Goal: Task Accomplishment & Management: Complete application form

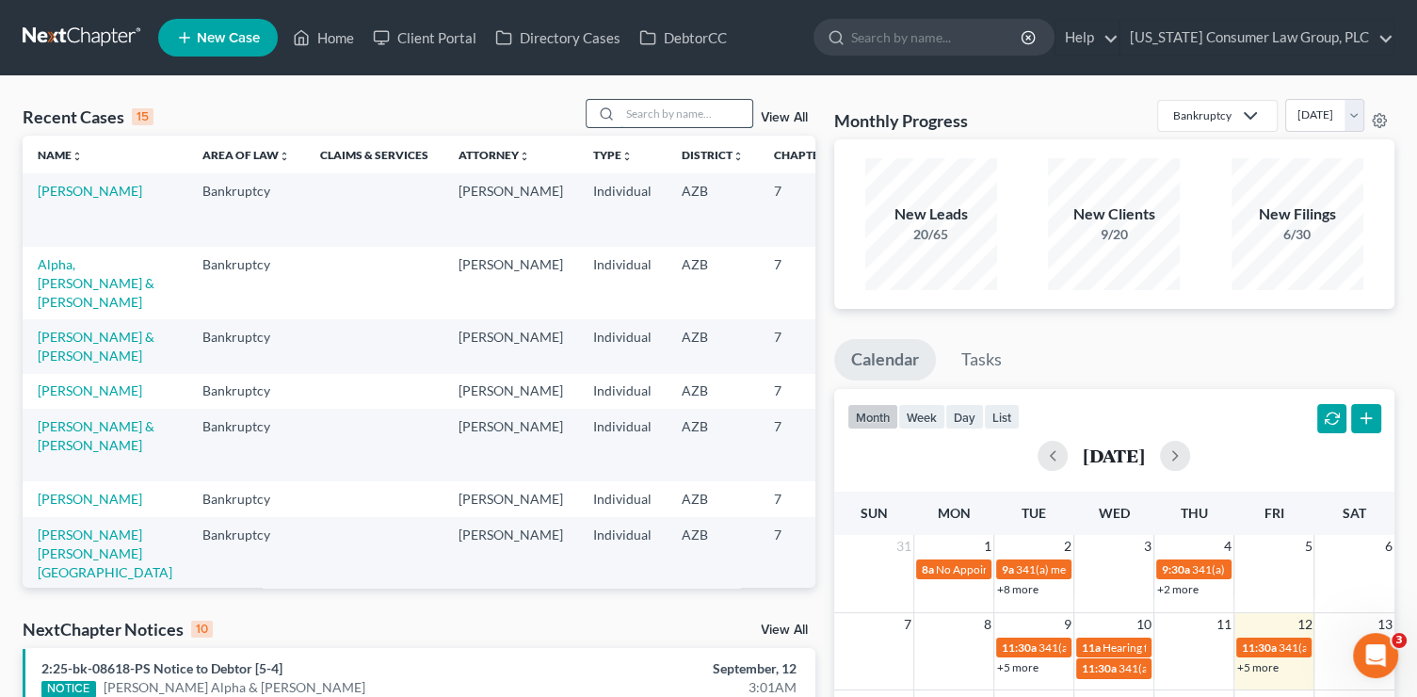
click at [672, 117] on input "search" at bounding box center [686, 113] width 132 height 27
click at [672, 115] on input "search" at bounding box center [686, 113] width 132 height 27
type input "candace"
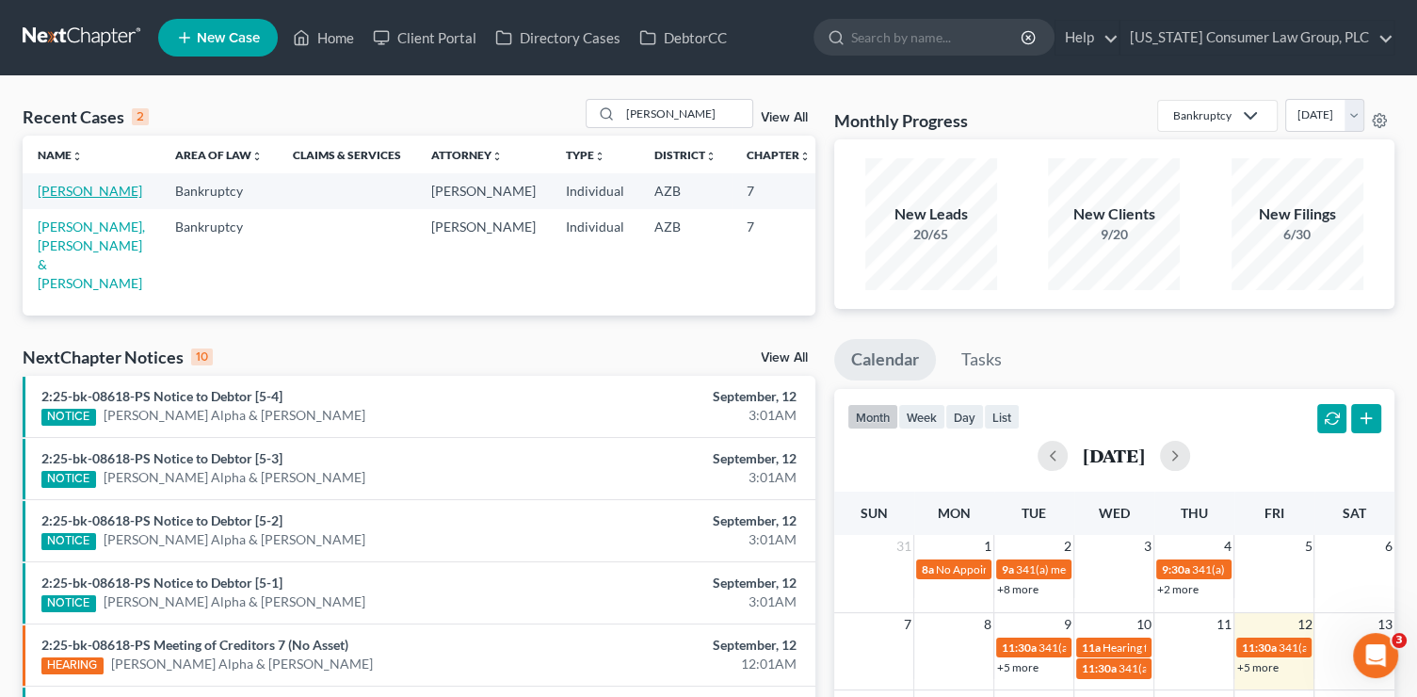
click at [48, 199] on link "[PERSON_NAME]" at bounding box center [90, 191] width 105 height 16
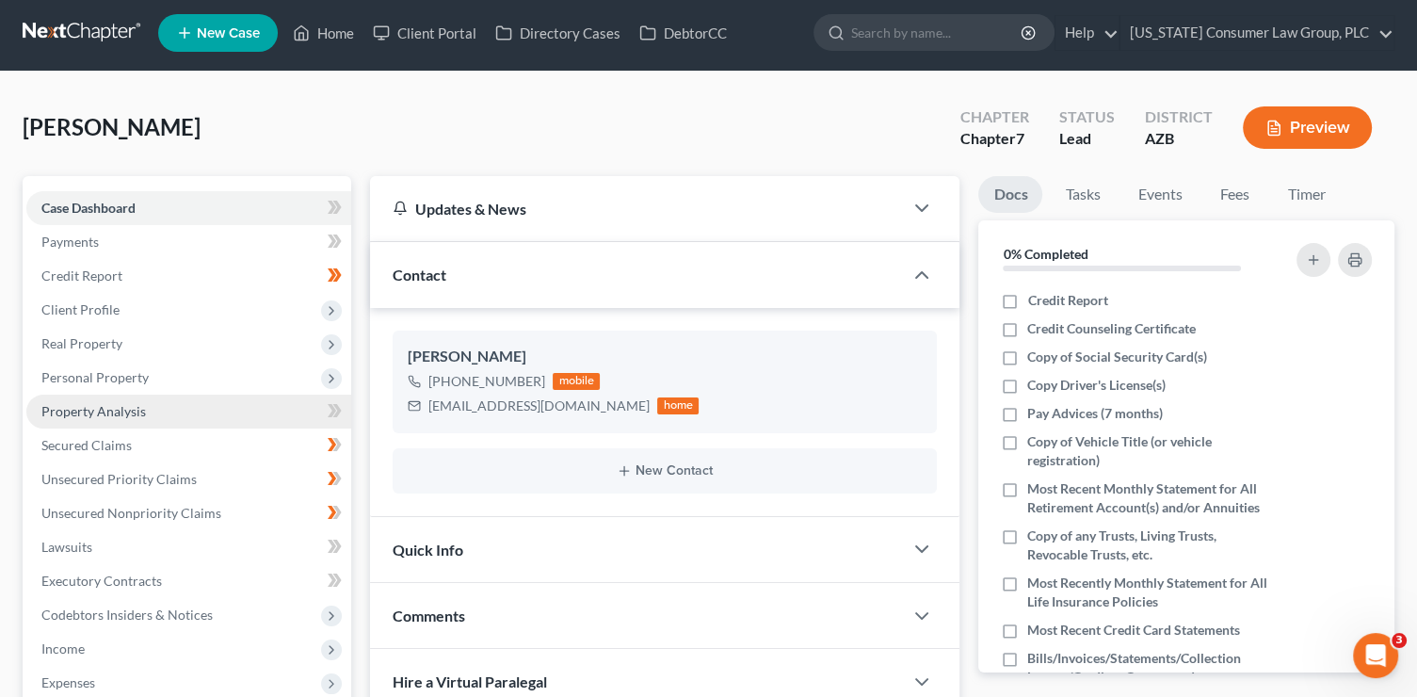
scroll to position [11, 0]
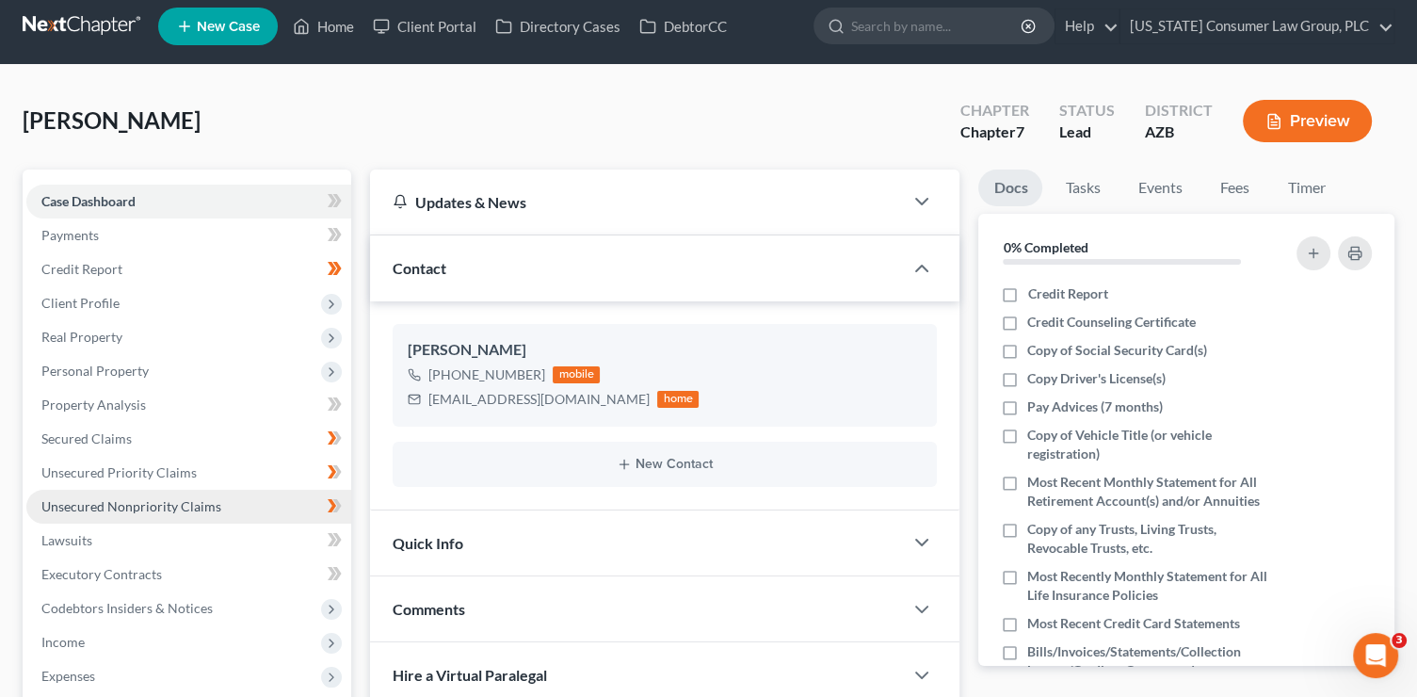
click at [178, 498] on span "Unsecured Nonpriority Claims" at bounding box center [131, 506] width 180 height 16
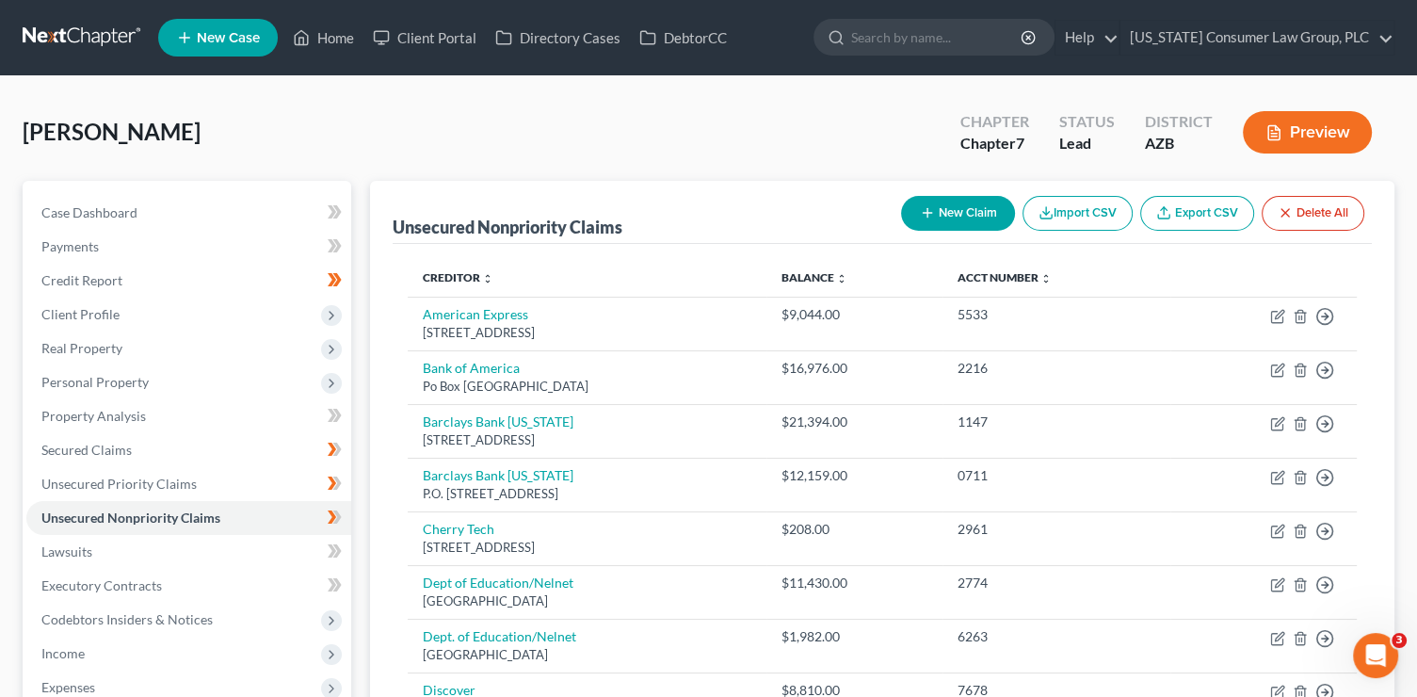
click at [946, 216] on button "New Claim" at bounding box center [958, 213] width 114 height 35
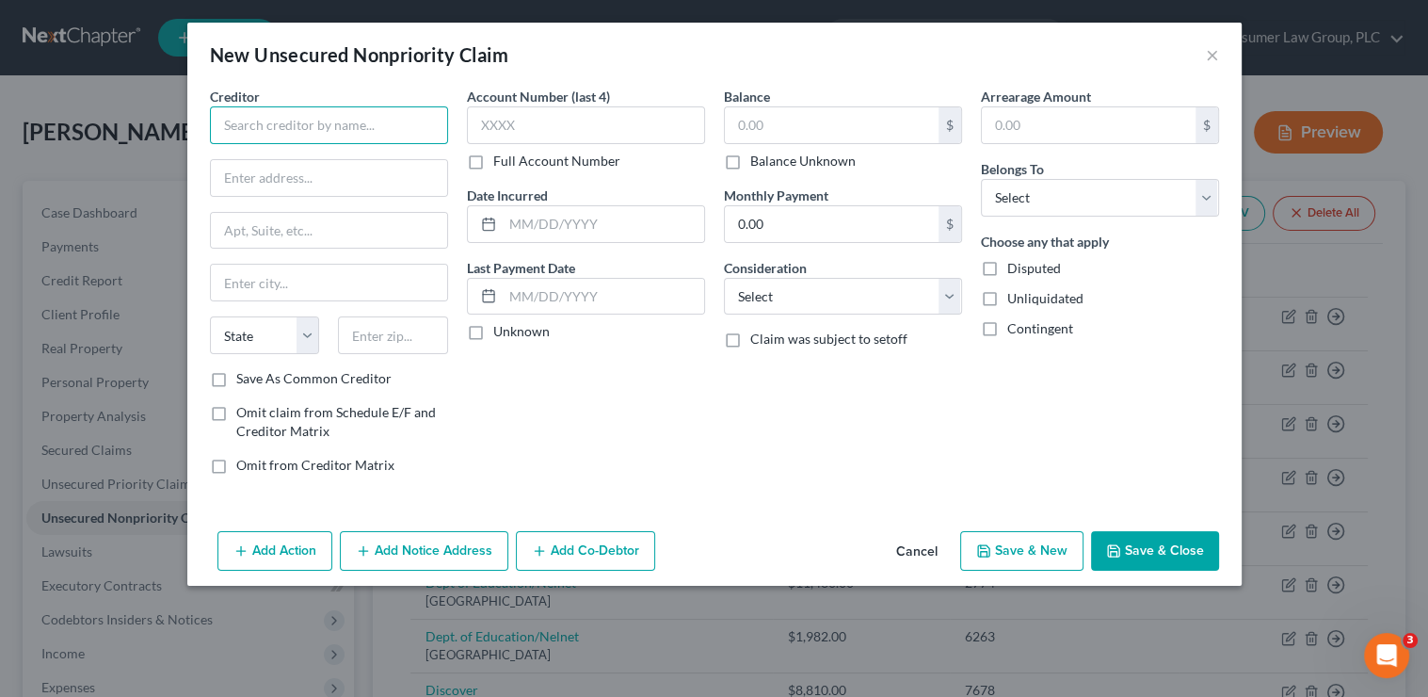
click at [266, 127] on input "text" at bounding box center [329, 125] width 238 height 38
type input "Receivables Management Partners LLC"
type input "PO Box 630844"
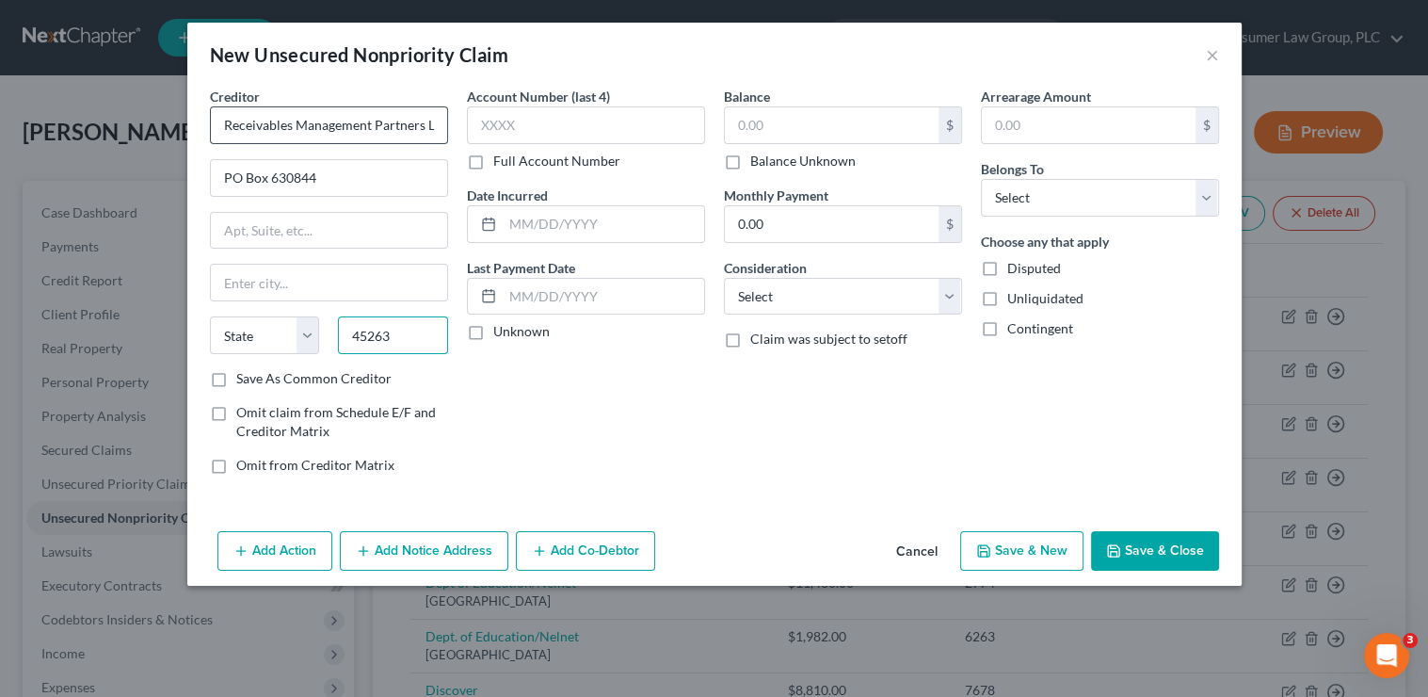
type input "45263"
type input "Cincinnati"
select select "36"
click at [244, 369] on input "Save As Common Creditor" at bounding box center [250, 375] width 12 height 12
checkbox input "true"
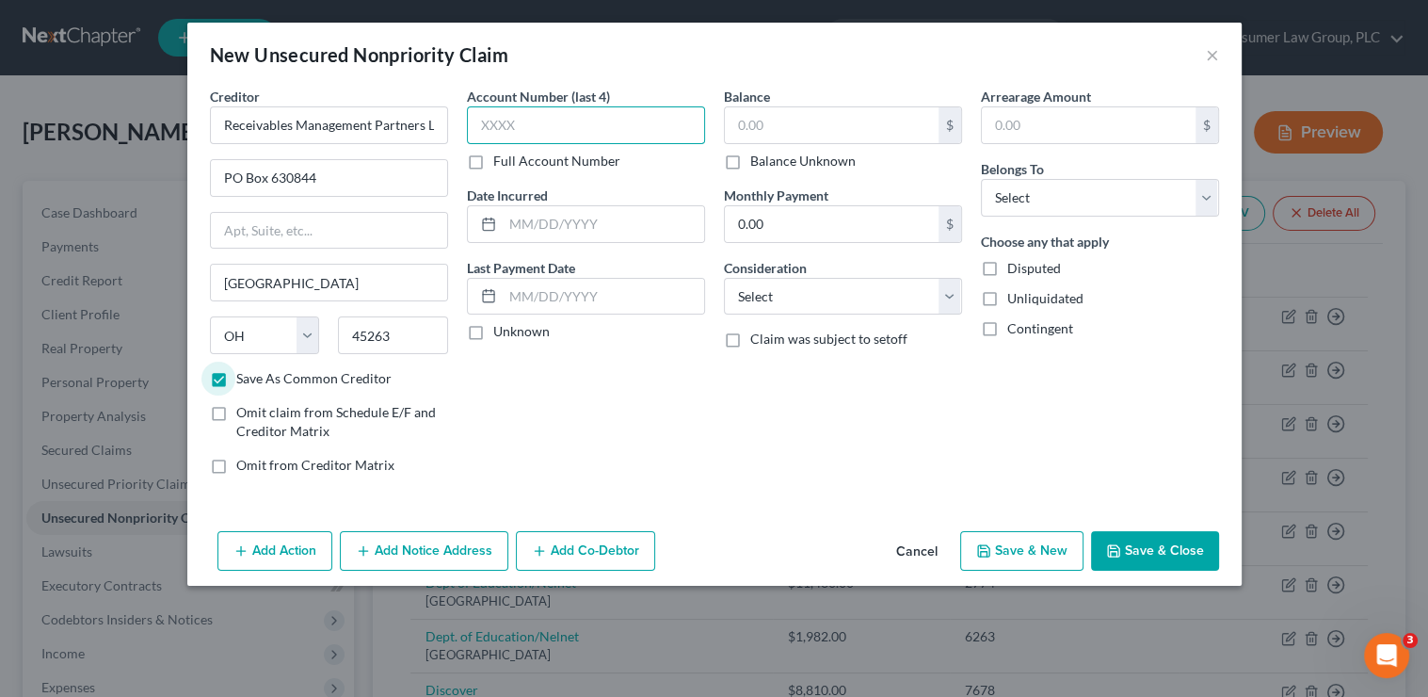
click at [493, 137] on input "text" at bounding box center [586, 125] width 238 height 38
type input "4263"
click at [751, 124] on input "text" at bounding box center [832, 125] width 214 height 36
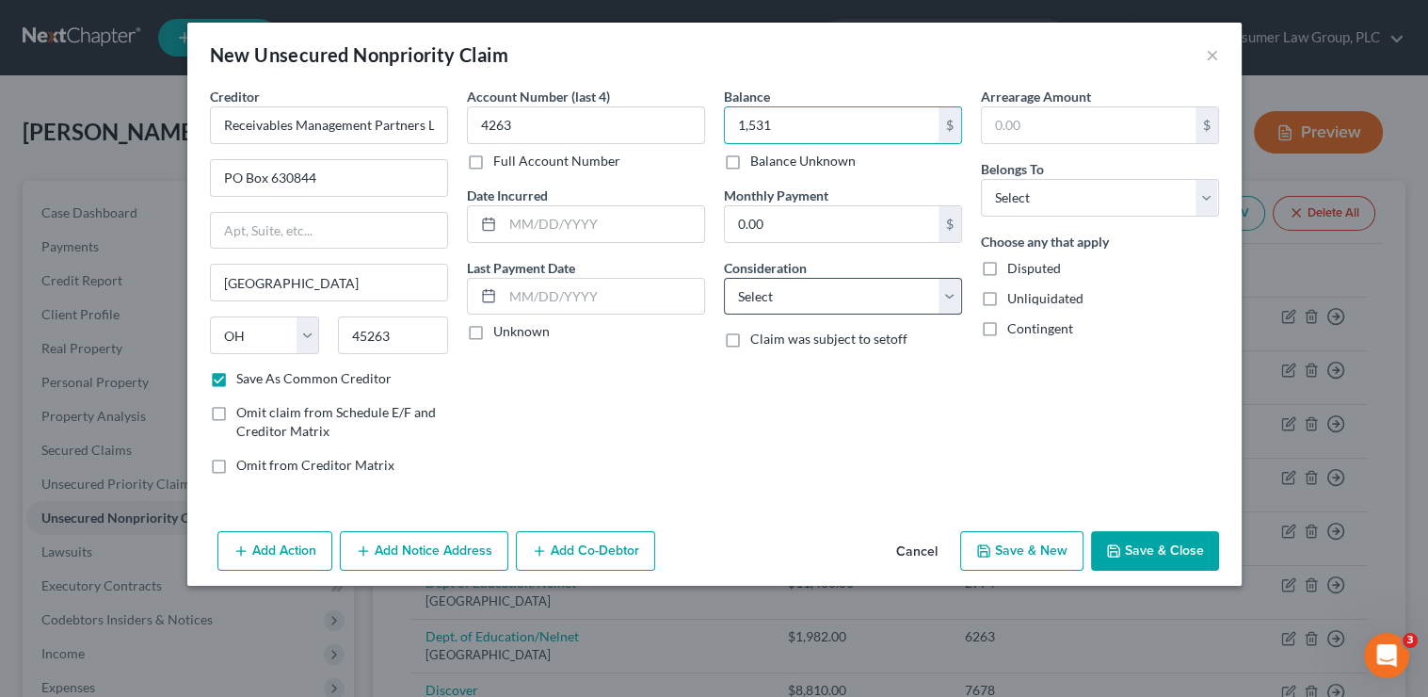
type input "1,531"
click at [821, 294] on select "Select Cable / Satellite Services Collection Agency Credit Card Debt Debt Couns…" at bounding box center [843, 297] width 238 height 38
select select "1"
click at [724, 278] on select "Select Cable / Satellite Services Collection Agency Credit Card Debt Debt Couns…" at bounding box center [843, 297] width 238 height 38
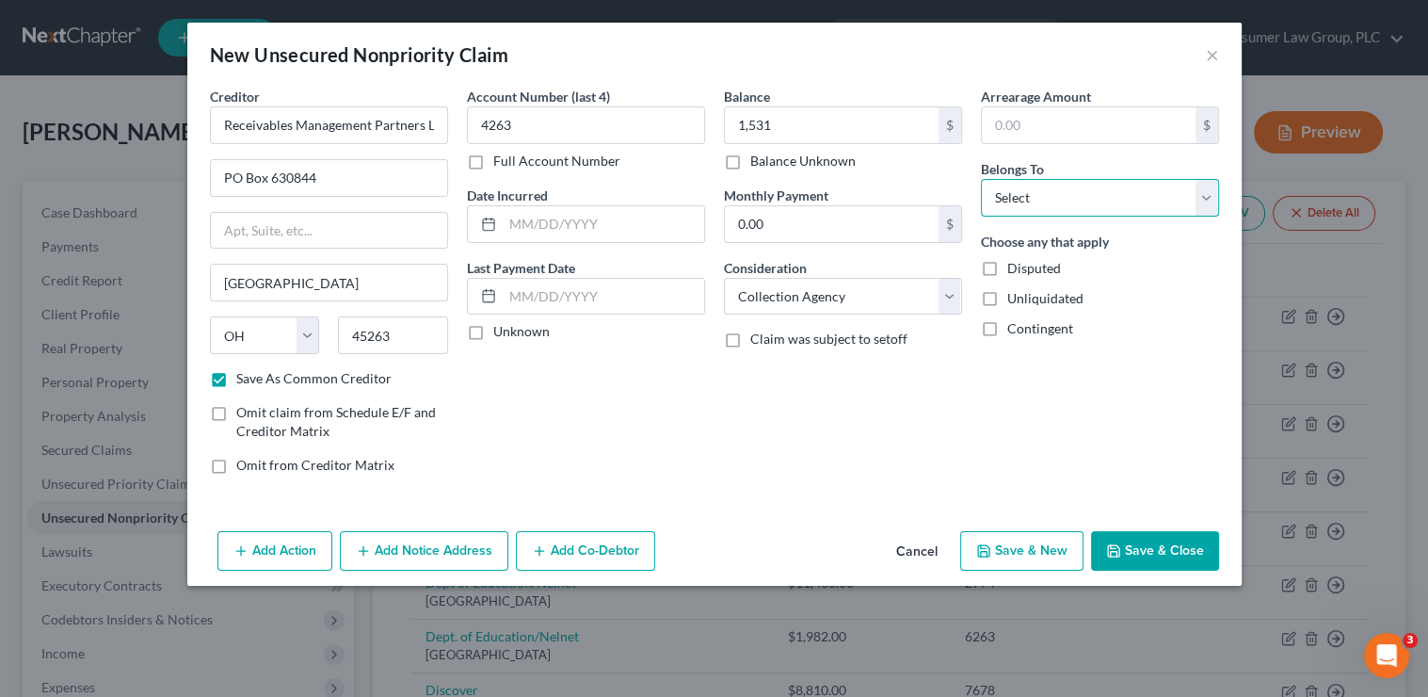
click at [1032, 197] on select "Select Debtor 1 Only Debtor 2 Only Debtor 1 And Debtor 2 Only At Least One Of T…" at bounding box center [1100, 198] width 238 height 38
select select "0"
click at [981, 179] on select "Select Debtor 1 Only Debtor 2 Only Debtor 1 And Debtor 2 Only At Least One Of T…" at bounding box center [1100, 198] width 238 height 38
click at [1049, 551] on button "Save & New" at bounding box center [1021, 551] width 123 height 40
checkbox input "false"
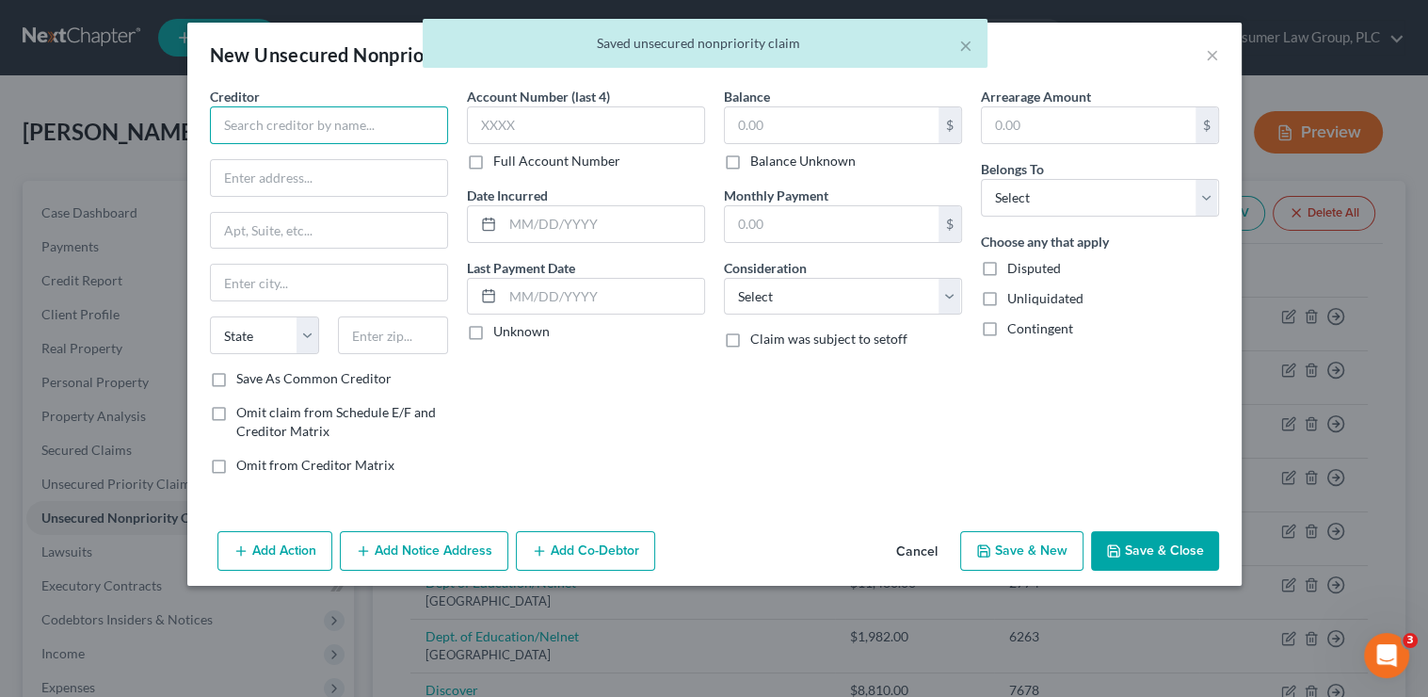
click at [318, 129] on input "text" at bounding box center [329, 125] width 238 height 38
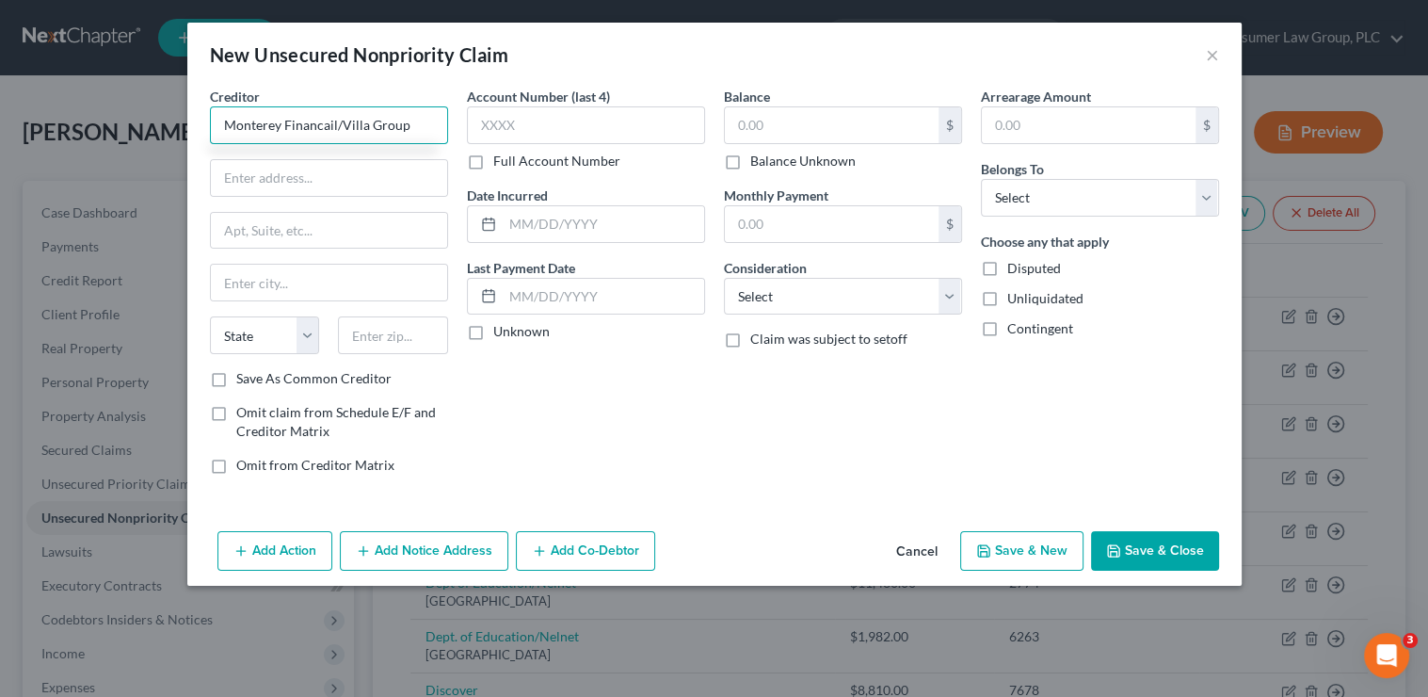
type input "Monterey Financail/Villa Group"
type input "4095 Avenida de la Plata"
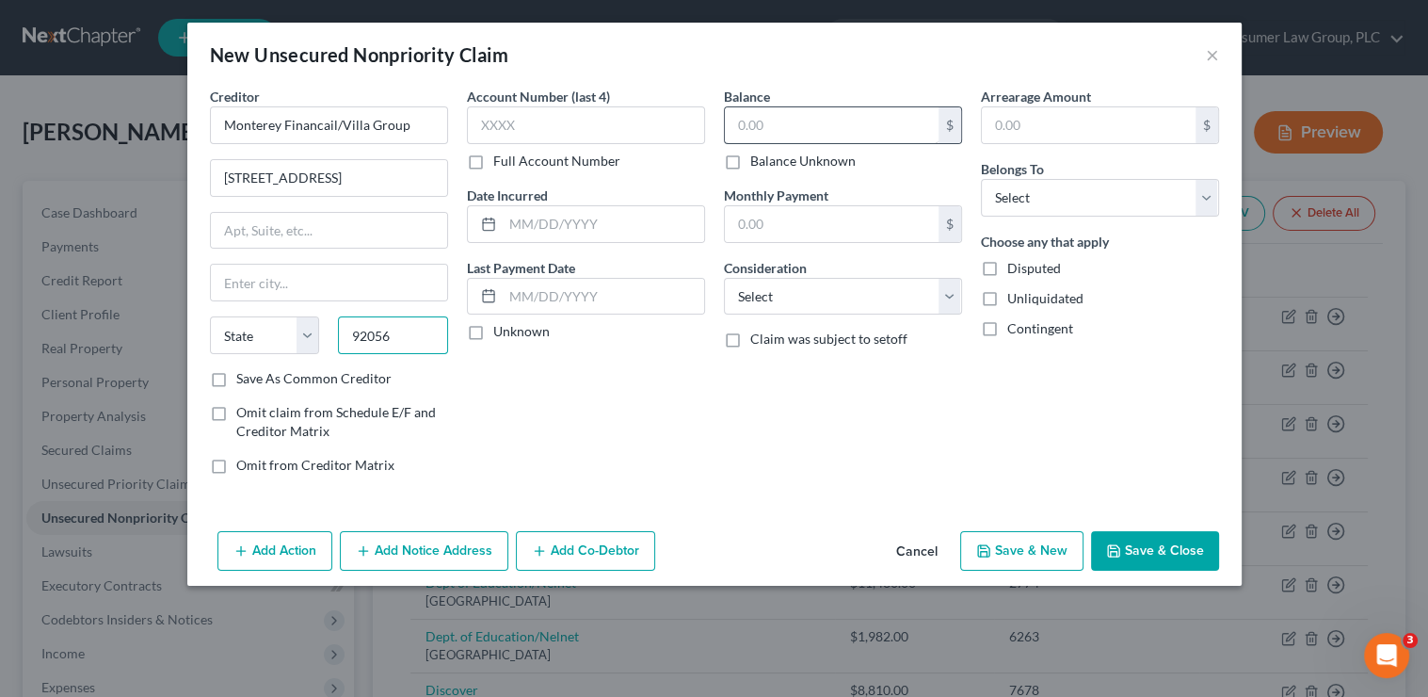
type input "92056"
type input "Oceanside"
select select "4"
click at [808, 121] on input "text" at bounding box center [832, 125] width 214 height 36
type input "15,000"
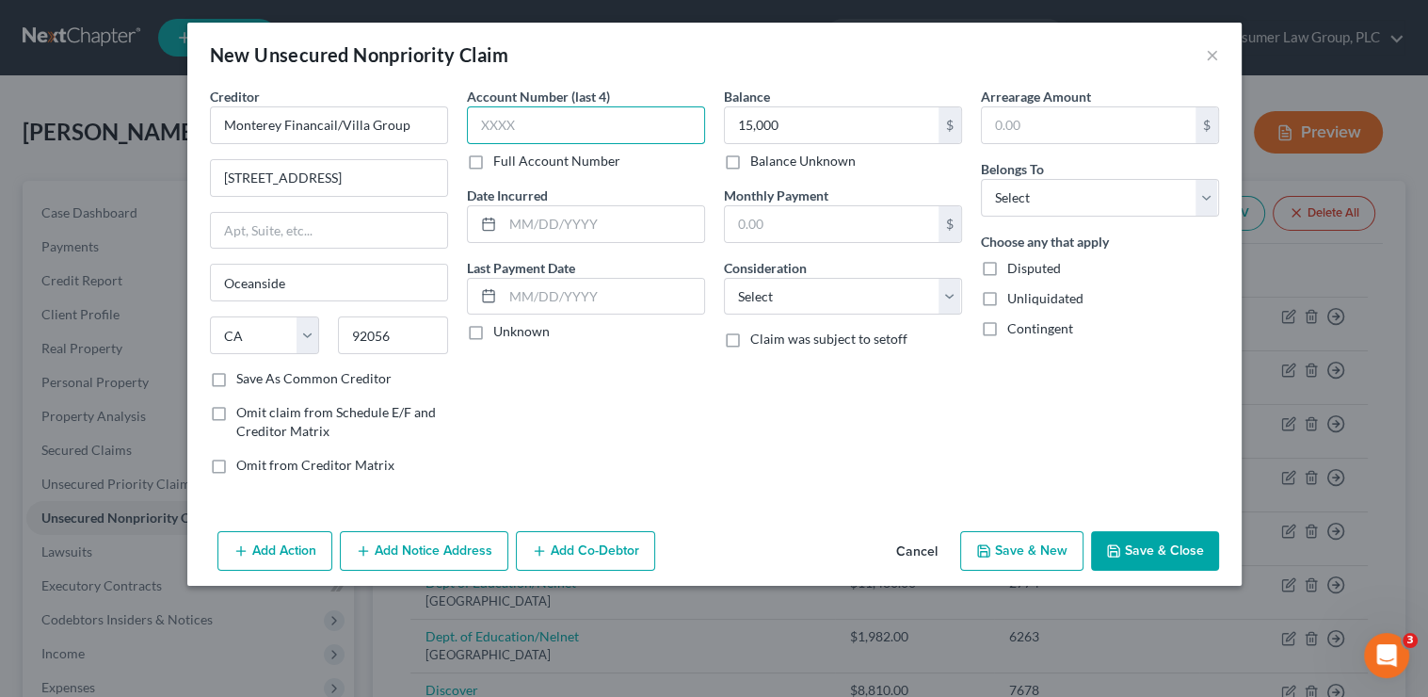
click at [604, 121] on input "text" at bounding box center [586, 125] width 238 height 38
type input "3756"
click at [865, 283] on select "Select Cable / Satellite Services Collection Agency Credit Card Debt Debt Couns…" at bounding box center [843, 297] width 238 height 38
select select "1"
click at [724, 278] on select "Select Cable / Satellite Services Collection Agency Credit Card Debt Debt Couns…" at bounding box center [843, 297] width 238 height 38
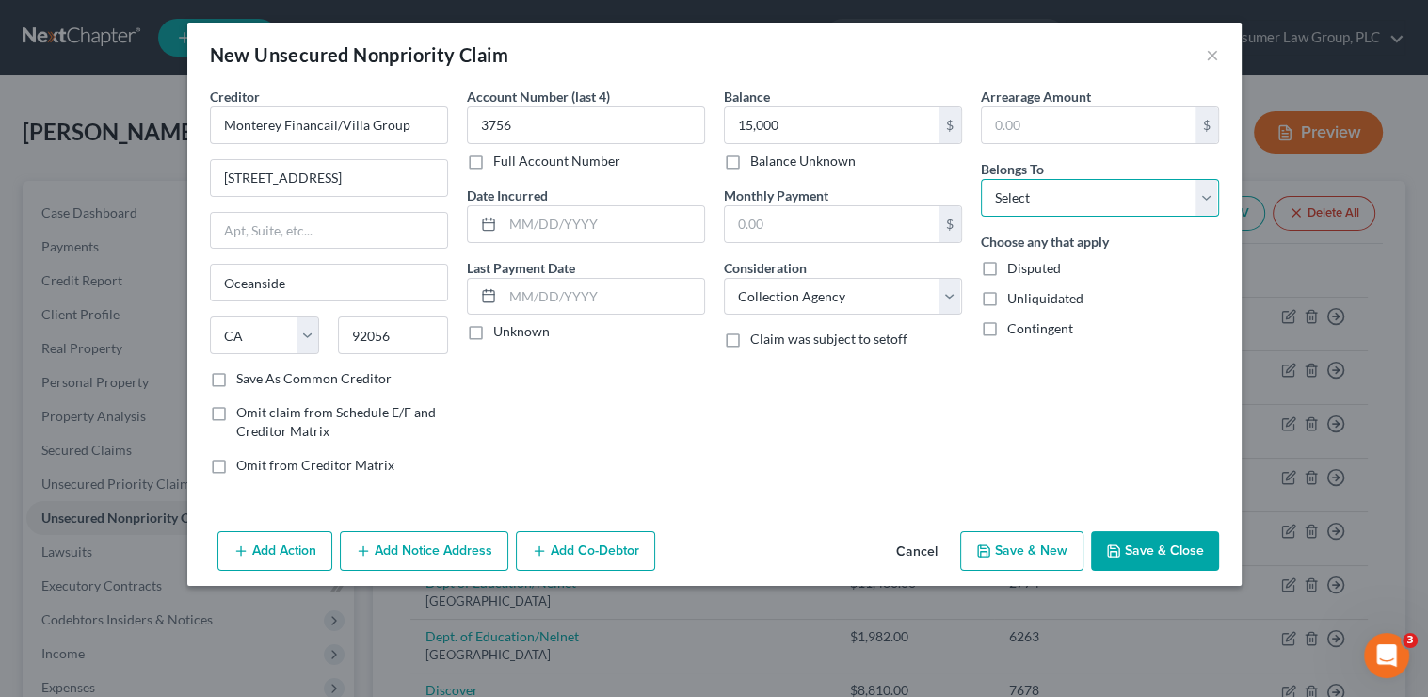
click at [1019, 196] on select "Select Debtor 1 Only Debtor 2 Only Debtor 1 And Debtor 2 Only At Least One Of T…" at bounding box center [1100, 198] width 238 height 38
select select "0"
click at [981, 179] on select "Select Debtor 1 Only Debtor 2 Only Debtor 1 And Debtor 2 Only At Least One Of T…" at bounding box center [1100, 198] width 238 height 38
click at [1154, 555] on button "Save & Close" at bounding box center [1155, 551] width 128 height 40
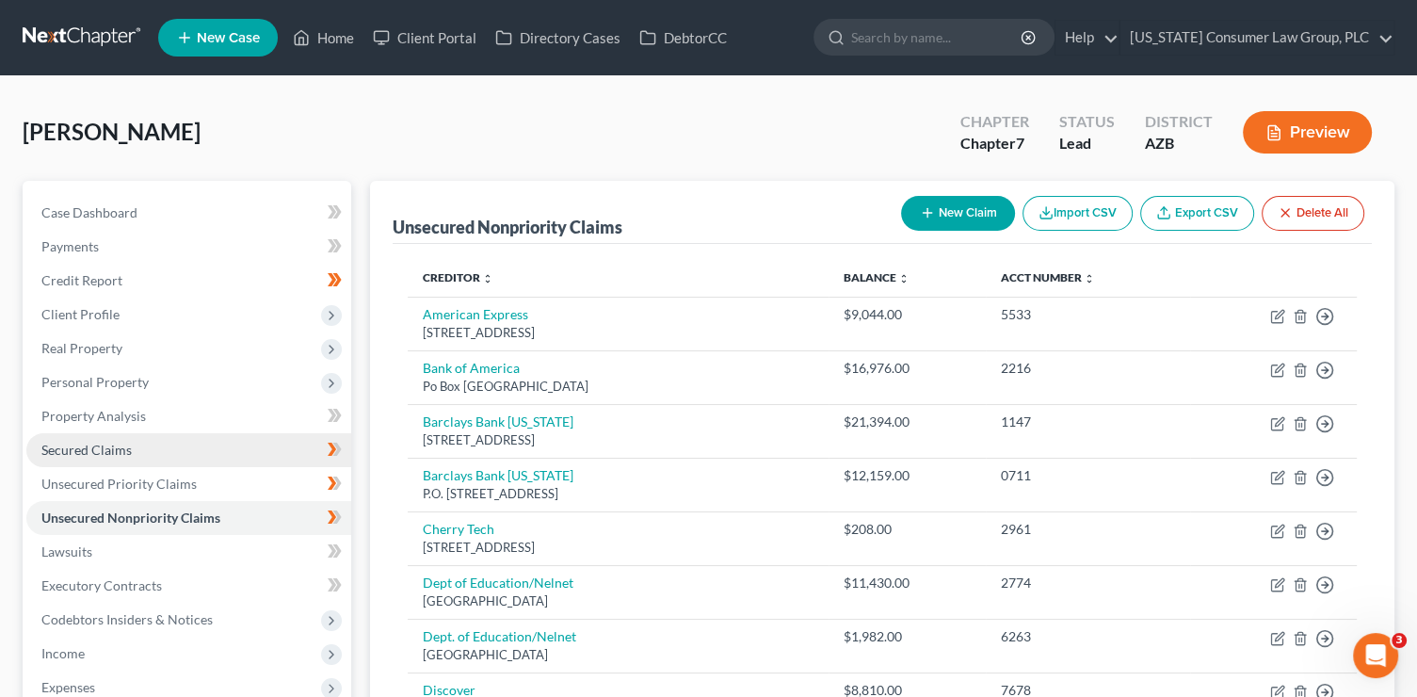
click at [143, 446] on link "Secured Claims" at bounding box center [188, 450] width 325 height 34
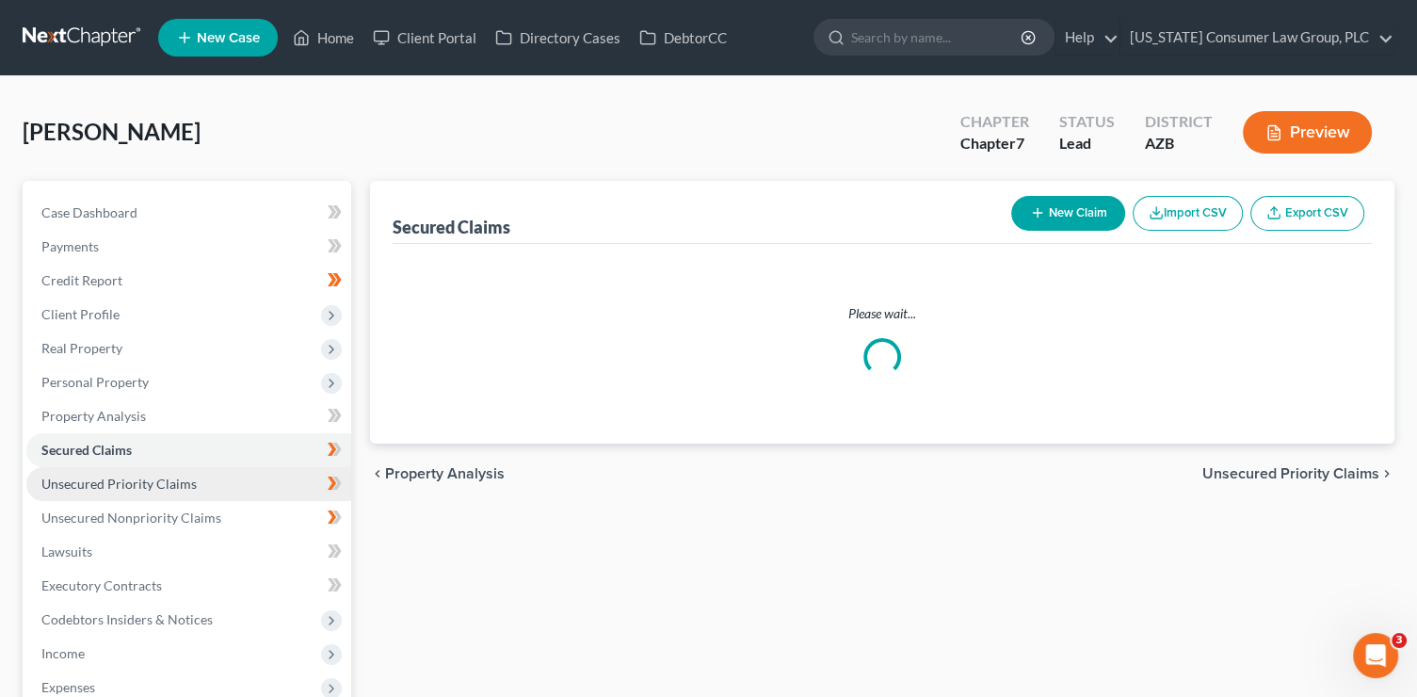
click at [147, 484] on span "Unsecured Priority Claims" at bounding box center [118, 483] width 155 height 16
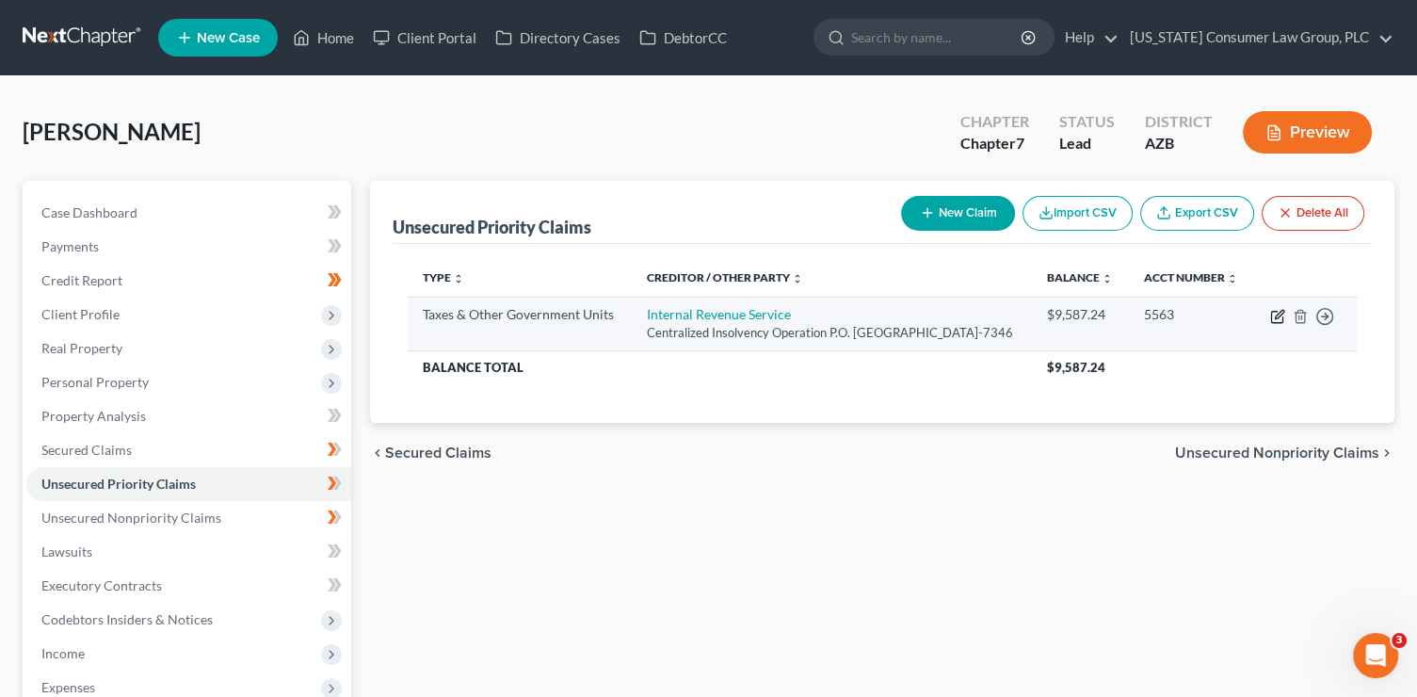
click at [1271, 323] on icon "button" at bounding box center [1276, 317] width 11 height 11
select select "0"
select select "39"
select select "0"
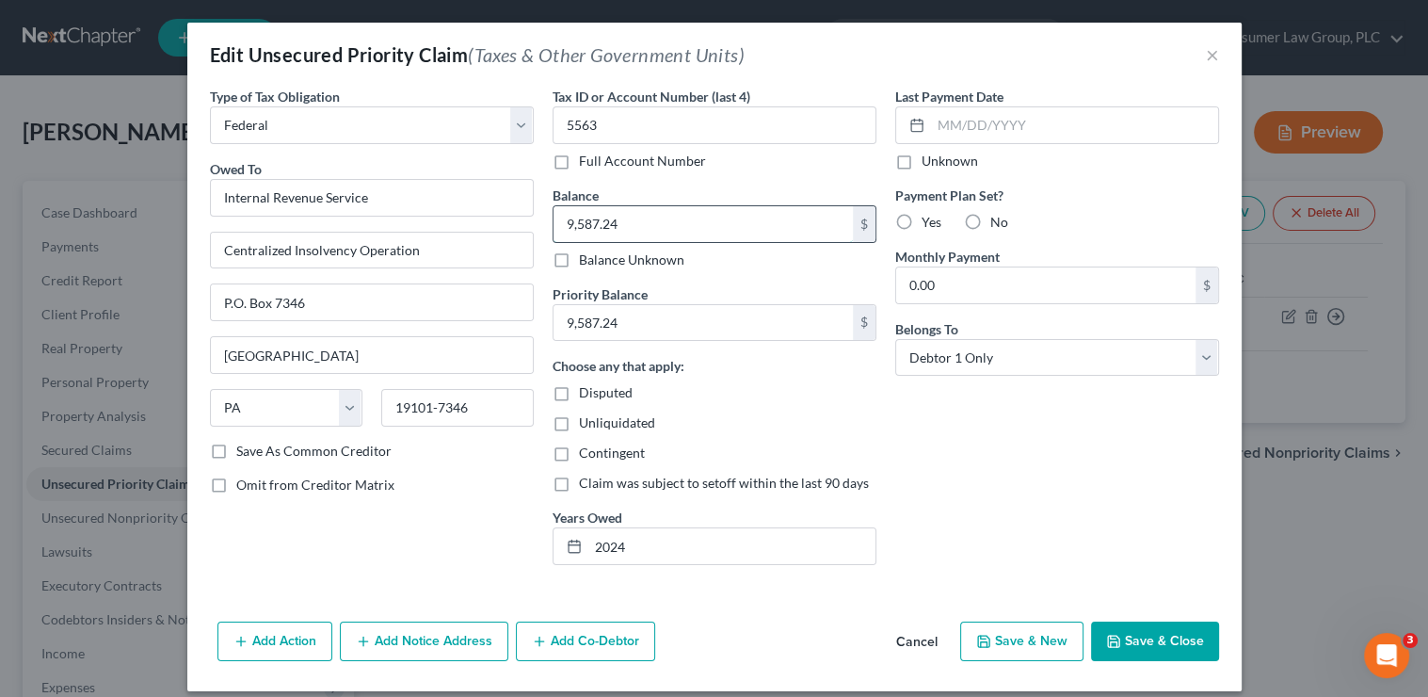
click at [644, 227] on input "9,587.24" at bounding box center [703, 224] width 299 height 36
type input "12,800"
click at [1151, 647] on button "Save & Close" at bounding box center [1155, 641] width 128 height 40
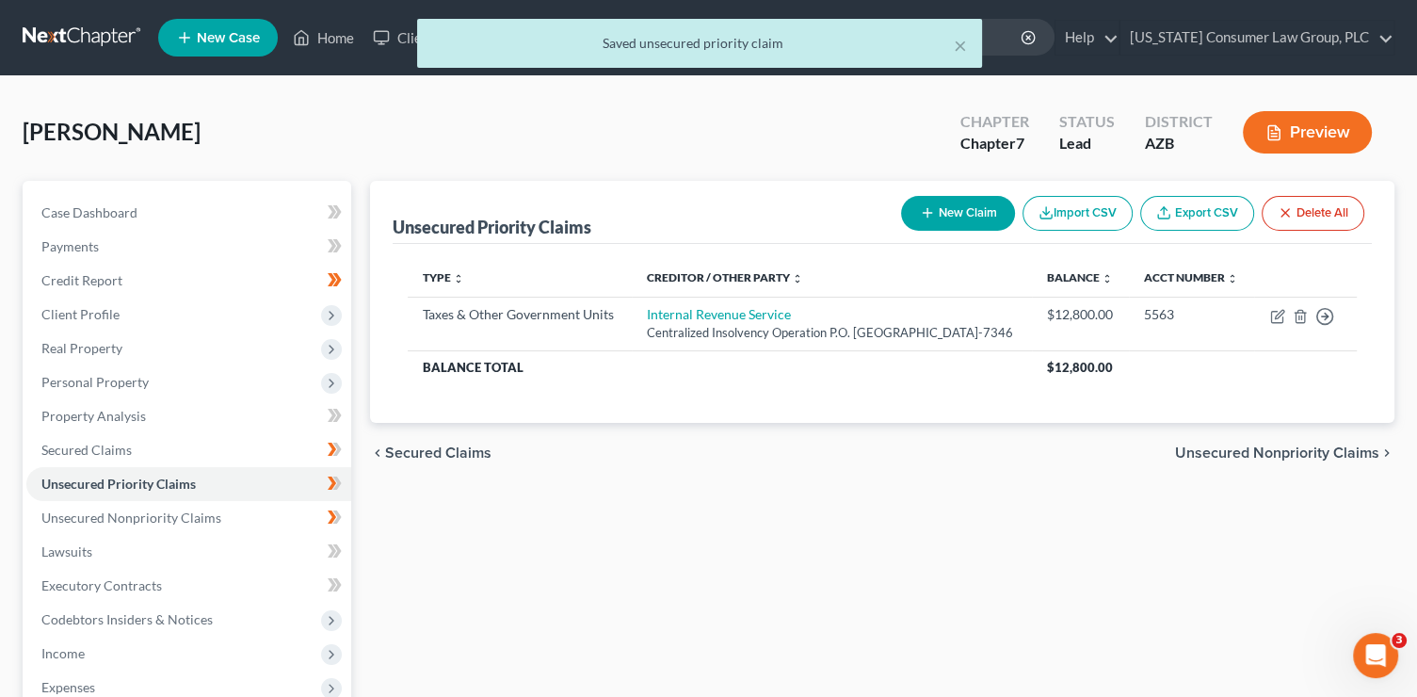
click at [980, 210] on button "New Claim" at bounding box center [958, 213] width 114 height 35
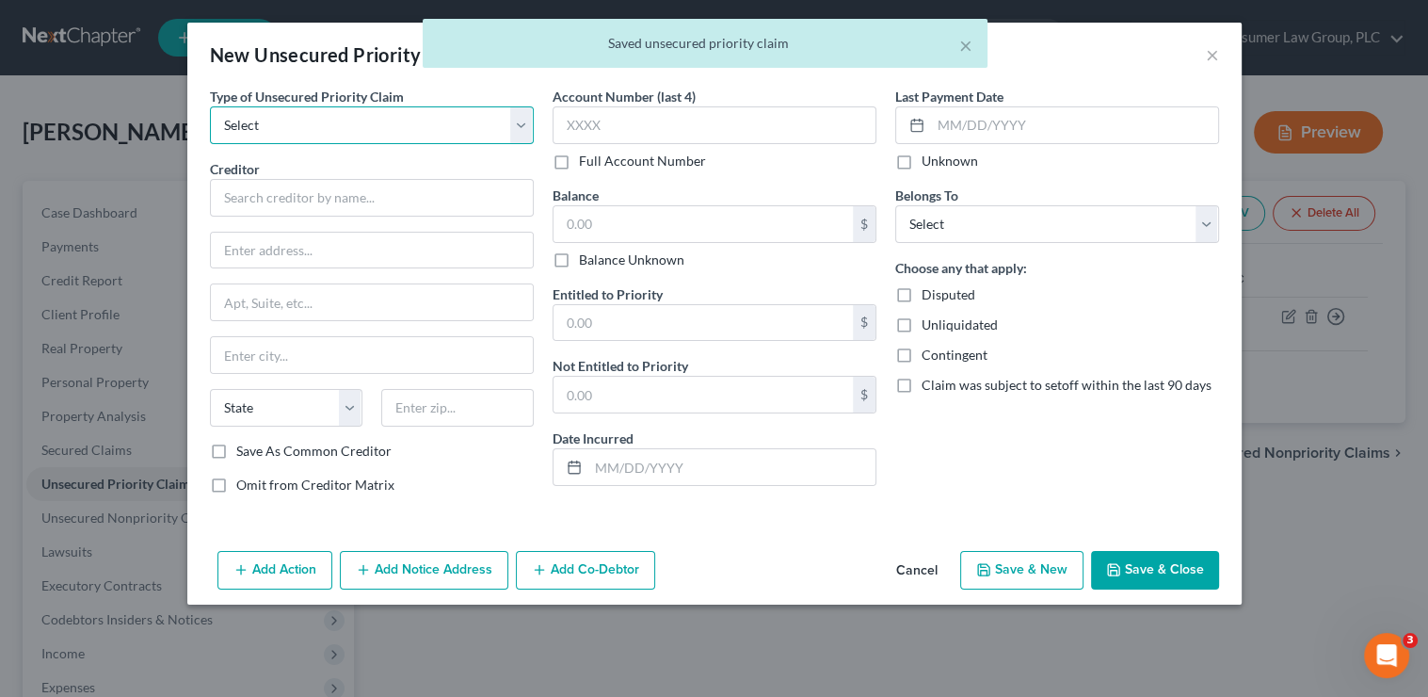
click at [311, 129] on select "Select Taxes & Other Government Units Domestic Support Obligations Extensions o…" at bounding box center [372, 125] width 324 height 38
select select "0"
click at [210, 106] on select "Select Taxes & Other Government Units Domestic Support Obligations Extensions o…" at bounding box center [372, 125] width 324 height 38
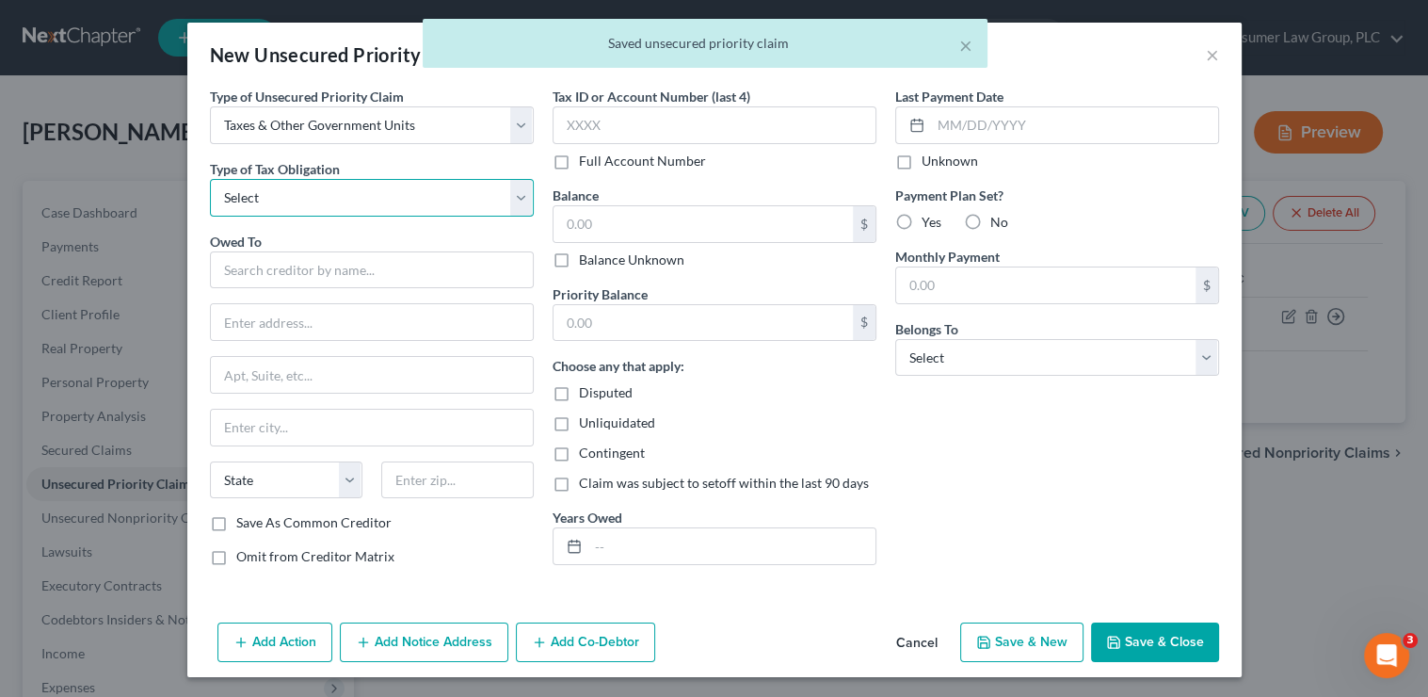
click at [296, 179] on select "Select Federal City State Franchise Tax Board Other" at bounding box center [372, 198] width 324 height 38
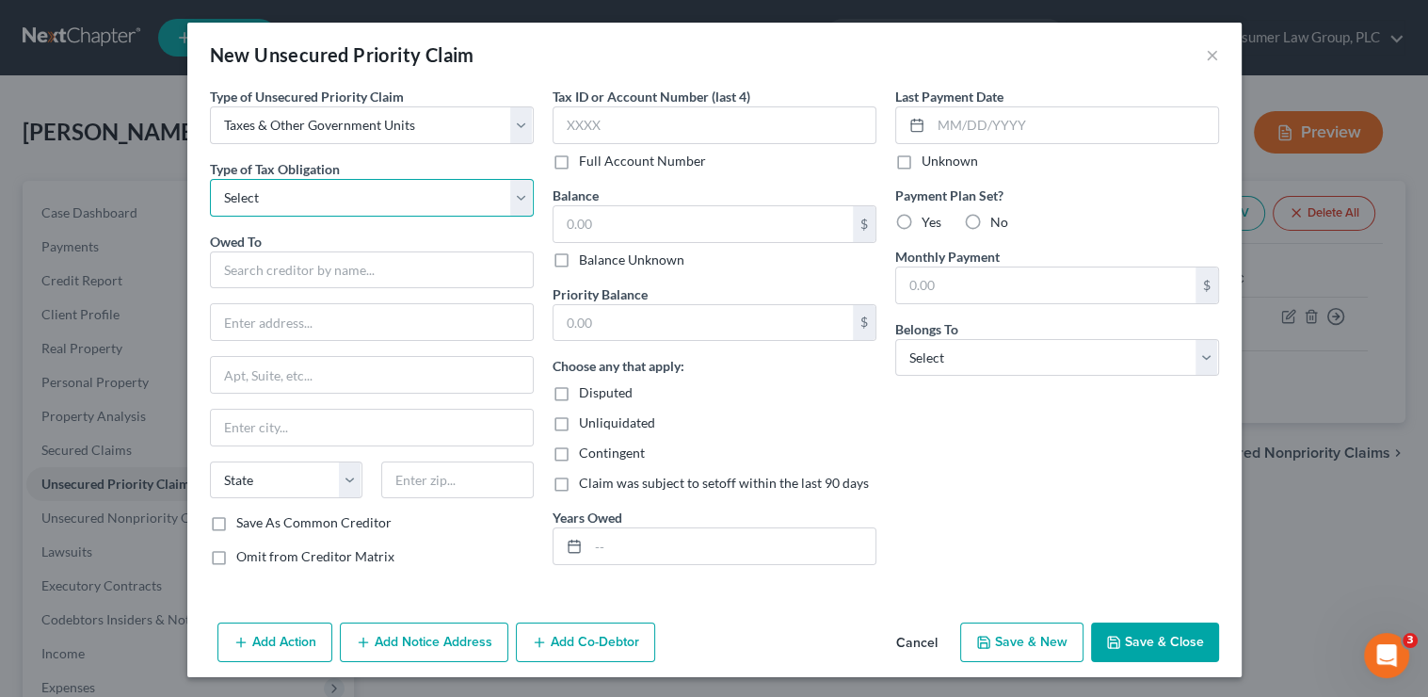
select select "2"
click at [210, 179] on select "Select Federal City State Franchise Tax Board Other" at bounding box center [372, 198] width 324 height 38
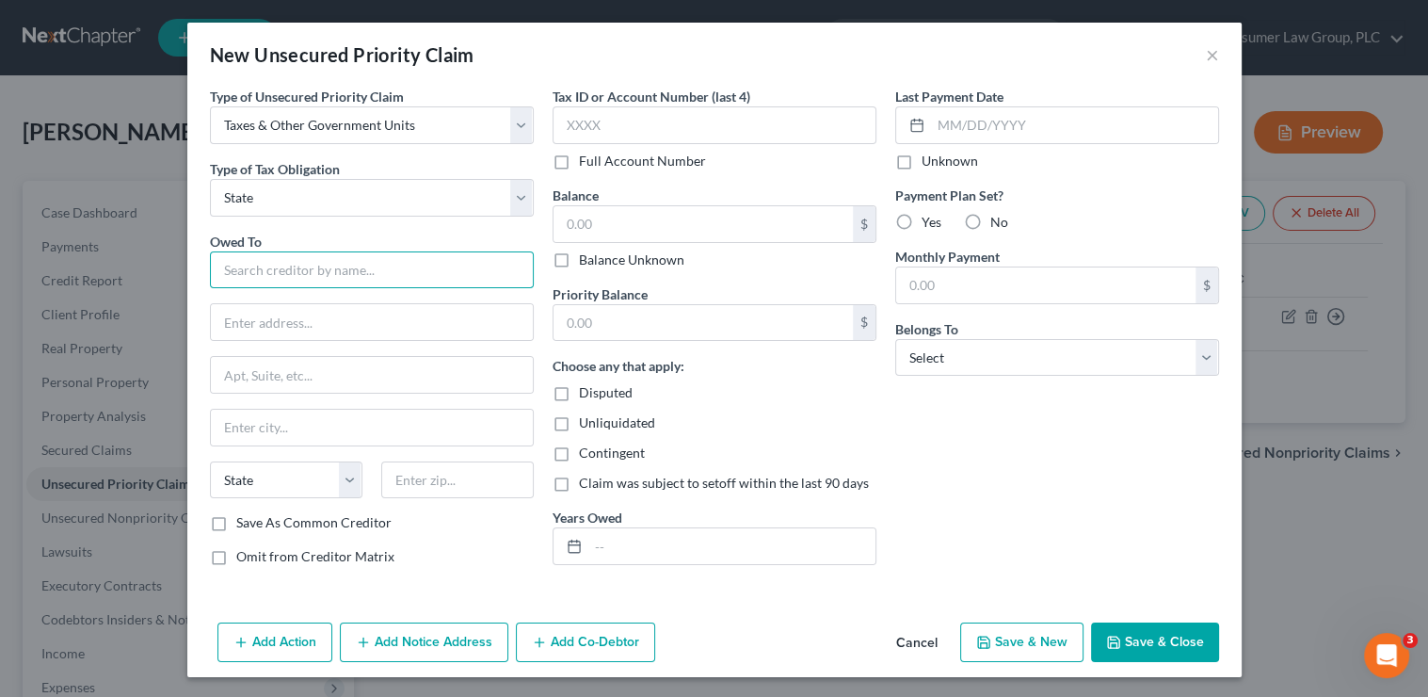
click at [249, 270] on input "text" at bounding box center [372, 270] width 324 height 38
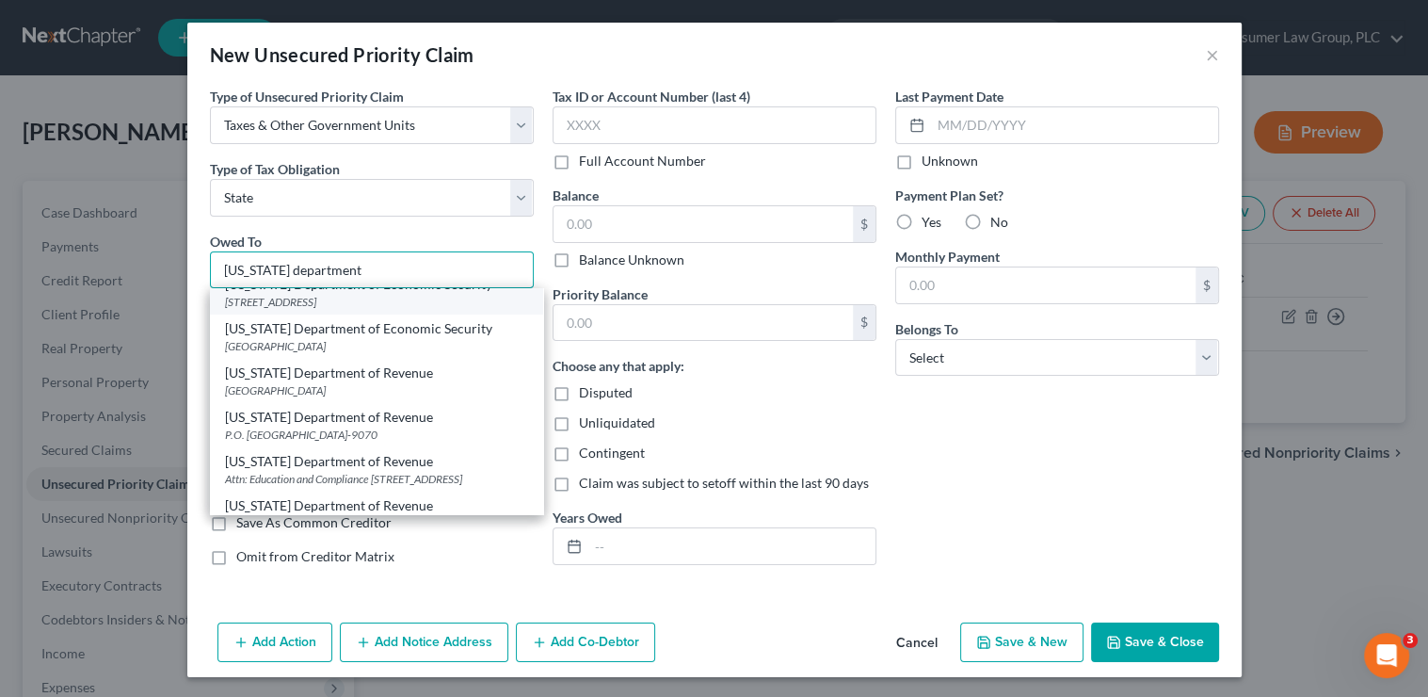
scroll to position [122, 0]
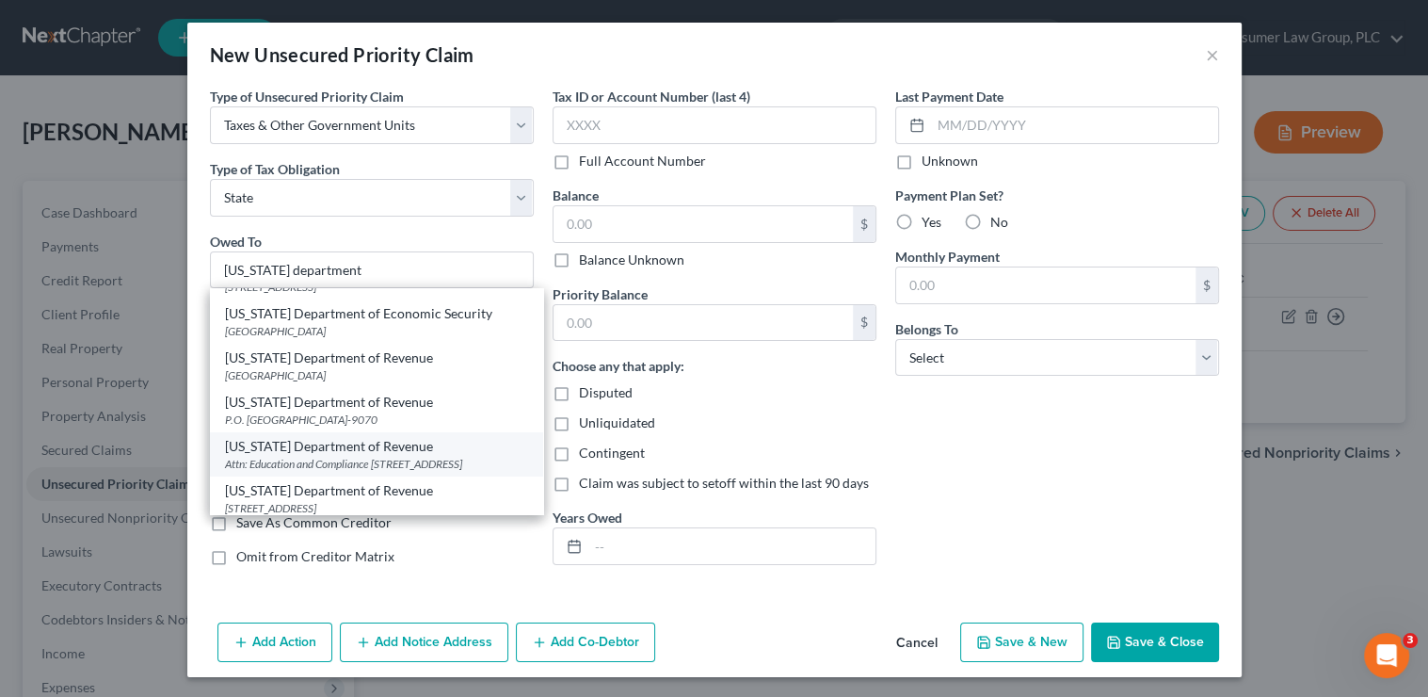
click at [297, 462] on div "Attn: Education and Compliance 1600 West Monroe Street, Phoenix, AZ 85007" at bounding box center [376, 464] width 303 height 16
type input "Arizona Department of Revenue"
type input "Attn: Education and Compliance"
type input "1600 West Monroe Street"
type input "Phoenix"
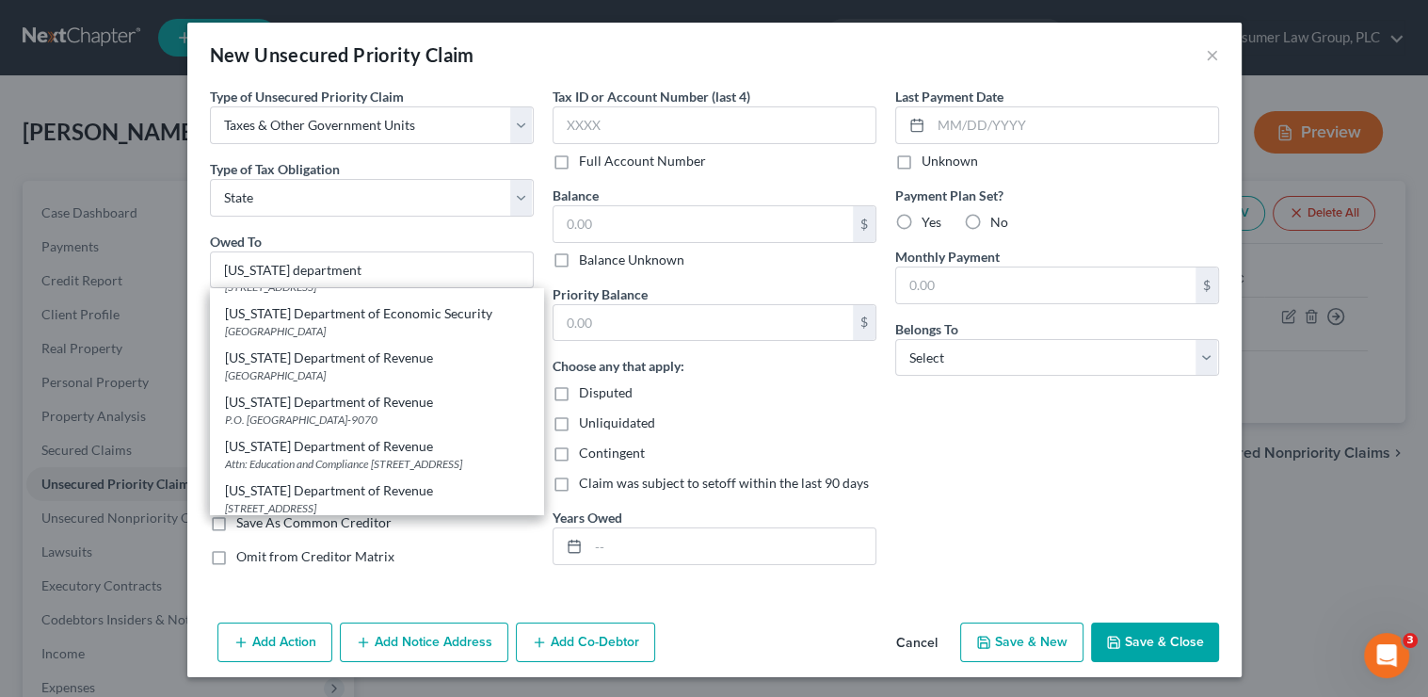
select select "3"
type input "85007"
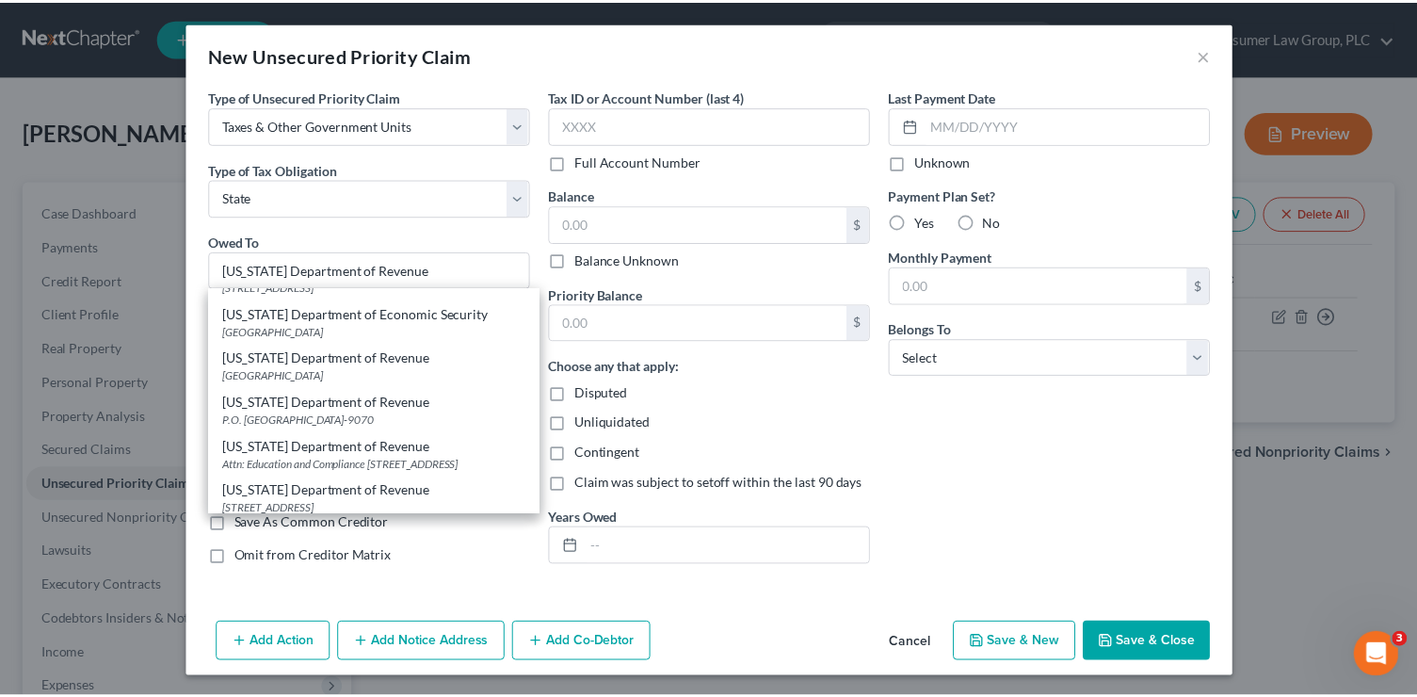
scroll to position [0, 0]
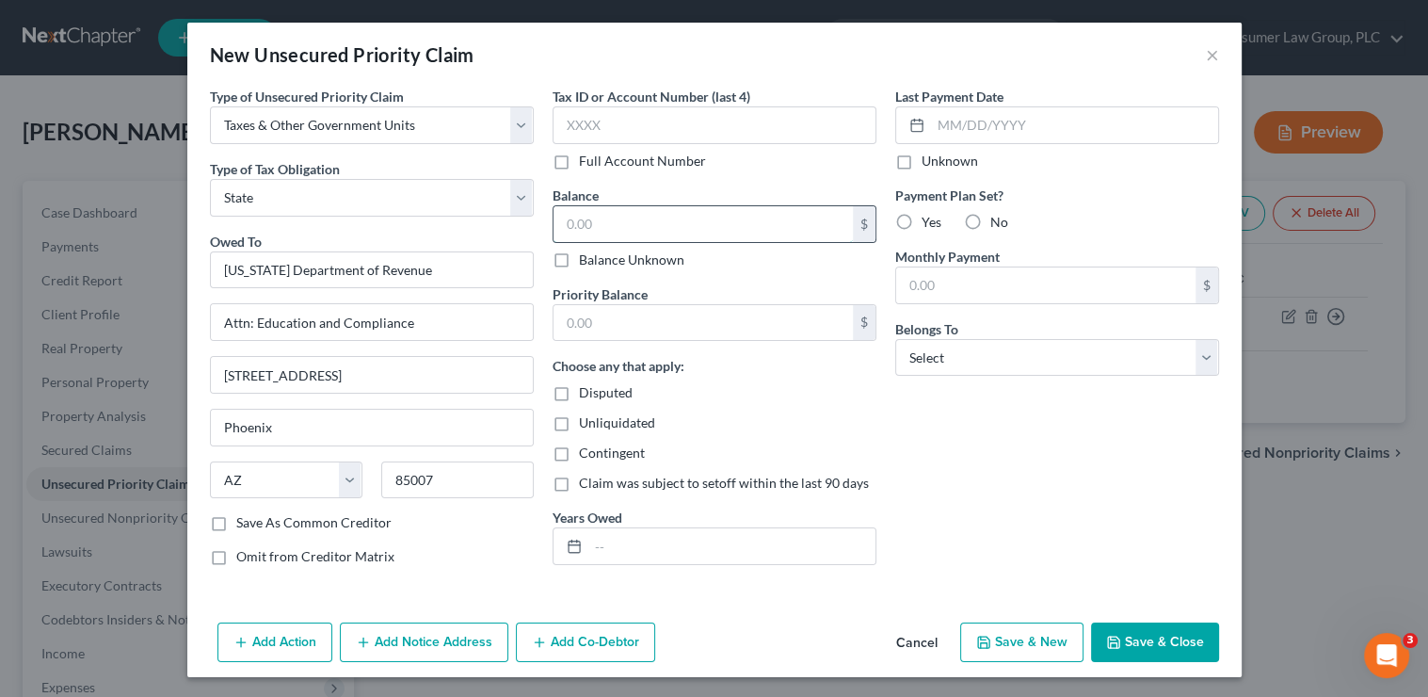
click at [580, 221] on input "text" at bounding box center [703, 224] width 299 height 36
type input "626"
click at [628, 333] on input "text" at bounding box center [703, 323] width 299 height 36
type input "626"
click at [1009, 353] on select "Select Debtor 1 Only Debtor 2 Only Debtor 1 And Debtor 2 Only At Least One Of T…" at bounding box center [1057, 358] width 324 height 38
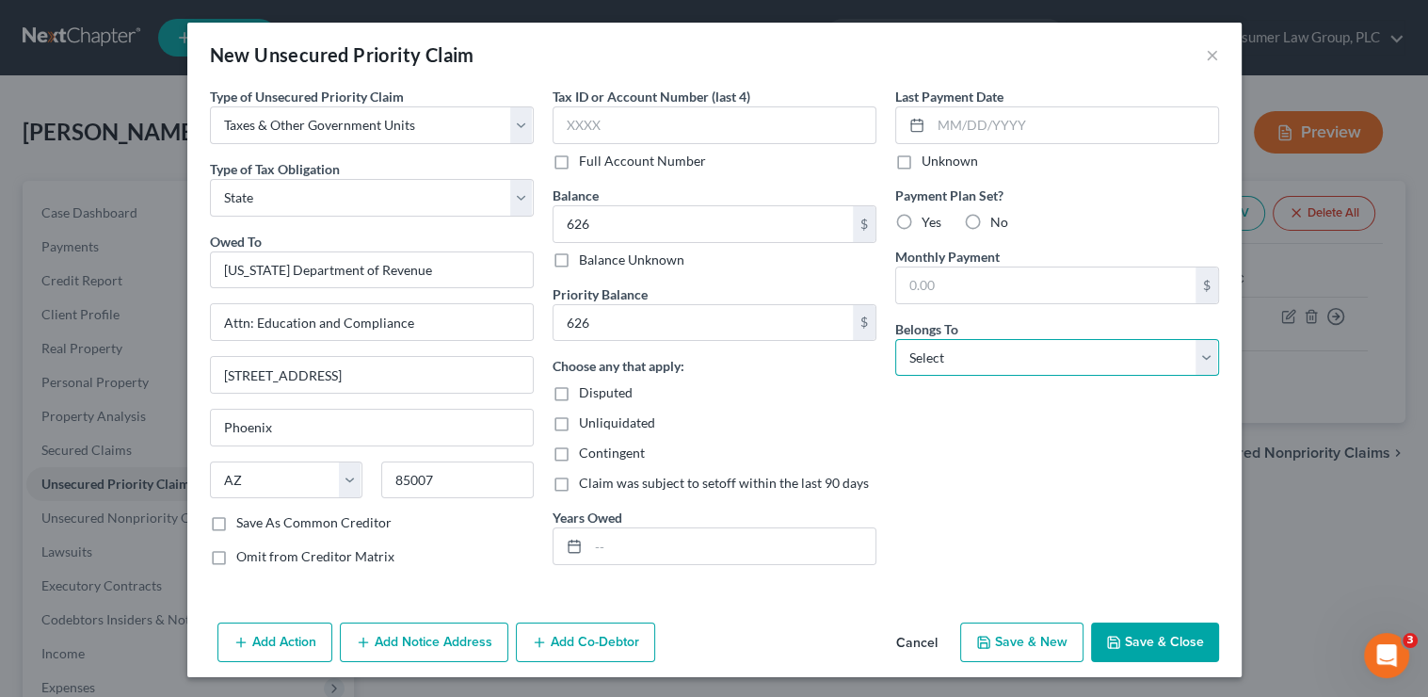
select select "0"
click at [895, 339] on select "Select Debtor 1 Only Debtor 2 Only Debtor 1 And Debtor 2 Only At Least One Of T…" at bounding box center [1057, 358] width 324 height 38
click at [1148, 646] on button "Save & Close" at bounding box center [1155, 642] width 128 height 40
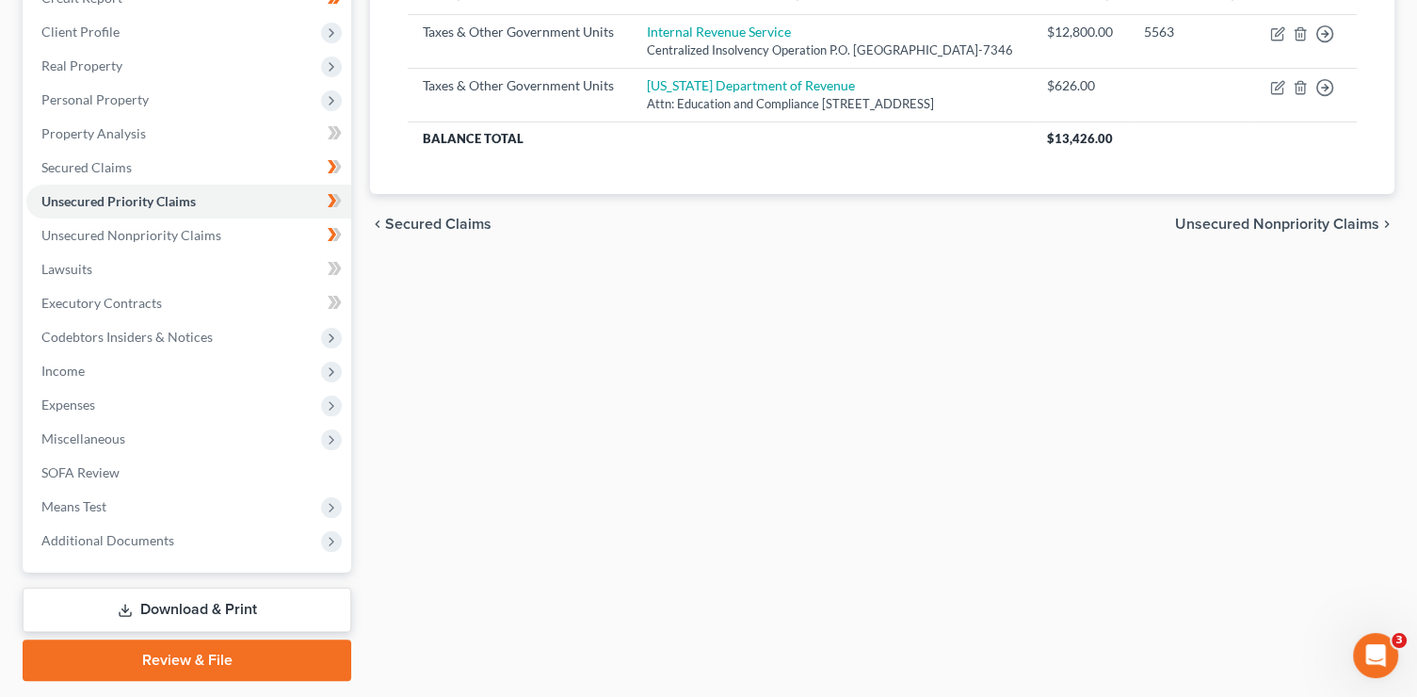
scroll to position [336, 0]
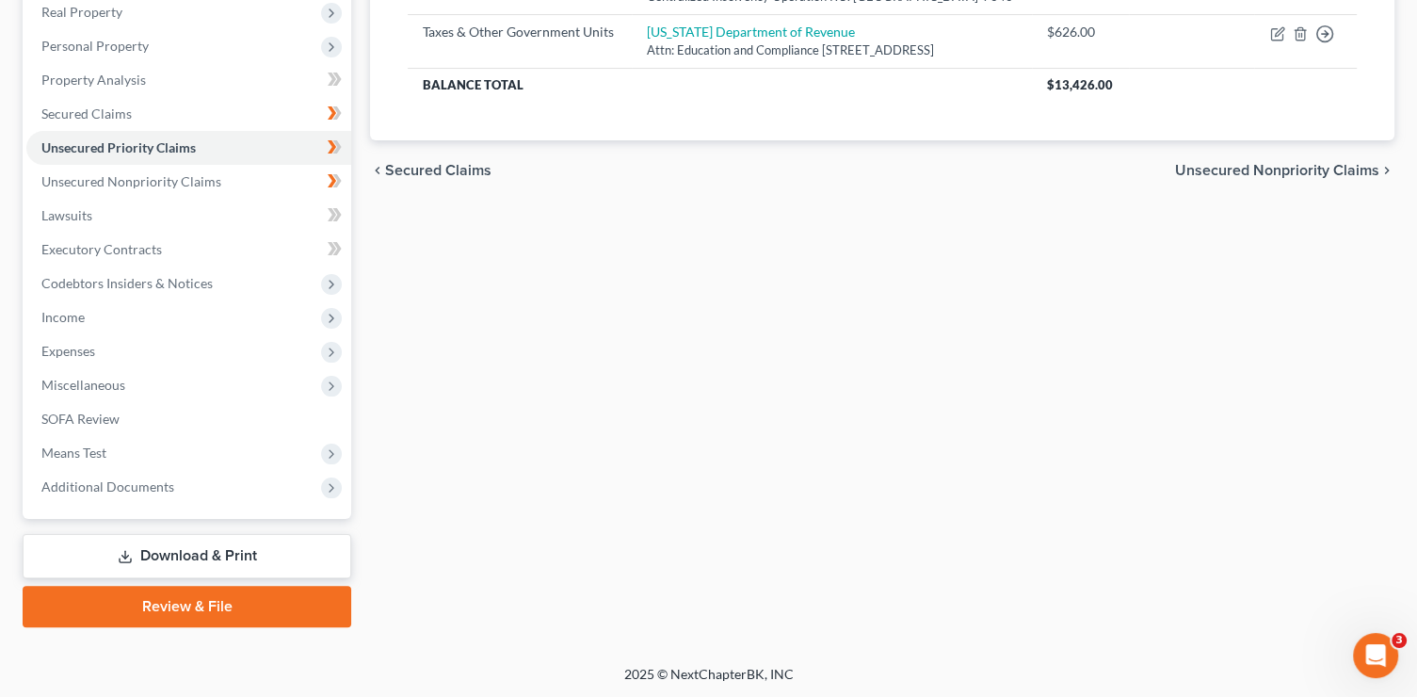
click at [283, 562] on link "Download & Print" at bounding box center [187, 556] width 329 height 44
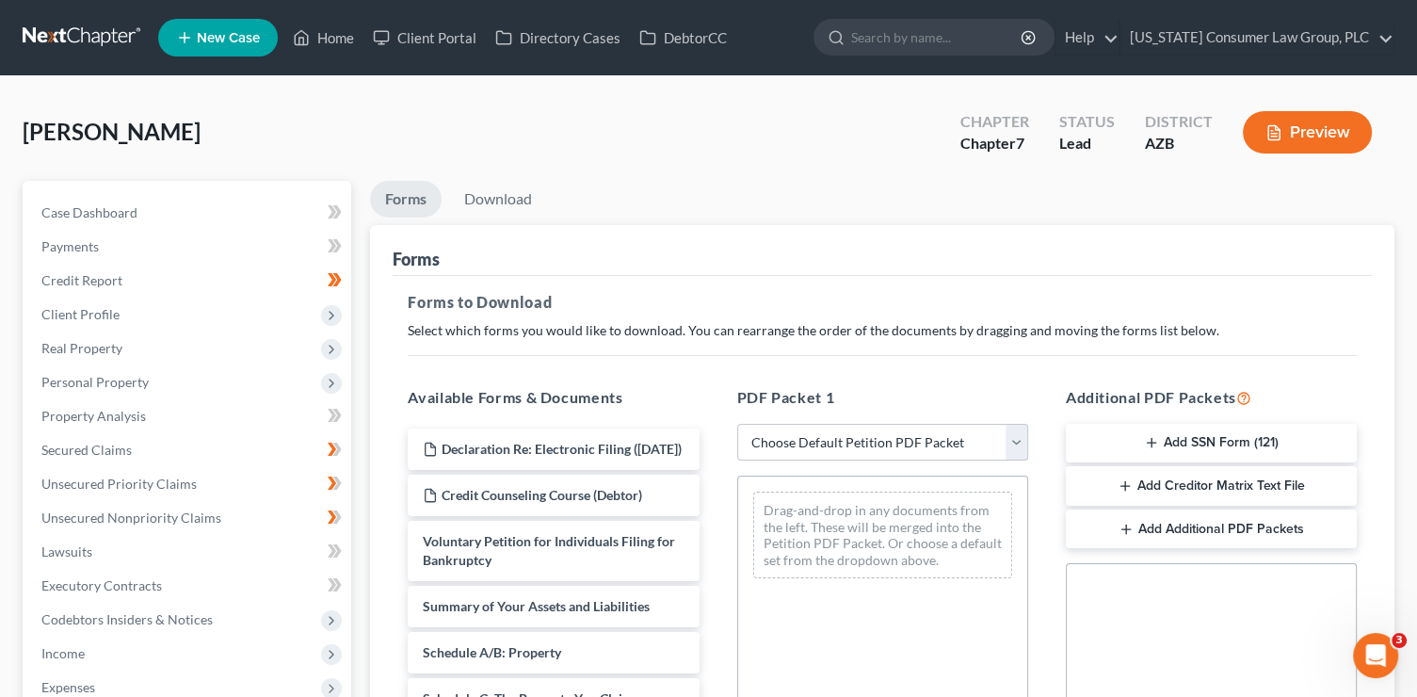
click at [954, 435] on select "Choose Default Petition PDF Packet Complete Bankruptcy Petition (all forms and …" at bounding box center [882, 443] width 291 height 38
select select "1"
click at [737, 424] on select "Choose Default Petition PDF Packet Complete Bankruptcy Petition (all forms and …" at bounding box center [882, 443] width 291 height 38
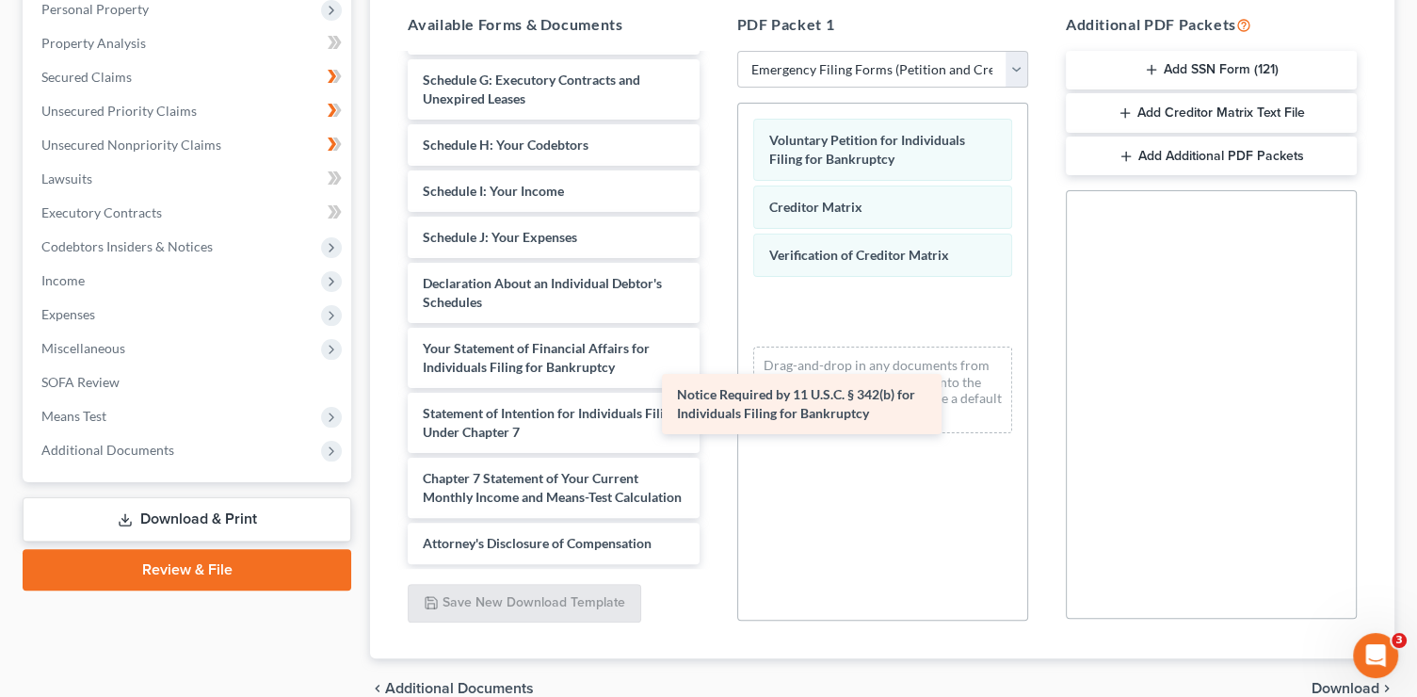
scroll to position [412, 0]
drag, startPoint x: 606, startPoint y: 495, endPoint x: 1000, endPoint y: 361, distance: 415.9
click at [714, 378] on div "Notice Required by 11 U.S.C. § 342(b) for Individuals Filing for Bankruptcy Dec…" at bounding box center [553, 122] width 321 height 884
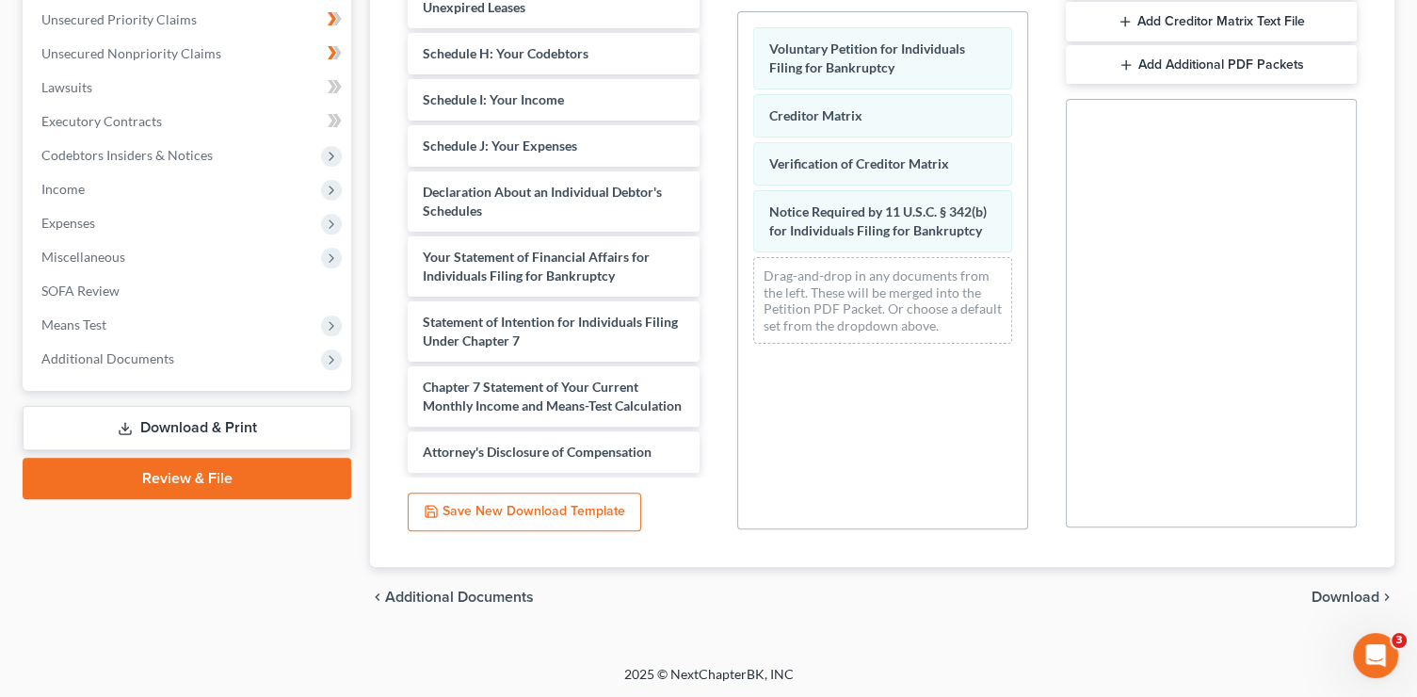
scroll to position [326, 0]
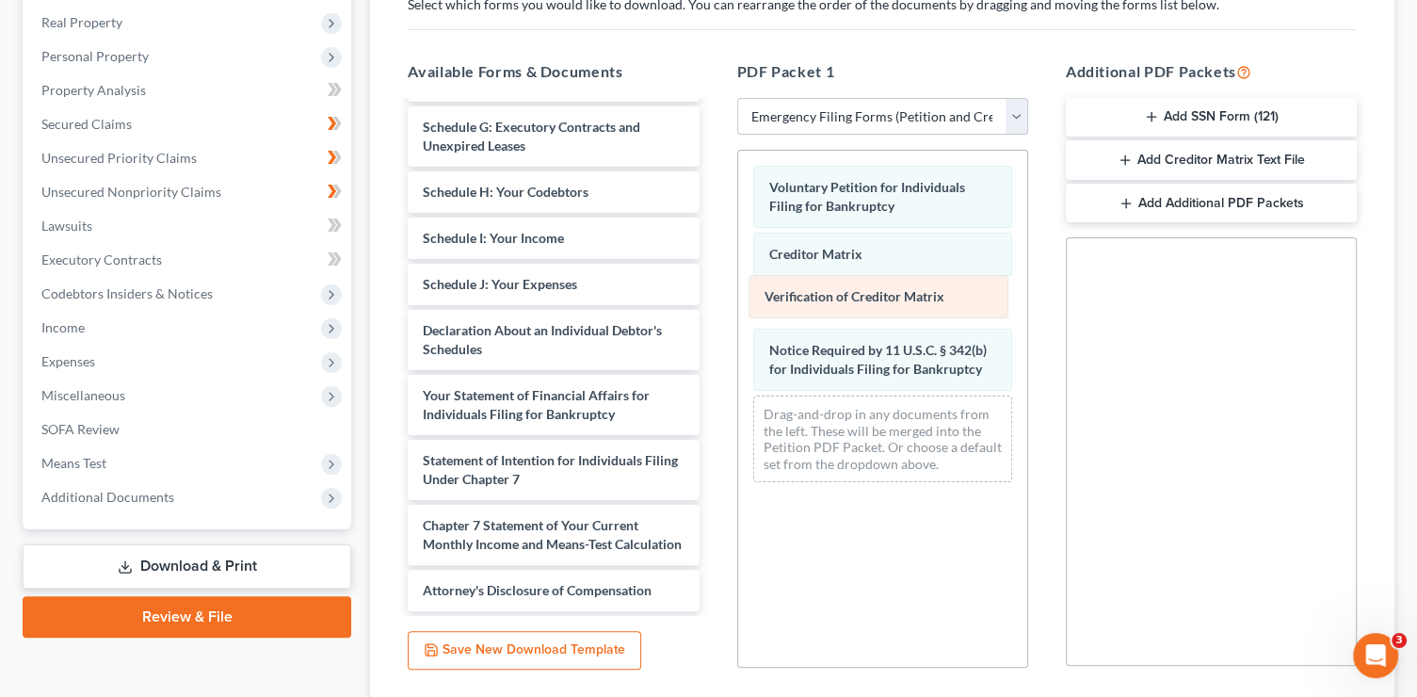
drag, startPoint x: 924, startPoint y: 310, endPoint x: 709, endPoint y: 276, distance: 217.3
click at [738, 276] on div "Verification of Creditor Matrix Voluntary Petition for Individuals Filing for B…" at bounding box center [882, 324] width 289 height 346
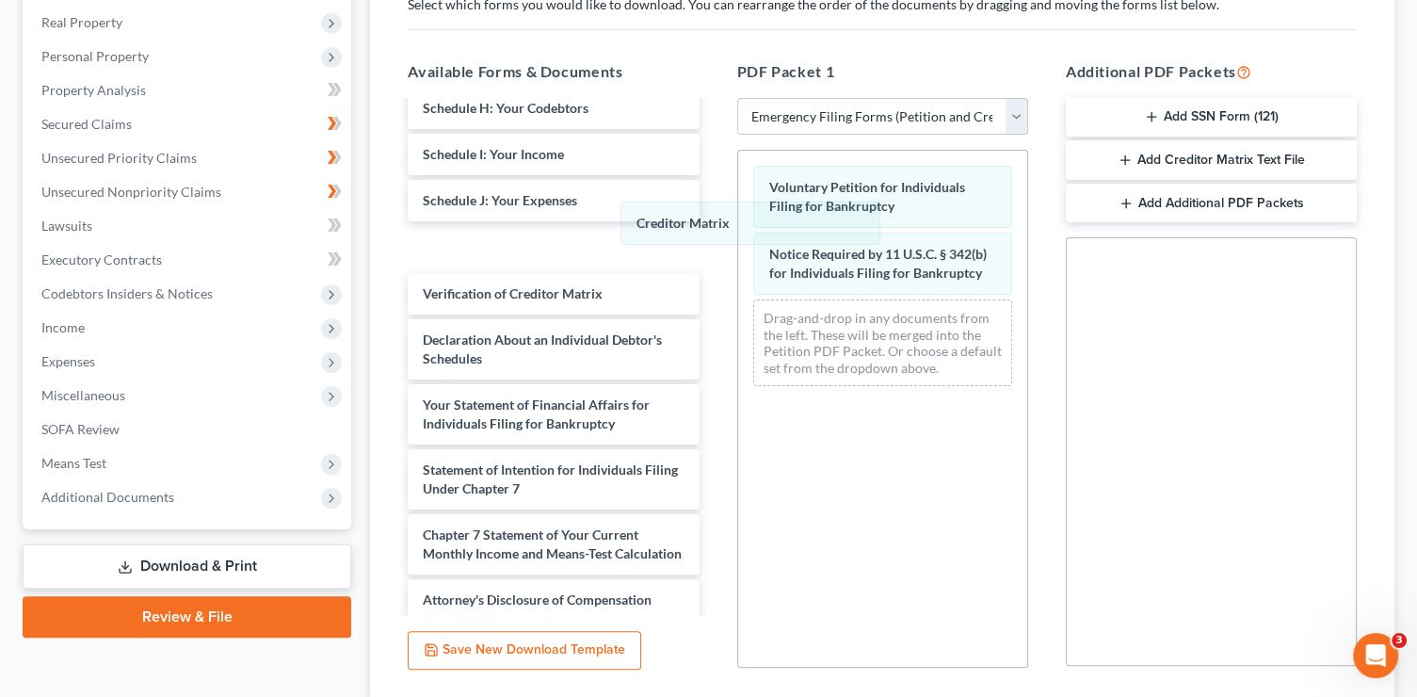
scroll to position [478, 0]
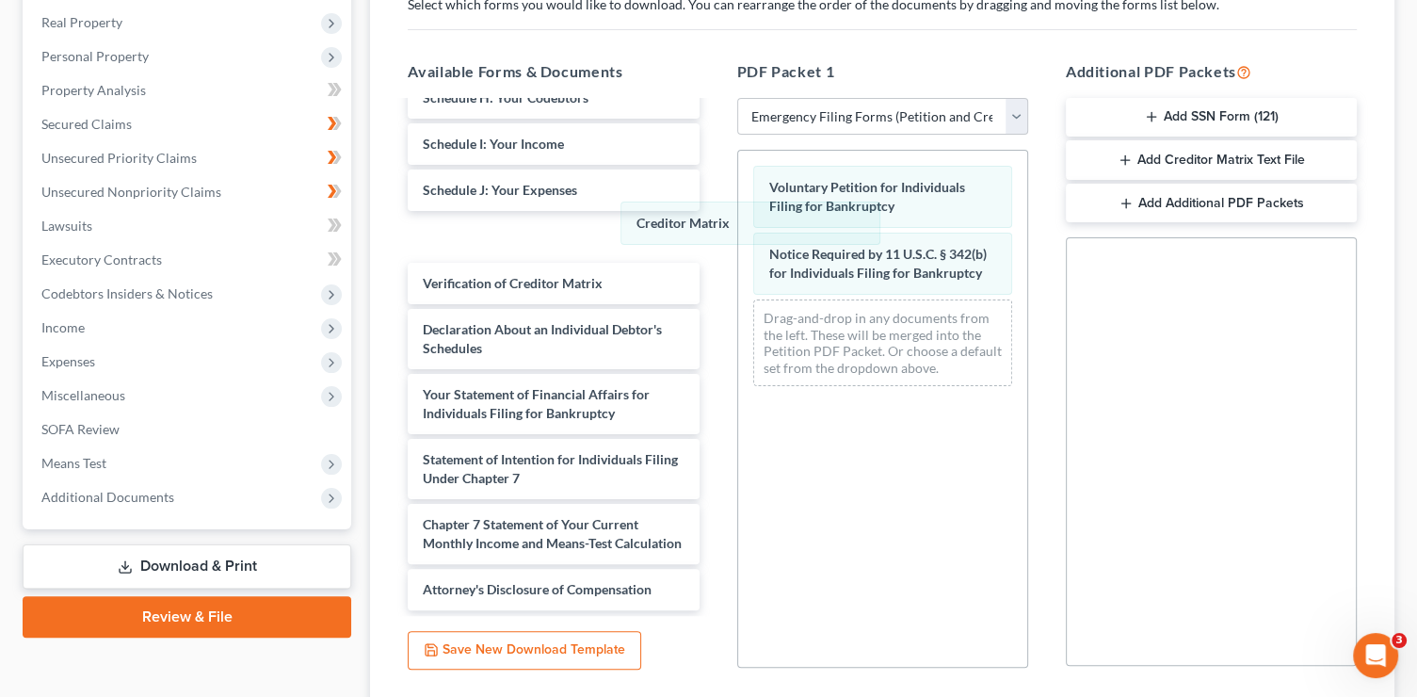
drag, startPoint x: 813, startPoint y: 249, endPoint x: 704, endPoint y: 201, distance: 119.3
click at [738, 217] on div "Creditor Matrix Voluntary Petition for Individuals Filing for Bankruptcy Credit…" at bounding box center [882, 276] width 289 height 250
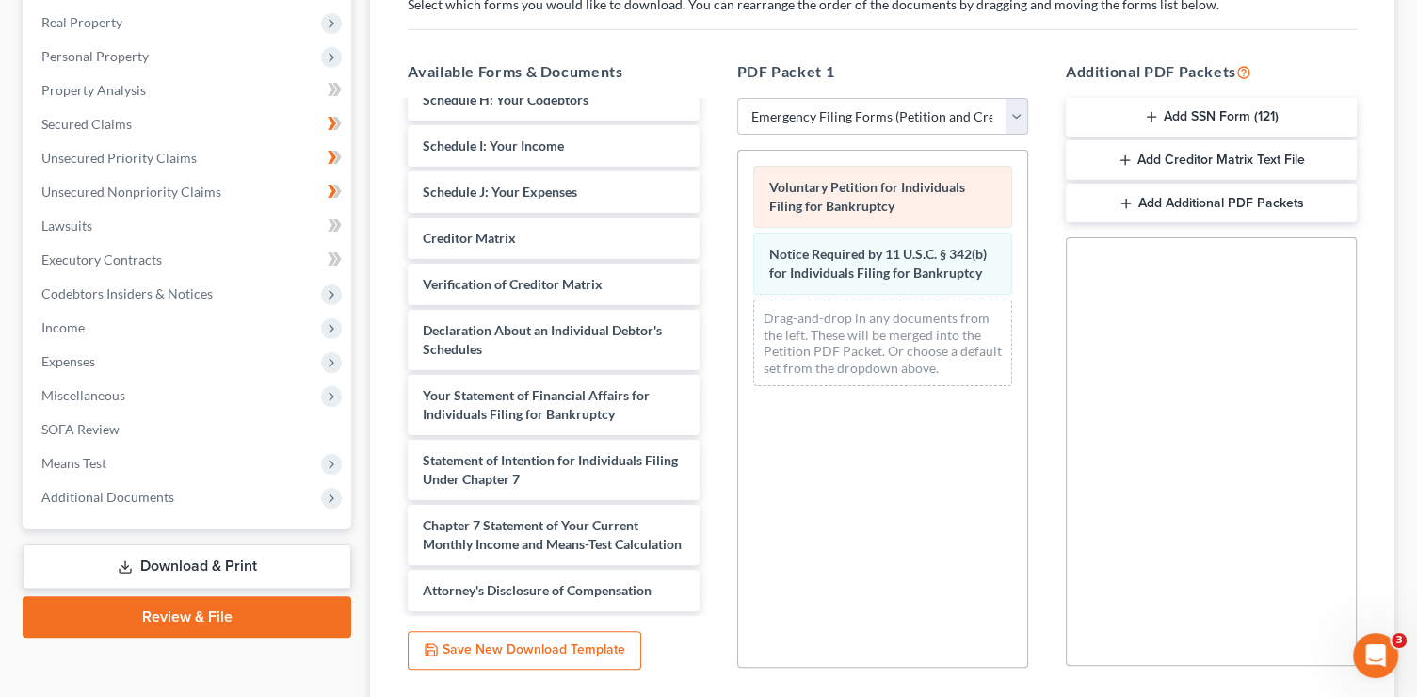
click at [738, 187] on div "Voluntary Petition for Individuals Filing for Bankruptcy Notice Required by 11 …" at bounding box center [882, 276] width 289 height 250
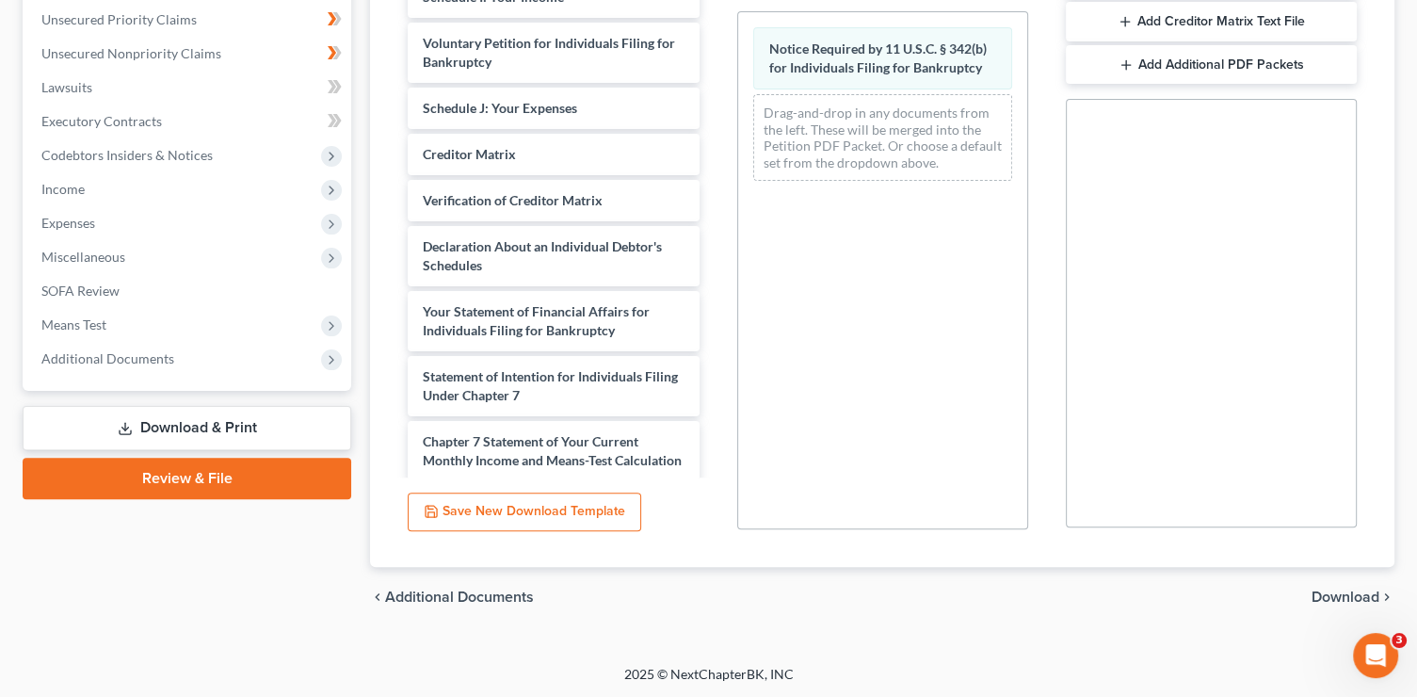
click at [1358, 591] on span "Download" at bounding box center [1345, 596] width 68 height 15
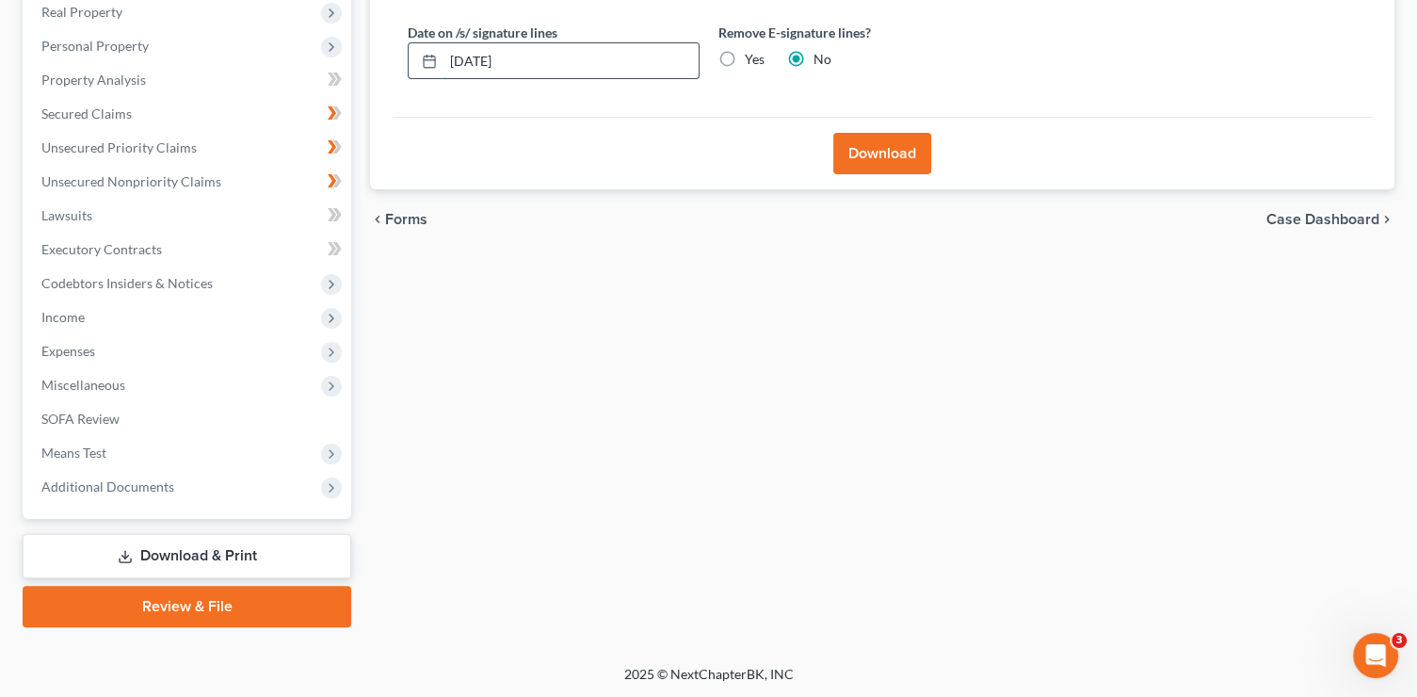
click at [618, 55] on input "09/12/2025" at bounding box center [570, 61] width 255 height 36
click at [854, 149] on button "Download" at bounding box center [882, 153] width 98 height 41
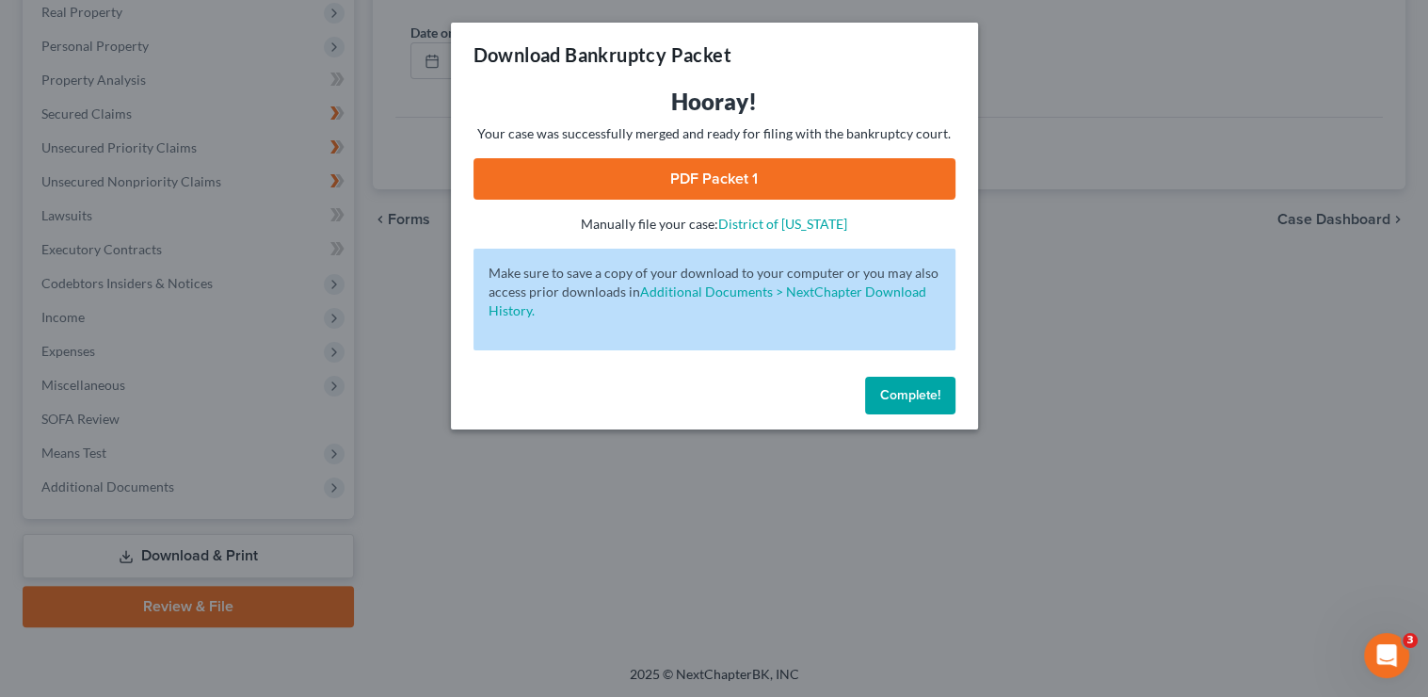
click at [790, 190] on link "PDF Packet 1" at bounding box center [715, 178] width 482 height 41
click at [885, 392] on span "Complete!" at bounding box center [910, 395] width 60 height 16
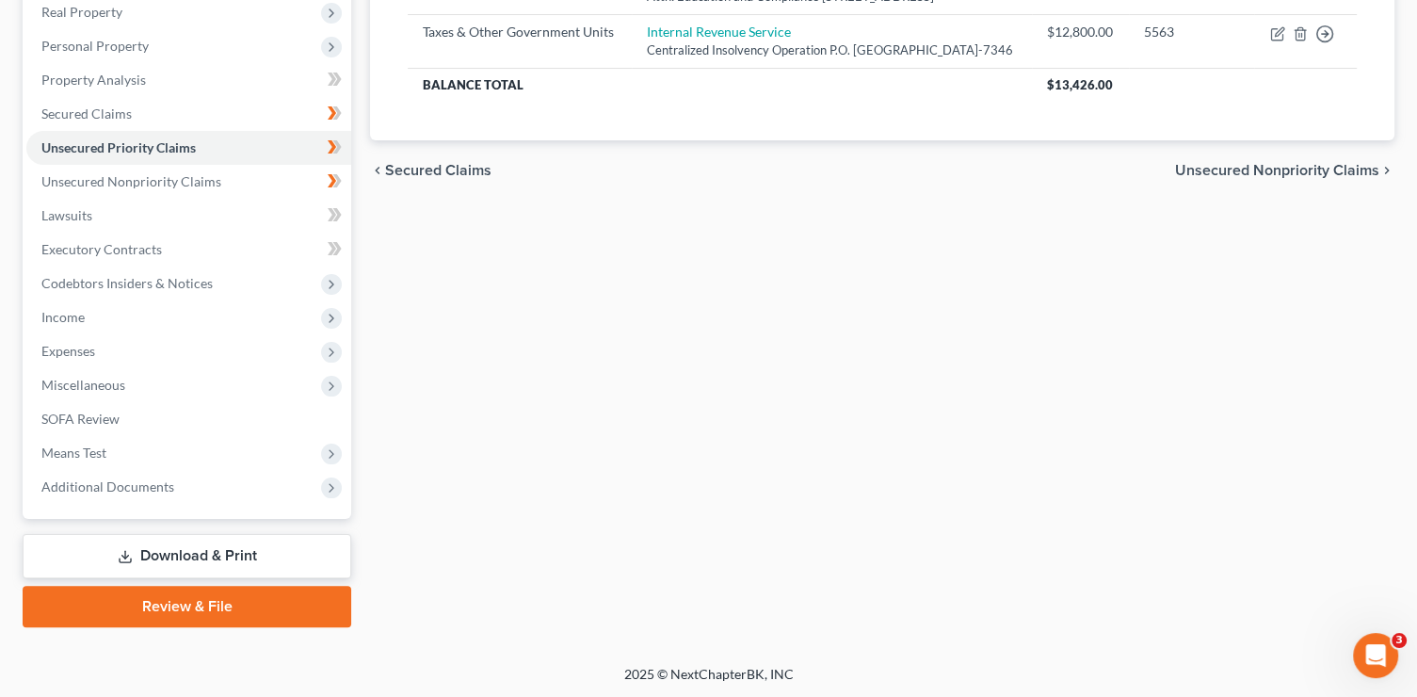
click at [204, 547] on link "Download & Print" at bounding box center [187, 556] width 329 height 44
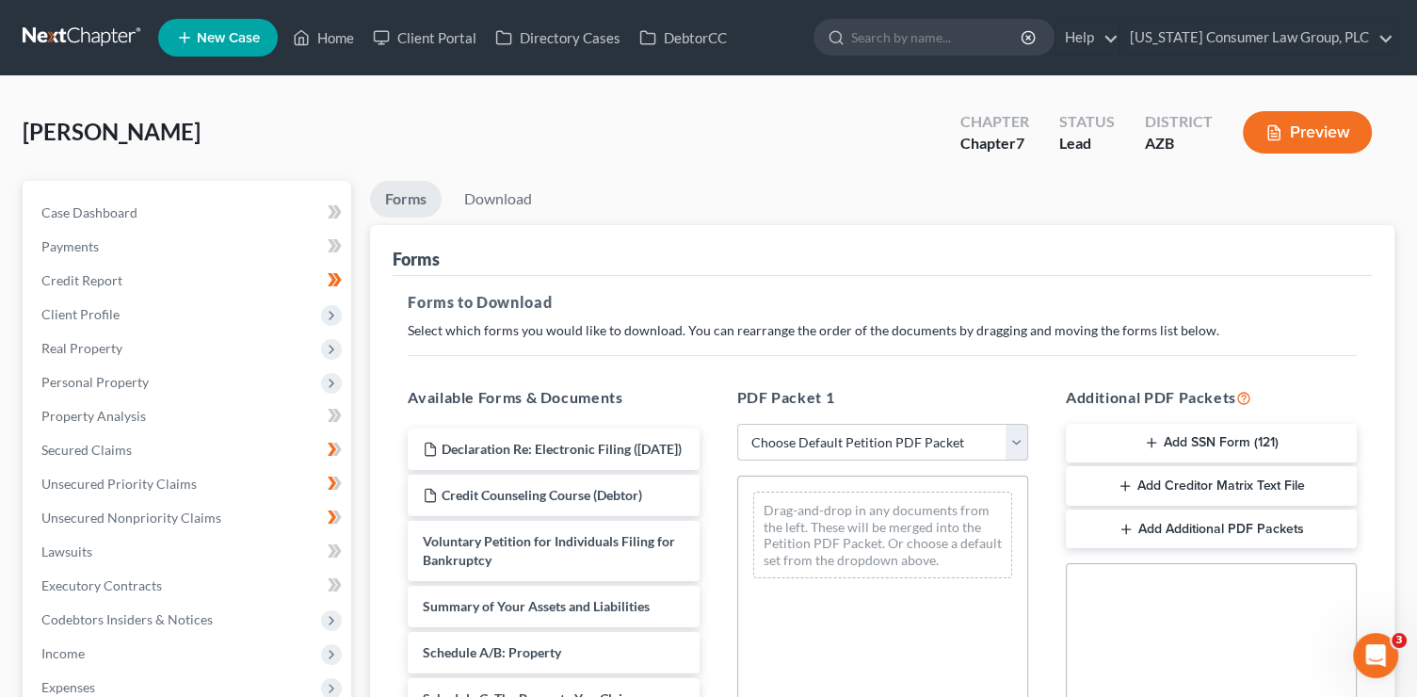
click at [819, 435] on select "Choose Default Petition PDF Packet Complete Bankruptcy Petition (all forms and …" at bounding box center [882, 443] width 291 height 38
select select "1"
click at [737, 424] on select "Choose Default Petition PDF Packet Complete Bankruptcy Petition (all forms and …" at bounding box center [882, 443] width 291 height 38
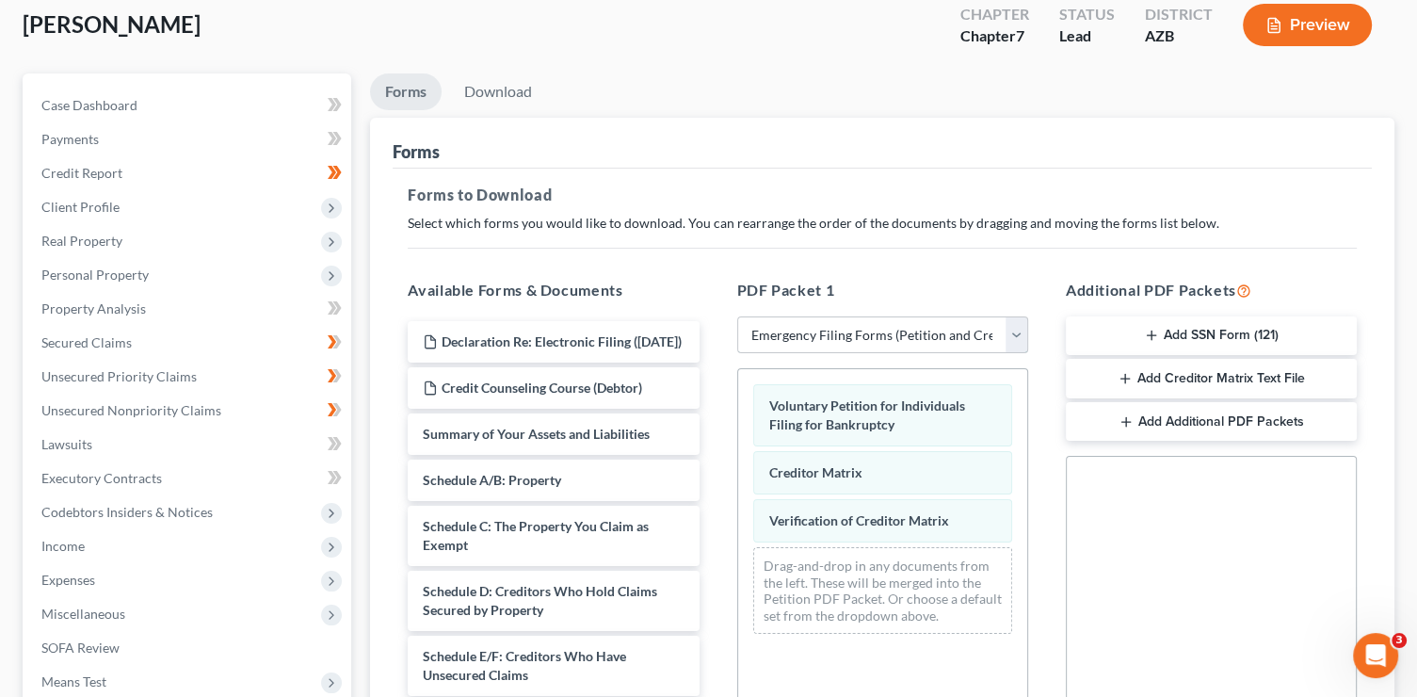
scroll to position [178, 0]
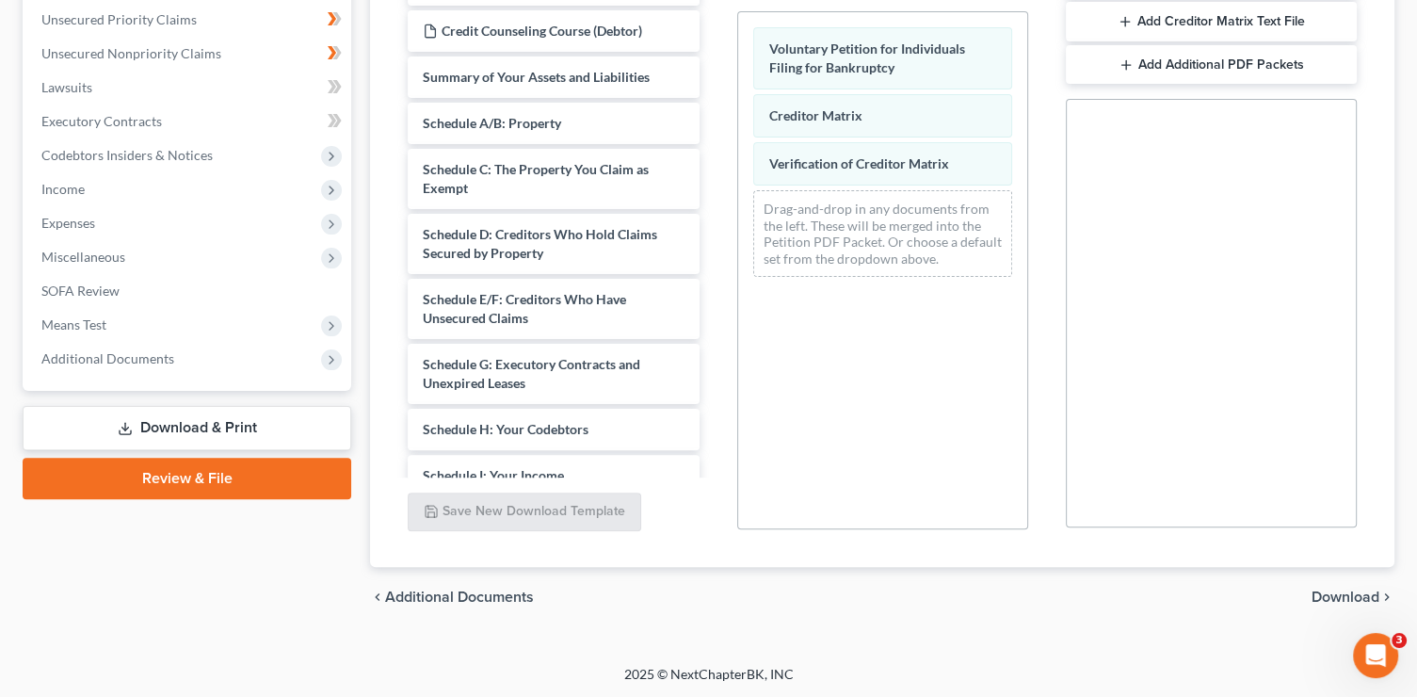
click at [1351, 590] on span "Download" at bounding box center [1345, 596] width 68 height 15
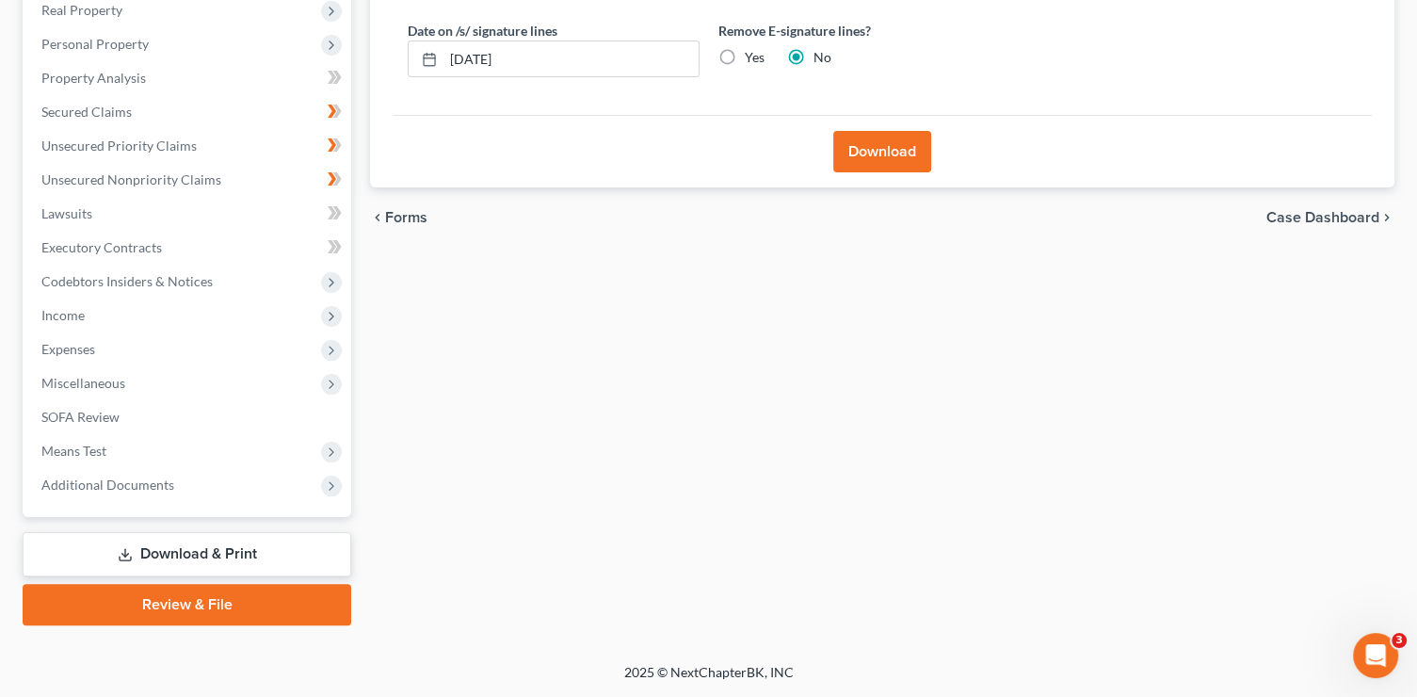
scroll to position [336, 0]
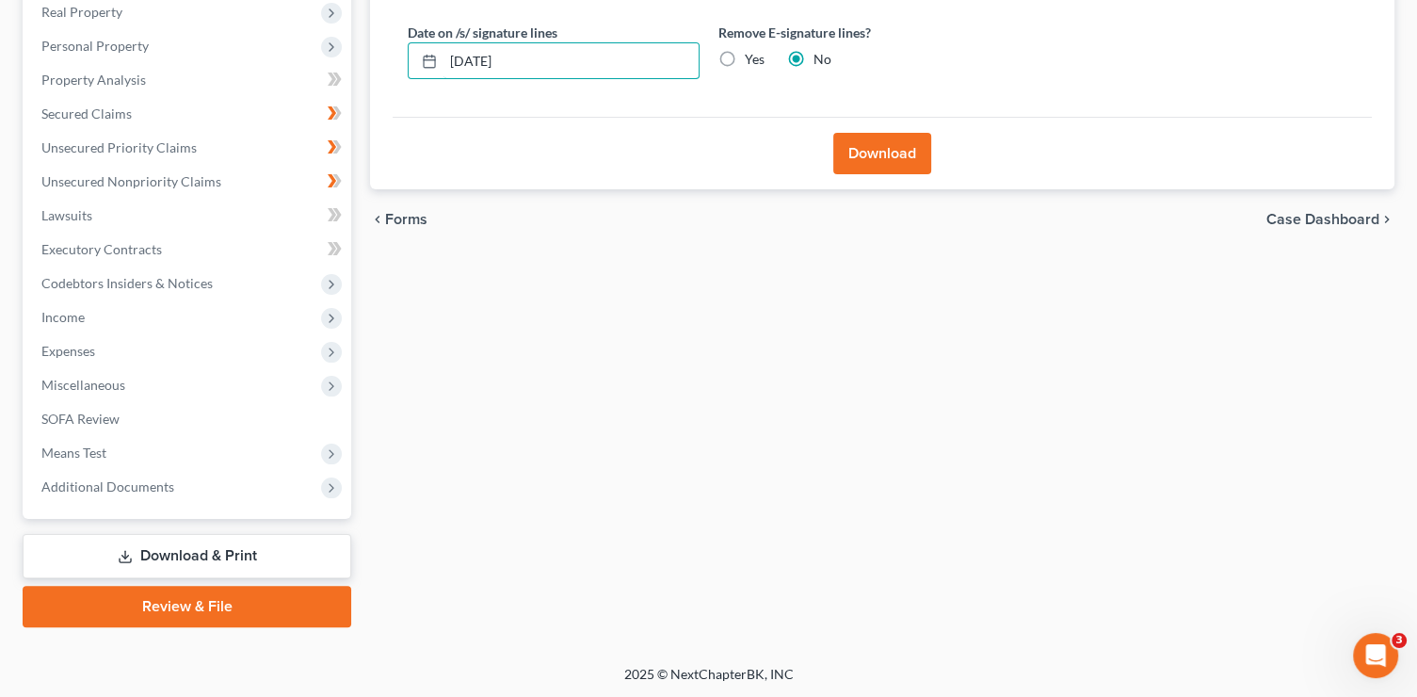
drag, startPoint x: 587, startPoint y: 66, endPoint x: 361, endPoint y: 56, distance: 226.2
click at [361, 56] on div "Forms Download Forms Forms to Download Select which forms you would like to dow…" at bounding box center [882, 236] width 1043 height 782
click at [752, 50] on input "Yes" at bounding box center [758, 56] width 12 height 12
radio input "true"
radio input "false"
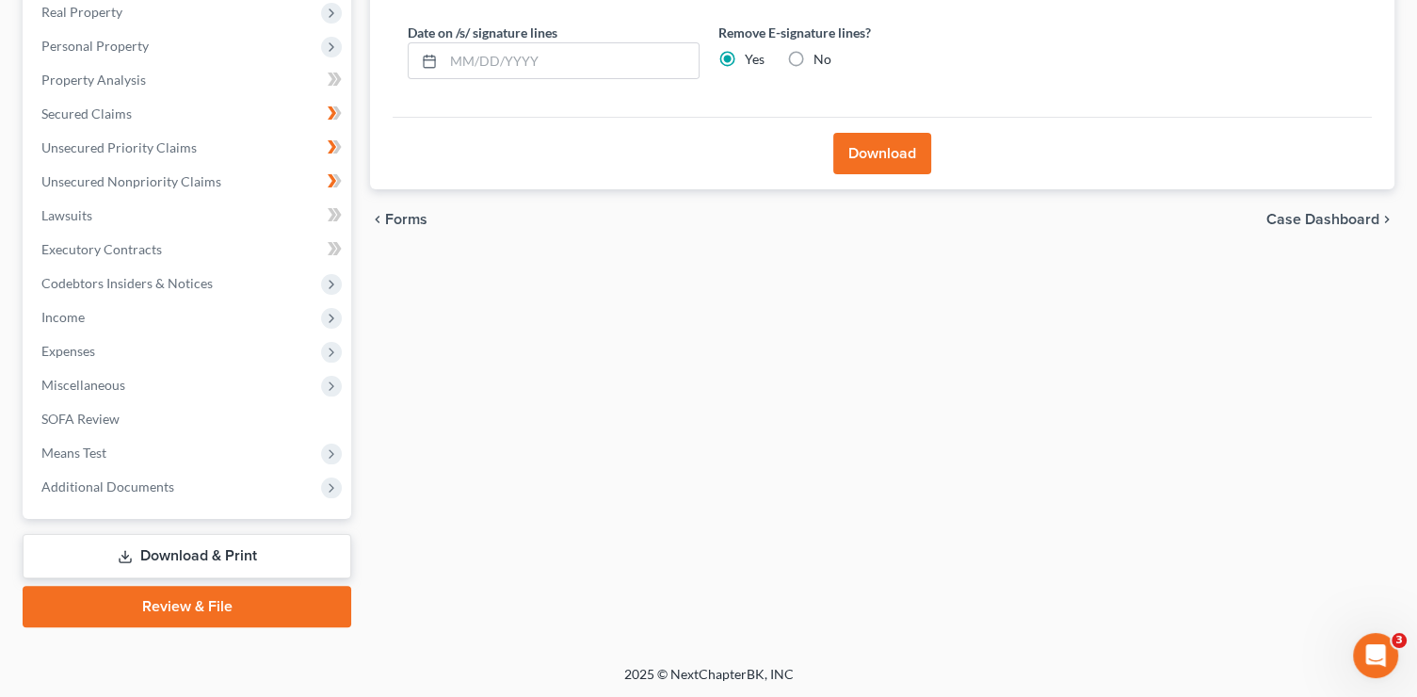
click at [880, 145] on button "Download" at bounding box center [882, 153] width 98 height 41
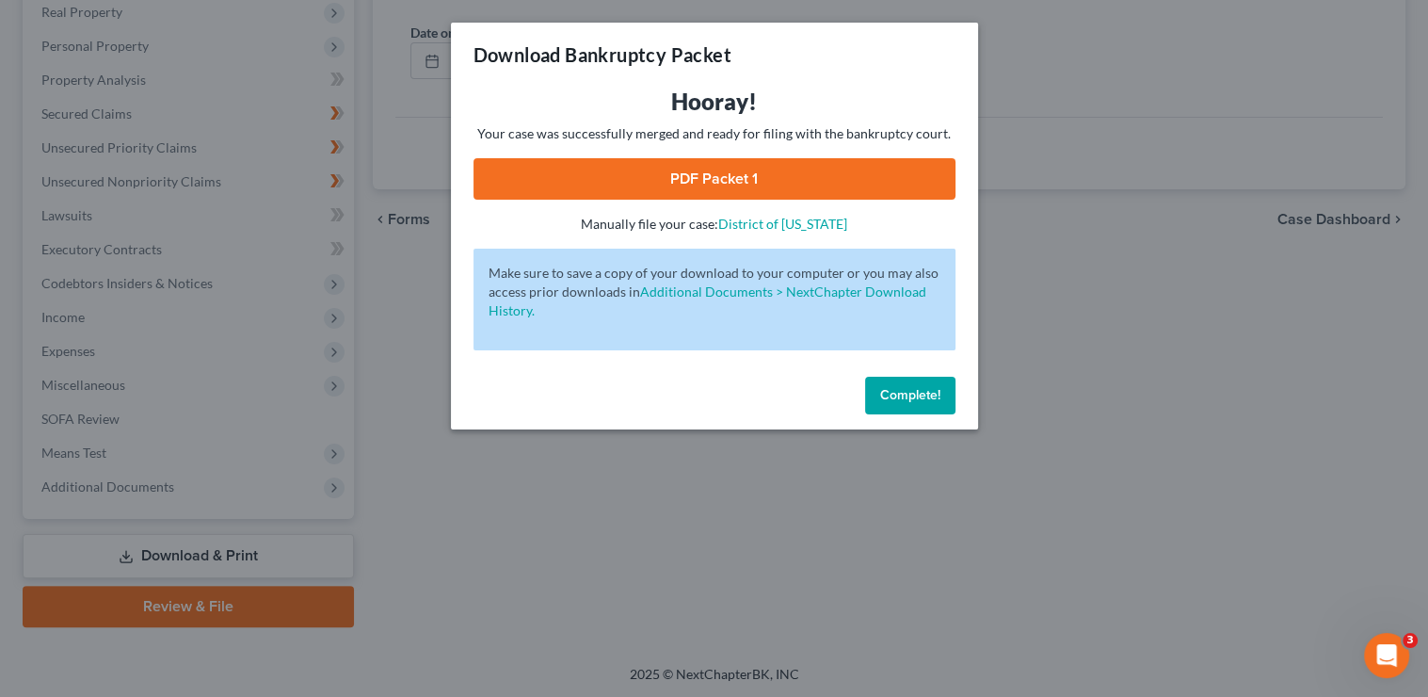
click at [767, 184] on link "PDF Packet 1" at bounding box center [715, 178] width 482 height 41
click at [917, 398] on span "Complete!" at bounding box center [910, 395] width 60 height 16
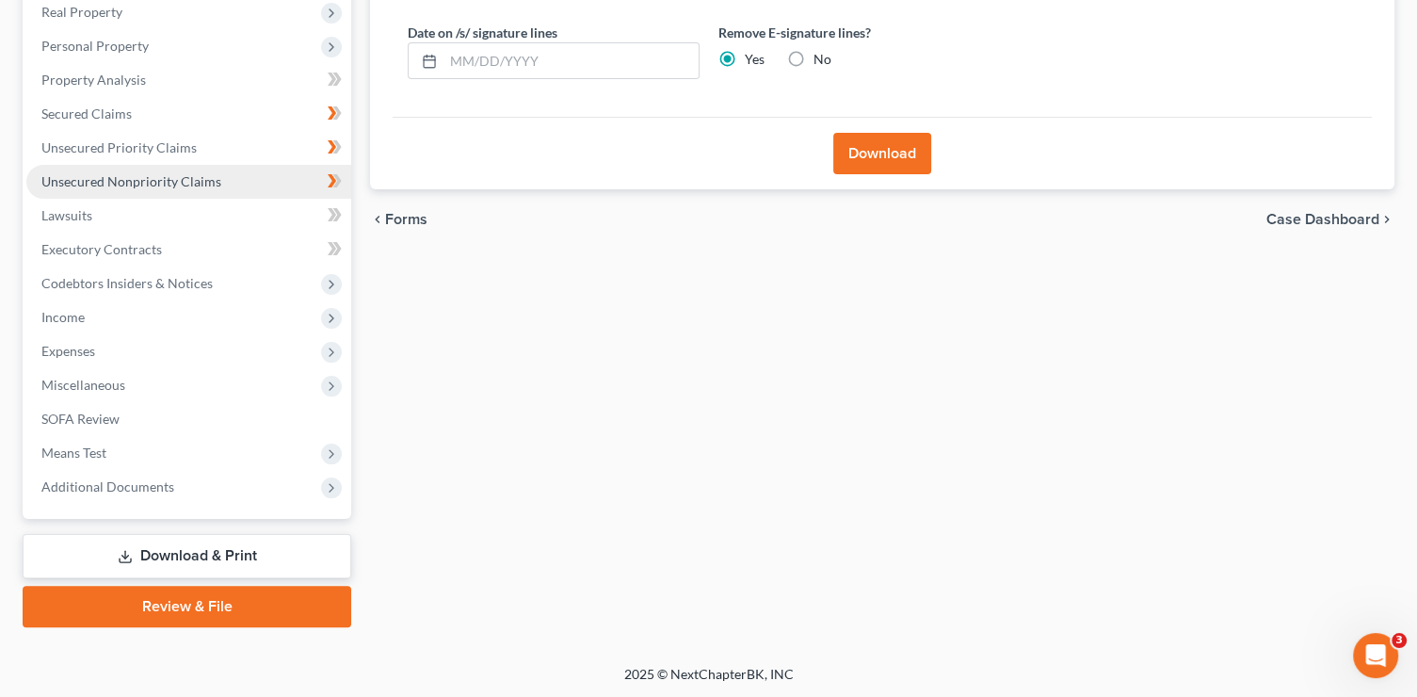
click at [153, 181] on span "Unsecured Nonpriority Claims" at bounding box center [131, 181] width 180 height 16
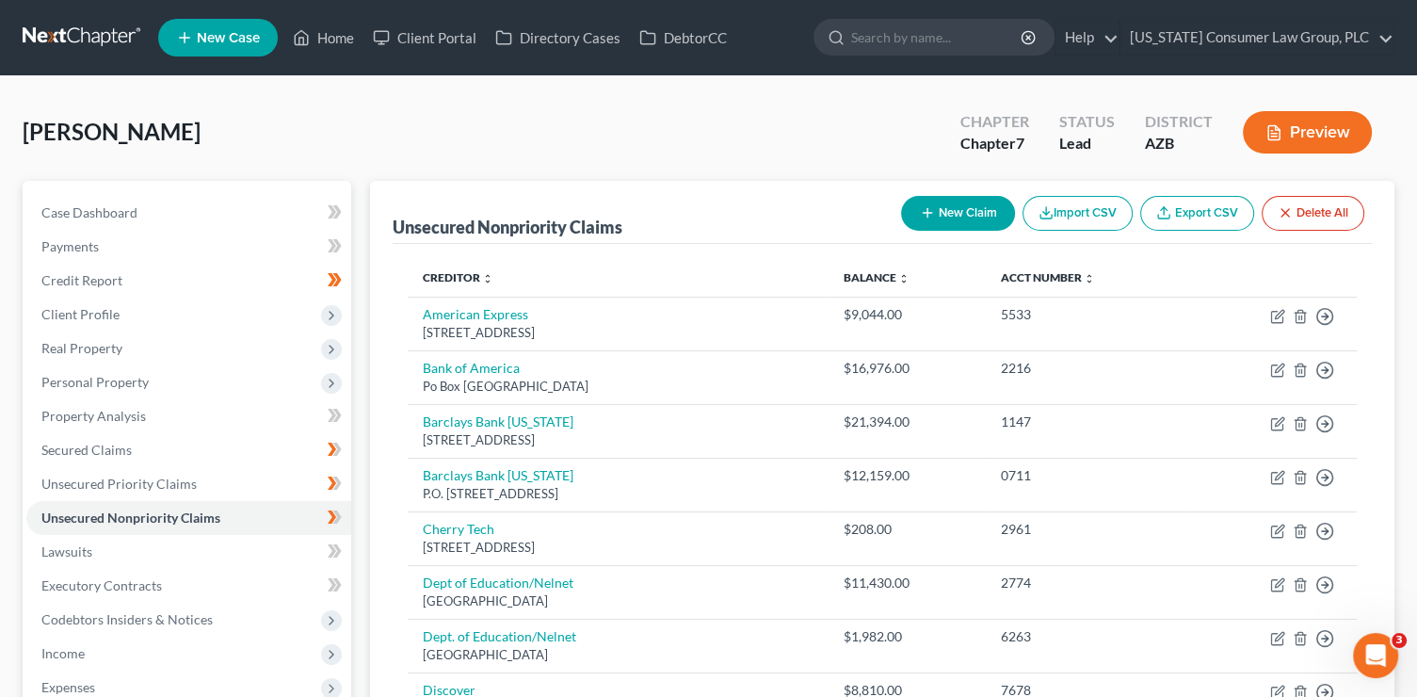
scroll to position [391, 0]
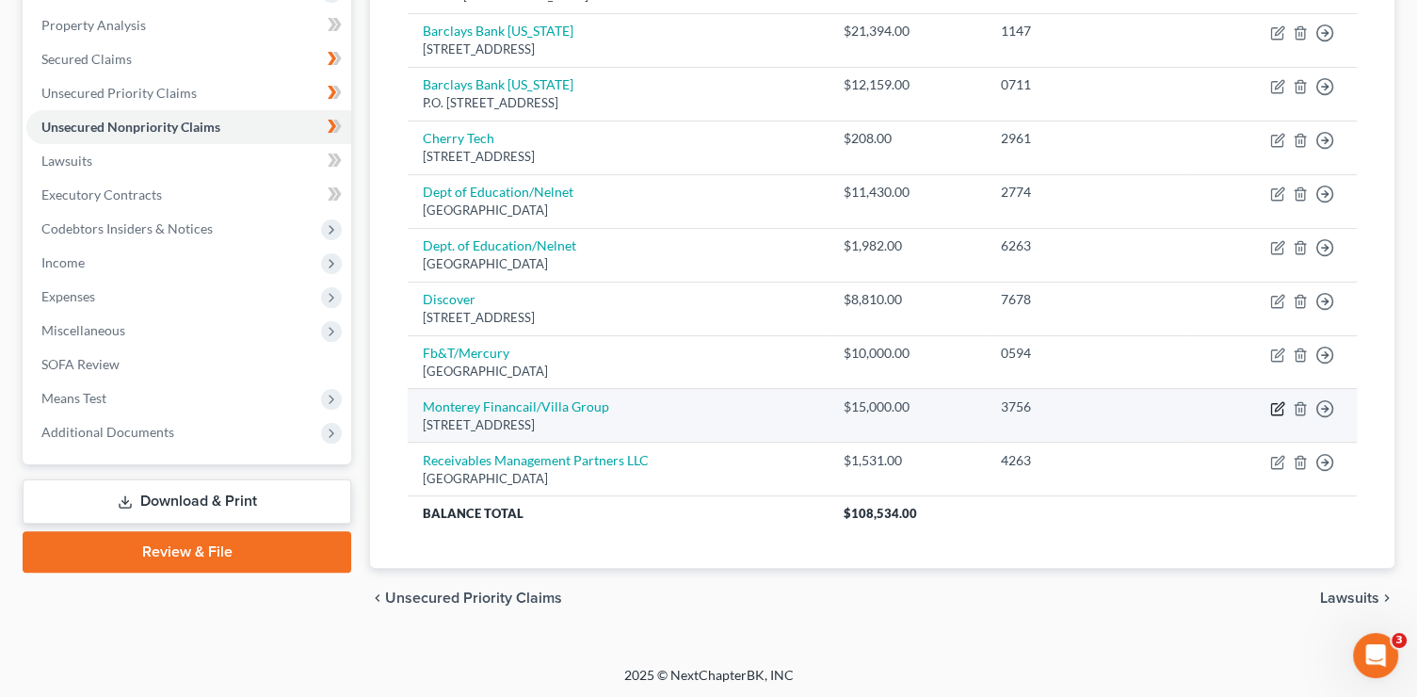
click at [1273, 405] on icon "button" at bounding box center [1277, 408] width 15 height 15
select select "4"
select select "1"
select select "0"
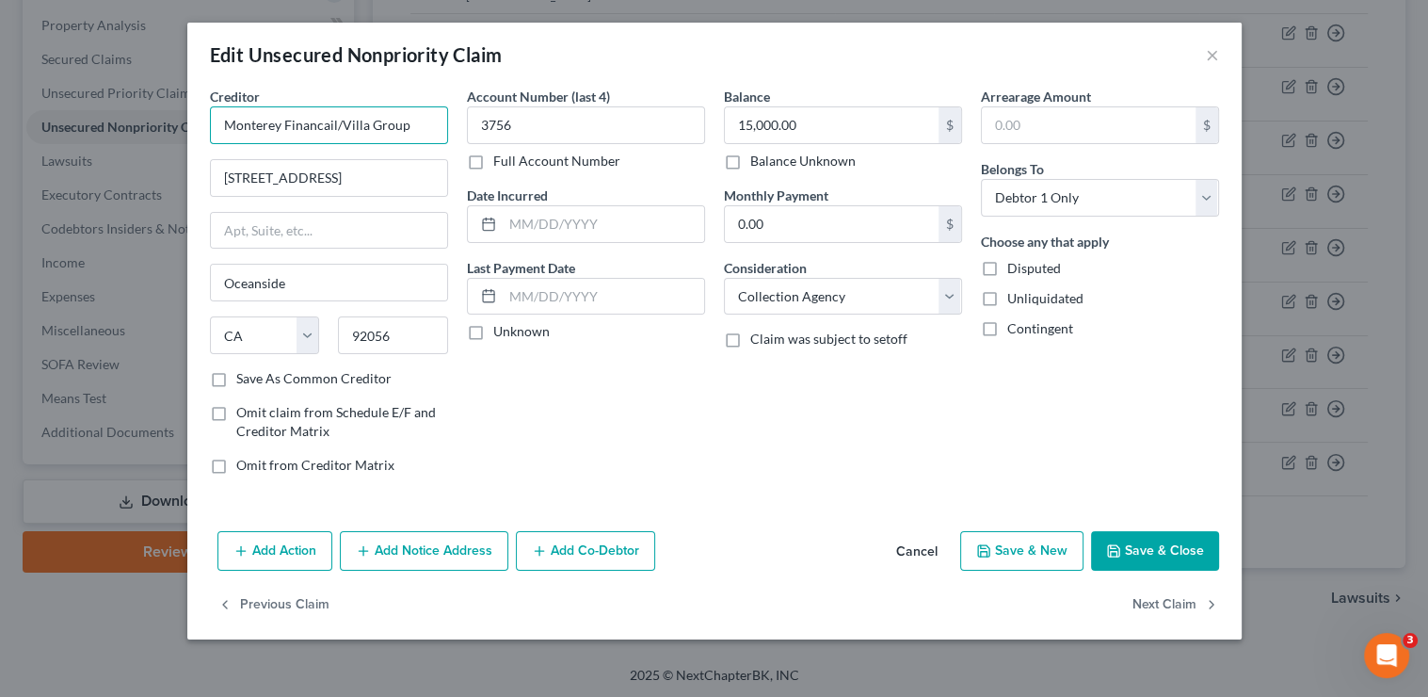
click at [315, 126] on input "Monterey Financail/Villa Group" at bounding box center [329, 125] width 238 height 38
type input "Monterey Financial/Villa Group"
click at [1149, 542] on button "Save & Close" at bounding box center [1155, 551] width 128 height 40
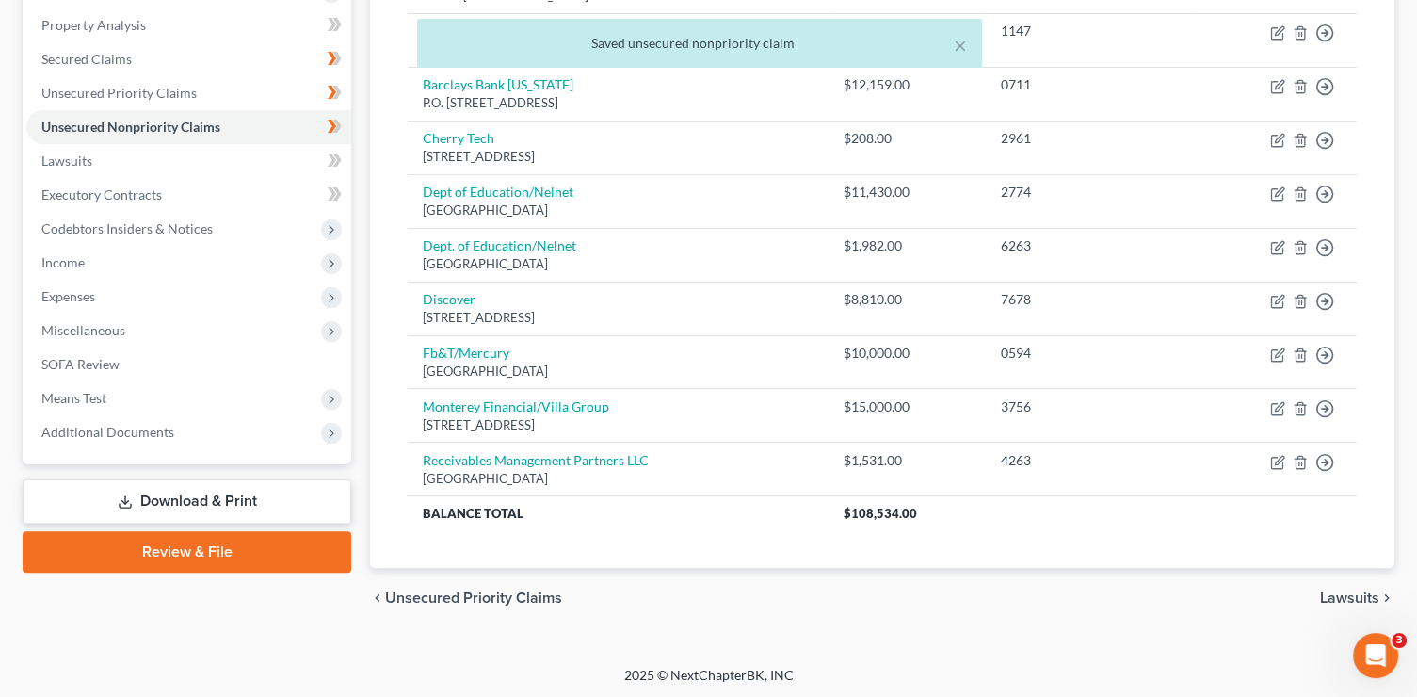
click at [202, 501] on link "Download & Print" at bounding box center [187, 501] width 329 height 44
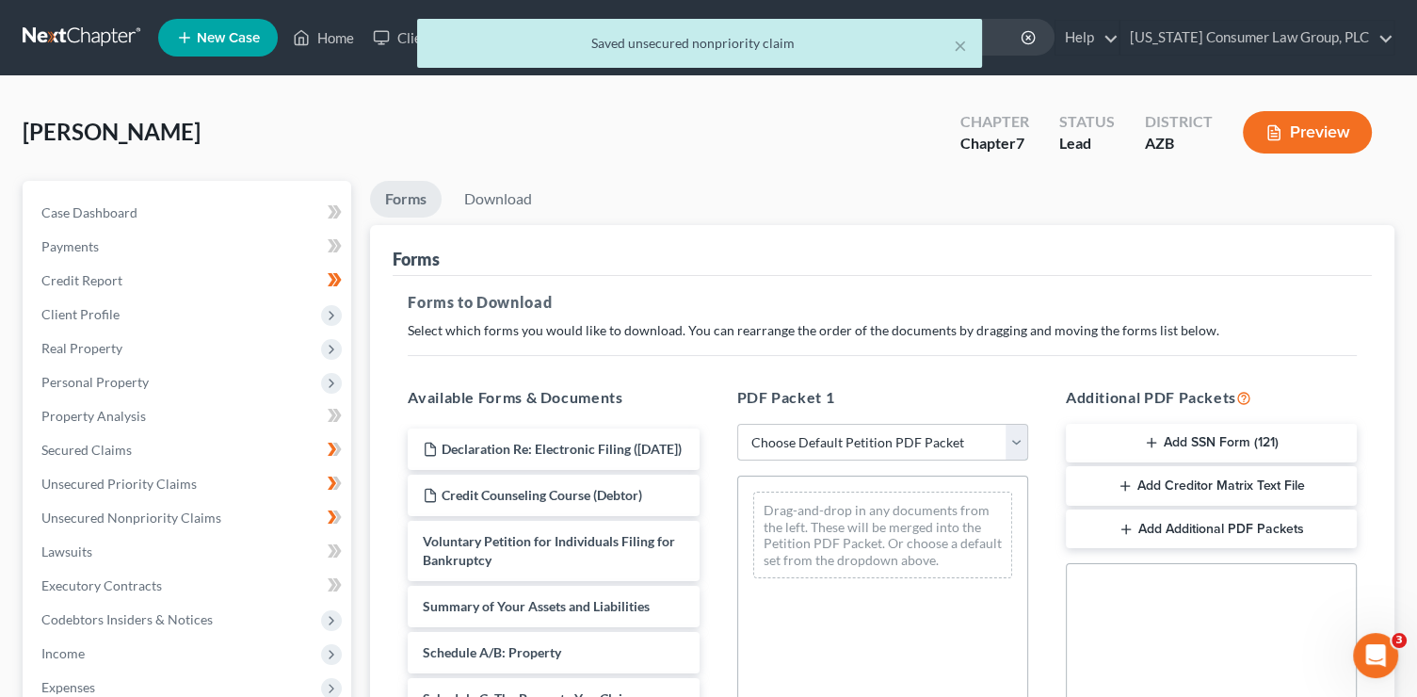
click at [858, 439] on select "Choose Default Petition PDF Packet Complete Bankruptcy Petition (all forms and …" at bounding box center [882, 443] width 291 height 38
select select "1"
click at [737, 424] on select "Choose Default Petition PDF Packet Complete Bankruptcy Petition (all forms and …" at bounding box center [882, 443] width 291 height 38
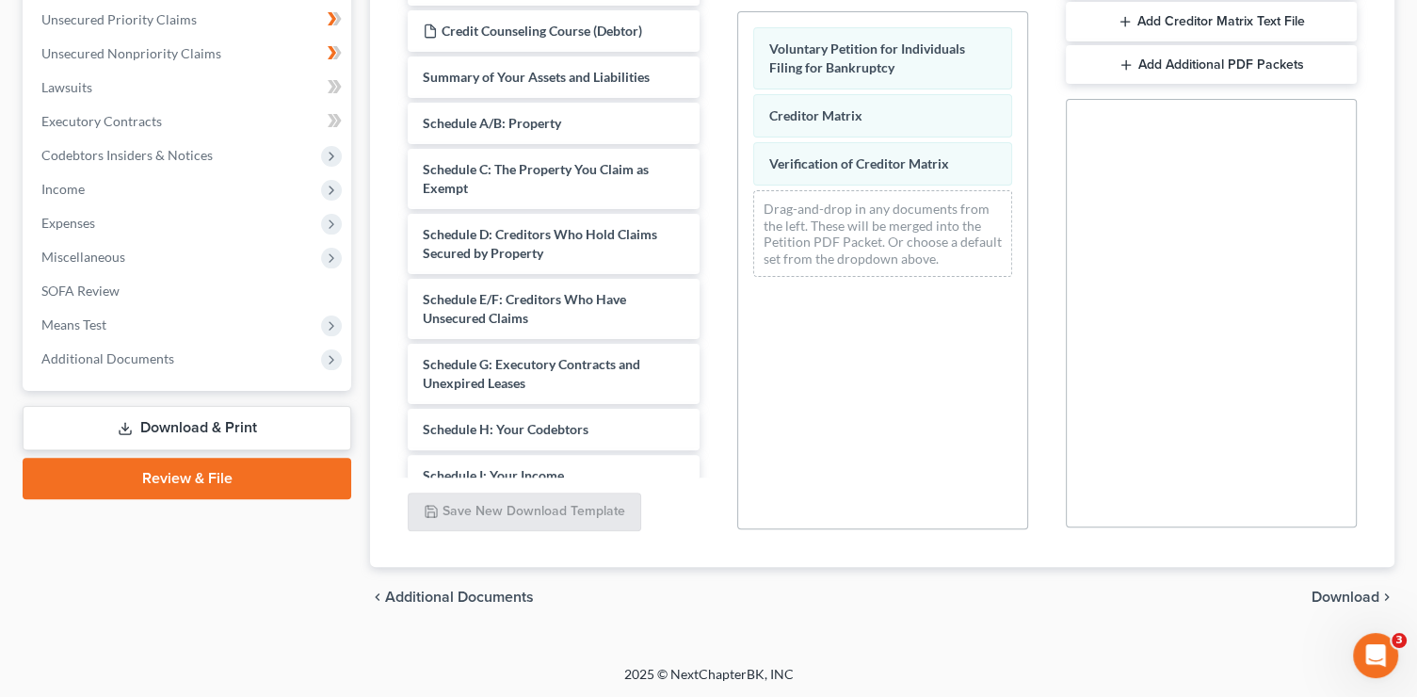
click at [1318, 596] on span "Download" at bounding box center [1345, 596] width 68 height 15
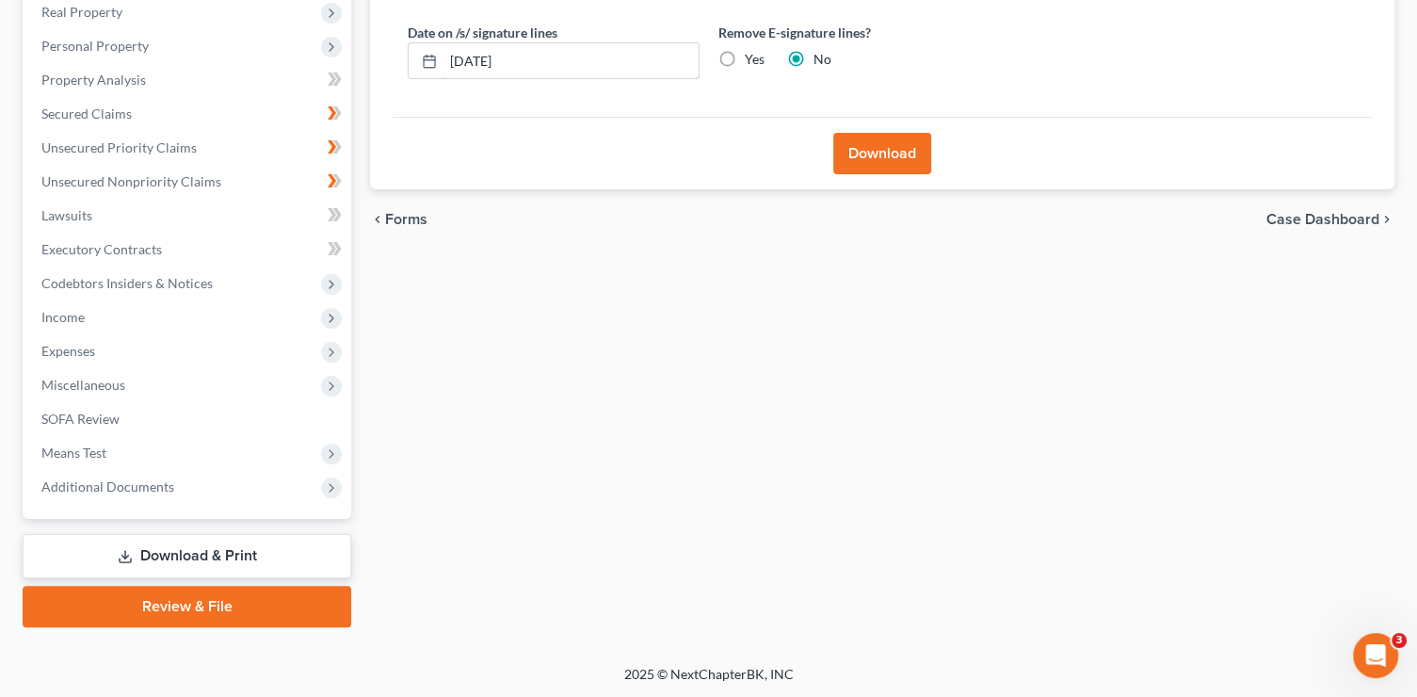
drag, startPoint x: 442, startPoint y: 54, endPoint x: 394, endPoint y: 54, distance: 48.0
click at [396, 54] on div "Almost There... Complete Required * Fields Date on /s/ signature lines 09/12/20…" at bounding box center [882, 29] width 979 height 178
click at [752, 50] on input "Yes" at bounding box center [758, 56] width 12 height 12
radio input "true"
radio input "false"
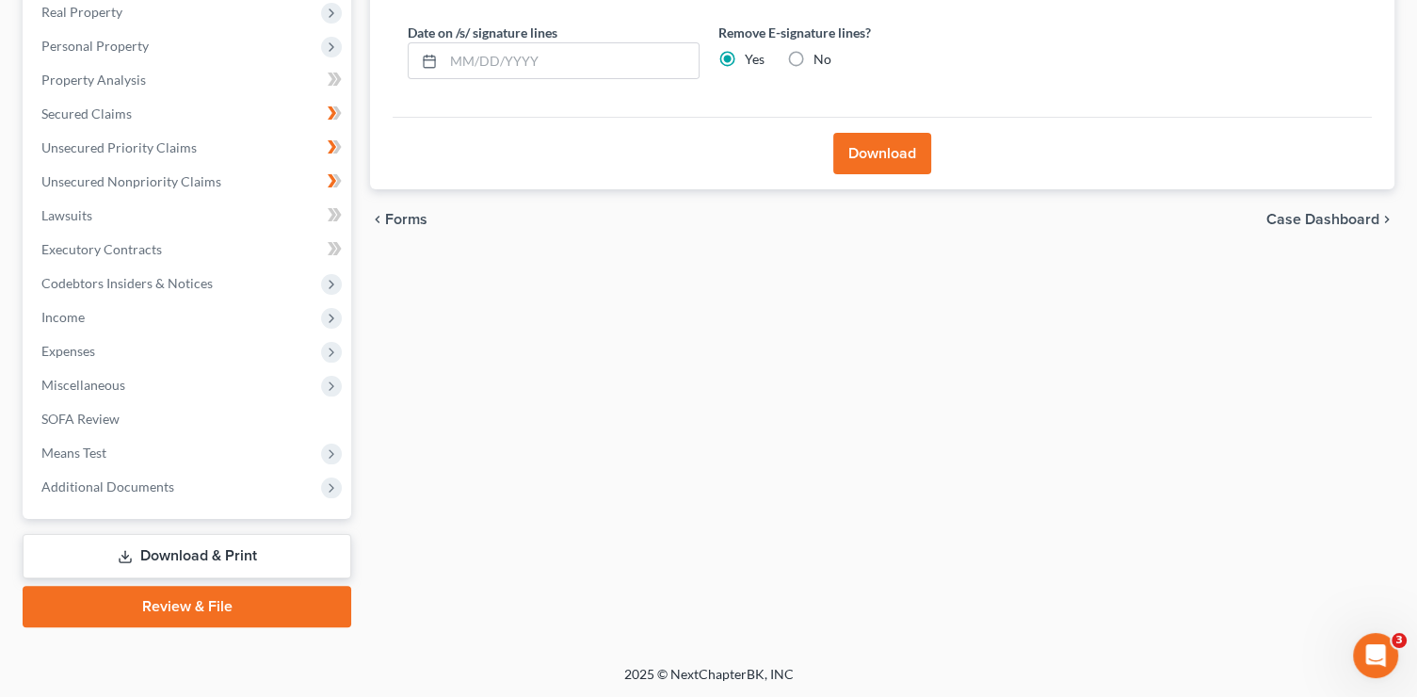
click at [852, 169] on button "Download" at bounding box center [882, 153] width 98 height 41
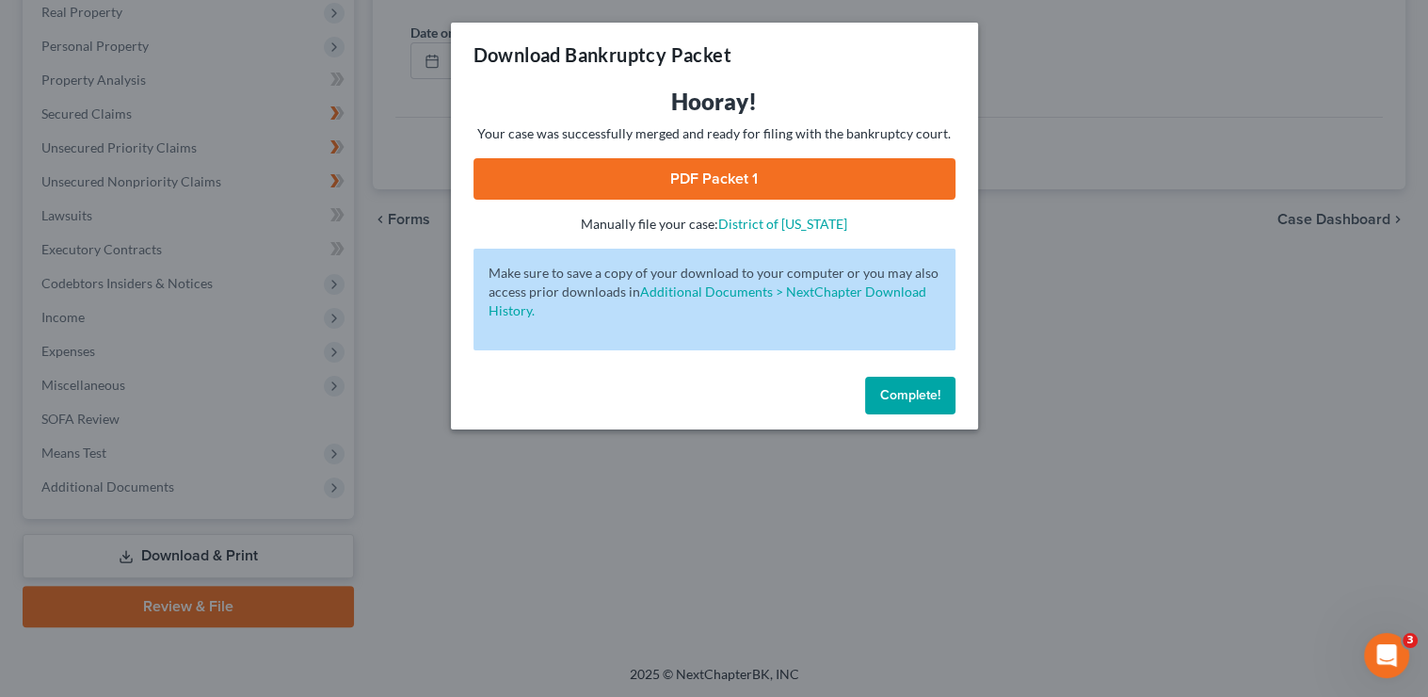
click at [610, 174] on link "PDF Packet 1" at bounding box center [715, 178] width 482 height 41
click at [919, 395] on span "Complete!" at bounding box center [910, 395] width 60 height 16
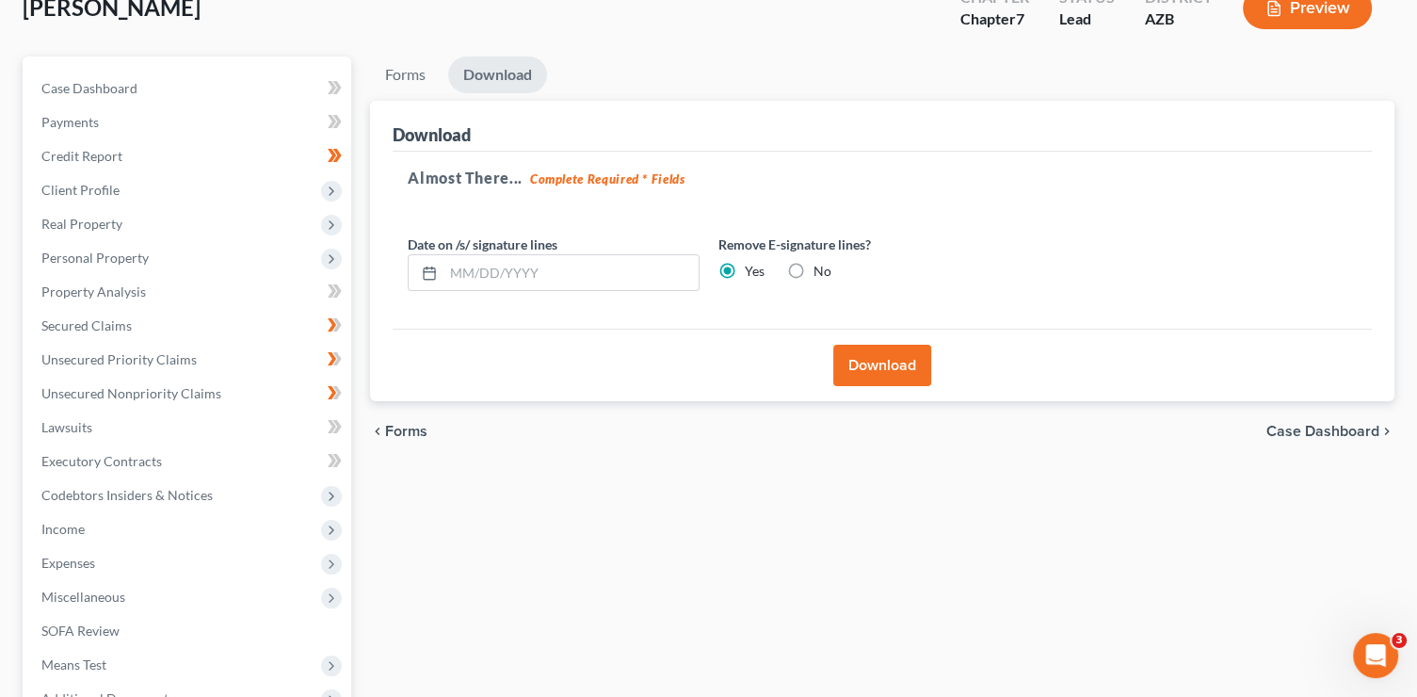
scroll to position [0, 0]
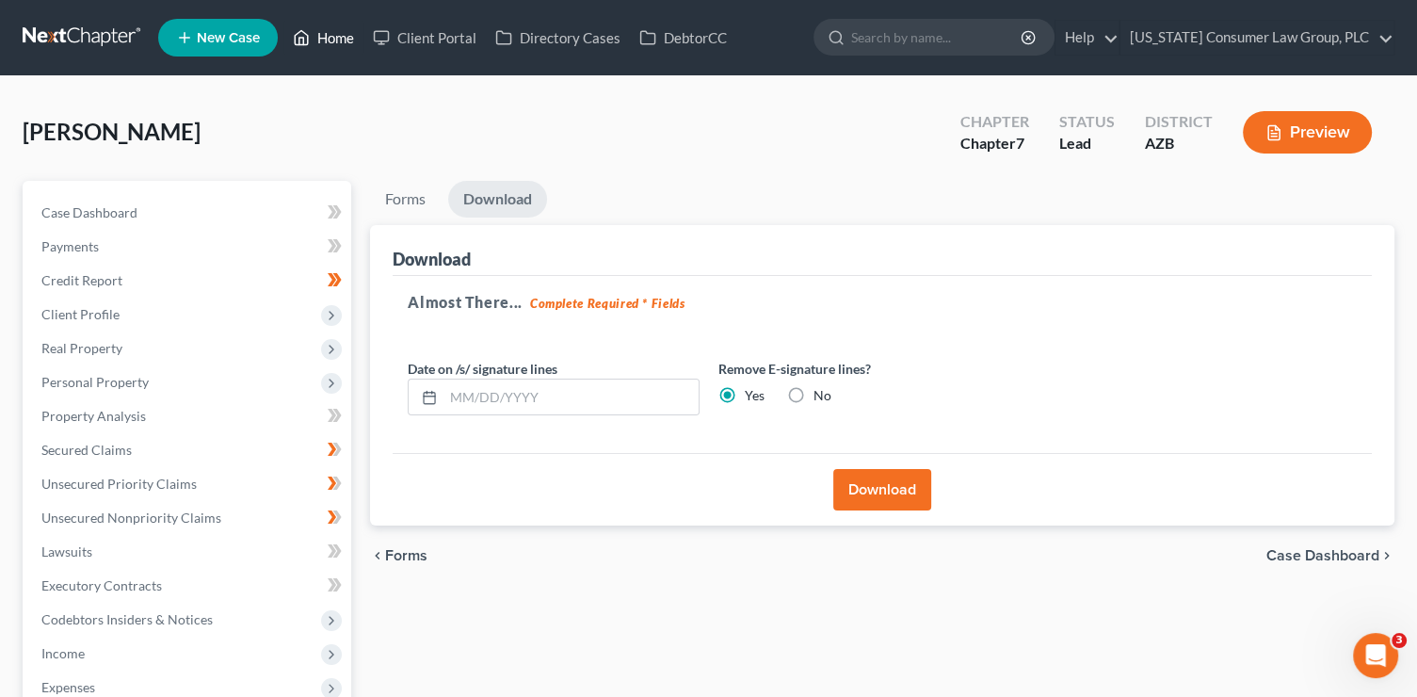
click at [321, 33] on link "Home" at bounding box center [323, 38] width 80 height 34
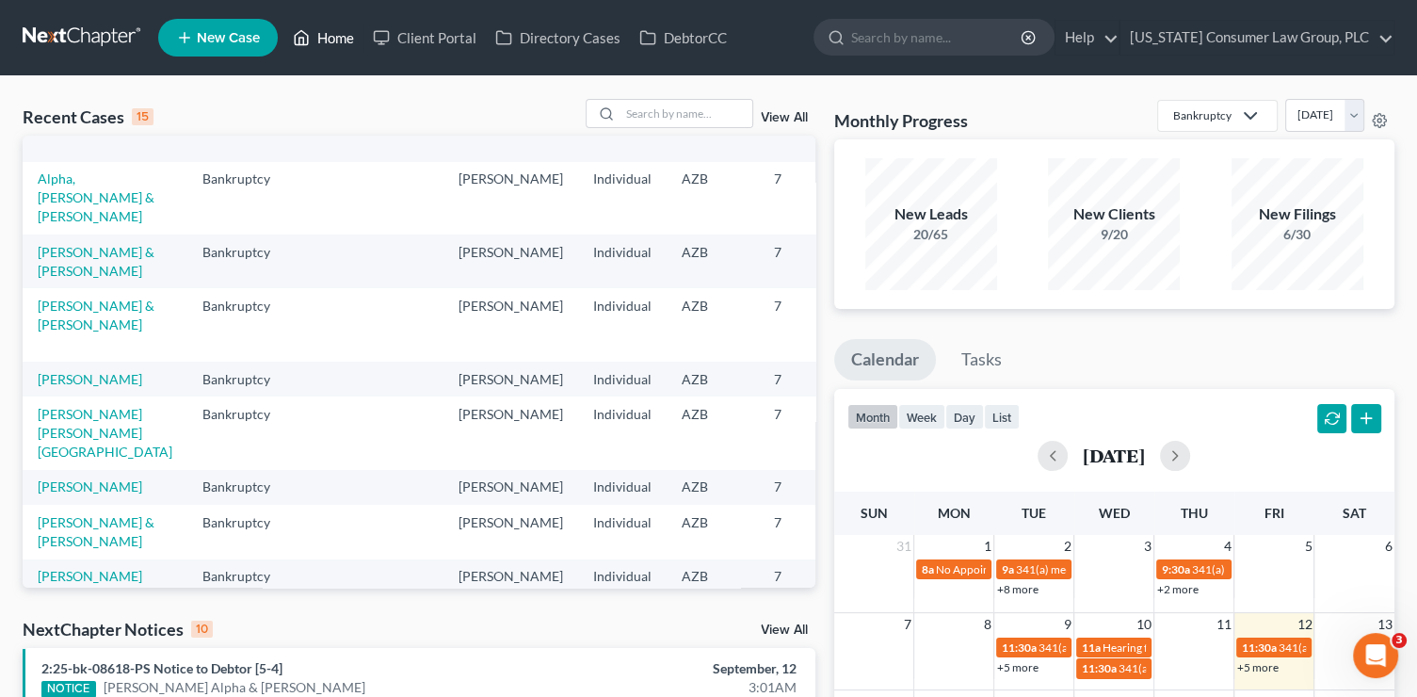
scroll to position [196, 0]
click at [80, 384] on link "Wentzel, Greg" at bounding box center [90, 376] width 105 height 16
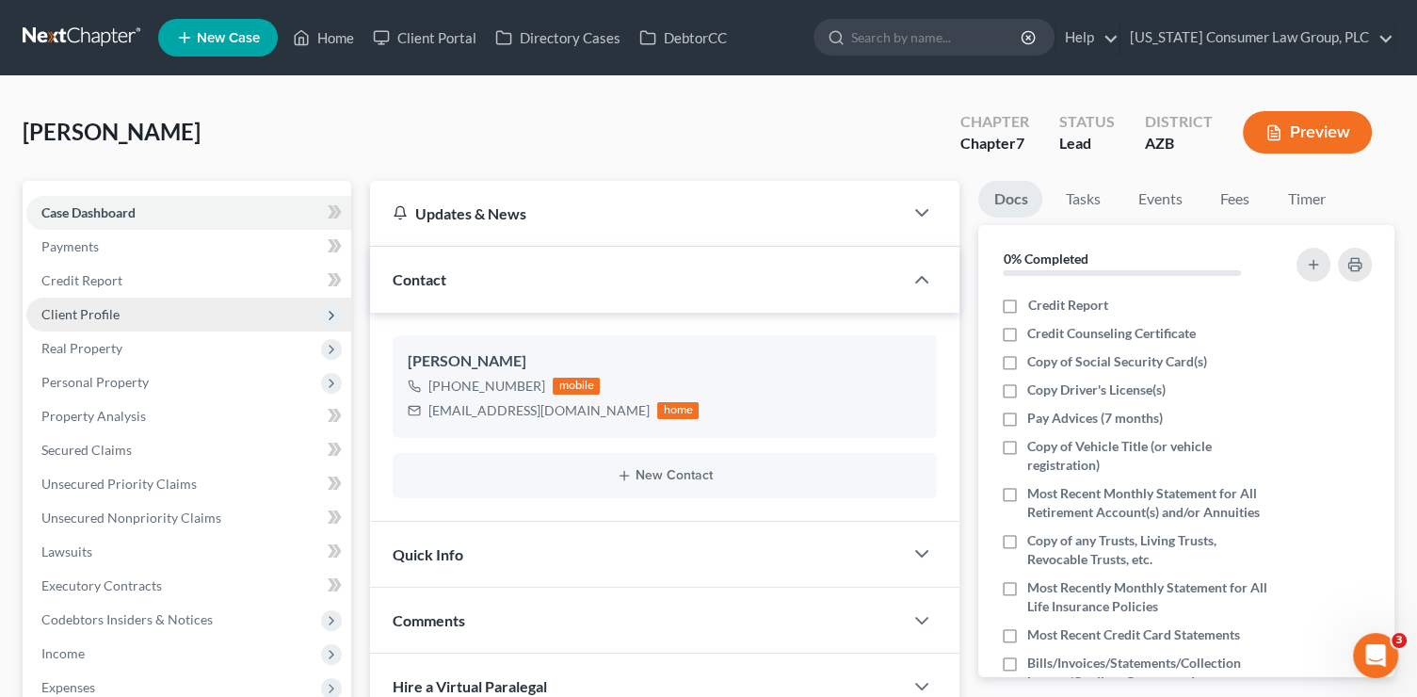
click at [152, 318] on span "Client Profile" at bounding box center [188, 315] width 325 height 34
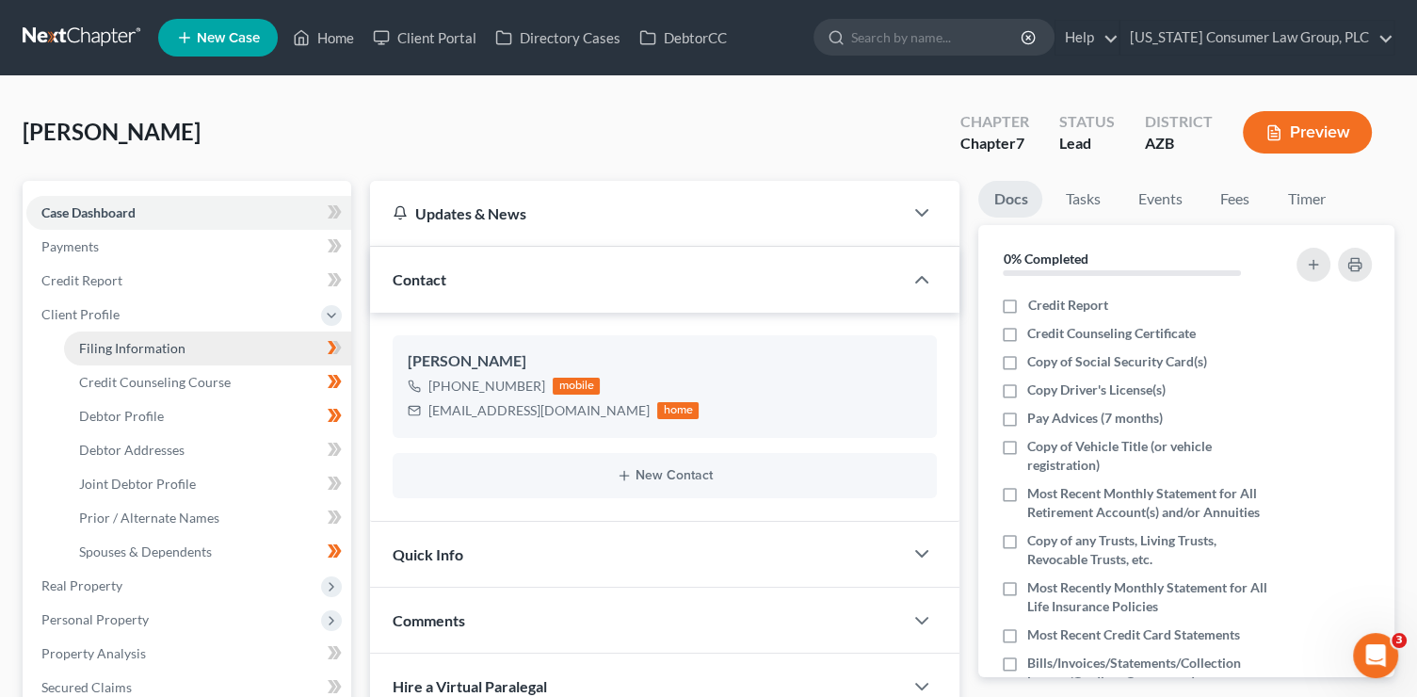
click at [162, 346] on span "Filing Information" at bounding box center [132, 348] width 106 height 16
select select "1"
select select "0"
select select "3"
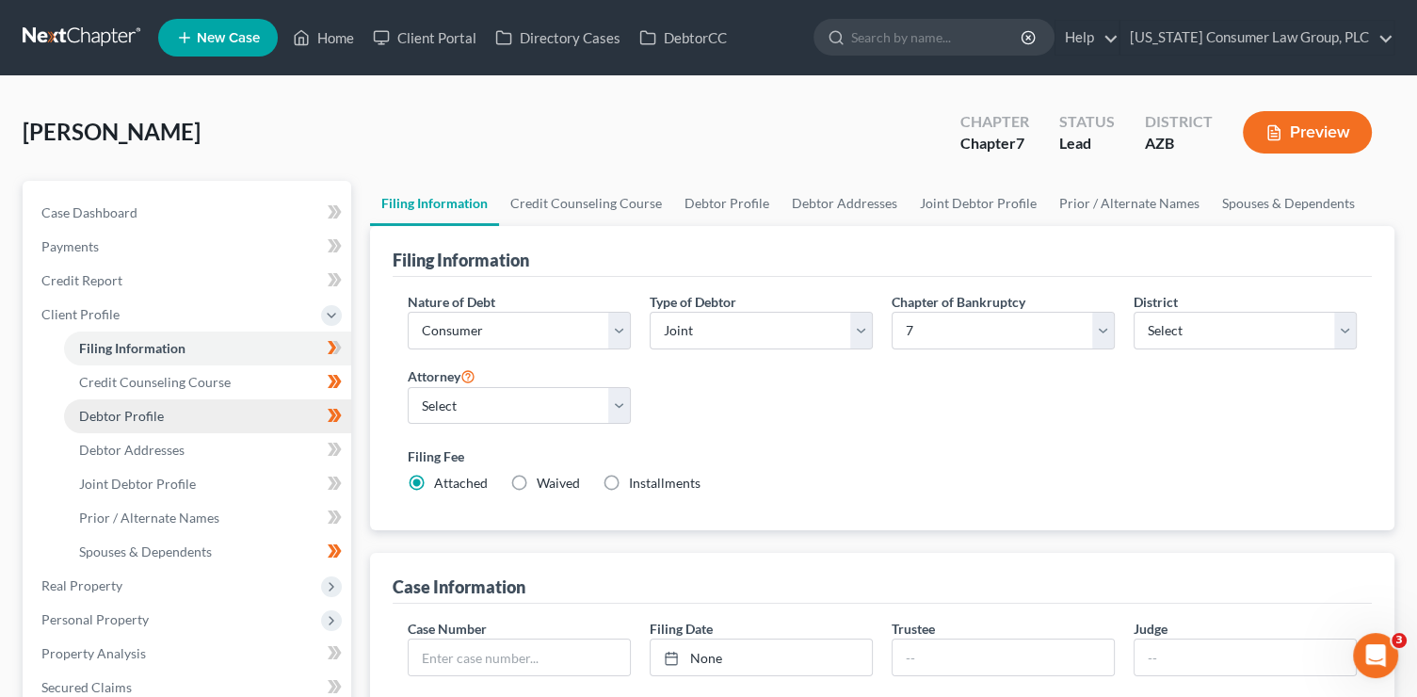
click at [238, 421] on link "Debtor Profile" at bounding box center [207, 416] width 287 height 34
select select "1"
select select "4"
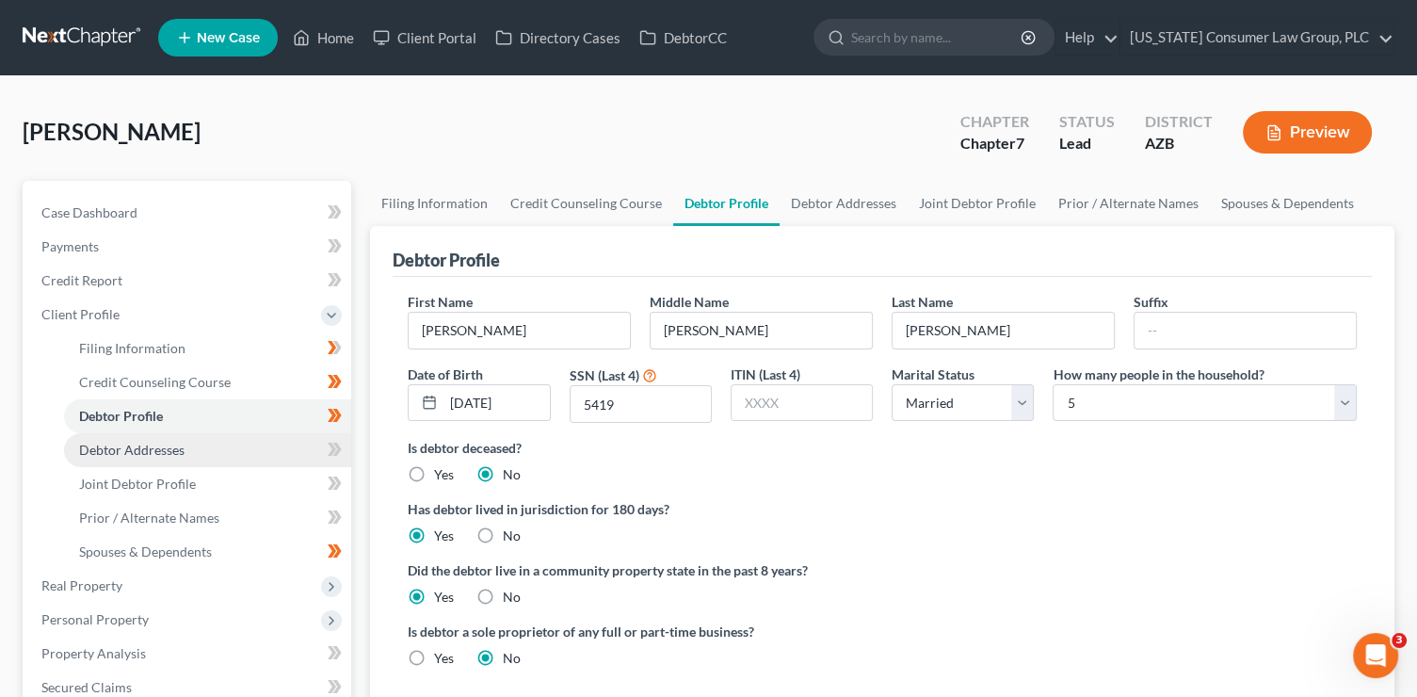
click at [231, 444] on link "Debtor Addresses" at bounding box center [207, 450] width 287 height 34
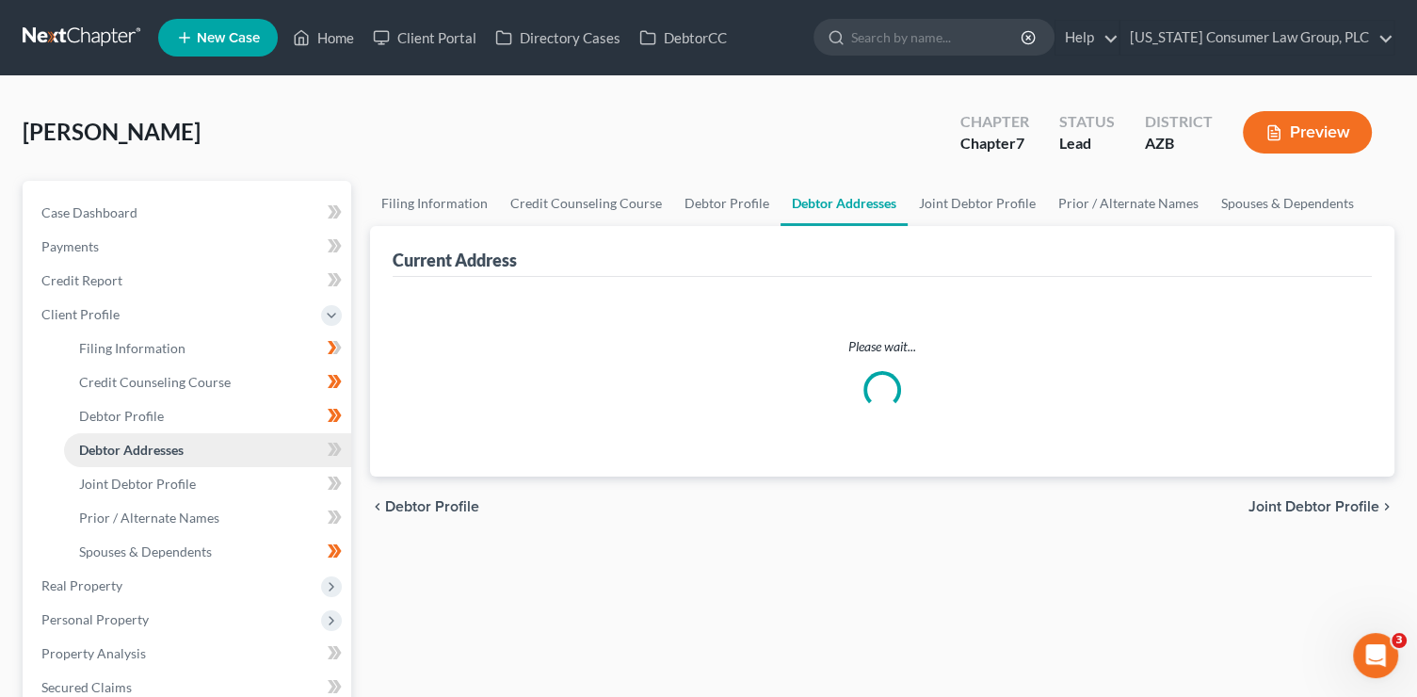
select select "0"
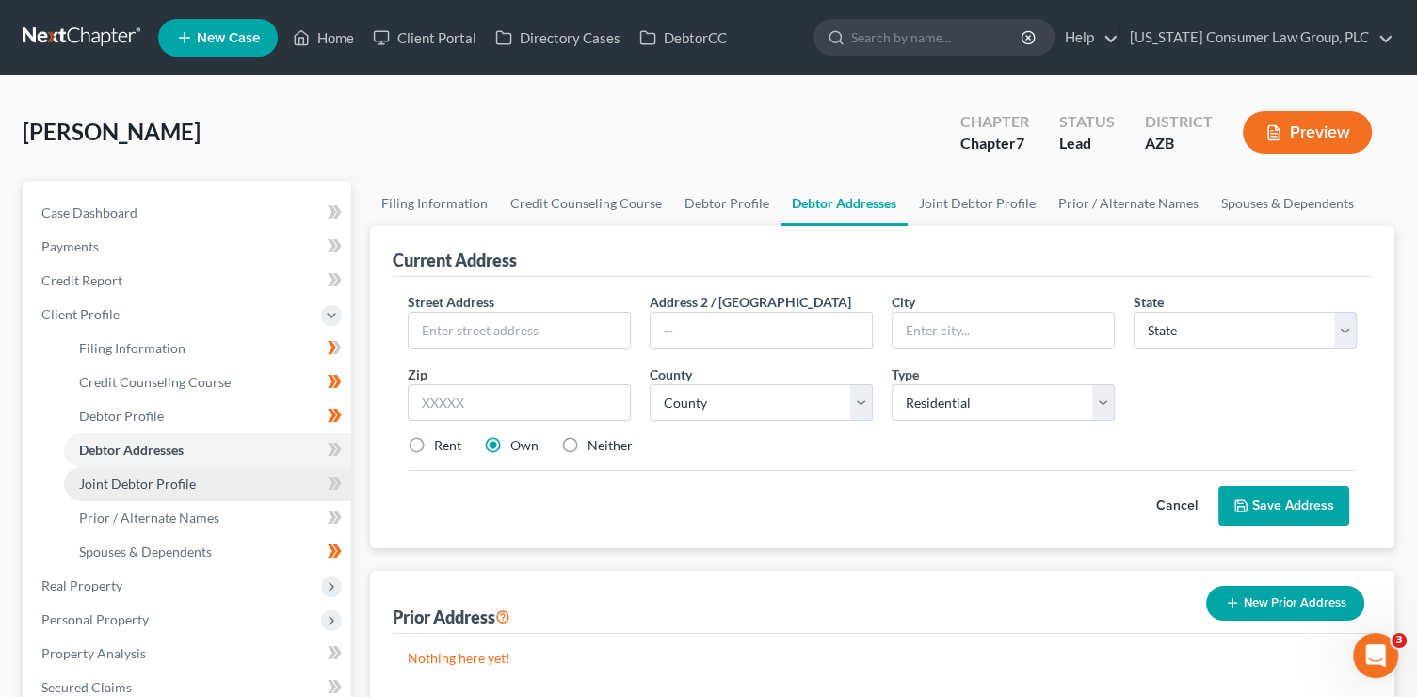
click at [230, 479] on link "Joint Debtor Profile" at bounding box center [207, 484] width 287 height 34
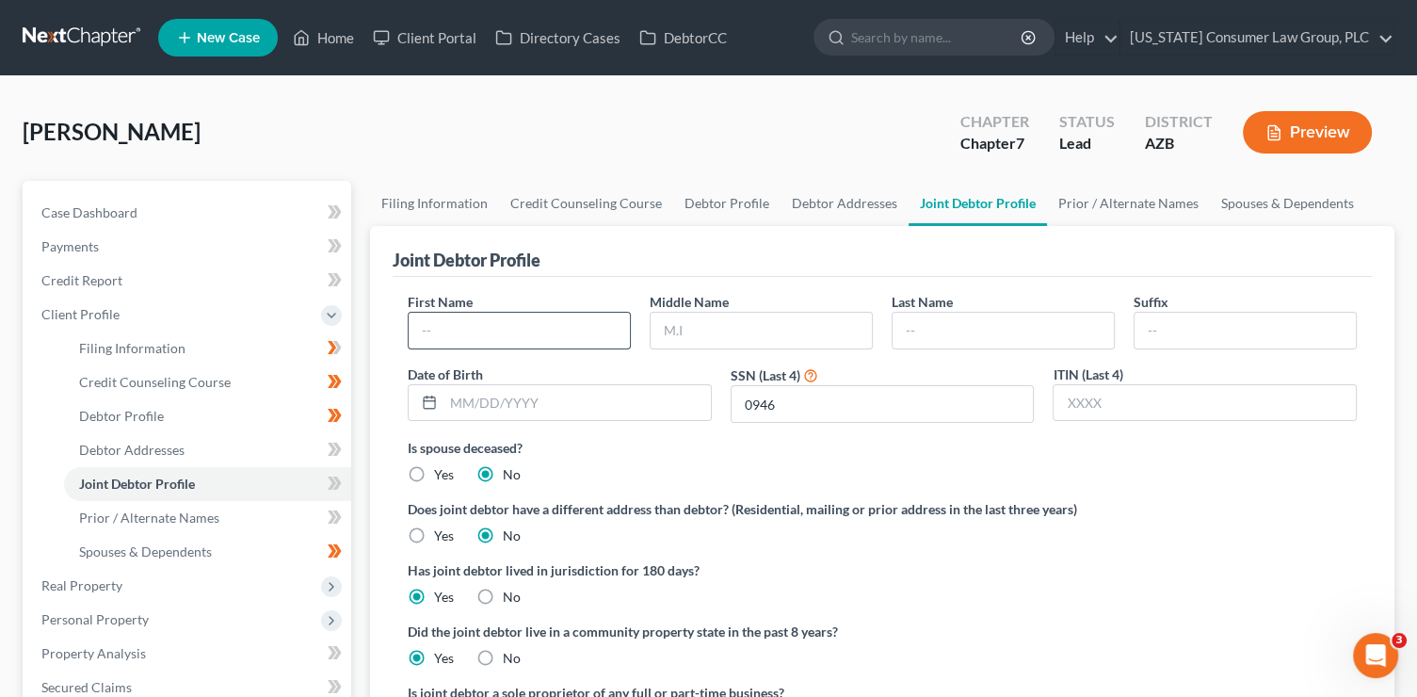
click at [484, 329] on input "text" at bounding box center [519, 331] width 221 height 36
type input "Lisa"
type input "Renee"
type input "Wentzel"
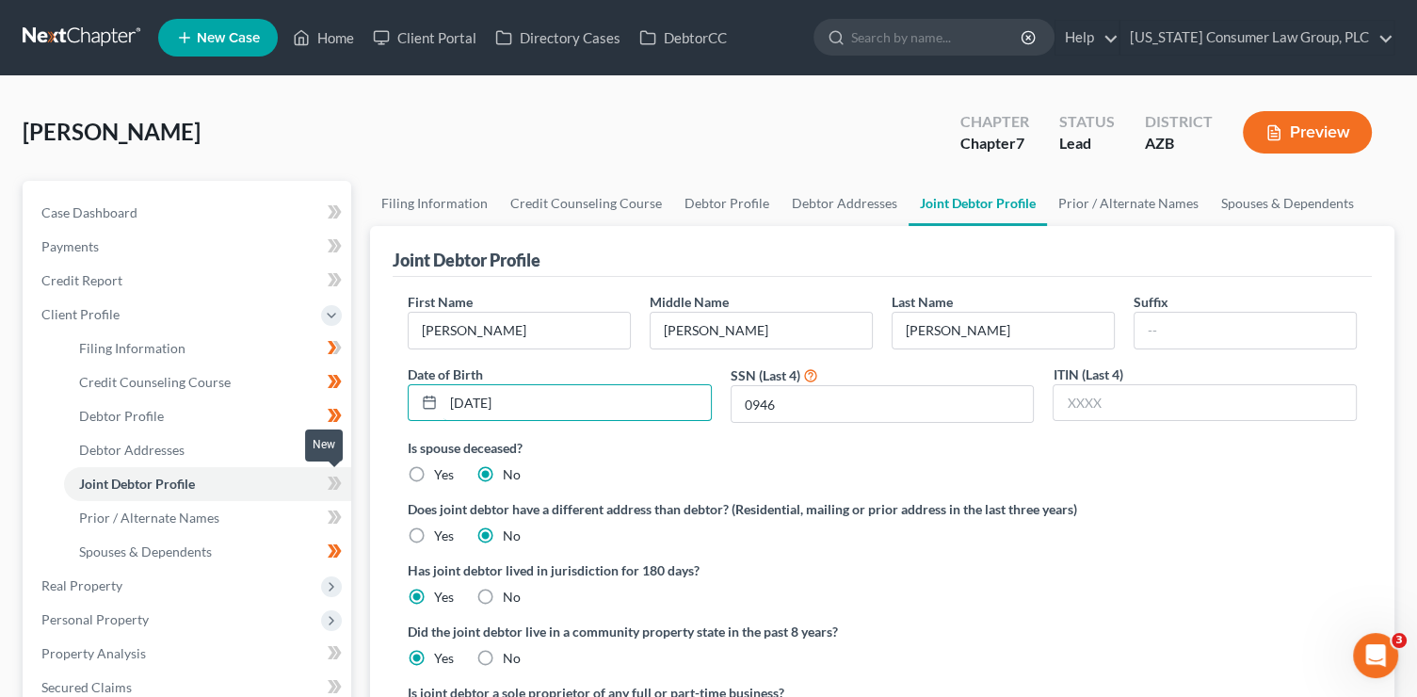
type input "08/30/1978"
click at [346, 483] on span at bounding box center [334, 486] width 33 height 28
click at [341, 515] on icon at bounding box center [335, 518] width 14 height 24
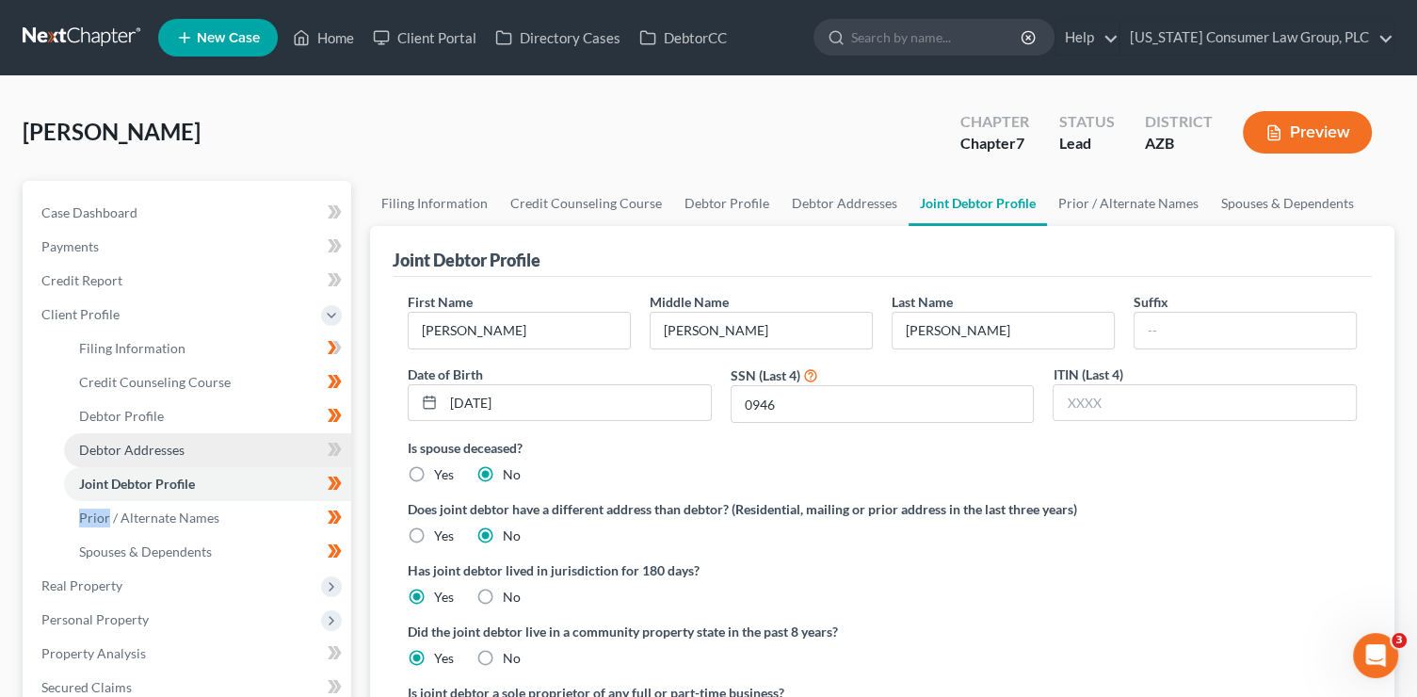
click at [247, 445] on link "Debtor Addresses" at bounding box center [207, 450] width 287 height 34
select select "0"
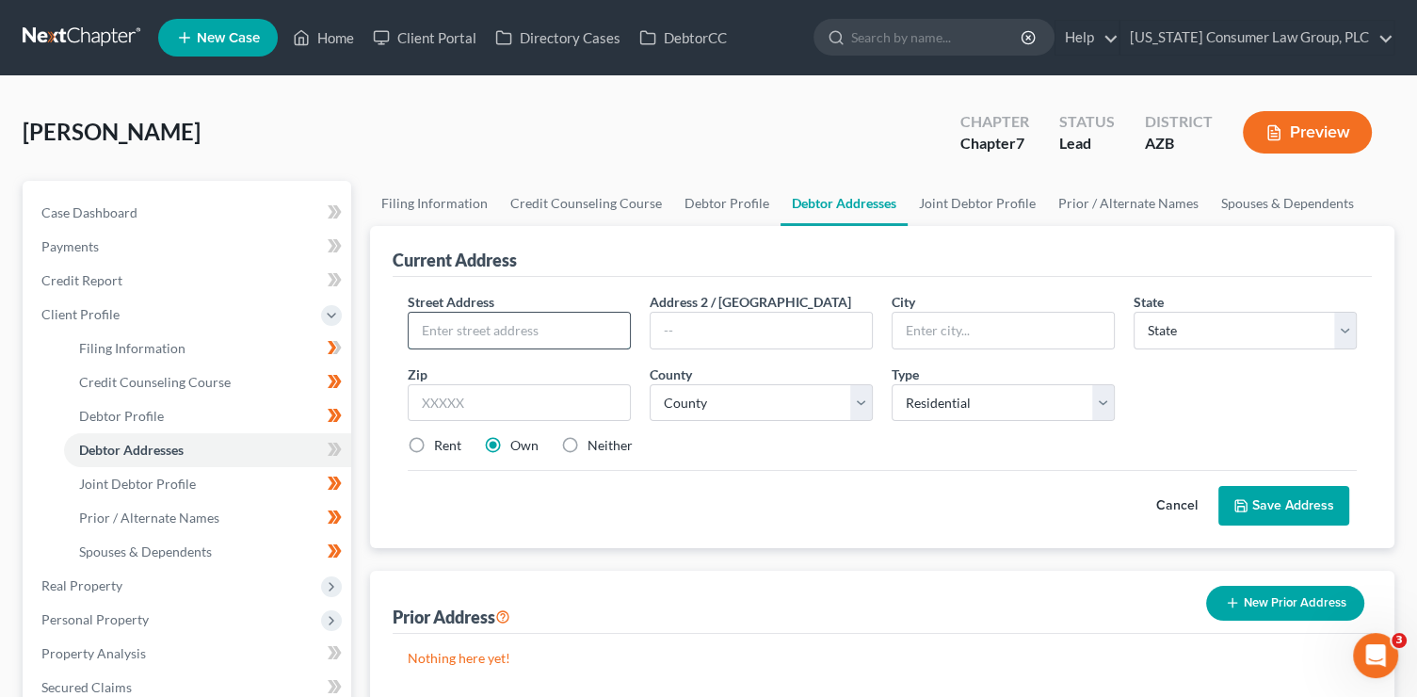
click at [550, 326] on input "text" at bounding box center [519, 331] width 221 height 36
type input "N"
type input "2420 W. Woburn Ln."
type input "85085"
type input "Phoenix"
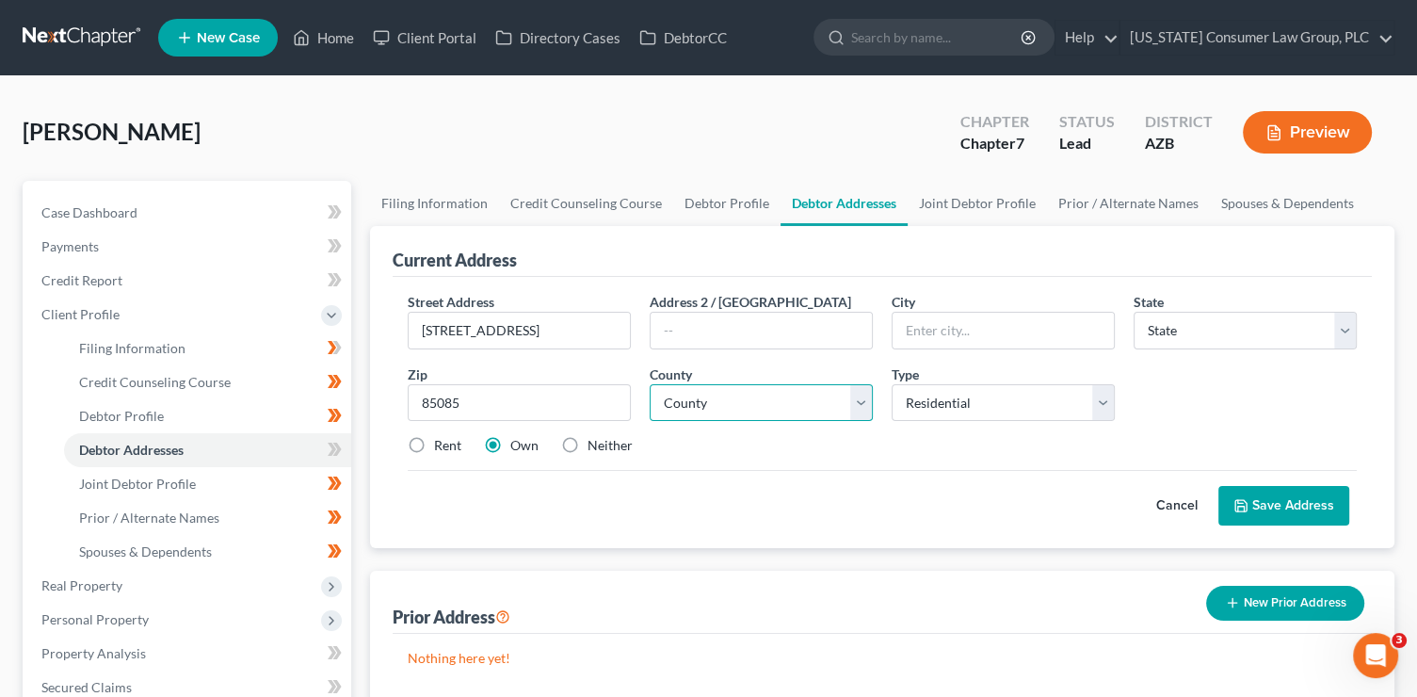
select select "3"
select select "7"
click at [1240, 511] on button "Save Address" at bounding box center [1283, 506] width 131 height 40
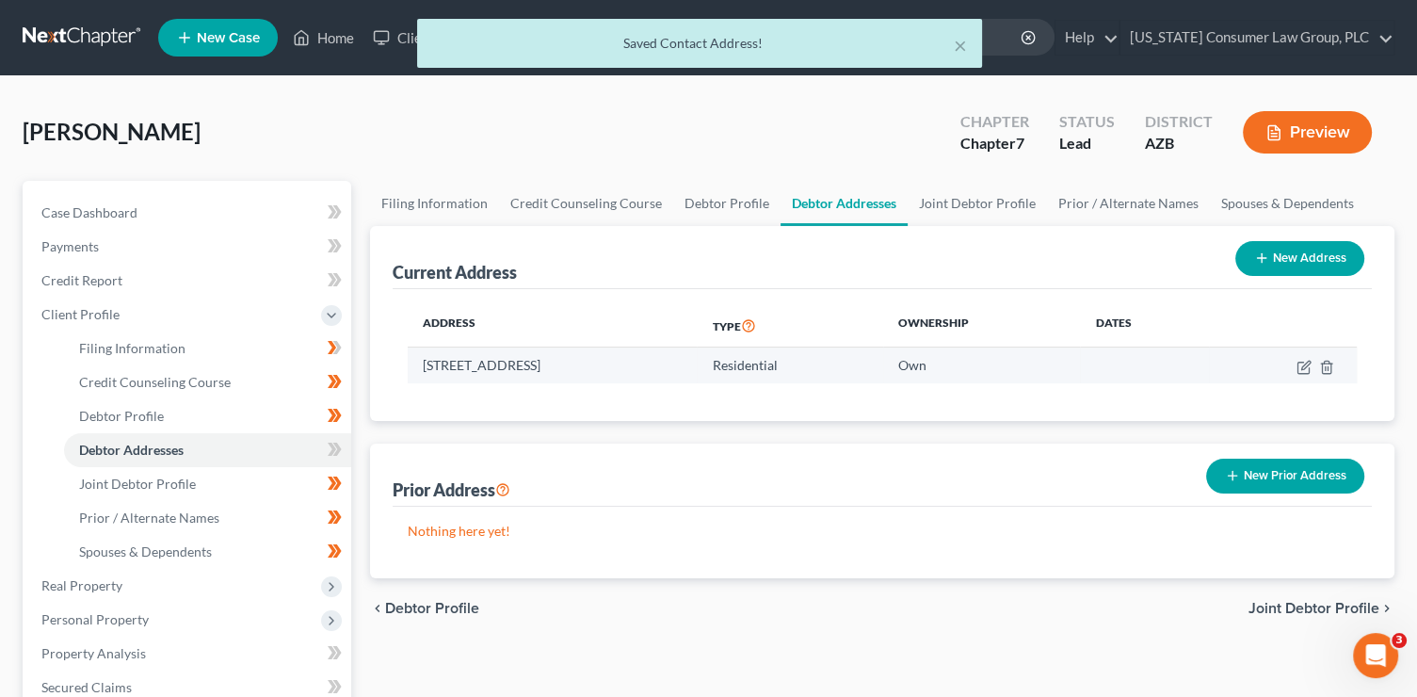
drag, startPoint x: 425, startPoint y: 368, endPoint x: 539, endPoint y: 369, distance: 114.9
click at [539, 369] on td "2420 W. Woburn Ln., Phoenix, AZ 85085" at bounding box center [552, 365] width 289 height 36
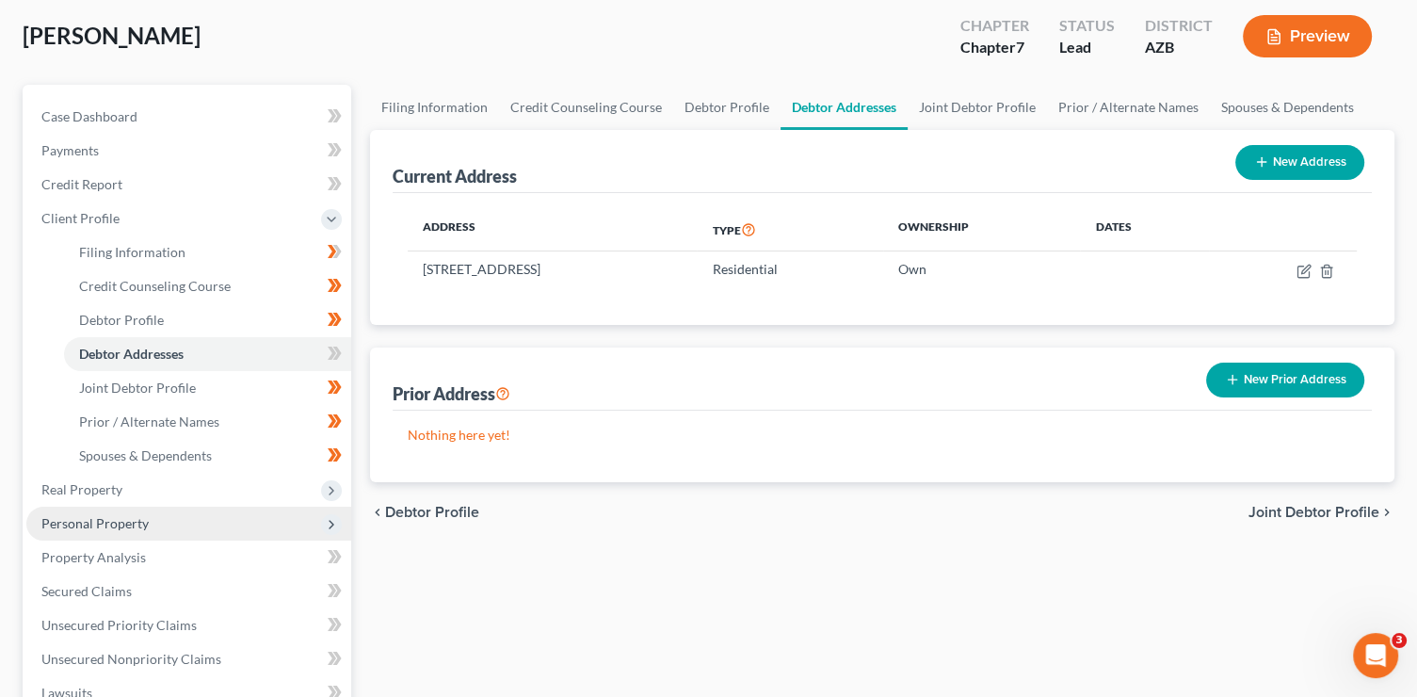
scroll to position [102, 0]
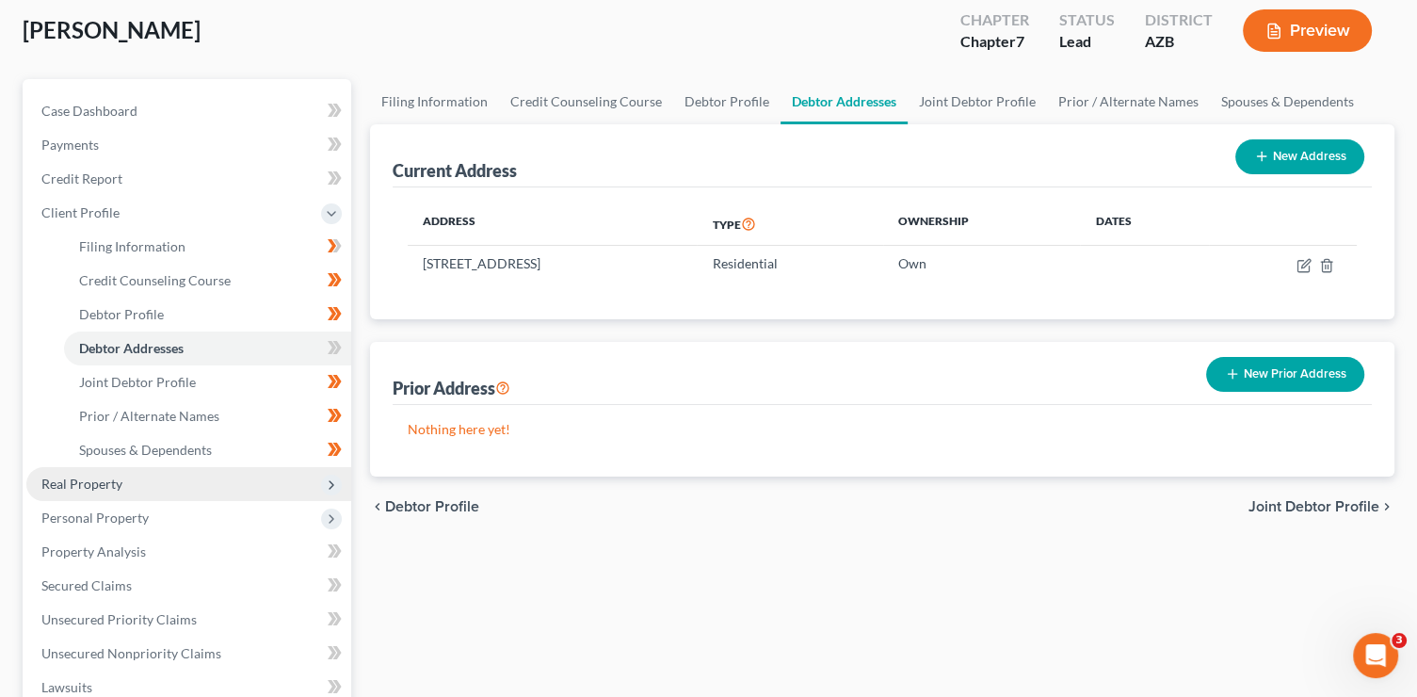
click at [153, 490] on span "Real Property" at bounding box center [188, 484] width 325 height 34
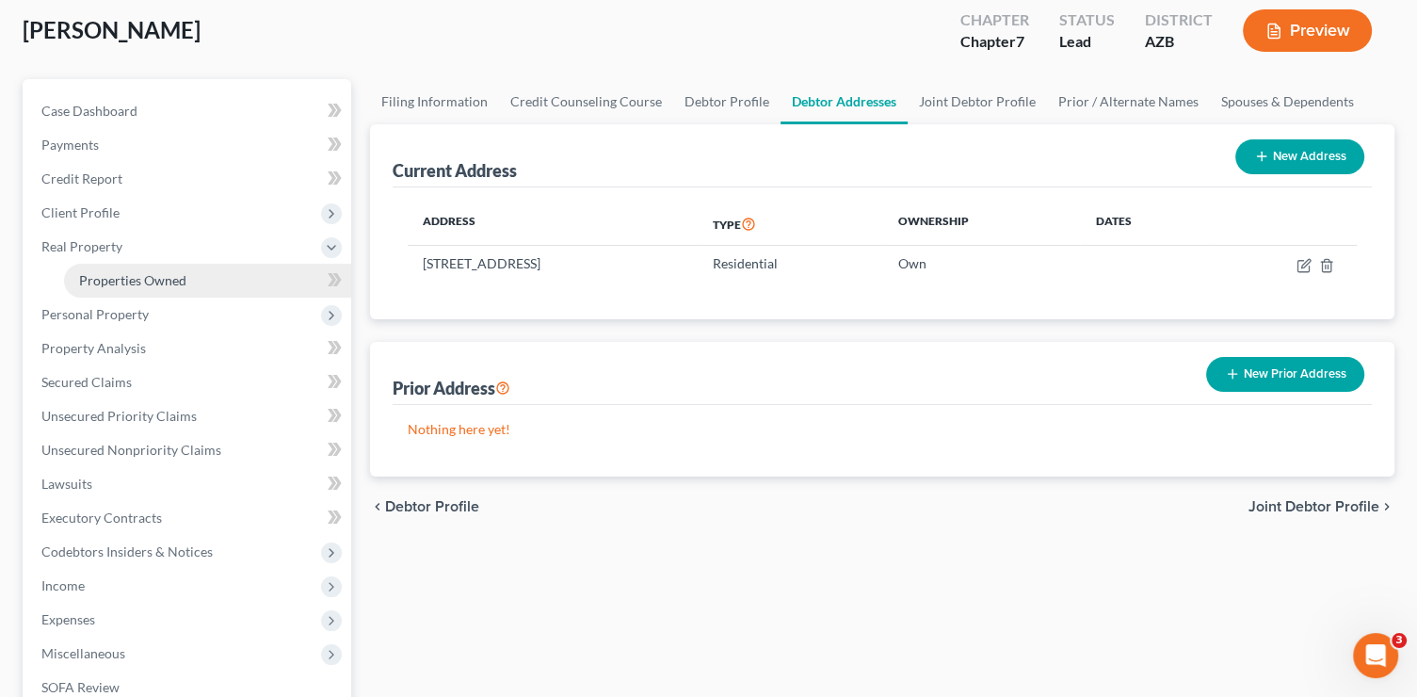
click at [142, 285] on span "Properties Owned" at bounding box center [132, 280] width 107 height 16
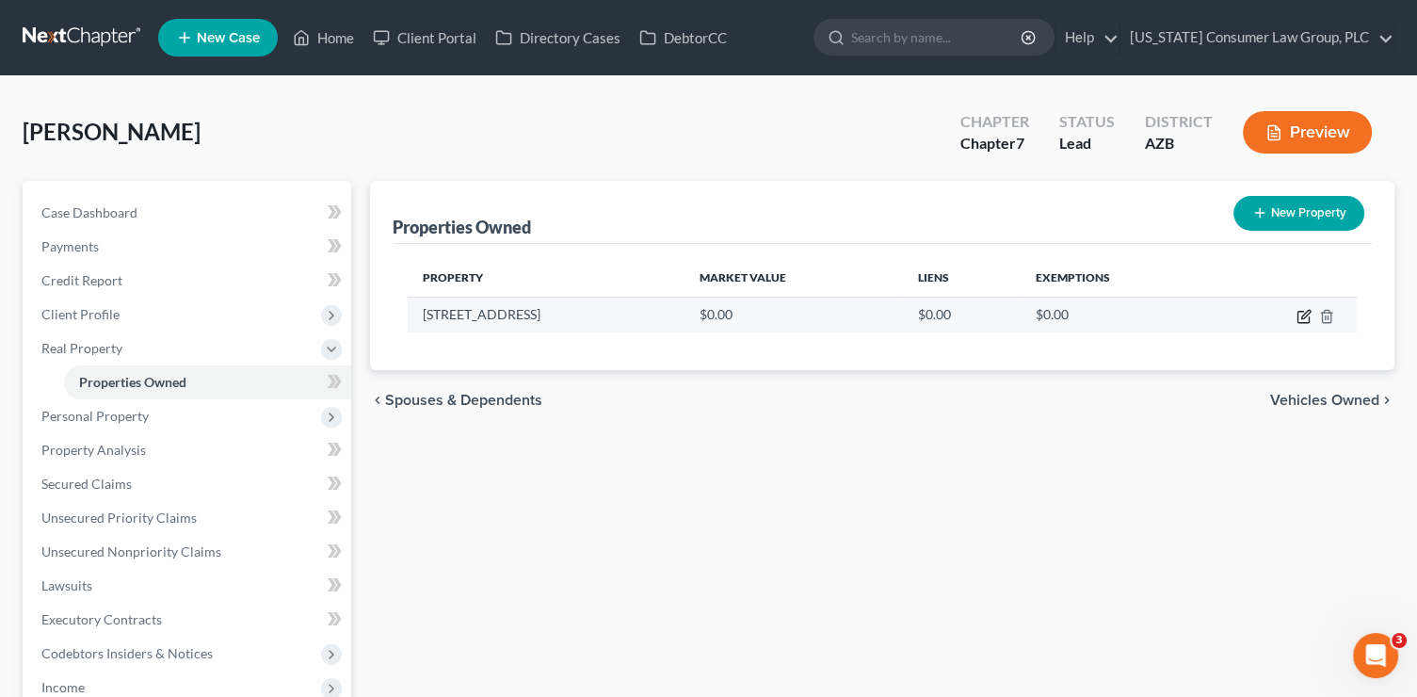
click at [1299, 318] on icon "button" at bounding box center [1303, 316] width 15 height 15
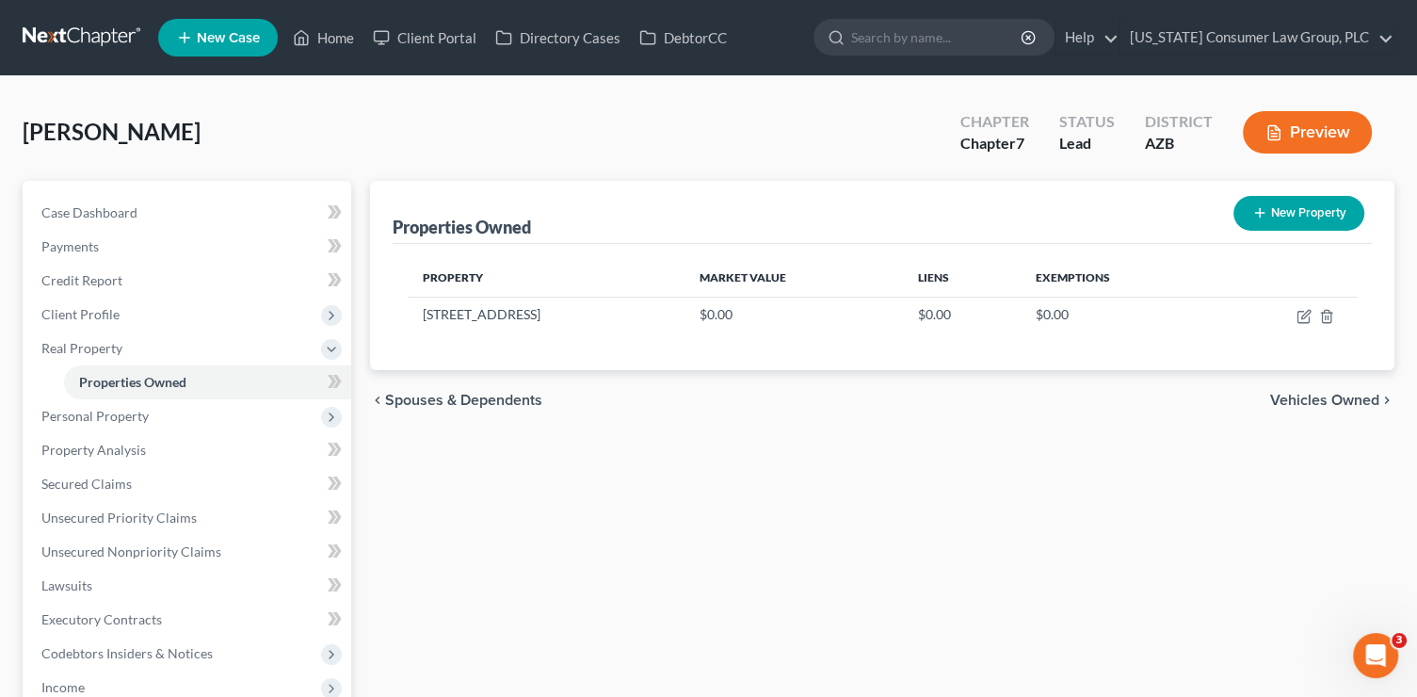
select select "3"
select select "7"
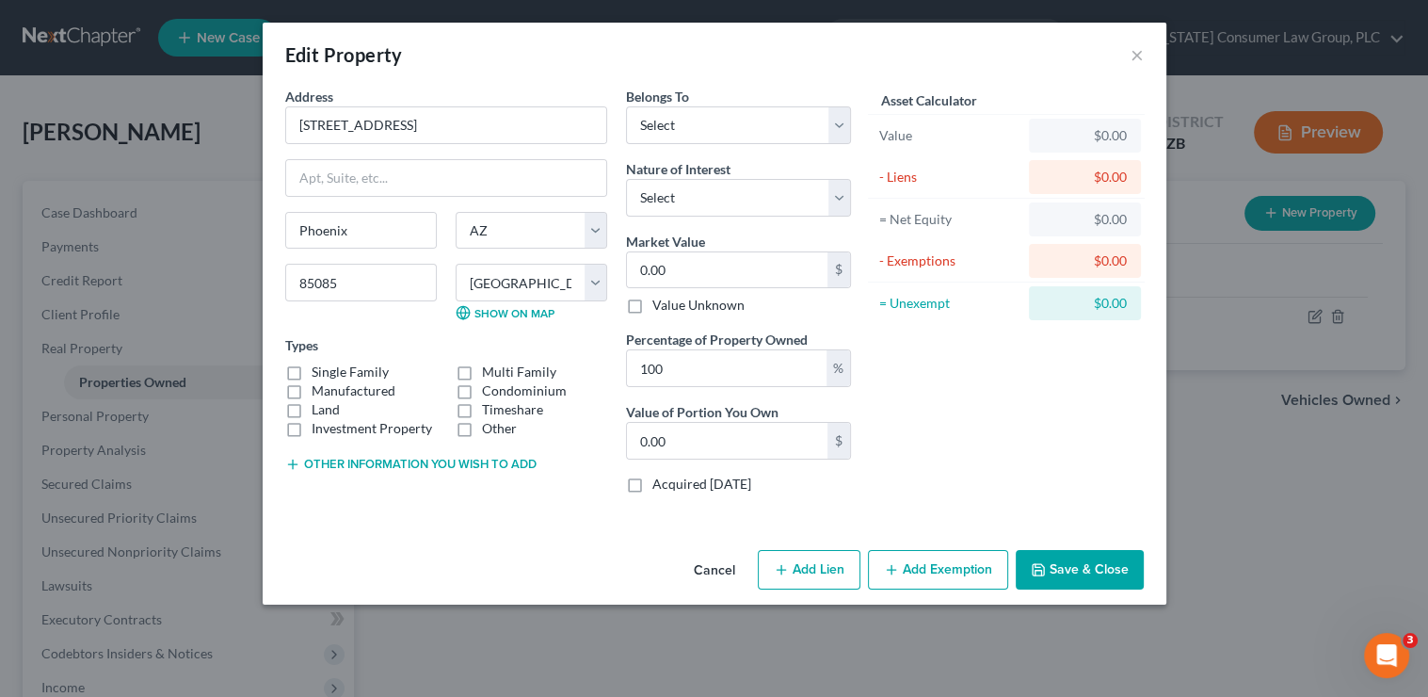
click at [376, 375] on label "Single Family" at bounding box center [350, 371] width 77 height 19
click at [331, 375] on input "Single Family" at bounding box center [325, 368] width 12 height 12
checkbox input "true"
click at [716, 131] on select "Select Debtor 1 Only Debtor 2 Only Debtor 1 And Debtor 2 Only At Least One Of T…" at bounding box center [738, 125] width 225 height 38
select select "0"
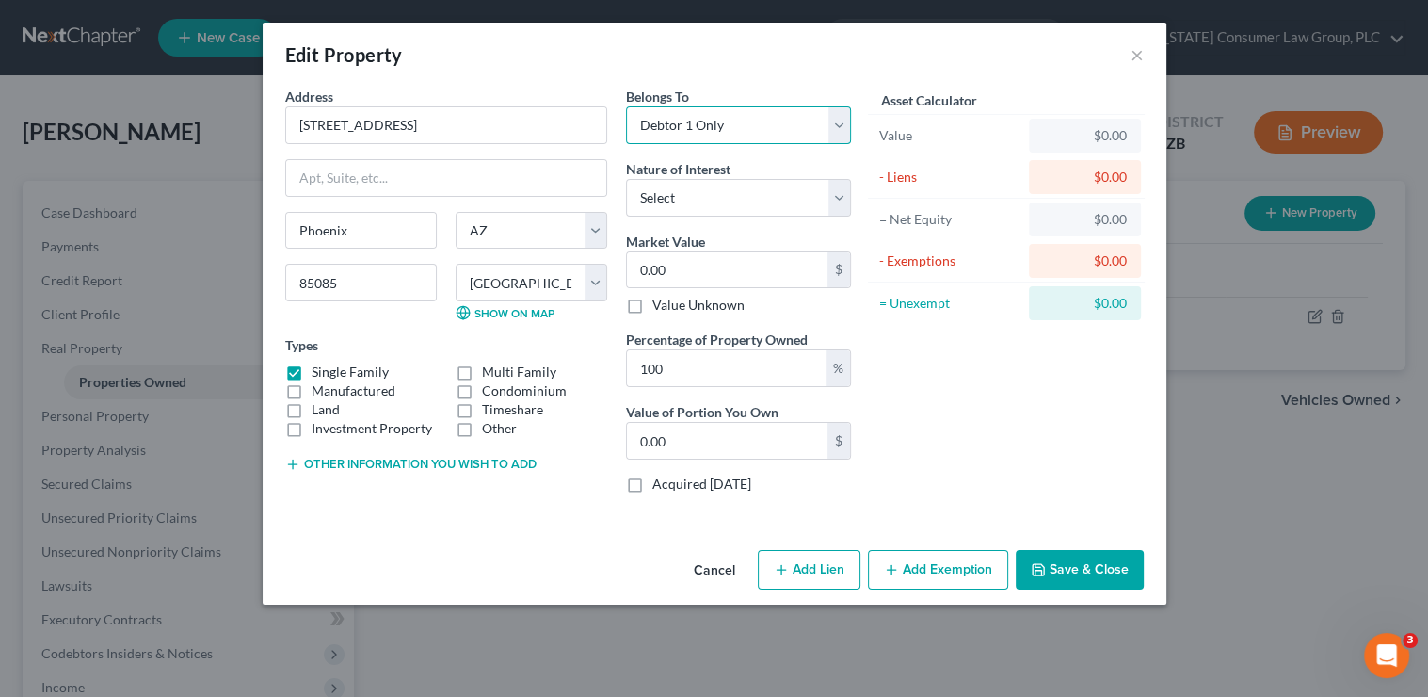
click at [626, 106] on select "Select Debtor 1 Only Debtor 2 Only Debtor 1 And Debtor 2 Only At Least One Of T…" at bounding box center [738, 125] width 225 height 38
click at [709, 197] on select "Select Fee Simple Joint Tenant Life Estate Equitable Interest Future Interest T…" at bounding box center [738, 198] width 225 height 38
select select "0"
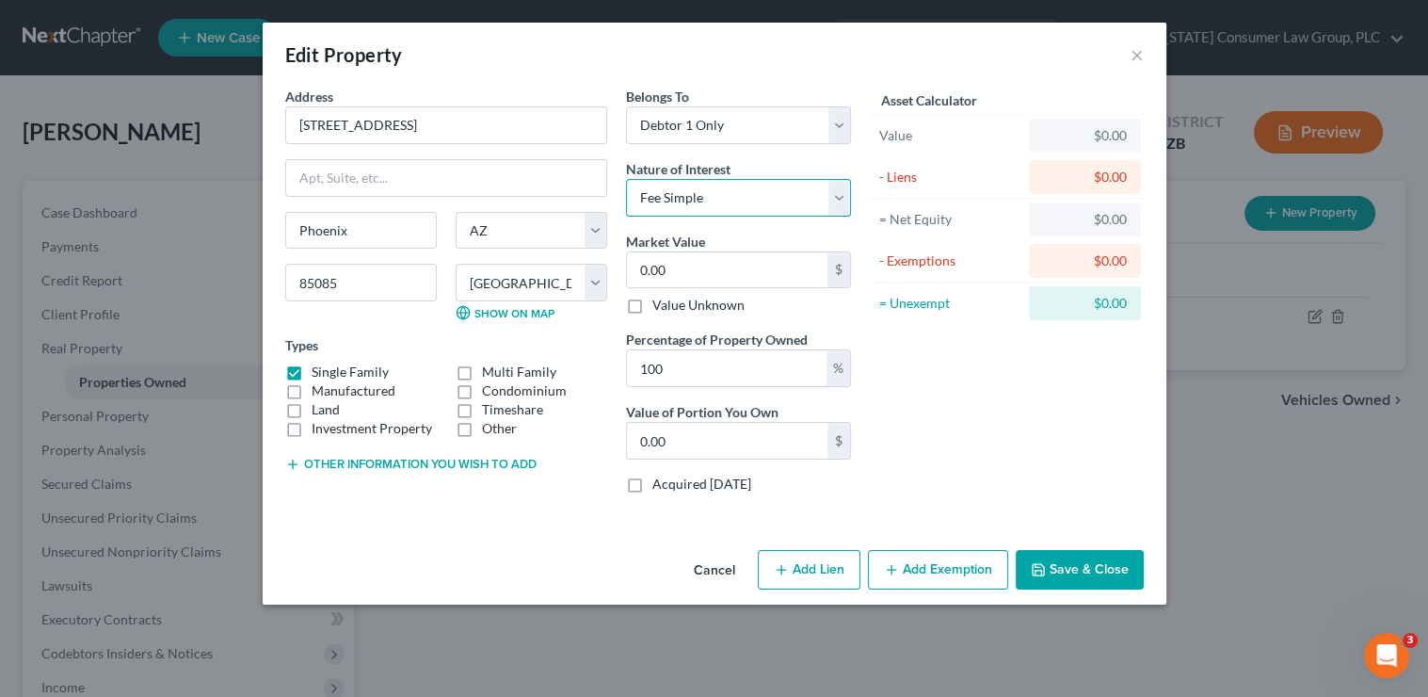
click at [626, 179] on select "Select Fee Simple Joint Tenant Life Estate Equitable Interest Future Interest T…" at bounding box center [738, 198] width 225 height 38
click at [678, 265] on input "0.00" at bounding box center [727, 270] width 201 height 36
type input "8"
type input "8.00"
type input "89"
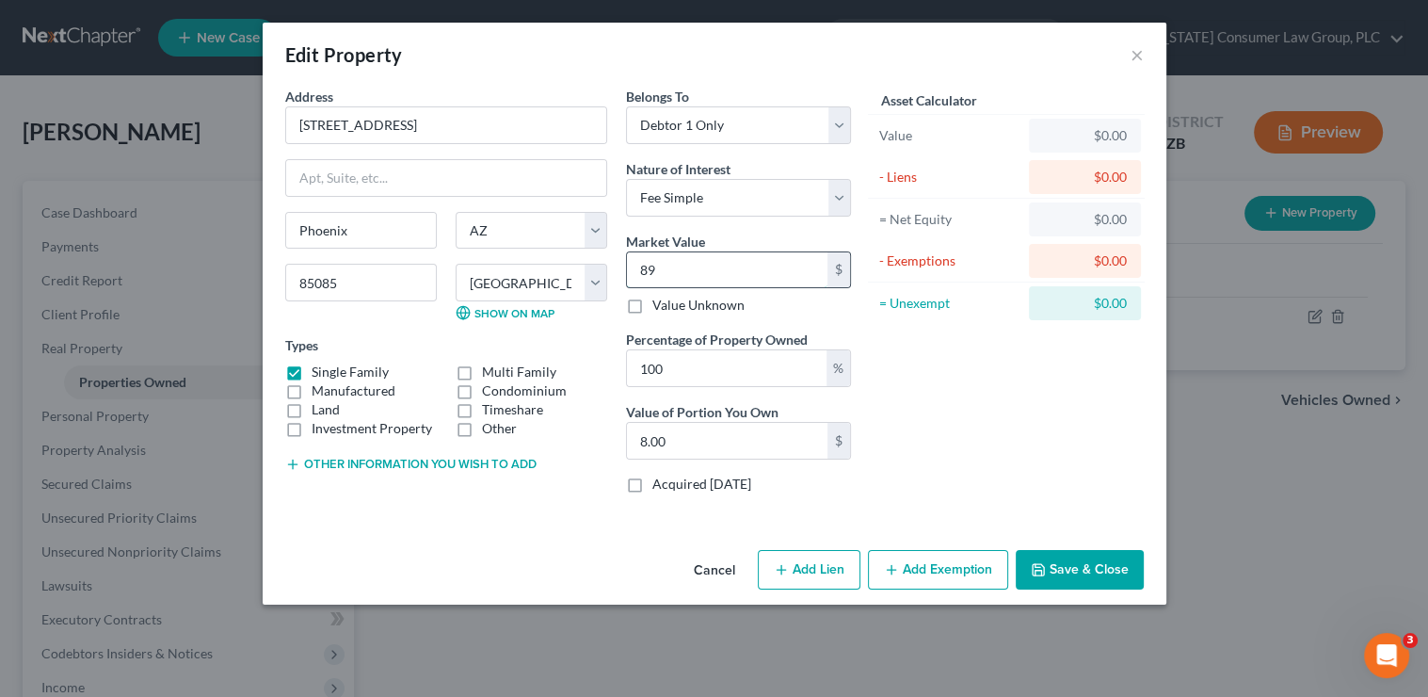
type input "89.00"
type input "890"
type input "890.00"
type input "8900"
type input "8,900.00"
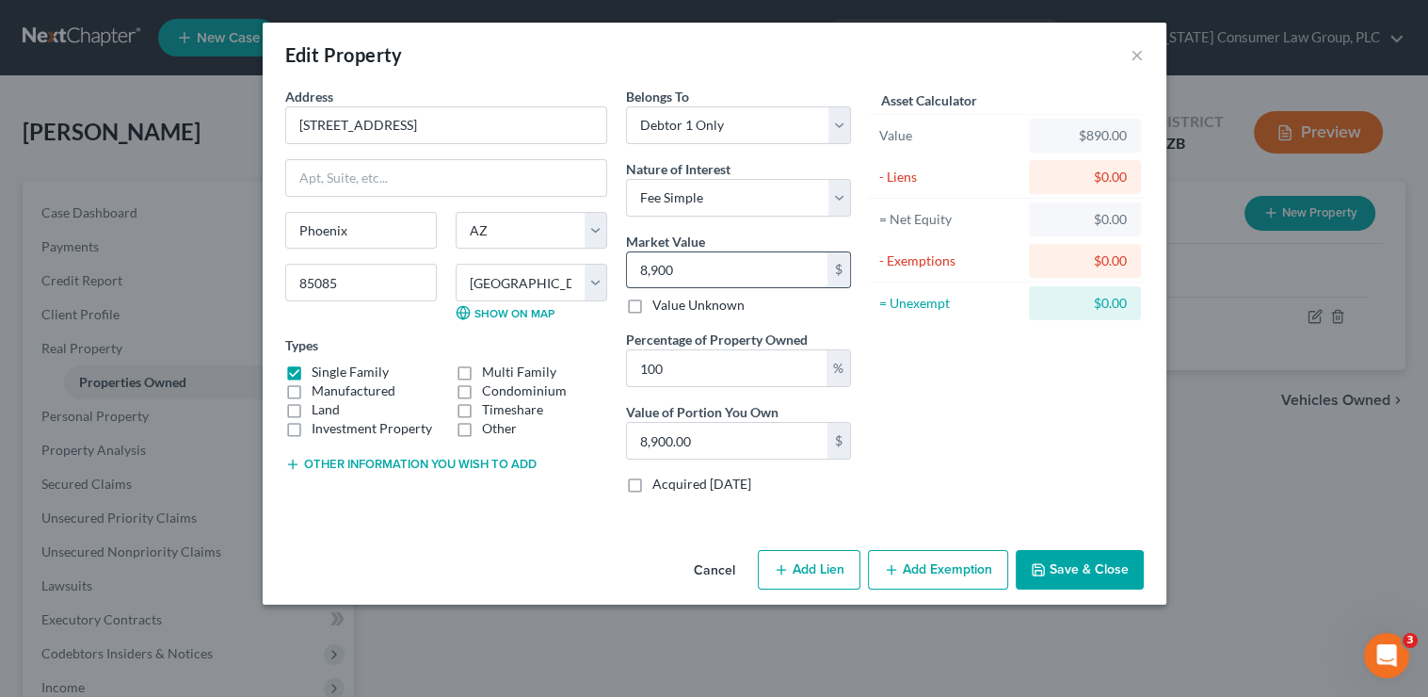
type input "8,9000"
type input "89,000.00"
type input "89,0000"
type input "890,000.00"
type input "890,000"
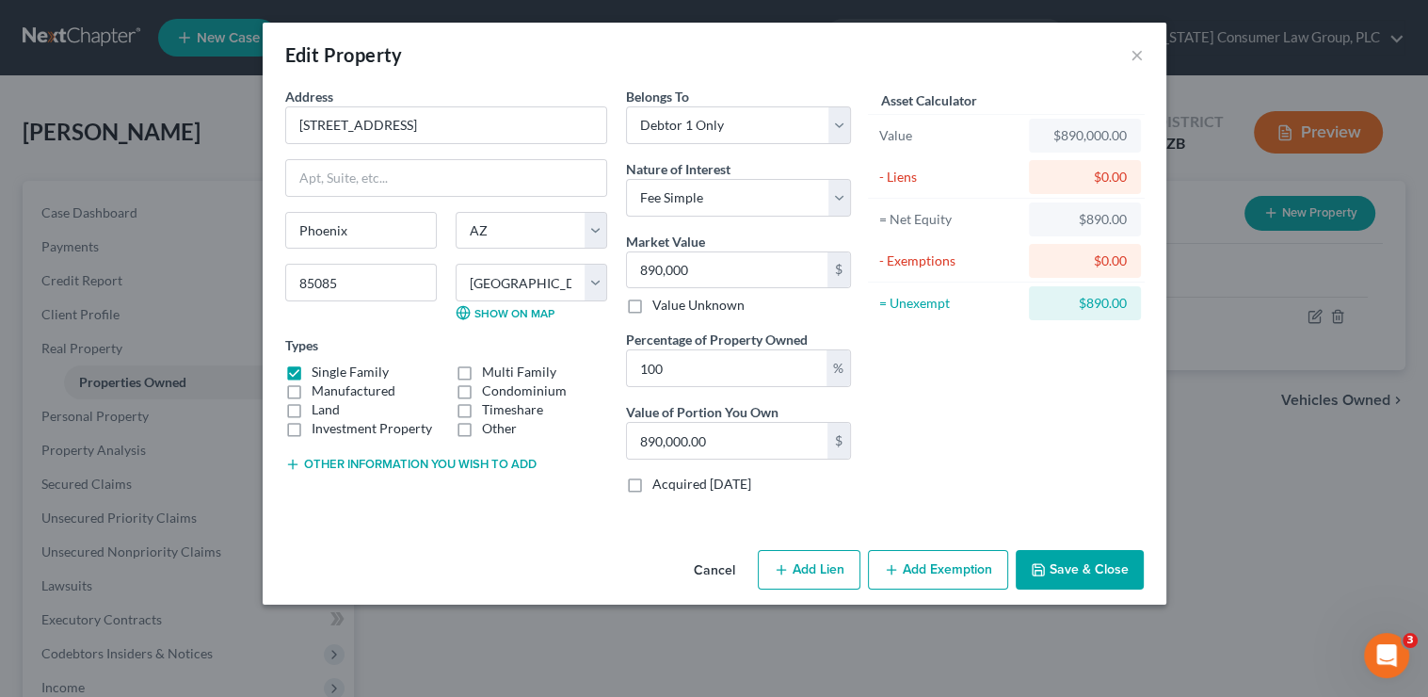
click at [1081, 575] on button "Save & Close" at bounding box center [1080, 570] width 128 height 40
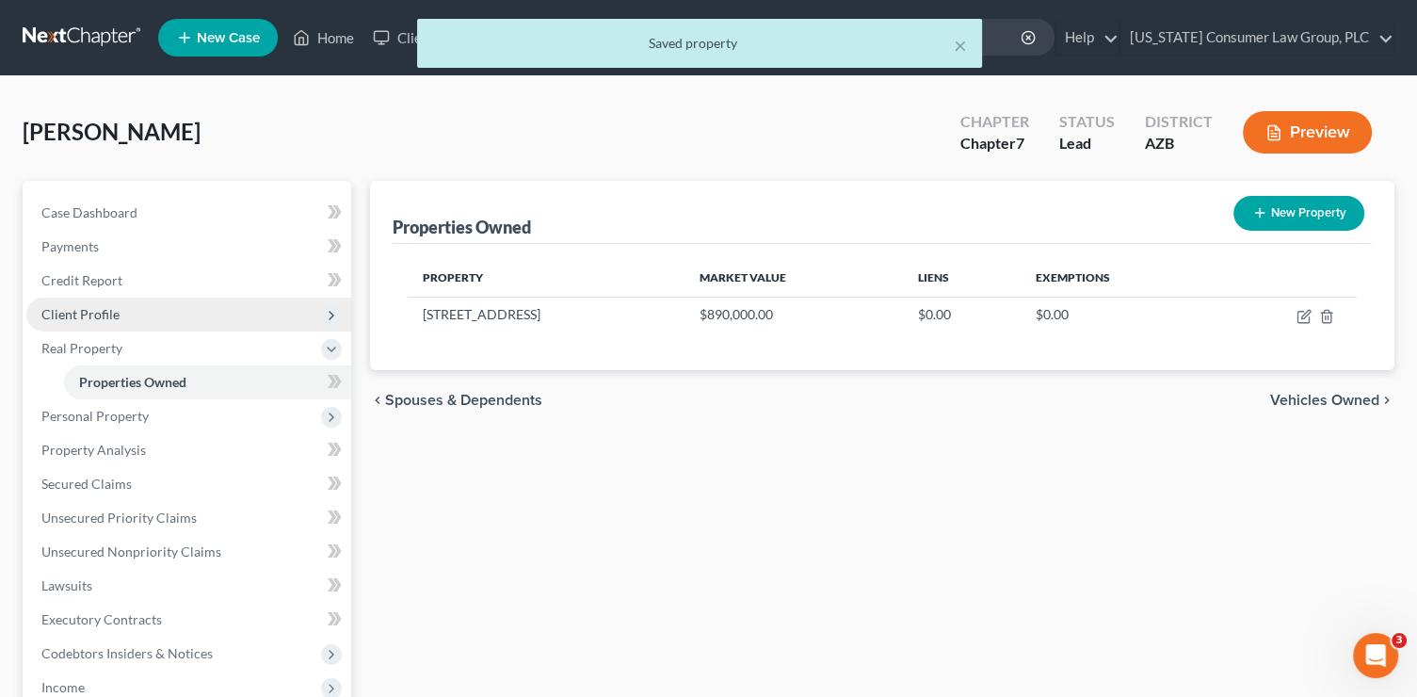
click at [93, 312] on span "Client Profile" at bounding box center [80, 314] width 78 height 16
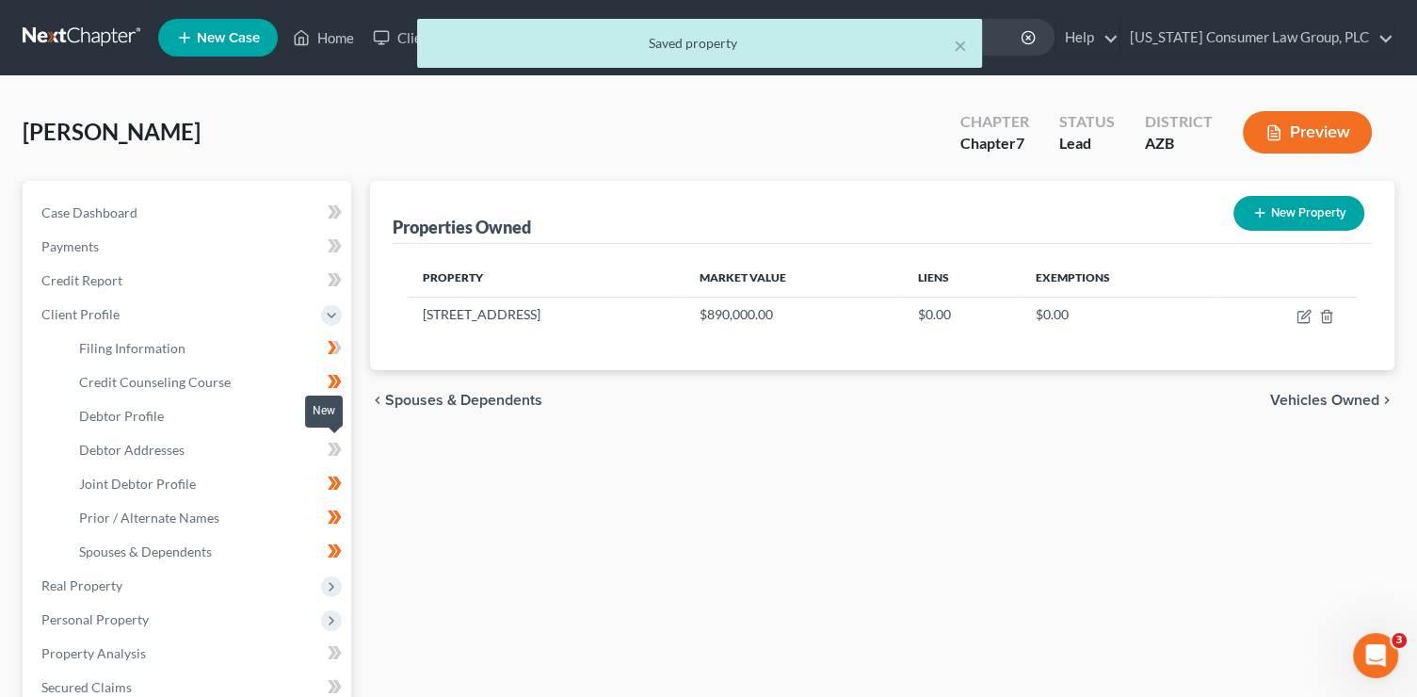
click at [329, 454] on icon at bounding box center [332, 448] width 8 height 13
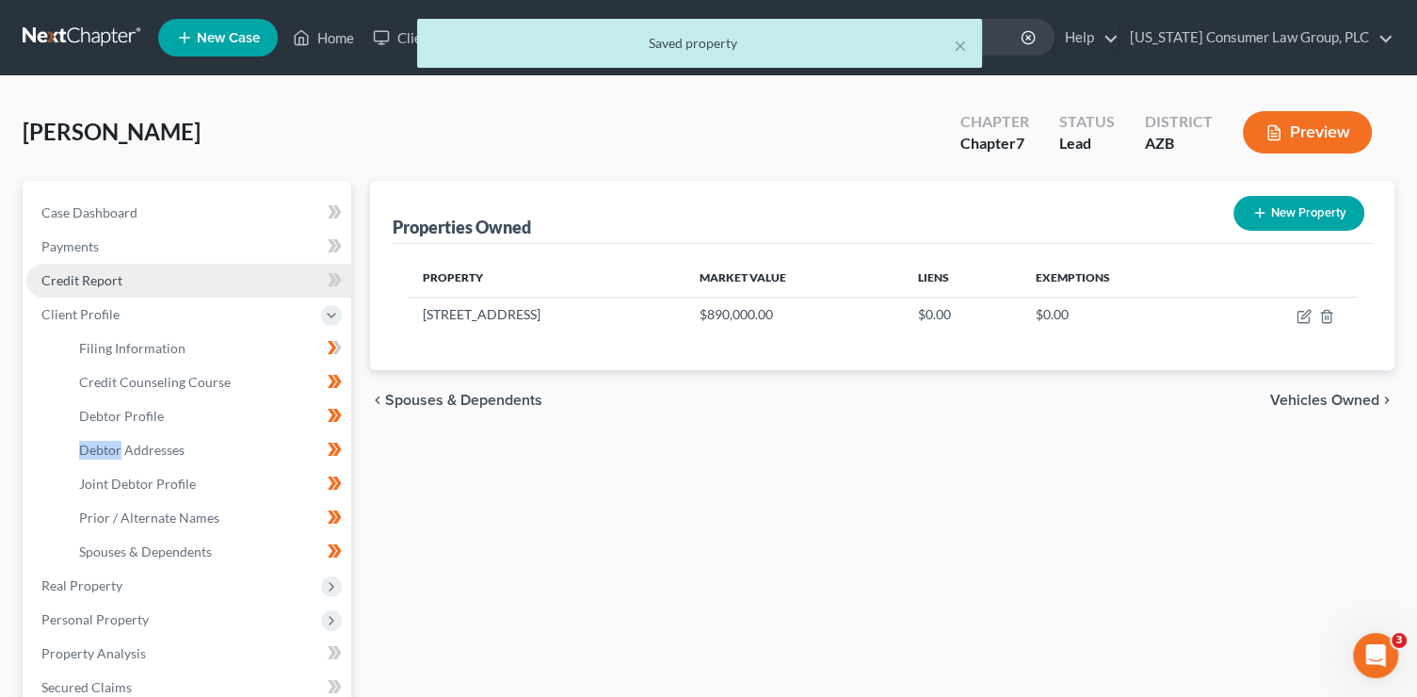
click at [115, 290] on link "Credit Report" at bounding box center [188, 281] width 325 height 34
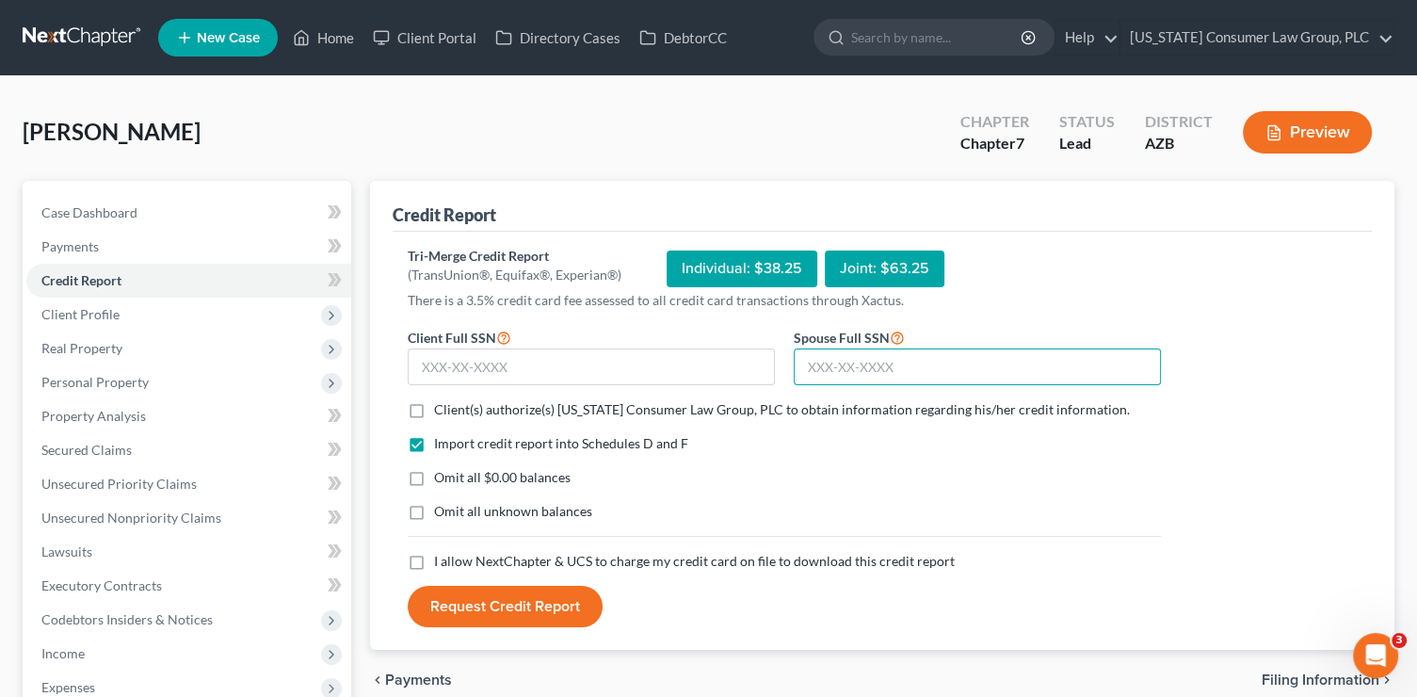
click at [882, 365] on input "text" at bounding box center [977, 367] width 367 height 38
type input "527-79-0946"
click at [695, 373] on input "text" at bounding box center [591, 367] width 367 height 38
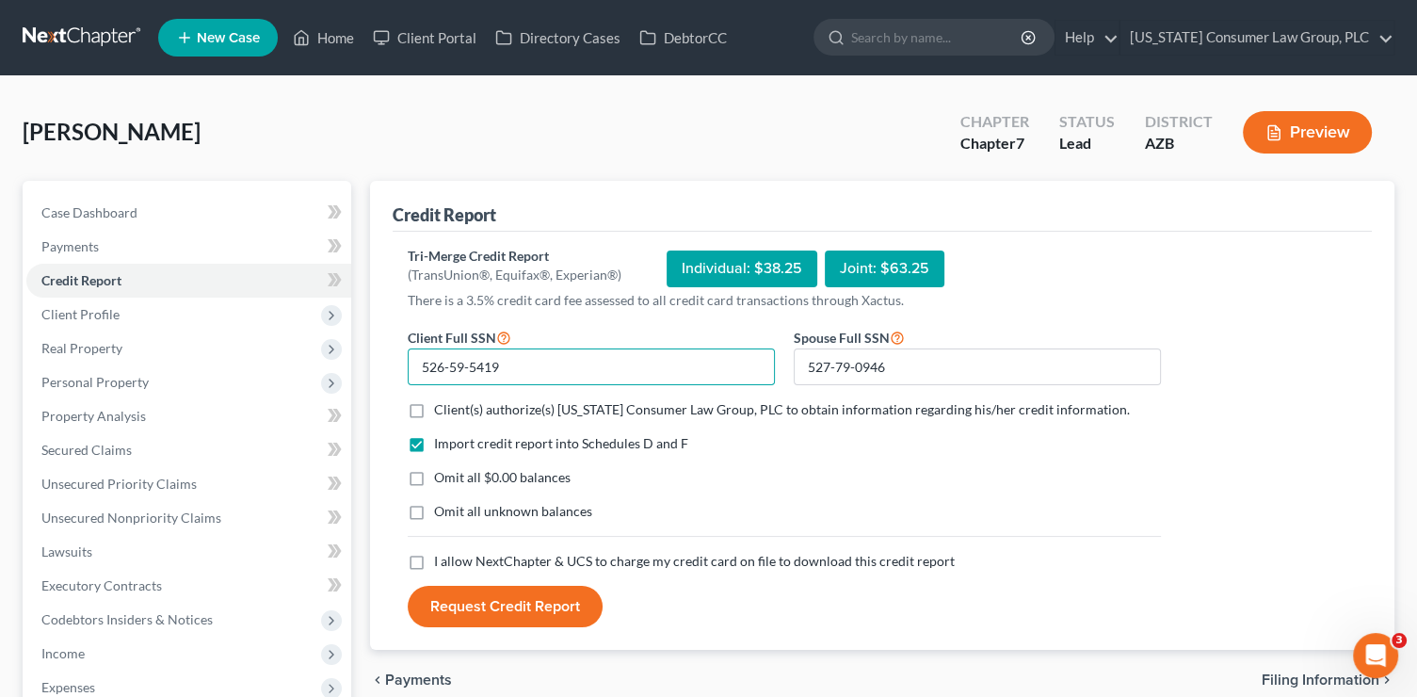
type input "526-59-5419"
click at [446, 412] on span "Client(s) authorize(s) [US_STATE] Consumer Law Group, PLC to obtain information…" at bounding box center [782, 409] width 696 height 16
click at [446, 412] on input "Client(s) authorize(s) Arizona Consumer Law Group, PLC to obtain information re…" at bounding box center [448, 406] width 12 height 12
checkbox input "true"
click at [470, 559] on span "I allow NextChapter & UCS to charge my credit card on file to download this cre…" at bounding box center [694, 561] width 521 height 16
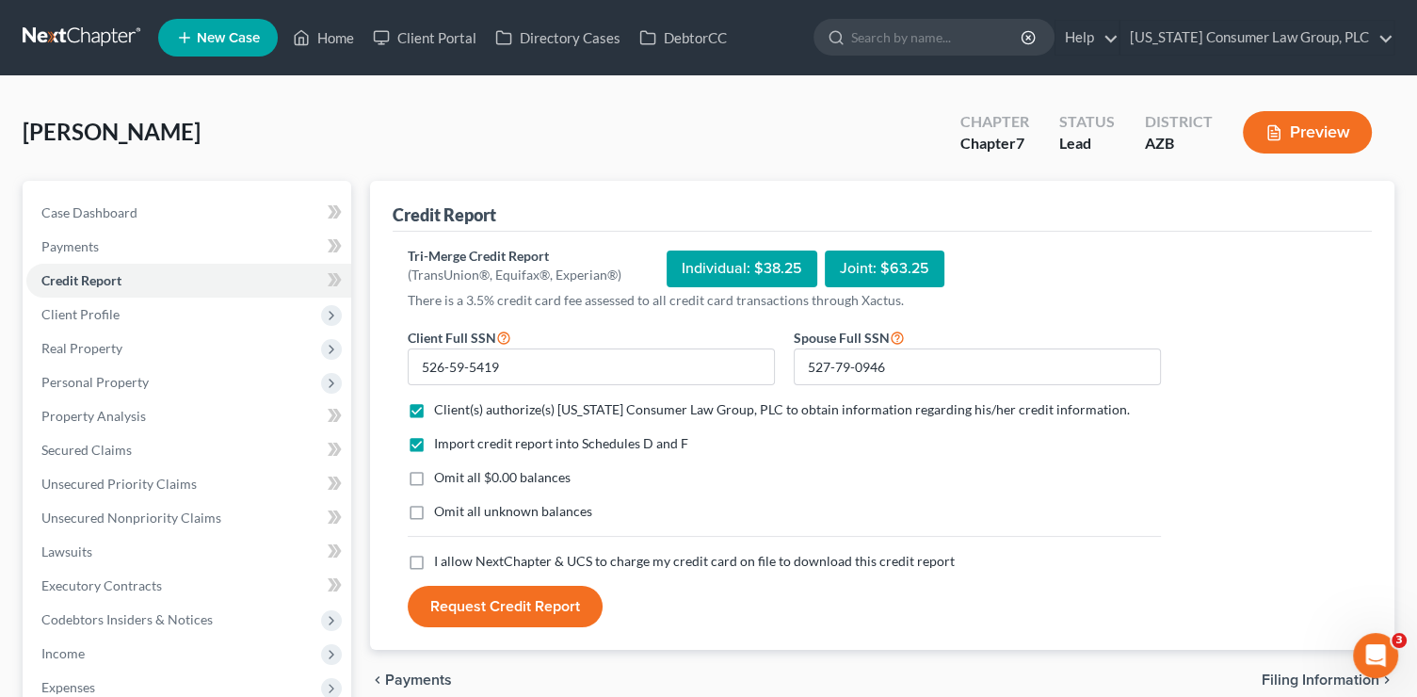
click at [454, 559] on input "I allow NextChapter & UCS to charge my credit card on file to download this cre…" at bounding box center [448, 558] width 12 height 12
checkbox input "true"
click at [480, 606] on button "Request Credit Report" at bounding box center [505, 606] width 195 height 41
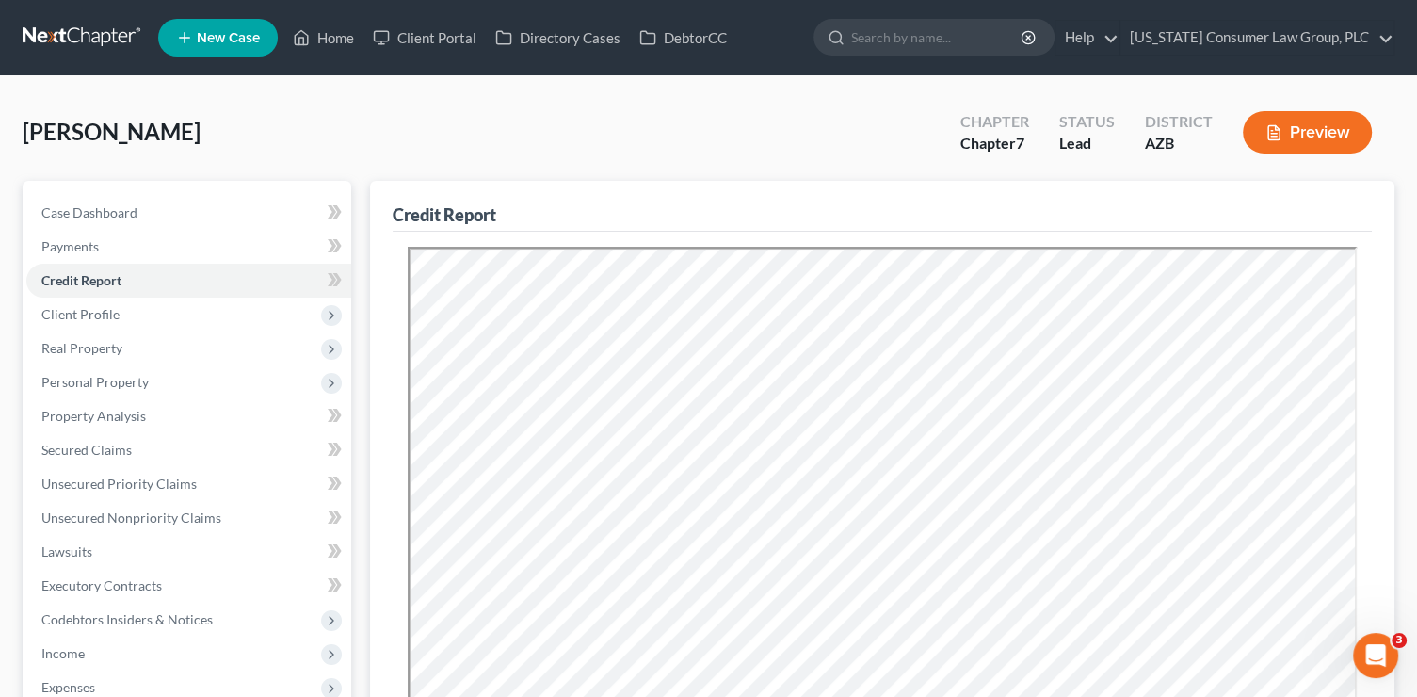
click at [344, 282] on span at bounding box center [334, 282] width 33 height 28
click at [343, 285] on span at bounding box center [334, 282] width 33 height 28
click at [332, 314] on polyline at bounding box center [332, 316] width 4 height 8
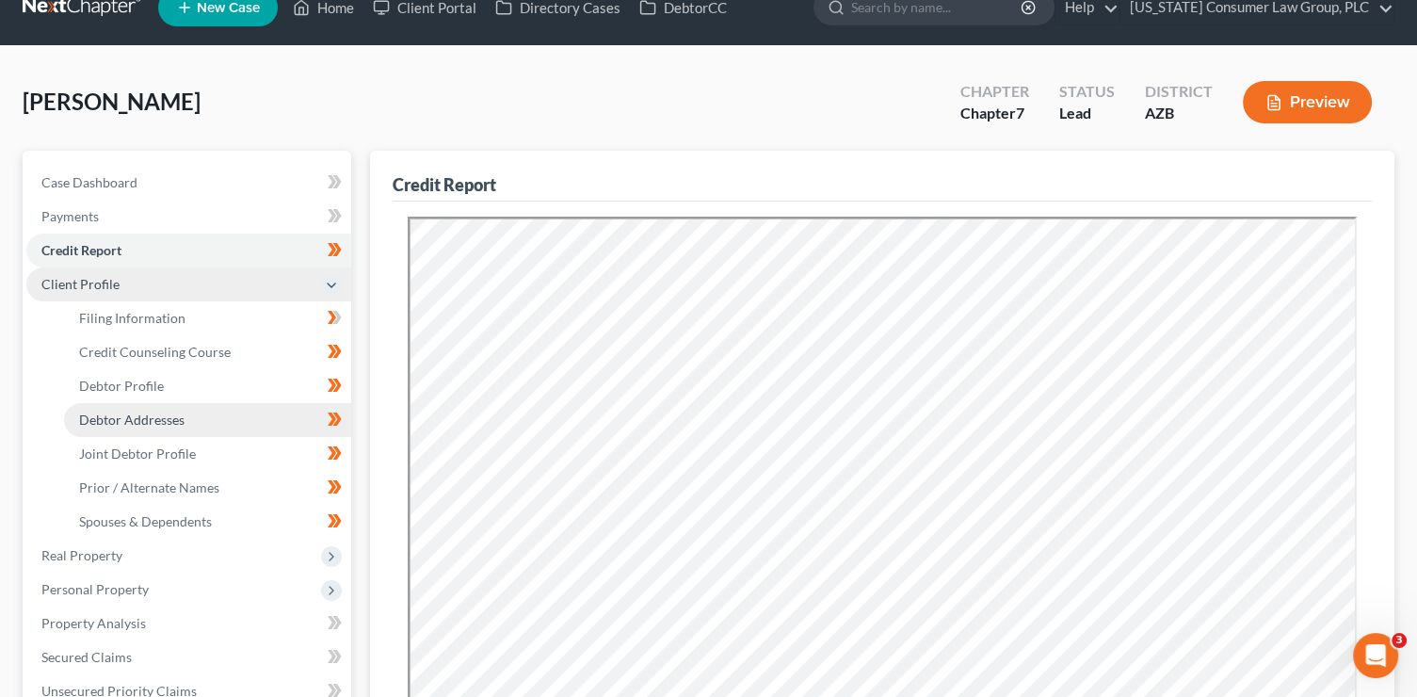
scroll to position [119, 0]
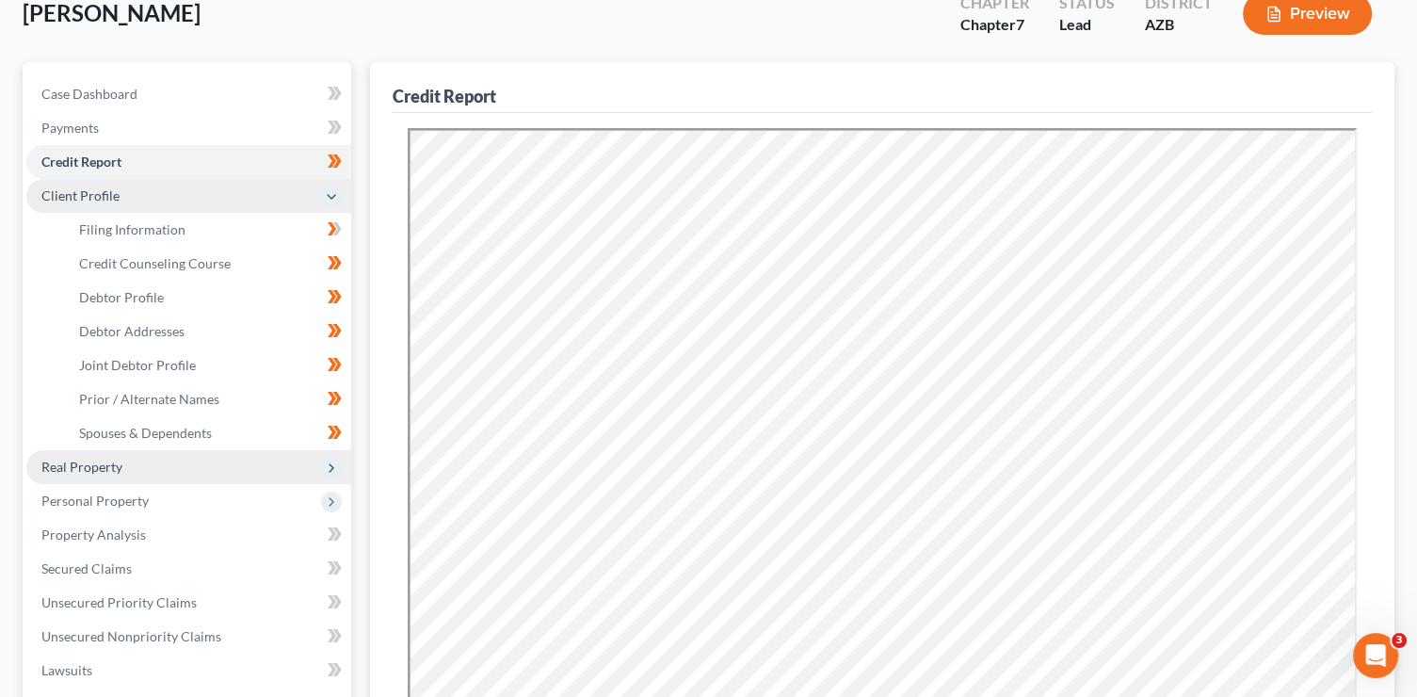
click at [312, 459] on span "Real Property" at bounding box center [188, 467] width 325 height 34
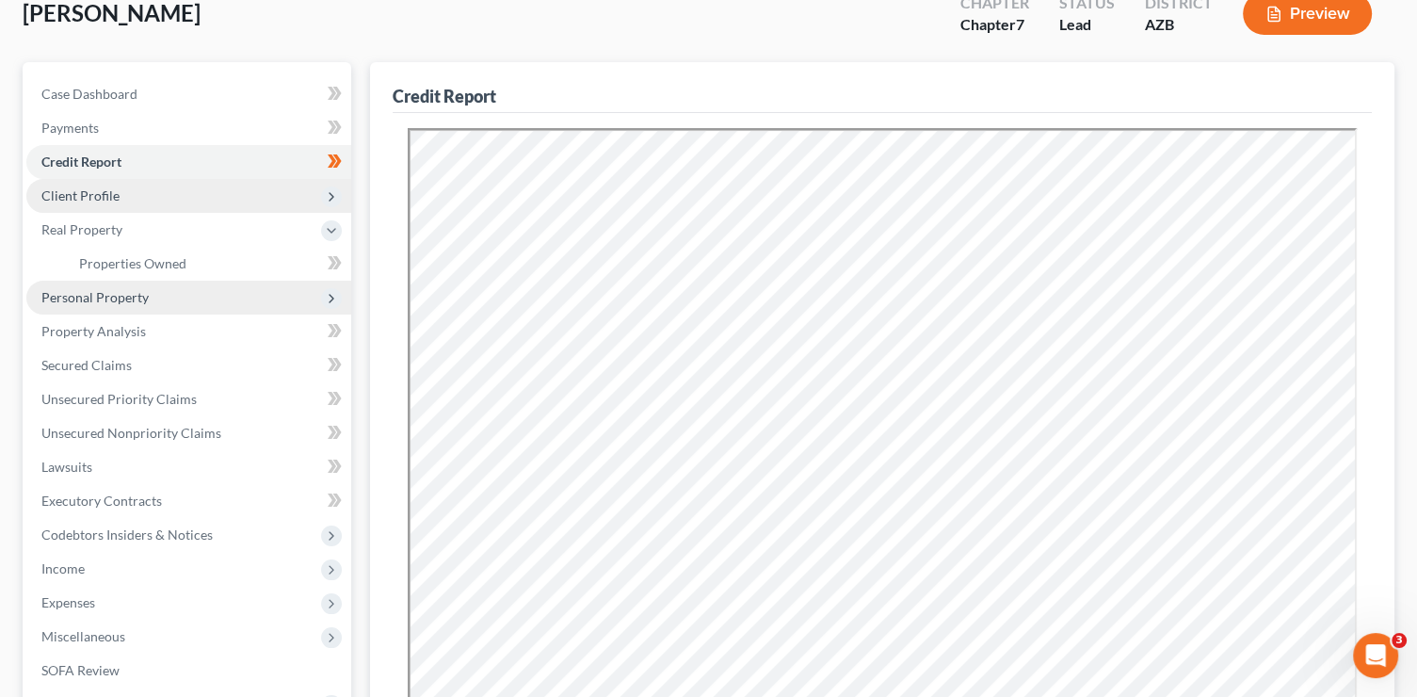
scroll to position [121, 0]
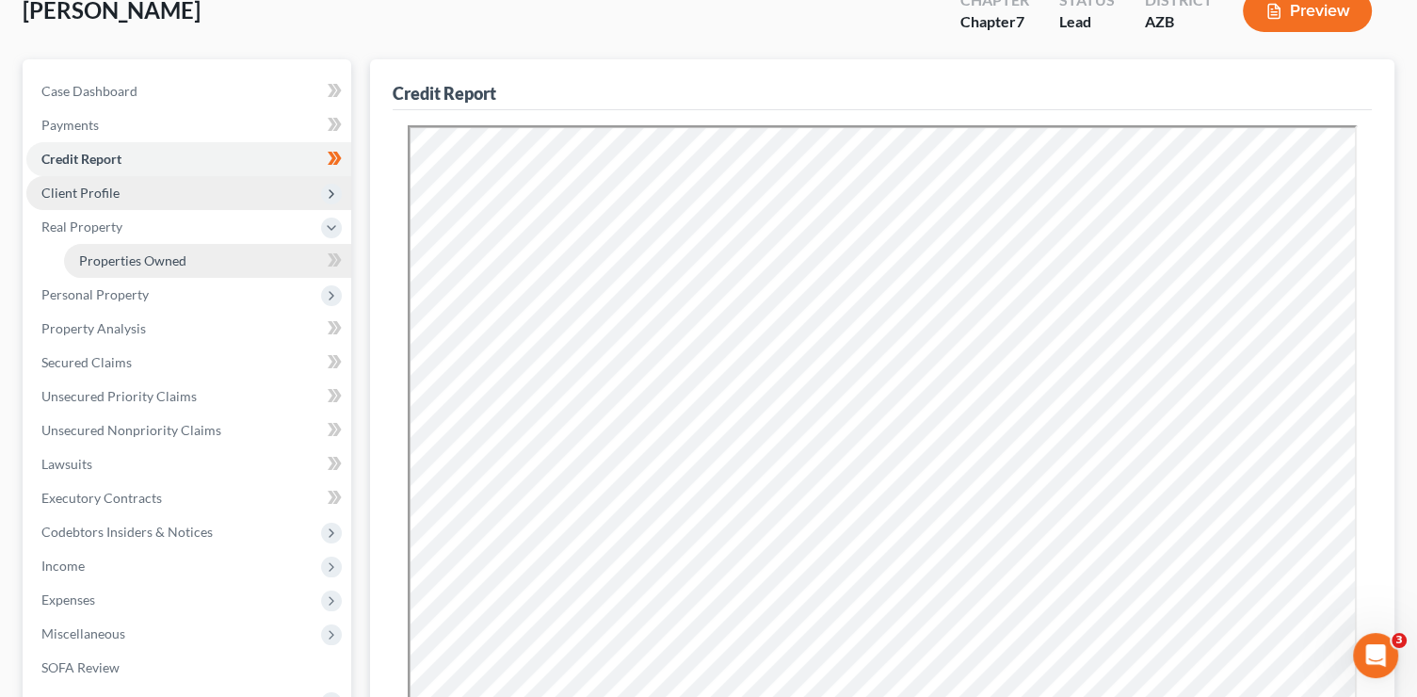
click at [258, 262] on link "Properties Owned" at bounding box center [207, 261] width 287 height 34
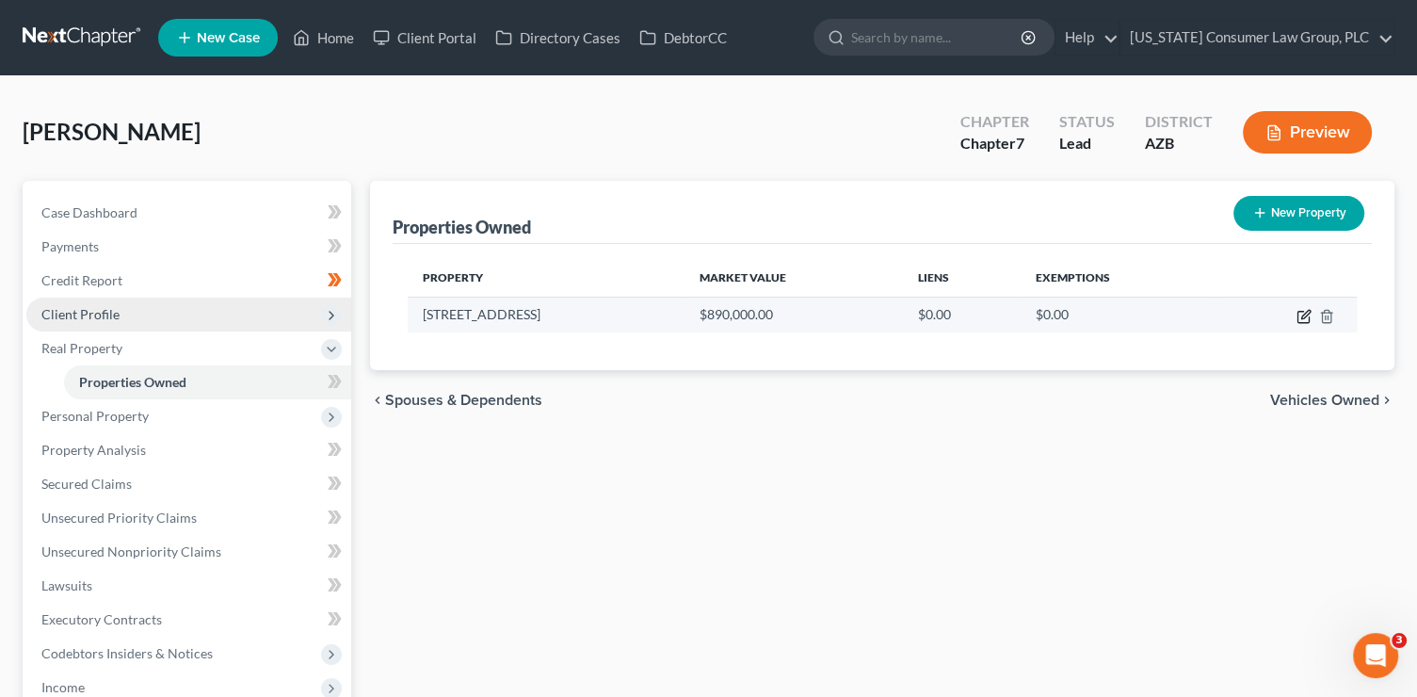
click at [1300, 315] on icon "button" at bounding box center [1303, 316] width 15 height 15
select select "3"
select select "7"
select select "0"
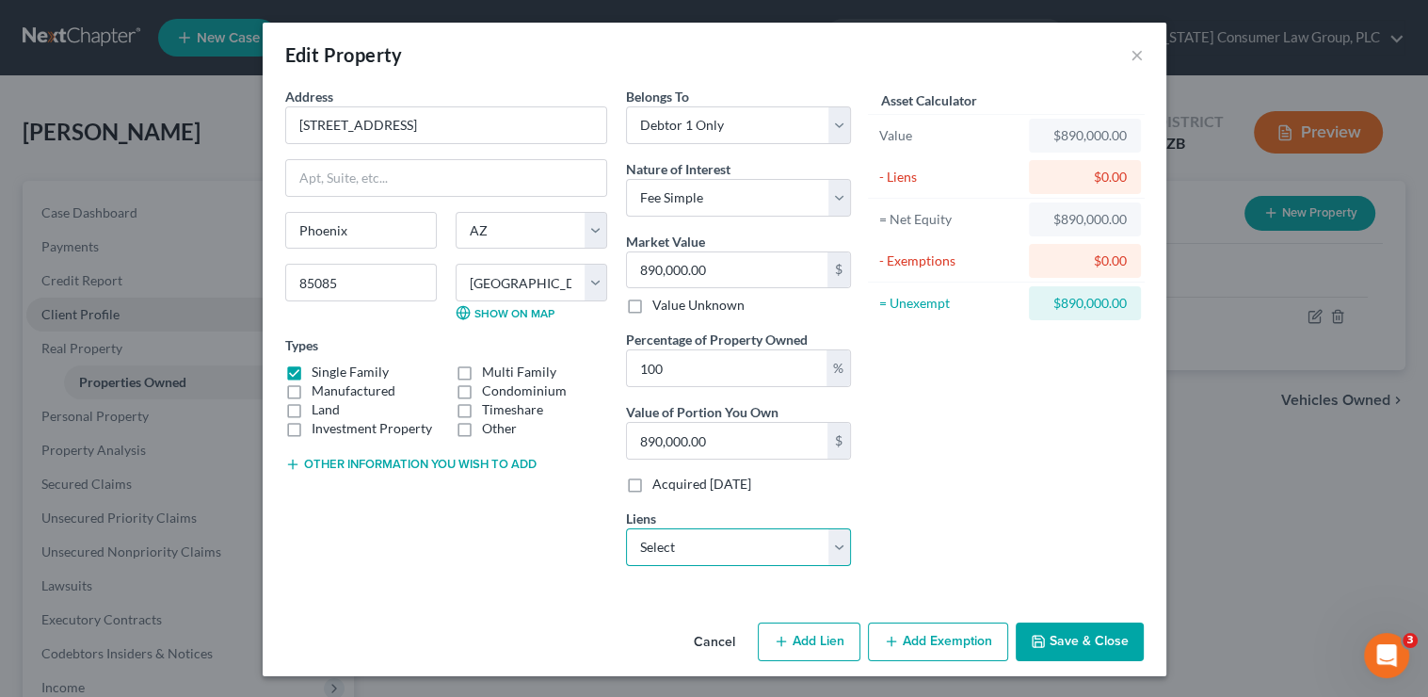
click at [734, 554] on select "Select Sb/Nova Home Loans - $559,387.00 Figurelend - $137,231.00 Roadrunner - $…" at bounding box center [738, 547] width 225 height 38
select select "0"
click at [626, 528] on select "Select Sb/Nova Home Loans - $559,387.00 Figurelend - $137,231.00 Roadrunner - $…" at bounding box center [738, 547] width 225 height 38
select select
select select "35"
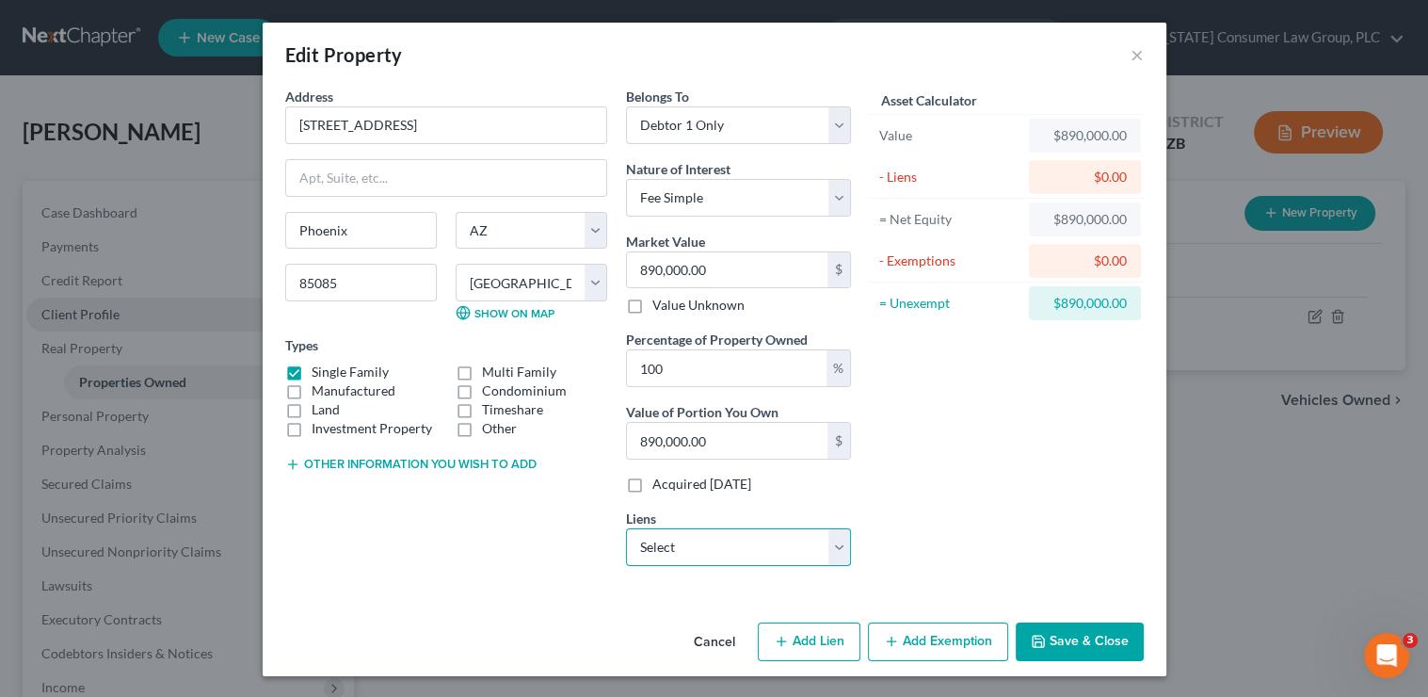
select select "0"
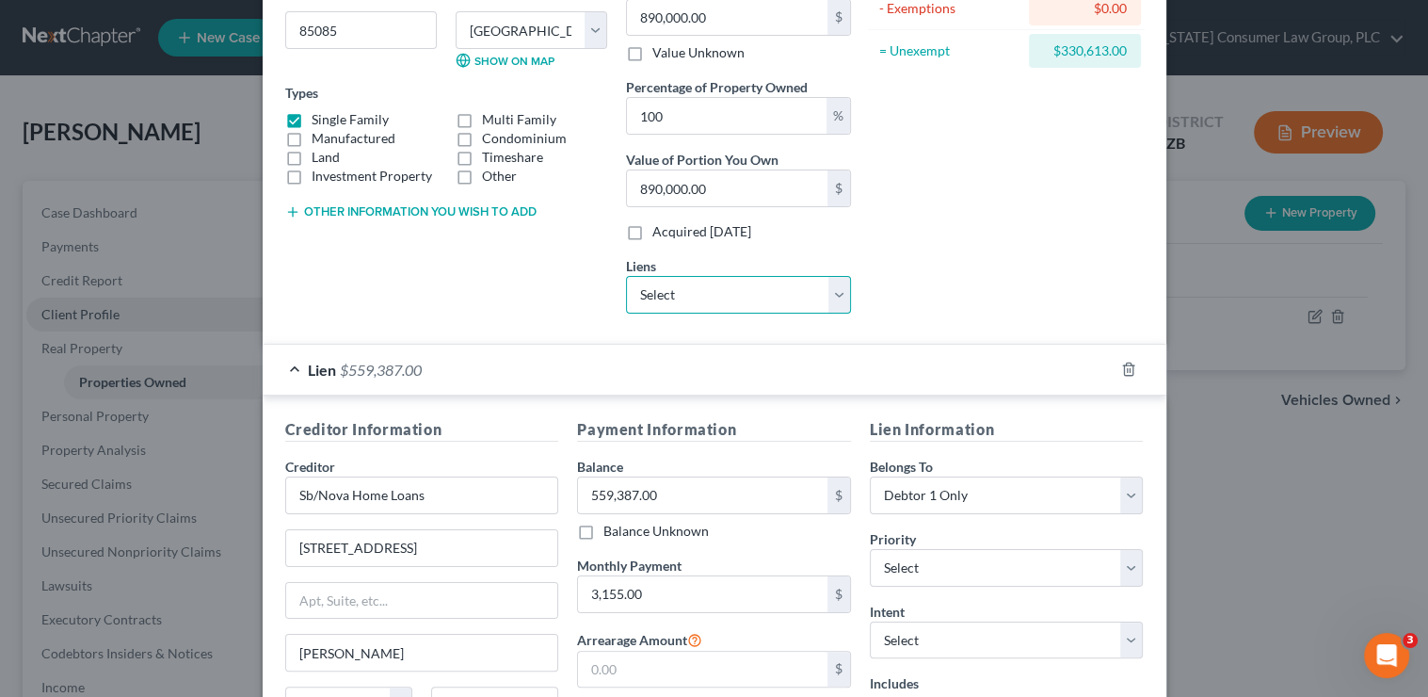
scroll to position [253, 0]
click at [911, 550] on select "Select 1st 2nd 3rd 4th 5th 6th 7th 8th 9th 10th 11th 12th 13th 14th 15th 16th 1…" at bounding box center [1007, 567] width 274 height 38
select select "0"
click at [870, 548] on select "Select 1st 2nd 3rd 4th 5th 6th 7th 8th 9th 10th 11th 12th 13th 14th 15th 16th 1…" at bounding box center [1007, 567] width 274 height 38
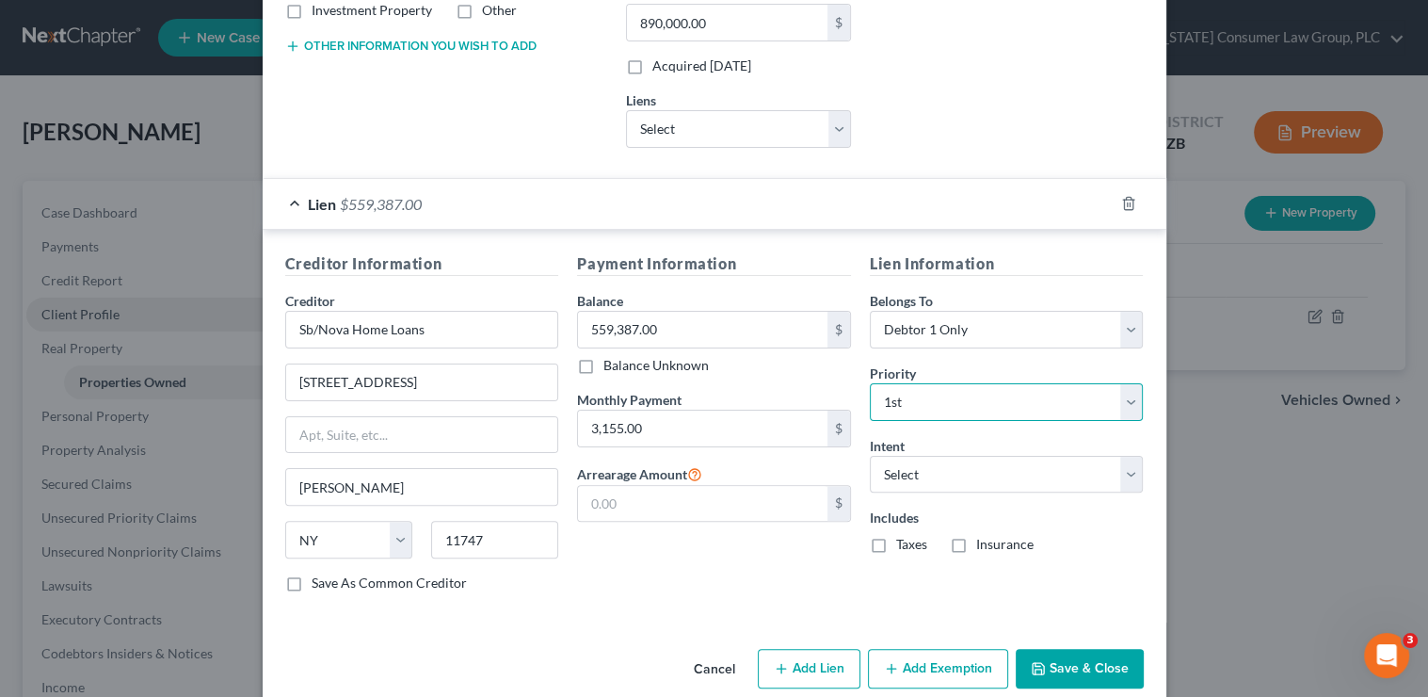
scroll to position [442, 0]
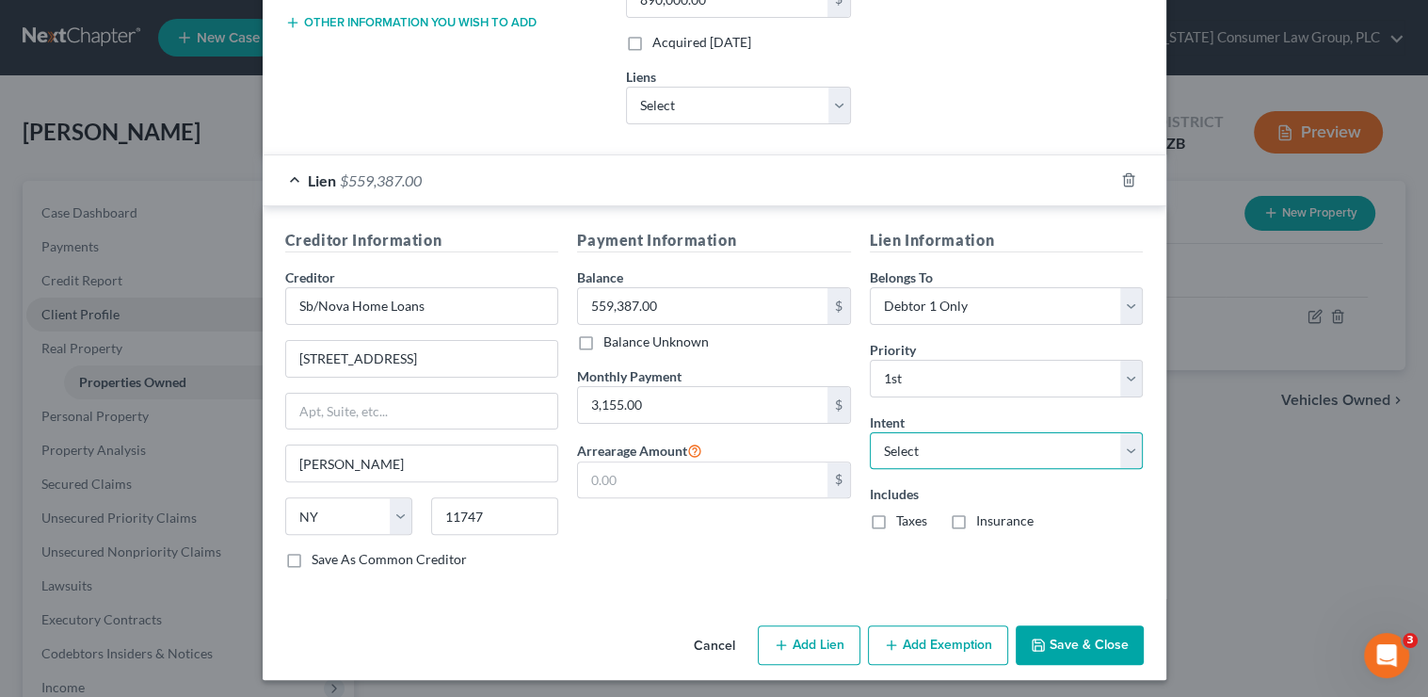
click at [923, 444] on select "Select Surrender Redeem Reaffirm Avoid Other" at bounding box center [1007, 451] width 274 height 38
select select "2"
click at [870, 432] on select "Select Surrender Redeem Reaffirm Avoid Other" at bounding box center [1007, 451] width 274 height 38
click at [1079, 629] on button "Save & Close" at bounding box center [1080, 645] width 128 height 40
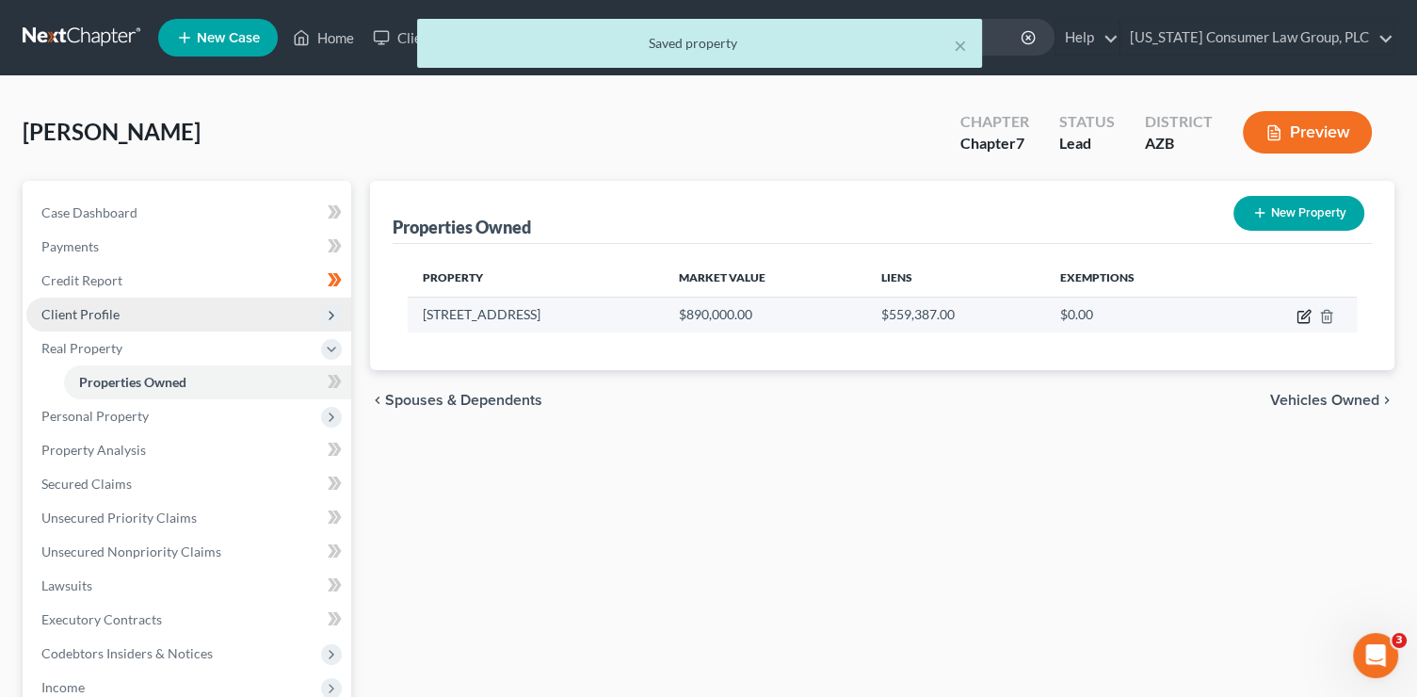
click at [1298, 314] on icon "button" at bounding box center [1303, 316] width 15 height 15
select select "3"
select select "7"
select select "0"
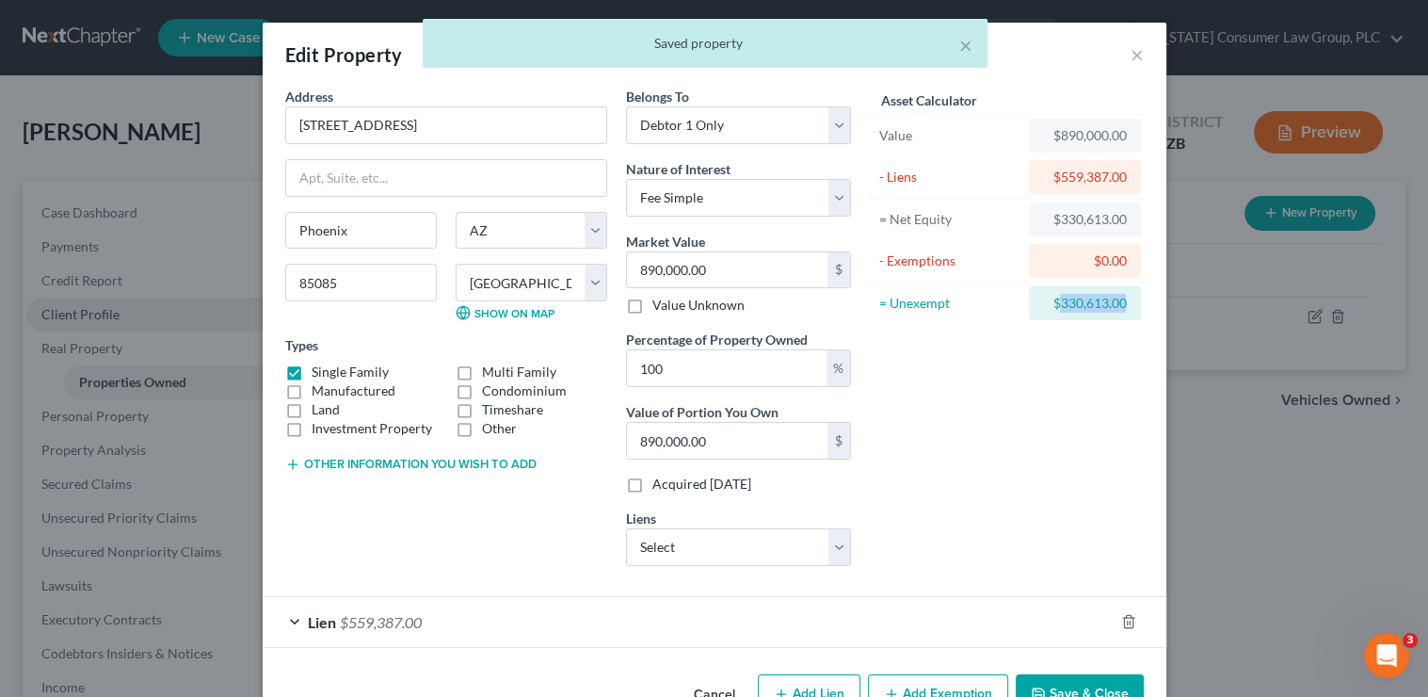
drag, startPoint x: 1126, startPoint y: 301, endPoint x: 1055, endPoint y: 301, distance: 70.6
click at [1055, 301] on div "$330,613.00" at bounding box center [1085, 303] width 112 height 34
copy div "330,613.00"
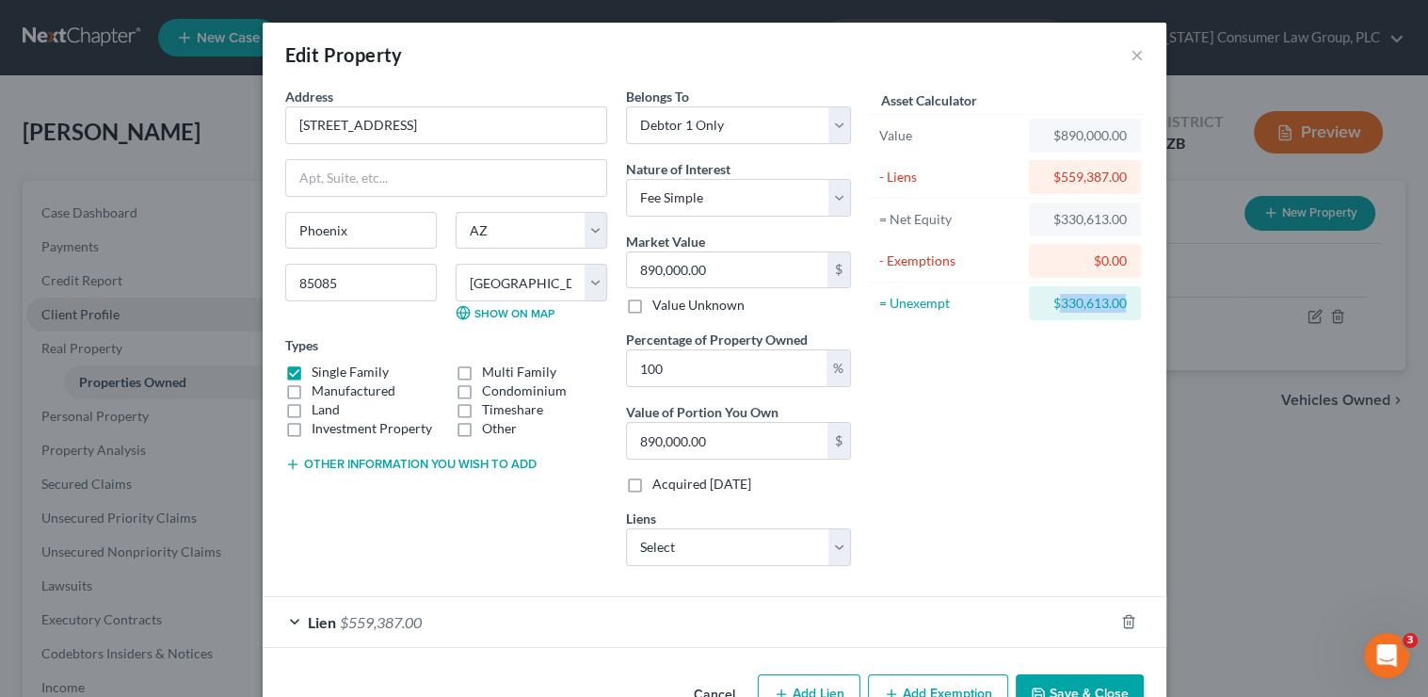
scroll to position [52, 0]
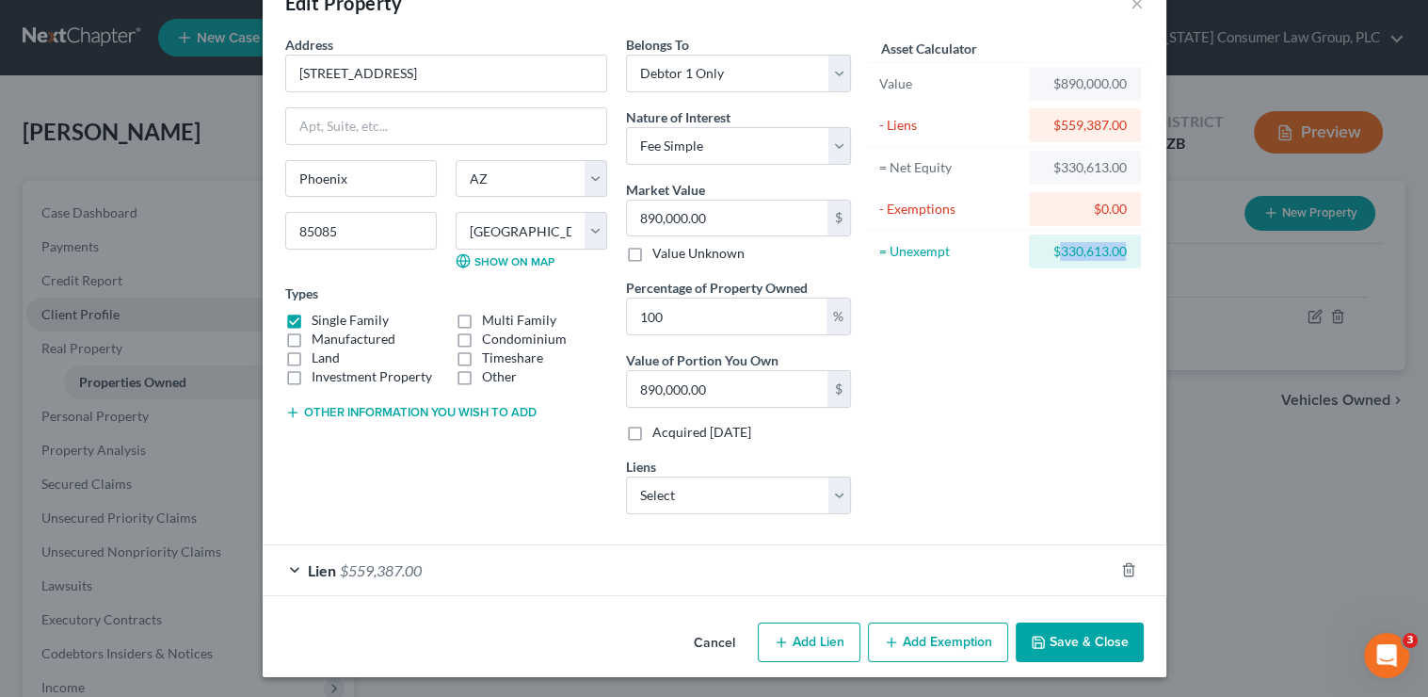
click at [923, 650] on button "Add Exemption" at bounding box center [938, 642] width 140 height 40
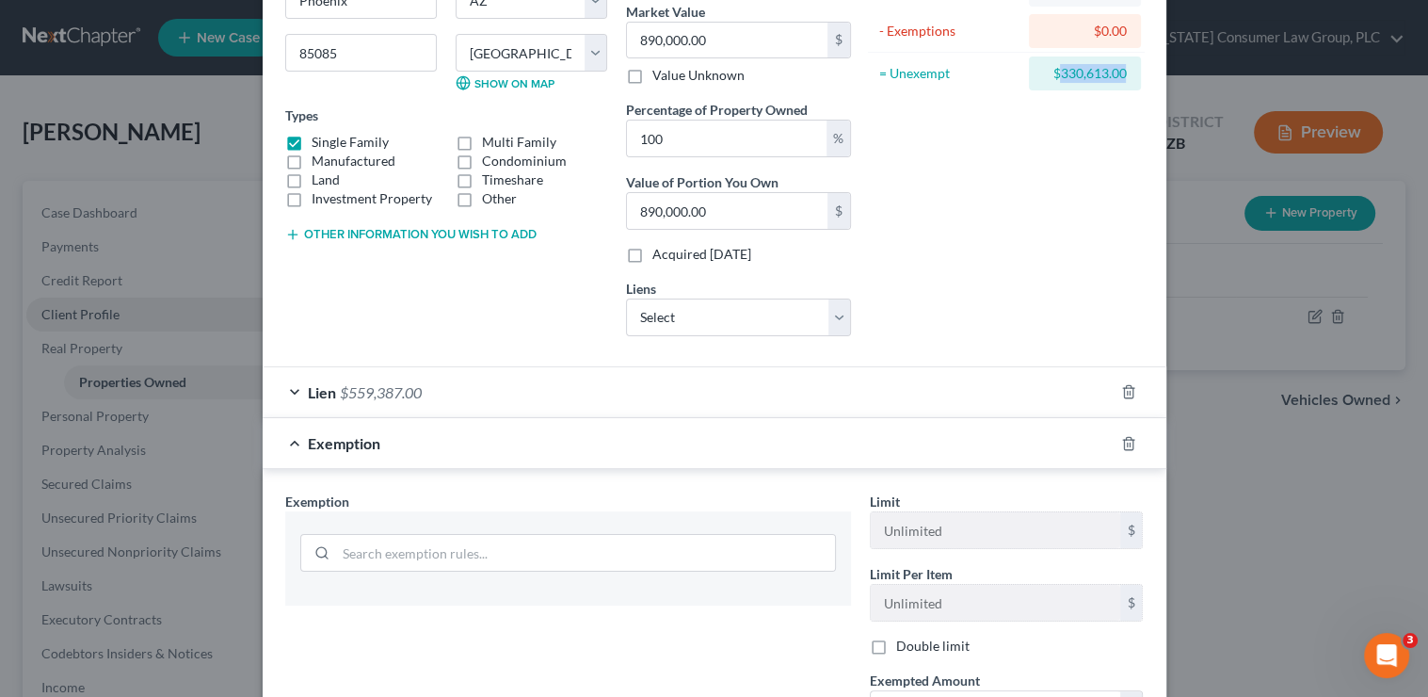
scroll to position [463, 0]
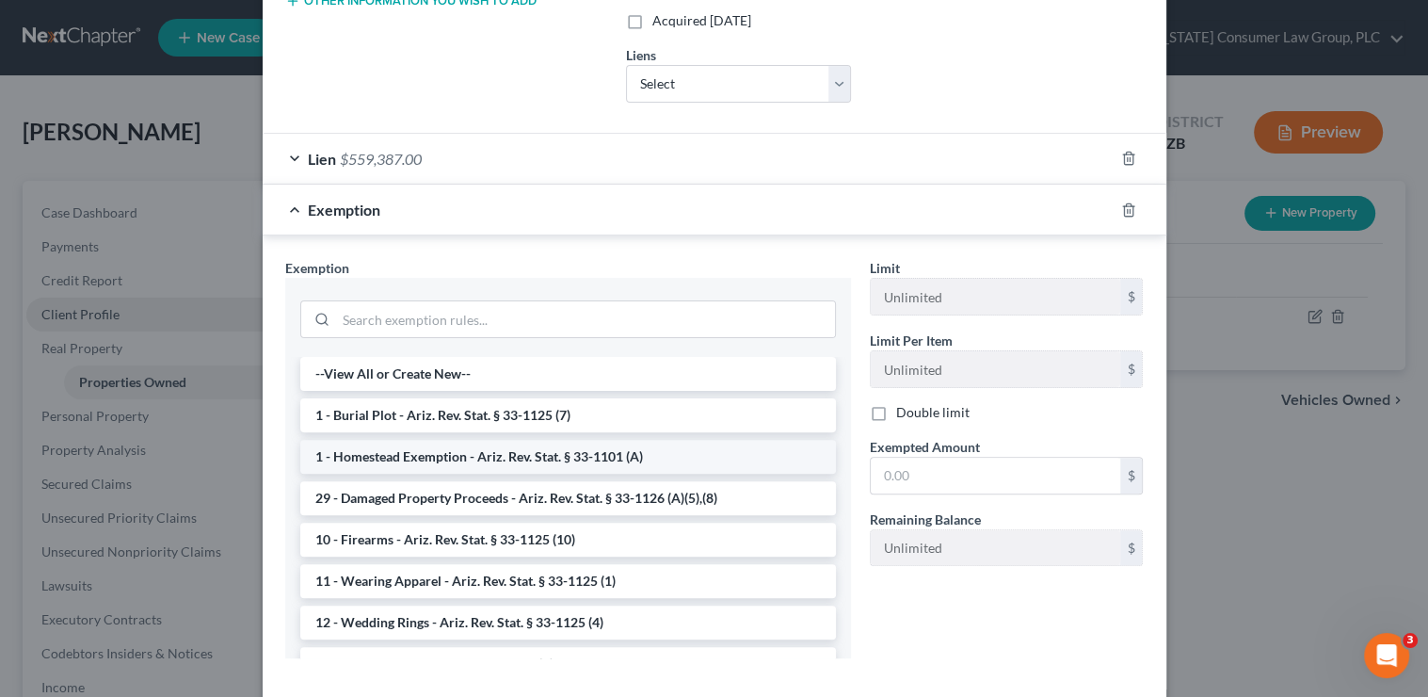
click at [430, 452] on li "1 - Homestead Exemption - Ariz. Rev. Stat. § 33-1101 (A)" at bounding box center [568, 457] width 536 height 34
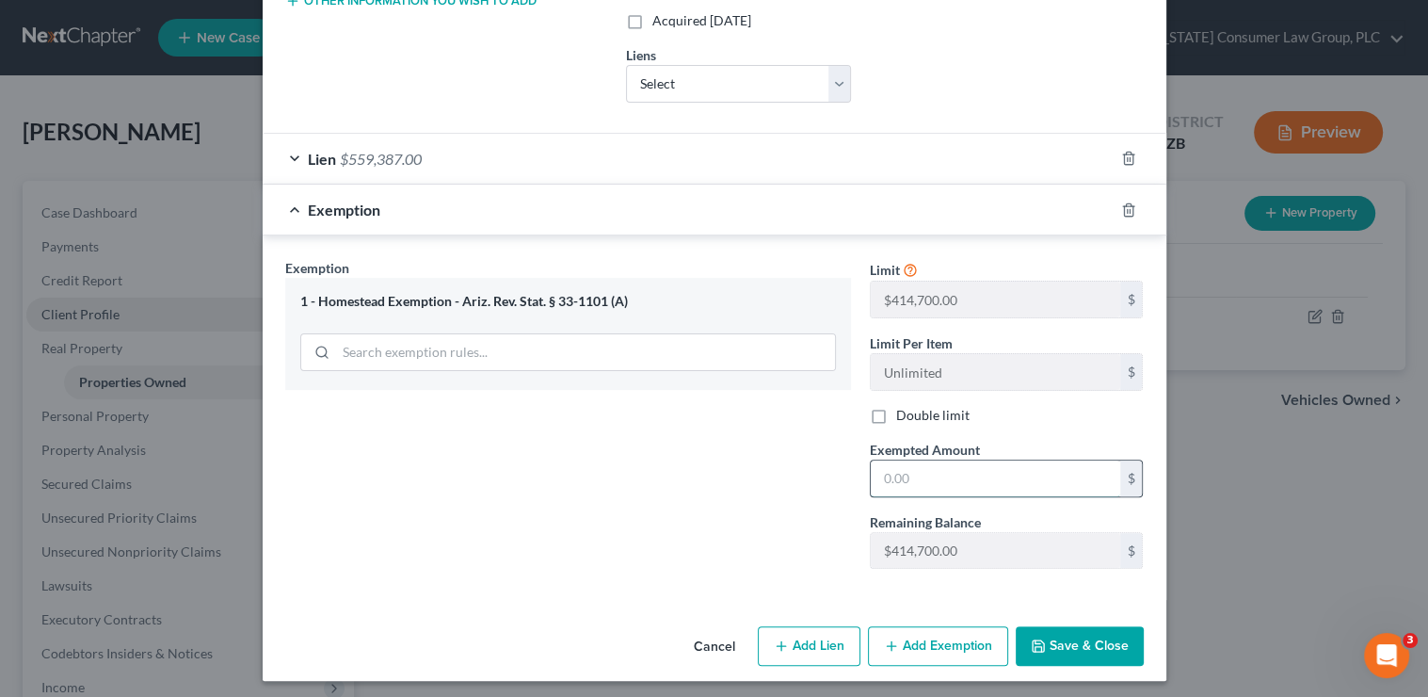
click at [937, 477] on input "text" at bounding box center [995, 478] width 249 height 36
paste input "330,613.00"
type input "330,613.00"
click at [1040, 638] on icon "button" at bounding box center [1038, 645] width 15 height 15
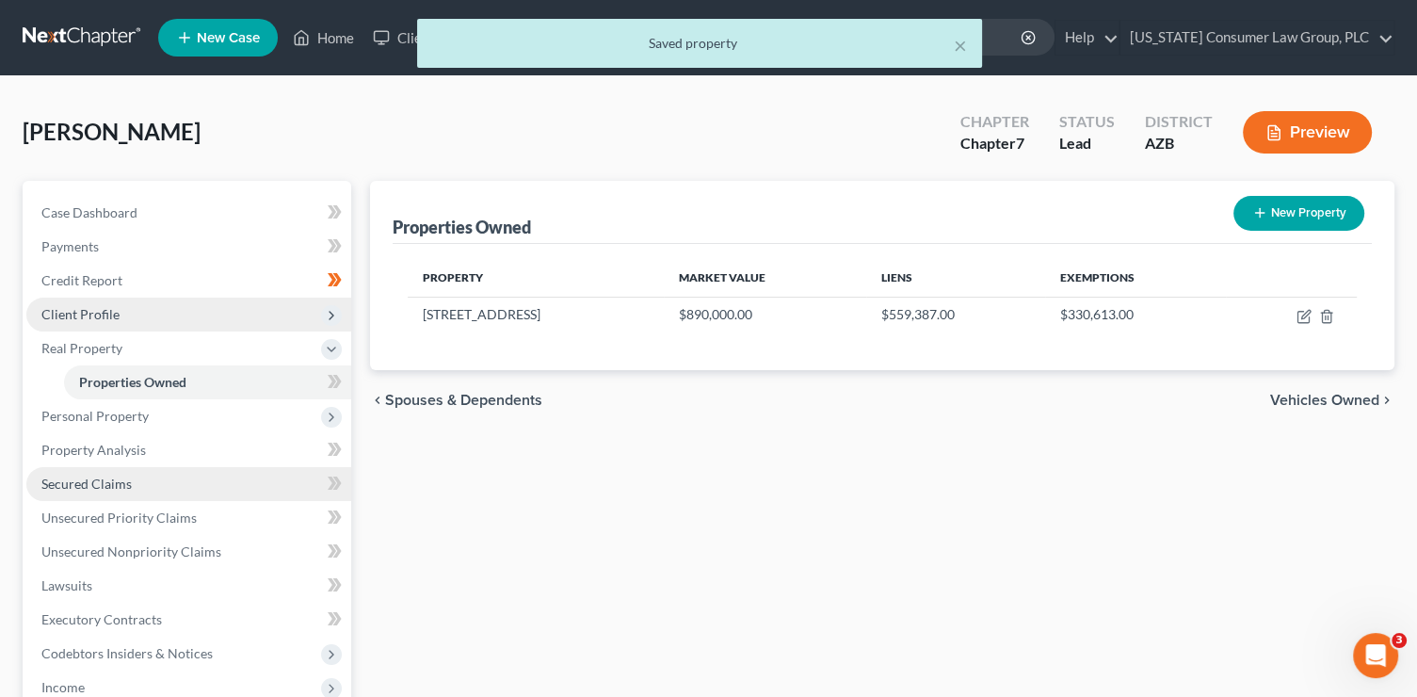
click at [229, 483] on link "Secured Claims" at bounding box center [188, 484] width 325 height 34
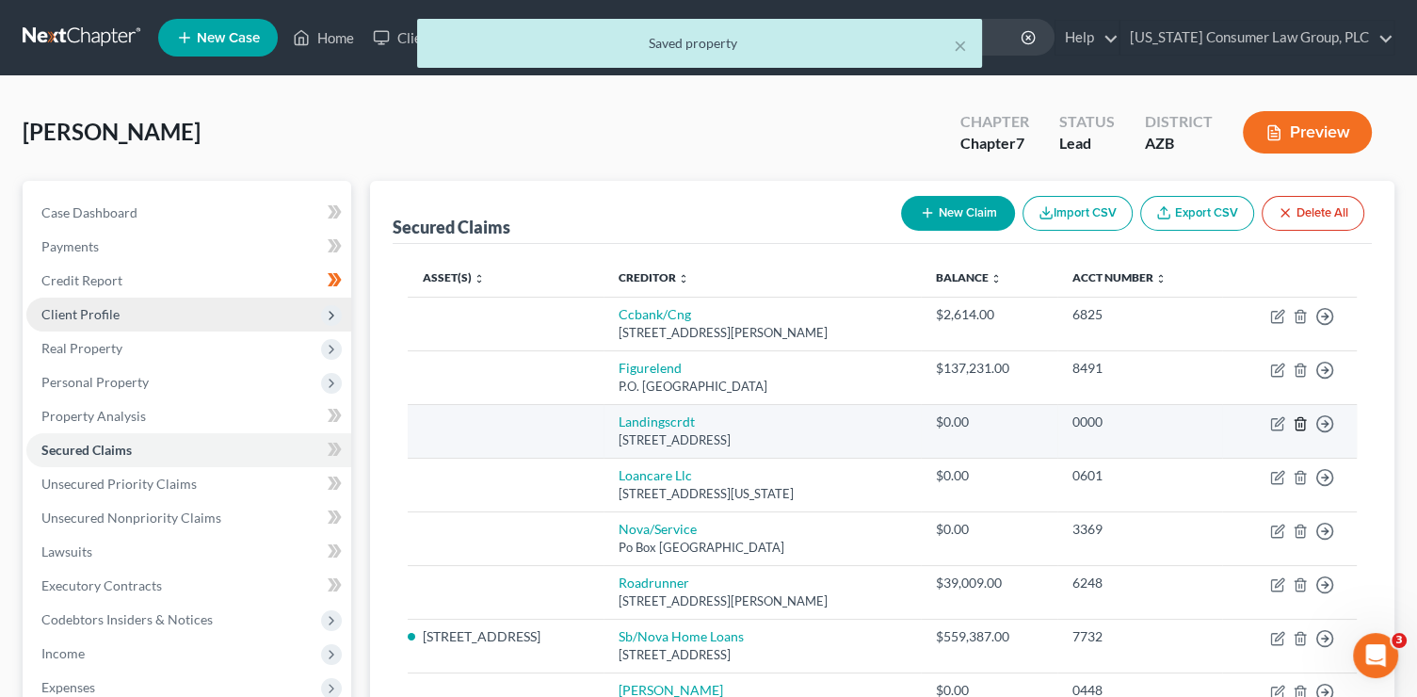
click at [1296, 422] on icon "button" at bounding box center [1300, 423] width 15 height 15
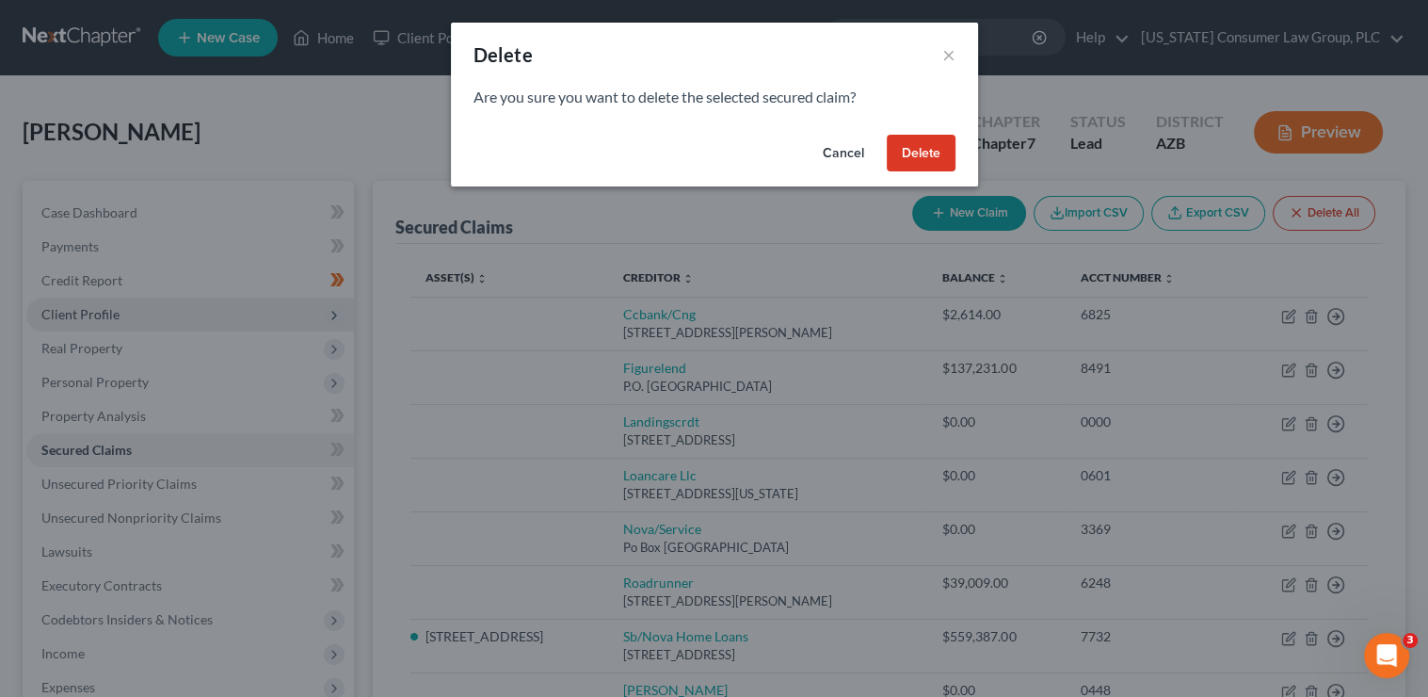
click at [904, 156] on button "Delete" at bounding box center [921, 154] width 69 height 38
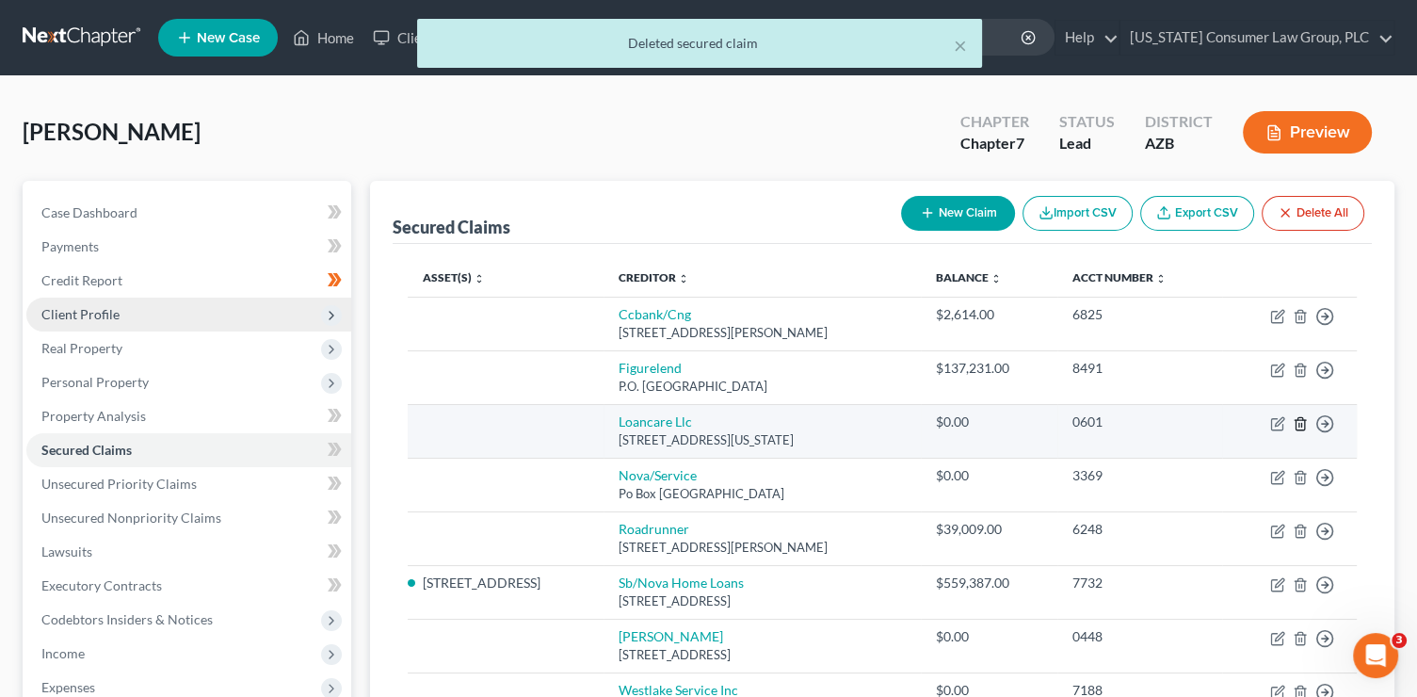
click at [1304, 425] on icon "button" at bounding box center [1299, 423] width 8 height 12
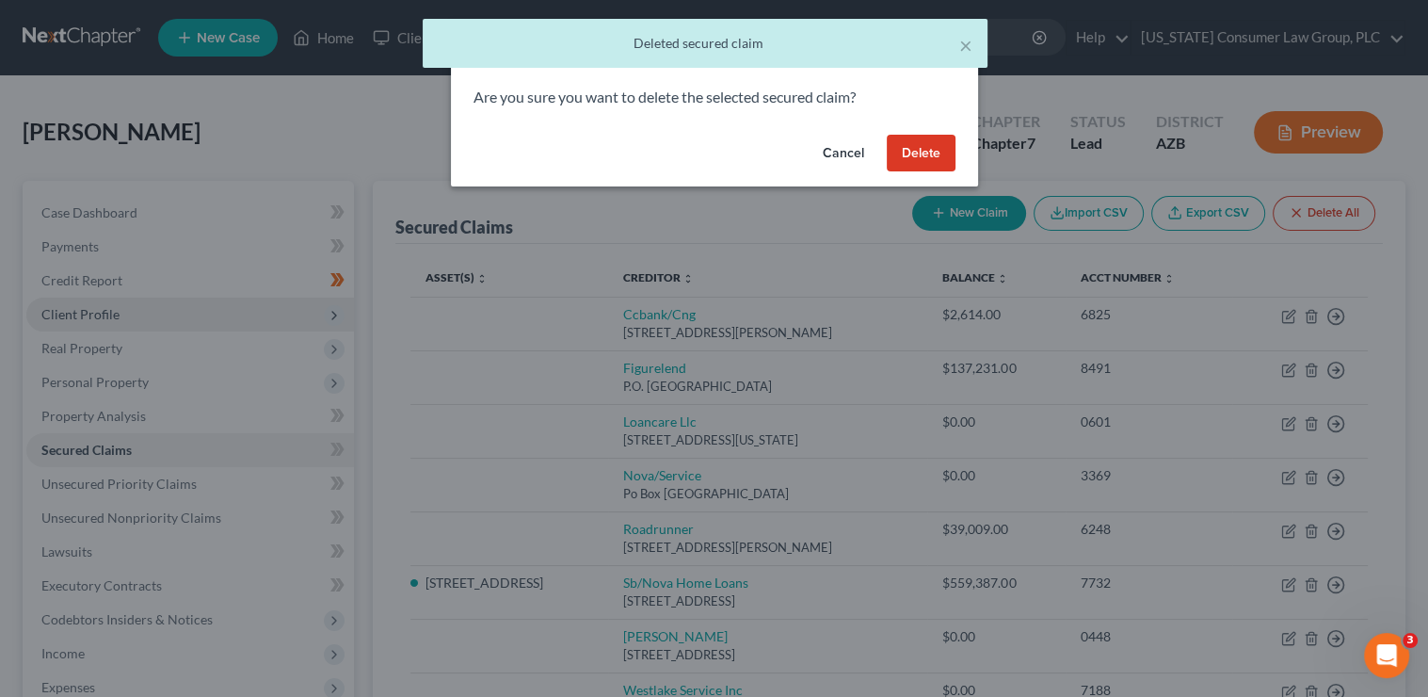
click at [928, 144] on button "Delete" at bounding box center [921, 154] width 69 height 38
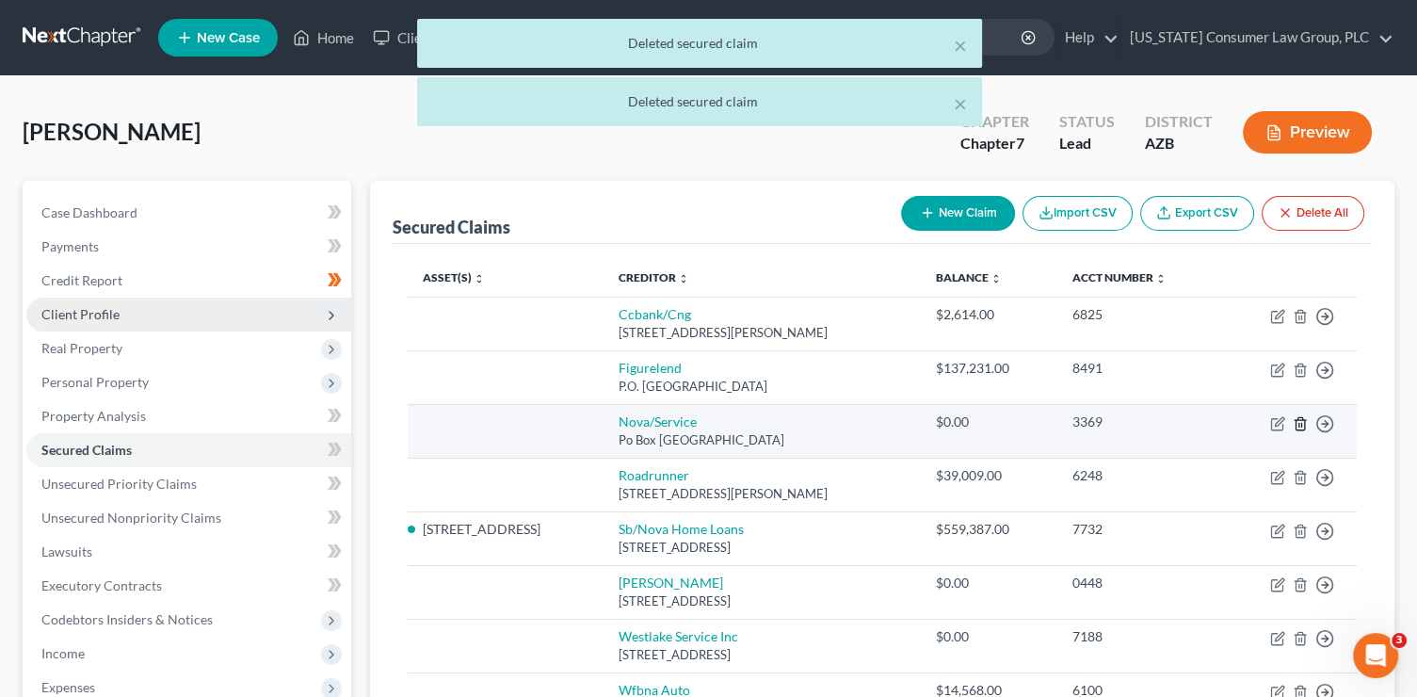
click at [1299, 423] on line "button" at bounding box center [1299, 425] width 0 height 4
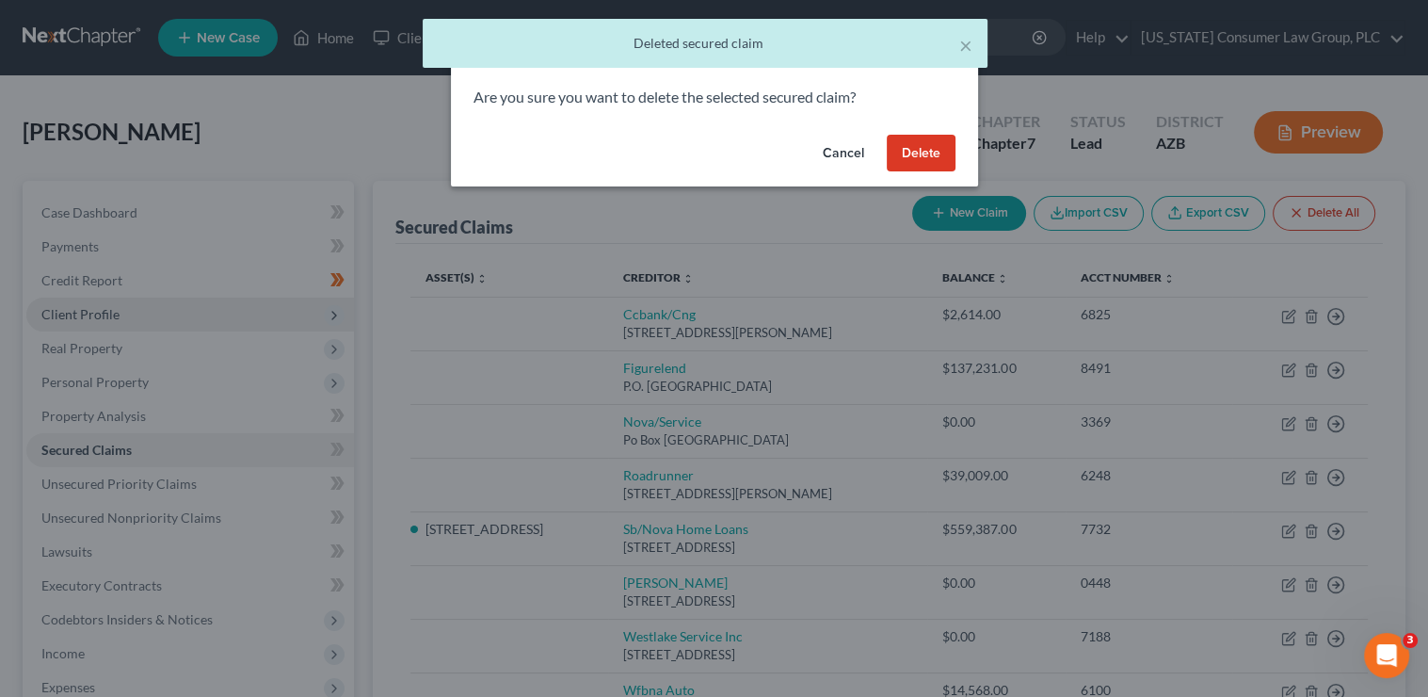
click at [922, 153] on button "Delete" at bounding box center [921, 154] width 69 height 38
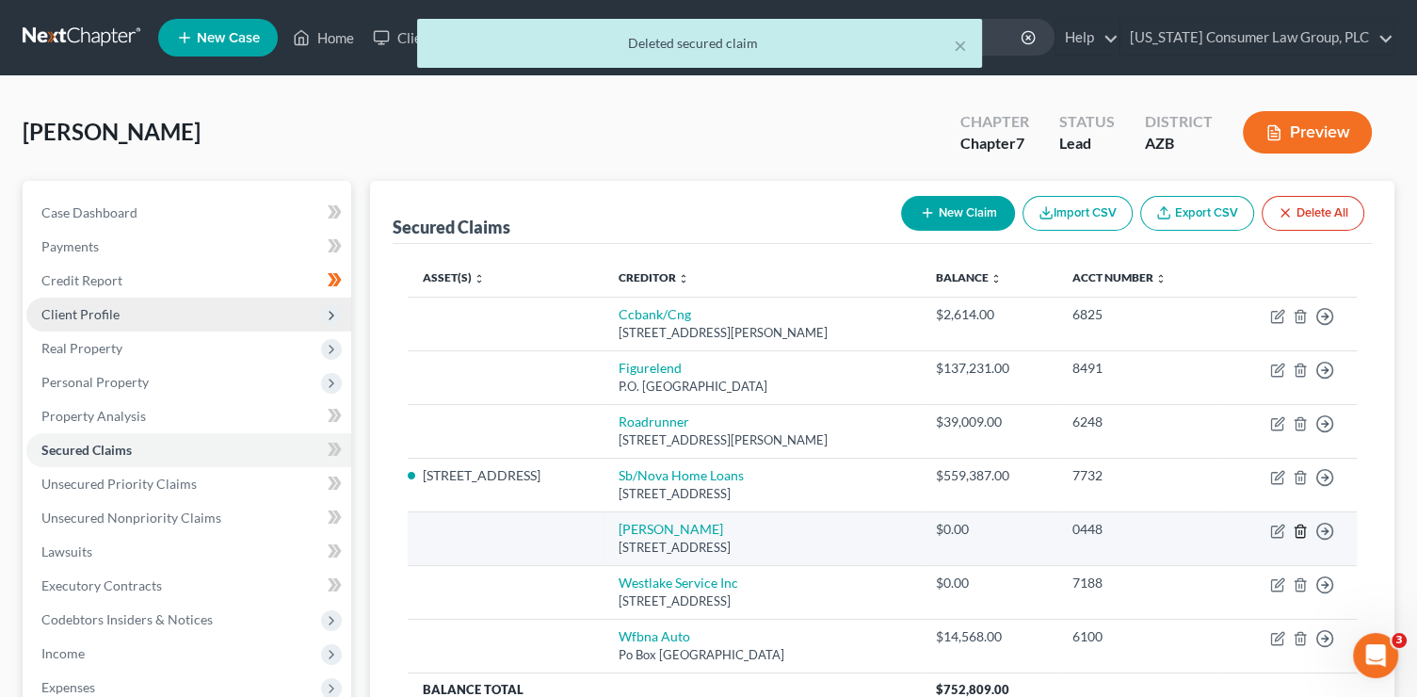
click at [1303, 534] on icon "button" at bounding box center [1300, 530] width 15 height 15
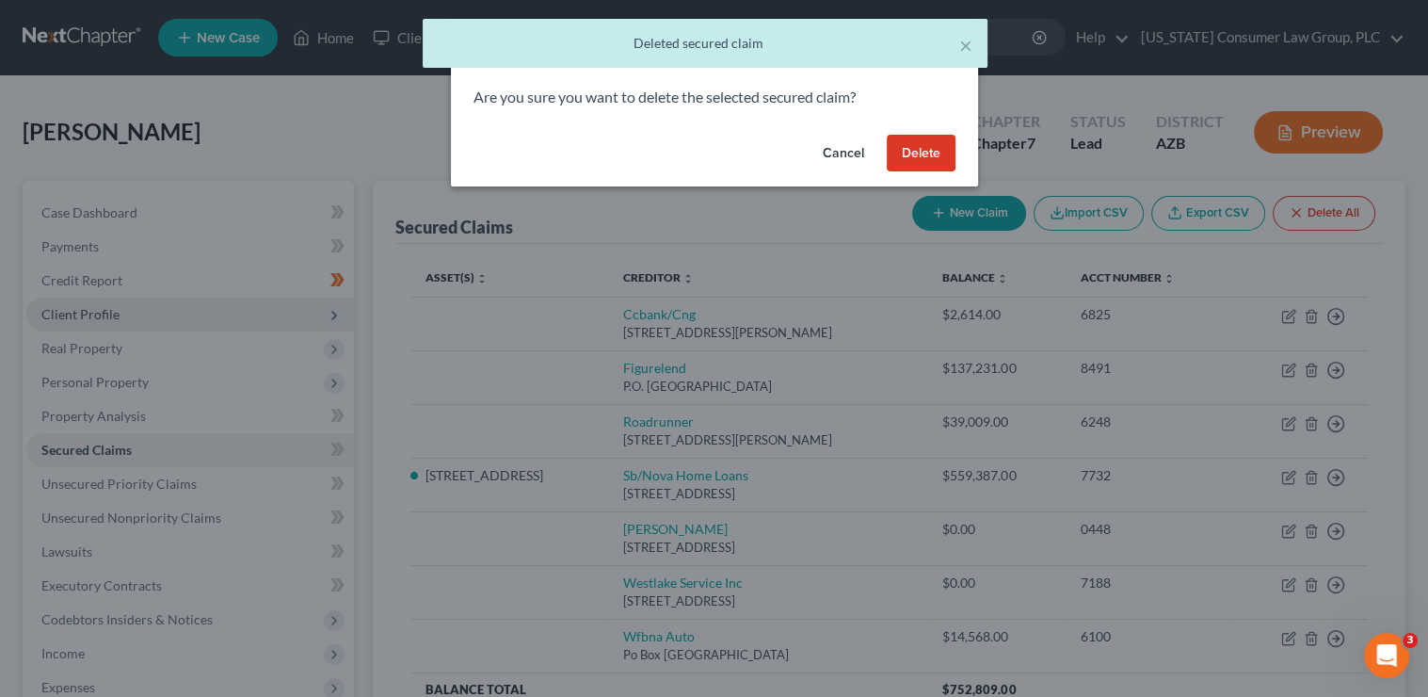
click at [930, 142] on button "Delete" at bounding box center [921, 154] width 69 height 38
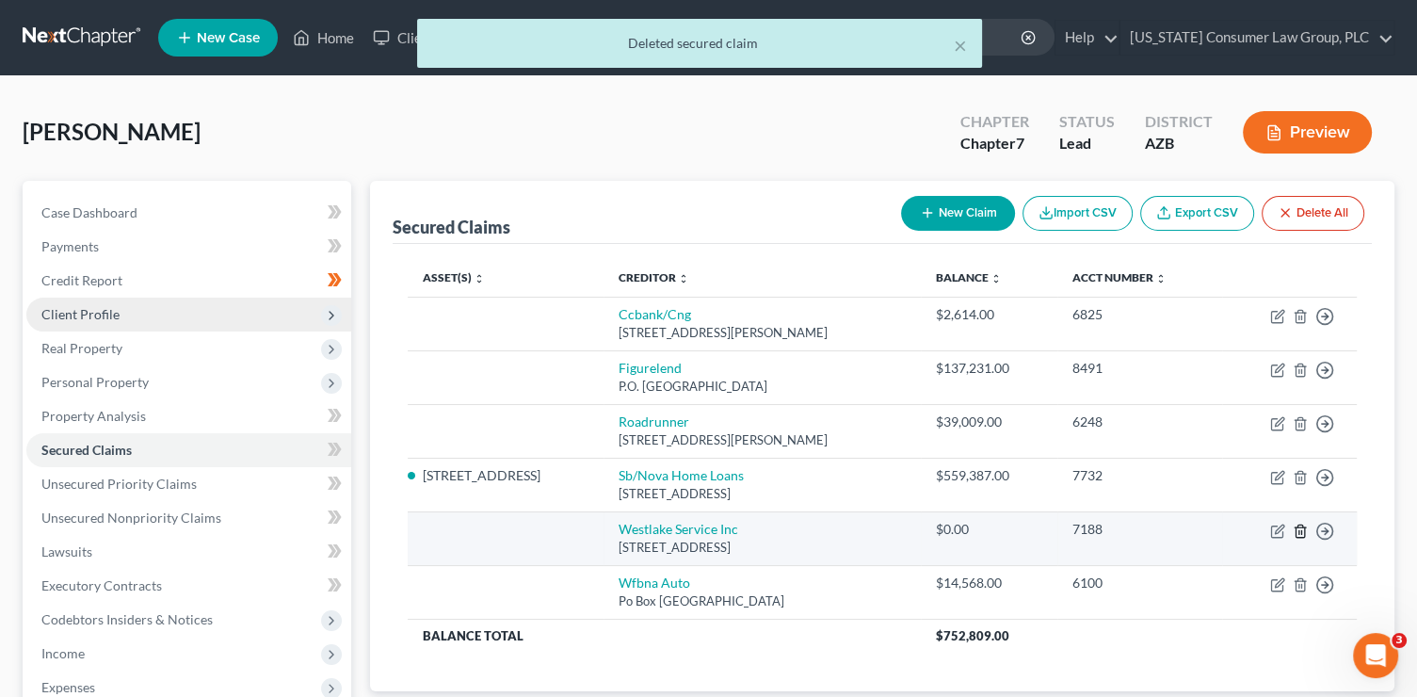
click at [1299, 527] on polyline "button" at bounding box center [1300, 527] width 11 height 0
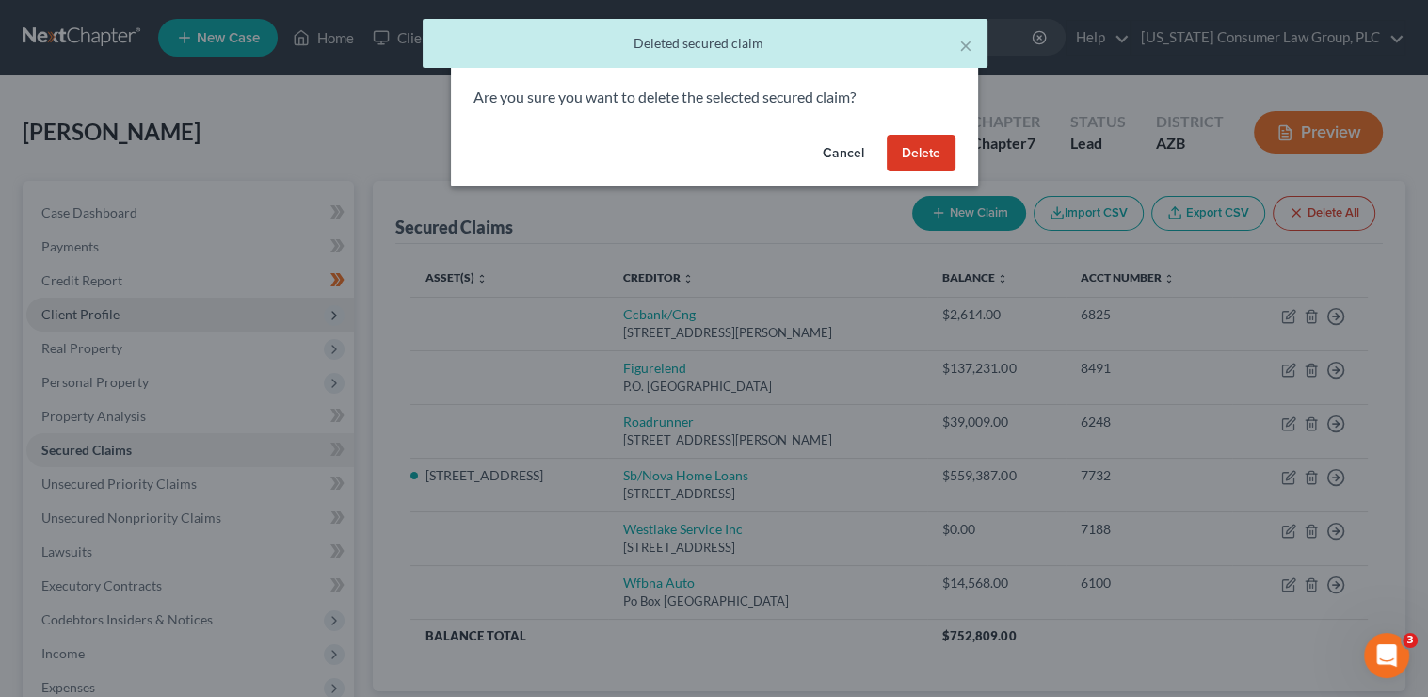
click at [923, 147] on button "Delete" at bounding box center [921, 154] width 69 height 38
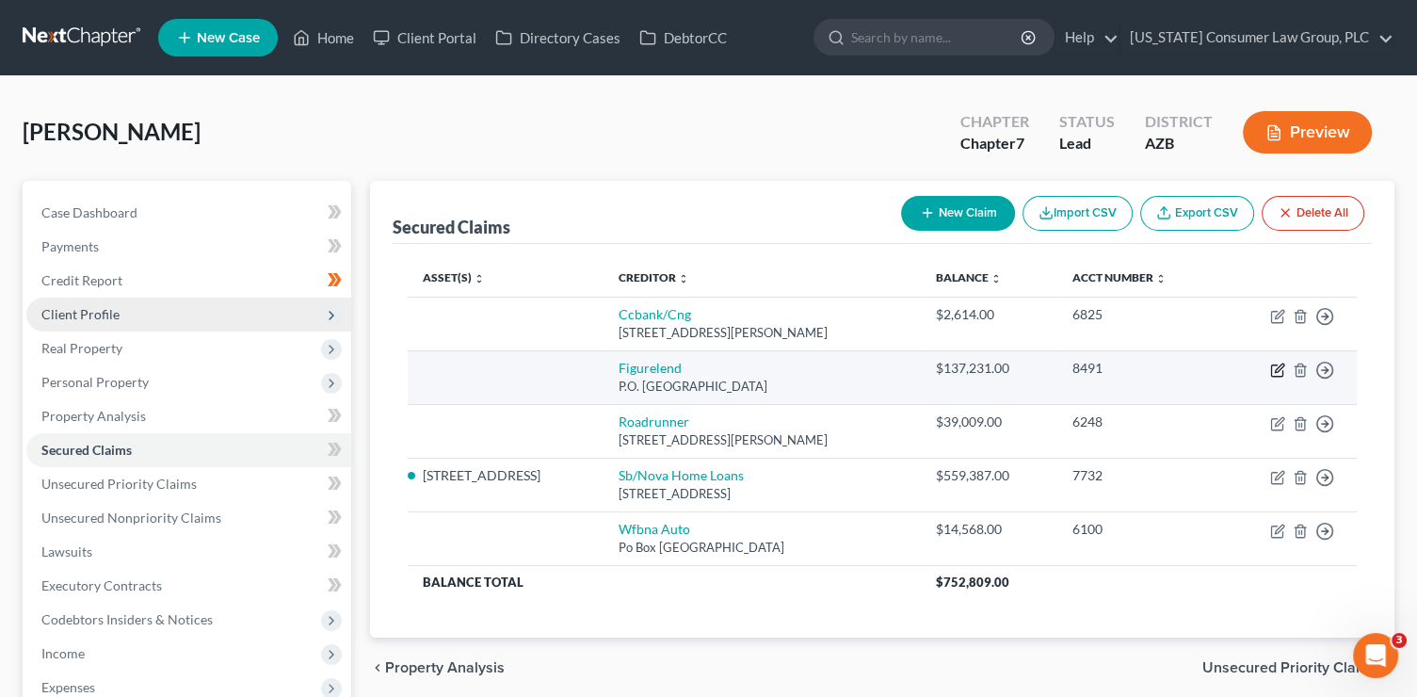
click at [1276, 367] on icon "button" at bounding box center [1279, 367] width 8 height 8
select select "31"
select select "0"
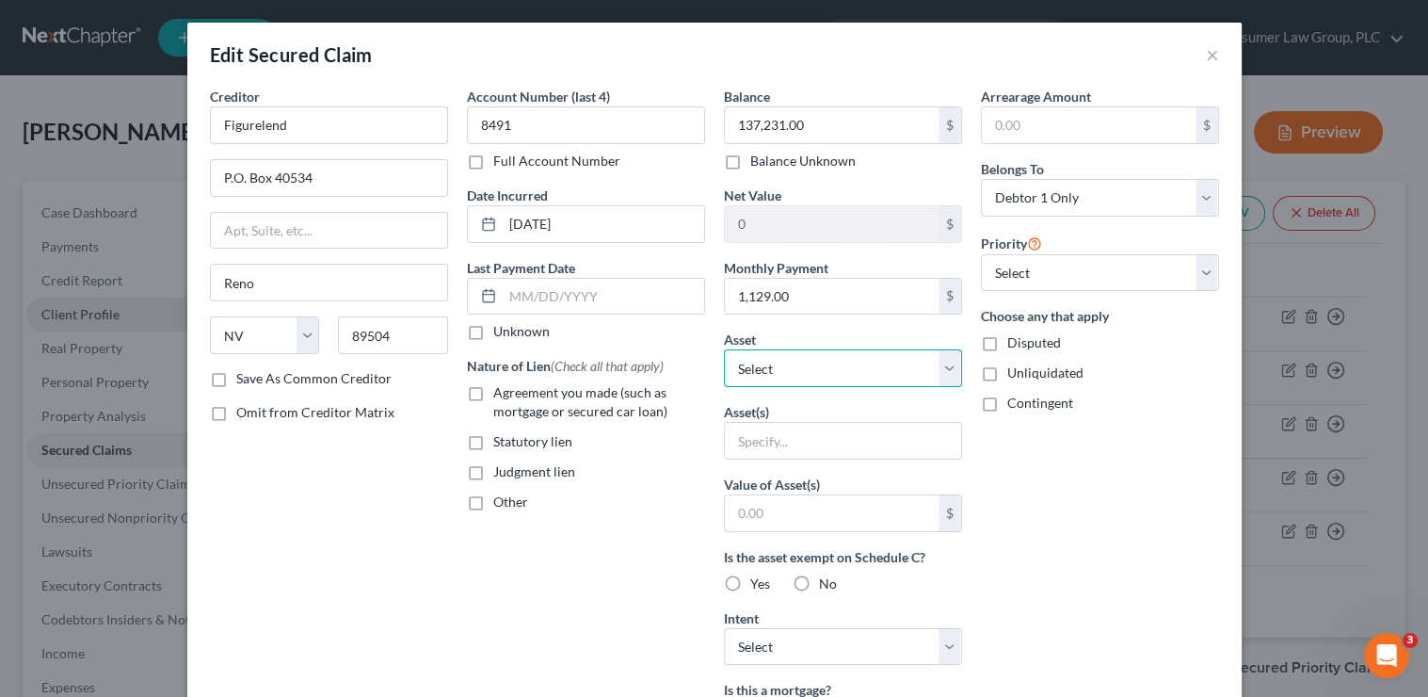
click at [867, 375] on select "Select Other Multiple Assets EIC & CTC Portions of Tax Refunds (owed to debtor)…" at bounding box center [843, 368] width 238 height 38
select select "5"
click at [724, 349] on select "Select Other Multiple Assets EIC & CTC Portions of Tax Refunds (owed to debtor)…" at bounding box center [843, 368] width 238 height 38
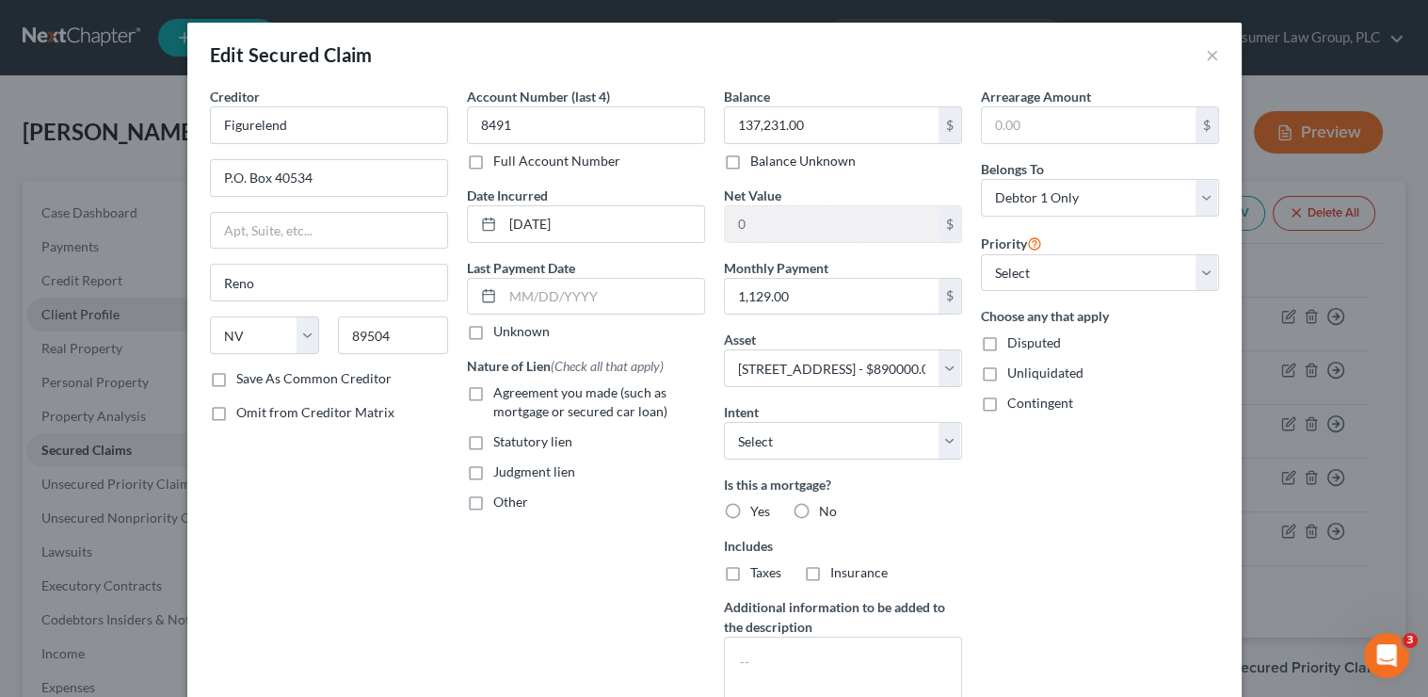
click at [593, 383] on label "Agreement you made (such as mortgage or secured car loan)" at bounding box center [599, 402] width 212 height 38
click at [513, 383] on input "Agreement you made (such as mortgage or secured car loan)" at bounding box center [507, 389] width 12 height 12
checkbox input "true"
click at [781, 441] on select "Select Surrender Redeem Reaffirm Avoid Other" at bounding box center [843, 441] width 238 height 38
select select "2"
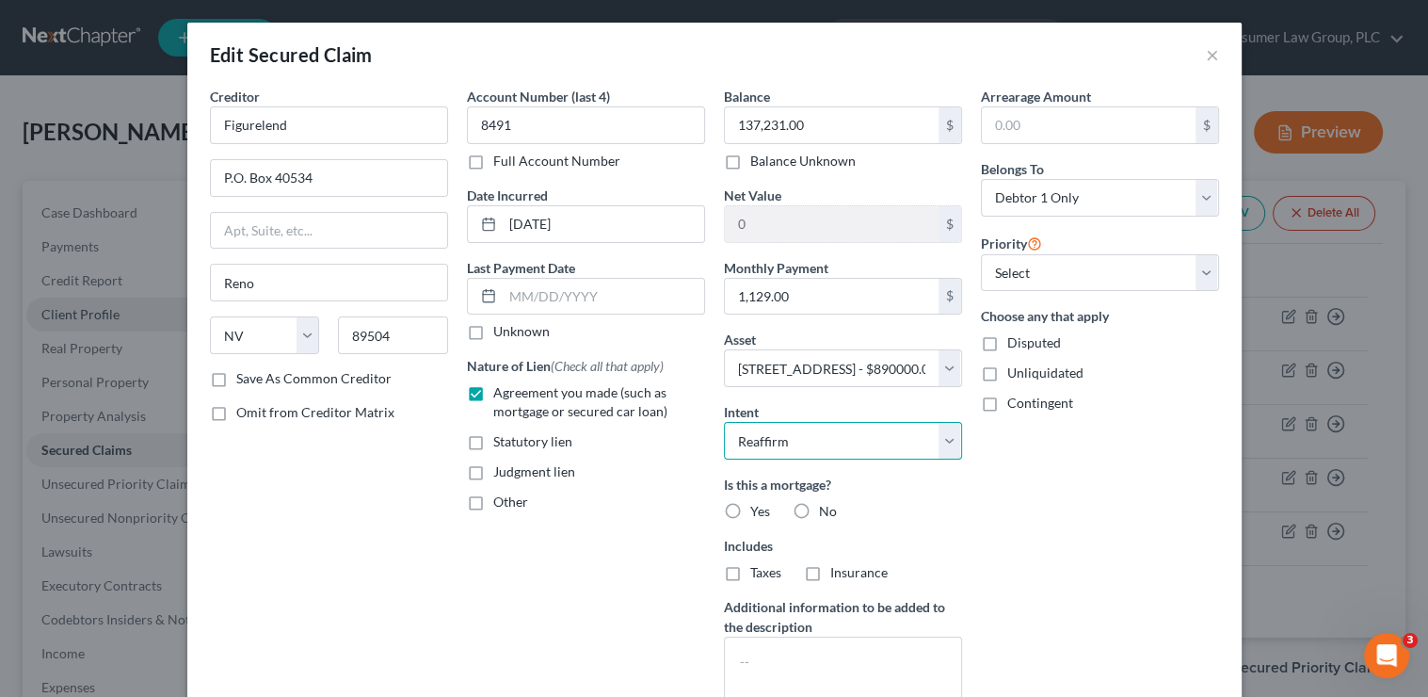
click at [724, 422] on select "Select Surrender Redeem Reaffirm Avoid Other" at bounding box center [843, 441] width 238 height 38
click at [750, 510] on label "Yes" at bounding box center [760, 511] width 20 height 19
click at [758, 510] on input "Yes" at bounding box center [764, 508] width 12 height 12
radio input "true"
click at [1042, 276] on select "Select 2nd 3rd 4th 5th 6th 7th 8th 9th 10th 11th 12th 13th 14th 15th 16th 17th …" at bounding box center [1100, 273] width 238 height 38
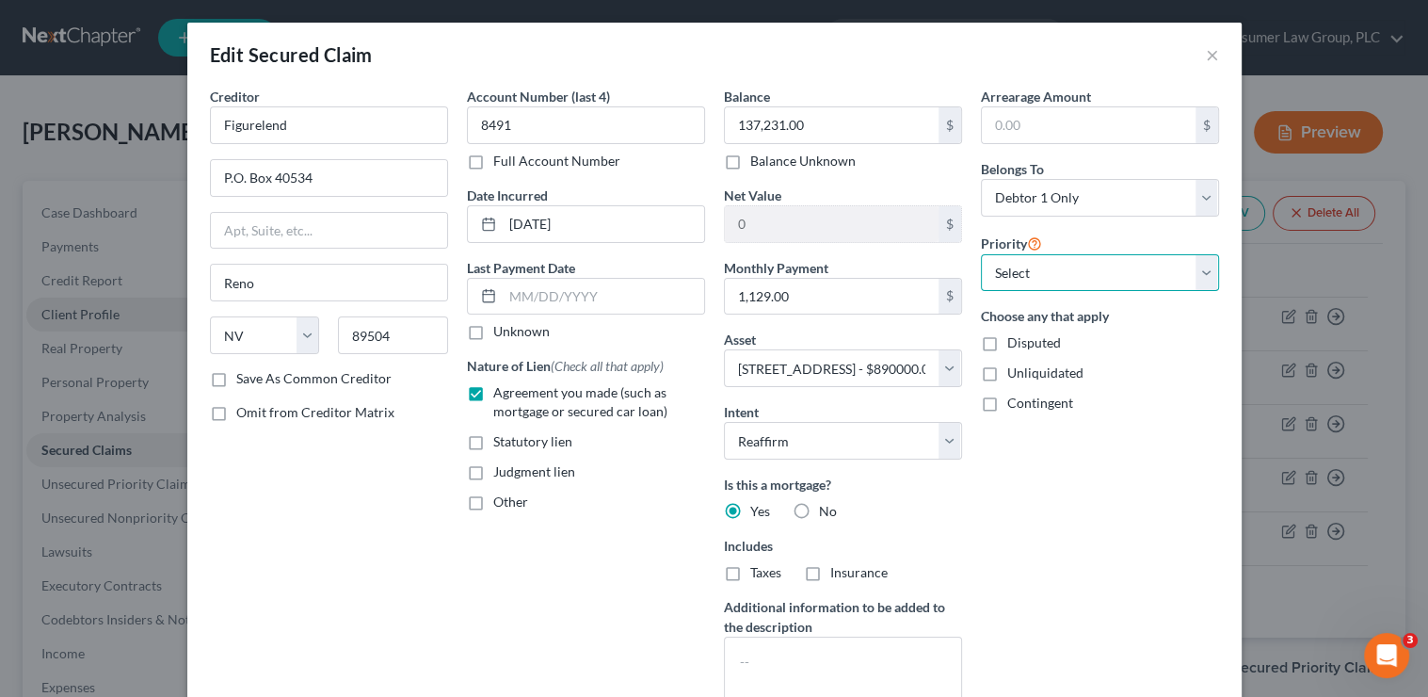
select select "0"
click at [981, 254] on select "Select 2nd 3rd 4th 5th 6th 7th 8th 9th 10th 11th 12th 13th 14th 15th 16th 17th …" at bounding box center [1100, 273] width 238 height 38
drag, startPoint x: 320, startPoint y: 124, endPoint x: 121, endPoint y: 95, distance: 201.7
click at [121, 96] on div "Edit Secured Claim × Creditor * Figurelend P.O. Box 40534 Reno State AL AK AR A…" at bounding box center [714, 348] width 1428 height 697
type input "Shellpoint Mortgage SErvicing"
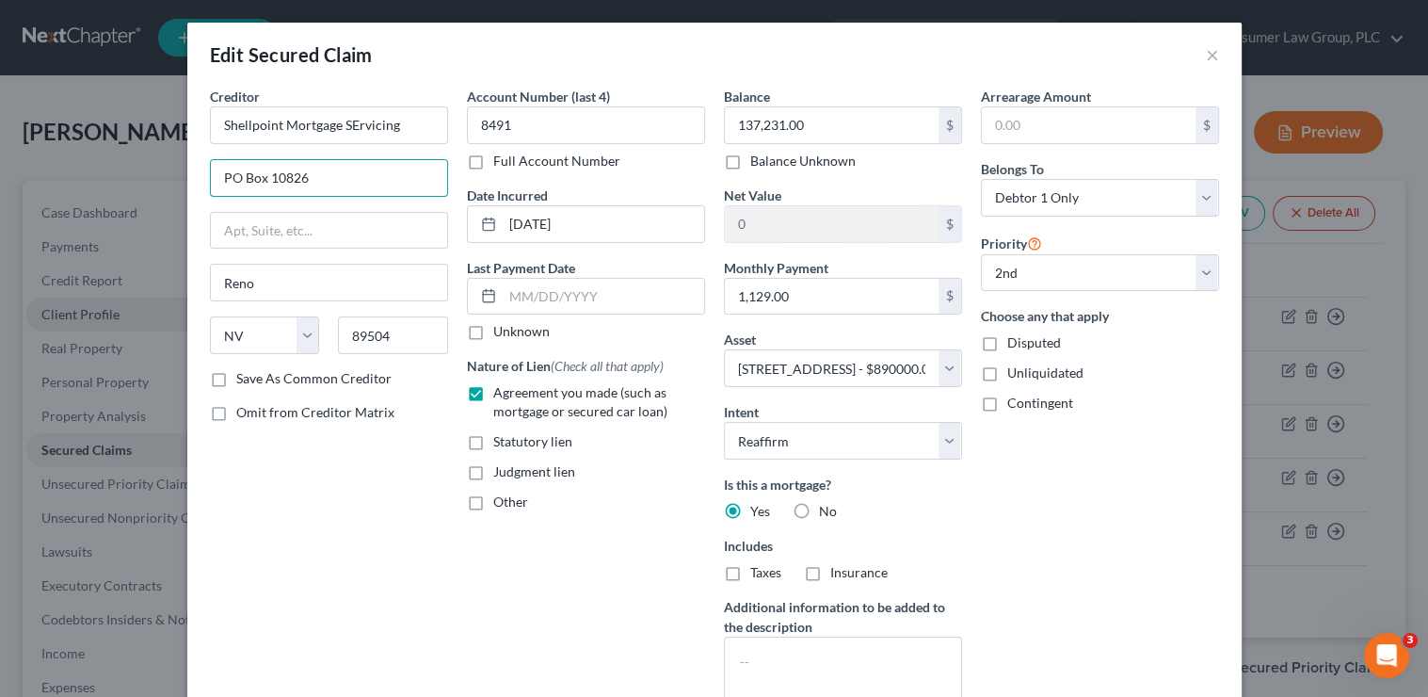
type input "PO Box 10826"
type input "29603"
click at [244, 369] on input "Save As Common Creditor" at bounding box center [250, 375] width 12 height 12
checkbox input "true"
type input "Greenville"
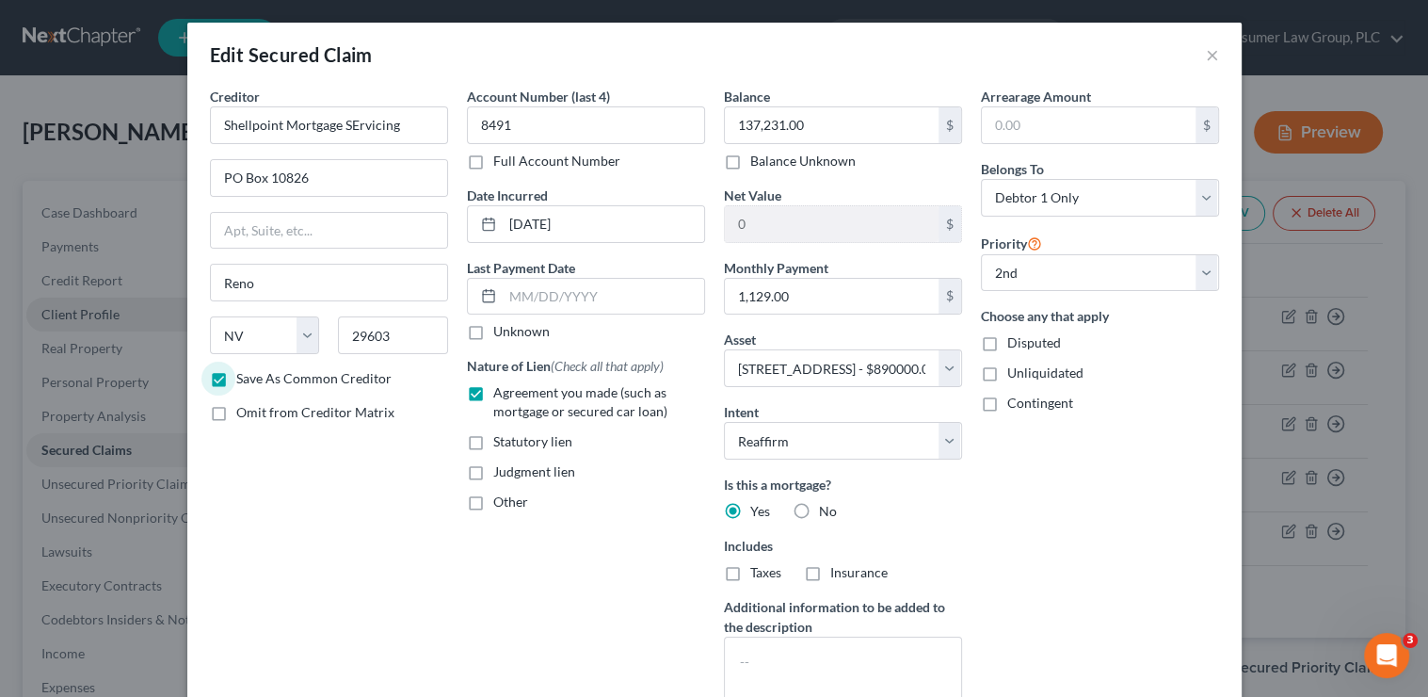
select select "42"
click at [352, 127] on input "Shellpoint Mortgage SErvicing" at bounding box center [329, 125] width 238 height 38
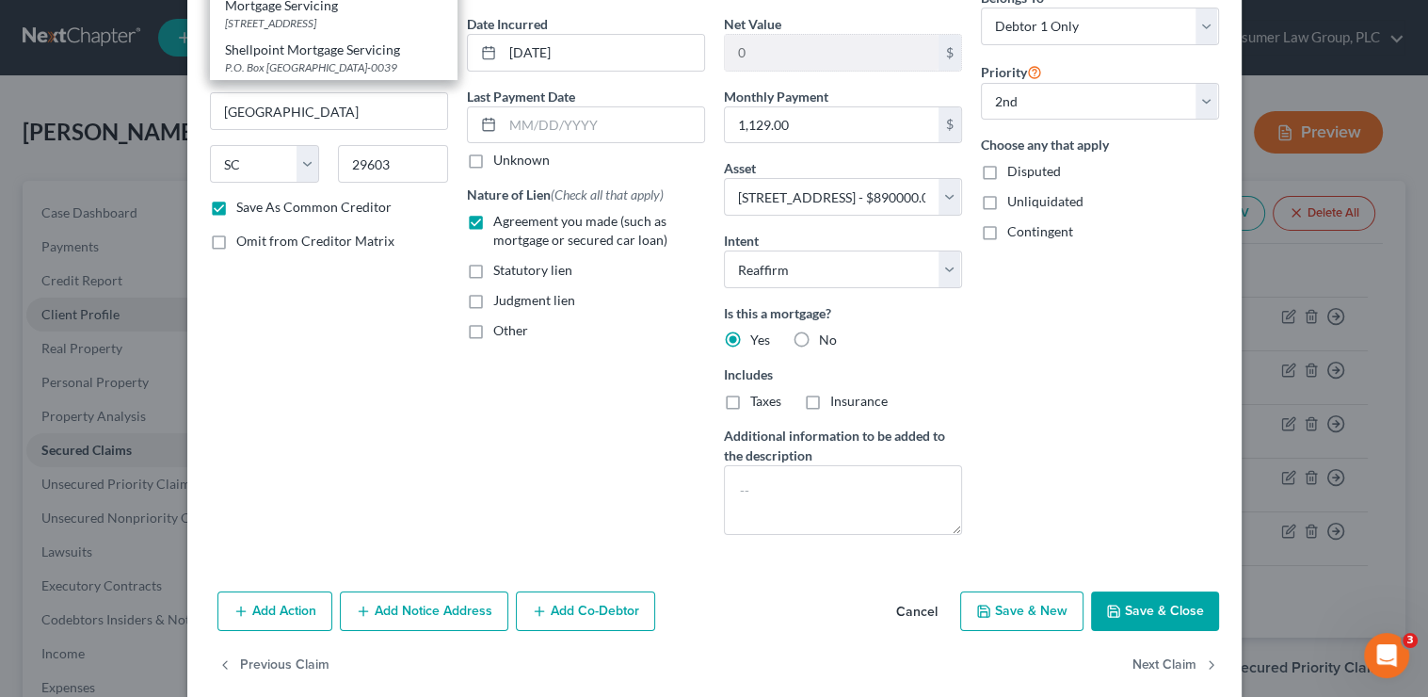
scroll to position [195, 0]
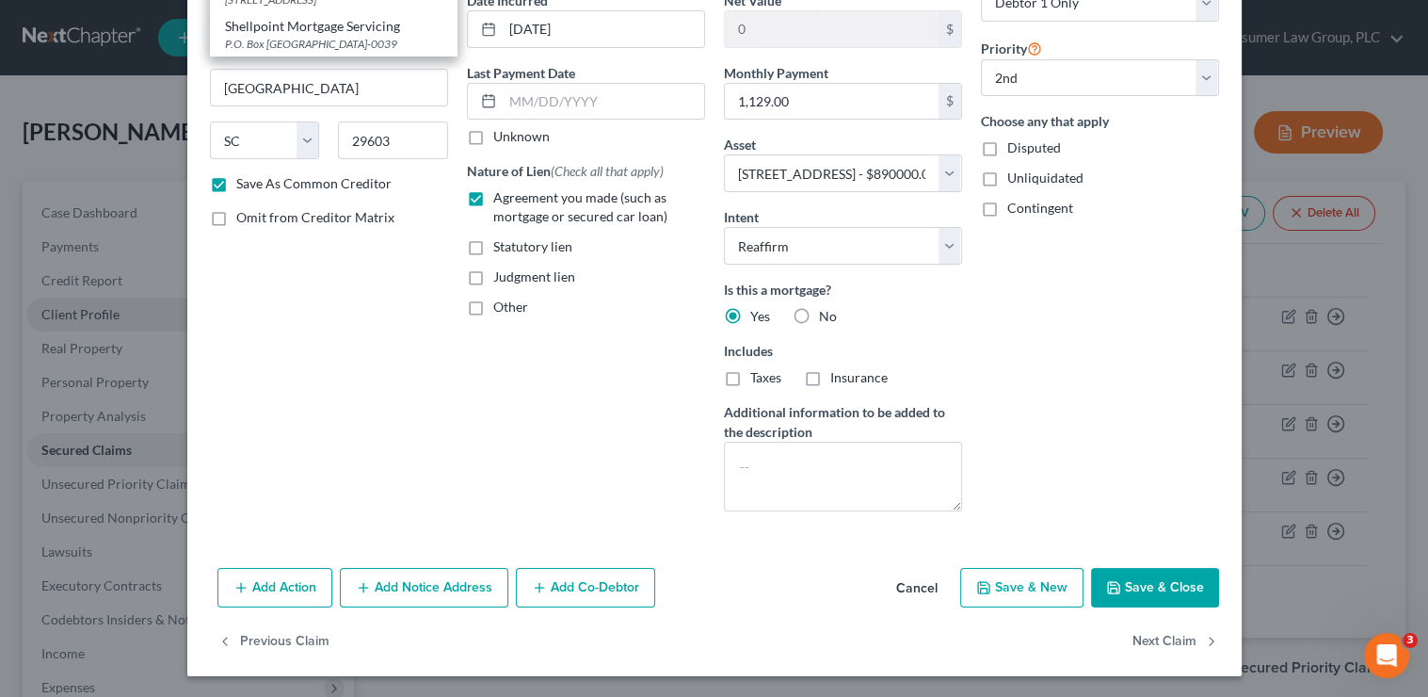
type input "Shellpoint Mortgage Servicing"
click at [1142, 592] on button "Save & Close" at bounding box center [1155, 588] width 128 height 40
checkbox input "false"
select select
select select "1"
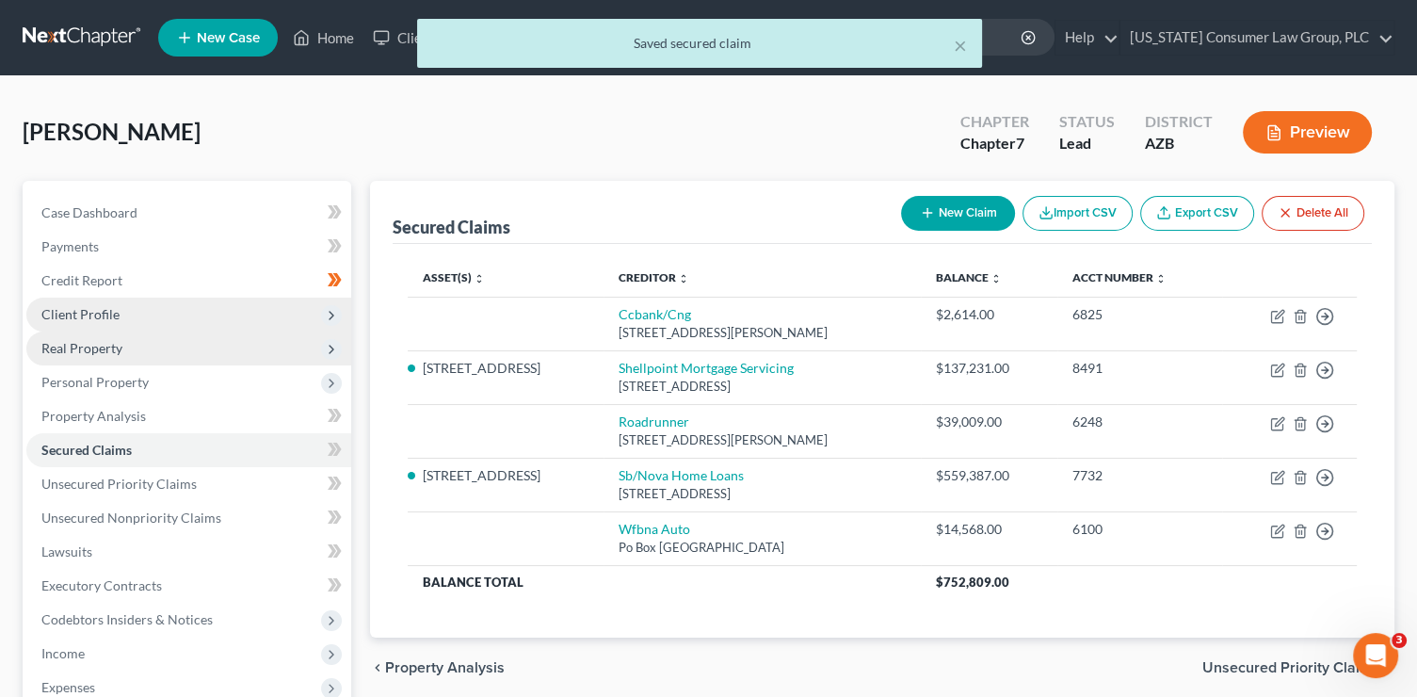
click at [108, 338] on span "Real Property" at bounding box center [188, 348] width 325 height 34
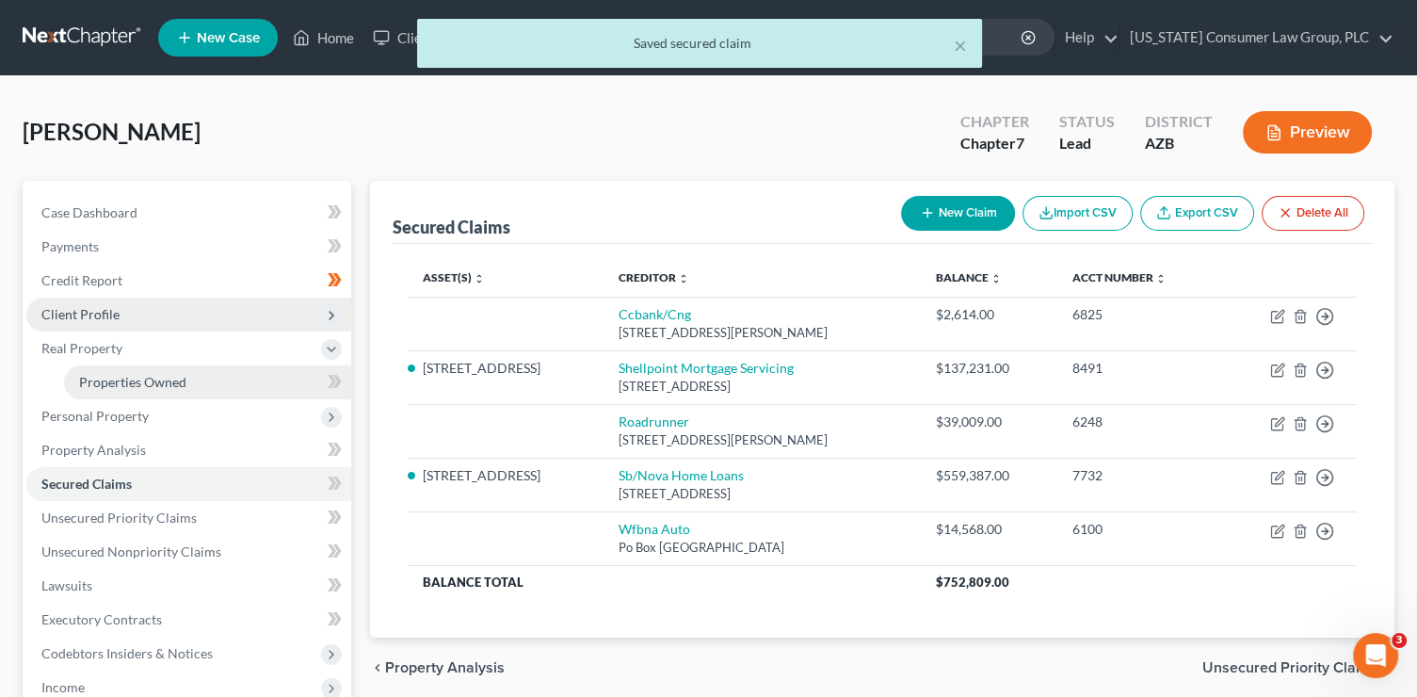
click at [170, 377] on span "Properties Owned" at bounding box center [132, 382] width 107 height 16
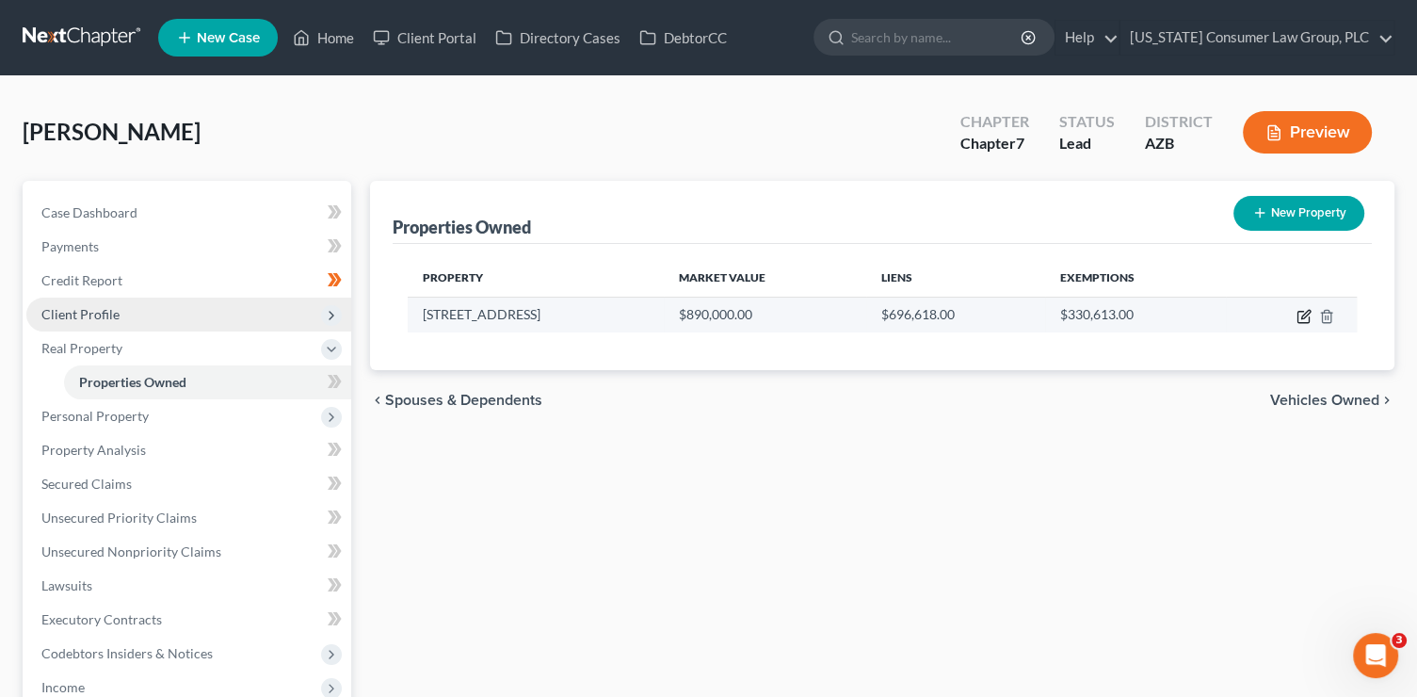
click at [1301, 309] on icon "button" at bounding box center [1303, 316] width 15 height 15
select select "3"
select select "7"
select select "0"
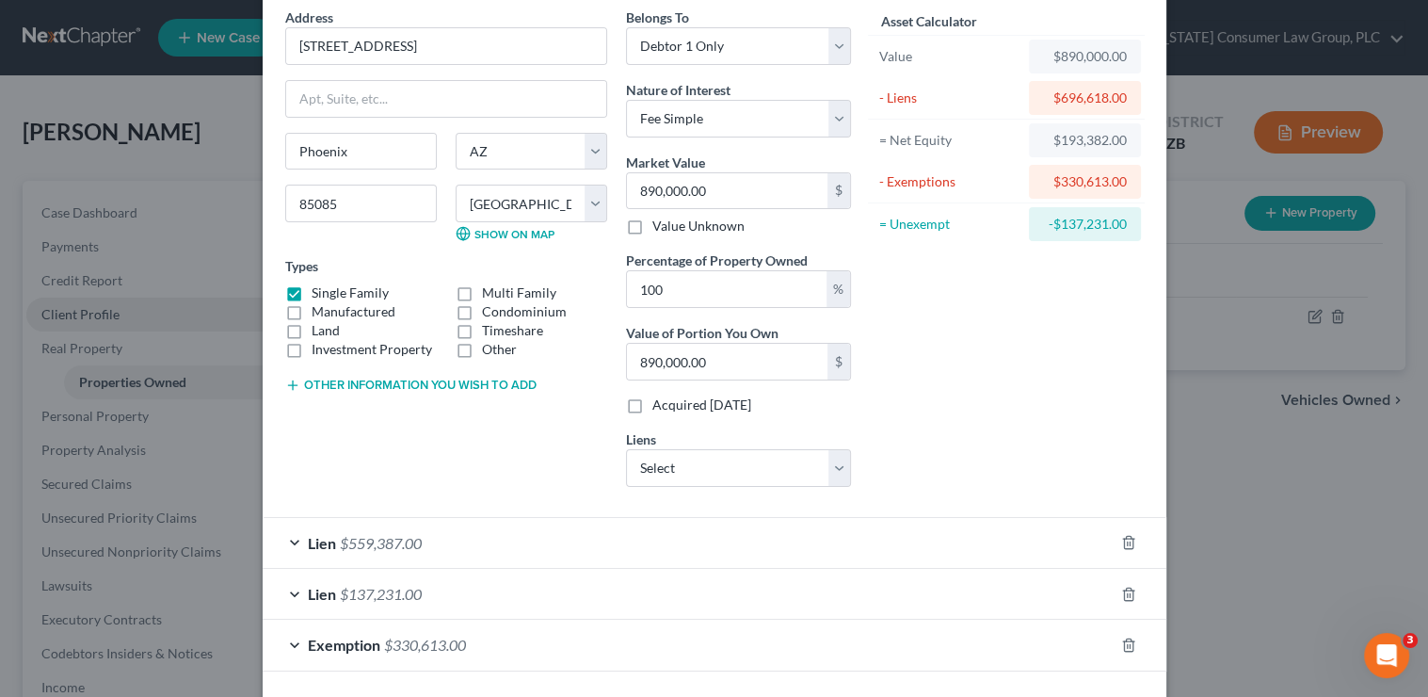
scroll to position [94, 0]
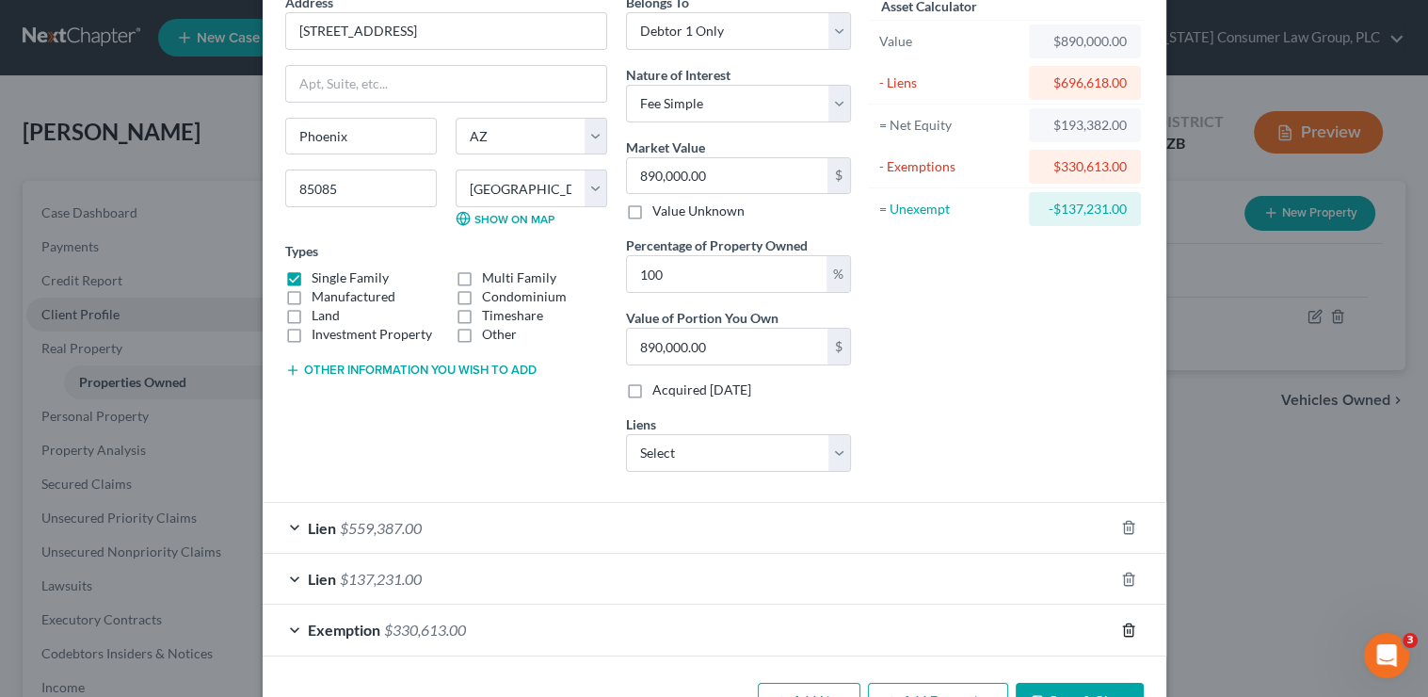
click at [1128, 627] on icon "button" at bounding box center [1128, 629] width 15 height 15
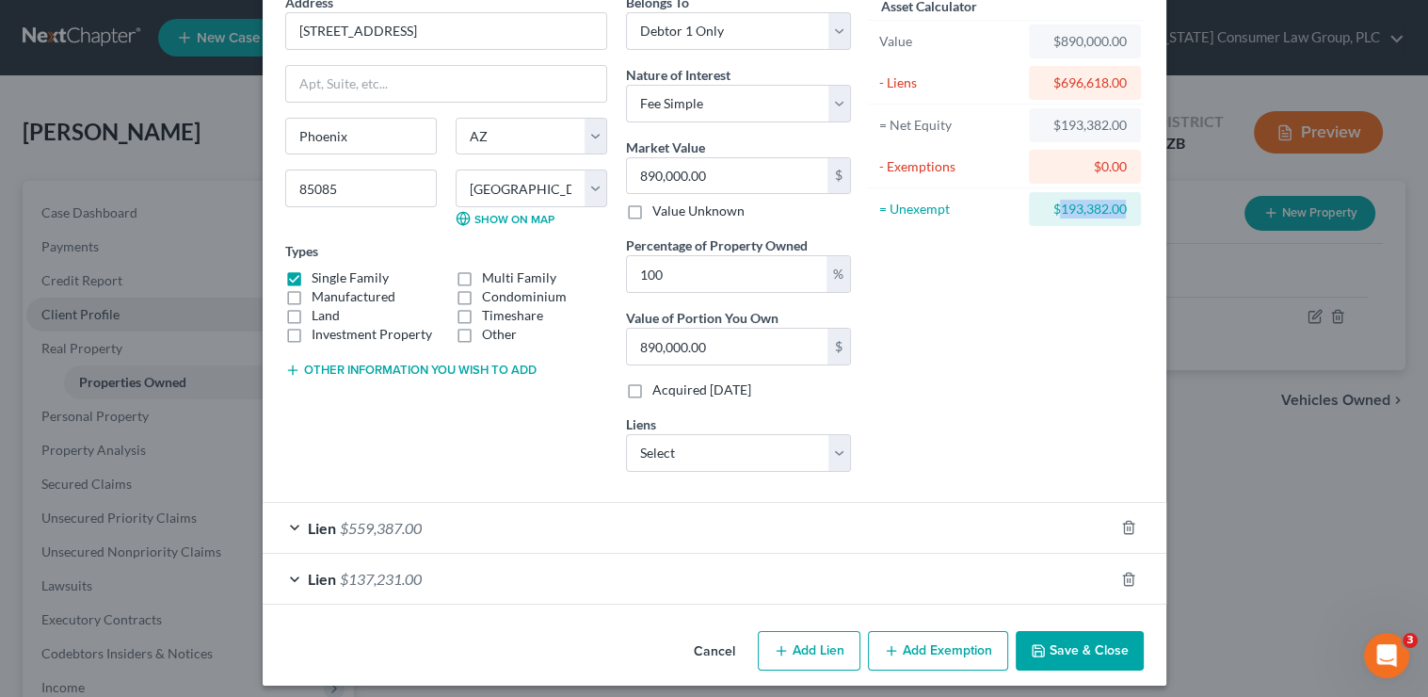
drag, startPoint x: 1125, startPoint y: 214, endPoint x: 1057, endPoint y: 208, distance: 68.0
click at [1057, 208] on div "$193,382.00" at bounding box center [1085, 209] width 112 height 34
copy div "193,382.00"
click at [961, 651] on button "Add Exemption" at bounding box center [938, 651] width 140 height 40
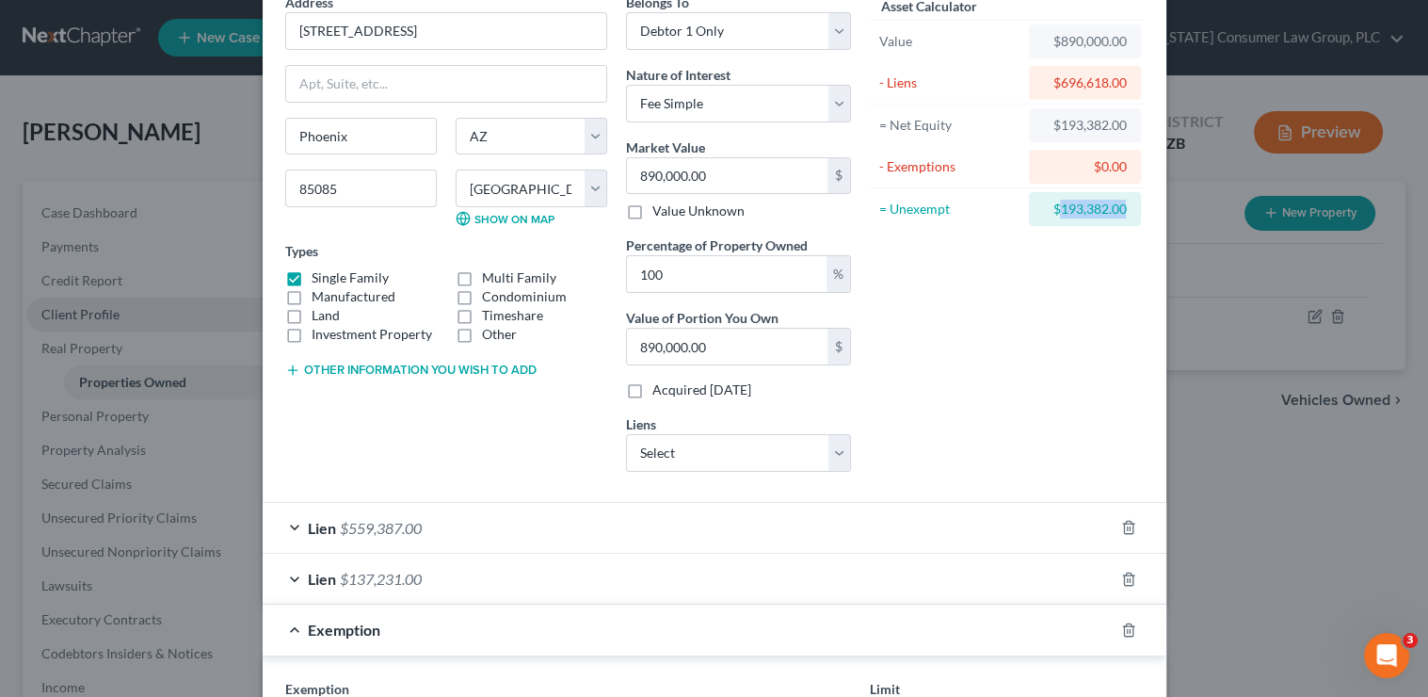
scroll to position [366, 0]
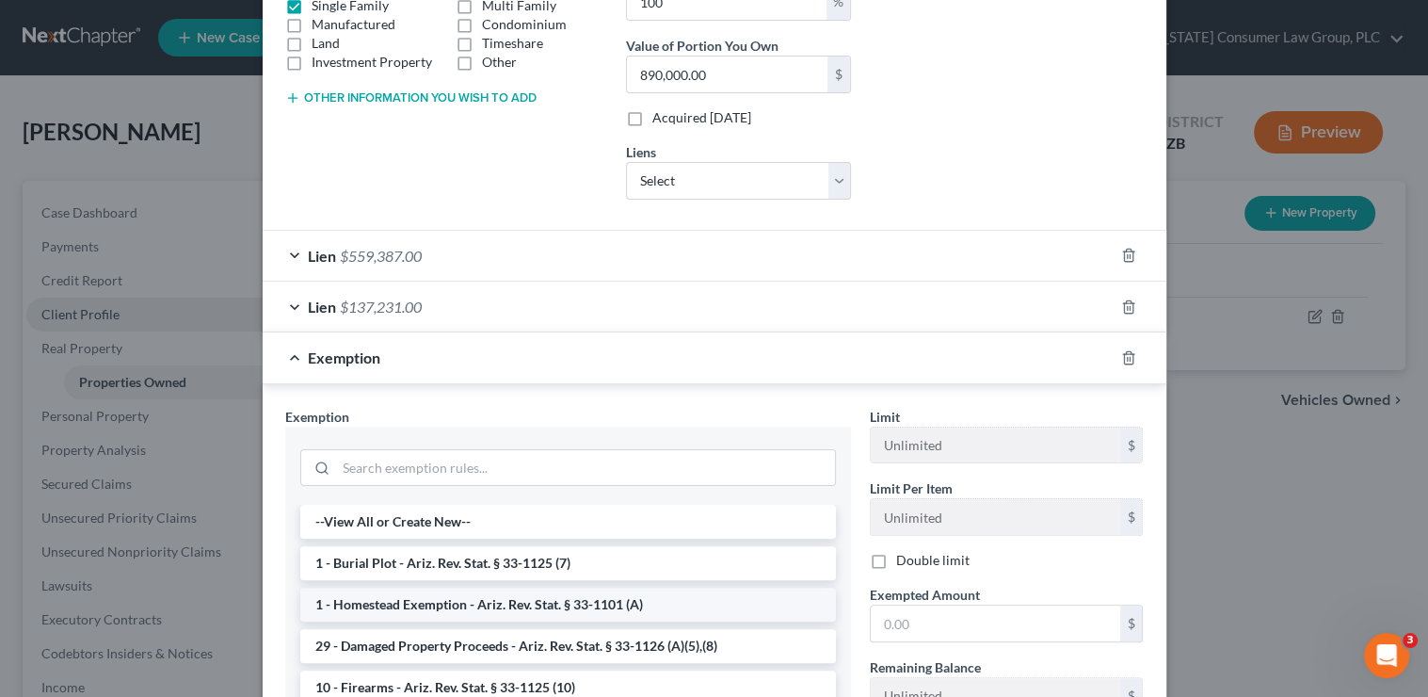
click at [599, 600] on li "1 - Homestead Exemption - Ariz. Rev. Stat. § 33-1101 (A)" at bounding box center [568, 604] width 536 height 34
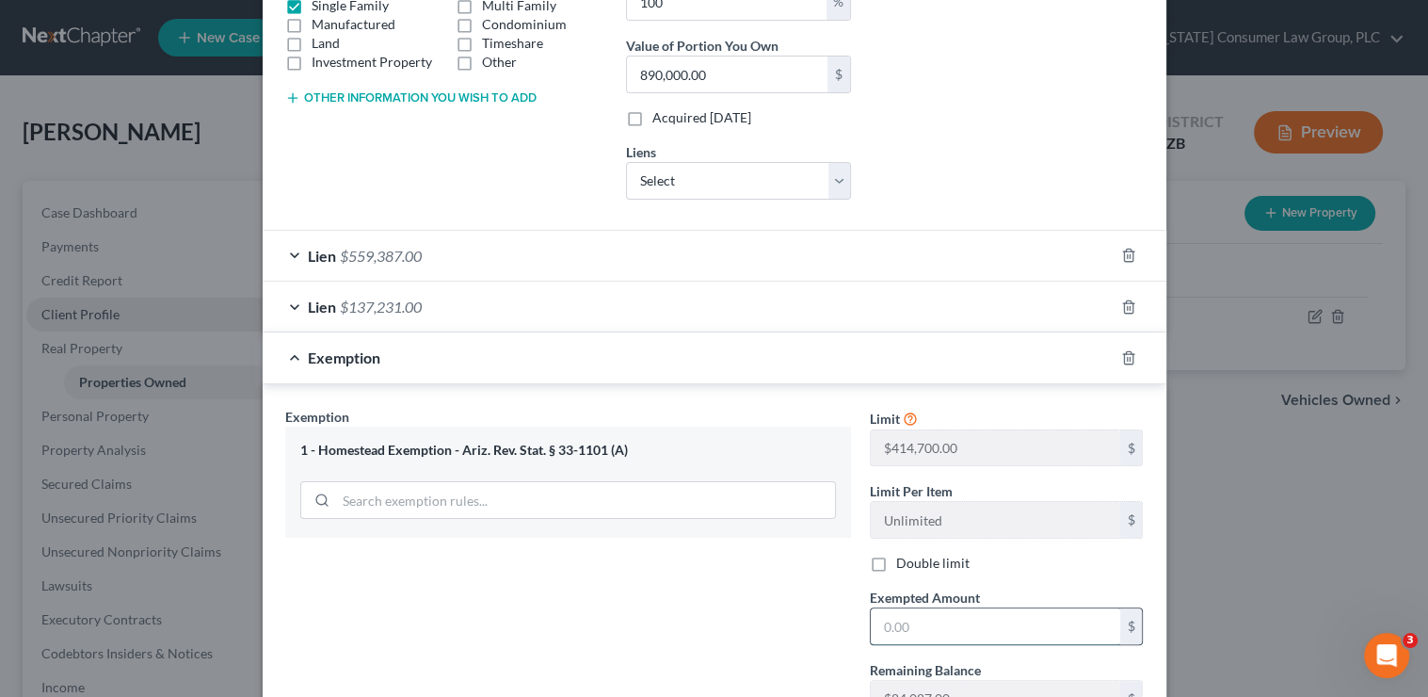
click at [970, 625] on input "text" at bounding box center [995, 626] width 249 height 36
paste input "193,382.00"
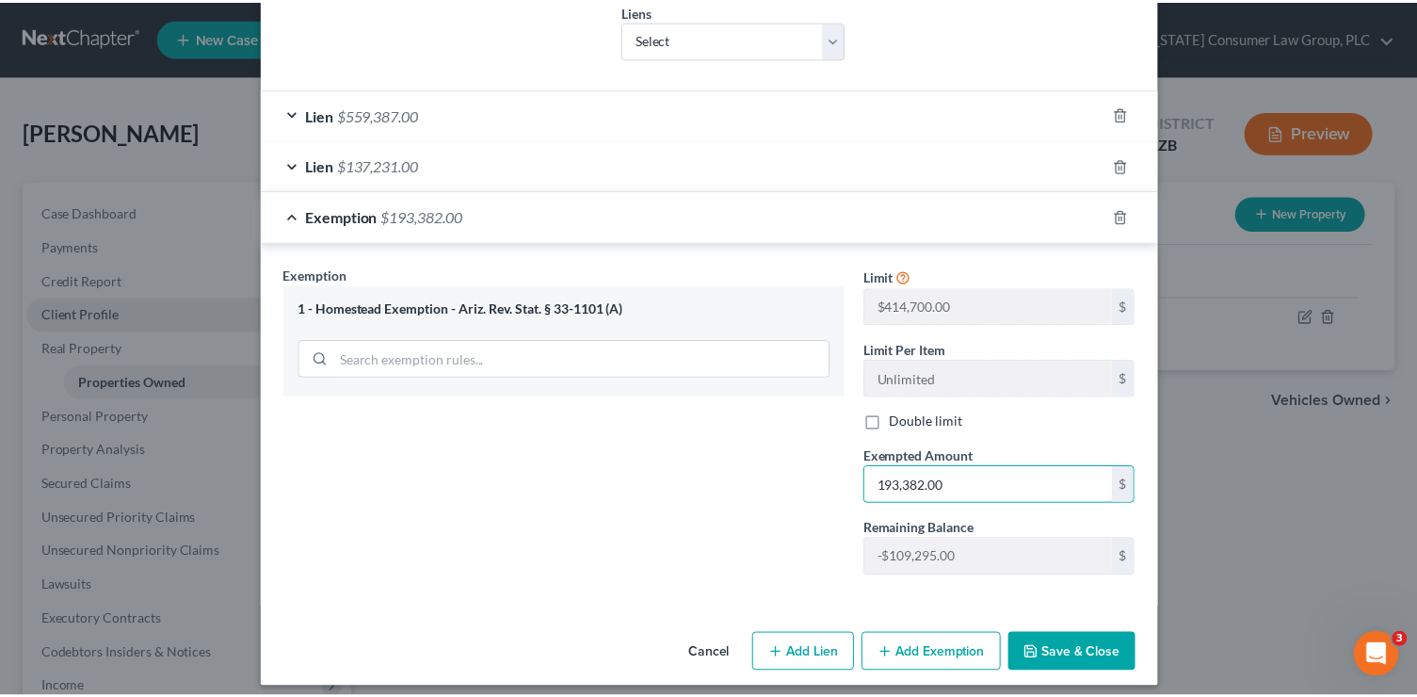
scroll to position [516, 0]
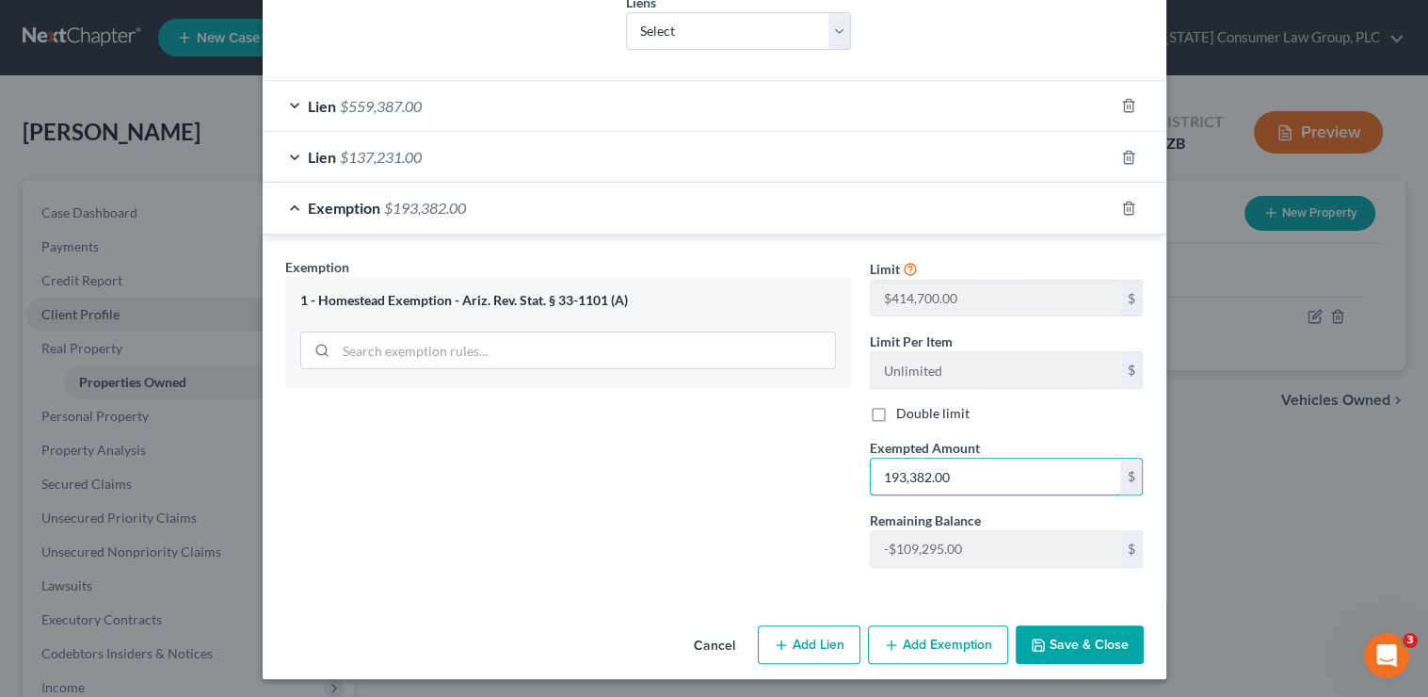
type input "193,382.00"
click at [1070, 642] on button "Save & Close" at bounding box center [1080, 645] width 128 height 40
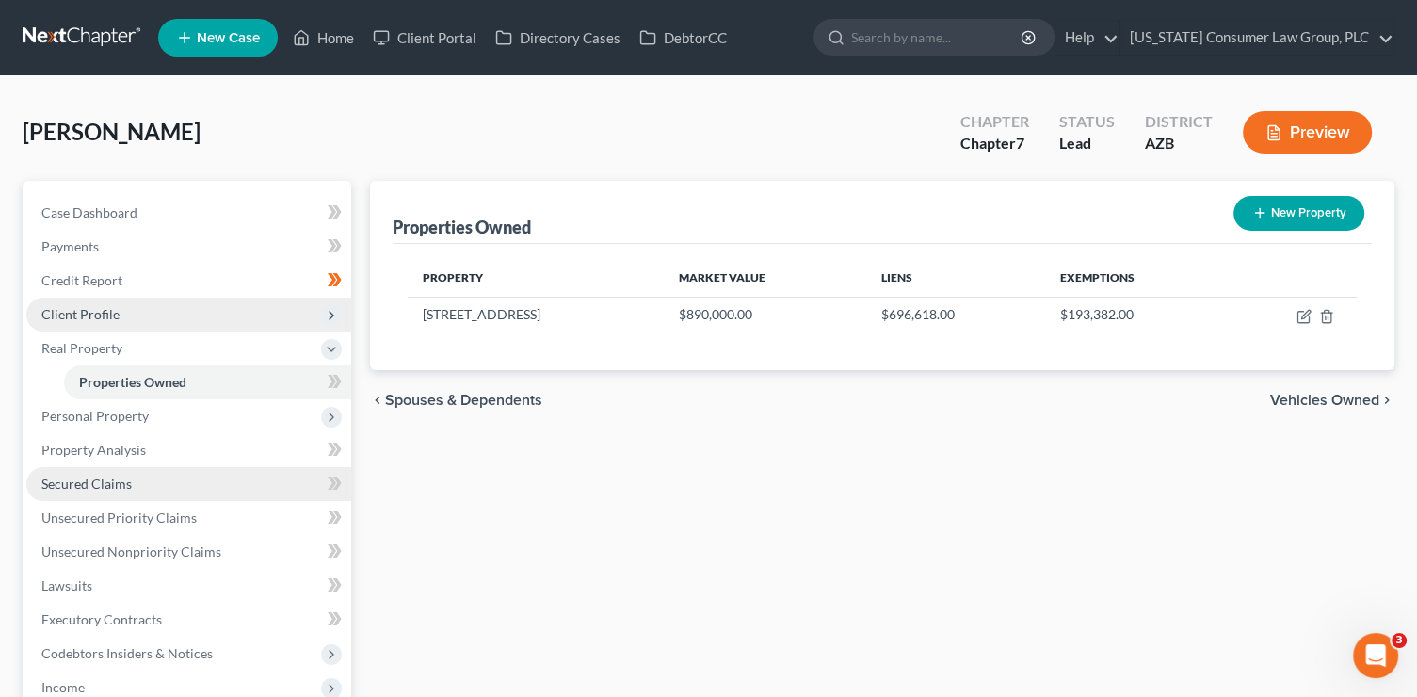
click at [138, 485] on link "Secured Claims" at bounding box center [188, 484] width 325 height 34
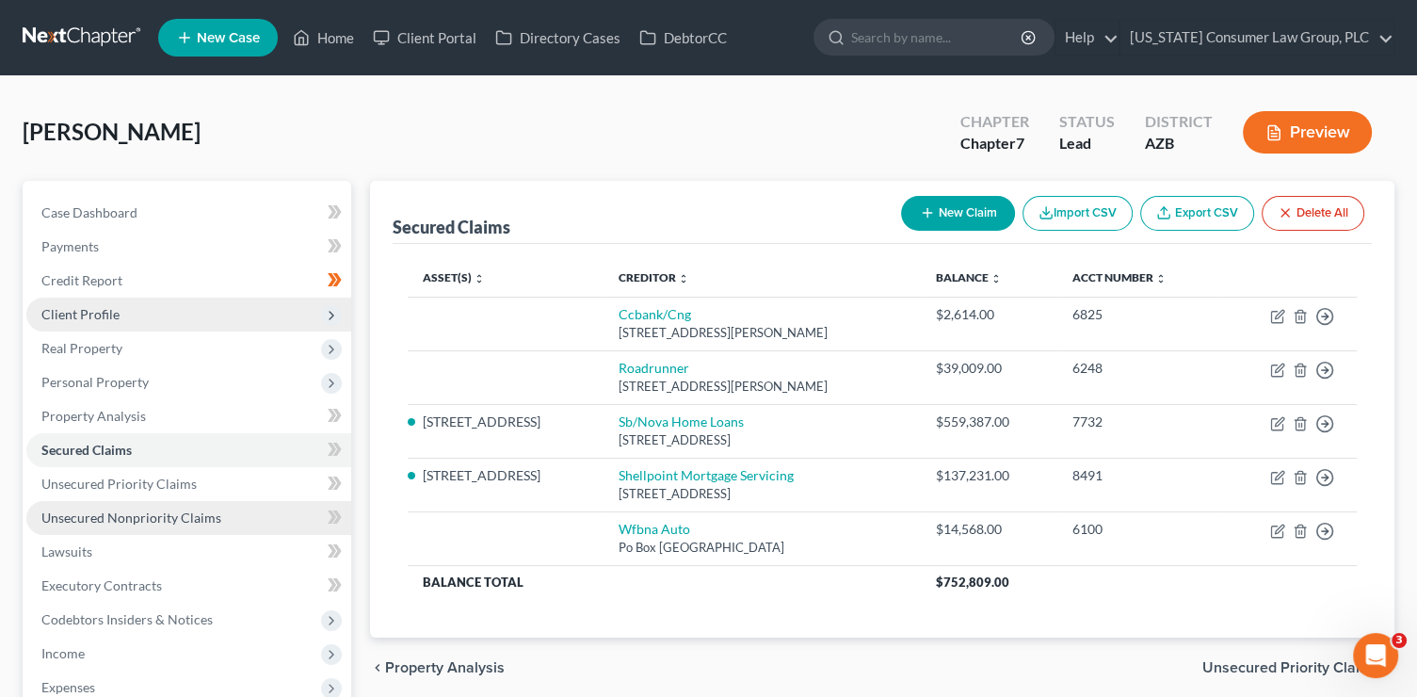
click at [148, 523] on span "Unsecured Nonpriority Claims" at bounding box center [131, 517] width 180 height 16
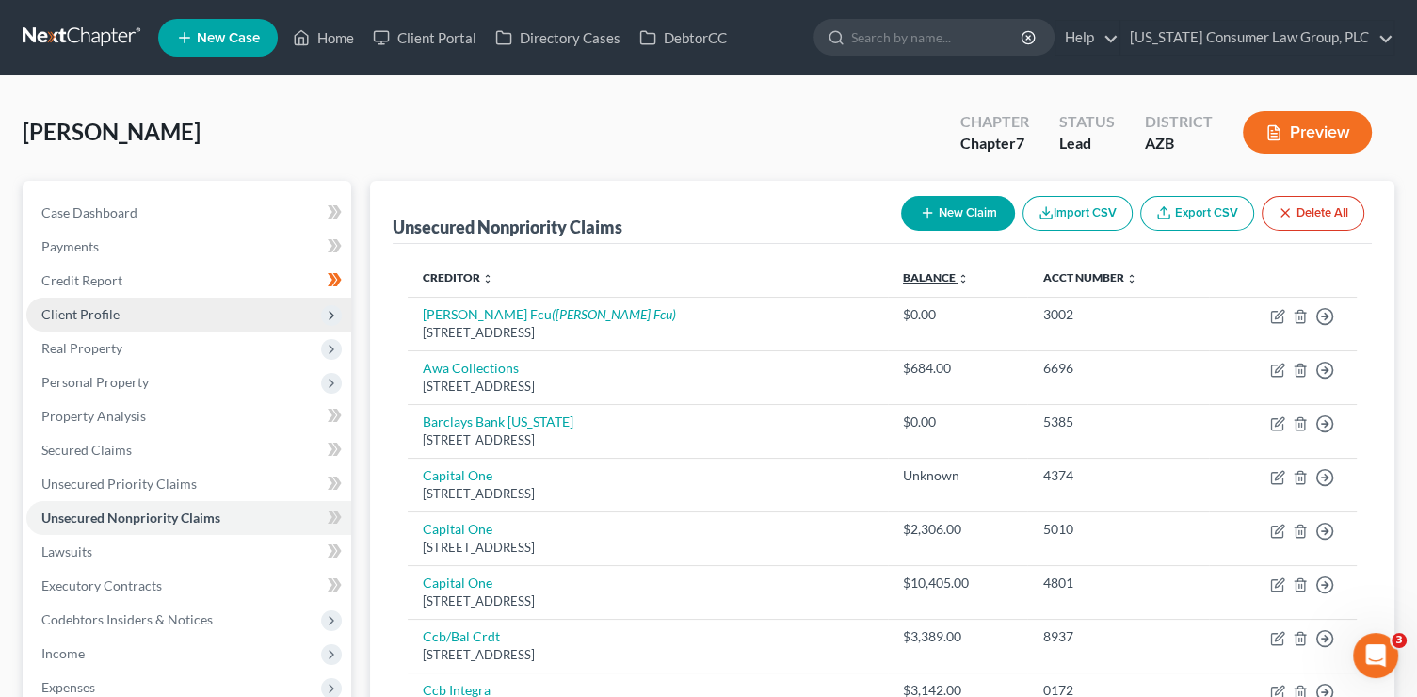
click at [938, 275] on link "Balance expand_more expand_less unfold_more" at bounding box center [936, 277] width 66 height 14
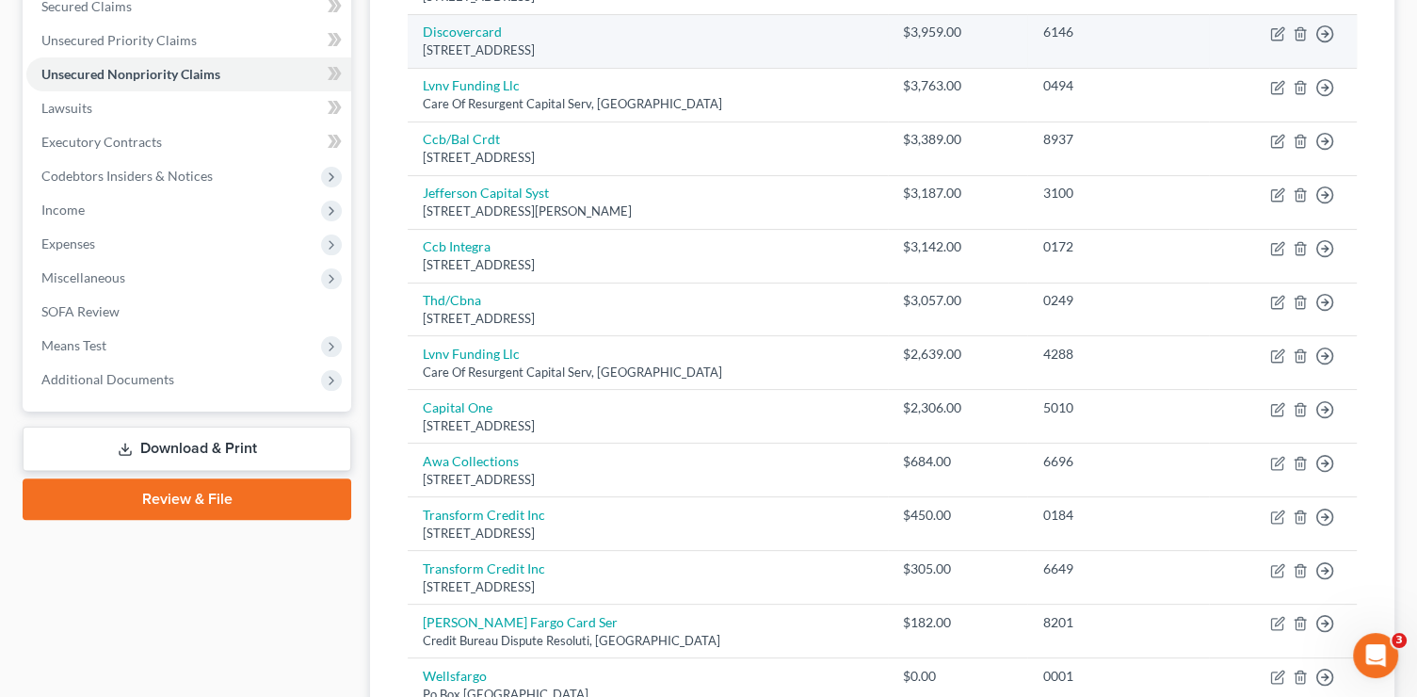
scroll to position [926, 0]
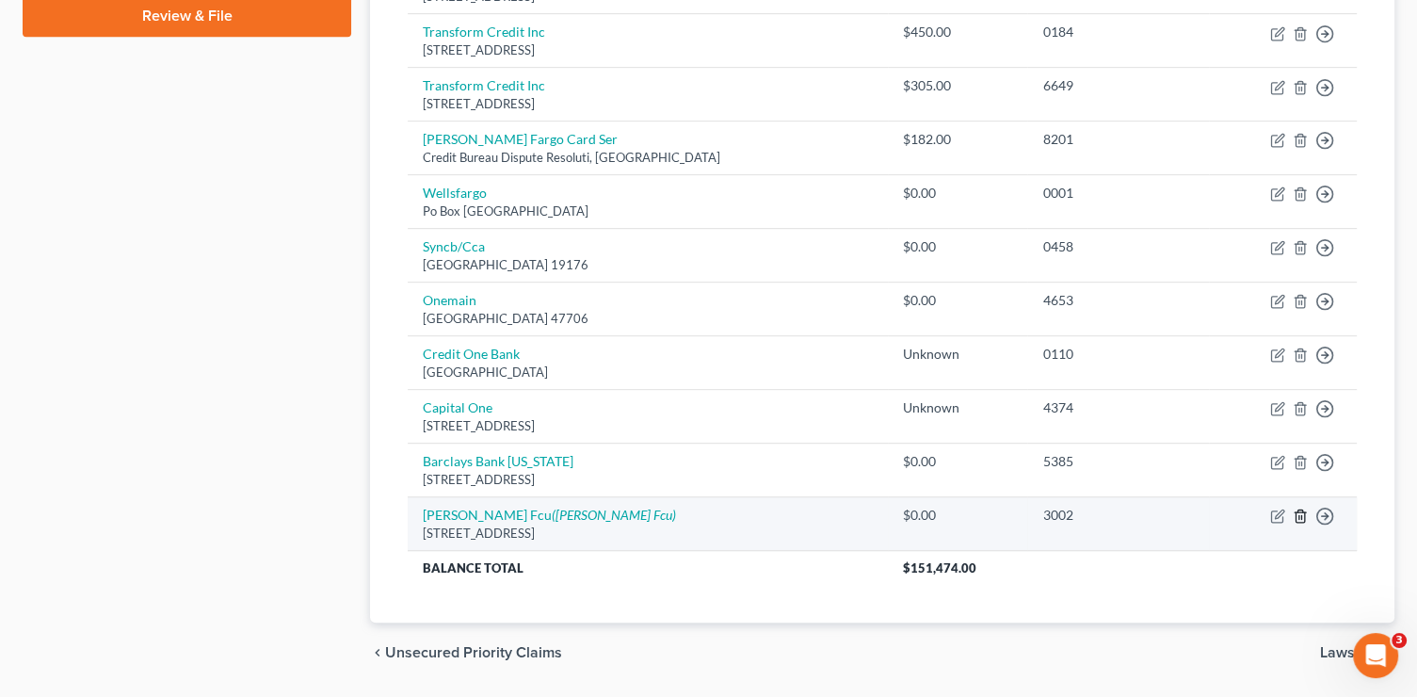
click at [1299, 511] on icon "button" at bounding box center [1300, 515] width 15 height 15
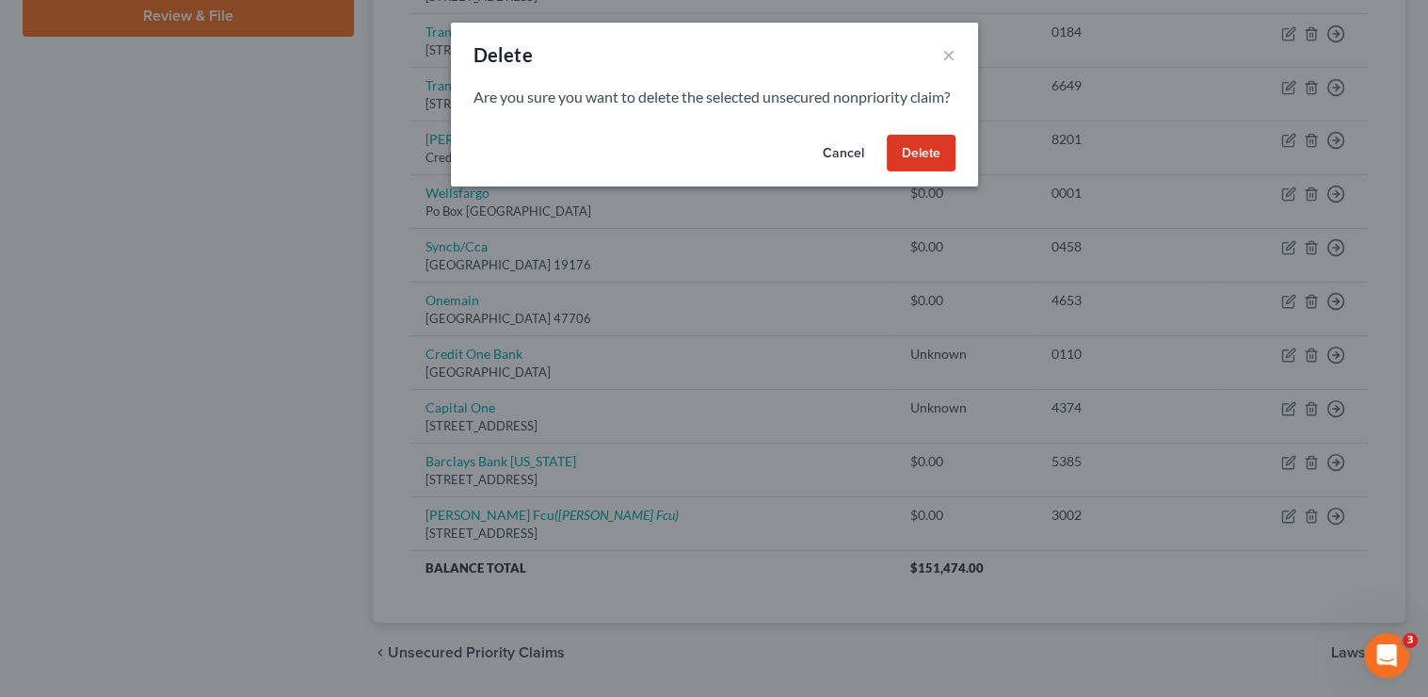
click at [924, 171] on button "Delete" at bounding box center [921, 154] width 69 height 38
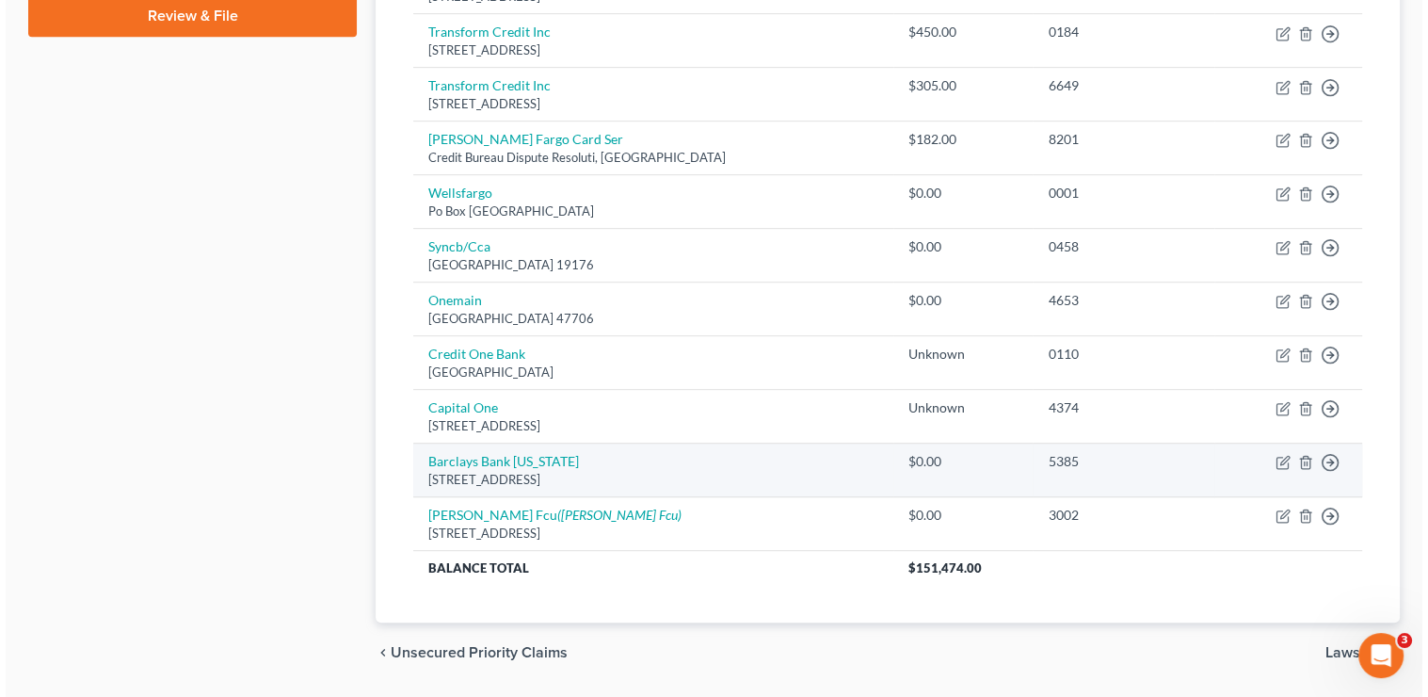
scroll to position [925, 0]
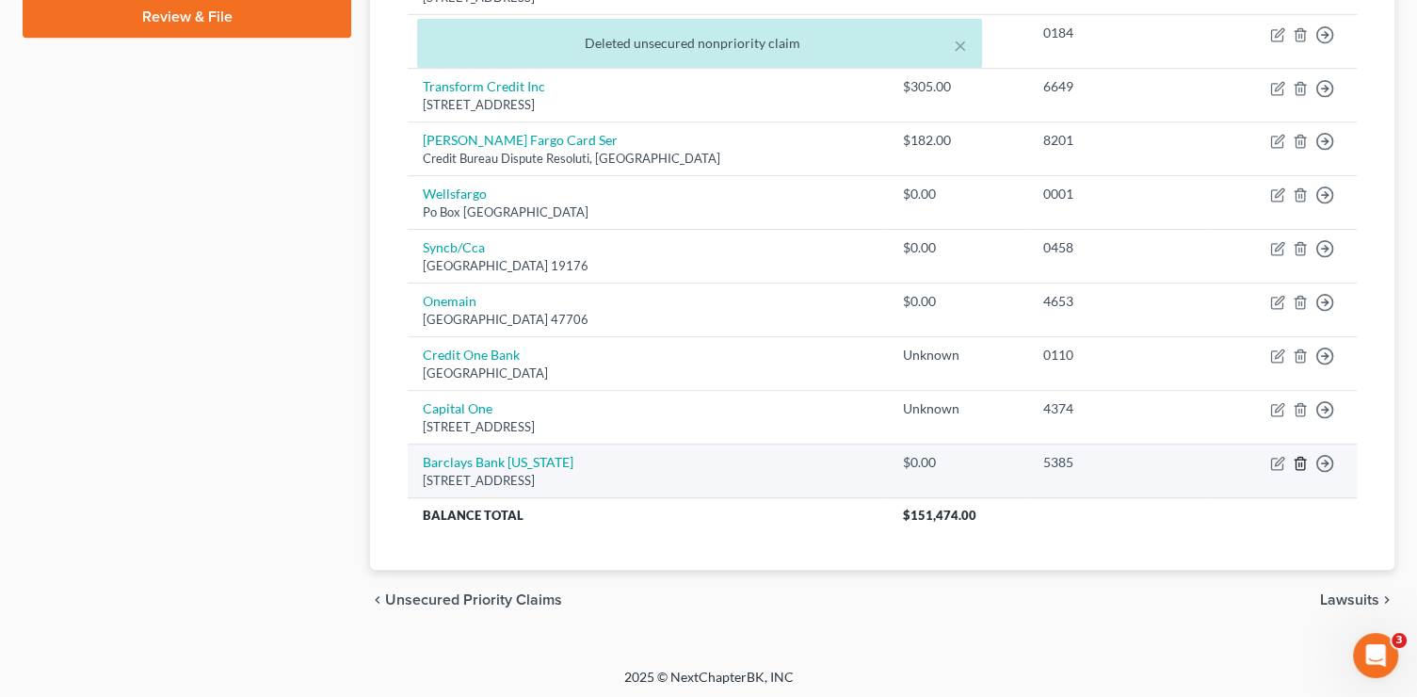
click at [1295, 460] on icon "button" at bounding box center [1299, 464] width 8 height 12
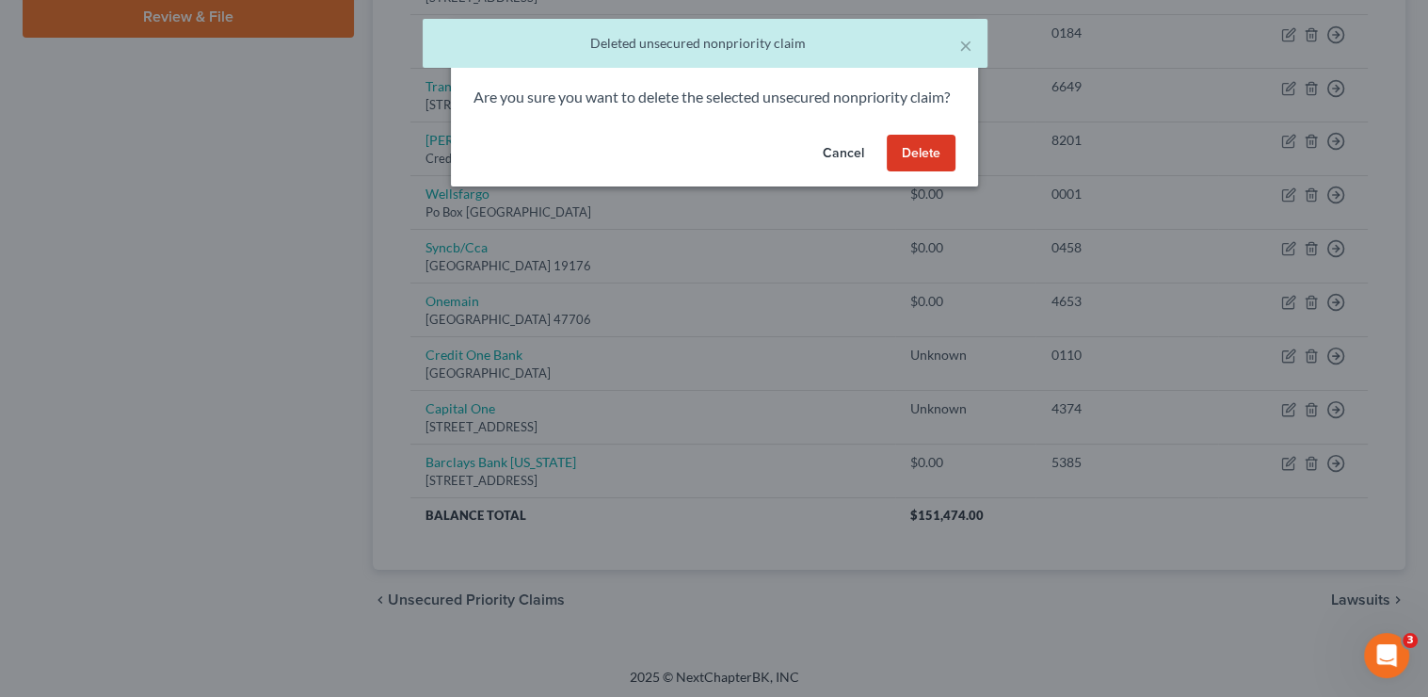
click at [935, 168] on button "Delete" at bounding box center [921, 154] width 69 height 38
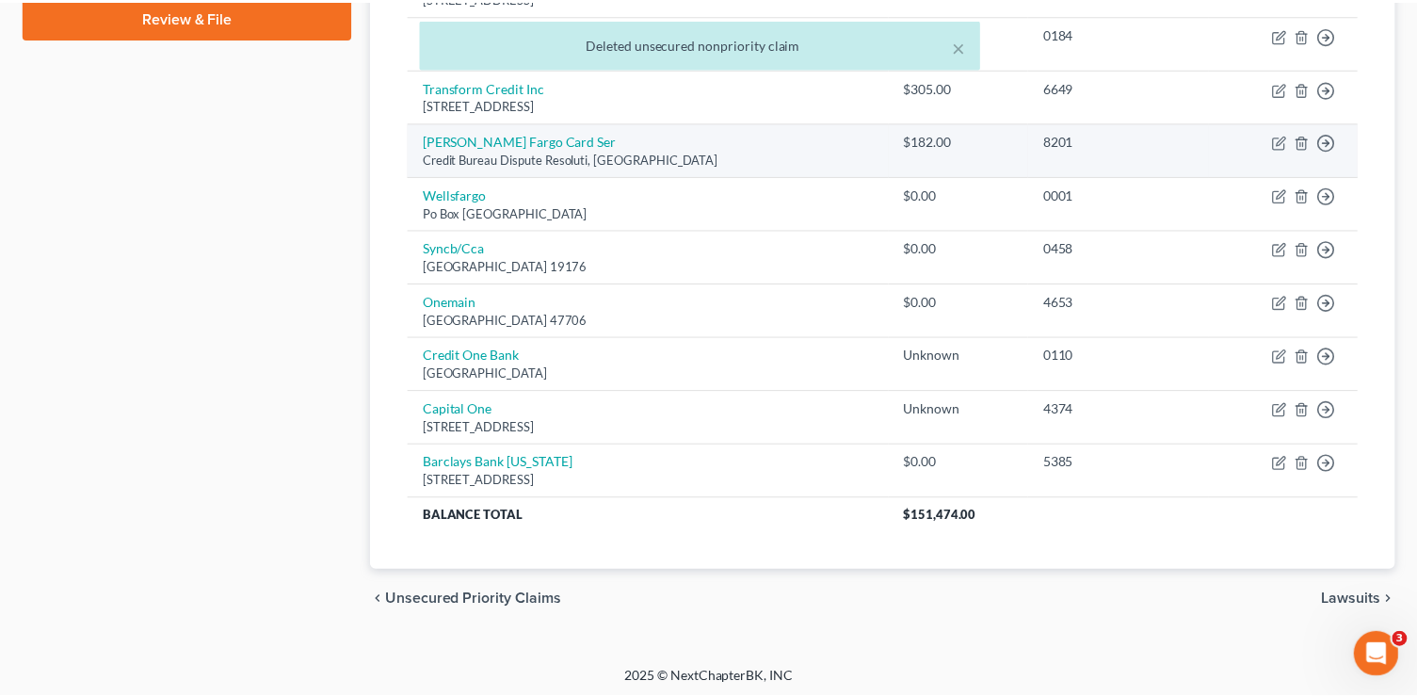
scroll to position [872, 0]
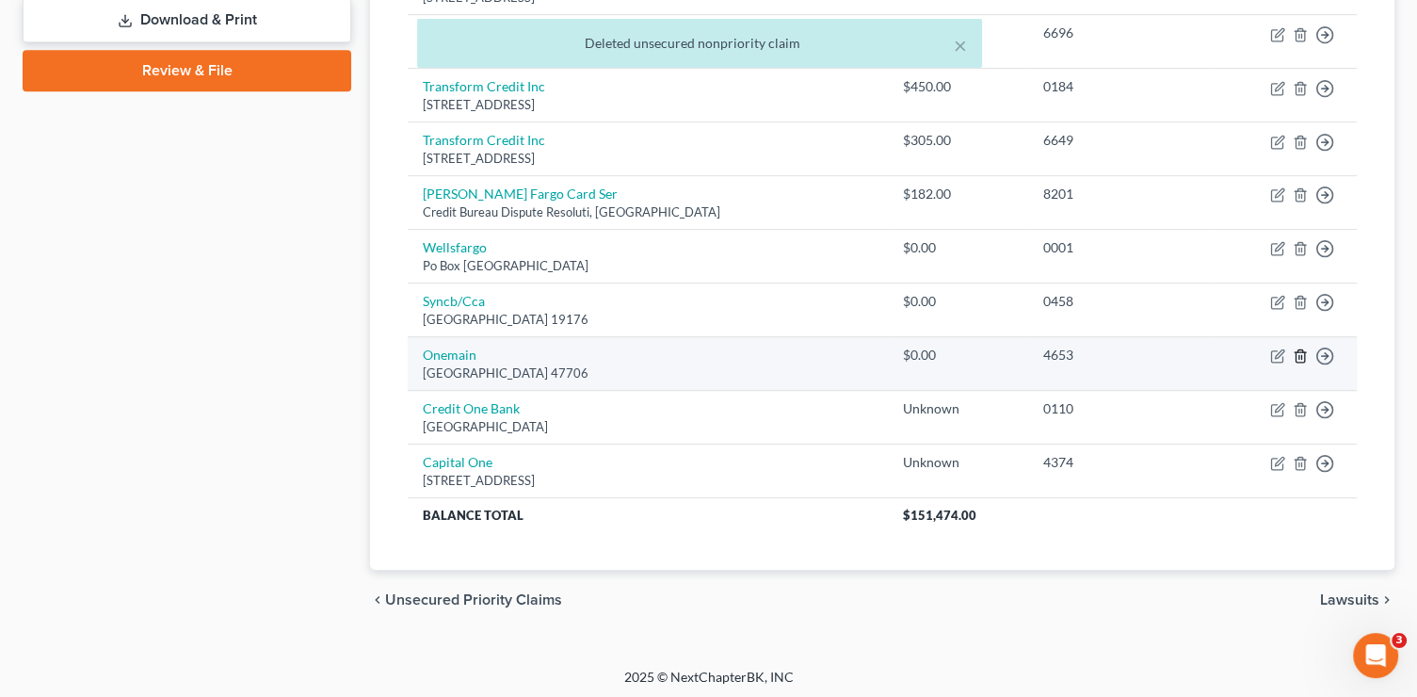
drag, startPoint x: 1298, startPoint y: 351, endPoint x: 1278, endPoint y: 360, distance: 22.4
click at [1288, 356] on td "Move to D Move to E Move to G Move to Notice Only" at bounding box center [1283, 364] width 148 height 54
click at [1303, 349] on icon "button" at bounding box center [1300, 355] width 15 height 15
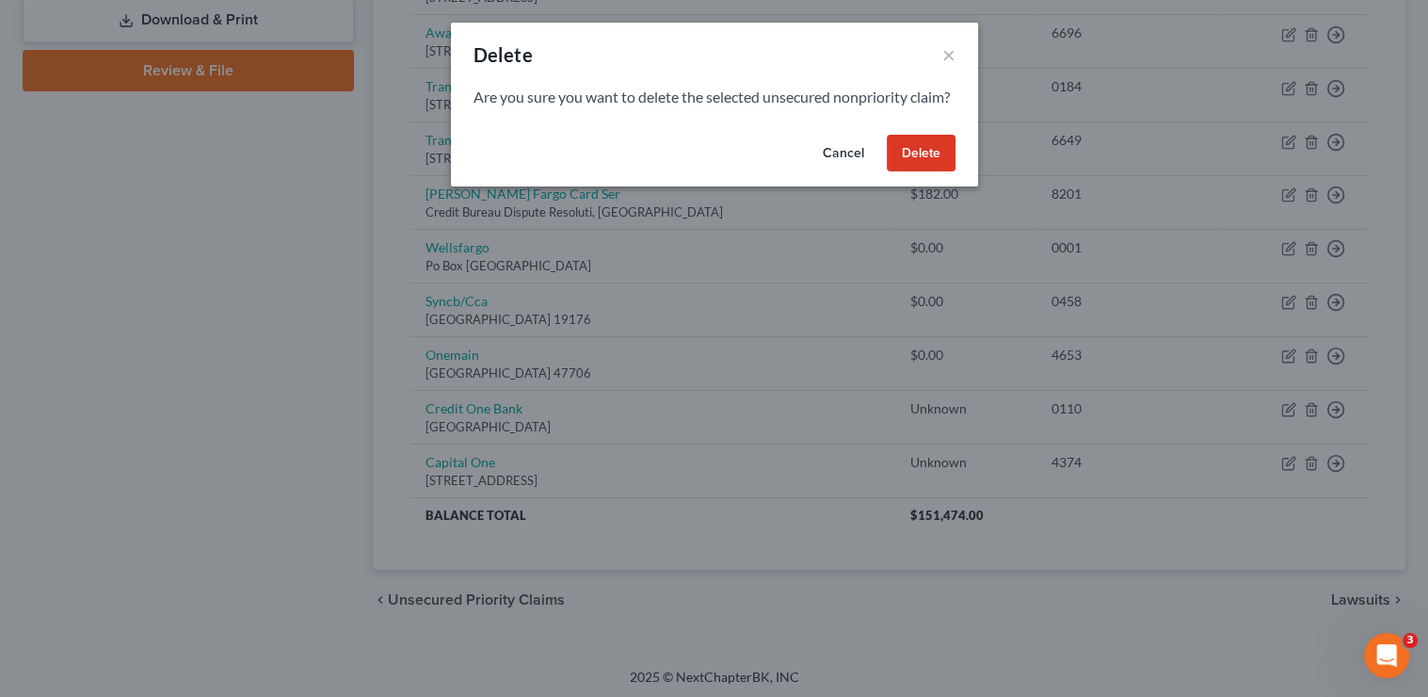
click at [917, 172] on button "Delete" at bounding box center [921, 154] width 69 height 38
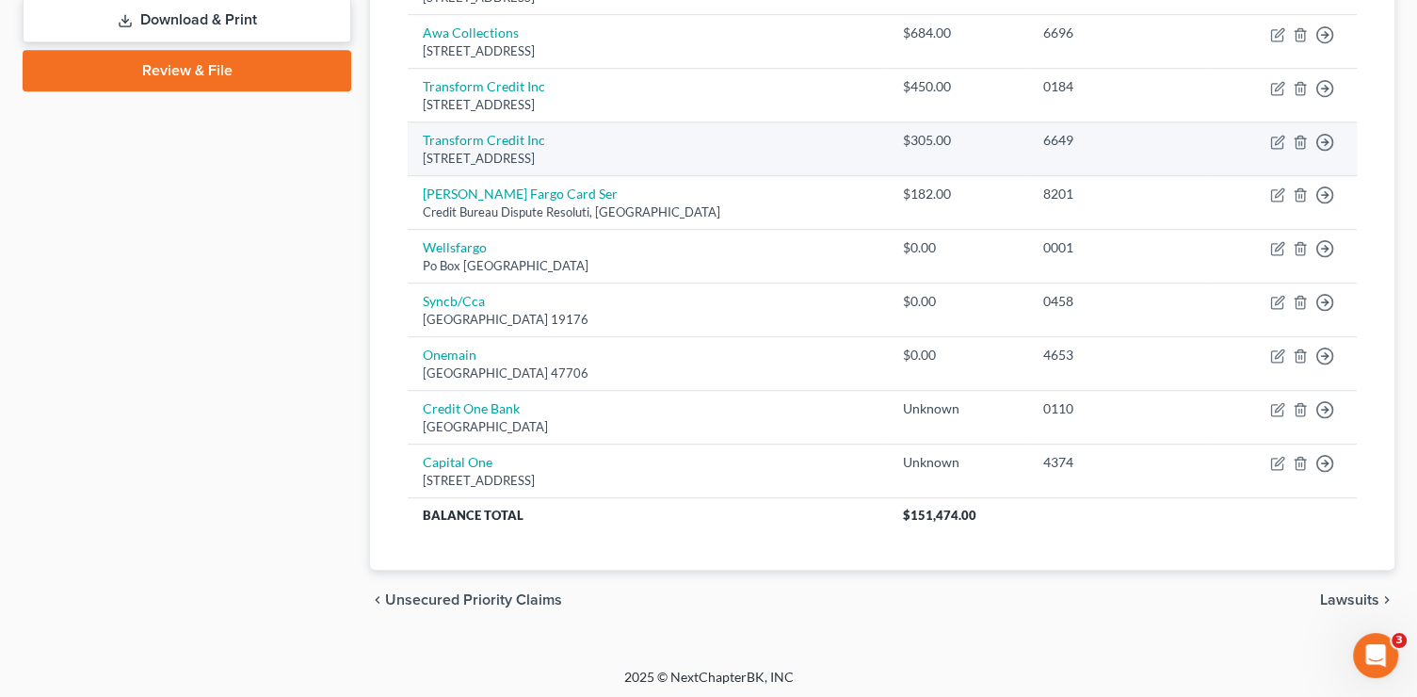
scroll to position [818, 0]
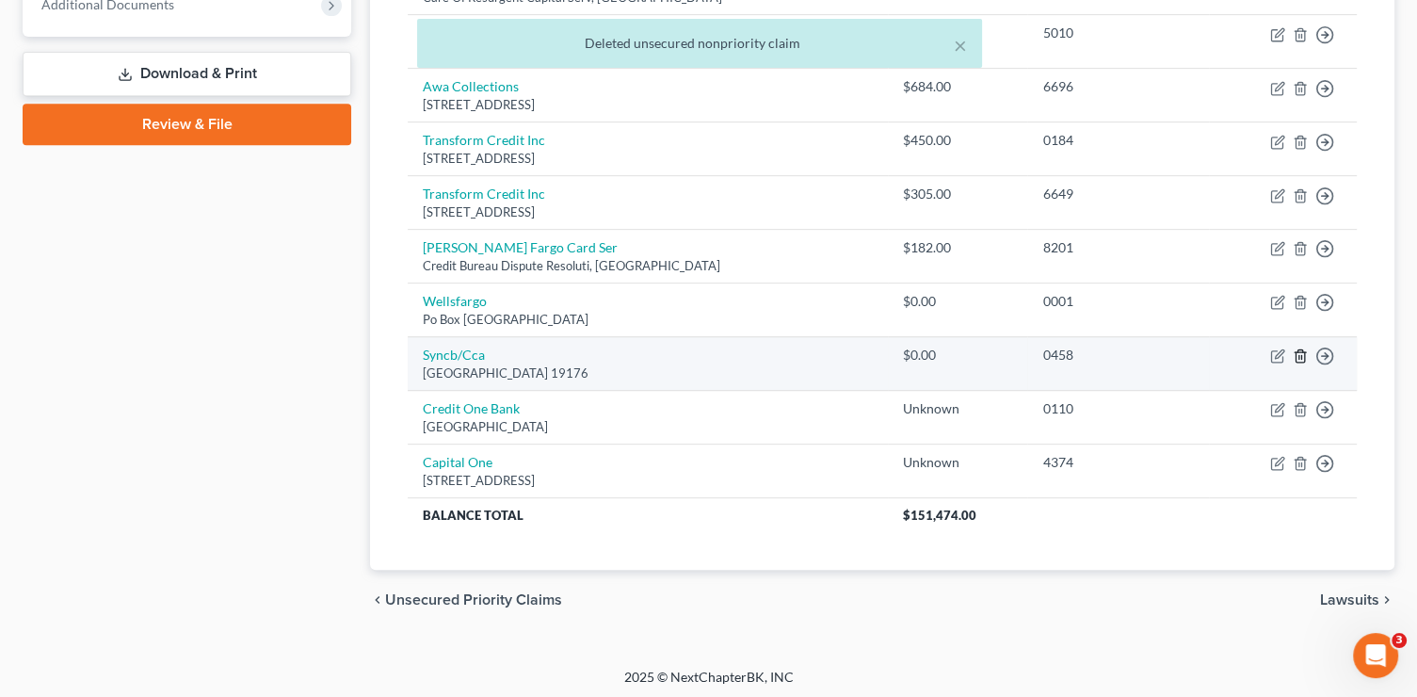
click at [1299, 356] on line "button" at bounding box center [1299, 358] width 0 height 4
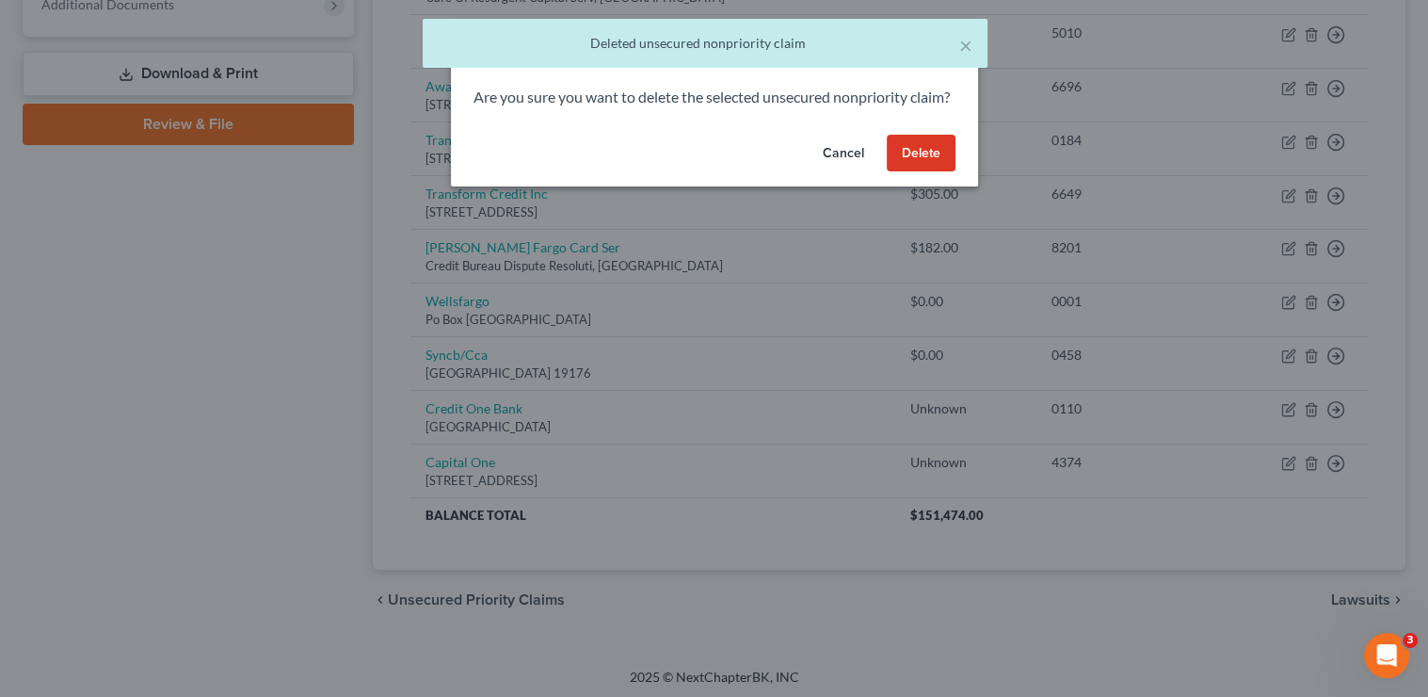
click at [925, 169] on button "Delete" at bounding box center [921, 154] width 69 height 38
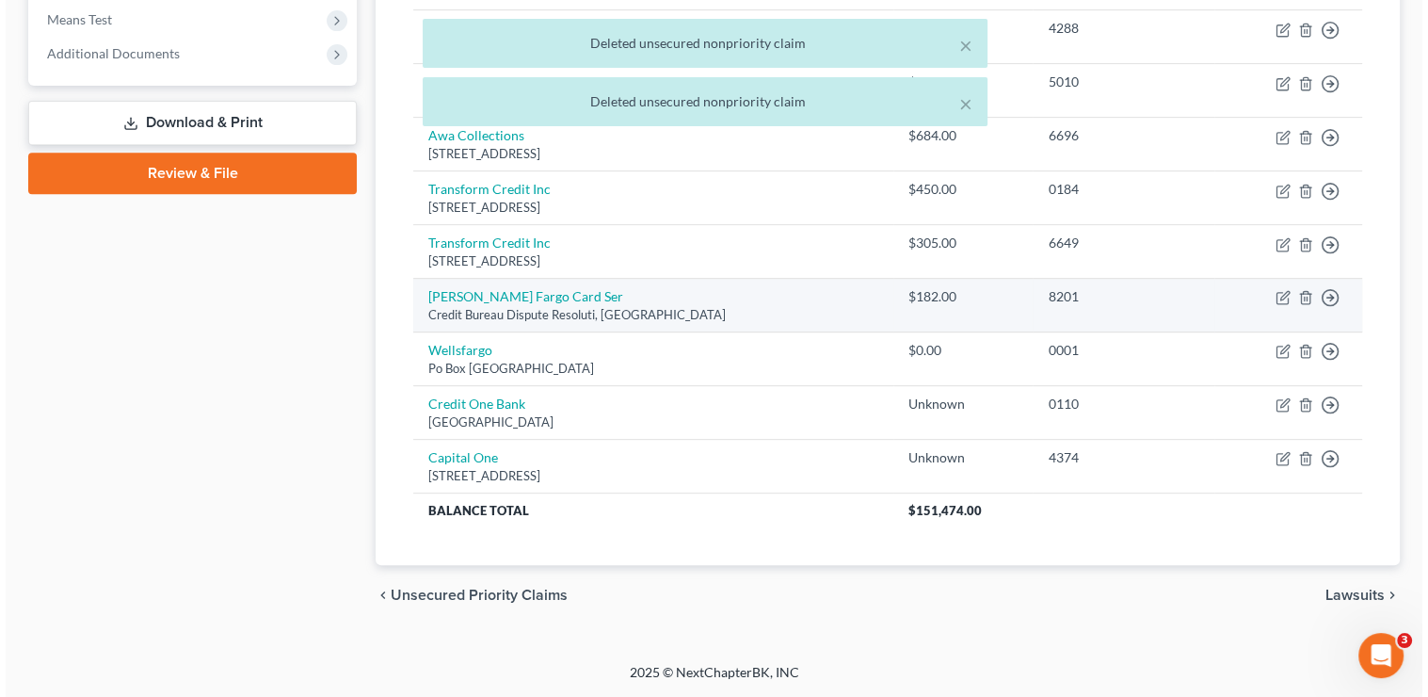
scroll to position [764, 0]
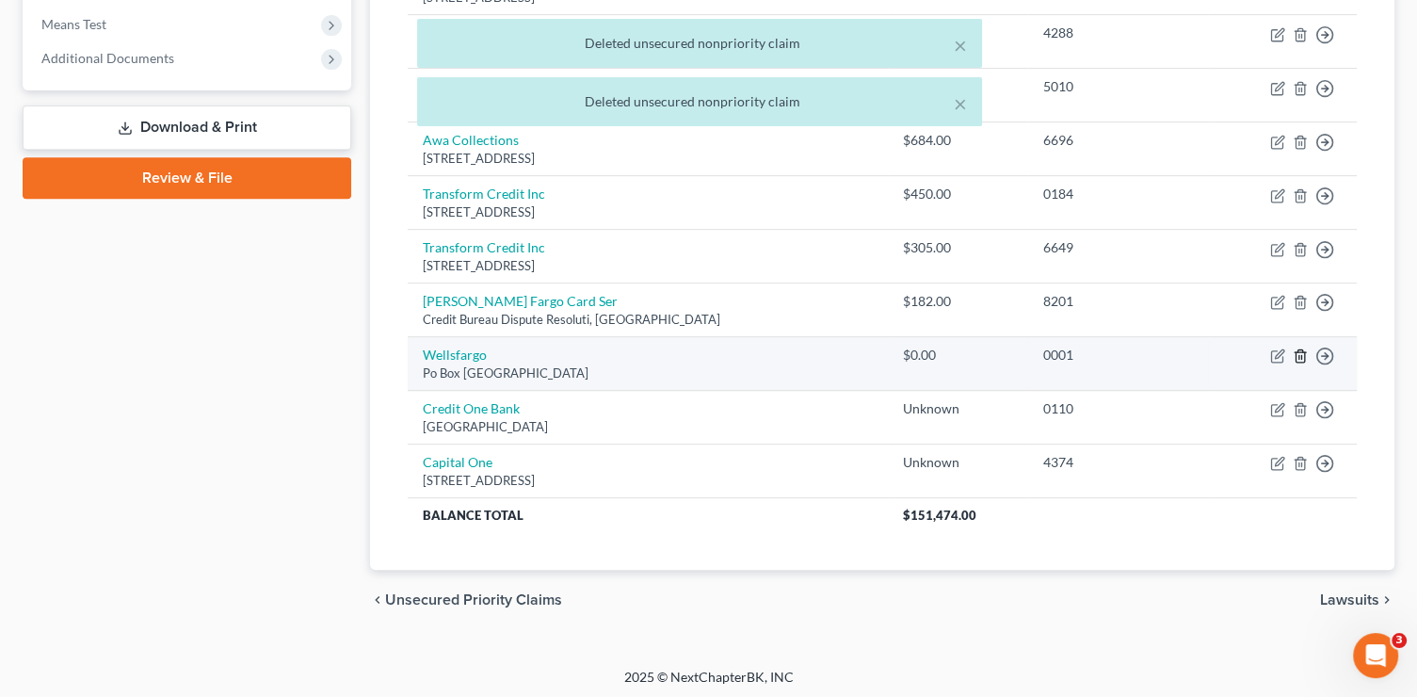
click at [1301, 349] on icon "button" at bounding box center [1300, 355] width 15 height 15
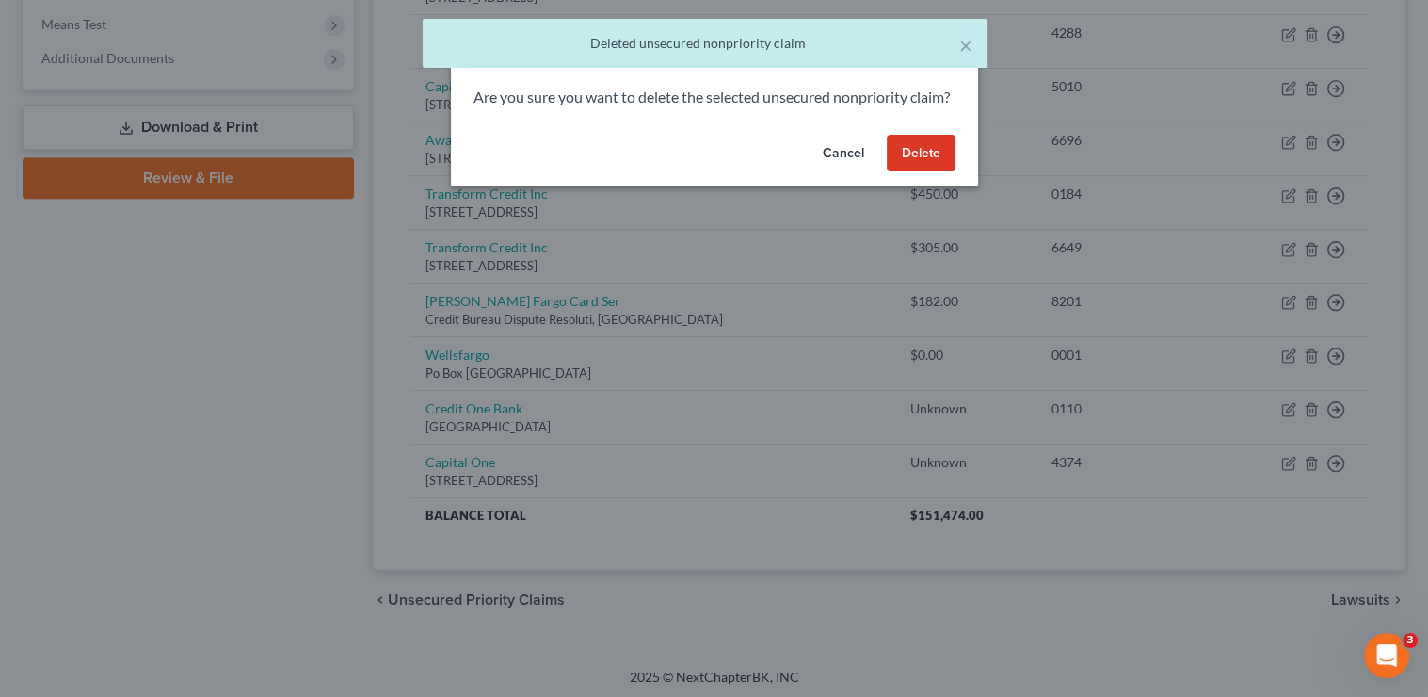
click at [936, 172] on button "Delete" at bounding box center [921, 154] width 69 height 38
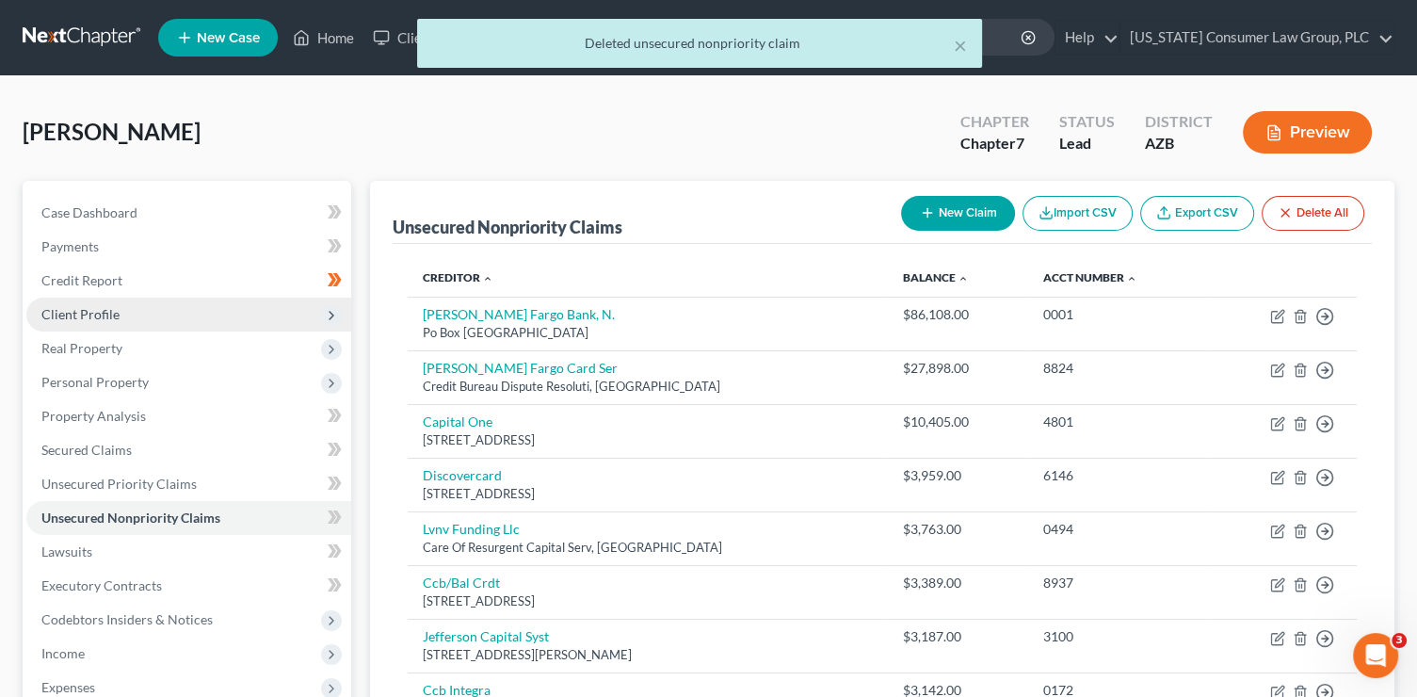
scroll to position [0, 0]
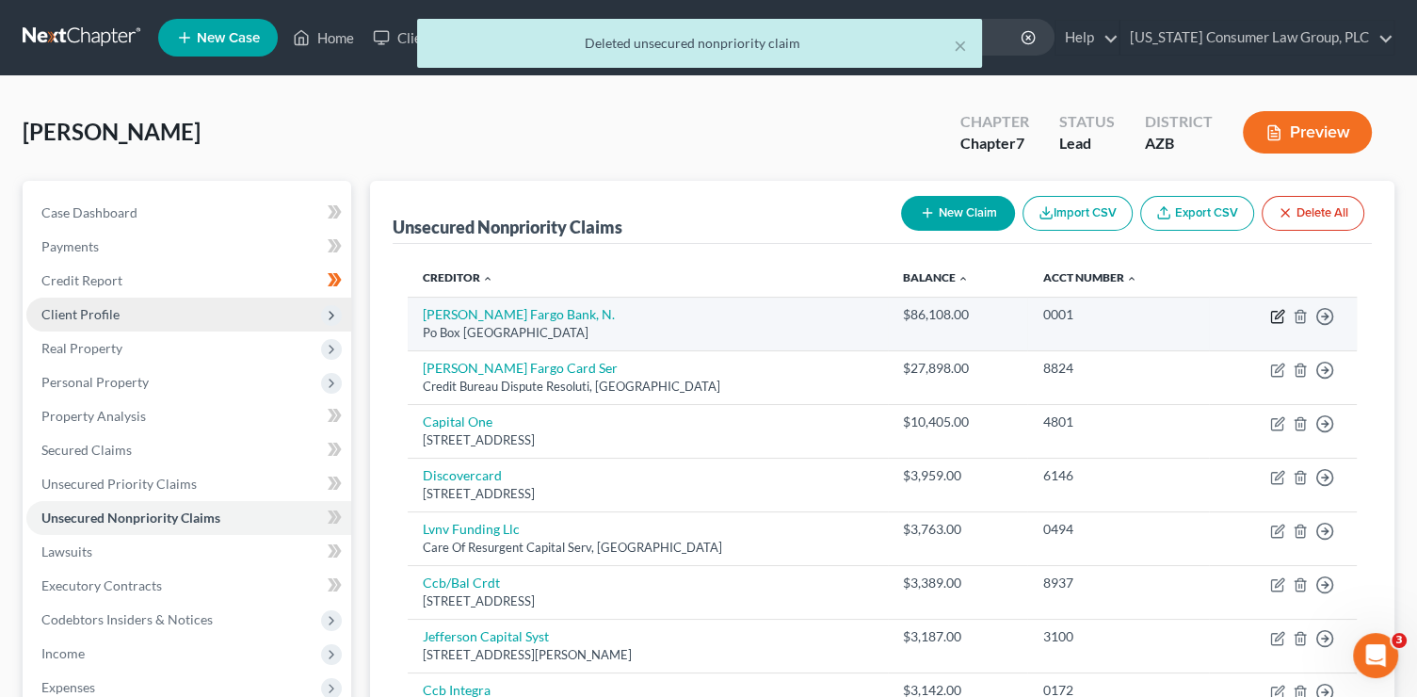
click at [1275, 316] on icon "button" at bounding box center [1279, 314] width 8 height 8
select select "28"
select select "0"
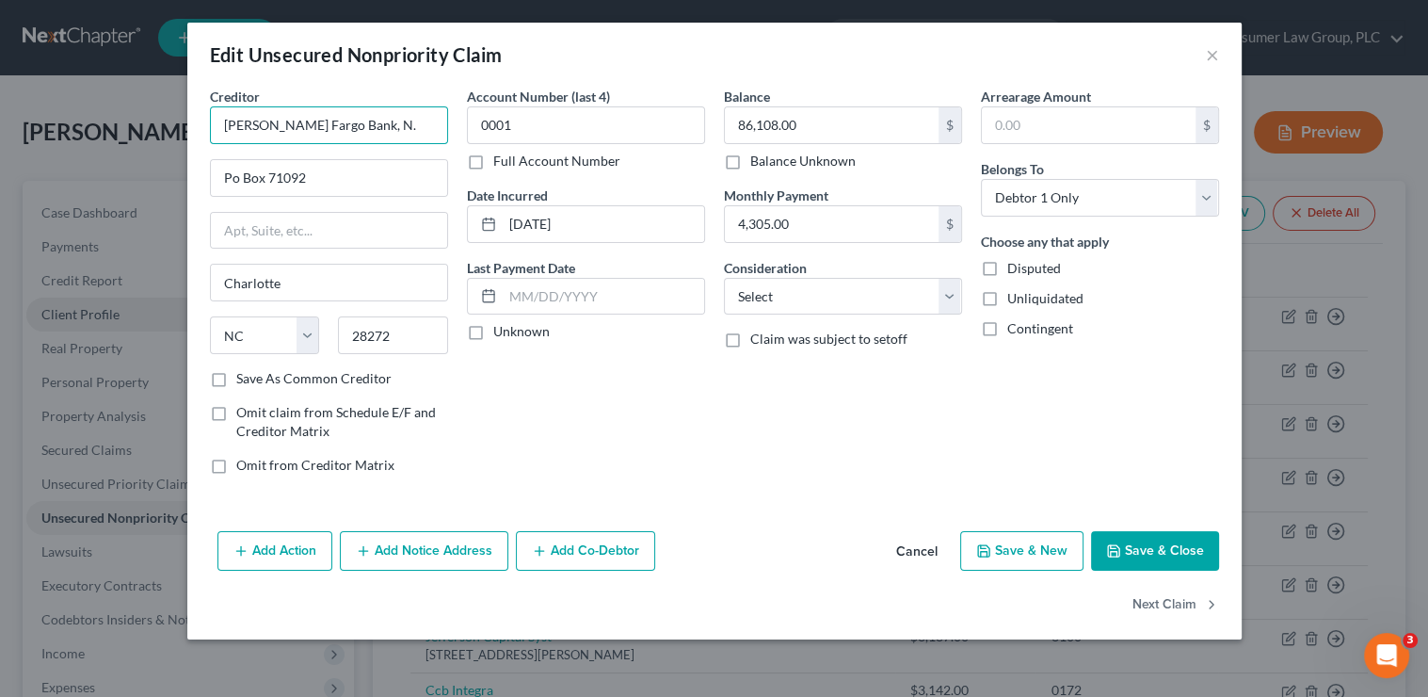
click at [396, 125] on input "Wells Fargo Bank, N." at bounding box center [329, 125] width 238 height 38
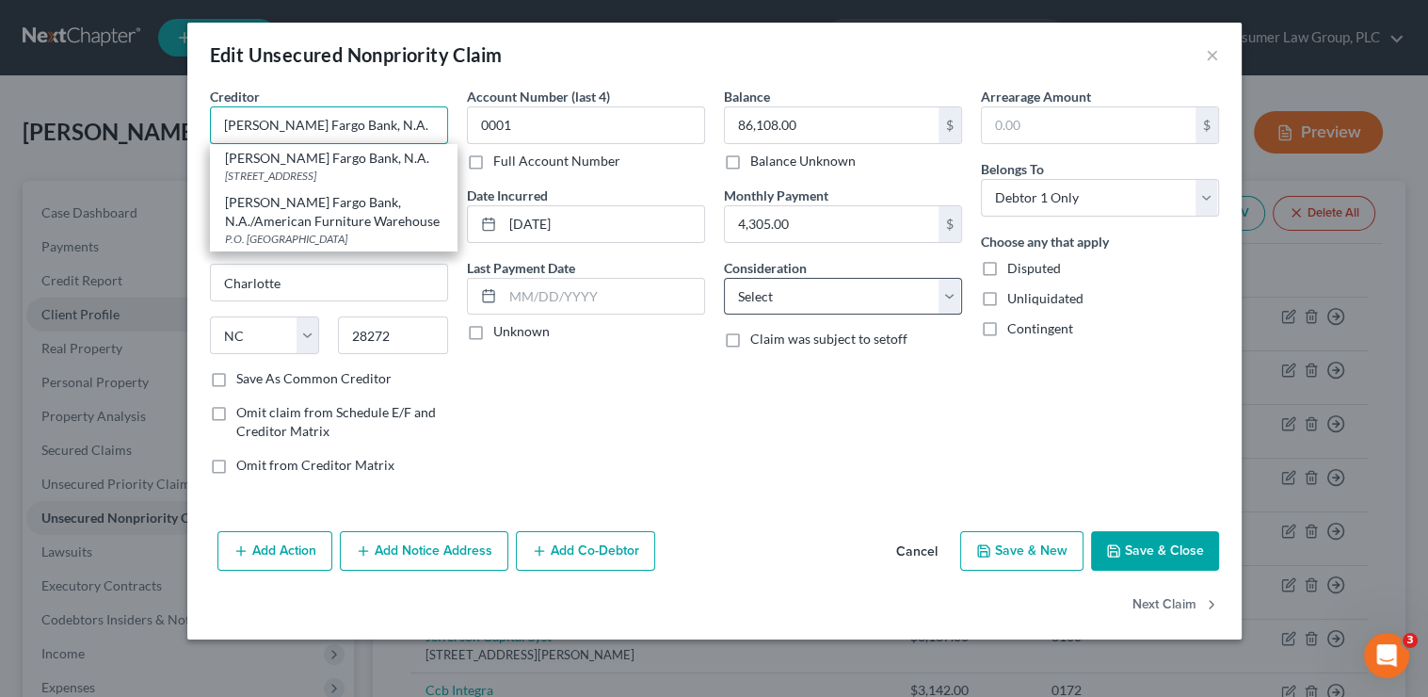
type input "Wells Fargo Bank, N.A."
click at [794, 293] on select "Select Cable / Satellite Services Collection Agency Credit Card Debt Debt Couns…" at bounding box center [843, 297] width 238 height 38
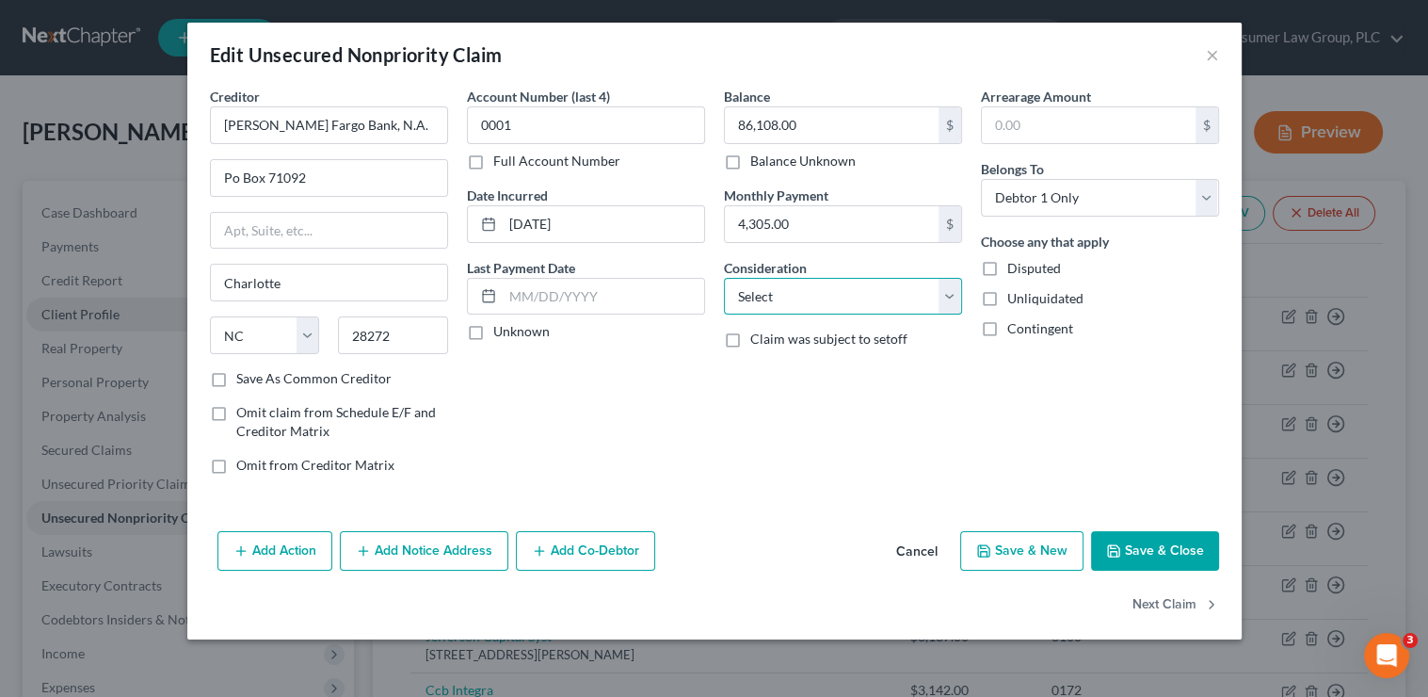
select select "10"
click at [724, 278] on select "Select Cable / Satellite Services Collection Agency Credit Card Debt Debt Couns…" at bounding box center [843, 297] width 238 height 38
click at [1176, 601] on button "Next Claim" at bounding box center [1176, 606] width 87 height 40
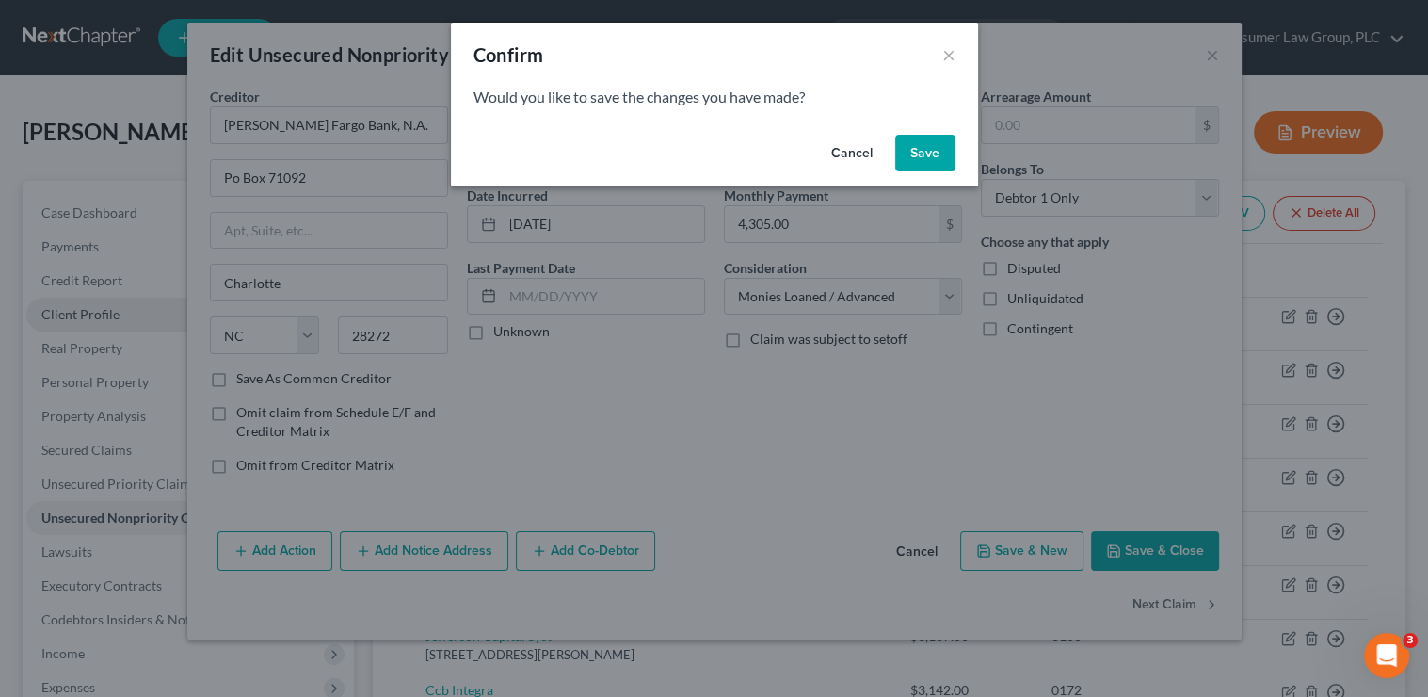
click at [913, 148] on button "Save" at bounding box center [925, 154] width 60 height 38
select select "16"
select select "1"
select select "0"
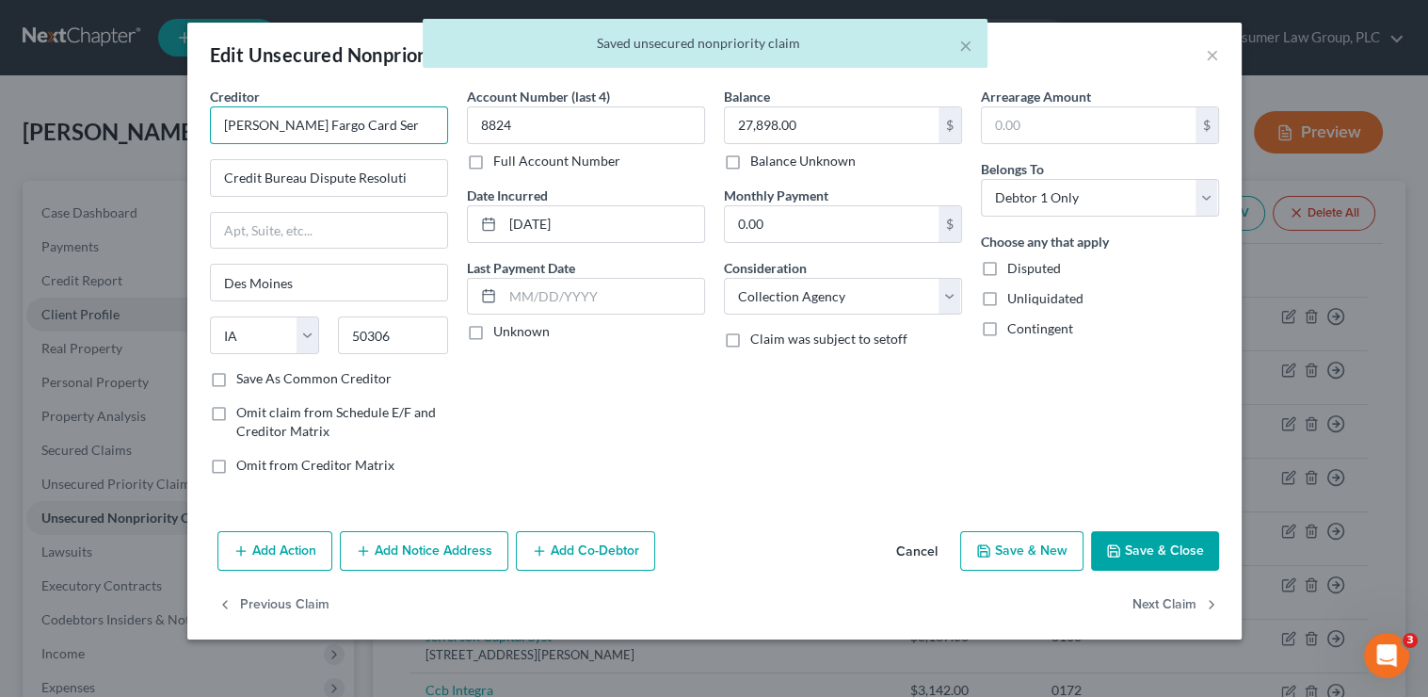
click at [398, 124] on input "Wells Fargo Card Ser" at bounding box center [329, 125] width 238 height 38
click at [444, 184] on input "Credit Bureau Dispute Resoluti" at bounding box center [329, 178] width 236 height 36
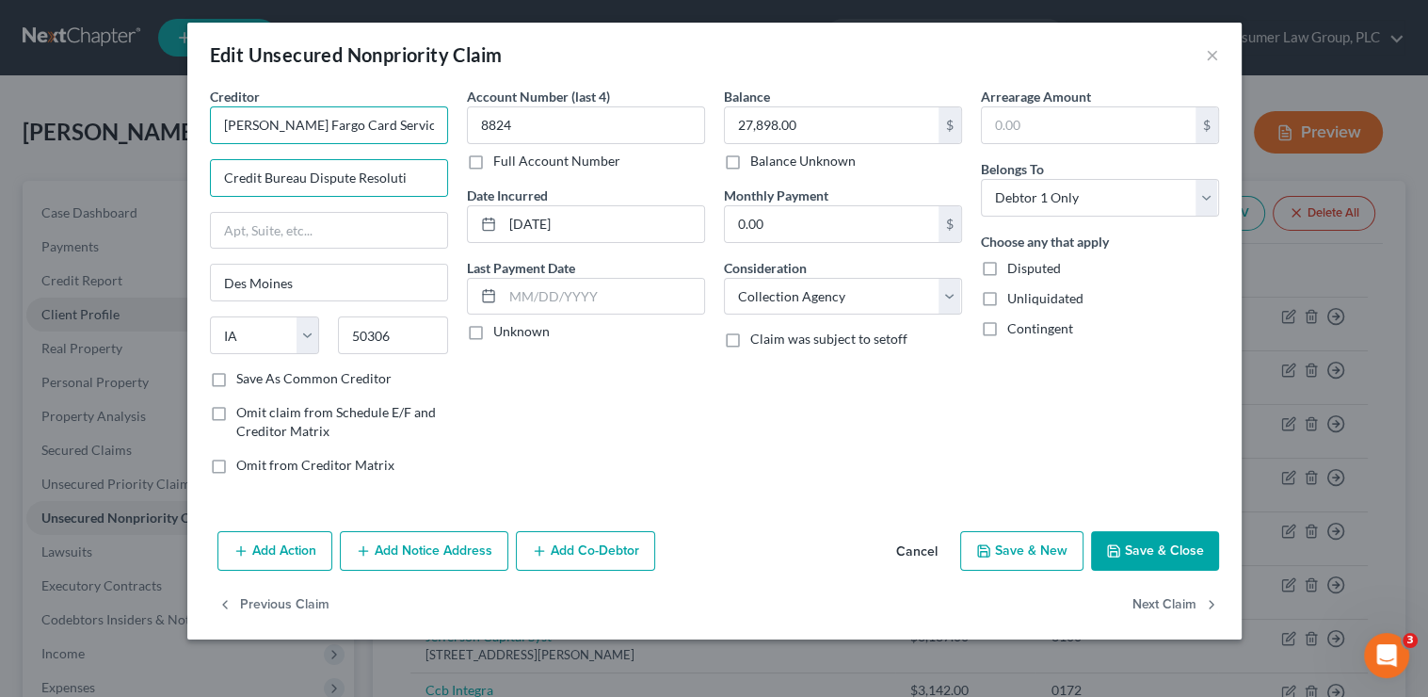
click at [410, 123] on input "Wells Fargo Card Services" at bounding box center [329, 125] width 238 height 38
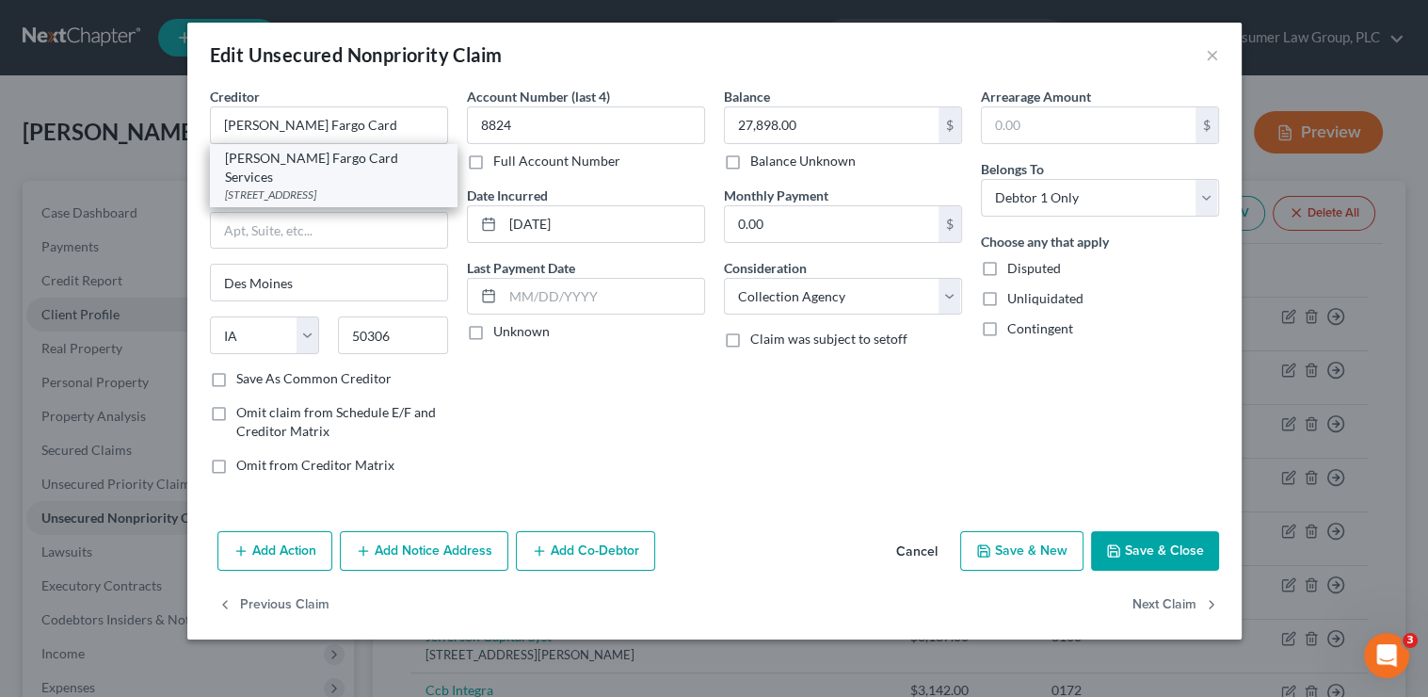
click at [399, 165] on div "Wells Fargo Card Services" at bounding box center [333, 168] width 217 height 38
type input "Wells Fargo Card Services"
type input "PO Box 51193"
type input "Los Angeles"
select select "4"
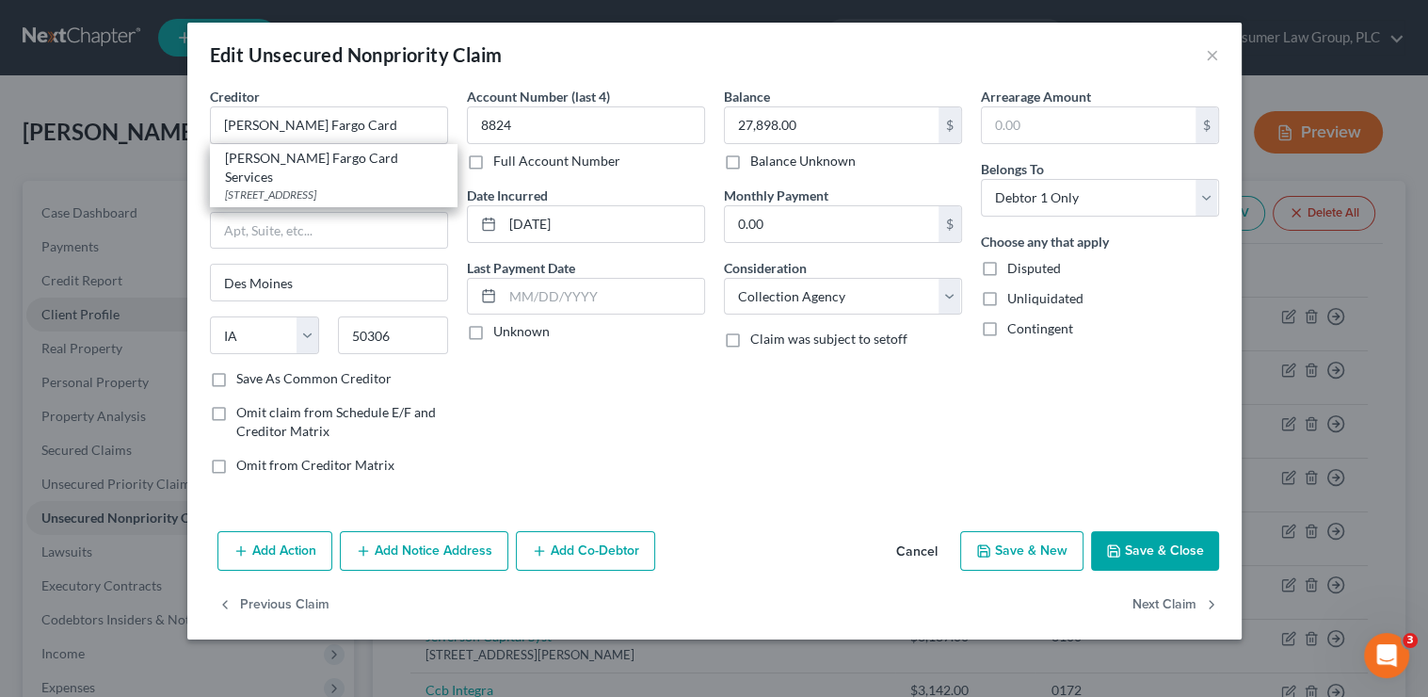
type input "90051"
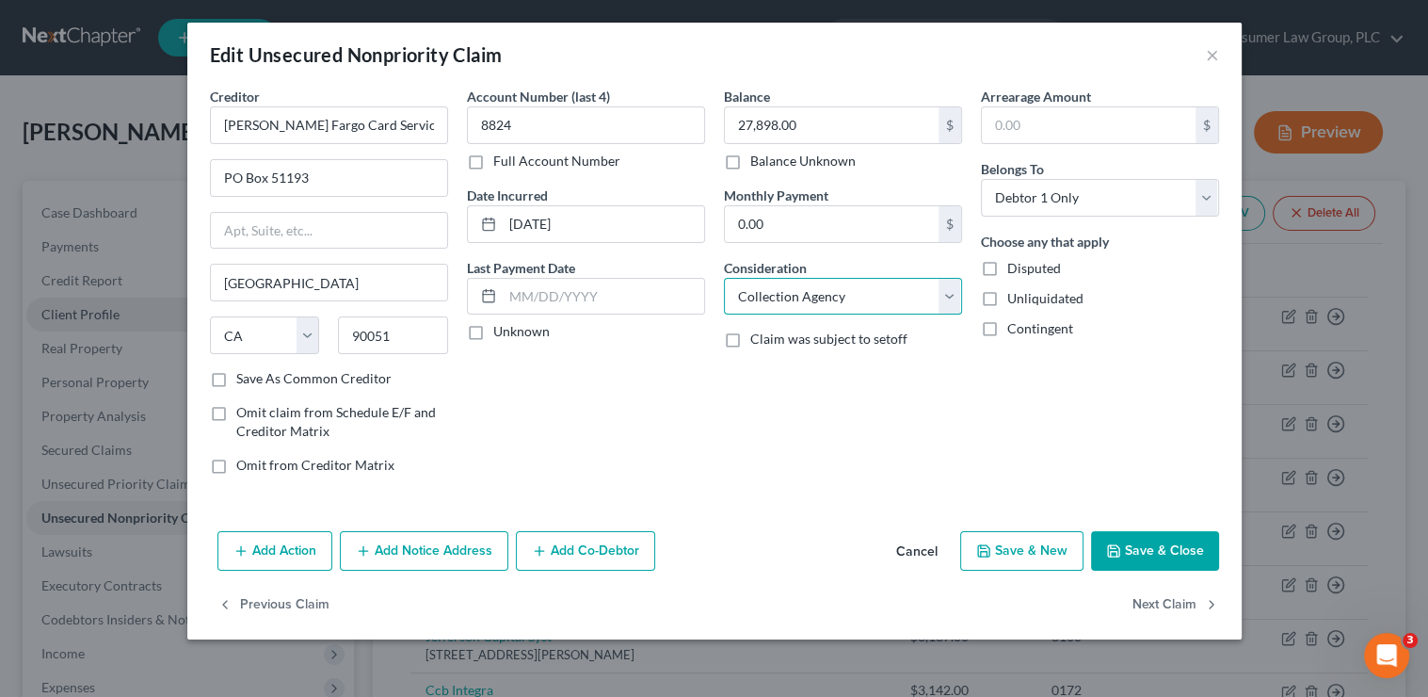
click at [849, 304] on select "Select Cable / Satellite Services Collection Agency Credit Card Debt Debt Couns…" at bounding box center [843, 297] width 238 height 38
select select "2"
click at [724, 278] on select "Select Cable / Satellite Services Collection Agency Credit Card Debt Debt Couns…" at bounding box center [843, 297] width 238 height 38
click at [1148, 603] on button "Next Claim" at bounding box center [1176, 606] width 87 height 40
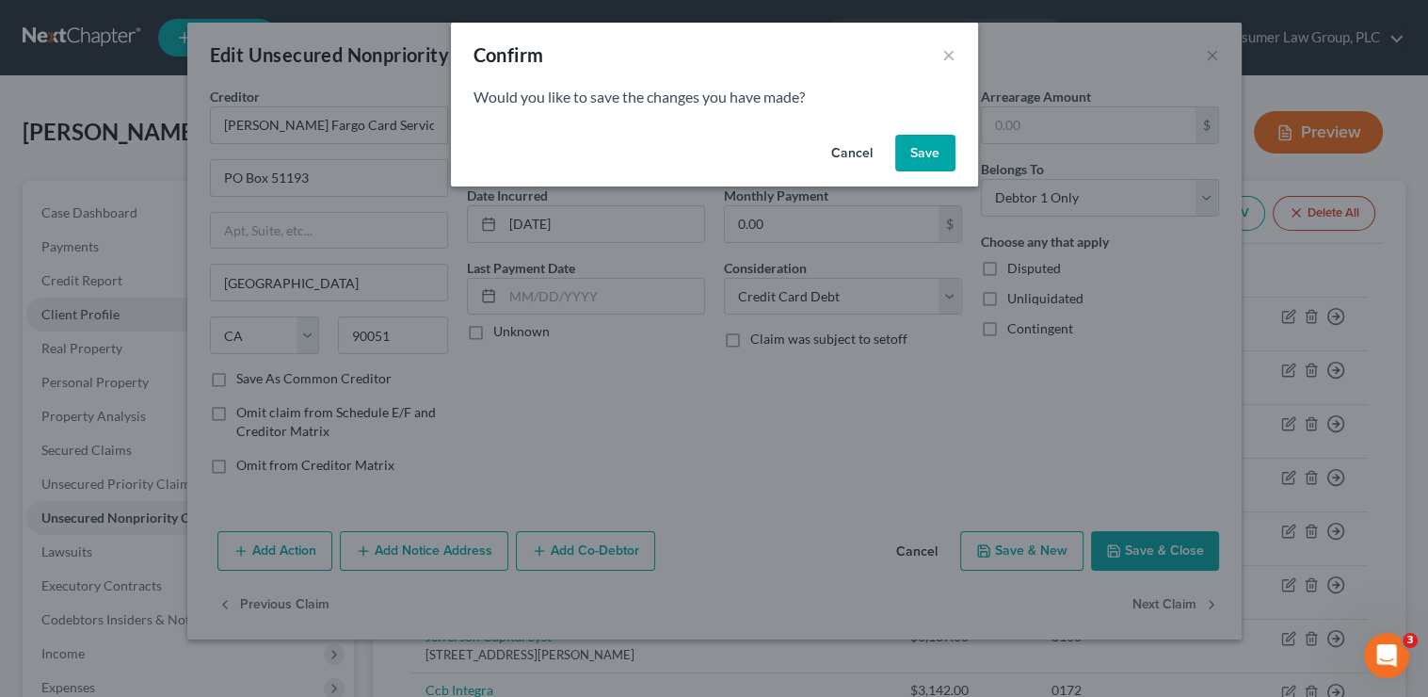
click at [942, 147] on button "Save" at bounding box center [925, 154] width 60 height 38
select select "46"
select select "2"
select select "0"
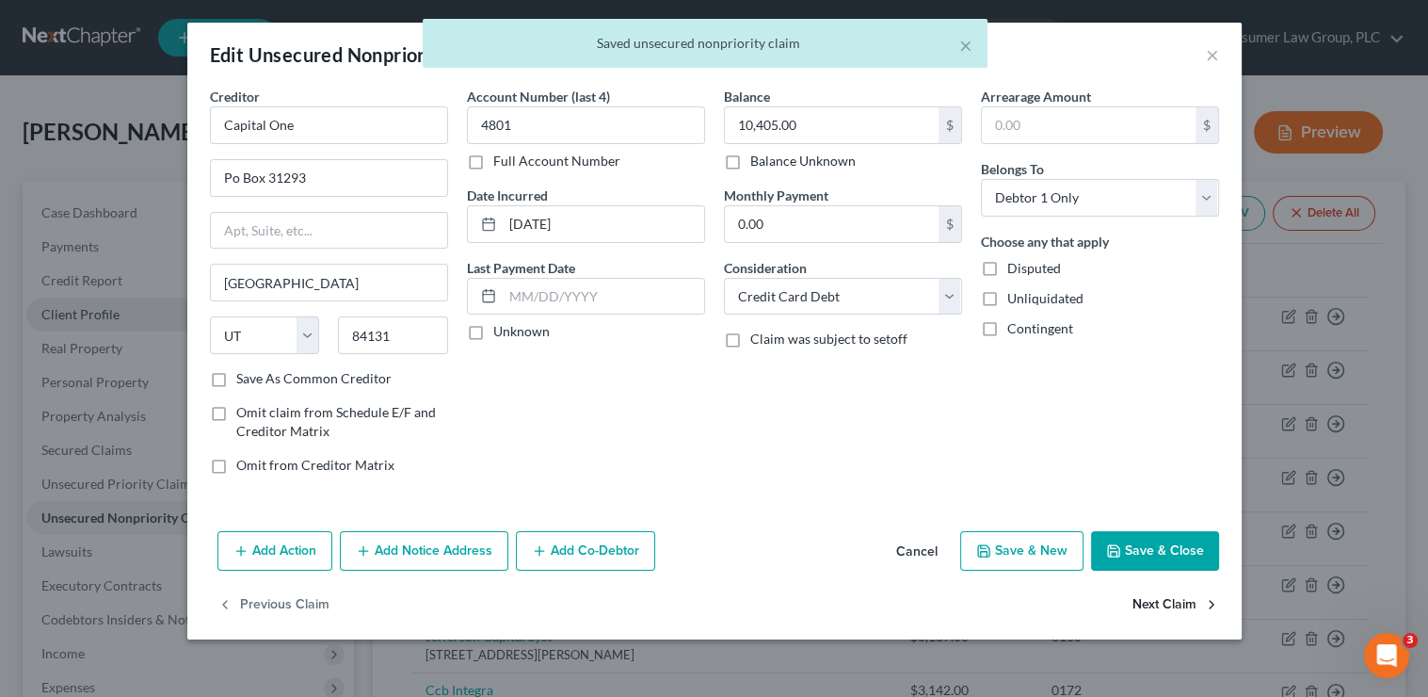
click at [1188, 605] on button "Next Claim" at bounding box center [1176, 606] width 87 height 40
select select "46"
select select "2"
click at [274, 123] on input "Discovercard" at bounding box center [329, 125] width 238 height 38
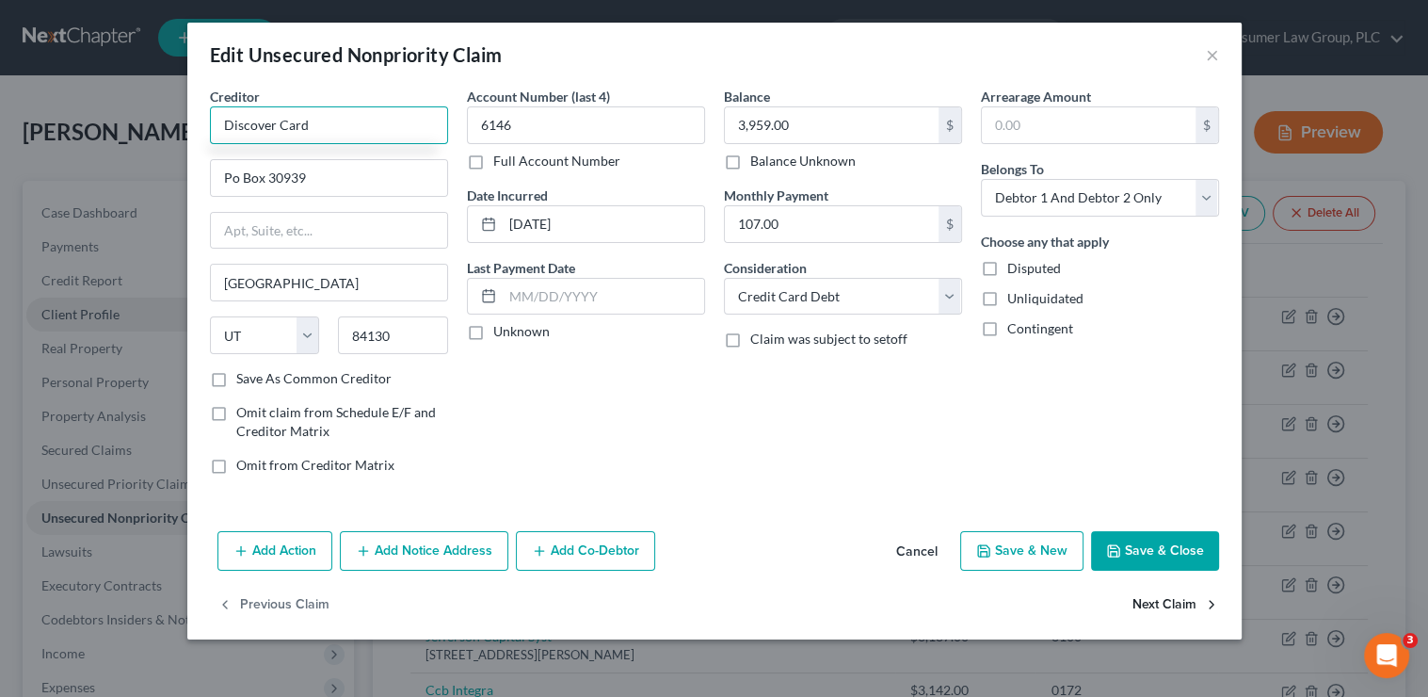
type input "Discover Card"
click at [1186, 588] on button "Next Claim" at bounding box center [1176, 606] width 87 height 40
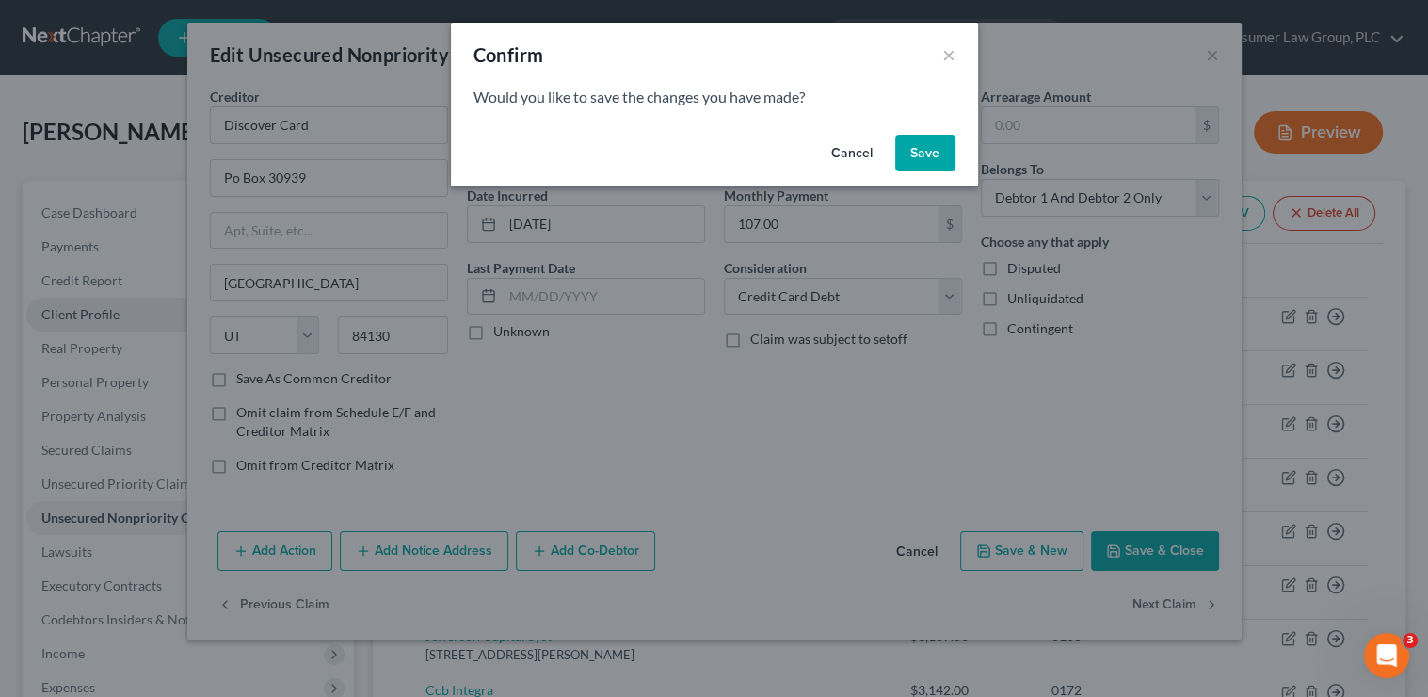
click at [927, 158] on button "Save" at bounding box center [925, 154] width 60 height 38
select select "42"
select select "1"
select select "0"
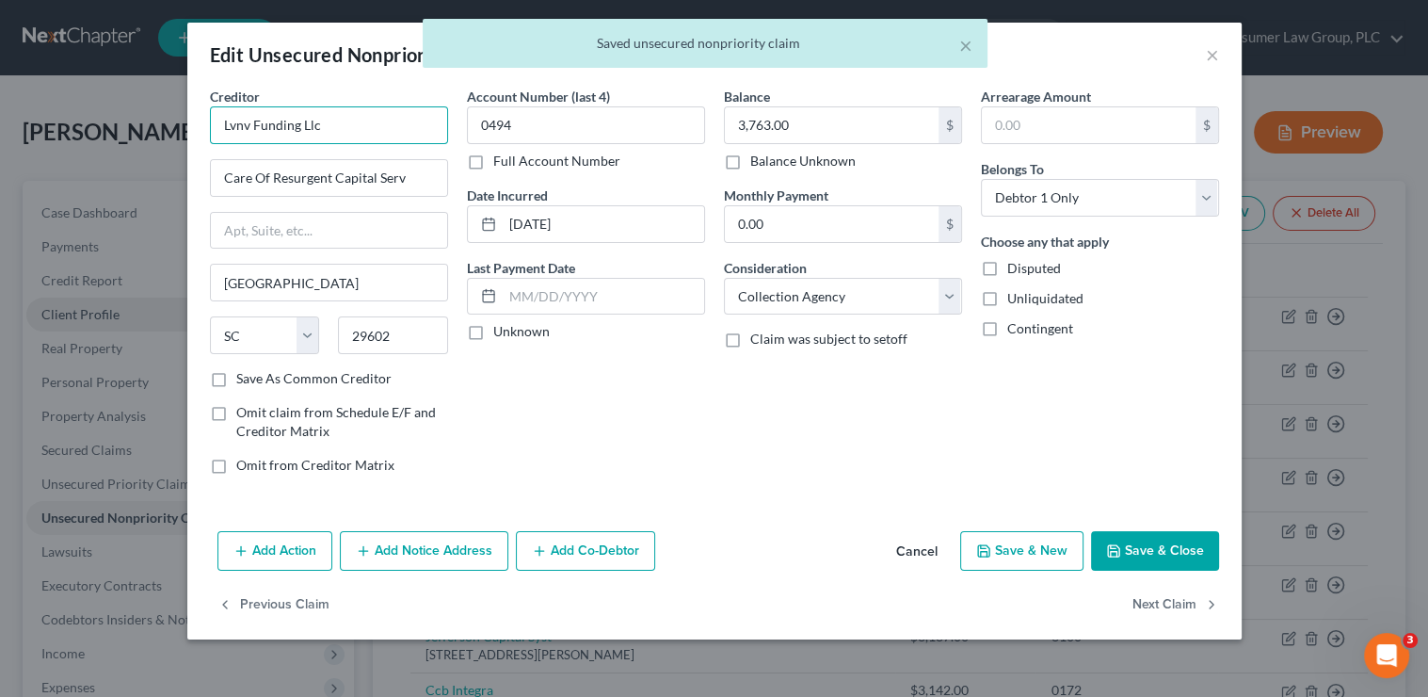
drag, startPoint x: 395, startPoint y: 135, endPoint x: 8, endPoint y: 124, distance: 388.0
click at [8, 124] on div "Edit Unsecured Nonpriority Claim × Creditor * Lvnv Funding Llc Care Of Resurgen…" at bounding box center [714, 348] width 1428 height 697
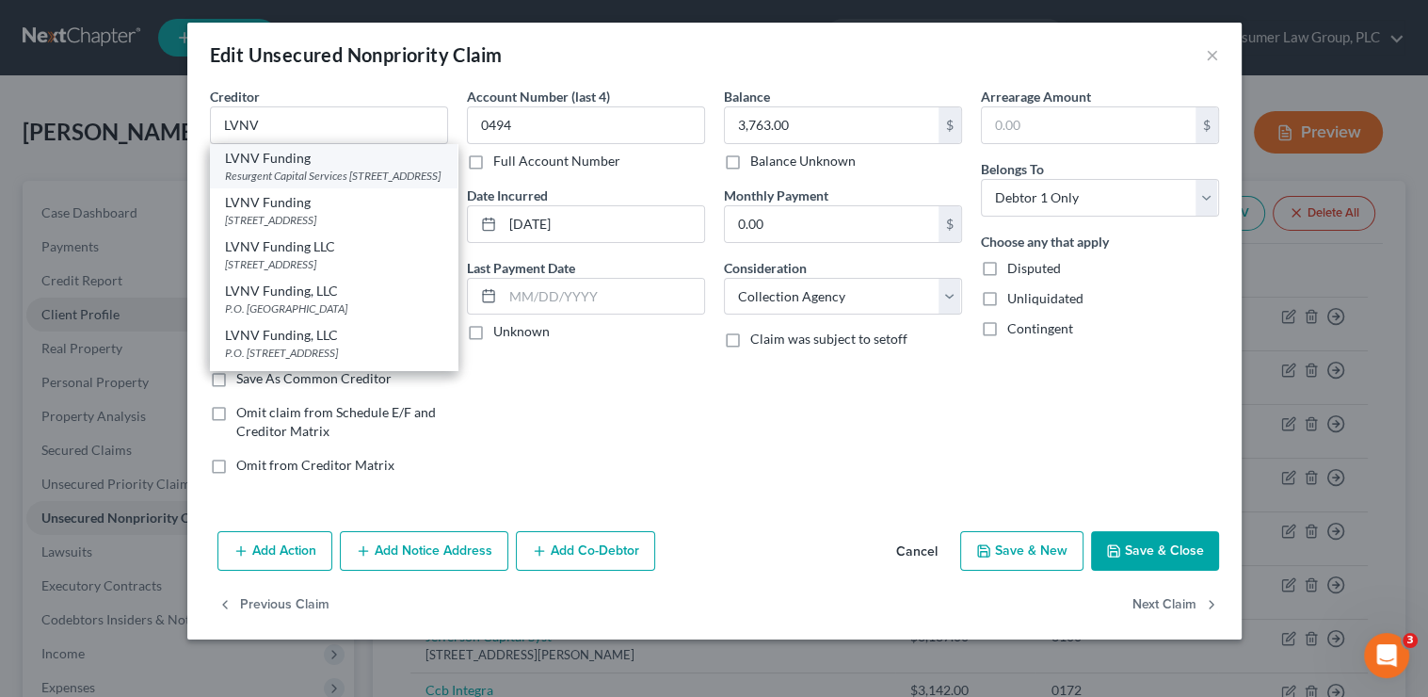
click at [294, 180] on div "Resurgent Capital Services PO Box 10587, Greenville, SC 29603" at bounding box center [333, 176] width 217 height 16
type input "LVNV Funding"
type input "Resurgent Capital Services"
type input "PO Box 10587"
type input "29603"
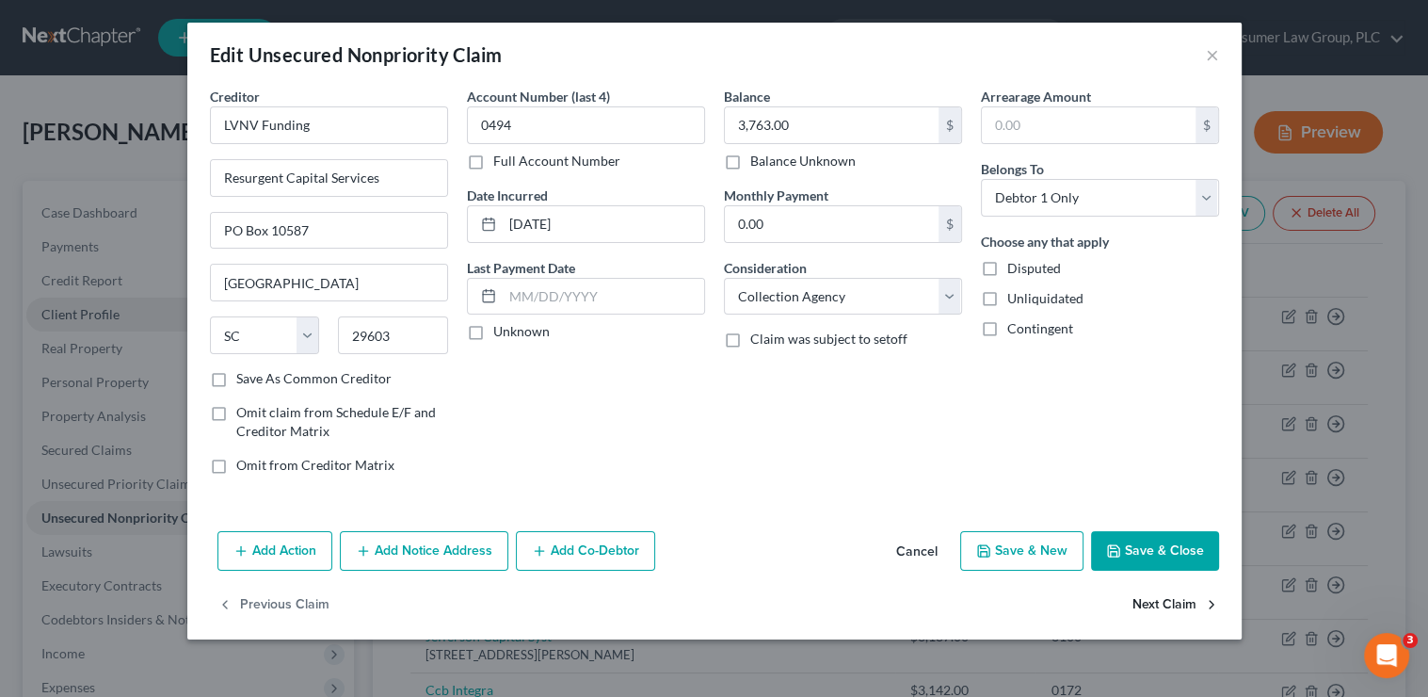
click at [1185, 608] on button "Next Claim" at bounding box center [1176, 606] width 87 height 40
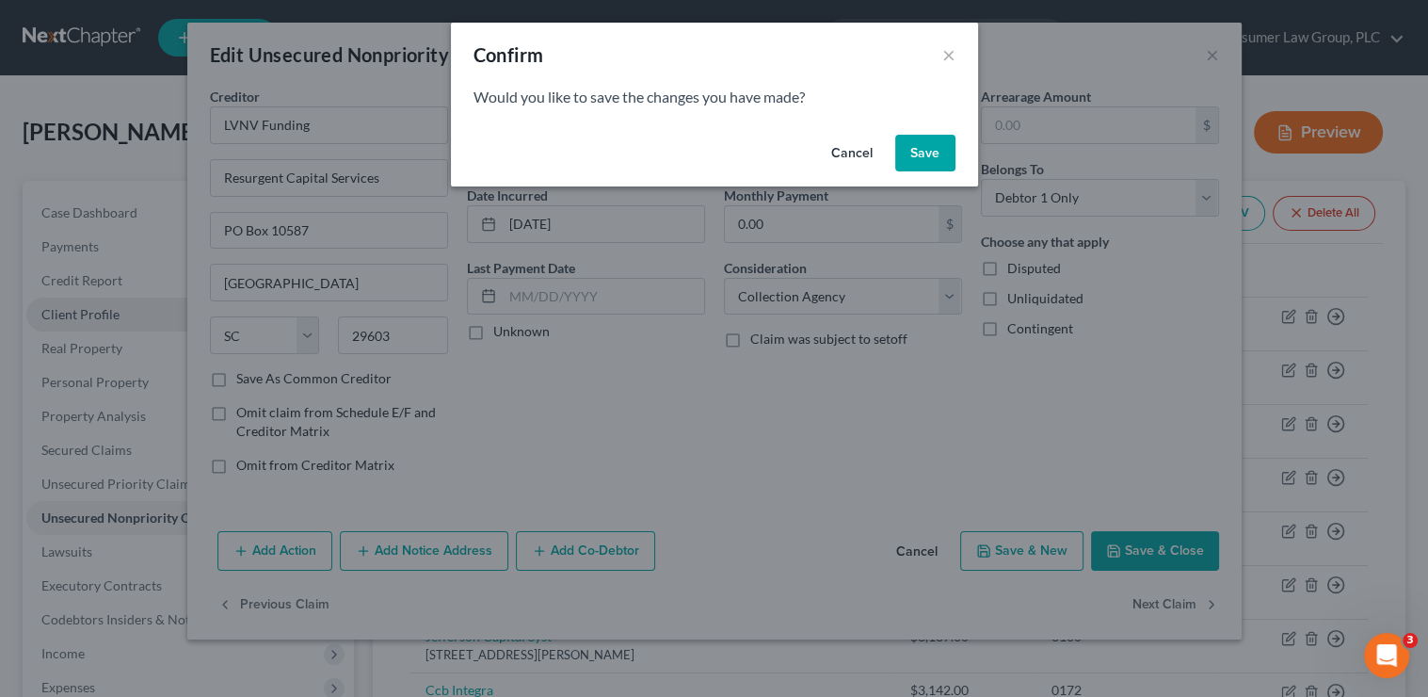
click at [930, 157] on button "Save" at bounding box center [925, 154] width 60 height 38
select select "14"
select select "0"
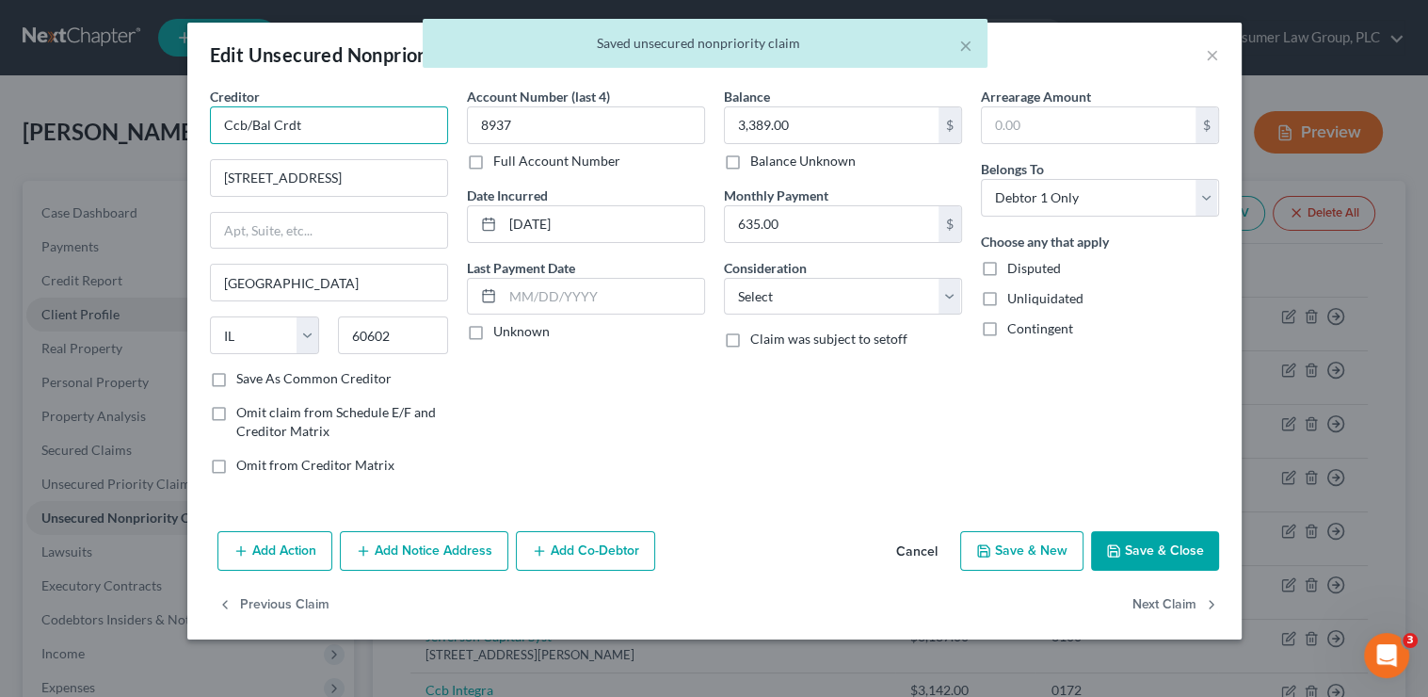
click at [392, 121] on input "Ccb/Bal Crdt" at bounding box center [329, 125] width 238 height 38
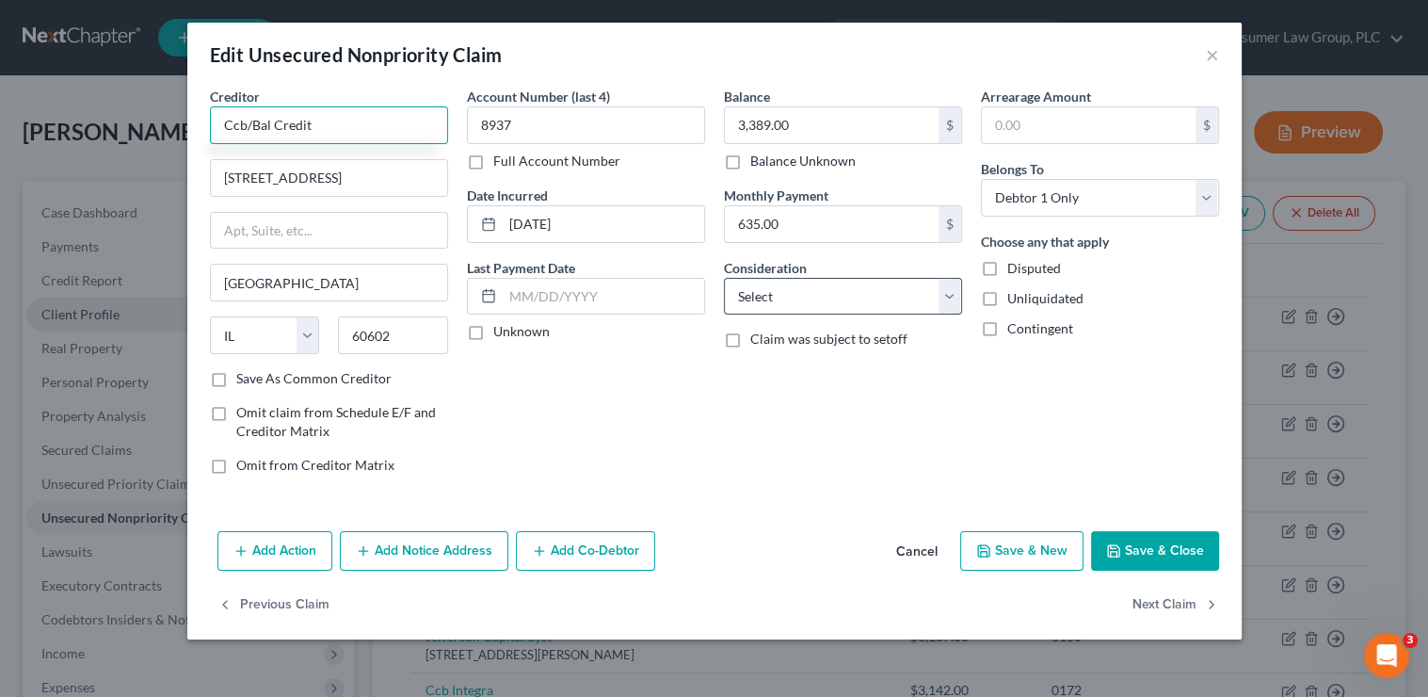
type input "Ccb/Bal Credit"
click at [780, 280] on select "Select Cable / Satellite Services Collection Agency Credit Card Debt Debt Couns…" at bounding box center [843, 297] width 238 height 38
select select "2"
click at [724, 278] on select "Select Cable / Satellite Services Collection Agency Credit Card Debt Debt Couns…" at bounding box center [843, 297] width 238 height 38
click at [1199, 605] on button "Next Claim" at bounding box center [1176, 606] width 87 height 40
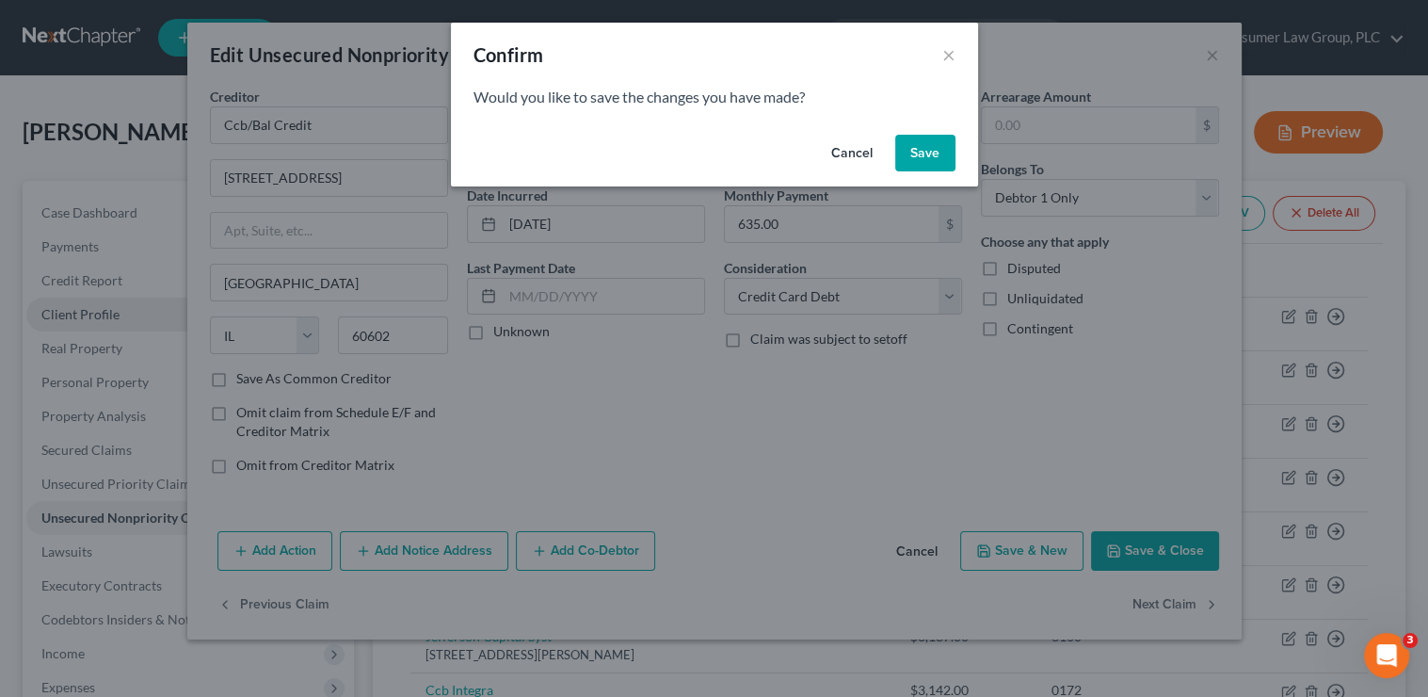
click at [915, 158] on button "Save" at bounding box center [925, 154] width 60 height 38
select select "24"
select select "0"
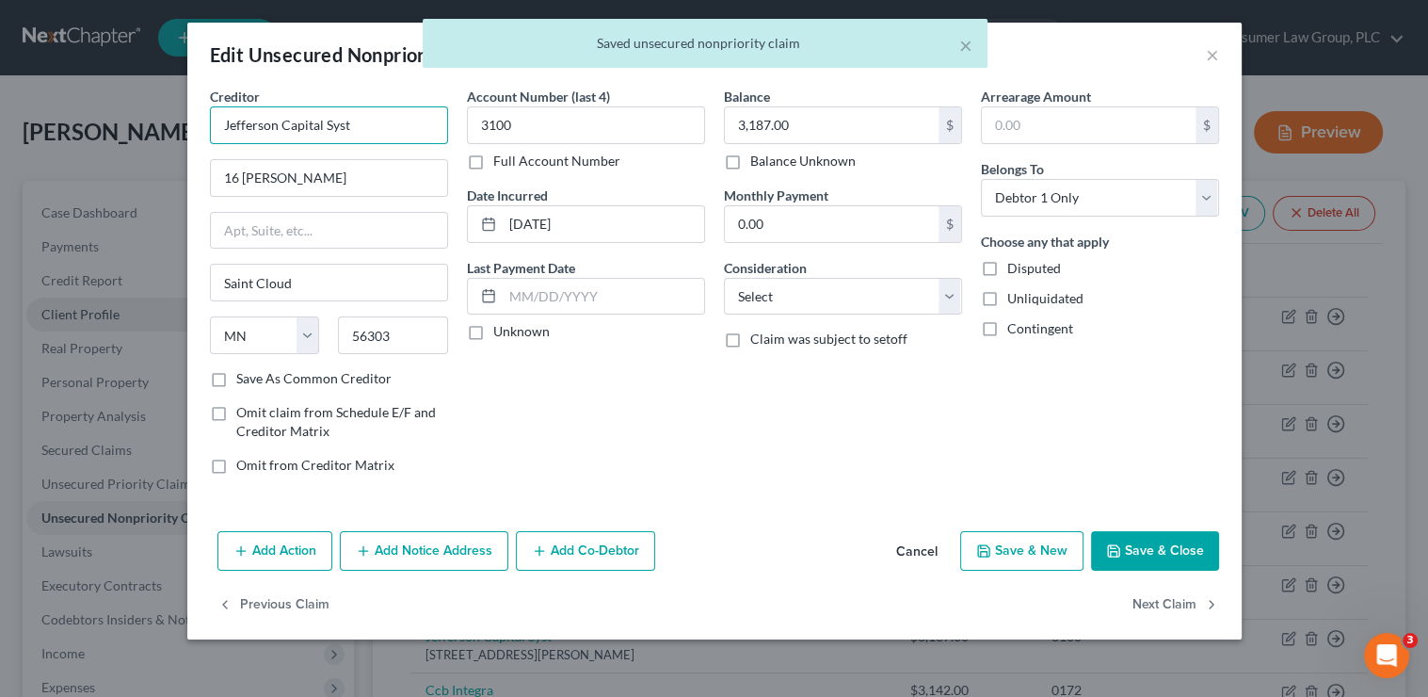
click at [394, 123] on input "Jefferson Capital Syst" at bounding box center [329, 125] width 238 height 38
type input "Jefferson Capital Systems"
click at [874, 297] on select "Select Cable / Satellite Services Collection Agency Credit Card Debt Debt Couns…" at bounding box center [843, 297] width 238 height 38
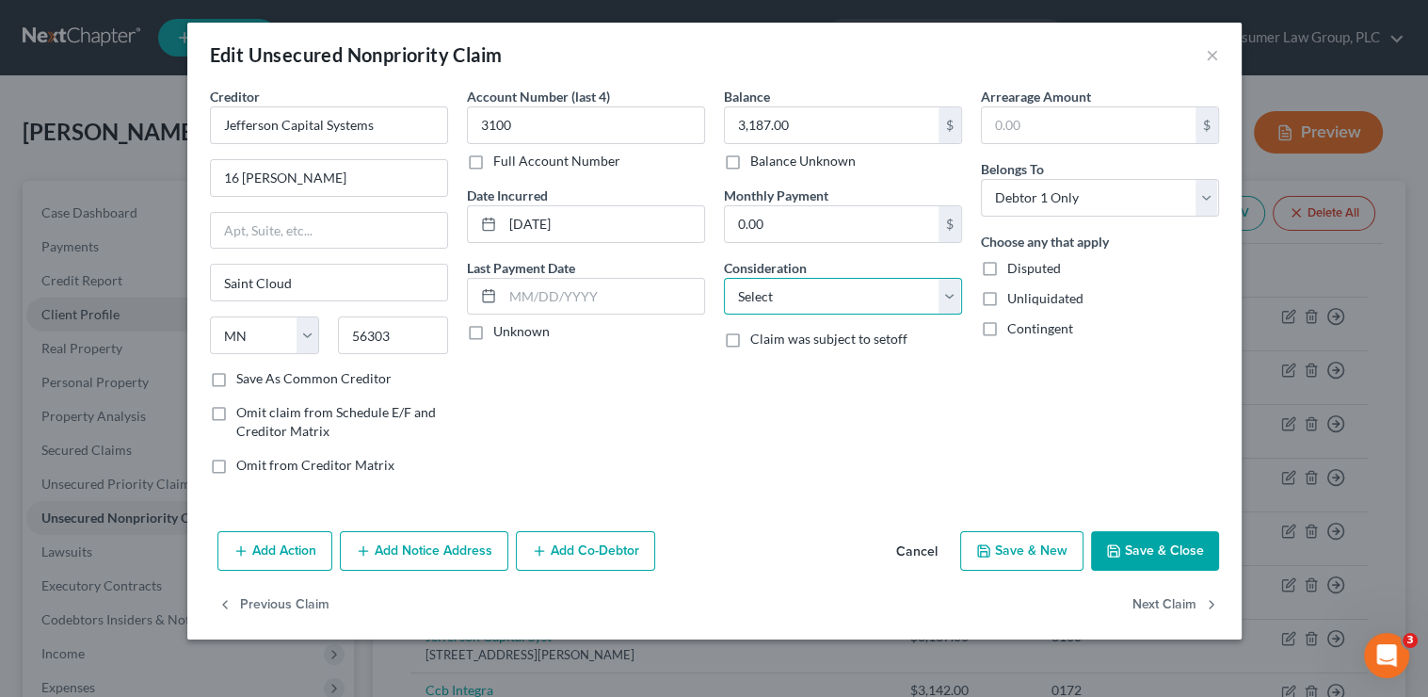
select select "1"
click at [724, 278] on select "Select Cable / Satellite Services Collection Agency Credit Card Debt Debt Couns…" at bounding box center [843, 297] width 238 height 38
click at [1162, 603] on button "Next Claim" at bounding box center [1176, 606] width 87 height 40
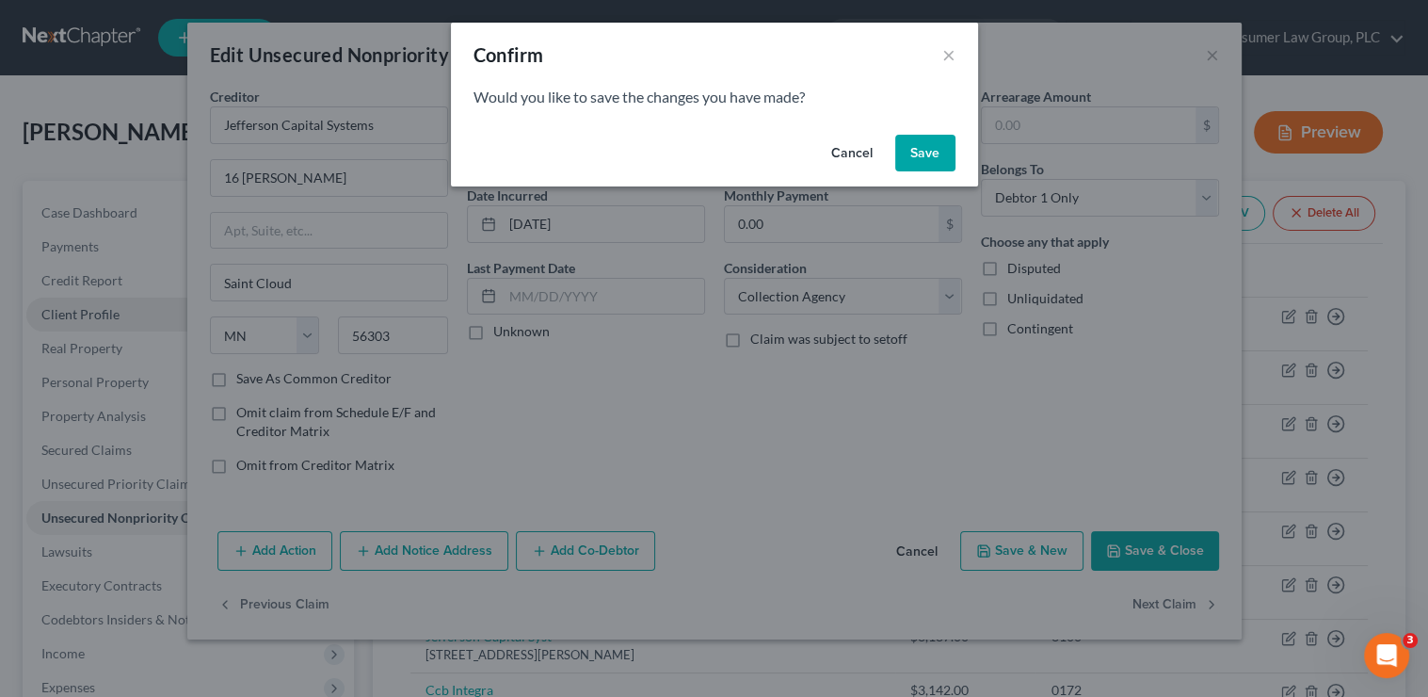
click at [937, 150] on button "Save" at bounding box center [925, 154] width 60 height 38
select select "14"
select select "0"
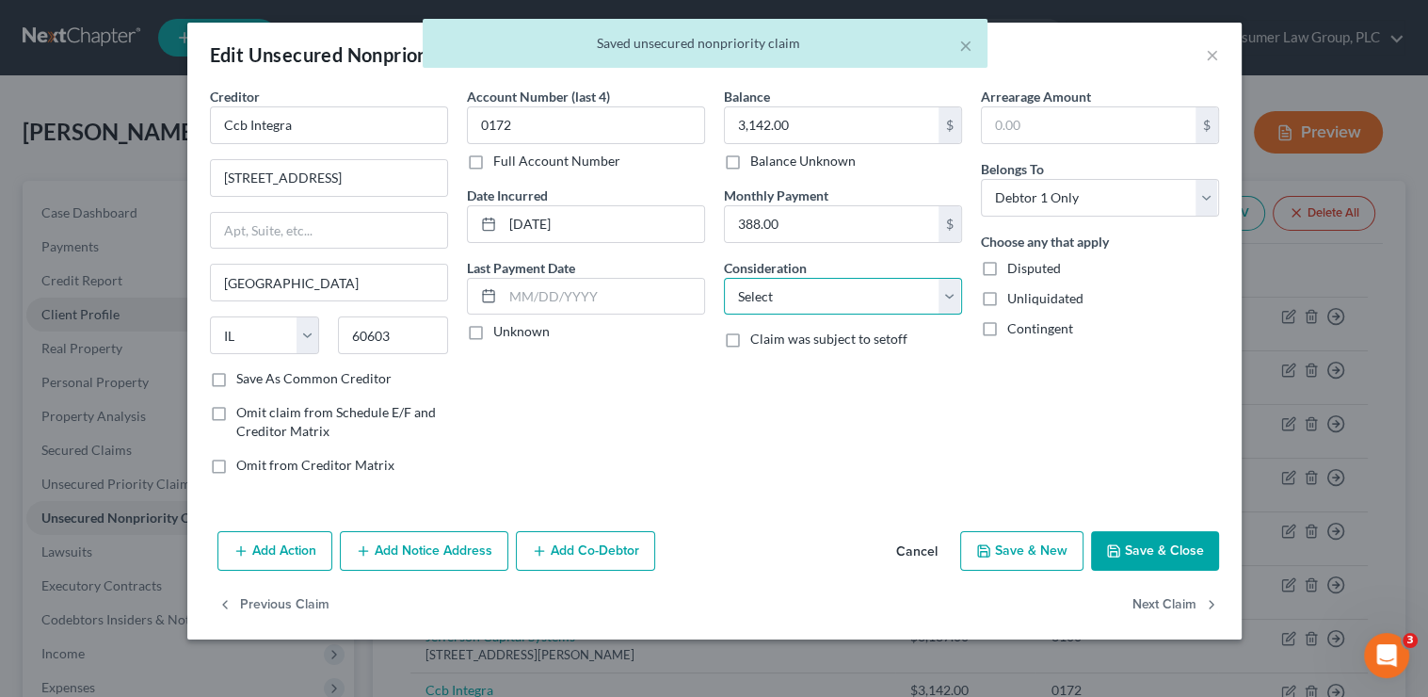
click at [883, 285] on select "Select Cable / Satellite Services Collection Agency Credit Card Debt Debt Couns…" at bounding box center [843, 297] width 238 height 38
select select "2"
click at [724, 278] on select "Select Cable / Satellite Services Collection Agency Credit Card Debt Debt Couns…" at bounding box center [843, 297] width 238 height 38
click at [1152, 605] on button "Next Claim" at bounding box center [1176, 606] width 87 height 40
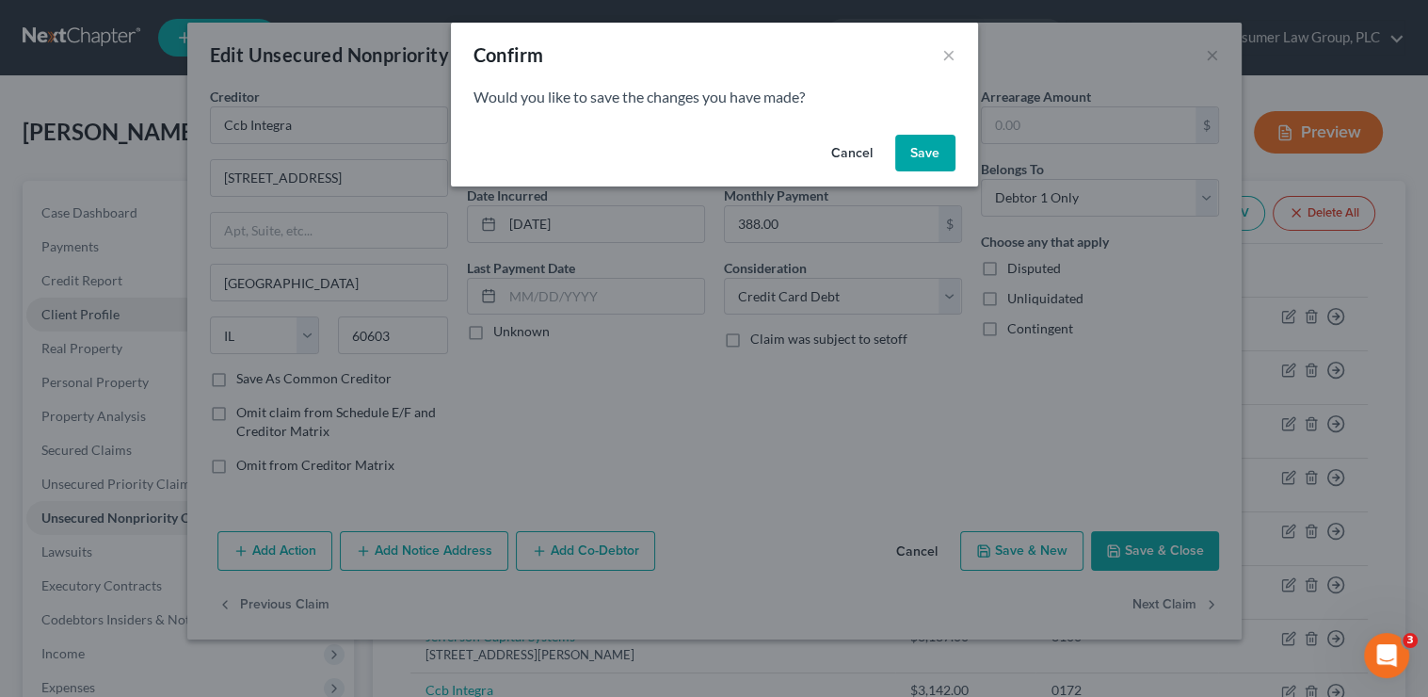
click at [926, 148] on button "Save" at bounding box center [925, 154] width 60 height 38
select select "43"
select select "2"
select select "0"
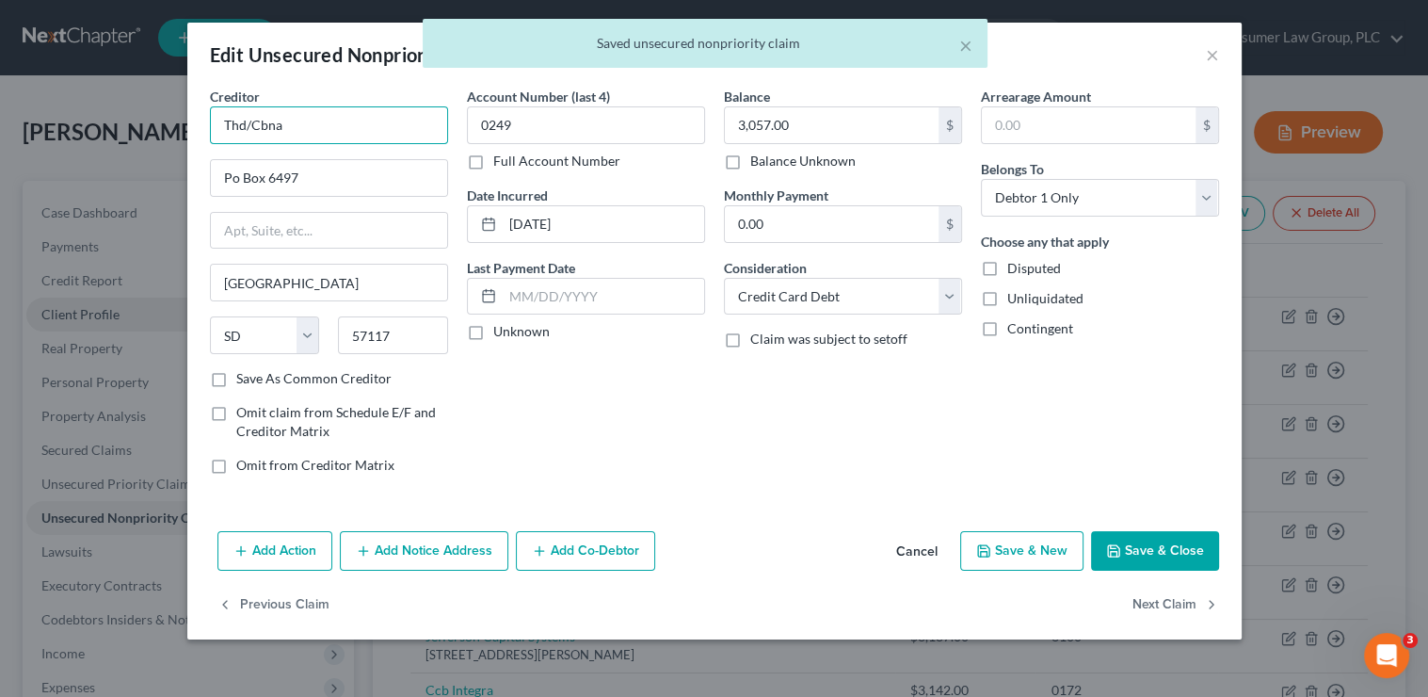
click at [327, 120] on input "Thd/Cbna" at bounding box center [329, 125] width 238 height 38
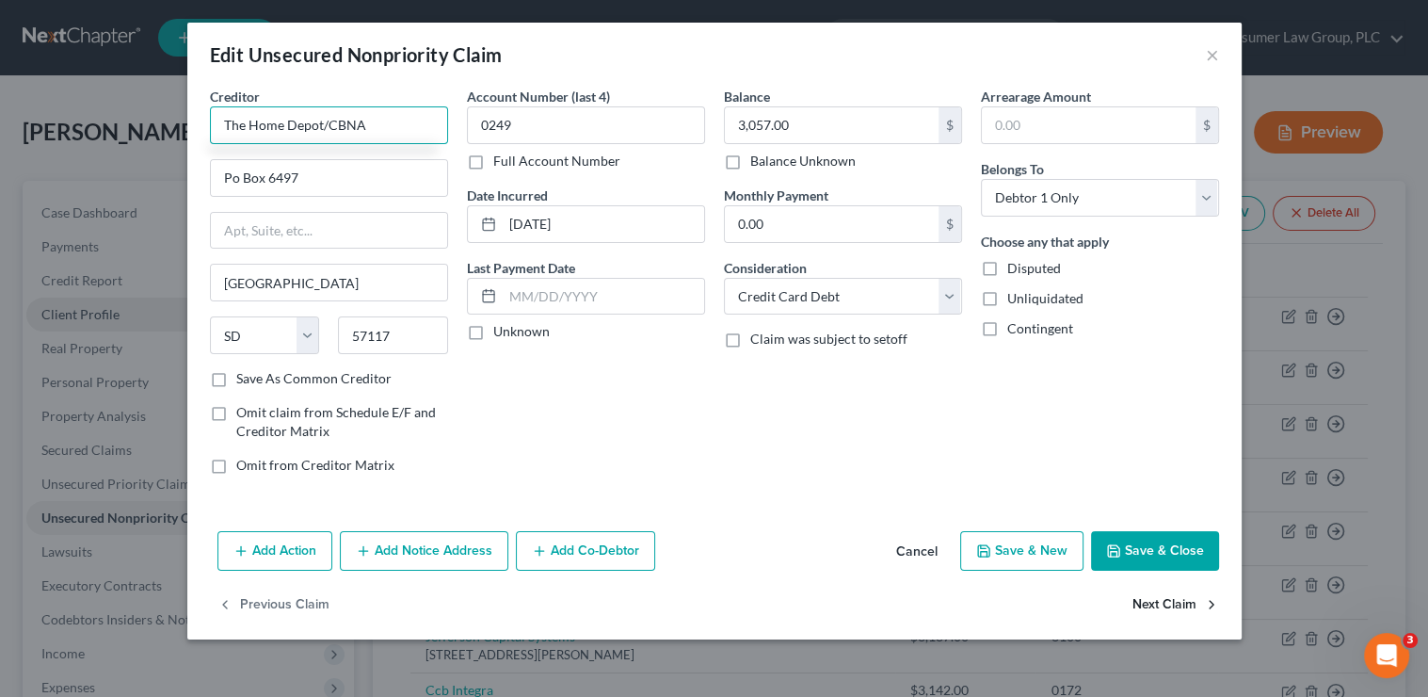
type input "The Home Depot/CBNA"
click at [1184, 603] on button "Next Claim" at bounding box center [1176, 606] width 87 height 40
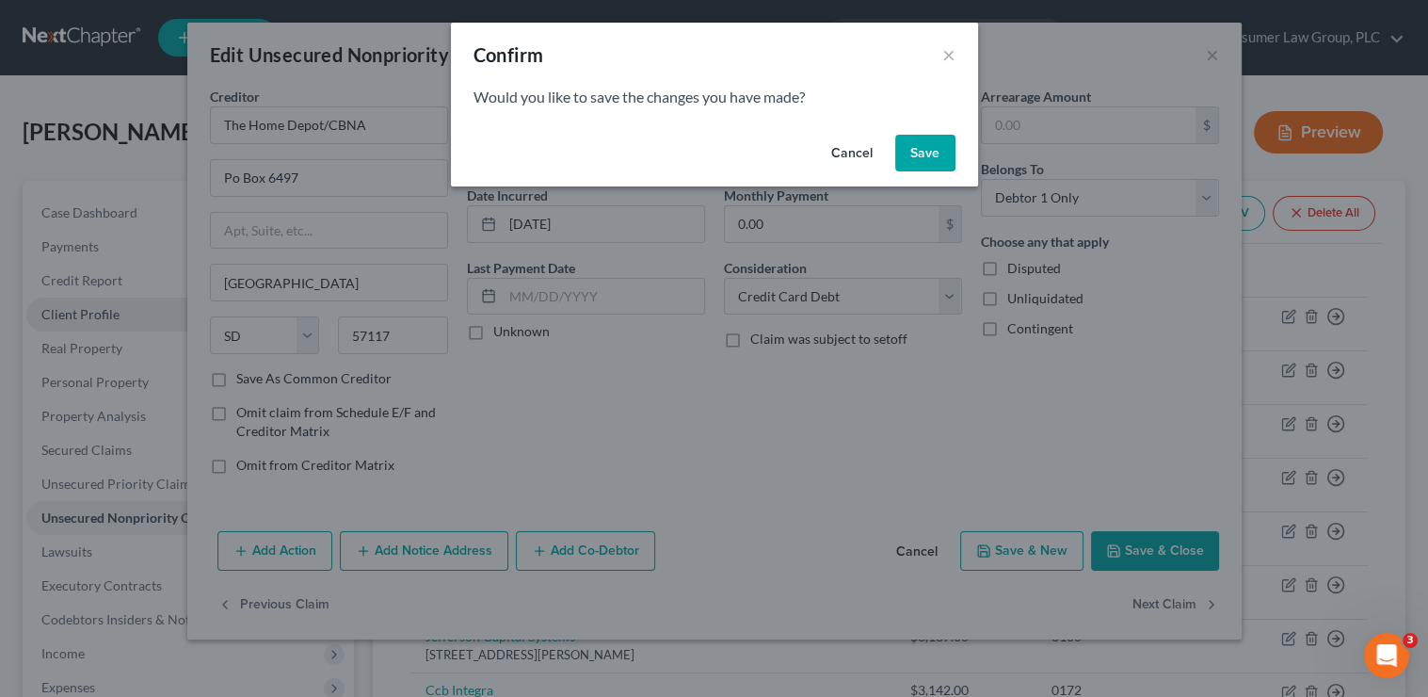
click at [918, 167] on button "Save" at bounding box center [925, 154] width 60 height 38
select select "42"
select select "1"
select select "0"
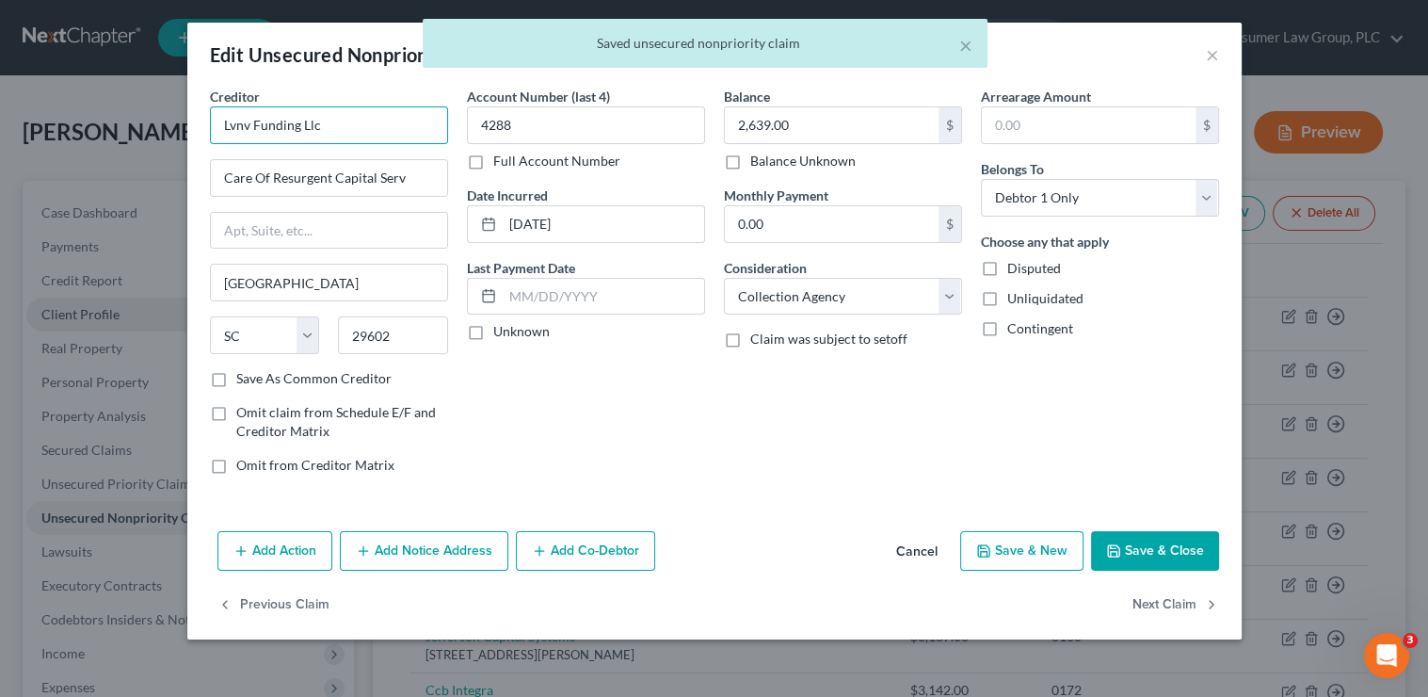
drag, startPoint x: 361, startPoint y: 128, endPoint x: 201, endPoint y: 120, distance: 160.3
click at [201, 120] on div "Creditor * Lvnv Funding Llc Care Of Resurgent Capital Serv Greenville State AL …" at bounding box center [329, 288] width 257 height 403
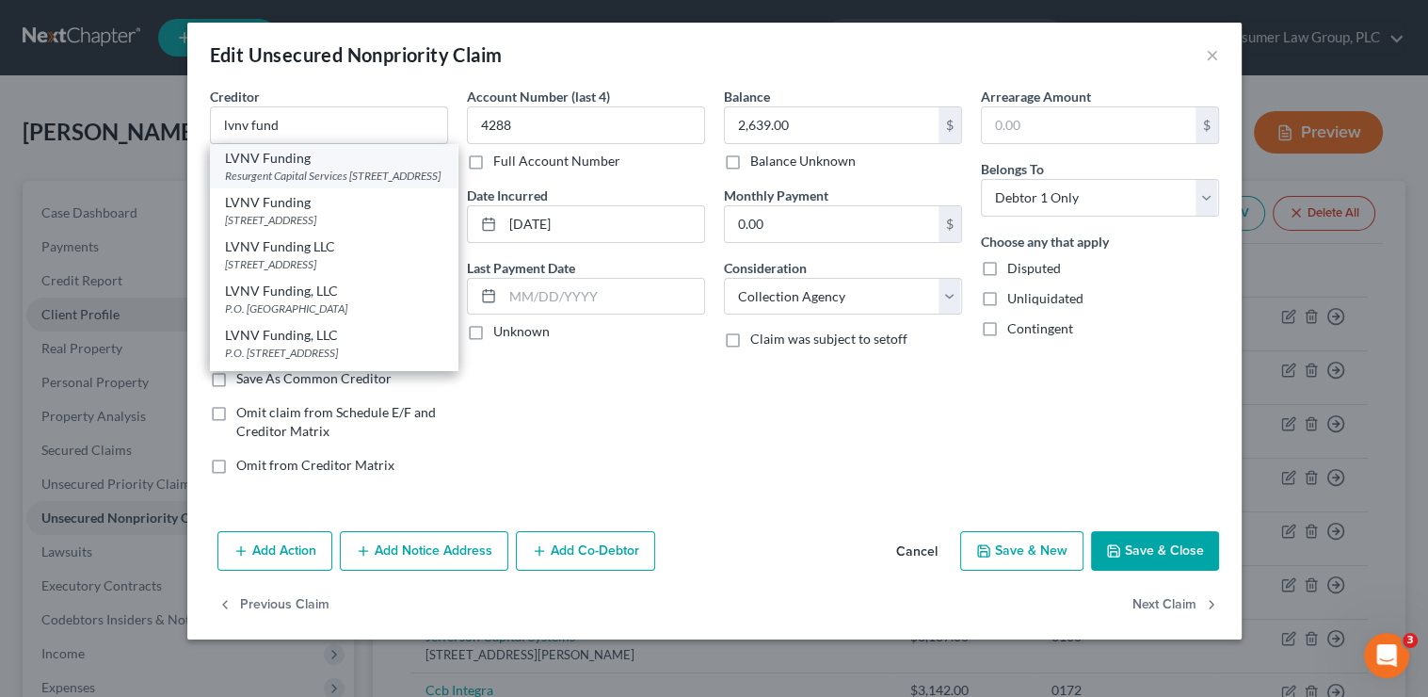
click at [342, 168] on div "Resurgent Capital Services PO Box 10587, Greenville, SC 29603" at bounding box center [333, 176] width 217 height 16
type input "LVNV Funding"
type input "Resurgent Capital Services"
type input "PO Box 10587"
type input "29603"
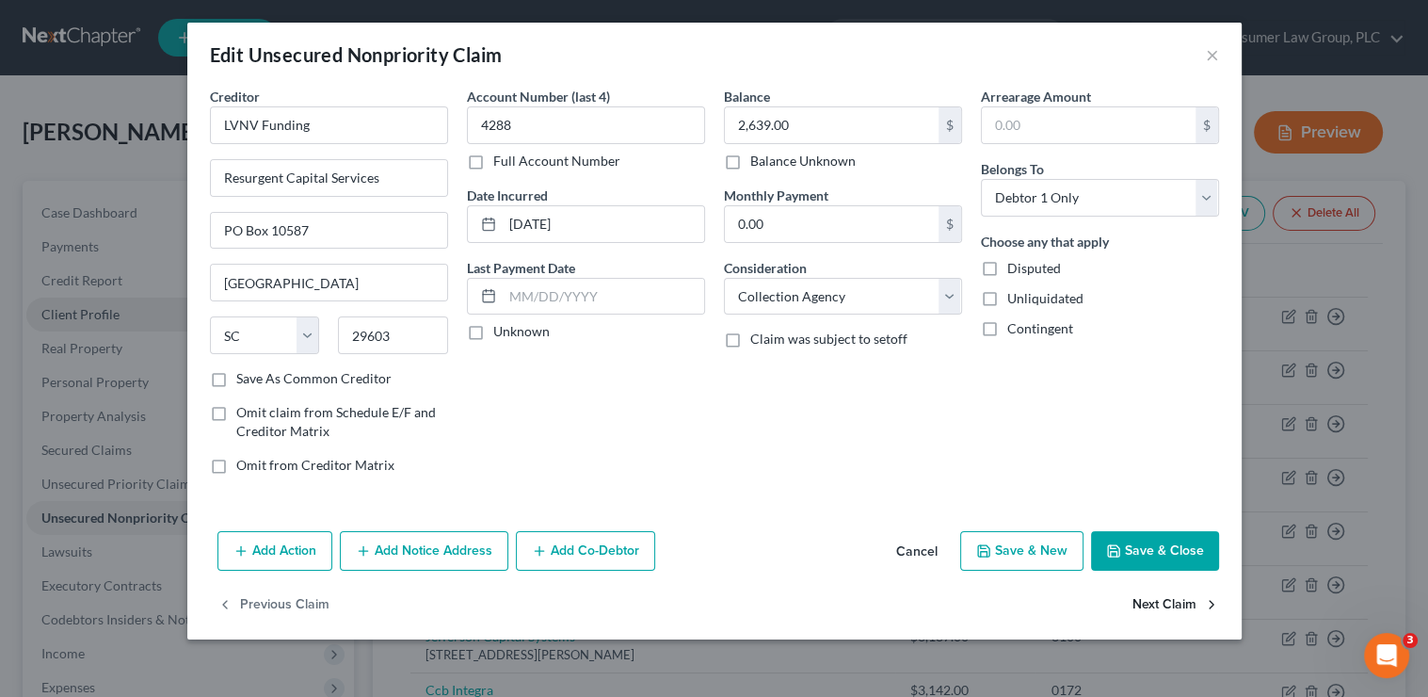
click at [1147, 610] on button "Next Claim" at bounding box center [1176, 606] width 87 height 40
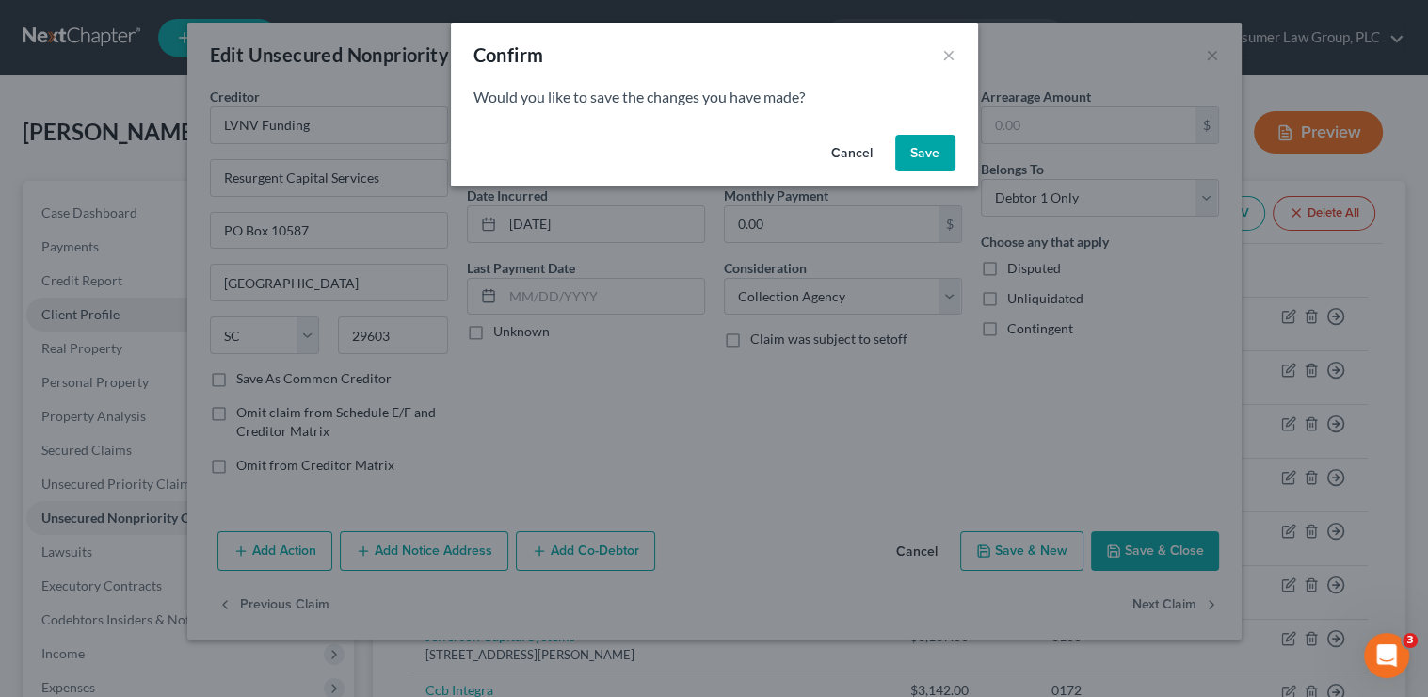
click at [930, 161] on button "Save" at bounding box center [925, 154] width 60 height 38
select select "46"
select select "2"
select select "1"
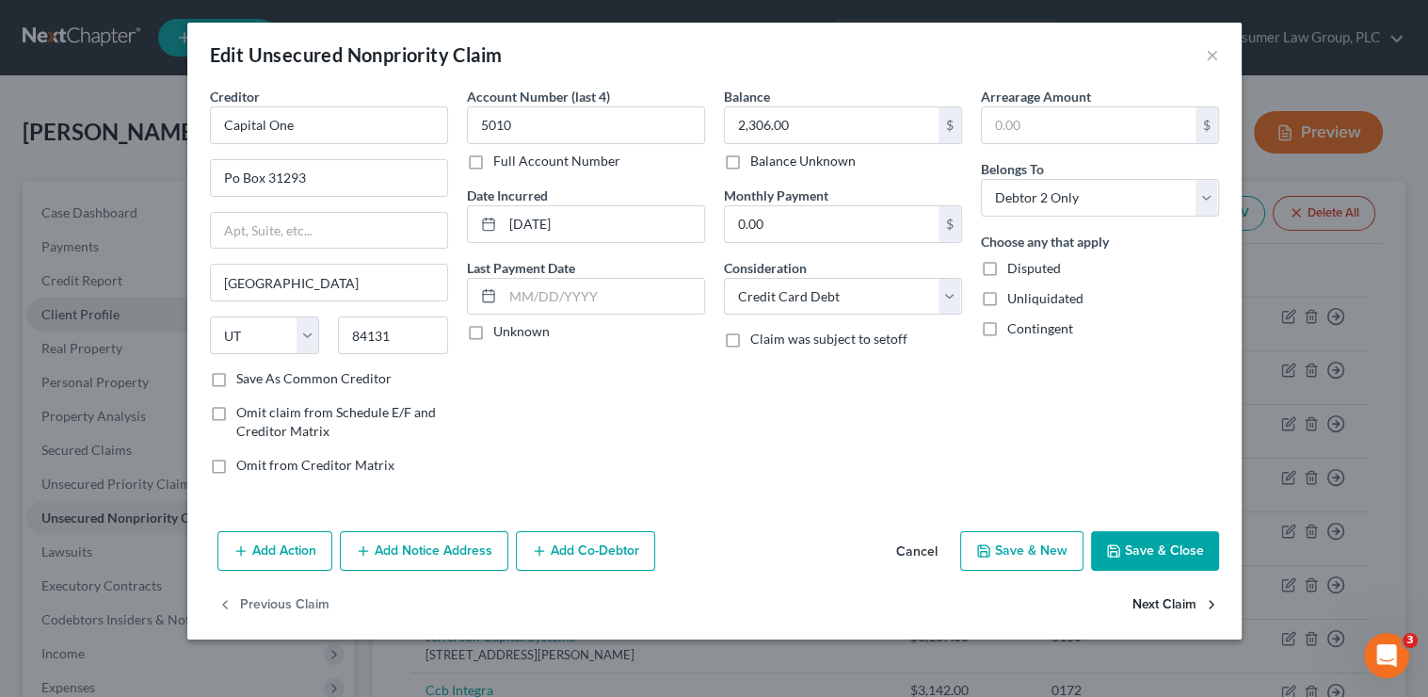
click at [1168, 600] on button "Next Claim" at bounding box center [1176, 606] width 87 height 40
select select "4"
select select "1"
select select "0"
click at [1162, 604] on button "Next Claim" at bounding box center [1176, 606] width 87 height 40
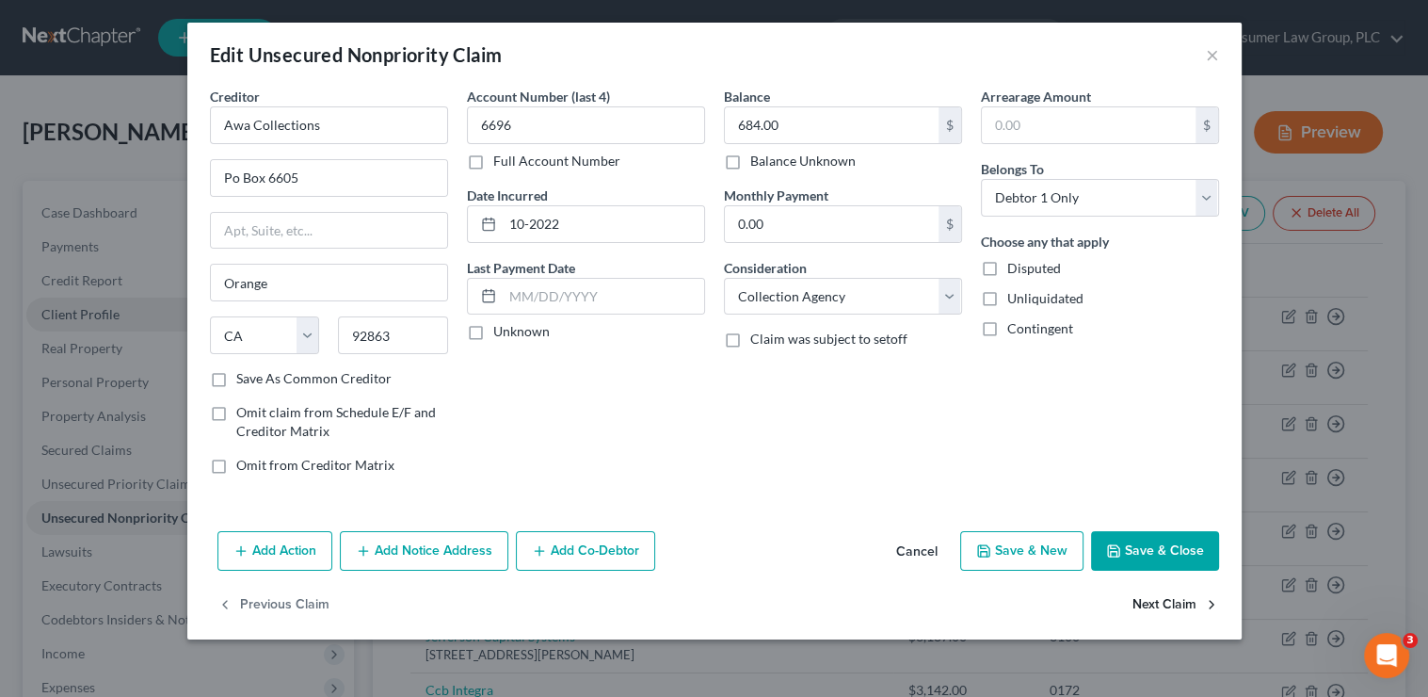
select select "14"
select select "1"
click at [796, 300] on select "Select Cable / Satellite Services Collection Agency Credit Card Debt Debt Couns…" at bounding box center [843, 297] width 238 height 38
click at [724, 278] on select "Select Cable / Satellite Services Collection Agency Credit Card Debt Debt Couns…" at bounding box center [843, 297] width 238 height 38
click at [871, 301] on select "Select Cable / Satellite Services Collection Agency Credit Card Debt Debt Couns…" at bounding box center [843, 297] width 238 height 38
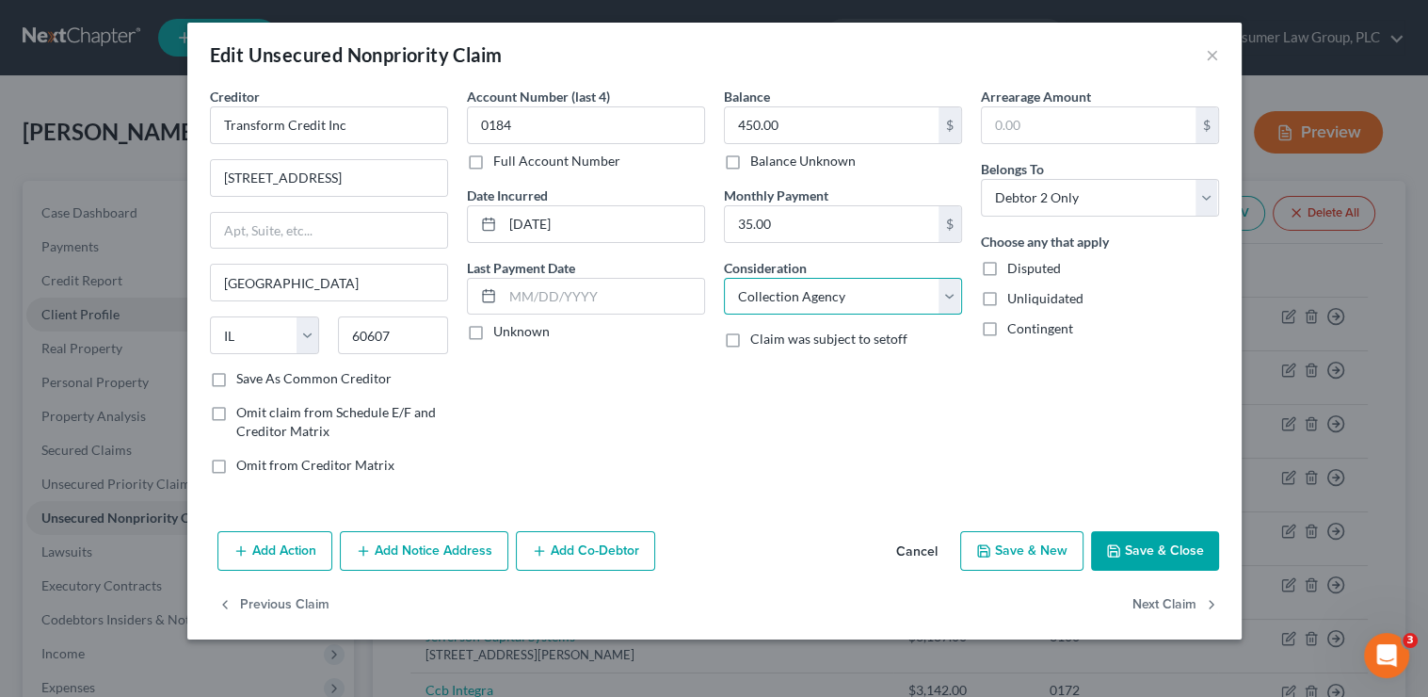
select select "10"
click at [724, 278] on select "Select Cable / Satellite Services Collection Agency Credit Card Debt Debt Couns…" at bounding box center [843, 297] width 238 height 38
drag, startPoint x: 1192, startPoint y: 622, endPoint x: 1186, endPoint y: 612, distance: 11.8
click at [1192, 621] on div "Previous Claim Next Claim" at bounding box center [714, 613] width 1054 height 55
click at [1184, 608] on button "Next Claim" at bounding box center [1176, 606] width 87 height 40
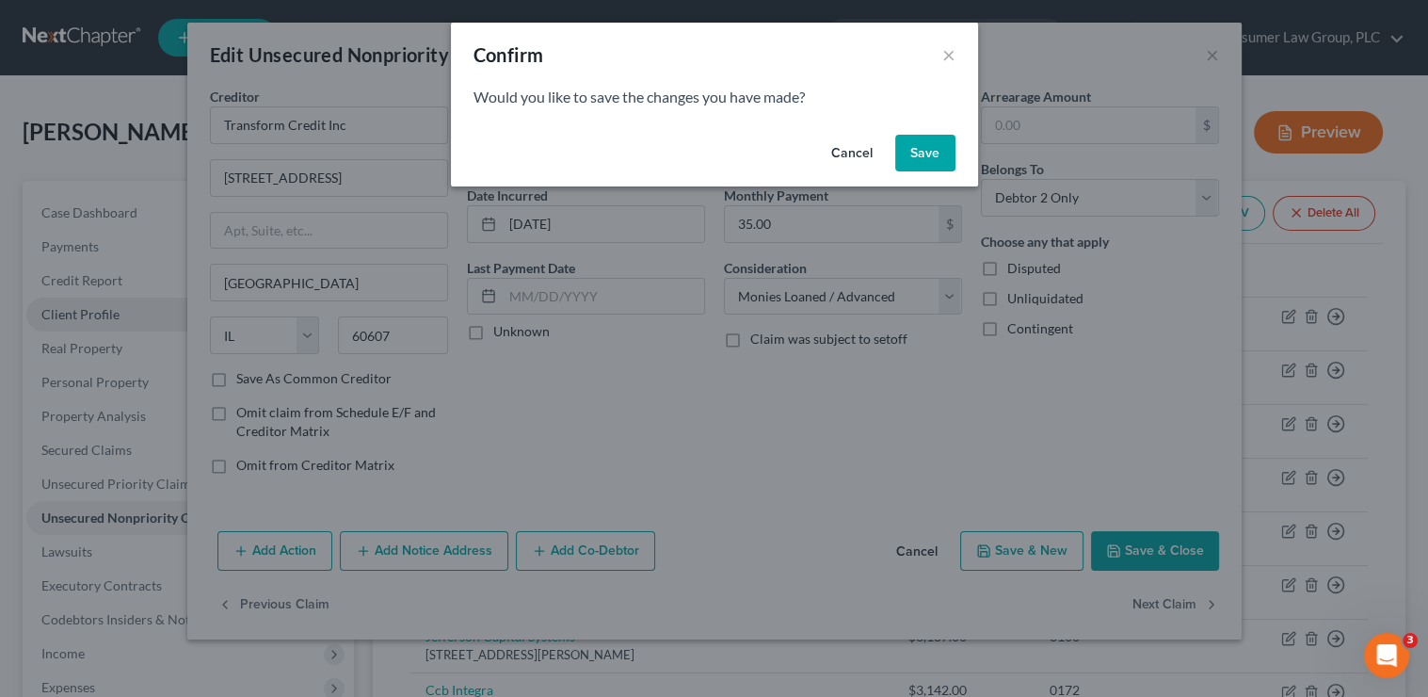
click at [947, 154] on button "Save" at bounding box center [925, 154] width 60 height 38
select select "14"
select select "0"
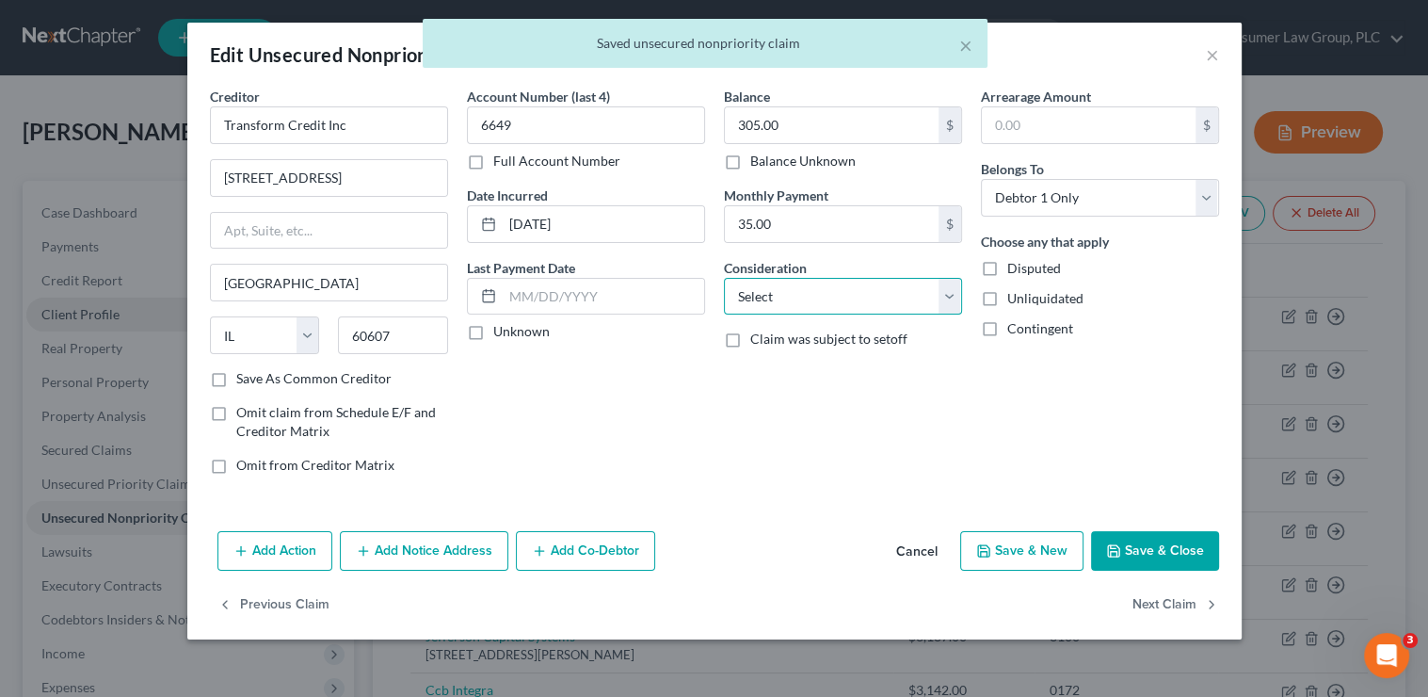
click at [817, 299] on select "Select Cable / Satellite Services Collection Agency Credit Card Debt Debt Couns…" at bounding box center [843, 297] width 238 height 38
select select "10"
click at [724, 278] on select "Select Cable / Satellite Services Collection Agency Credit Card Debt Debt Couns…" at bounding box center [843, 297] width 238 height 38
click at [1176, 606] on button "Next Claim" at bounding box center [1176, 606] width 87 height 40
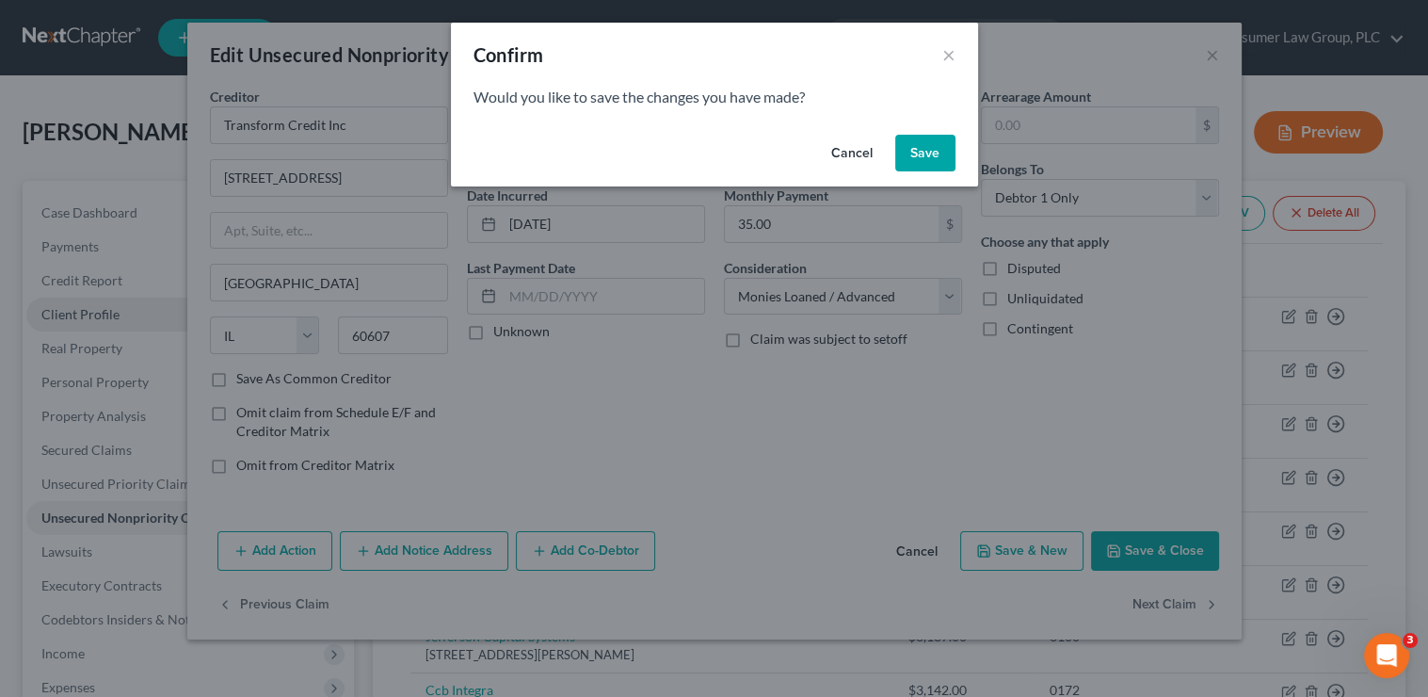
click at [937, 150] on button "Save" at bounding box center [925, 154] width 60 height 38
select select "16"
select select "2"
select select "0"
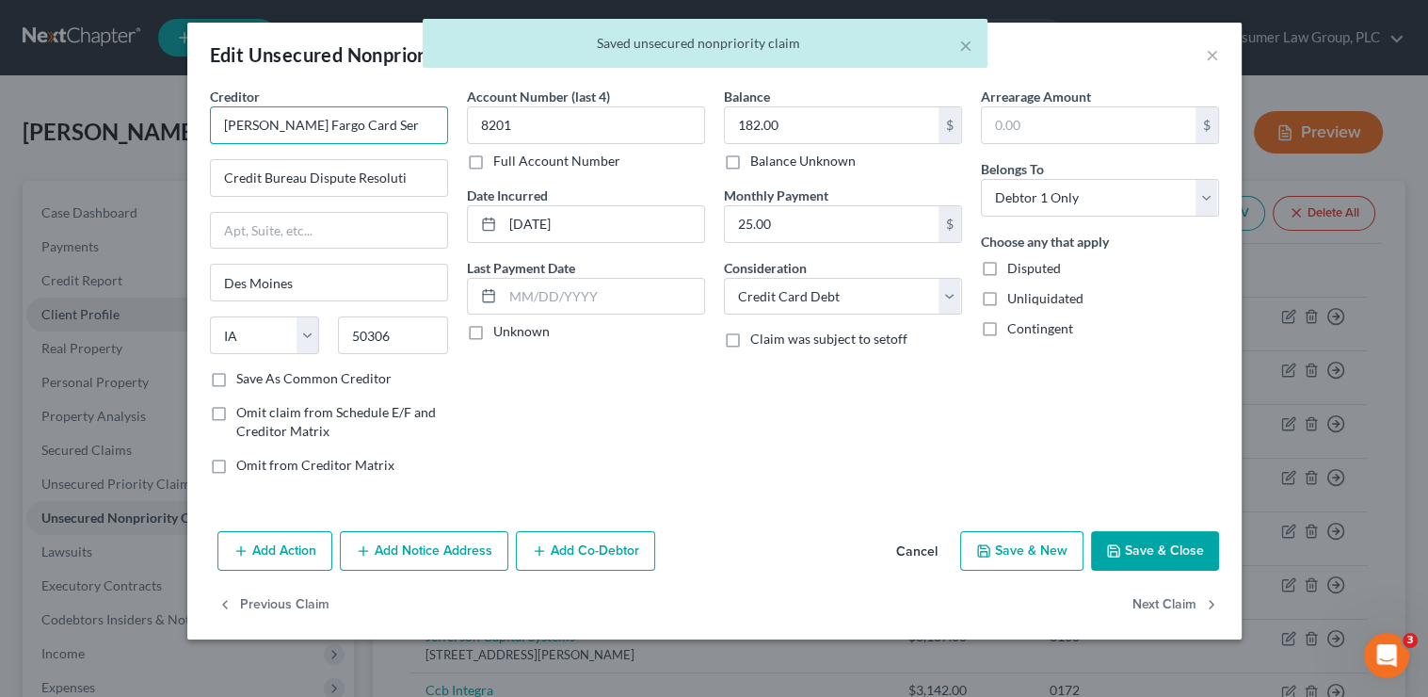
drag, startPoint x: 388, startPoint y: 129, endPoint x: 163, endPoint y: 92, distance: 228.0
click at [163, 92] on div "Edit Unsecured Nonpriority Claim × Creditor * Wells Fargo Card Ser Credit Burea…" at bounding box center [714, 348] width 1428 height 697
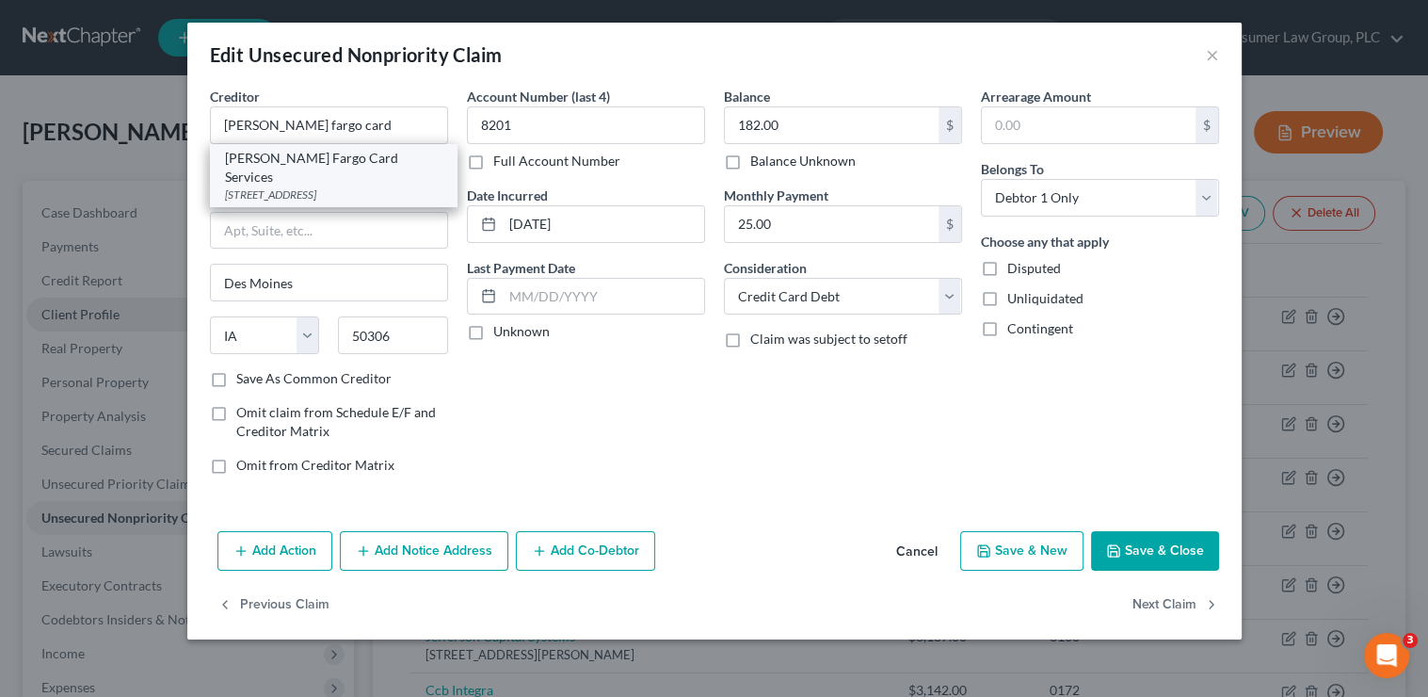
click at [350, 155] on div "Wells Fargo Card Services" at bounding box center [333, 168] width 217 height 38
type input "Wells Fargo Card Services"
type input "PO Box 51193"
type input "Los Angeles"
select select "4"
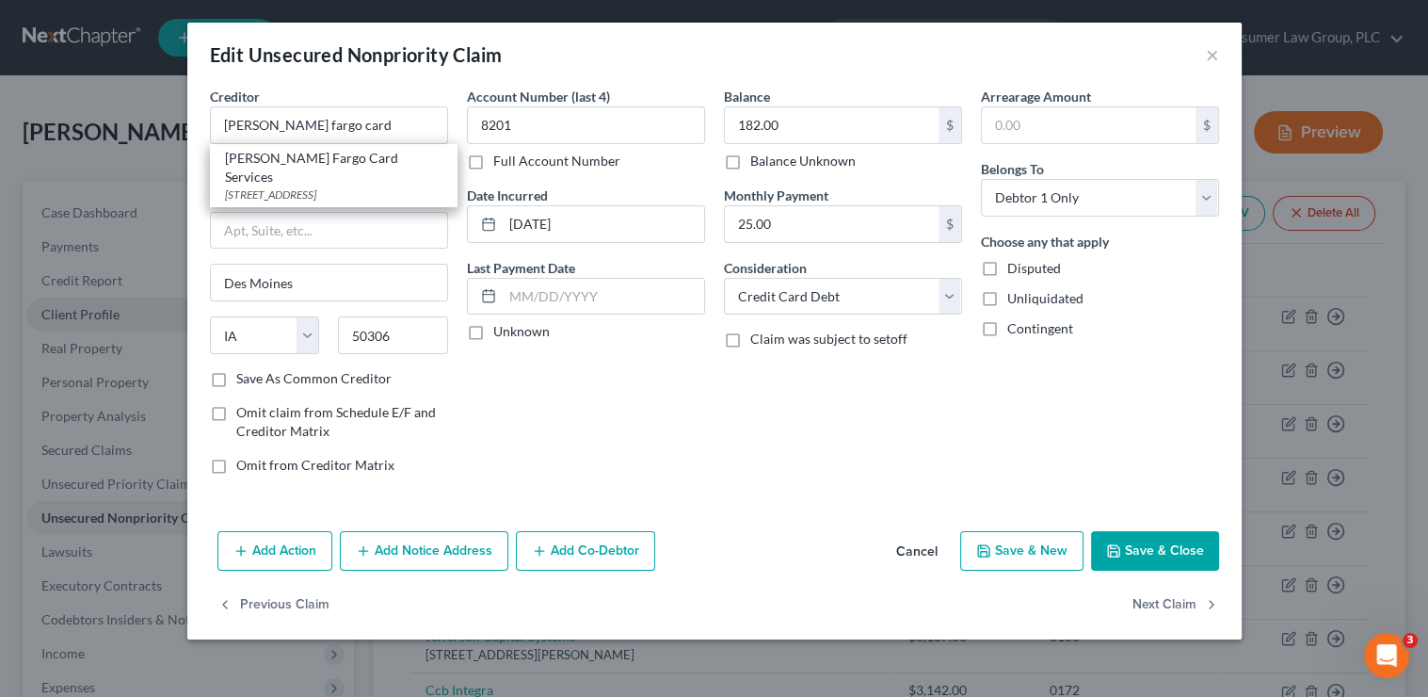
type input "90051"
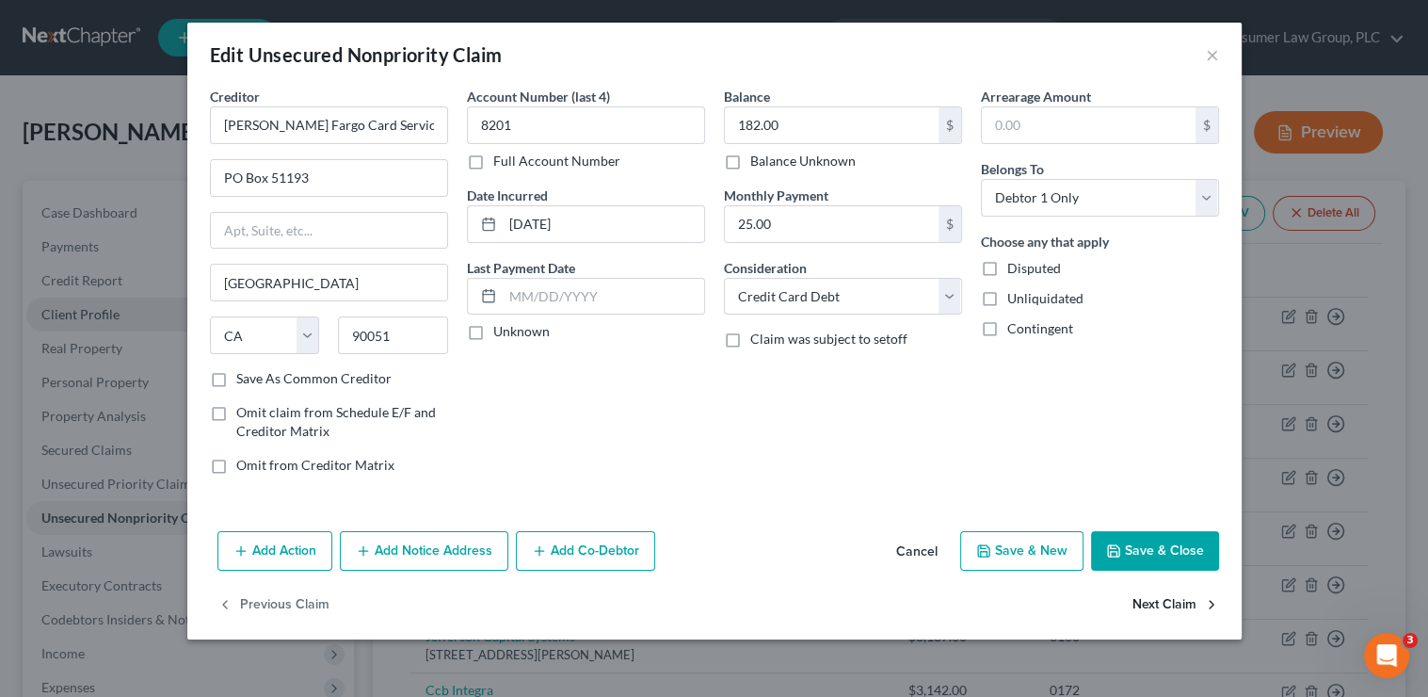
click at [1160, 604] on button "Next Claim" at bounding box center [1176, 606] width 87 height 40
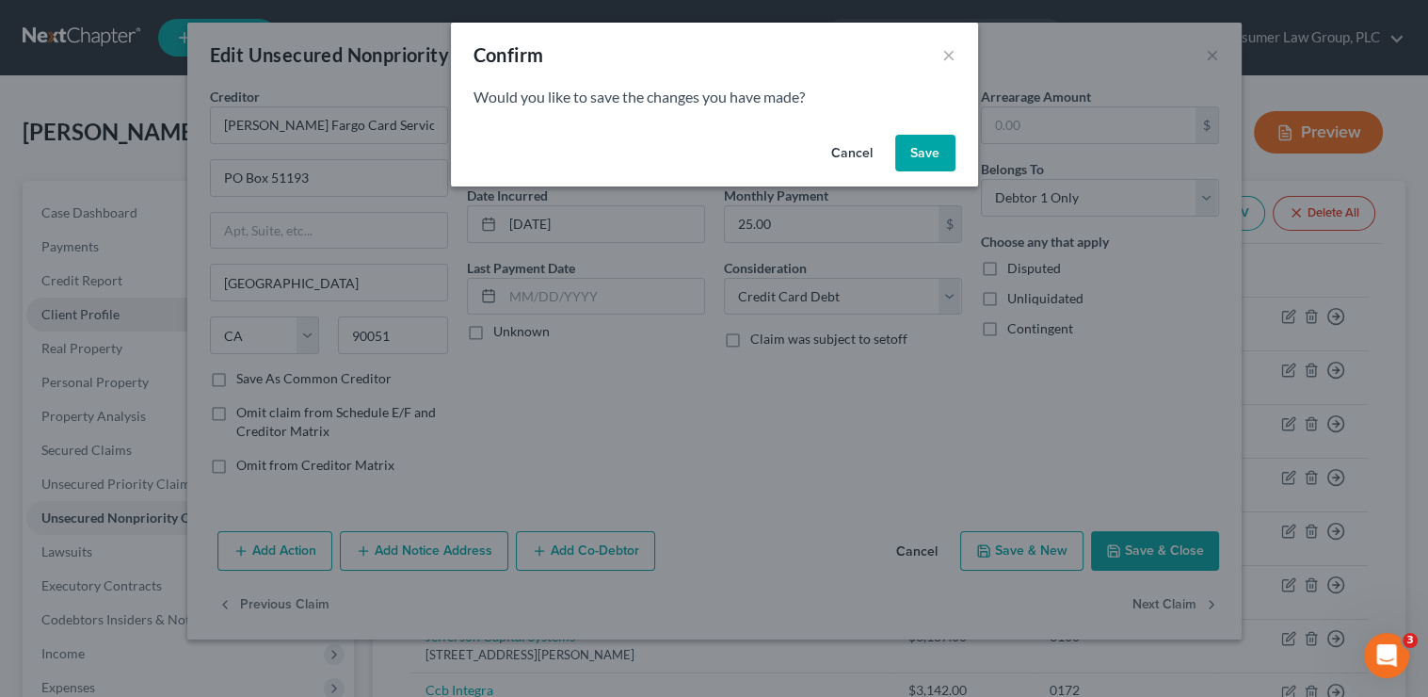
click at [933, 155] on button "Save" at bounding box center [925, 154] width 60 height 38
select select "31"
select select "2"
select select "0"
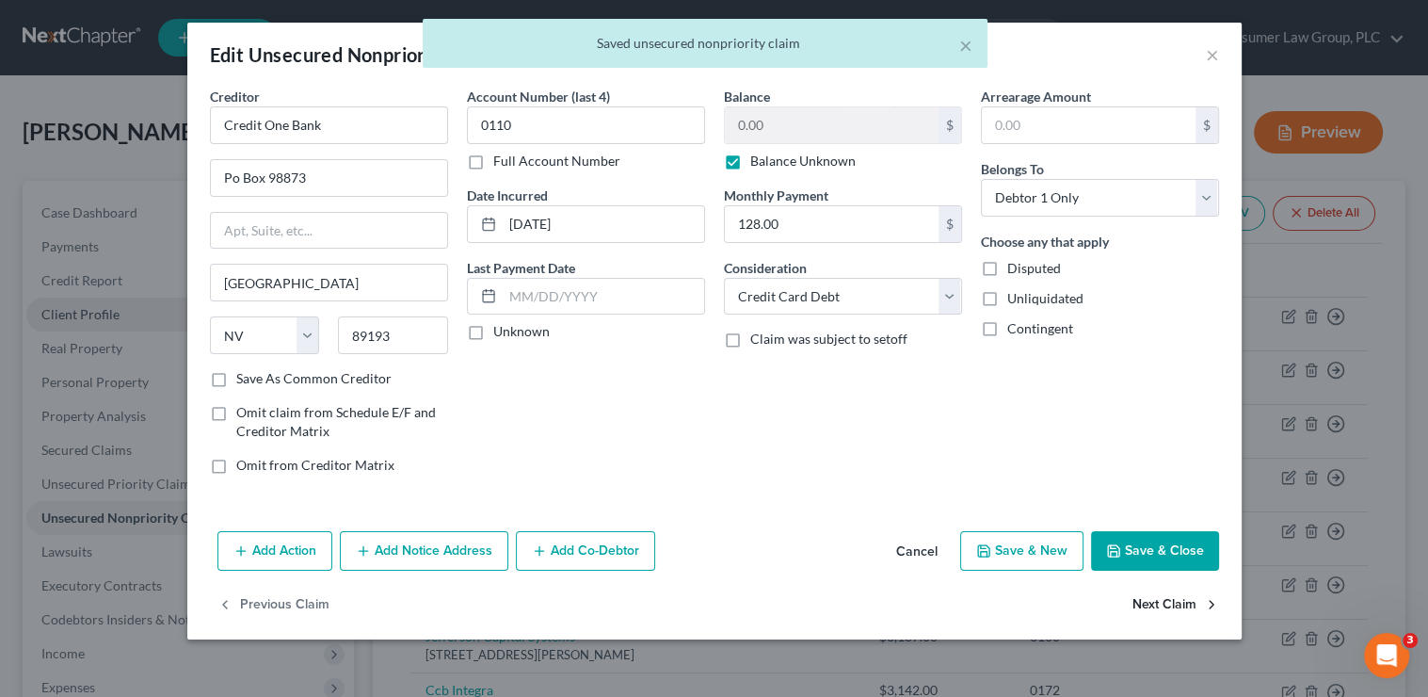
click at [1166, 605] on button "Next Claim" at bounding box center [1176, 606] width 87 height 40
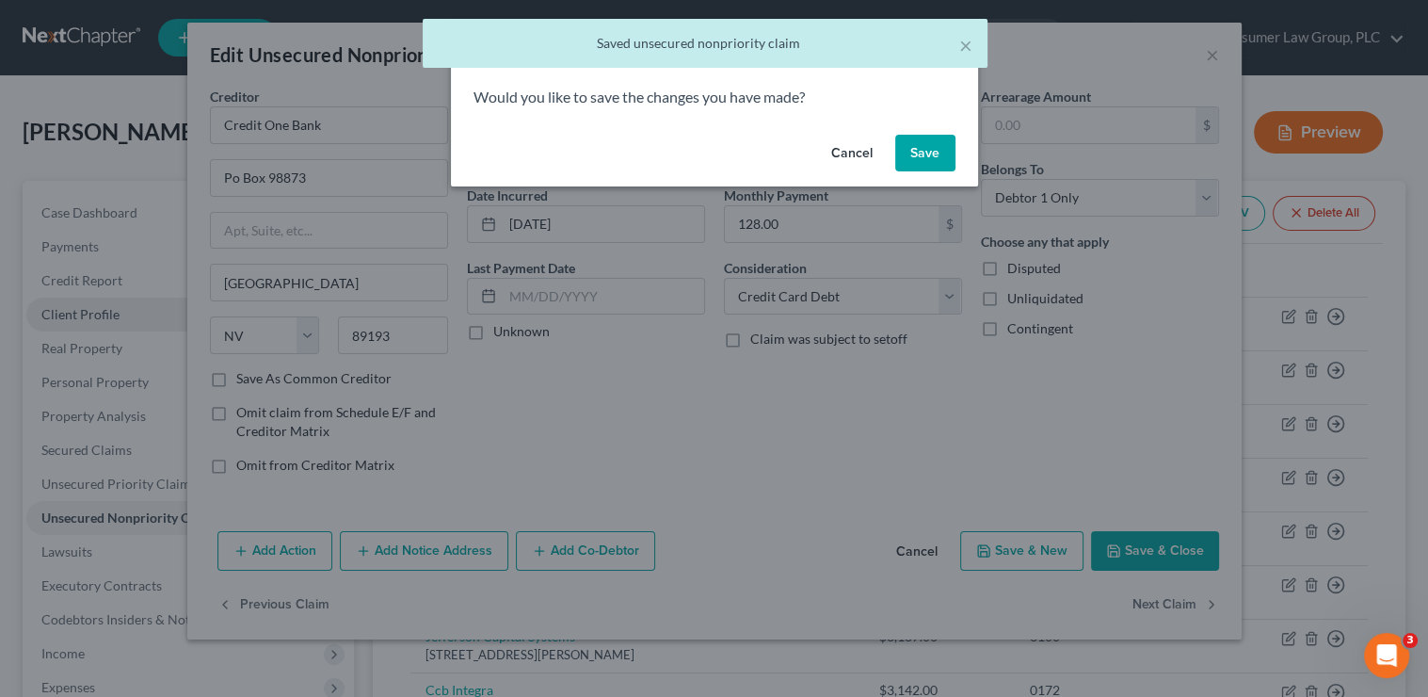
click at [941, 162] on button "Save" at bounding box center [925, 154] width 60 height 38
select select "46"
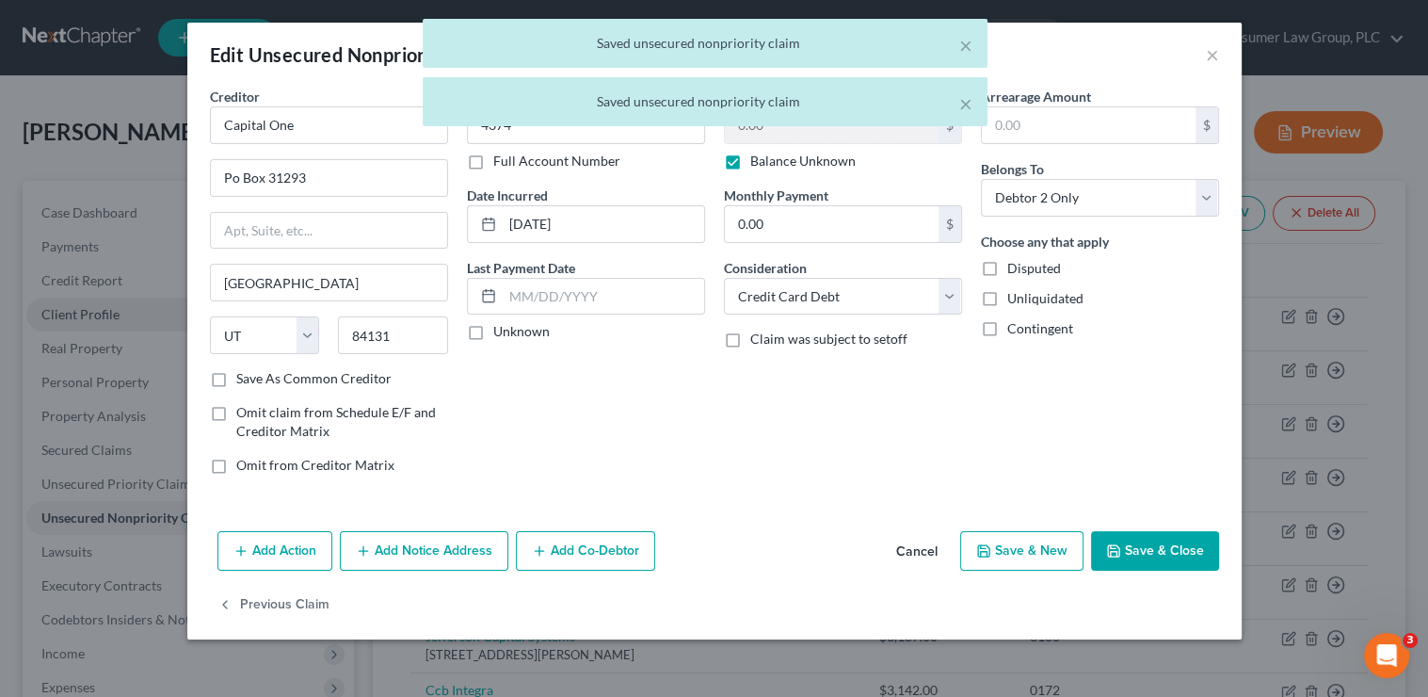
click at [1172, 554] on button "Save & Close" at bounding box center [1155, 551] width 128 height 40
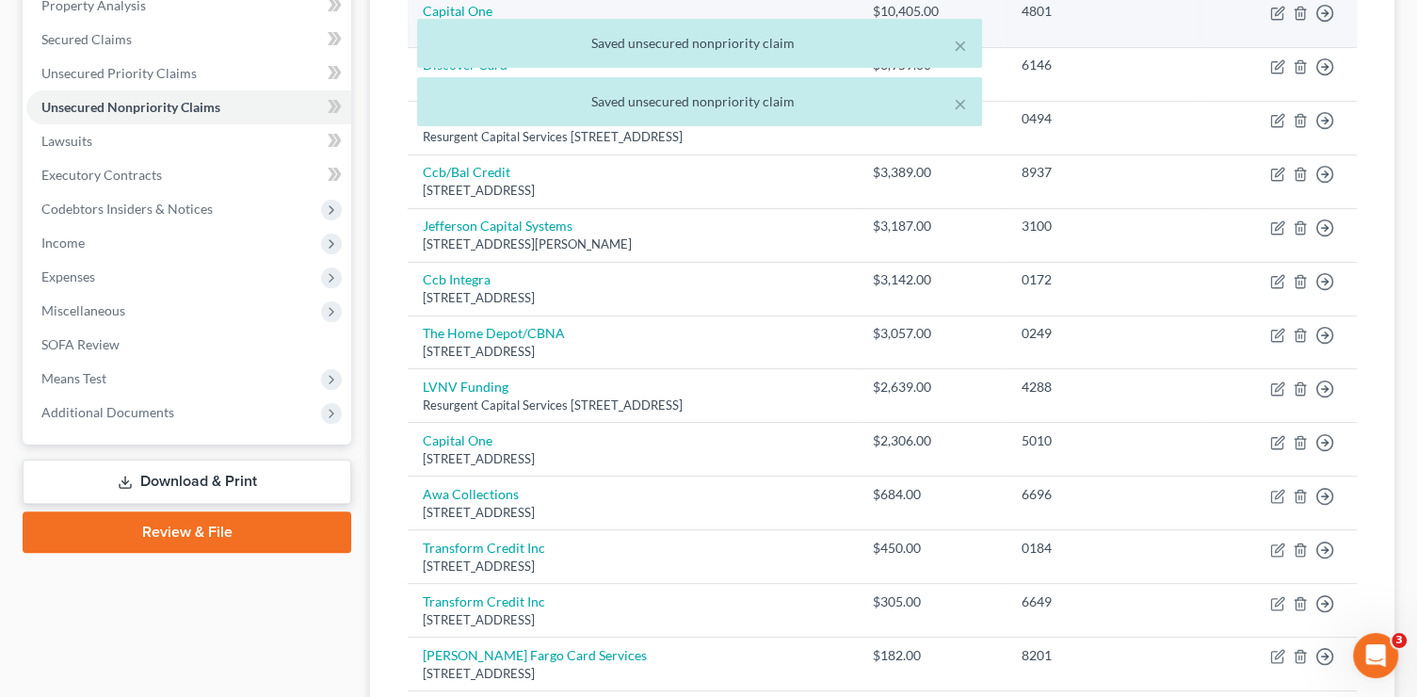
scroll to position [5, 0]
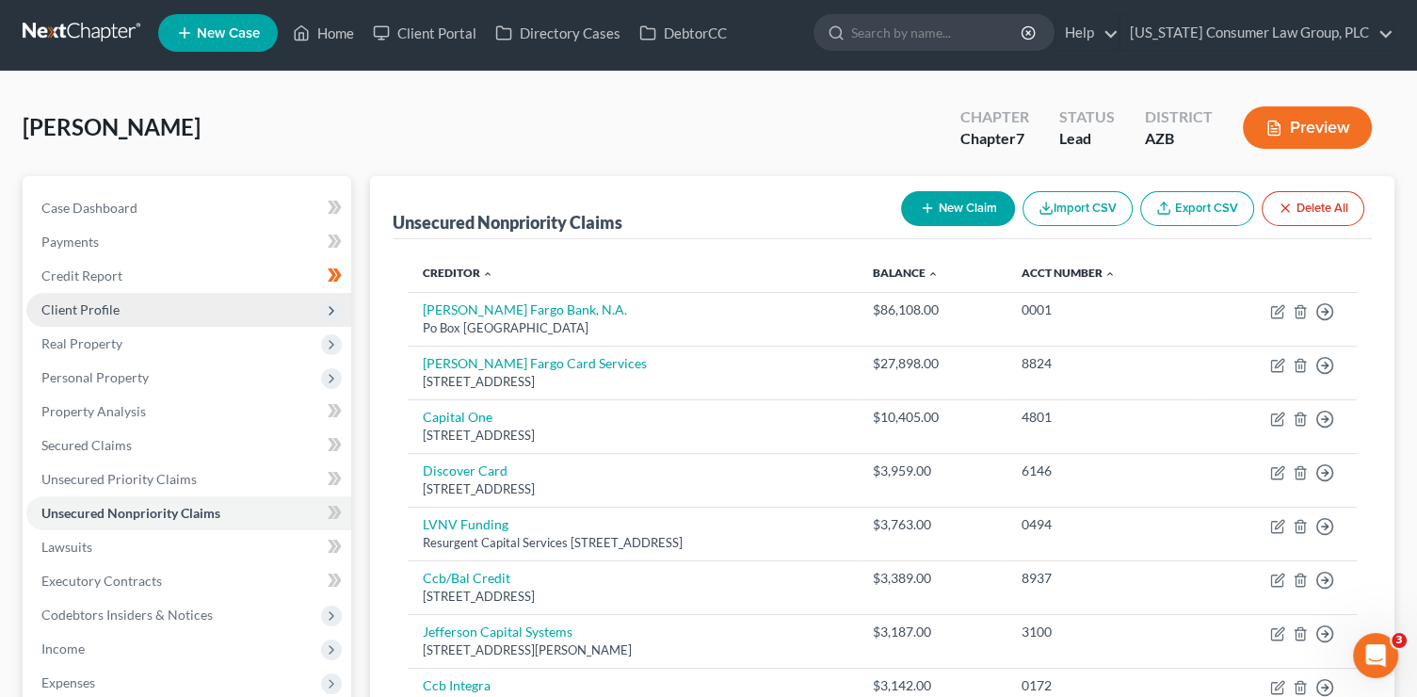
click at [964, 206] on button "New Claim" at bounding box center [958, 208] width 114 height 35
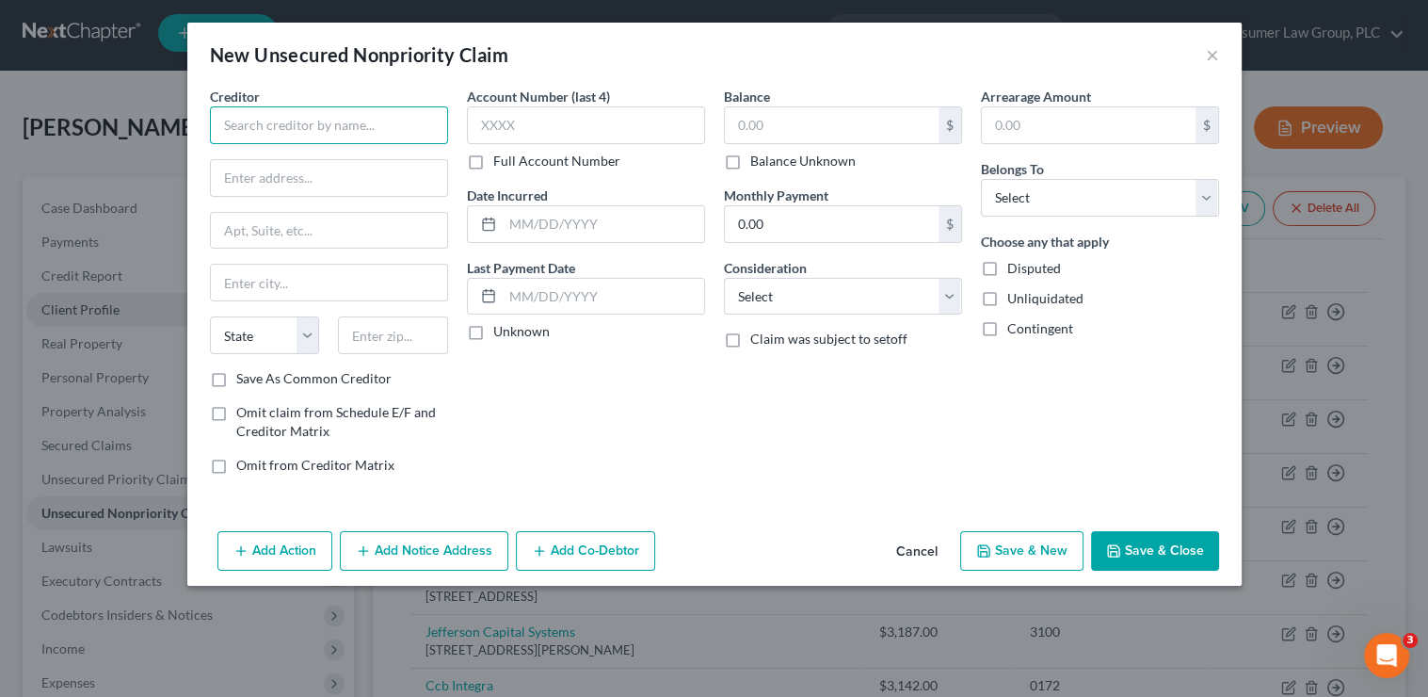
click at [346, 119] on input "text" at bounding box center [329, 125] width 238 height 38
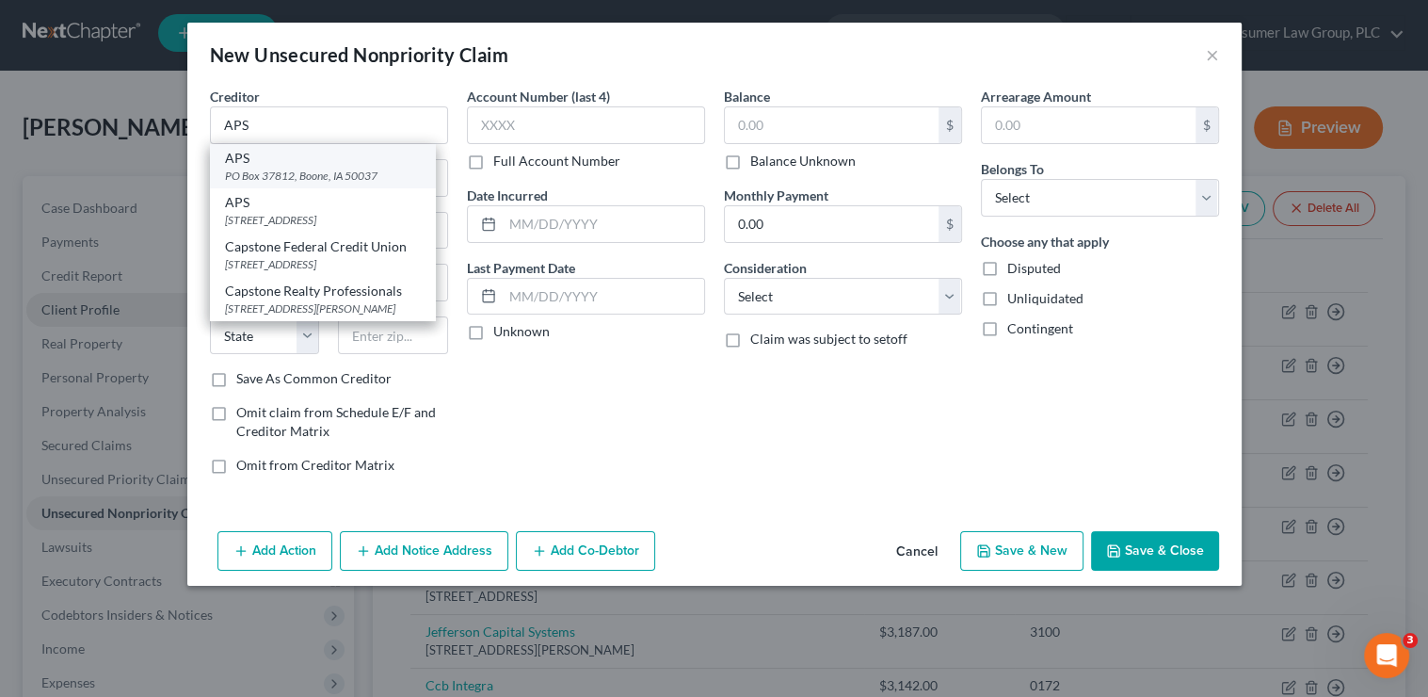
click at [355, 164] on div "APS" at bounding box center [323, 158] width 196 height 19
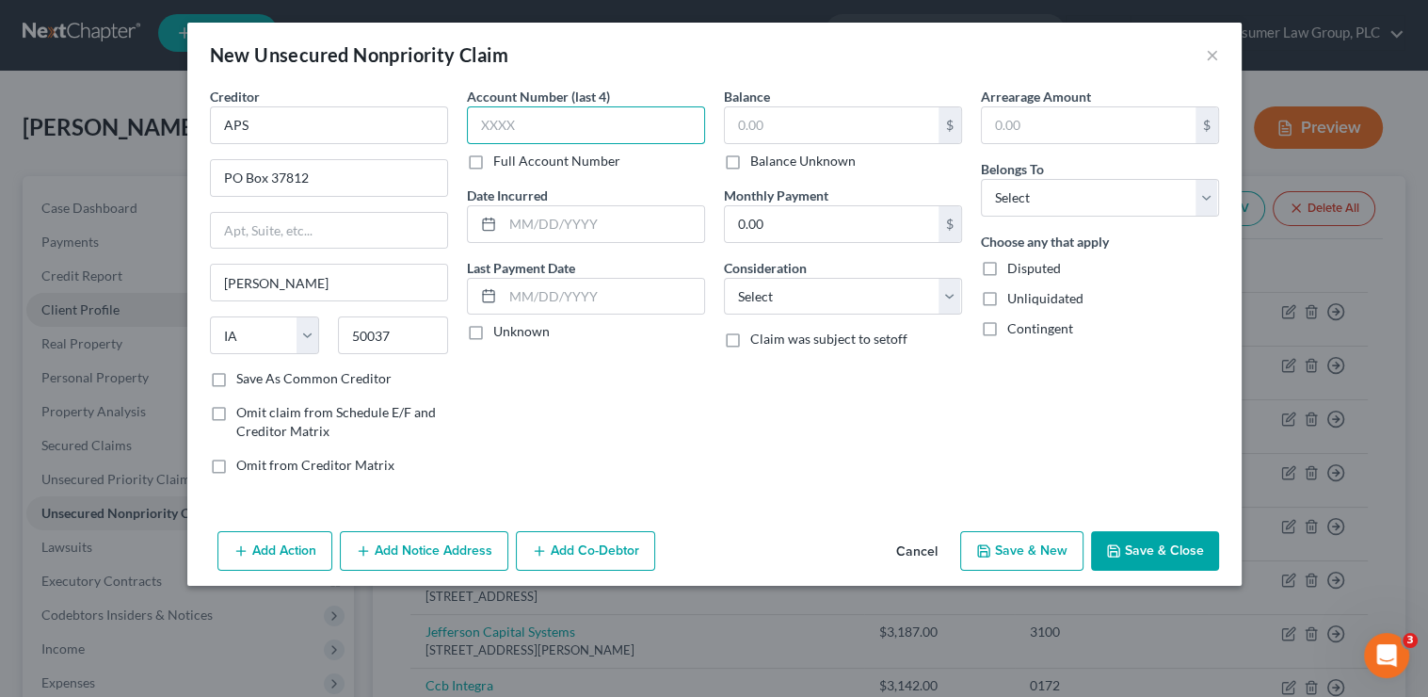
click at [591, 131] on input "text" at bounding box center [586, 125] width 238 height 38
click at [802, 118] on input "text" at bounding box center [832, 125] width 214 height 36
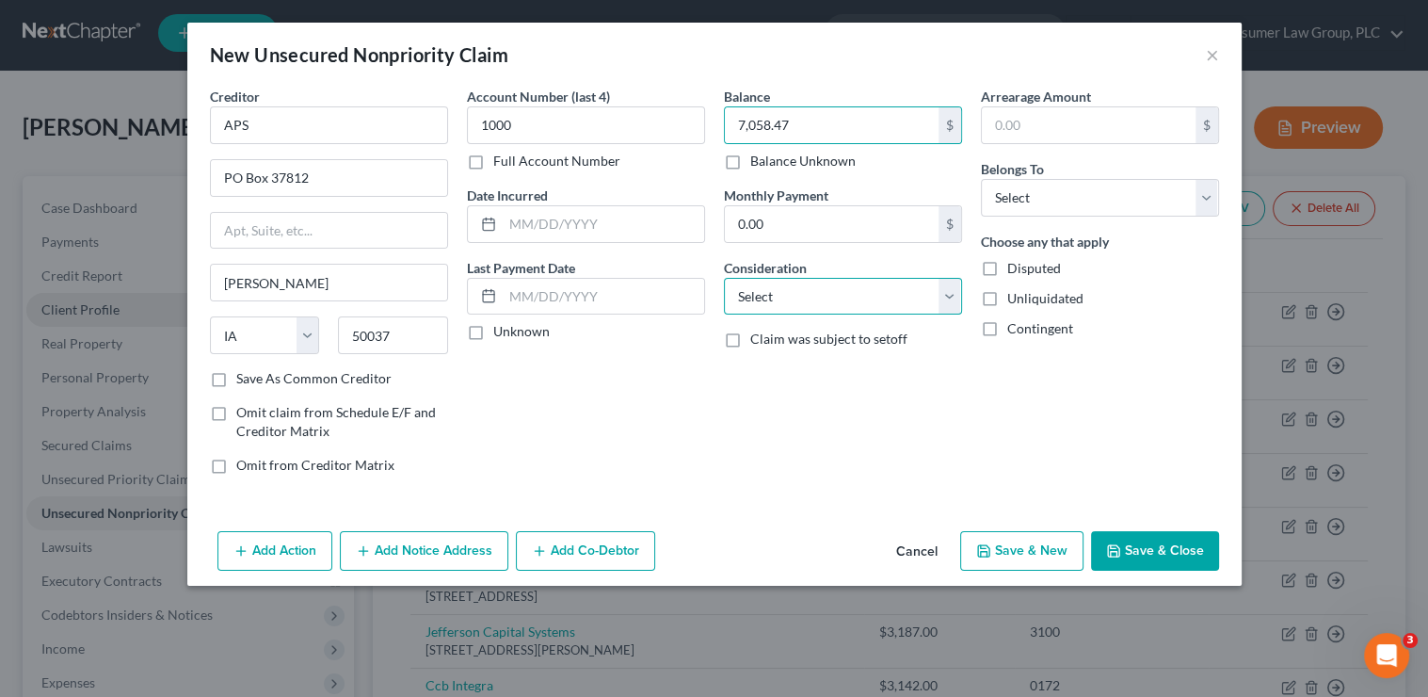
click at [834, 296] on select "Select Cable / Satellite Services Collection Agency Credit Card Debt Debt Couns…" at bounding box center [843, 297] width 238 height 38
click at [724, 278] on select "Select Cable / Satellite Services Collection Agency Credit Card Debt Debt Couns…" at bounding box center [843, 297] width 238 height 38
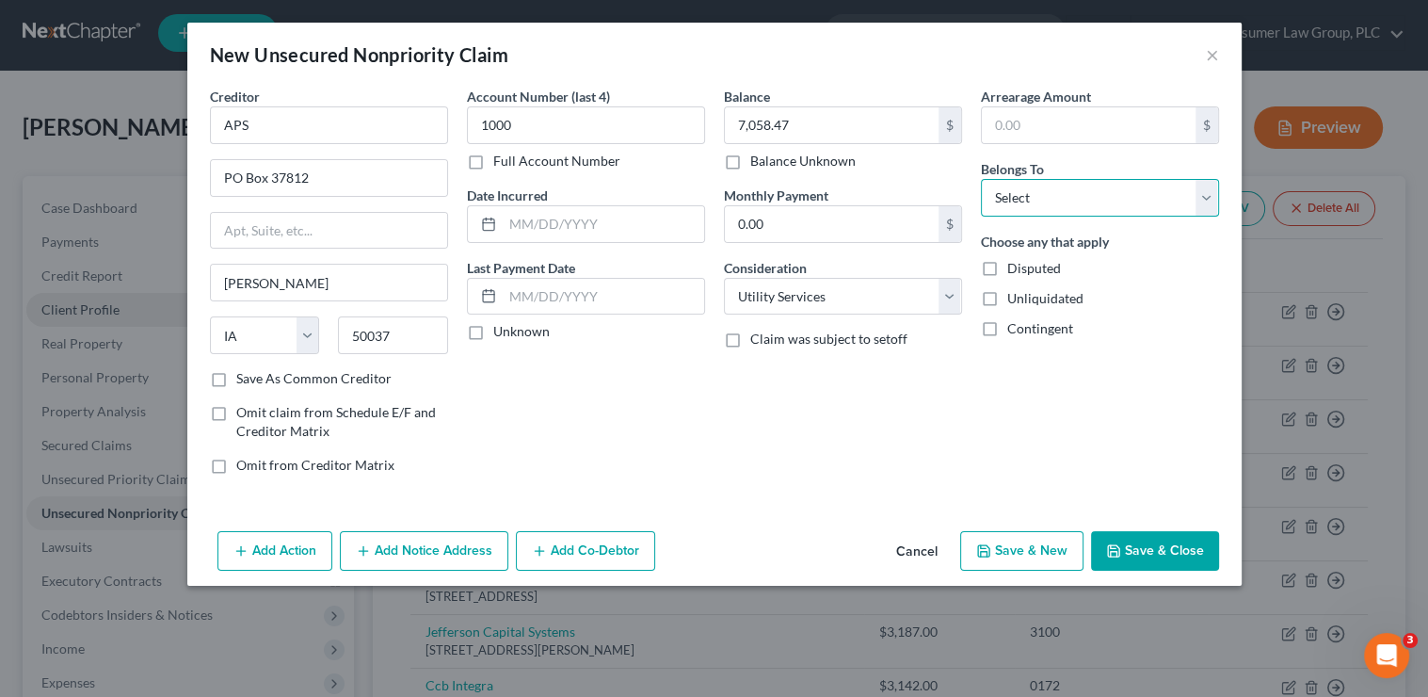
click at [1049, 204] on select "Select Debtor 1 Only Debtor 2 Only Debtor 1 And Debtor 2 Only At Least One Of T…" at bounding box center [1100, 198] width 238 height 38
click at [981, 179] on select "Select Debtor 1 Only Debtor 2 Only Debtor 1 And Debtor 2 Only At Least One Of T…" at bounding box center [1100, 198] width 238 height 38
click at [1165, 565] on button "Save & Close" at bounding box center [1155, 551] width 128 height 40
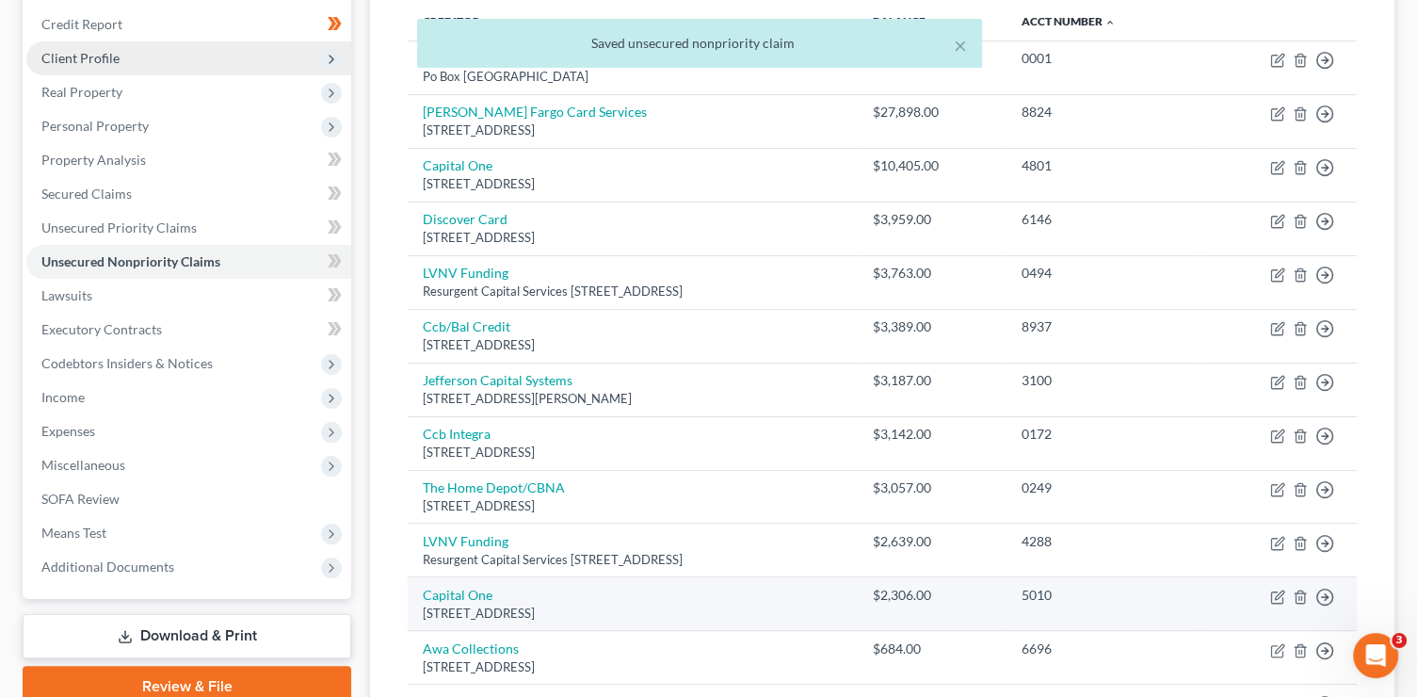
scroll to position [713, 0]
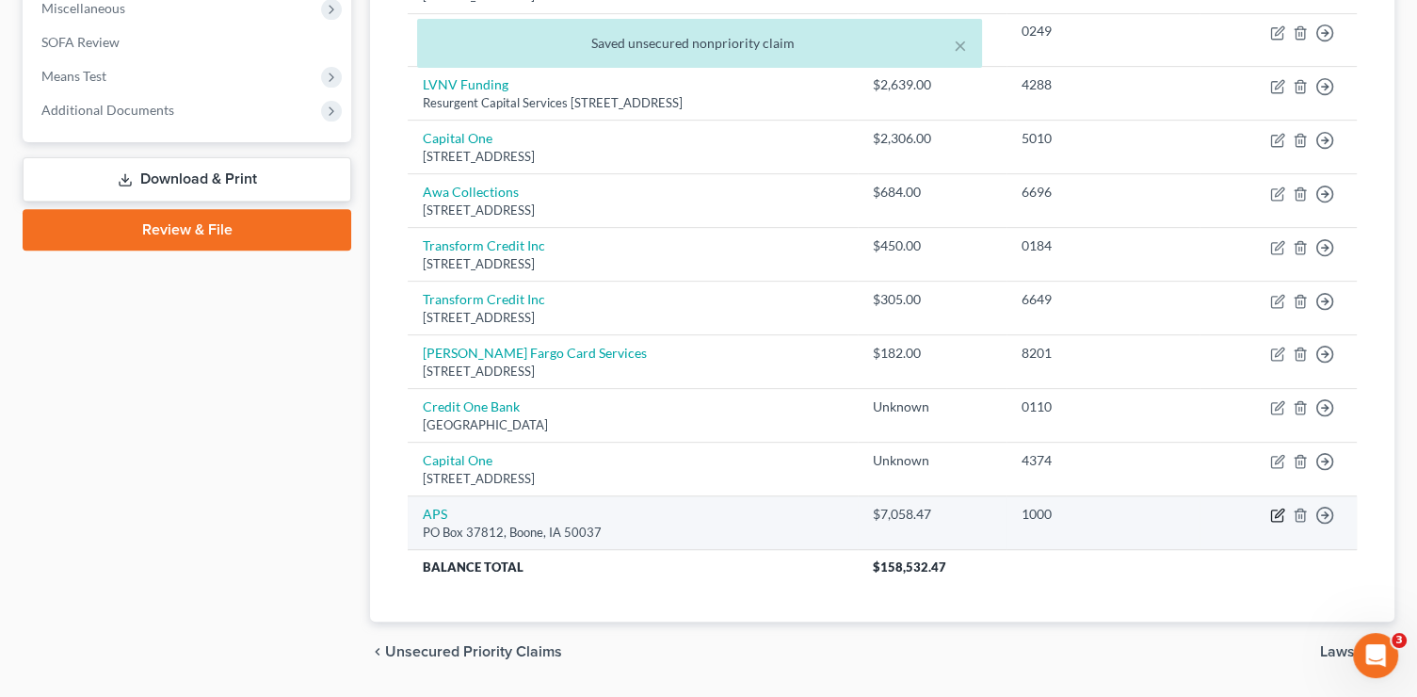
click at [1270, 512] on icon "button" at bounding box center [1277, 514] width 15 height 15
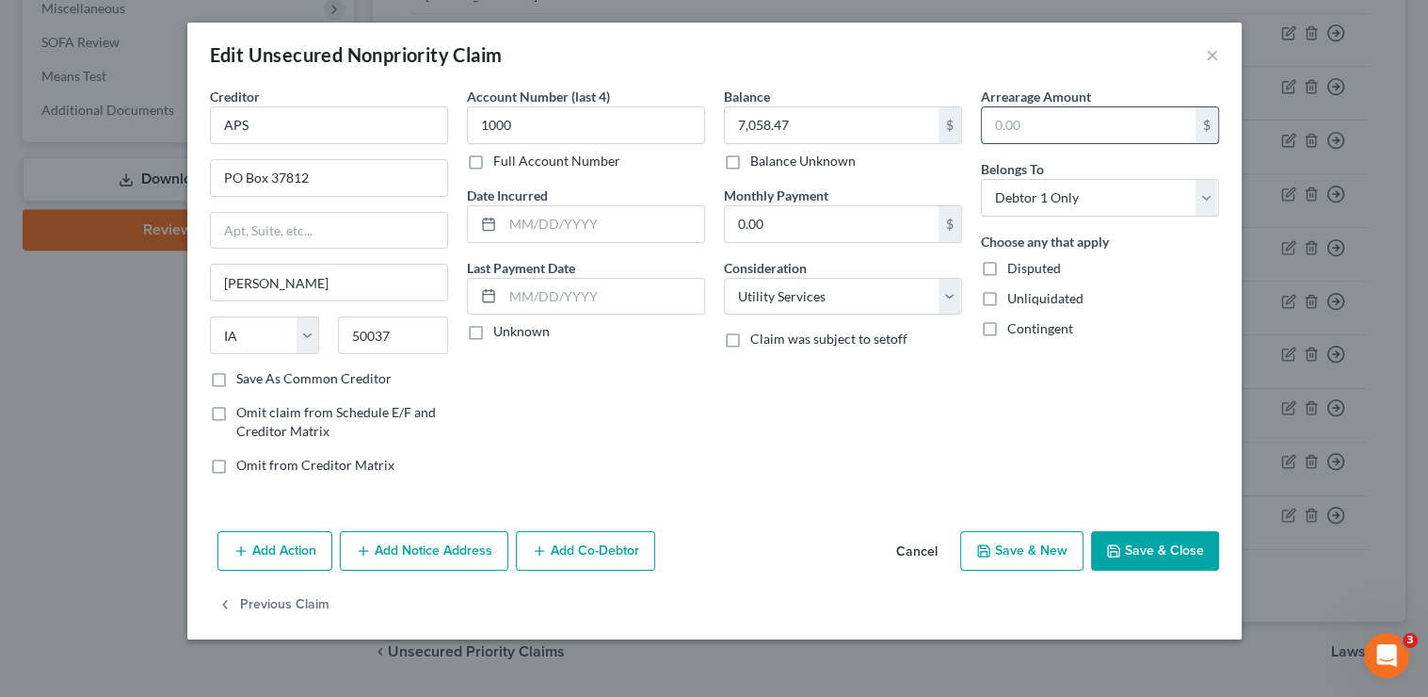
click at [1028, 129] on input "text" at bounding box center [1089, 125] width 214 height 36
click at [1164, 561] on button "Save & Close" at bounding box center [1155, 551] width 128 height 40
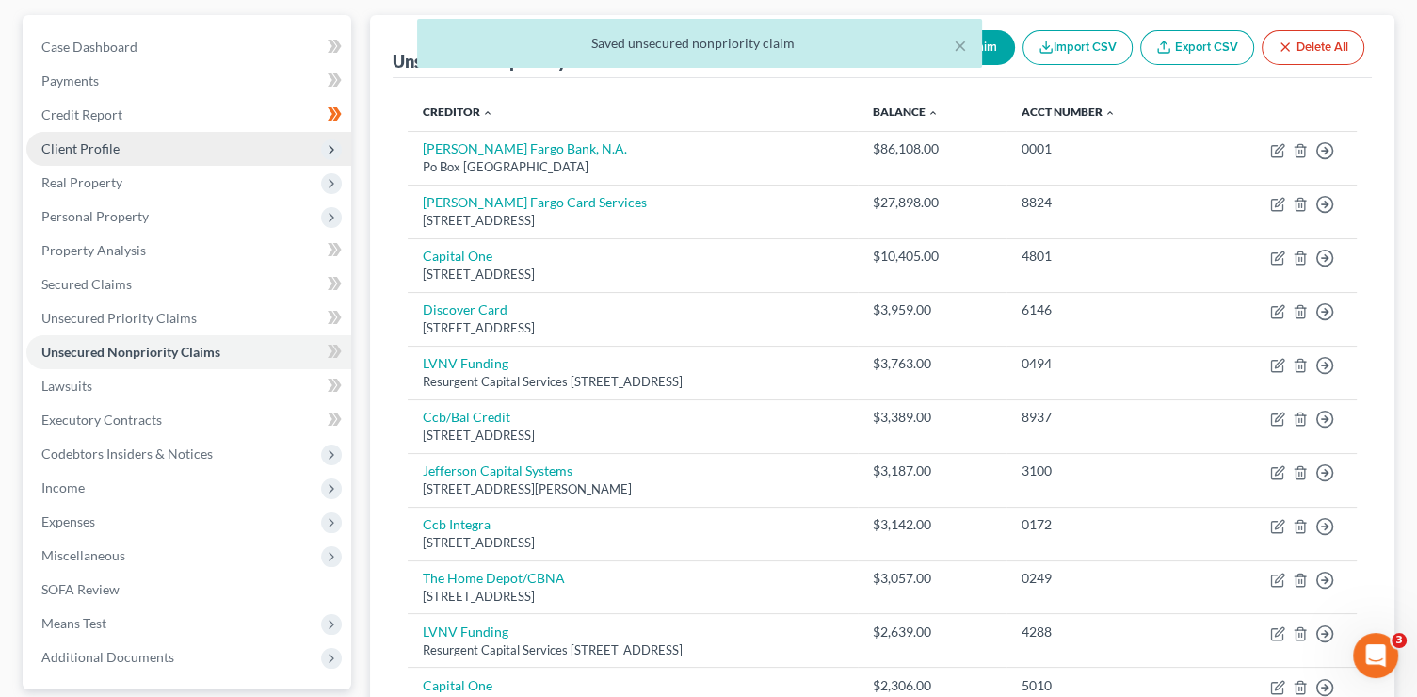
scroll to position [0, 0]
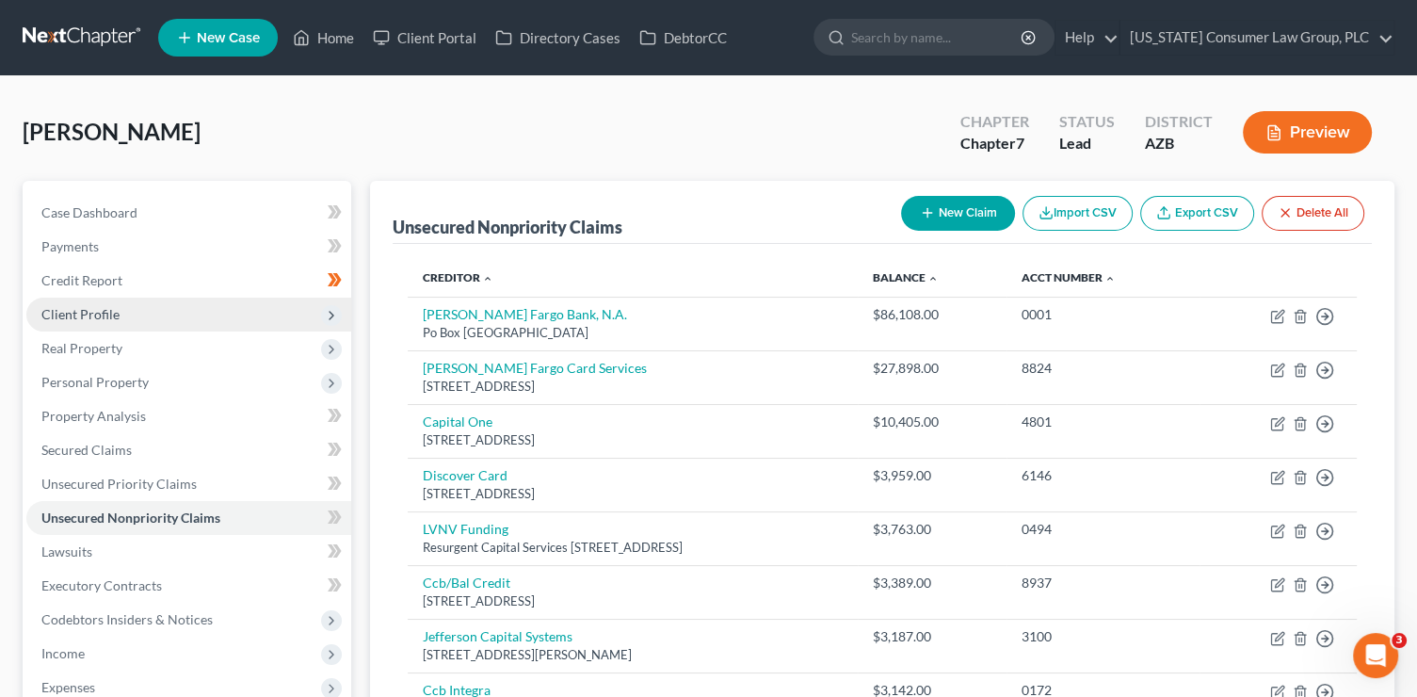
click at [965, 216] on button "New Claim" at bounding box center [958, 213] width 114 height 35
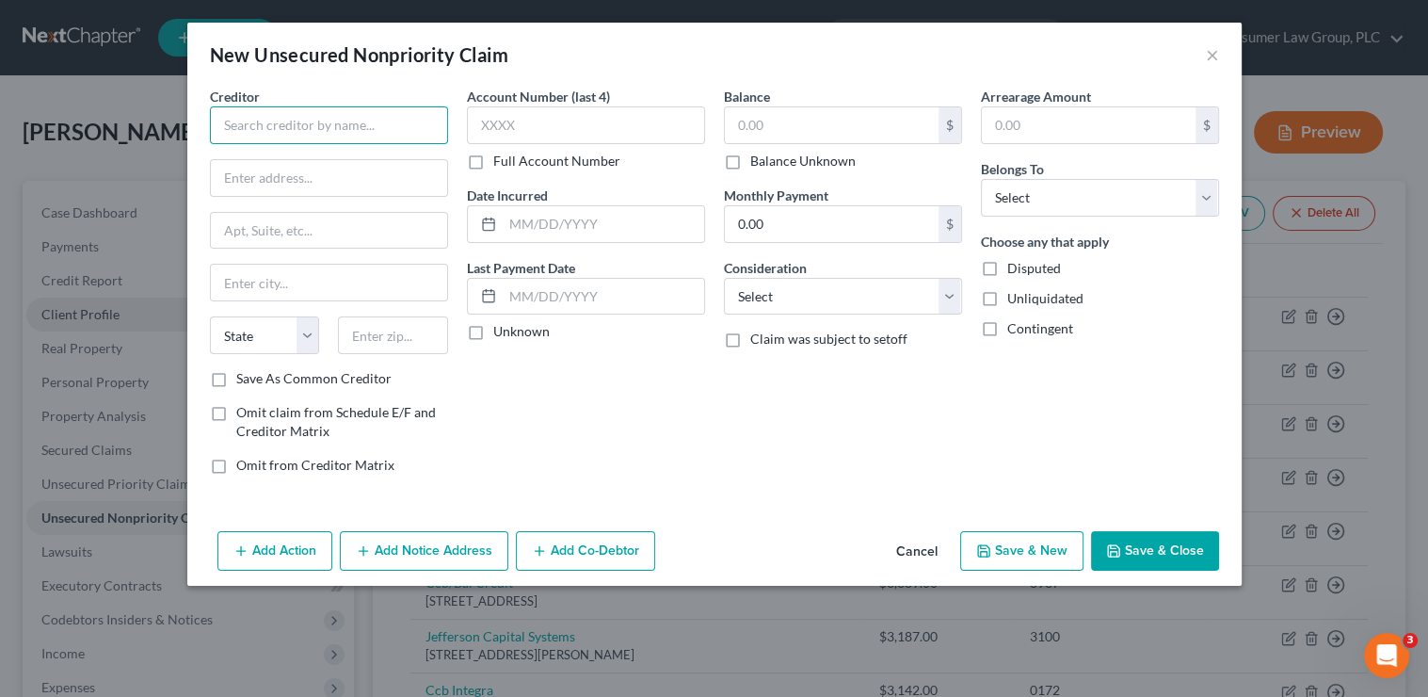
click at [419, 124] on input "text" at bounding box center [329, 125] width 238 height 38
click at [390, 169] on input "text" at bounding box center [329, 178] width 236 height 36
click at [391, 171] on input "text" at bounding box center [329, 178] width 236 height 36
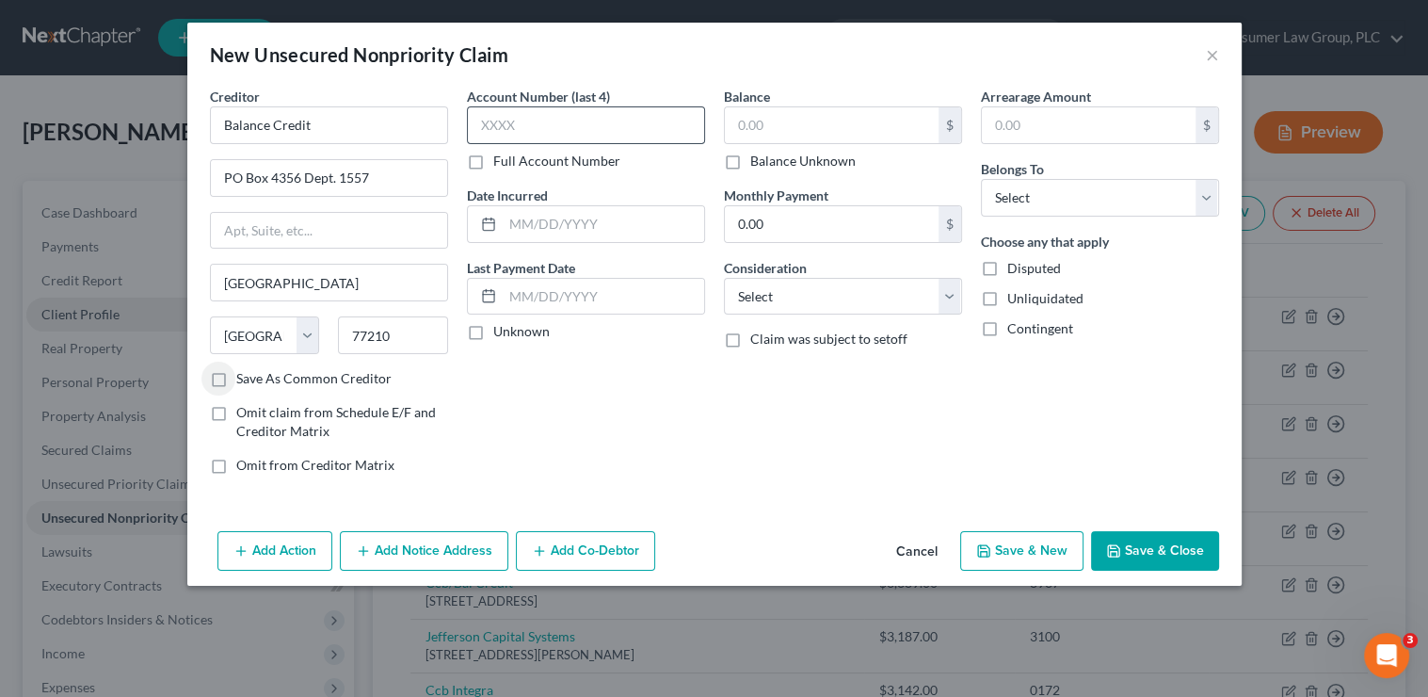
click at [244, 369] on input "Save As Common Creditor" at bounding box center [250, 375] width 12 height 12
click at [583, 129] on input "text" at bounding box center [586, 125] width 238 height 38
click at [857, 137] on input "text" at bounding box center [832, 125] width 214 height 36
click at [887, 291] on select "Select Cable / Satellite Services Collection Agency Credit Card Debt Debt Couns…" at bounding box center [843, 297] width 238 height 38
click at [724, 278] on select "Select Cable / Satellite Services Collection Agency Credit Card Debt Debt Couns…" at bounding box center [843, 297] width 238 height 38
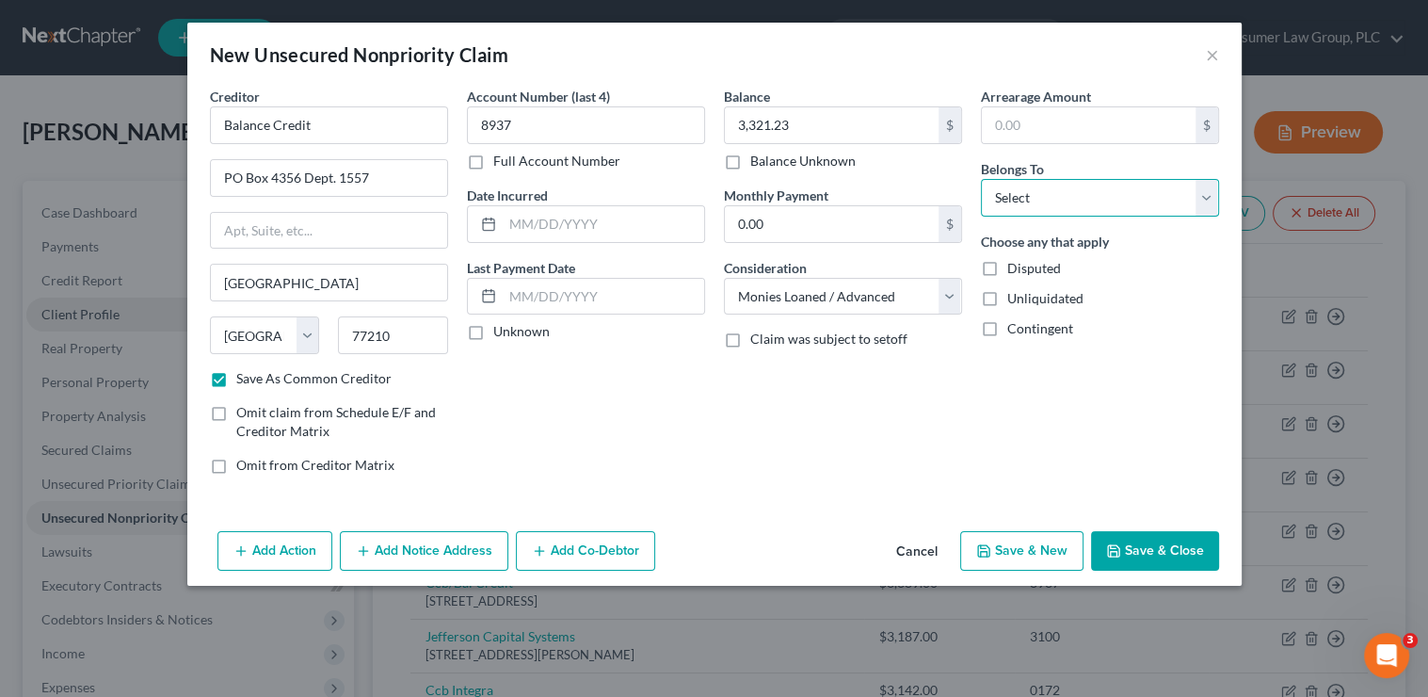
click at [1035, 199] on select "Select Debtor 1 Only Debtor 2 Only Debtor 1 And Debtor 2 Only At Least One Of T…" at bounding box center [1100, 198] width 238 height 38
click at [981, 179] on select "Select Debtor 1 Only Debtor 2 Only Debtor 1 And Debtor 2 Only At Least One Of T…" at bounding box center [1100, 198] width 238 height 38
click at [1169, 555] on button "Save & Close" at bounding box center [1155, 551] width 128 height 40
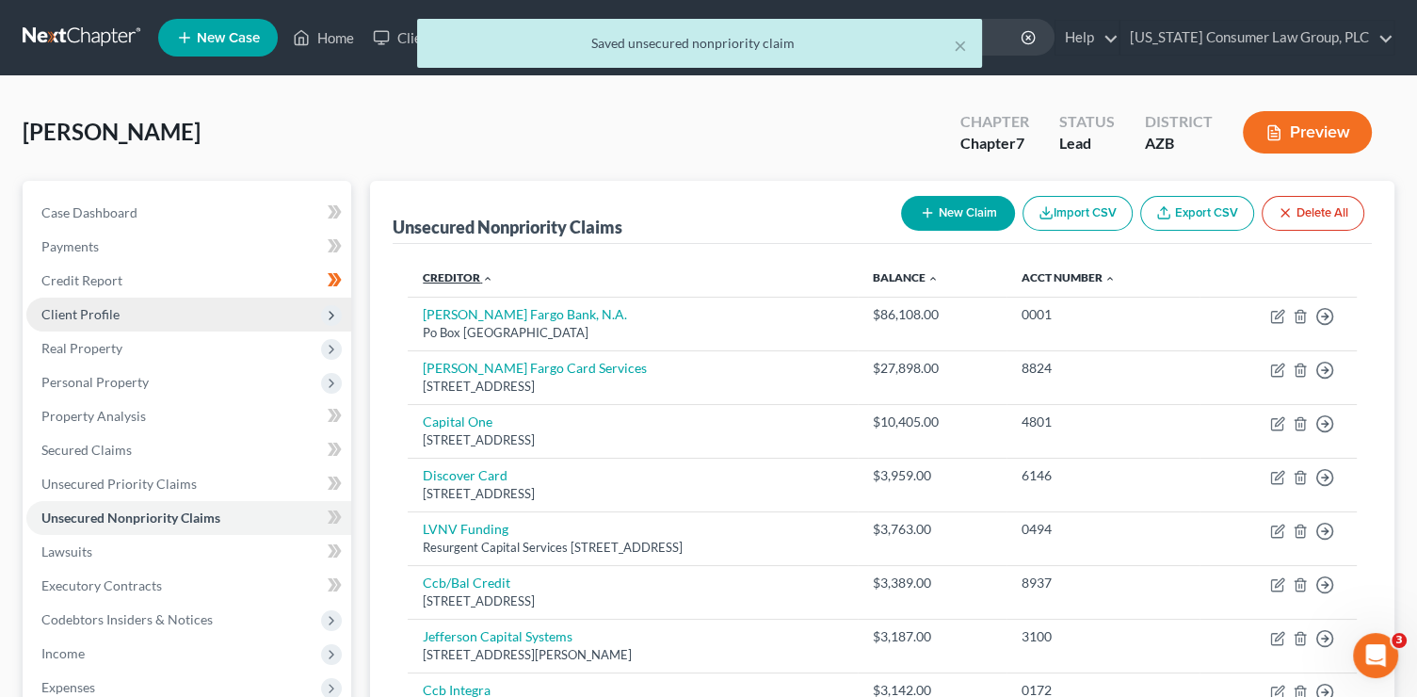
click at [441, 276] on link "Creditor expand_more expand_less unfold_more" at bounding box center [458, 277] width 71 height 14
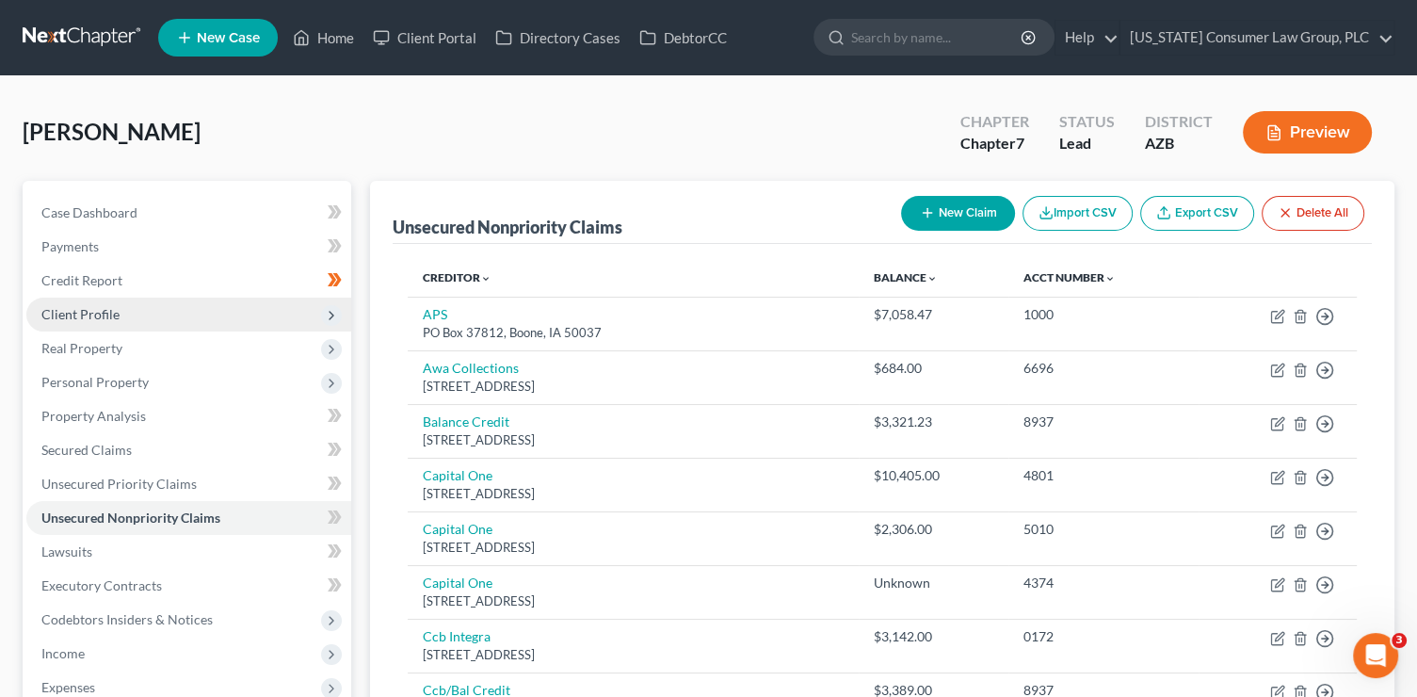
click at [920, 210] on icon "button" at bounding box center [927, 212] width 15 height 15
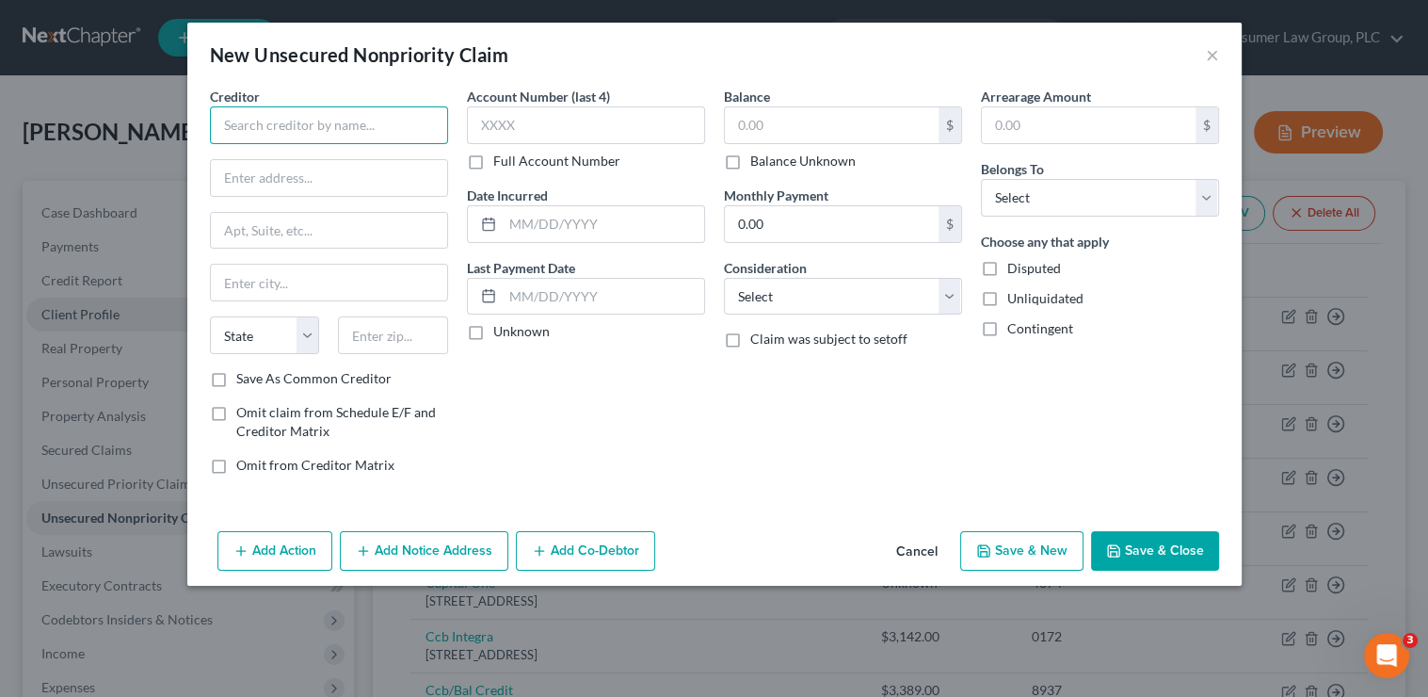
click at [332, 127] on input "text" at bounding box center [329, 125] width 238 height 38
click at [244, 369] on input "Save As Common Creditor" at bounding box center [250, 375] width 12 height 12
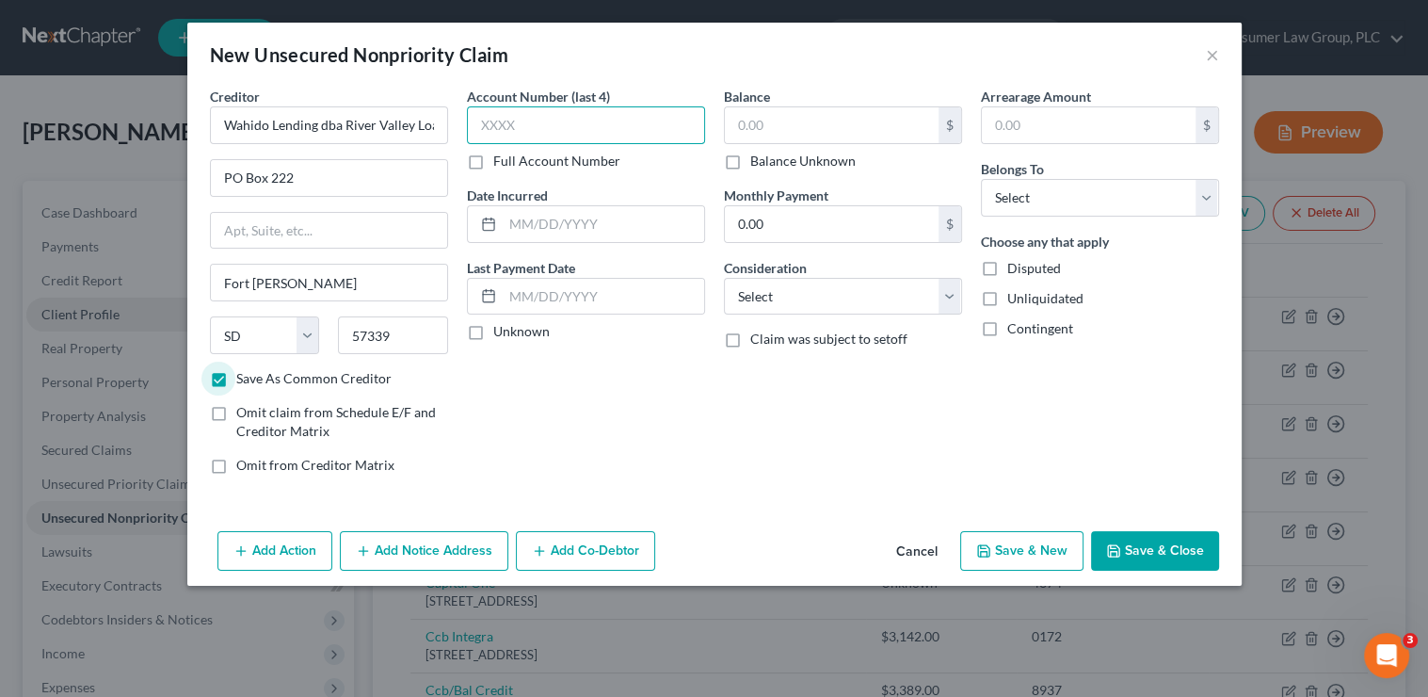
click at [659, 111] on input "text" at bounding box center [586, 125] width 238 height 38
click at [832, 131] on input "text" at bounding box center [832, 125] width 214 height 36
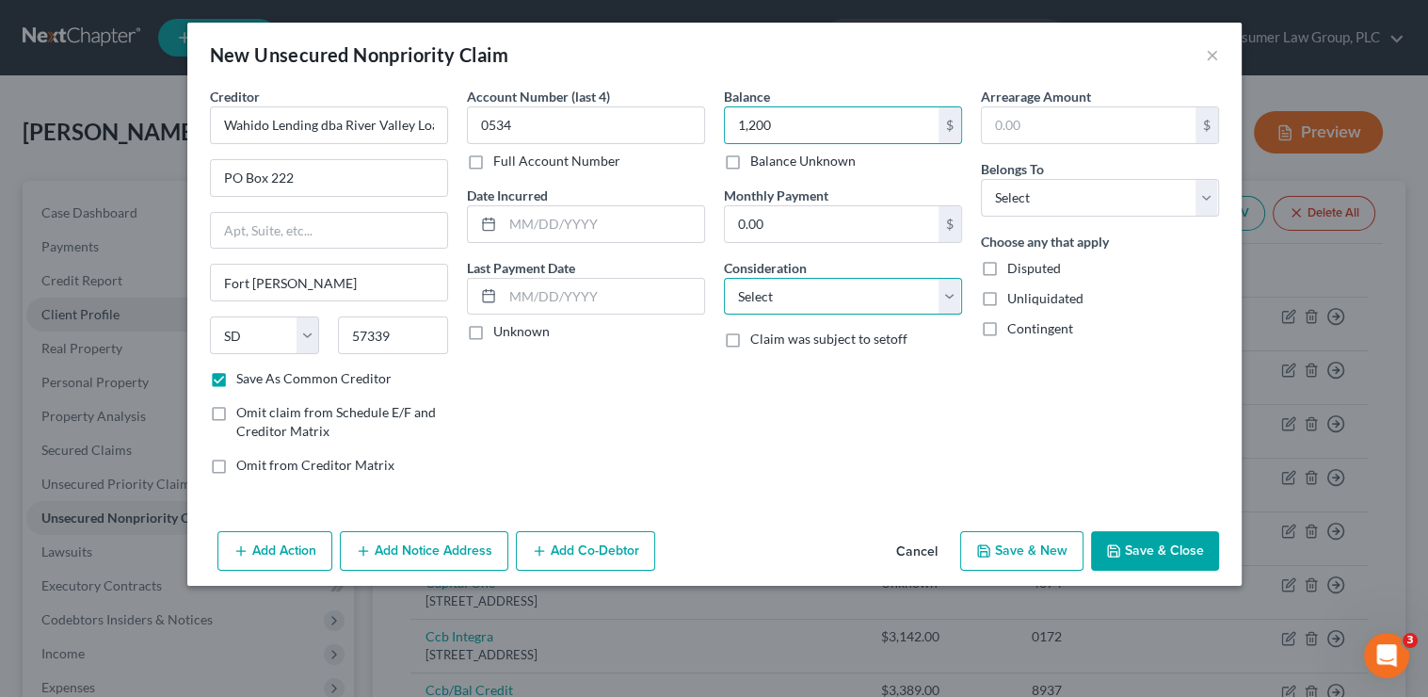
click at [844, 301] on select "Select Cable / Satellite Services Collection Agency Credit Card Debt Debt Couns…" at bounding box center [843, 297] width 238 height 38
click at [724, 278] on select "Select Cable / Satellite Services Collection Agency Credit Card Debt Debt Couns…" at bounding box center [843, 297] width 238 height 38
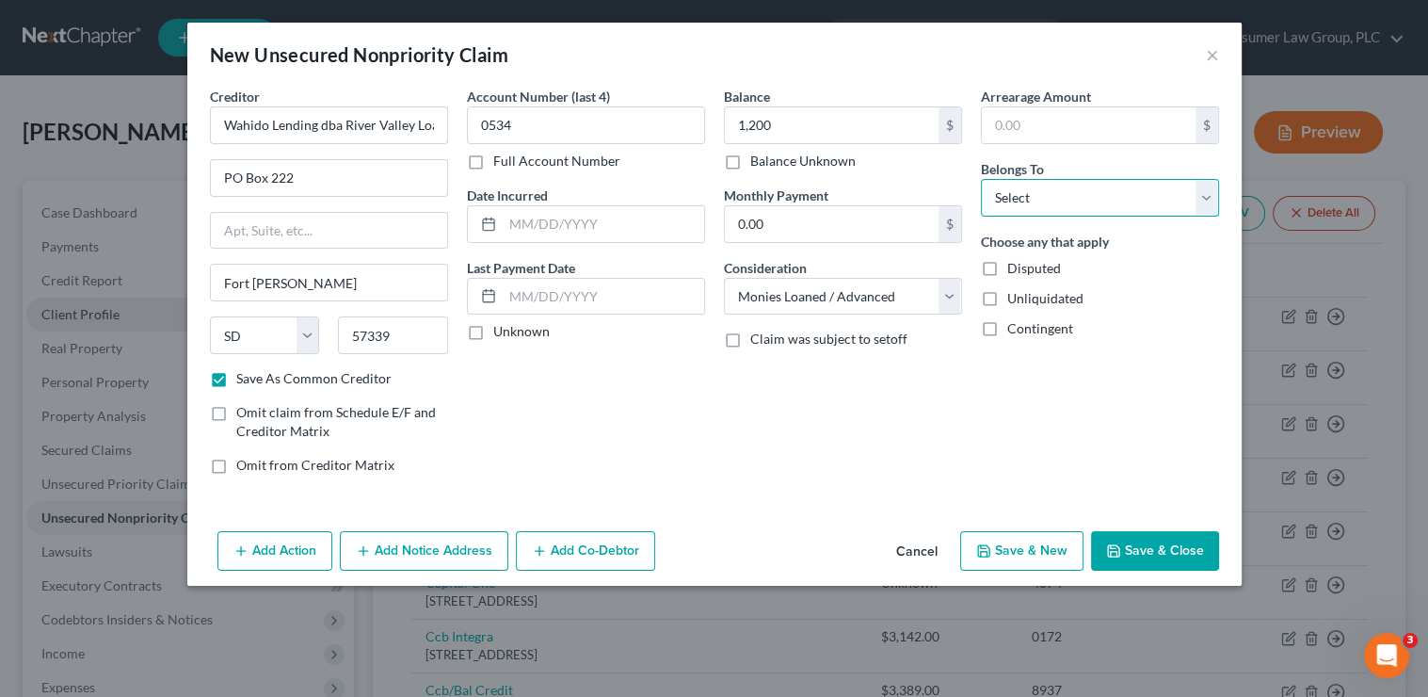
click at [1031, 191] on select "Select Debtor 1 Only Debtor 2 Only Debtor 1 And Debtor 2 Only At Least One Of T…" at bounding box center [1100, 198] width 238 height 38
click at [981, 179] on select "Select Debtor 1 Only Debtor 2 Only Debtor 1 And Debtor 2 Only At Least One Of T…" at bounding box center [1100, 198] width 238 height 38
click at [1136, 546] on button "Save & Close" at bounding box center [1155, 551] width 128 height 40
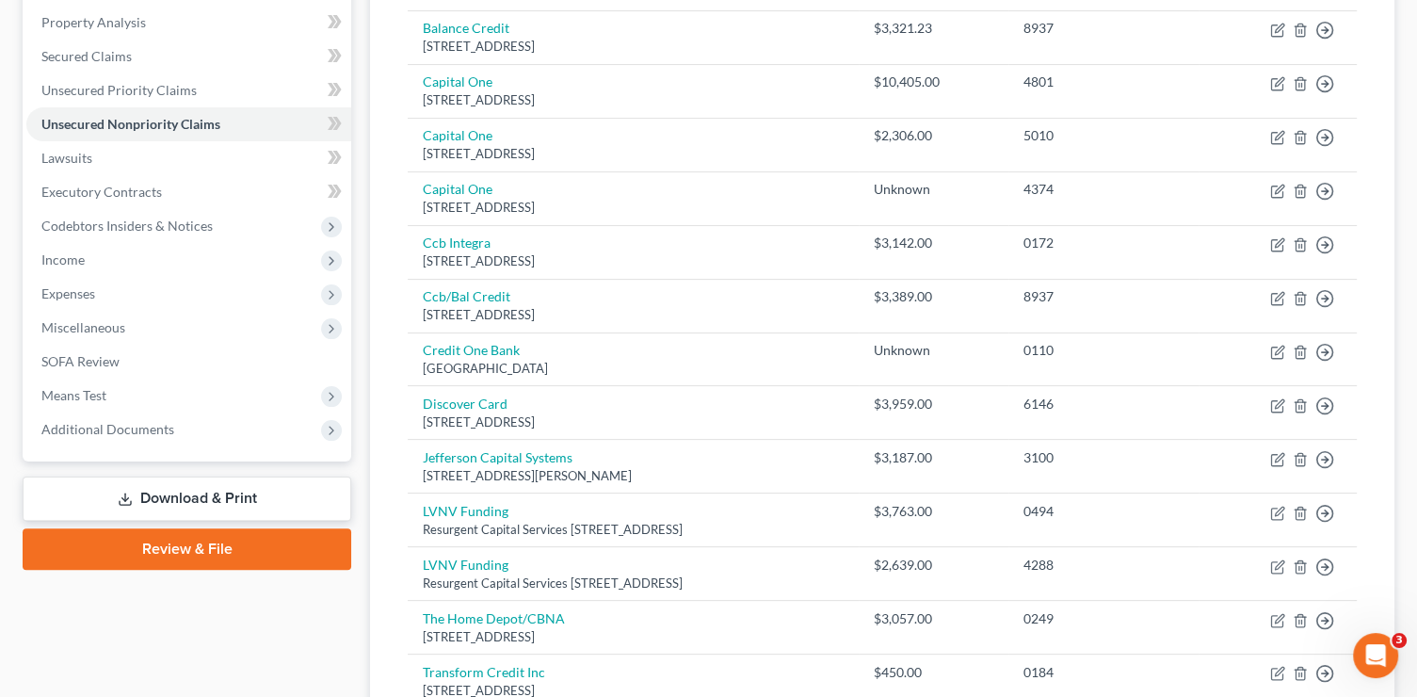
scroll to position [71, 0]
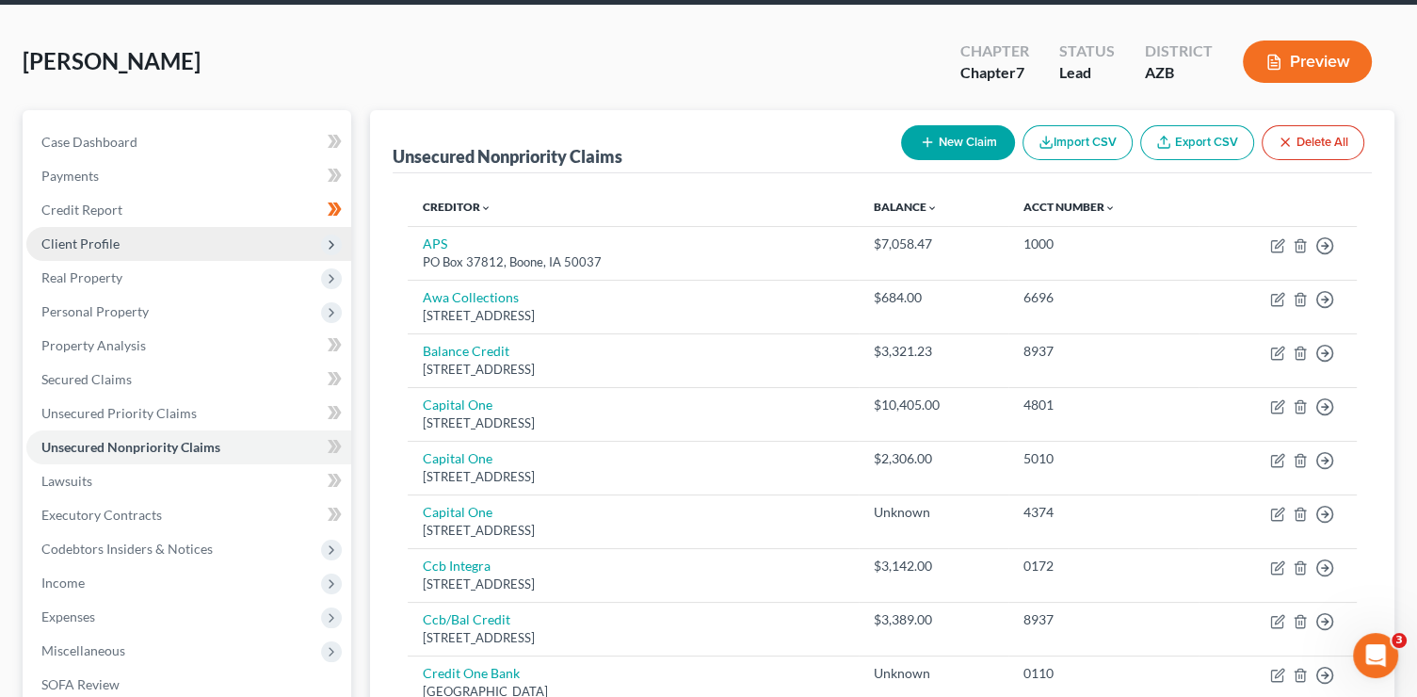
click at [950, 151] on button "New Claim" at bounding box center [958, 142] width 114 height 35
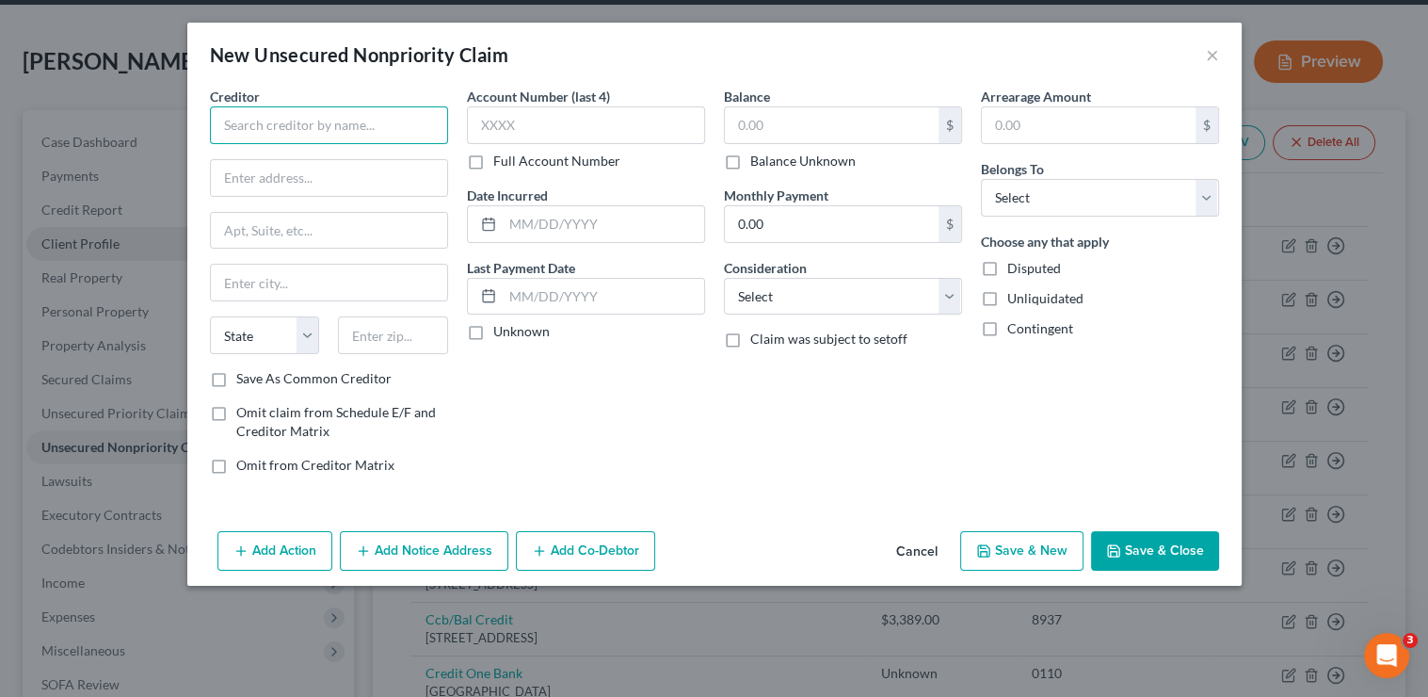
click at [340, 119] on input "text" at bounding box center [329, 125] width 238 height 38
click at [1209, 59] on button "×" at bounding box center [1212, 54] width 13 height 23
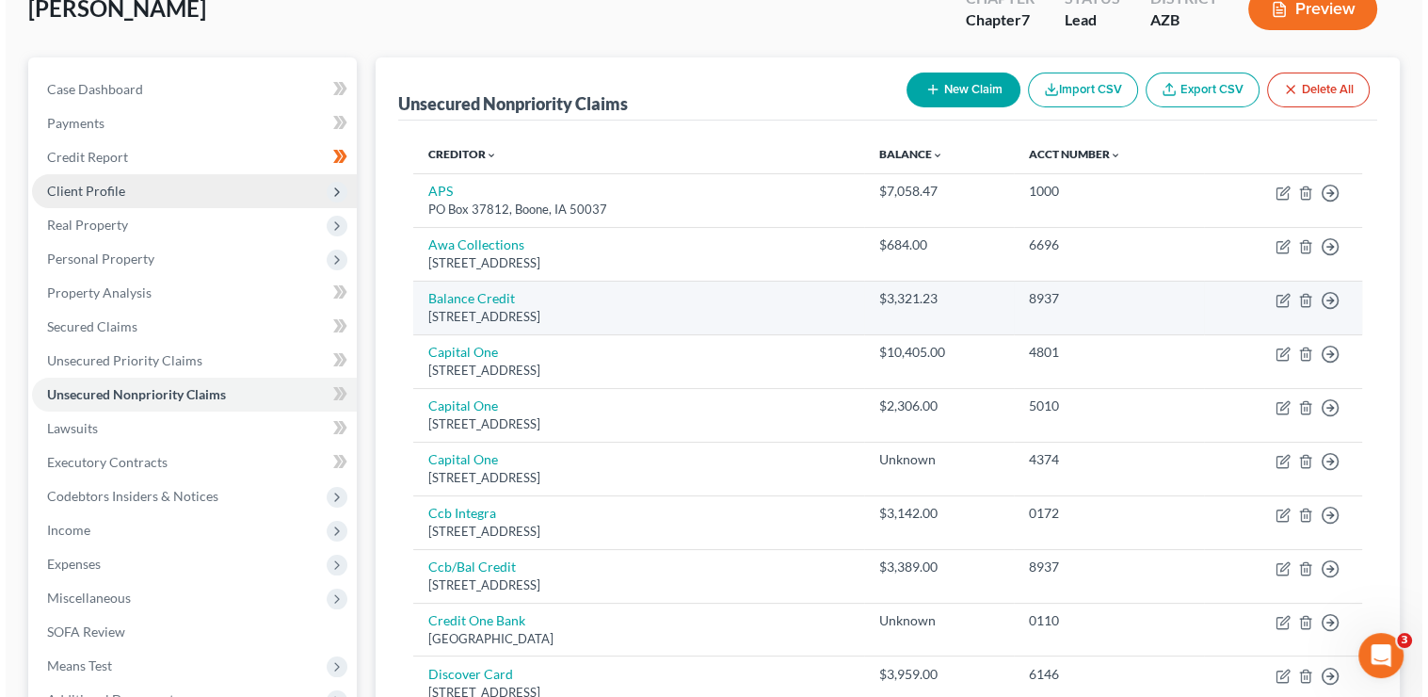
scroll to position [127, 0]
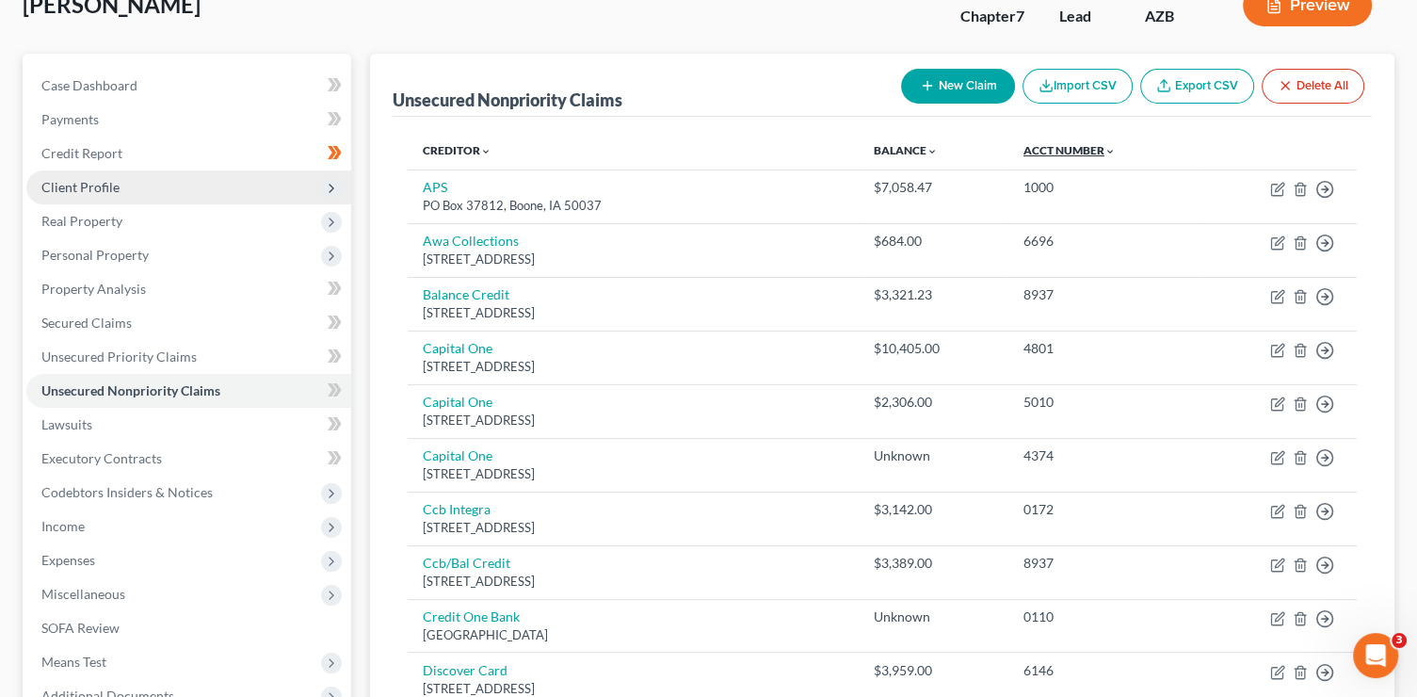
click at [1078, 145] on link "Acct Number expand_more expand_less unfold_more" at bounding box center [1069, 150] width 92 height 14
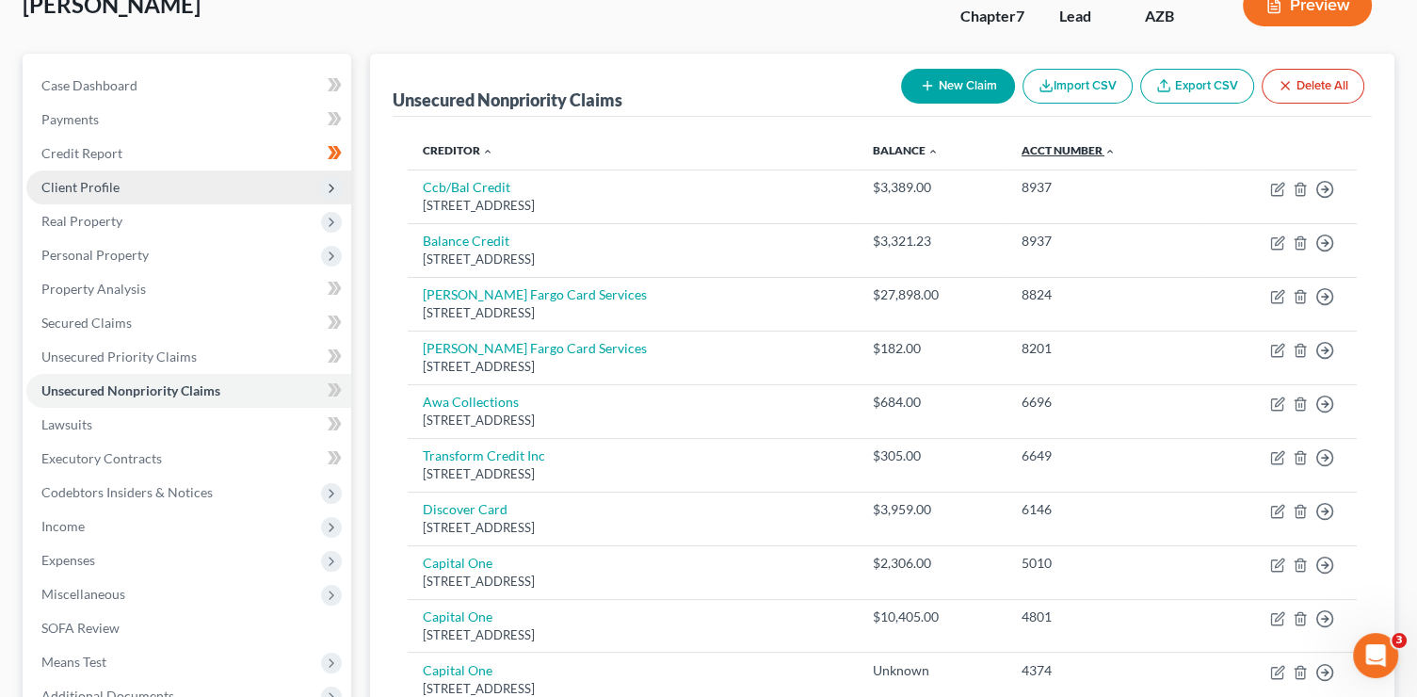
click at [1078, 145] on link "Acct Number expand_more expand_less unfold_more" at bounding box center [1069, 150] width 94 height 14
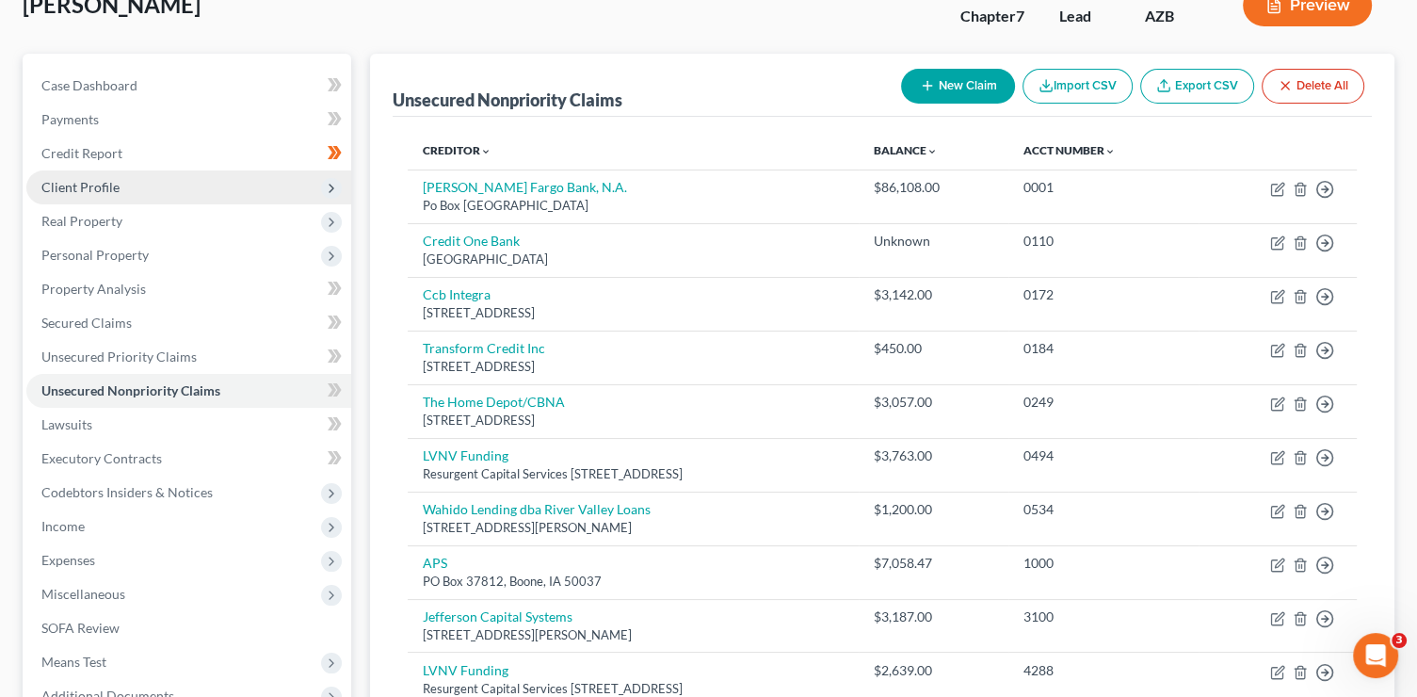
click at [957, 86] on button "New Claim" at bounding box center [958, 86] width 114 height 35
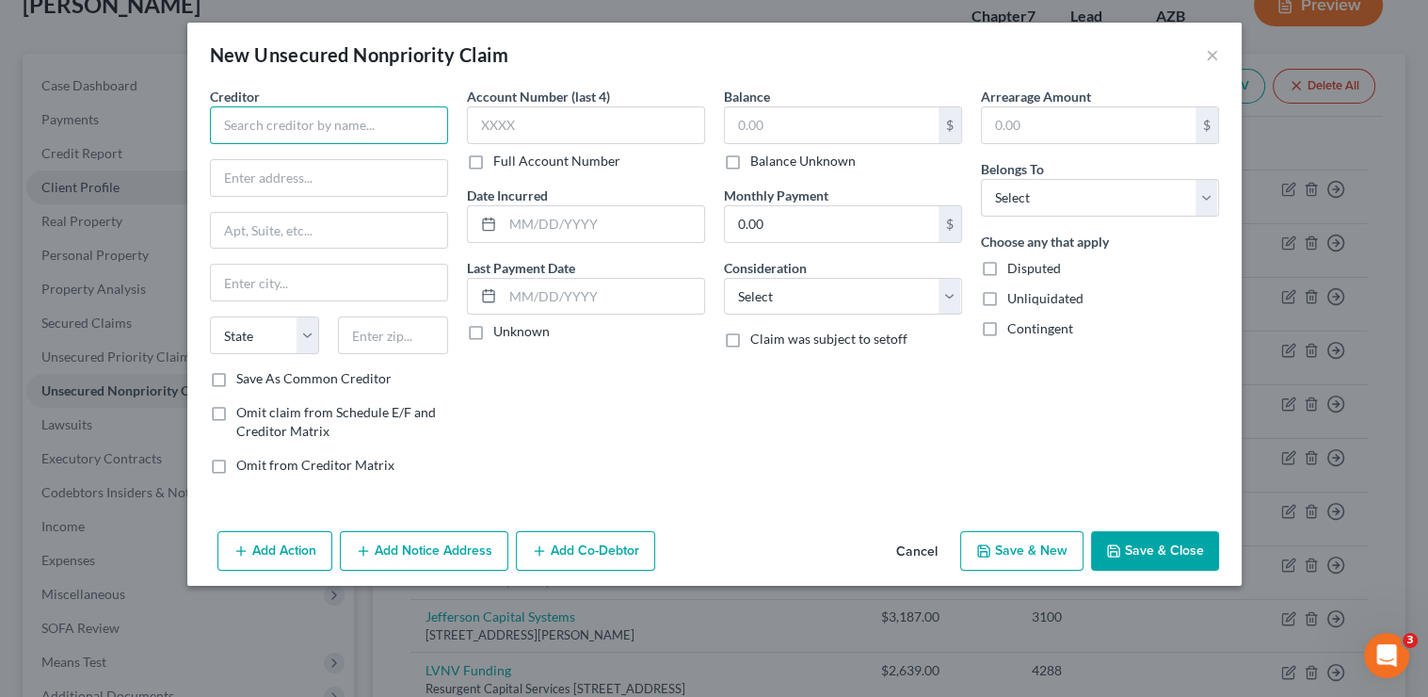
click at [381, 129] on input "text" at bounding box center [329, 125] width 238 height 38
click at [404, 193] on input "text" at bounding box center [329, 178] width 236 height 36
click at [244, 369] on input "Save As Common Creditor" at bounding box center [250, 375] width 12 height 12
click at [437, 124] on input "Capital Community Bank/Xact Loan" at bounding box center [329, 125] width 238 height 38
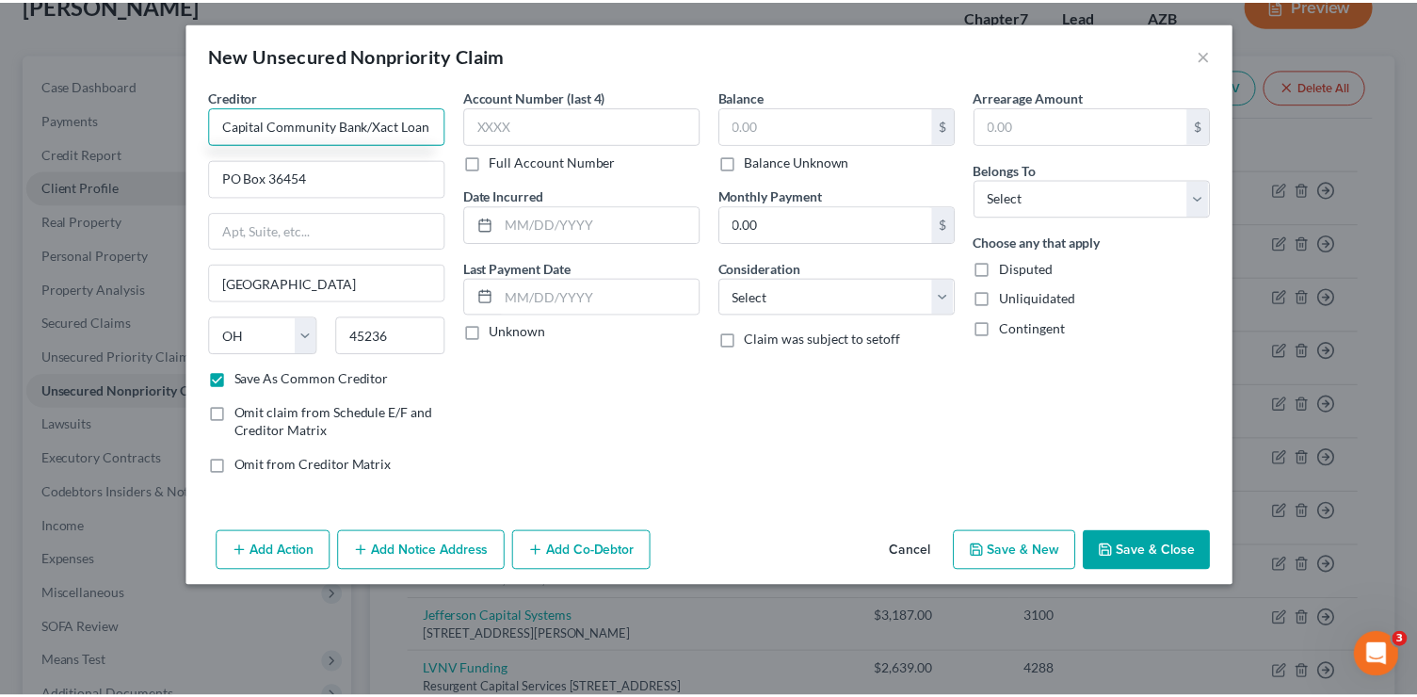
scroll to position [0, 0]
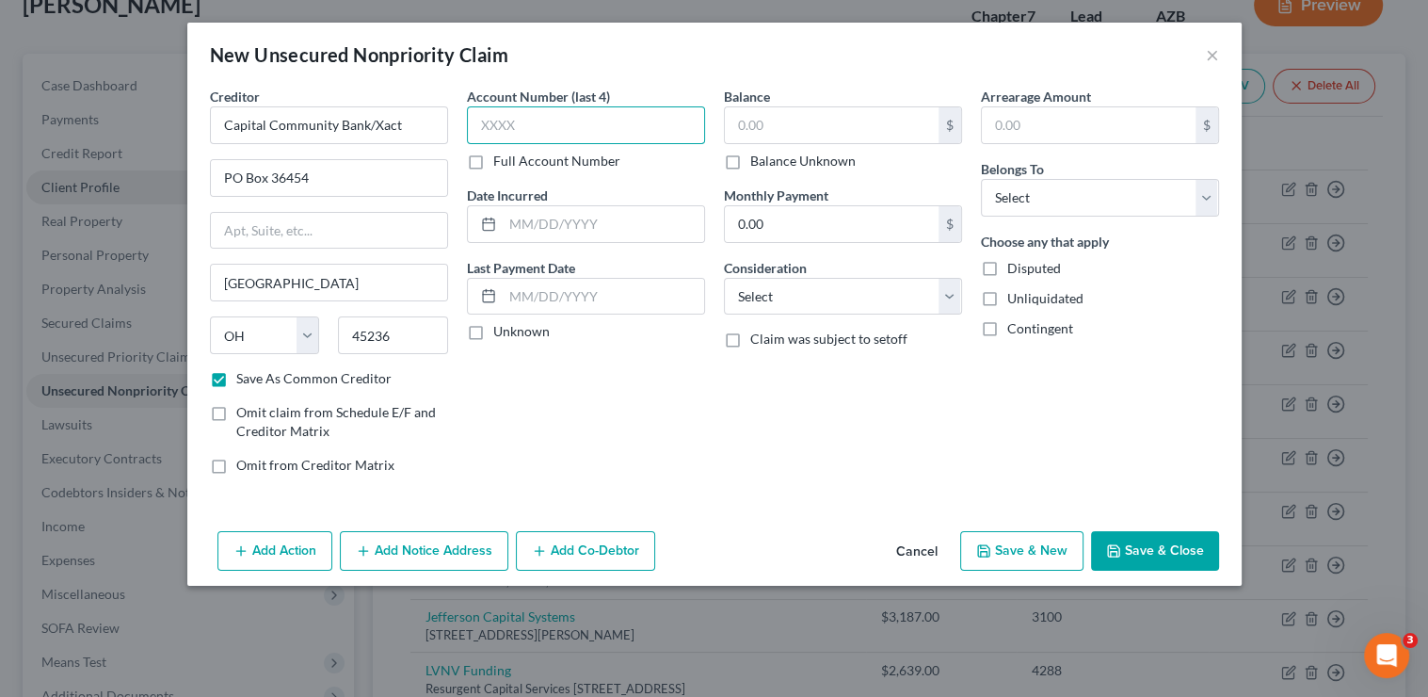
click at [648, 132] on input "text" at bounding box center [586, 125] width 238 height 38
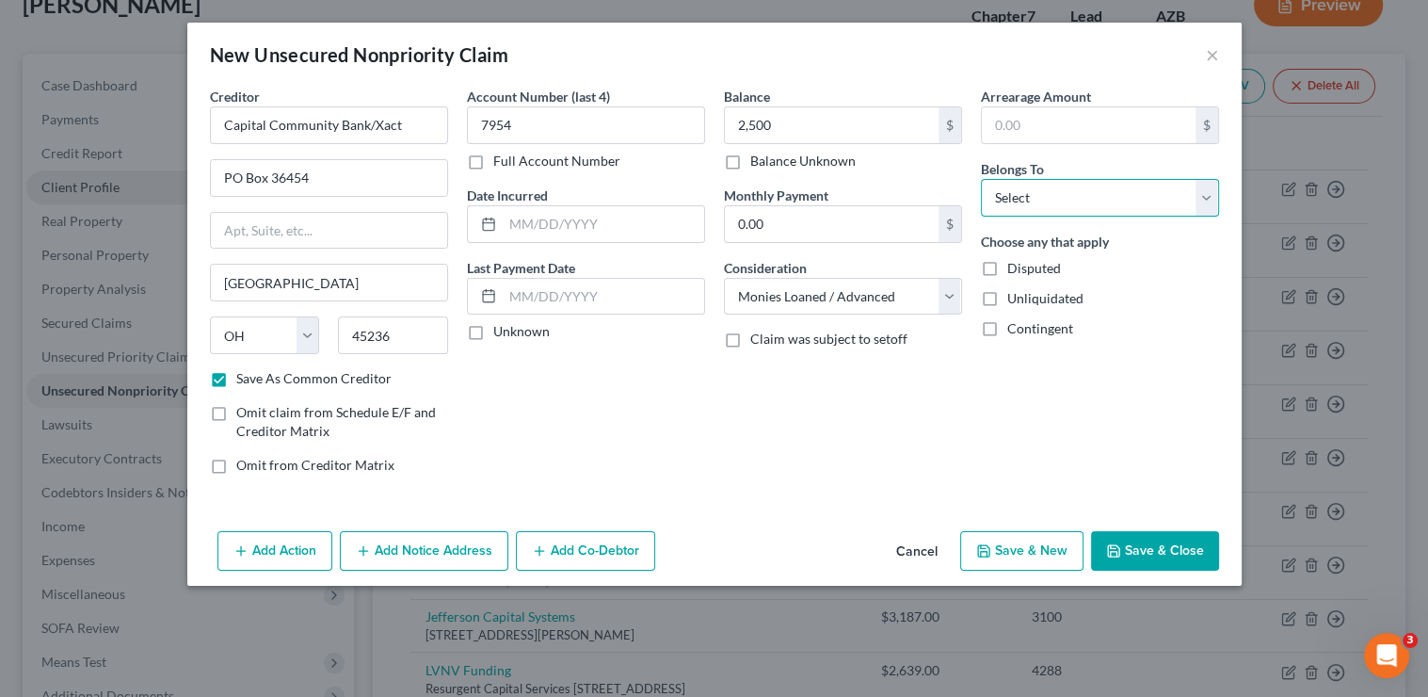
click at [1031, 188] on select "Select Debtor 1 Only Debtor 2 Only Debtor 1 And Debtor 2 Only At Least One Of T…" at bounding box center [1100, 198] width 238 height 38
click at [981, 179] on select "Select Debtor 1 Only Debtor 2 Only Debtor 1 And Debtor 2 Only At Least One Of T…" at bounding box center [1100, 198] width 238 height 38
click at [1178, 548] on button "Save & Close" at bounding box center [1155, 551] width 128 height 40
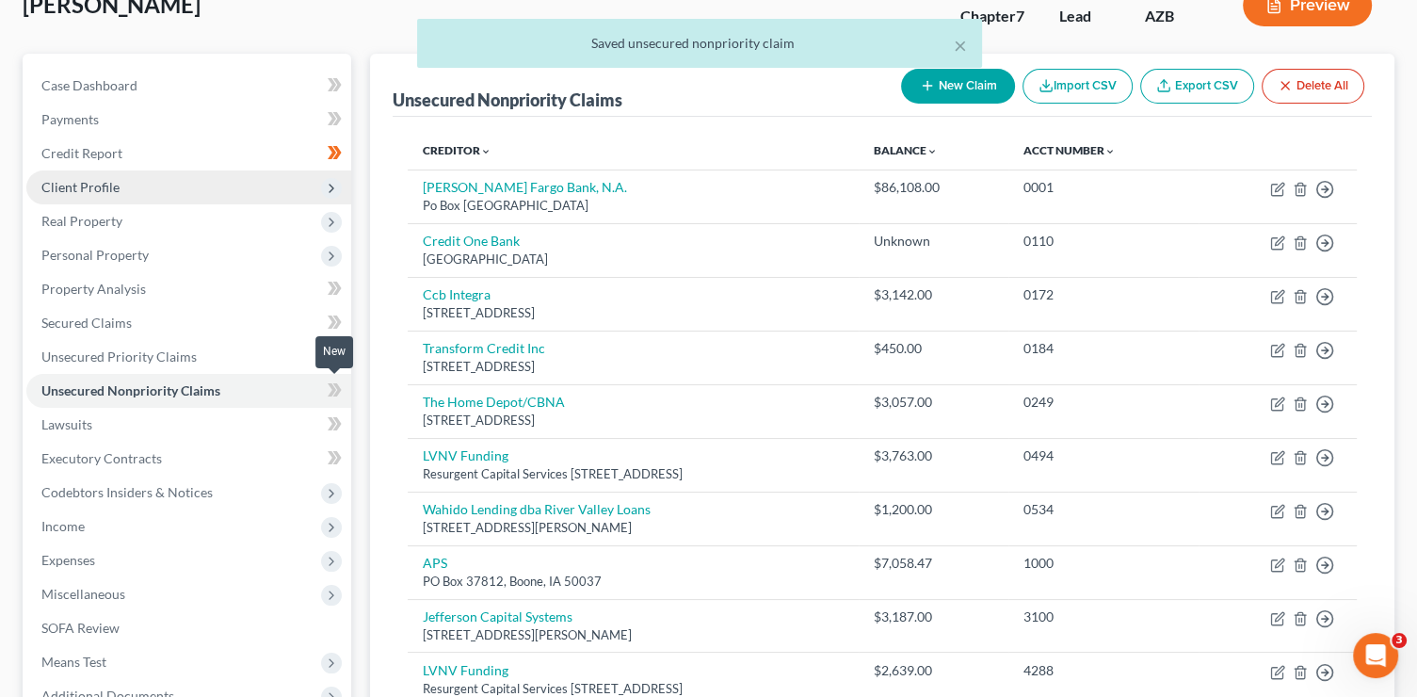
click at [343, 386] on span at bounding box center [334, 392] width 33 height 28
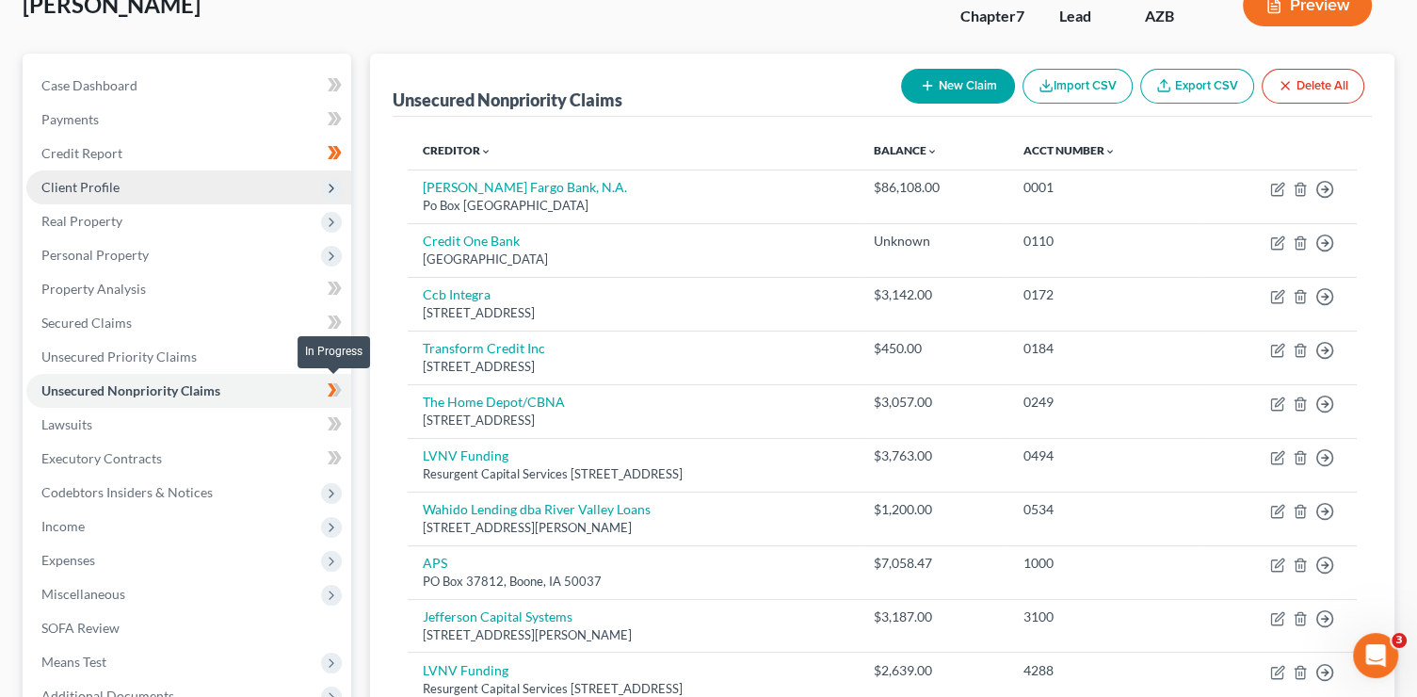
click at [343, 391] on span at bounding box center [334, 392] width 33 height 28
click at [343, 397] on span at bounding box center [334, 392] width 33 height 28
click at [336, 392] on icon at bounding box center [337, 389] width 8 height 13
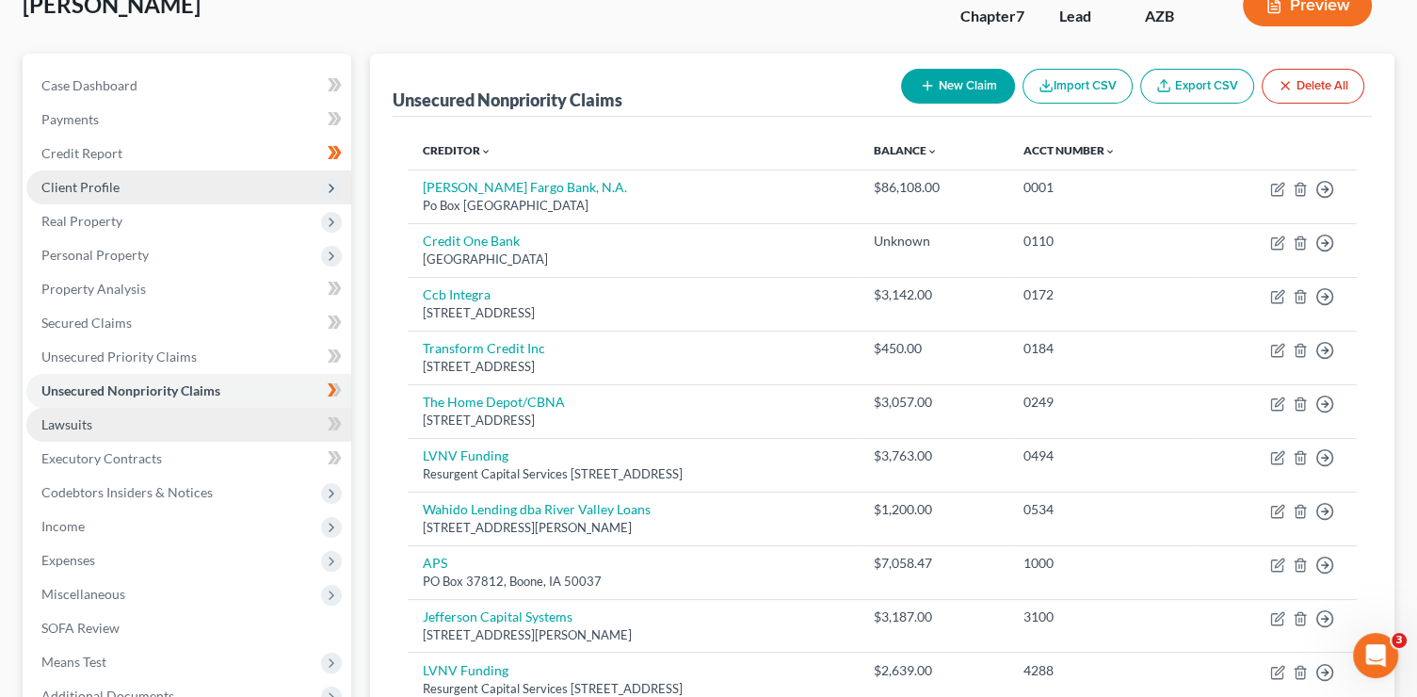
click at [193, 423] on link "Lawsuits" at bounding box center [188, 425] width 325 height 34
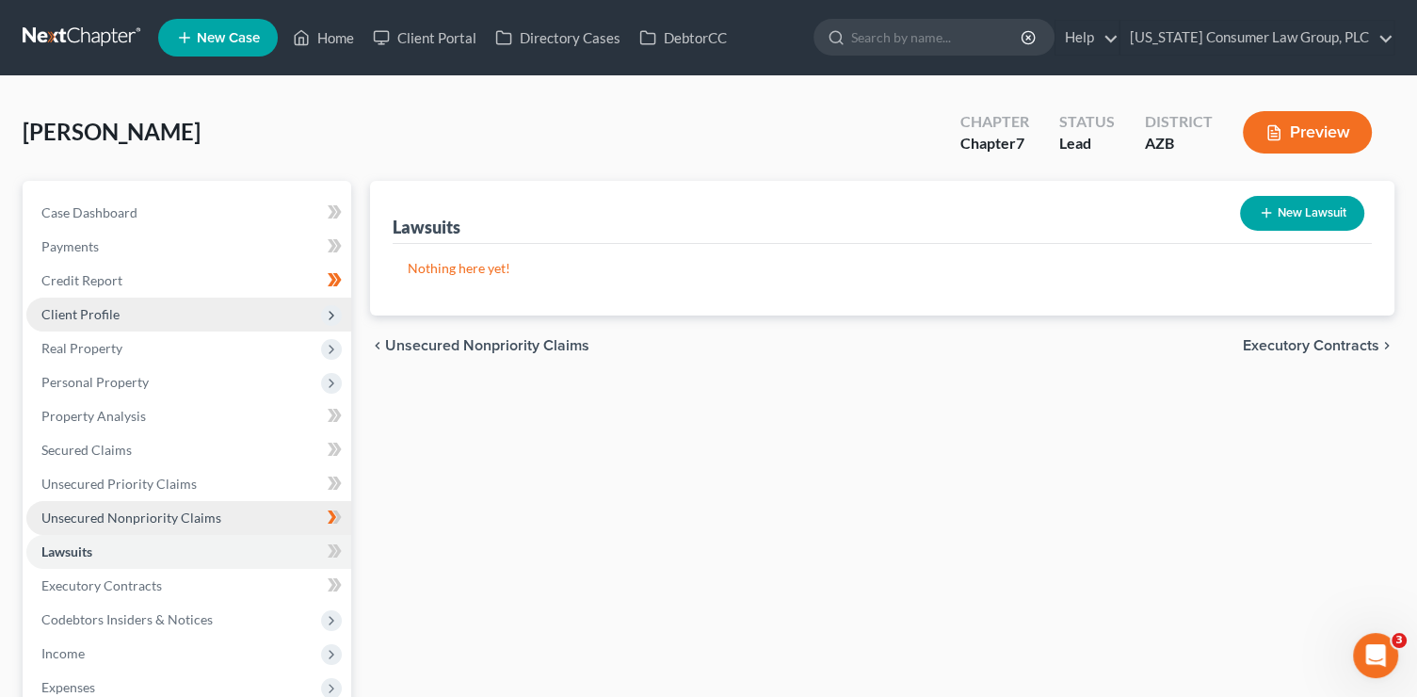
click at [117, 510] on span "Unsecured Nonpriority Claims" at bounding box center [131, 517] width 180 height 16
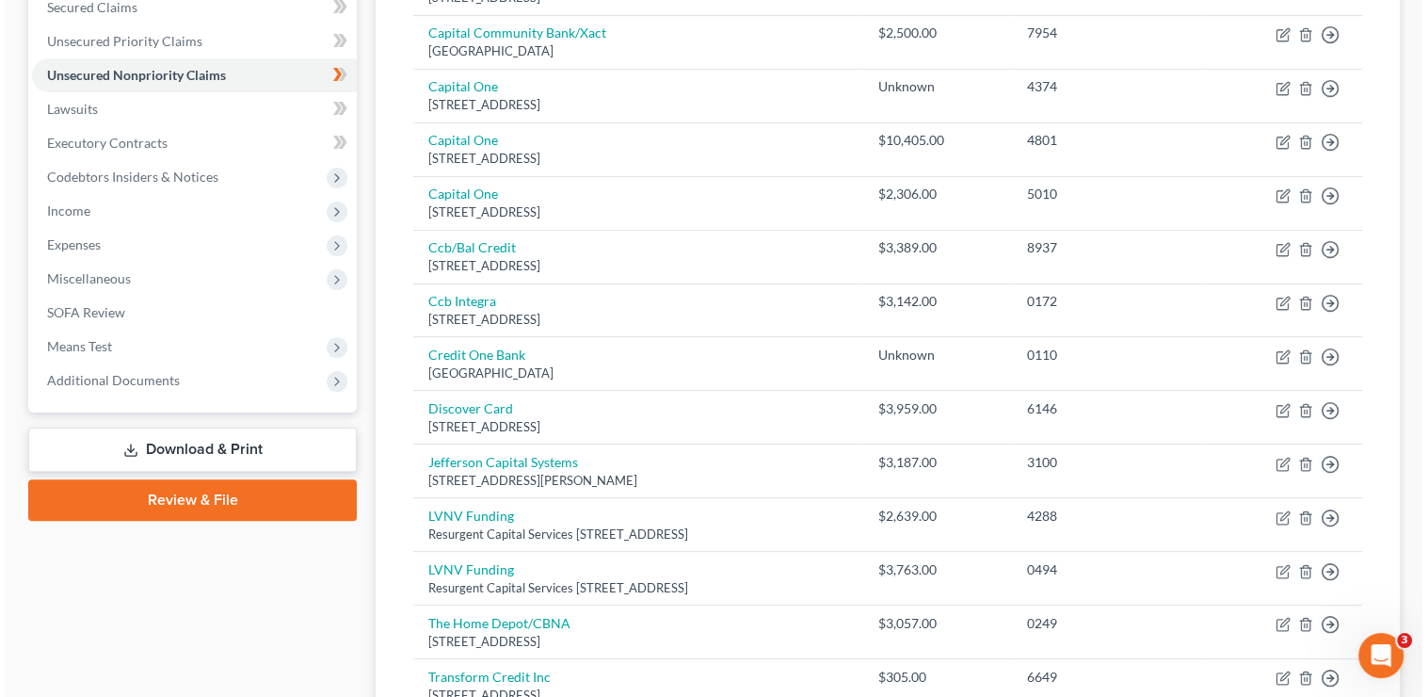
scroll to position [507, 0]
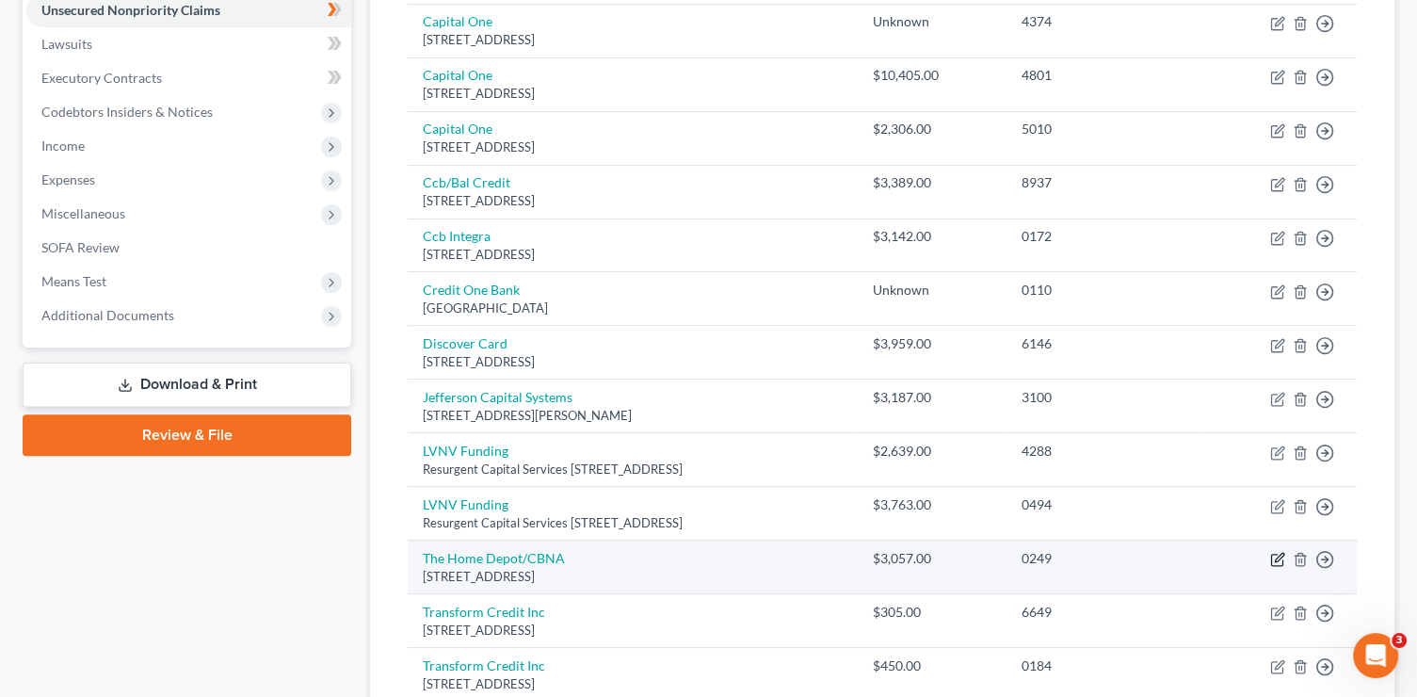
click at [1279, 556] on icon "button" at bounding box center [1279, 558] width 8 height 8
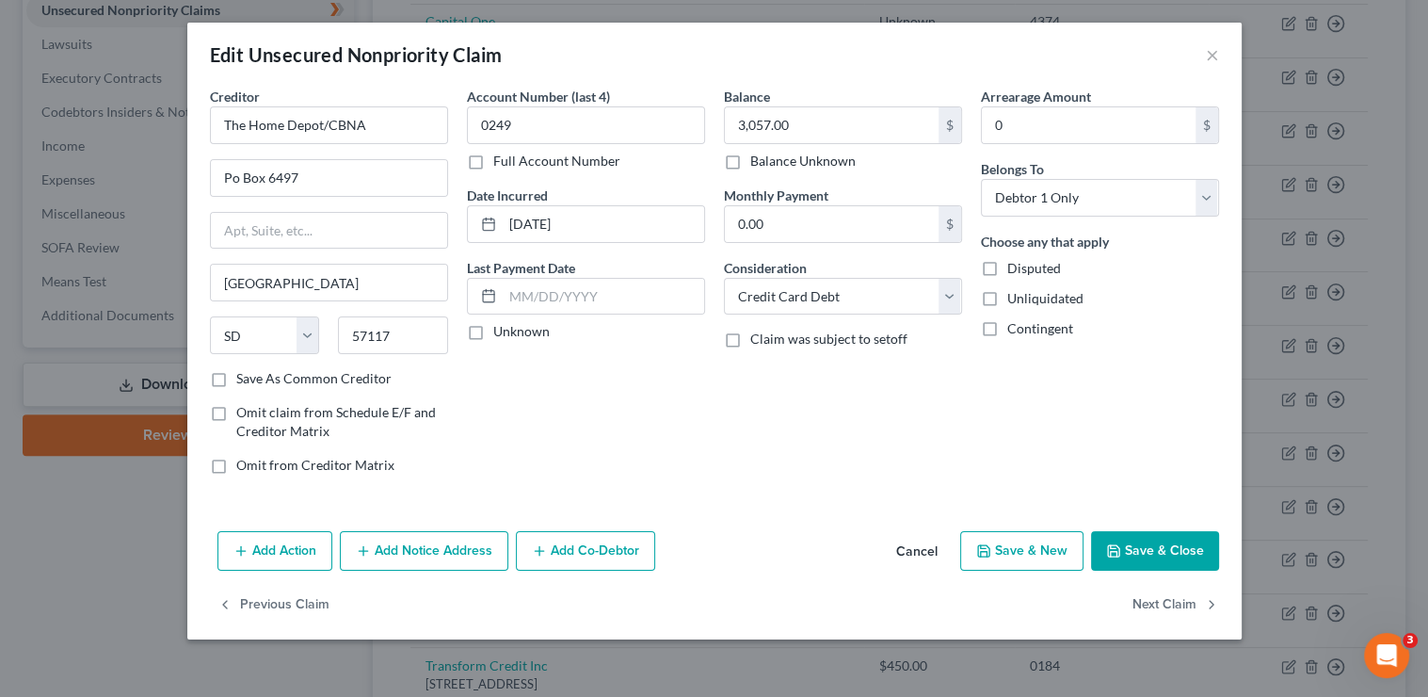
click at [467, 543] on button "Add Notice Address" at bounding box center [424, 551] width 169 height 40
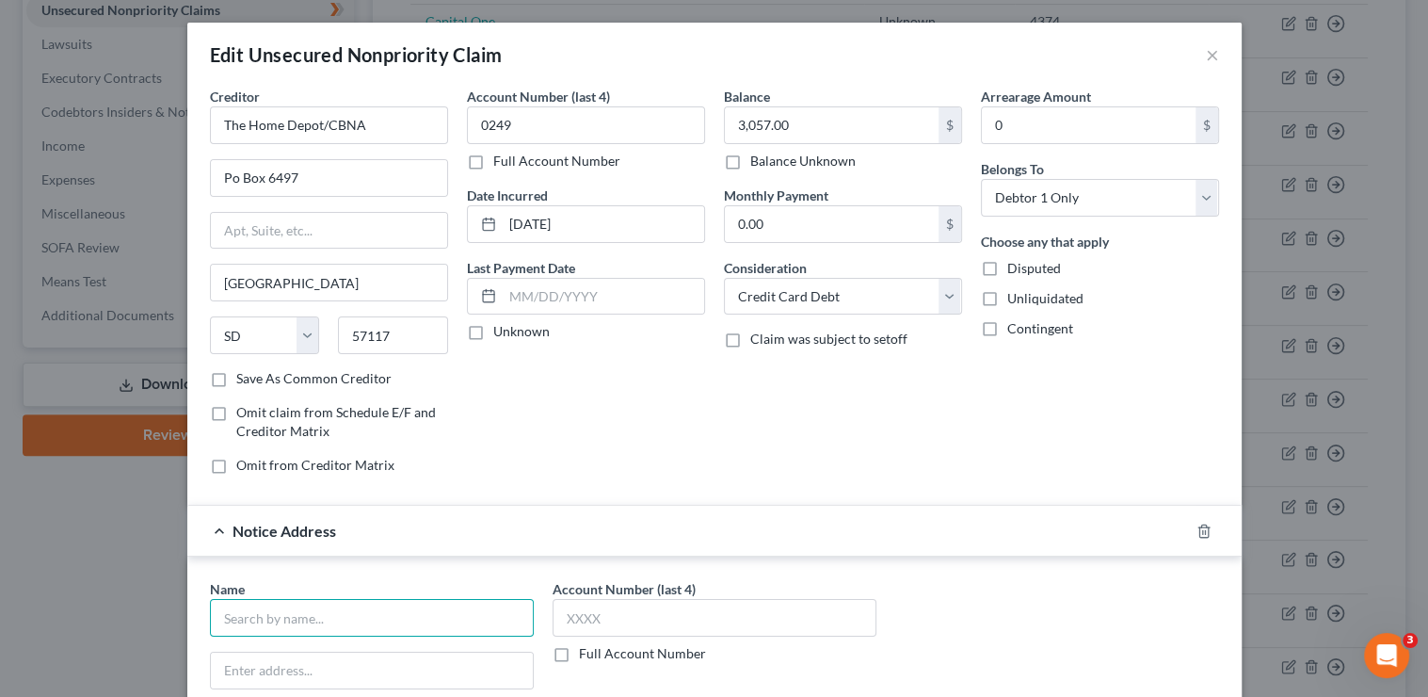
click at [403, 604] on input "text" at bounding box center [372, 618] width 324 height 38
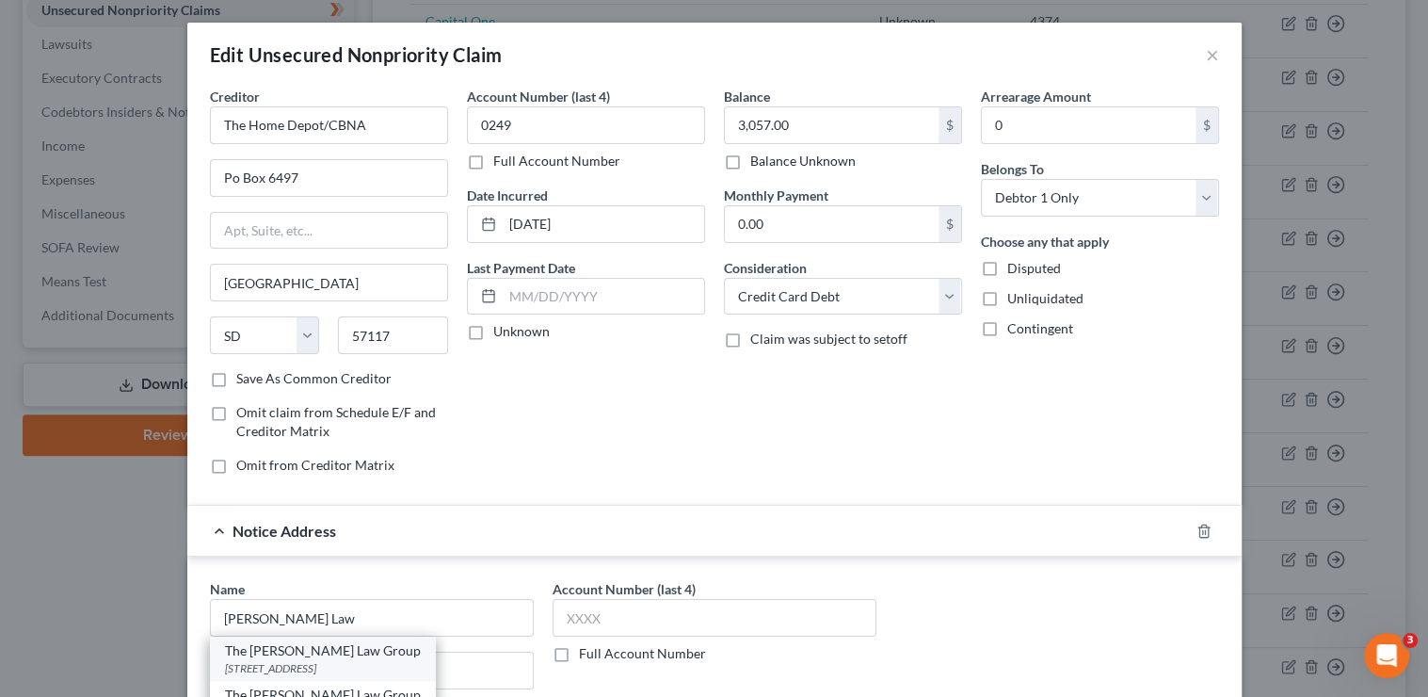
click at [415, 660] on div "2702 North 3rd Street, Phoenix, AZ 85004" at bounding box center [323, 668] width 196 height 16
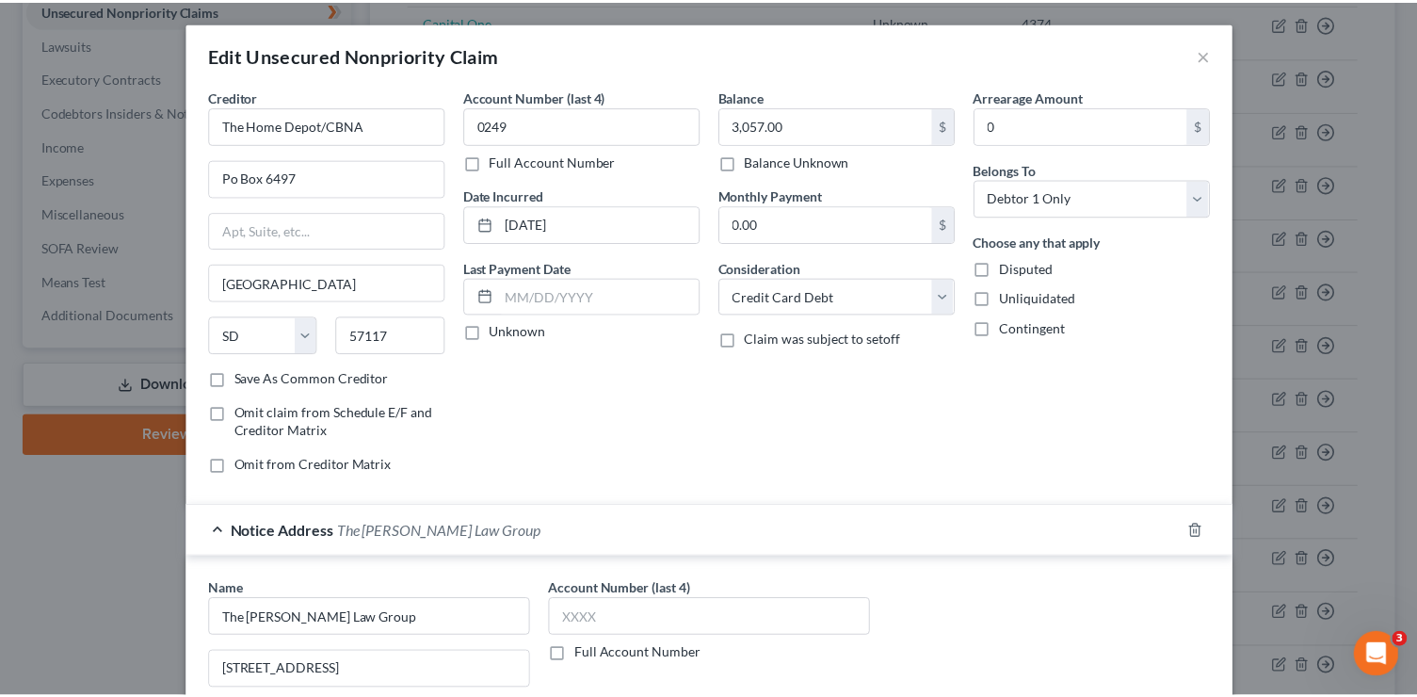
scroll to position [367, 0]
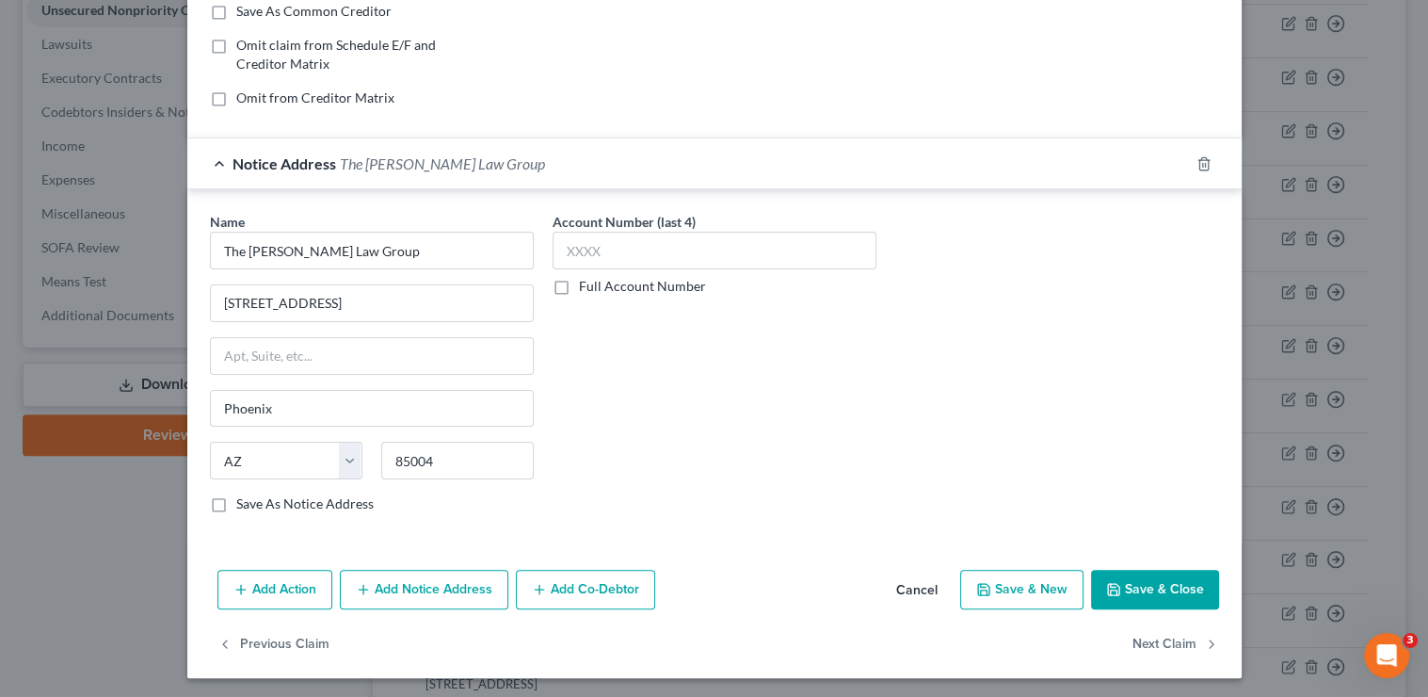
click at [1140, 585] on button "Save & Close" at bounding box center [1155, 590] width 128 height 40
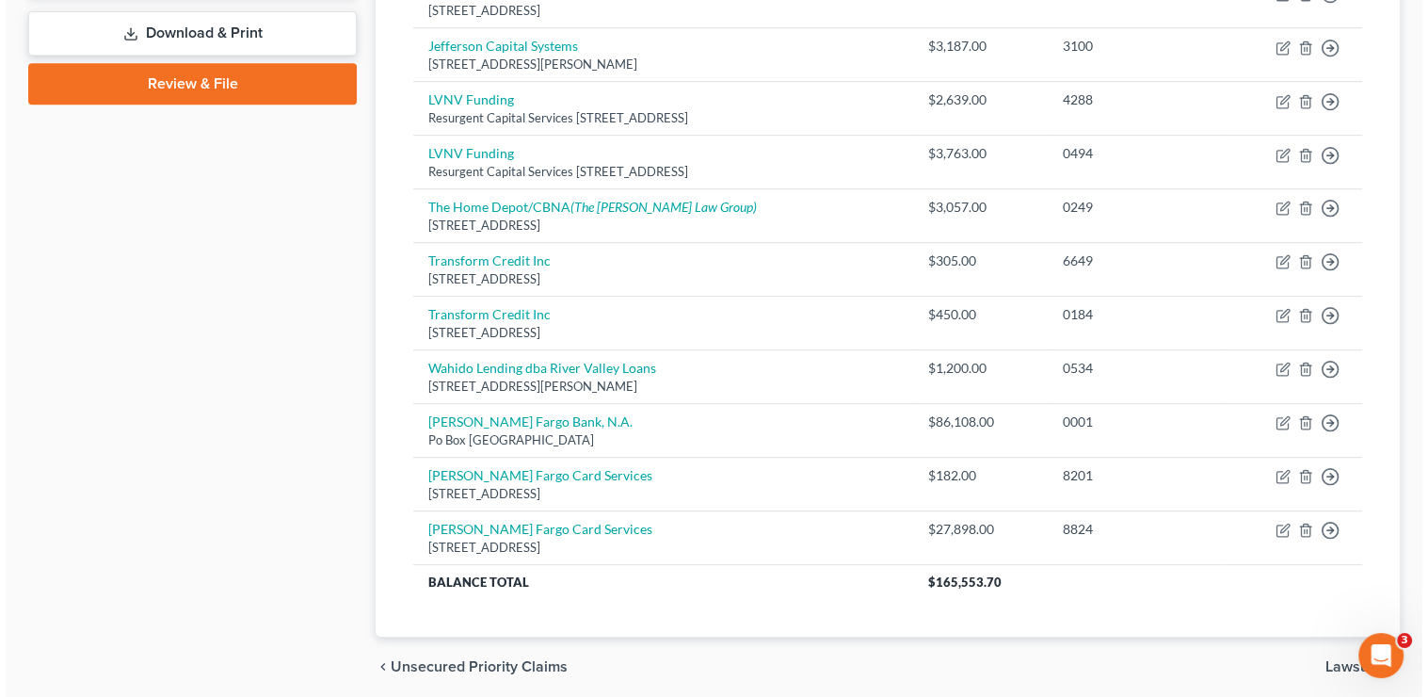
scroll to position [859, 0]
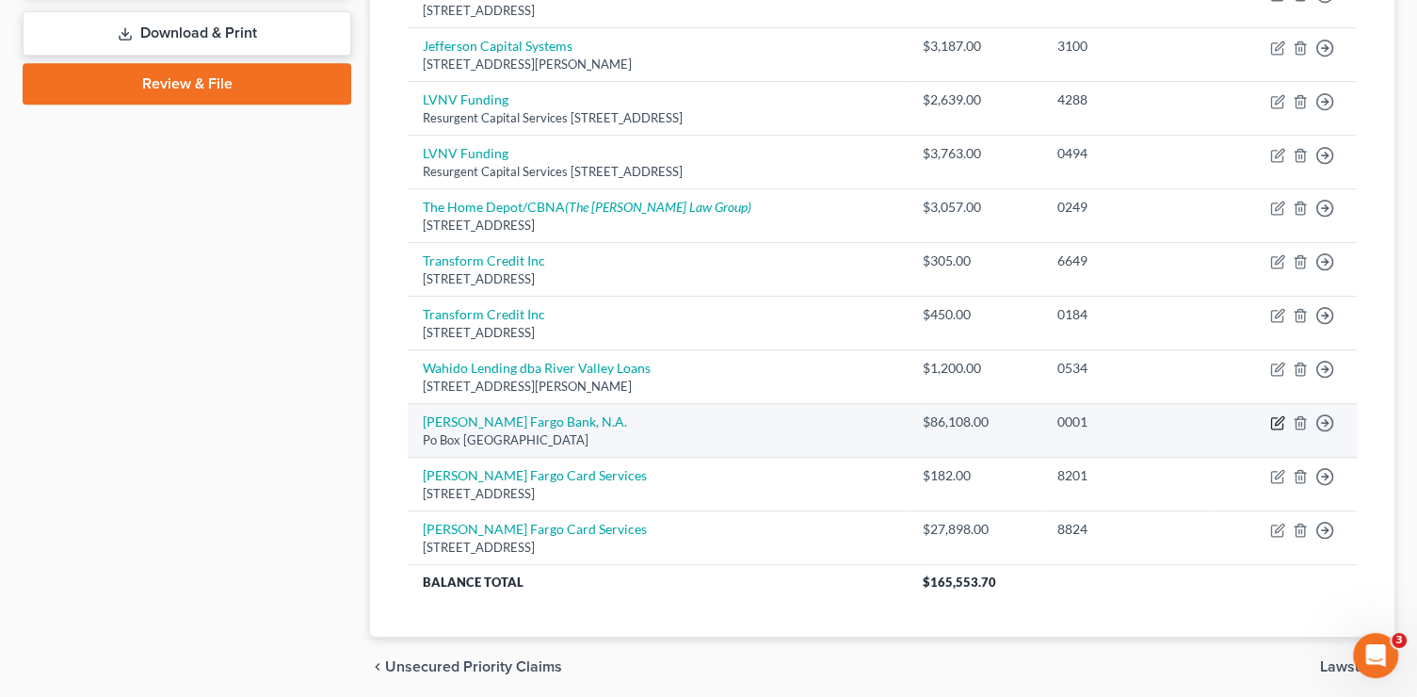
click at [1276, 419] on icon "button" at bounding box center [1277, 422] width 15 height 15
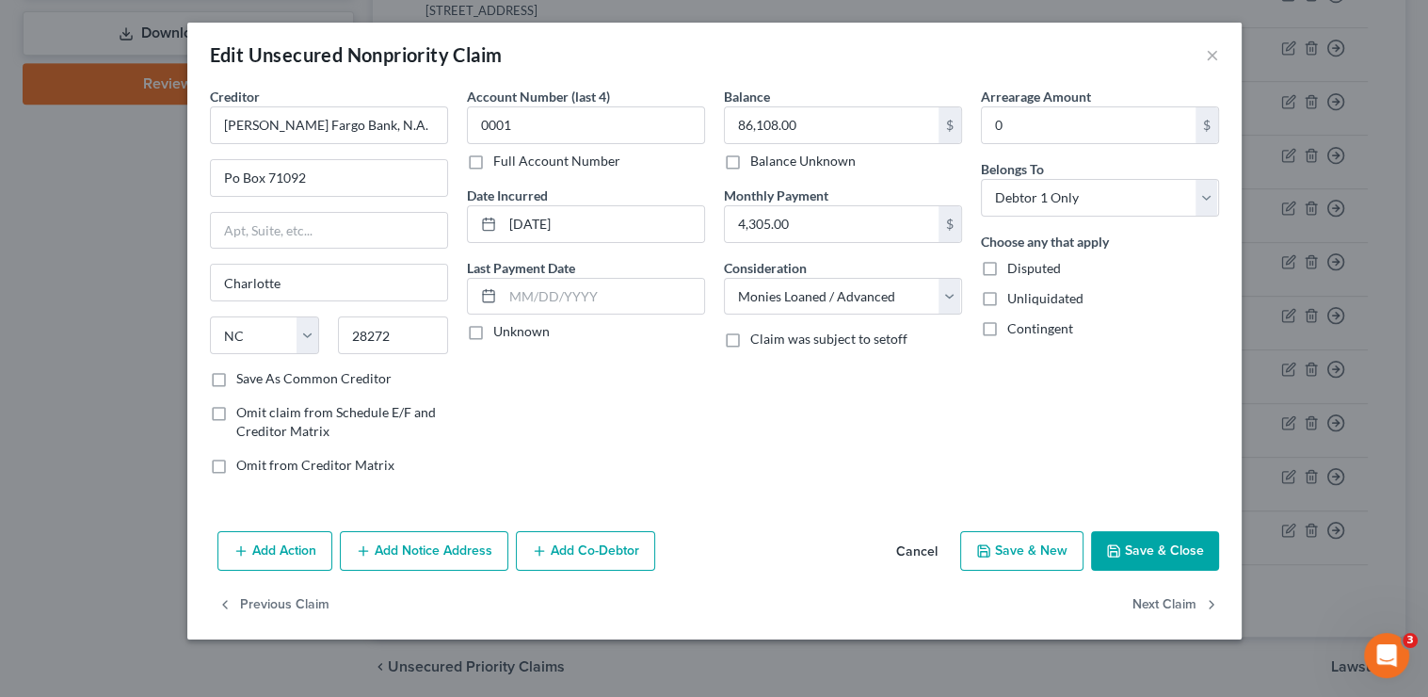
click at [472, 556] on button "Add Notice Address" at bounding box center [424, 551] width 169 height 40
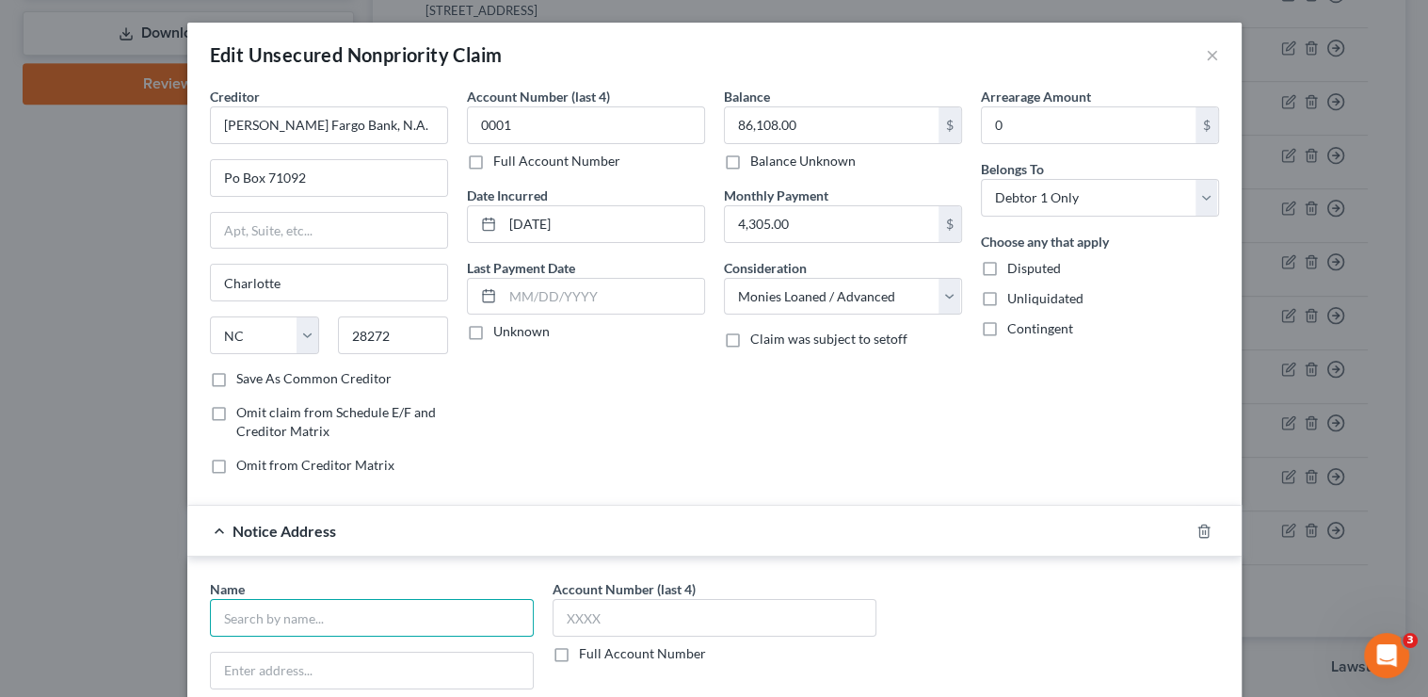
drag, startPoint x: 466, startPoint y: 613, endPoint x: 429, endPoint y: 576, distance: 51.9
click at [466, 613] on input "text" at bounding box center [372, 618] width 324 height 38
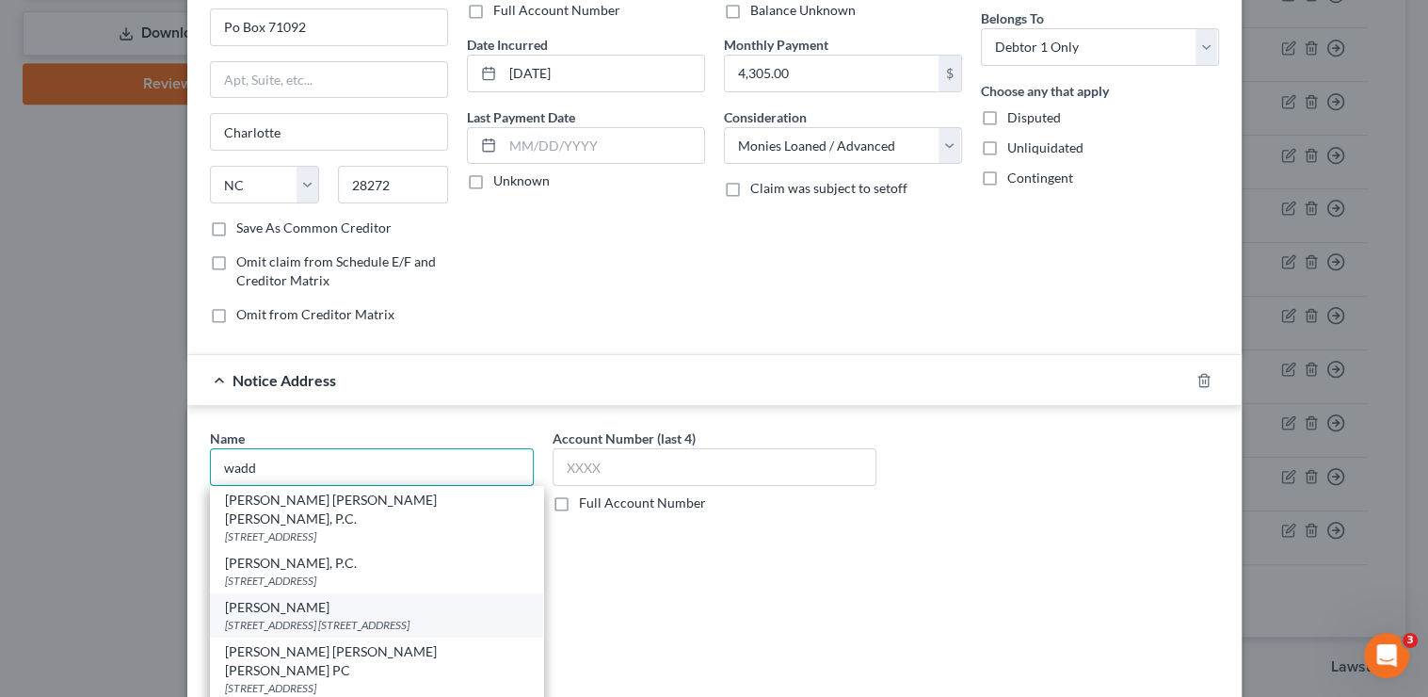
scroll to position [153, 0]
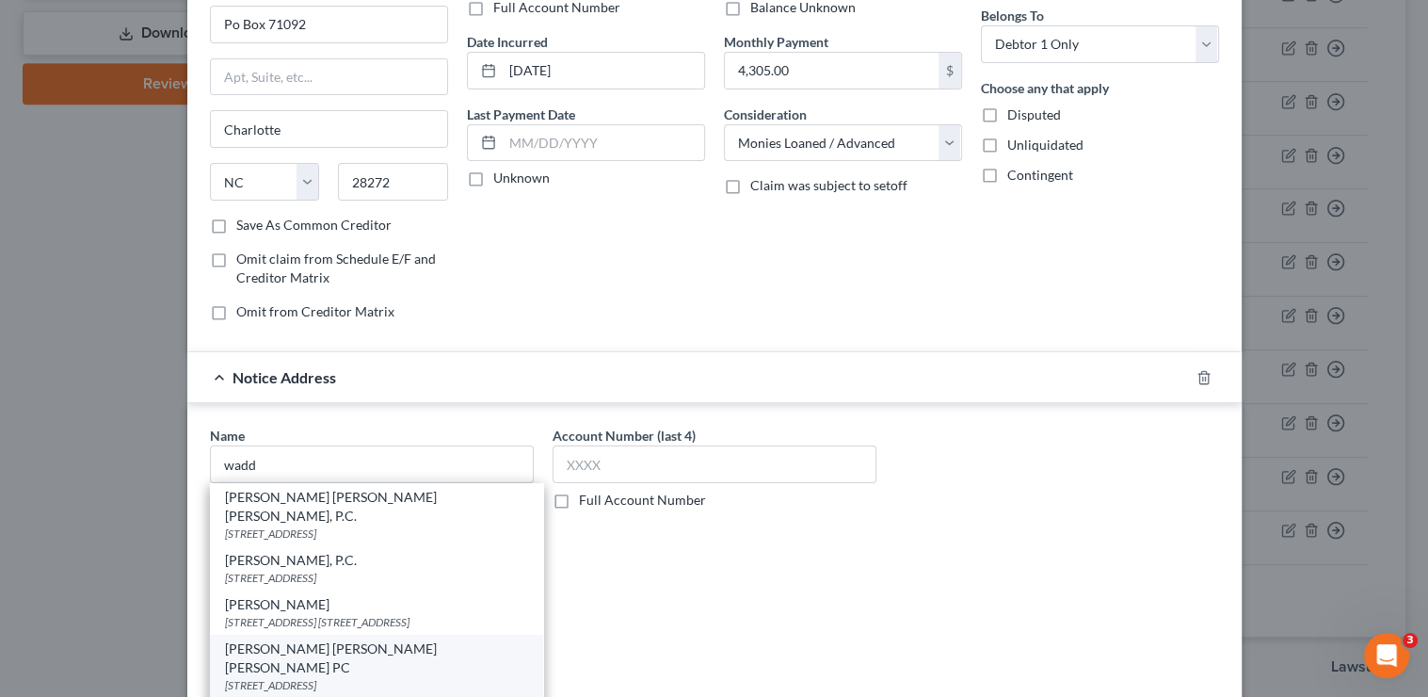
click at [410, 639] on div "Waddell Serafino Geary Rechner Jenevein PC" at bounding box center [376, 658] width 303 height 38
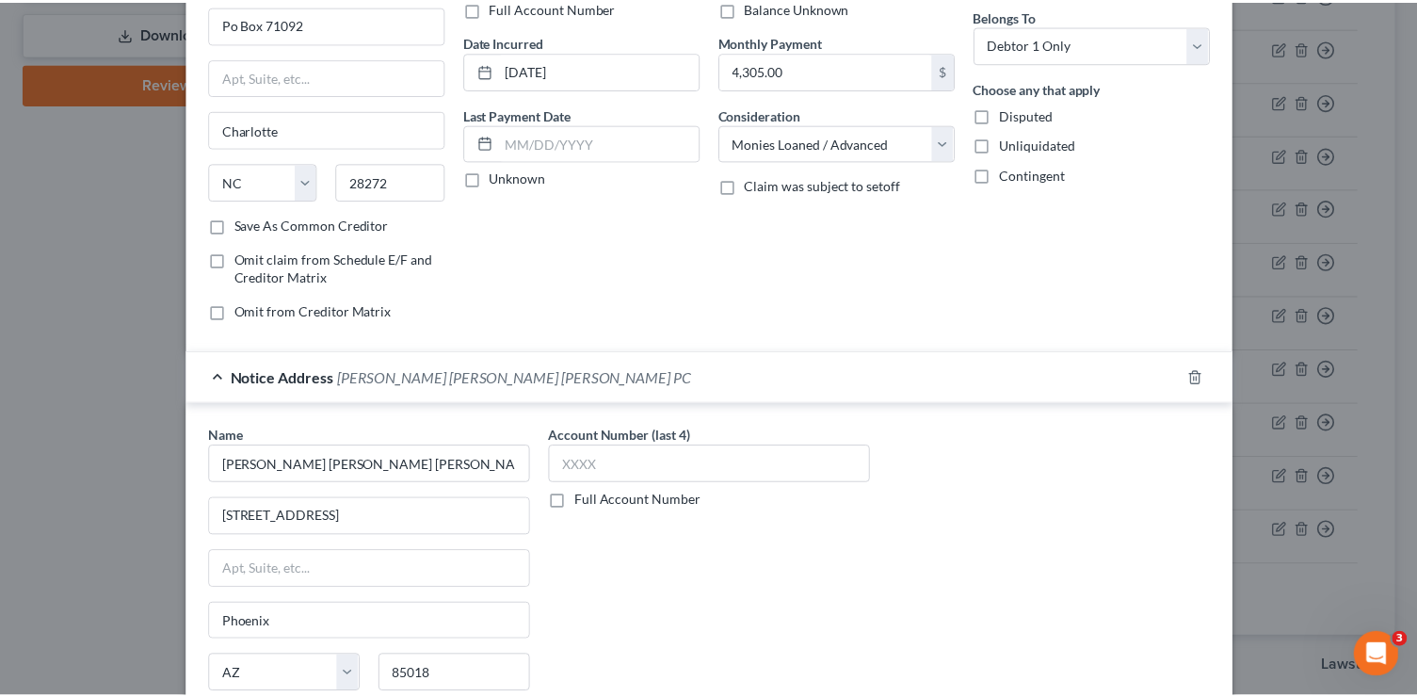
scroll to position [367, 0]
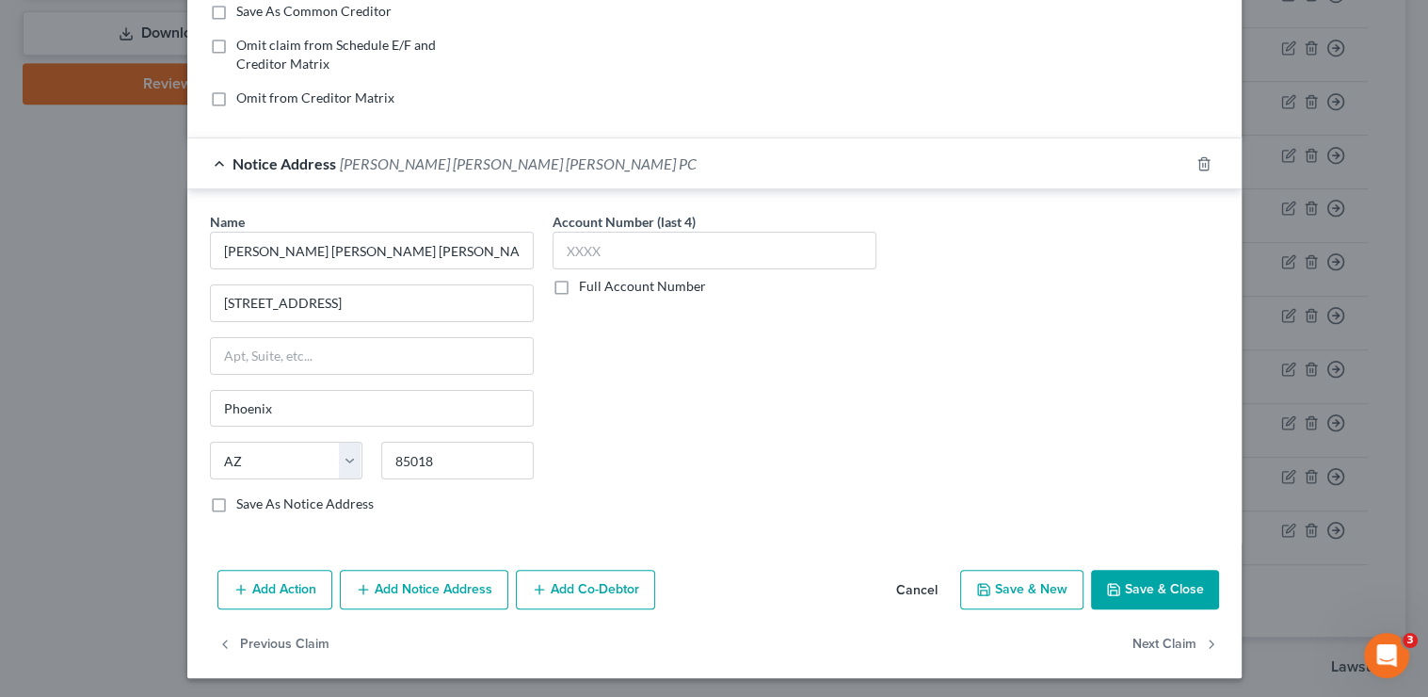
click at [1166, 581] on button "Save & Close" at bounding box center [1155, 590] width 128 height 40
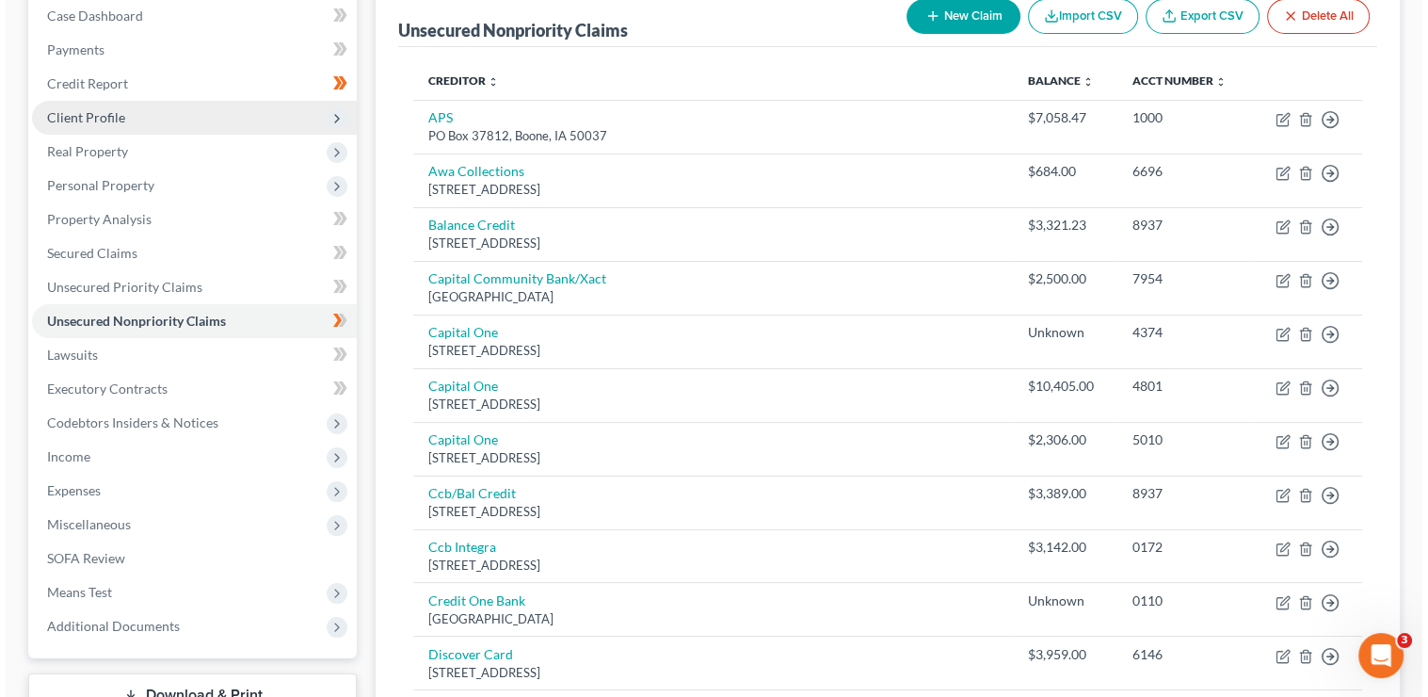
scroll to position [189, 0]
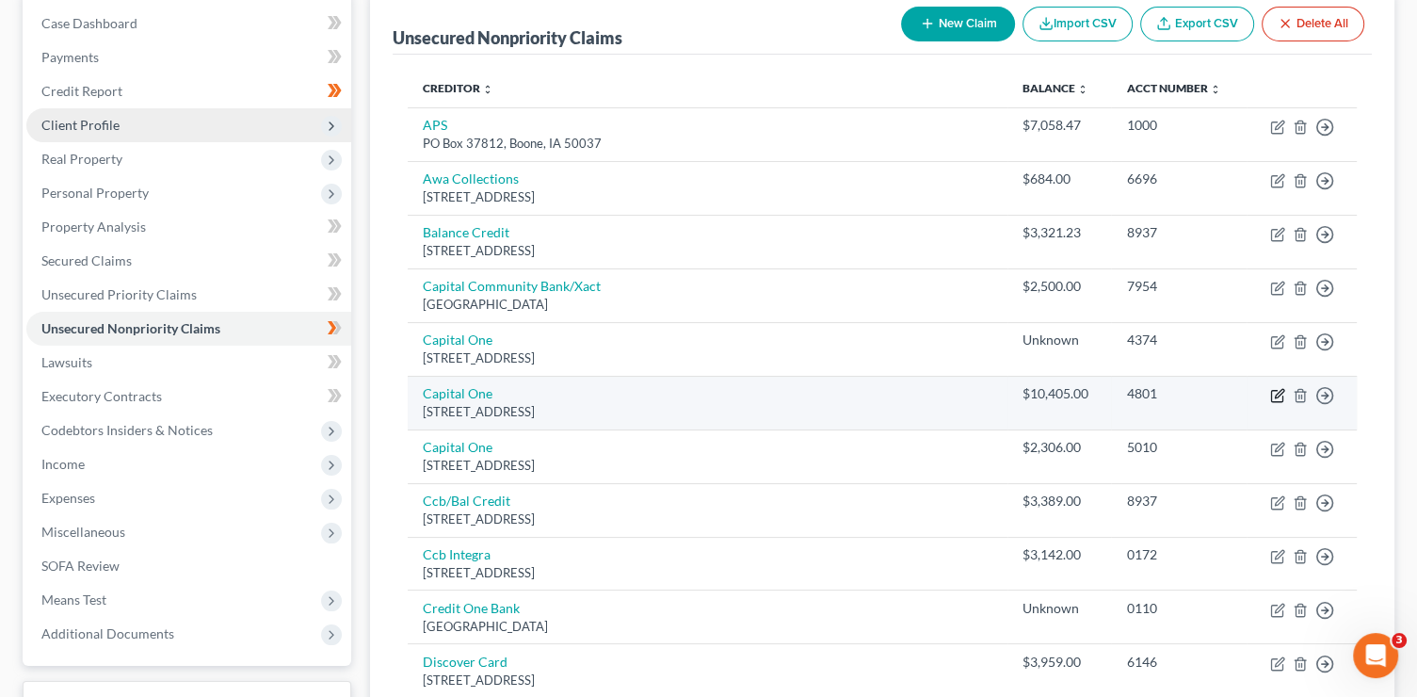
click at [1277, 392] on icon "button" at bounding box center [1279, 393] width 8 height 8
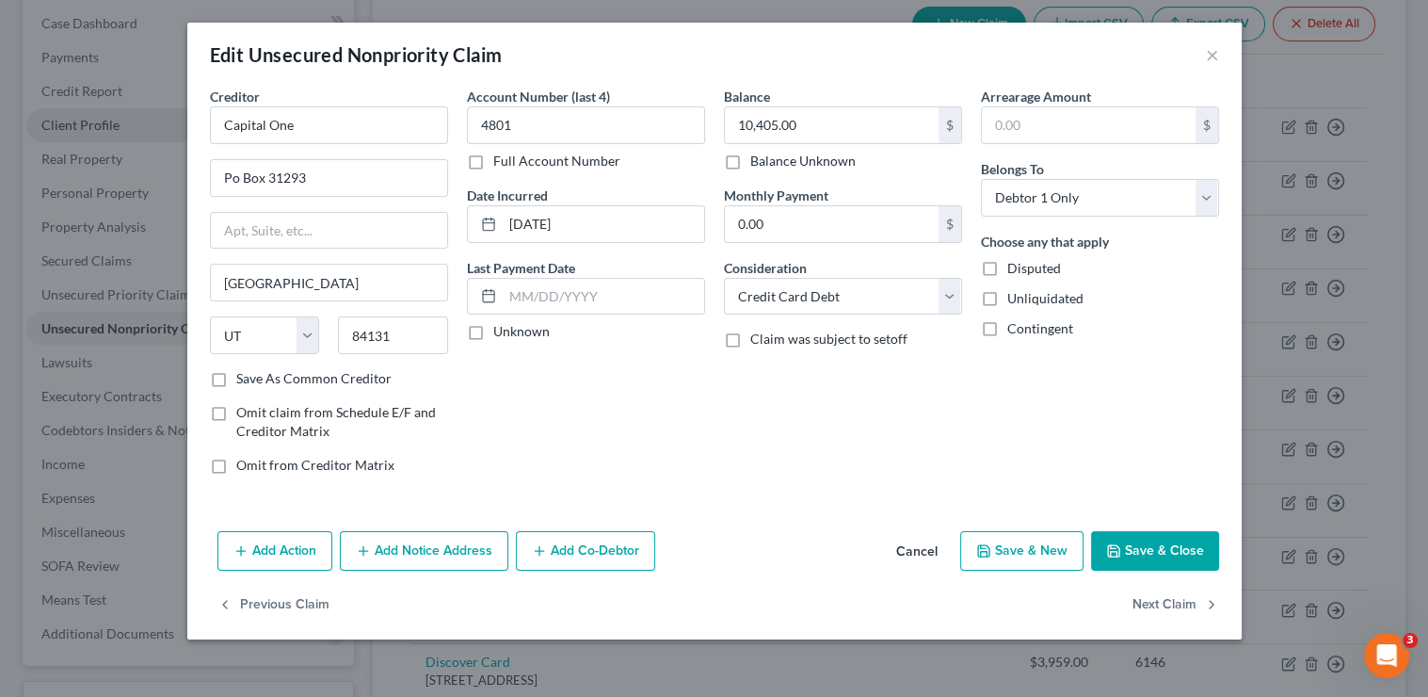
click at [420, 555] on button "Add Notice Address" at bounding box center [424, 551] width 169 height 40
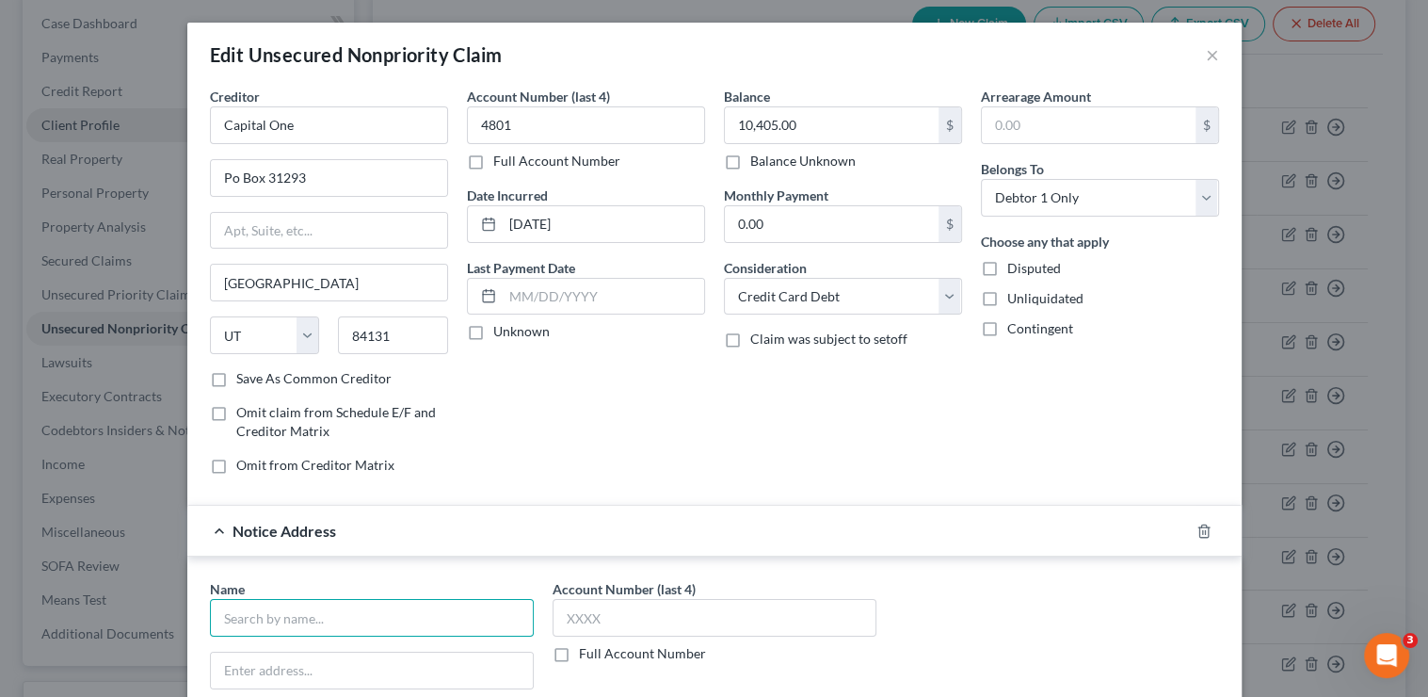
click at [411, 605] on input "text" at bounding box center [372, 618] width 324 height 38
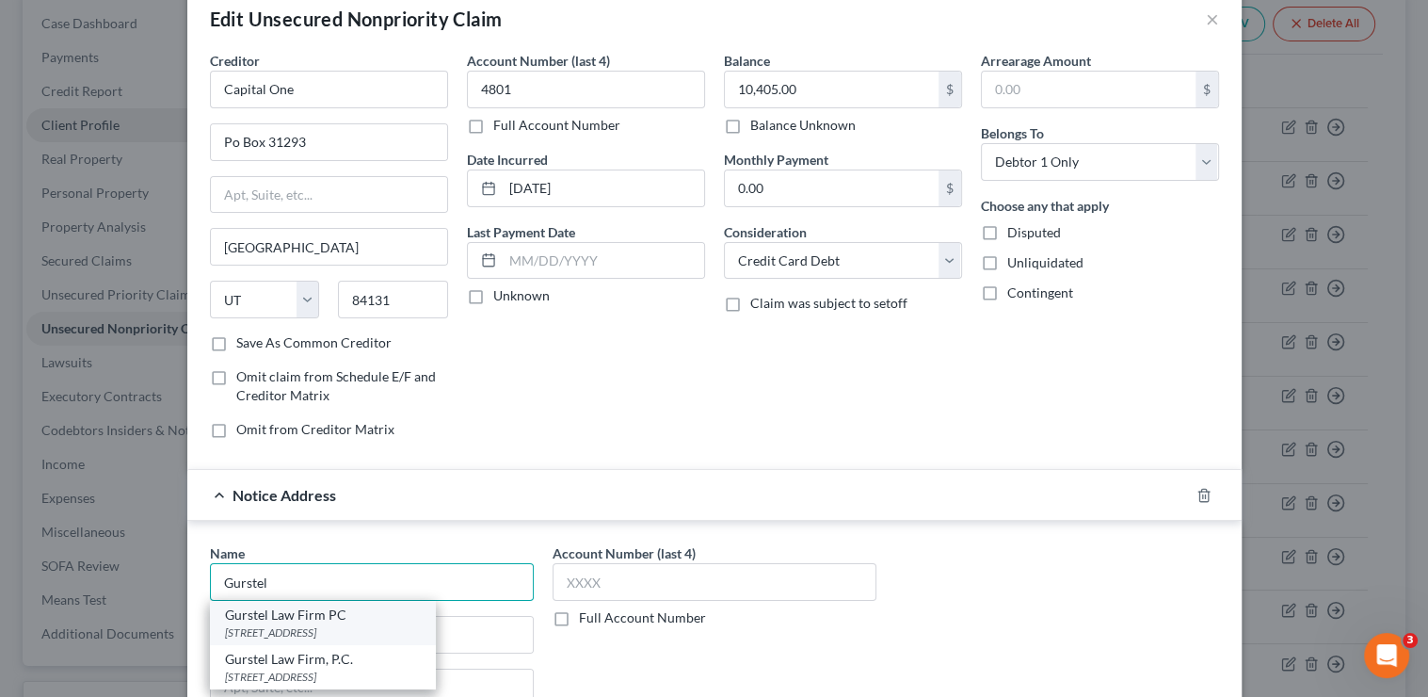
scroll to position [37, 0]
click at [376, 608] on div "Gurstel Law Firm PC" at bounding box center [323, 613] width 196 height 19
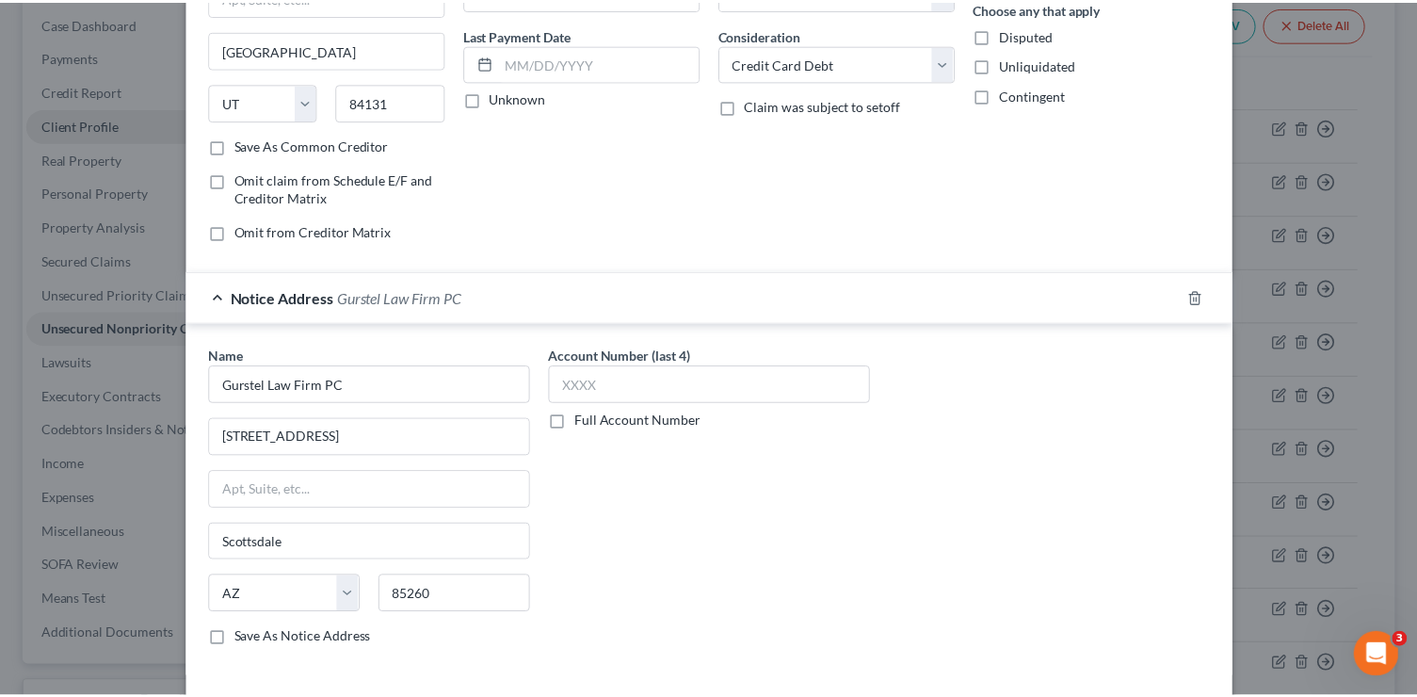
scroll to position [367, 0]
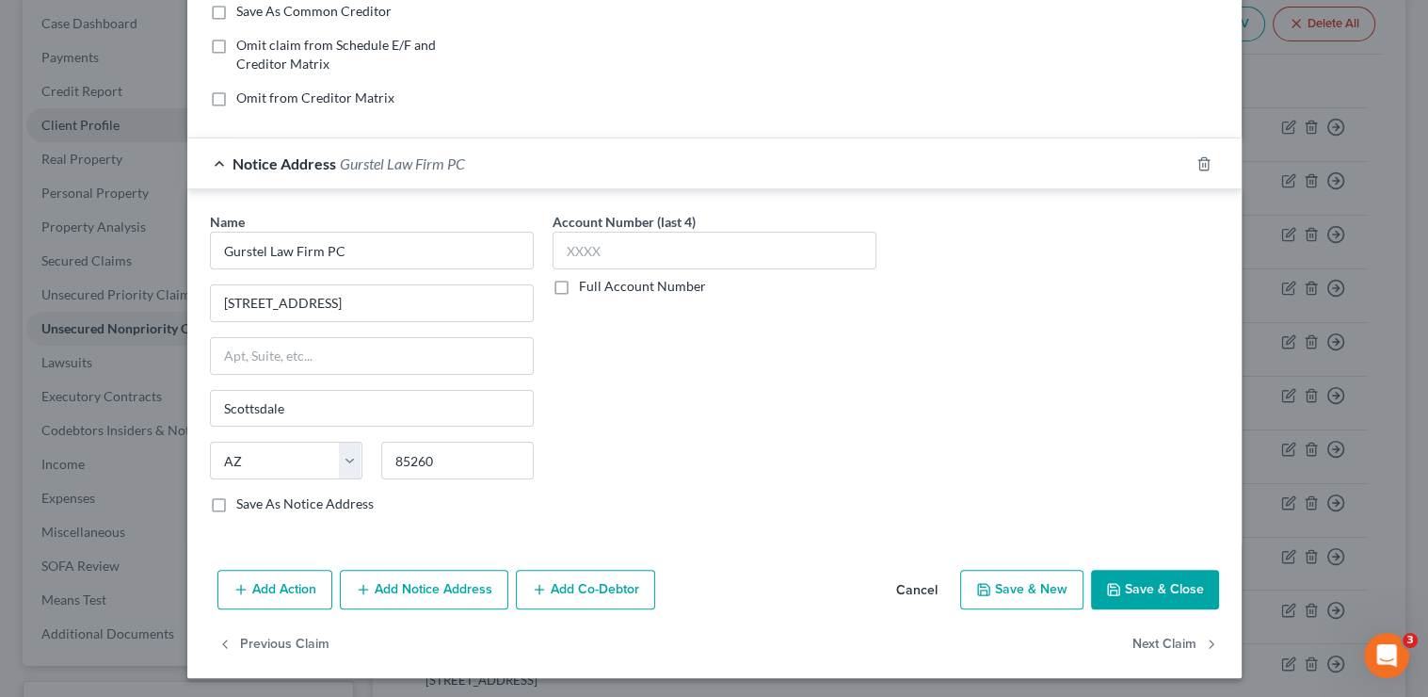
click at [1156, 585] on button "Save & Close" at bounding box center [1155, 590] width 128 height 40
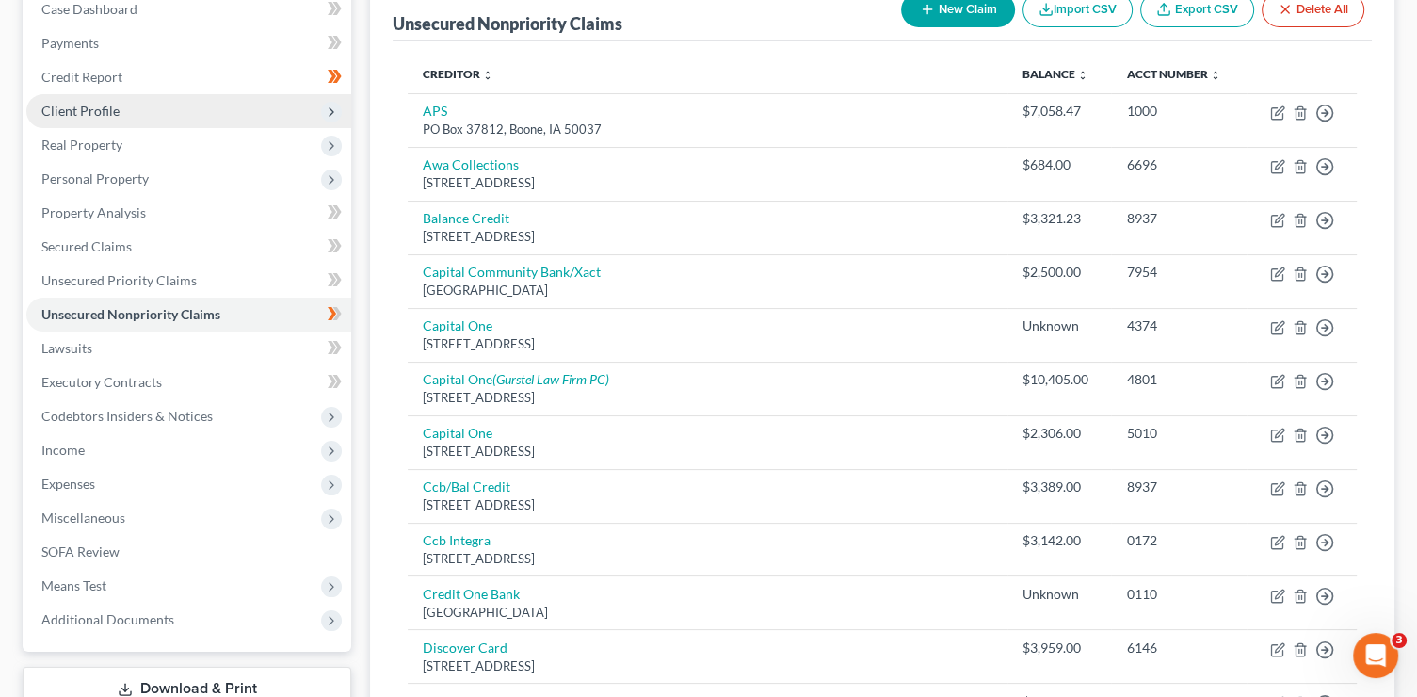
scroll to position [0, 0]
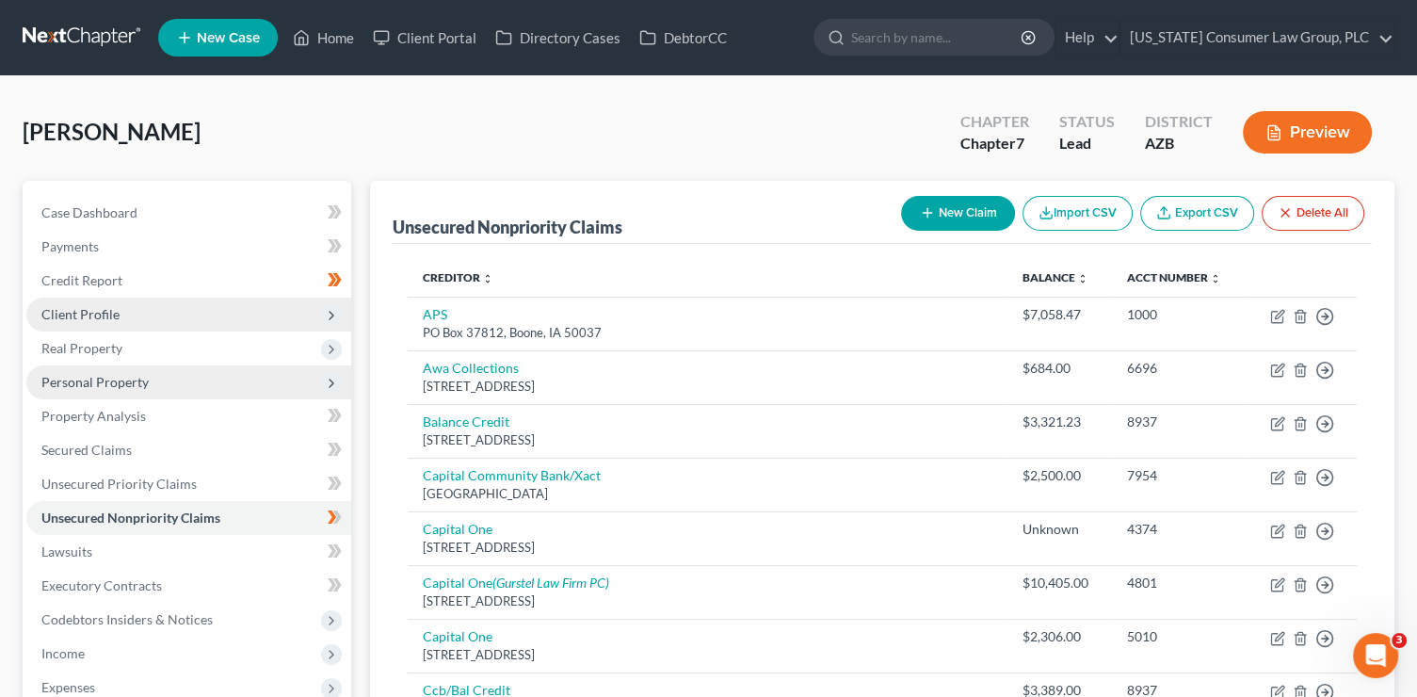
click at [134, 382] on span "Personal Property" at bounding box center [94, 382] width 107 height 16
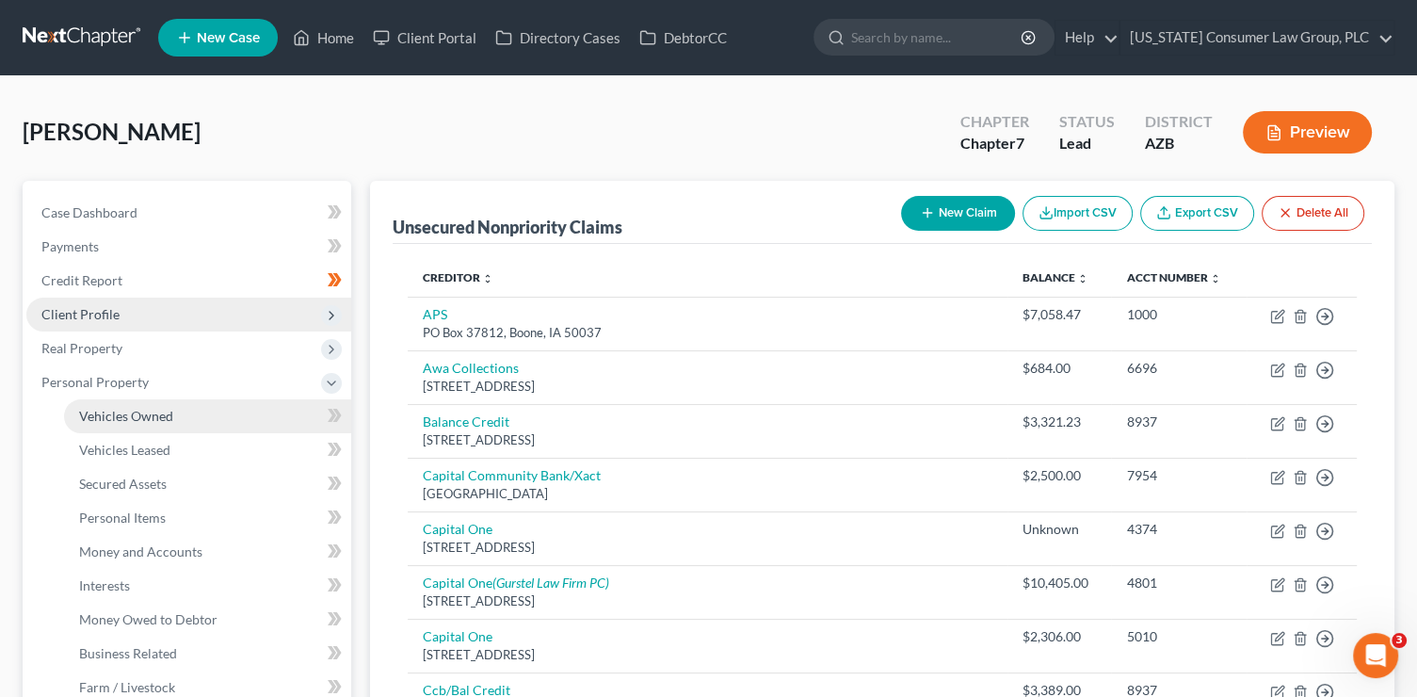
click at [209, 408] on link "Vehicles Owned" at bounding box center [207, 416] width 287 height 34
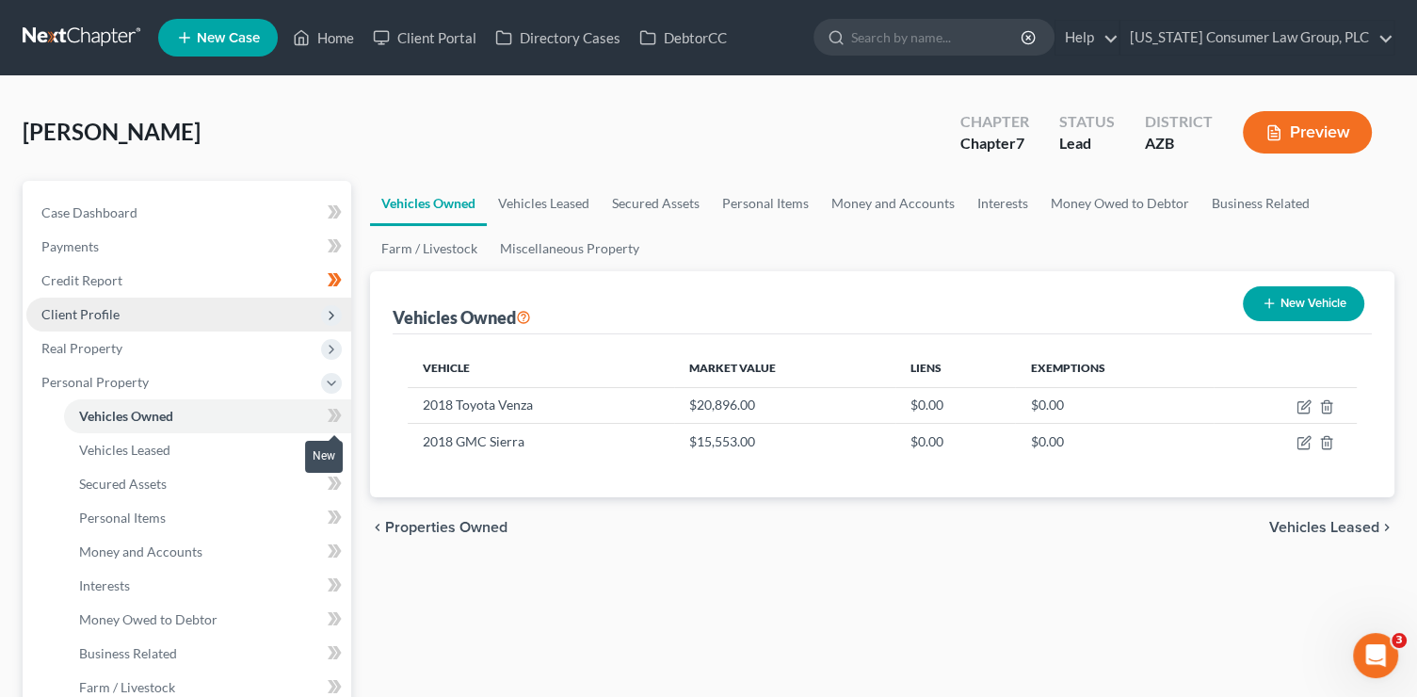
click at [323, 419] on span at bounding box center [334, 418] width 33 height 28
click at [282, 438] on link "Vehicles Leased" at bounding box center [207, 450] width 287 height 34
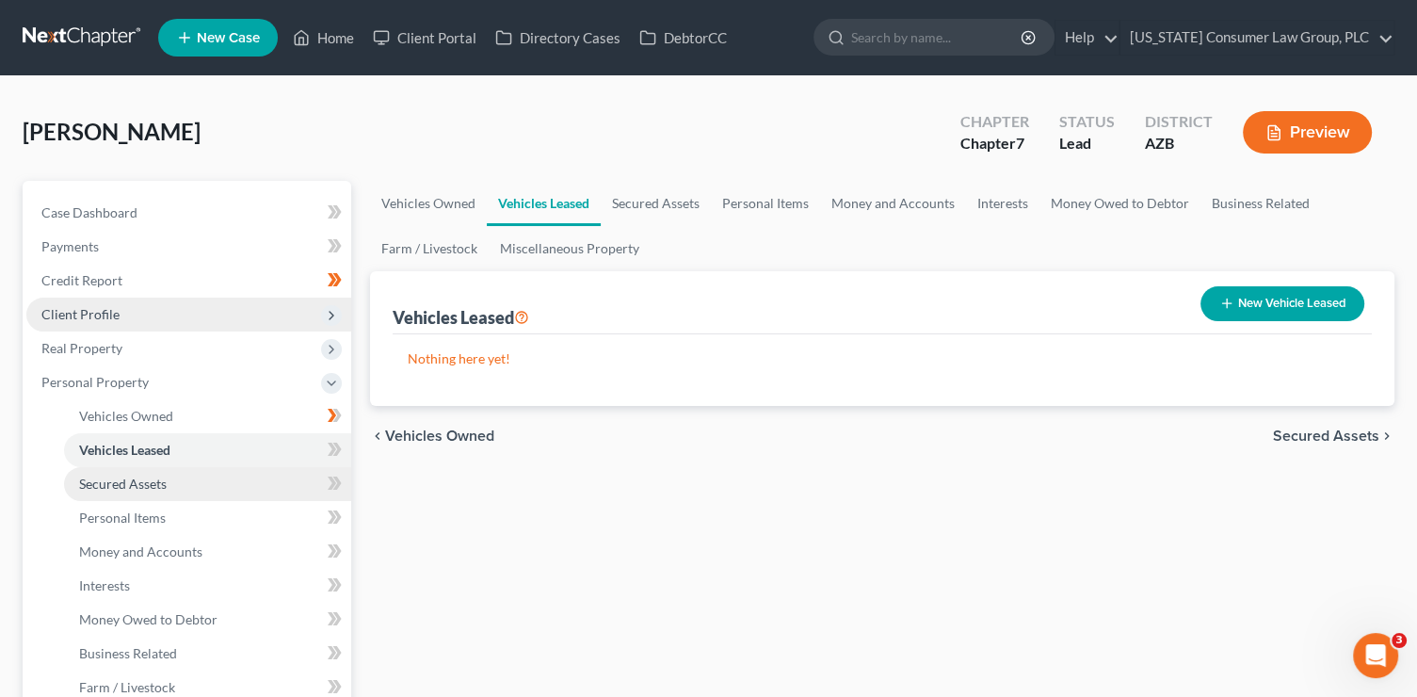
click at [289, 493] on link "Secured Assets" at bounding box center [207, 484] width 287 height 34
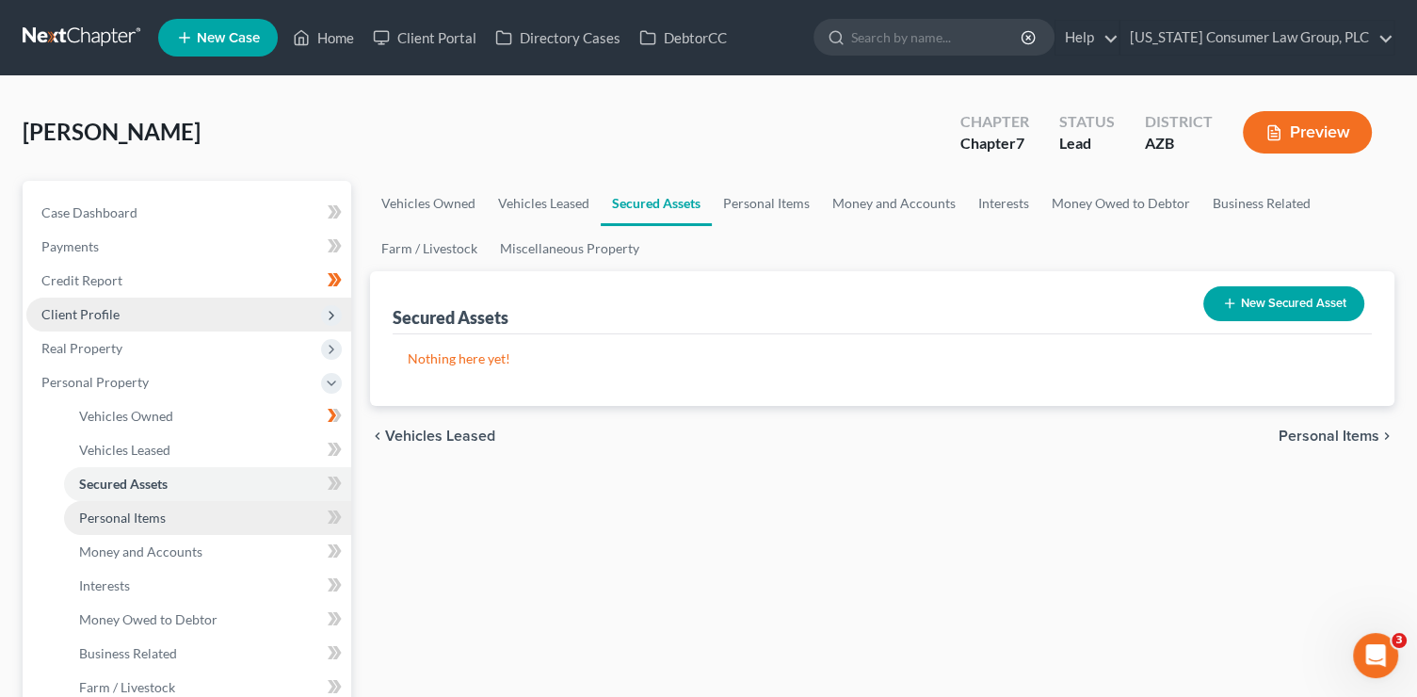
click at [277, 520] on link "Personal Items" at bounding box center [207, 518] width 287 height 34
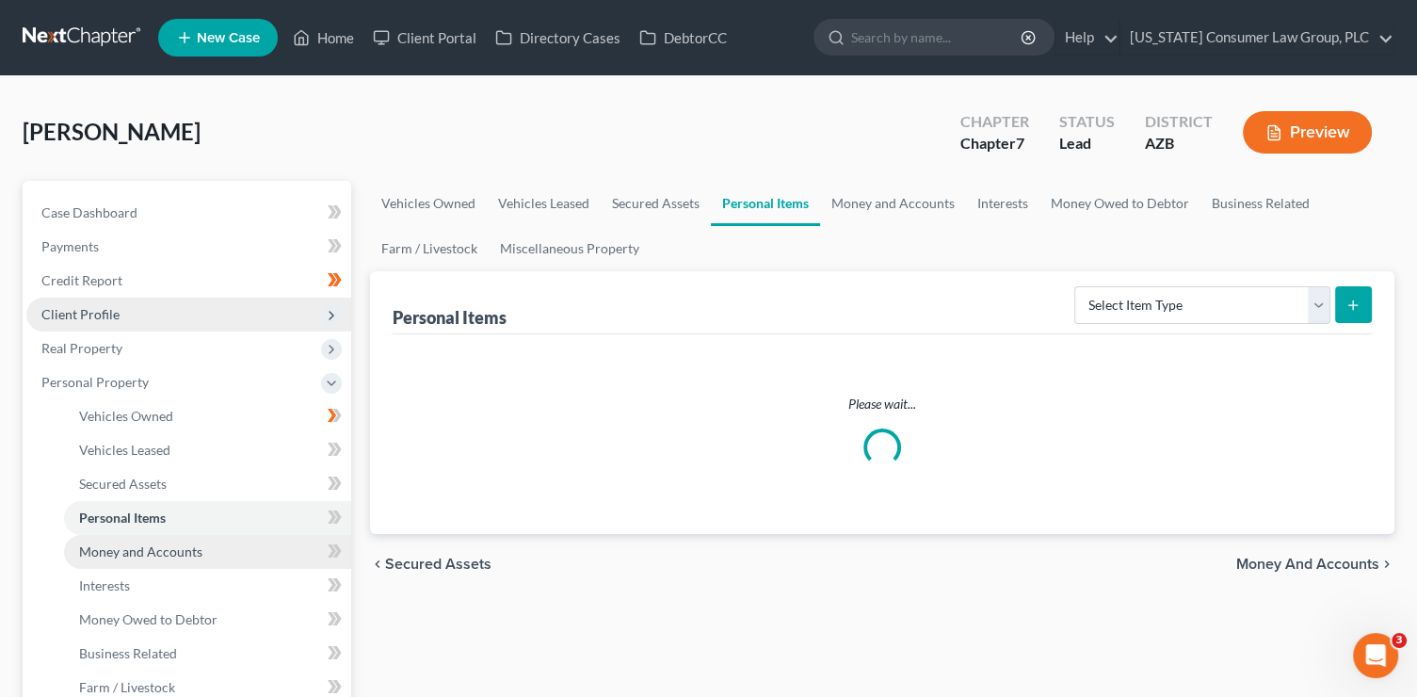
click at [275, 546] on link "Money and Accounts" at bounding box center [207, 552] width 287 height 34
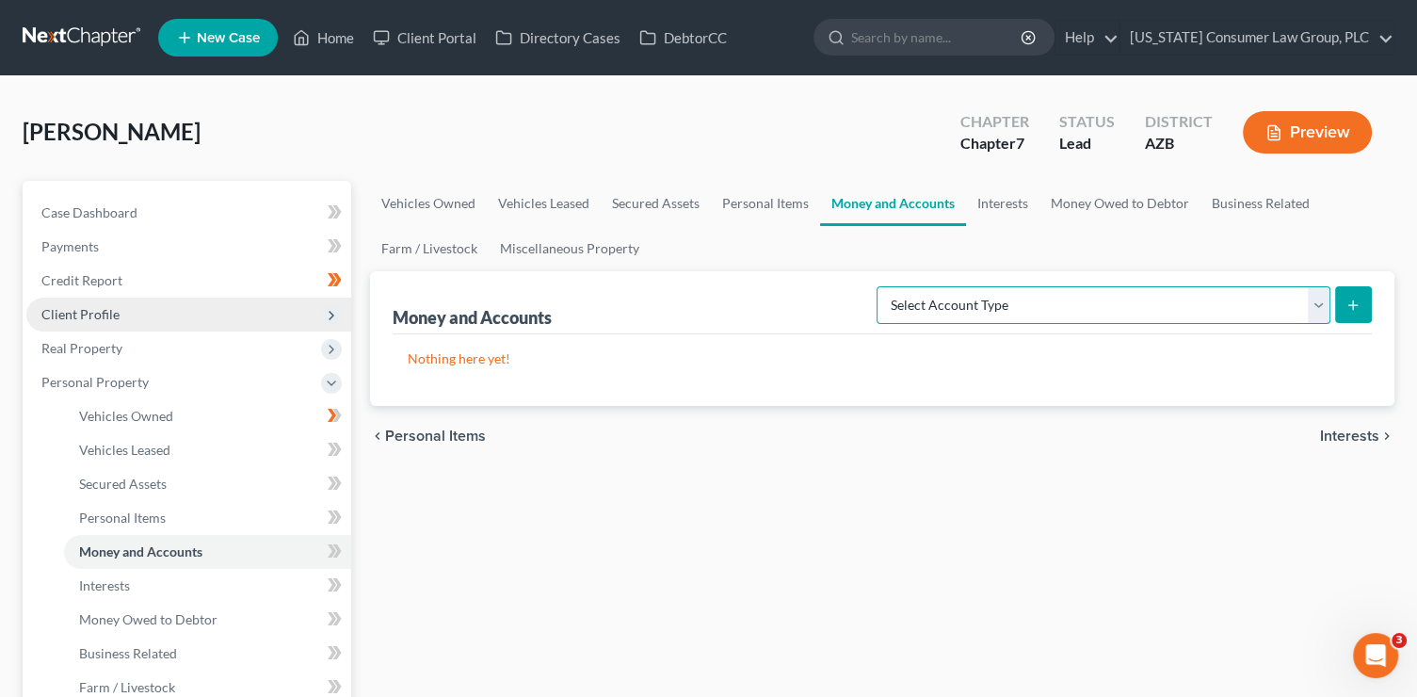
click at [999, 304] on select "Select Account Type Brokerage (A/B: 18, SOFA: 20) Cash on Hand (A/B: 16) Certif…" at bounding box center [1104, 305] width 454 height 38
click at [882, 286] on select "Select Account Type Brokerage (A/B: 18, SOFA: 20) Cash on Hand (A/B: 16) Certif…" at bounding box center [1104, 305] width 454 height 38
click at [1364, 313] on button "submit" at bounding box center [1353, 304] width 37 height 37
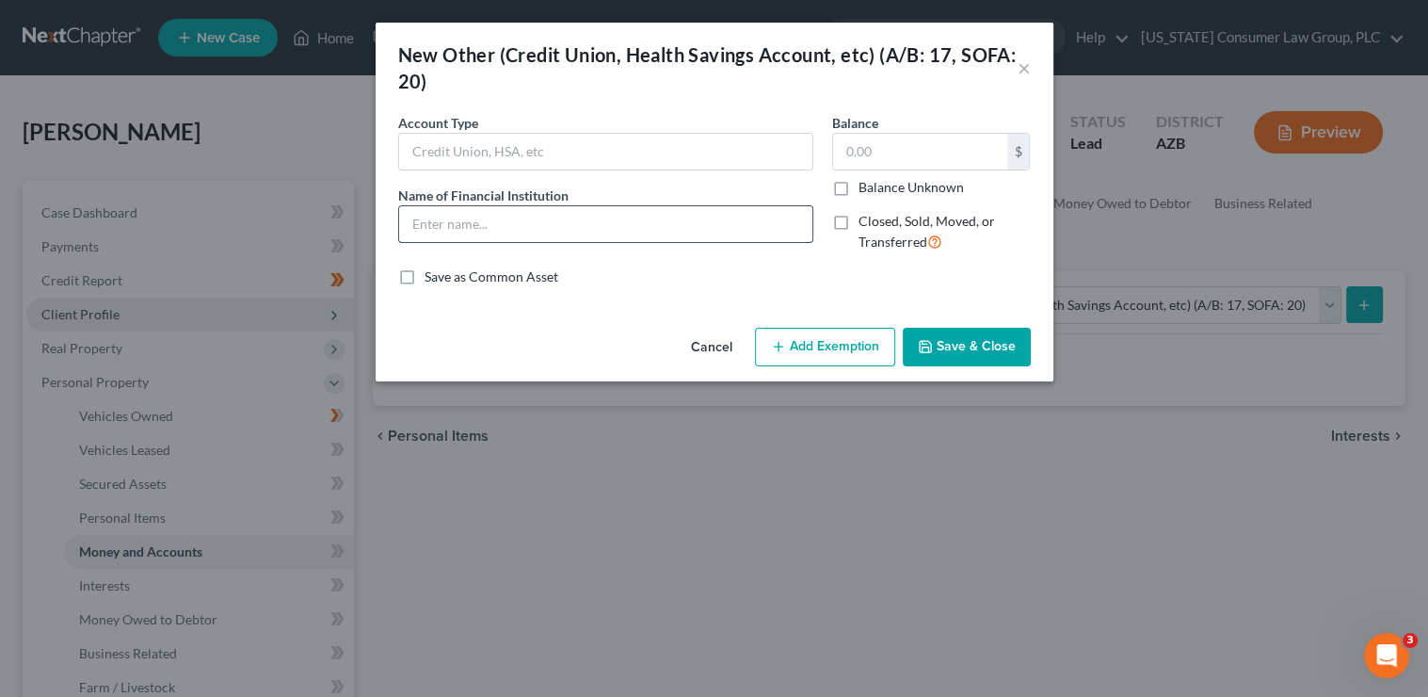
click at [434, 218] on input "text" at bounding box center [605, 224] width 413 height 36
click at [992, 361] on button "Save & Close" at bounding box center [967, 348] width 128 height 40
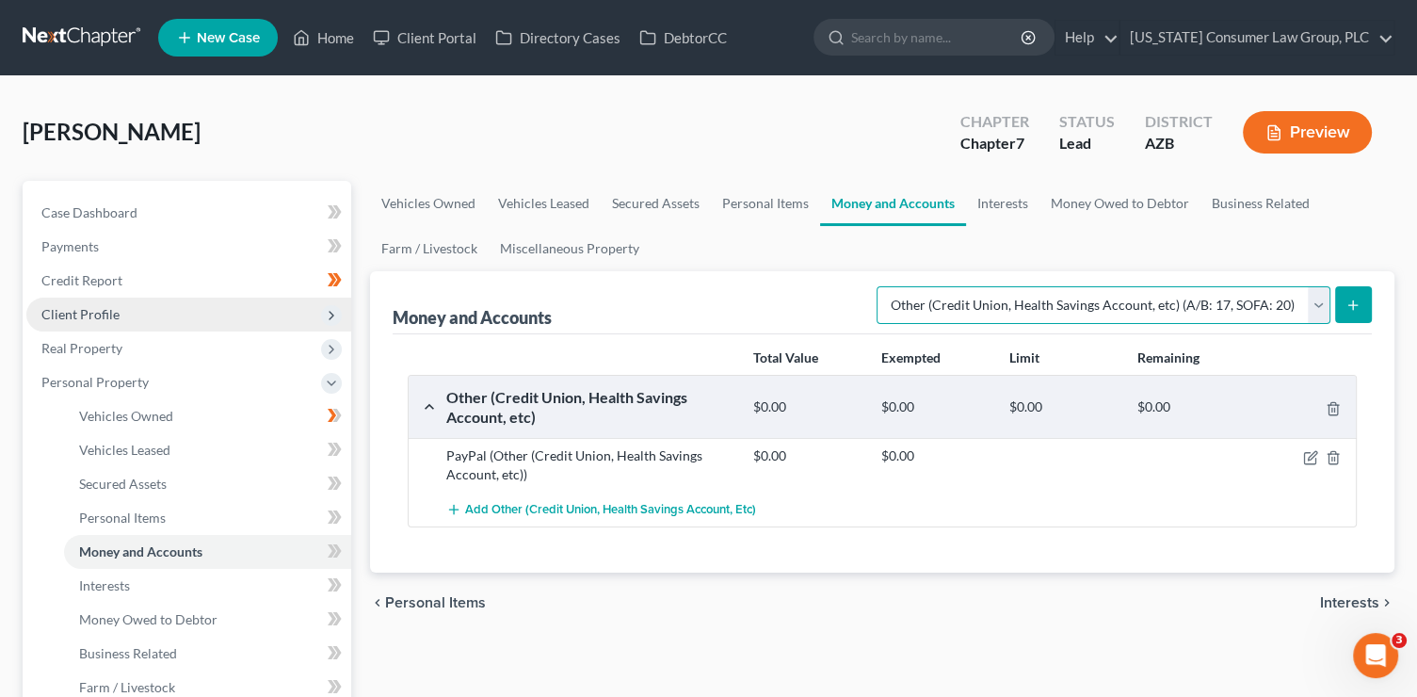
click at [1103, 311] on select "Select Account Type Brokerage (A/B: 18, SOFA: 20) Cash on Hand (A/B: 16) Certif…" at bounding box center [1104, 305] width 454 height 38
click at [882, 286] on select "Select Account Type Brokerage (A/B: 18, SOFA: 20) Cash on Hand (A/B: 16) Certif…" at bounding box center [1104, 305] width 454 height 38
click at [1346, 303] on icon "submit" at bounding box center [1352, 305] width 15 height 15
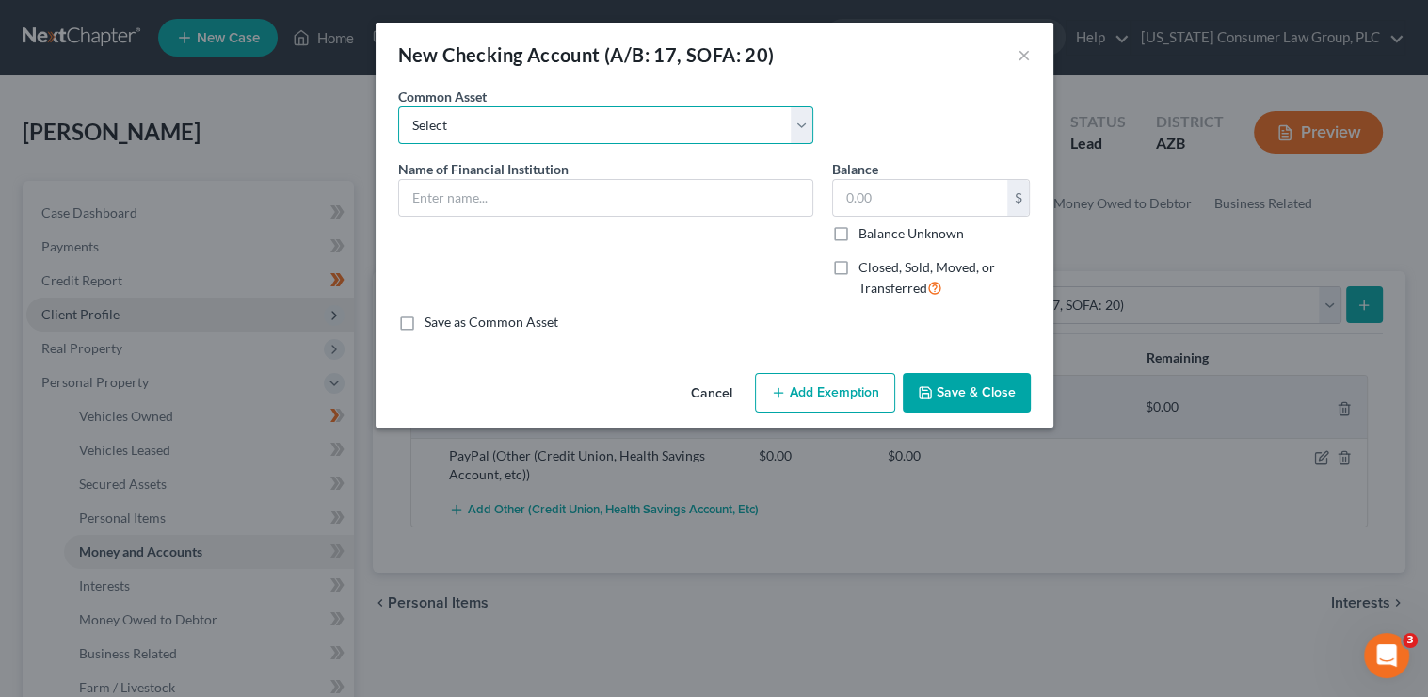
click at [589, 140] on select "Select Chase #8197 [Joint account with third party]" at bounding box center [605, 125] width 415 height 38
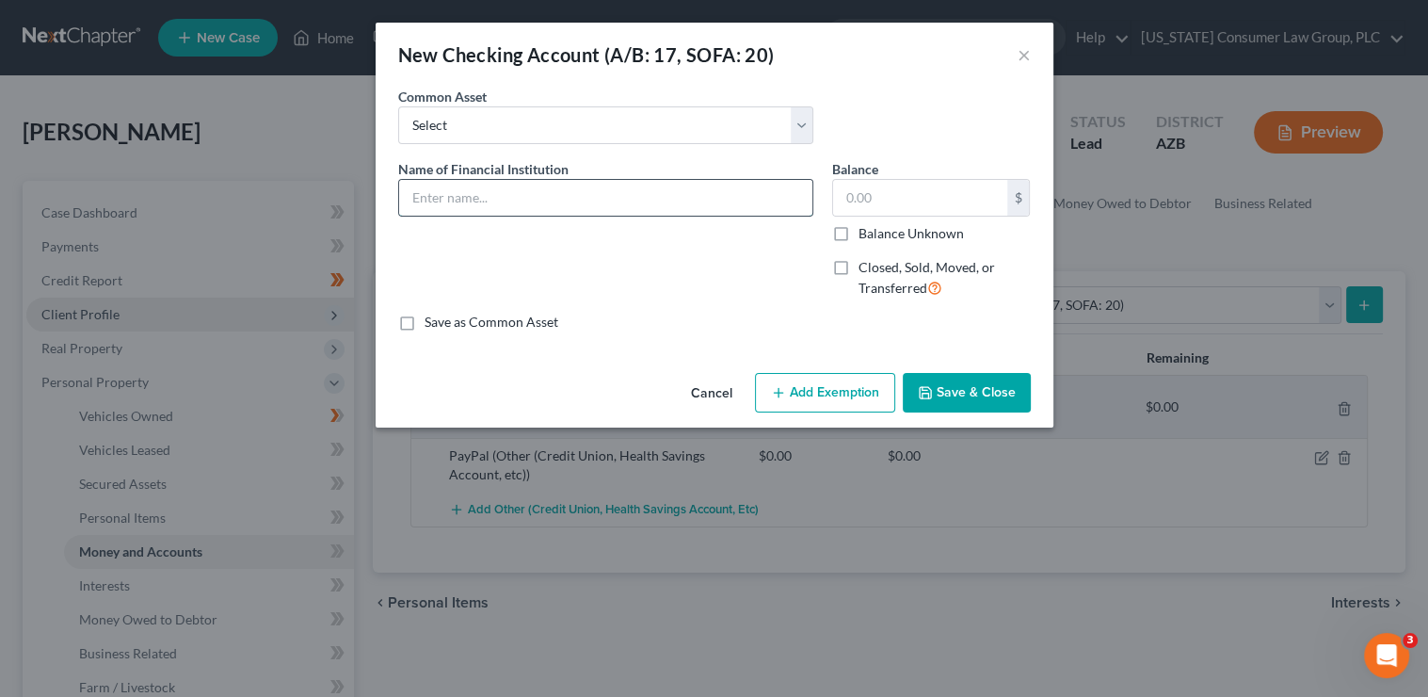
click at [597, 197] on input "text" at bounding box center [605, 198] width 413 height 36
paste input "Wells Fargo Bank 3838"
drag, startPoint x: 1000, startPoint y: 407, endPoint x: 1039, endPoint y: 385, distance: 45.1
click at [1001, 406] on button "Save & Close" at bounding box center [967, 393] width 128 height 40
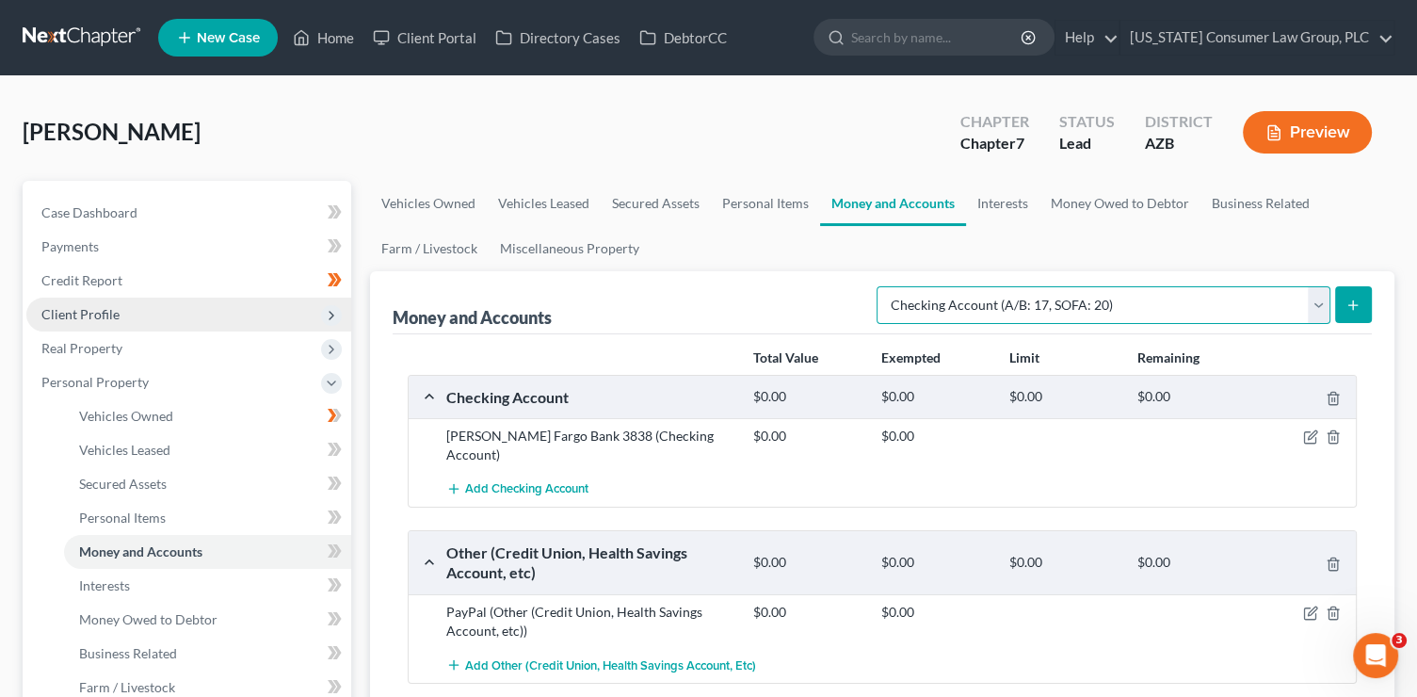
click at [1007, 301] on select "Select Account Type Brokerage (A/B: 18, SOFA: 20) Cash on Hand (A/B: 16) Certif…" at bounding box center [1104, 305] width 454 height 38
click at [882, 286] on select "Select Account Type Brokerage (A/B: 18, SOFA: 20) Cash on Hand (A/B: 16) Certif…" at bounding box center [1104, 305] width 454 height 38
click at [1346, 310] on icon "submit" at bounding box center [1352, 305] width 15 height 15
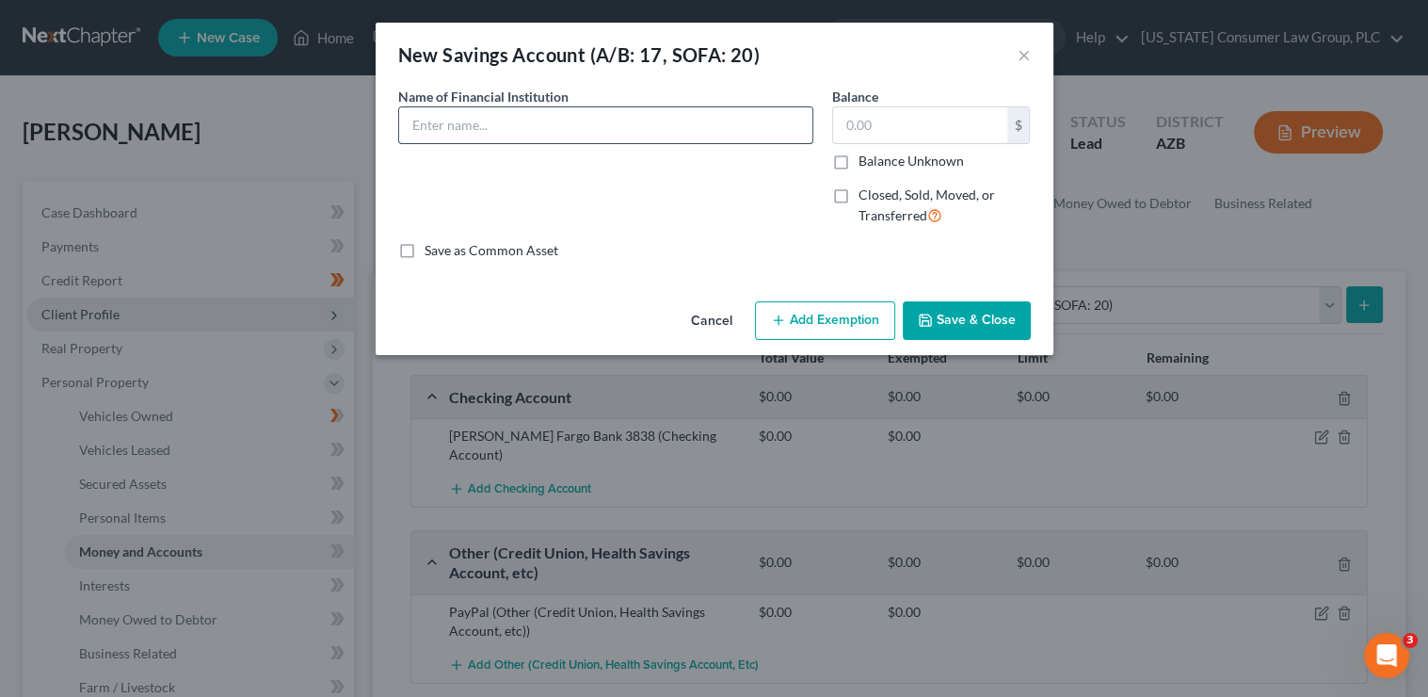
click at [611, 115] on input "text" at bounding box center [605, 125] width 413 height 36
paste input "Wells Fargo Bank 7297"
click at [954, 326] on button "Save & Close" at bounding box center [967, 321] width 128 height 40
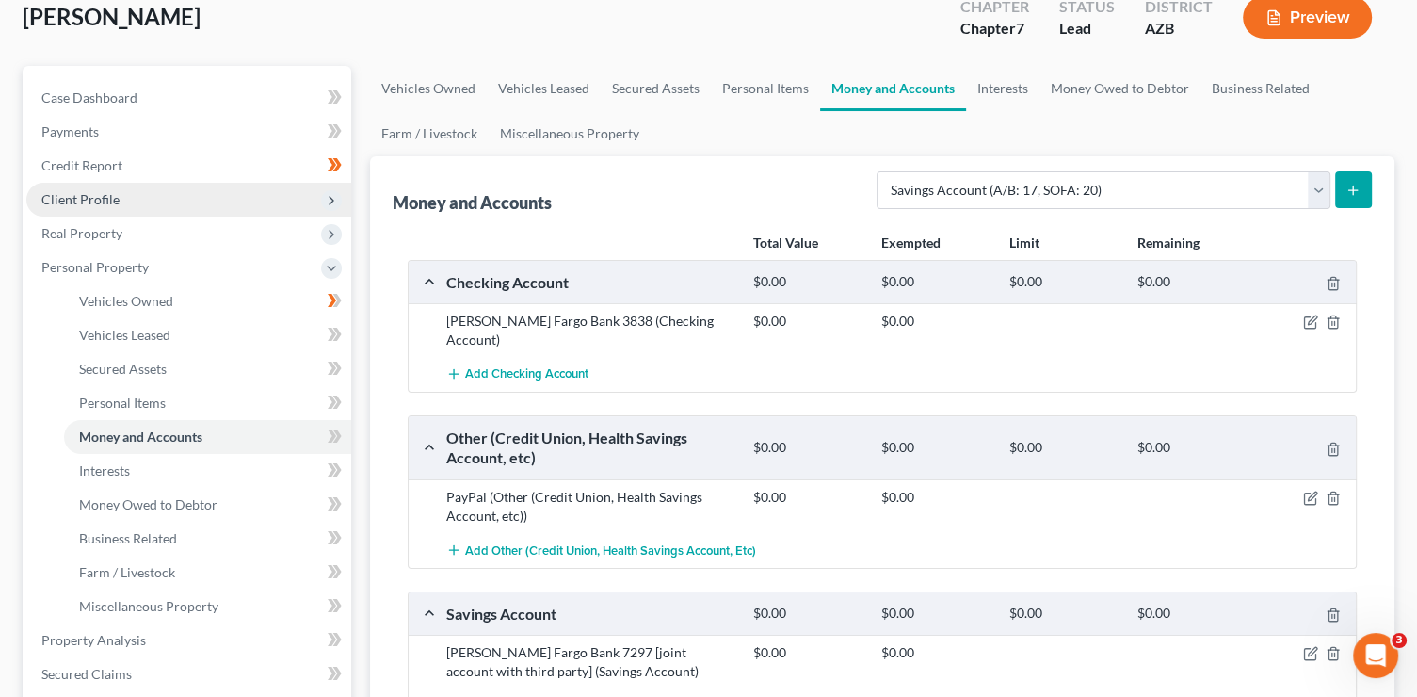
scroll to position [272, 0]
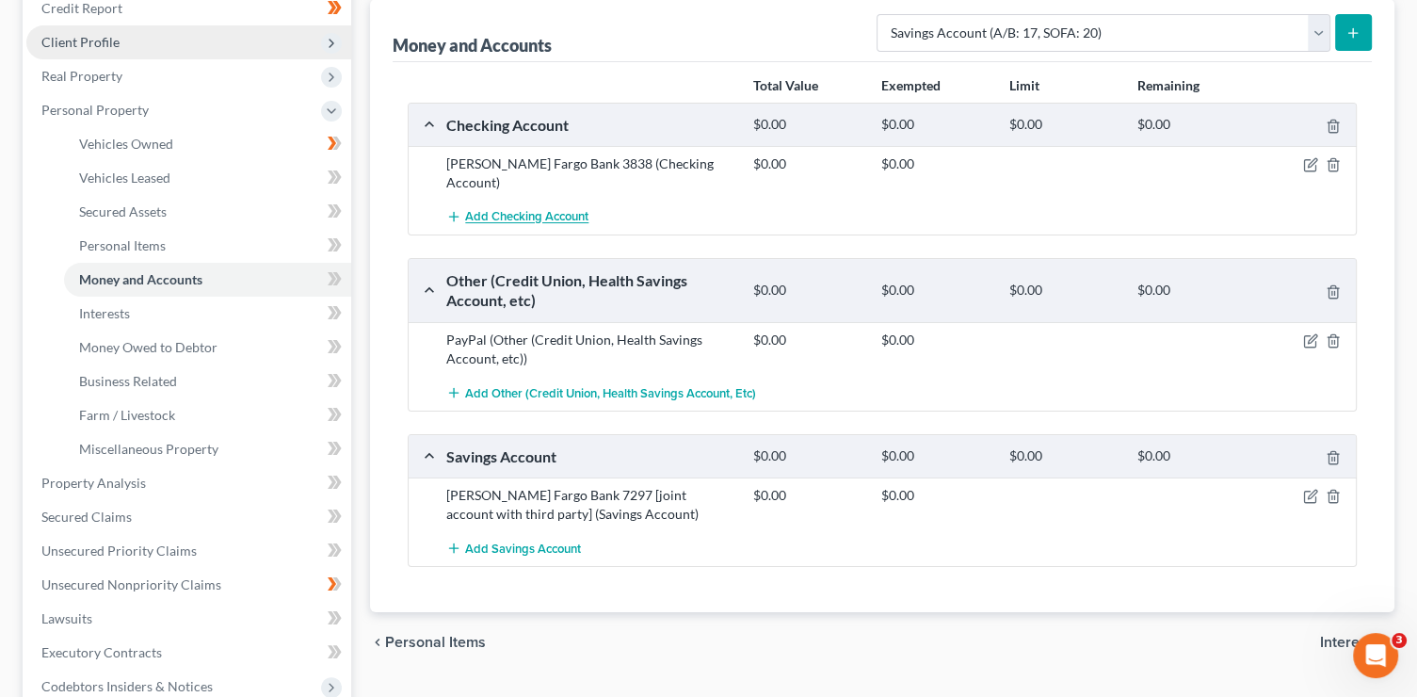
click at [543, 210] on span "Add Checking Account" at bounding box center [526, 217] width 123 height 15
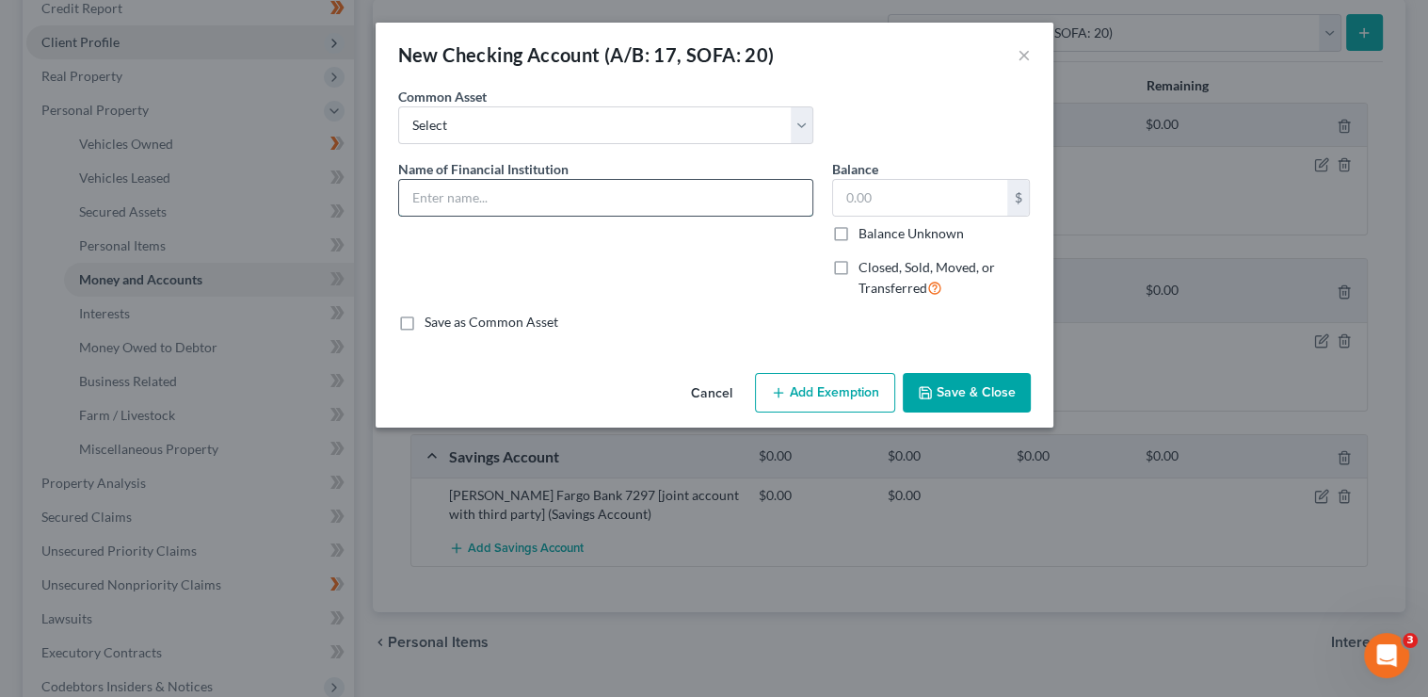
click at [519, 201] on input "text" at bounding box center [605, 198] width 413 height 36
click at [987, 400] on button "Save & Close" at bounding box center [967, 393] width 128 height 40
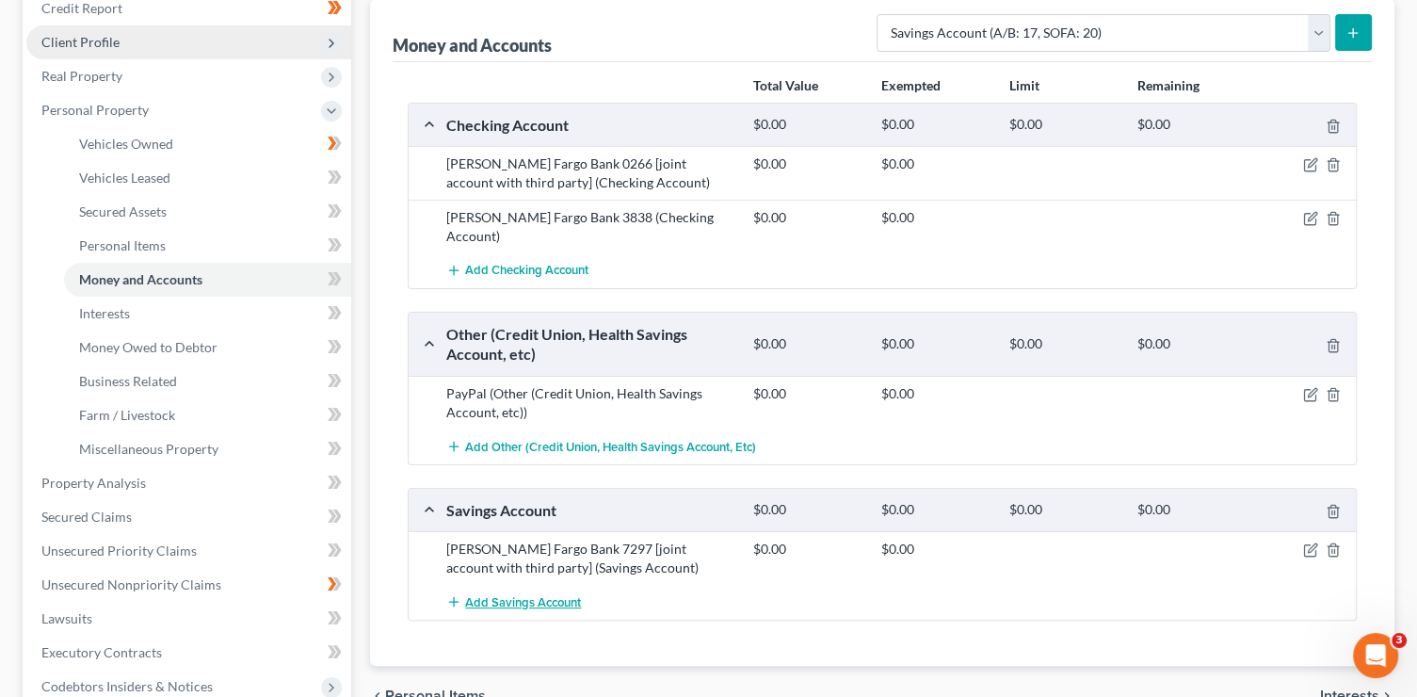
click at [524, 595] on span "Add Savings Account" at bounding box center [523, 602] width 116 height 15
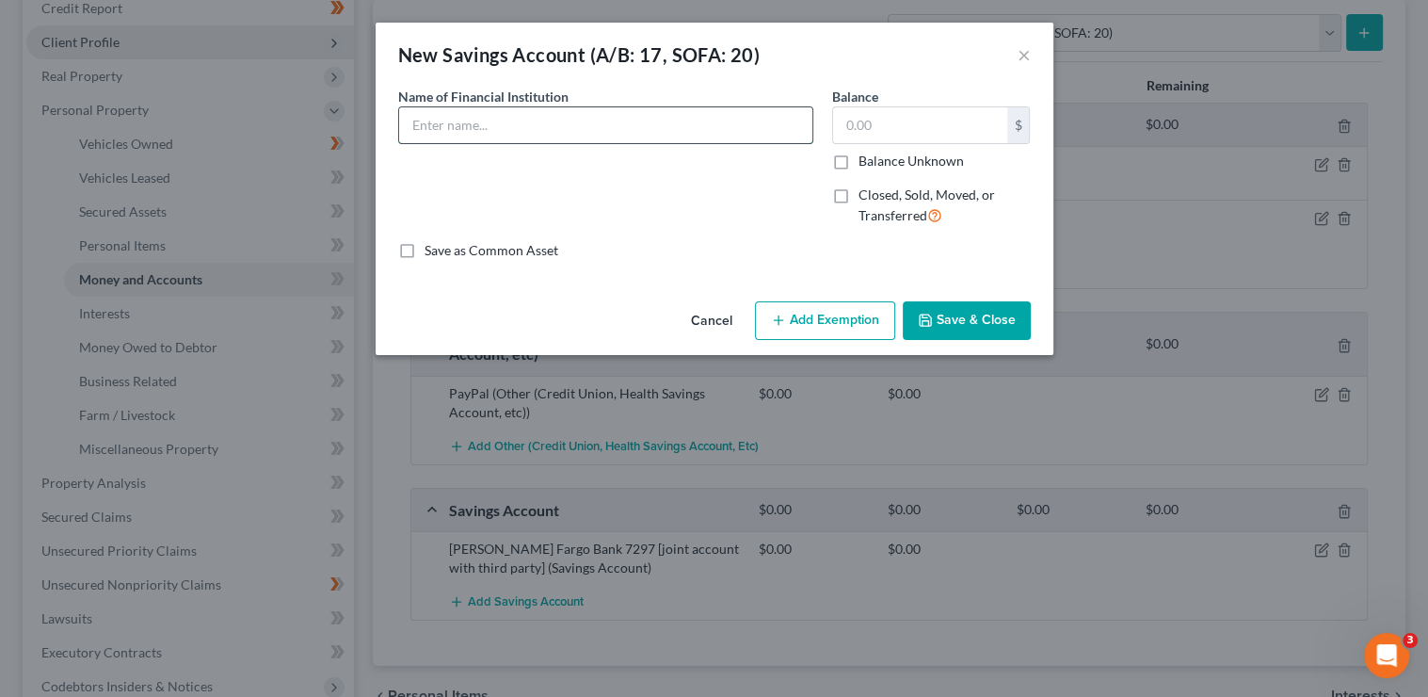
click at [516, 124] on input "text" at bounding box center [605, 125] width 413 height 36
paste input "Wells Fargo Bank 3319"
click at [930, 309] on button "Save & Close" at bounding box center [967, 321] width 128 height 40
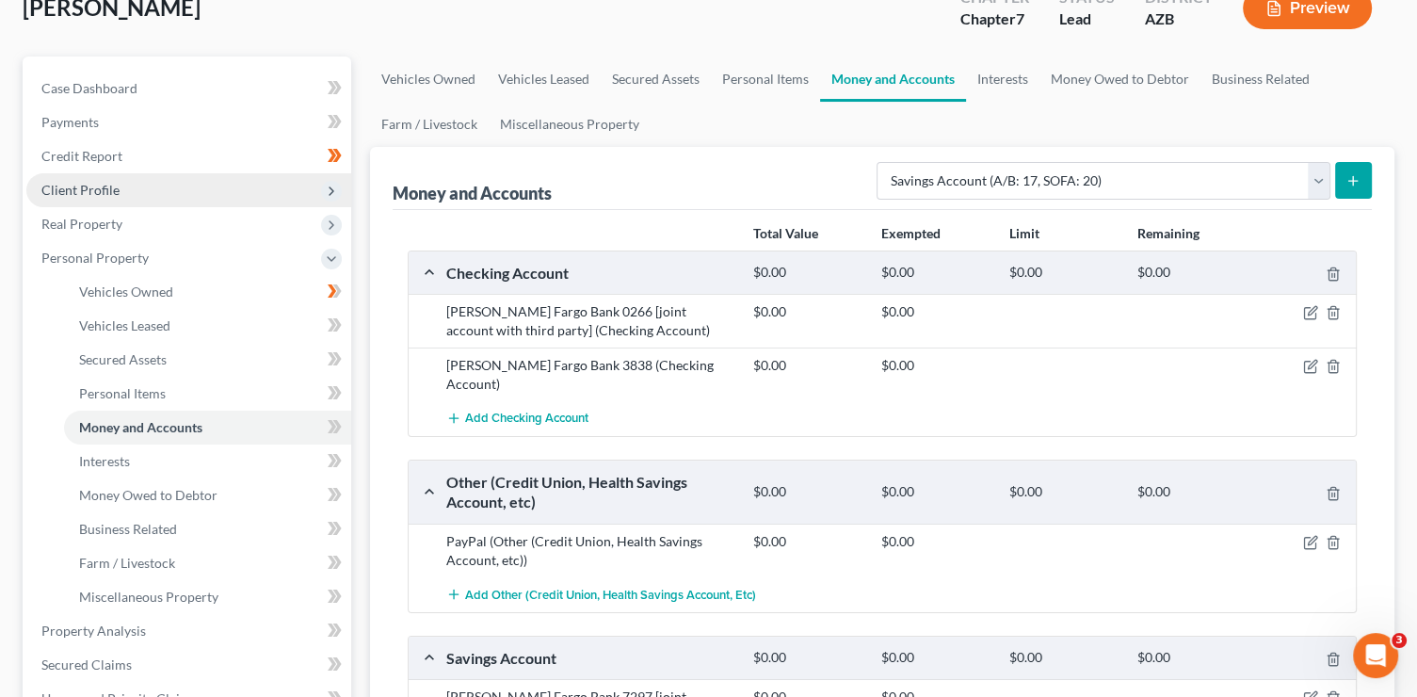
scroll to position [134, 0]
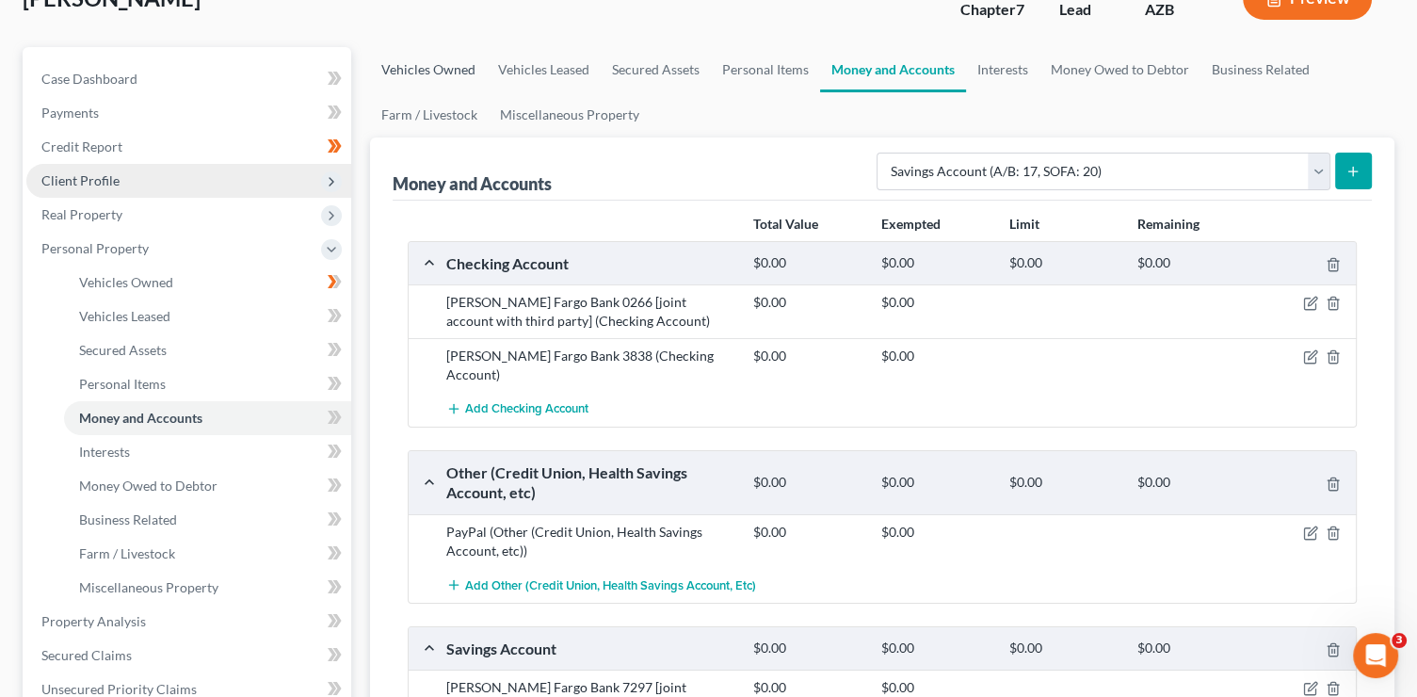
click at [444, 64] on link "Vehicles Owned" at bounding box center [428, 69] width 117 height 45
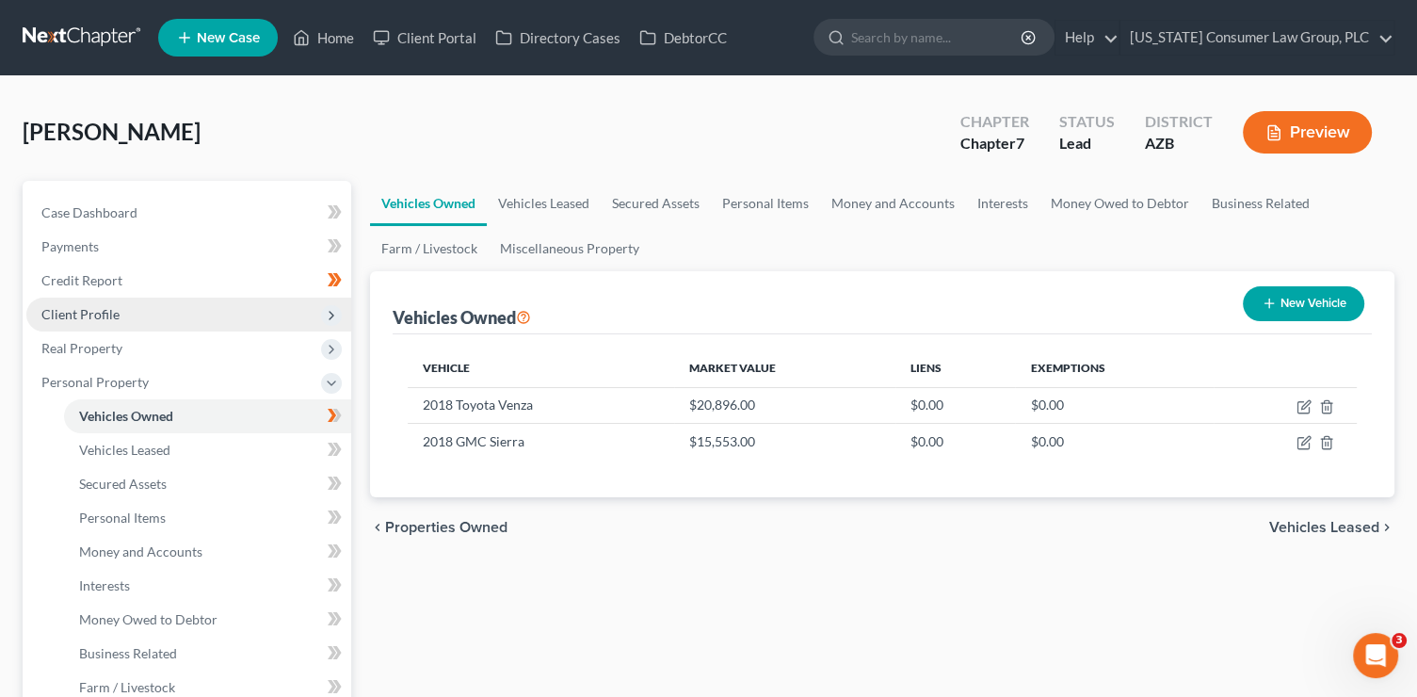
click at [1321, 301] on button "New Vehicle" at bounding box center [1303, 303] width 121 height 35
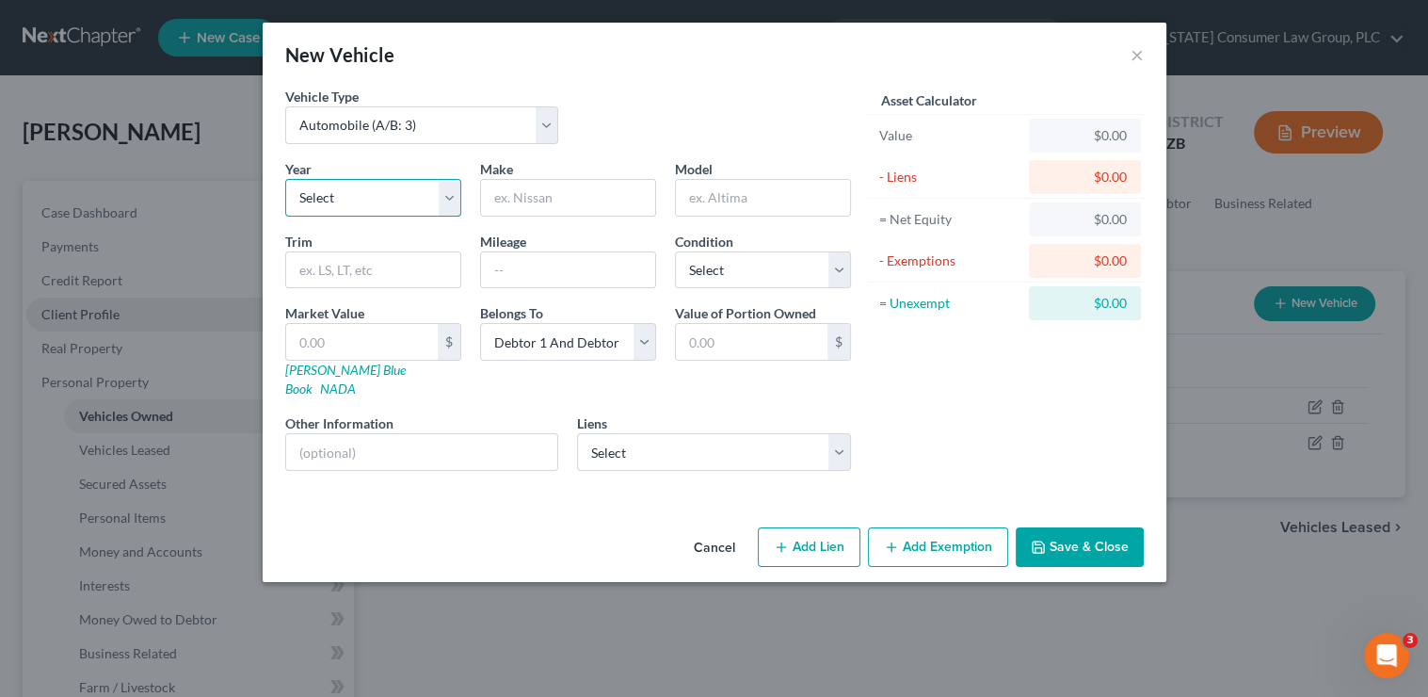
click at [308, 214] on select "Select 2026 2025 2024 2023 2022 2021 2020 2019 2018 2017 2016 2015 2014 2013 20…" at bounding box center [373, 198] width 176 height 38
click at [285, 179] on select "Select 2026 2025 2024 2023 2022 2021 2020 2019 2018 2017 2016 2015 2014 2013 20…" at bounding box center [373, 198] width 176 height 38
drag, startPoint x: 538, startPoint y: 204, endPoint x: 536, endPoint y: 178, distance: 26.4
click at [538, 204] on input "text" at bounding box center [568, 198] width 174 height 36
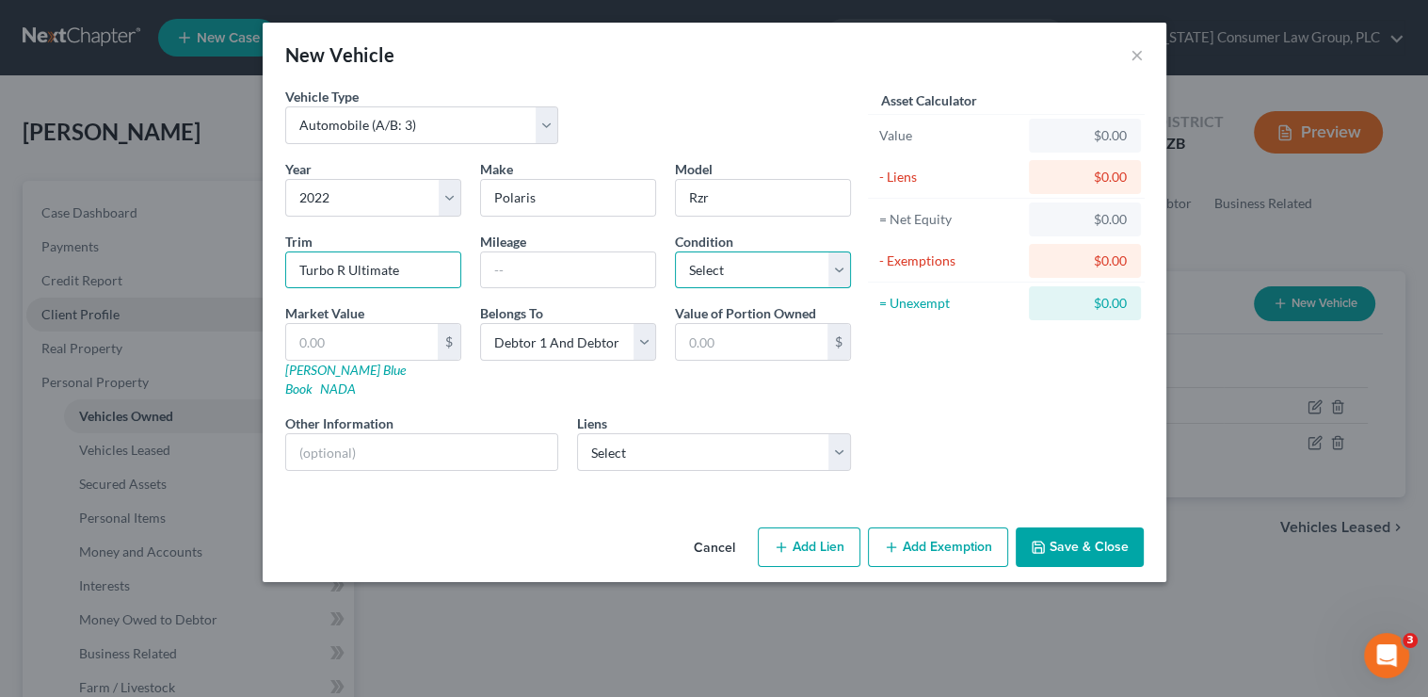
click at [763, 258] on select "Select Excellent Very Good Good Fair Poor" at bounding box center [763, 270] width 176 height 38
click at [675, 251] on select "Select Excellent Very Good Good Fair Poor" at bounding box center [763, 270] width 176 height 38
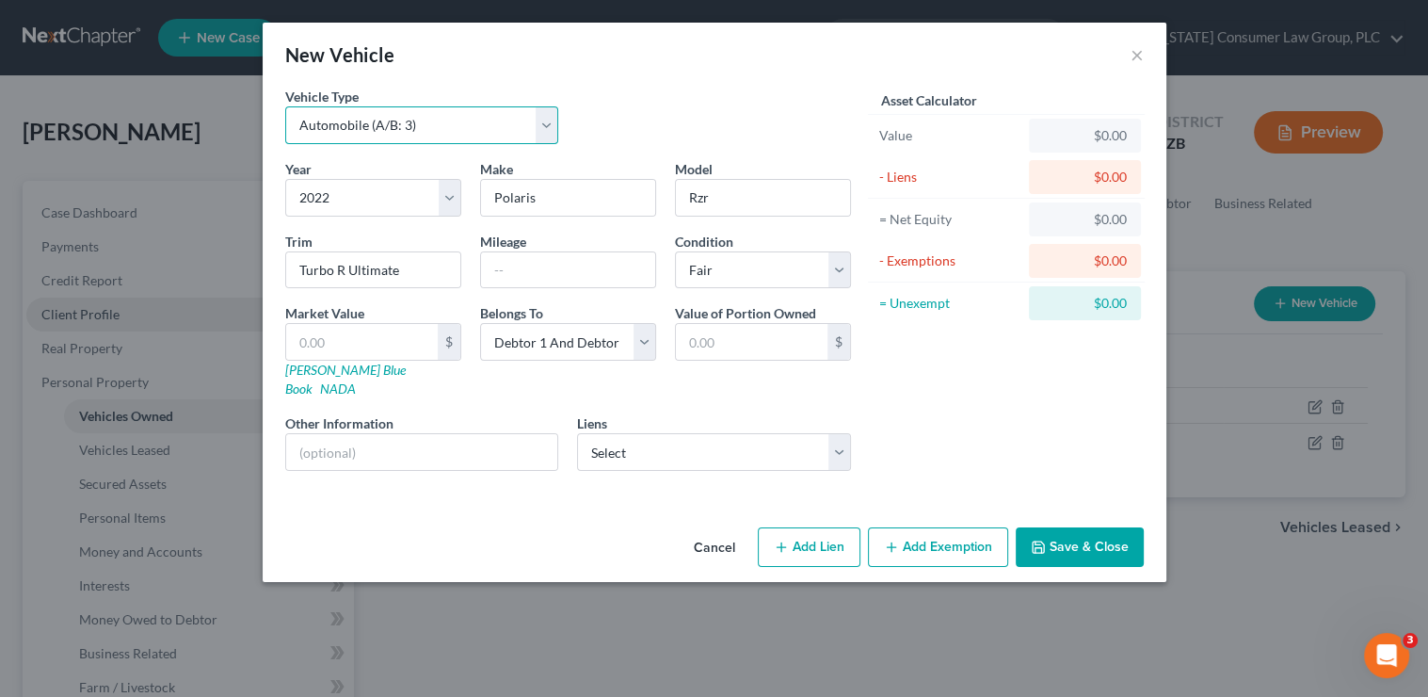
click at [464, 119] on select "Select Automobile (A/B: 3) Truck (A/B: 3) Trailer (A/B: 4) Watercraft (A/B: 4) …" at bounding box center [422, 125] width 274 height 38
click at [285, 106] on select "Select Automobile (A/B: 3) Truck (A/B: 3) Trailer (A/B: 4) Watercraft (A/B: 4) …" at bounding box center [422, 125] width 274 height 38
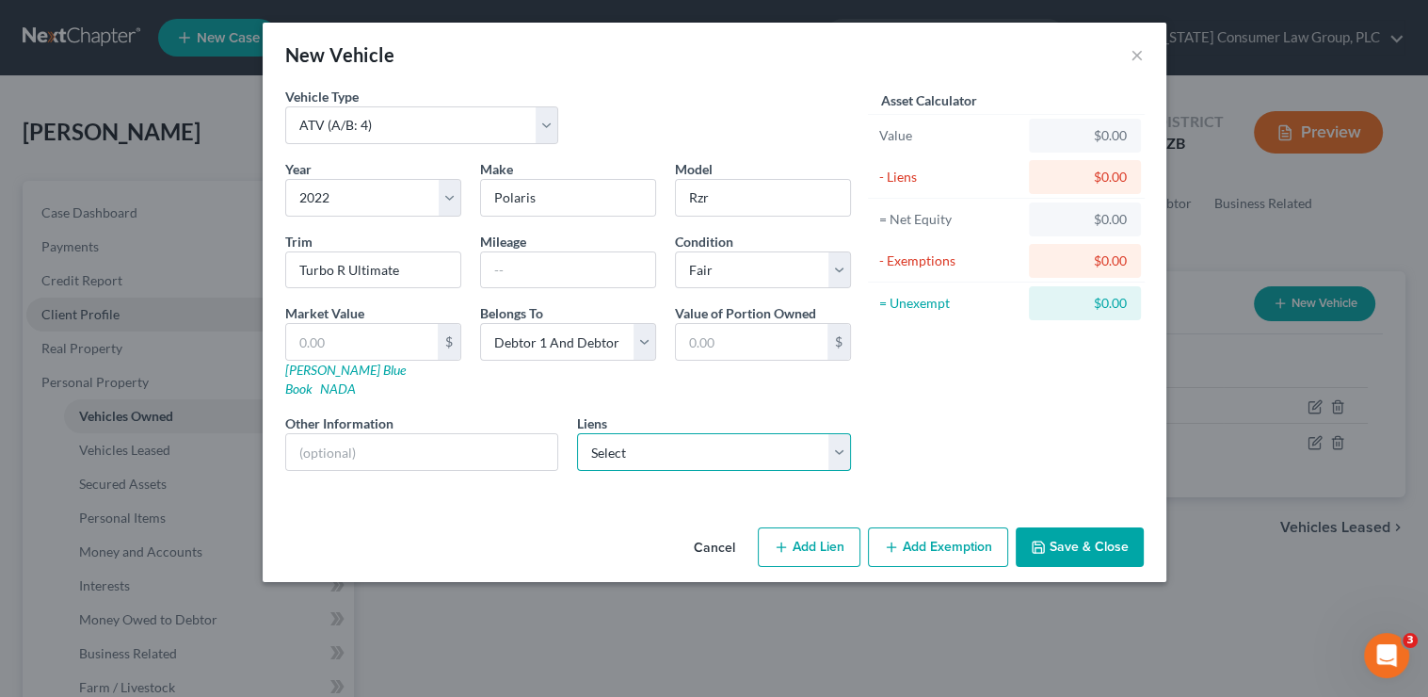
click at [694, 433] on select "Select Roadrunner - $39,009.00 Wfbna Auto - $14,568.00 Ccbank/Cng - $2,614.00" at bounding box center [714, 452] width 274 height 38
click at [577, 433] on select "Select Roadrunner - $39,009.00 Wfbna Auto - $14,568.00 Ccbank/Cng - $2,614.00" at bounding box center [714, 452] width 274 height 38
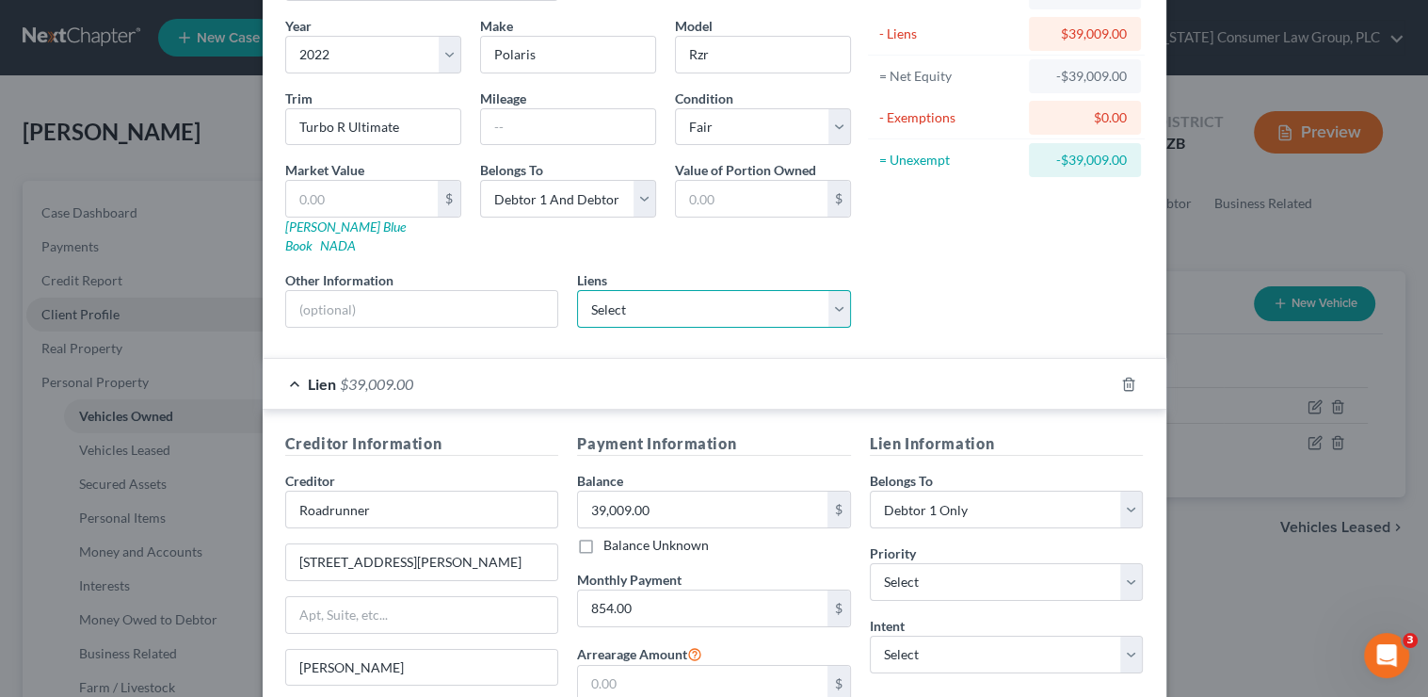
scroll to position [208, 0]
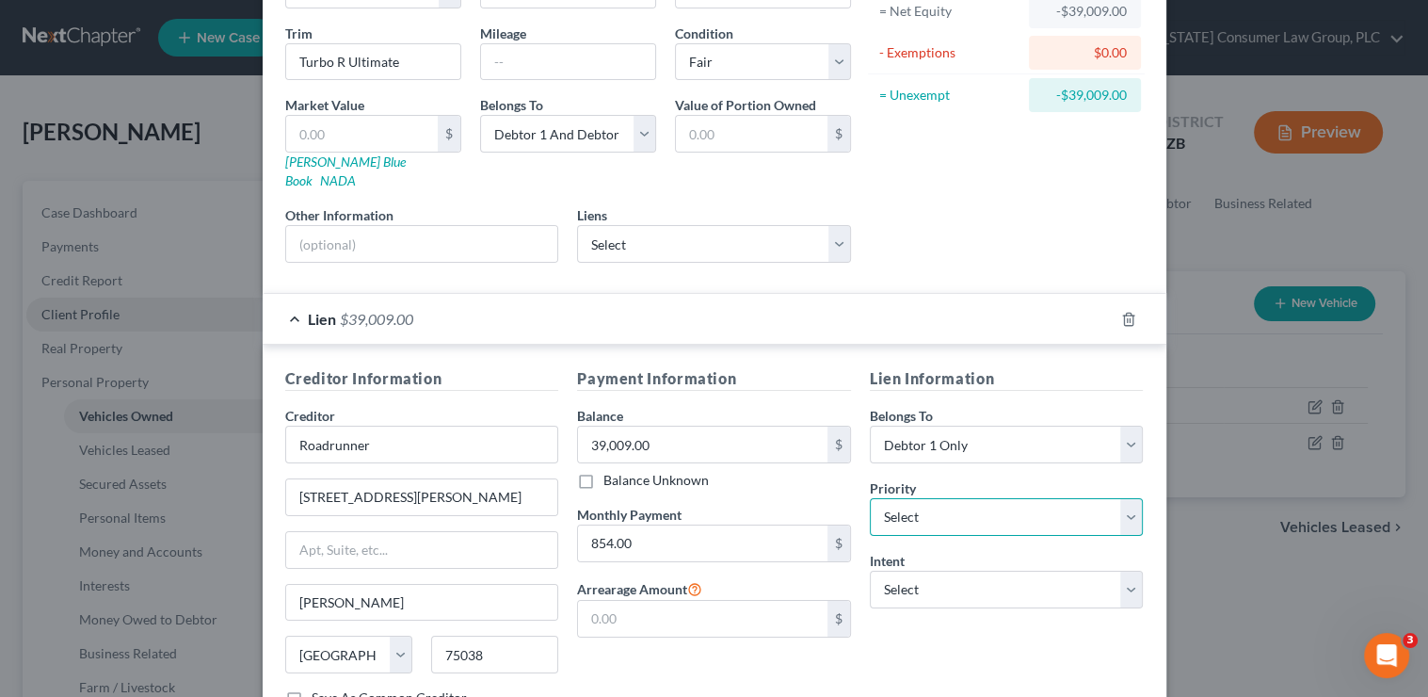
click at [904, 498] on select "Select 1st 2nd 3rd 4th 5th 6th 7th 8th 9th 10th 11th 12th 13th 14th 15th 16th 1…" at bounding box center [1007, 517] width 274 height 38
click at [870, 498] on select "Select 1st 2nd 3rd 4th 5th 6th 7th 8th 9th 10th 11th 12th 13th 14th 15th 16th 1…" at bounding box center [1007, 517] width 274 height 38
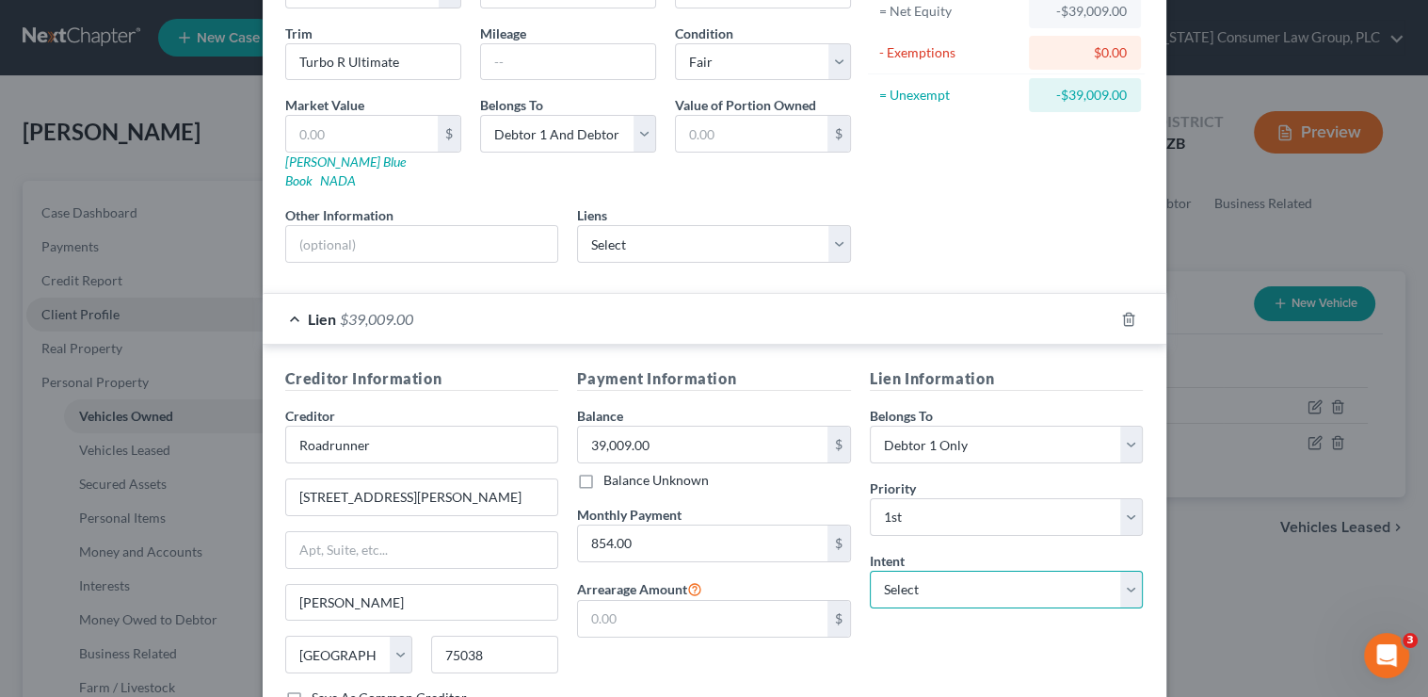
click at [924, 571] on select "Select Surrender Redeem Reaffirm Avoid Other" at bounding box center [1007, 590] width 274 height 38
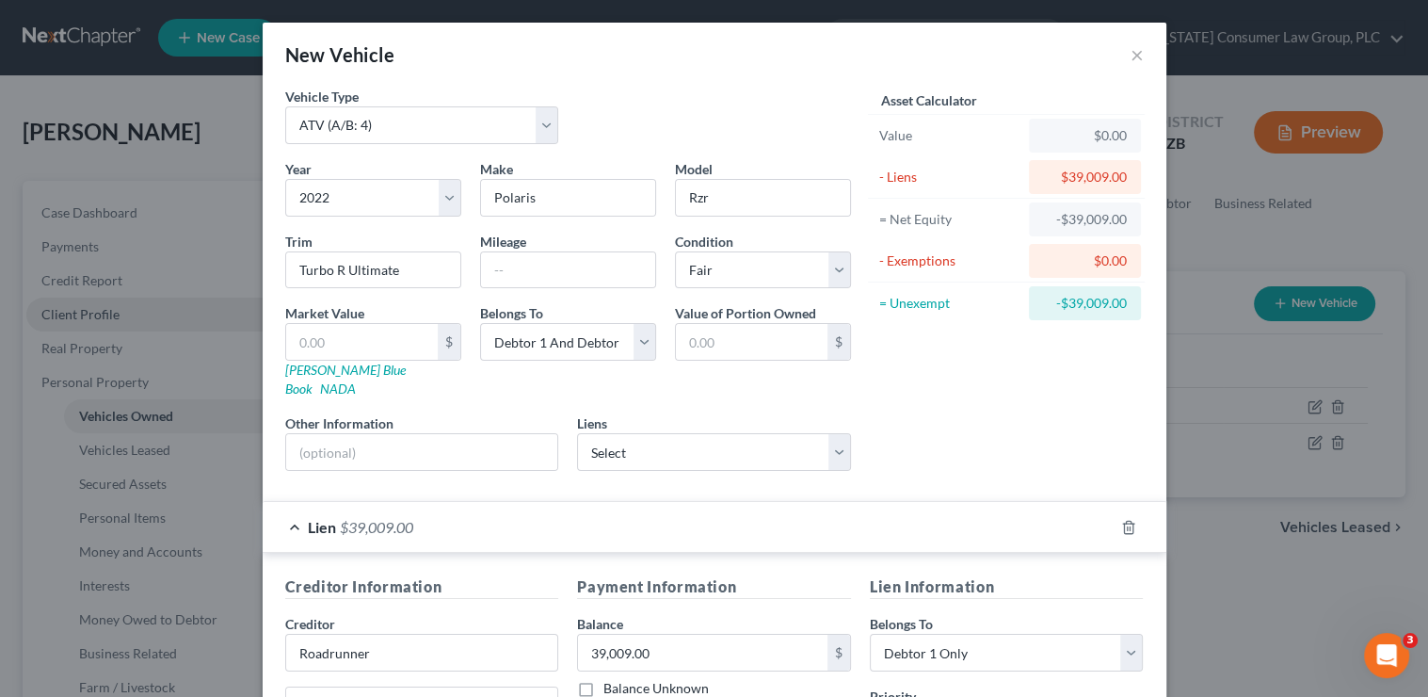
scroll to position [329, 0]
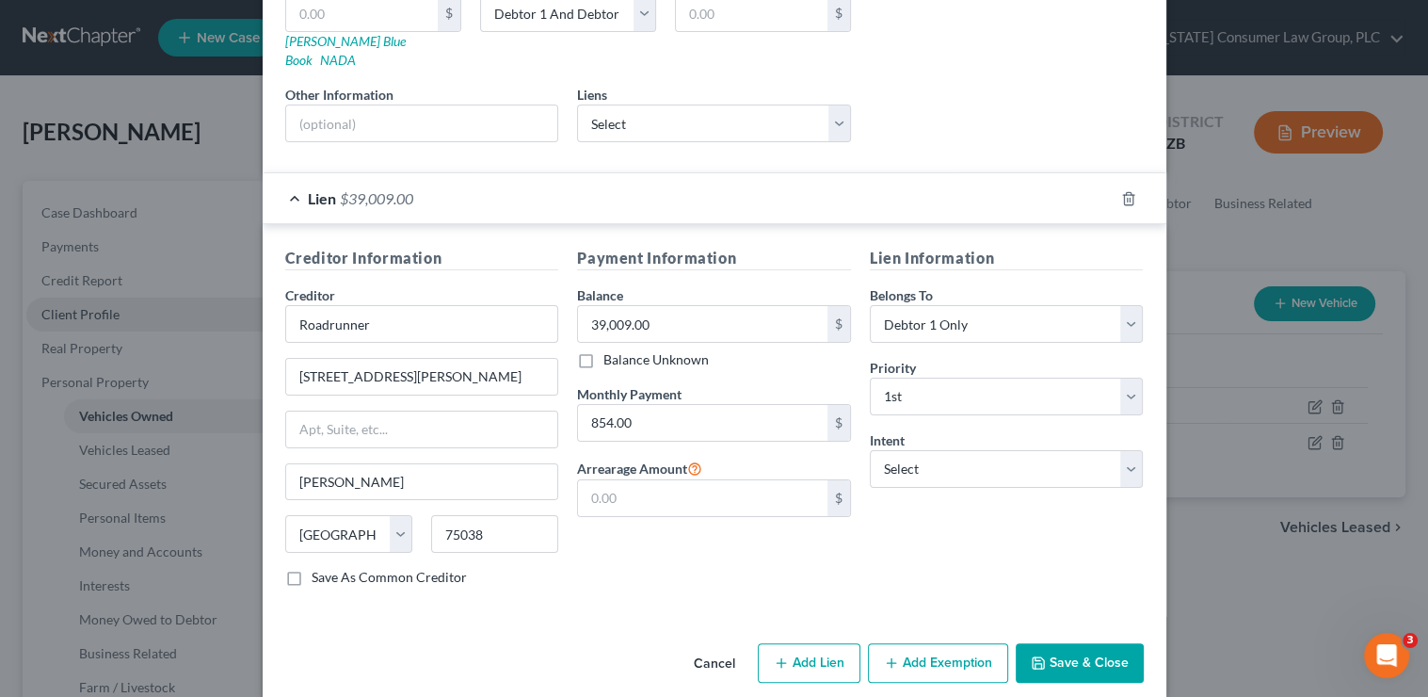
click at [1073, 643] on button "Save & Close" at bounding box center [1080, 663] width 128 height 40
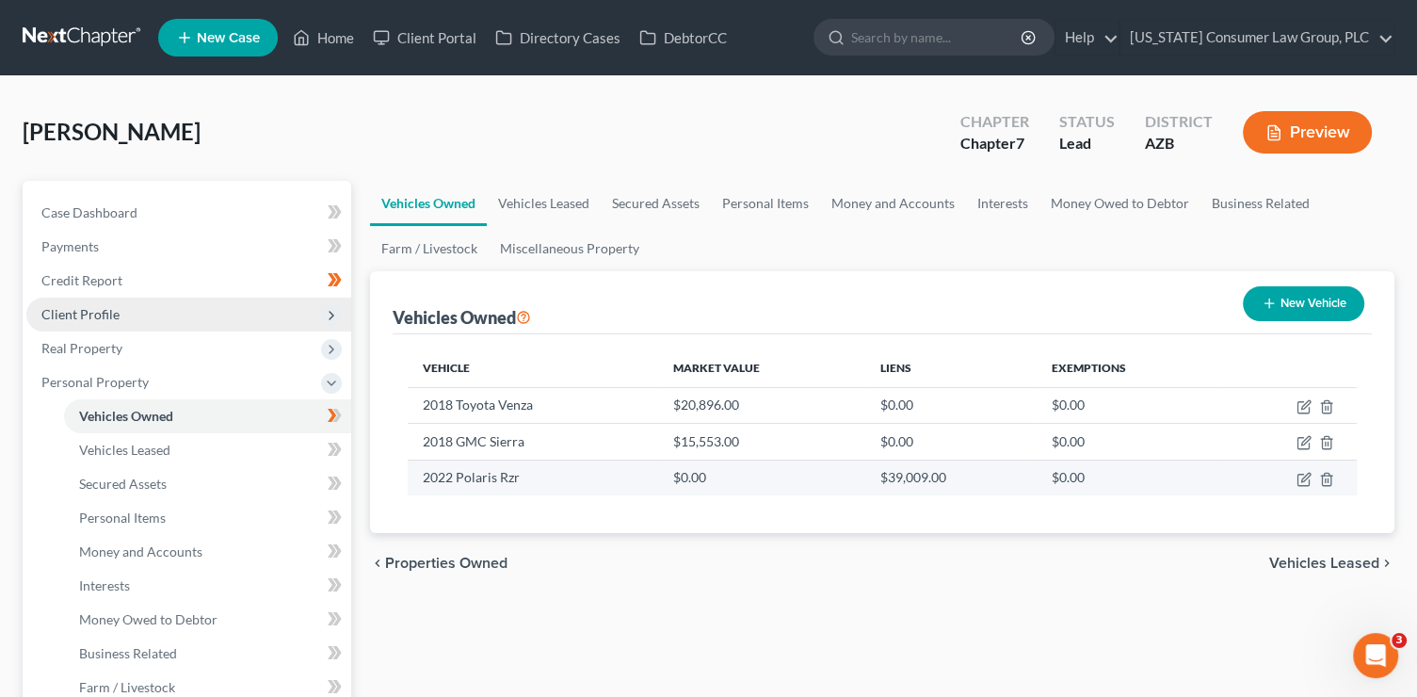
click at [1098, 506] on div "Vehicle Market Value Liens Exemptions 2018 Toyota Venza $20,896.00 $0.00 $0.00 …" at bounding box center [882, 433] width 979 height 199
click at [1300, 482] on icon "button" at bounding box center [1303, 479] width 15 height 15
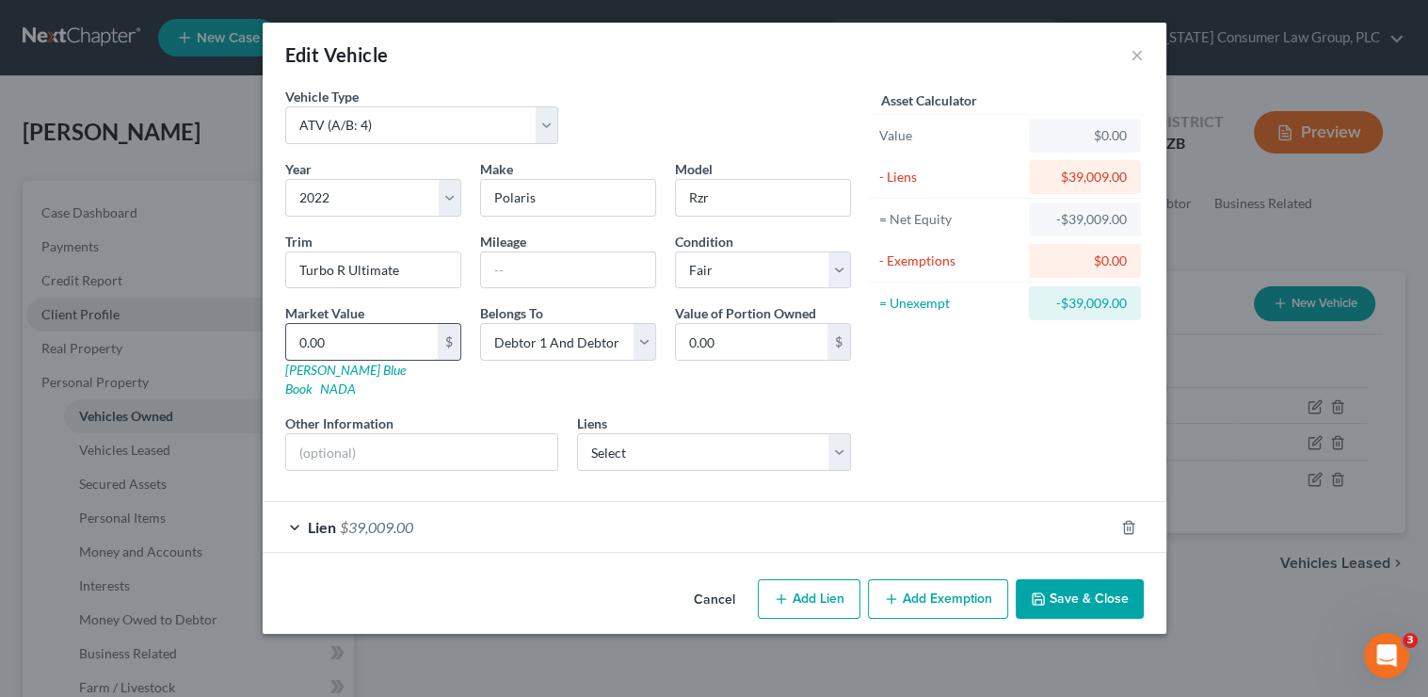
click at [372, 343] on input "0.00" at bounding box center [362, 342] width 152 height 36
click at [1096, 579] on button "Save & Close" at bounding box center [1080, 599] width 128 height 40
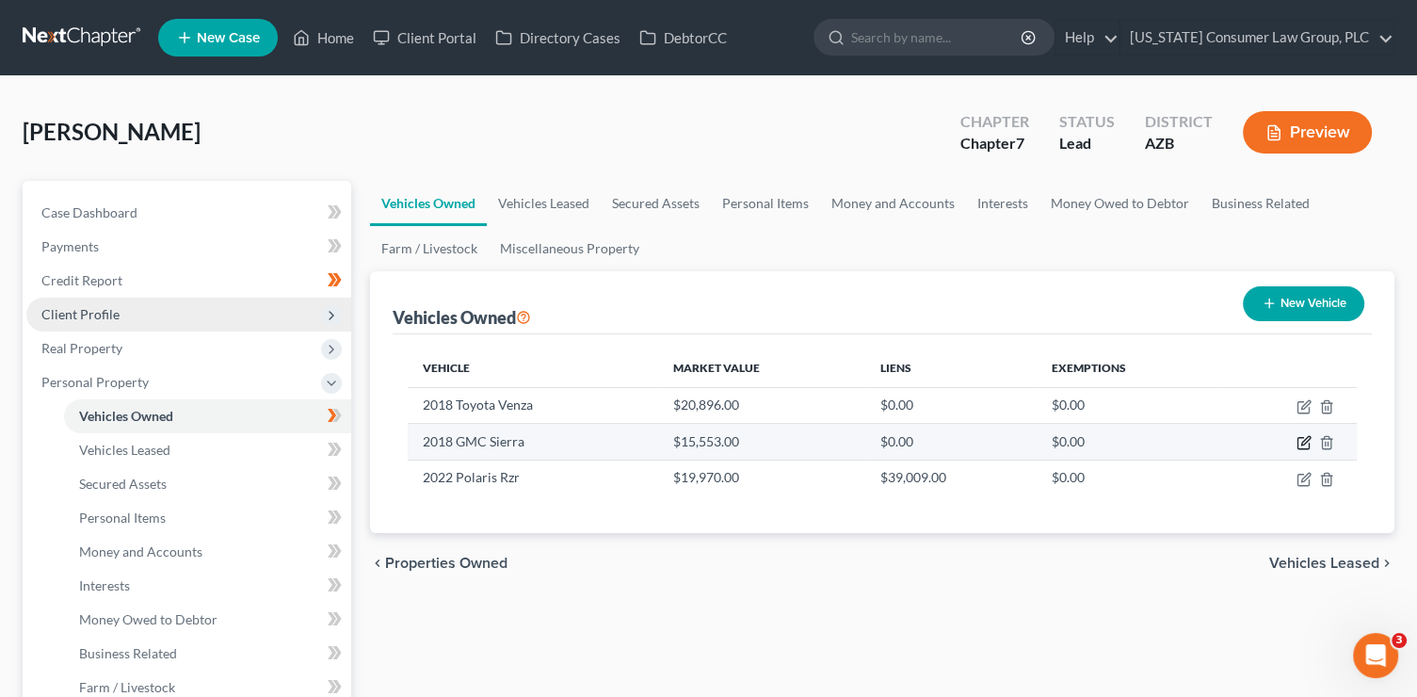
click at [1310, 437] on icon "button" at bounding box center [1305, 441] width 8 height 8
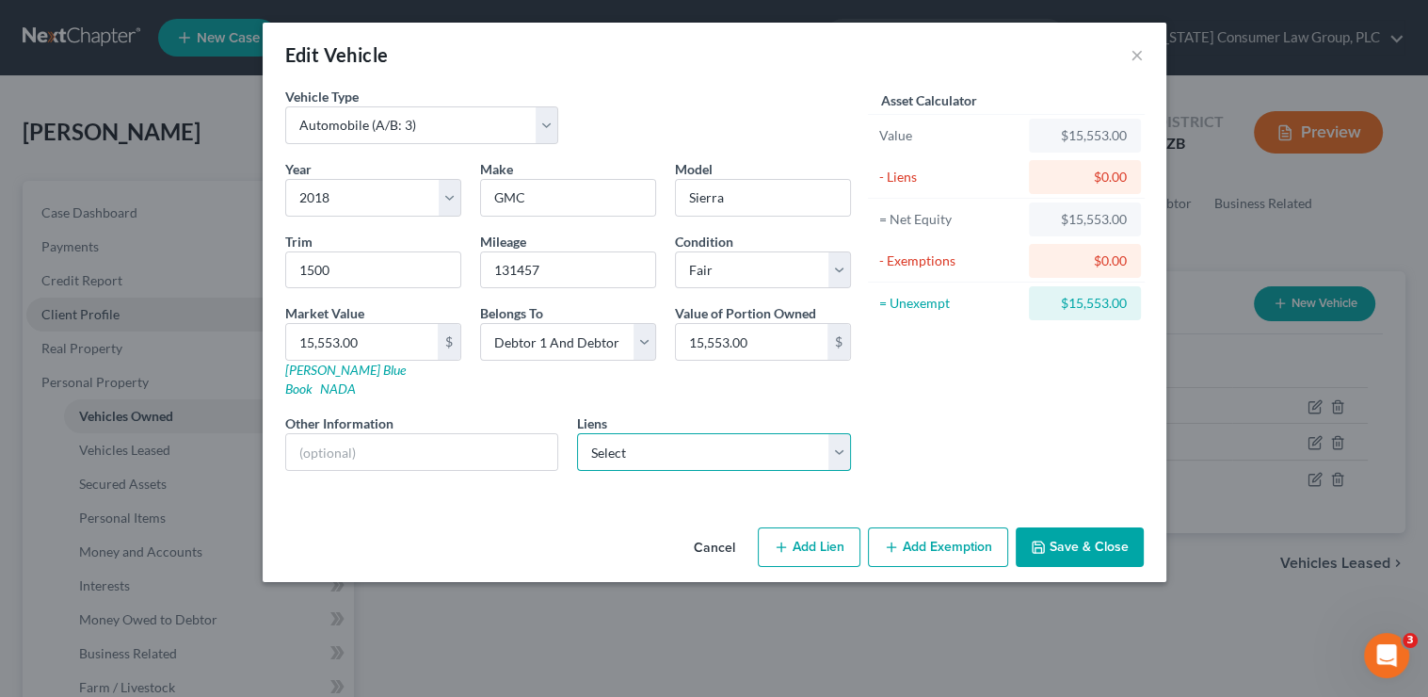
click at [672, 433] on select "Select Wfbna Auto - $14,568.00 Ccbank/Cng - $2,614.00" at bounding box center [714, 452] width 274 height 38
click at [577, 433] on select "Select Wfbna Auto - $14,568.00 Ccbank/Cng - $2,614.00" at bounding box center [714, 452] width 274 height 38
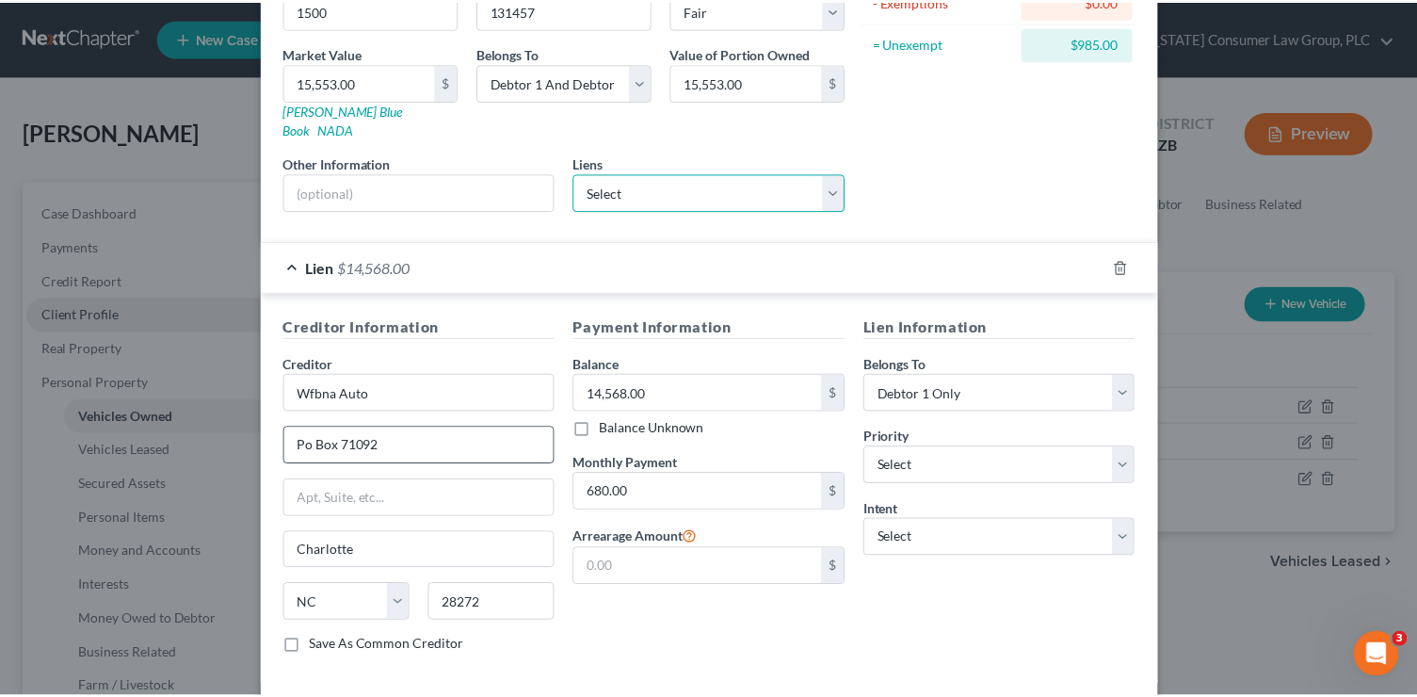
scroll to position [297, 0]
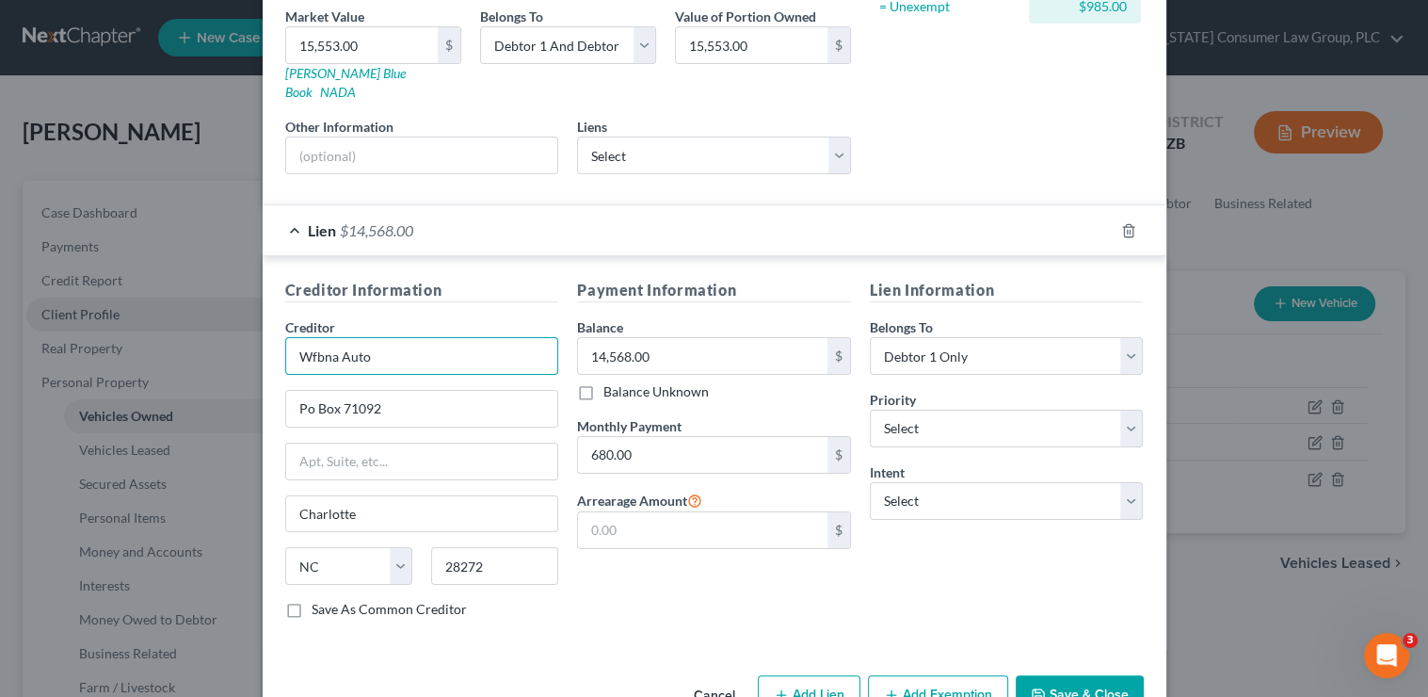
drag, startPoint x: 335, startPoint y: 337, endPoint x: 292, endPoint y: 319, distance: 46.9
click at [307, 337] on input "Wfbna Auto" at bounding box center [422, 356] width 274 height 38
click at [912, 410] on select "Select 1st 2nd 3rd 4th 5th 6th 7th 8th 9th 10th 11th 12th 13th 14th 15th 16th 1…" at bounding box center [1007, 429] width 274 height 38
click at [870, 410] on select "Select 1st 2nd 3rd 4th 5th 6th 7th 8th 9th 10th 11th 12th 13th 14th 15th 16th 1…" at bounding box center [1007, 429] width 274 height 38
click at [1066, 675] on button "Save & Close" at bounding box center [1080, 695] width 128 height 40
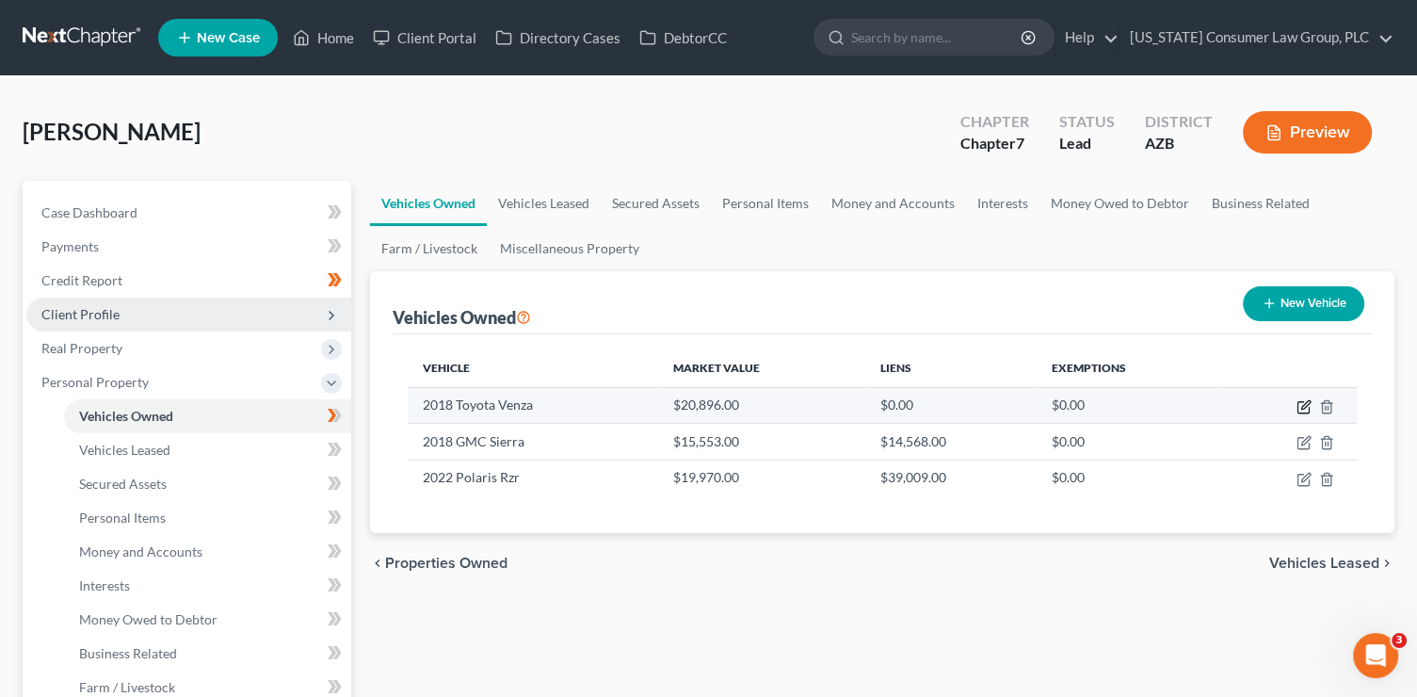
click at [1310, 401] on icon "button" at bounding box center [1305, 404] width 8 height 8
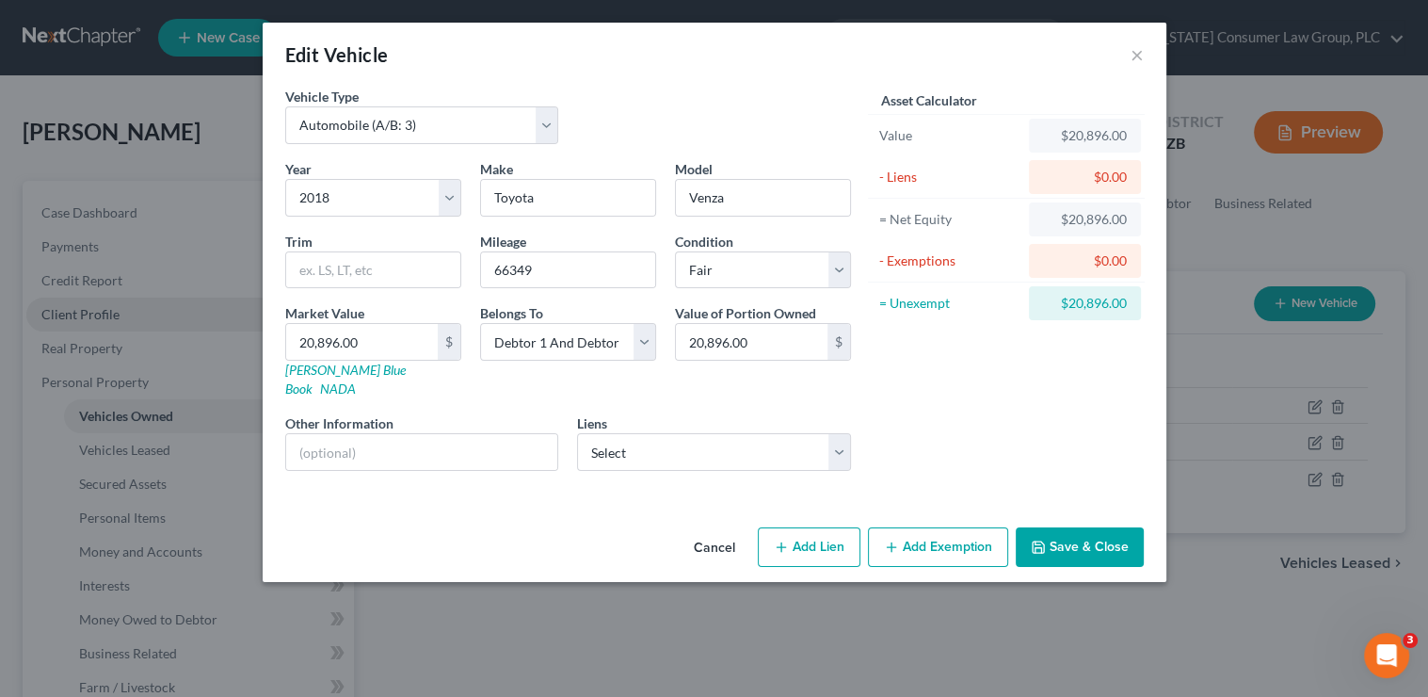
click at [1102, 535] on button "Save & Close" at bounding box center [1080, 547] width 128 height 40
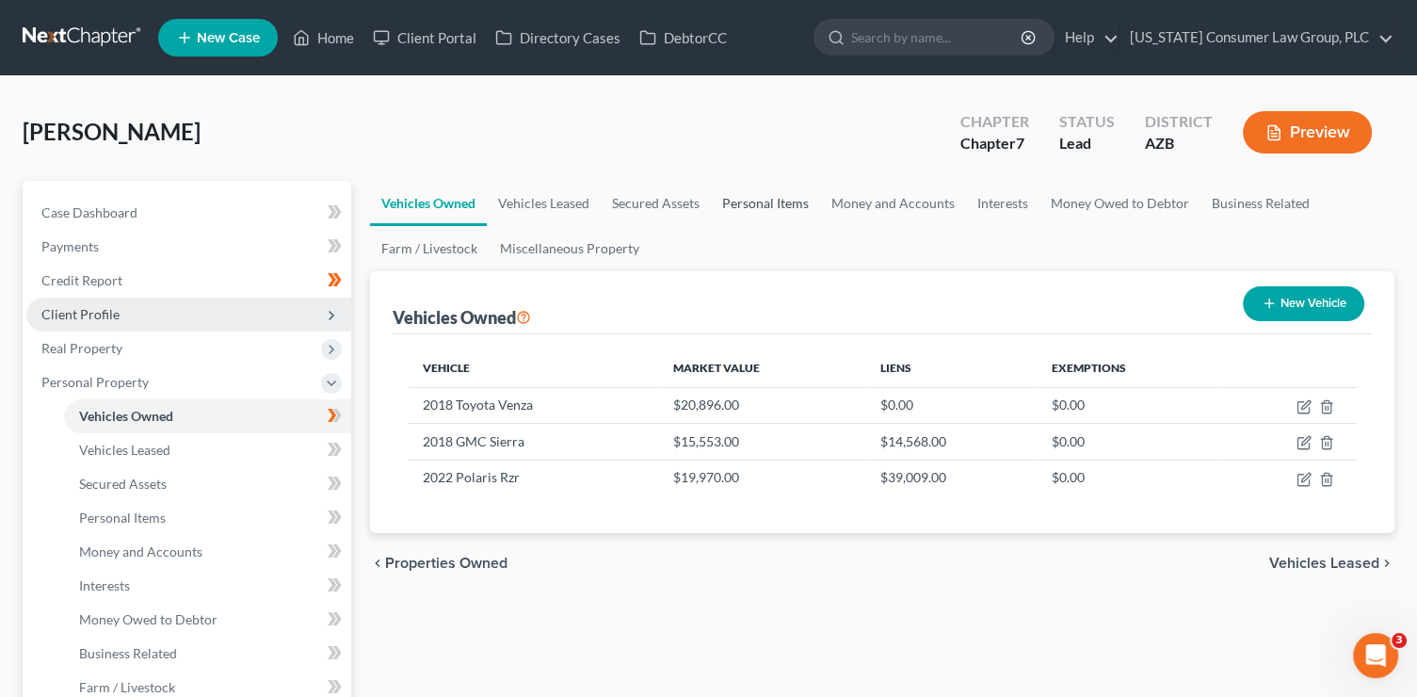
click at [749, 206] on link "Personal Items" at bounding box center [765, 203] width 109 height 45
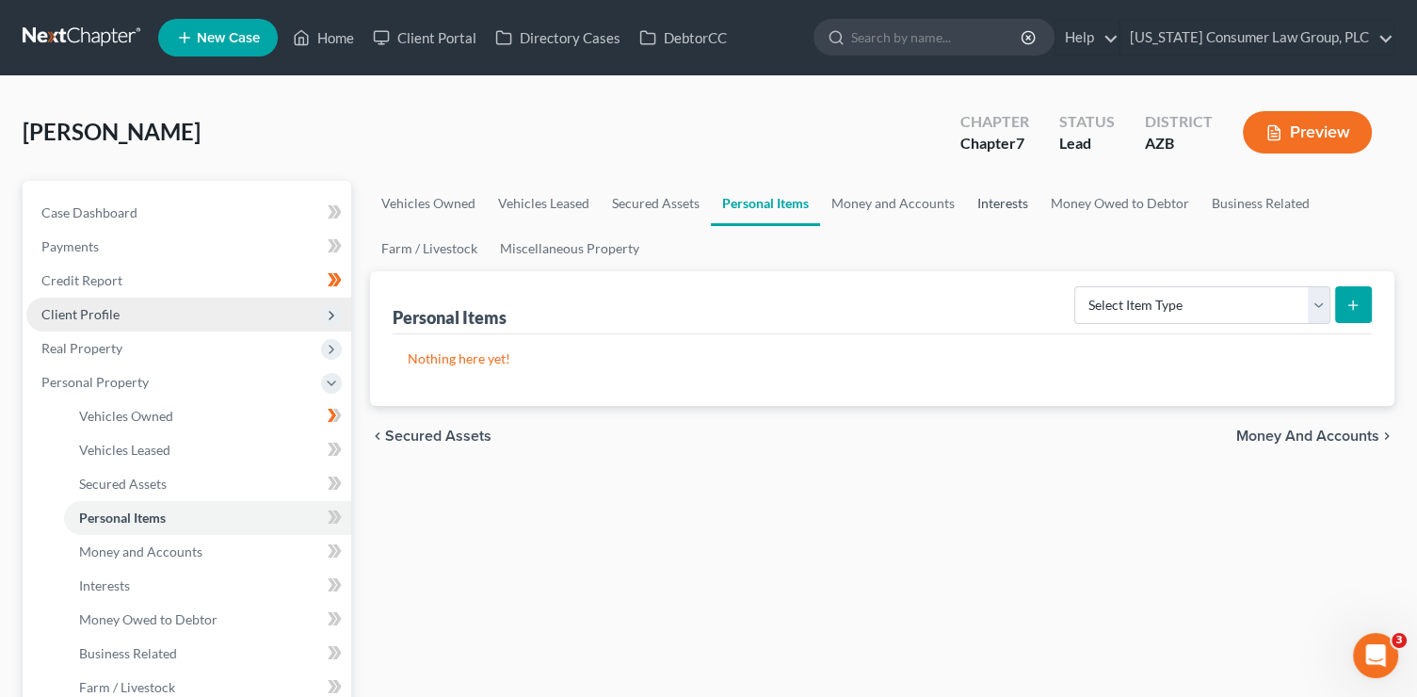
click at [1034, 200] on link "Interests" at bounding box center [1002, 203] width 73 height 45
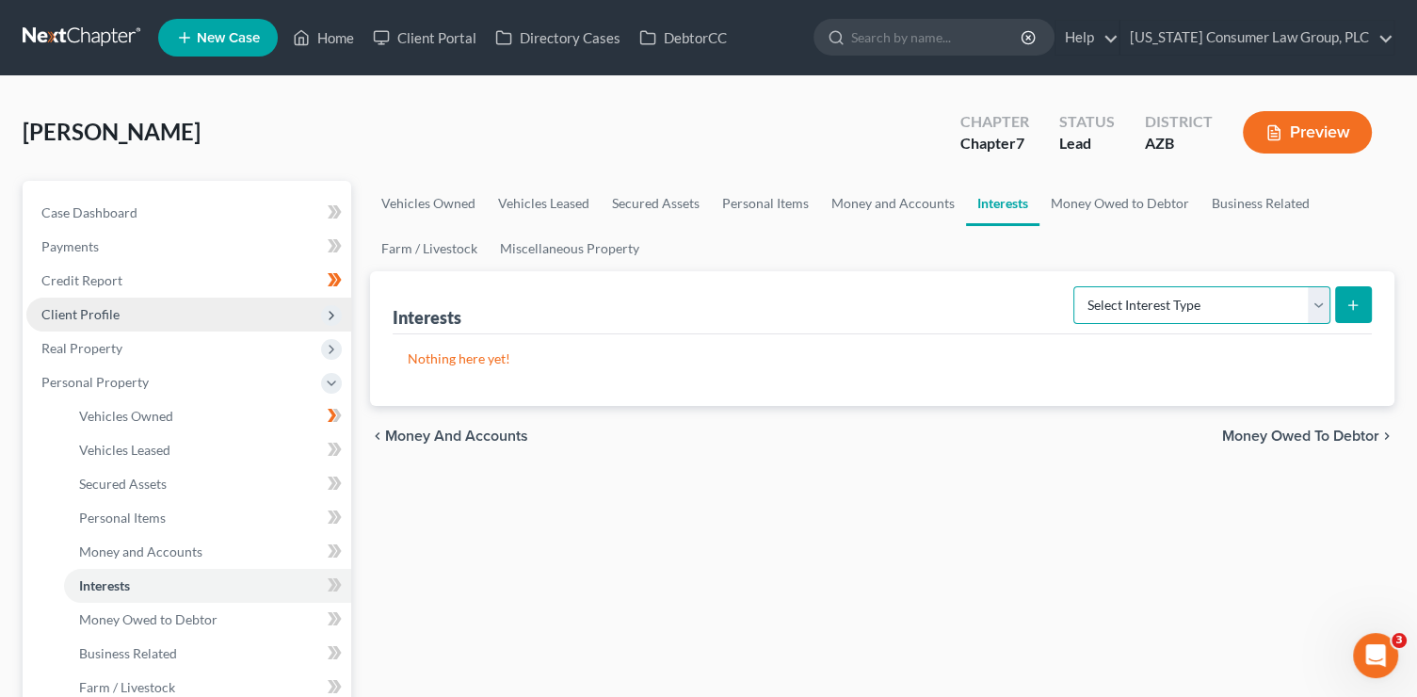
click at [1138, 306] on select "Select Interest Type 401K (A/B: 21) Annuity (A/B: 23) Bond (A/B: 18) Education …" at bounding box center [1201, 305] width 257 height 38
click at [1210, 286] on select "Select Interest Type 401K (A/B: 21) Annuity (A/B: 23) Bond (A/B: 18) Education …" at bounding box center [1201, 305] width 257 height 38
click at [1076, 286] on select "Select Interest Type 401K (A/B: 21) Annuity (A/B: 23) Bond (A/B: 18) Education …" at bounding box center [1201, 305] width 257 height 38
click at [1343, 296] on button "submit" at bounding box center [1353, 304] width 37 height 37
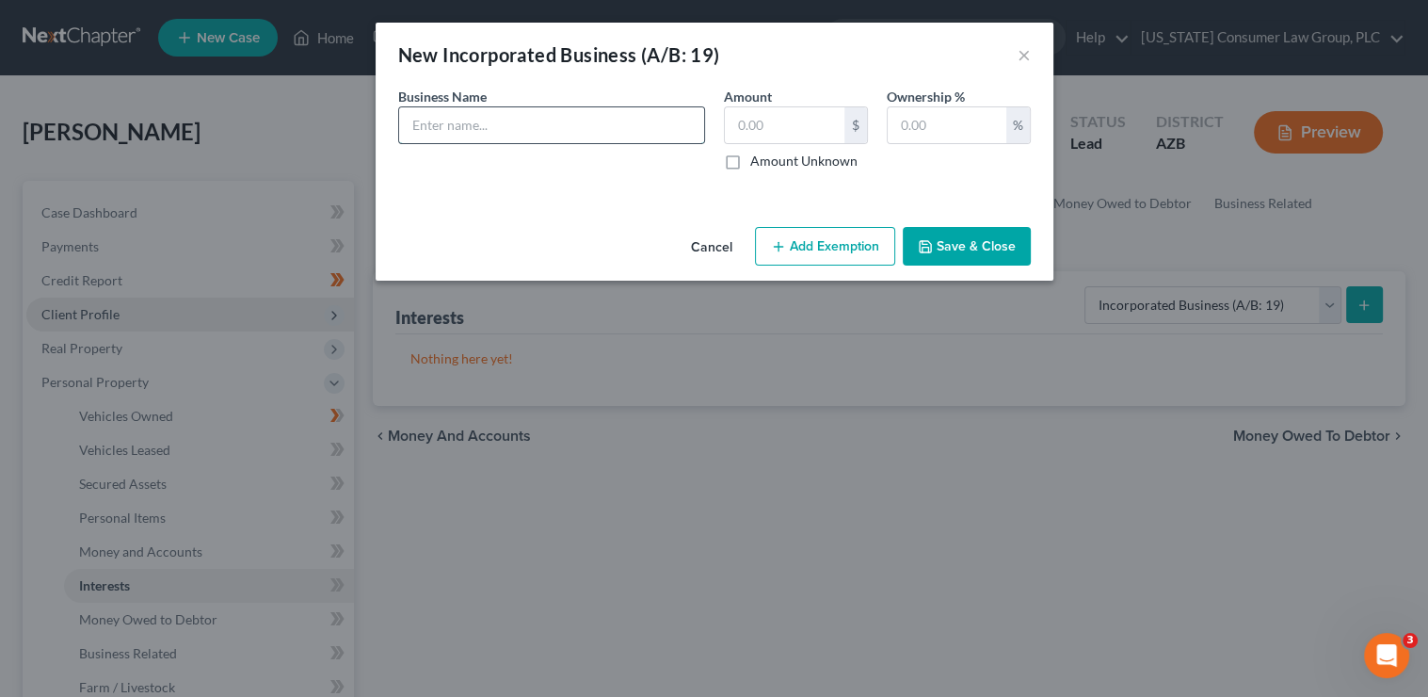
click at [441, 121] on input "text" at bounding box center [551, 125] width 305 height 36
click at [961, 251] on button "Save & Close" at bounding box center [967, 247] width 128 height 40
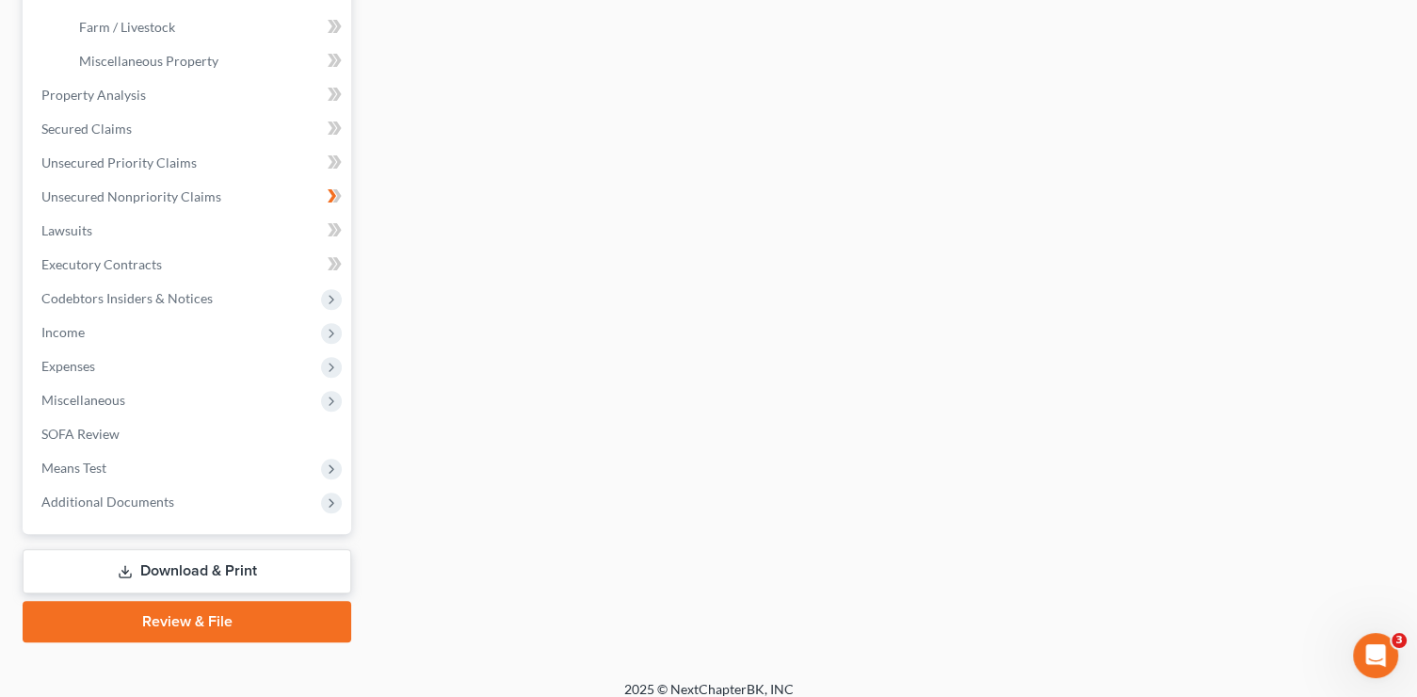
scroll to position [663, 0]
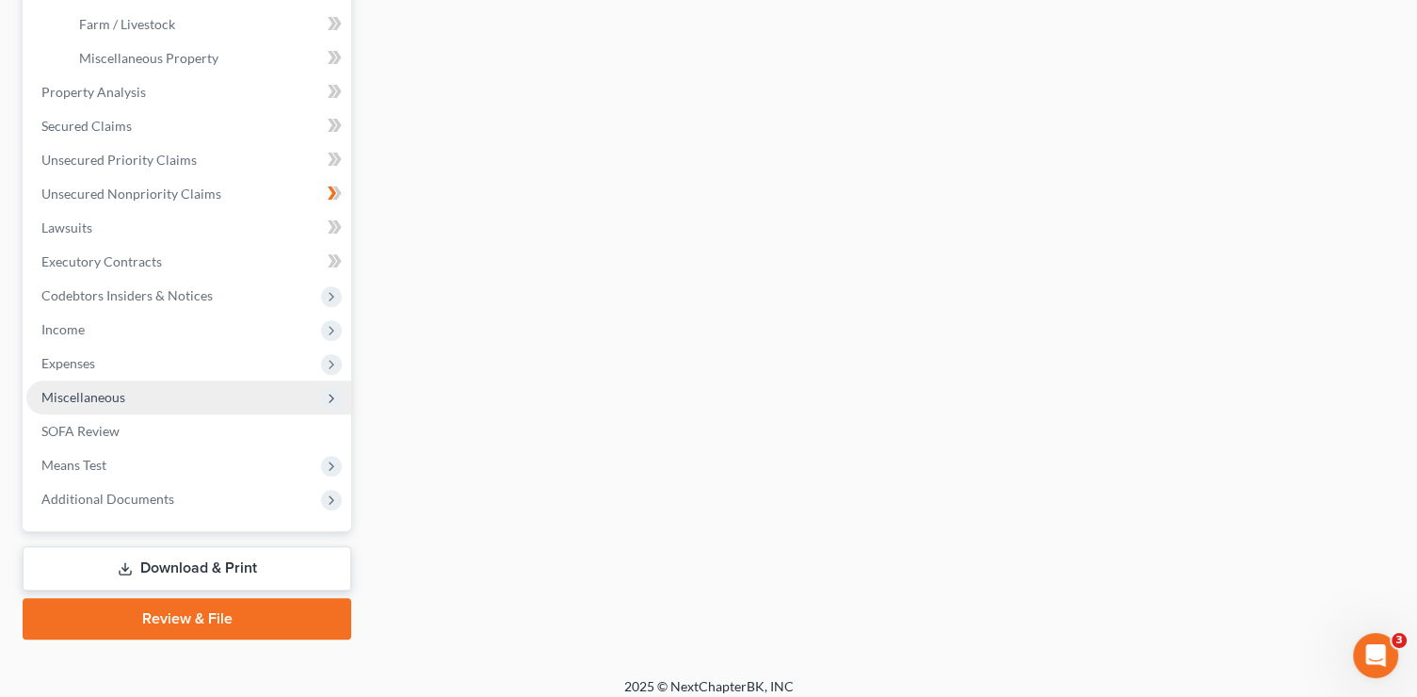
click at [105, 393] on span "Miscellaneous" at bounding box center [83, 397] width 84 height 16
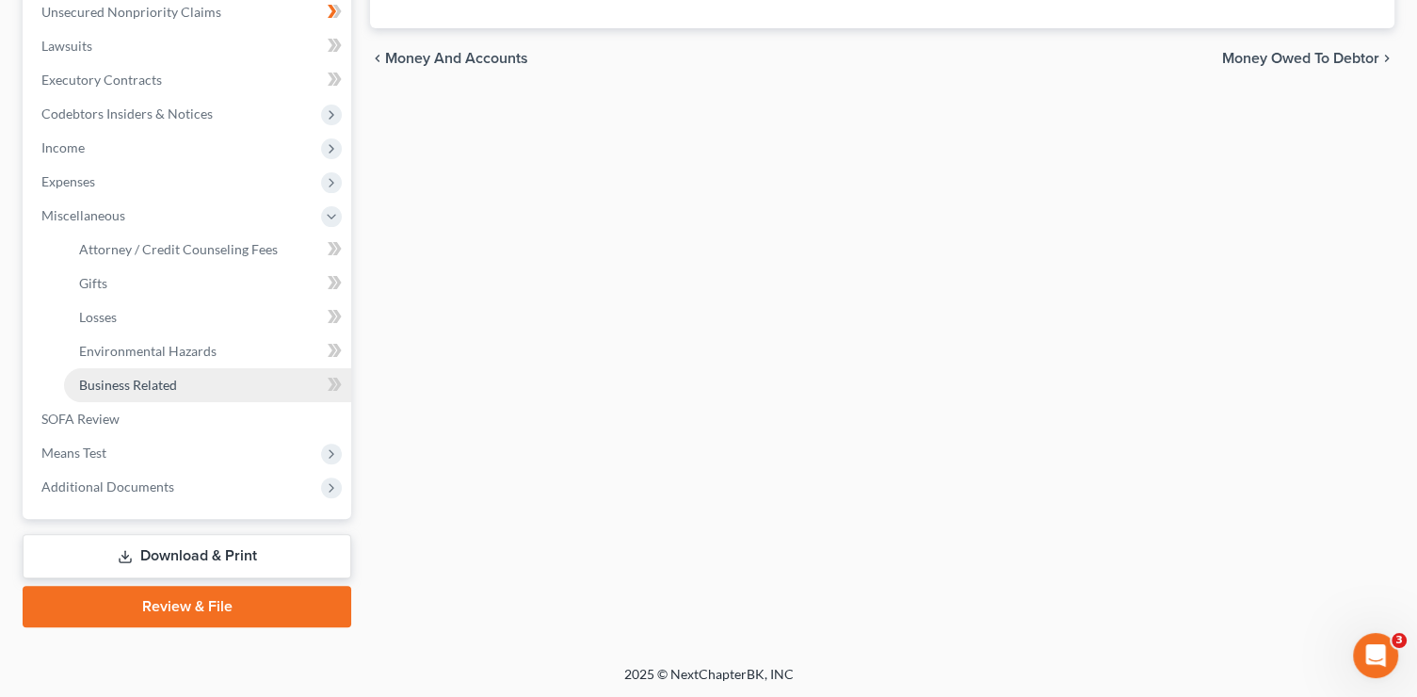
click at [151, 370] on link "Business Related" at bounding box center [207, 385] width 287 height 34
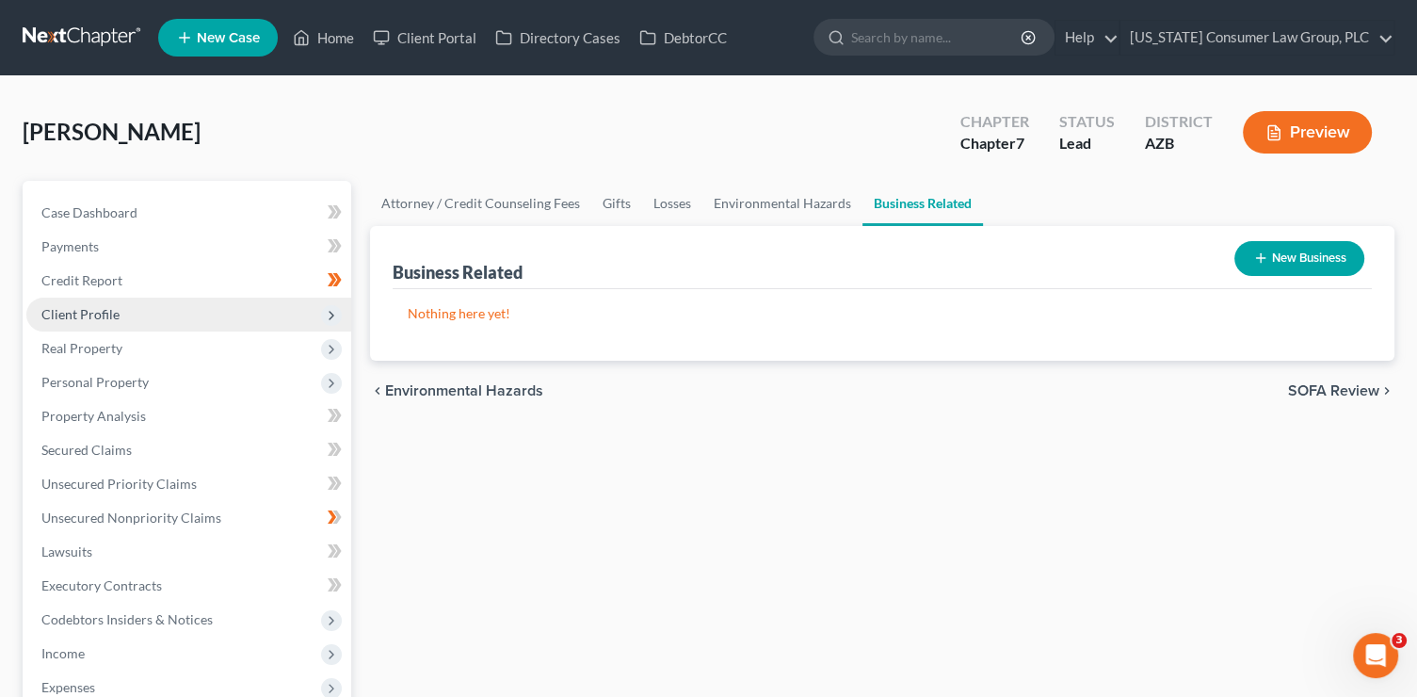
click at [1271, 256] on button "New Business" at bounding box center [1299, 258] width 130 height 35
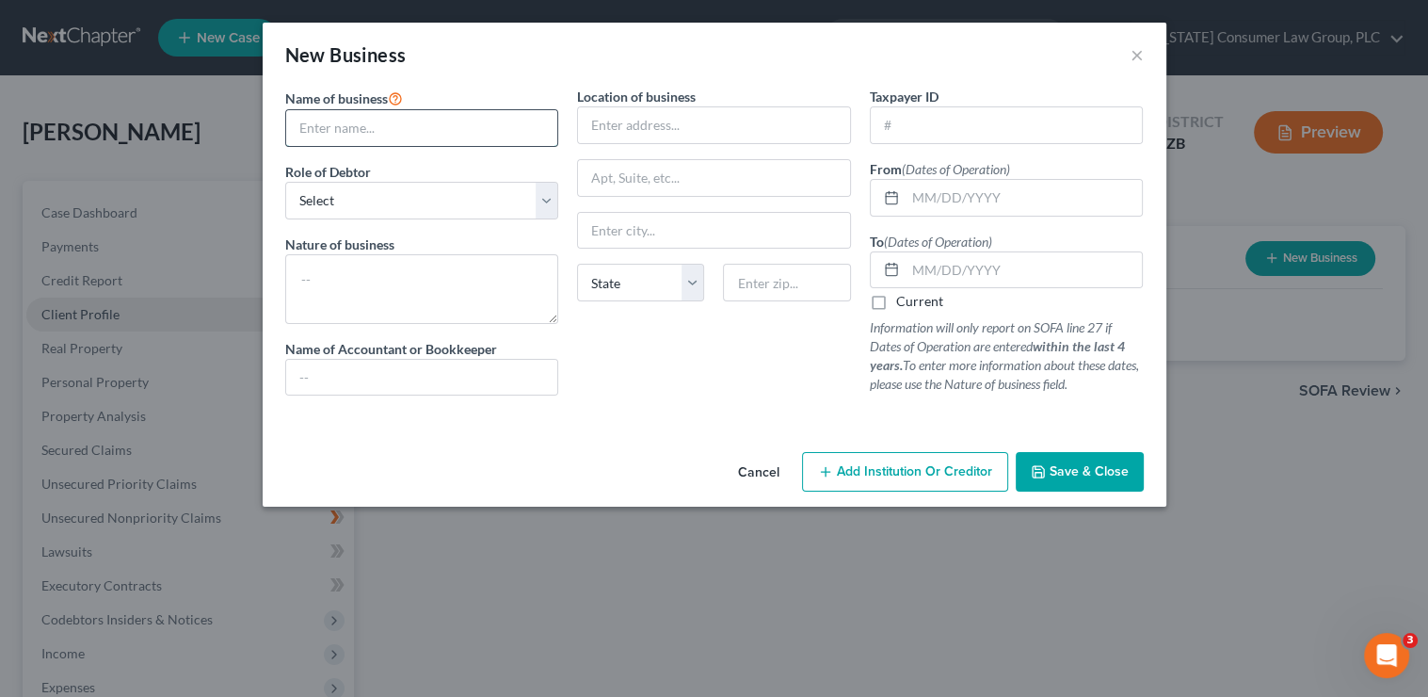
click at [354, 128] on input "text" at bounding box center [422, 128] width 272 height 36
click at [375, 196] on select "Select A member of a limited liability company (LLC) or limited liability partn…" at bounding box center [422, 201] width 274 height 38
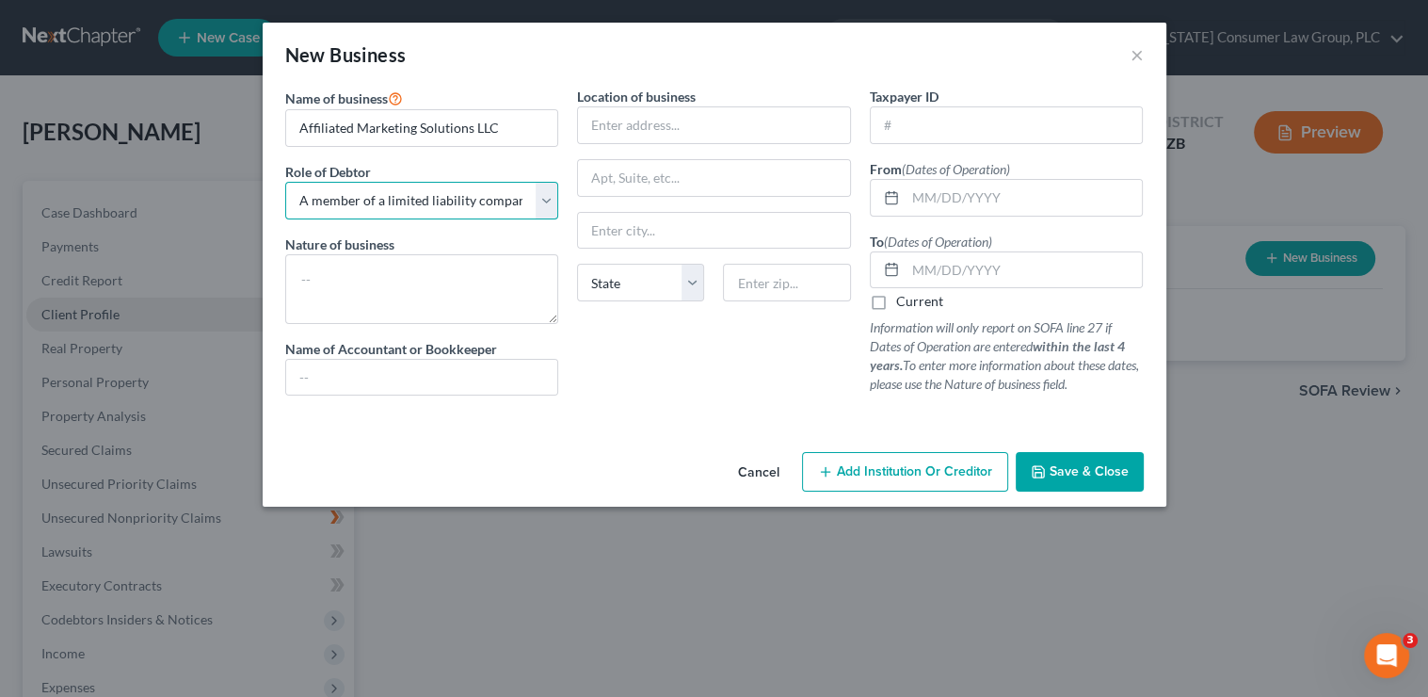
click at [285, 182] on select "Select A member of a limited liability company (LLC) or limited liability partn…" at bounding box center [422, 201] width 274 height 38
click at [357, 289] on textarea at bounding box center [422, 289] width 274 height 70
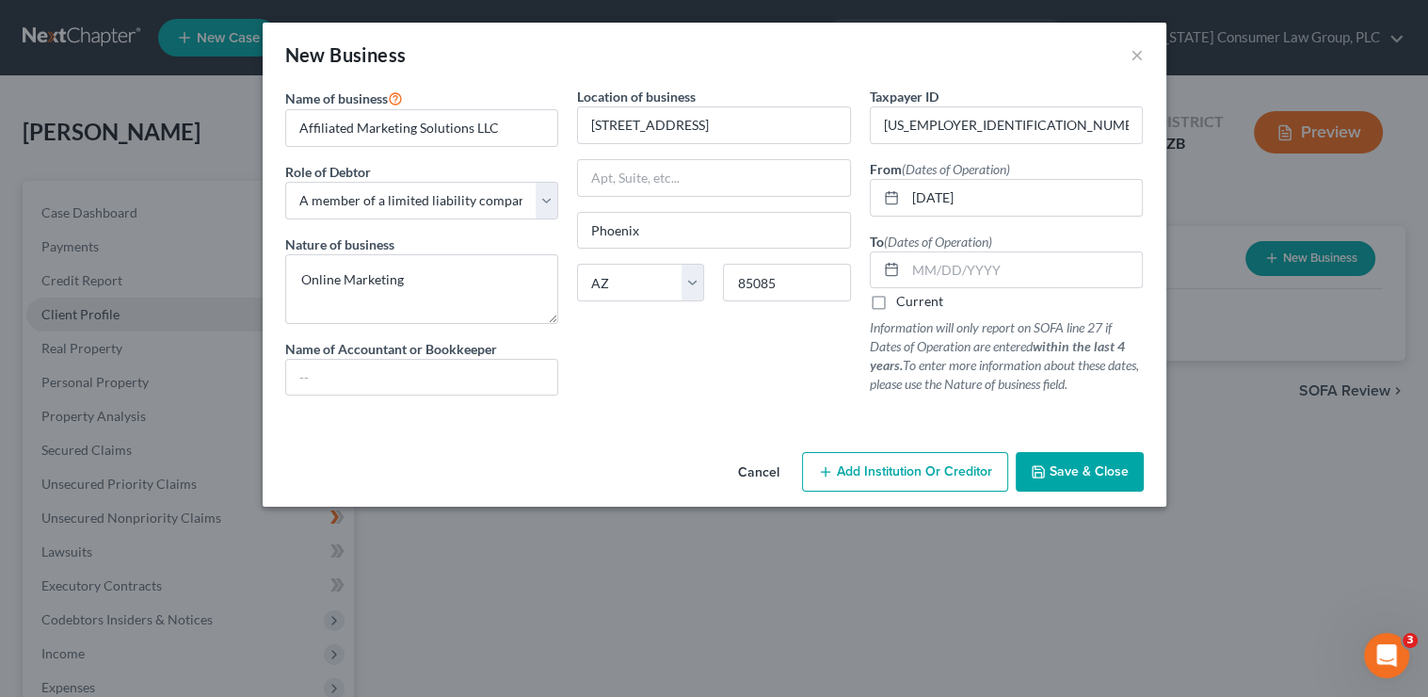
click at [1051, 473] on span "Save & Close" at bounding box center [1089, 471] width 79 height 16
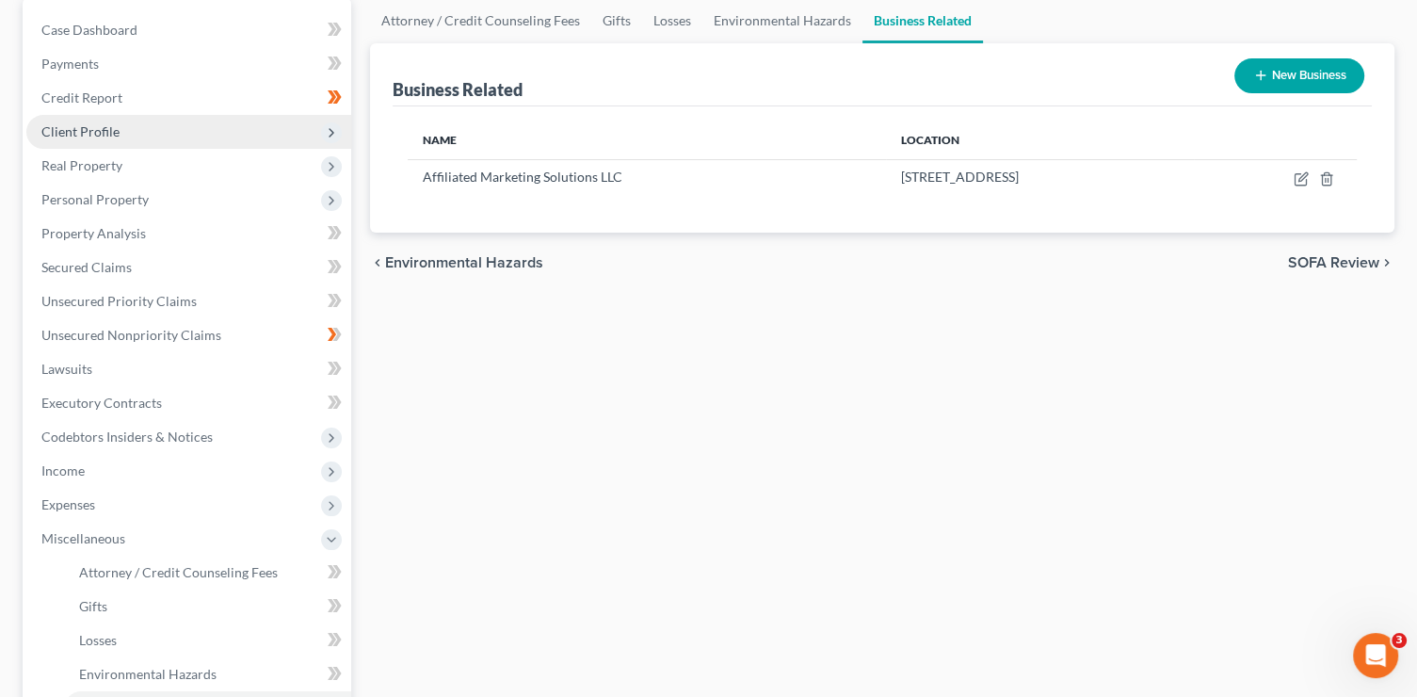
scroll to position [506, 0]
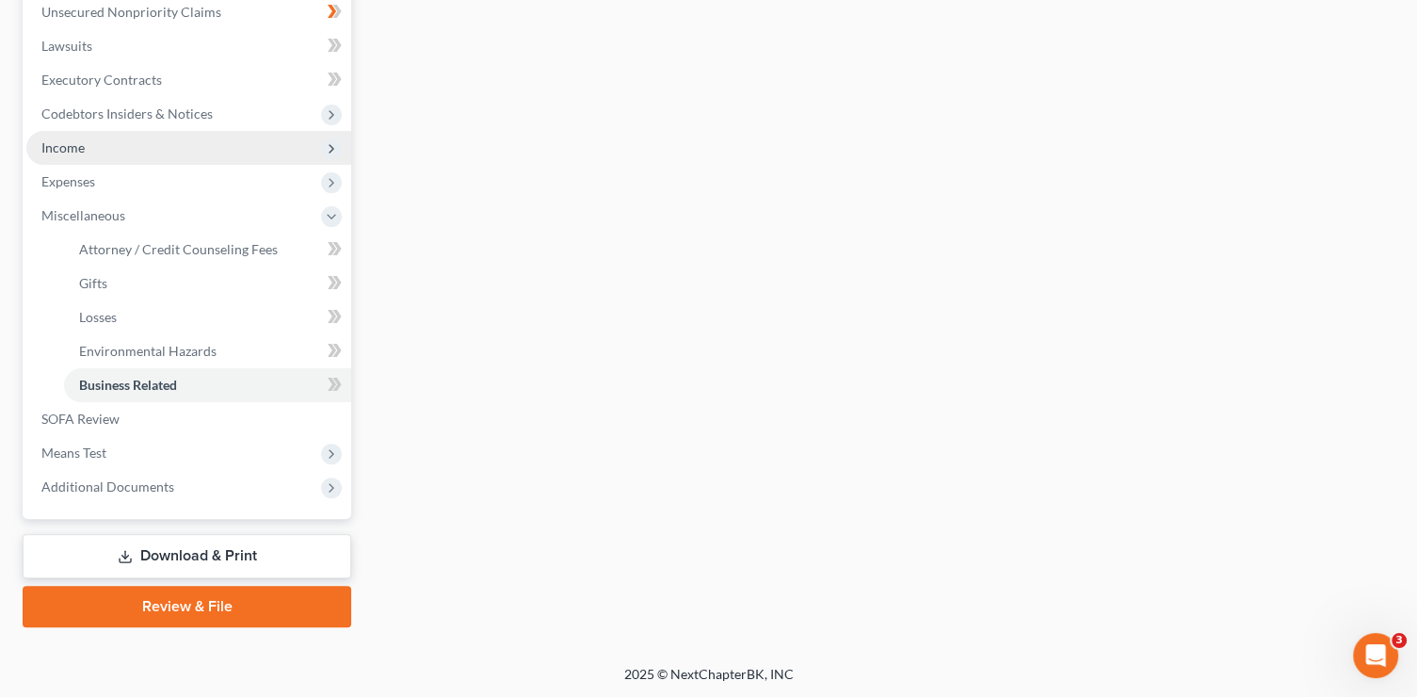
click at [87, 153] on span "Income" at bounding box center [188, 148] width 325 height 34
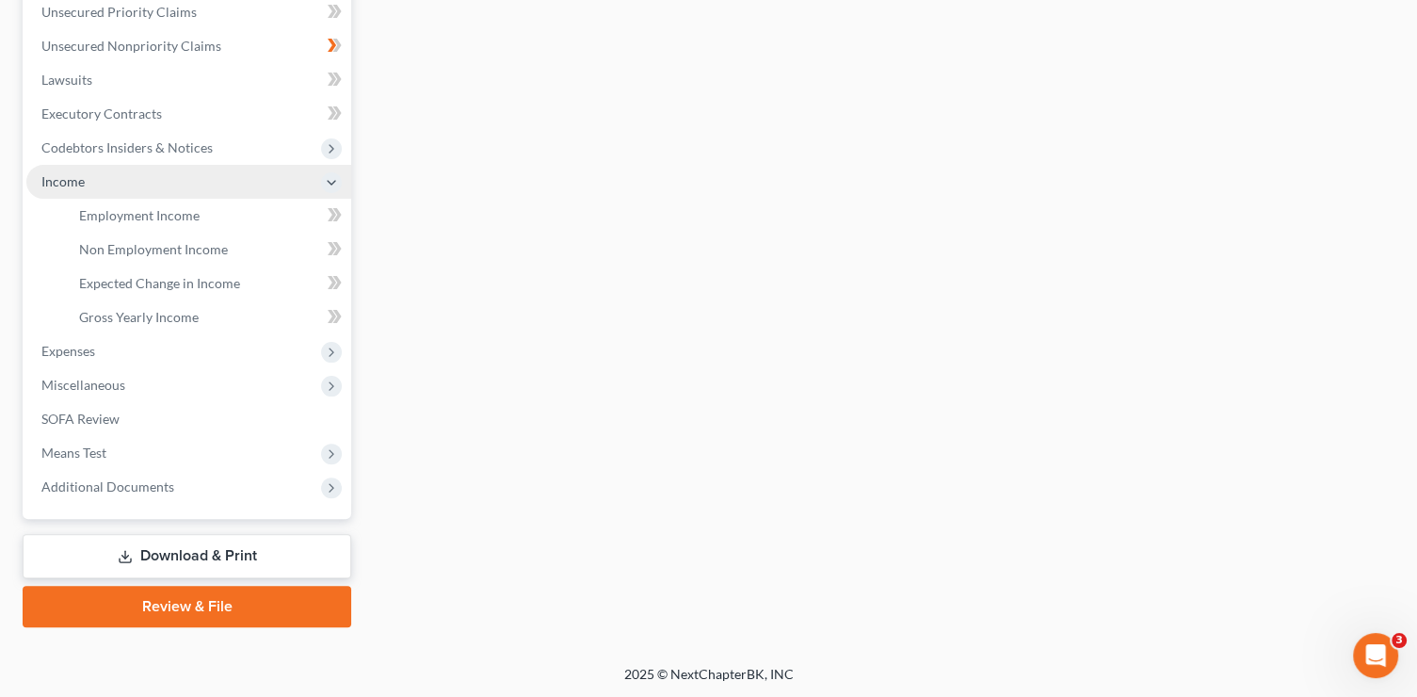
click at [94, 177] on span "Income" at bounding box center [188, 182] width 325 height 34
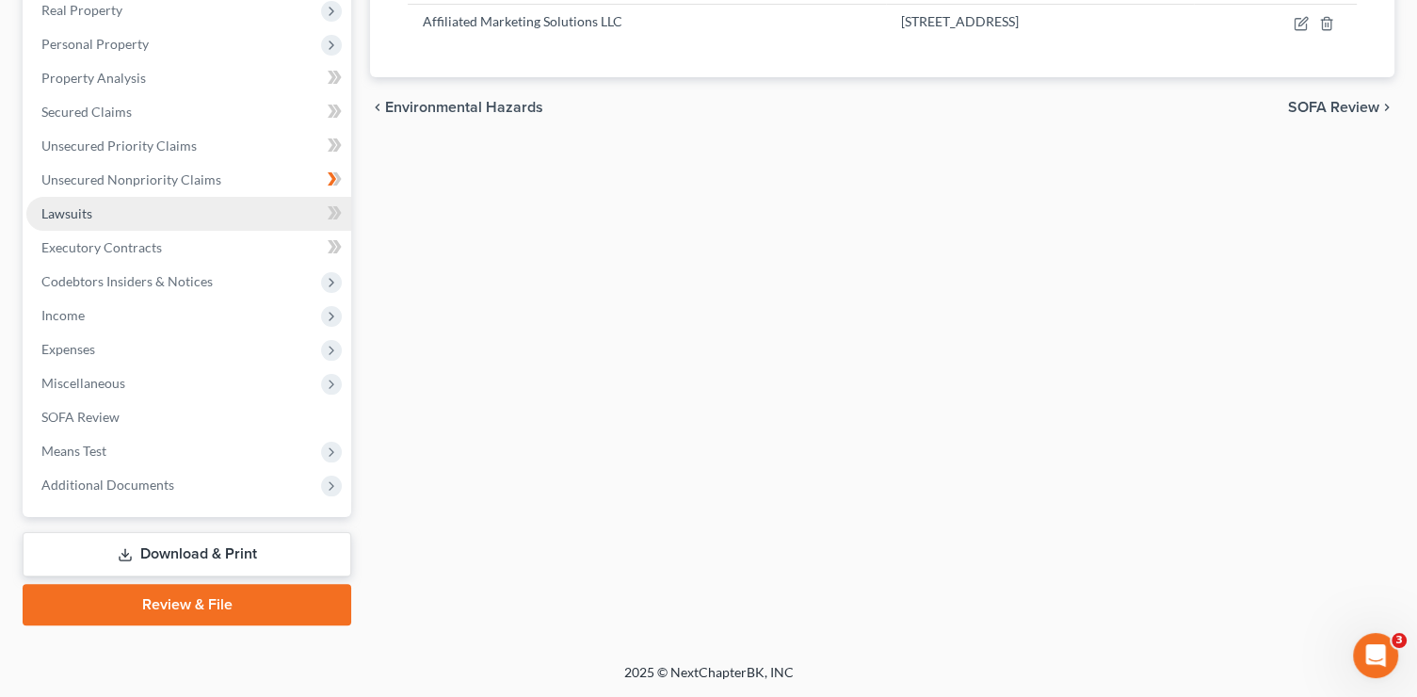
scroll to position [336, 0]
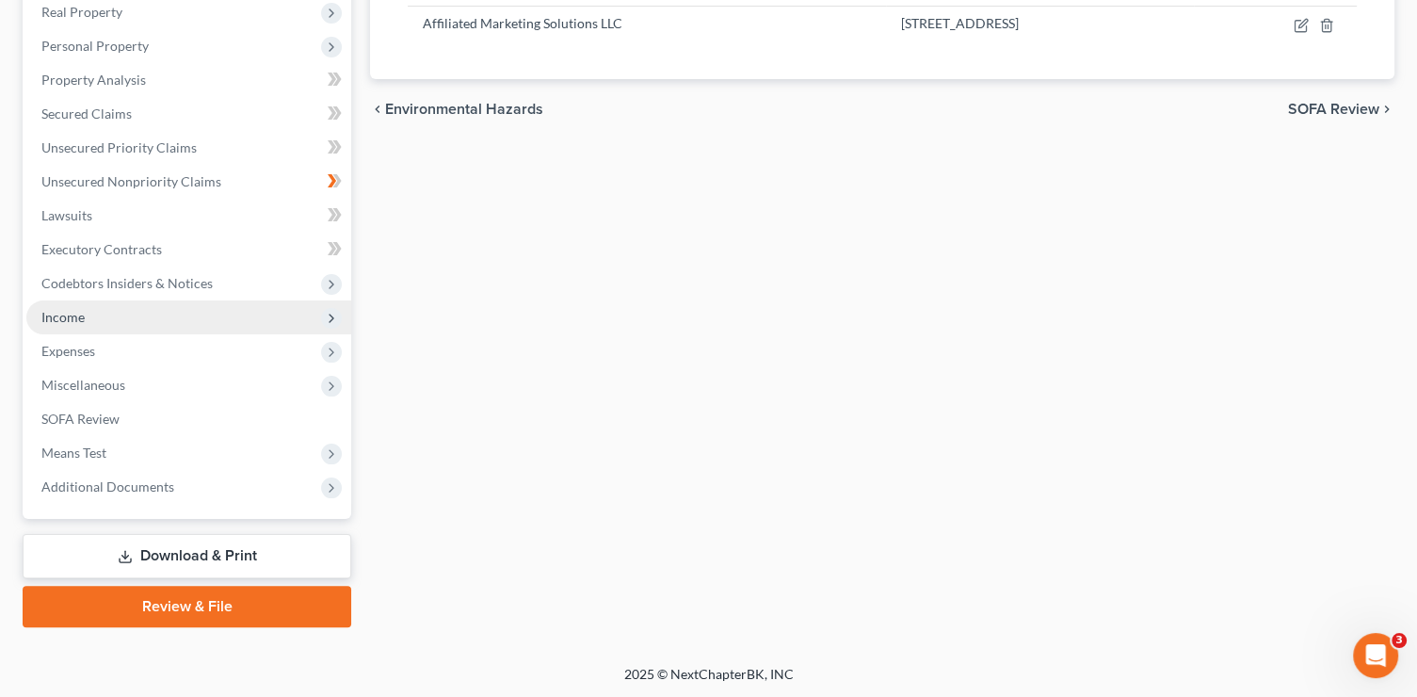
click at [115, 314] on span "Income" at bounding box center [188, 317] width 325 height 34
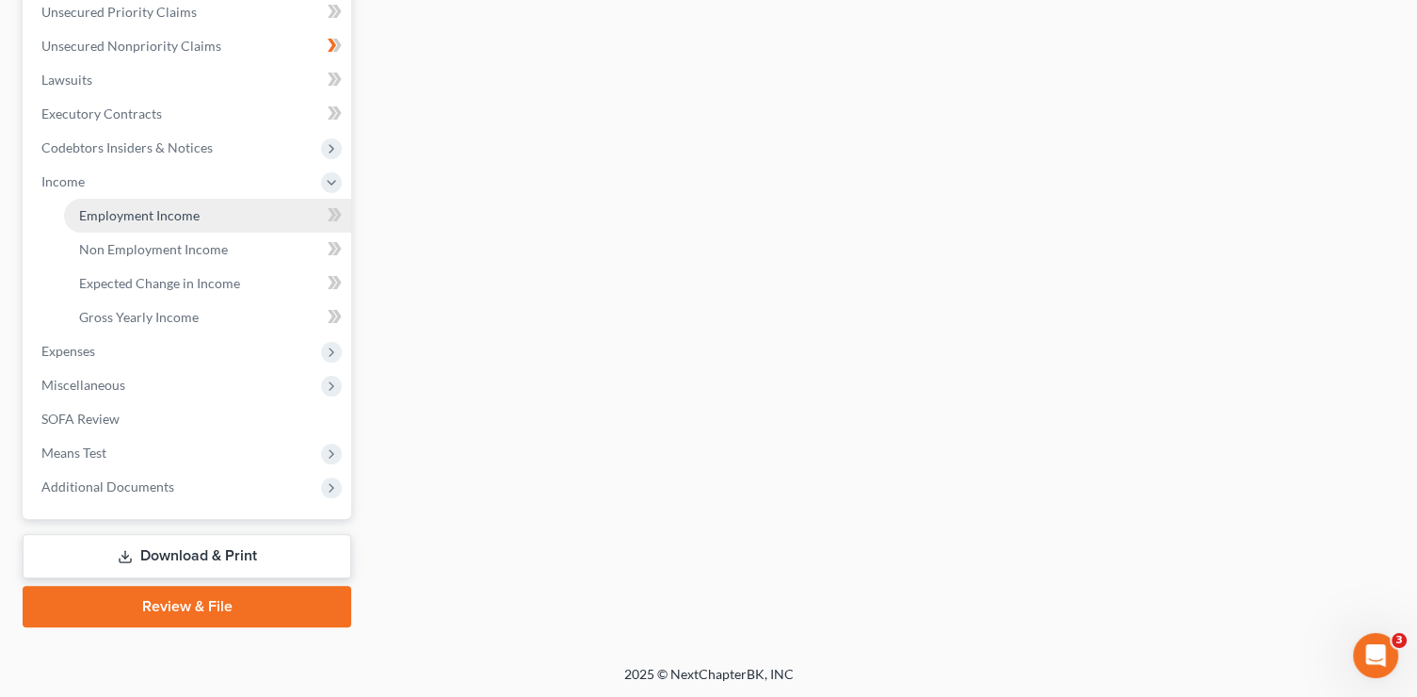
click at [156, 215] on span "Employment Income" at bounding box center [139, 215] width 121 height 16
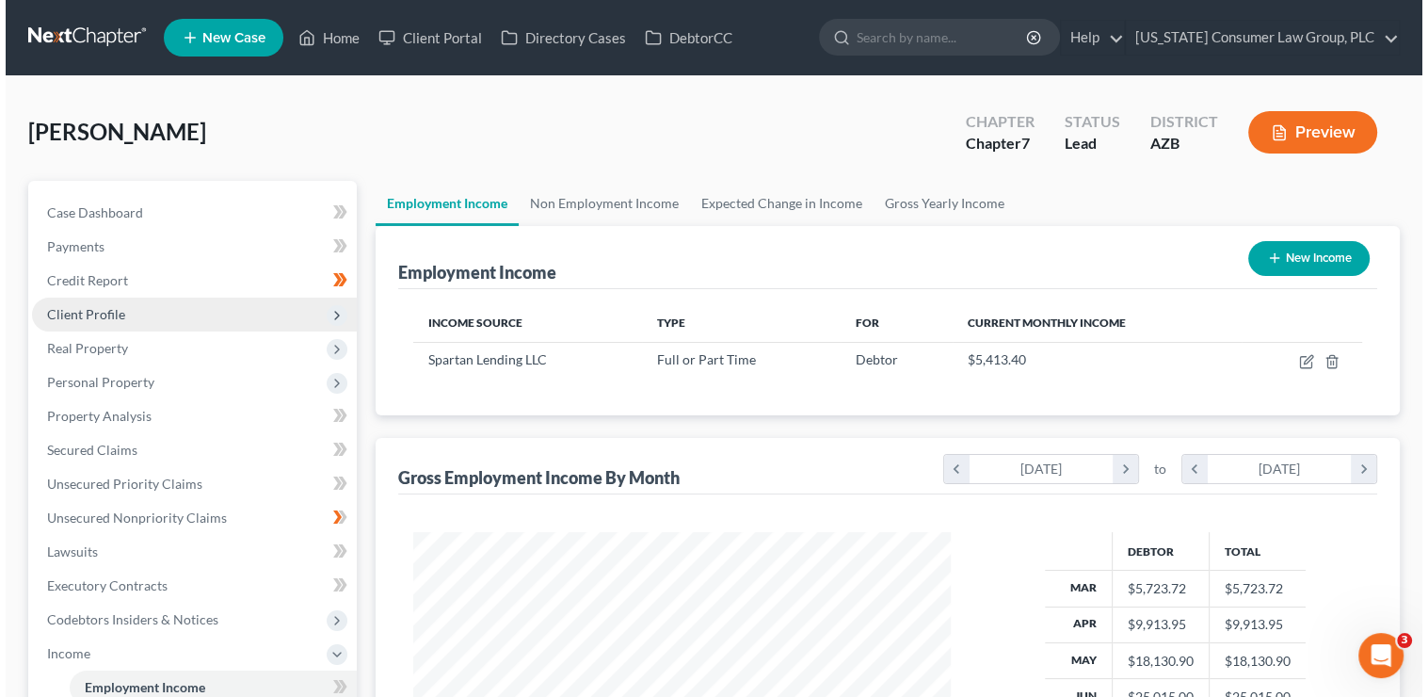
scroll to position [335, 575]
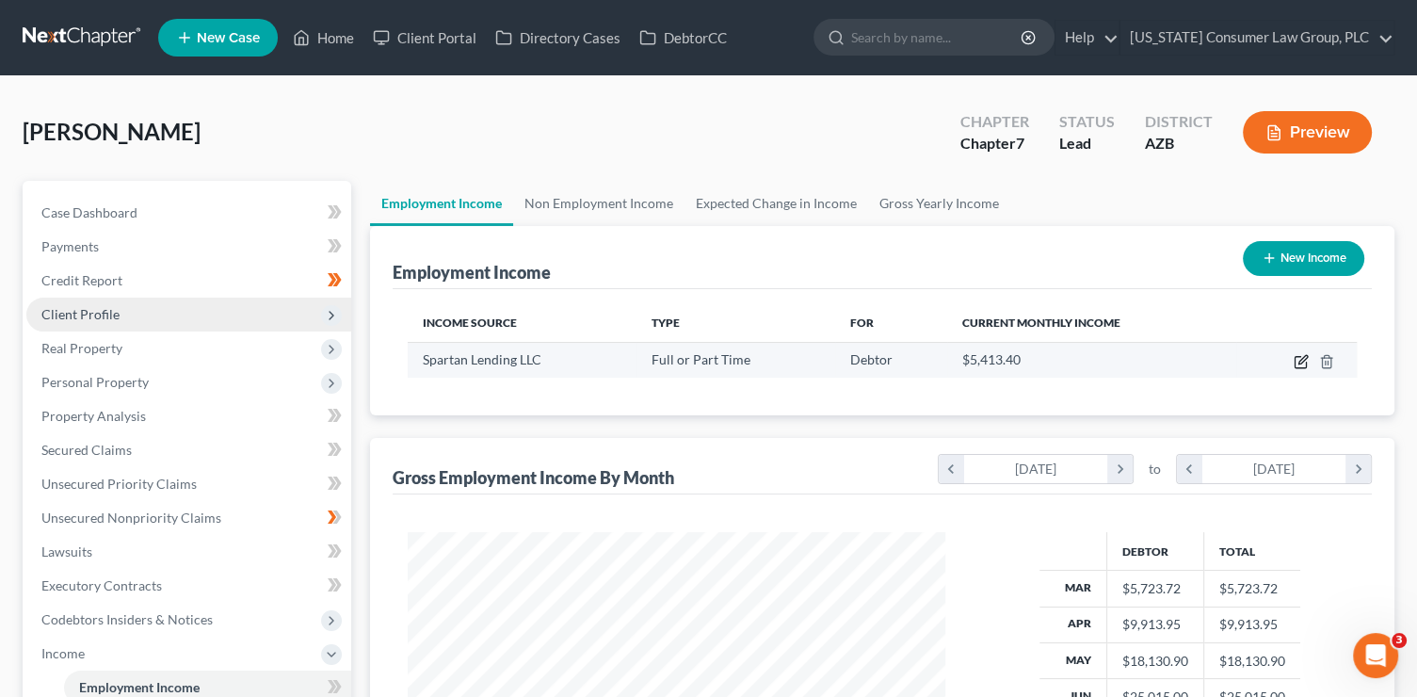
click at [1301, 362] on icon "button" at bounding box center [1302, 359] width 8 height 8
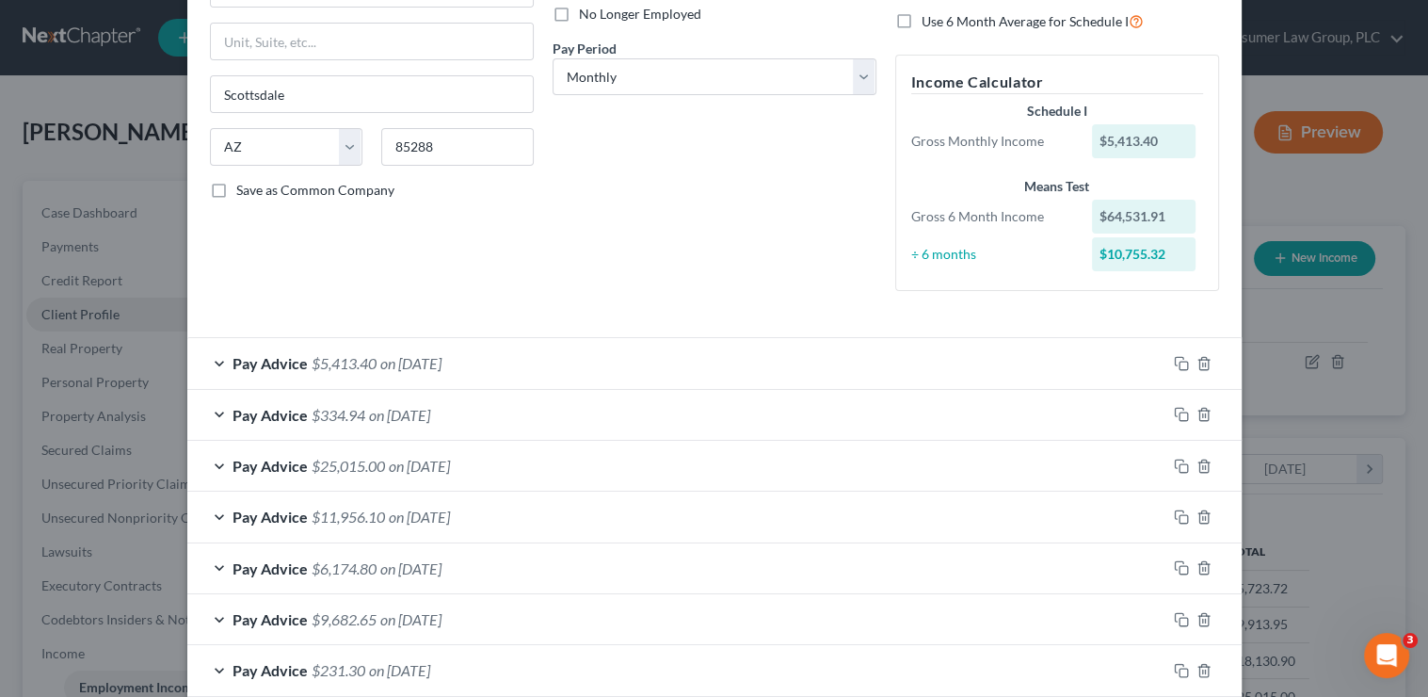
scroll to position [135, 0]
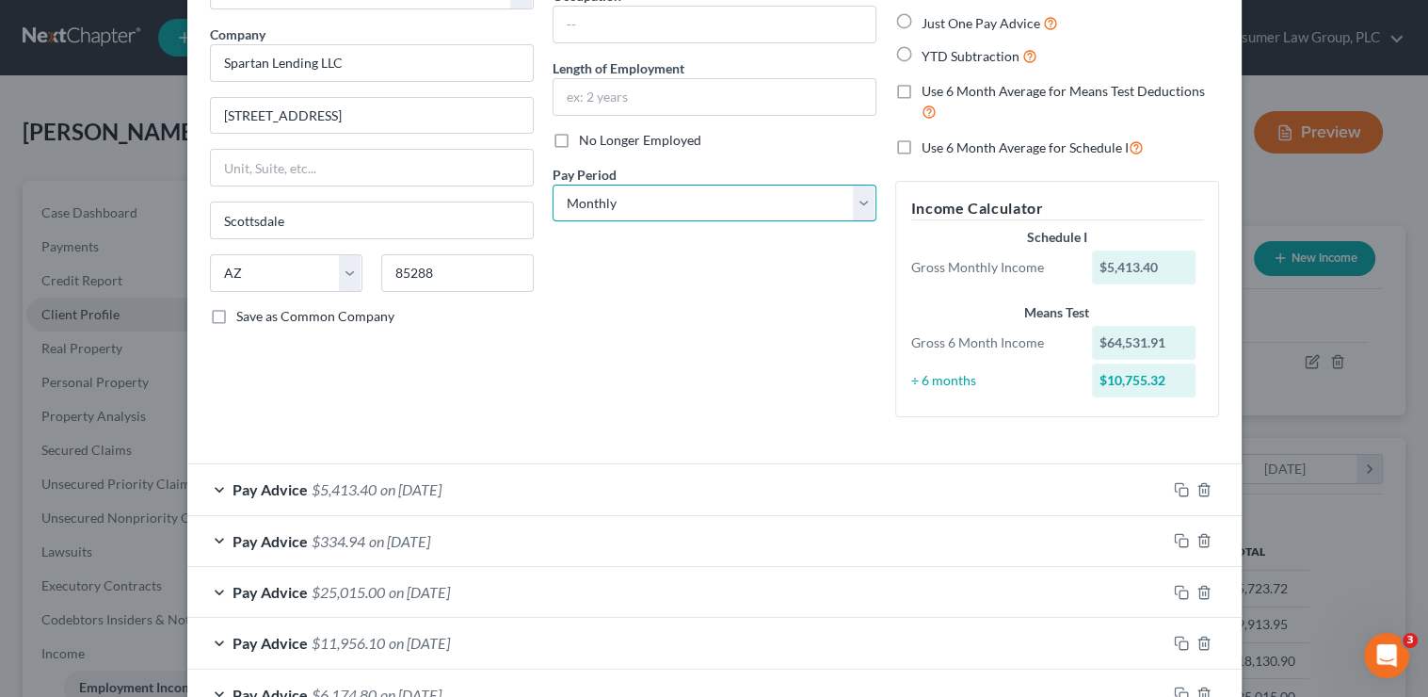
click at [738, 197] on select "Select Monthly Twice Monthly Every Other Week Weekly" at bounding box center [715, 204] width 324 height 38
click at [553, 185] on select "Select Monthly Twice Monthly Every Other Week Weekly" at bounding box center [715, 204] width 324 height 38
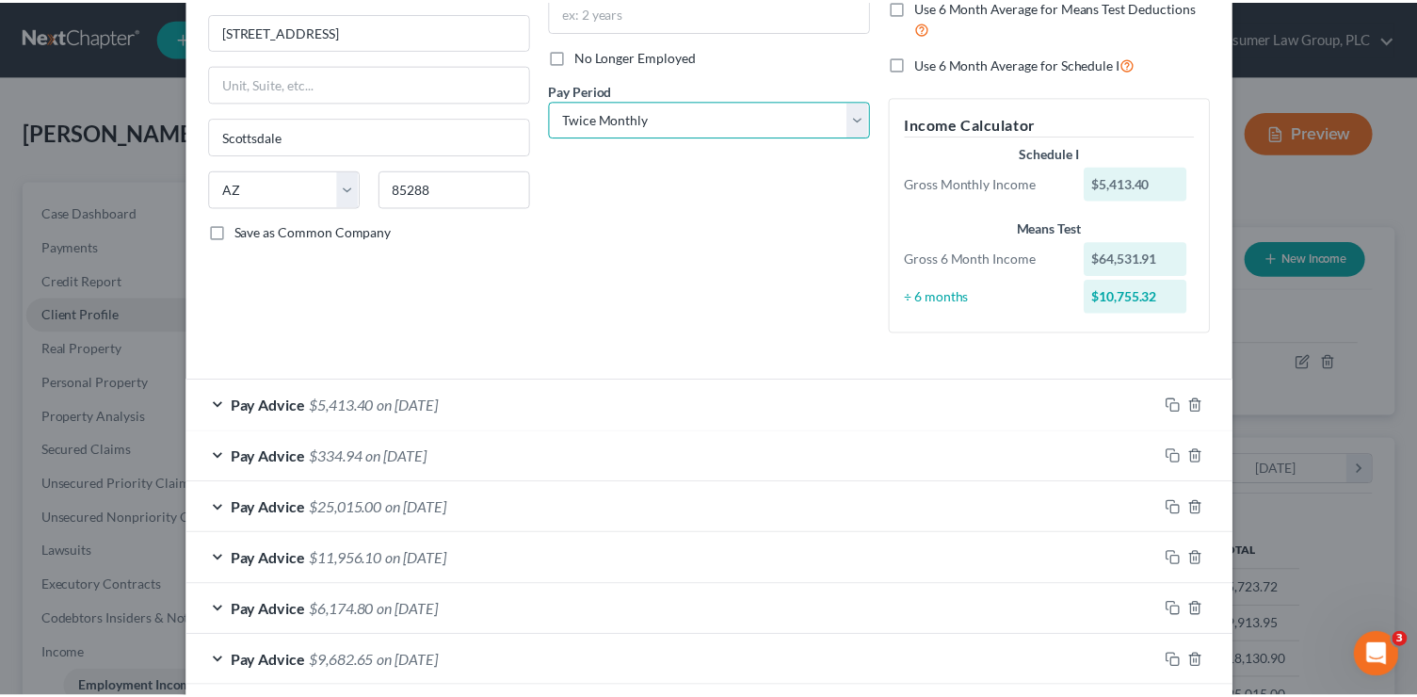
scroll to position [412, 0]
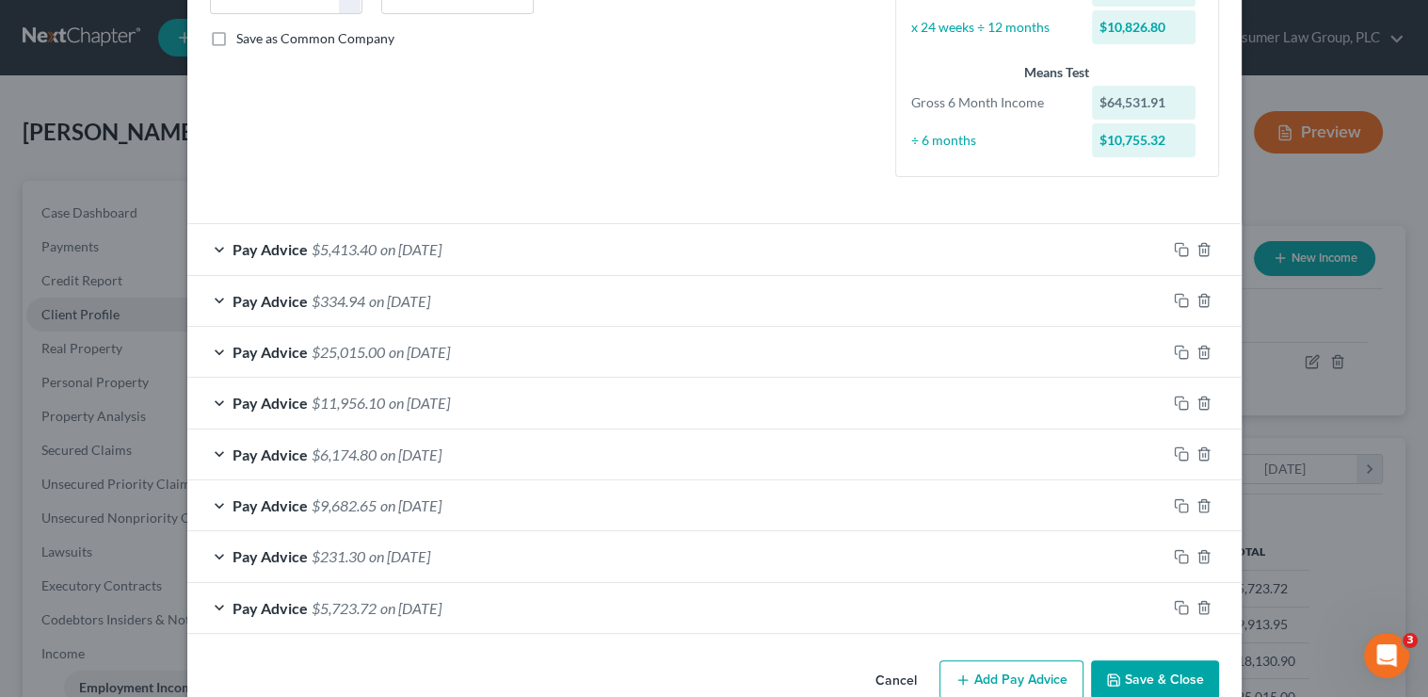
click at [1173, 668] on button "Save & Close" at bounding box center [1155, 680] width 128 height 40
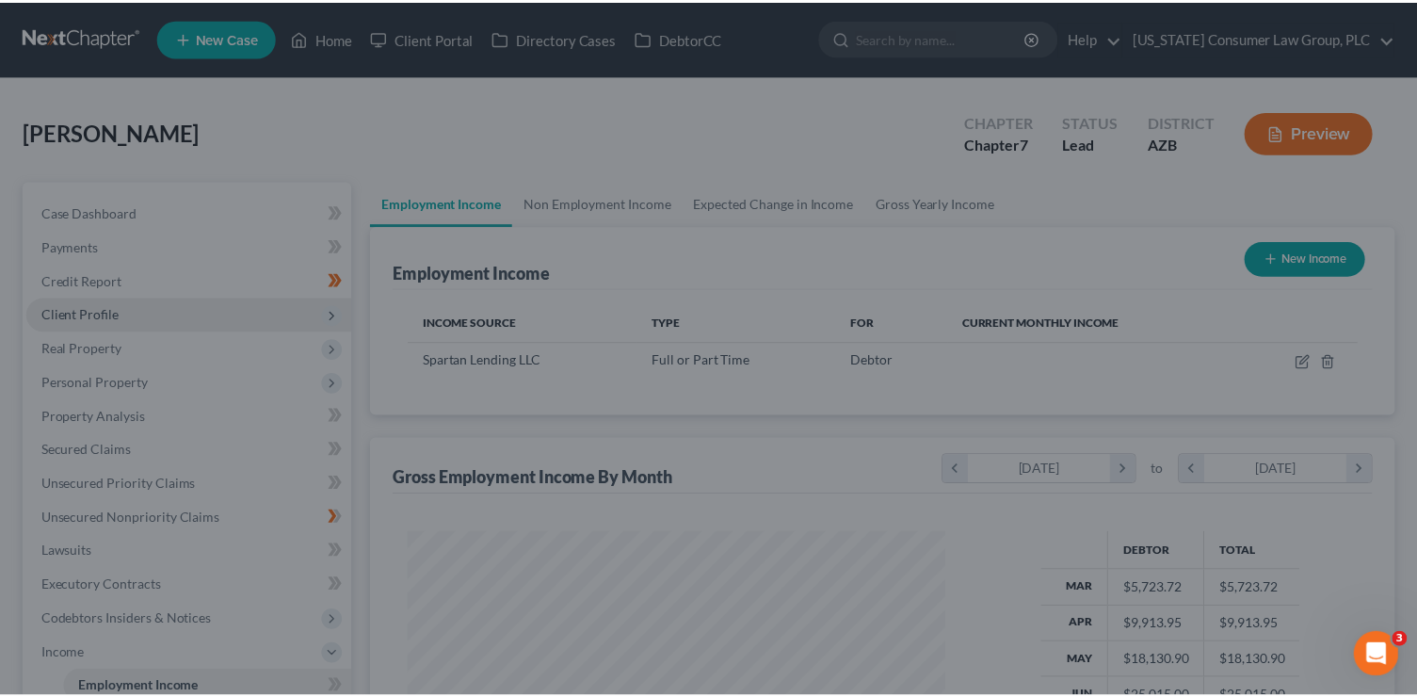
scroll to position [941140, 940900]
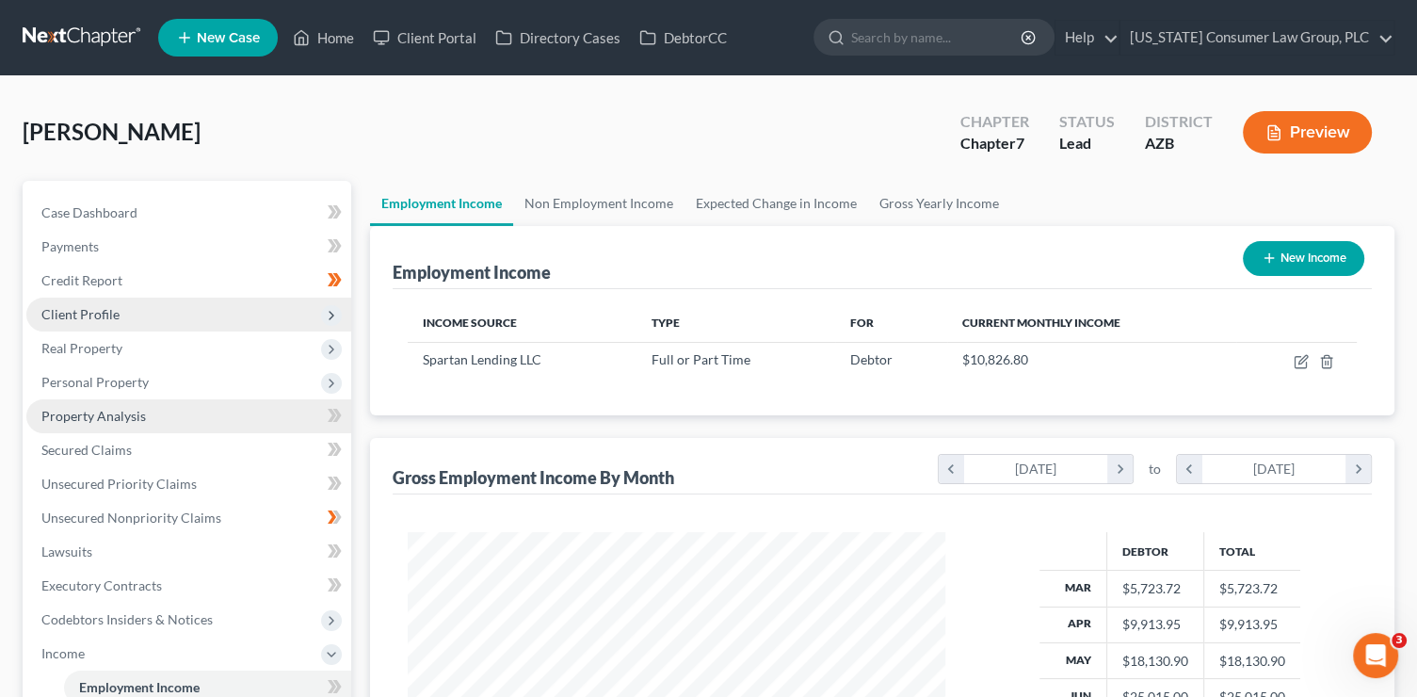
click at [125, 420] on span "Property Analysis" at bounding box center [93, 416] width 105 height 16
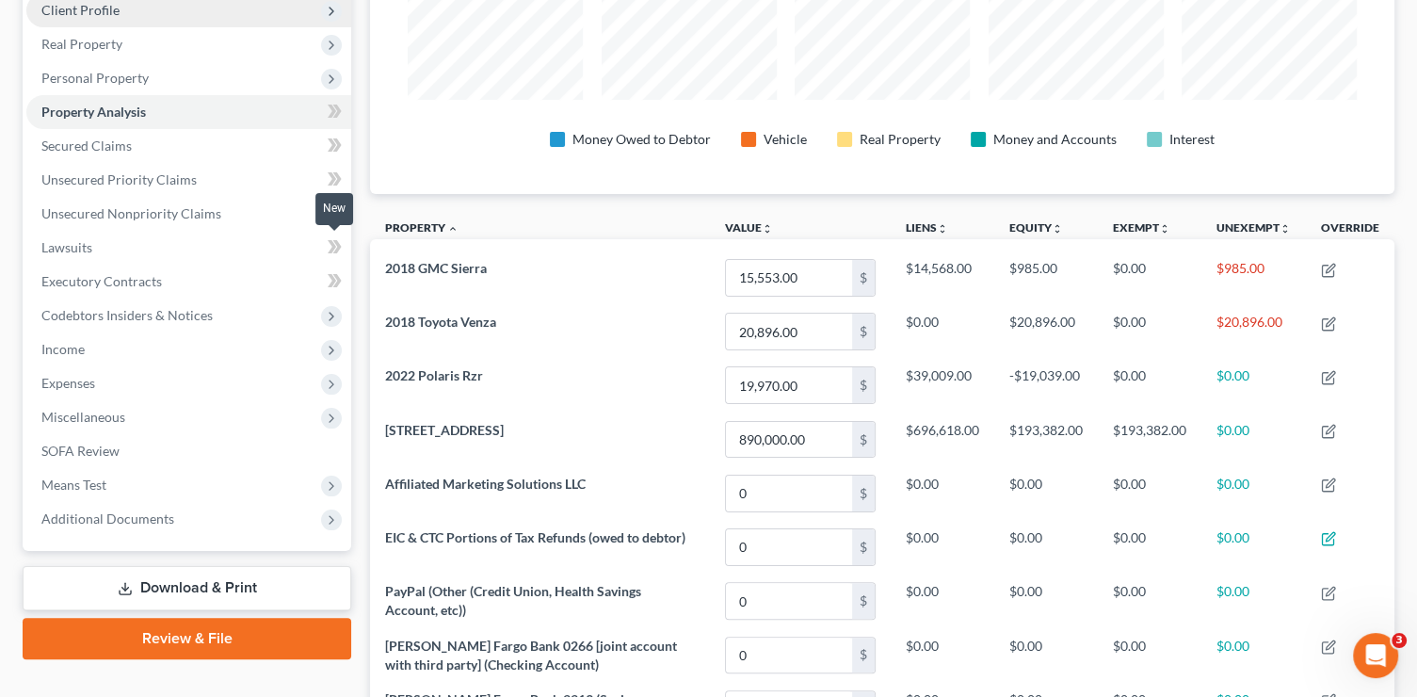
scroll to position [129, 0]
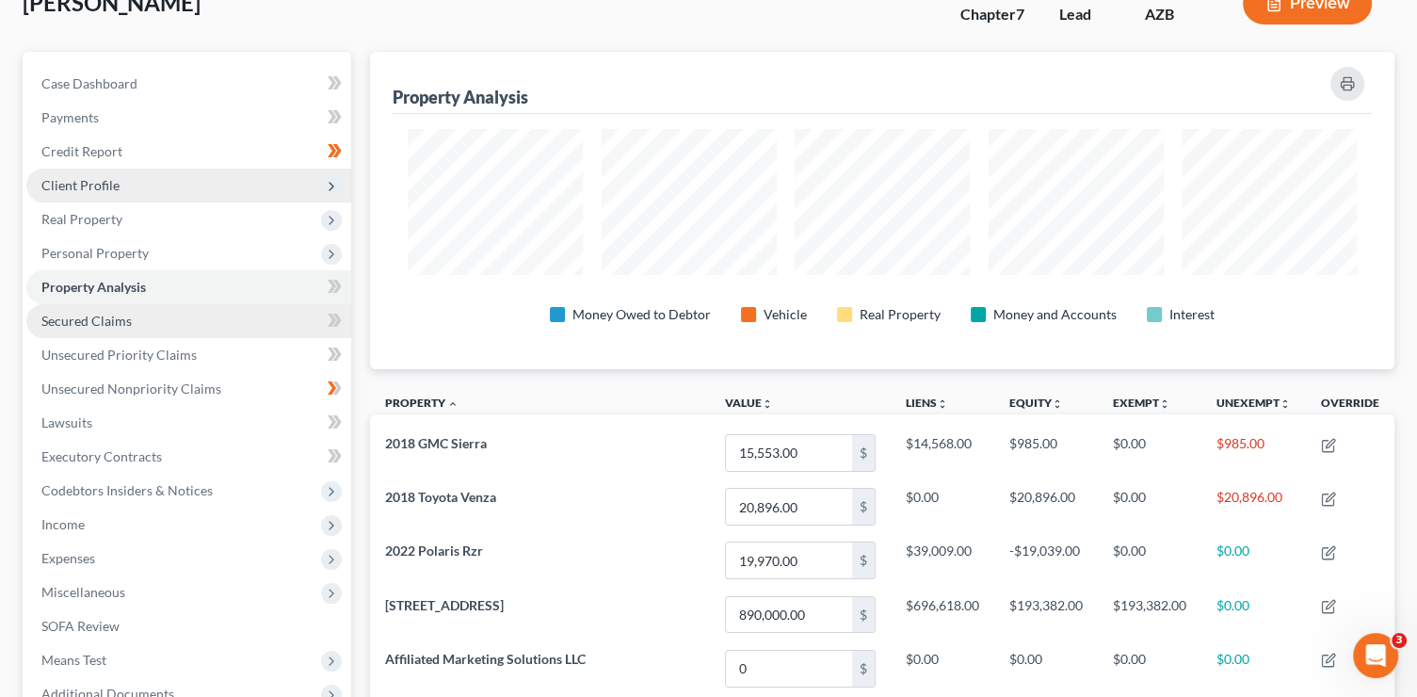
click at [147, 314] on link "Secured Claims" at bounding box center [188, 321] width 325 height 34
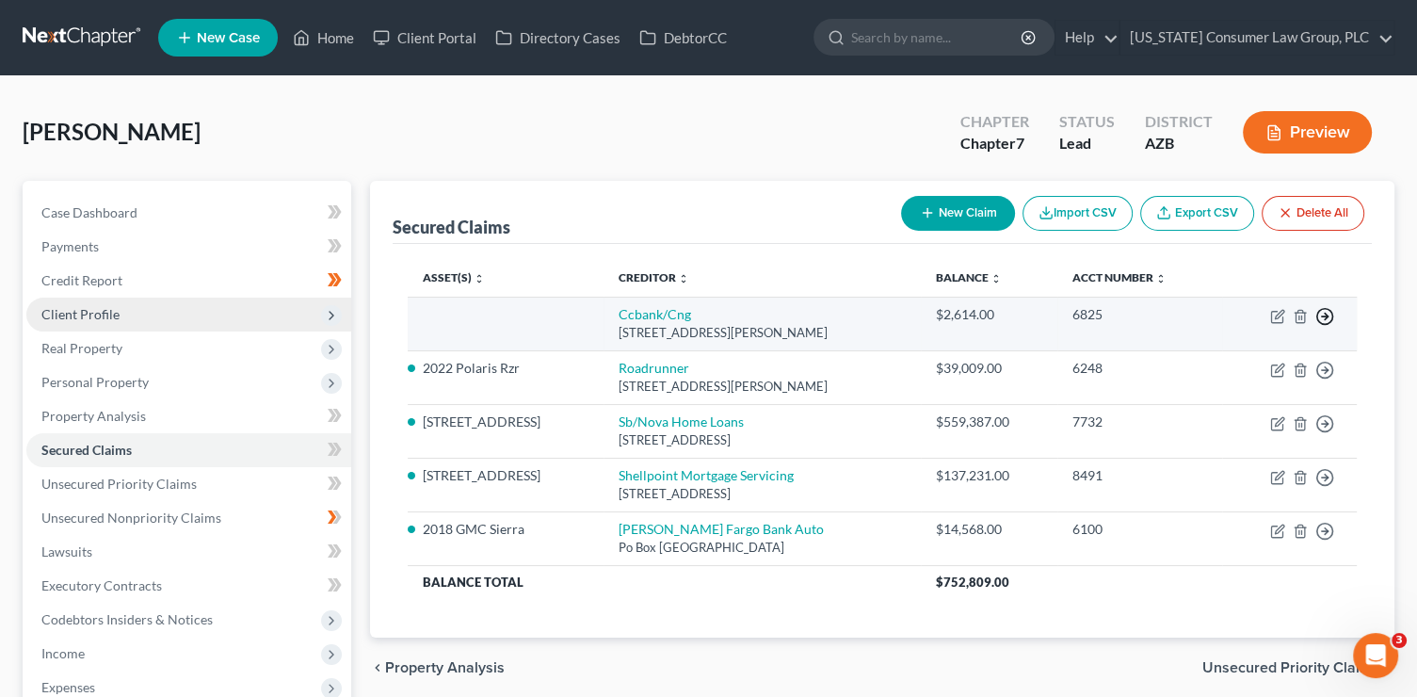
click at [1332, 313] on circle "button" at bounding box center [1325, 317] width 16 height 16
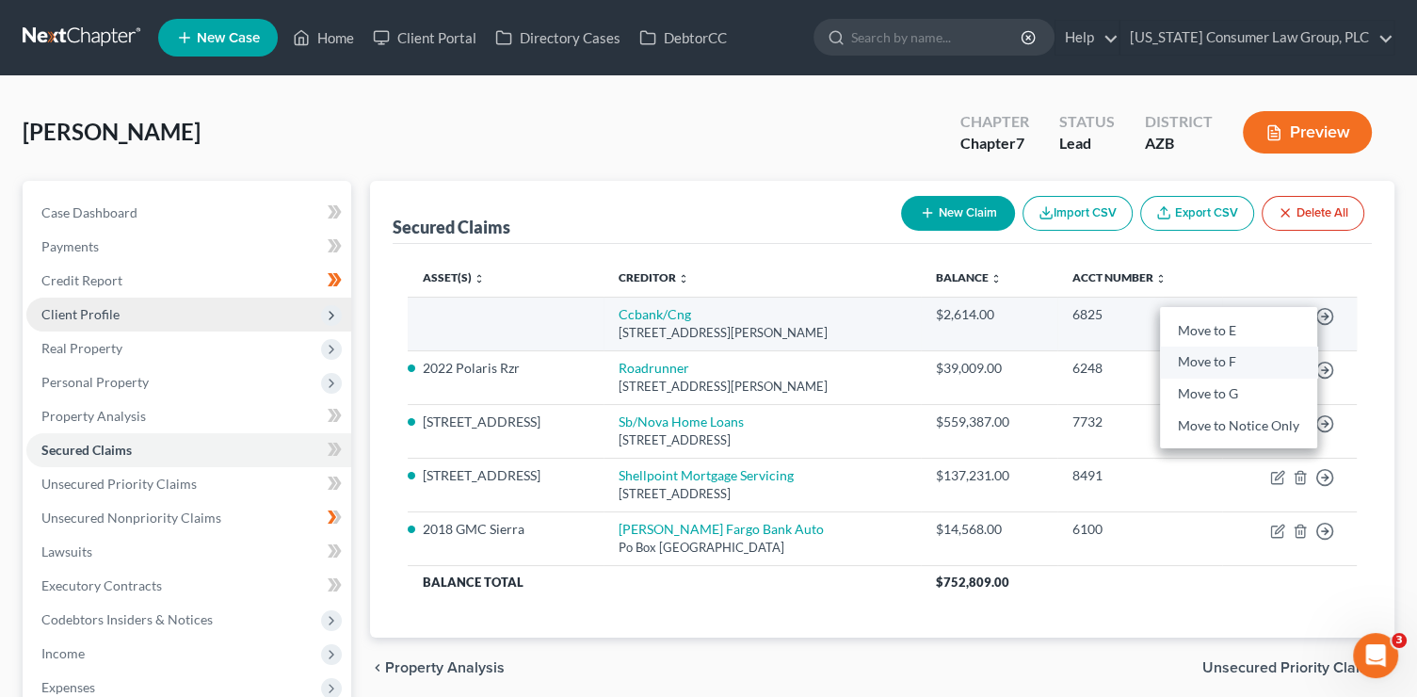
click at [1223, 364] on link "Move to F" at bounding box center [1238, 362] width 157 height 32
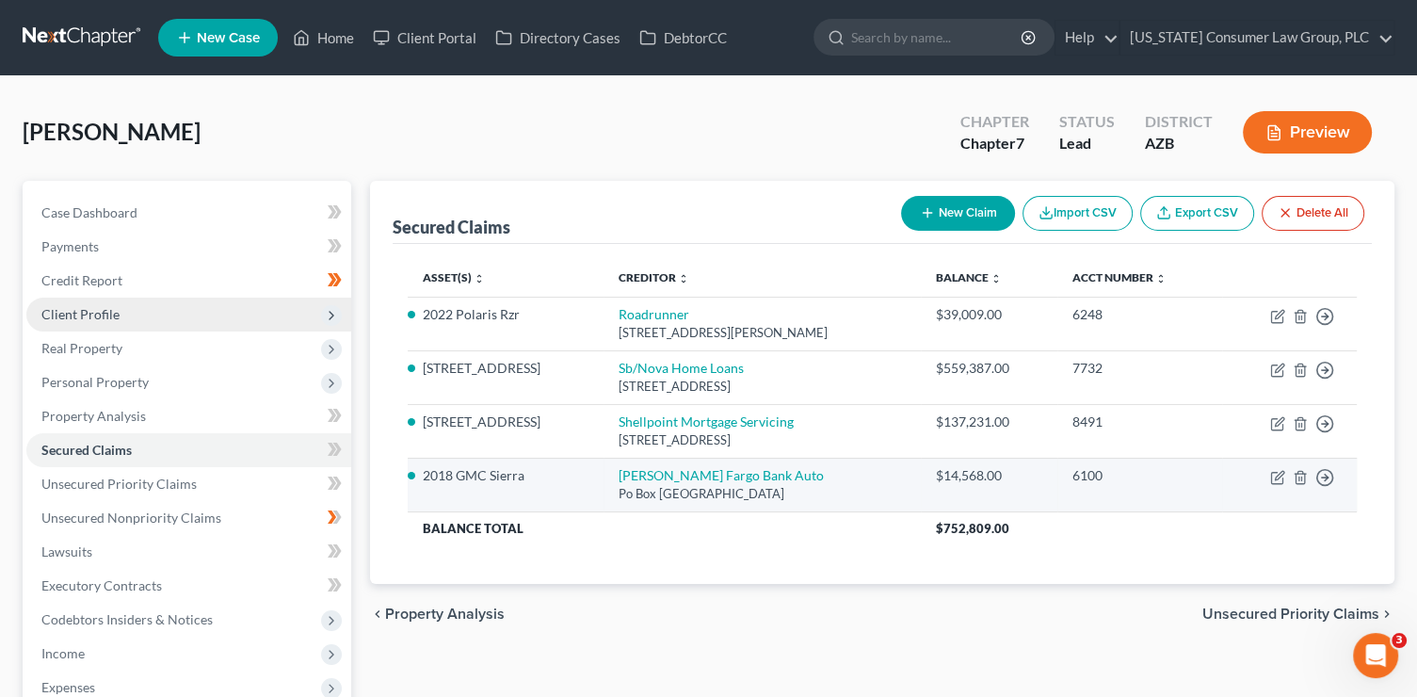
scroll to position [275, 0]
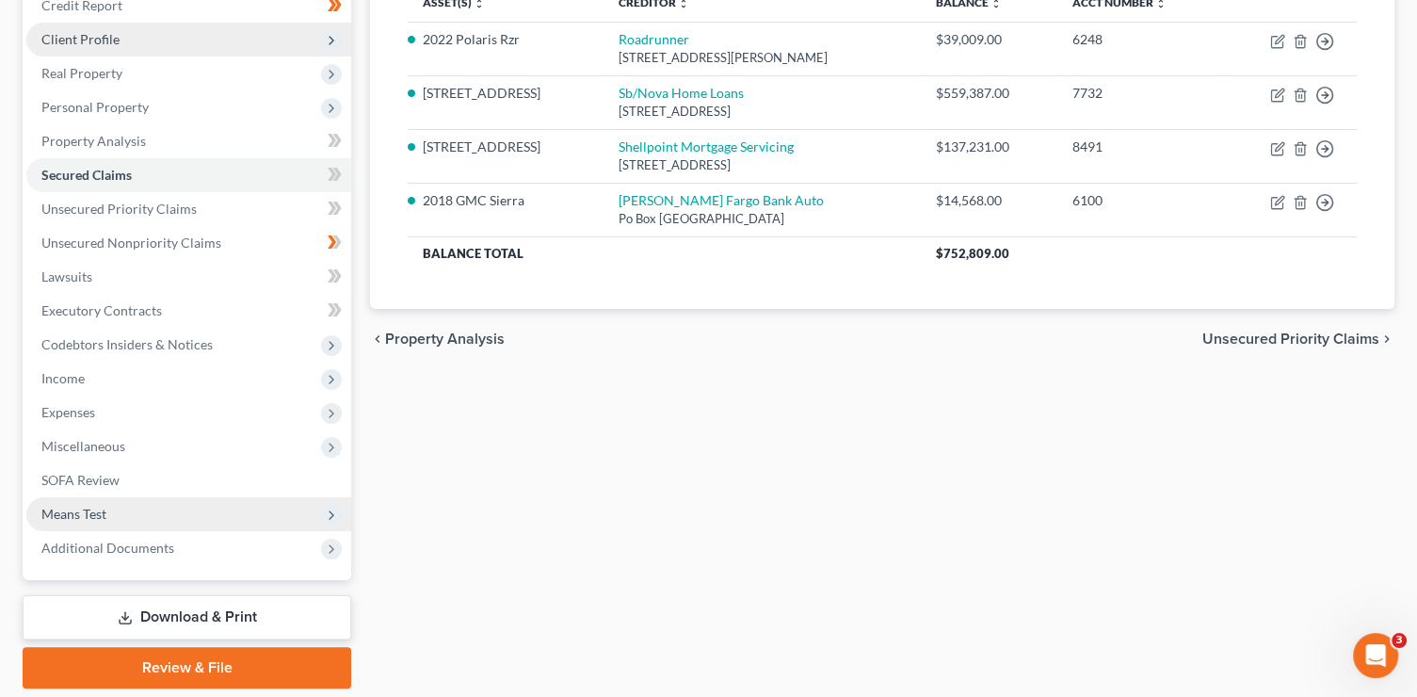
click at [139, 517] on span "Means Test" at bounding box center [188, 514] width 325 height 34
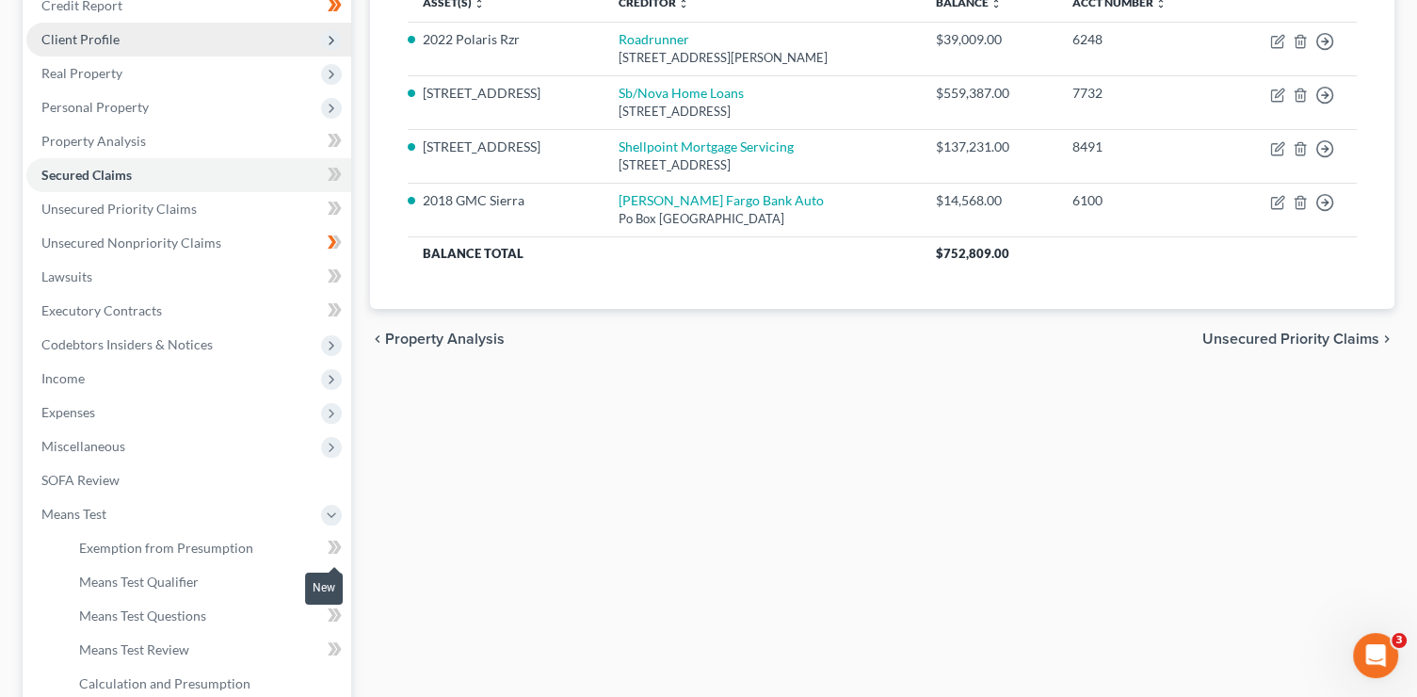
click at [324, 545] on span at bounding box center [334, 550] width 33 height 28
click at [288, 545] on link "Exemption from Presumption" at bounding box center [207, 548] width 287 height 34
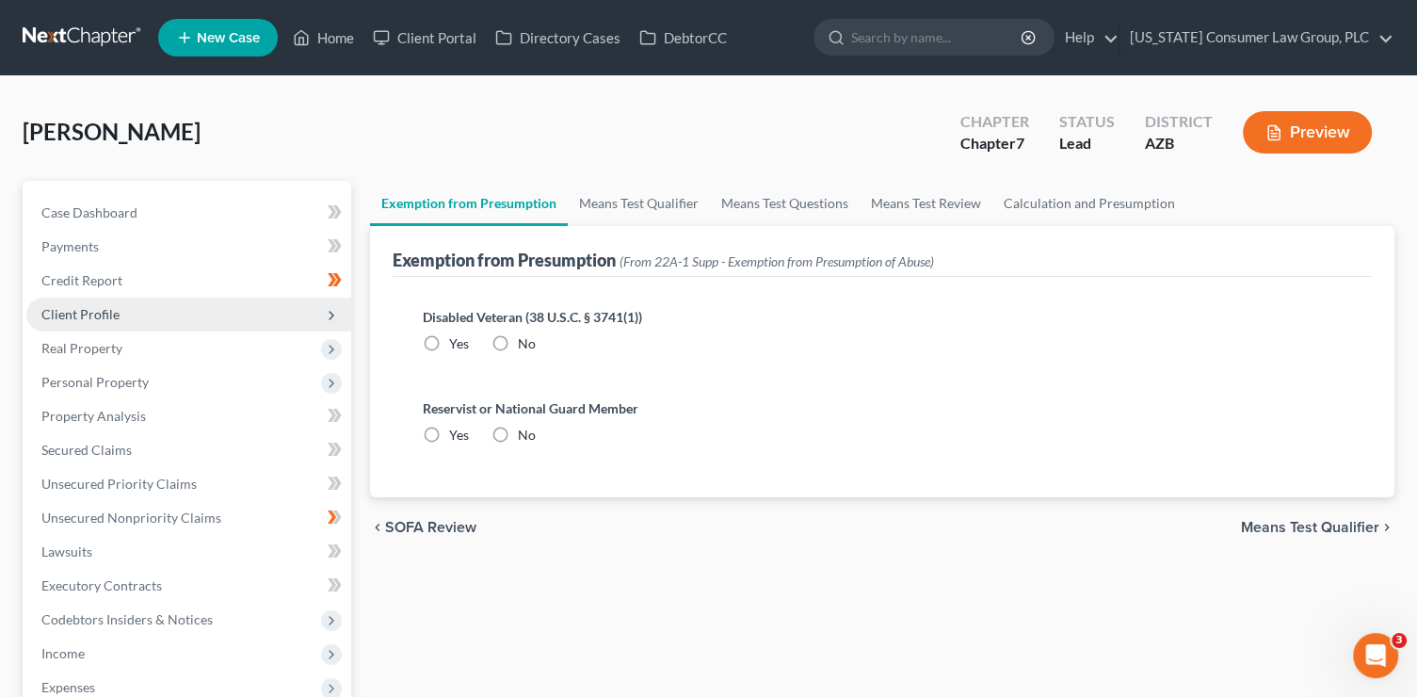
drag, startPoint x: 532, startPoint y: 340, endPoint x: 531, endPoint y: 359, distance: 18.9
click at [532, 340] on span "No" at bounding box center [527, 343] width 18 height 16
click at [532, 340] on input "No" at bounding box center [531, 340] width 12 height 12
click at [523, 428] on span "No" at bounding box center [527, 434] width 18 height 16
click at [518, 435] on label "No" at bounding box center [527, 435] width 18 height 19
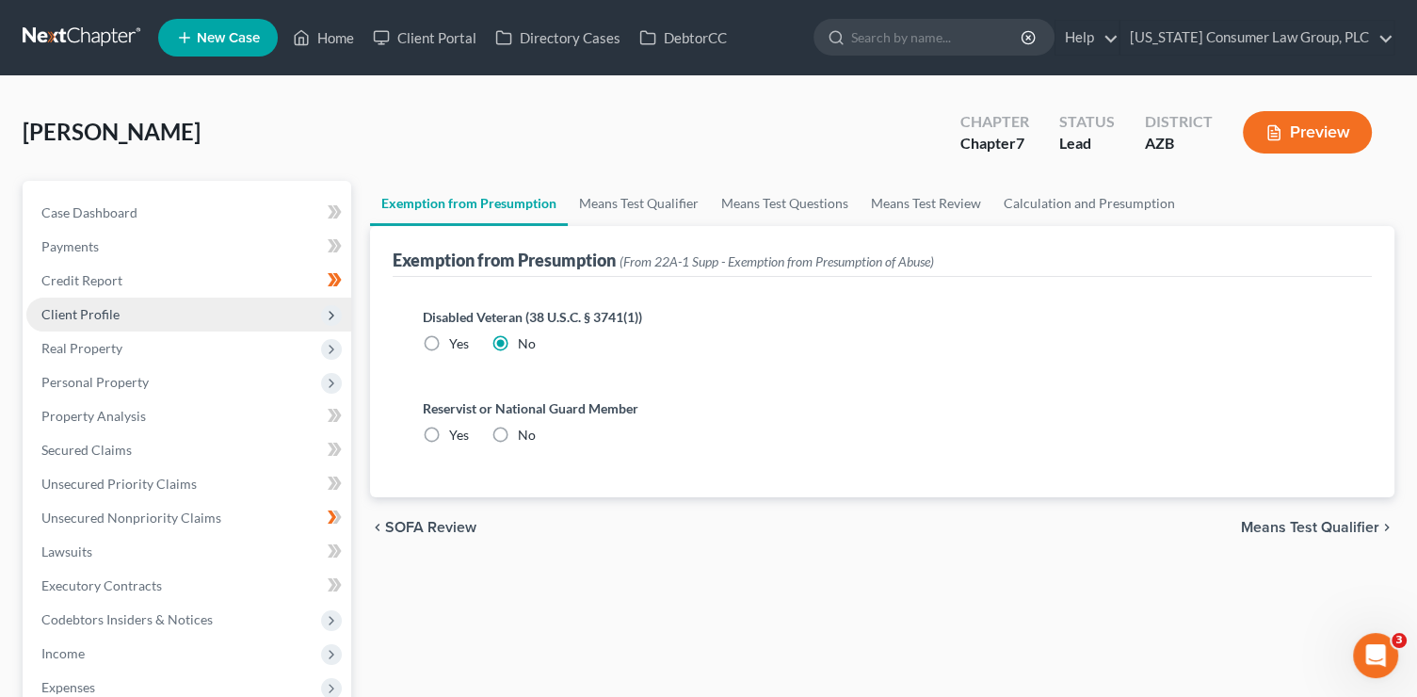
click at [525, 435] on input "No" at bounding box center [531, 432] width 12 height 12
click at [628, 208] on link "Means Test Qualifier" at bounding box center [639, 203] width 142 height 45
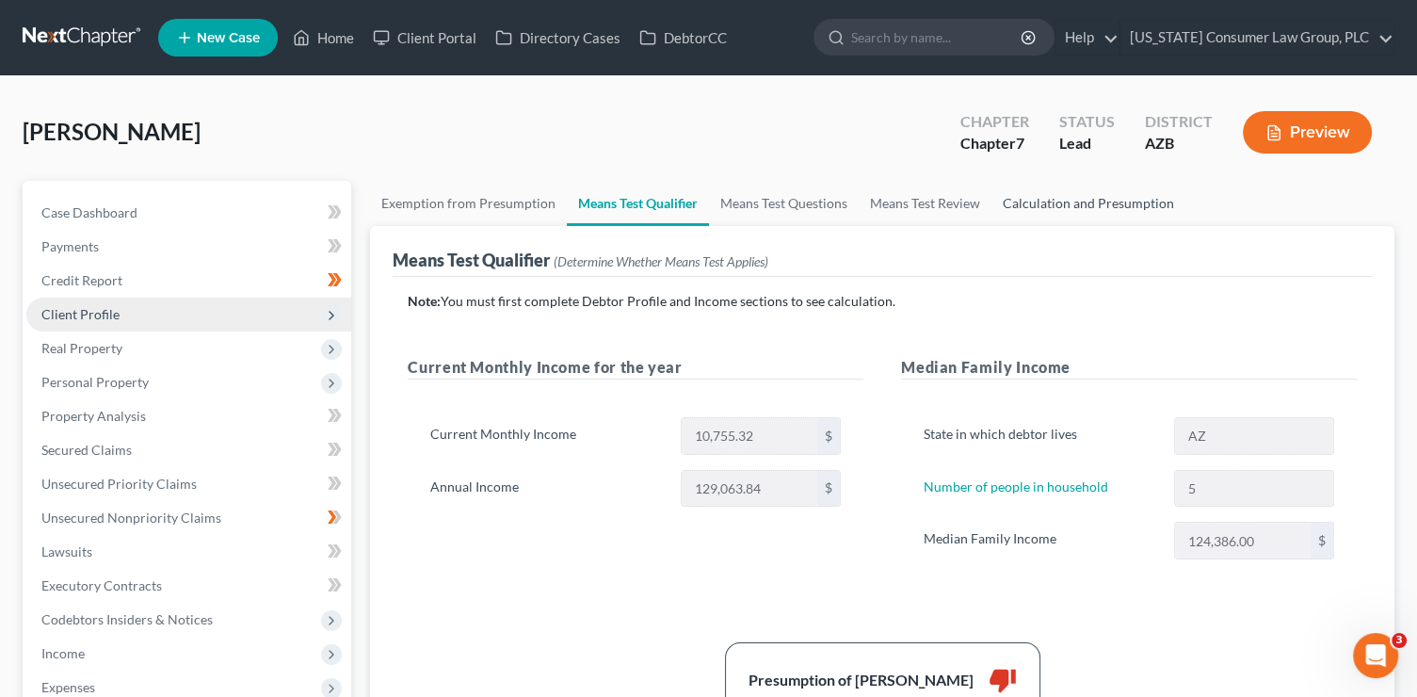
click at [1061, 196] on link "Calculation and Presumption" at bounding box center [1088, 203] width 194 height 45
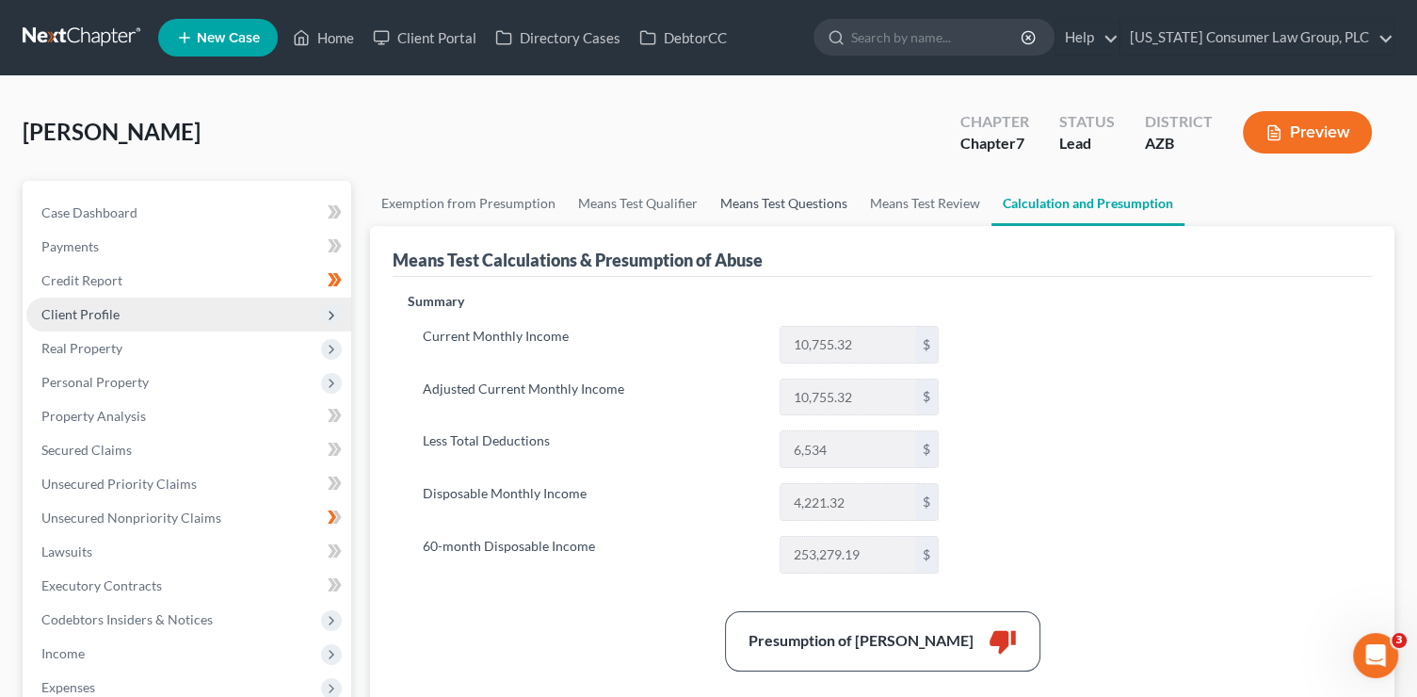
click at [730, 200] on link "Means Test Questions" at bounding box center [784, 203] width 150 height 45
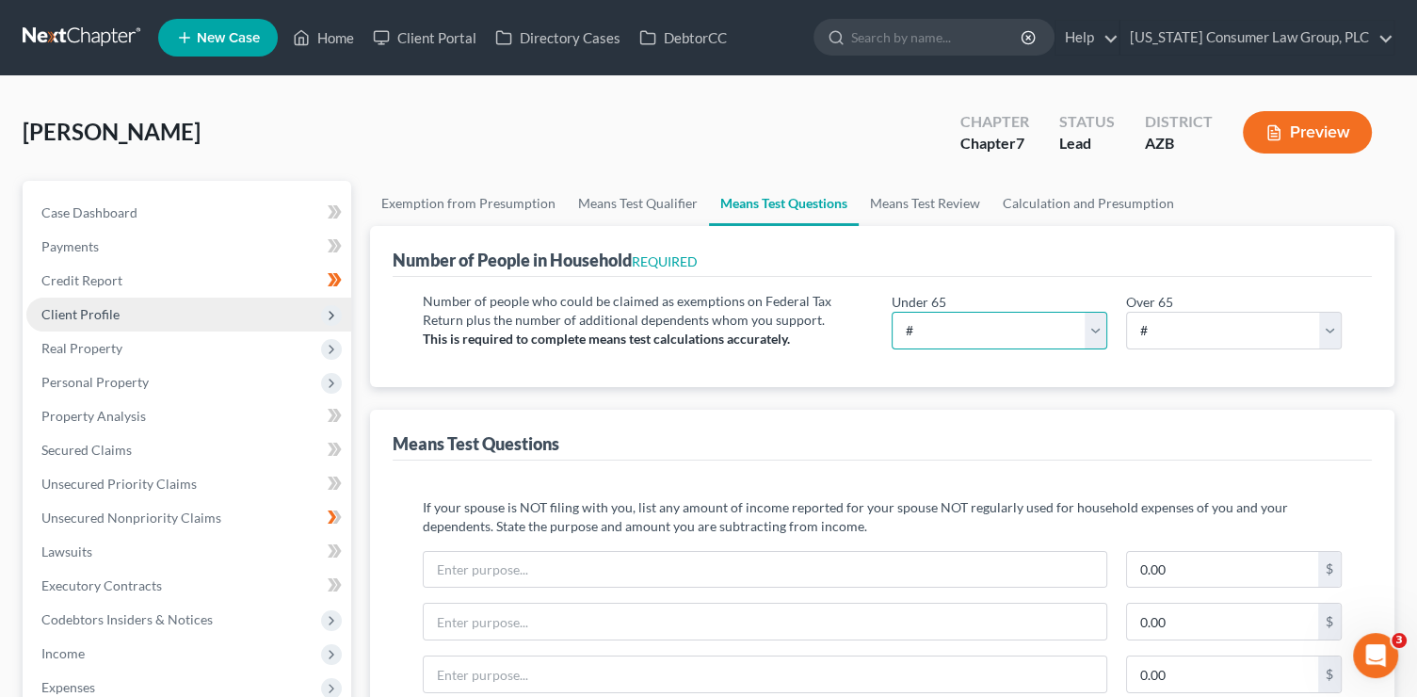
click at [989, 325] on select "# 0 1 2 3 4 5 6 7 8 9 10" at bounding box center [1000, 331] width 216 height 38
click at [892, 312] on select "# 0 1 2 3 4 5 6 7 8 9 10" at bounding box center [1000, 331] width 216 height 38
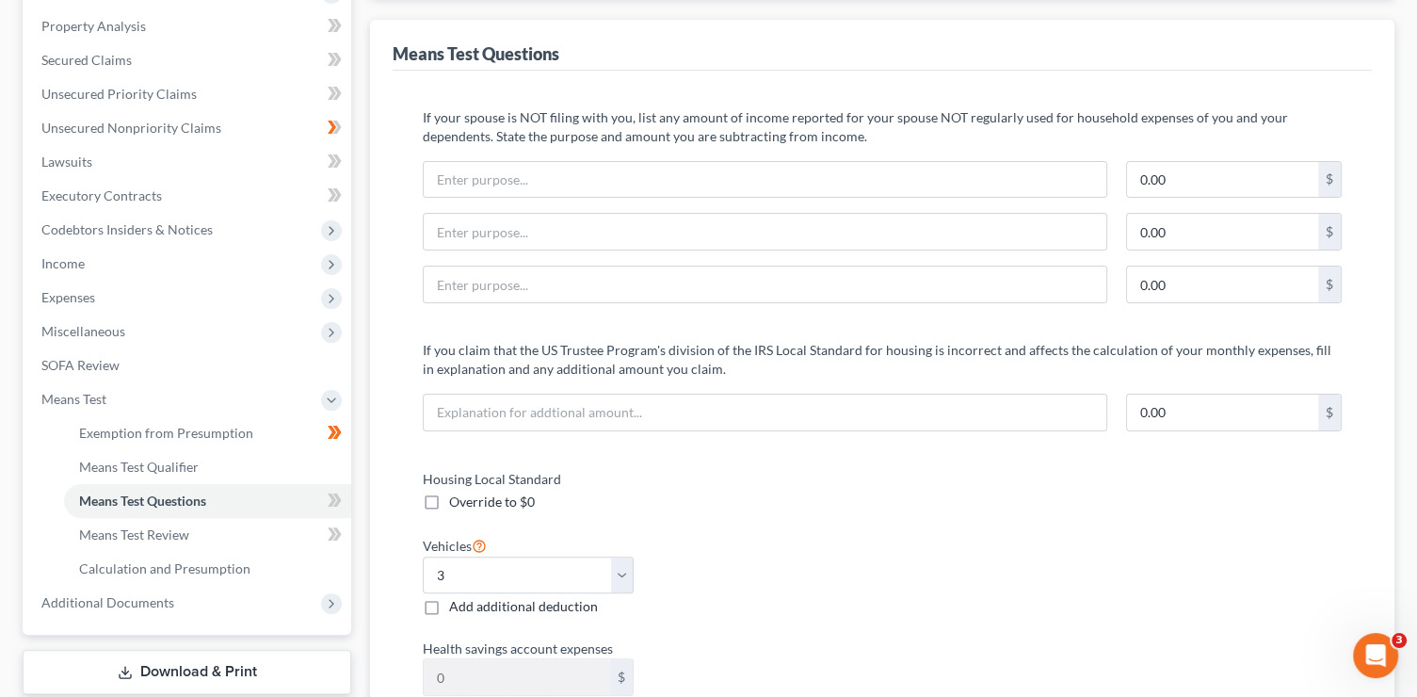
scroll to position [507, 0]
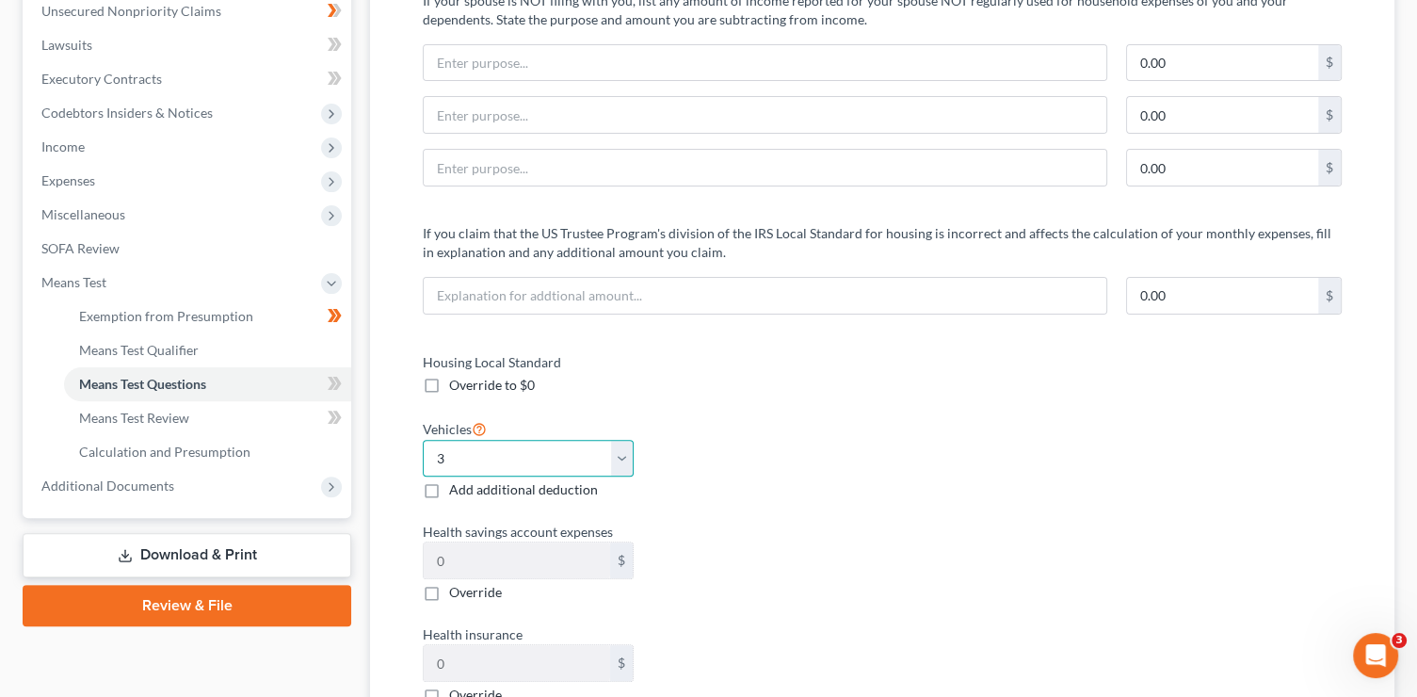
click at [501, 461] on select "Select 0 1 2 3 4 5" at bounding box center [528, 459] width 211 height 38
click at [423, 440] on select "Select 0 1 2 3 4 5" at bounding box center [528, 459] width 211 height 38
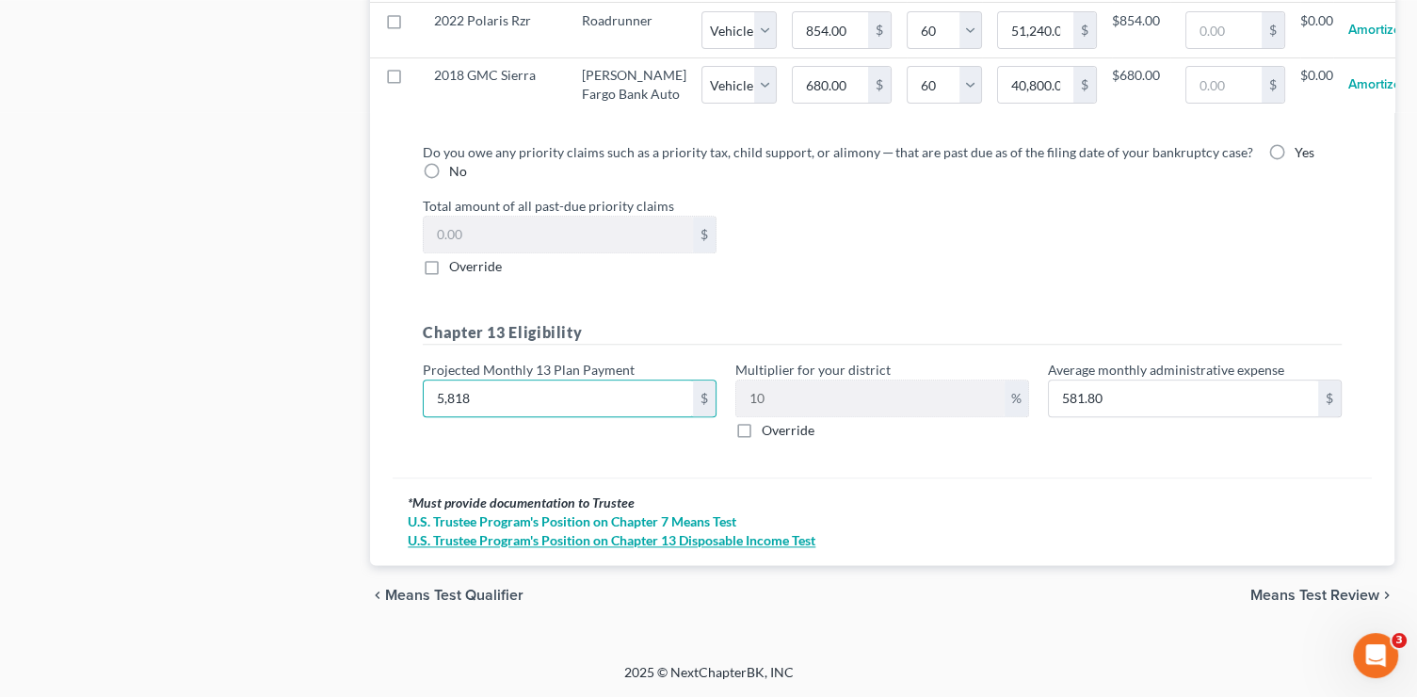
scroll to position [2173, 0]
drag, startPoint x: 1306, startPoint y: 595, endPoint x: 1279, endPoint y: 567, distance: 39.3
click at [1306, 595] on span "Means Test Review" at bounding box center [1314, 594] width 129 height 15
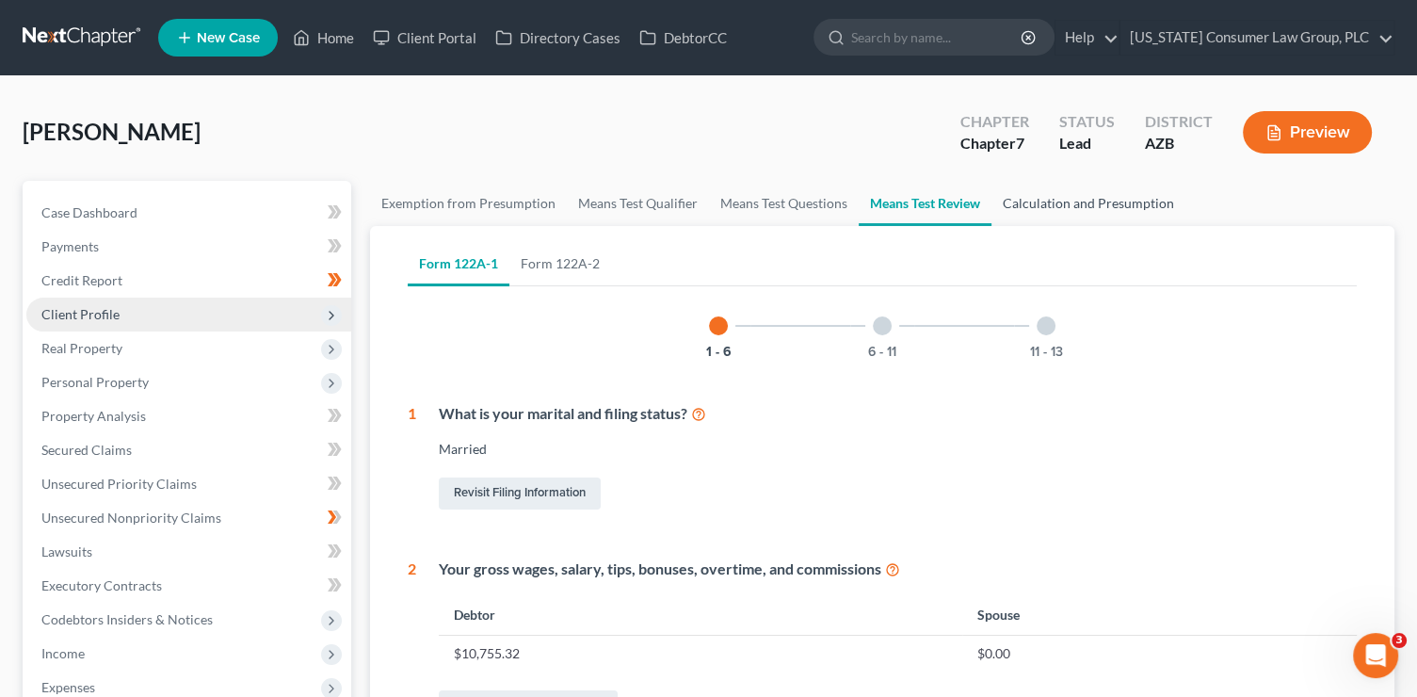
click at [1022, 204] on link "Calculation and Presumption" at bounding box center [1088, 203] width 194 height 45
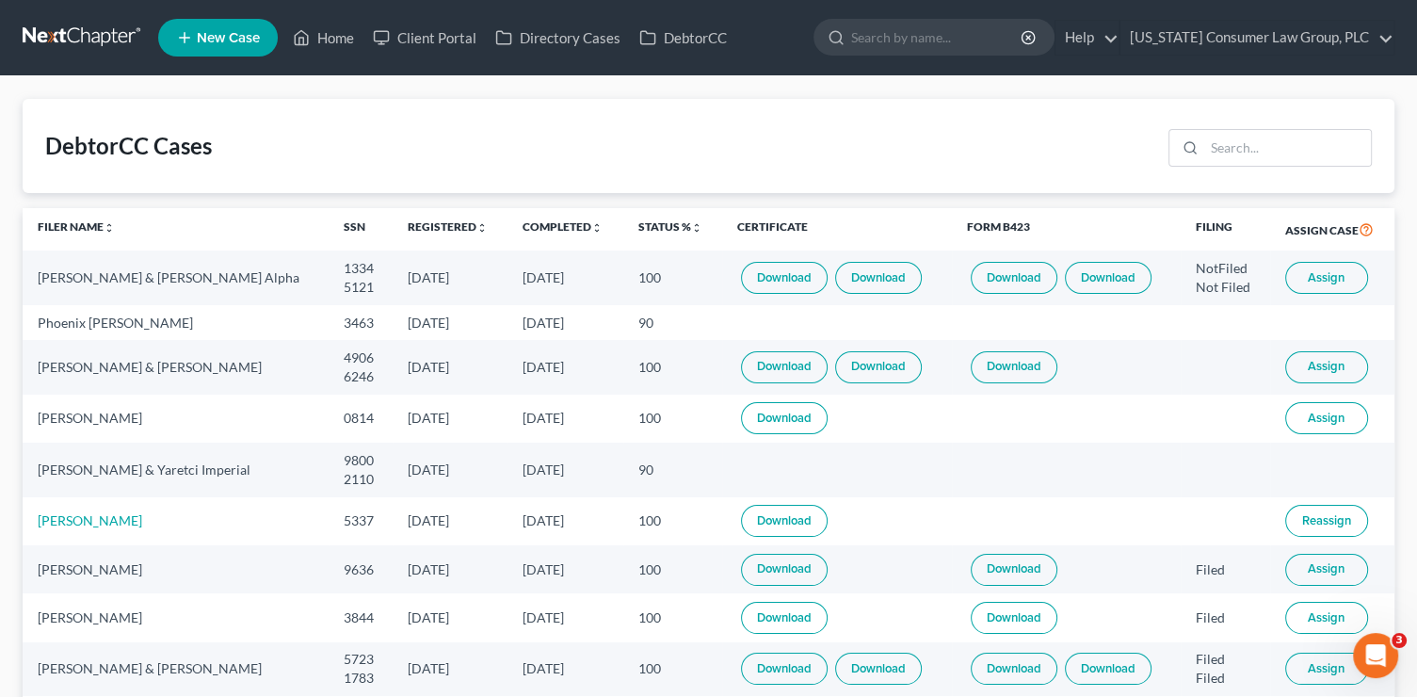
click at [1322, 374] on span "Assign" at bounding box center [1326, 366] width 37 height 15
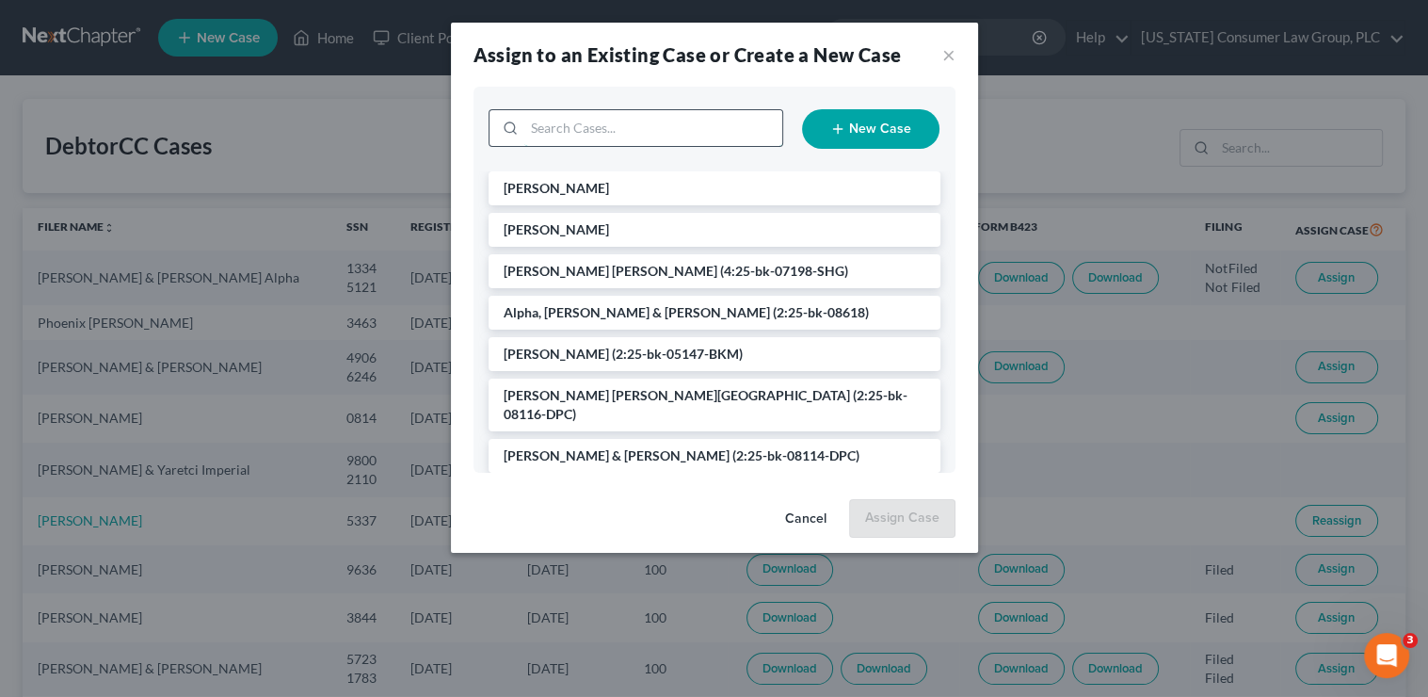
click at [565, 137] on input "search" at bounding box center [653, 128] width 258 height 36
type input "bogg"
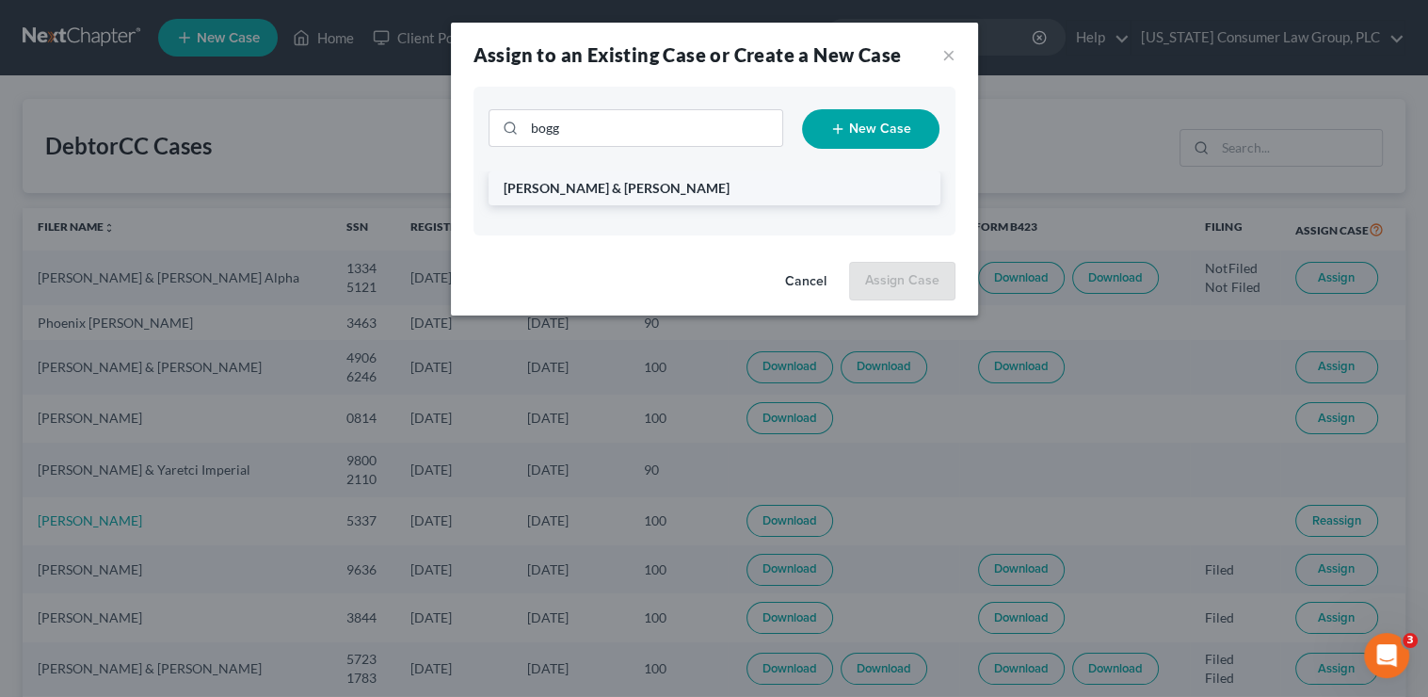
click at [648, 181] on li "Boggs, James & Rachel" at bounding box center [715, 188] width 452 height 34
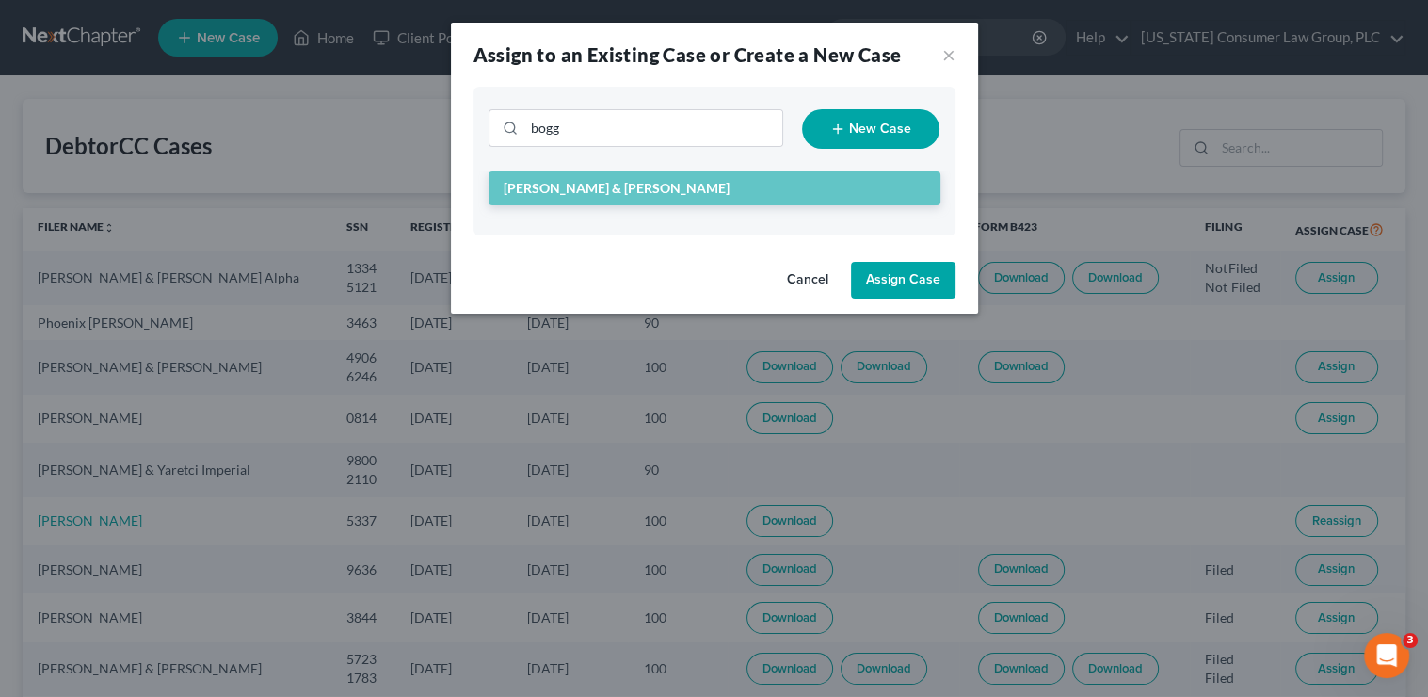
click at [884, 276] on button "Assign Case" at bounding box center [903, 281] width 105 height 38
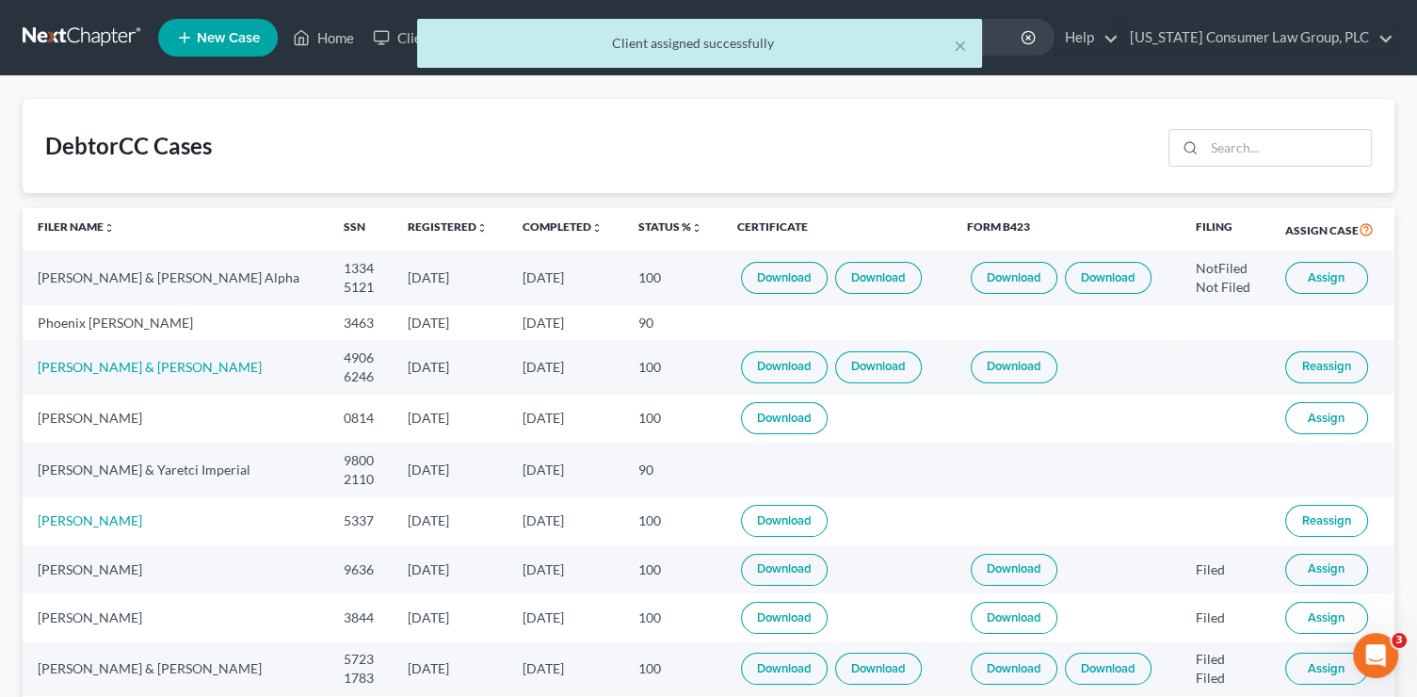
click at [1327, 457] on td at bounding box center [1332, 469] width 124 height 54
click at [1327, 423] on span "Assign" at bounding box center [1326, 417] width 37 height 15
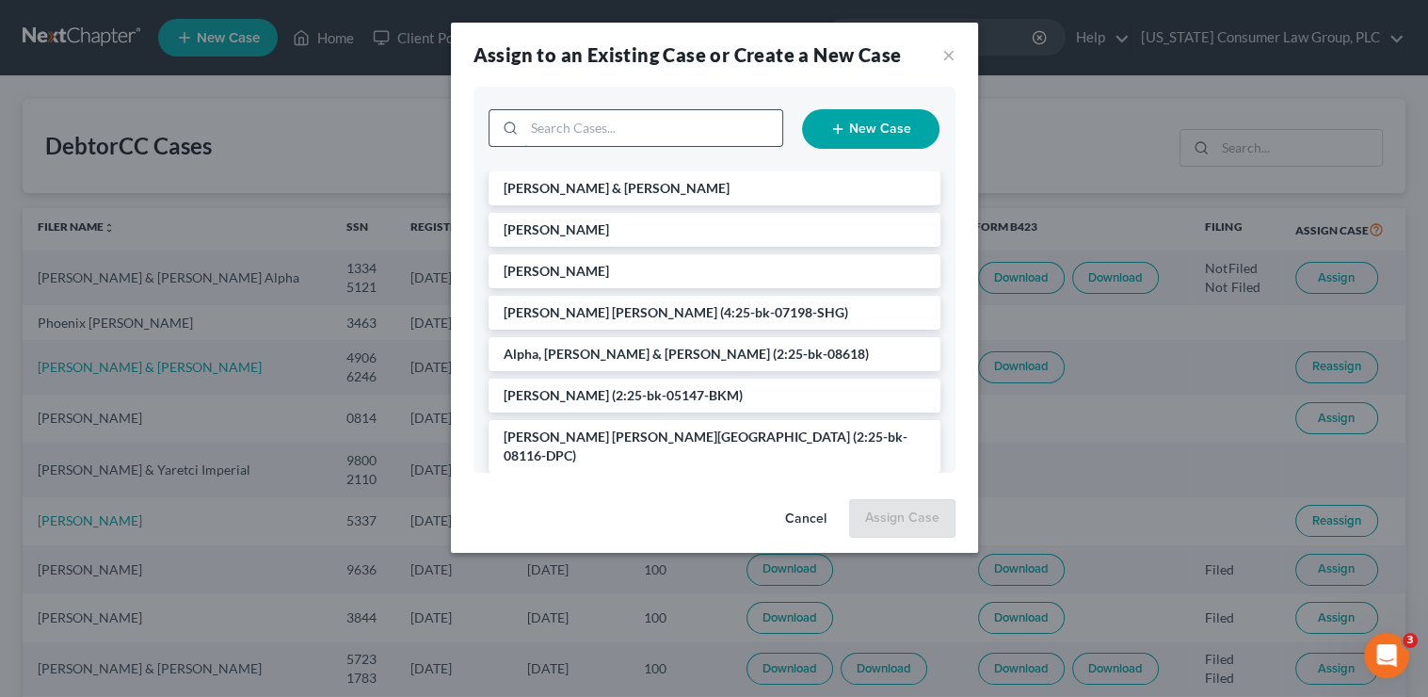
click at [621, 121] on input "search" at bounding box center [653, 128] width 258 height 36
type input "blood"
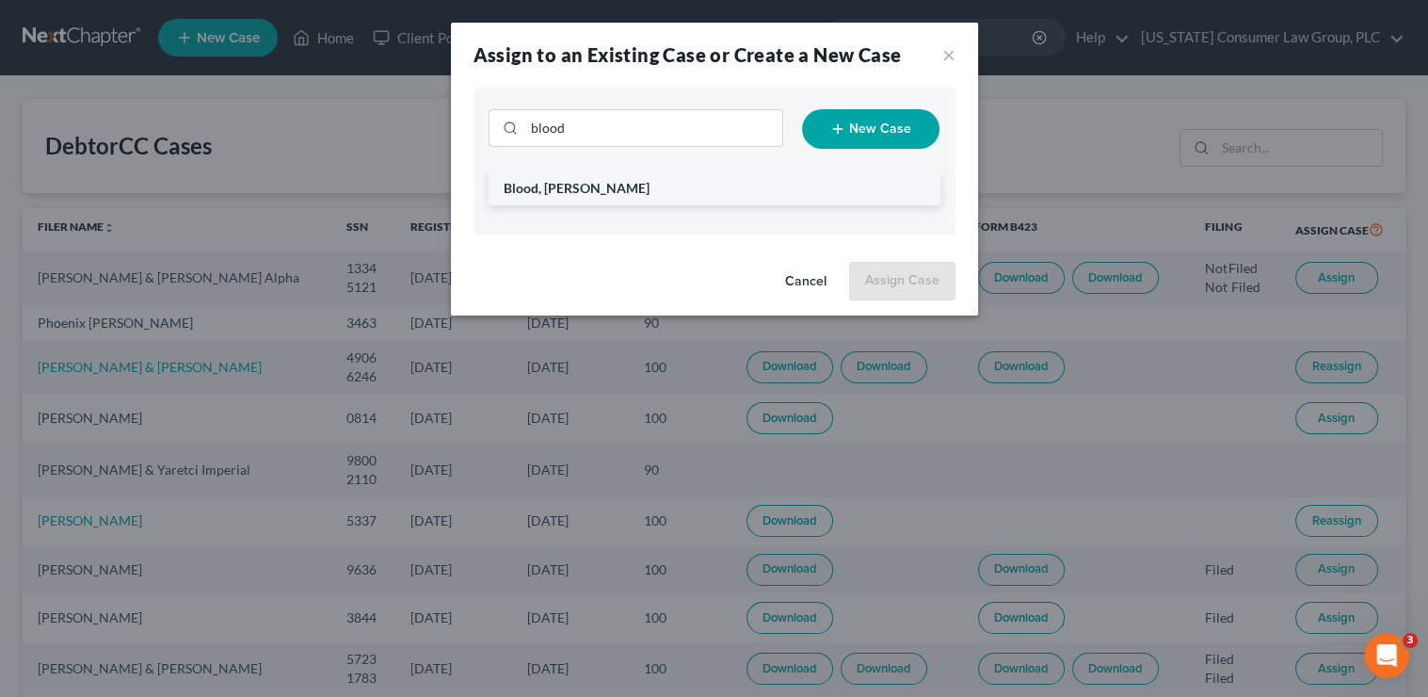
click at [635, 185] on li "Blood, [PERSON_NAME]" at bounding box center [715, 188] width 452 height 34
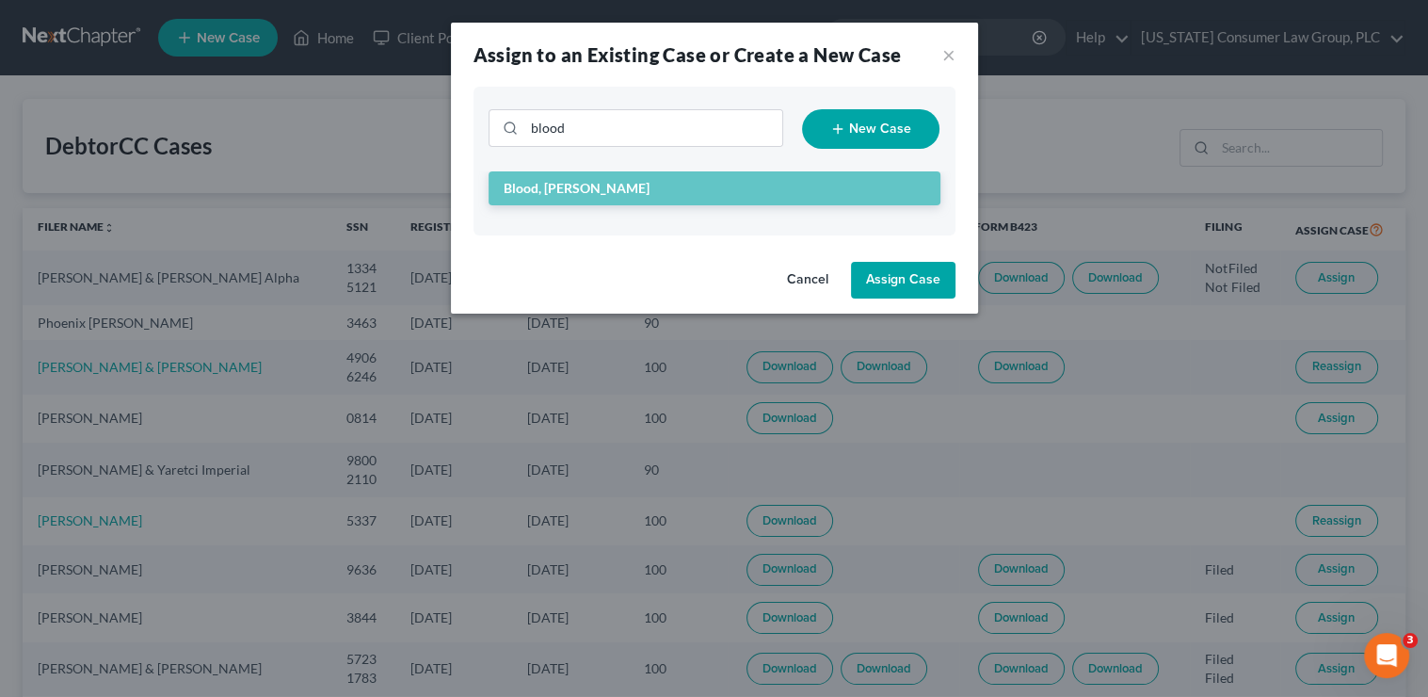
click at [920, 274] on button "Assign Case" at bounding box center [903, 281] width 105 height 38
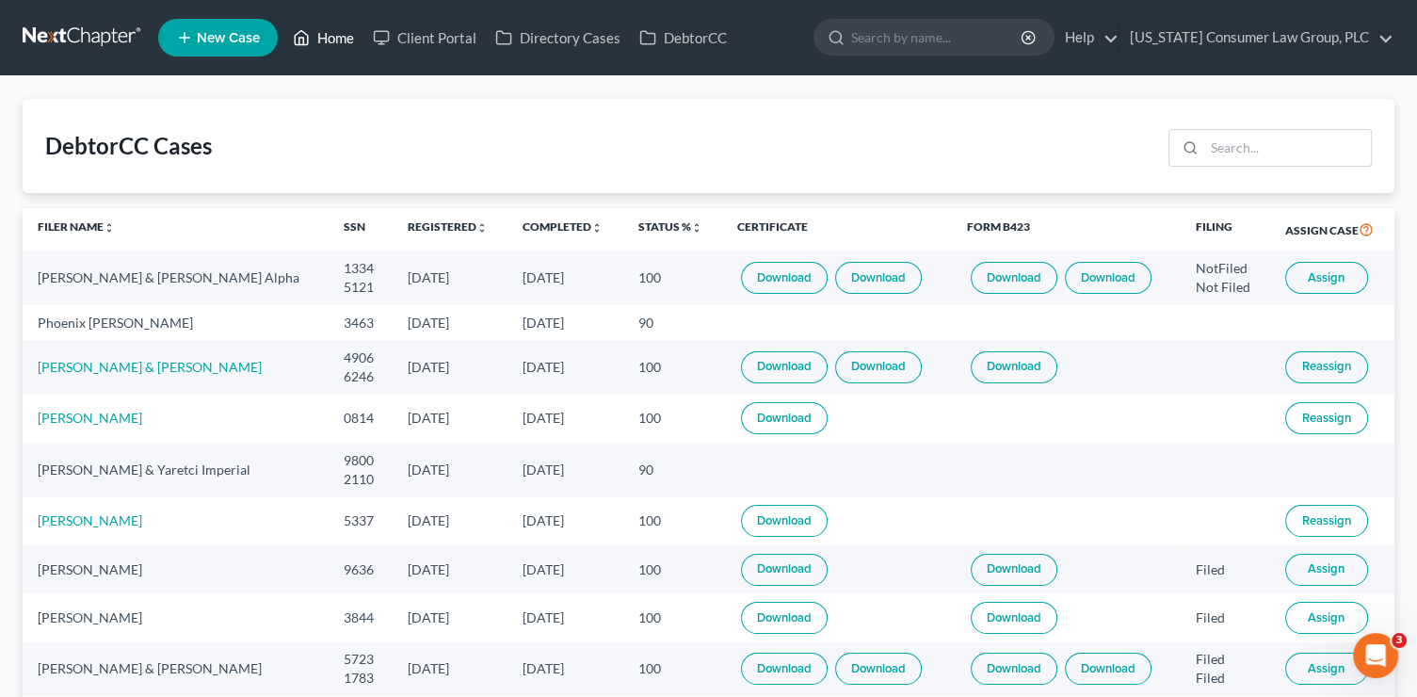
click at [318, 38] on link "Home" at bounding box center [323, 38] width 80 height 34
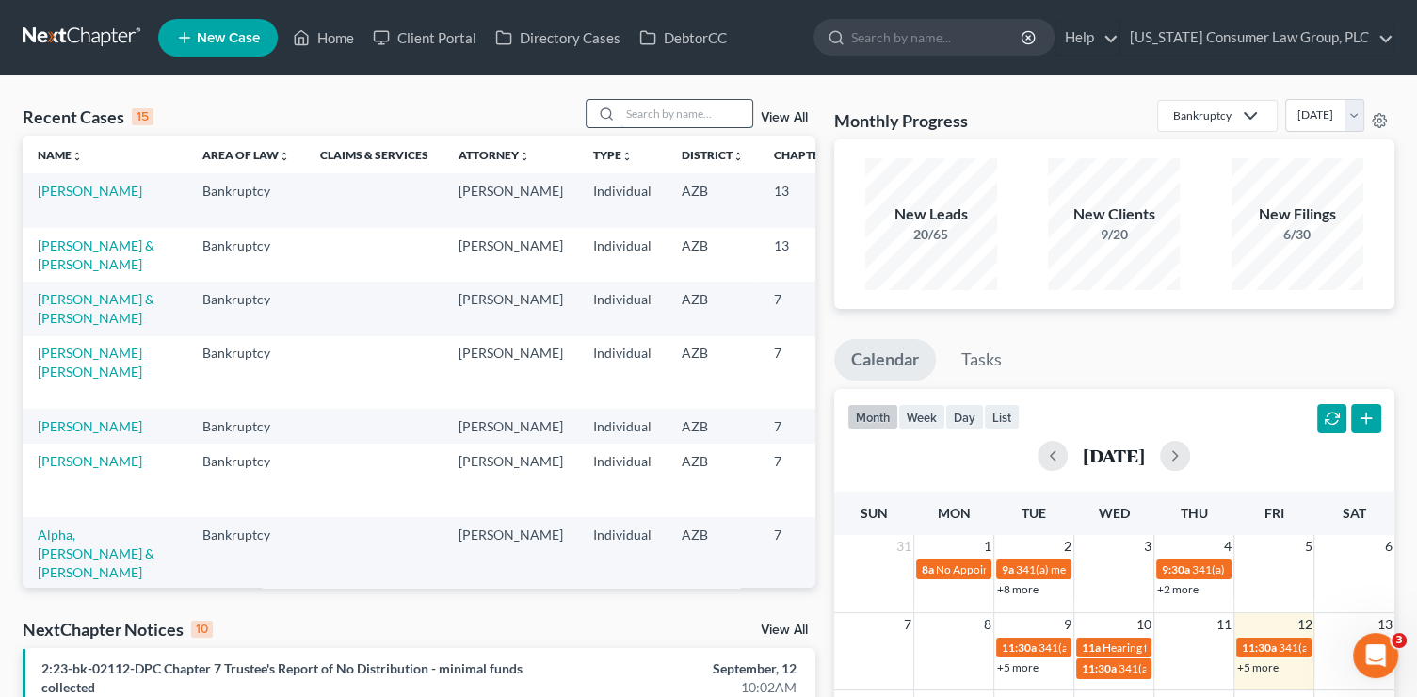
click at [666, 116] on input "search" at bounding box center [686, 113] width 132 height 27
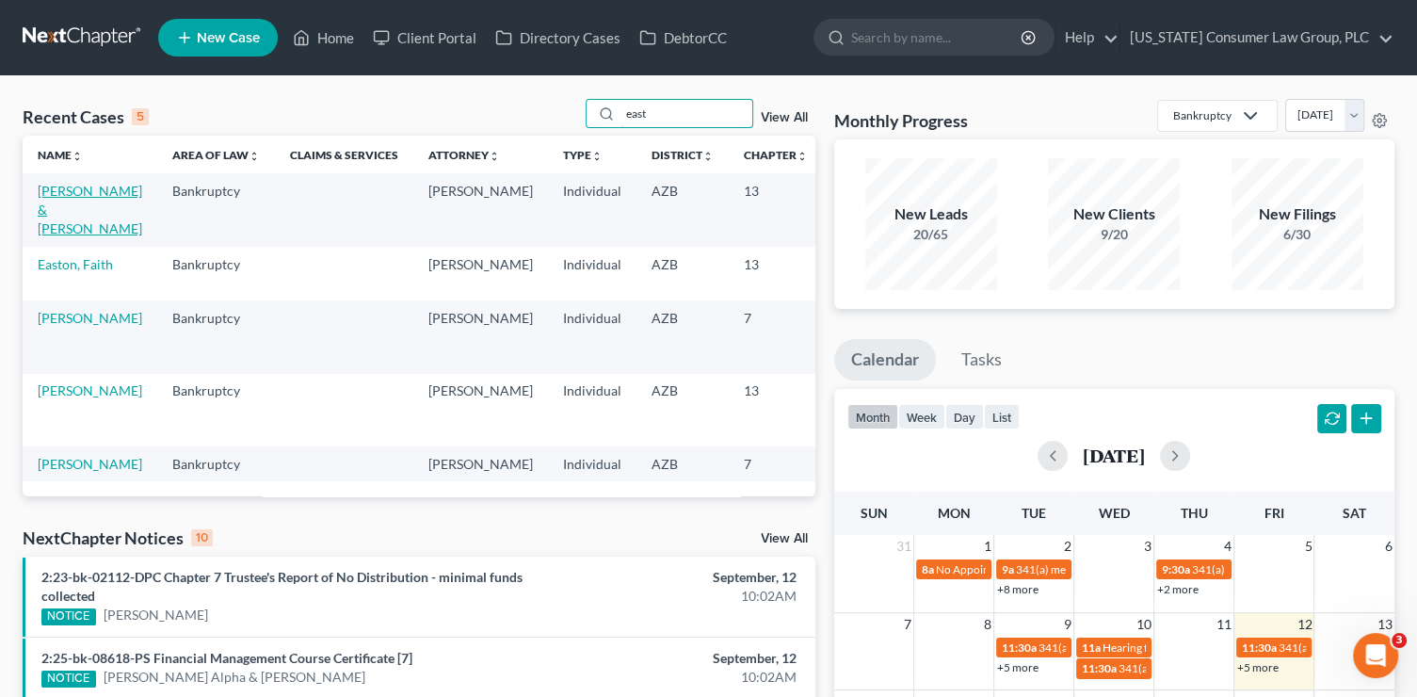
type input "east"
click at [67, 207] on link "[PERSON_NAME] & [PERSON_NAME]" at bounding box center [90, 210] width 105 height 54
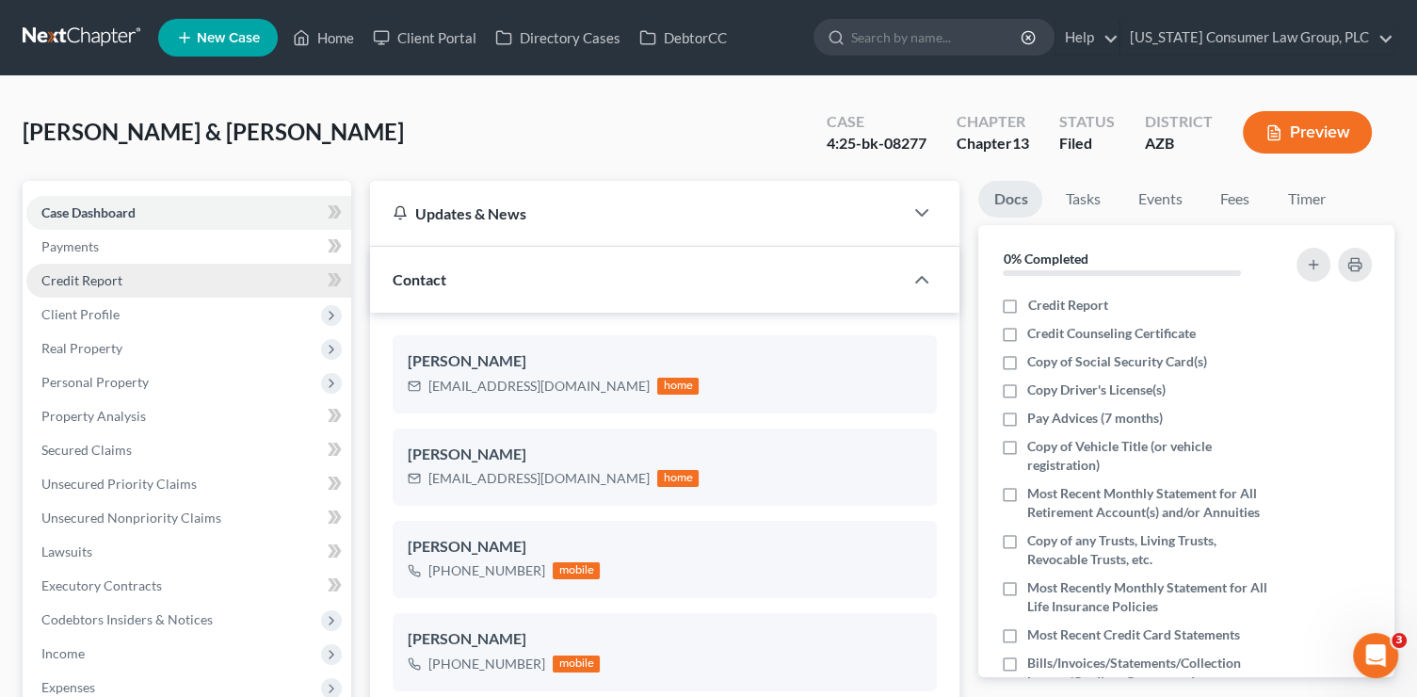
click at [164, 280] on link "Credit Report" at bounding box center [188, 281] width 325 height 34
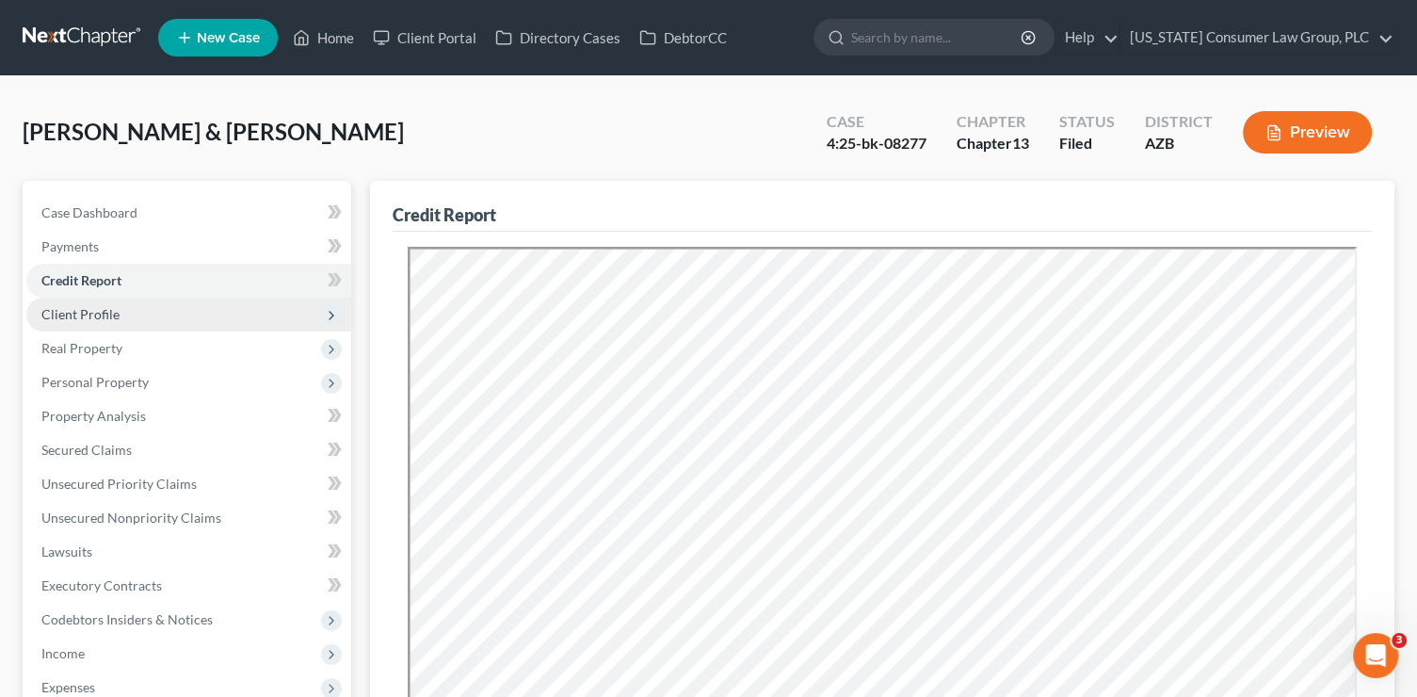
click at [216, 321] on span "Client Profile" at bounding box center [188, 315] width 325 height 34
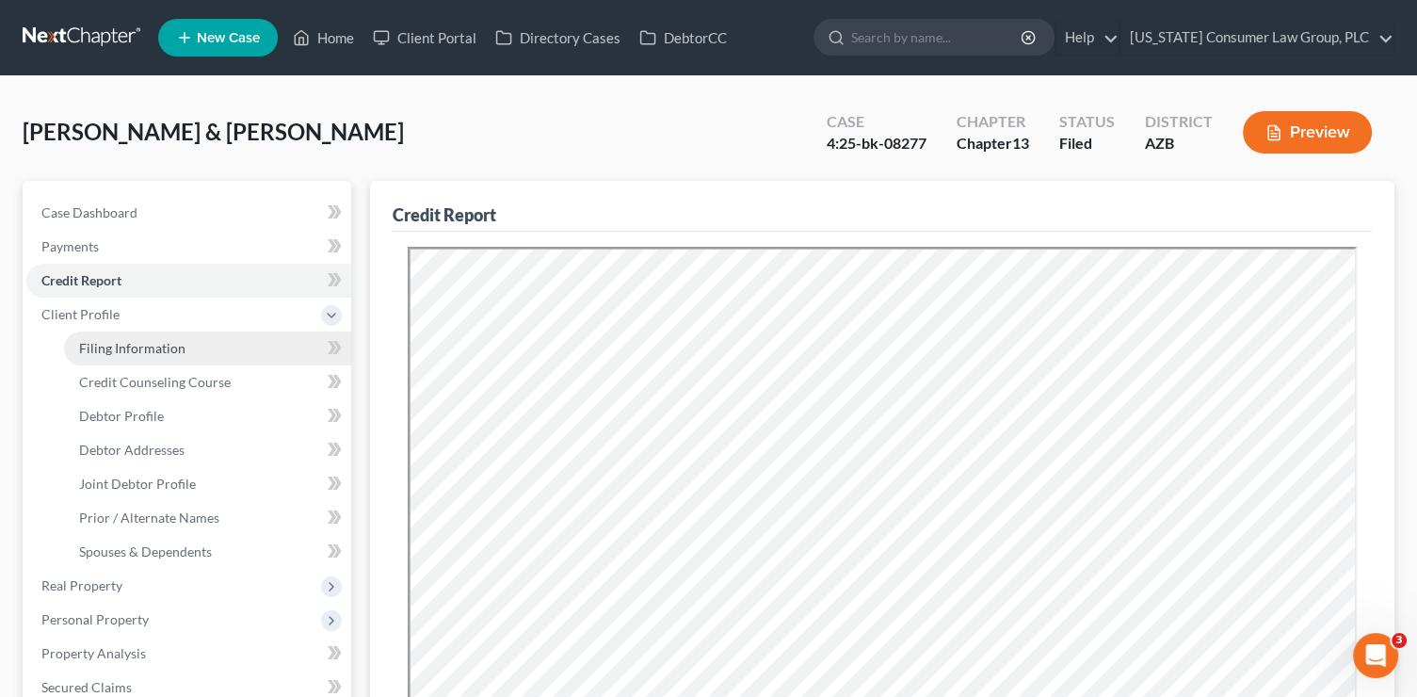
click at [230, 346] on link "Filing Information" at bounding box center [207, 348] width 287 height 34
select select "1"
select select "3"
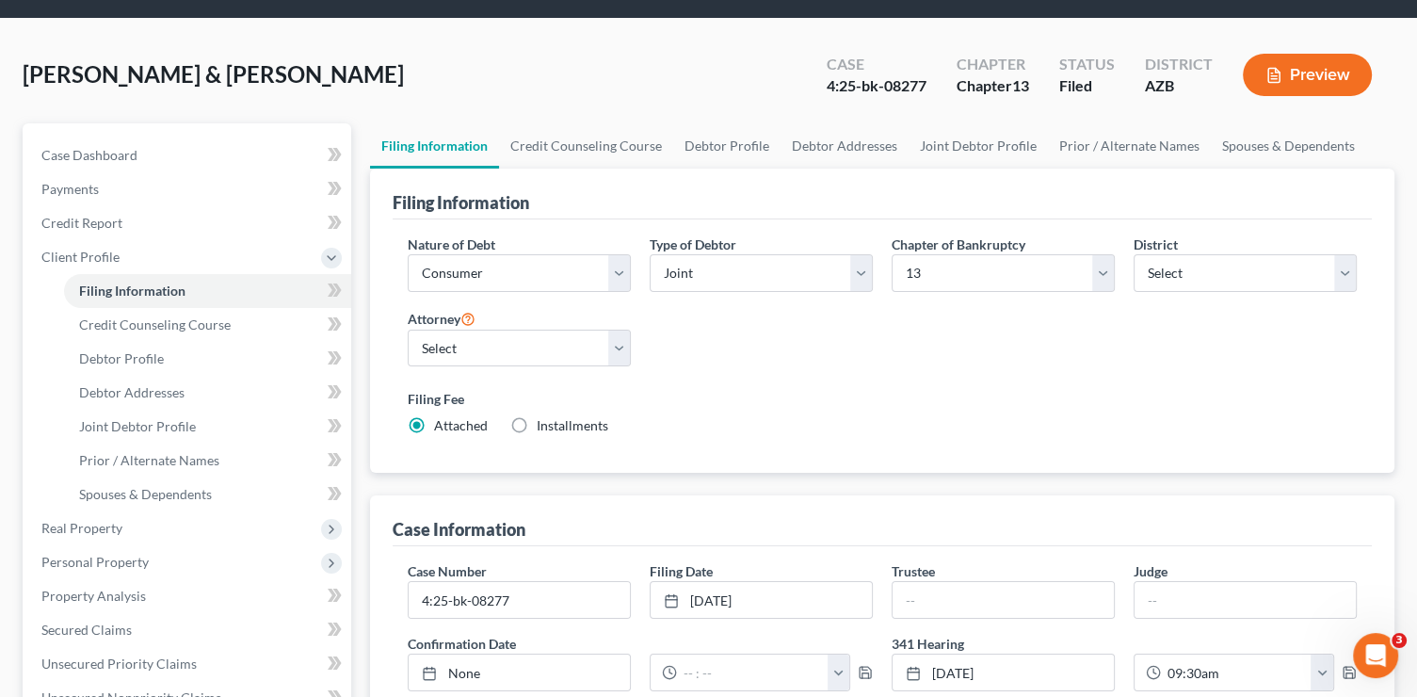
scroll to position [53, 0]
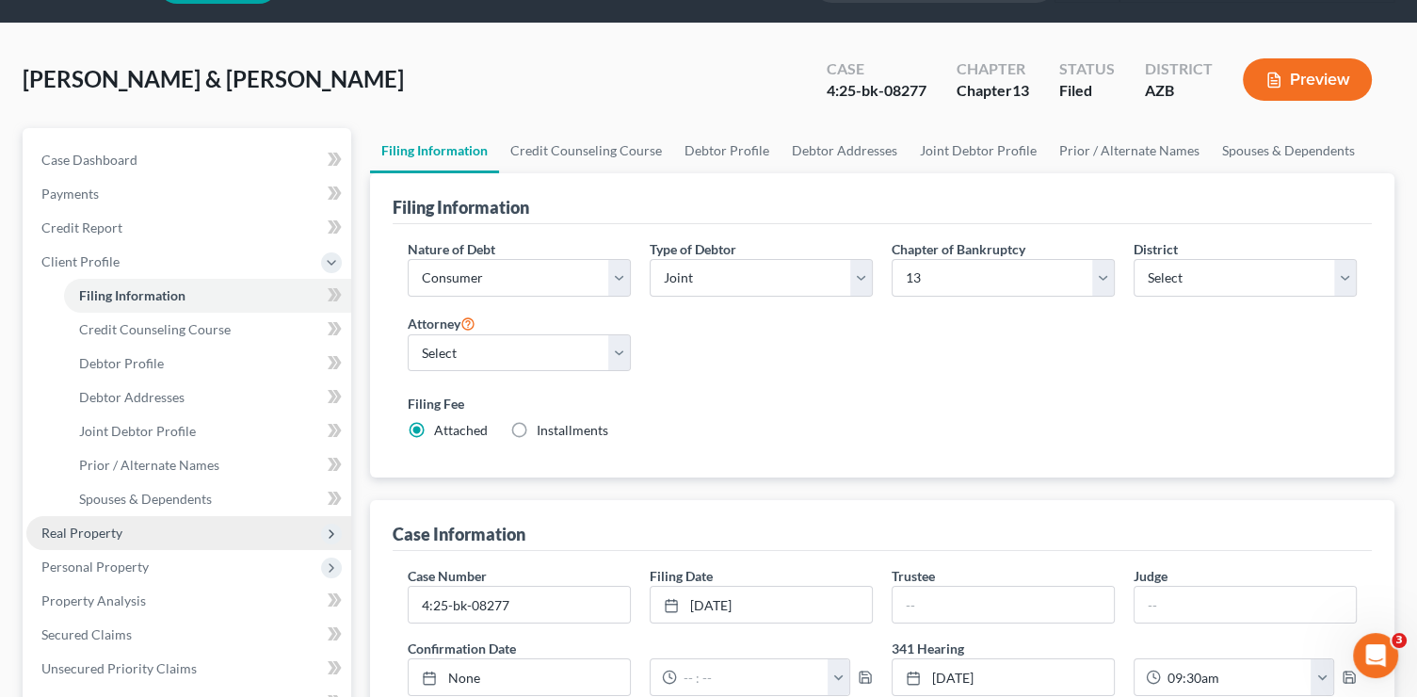
click at [111, 529] on span "Real Property" at bounding box center [81, 532] width 81 height 16
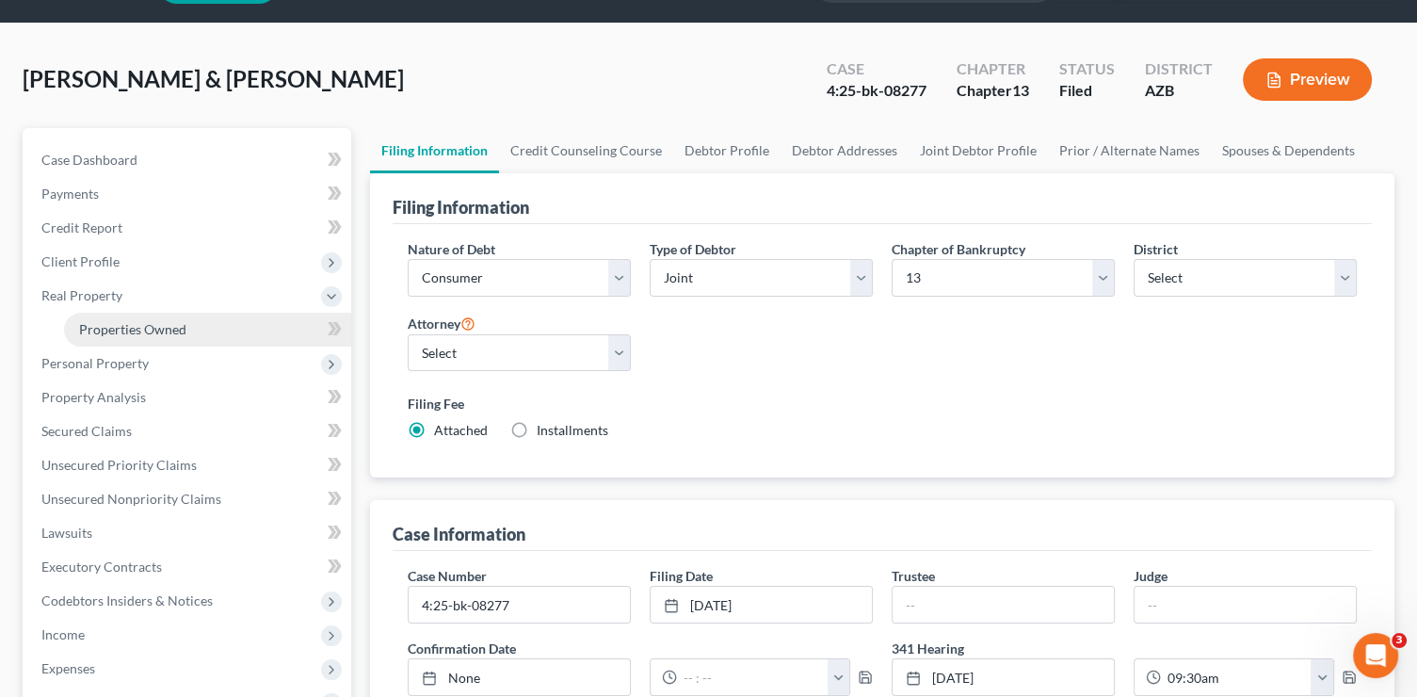
click at [170, 327] on span "Properties Owned" at bounding box center [132, 329] width 107 height 16
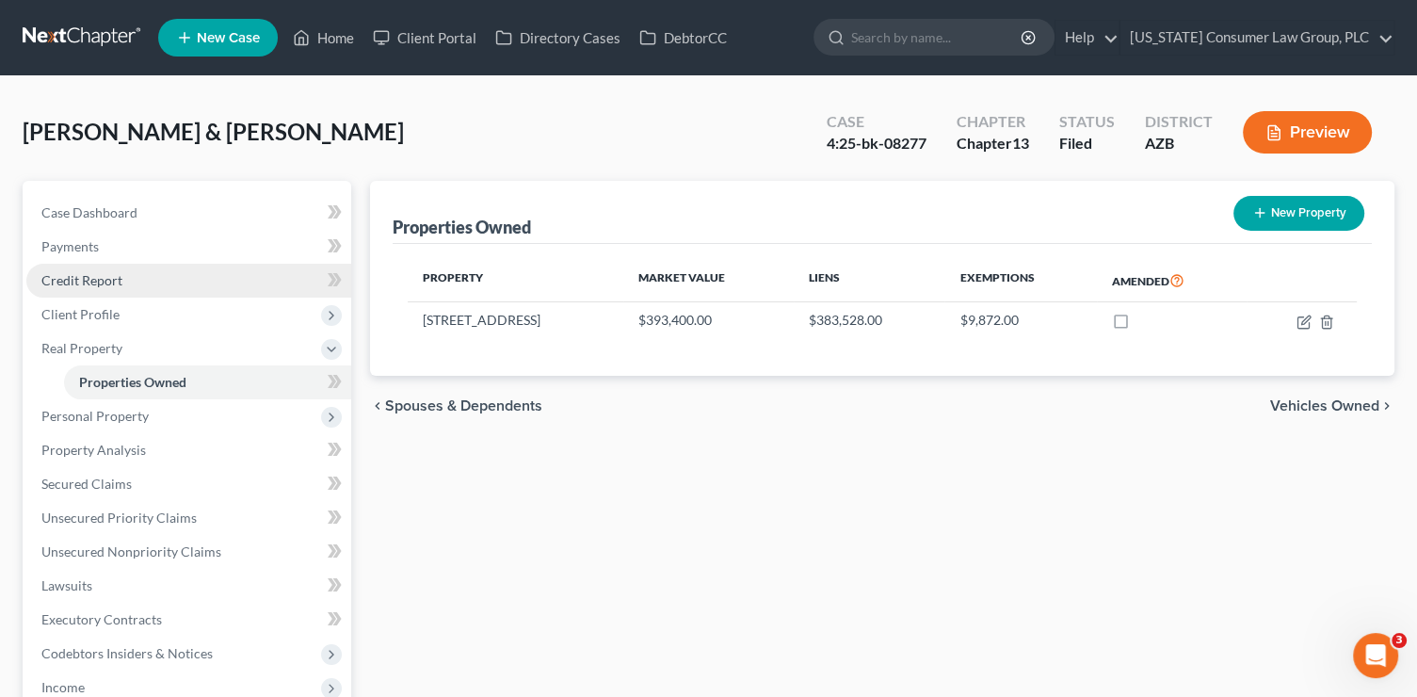
click at [143, 282] on link "Credit Report" at bounding box center [188, 281] width 325 height 34
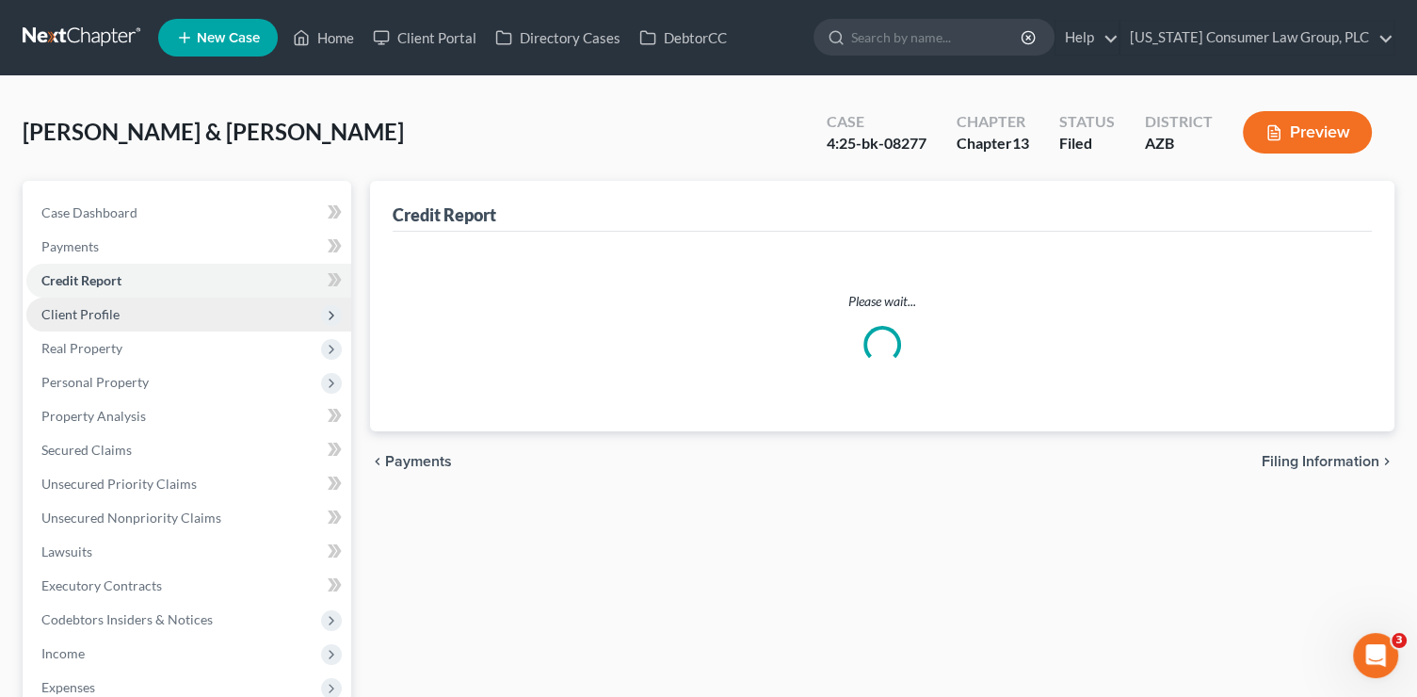
click at [131, 320] on span "Client Profile" at bounding box center [188, 315] width 325 height 34
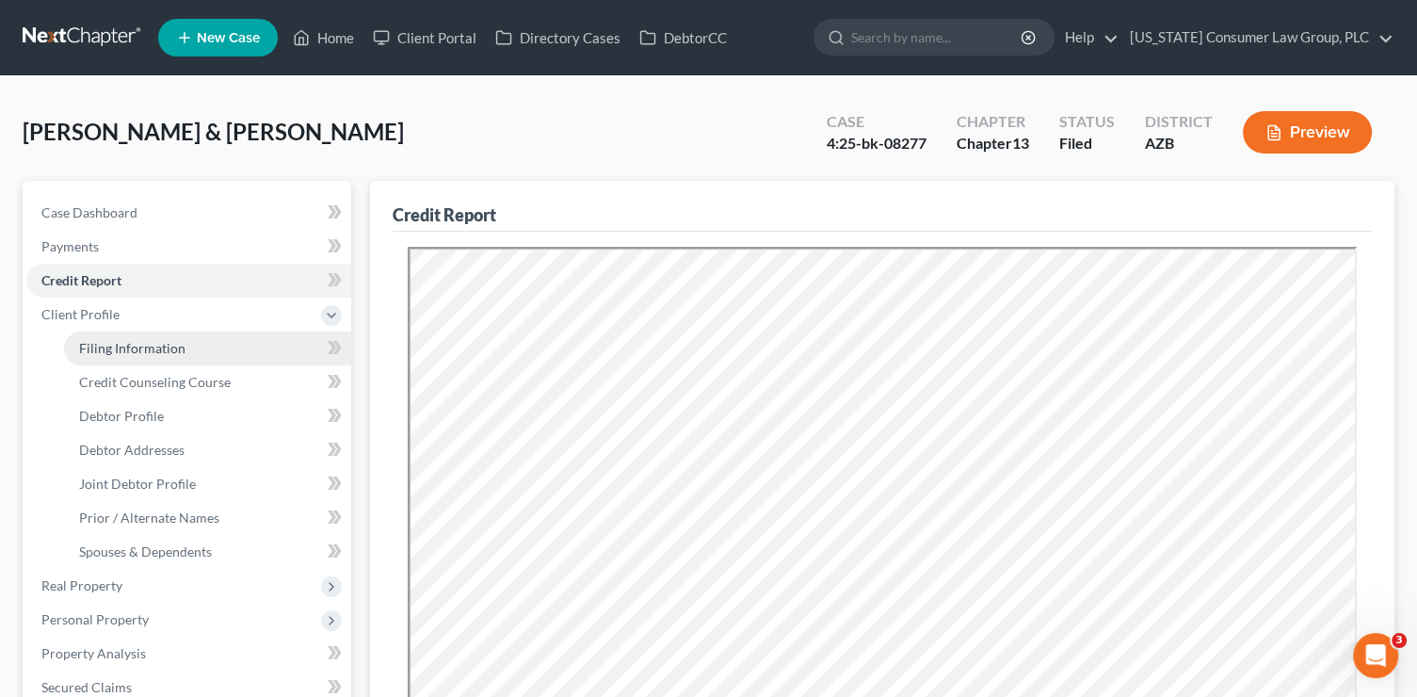
click at [185, 353] on link "Filing Information" at bounding box center [207, 348] width 287 height 34
select select "1"
select select "3"
select select "4"
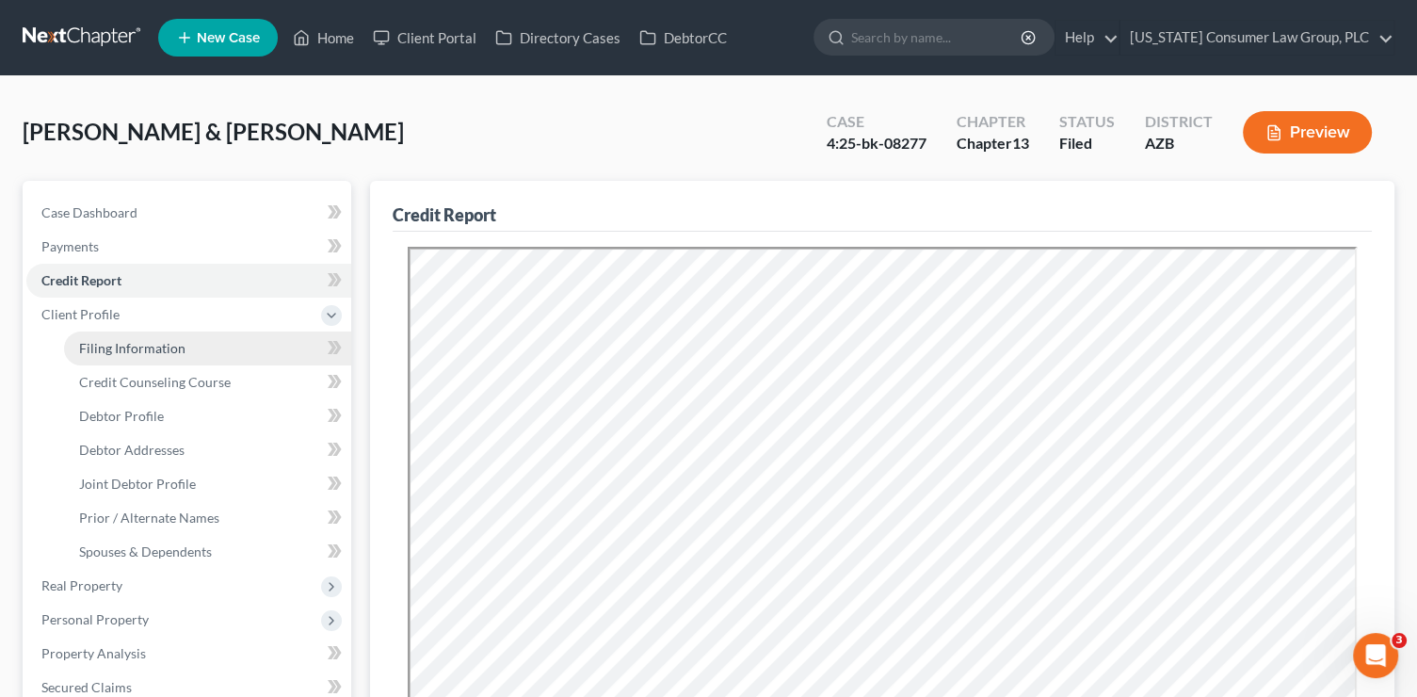
select select "0"
select select "3"
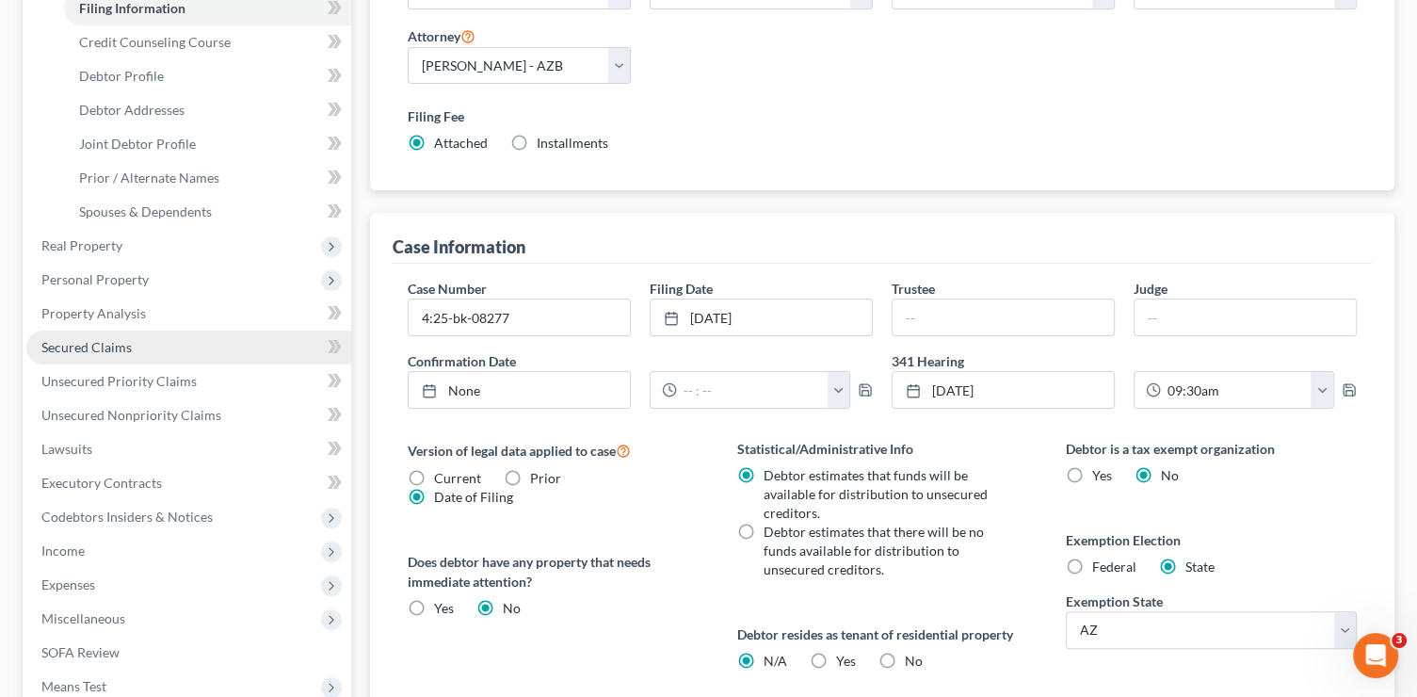
scroll to position [108, 0]
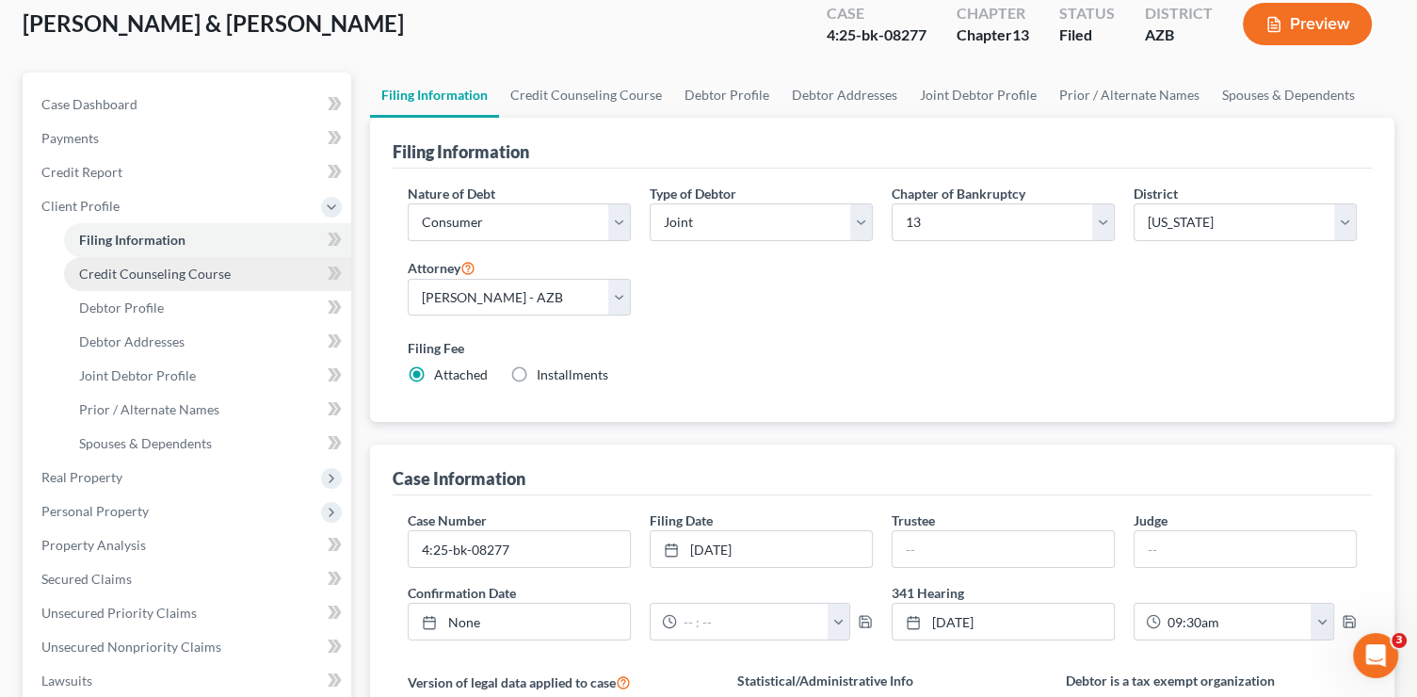
click at [232, 270] on link "Credit Counseling Course" at bounding box center [207, 274] width 287 height 34
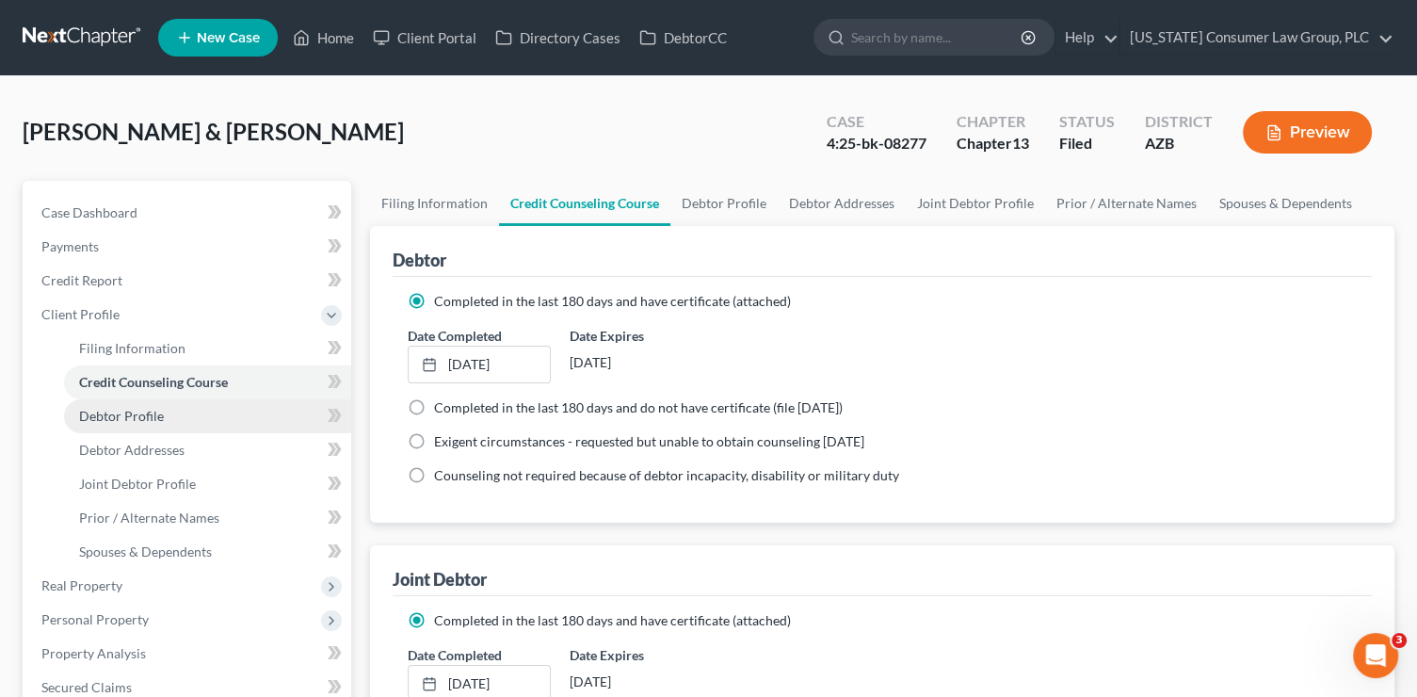
click at [214, 416] on link "Debtor Profile" at bounding box center [207, 416] width 287 height 34
select select "1"
select select "4"
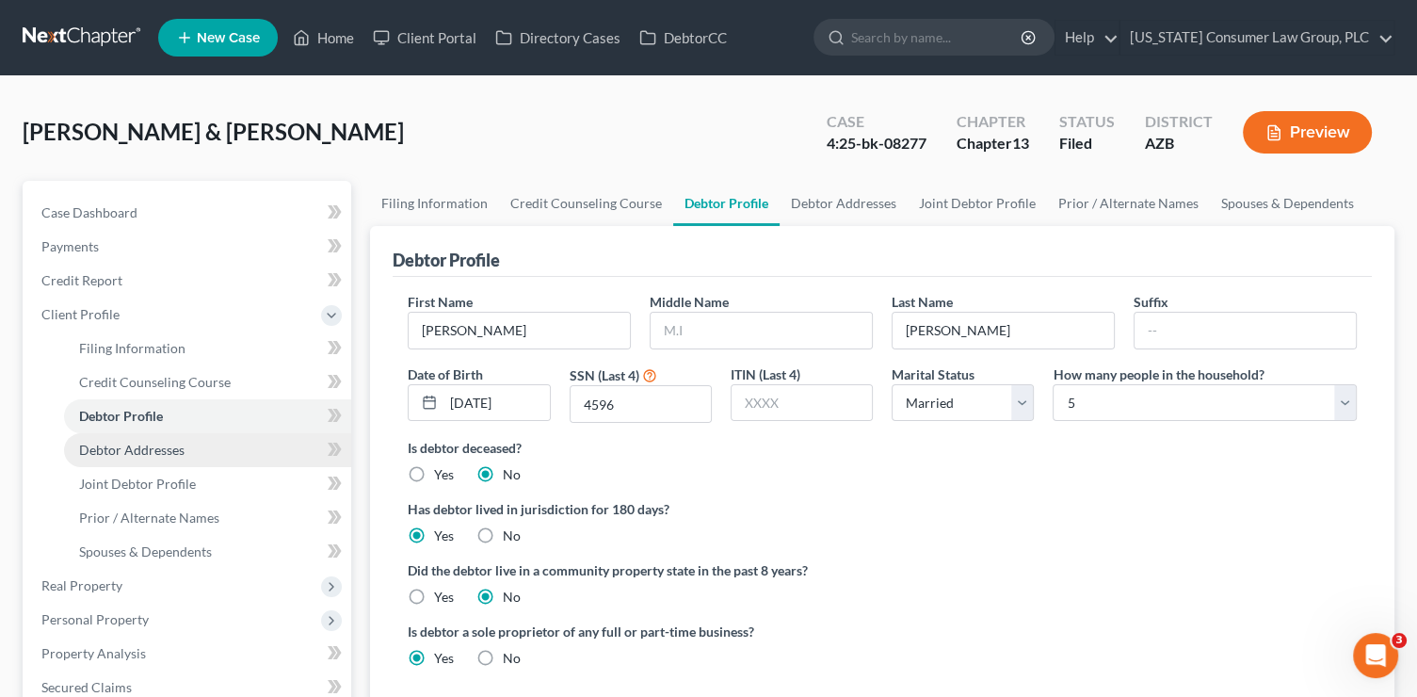
click at [214, 441] on link "Debtor Addresses" at bounding box center [207, 450] width 287 height 34
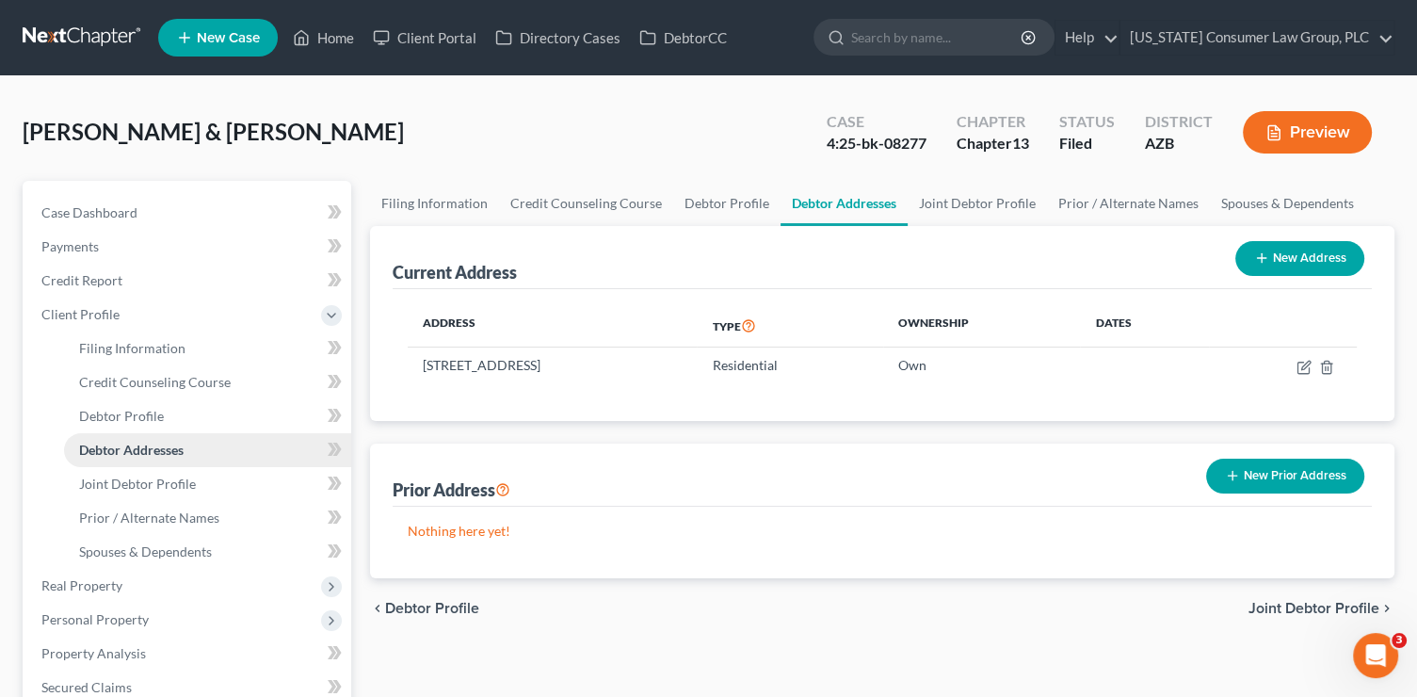
click at [206, 442] on link "Debtor Addresses" at bounding box center [207, 450] width 287 height 34
click at [215, 410] on link "Debtor Profile" at bounding box center [207, 416] width 287 height 34
select select "1"
select select "4"
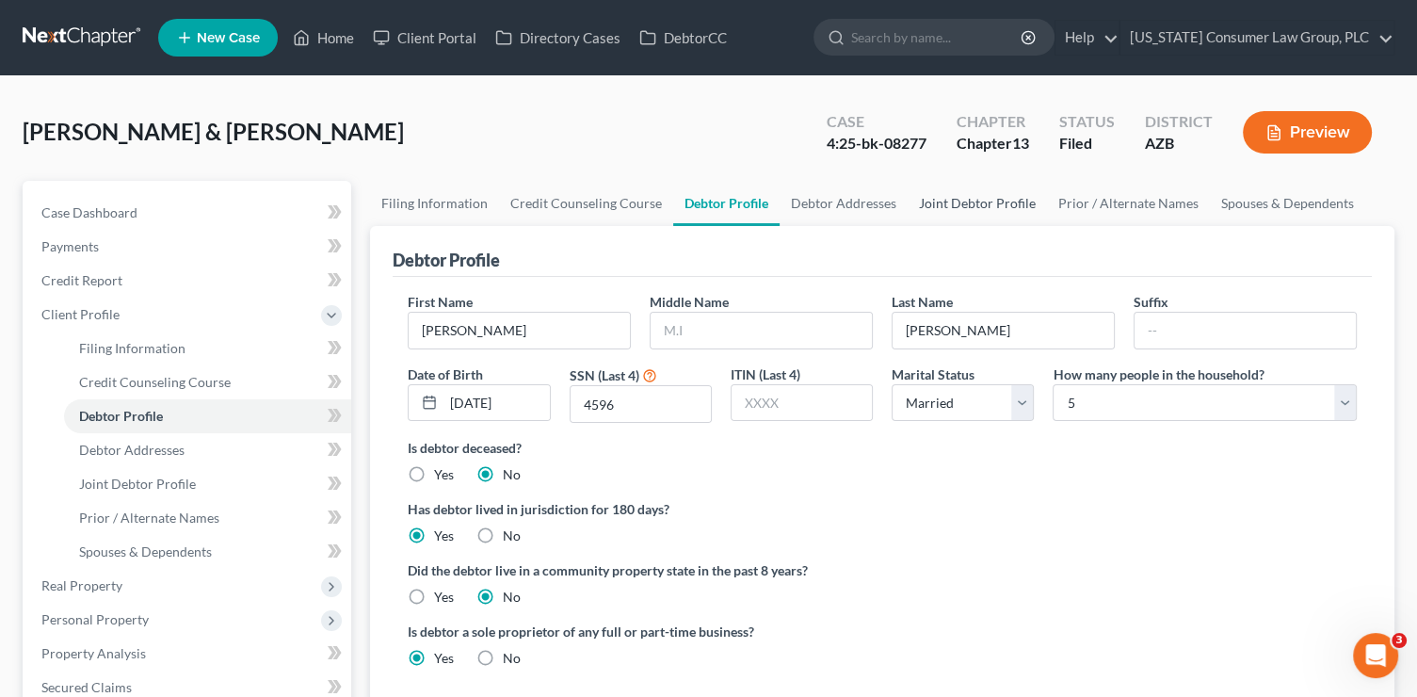
click at [932, 198] on link "Joint Debtor Profile" at bounding box center [977, 203] width 139 height 45
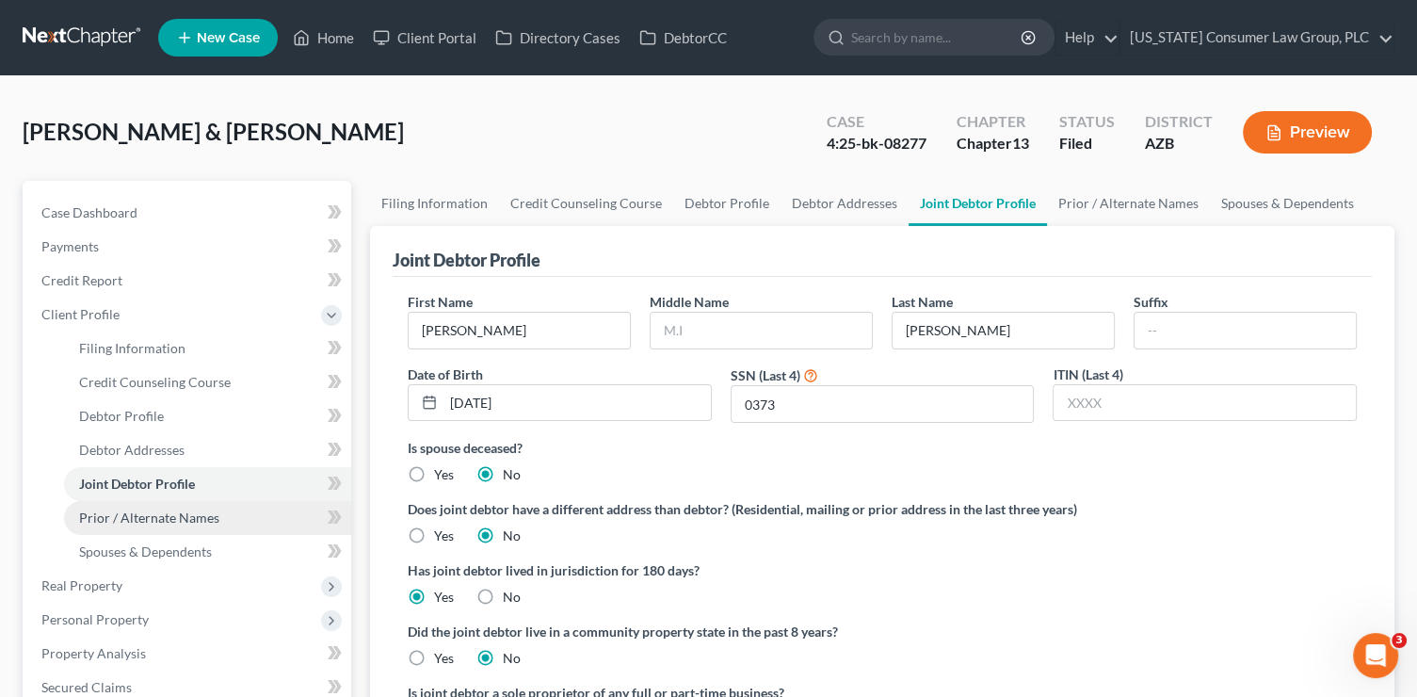
click at [231, 512] on link "Prior / Alternate Names" at bounding box center [207, 518] width 287 height 34
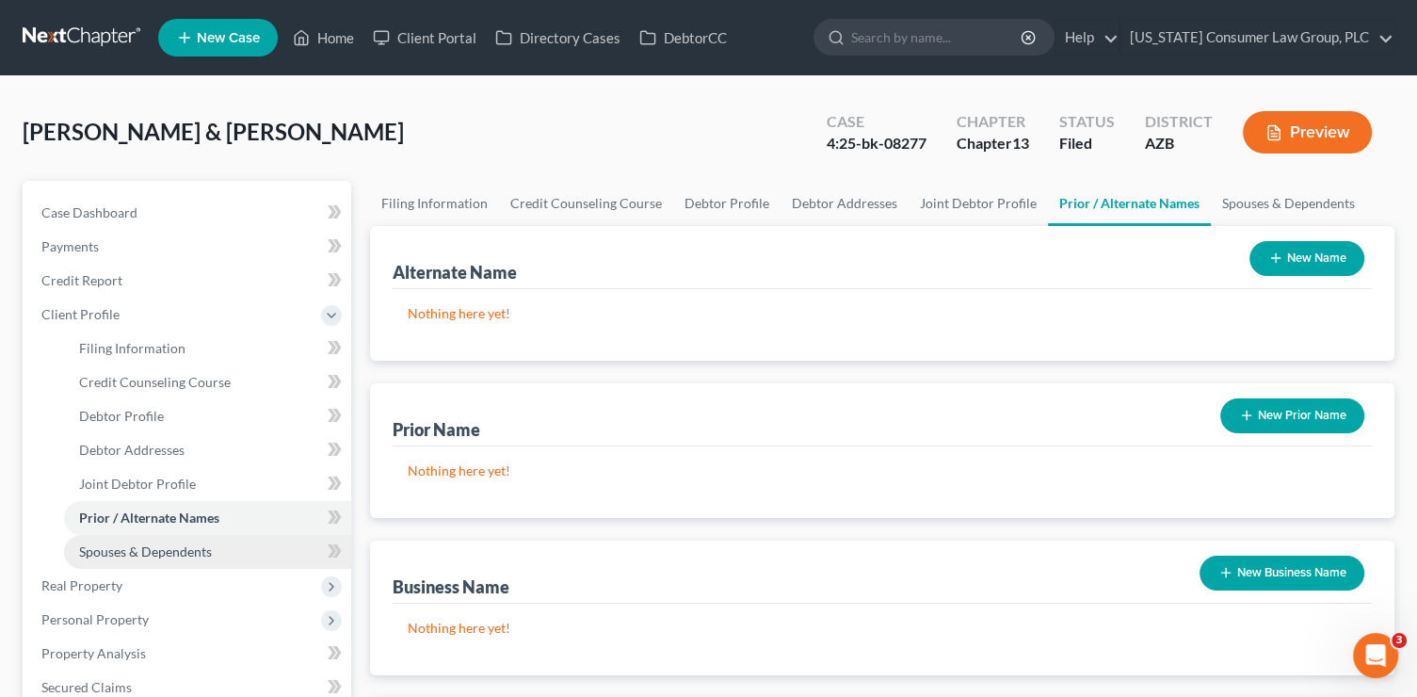
click at [232, 557] on link "Spouses & Dependents" at bounding box center [207, 552] width 287 height 34
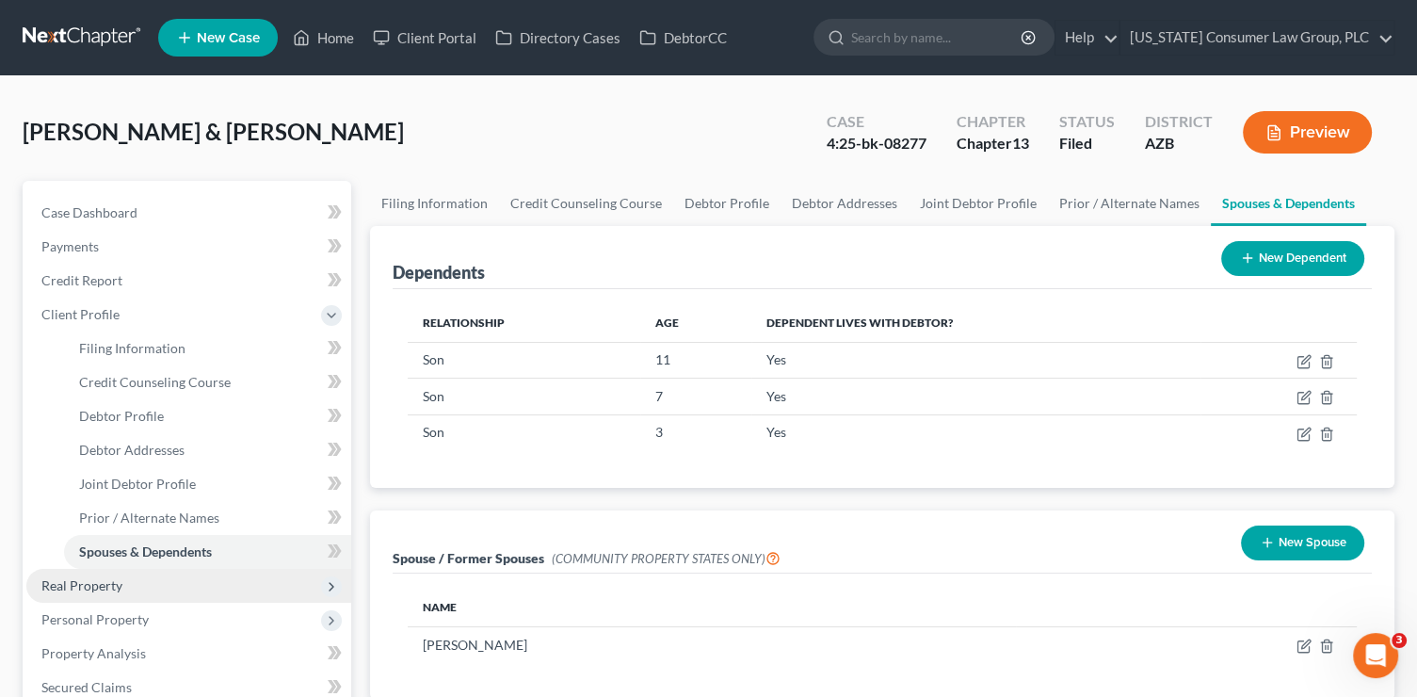
click at [192, 578] on span "Real Property" at bounding box center [188, 586] width 325 height 34
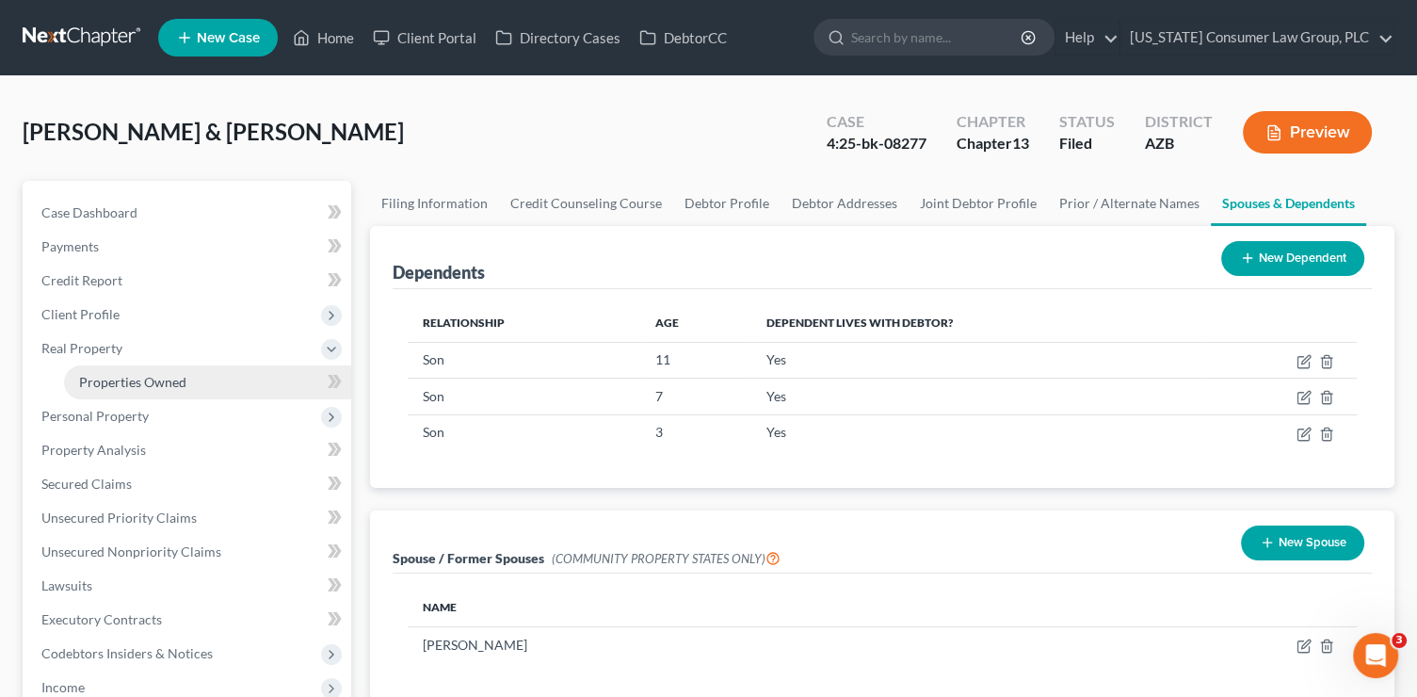
click at [164, 386] on span "Properties Owned" at bounding box center [132, 382] width 107 height 16
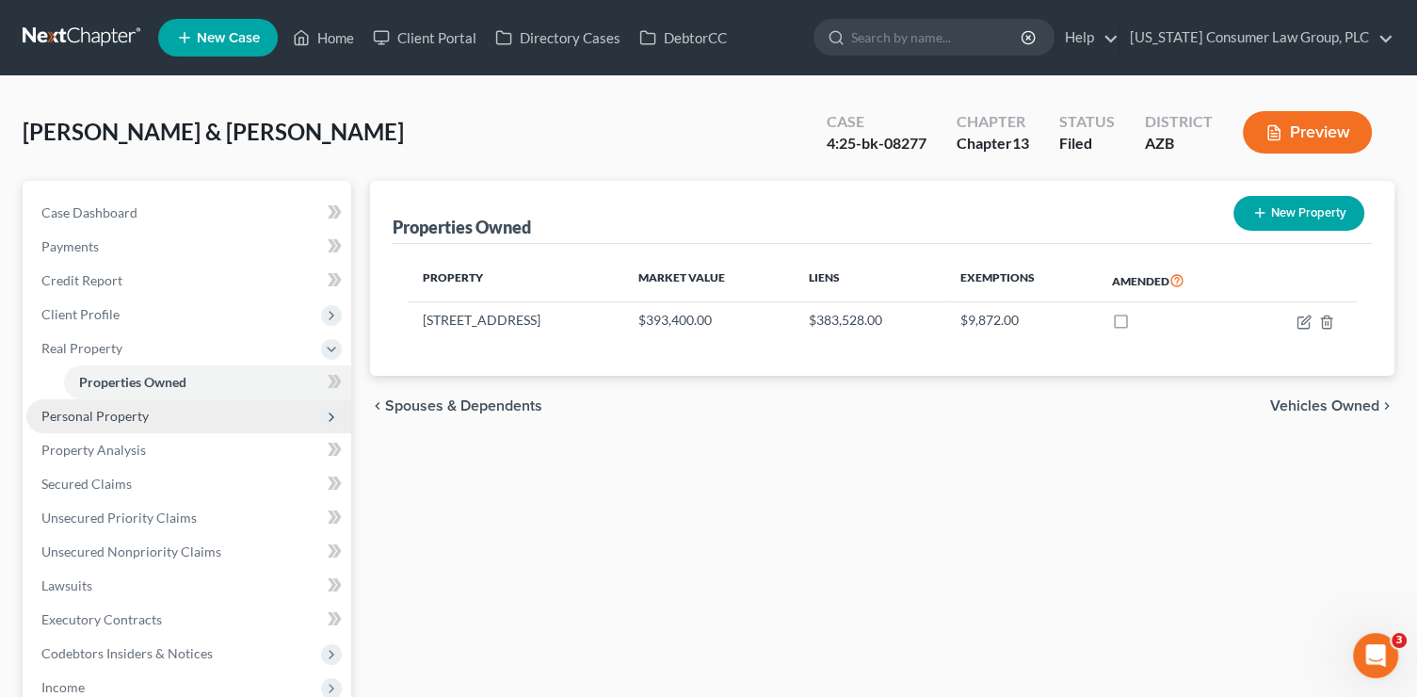
click at [156, 416] on span "Personal Property" at bounding box center [188, 416] width 325 height 34
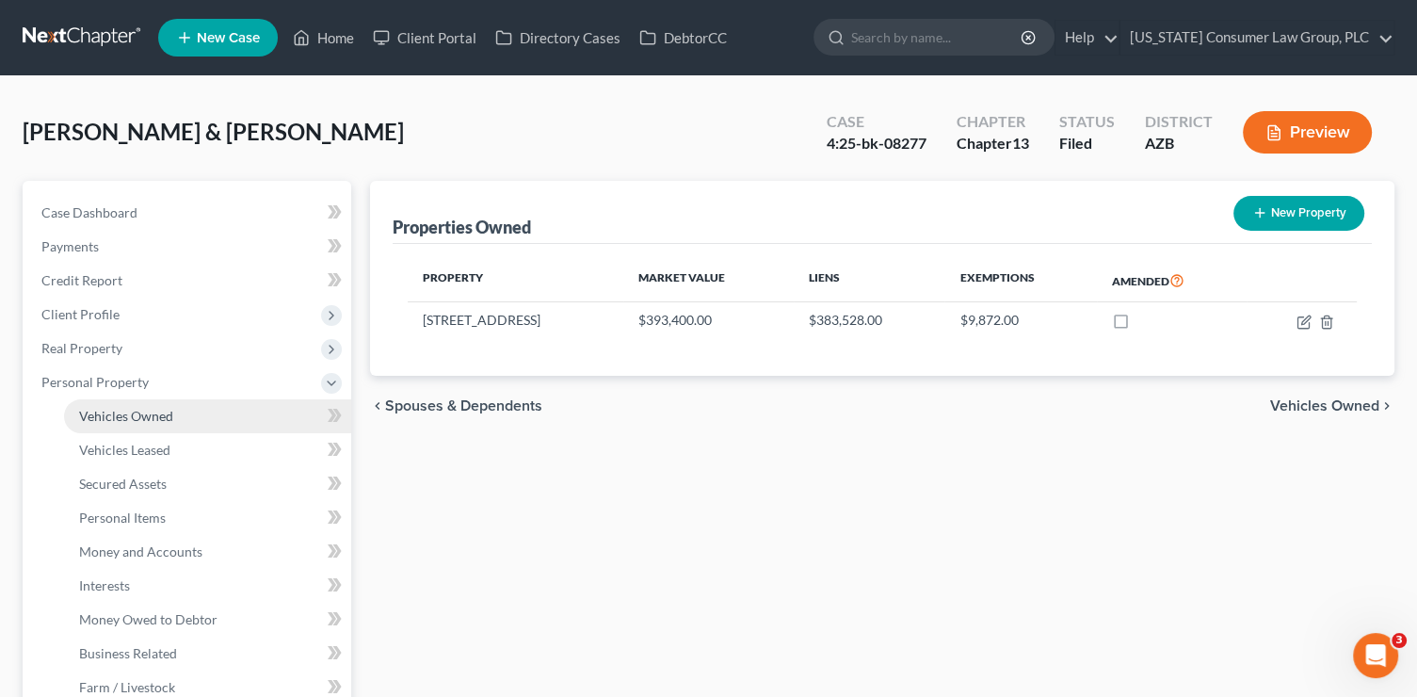
click at [157, 415] on span "Vehicles Owned" at bounding box center [126, 416] width 94 height 16
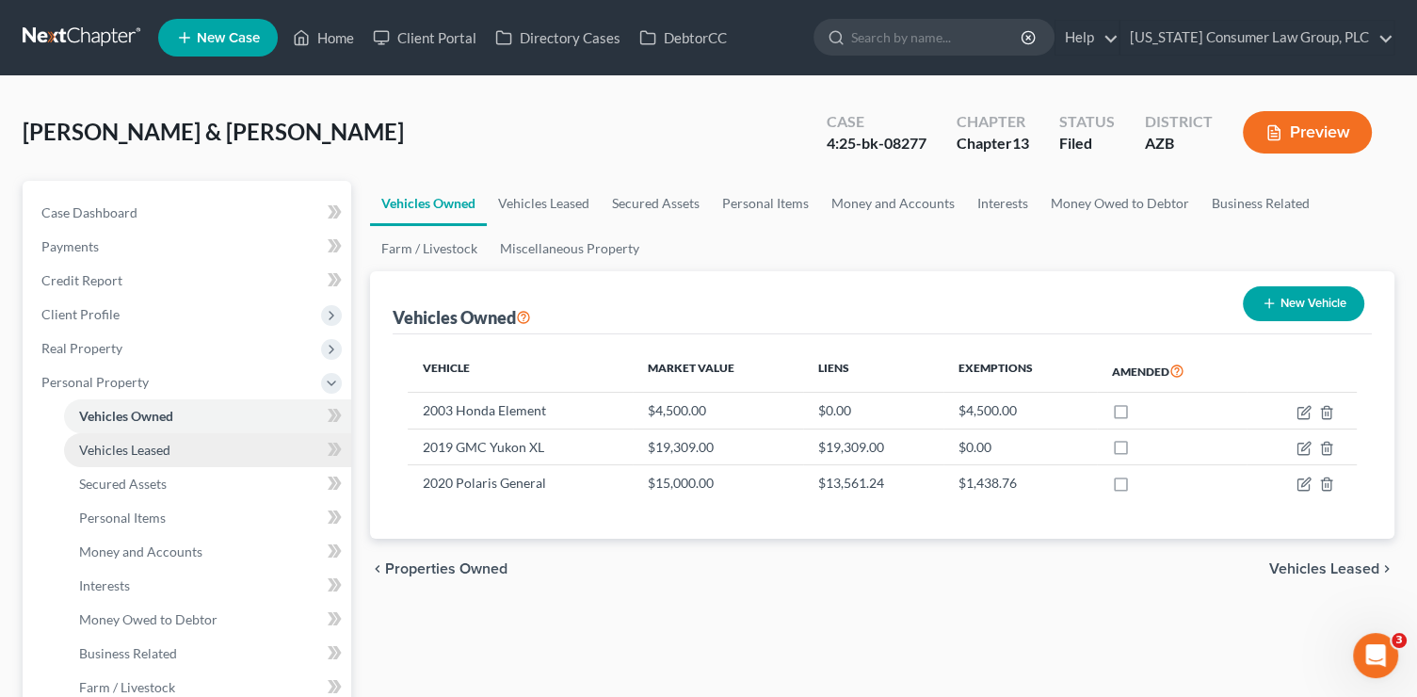
click at [265, 446] on link "Vehicles Leased" at bounding box center [207, 450] width 287 height 34
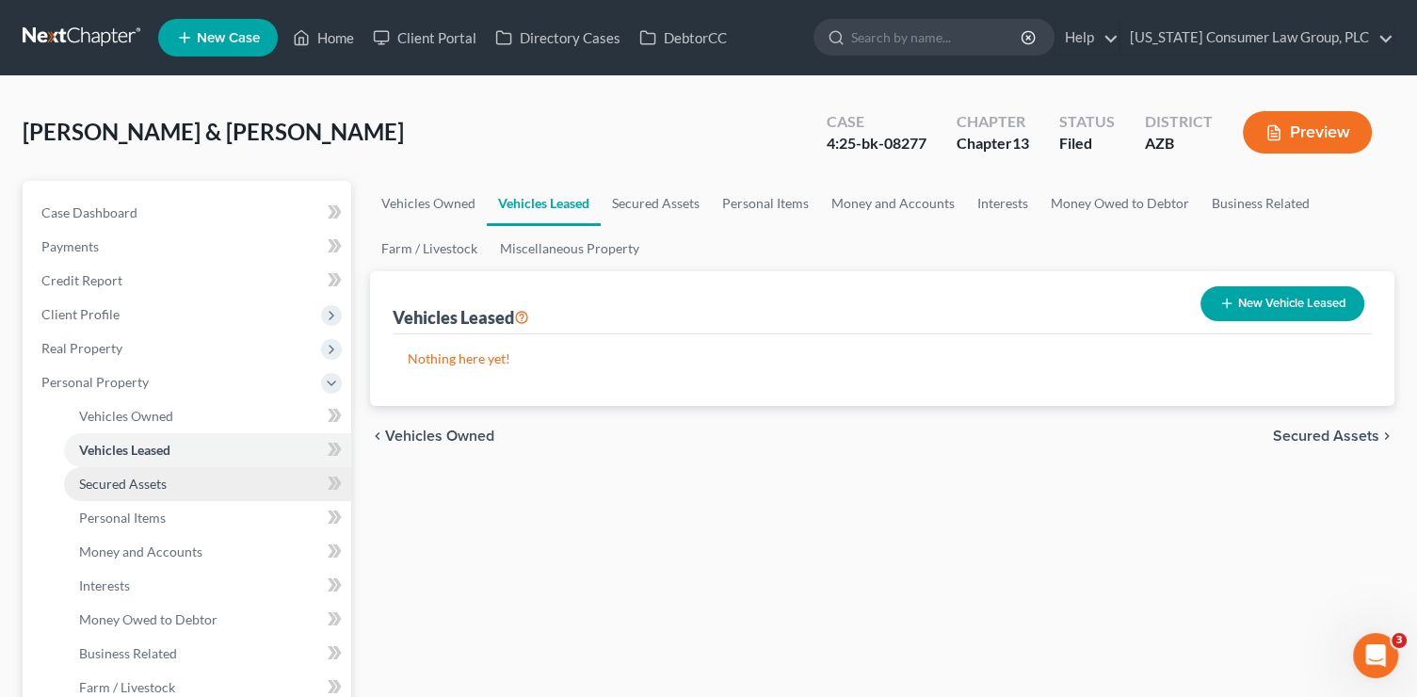
click at [265, 467] on link "Secured Assets" at bounding box center [207, 484] width 287 height 34
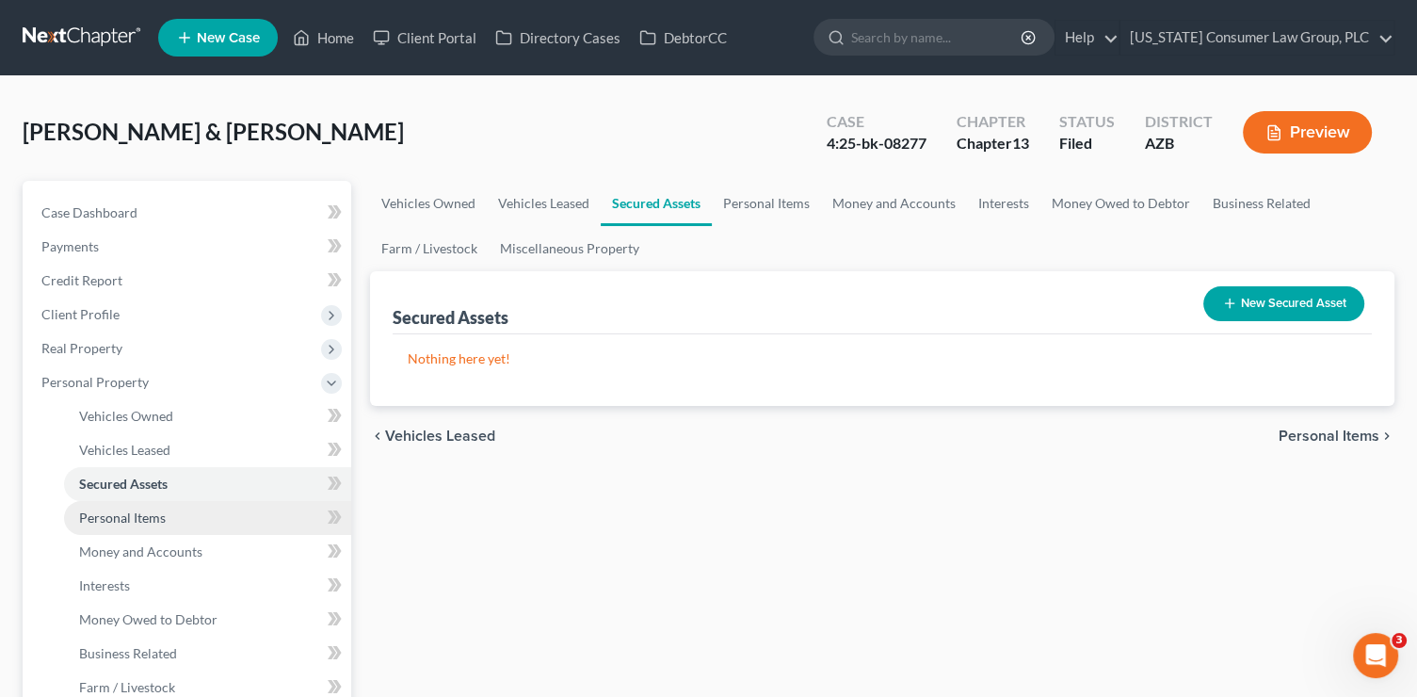
click at [266, 512] on link "Personal Items" at bounding box center [207, 518] width 287 height 34
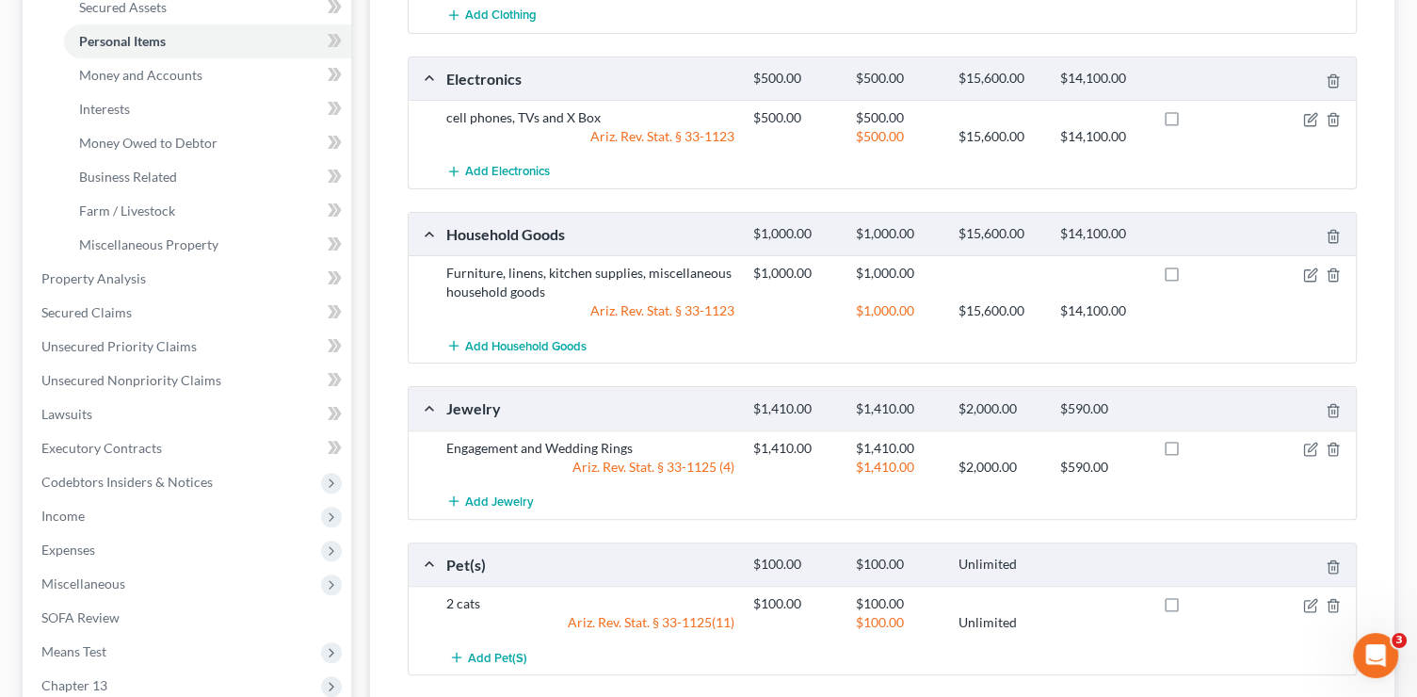
scroll to position [282, 0]
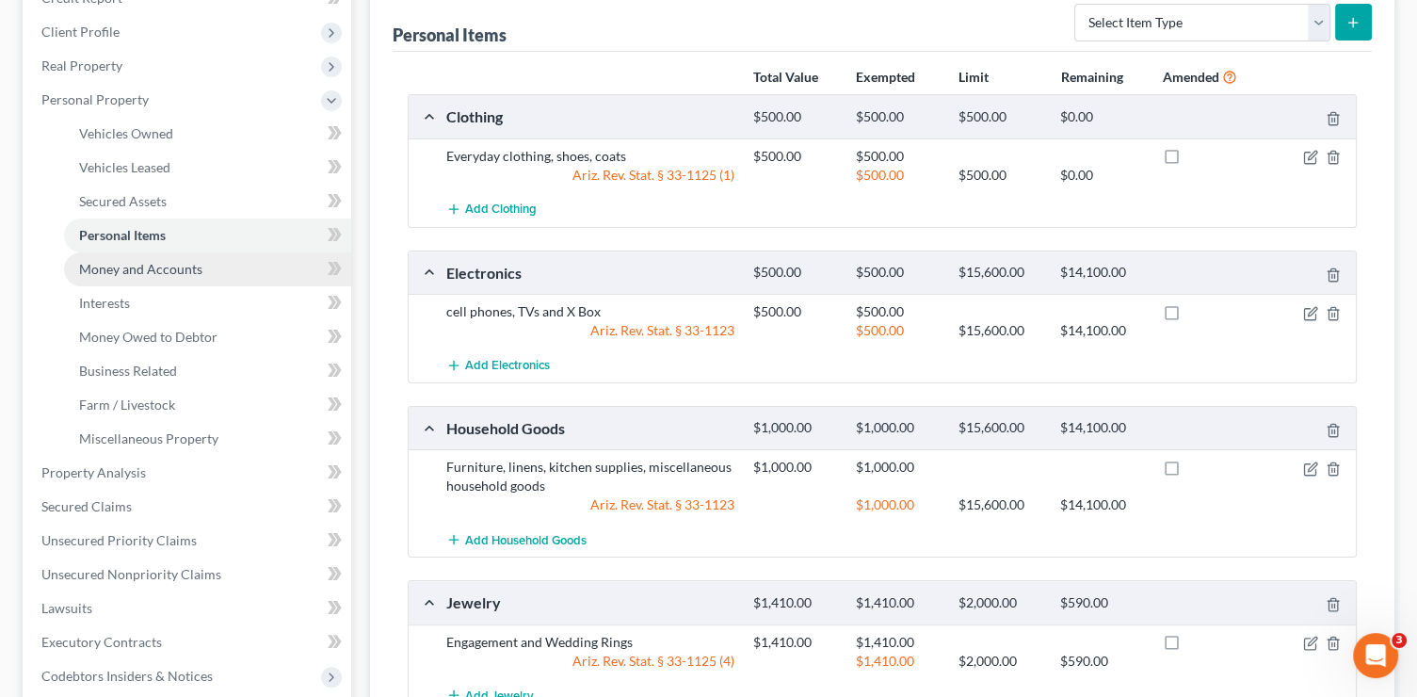
click at [298, 258] on link "Money and Accounts" at bounding box center [207, 269] width 287 height 34
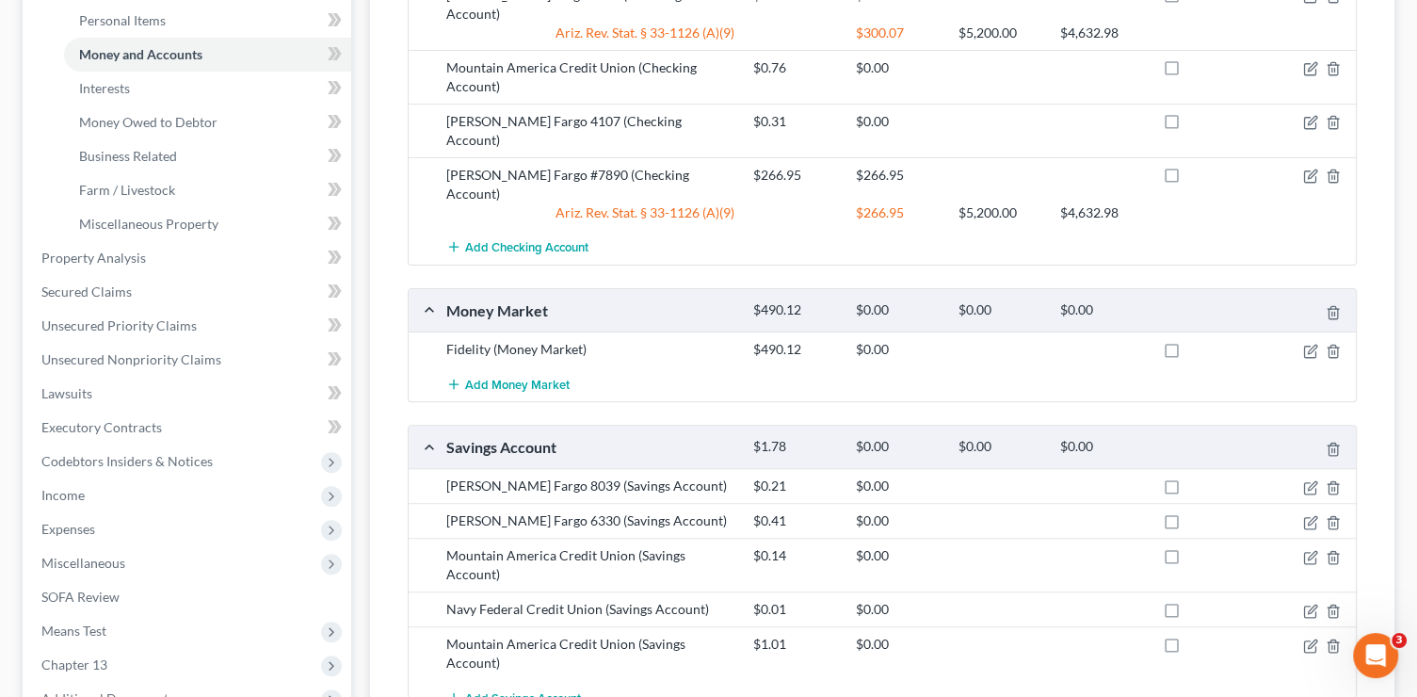
scroll to position [346, 0]
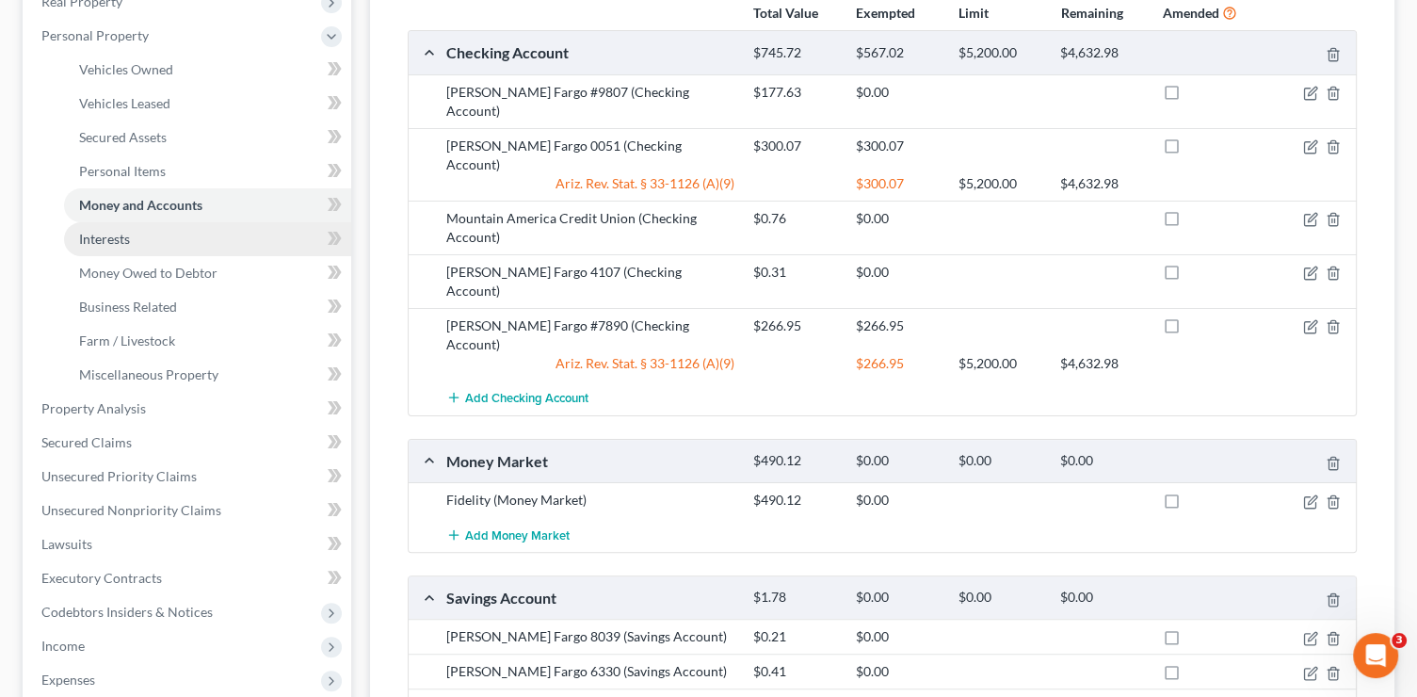
click at [238, 235] on link "Interests" at bounding box center [207, 239] width 287 height 34
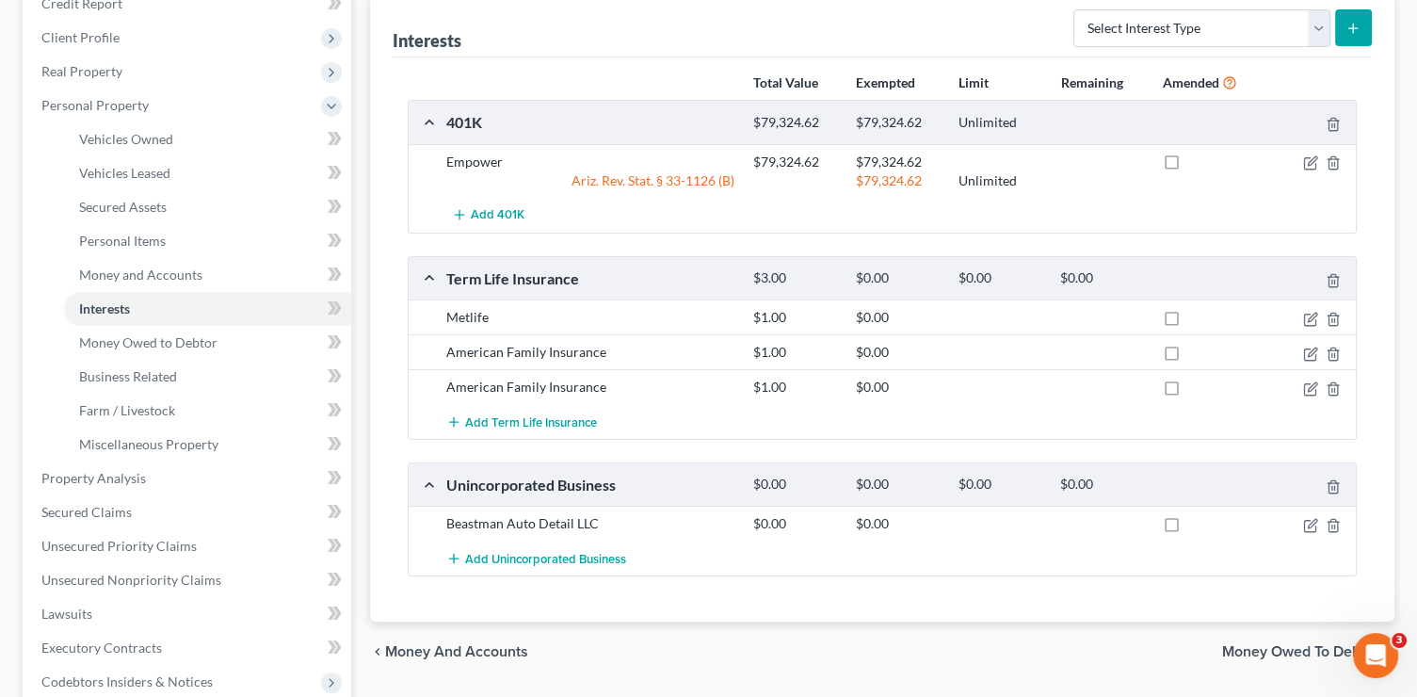
scroll to position [292, 0]
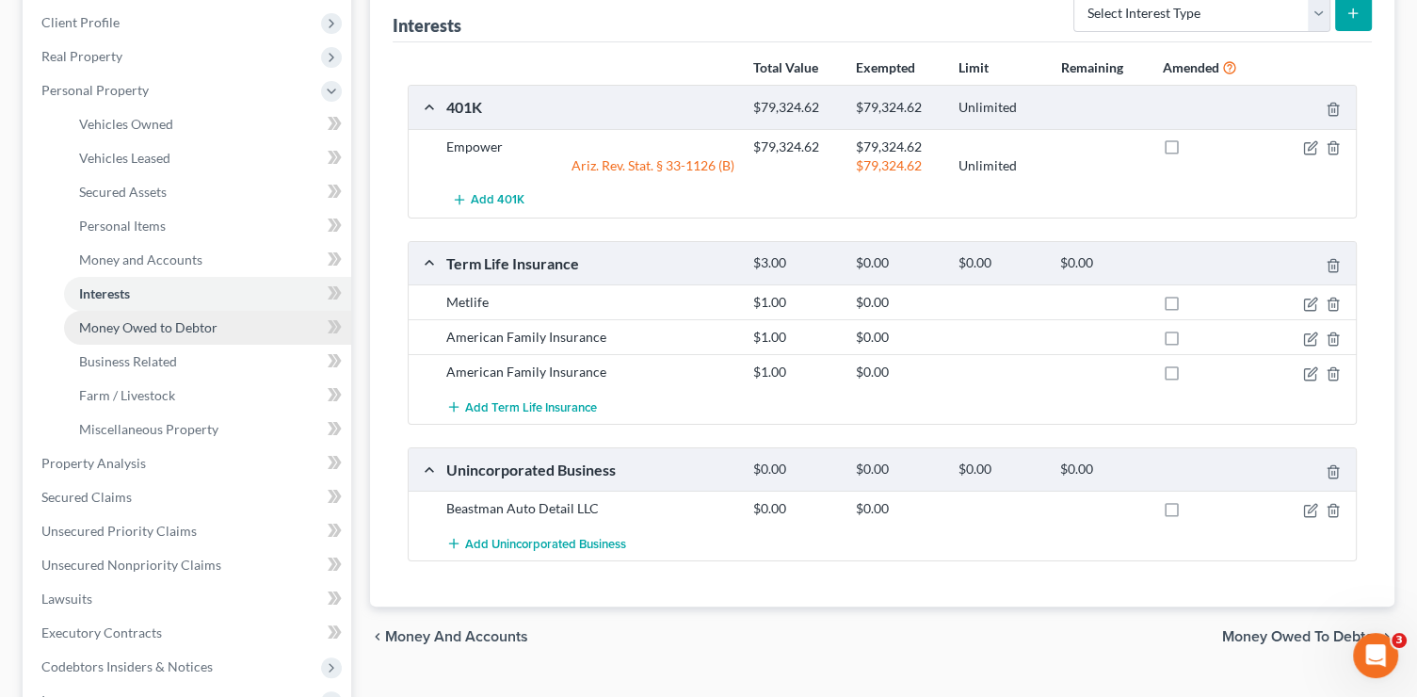
click at [267, 321] on link "Money Owed to Debtor" at bounding box center [207, 328] width 287 height 34
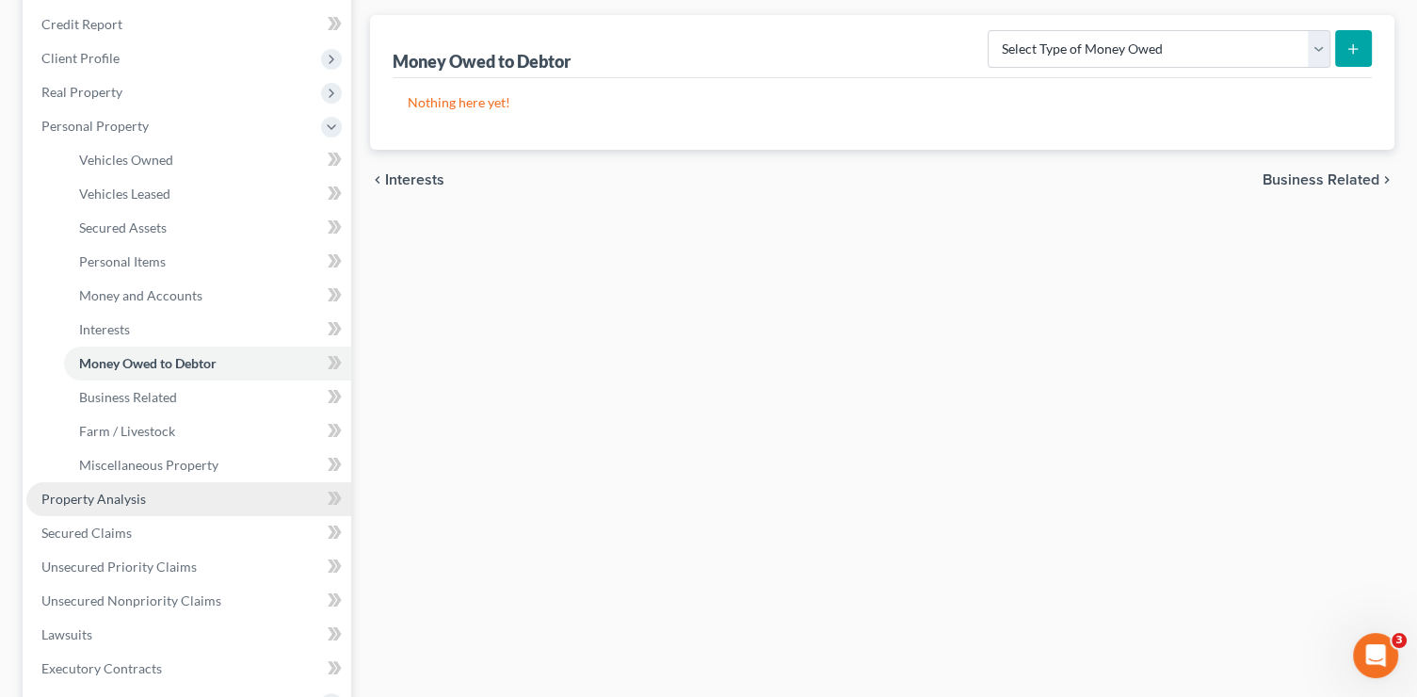
scroll to position [262, 0]
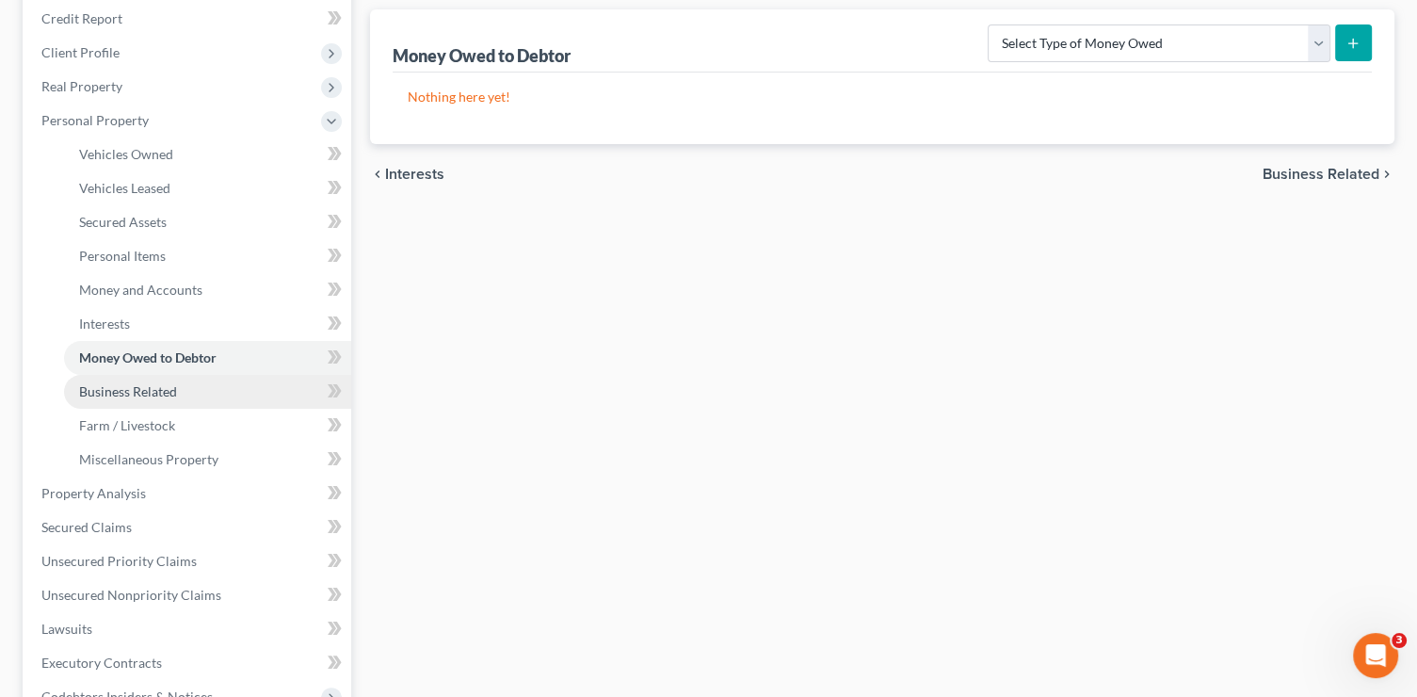
click at [224, 388] on link "Business Related" at bounding box center [207, 392] width 287 height 34
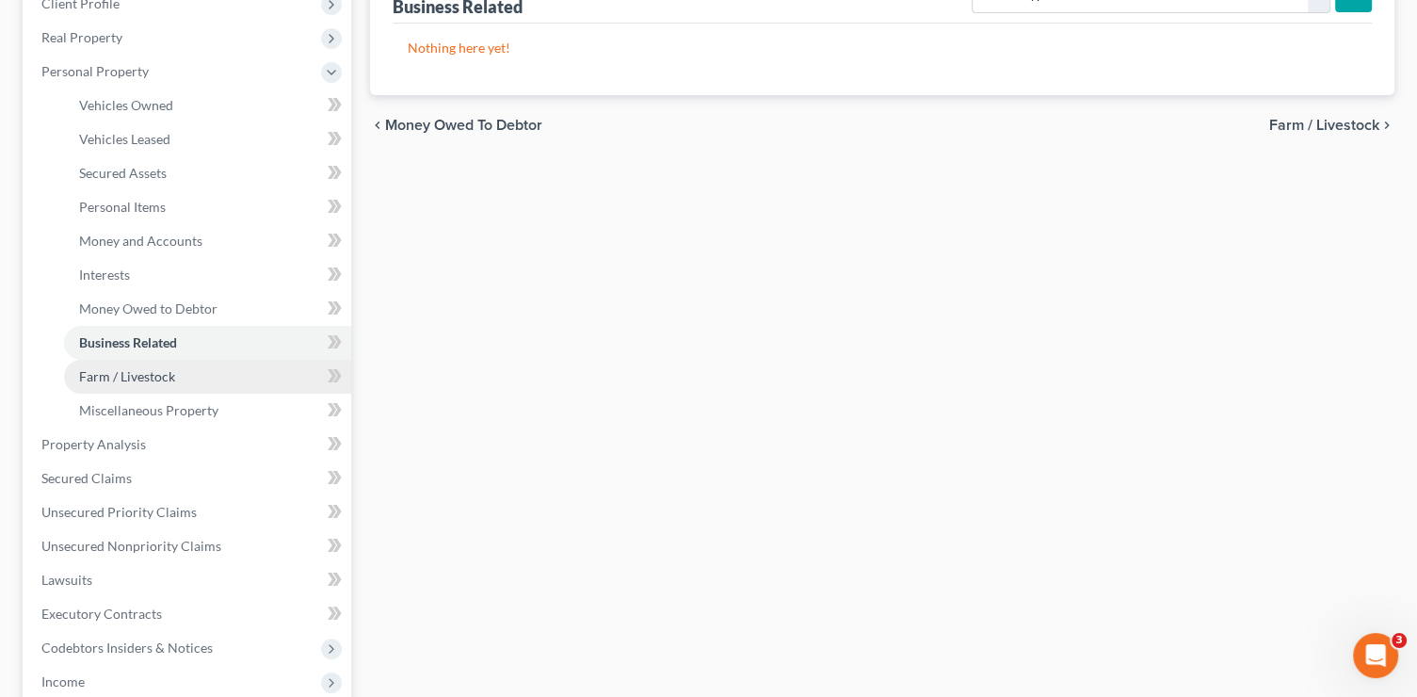
click at [206, 361] on link "Farm / Livestock" at bounding box center [207, 377] width 287 height 34
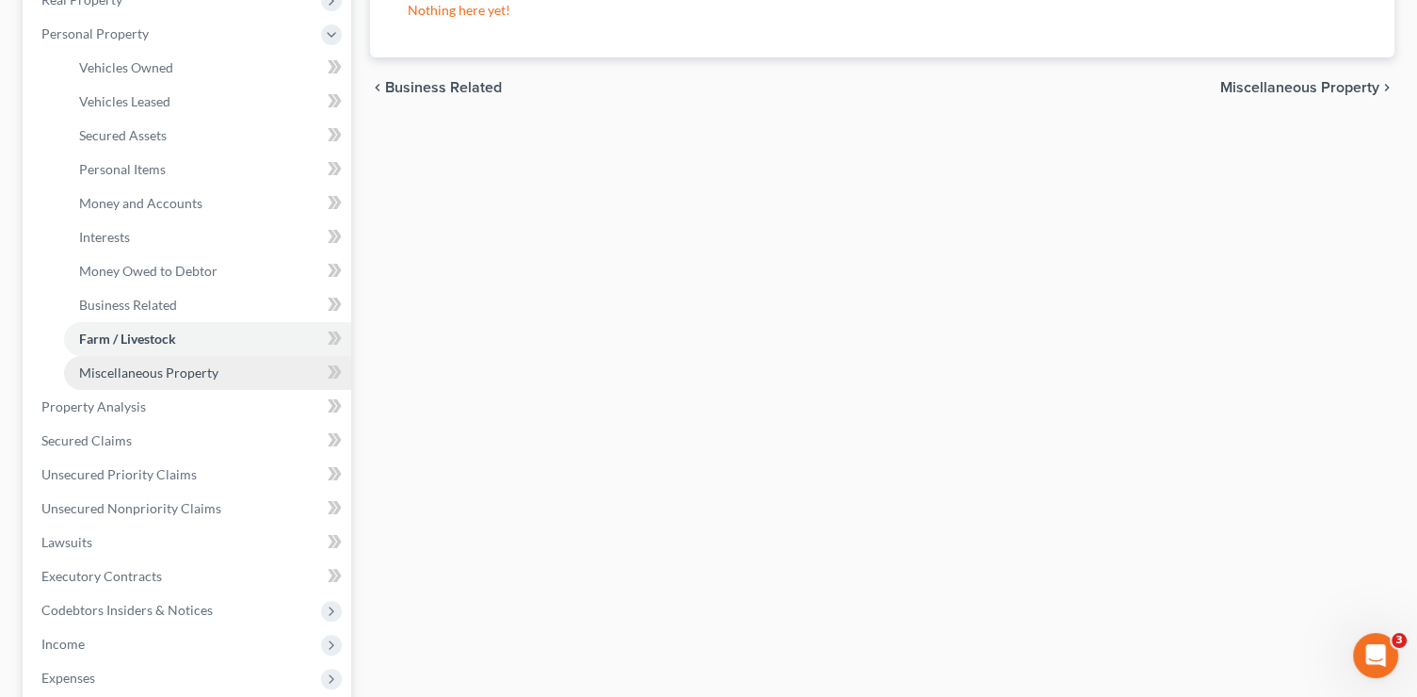
click at [213, 376] on span "Miscellaneous Property" at bounding box center [148, 372] width 139 height 16
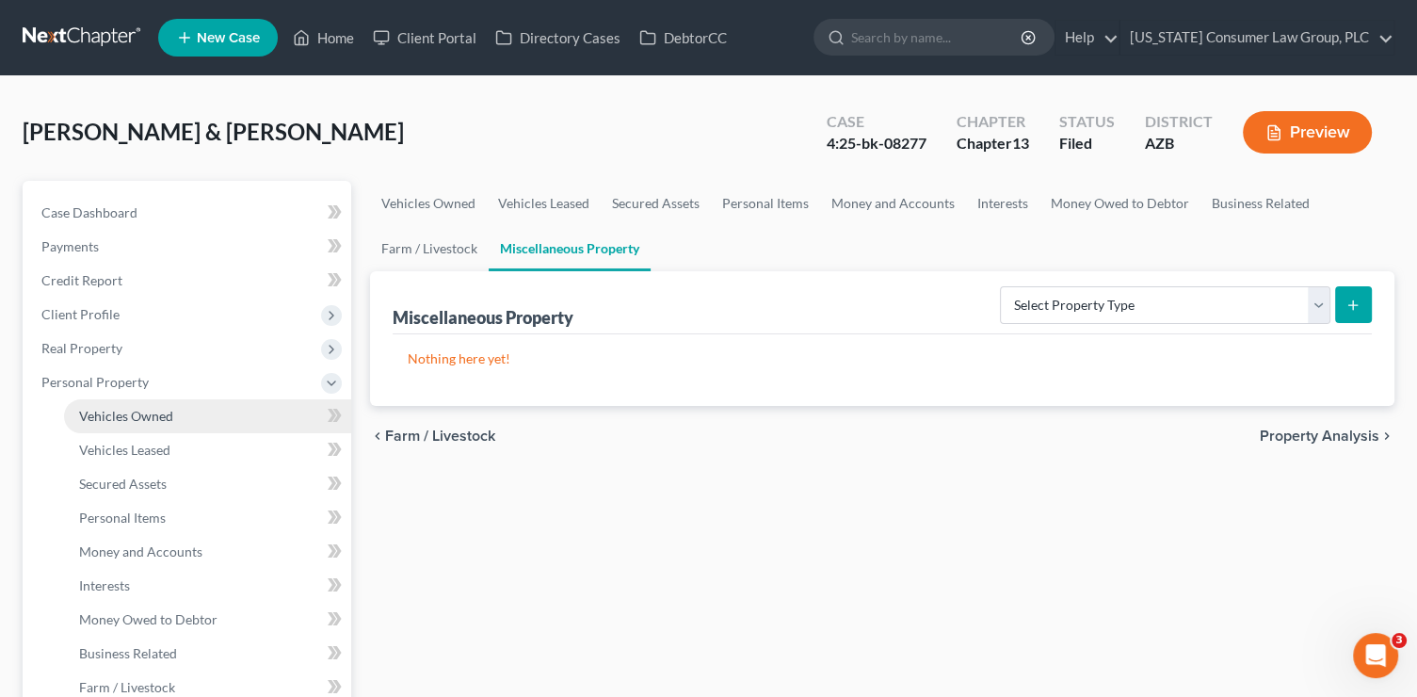
scroll to position [272, 0]
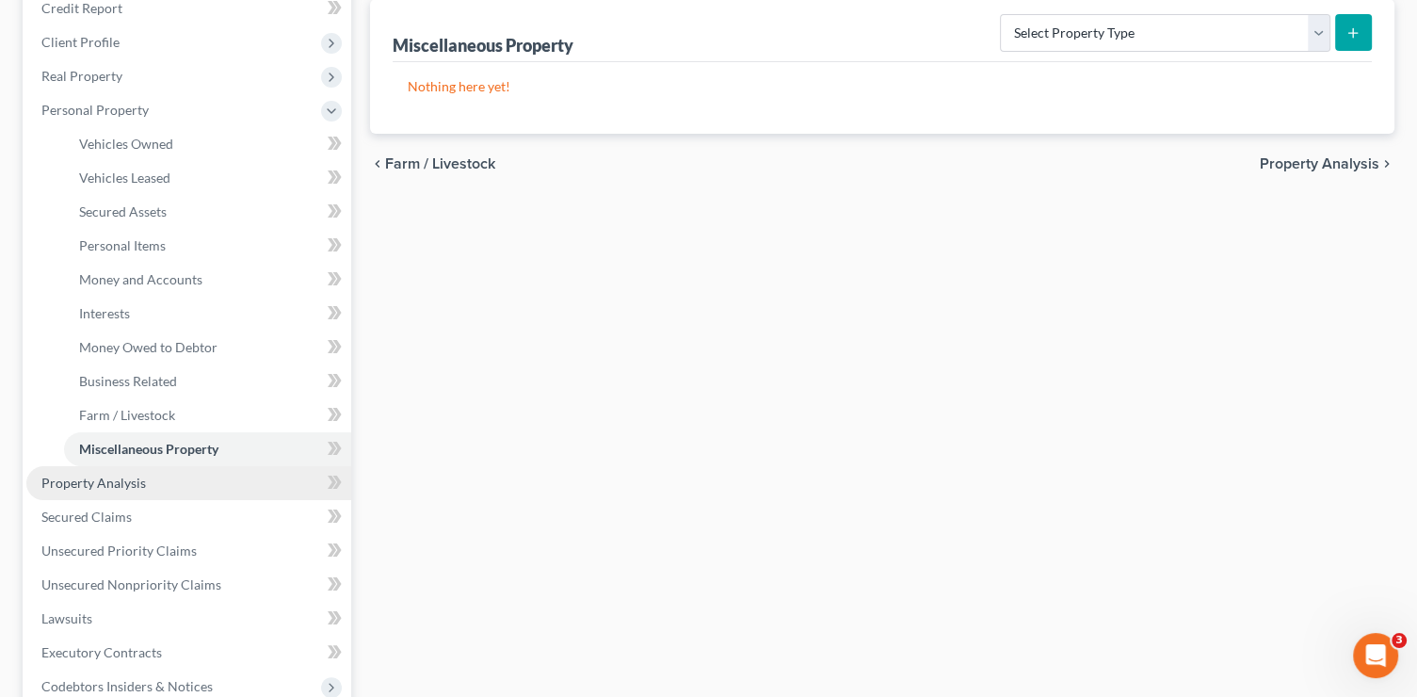
click at [213, 475] on link "Property Analysis" at bounding box center [188, 483] width 325 height 34
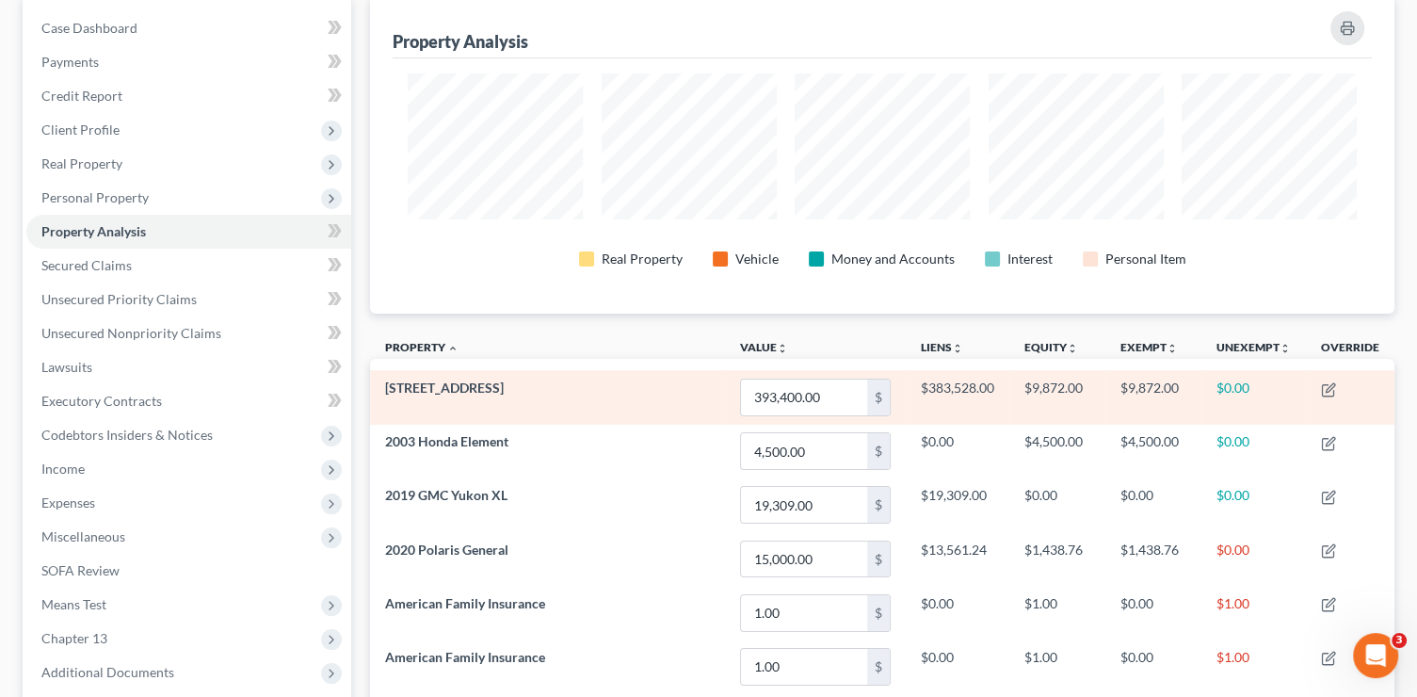
scroll to position [89, 0]
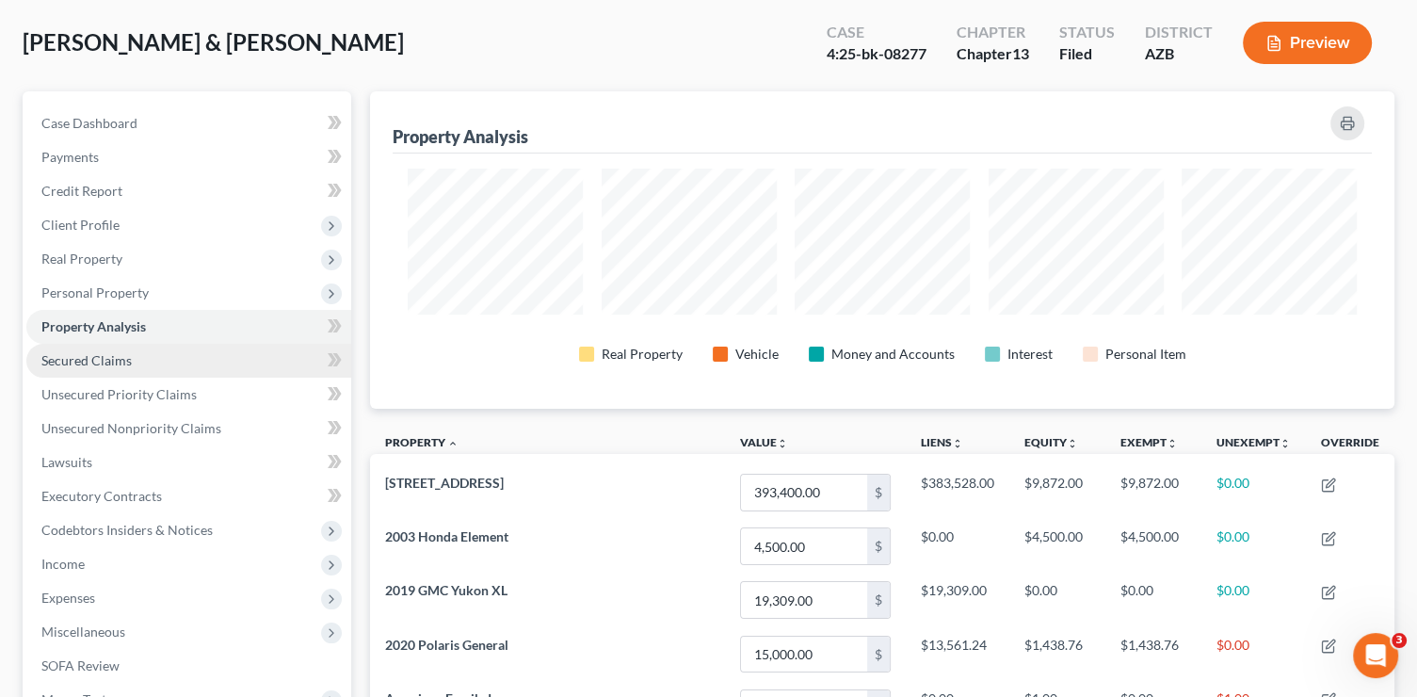
click at [175, 375] on link "Secured Claims" at bounding box center [188, 361] width 325 height 34
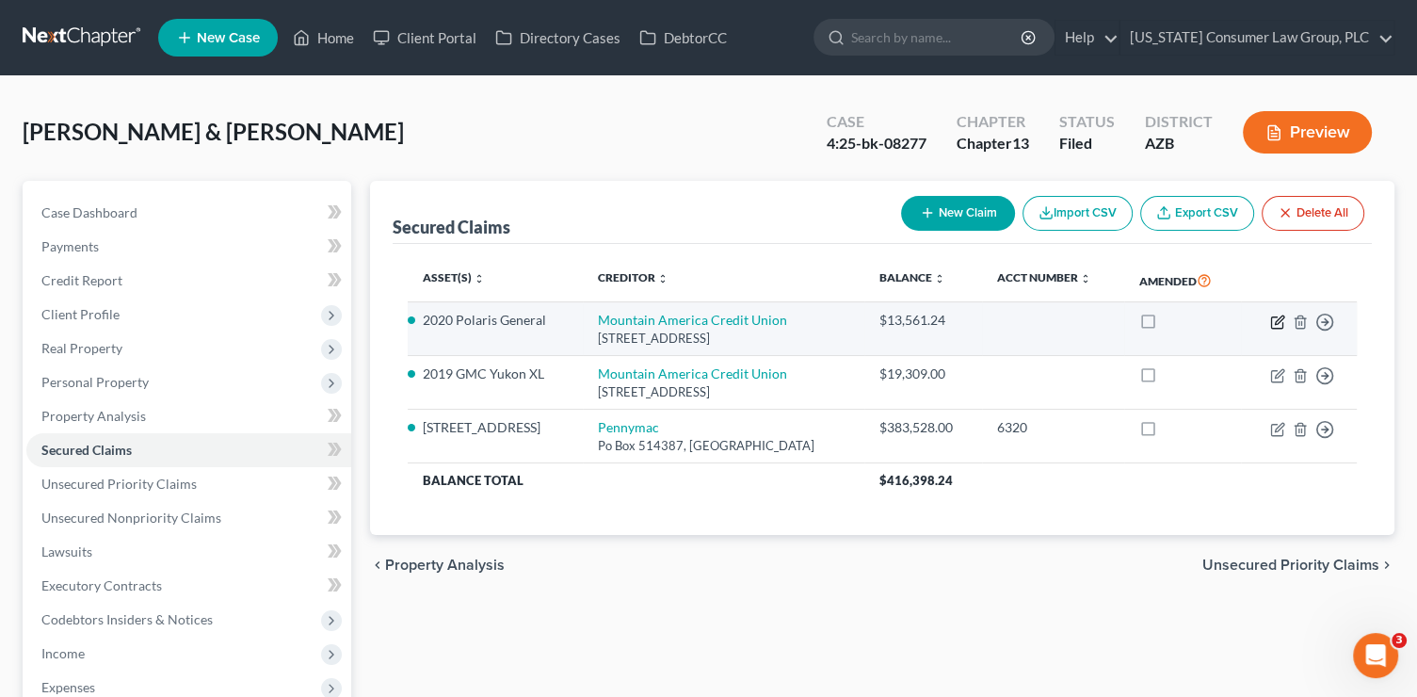
click at [1271, 319] on icon "button" at bounding box center [1276, 321] width 11 height 11
select select "46"
select select "4"
select select "2"
select select "0"
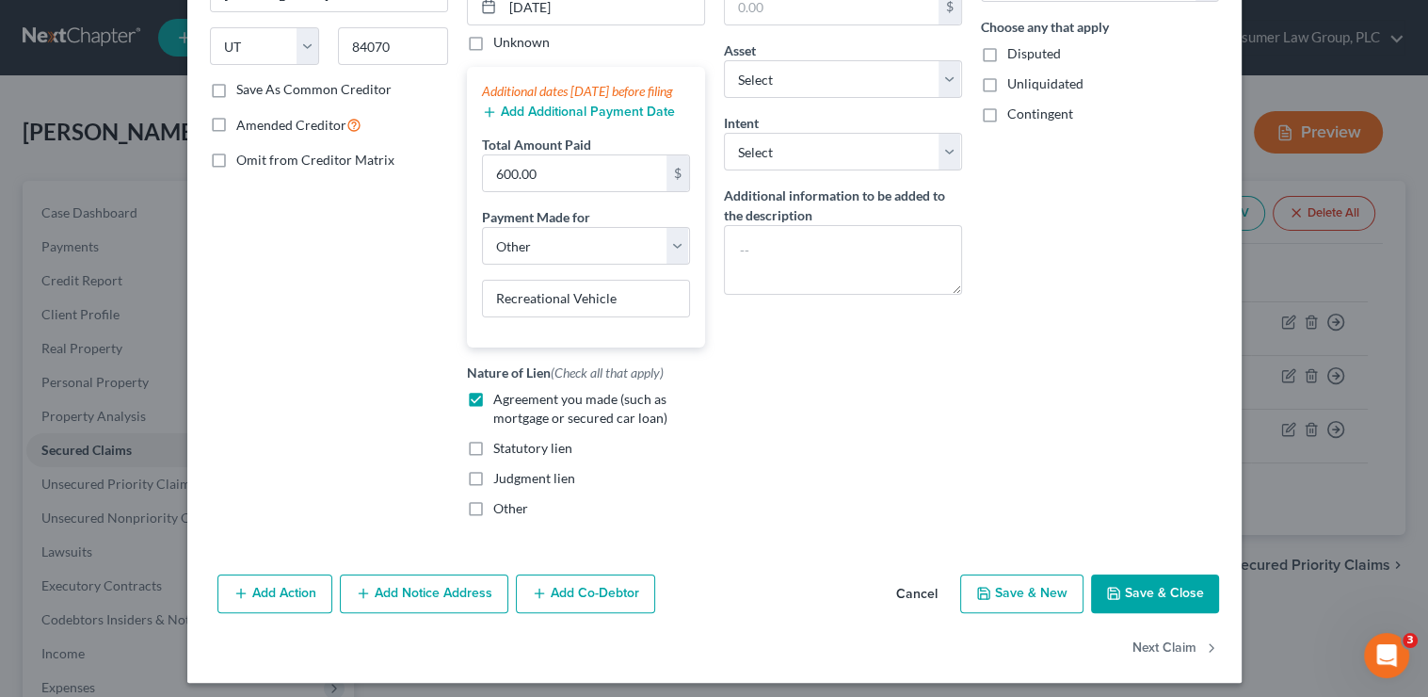
scroll to position [314, 0]
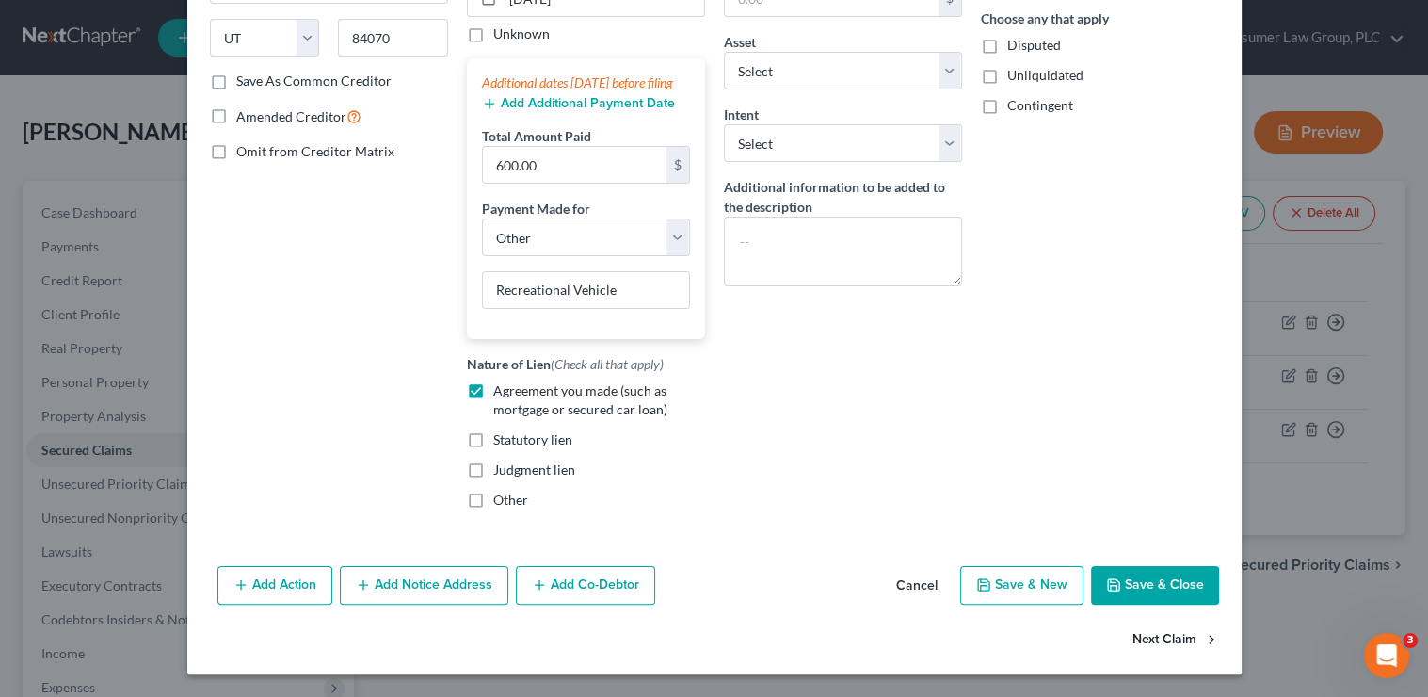
click at [1186, 638] on button "Next Claim" at bounding box center [1176, 639] width 87 height 40
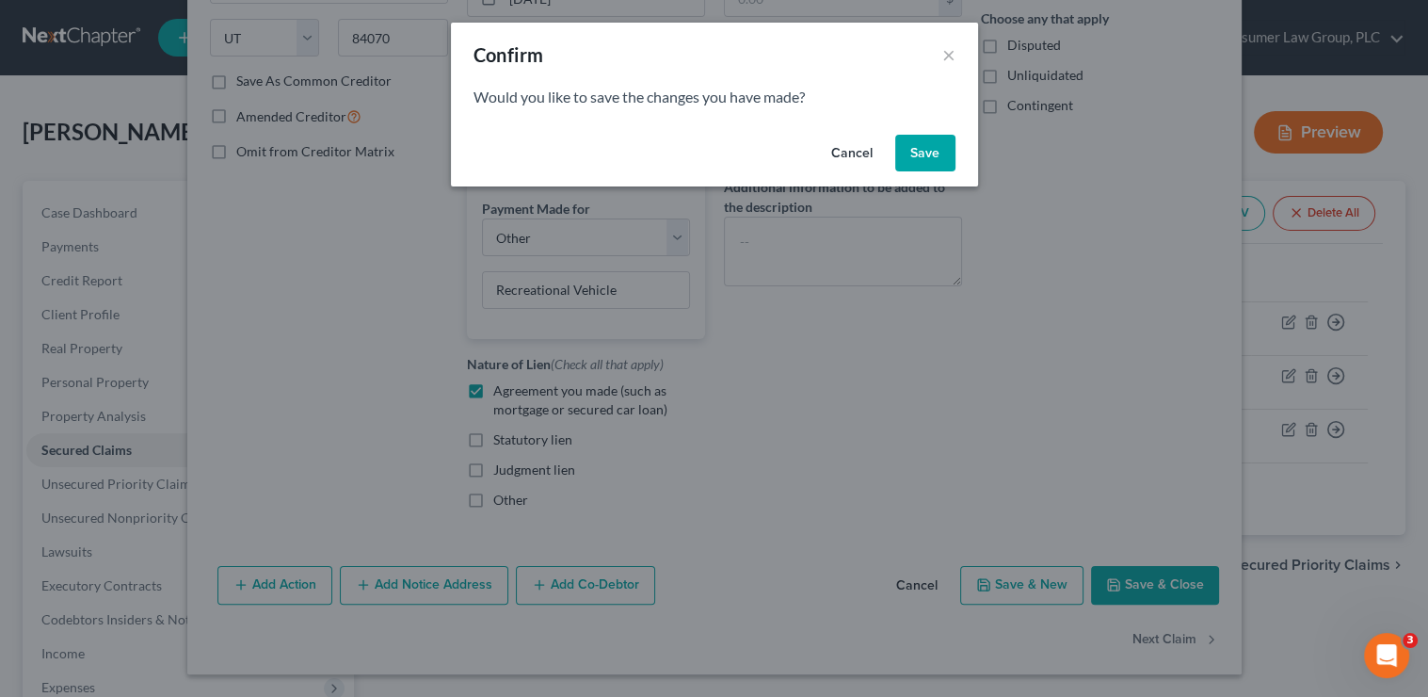
click at [943, 149] on button "Save" at bounding box center [925, 154] width 60 height 38
select select "46"
select select "0"
select select "2"
select select "0"
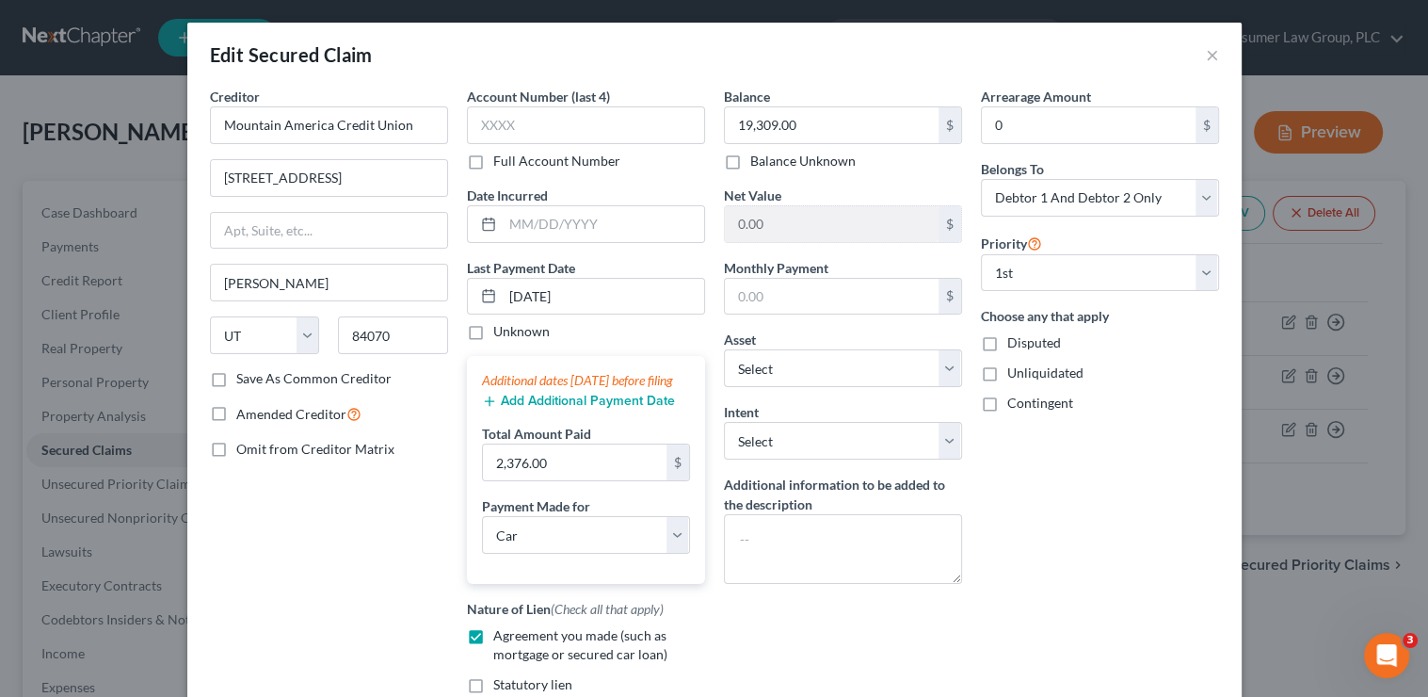
scroll to position [262, 0]
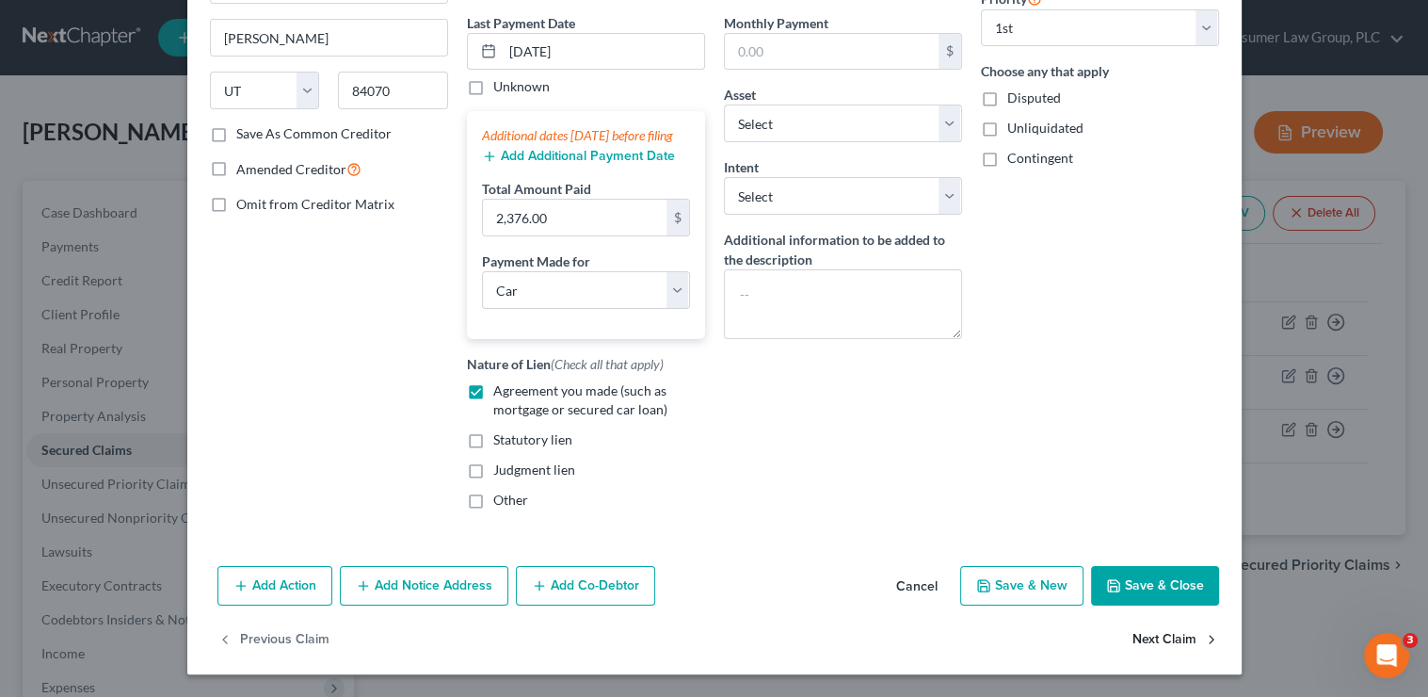
click at [1182, 640] on button "Next Claim" at bounding box center [1176, 640] width 87 height 40
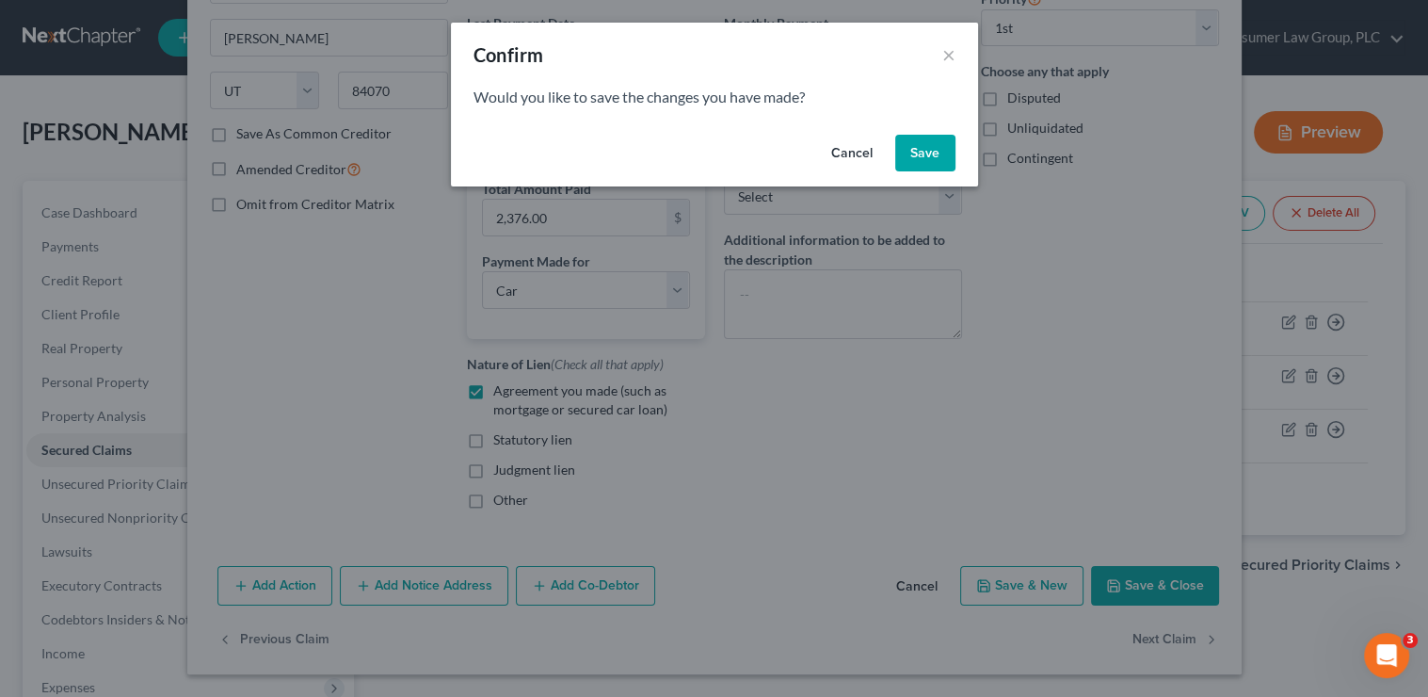
click at [931, 144] on button "Save" at bounding box center [925, 154] width 60 height 38
select select "4"
select select "3"
select select "2"
select select "0"
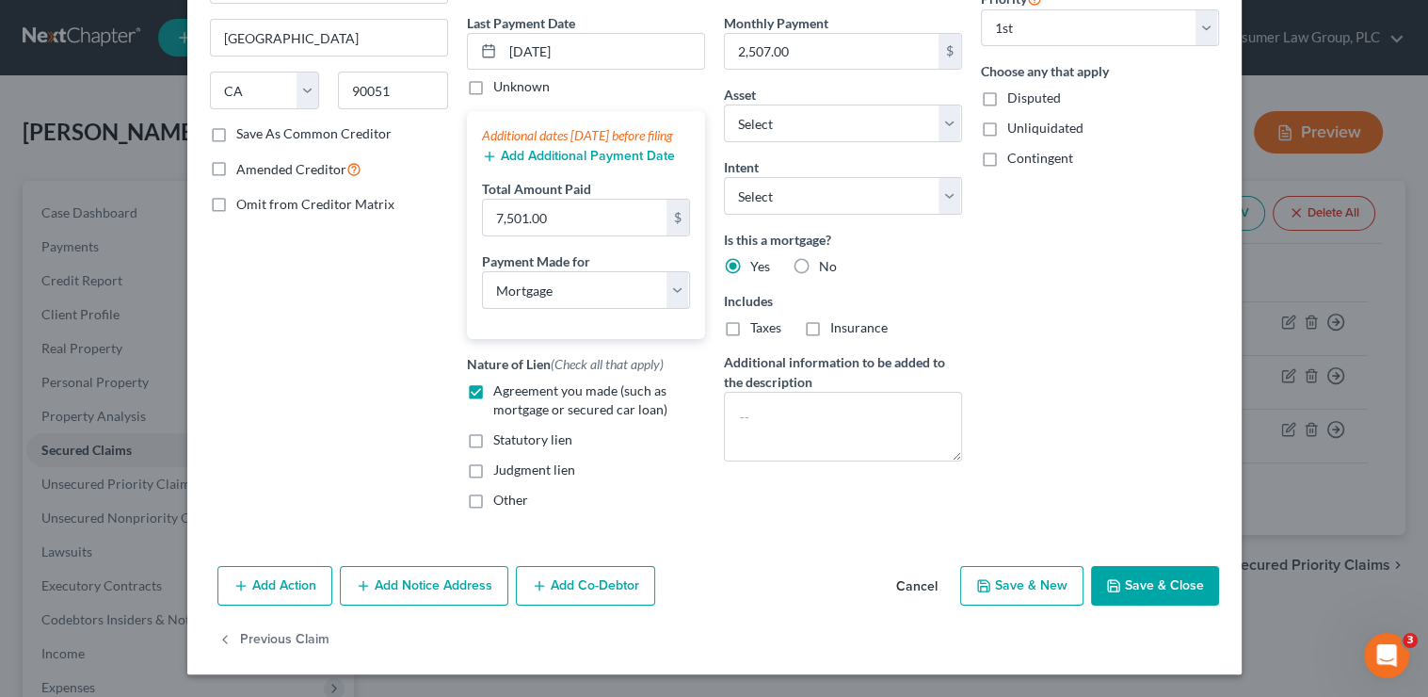
click at [1158, 582] on button "Save & Close" at bounding box center [1155, 586] width 128 height 40
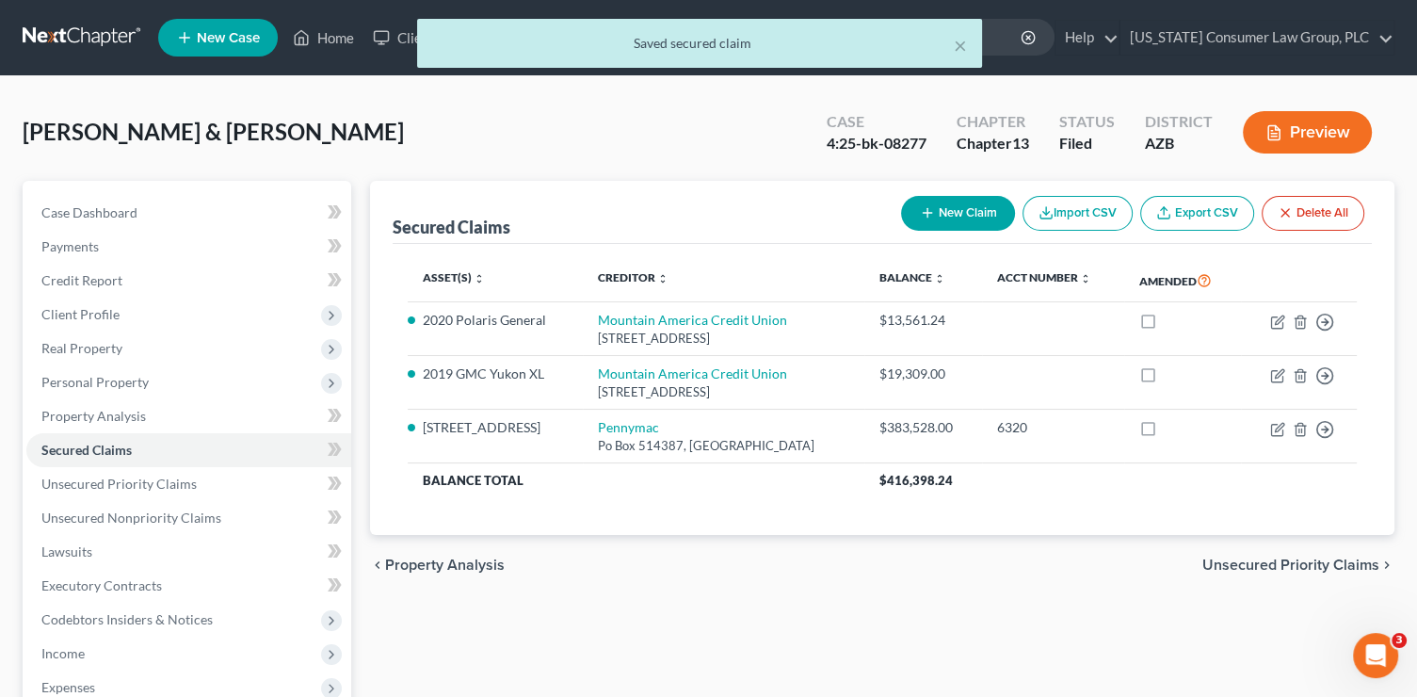
click at [1247, 564] on span "Unsecured Priority Claims" at bounding box center [1290, 564] width 177 height 15
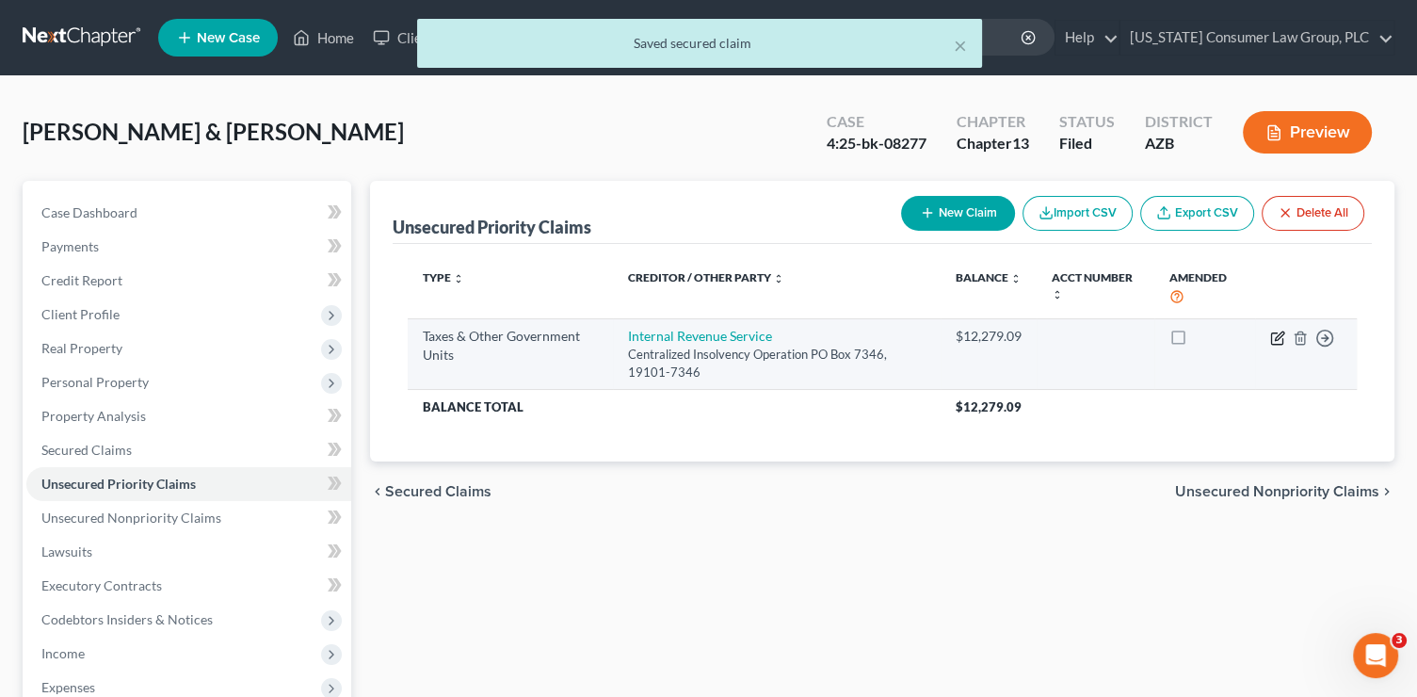
click at [1272, 332] on icon "button" at bounding box center [1276, 337] width 11 height 11
select select "0"
select select "2"
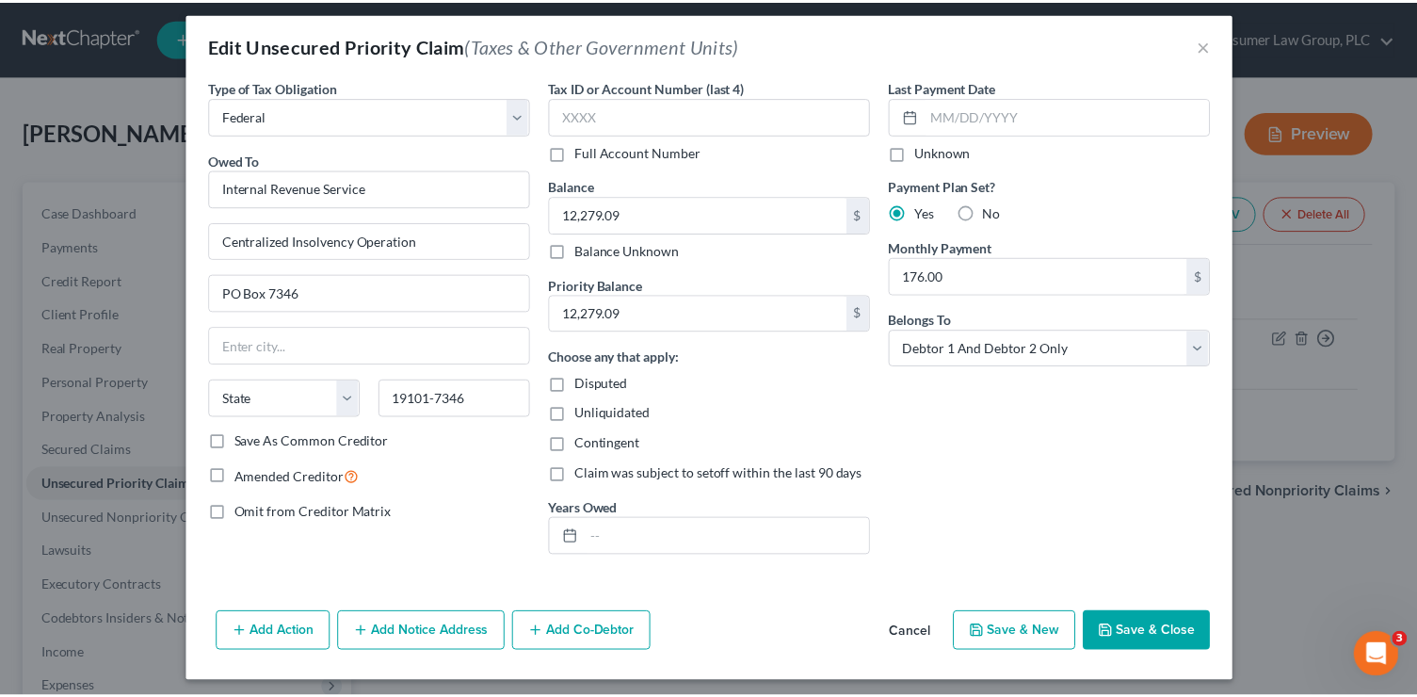
scroll to position [15, 0]
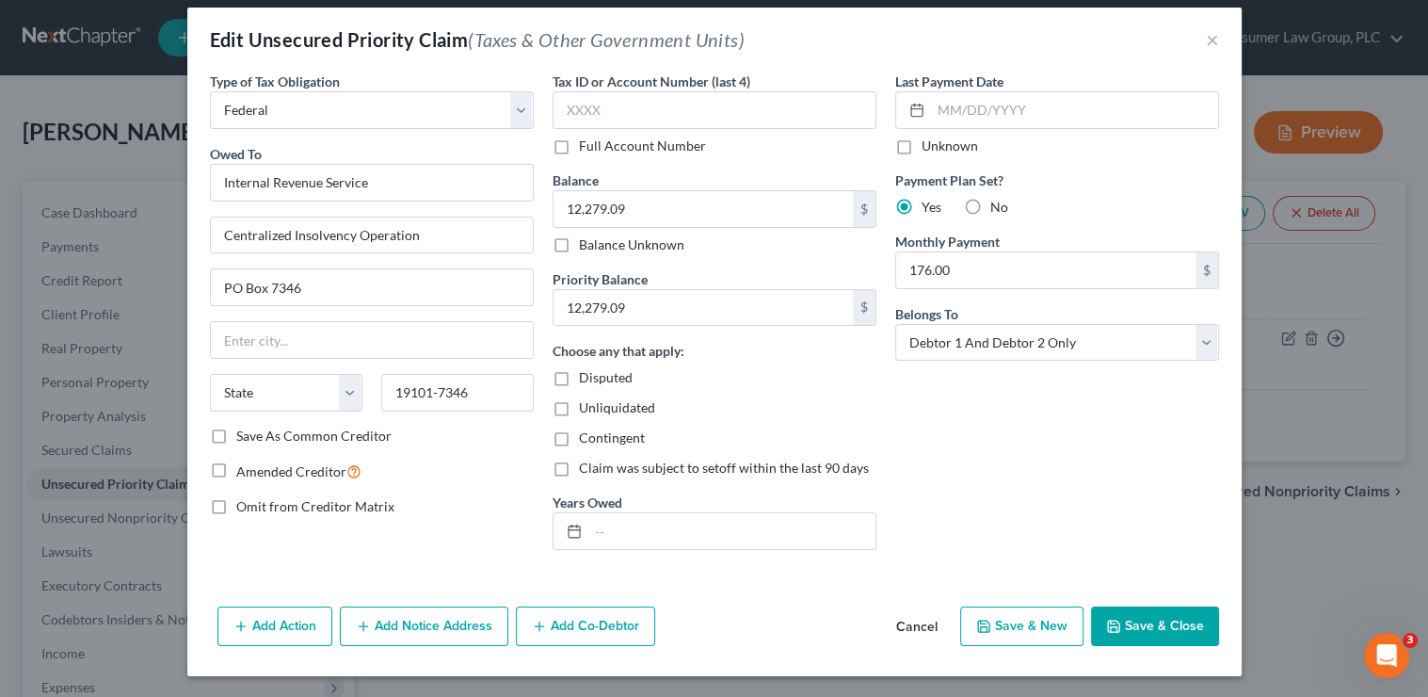
click at [1166, 615] on button "Save & Close" at bounding box center [1155, 626] width 128 height 40
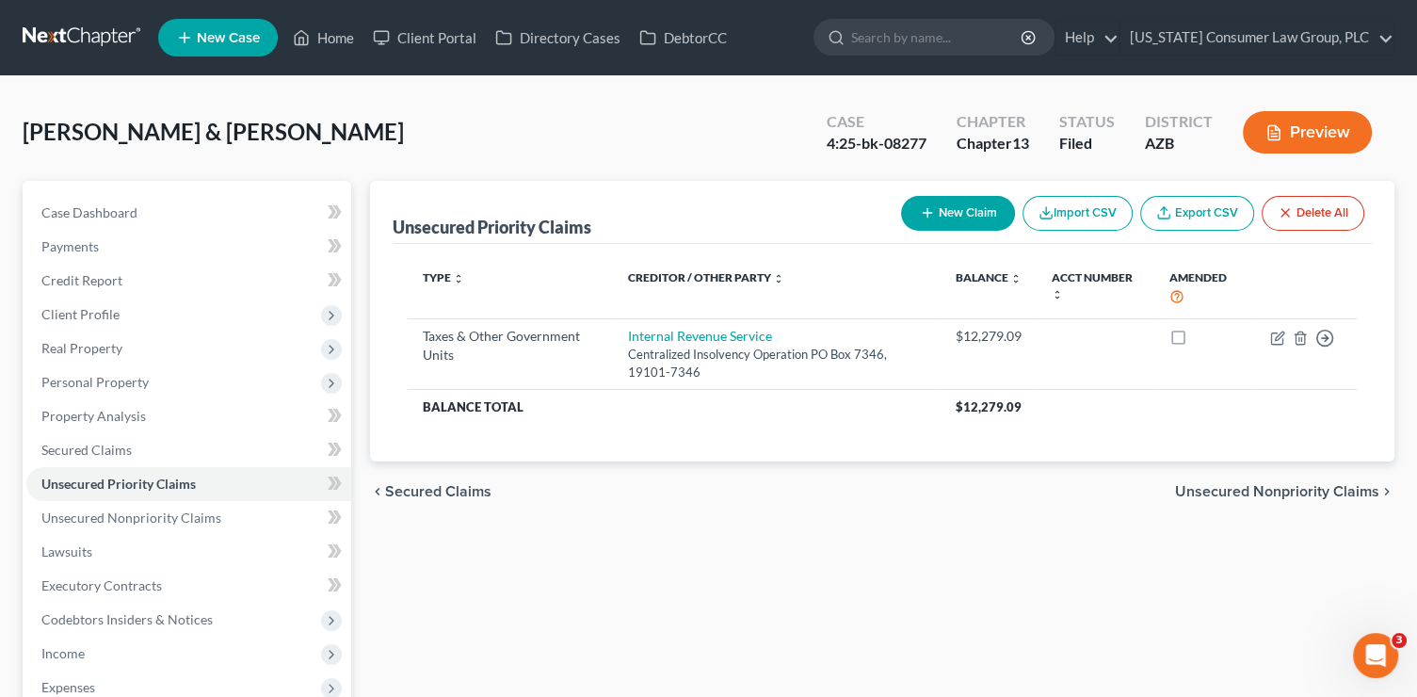
click at [1274, 491] on span "Unsecured Nonpriority Claims" at bounding box center [1277, 491] width 204 height 15
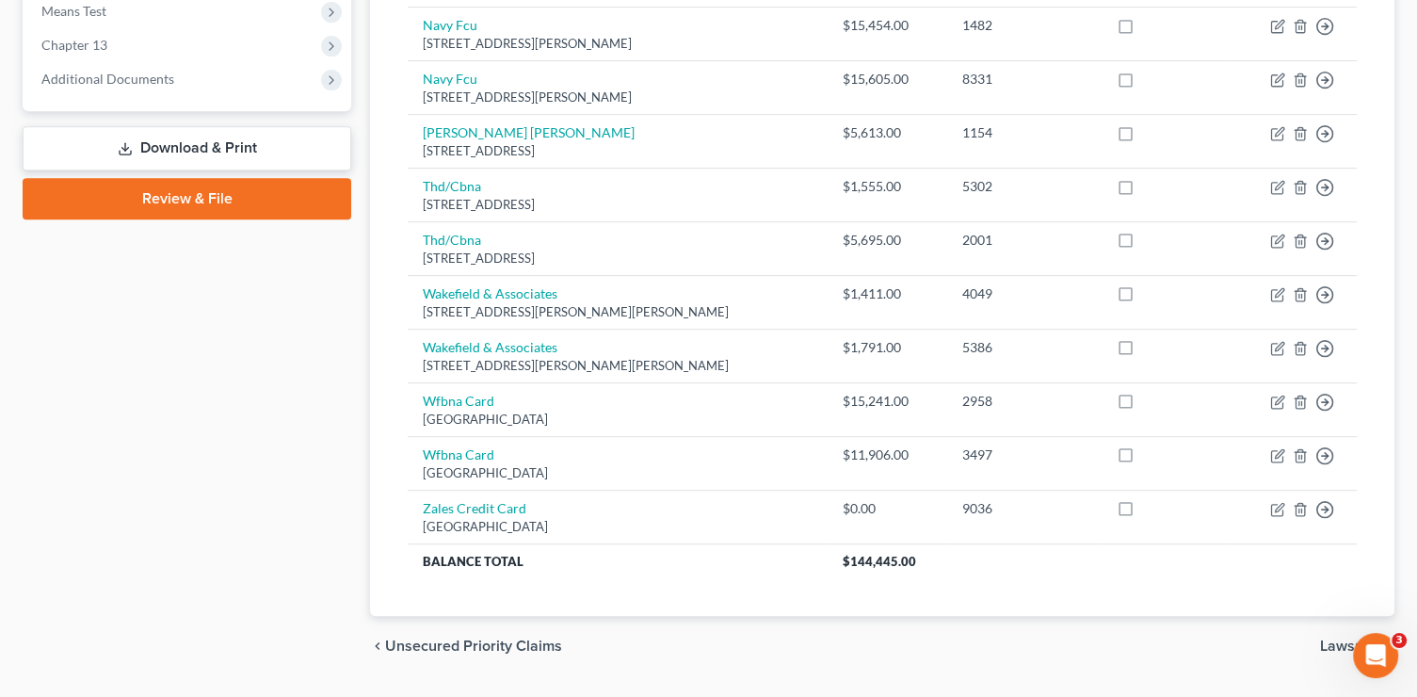
scroll to position [824, 0]
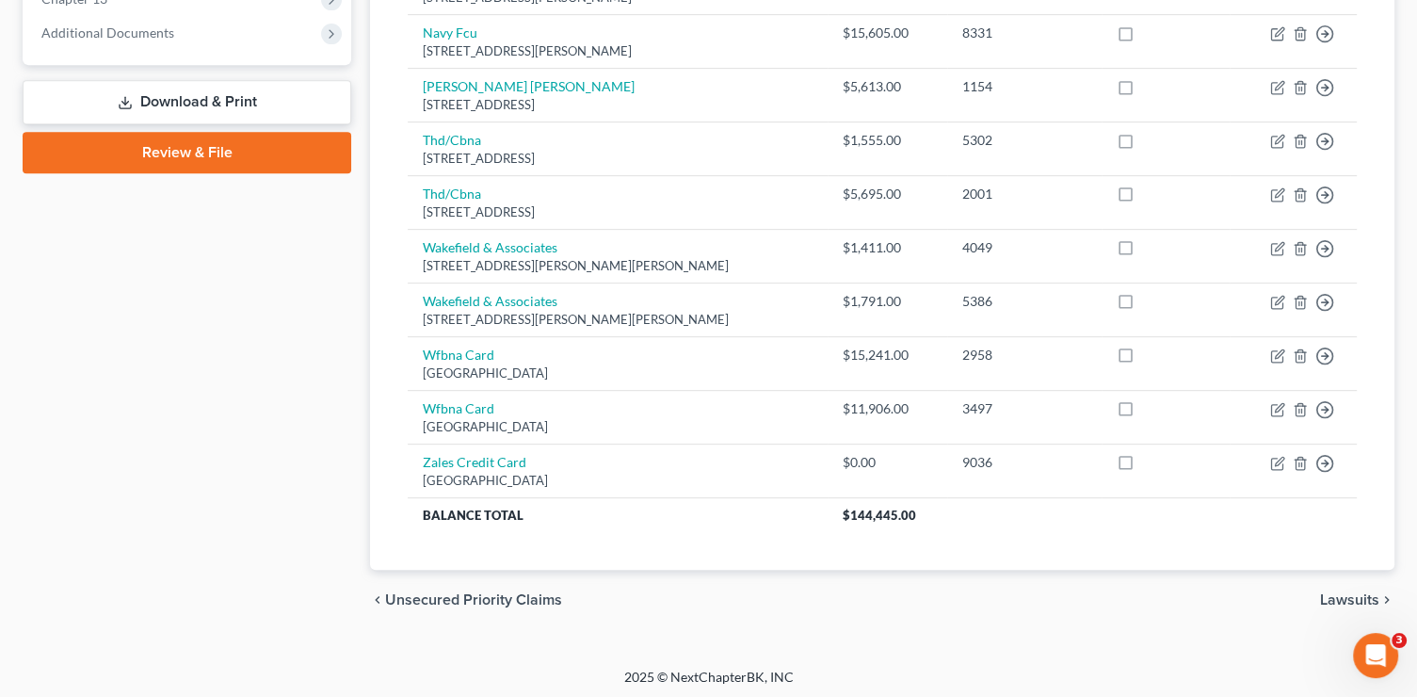
click at [1375, 592] on span "Lawsuits" at bounding box center [1349, 599] width 59 height 15
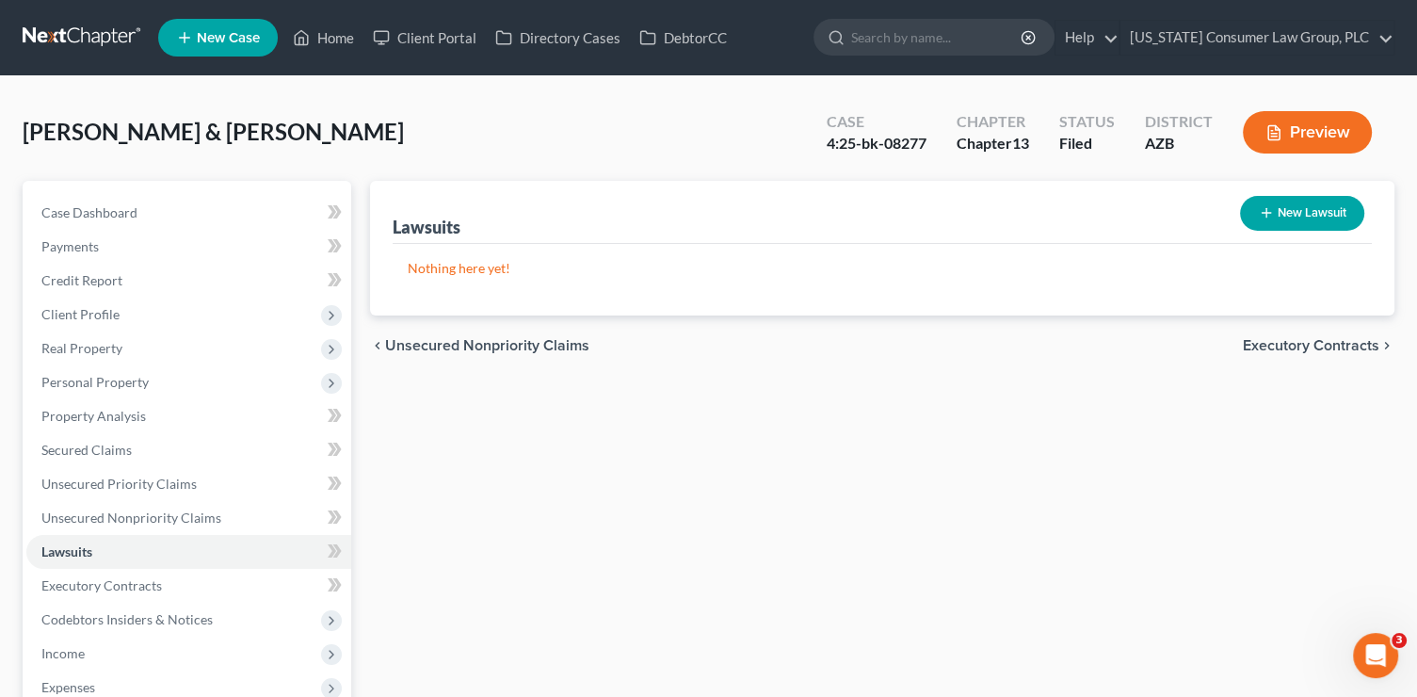
click at [1293, 346] on span "Executory Contracts" at bounding box center [1311, 345] width 137 height 15
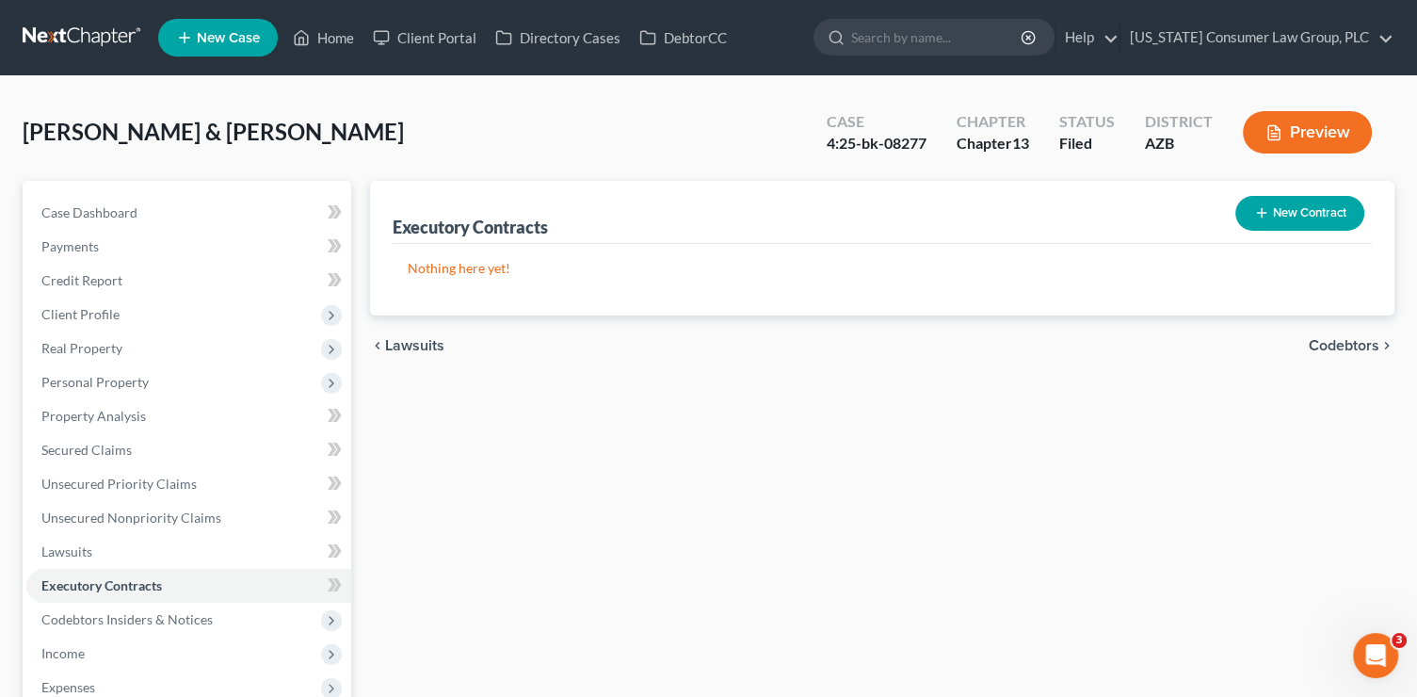
click at [1340, 349] on span "Codebtors" at bounding box center [1344, 345] width 71 height 15
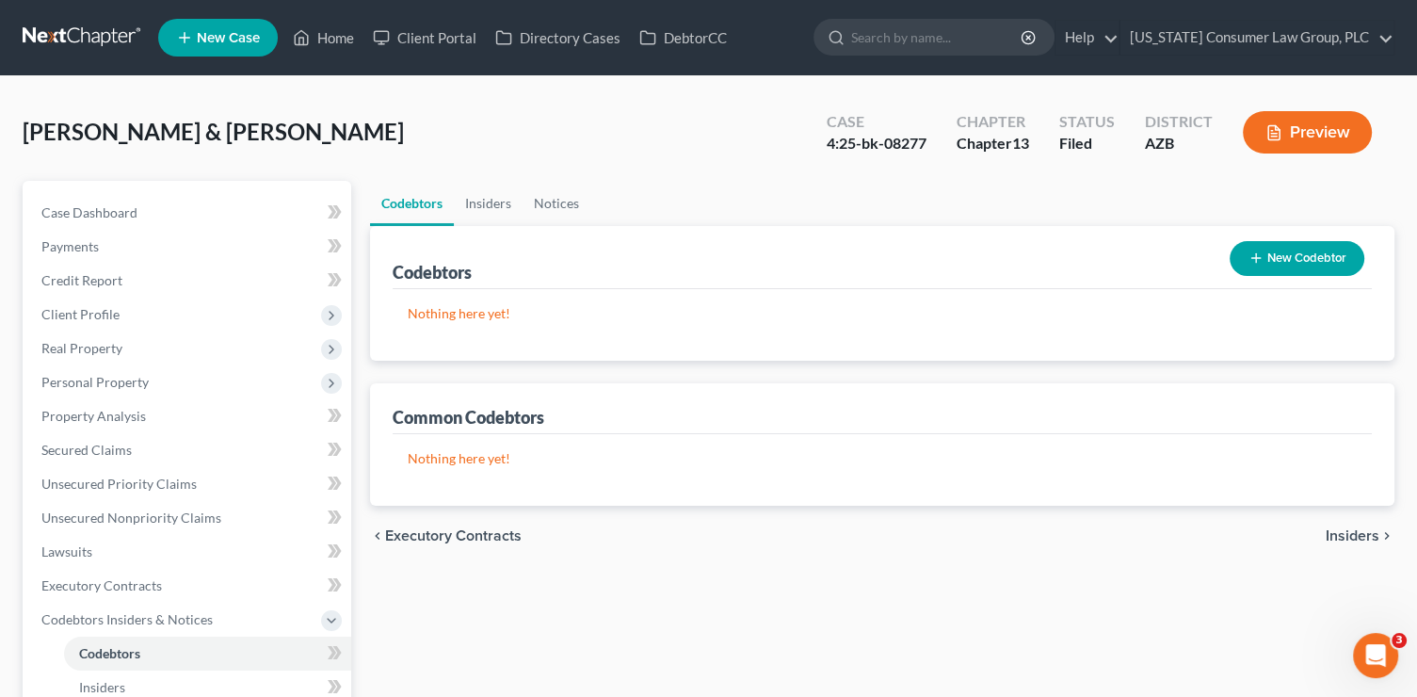
click at [1358, 536] on span "Insiders" at bounding box center [1353, 535] width 54 height 15
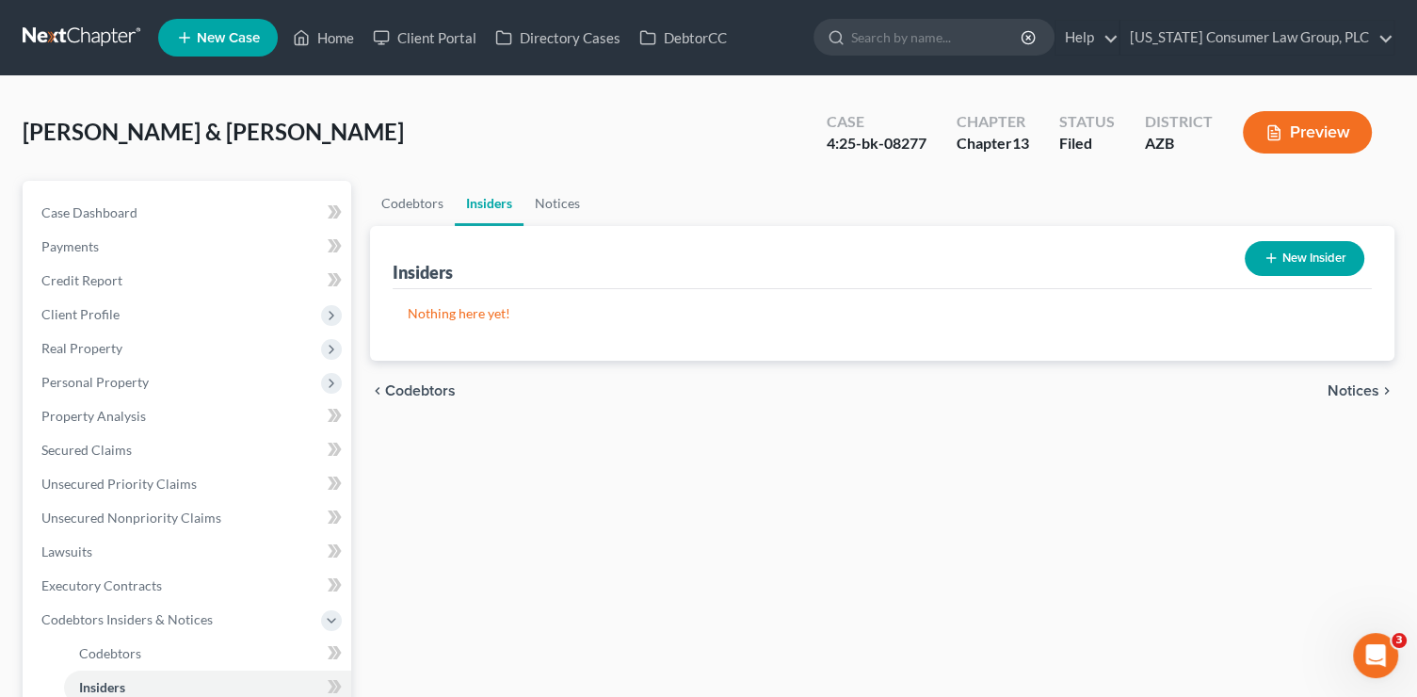
click at [1379, 383] on icon "chevron_right" at bounding box center [1386, 390] width 15 height 15
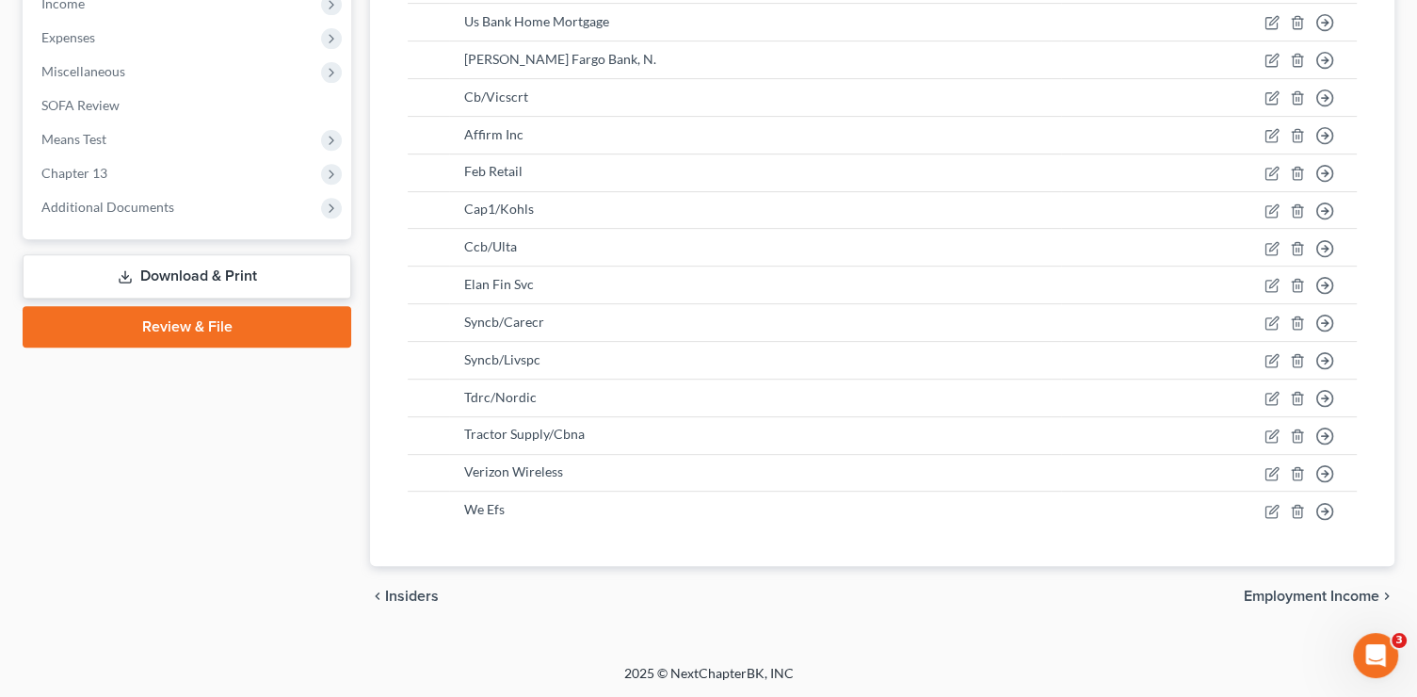
click at [1339, 595] on span "Employment Income" at bounding box center [1312, 595] width 136 height 15
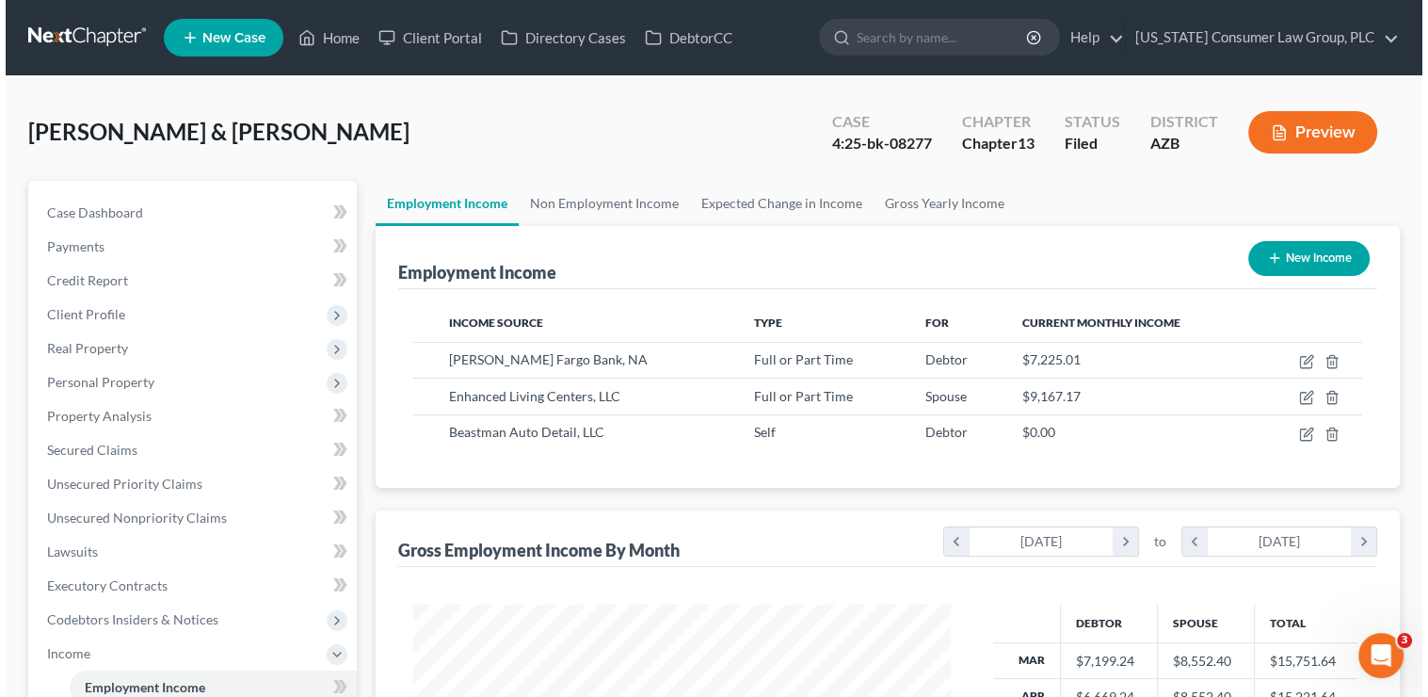
scroll to position [335, 575]
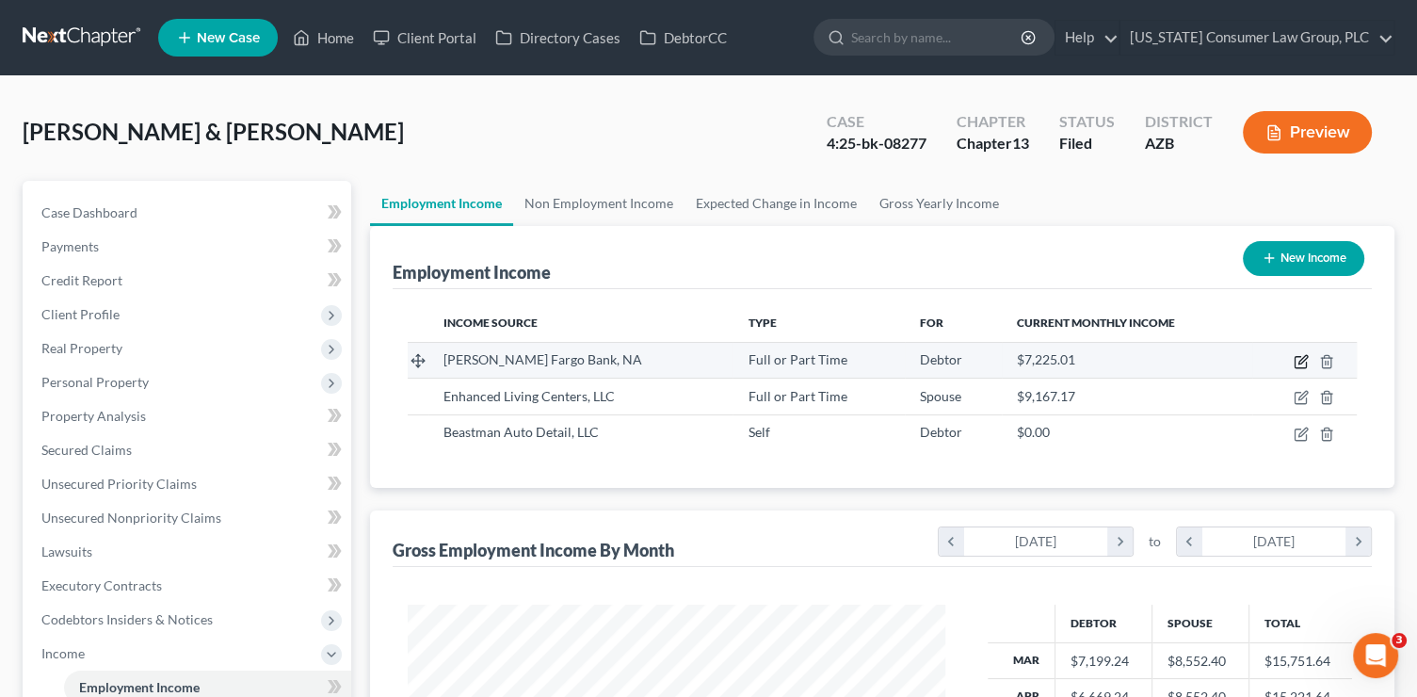
click at [1301, 363] on icon "button" at bounding box center [1301, 361] width 15 height 15
select select "0"
select select "24"
select select "2"
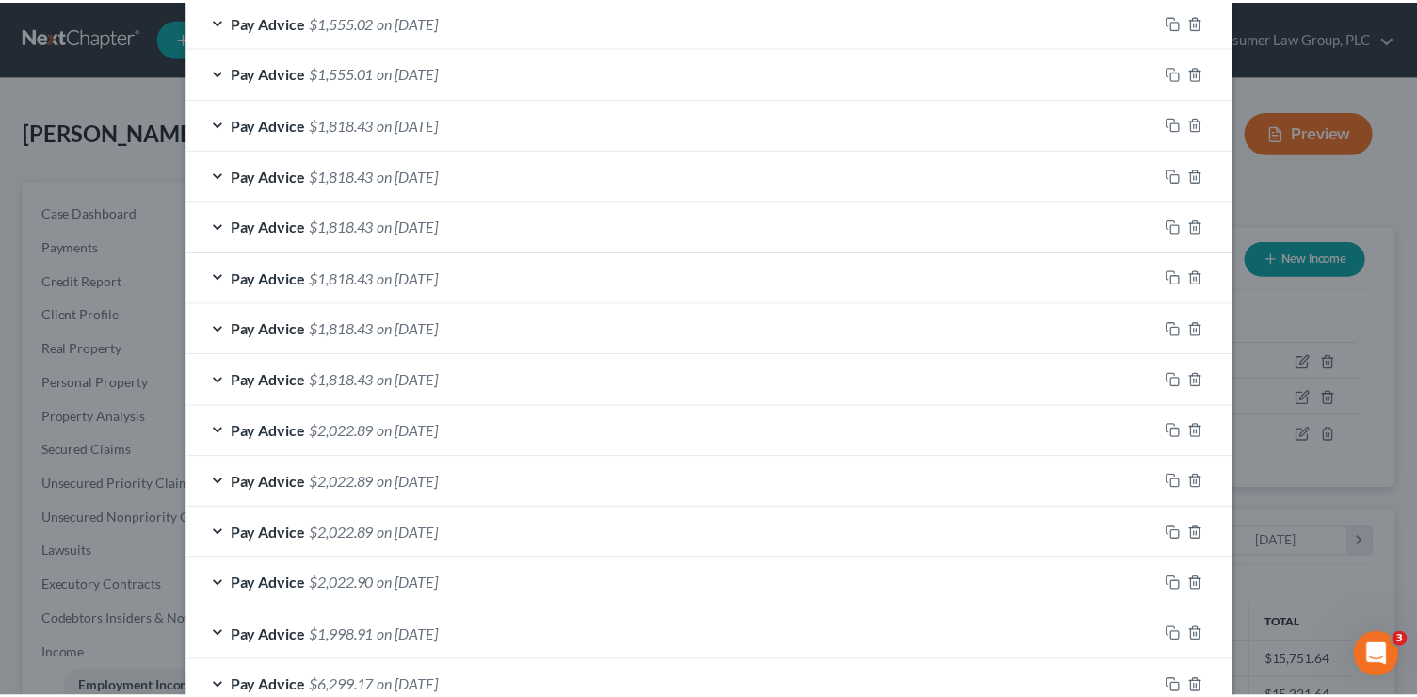
scroll to position [835, 0]
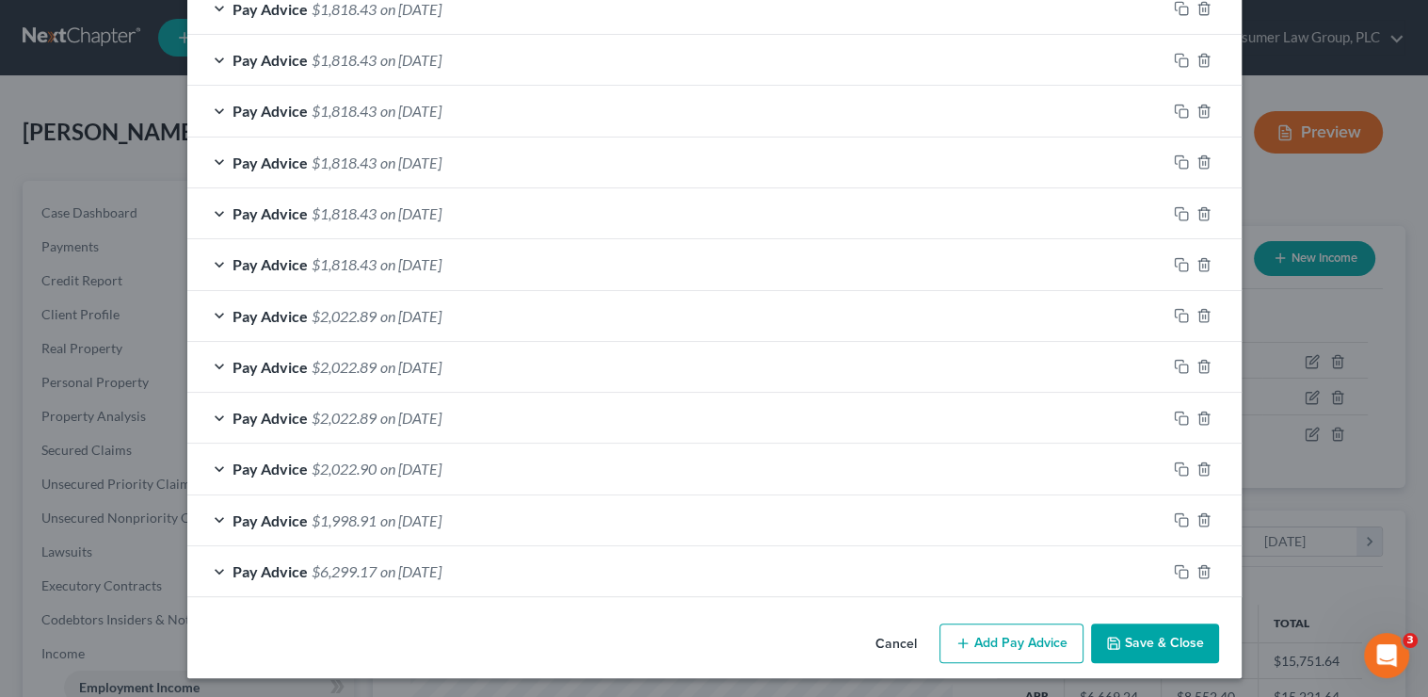
drag, startPoint x: 1143, startPoint y: 642, endPoint x: 1150, endPoint y: 542, distance: 100.0
click at [1145, 641] on button "Save & Close" at bounding box center [1155, 643] width 128 height 40
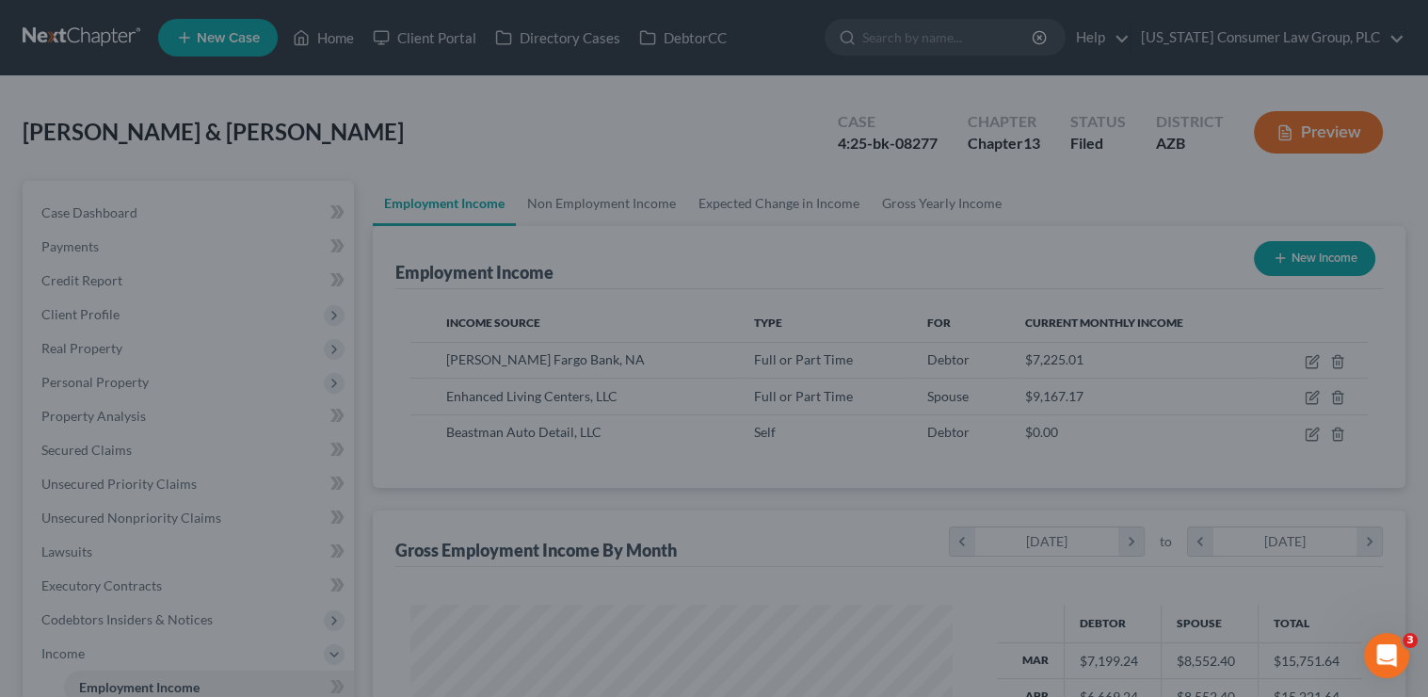
scroll to position [941140, 940900]
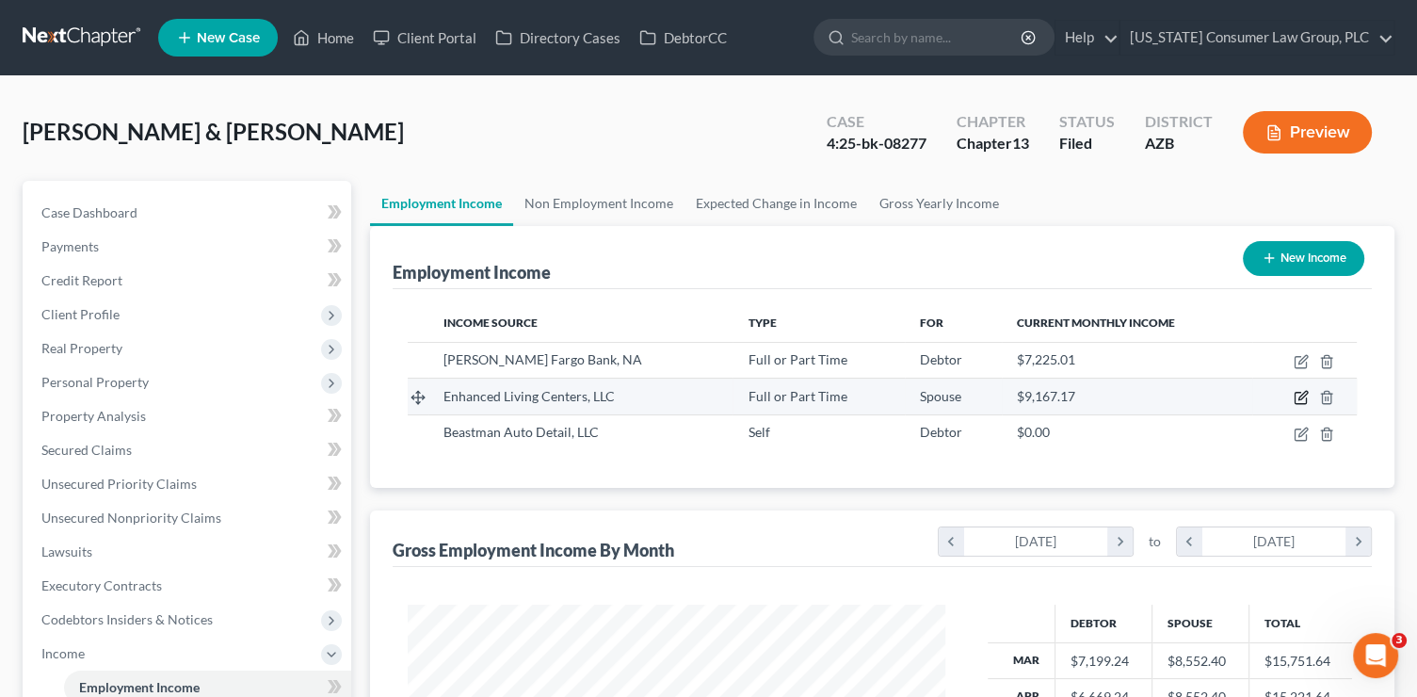
click at [1304, 396] on icon "button" at bounding box center [1301, 397] width 15 height 15
select select "0"
select select "2"
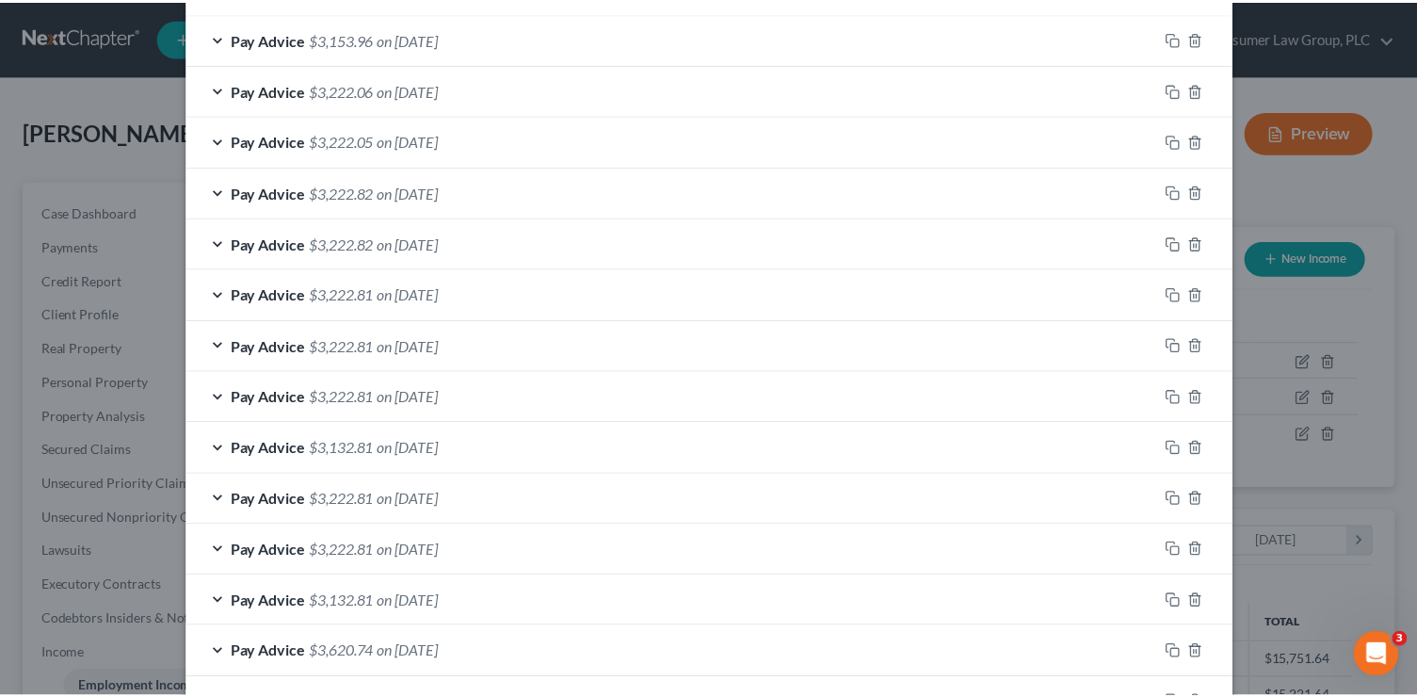
scroll to position [783, 0]
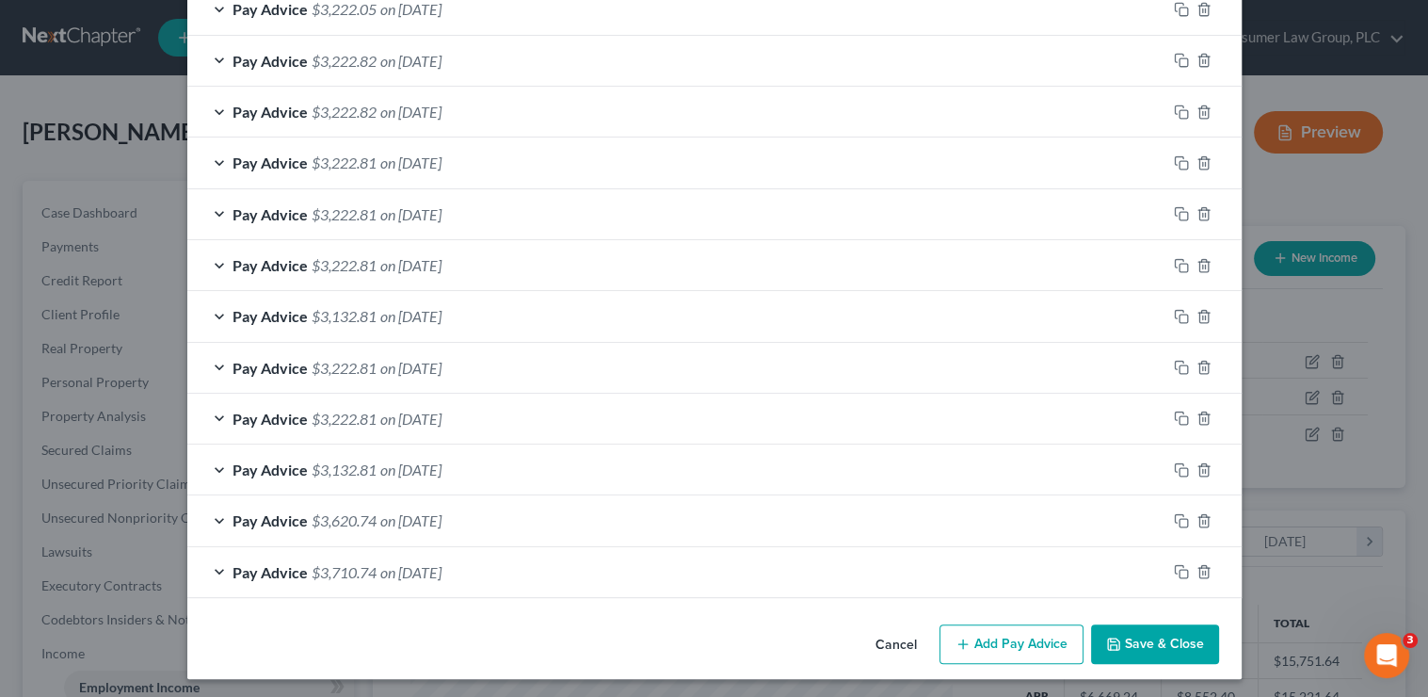
click at [1154, 637] on button "Save & Close" at bounding box center [1155, 644] width 128 height 40
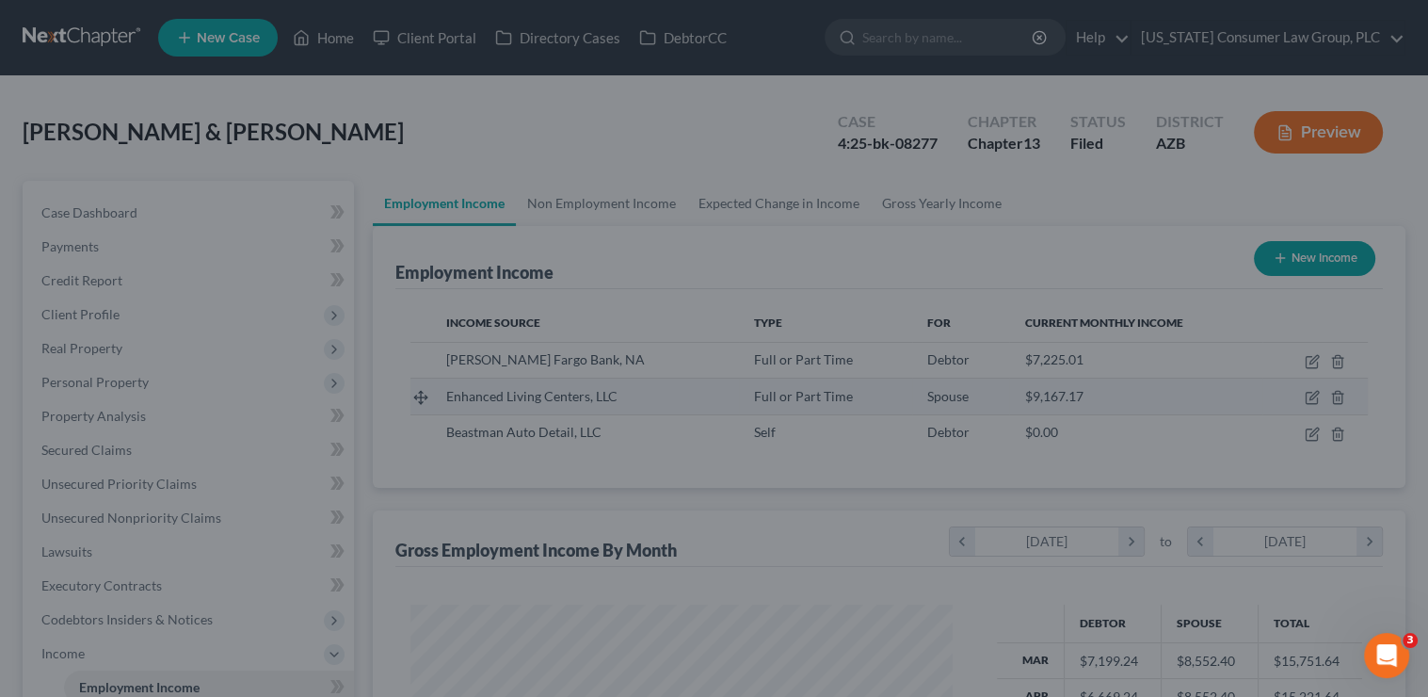
scroll to position [941140, 940900]
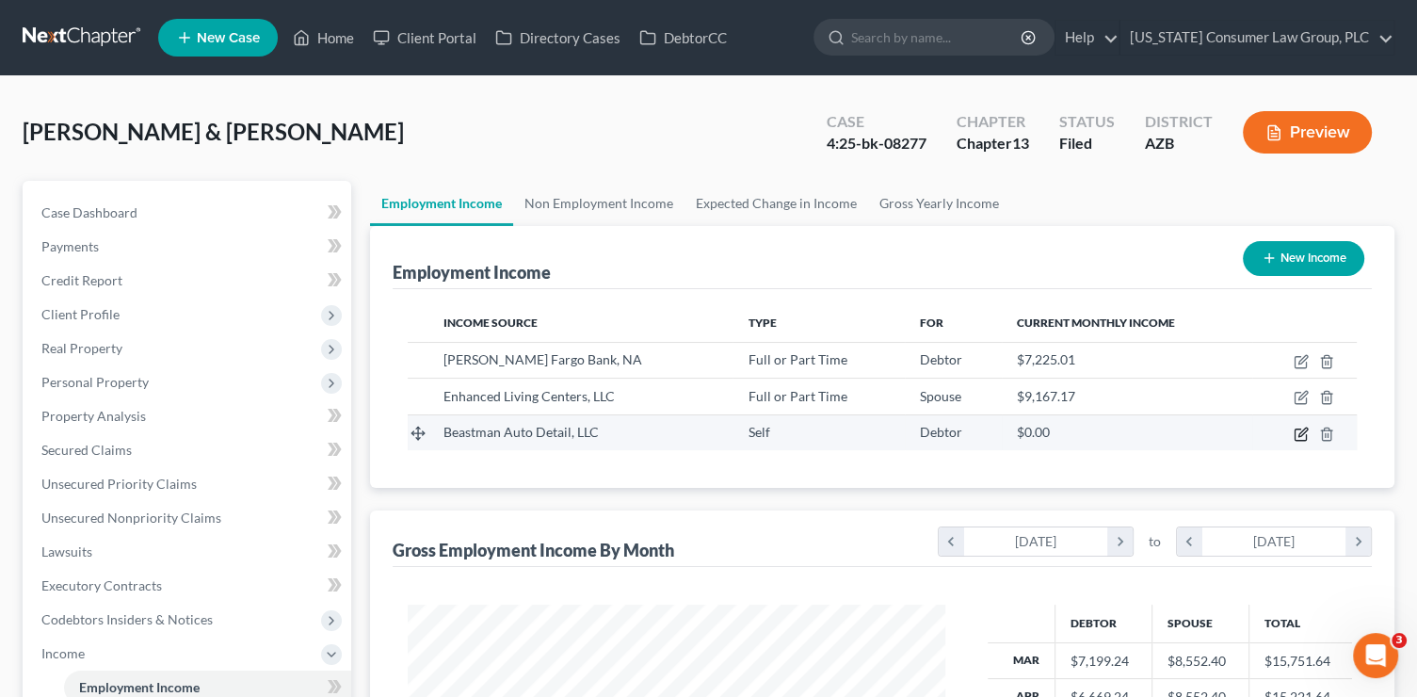
click at [1304, 434] on icon "button" at bounding box center [1301, 433] width 15 height 15
select select "1"
select select "0"
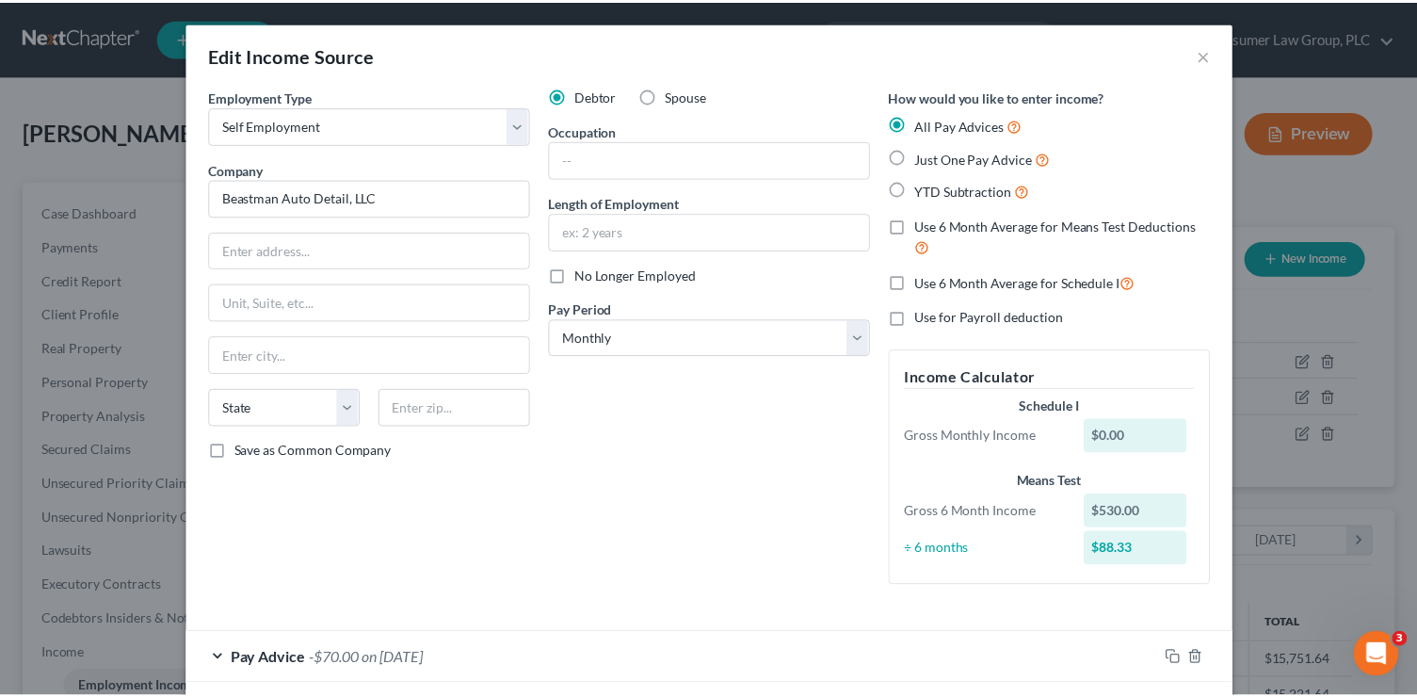
scroll to position [395, 0]
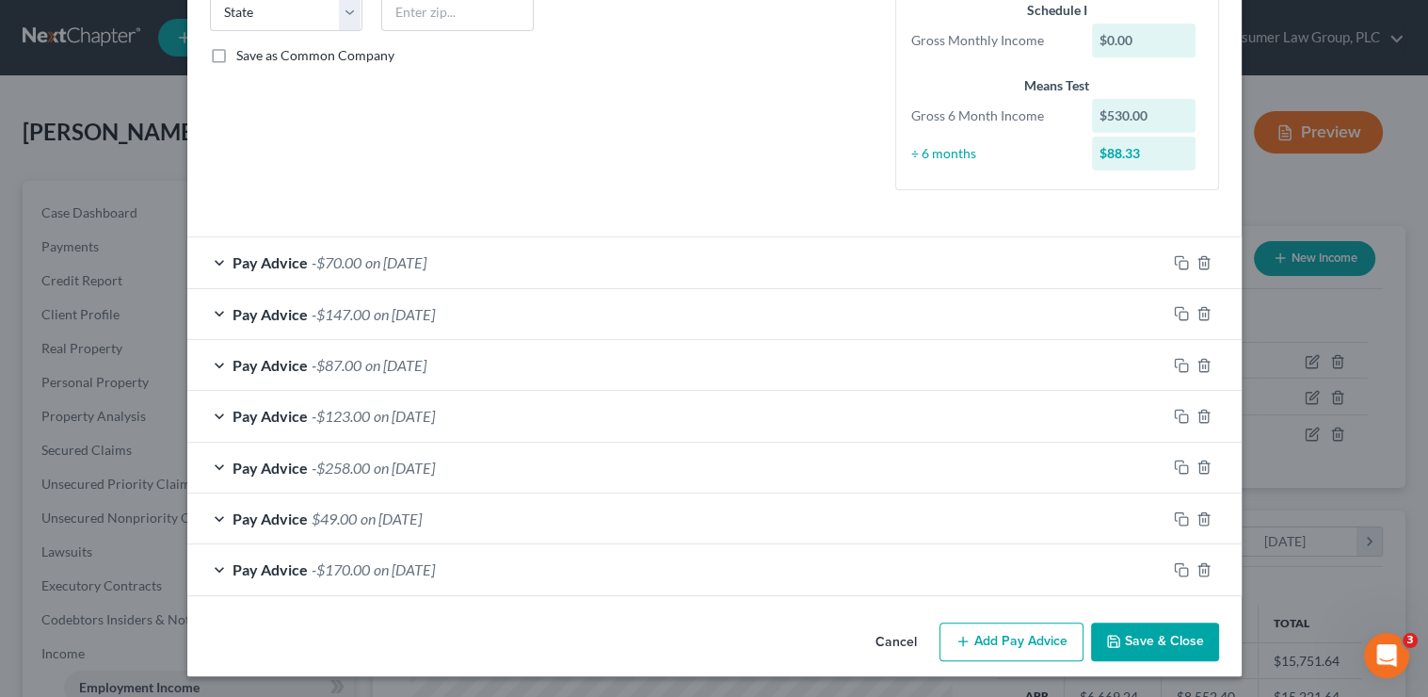
click at [1182, 635] on button "Save & Close" at bounding box center [1155, 642] width 128 height 40
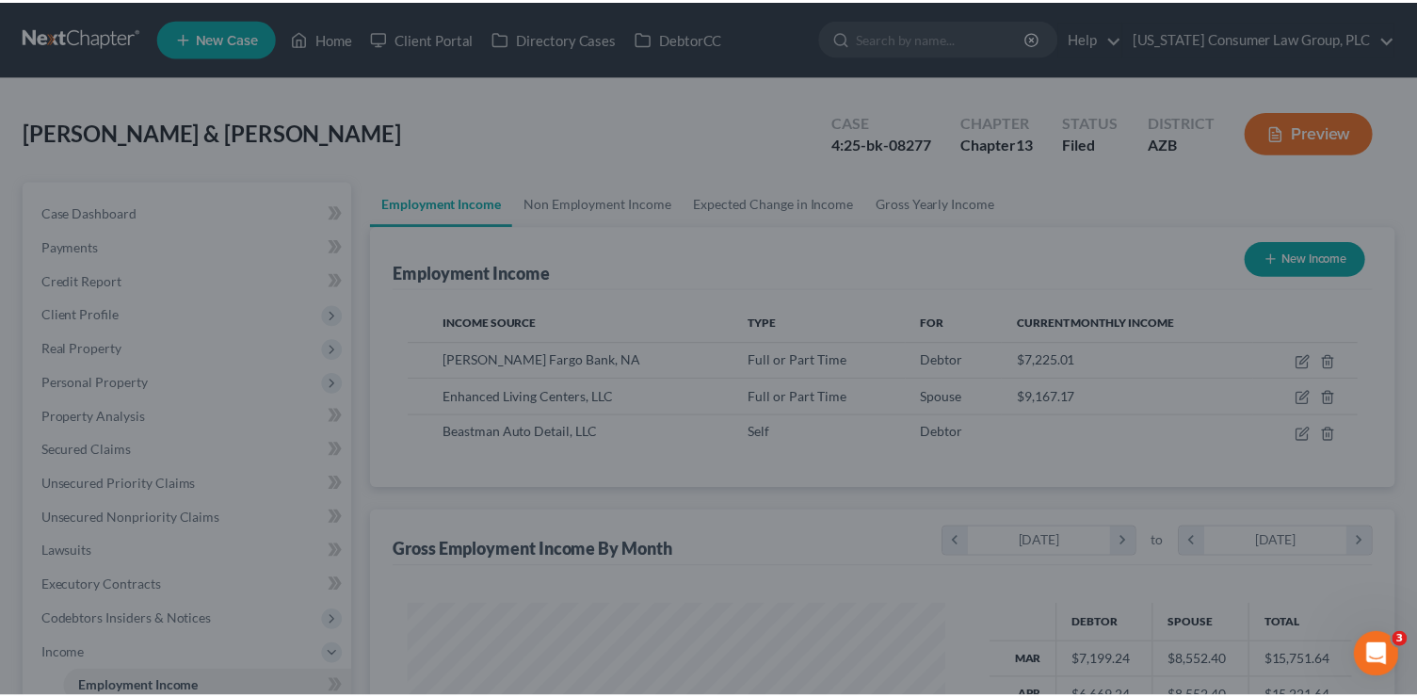
scroll to position [941140, 940900]
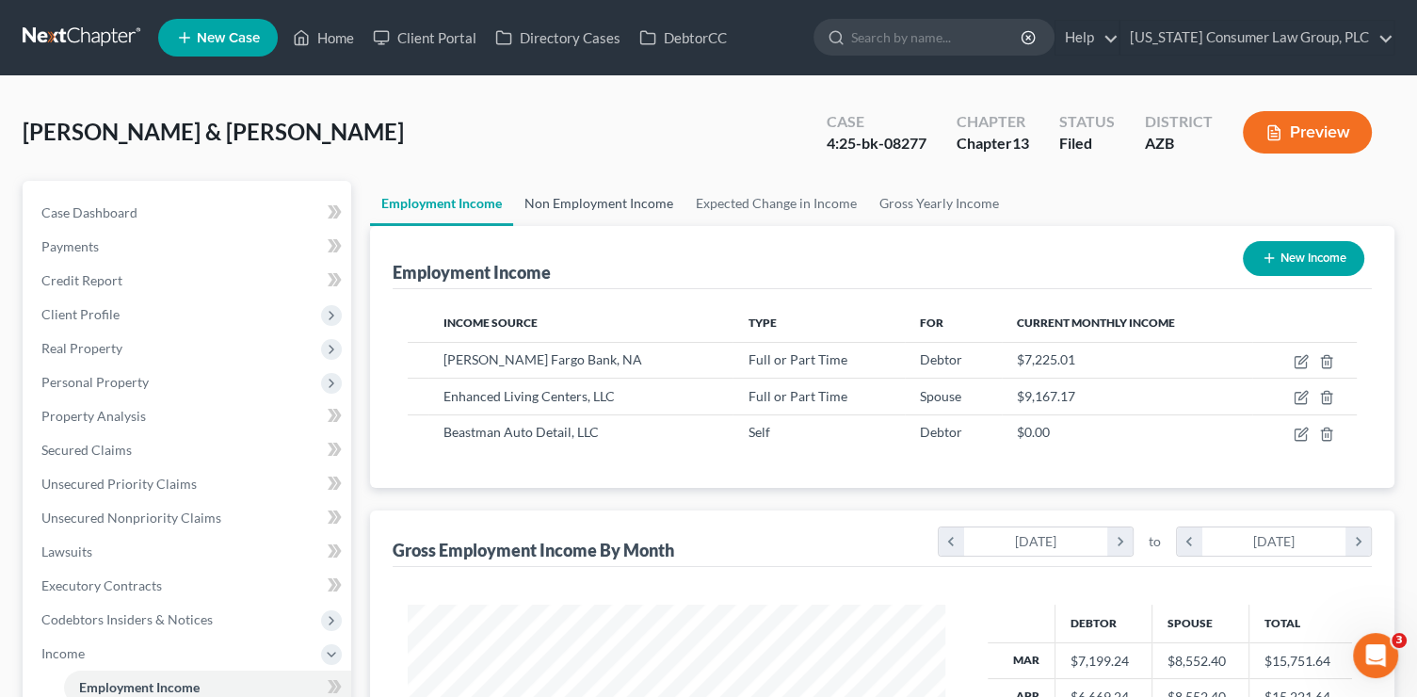
click at [617, 200] on link "Non Employment Income" at bounding box center [598, 203] width 171 height 45
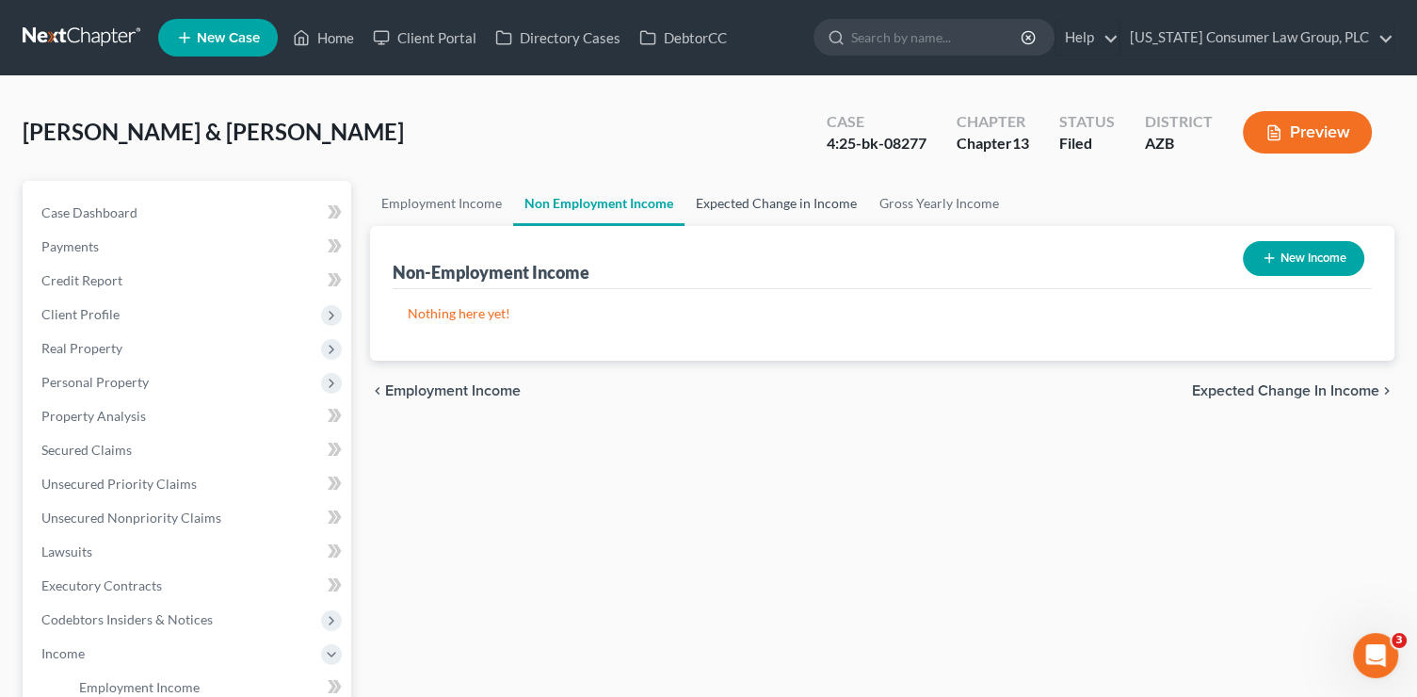
click at [731, 206] on link "Expected Change in Income" at bounding box center [776, 203] width 184 height 45
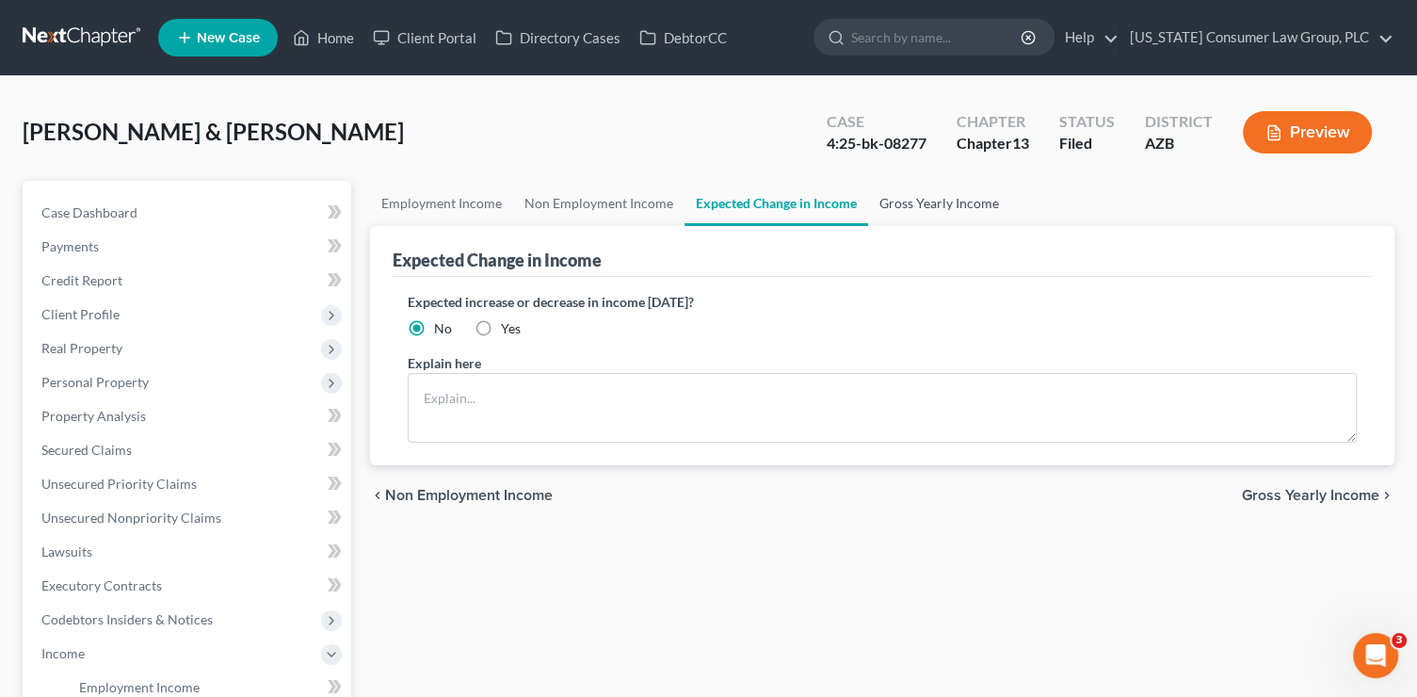
click at [901, 209] on link "Gross Yearly Income" at bounding box center [939, 203] width 142 height 45
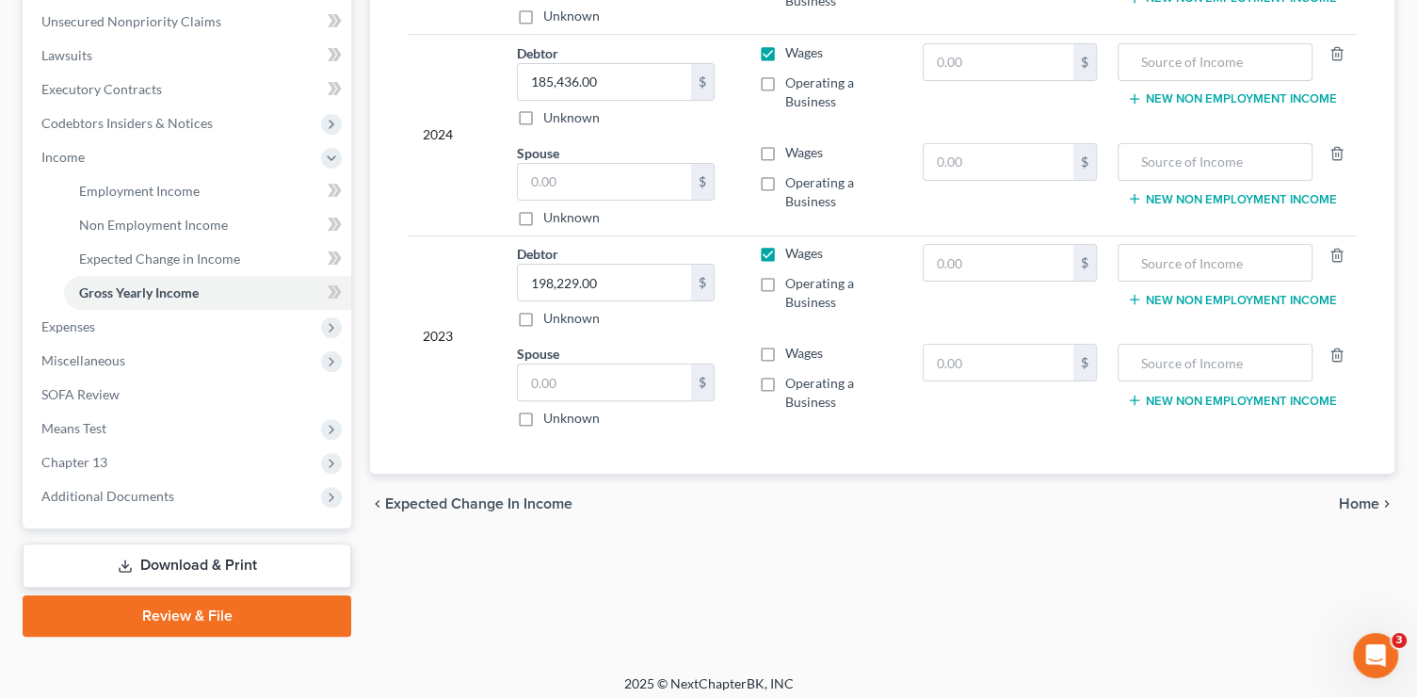
scroll to position [499, 0]
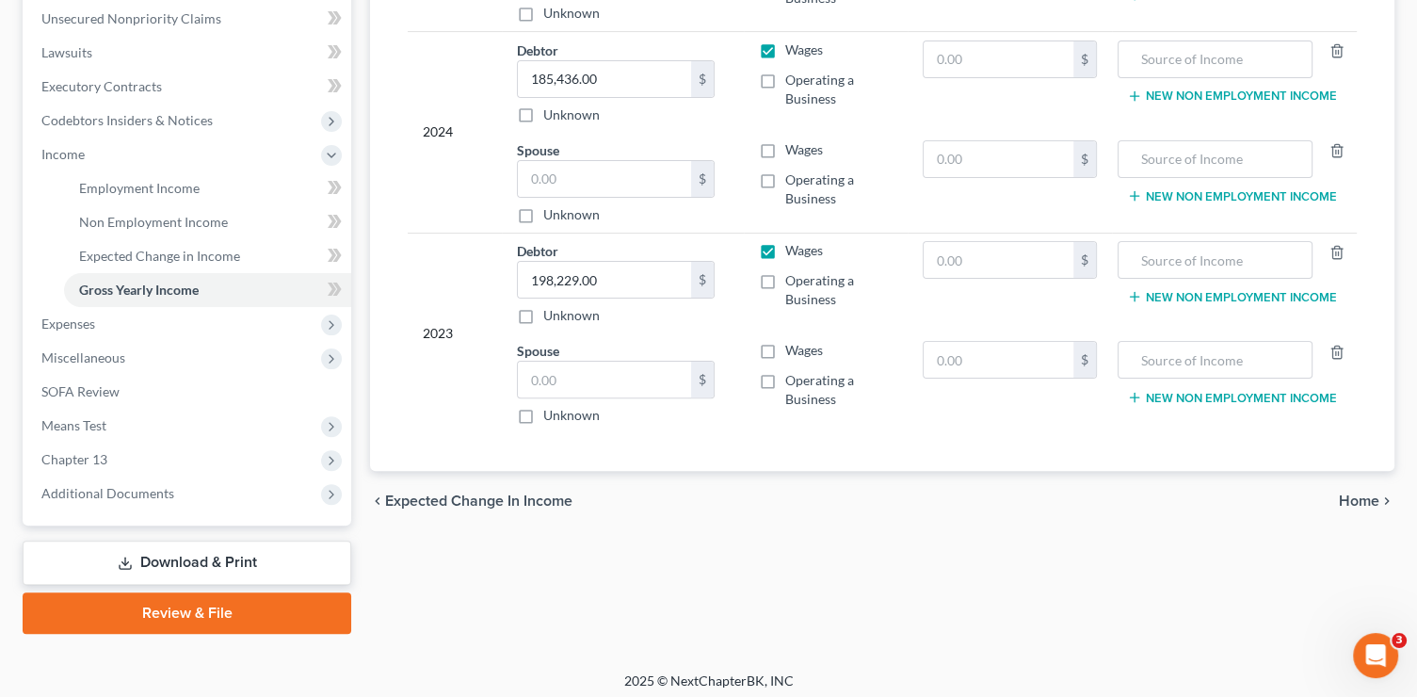
drag, startPoint x: 1261, startPoint y: 530, endPoint x: 1364, endPoint y: 513, distance: 104.9
click at [1268, 531] on div "Employment Income Non Employment Income Expected Change in Income Gross Yearly …" at bounding box center [882, 158] width 1043 height 952
click at [1363, 504] on span "Home" at bounding box center [1359, 500] width 40 height 15
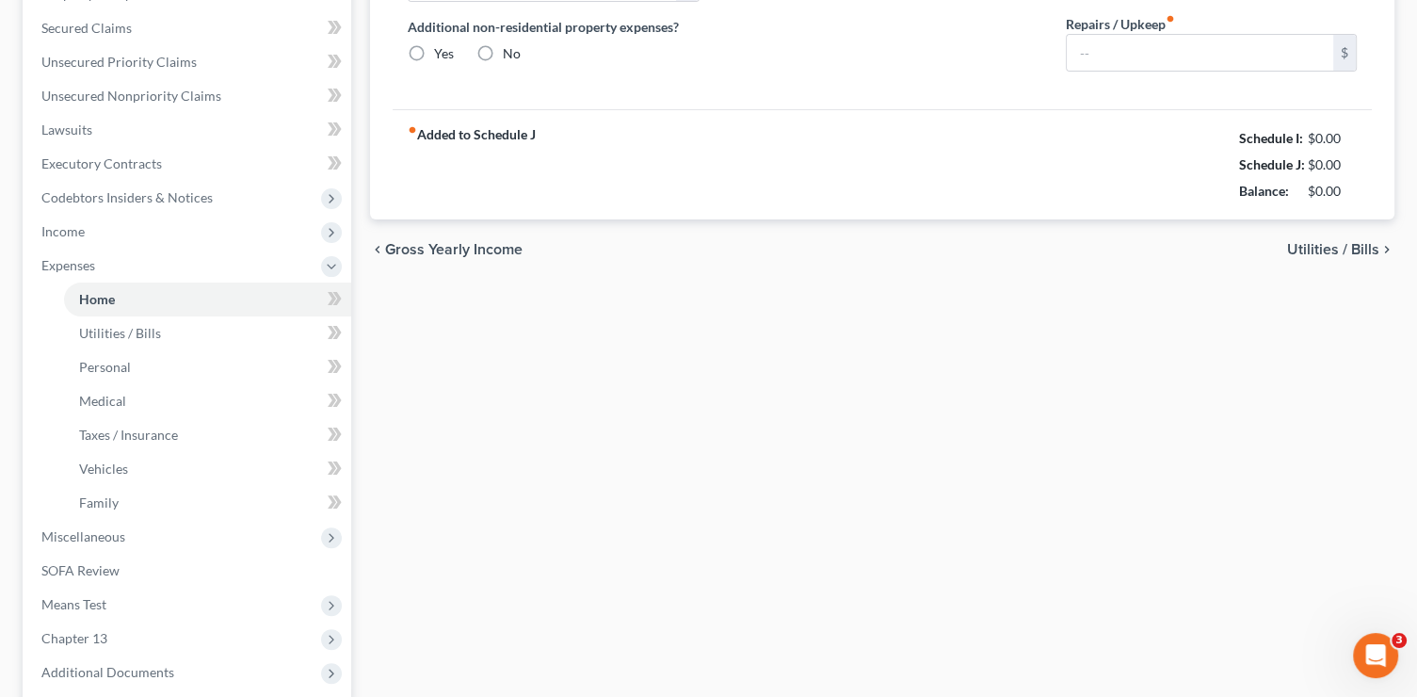
type input "2,507.00"
type input "0.00"
radio input "true"
type input "0.00"
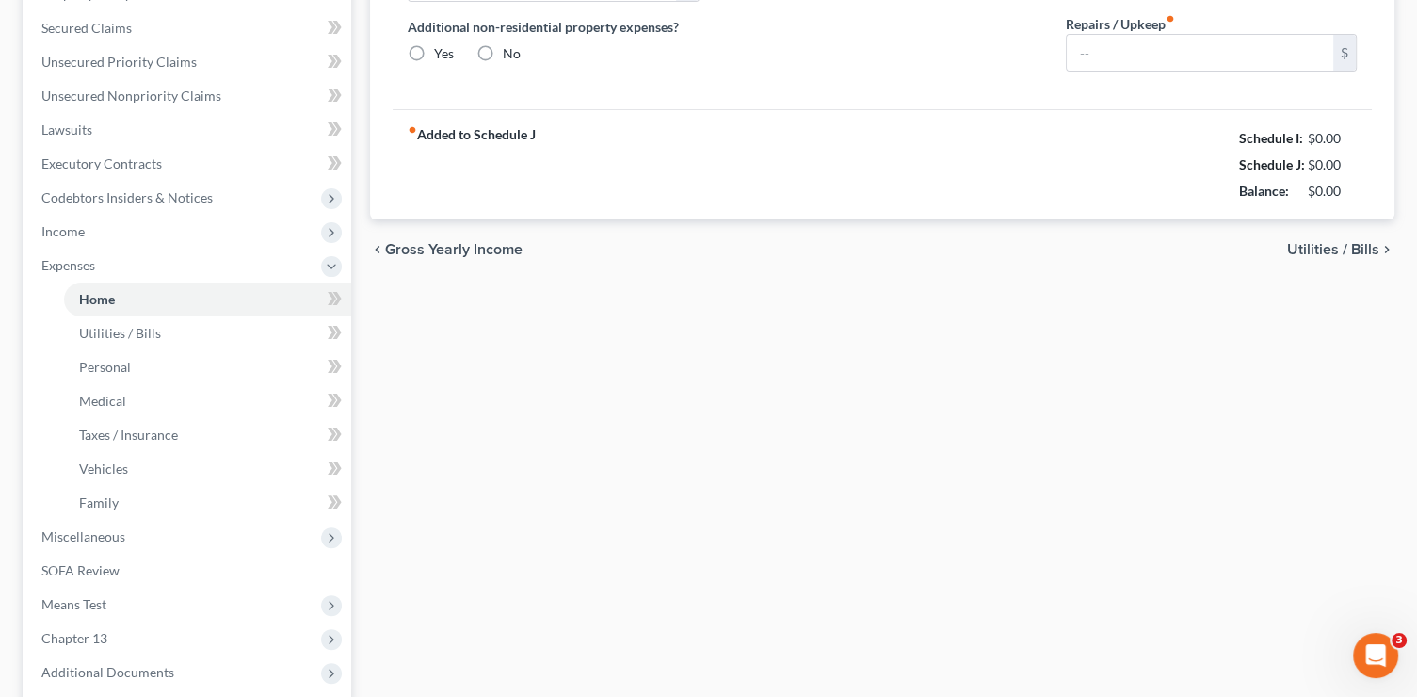
type input "80.00"
type input "0.00"
type input "200.00"
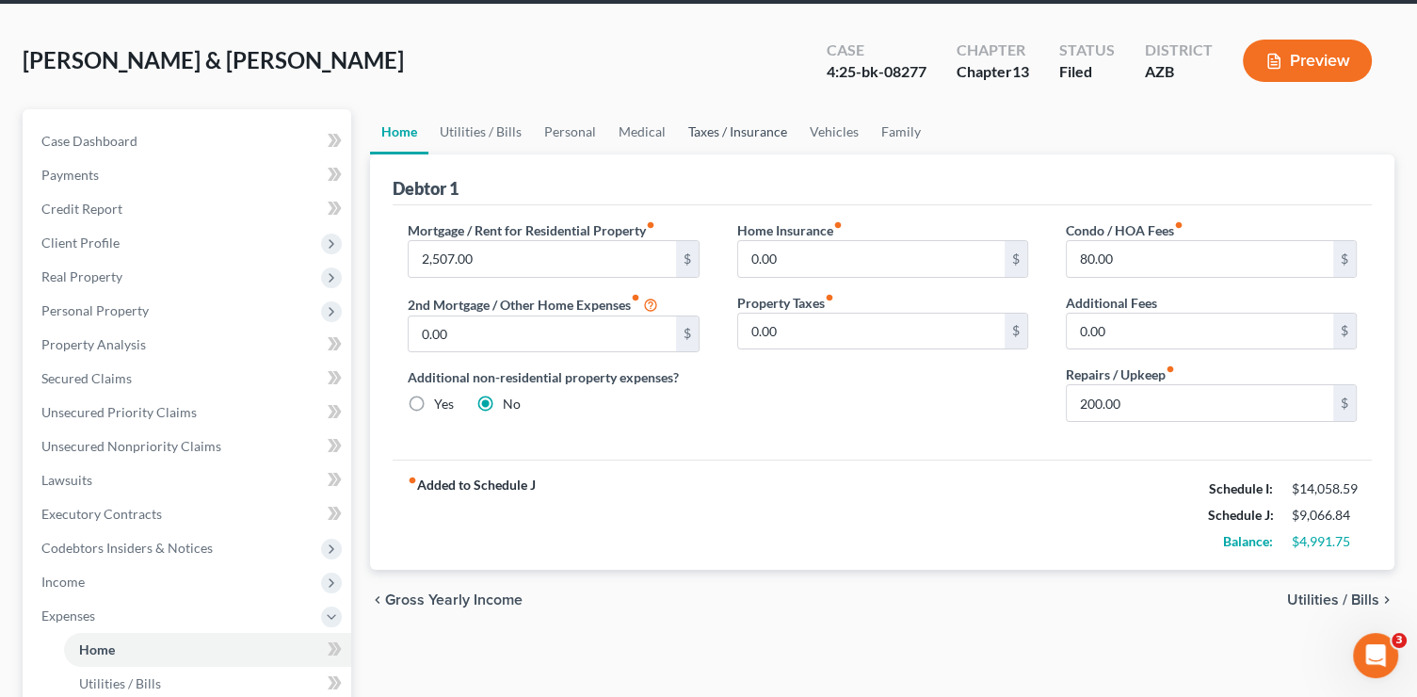
scroll to position [72, 0]
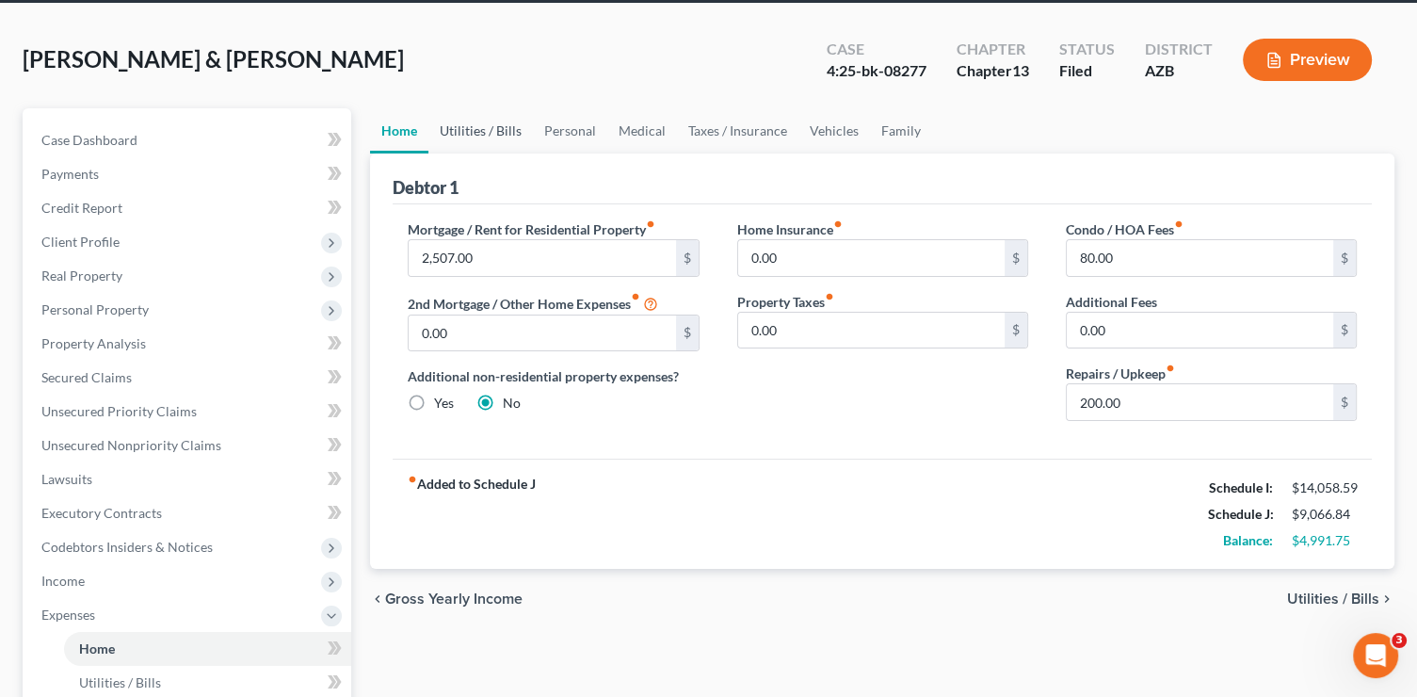
click at [476, 127] on link "Utilities / Bills" at bounding box center [480, 130] width 105 height 45
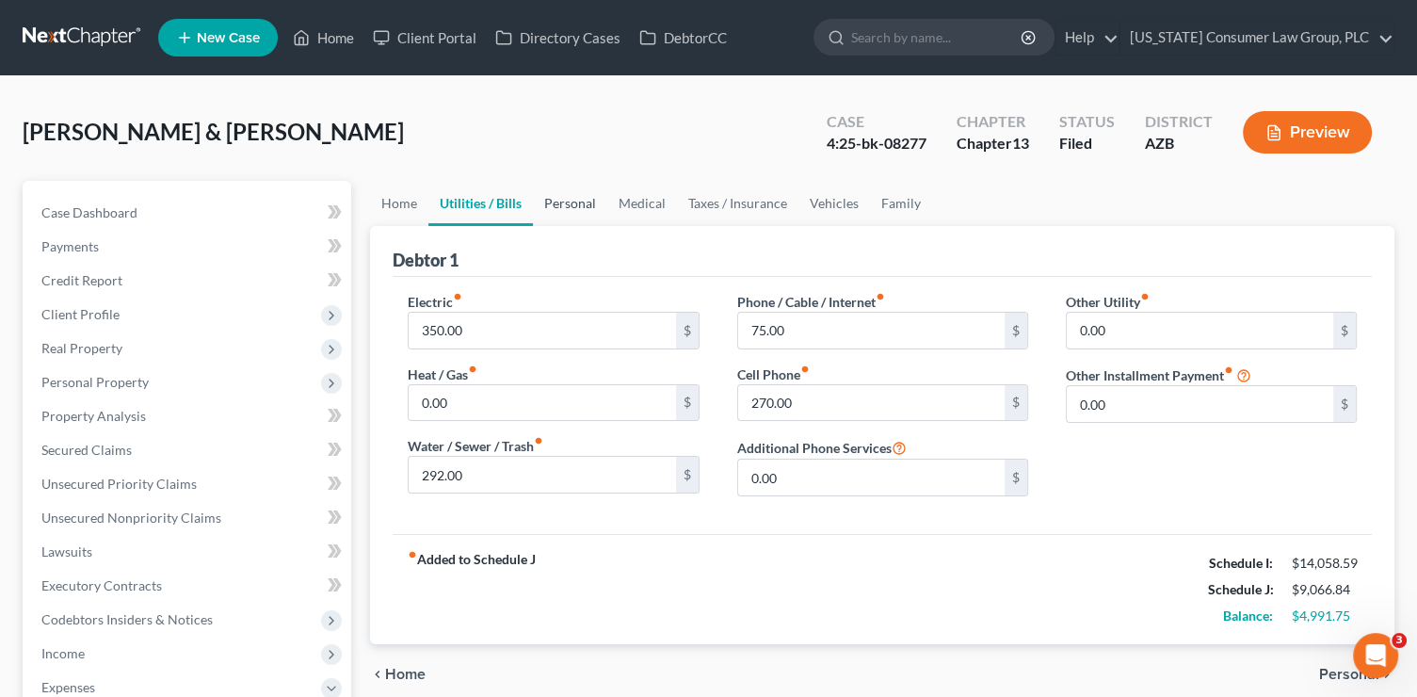
click at [574, 196] on link "Personal" at bounding box center [570, 203] width 74 height 45
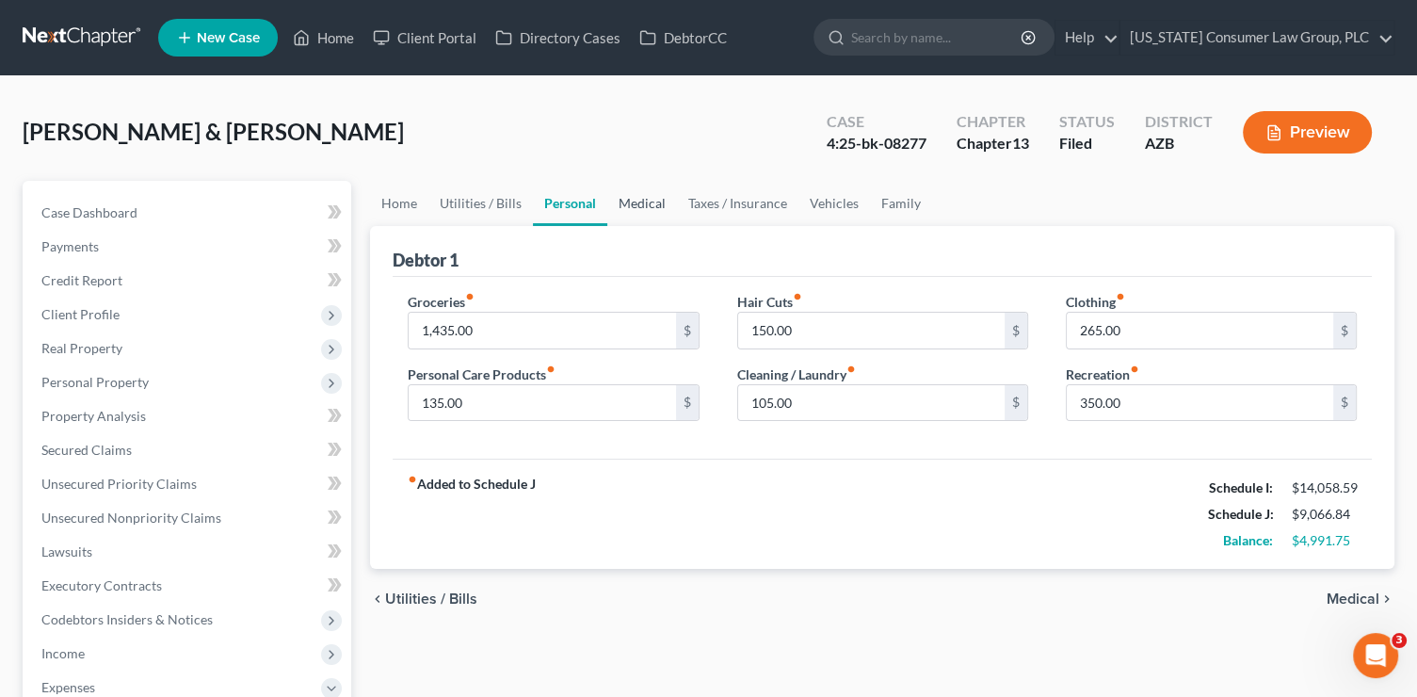
click at [663, 216] on link "Medical" at bounding box center [642, 203] width 70 height 45
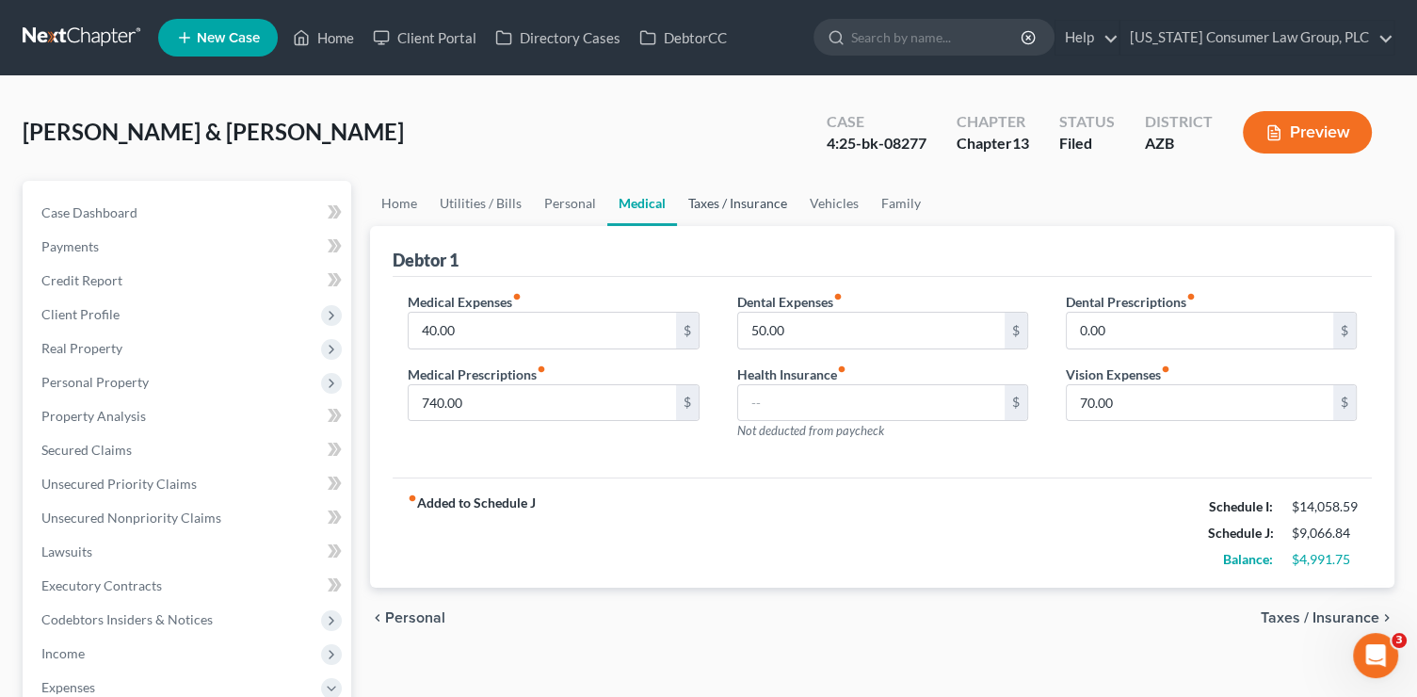
click at [749, 205] on link "Taxes / Insurance" at bounding box center [737, 203] width 121 height 45
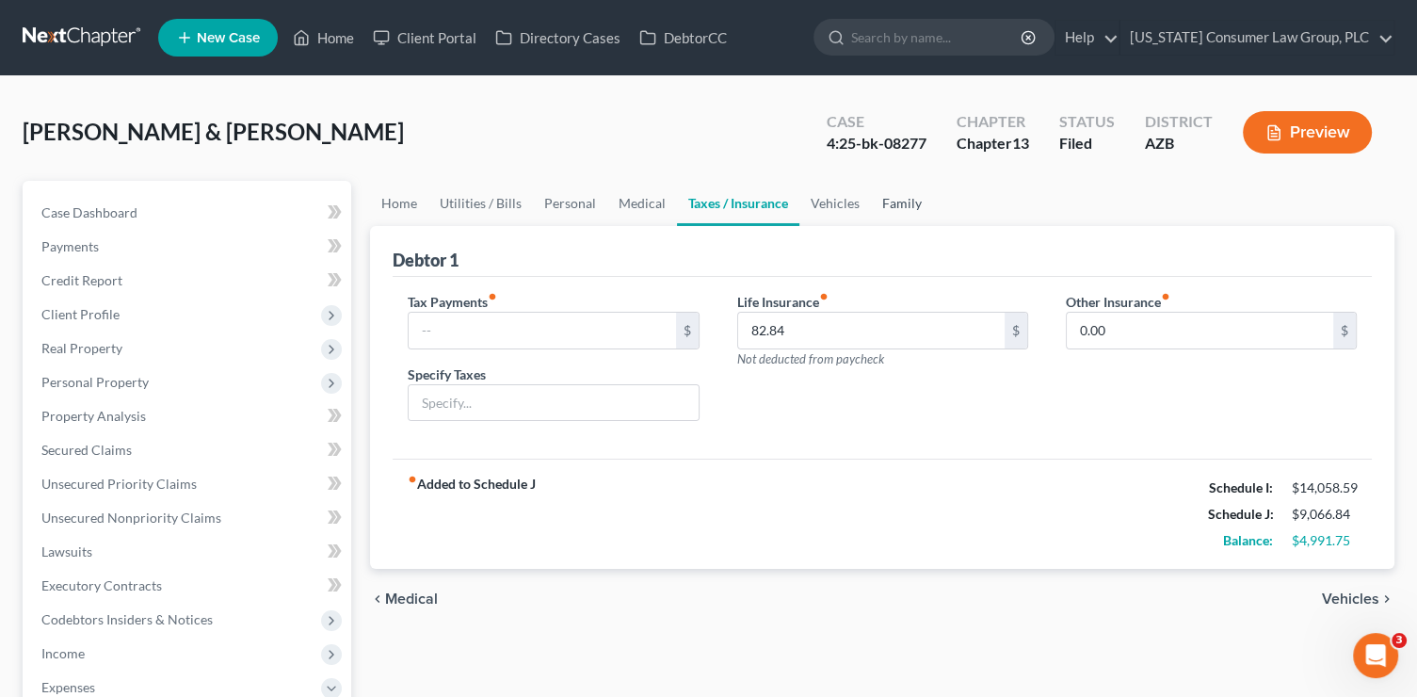
click at [887, 200] on link "Family" at bounding box center [902, 203] width 62 height 45
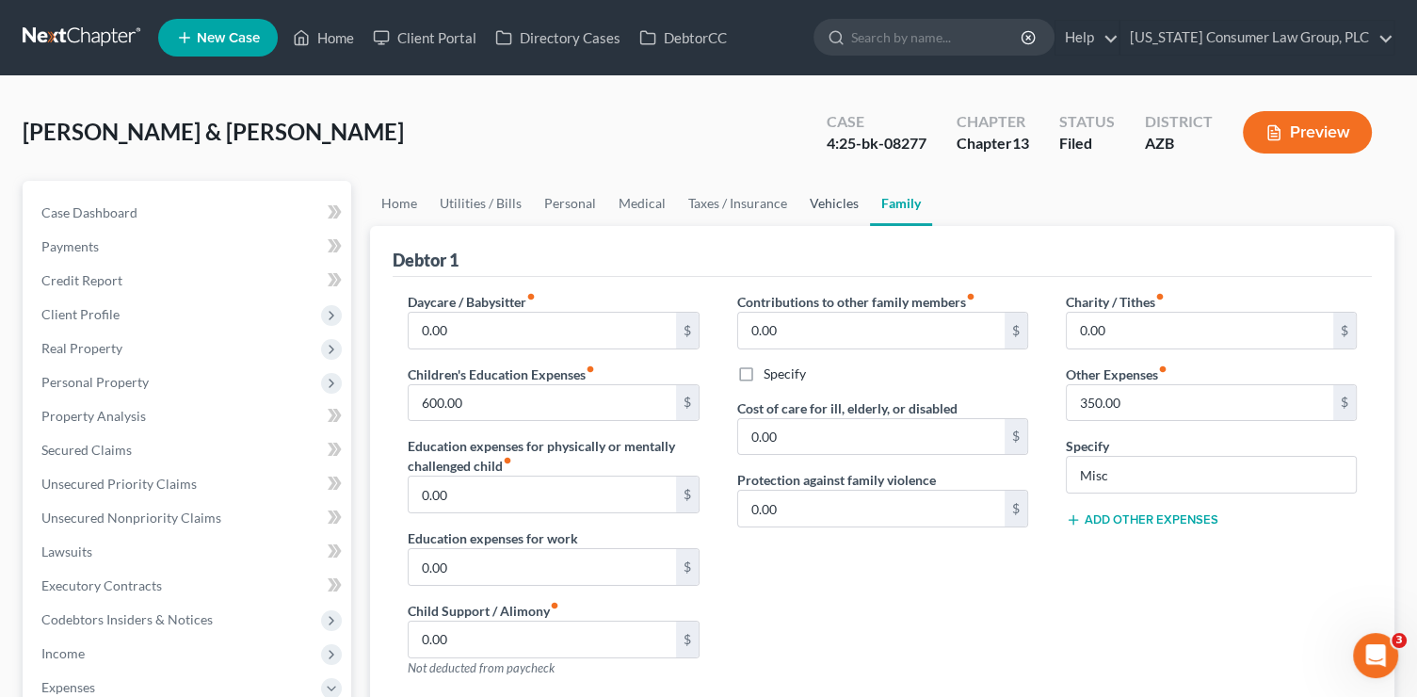
click at [813, 201] on link "Vehicles" at bounding box center [834, 203] width 72 height 45
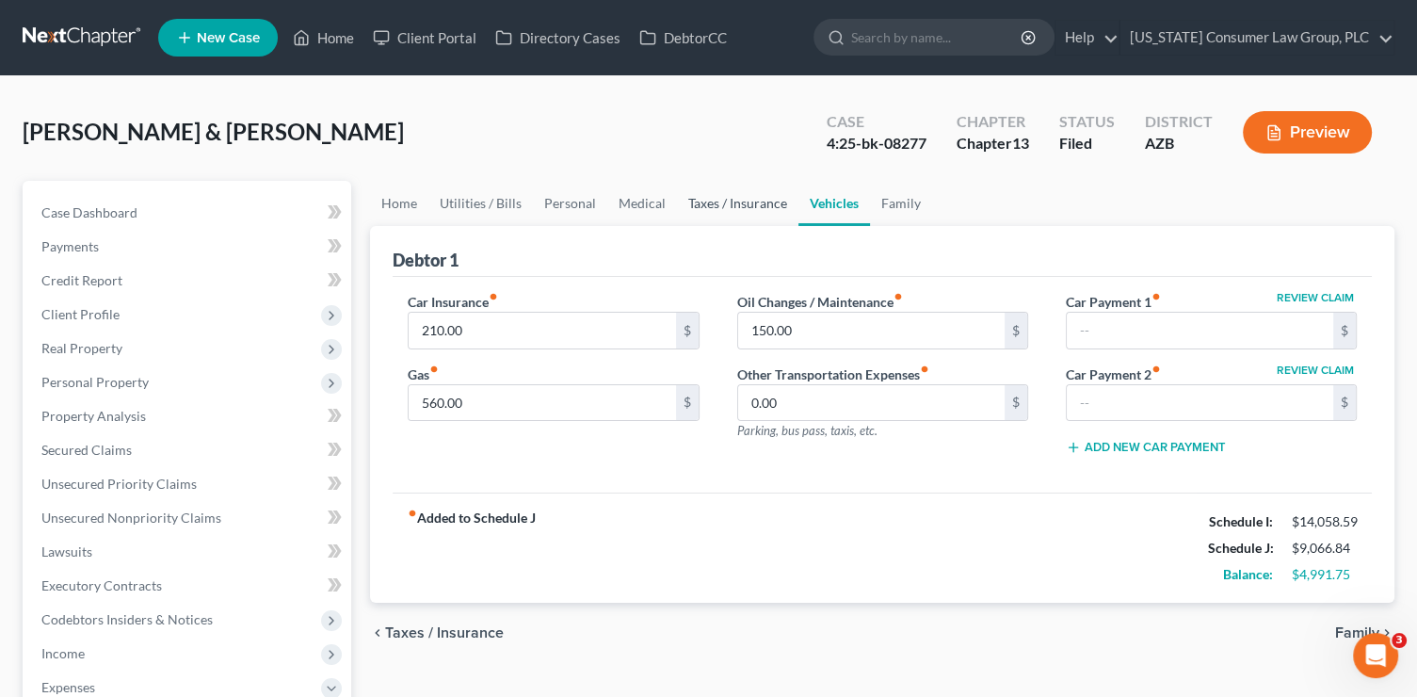
click at [732, 200] on link "Taxes / Insurance" at bounding box center [737, 203] width 121 height 45
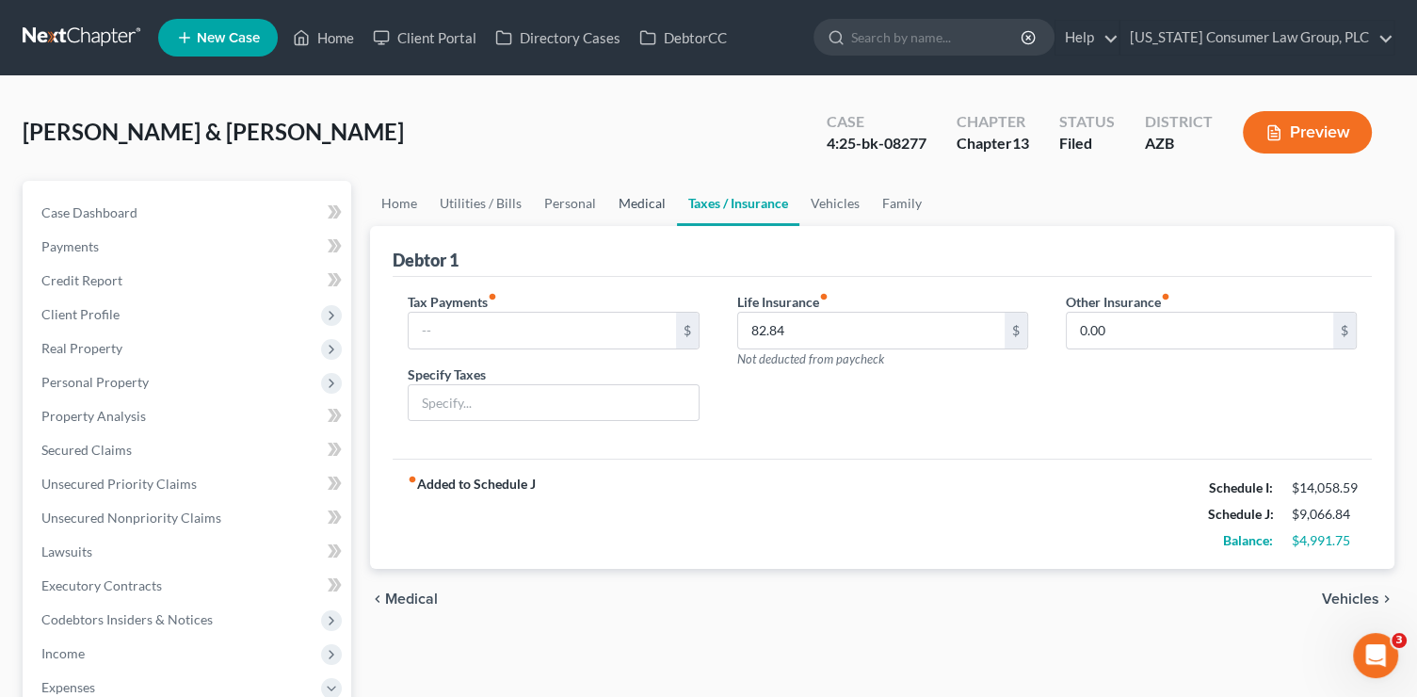
click at [646, 204] on link "Medical" at bounding box center [642, 203] width 70 height 45
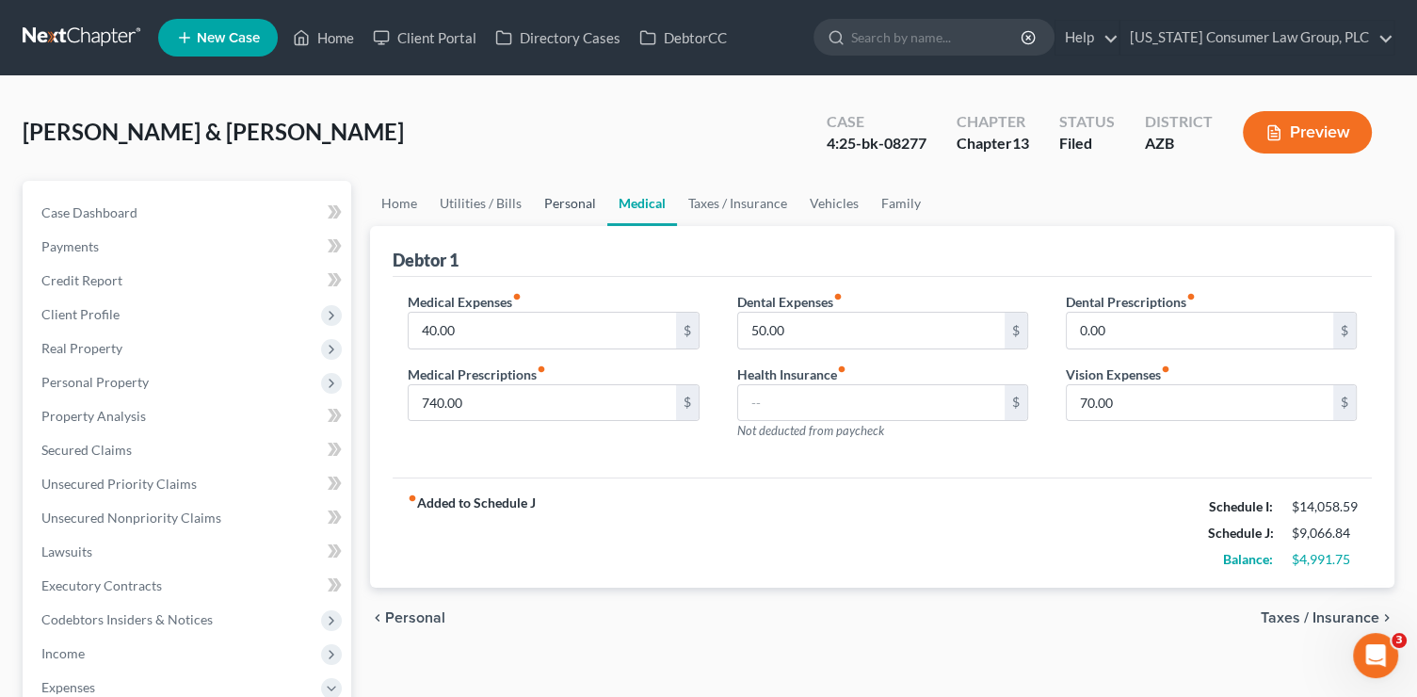
click at [573, 200] on link "Personal" at bounding box center [570, 203] width 74 height 45
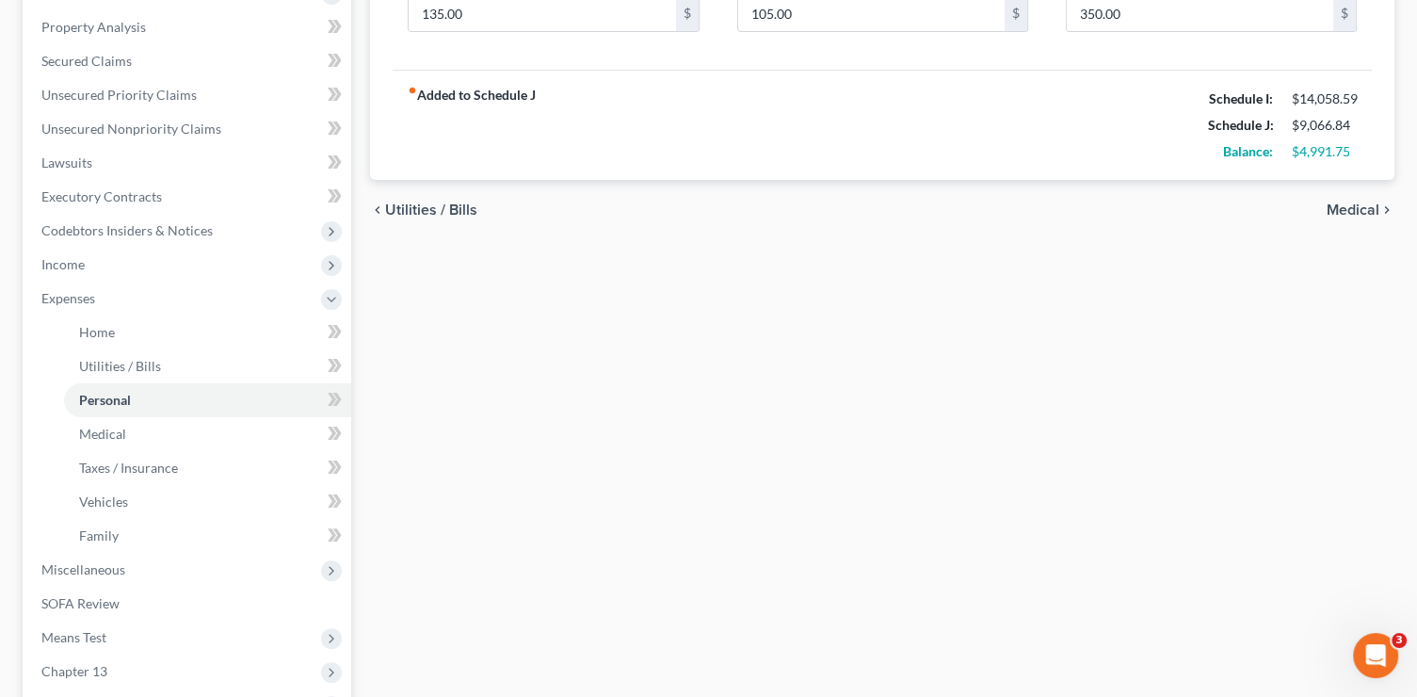
scroll to position [365, 0]
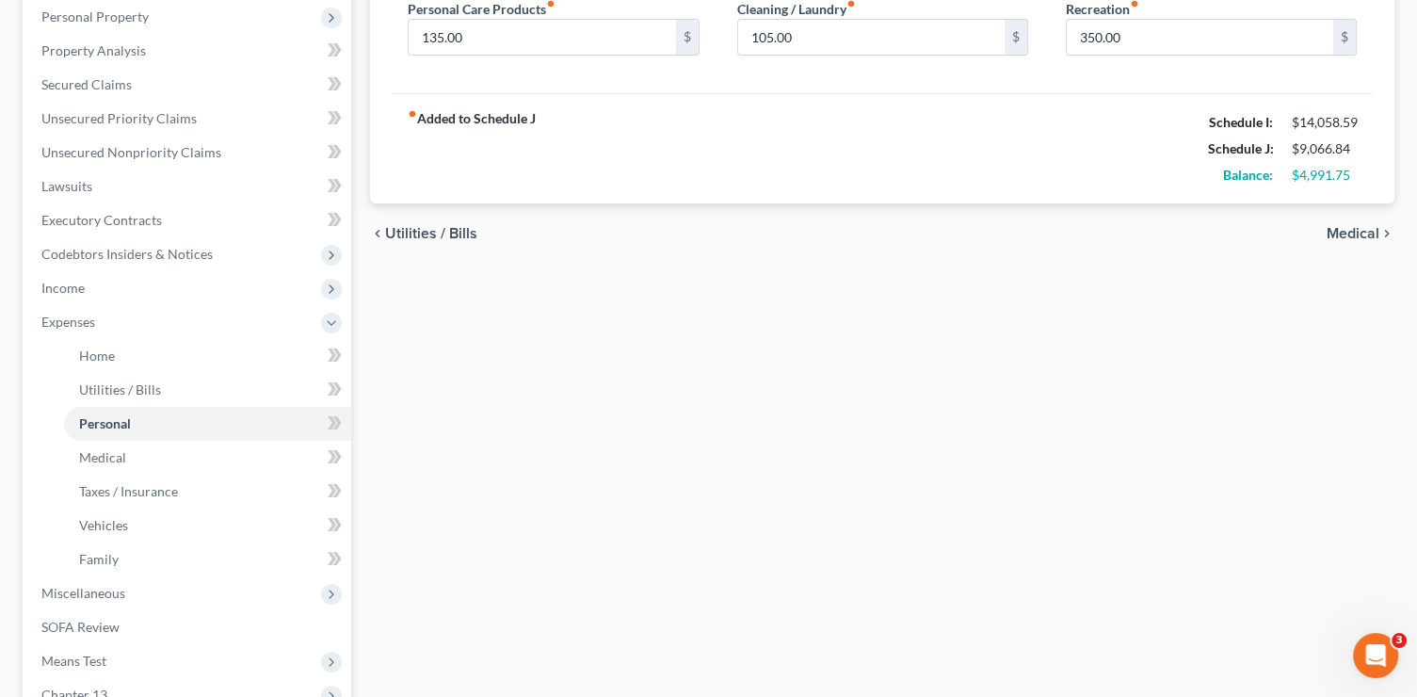
click at [1367, 229] on span "Medical" at bounding box center [1353, 233] width 53 height 15
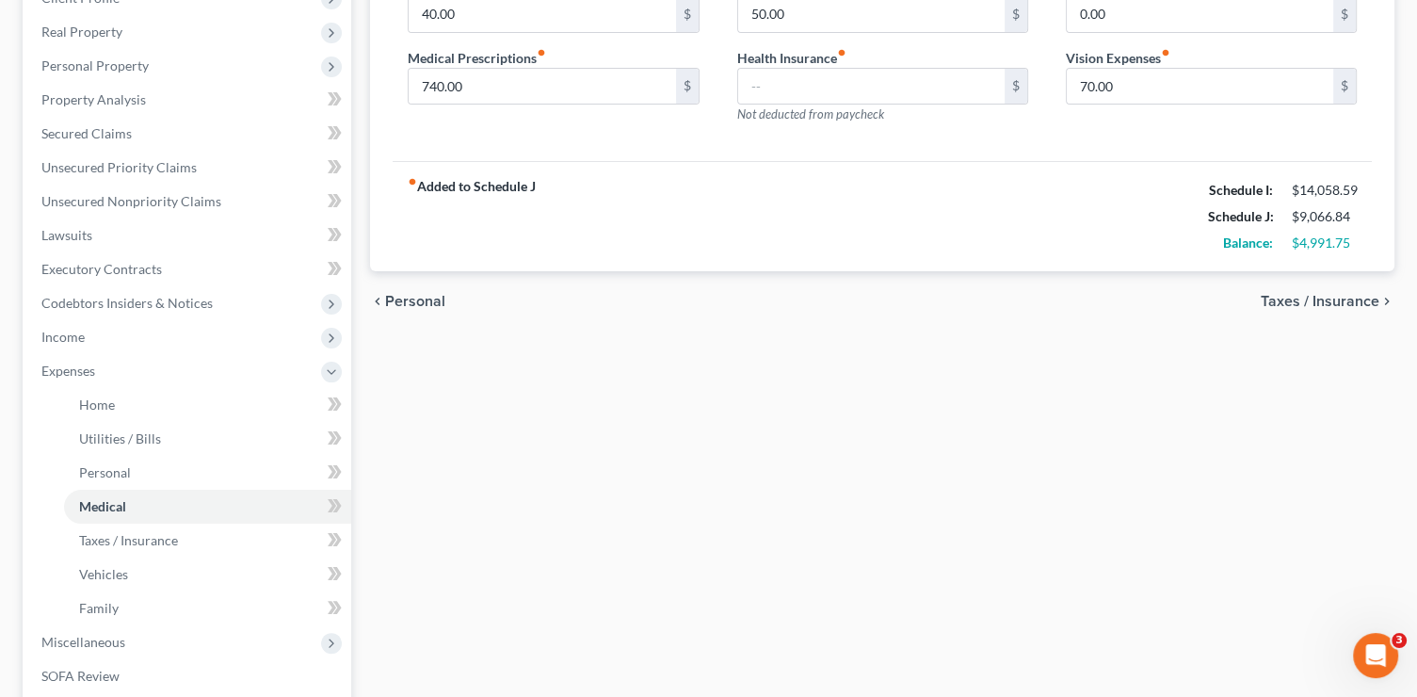
scroll to position [356, 0]
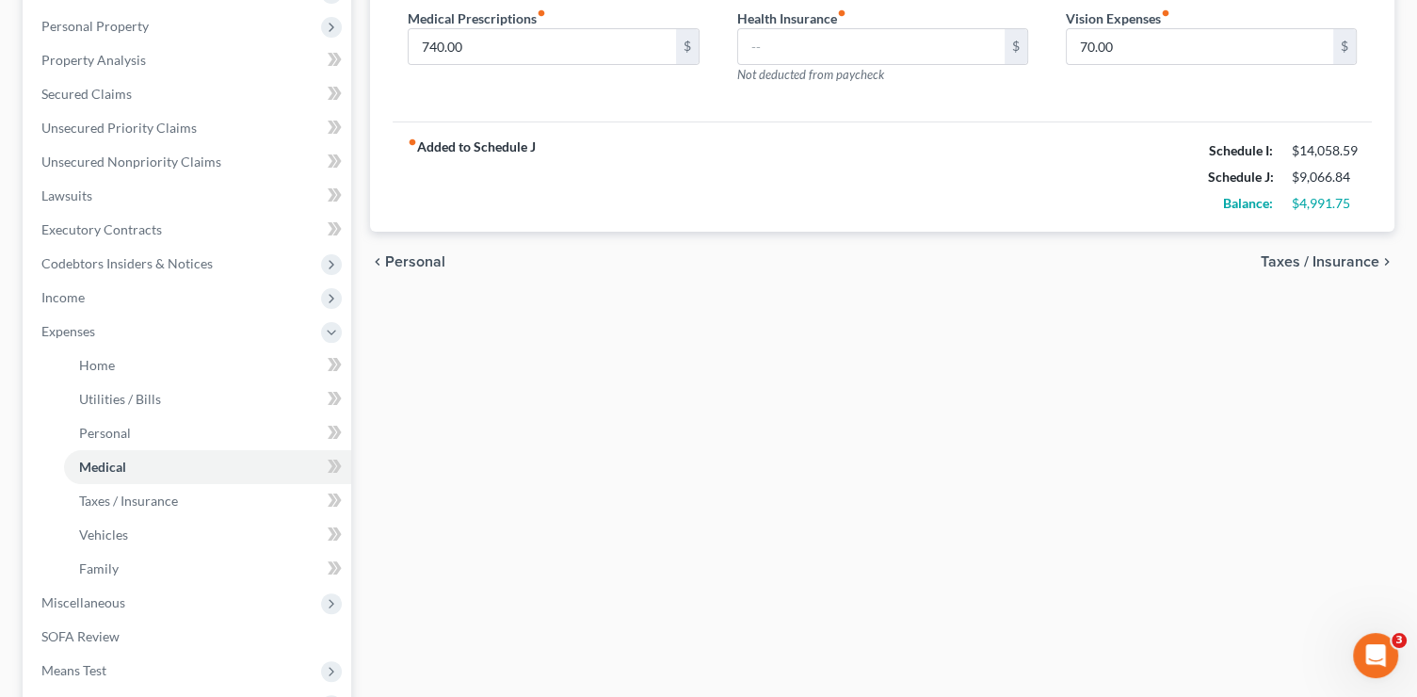
click at [1316, 254] on span "Taxes / Insurance" at bounding box center [1320, 261] width 119 height 15
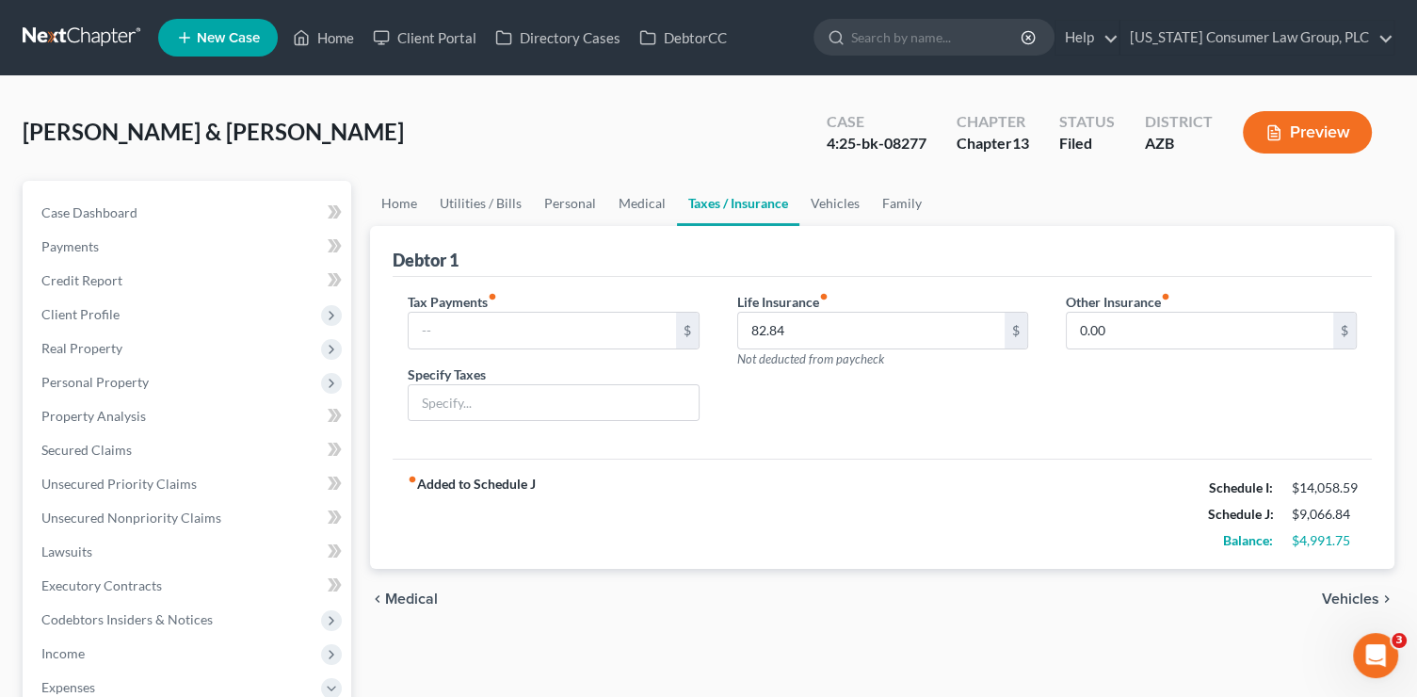
click at [1351, 596] on span "Vehicles" at bounding box center [1350, 598] width 57 height 15
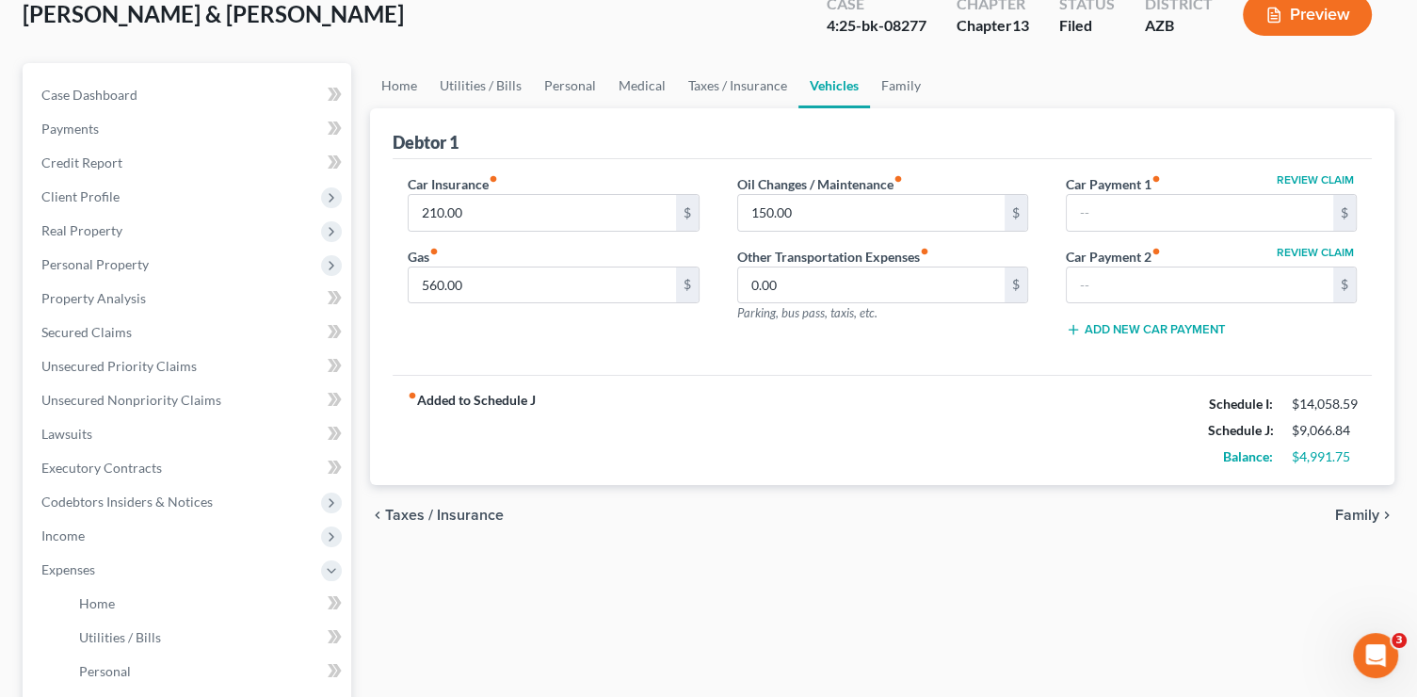
click at [1381, 515] on icon "chevron_right" at bounding box center [1386, 514] width 15 height 15
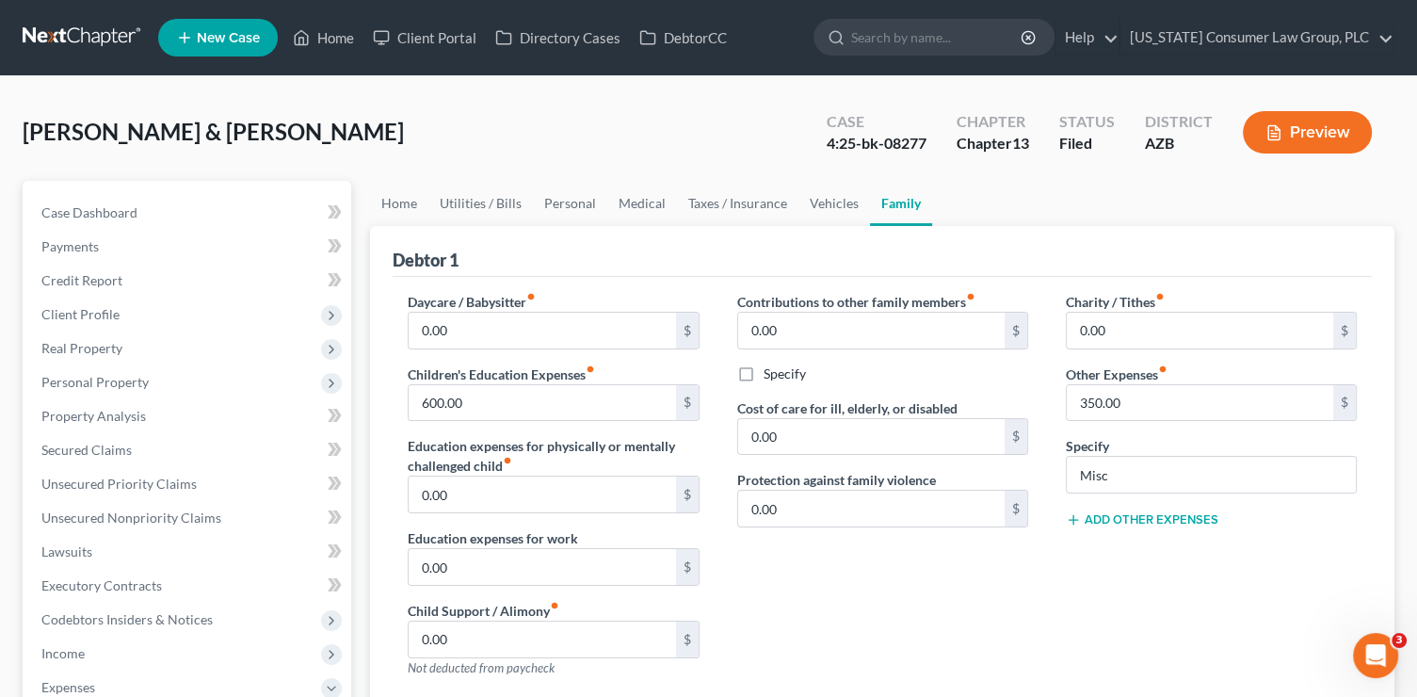
scroll to position [478, 0]
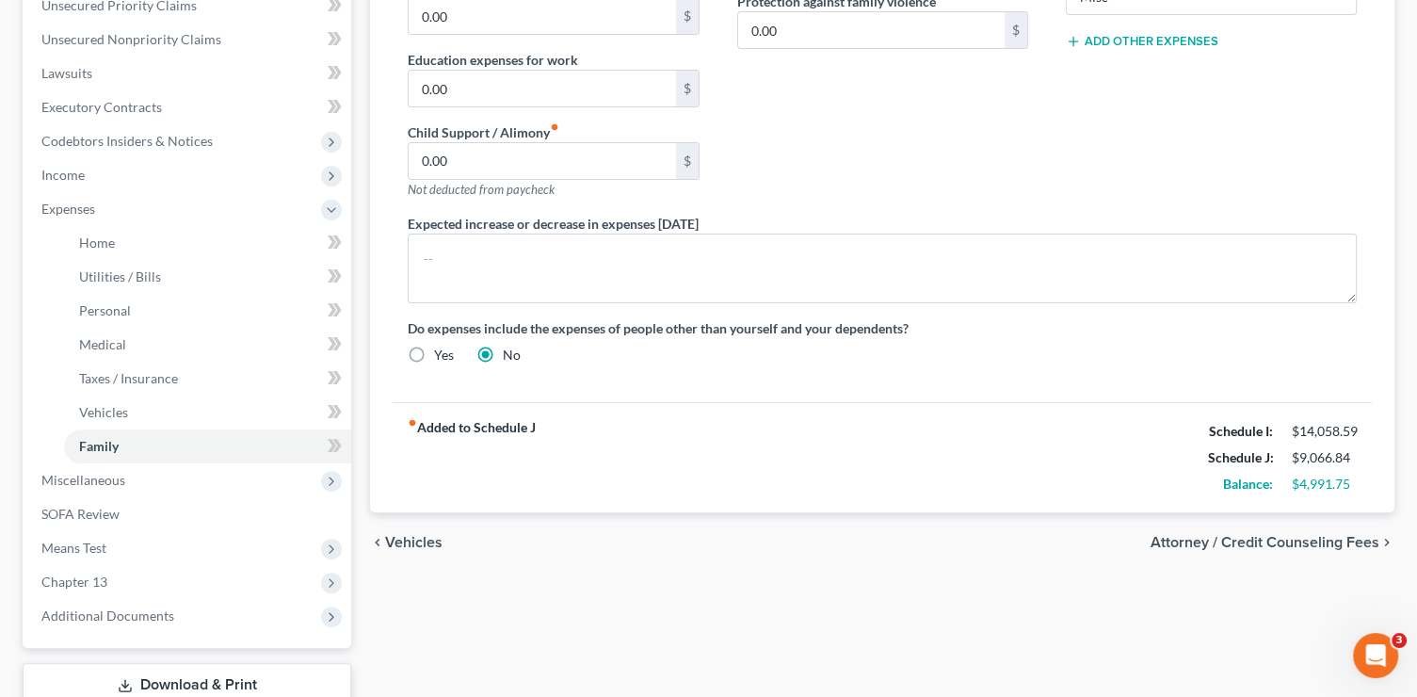
click at [1210, 541] on span "Attorney / Credit Counseling Fees" at bounding box center [1264, 542] width 229 height 15
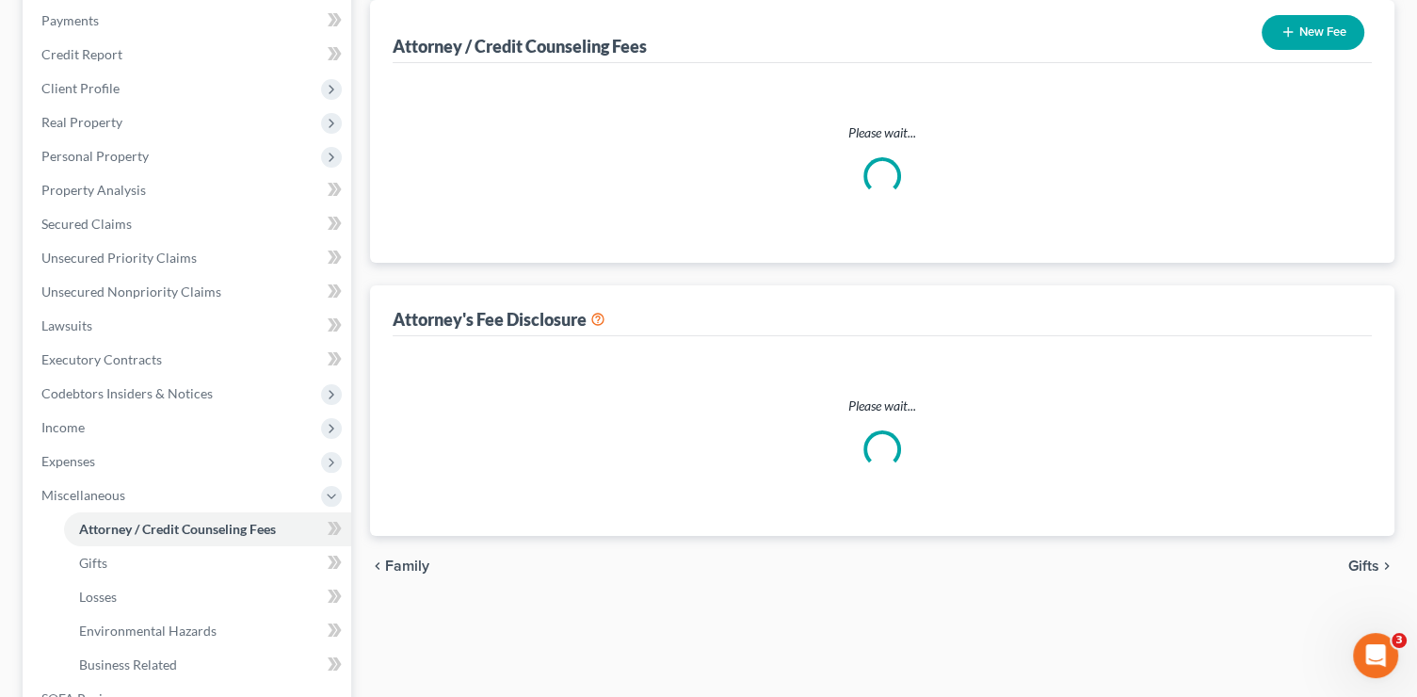
scroll to position [41, 0]
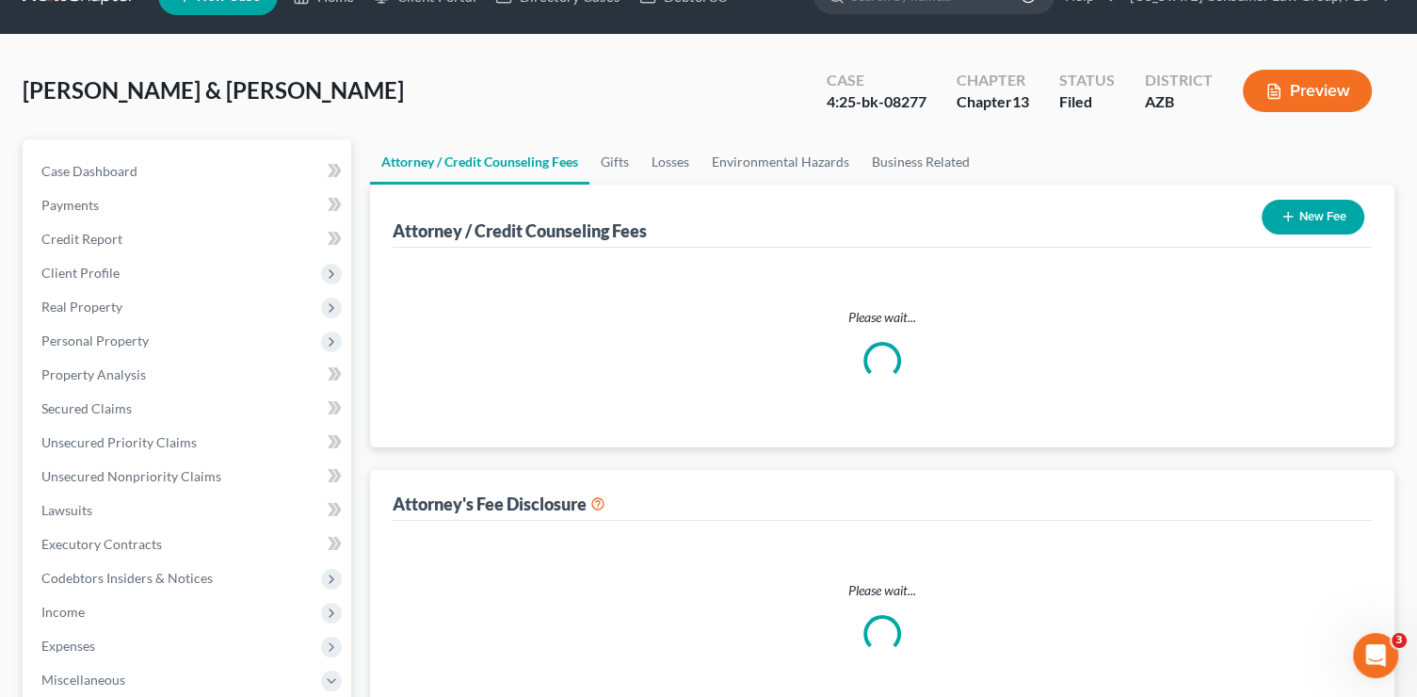
select select "7"
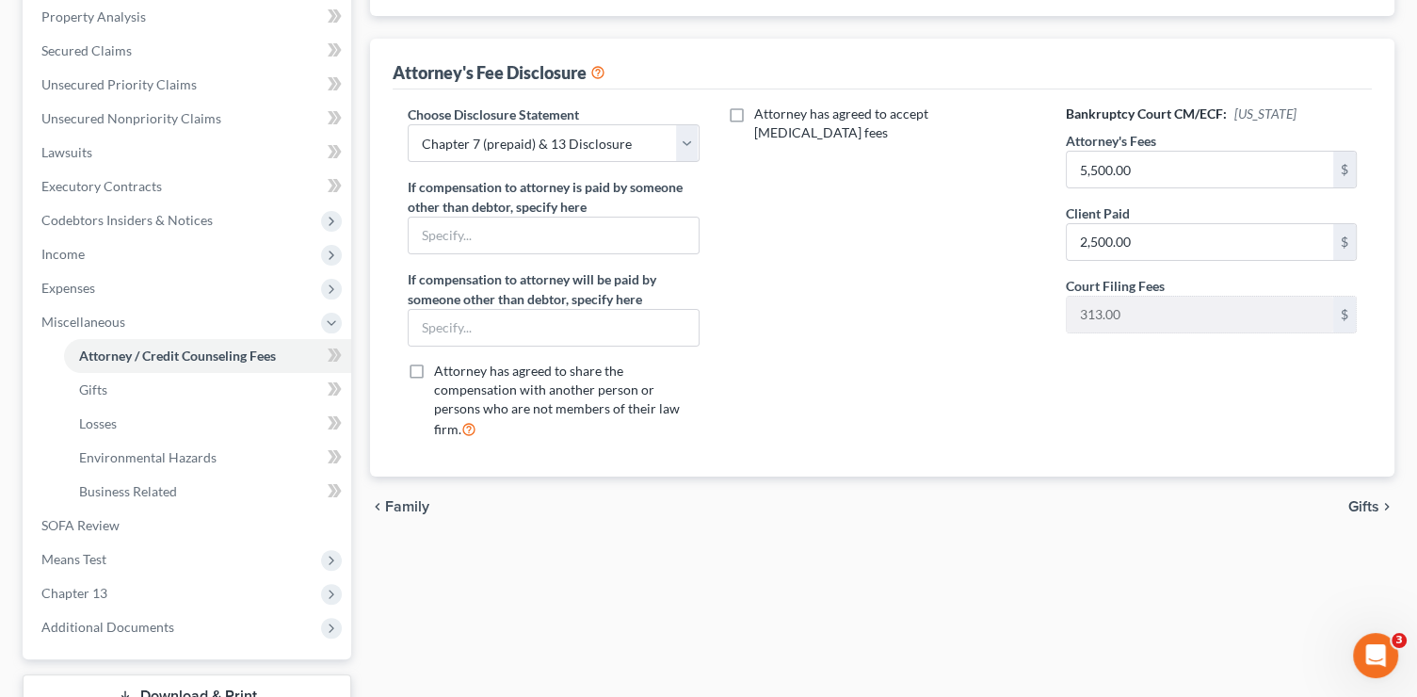
scroll to position [447, 0]
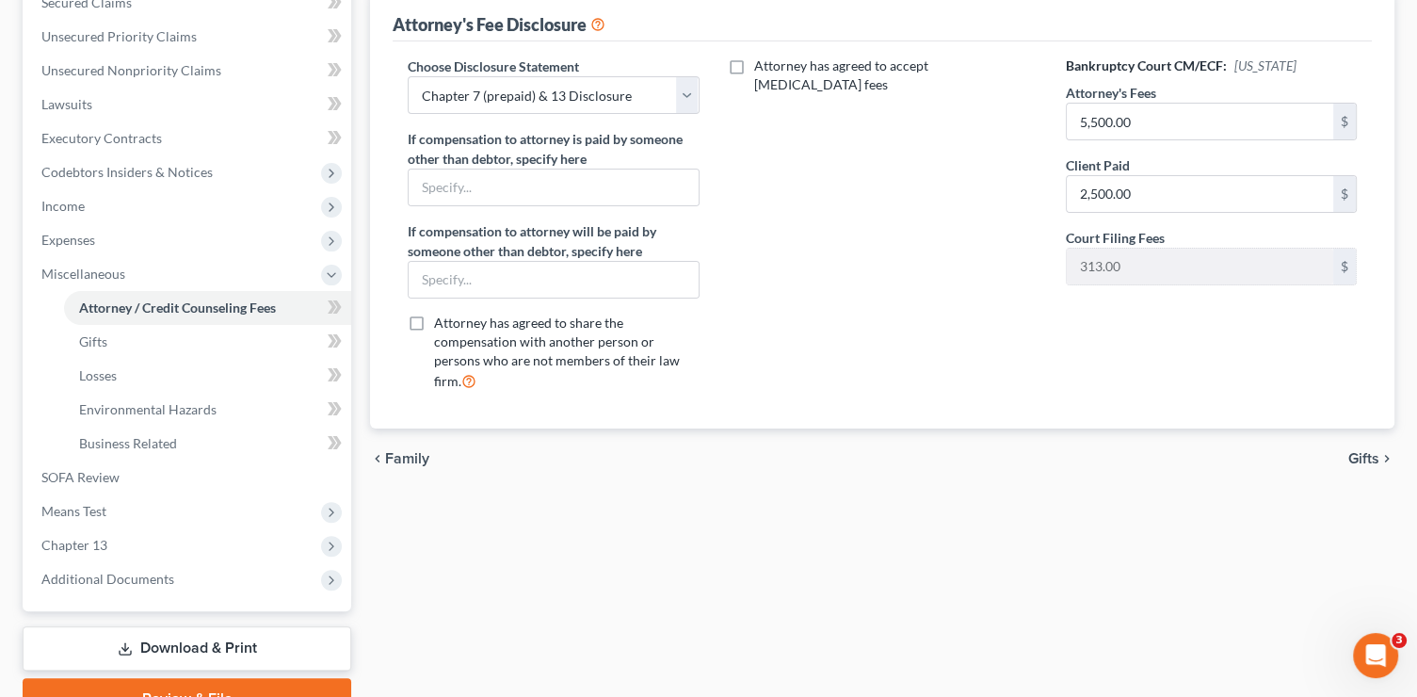
click at [1371, 451] on span "Gifts" at bounding box center [1363, 458] width 31 height 15
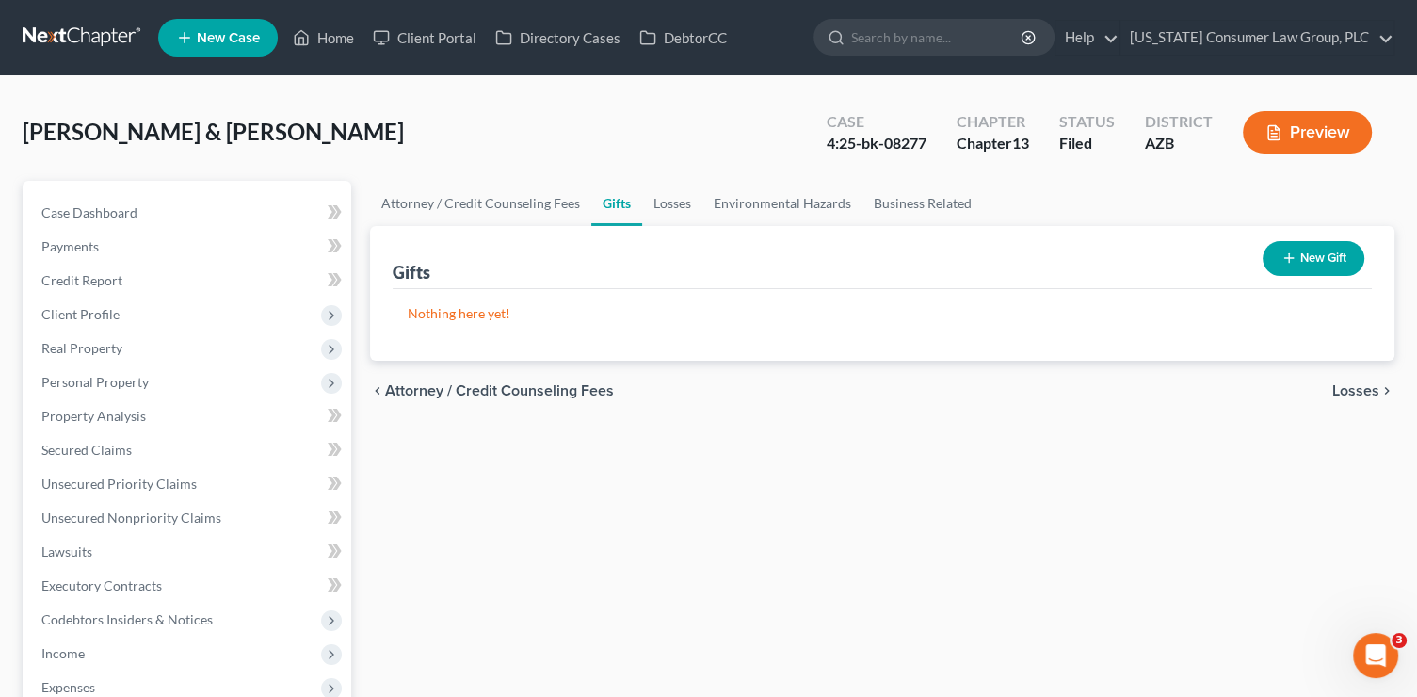
click at [1350, 392] on span "Losses" at bounding box center [1355, 390] width 47 height 15
click at [1347, 379] on div "chevron_left Gifts Environmental Hazards chevron_right" at bounding box center [882, 391] width 1024 height 60
click at [1347, 385] on span "Environmental Hazards" at bounding box center [1300, 390] width 158 height 15
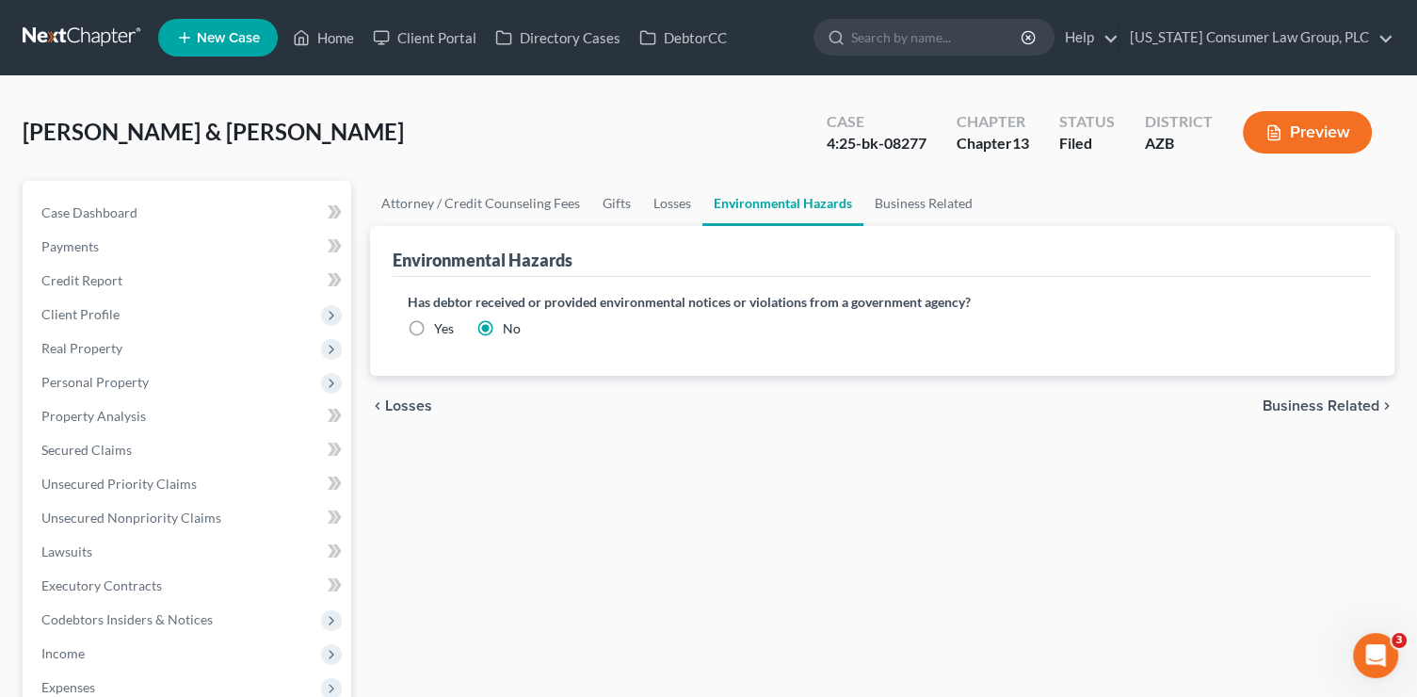
click at [1342, 403] on span "Business Related" at bounding box center [1321, 405] width 117 height 15
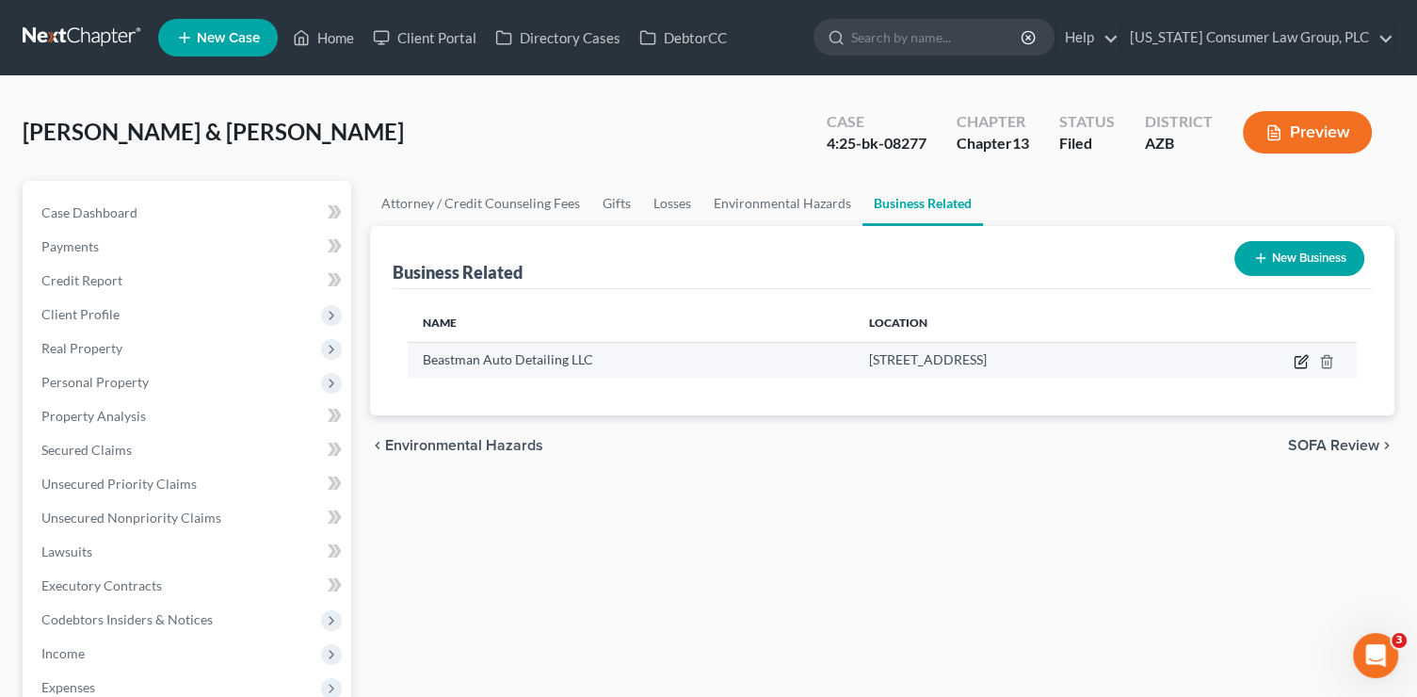
click at [1300, 365] on icon "button" at bounding box center [1301, 361] width 15 height 15
select select "member"
select select "3"
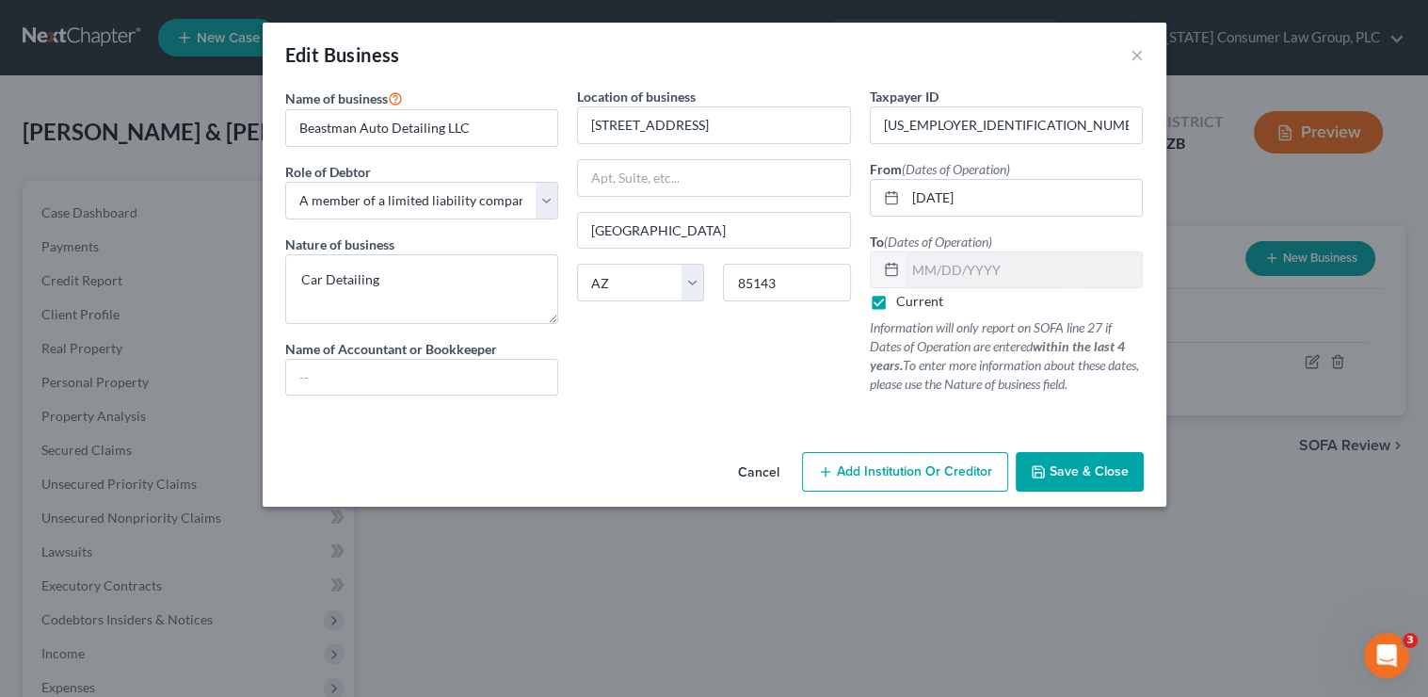
click at [1081, 475] on span "Save & Close" at bounding box center [1089, 471] width 79 height 16
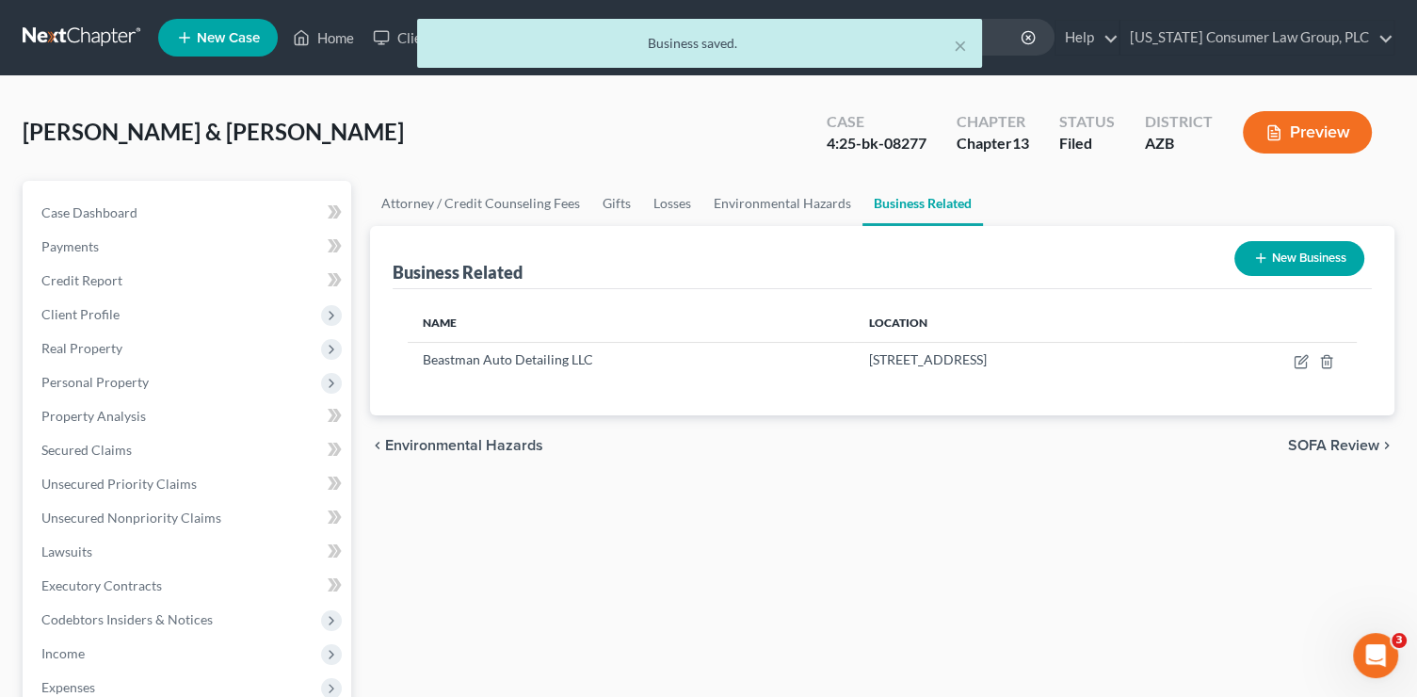
click at [1314, 444] on span "SOFA Review" at bounding box center [1333, 445] width 91 height 15
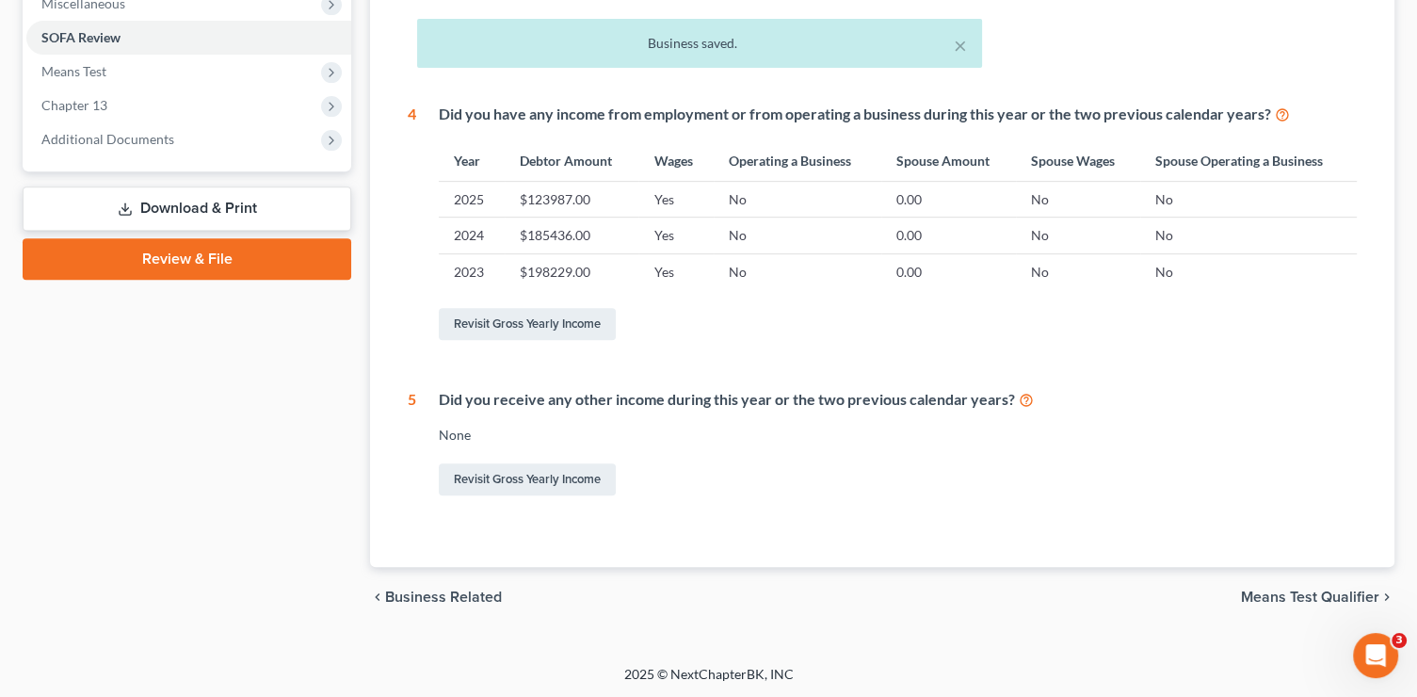
click at [1308, 602] on span "Means Test Qualifier" at bounding box center [1310, 596] width 138 height 15
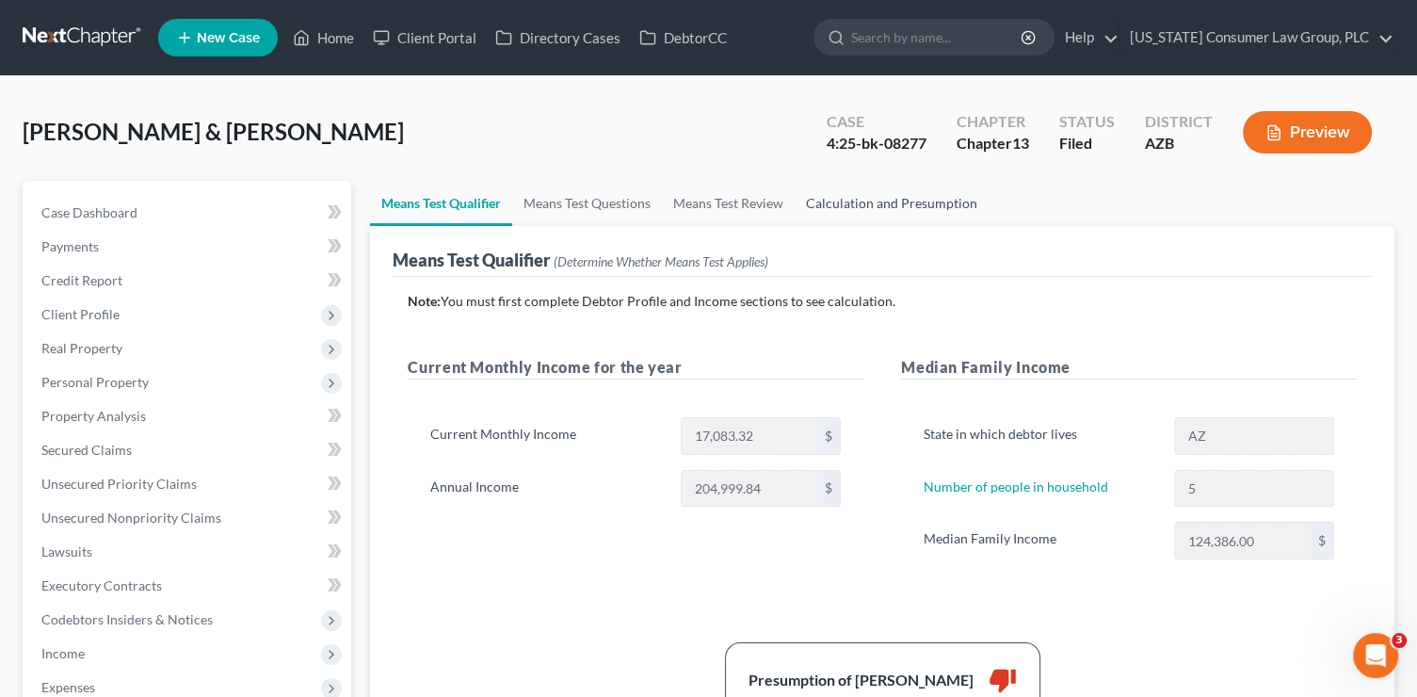
click at [872, 199] on link "Calculation and Presumption" at bounding box center [892, 203] width 194 height 45
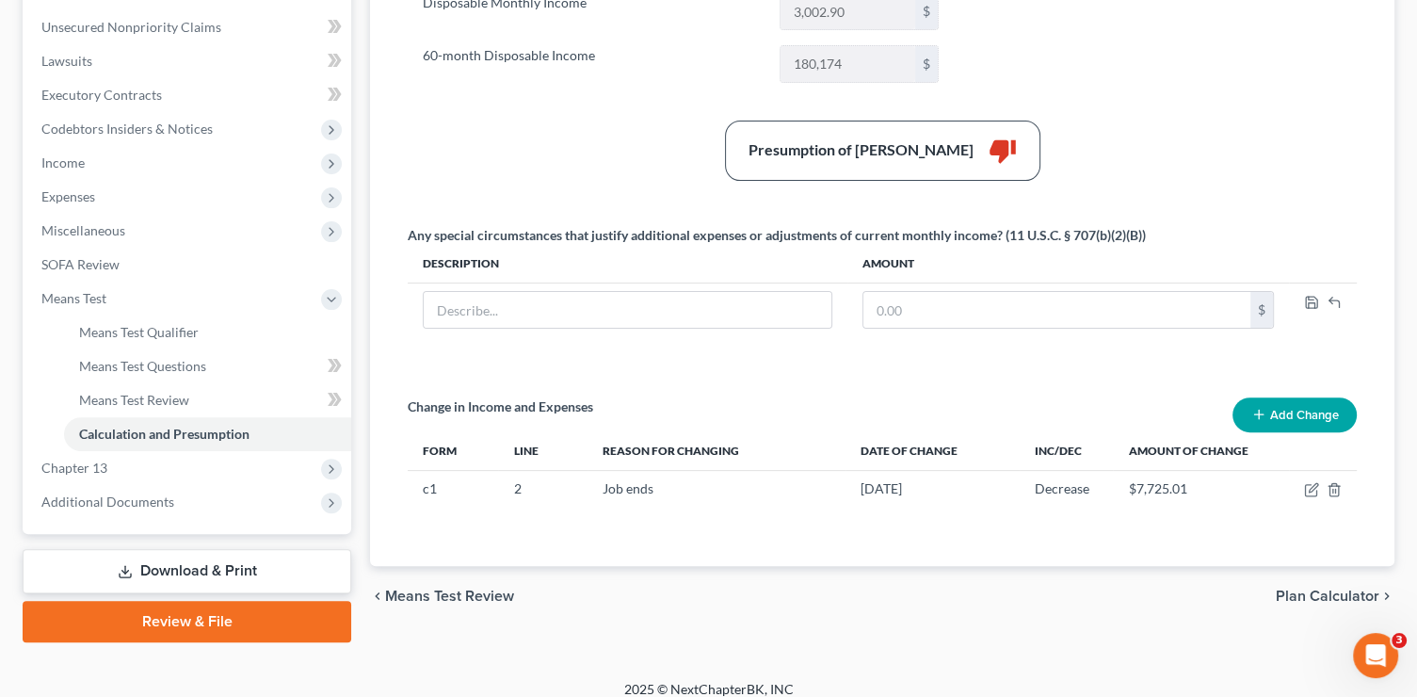
scroll to position [506, 0]
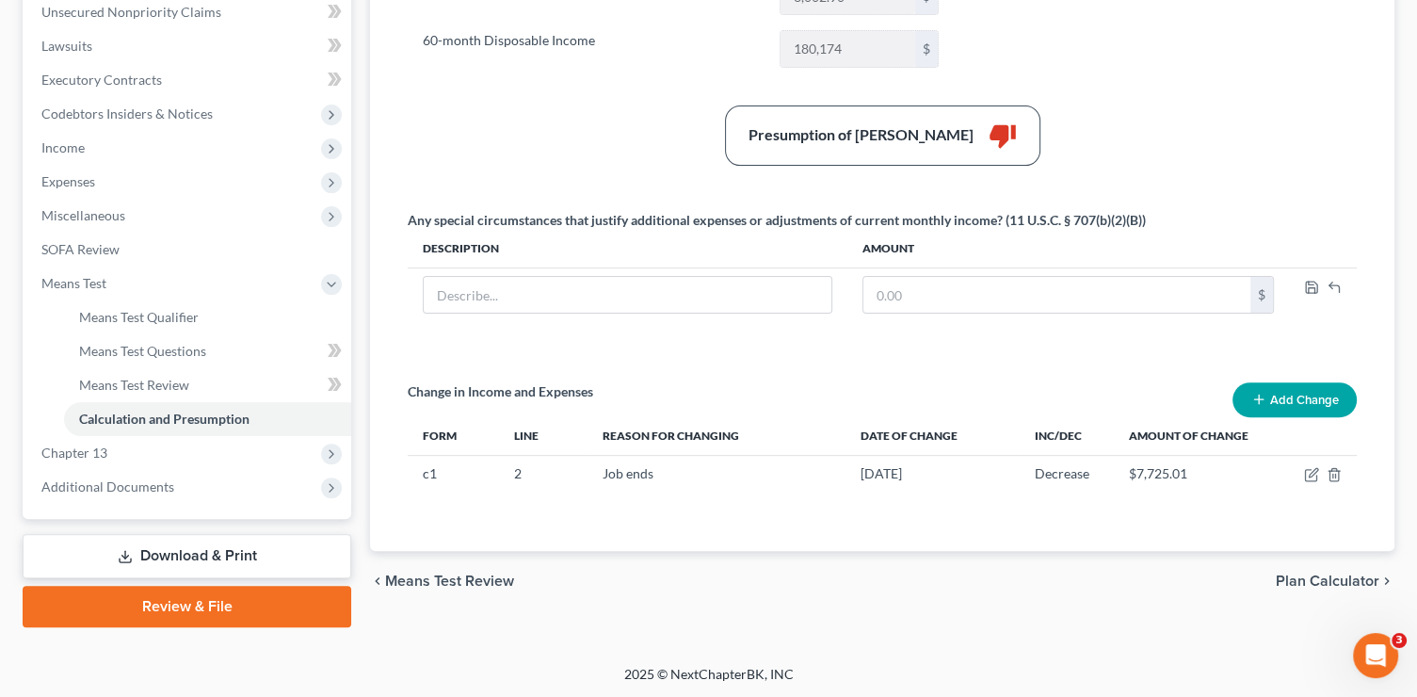
click at [1288, 576] on span "Plan Calculator" at bounding box center [1328, 580] width 104 height 15
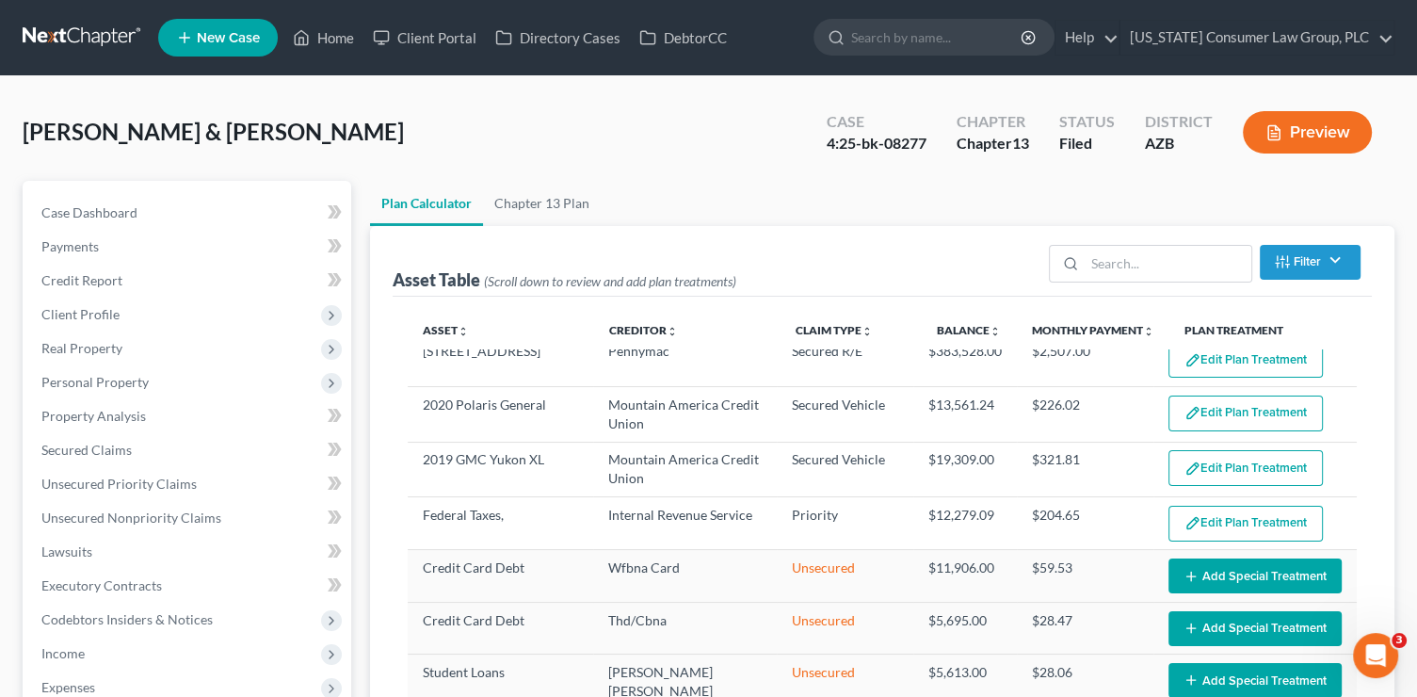
select select "59"
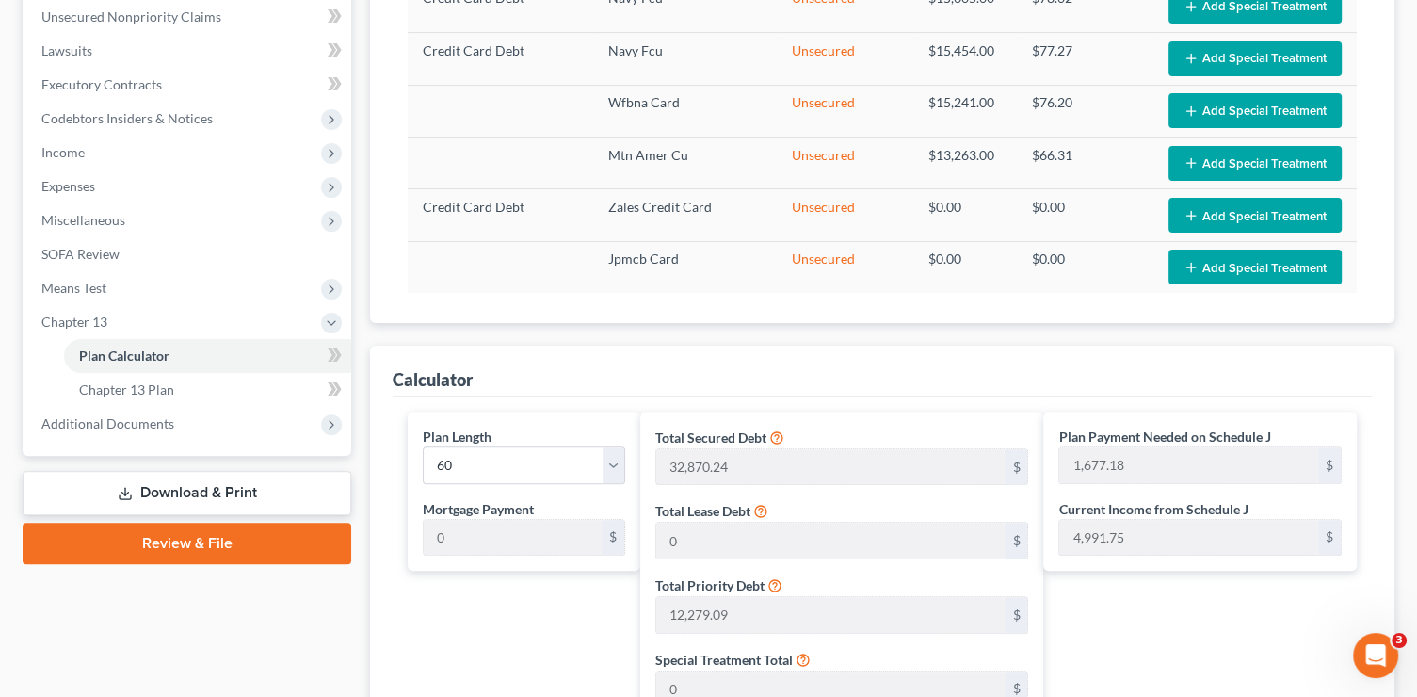
scroll to position [436, 0]
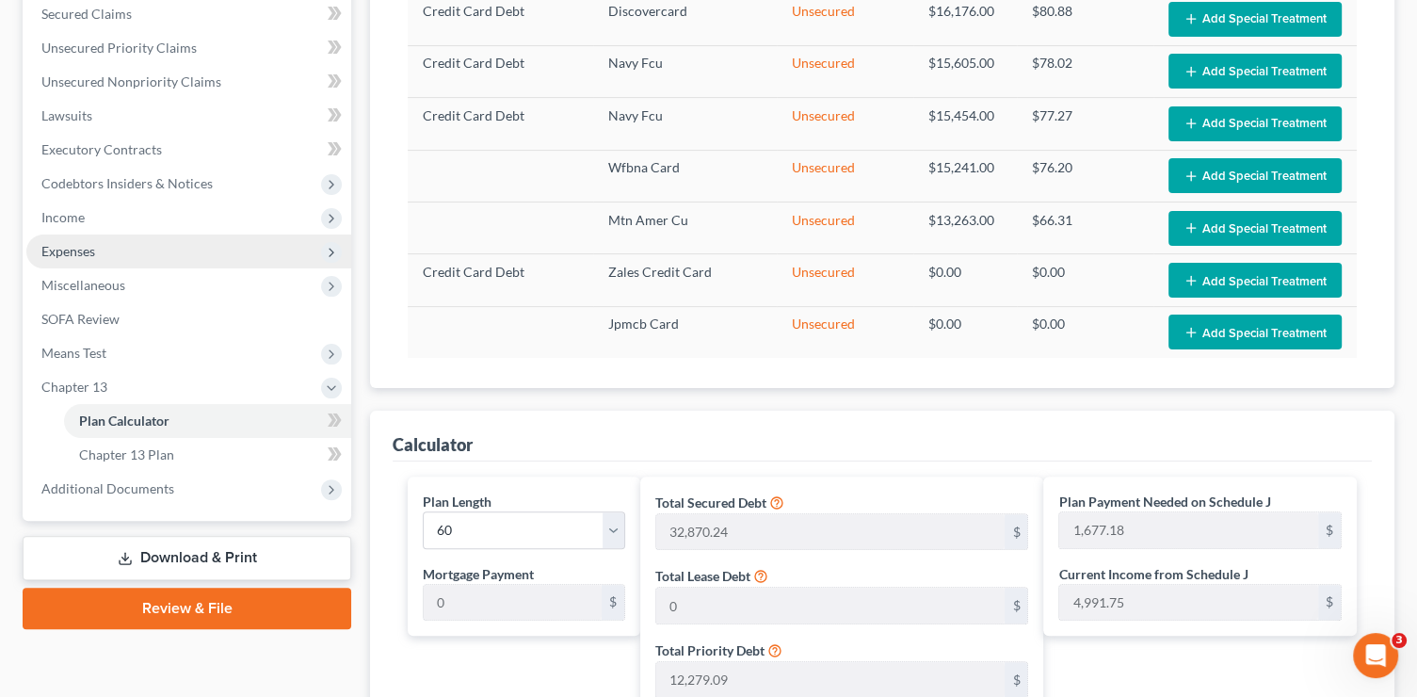
click at [105, 257] on span "Expenses" at bounding box center [188, 251] width 325 height 34
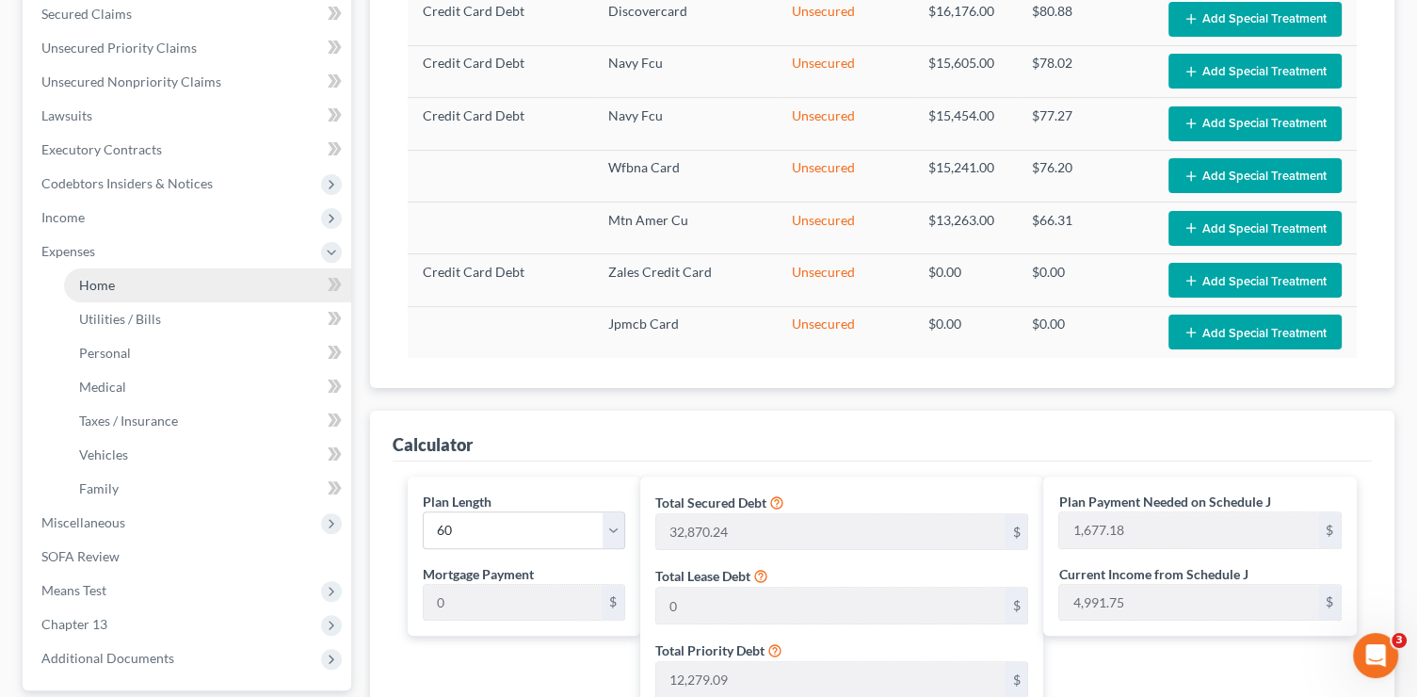
click at [104, 275] on link "Home" at bounding box center [207, 285] width 287 height 34
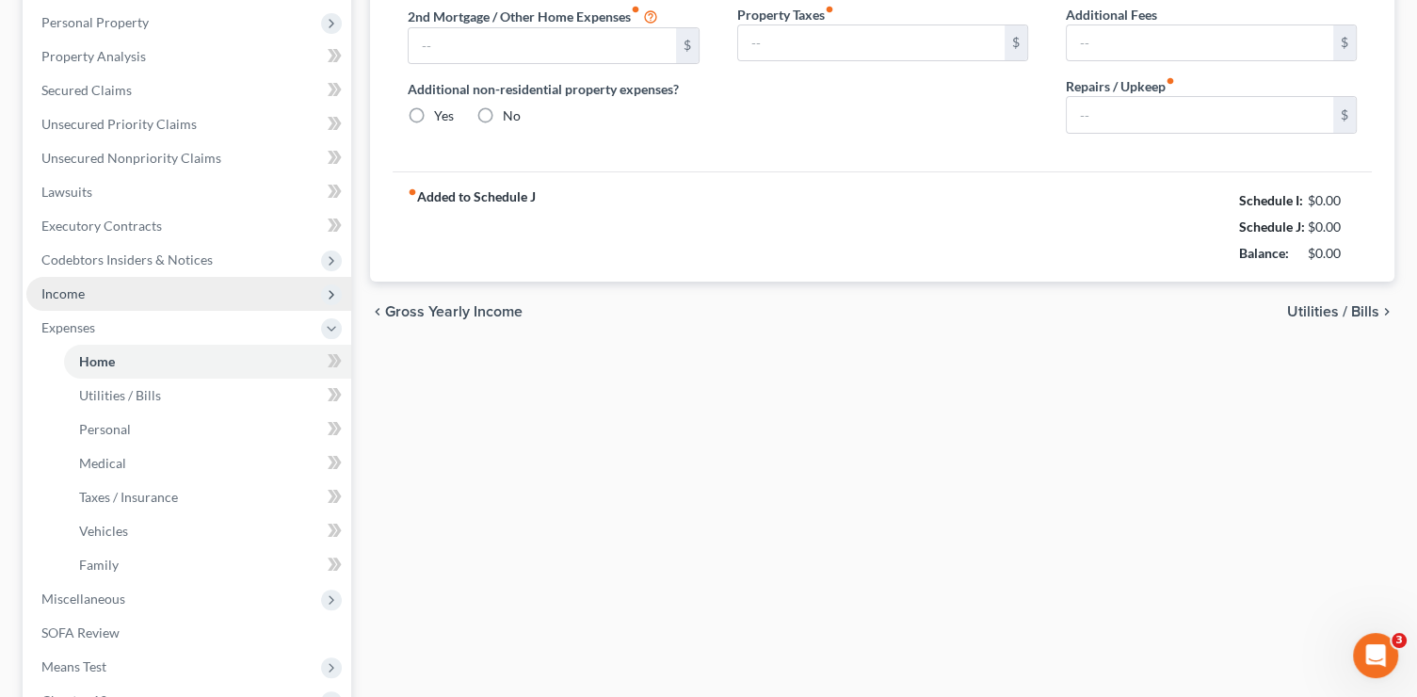
type input "2,507.00"
type input "0.00"
radio input "true"
type input "0.00"
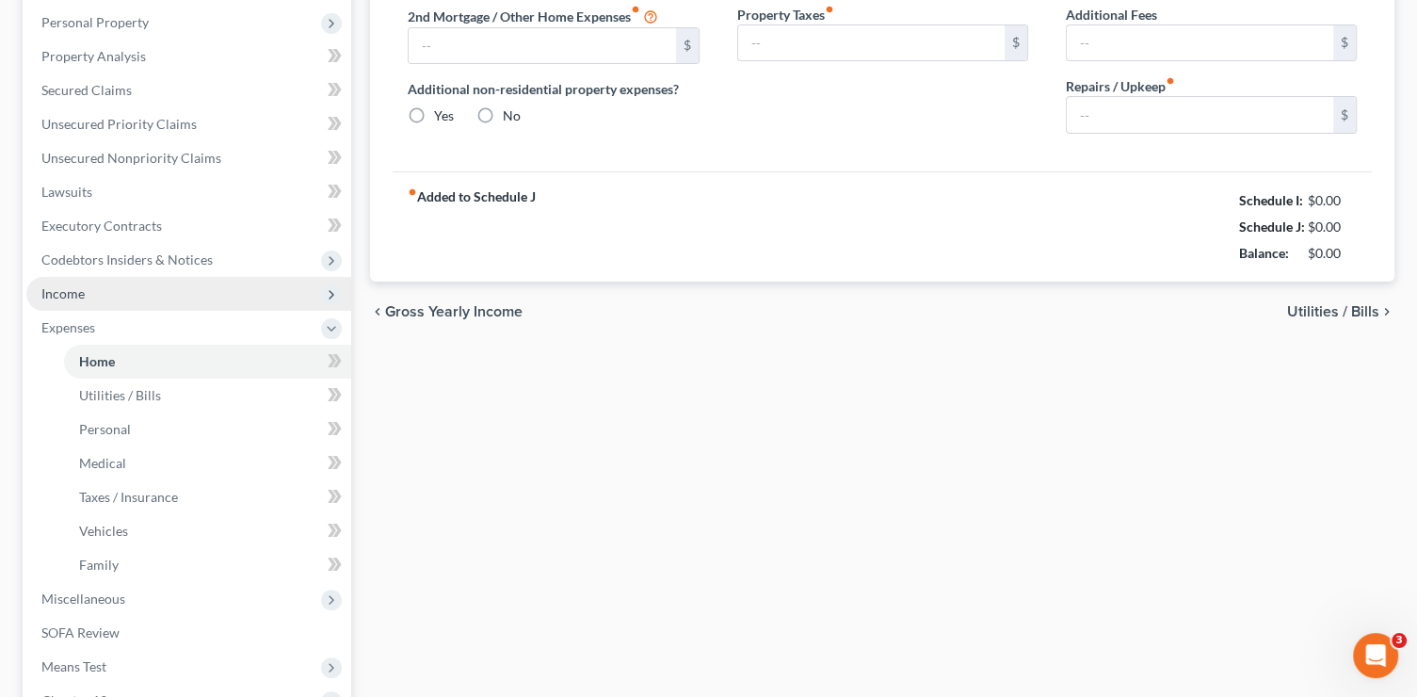
type input "80.00"
type input "0.00"
type input "200.00"
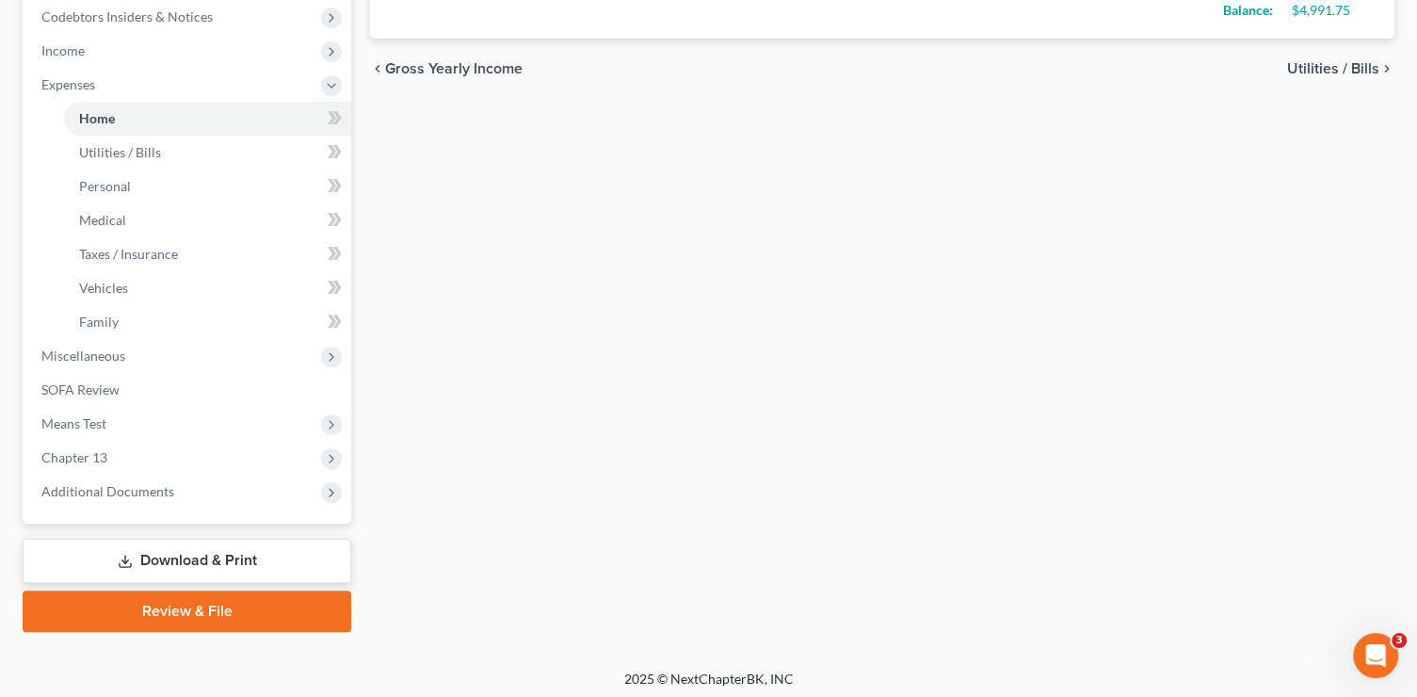
scroll to position [607, 0]
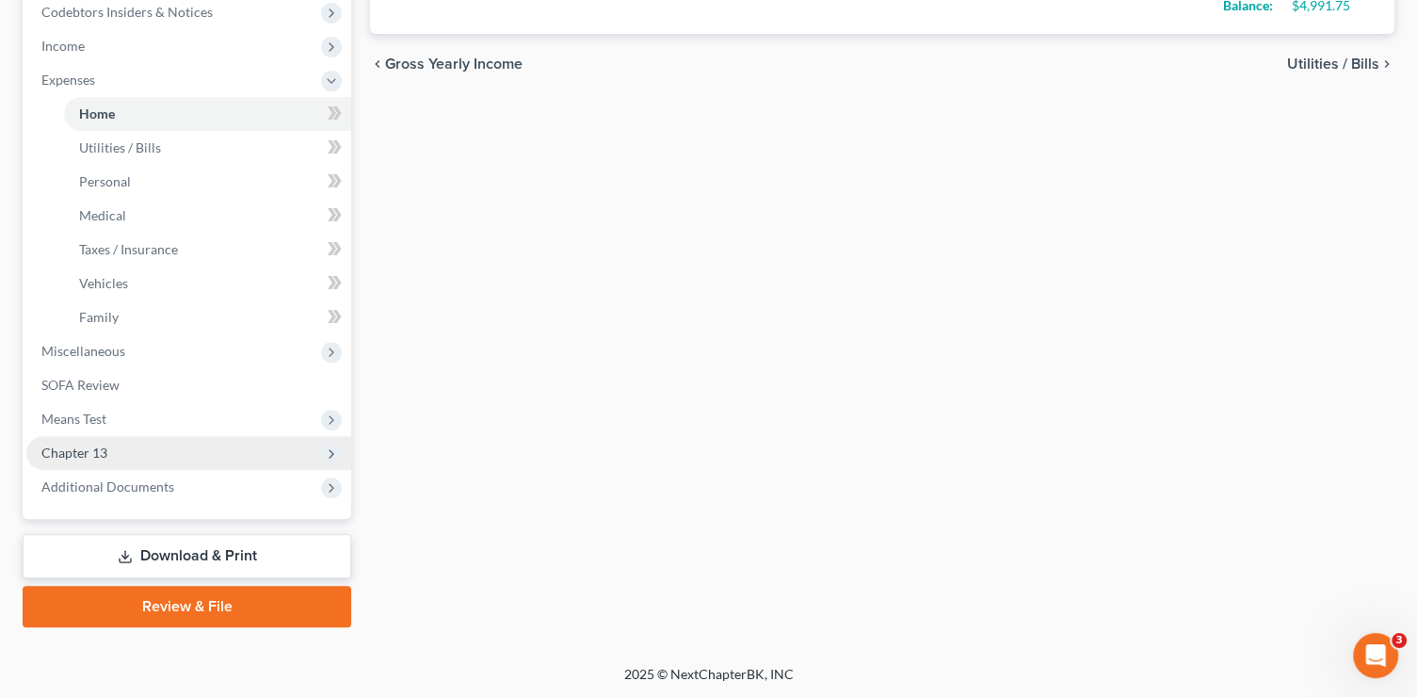
click at [109, 446] on span "Chapter 13" at bounding box center [188, 453] width 325 height 34
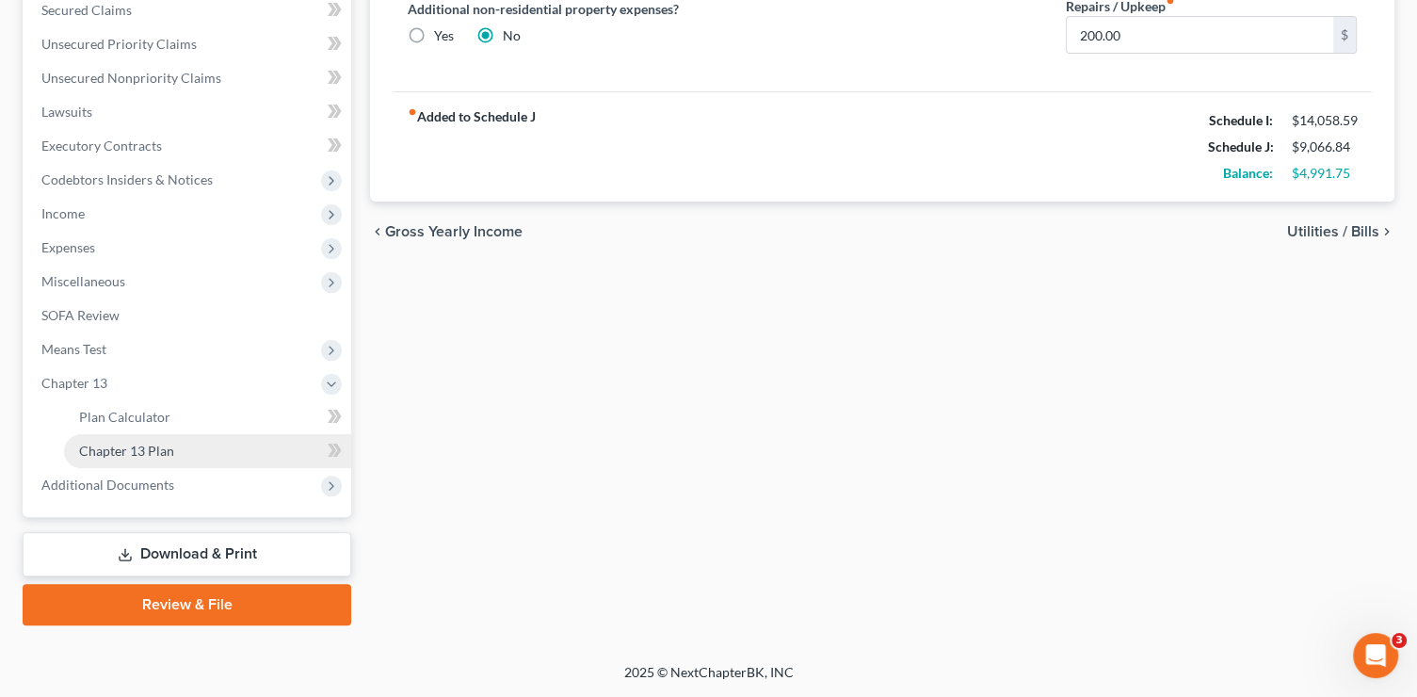
scroll to position [438, 0]
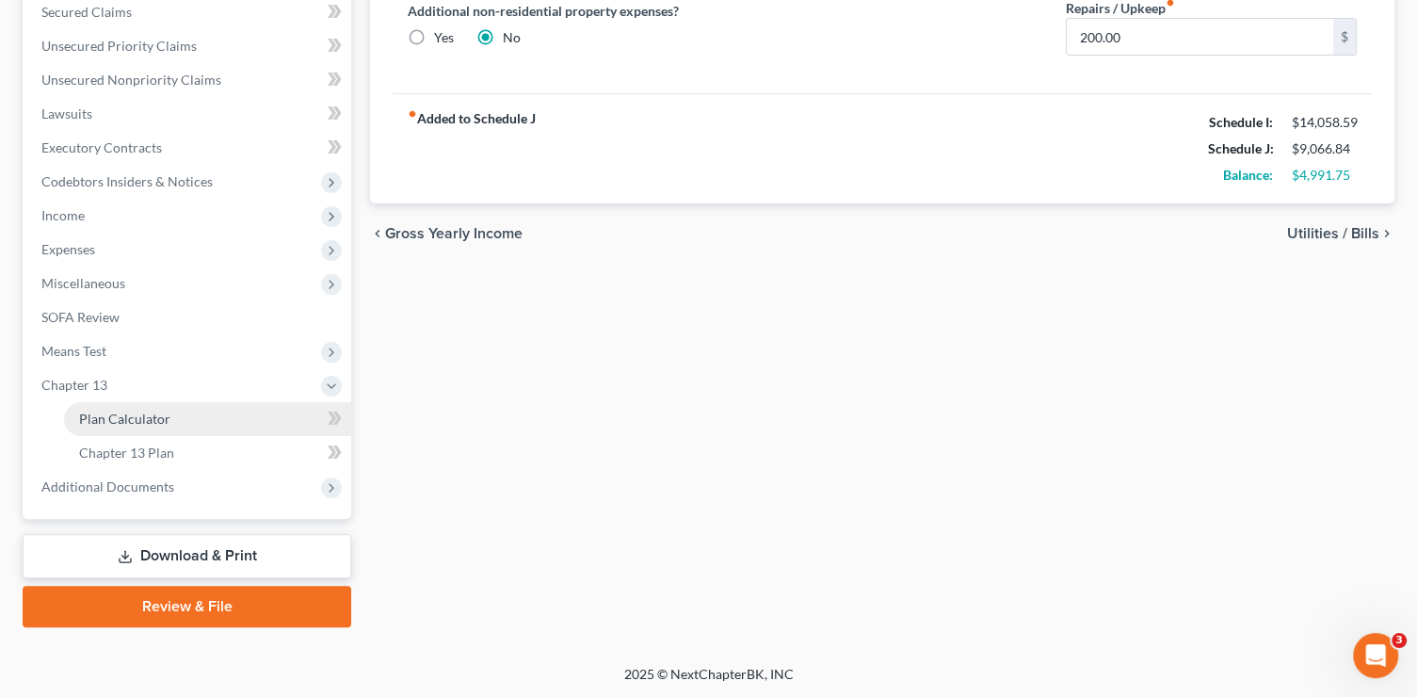
click at [128, 417] on span "Plan Calculator" at bounding box center [124, 418] width 91 height 16
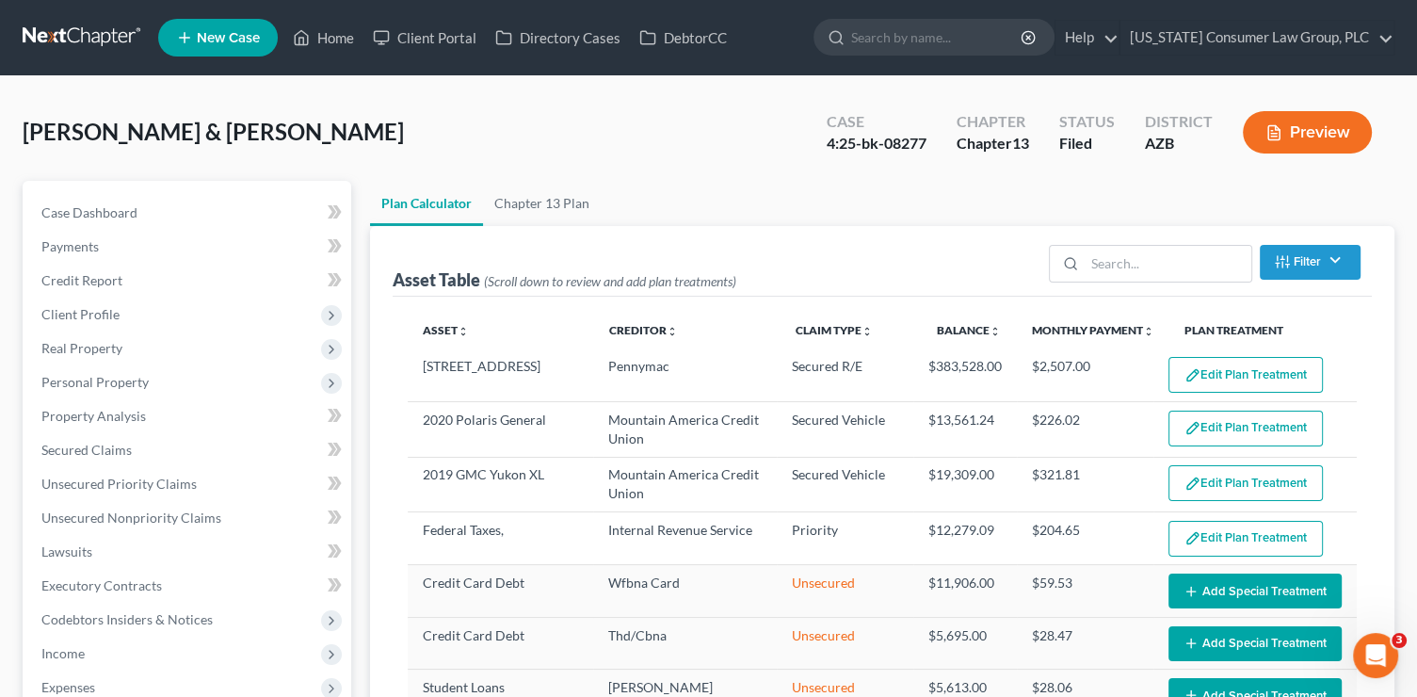
select select "59"
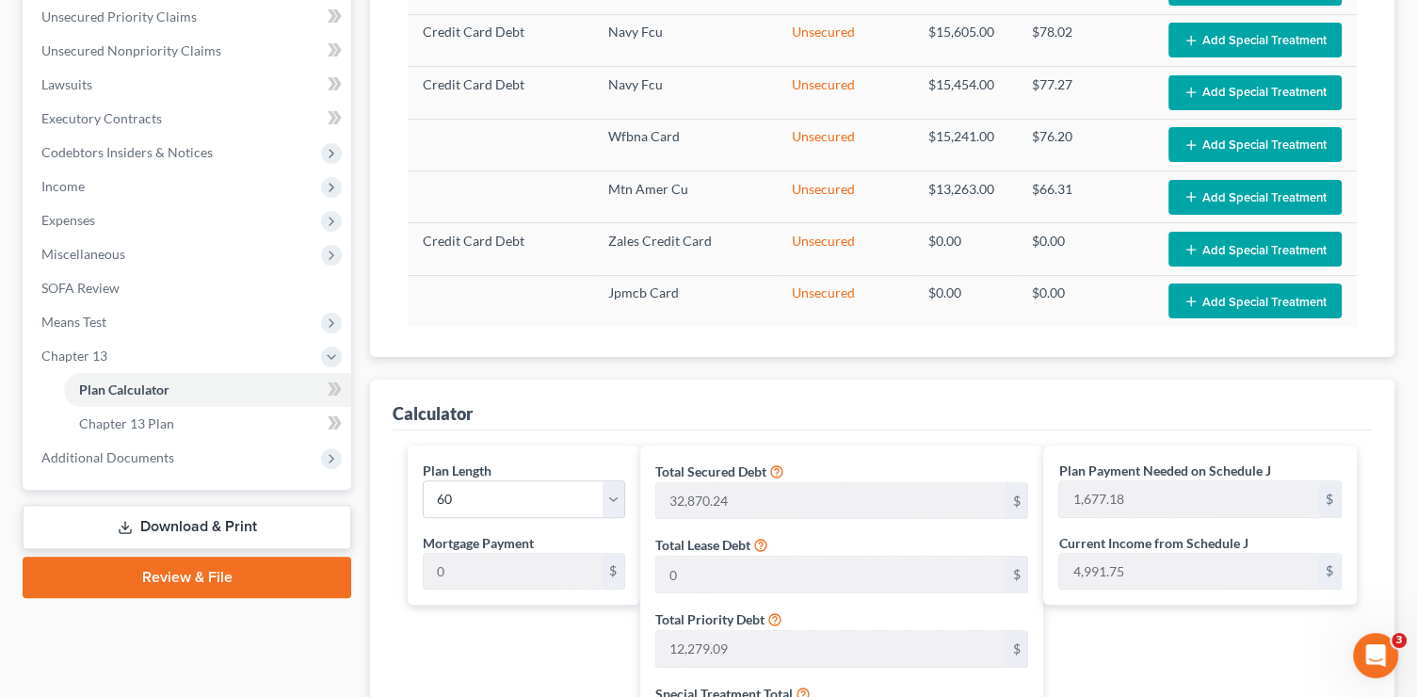
scroll to position [800, 0]
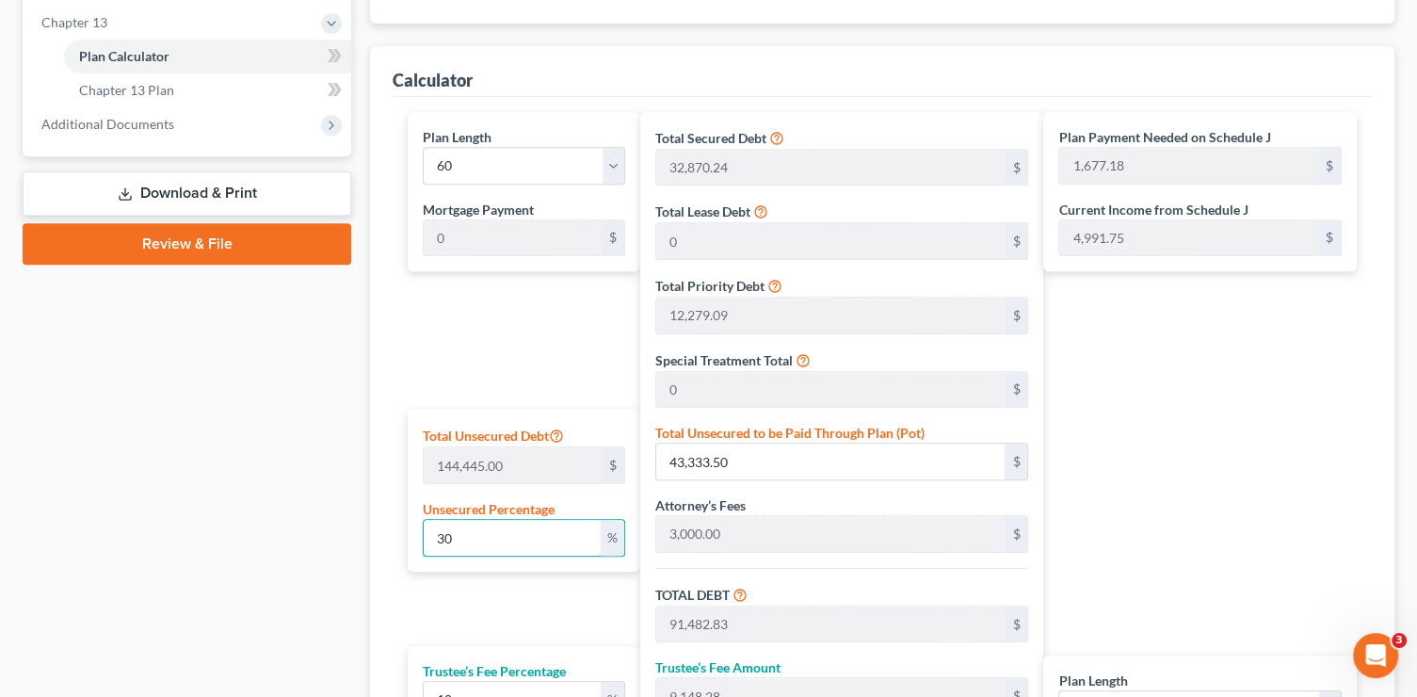
drag, startPoint x: 496, startPoint y: 531, endPoint x: 373, endPoint y: 521, distance: 123.8
click at [373, 521] on div "Calculator Plan Length 1 2 3 4 5 6 7 8 9 10 11 12 13 14 15 16 17 18 19 20 21 22…" at bounding box center [882, 472] width 1024 height 853
type input "1"
type input "1,444.45"
type input "49,593.78"
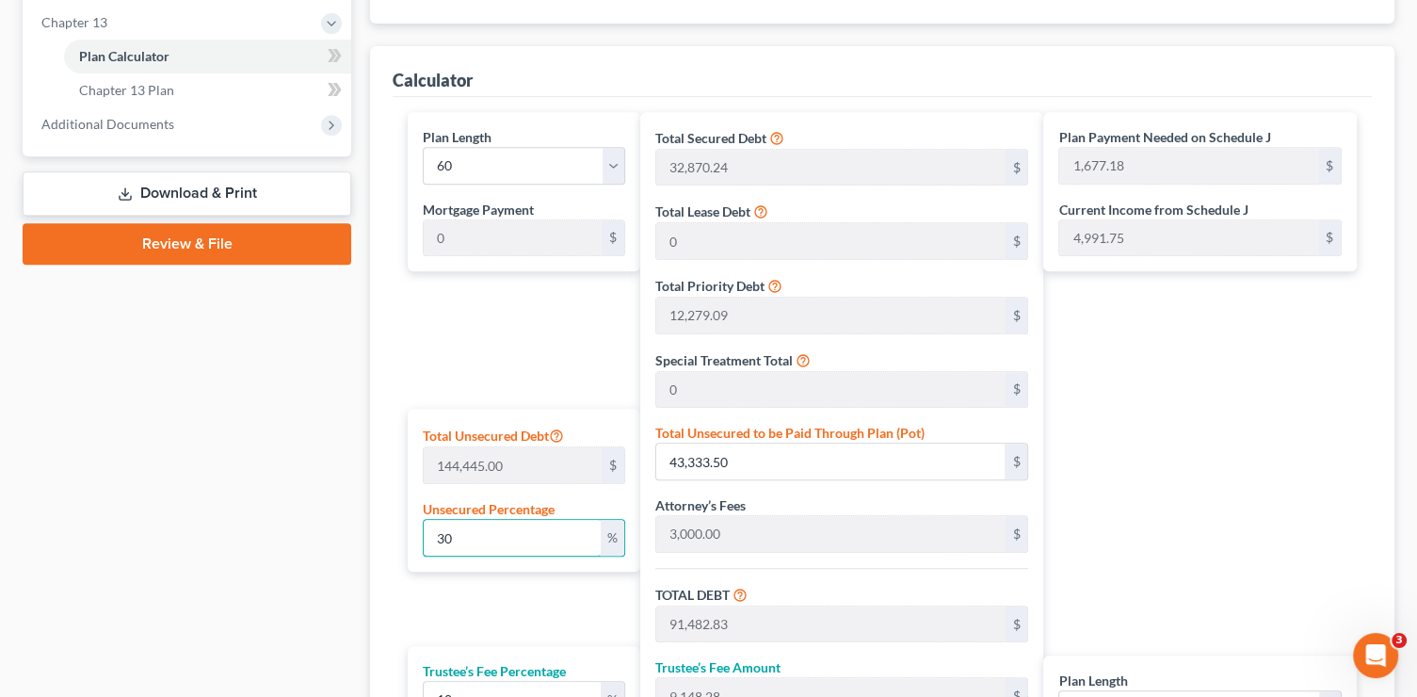
type input "4,959.37"
type input "54,553.15"
type input "909.21"
type input "10"
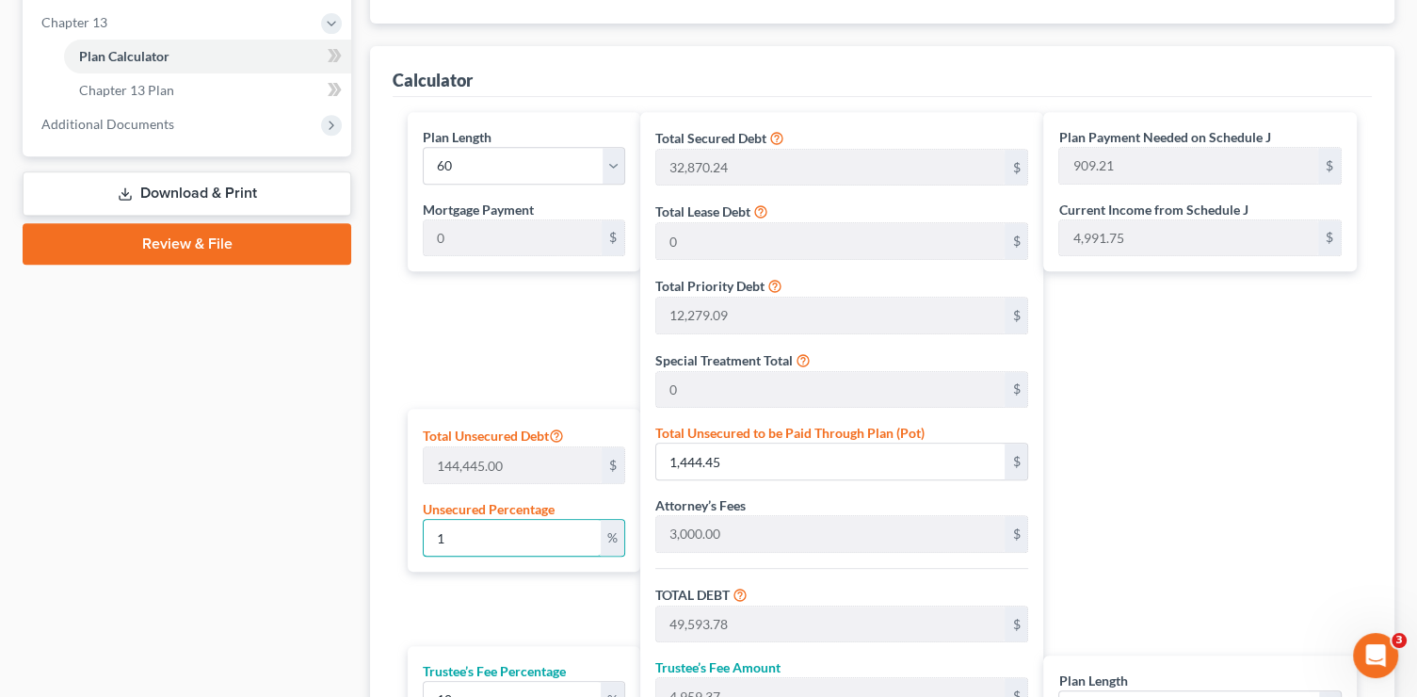
type input "14,444.50"
type input "62,593.83"
type input "6,259.38"
type input "68,853.21"
type input "1,147.55"
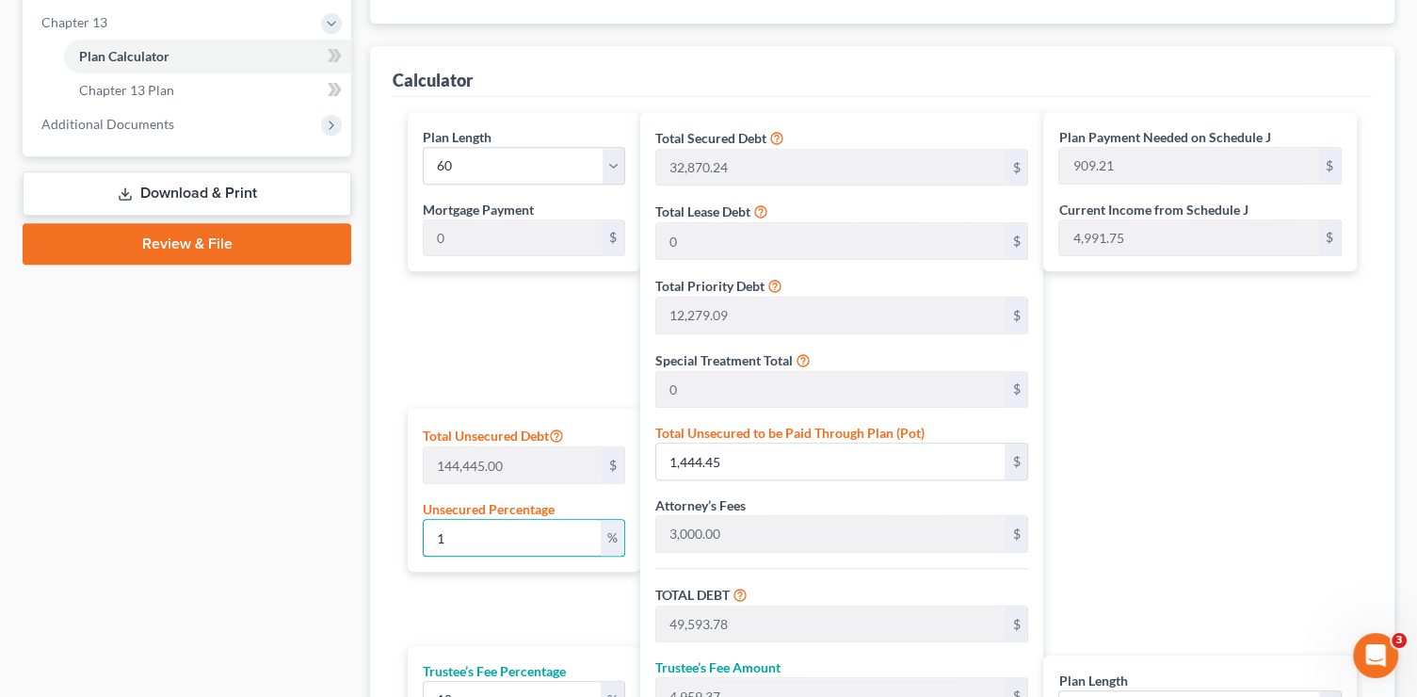
type input "1,147.55"
type input "100"
type input "144,445.00"
type input "192,594.33"
type input "19,259.43"
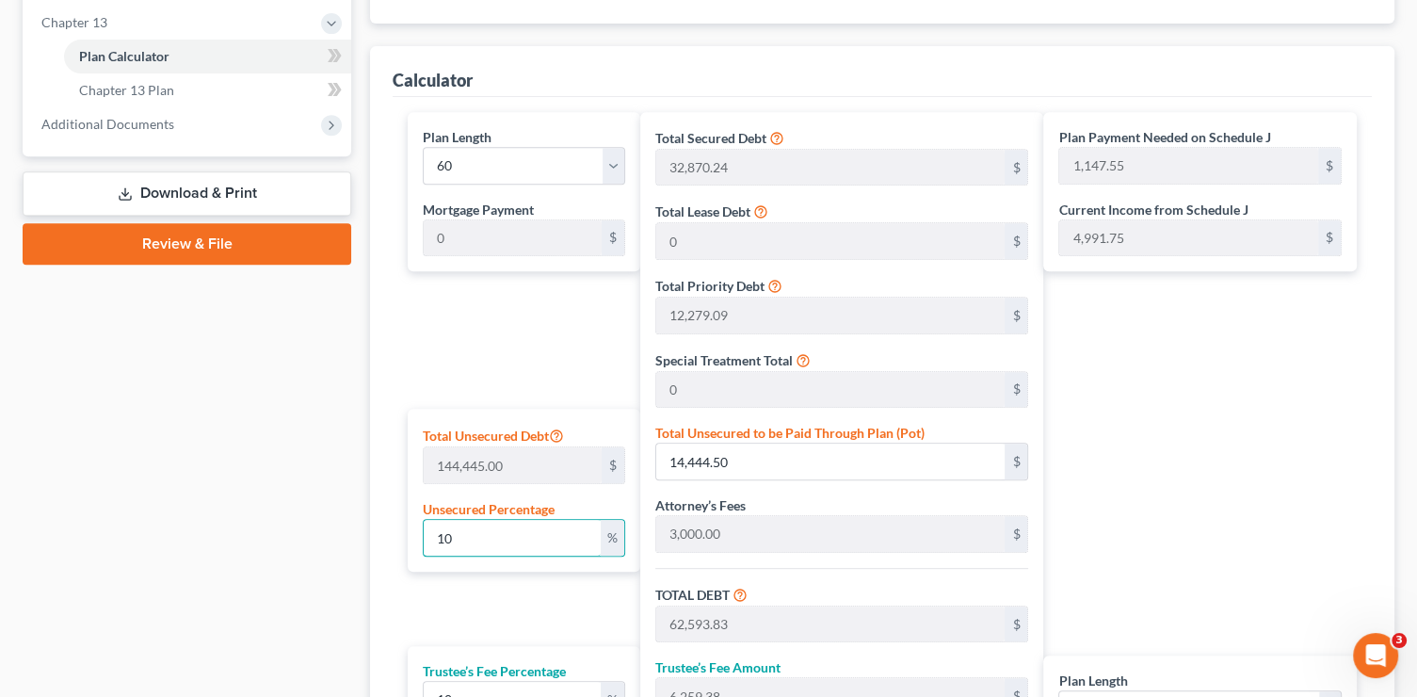
type input "211,853.76"
type input "3,530.89"
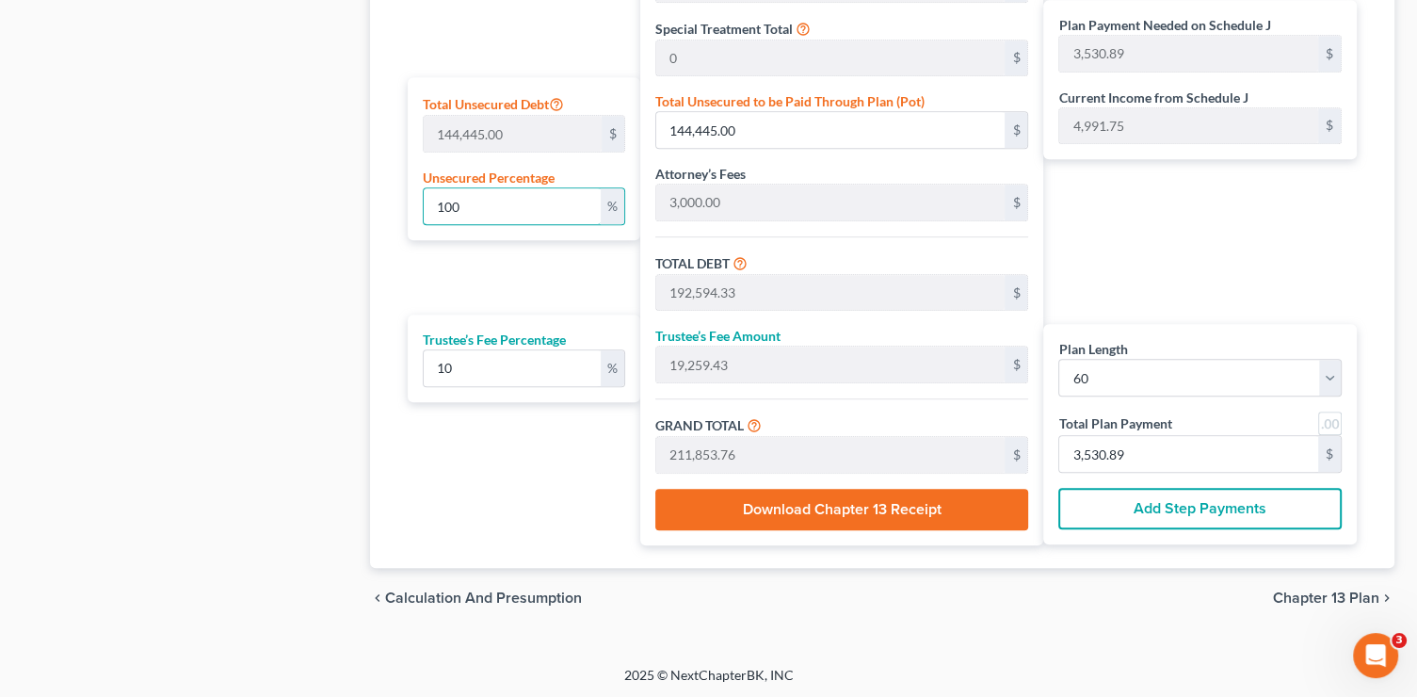
scroll to position [1133, 0]
type input "100"
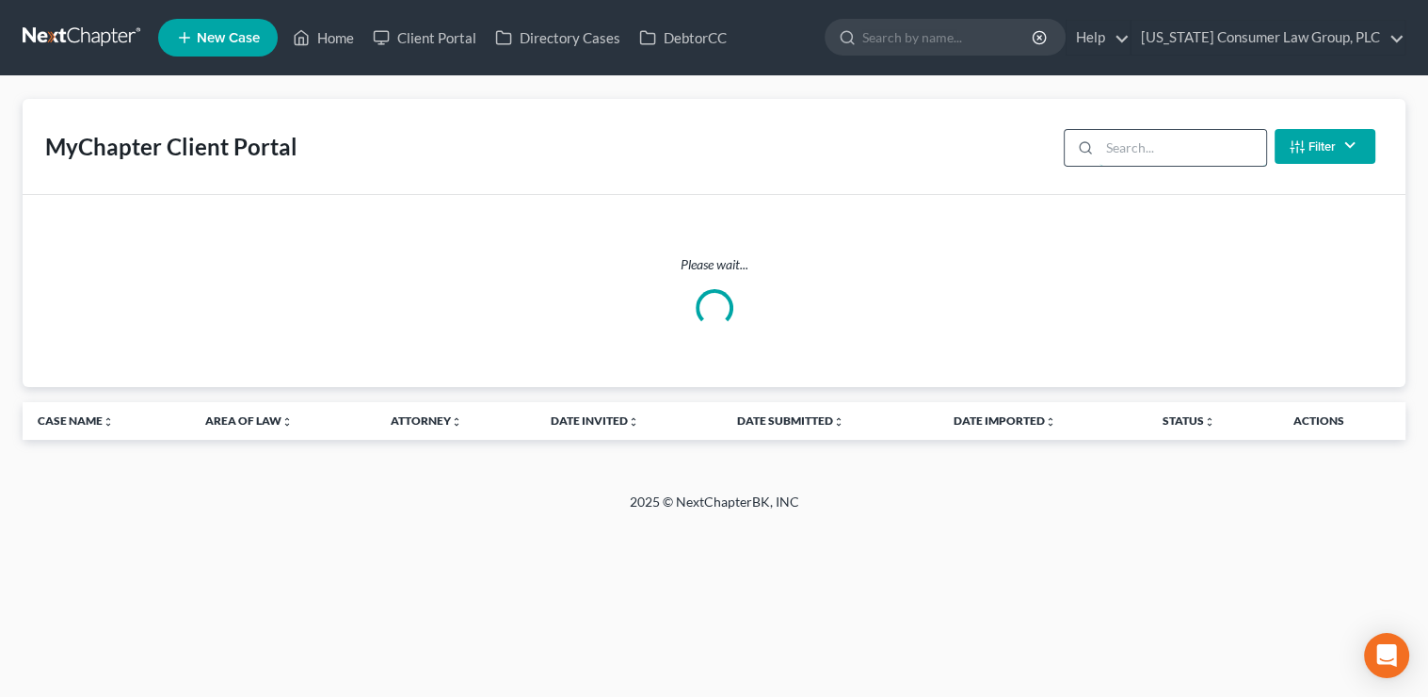
click at [1189, 153] on input "search" at bounding box center [1183, 148] width 167 height 36
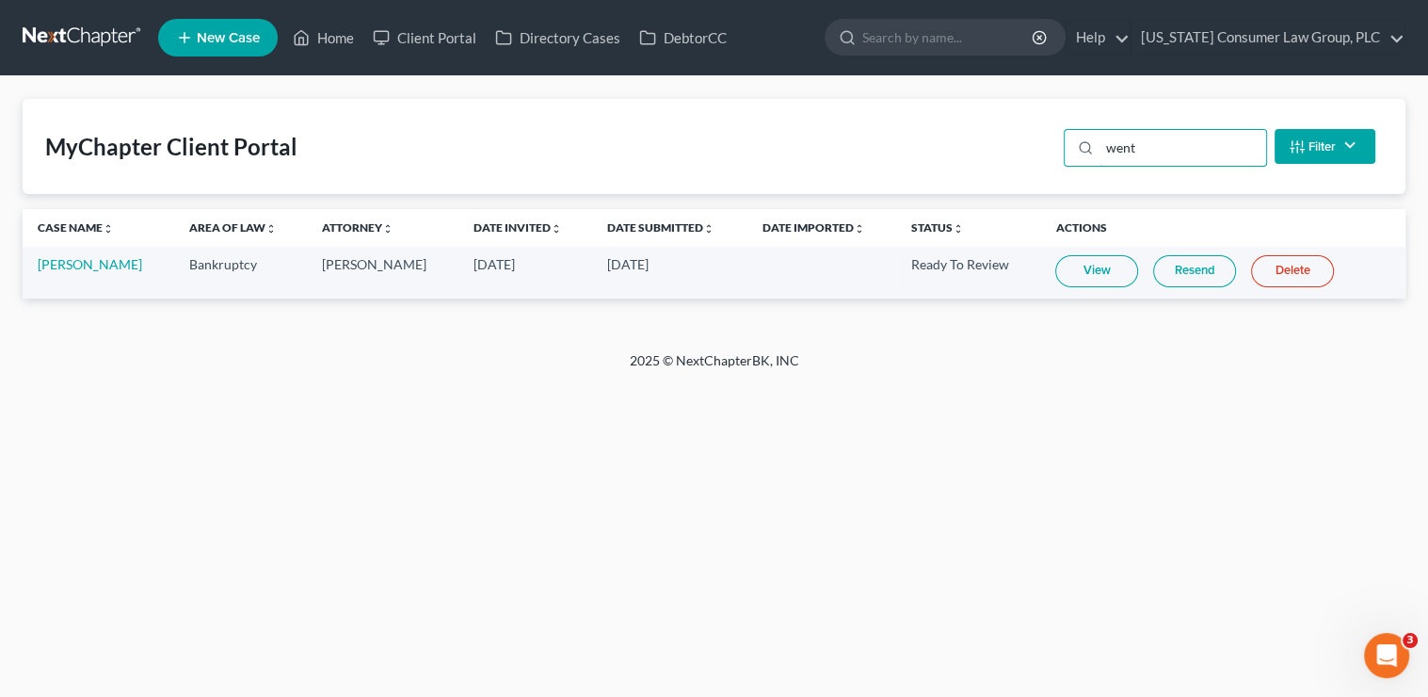
type input "went"
click at [1088, 258] on link "View" at bounding box center [1096, 271] width 83 height 32
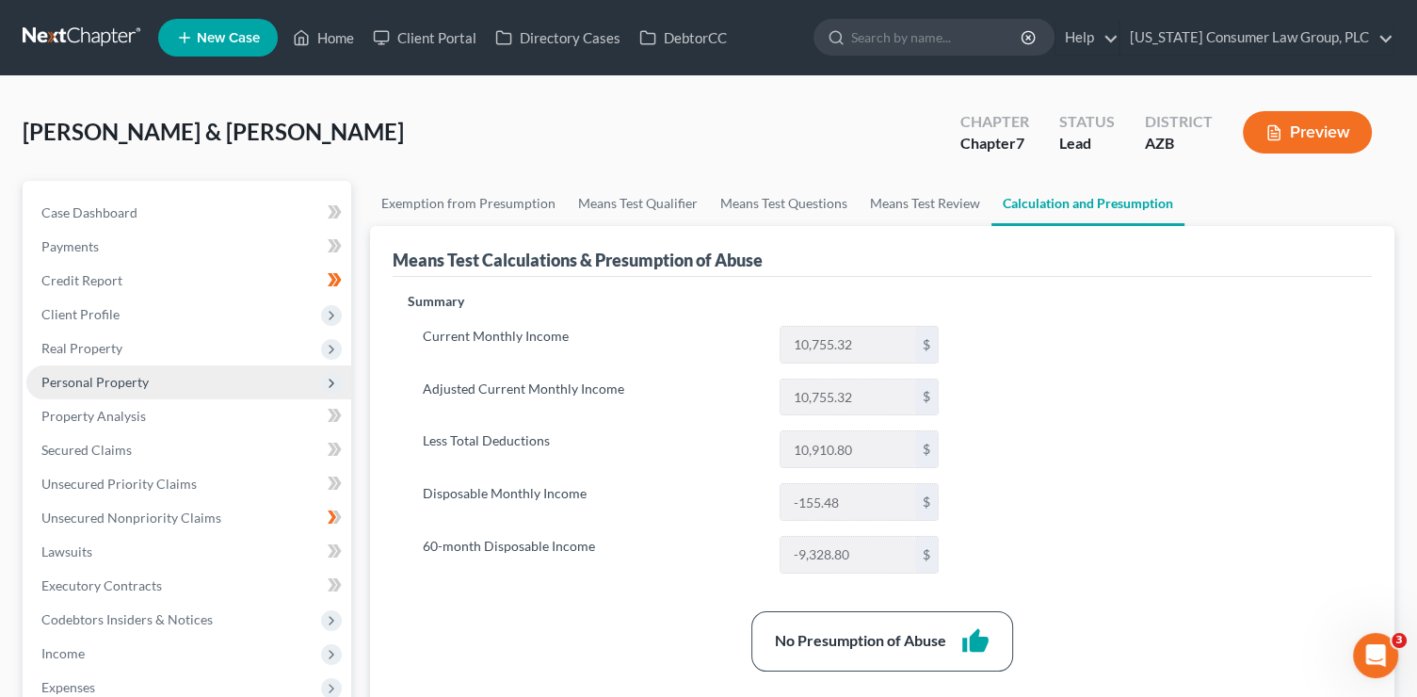
click at [133, 389] on span "Personal Property" at bounding box center [94, 382] width 107 height 16
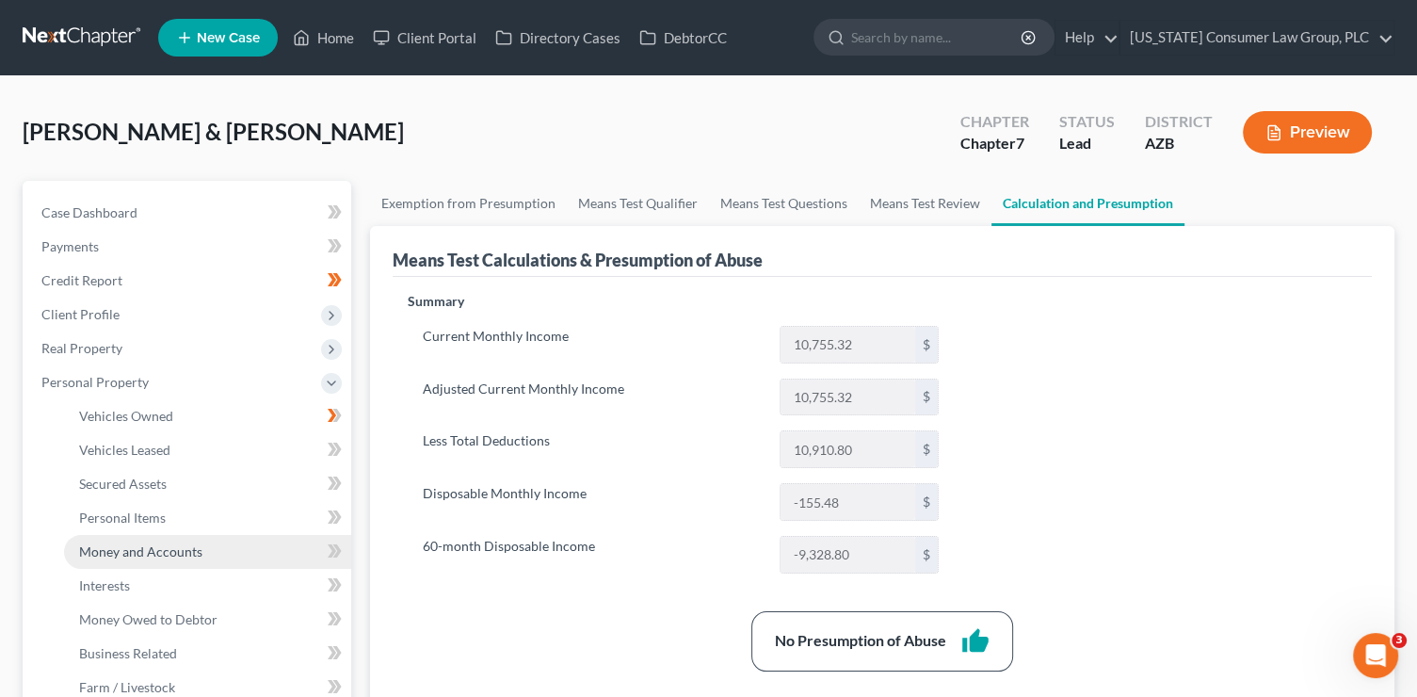
click at [163, 554] on span "Money and Accounts" at bounding box center [140, 551] width 123 height 16
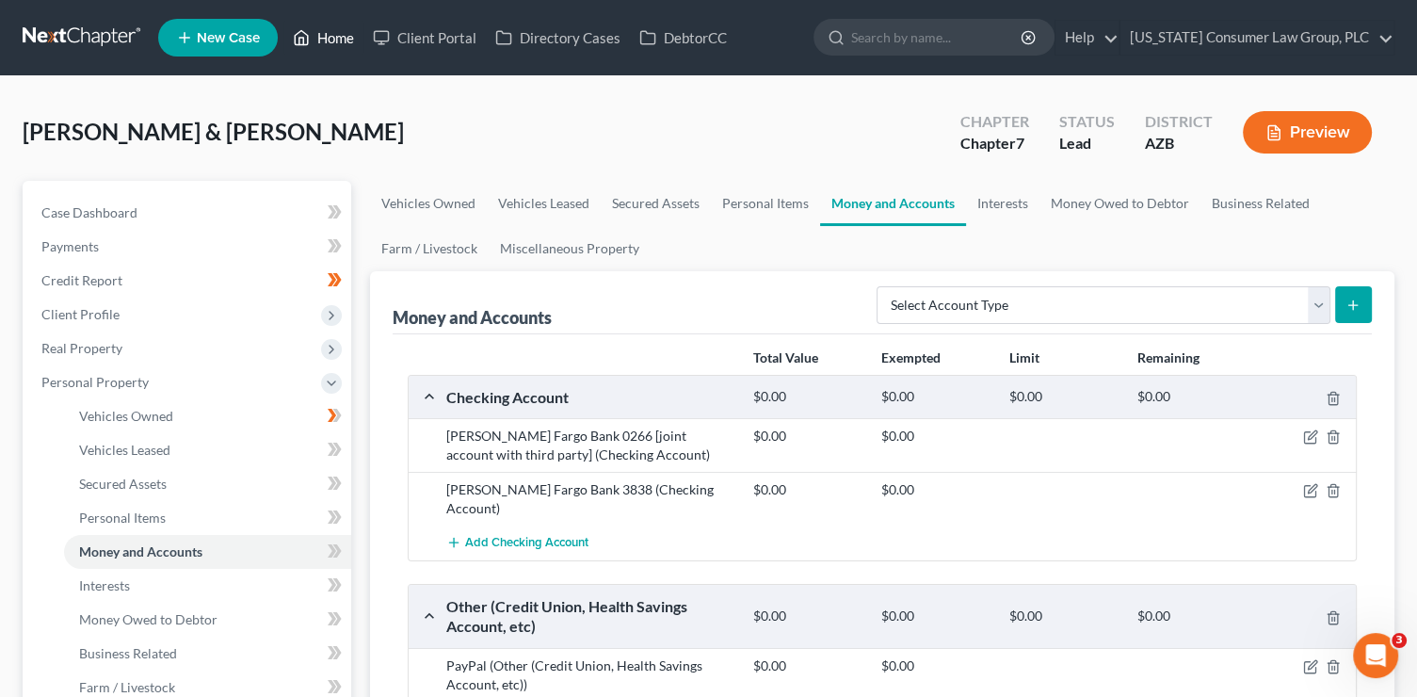
click at [349, 40] on link "Home" at bounding box center [323, 38] width 80 height 34
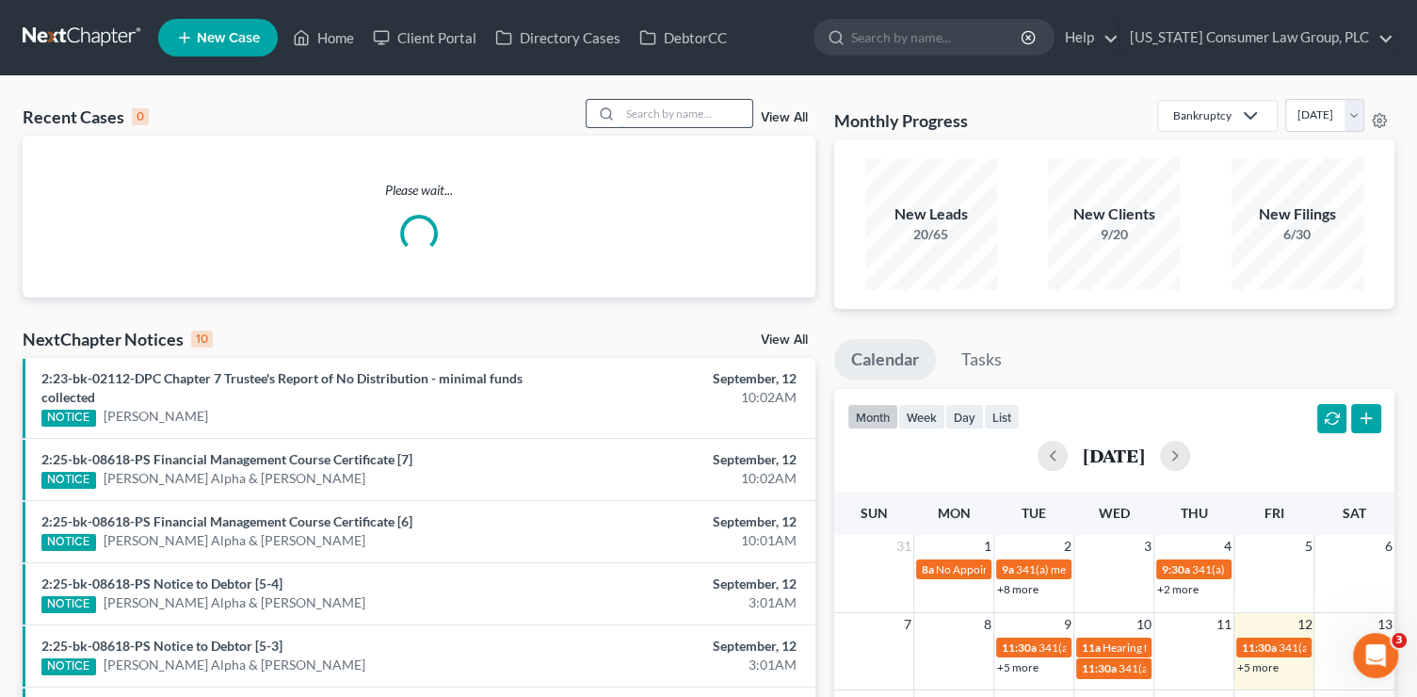
click at [663, 107] on input "search" at bounding box center [686, 113] width 132 height 27
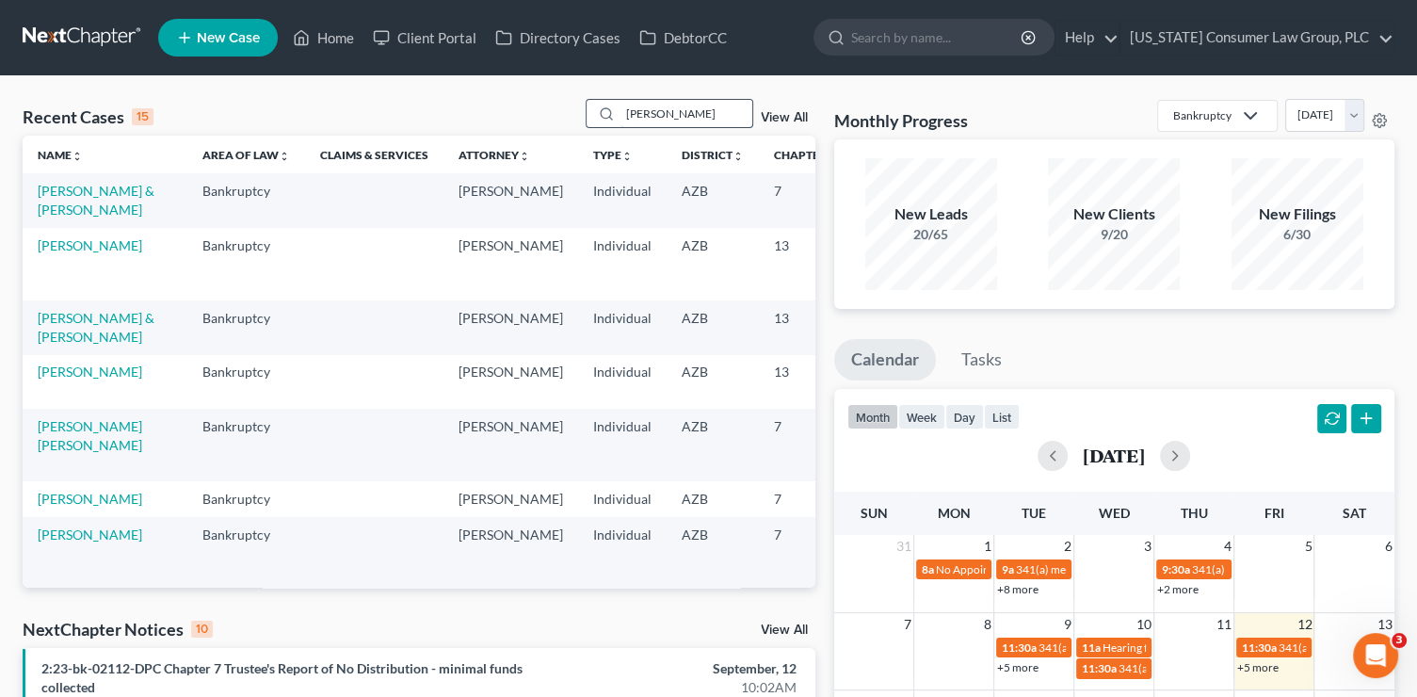
type input "strickland"
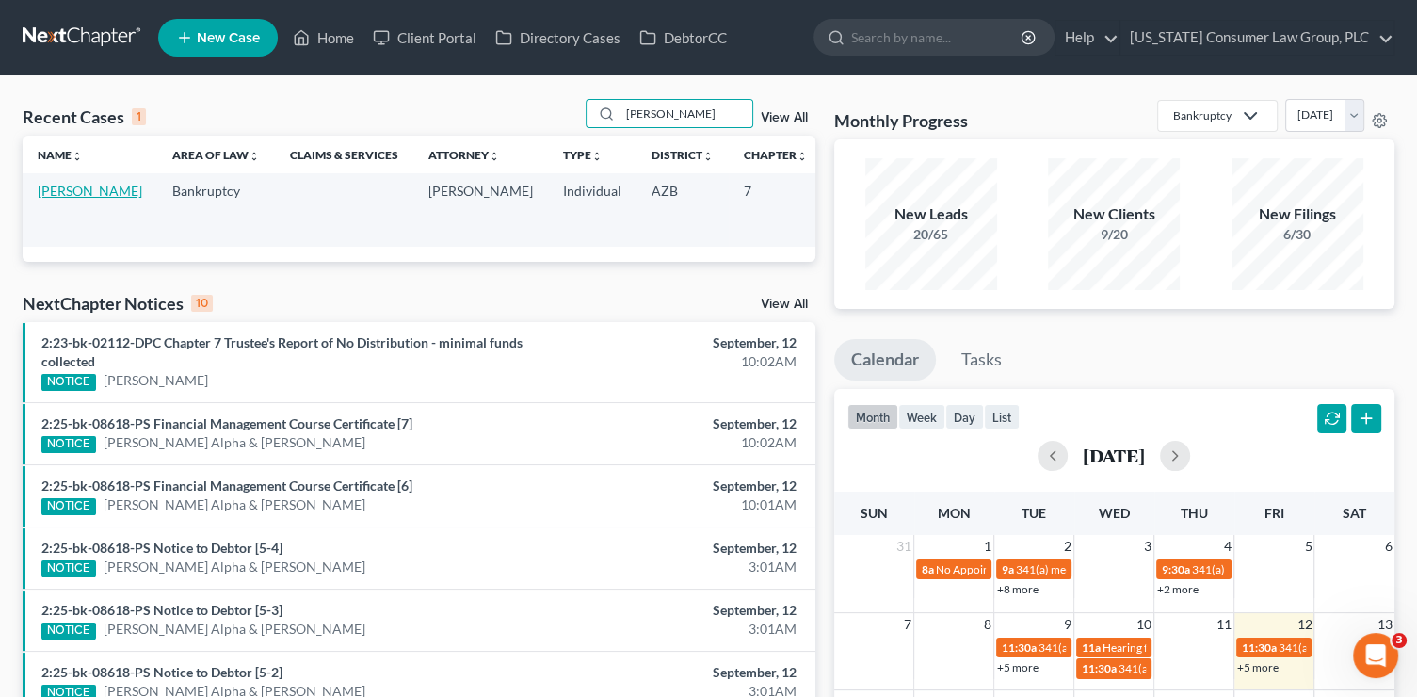
click at [62, 196] on link "[PERSON_NAME]" at bounding box center [90, 191] width 105 height 16
select select "1"
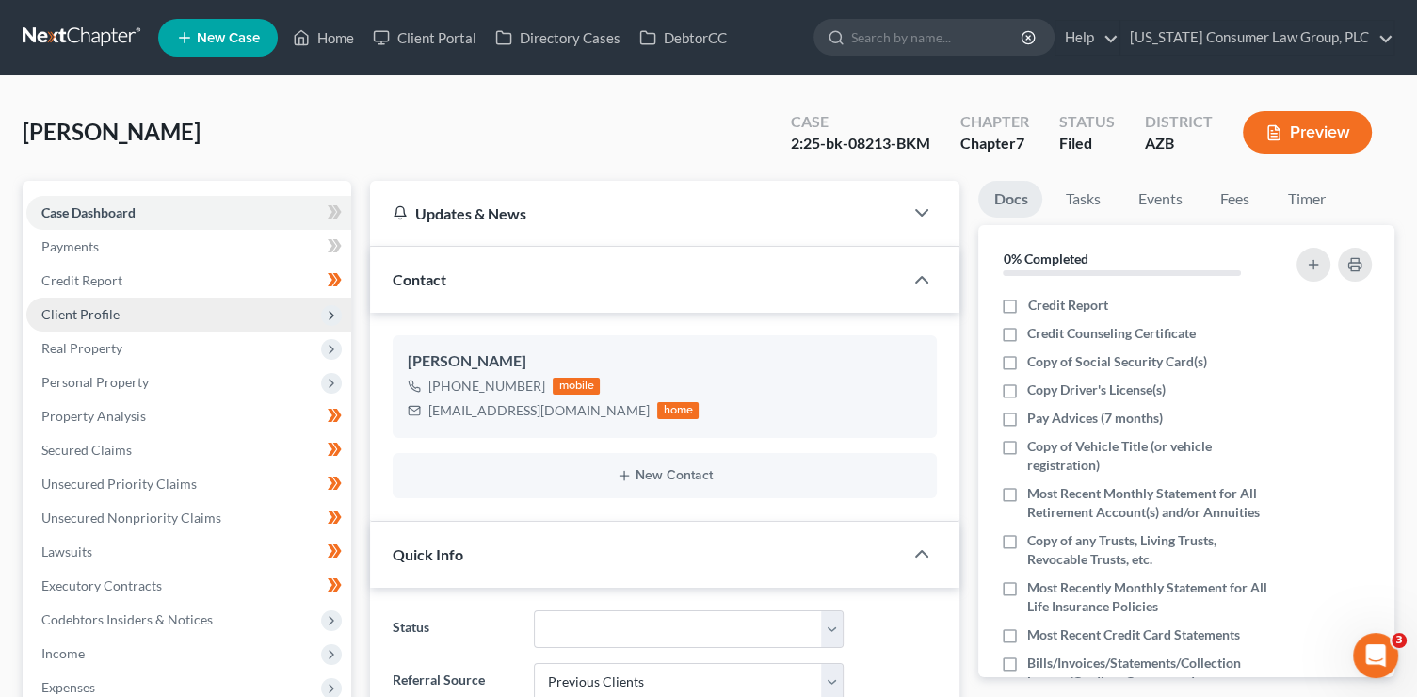
scroll to position [491, 0]
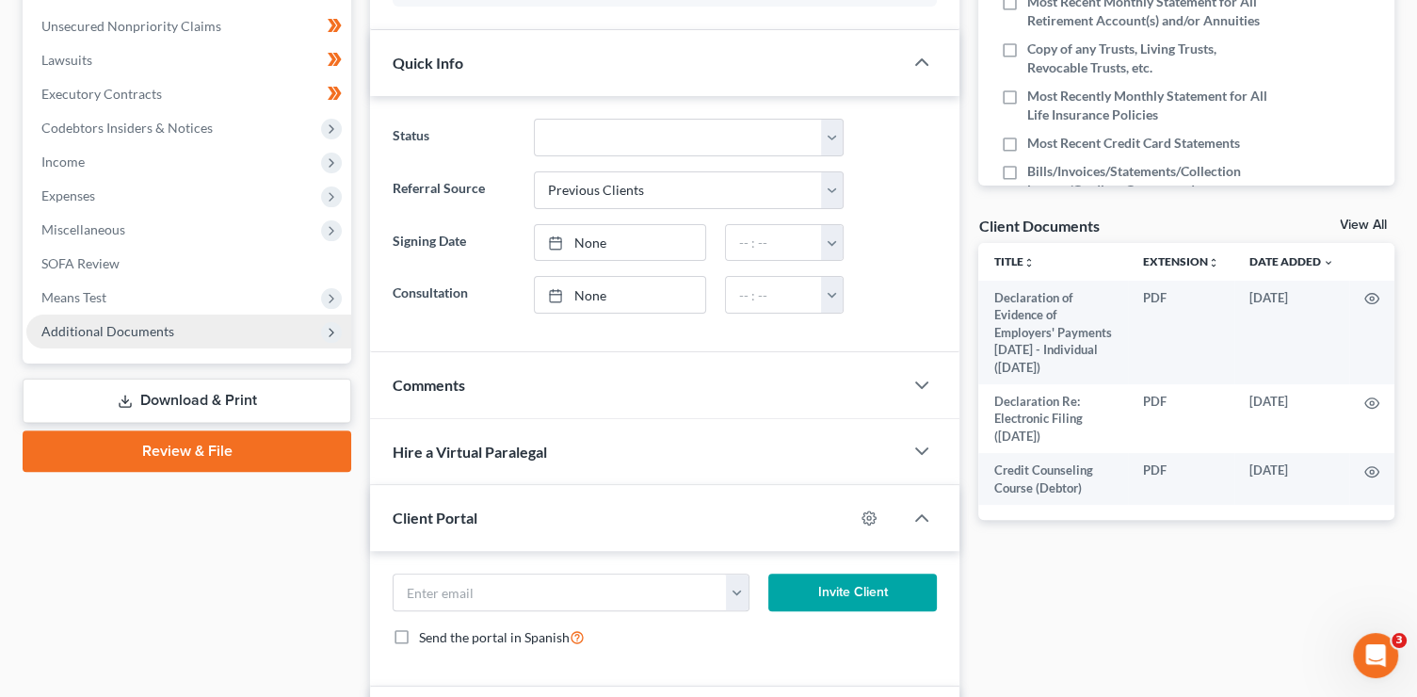
click at [97, 335] on span "Additional Documents" at bounding box center [107, 331] width 133 height 16
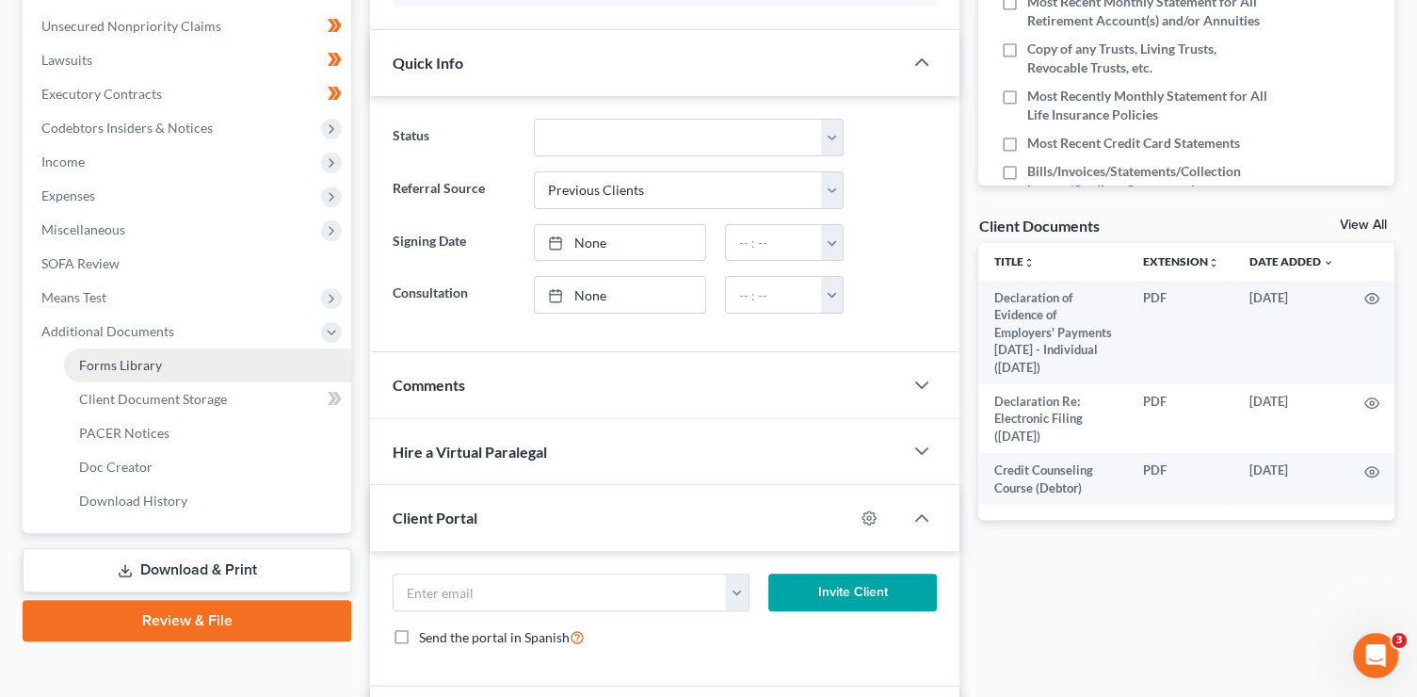
click at [145, 363] on span "Forms Library" at bounding box center [120, 365] width 83 height 16
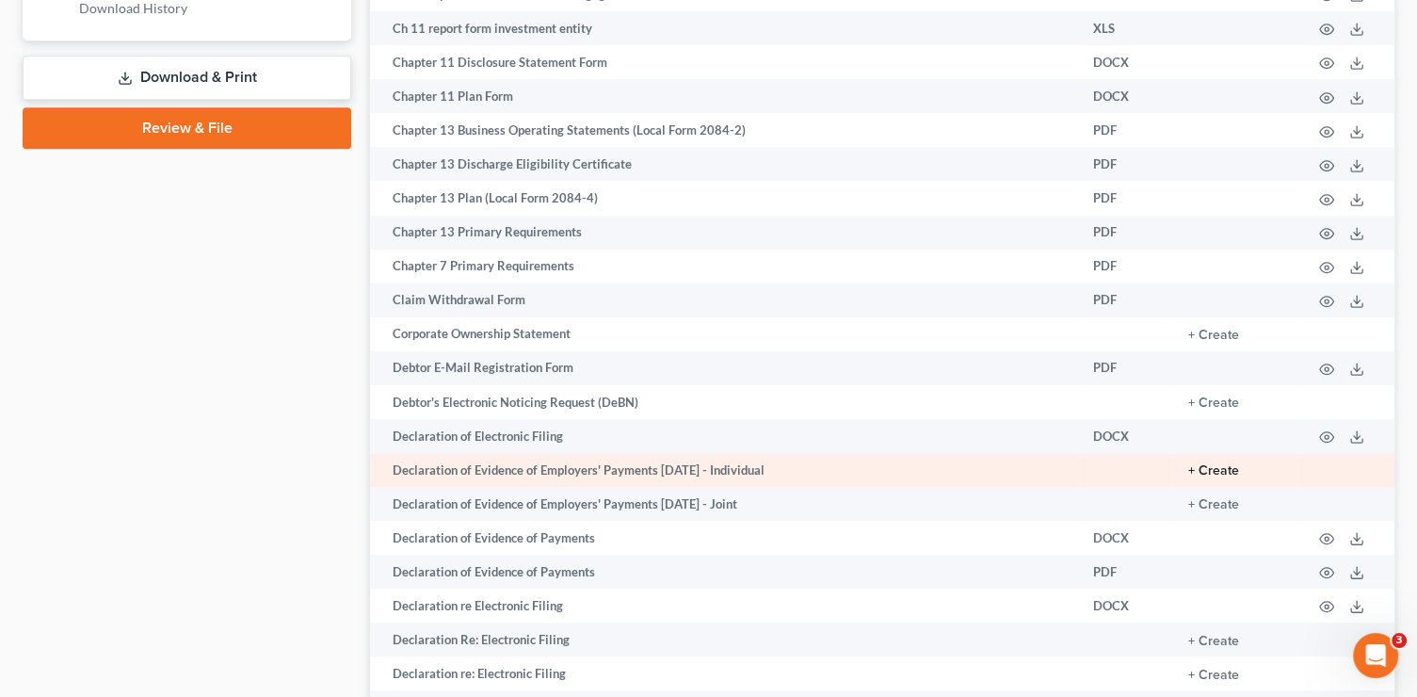
scroll to position [990, 0]
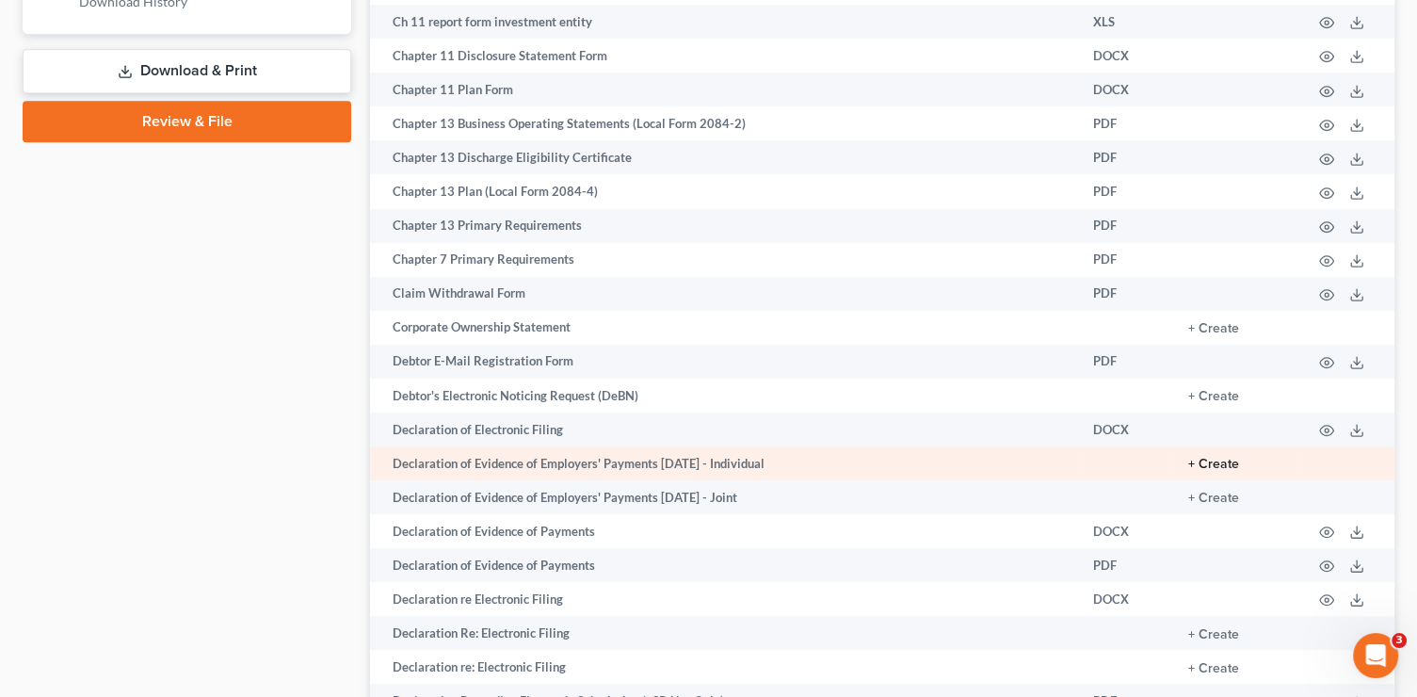
click at [1223, 471] on button "+ Create" at bounding box center [1213, 464] width 51 height 13
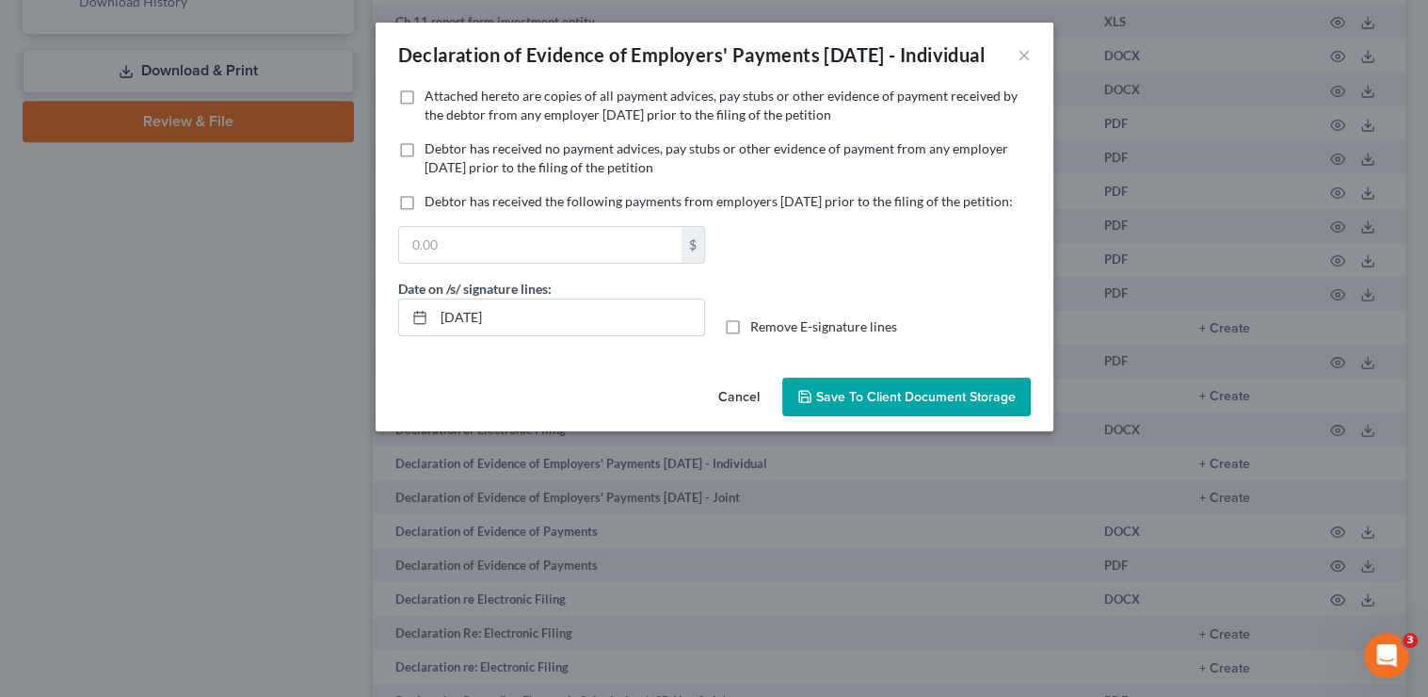
click at [537, 122] on span "Attached hereto are copies of all payment advices, pay stubs or other evidence …" at bounding box center [721, 105] width 593 height 35
click at [444, 99] on input "Attached hereto are copies of all payment advices, pay stubs or other evidence …" at bounding box center [438, 93] width 12 height 12
checkbox input "true"
click at [890, 405] on span "Save to Client Document Storage" at bounding box center [916, 397] width 200 height 16
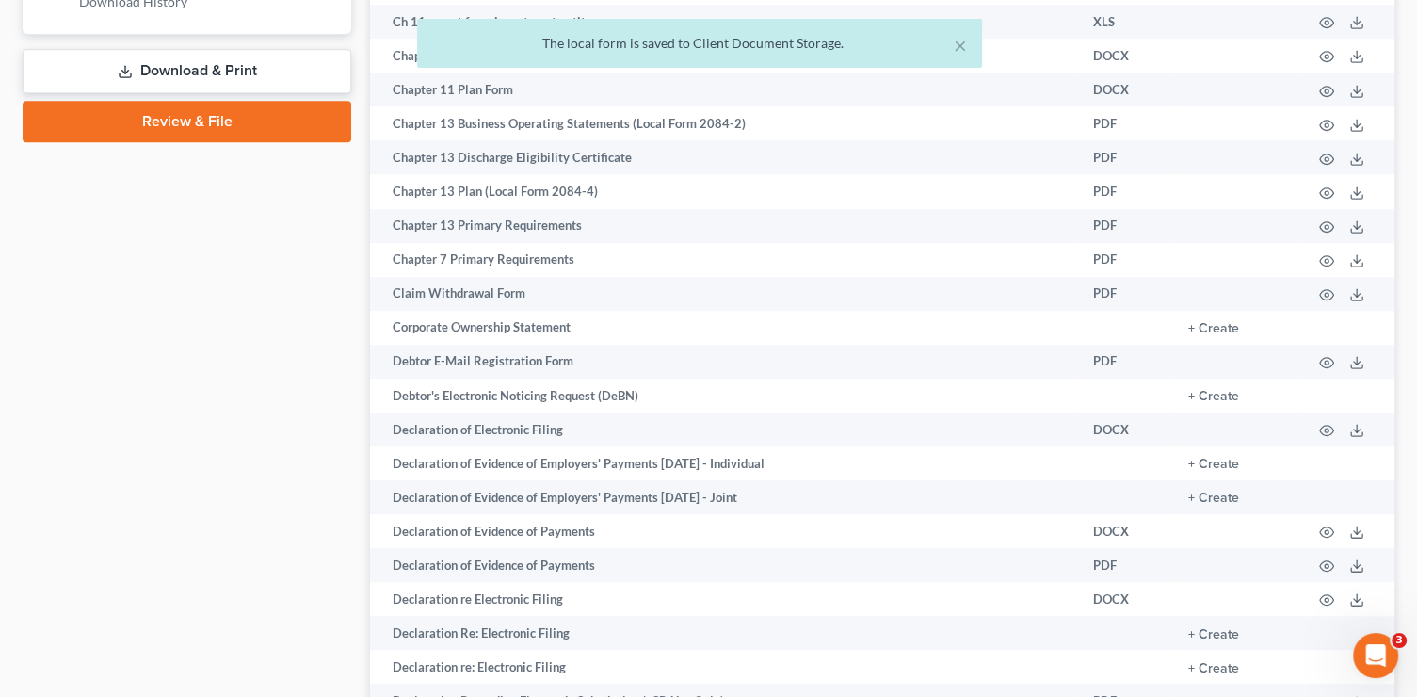
click at [265, 82] on link "Download & Print" at bounding box center [187, 71] width 329 height 44
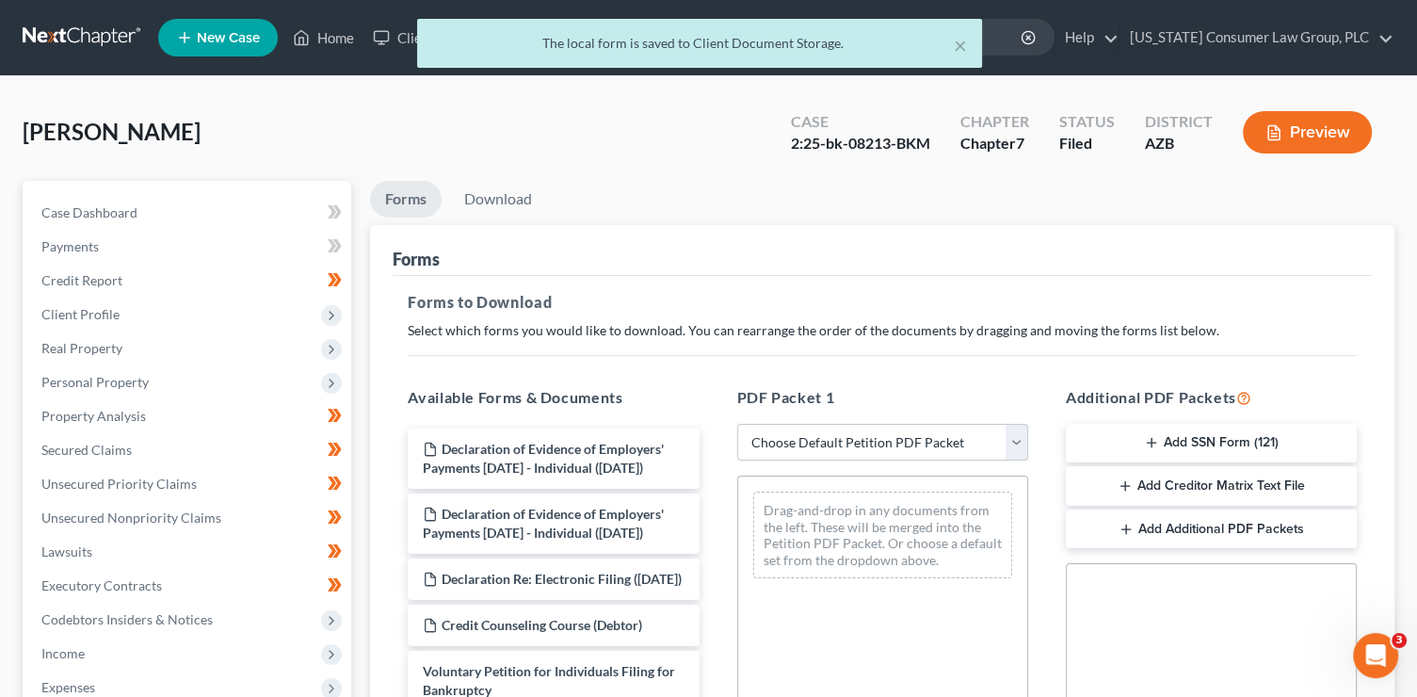
click at [861, 430] on select "Choose Default Petition PDF Packet Complete Bankruptcy Petition (all forms and …" at bounding box center [882, 443] width 291 height 38
select select "6"
click at [737, 424] on select "Choose Default Petition PDF Packet Complete Bankruptcy Petition (all forms and …" at bounding box center [882, 443] width 291 height 38
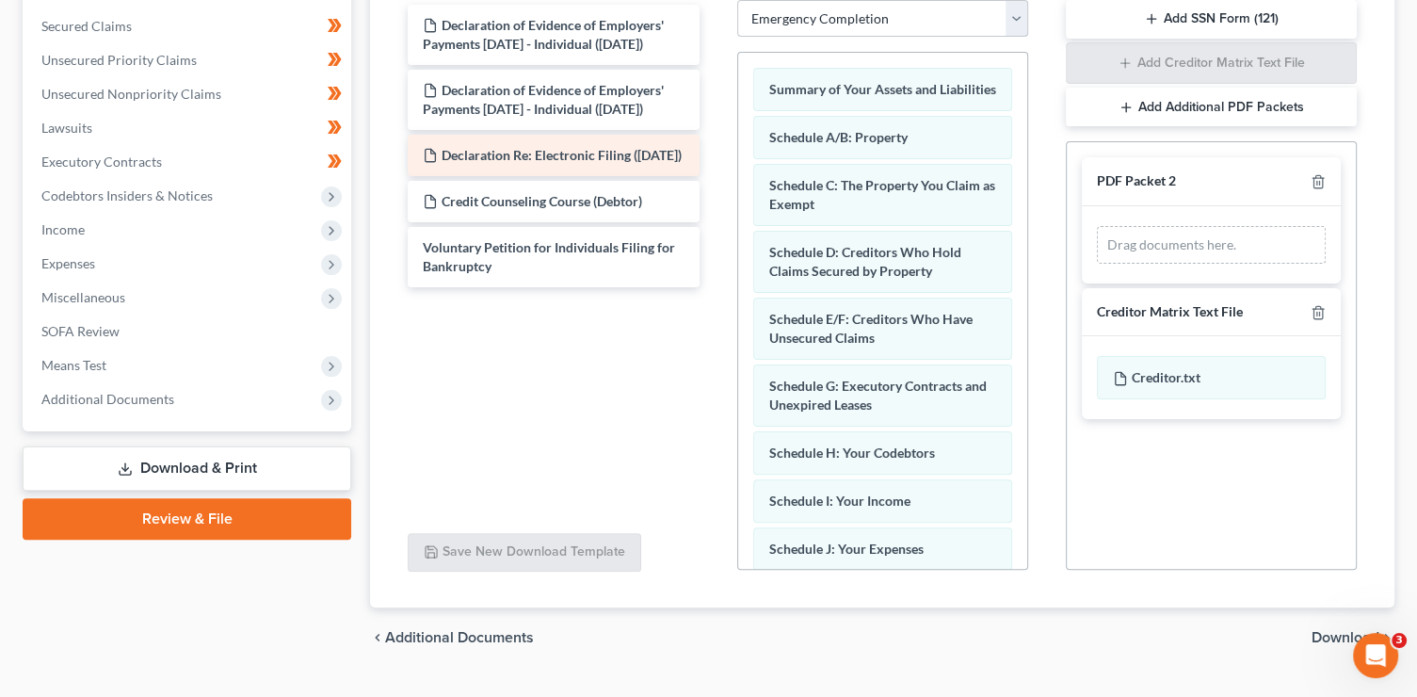
scroll to position [334, 0]
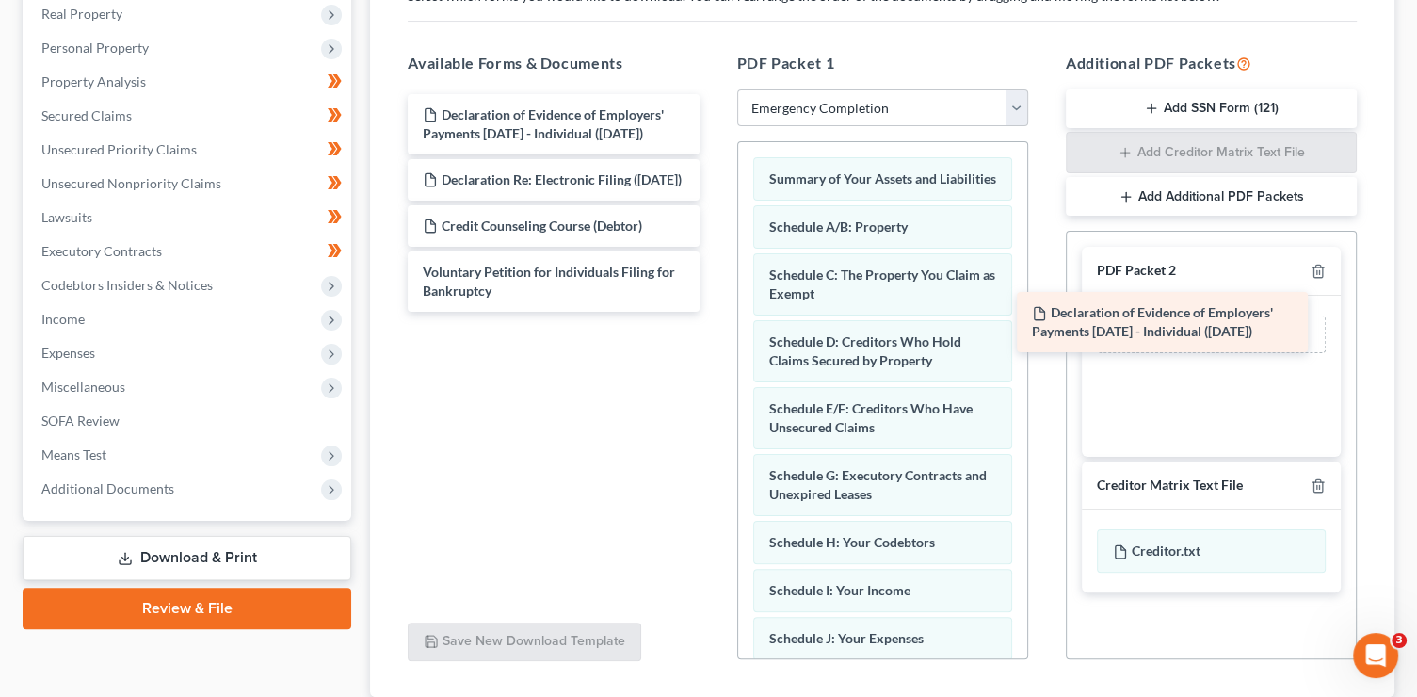
drag, startPoint x: 582, startPoint y: 109, endPoint x: 1190, endPoint y: 309, distance: 640.1
click at [714, 309] on div "Declaration of Evidence of Employers' Payments Within 60 Days - Individual (09/…" at bounding box center [553, 202] width 321 height 217
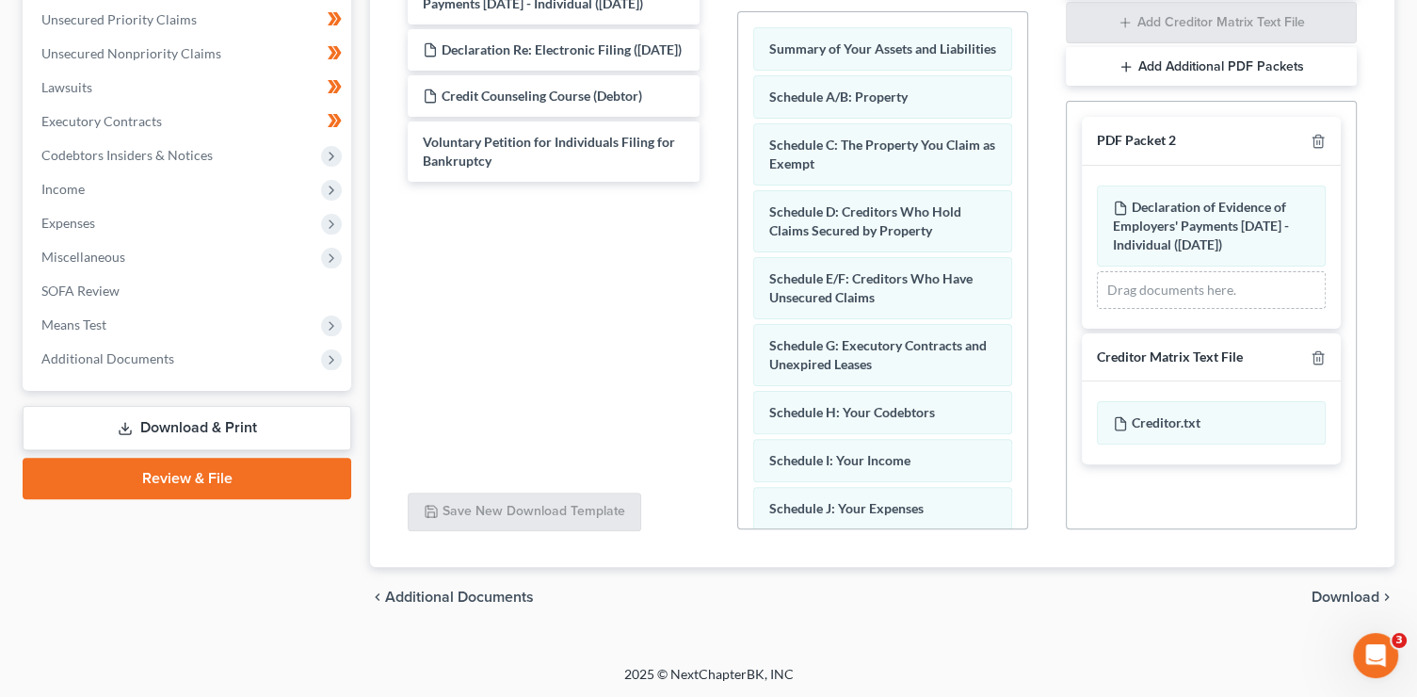
click at [1331, 594] on span "Download" at bounding box center [1345, 596] width 68 height 15
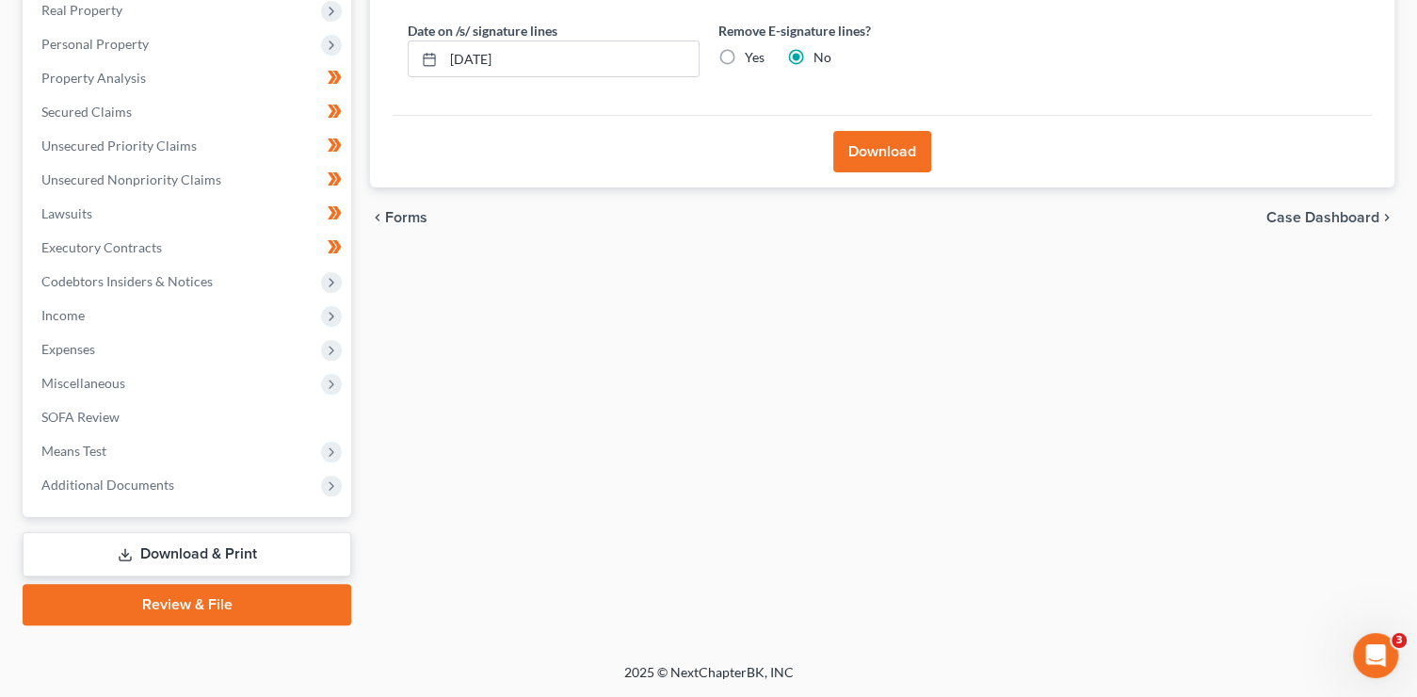
scroll to position [336, 0]
click at [860, 155] on button "Download" at bounding box center [882, 153] width 98 height 41
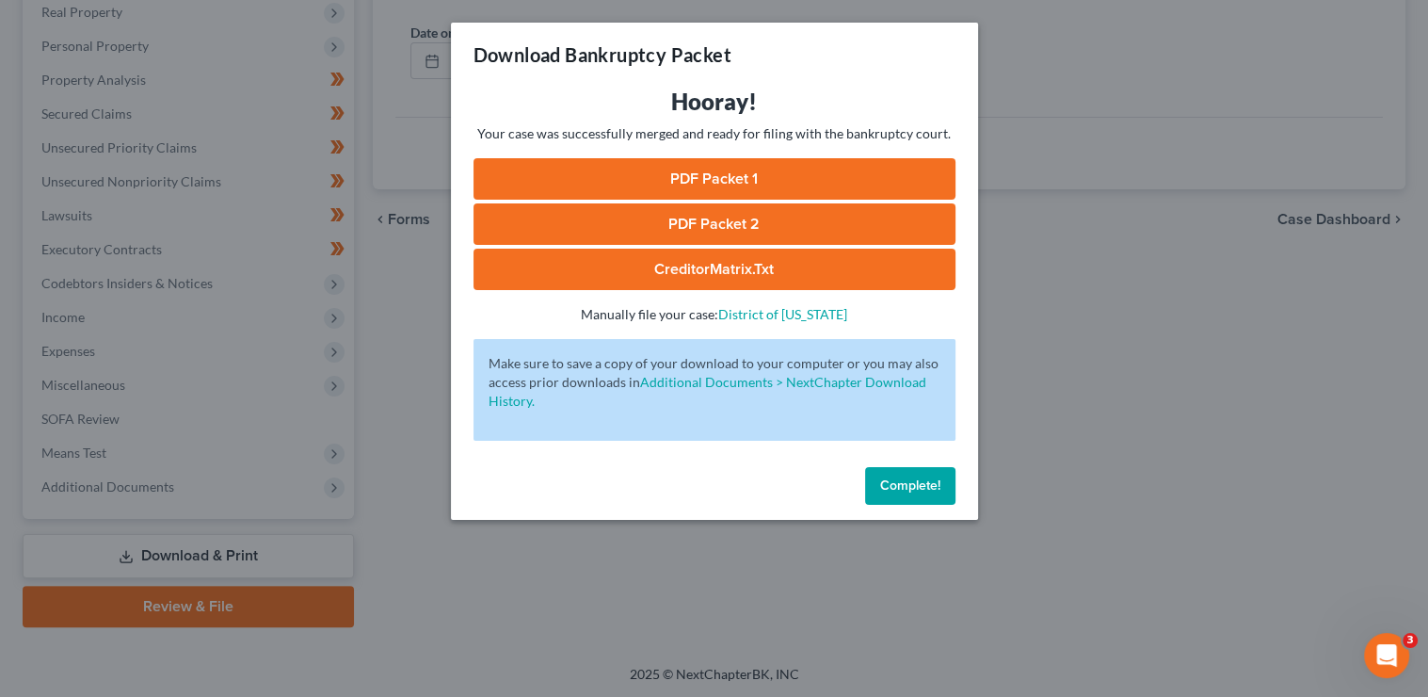
click at [796, 191] on link "PDF Packet 1" at bounding box center [715, 178] width 482 height 41
drag, startPoint x: 624, startPoint y: 228, endPoint x: 606, endPoint y: 194, distance: 38.3
click at [624, 228] on link "PDF Packet 2" at bounding box center [715, 223] width 482 height 41
click at [713, 267] on link "CreditorMatrix.txt" at bounding box center [715, 269] width 482 height 41
click at [926, 483] on span "Complete!" at bounding box center [910, 485] width 60 height 16
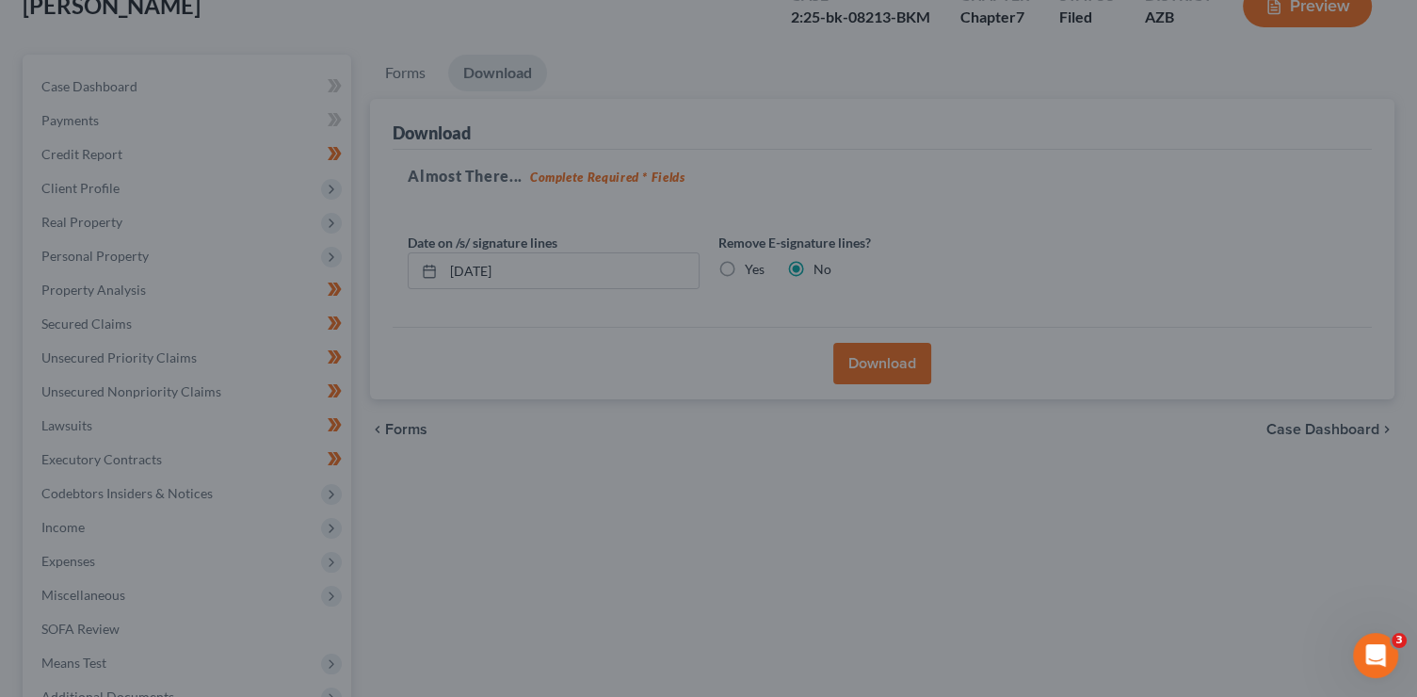
scroll to position [0, 0]
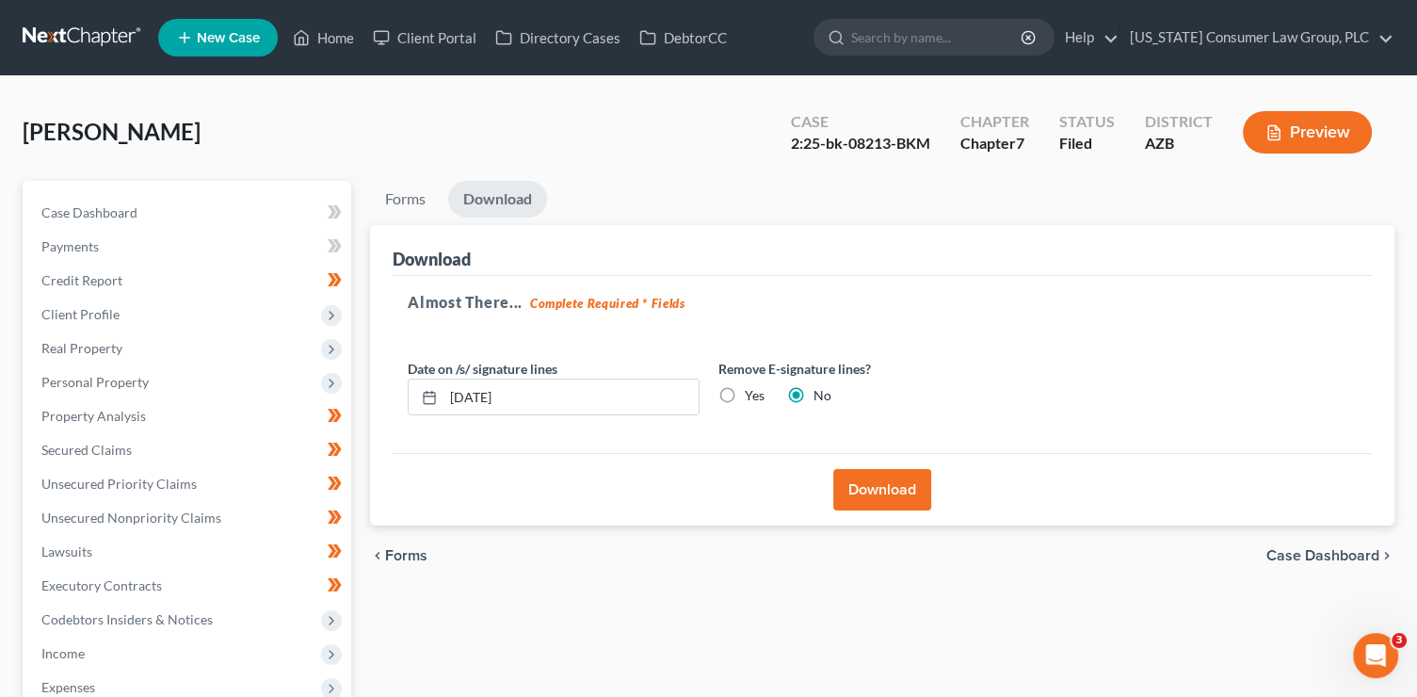
click at [921, 183] on ul "Forms Download" at bounding box center [882, 203] width 1024 height 44
drag, startPoint x: 931, startPoint y: 145, endPoint x: 794, endPoint y: 143, distance: 137.5
click at [794, 143] on div "2:25-bk-08213-BKM" at bounding box center [860, 144] width 139 height 22
copy div "2:25-bk-08213-BKM"
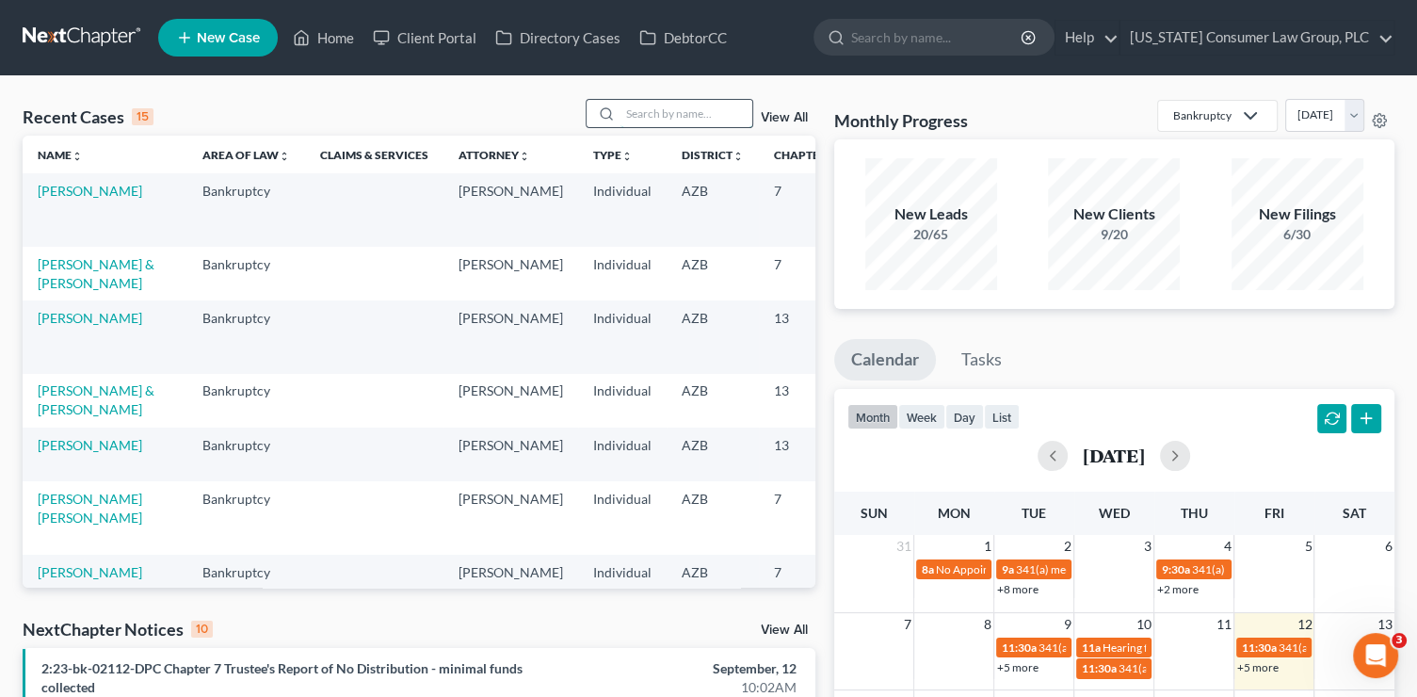
click at [710, 124] on input "search" at bounding box center [686, 113] width 132 height 27
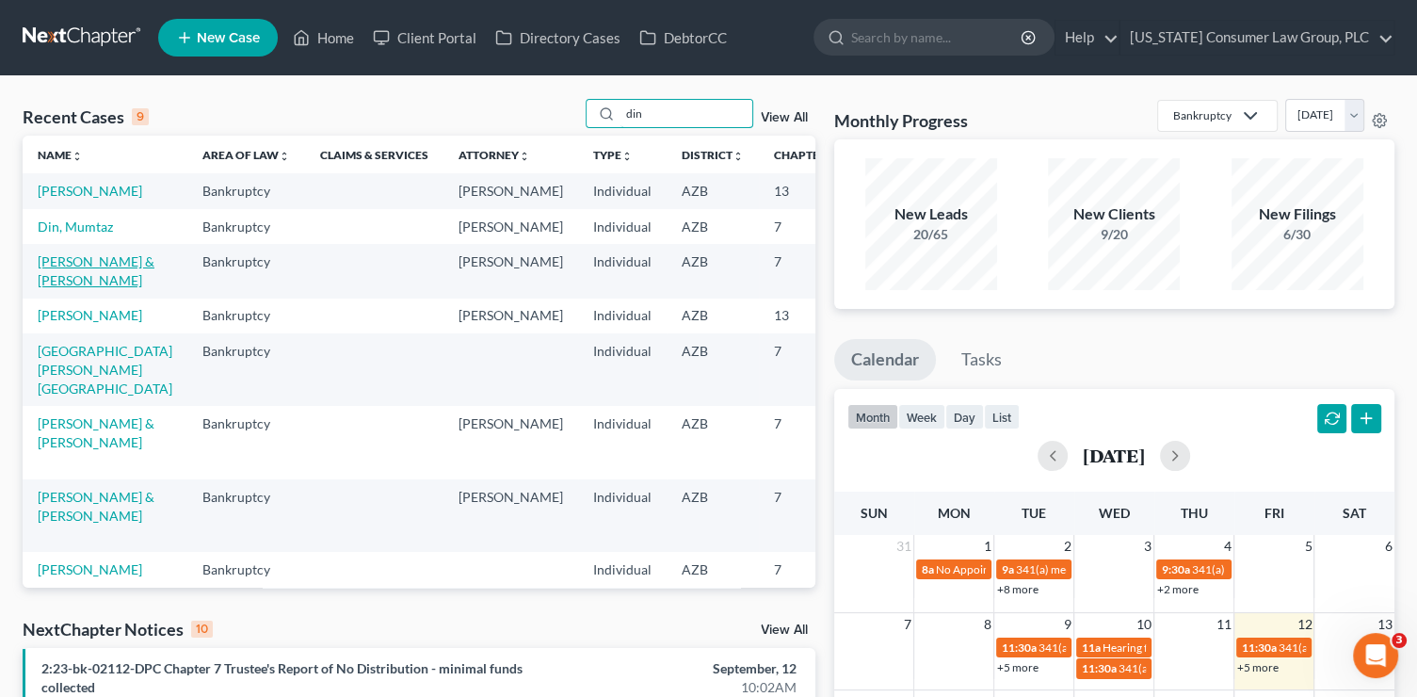
type input "din"
click at [56, 288] on link "[PERSON_NAME] & [PERSON_NAME]" at bounding box center [96, 270] width 117 height 35
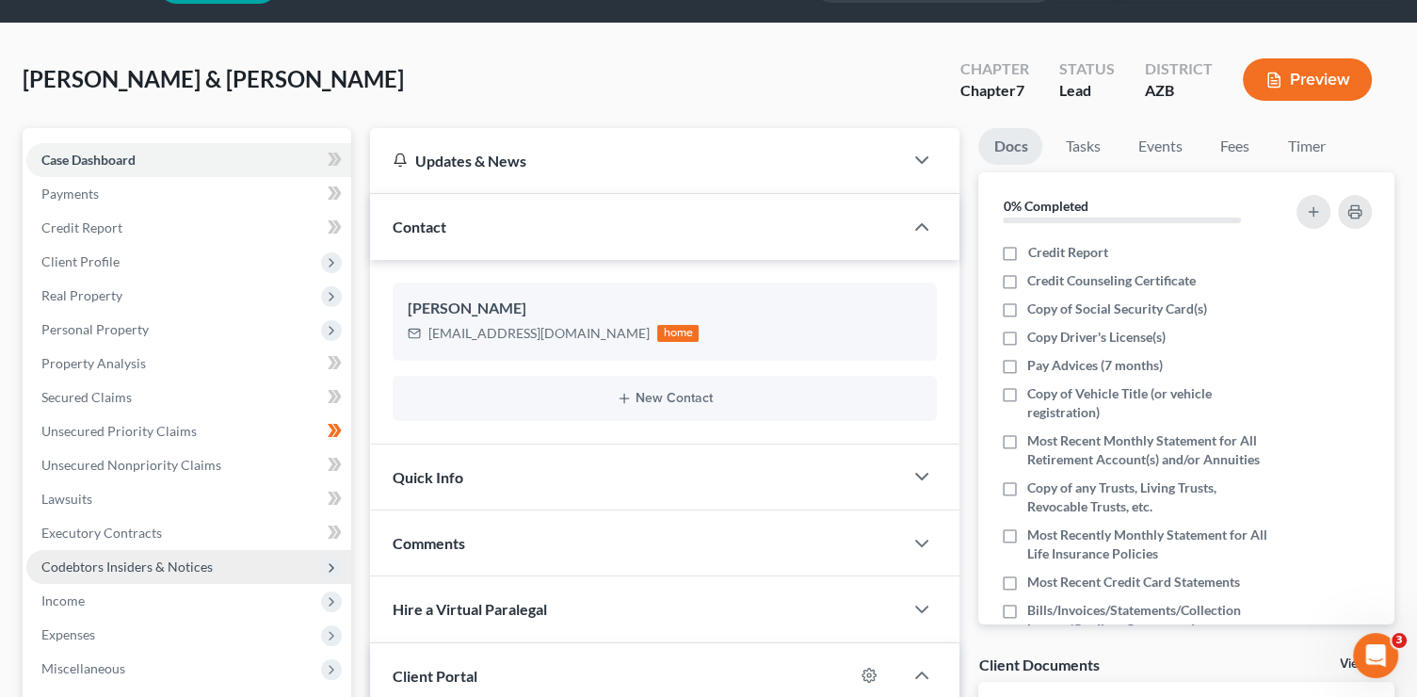
scroll to position [81, 0]
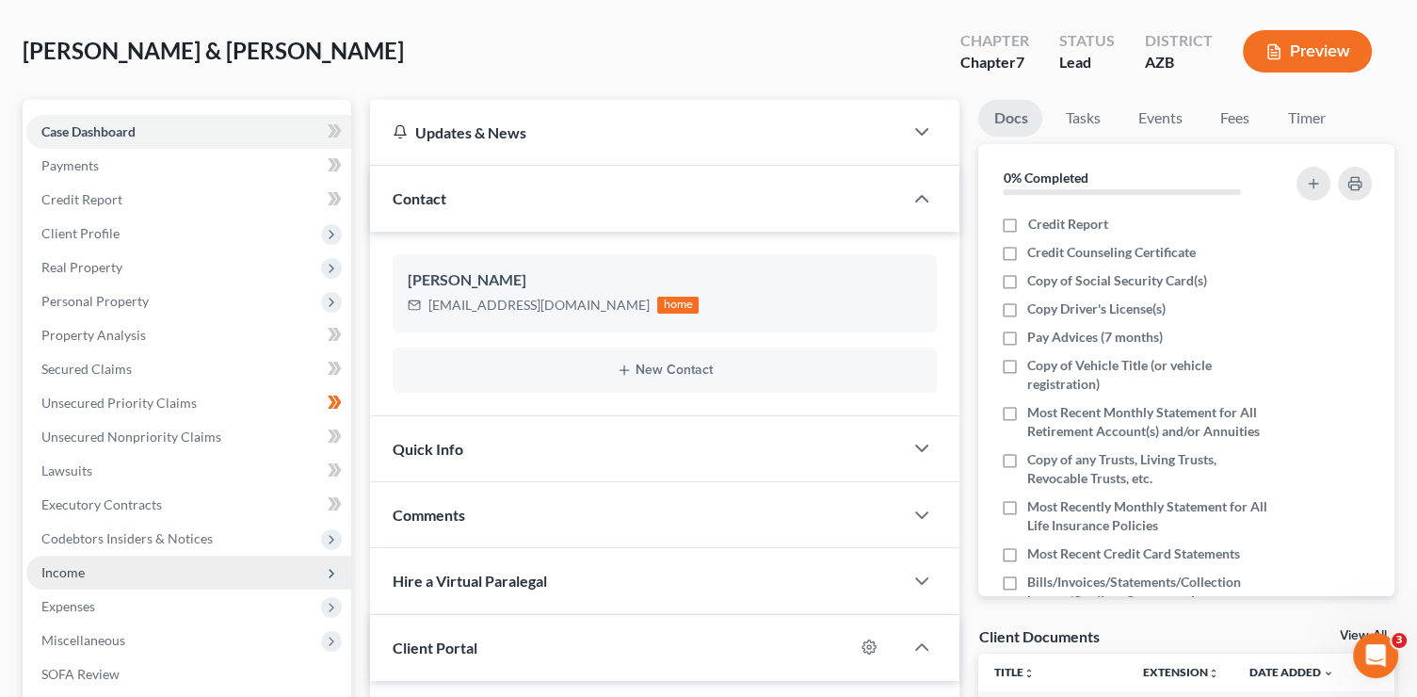
click at [116, 573] on span "Income" at bounding box center [188, 572] width 325 height 34
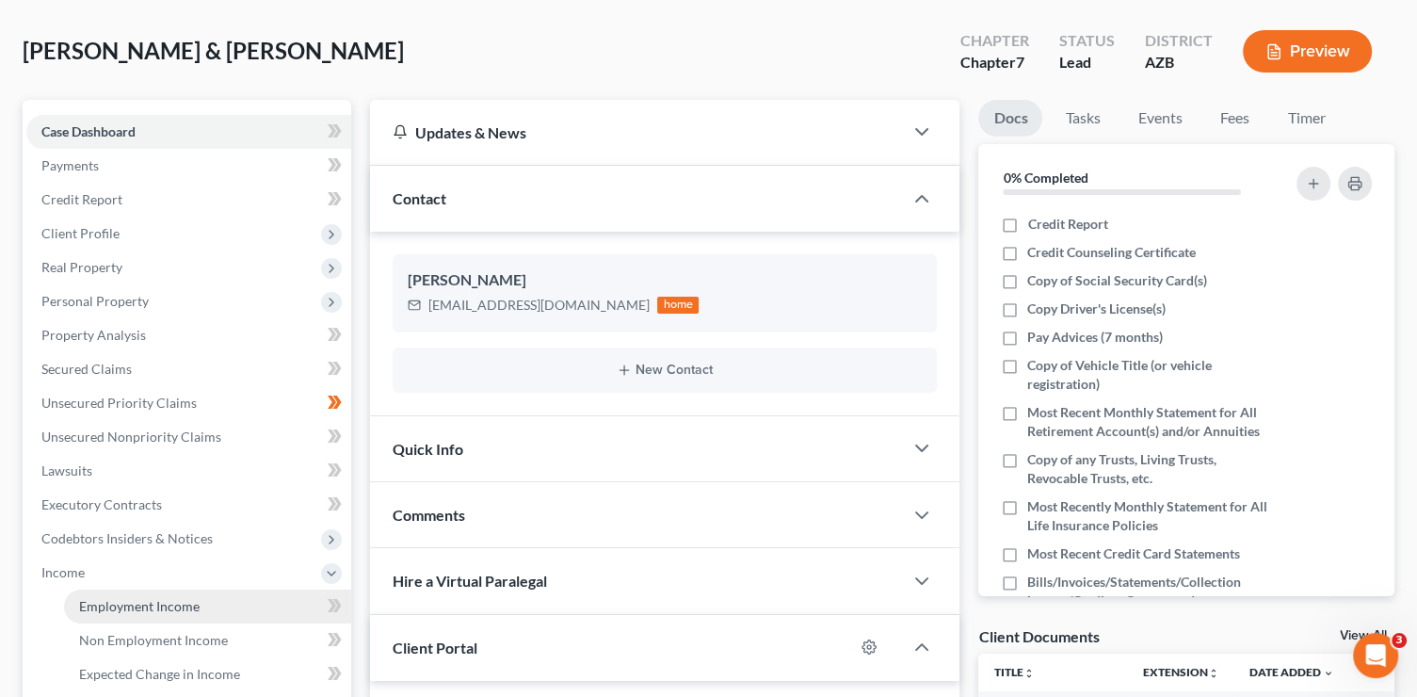
click at [130, 598] on span "Employment Income" at bounding box center [139, 606] width 121 height 16
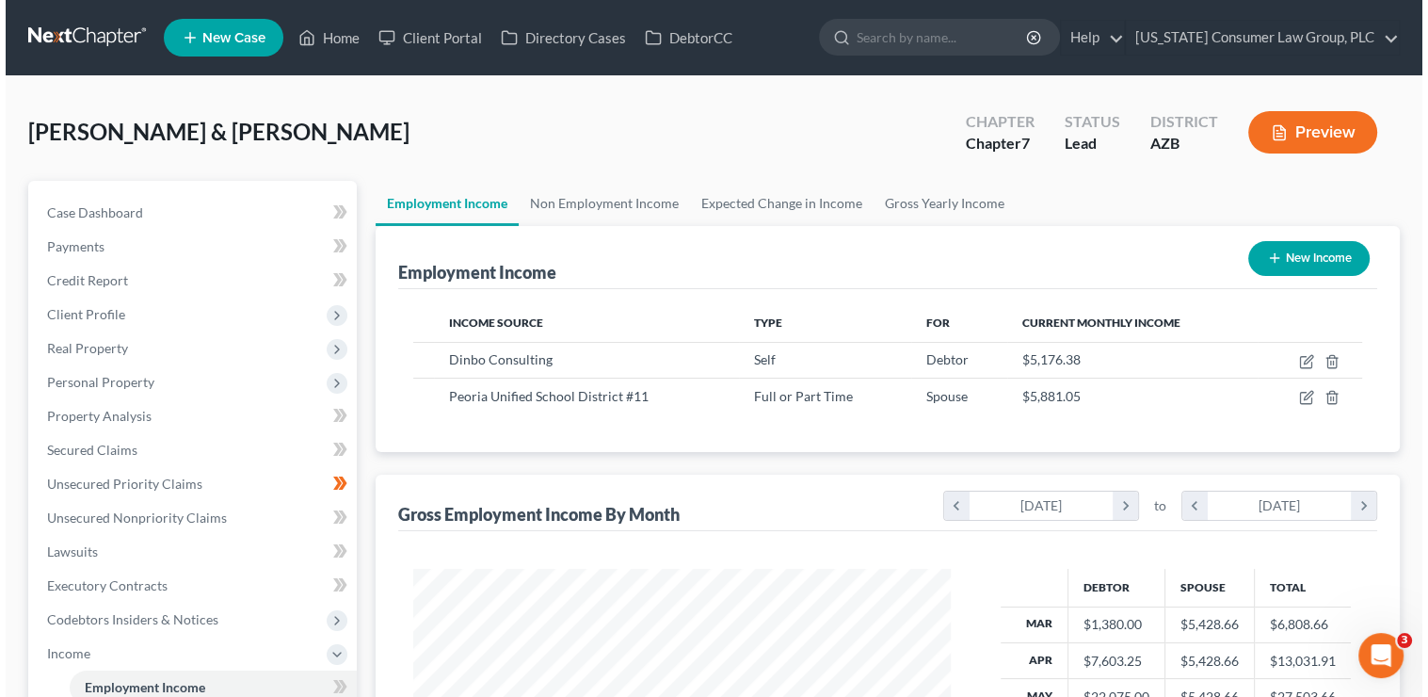
scroll to position [335, 575]
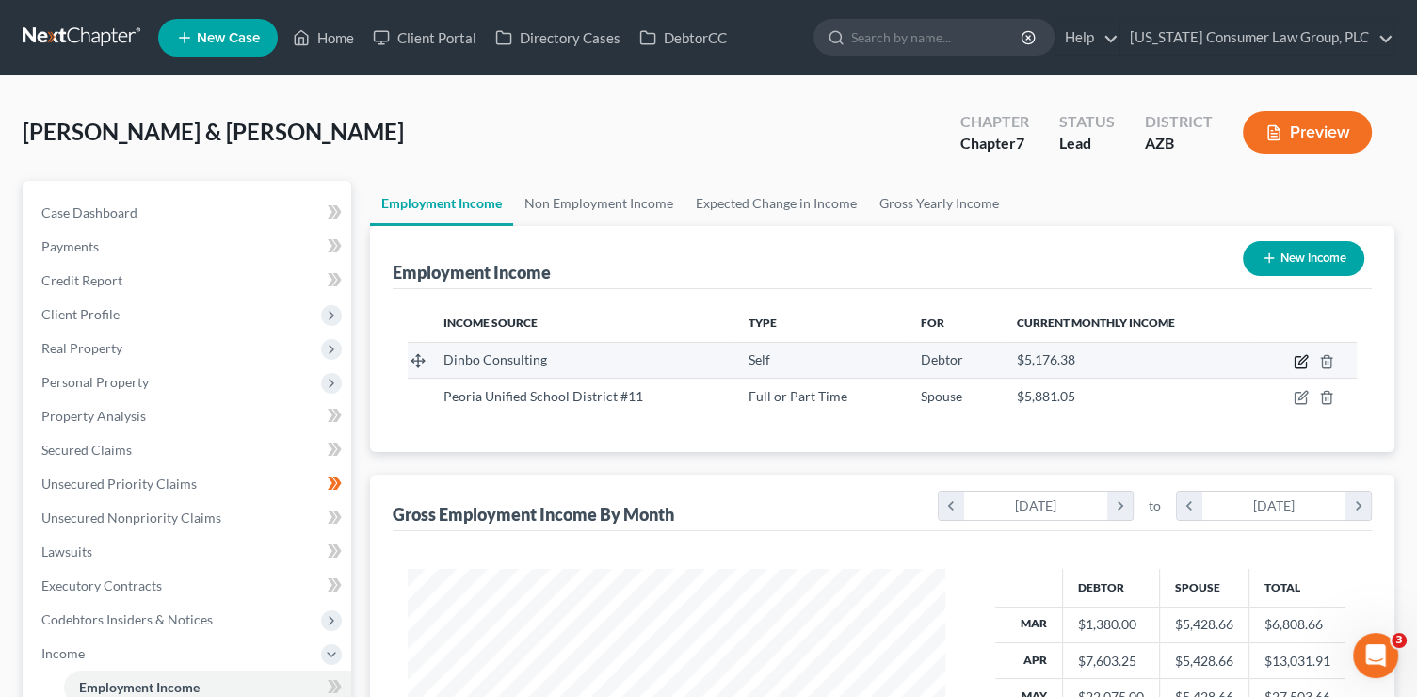
click at [1296, 362] on icon "button" at bounding box center [1301, 361] width 15 height 15
select select "1"
select select "0"
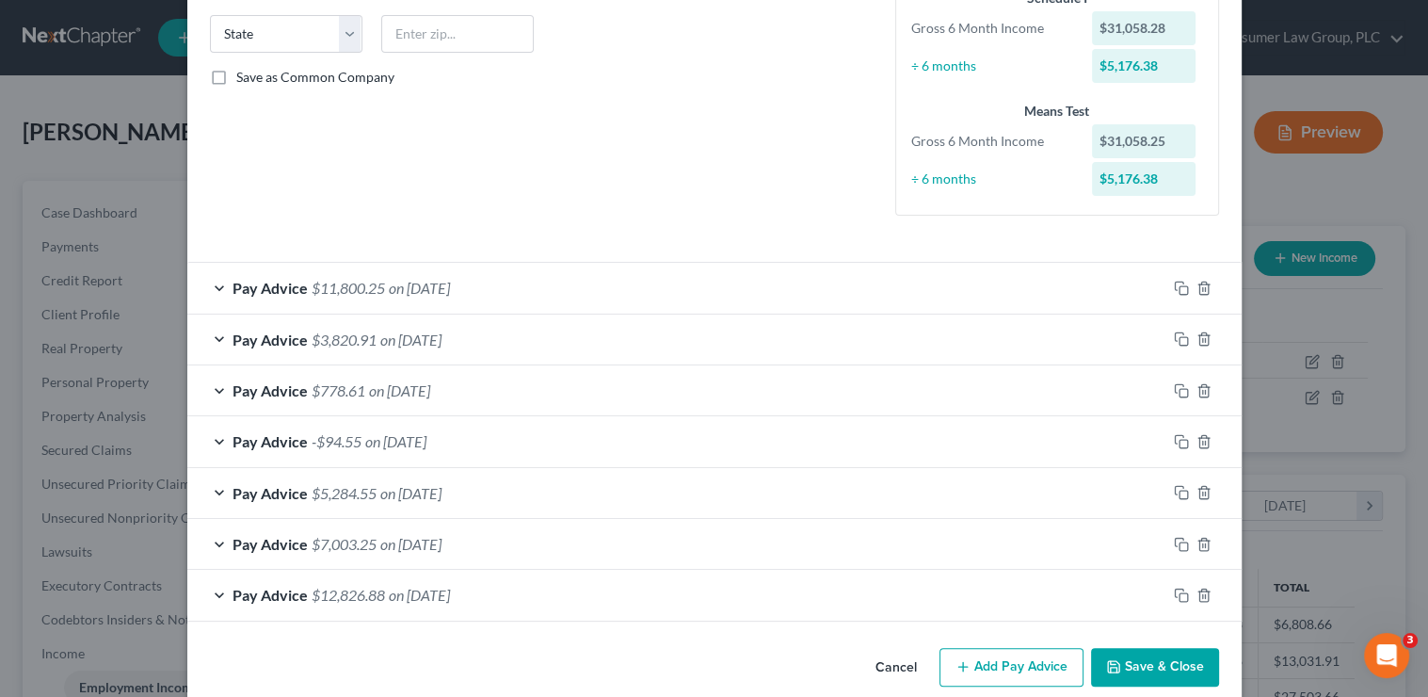
scroll to position [399, 0]
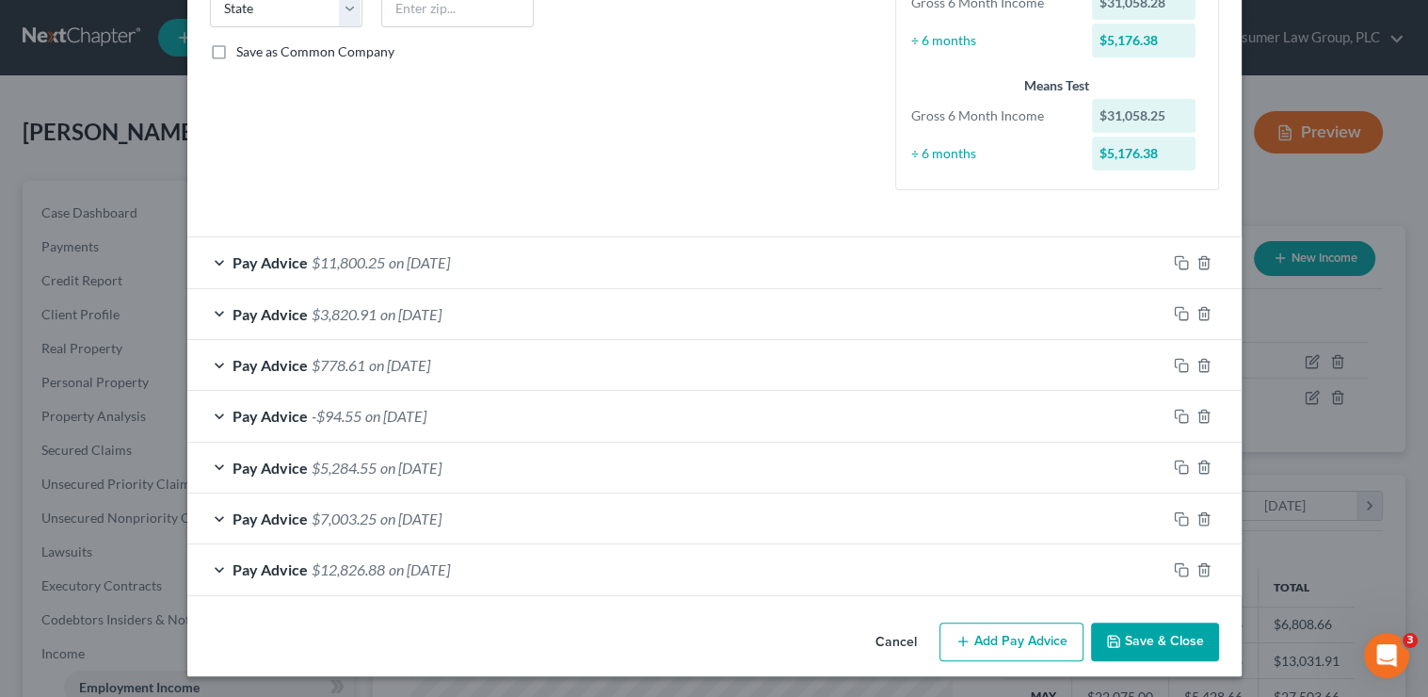
click at [1207, 571] on div at bounding box center [1203, 570] width 75 height 30
click at [557, 323] on div "Pay Advice $3,820.91 on [DATE]" at bounding box center [676, 314] width 979 height 50
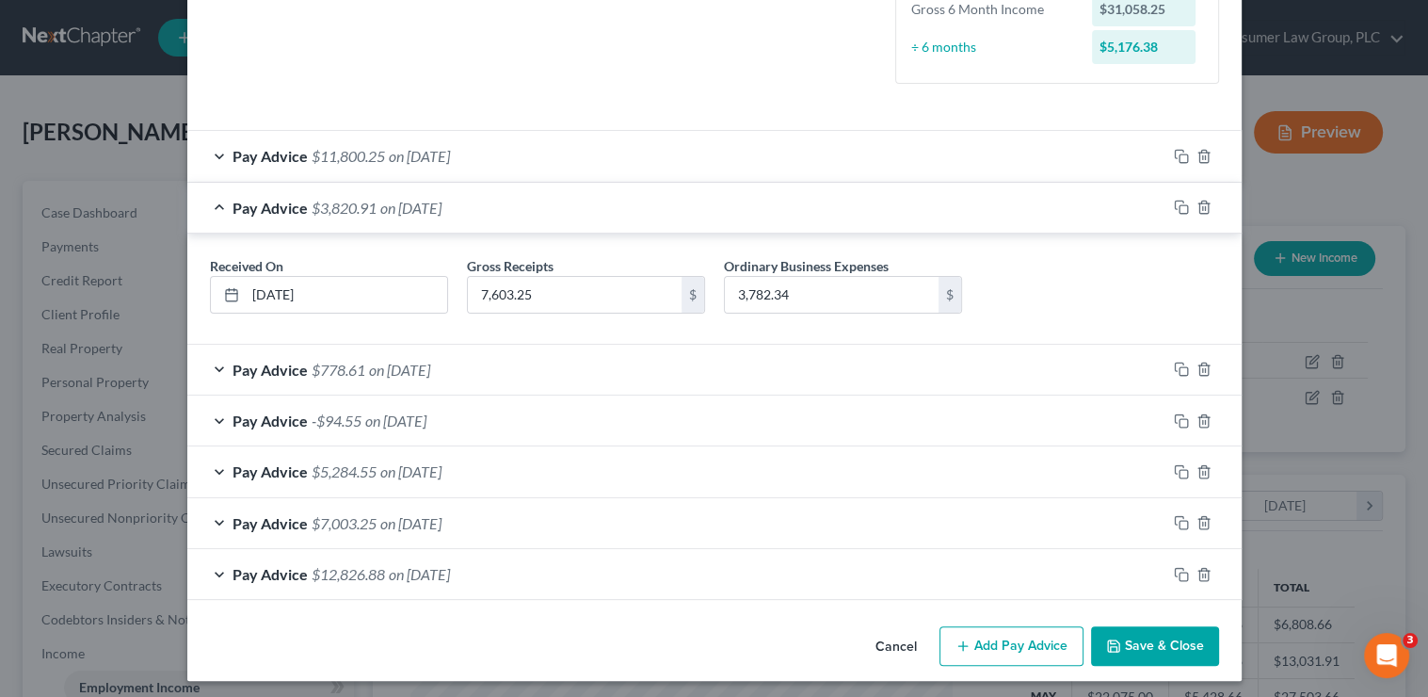
scroll to position [508, 0]
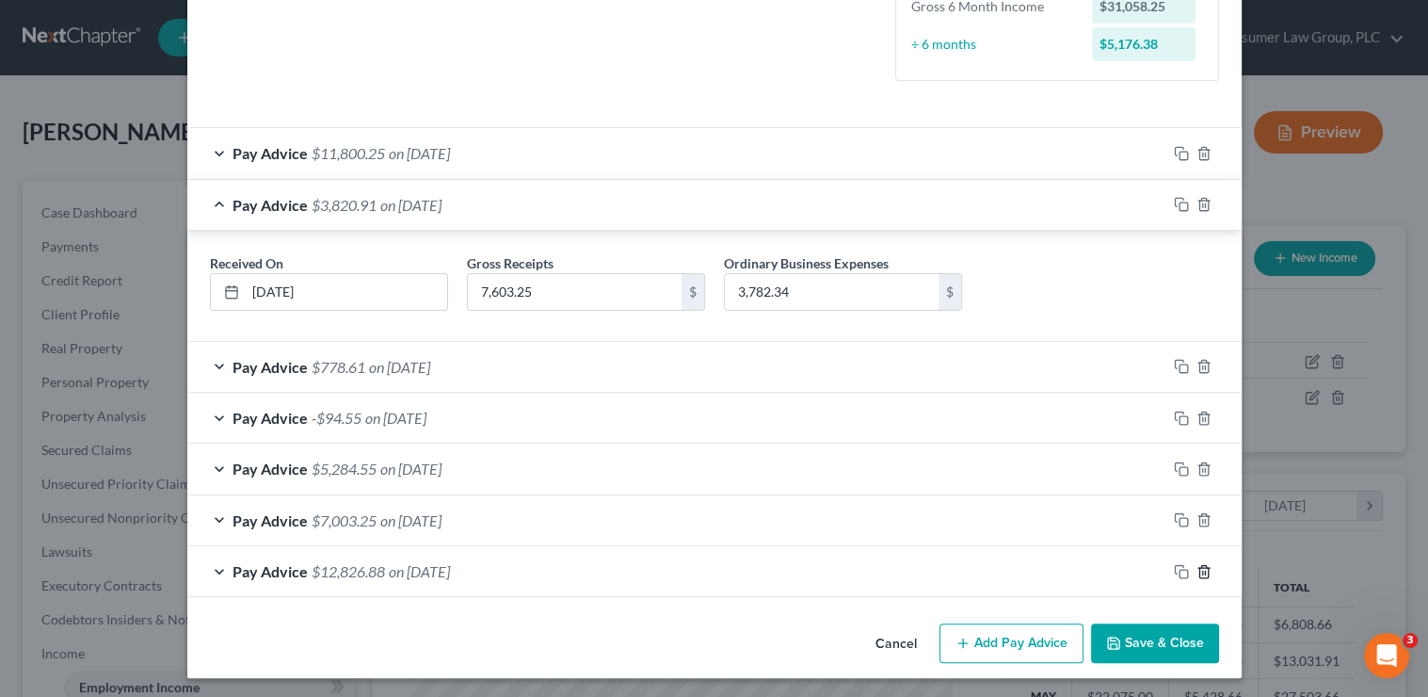
click at [1200, 565] on icon "button" at bounding box center [1204, 571] width 15 height 15
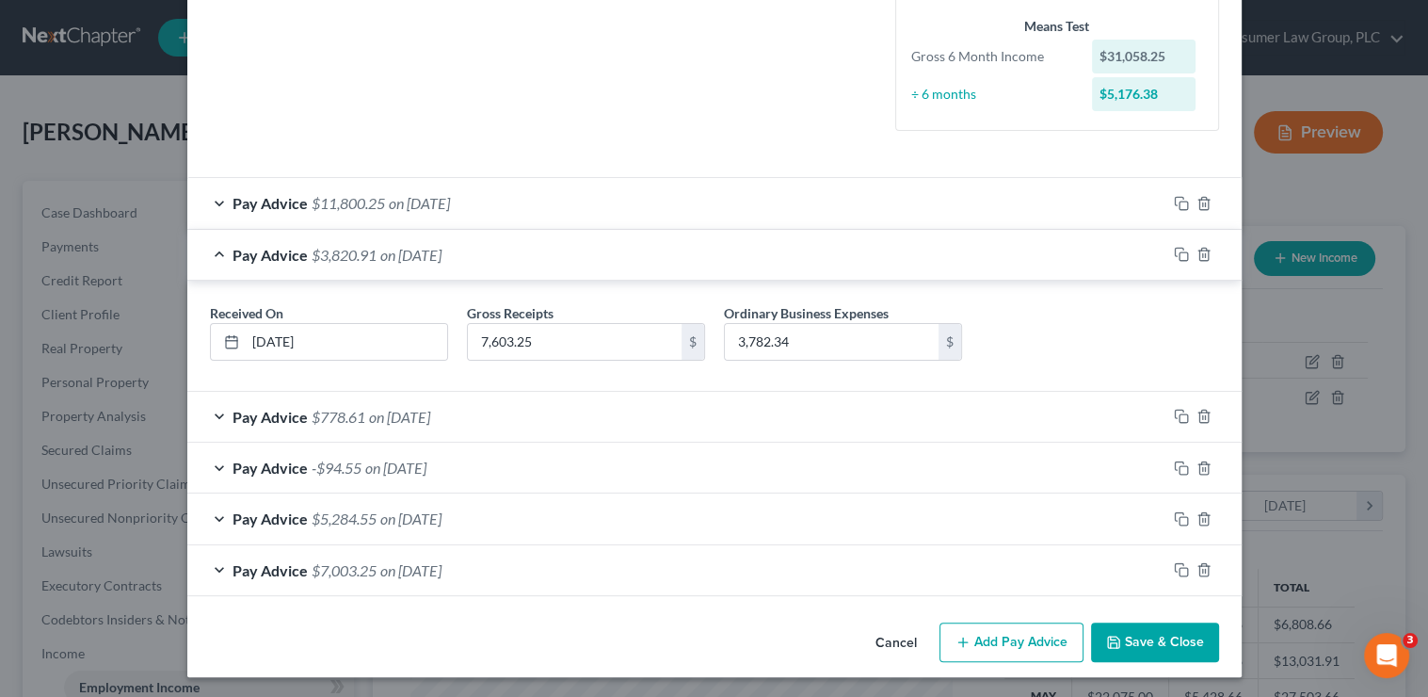
click at [1200, 555] on div at bounding box center [1203, 570] width 75 height 30
click at [1199, 569] on icon "button" at bounding box center [1203, 570] width 8 height 12
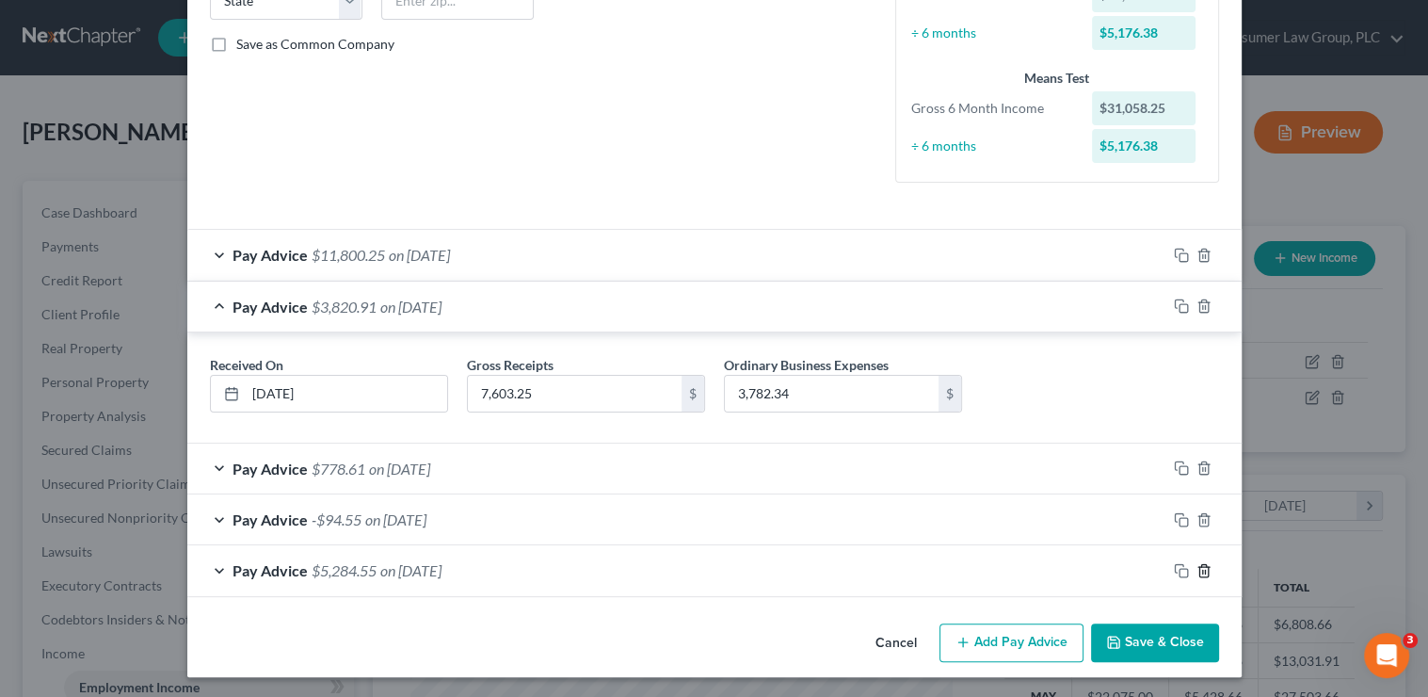
click at [1205, 567] on icon "button" at bounding box center [1204, 570] width 15 height 15
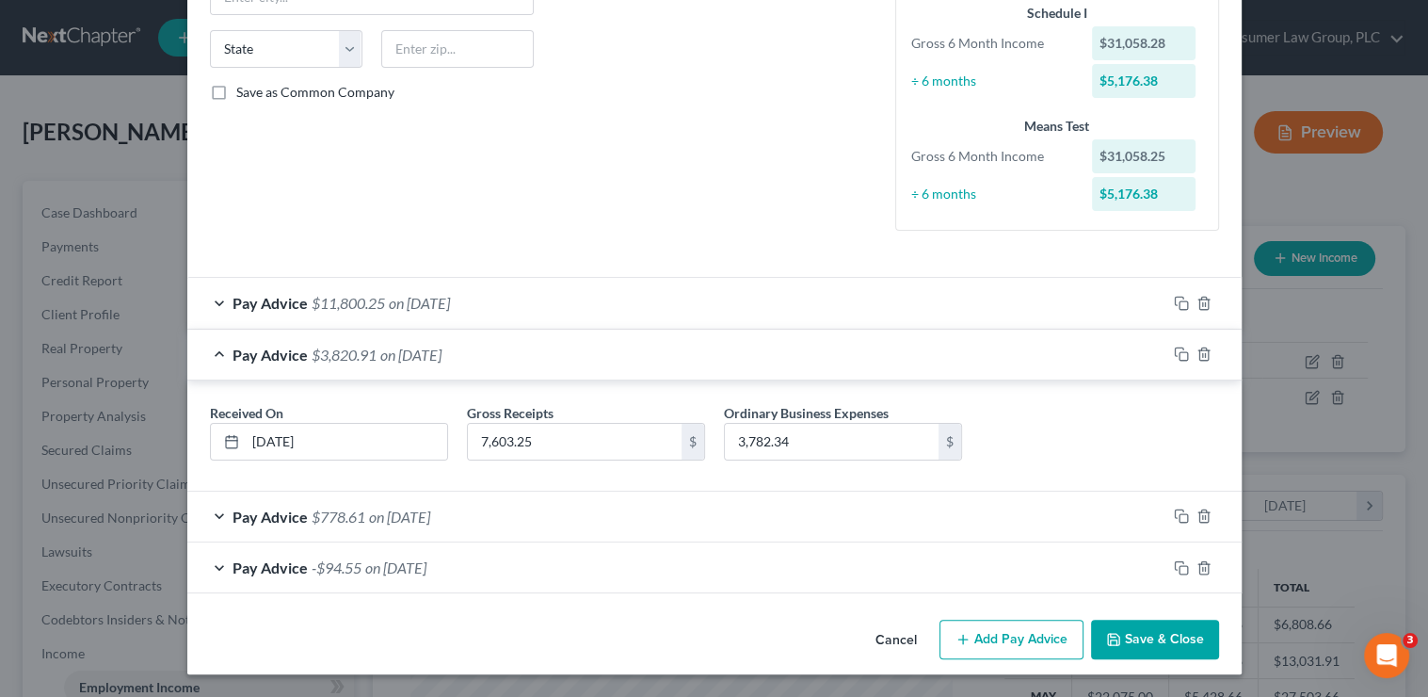
scroll to position [356, 0]
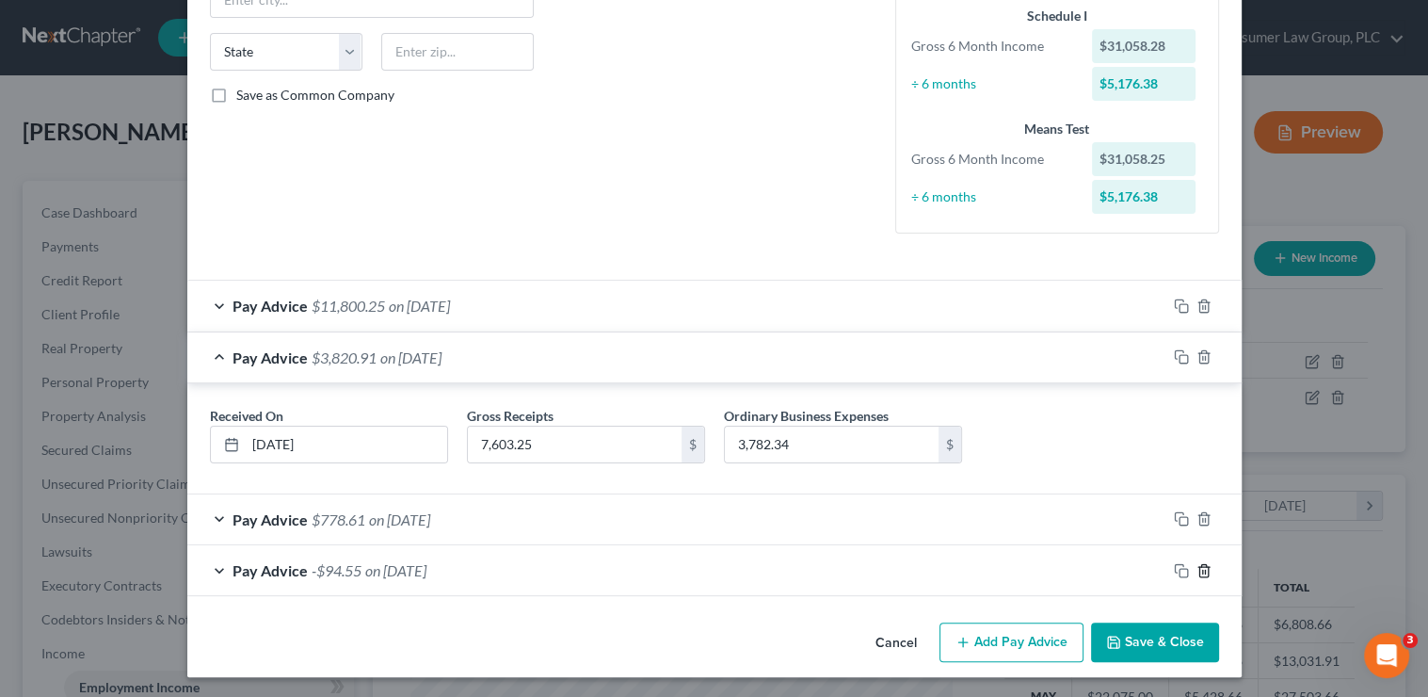
click at [1199, 564] on icon "button" at bounding box center [1203, 570] width 8 height 12
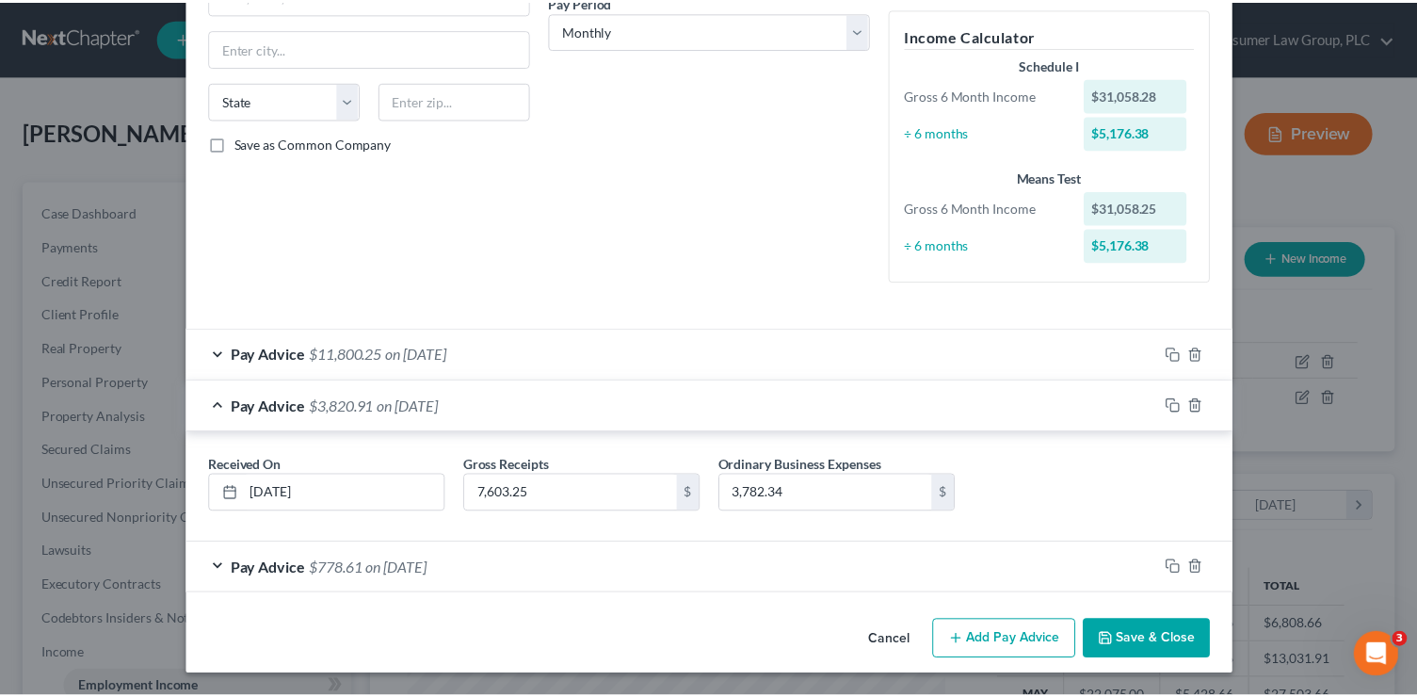
scroll to position [305, 0]
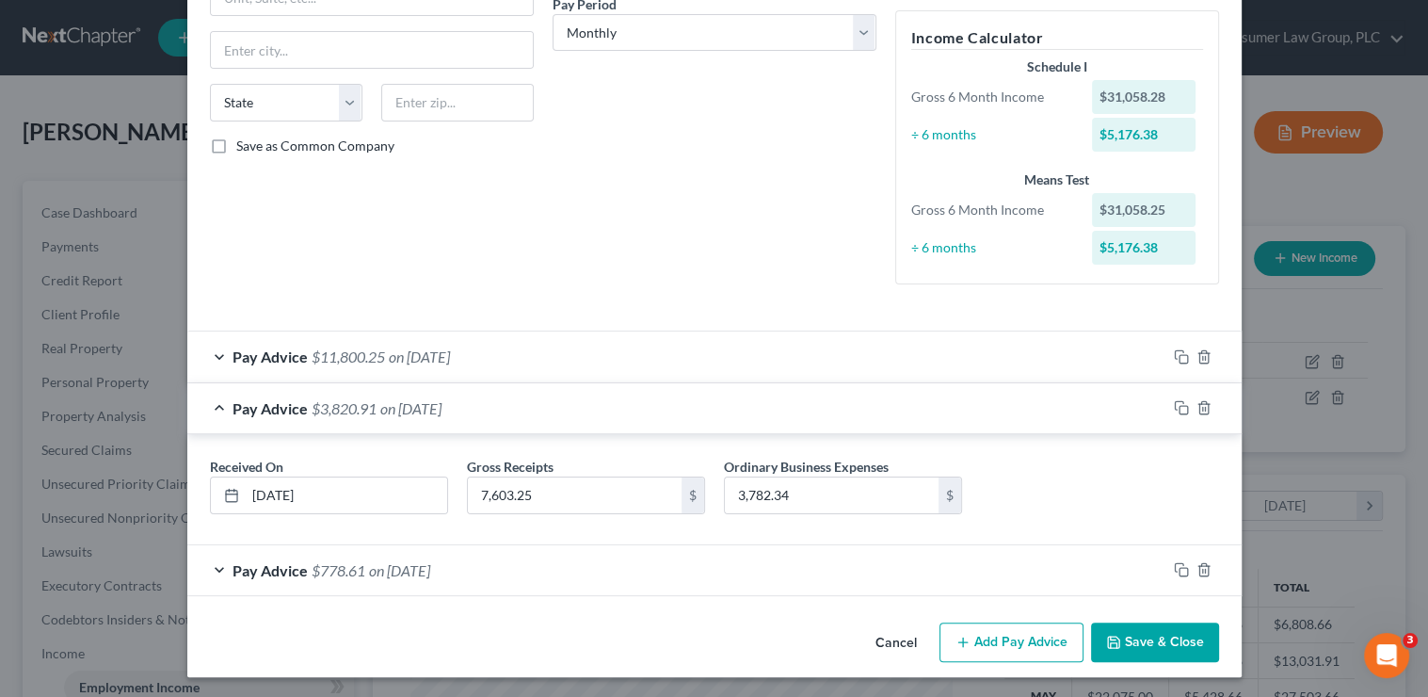
click at [1136, 641] on button "Save & Close" at bounding box center [1155, 642] width 128 height 40
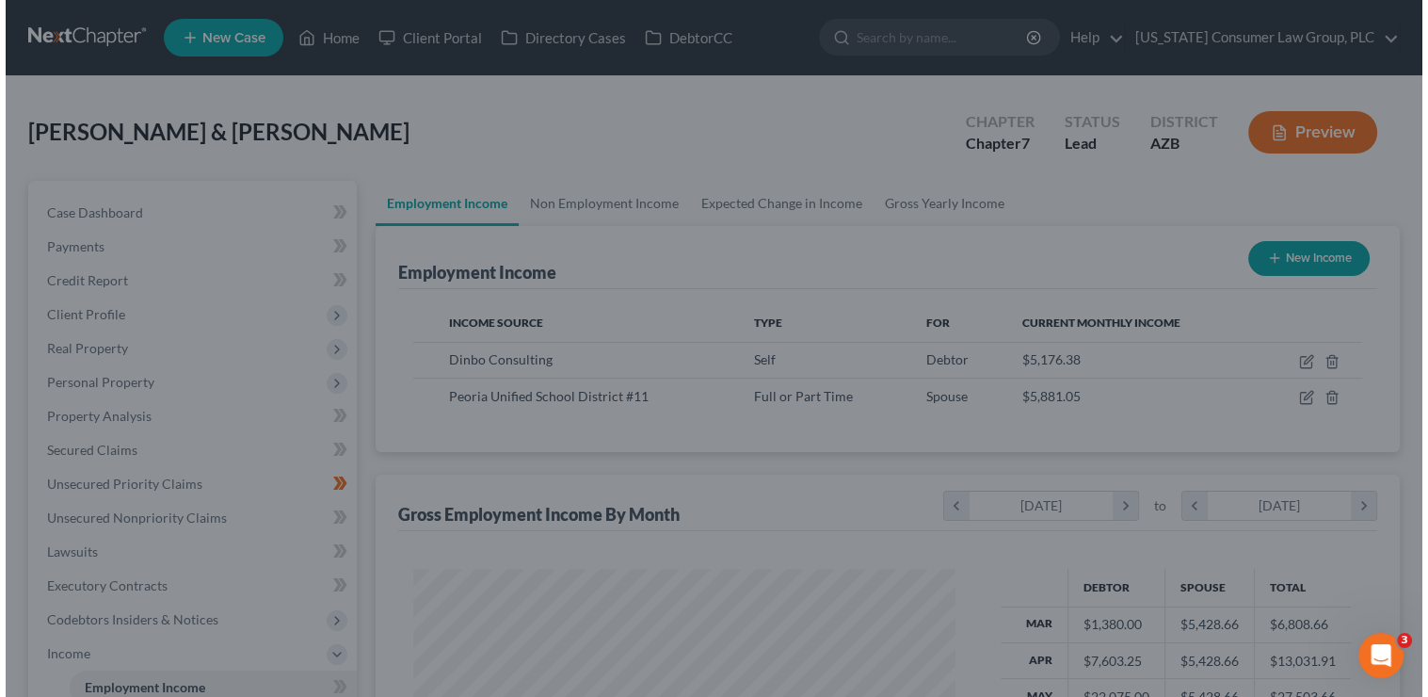
scroll to position [941140, 940900]
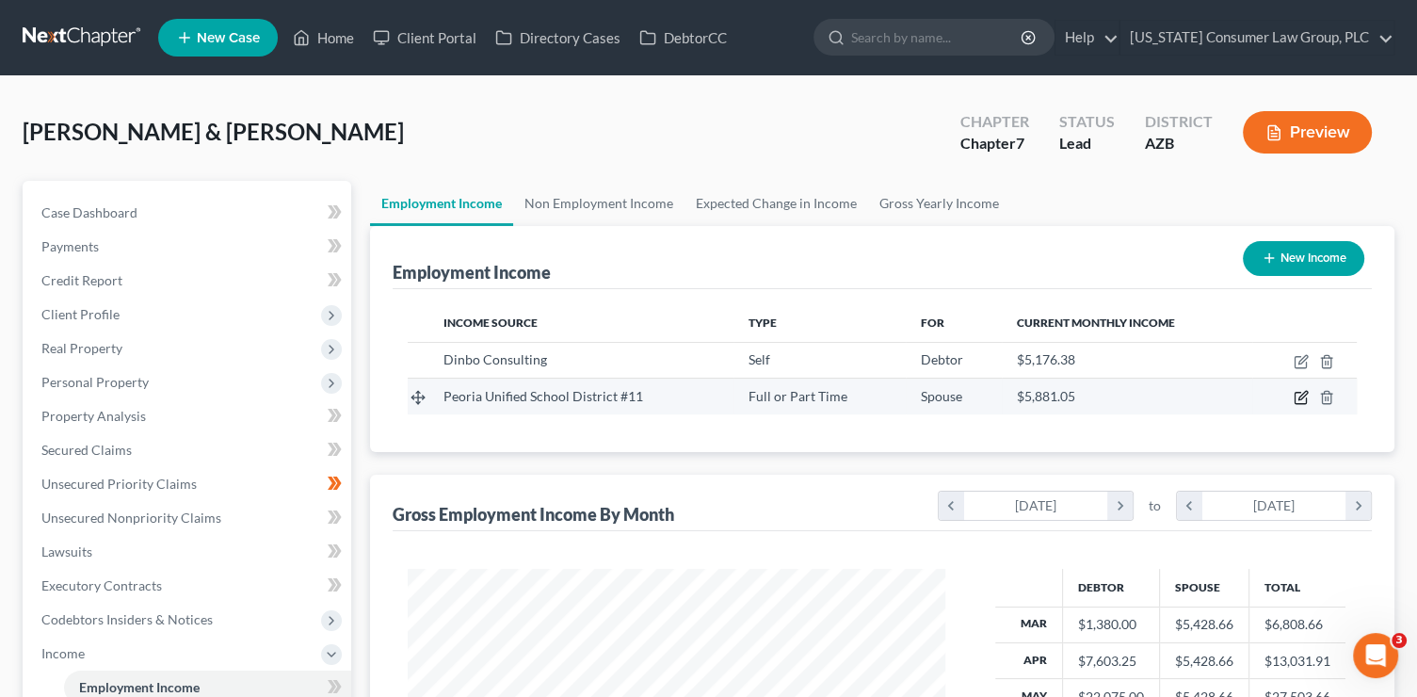
click at [1300, 395] on icon "button" at bounding box center [1301, 397] width 15 height 15
select select "0"
select select "3"
select select "2"
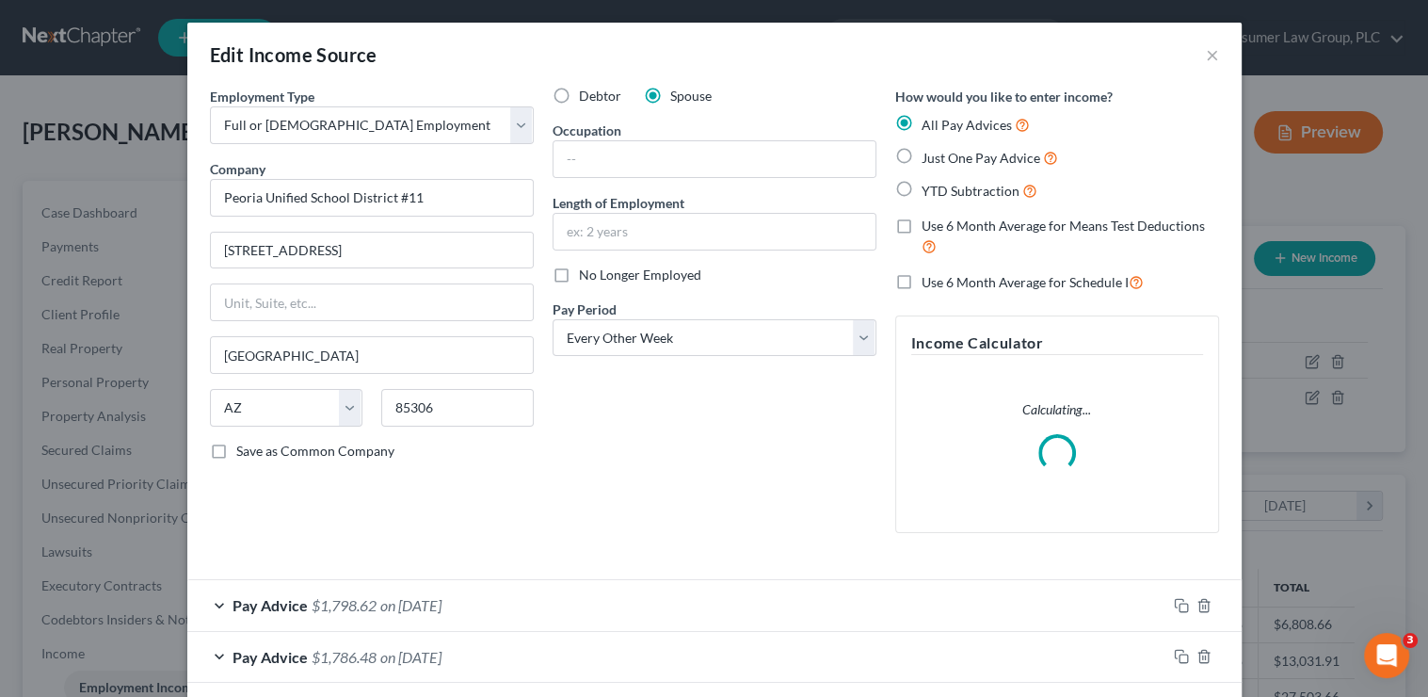
scroll to position [648, 0]
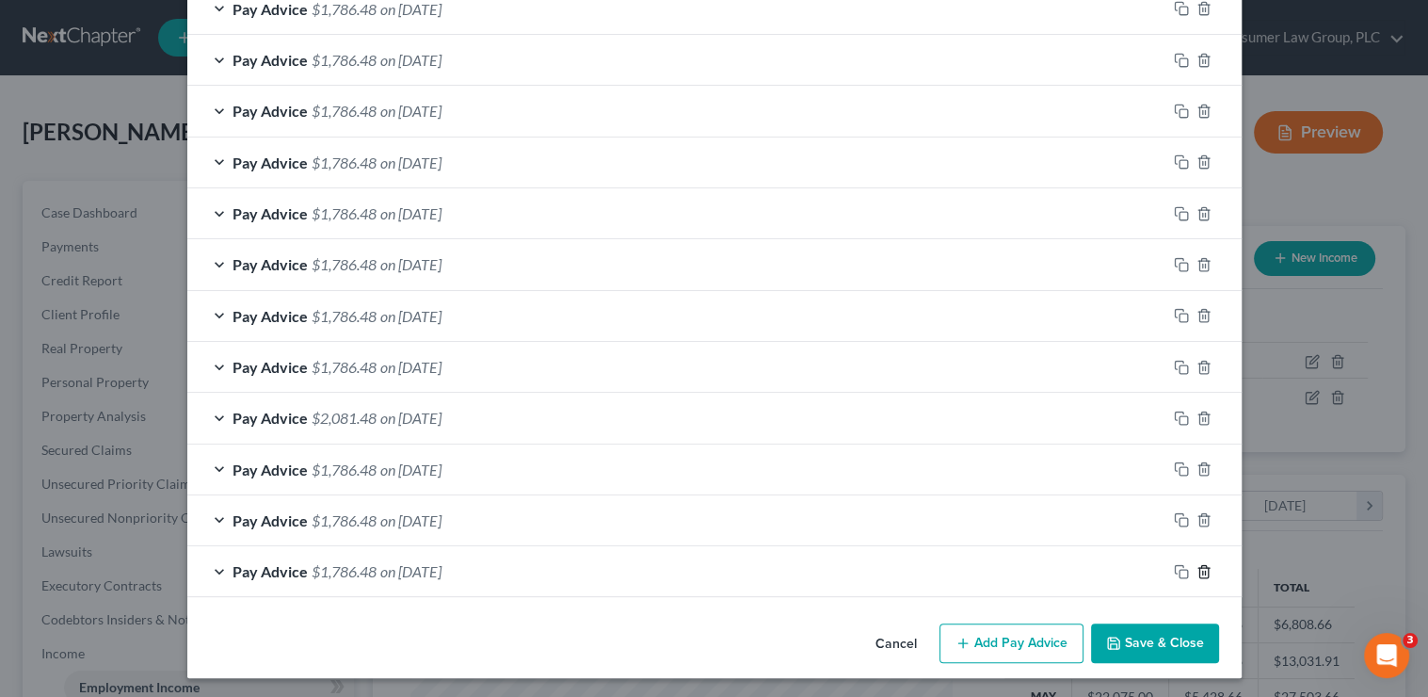
click at [1199, 565] on icon "button" at bounding box center [1203, 571] width 8 height 12
click at [1199, 564] on icon "button" at bounding box center [1203, 570] width 8 height 12
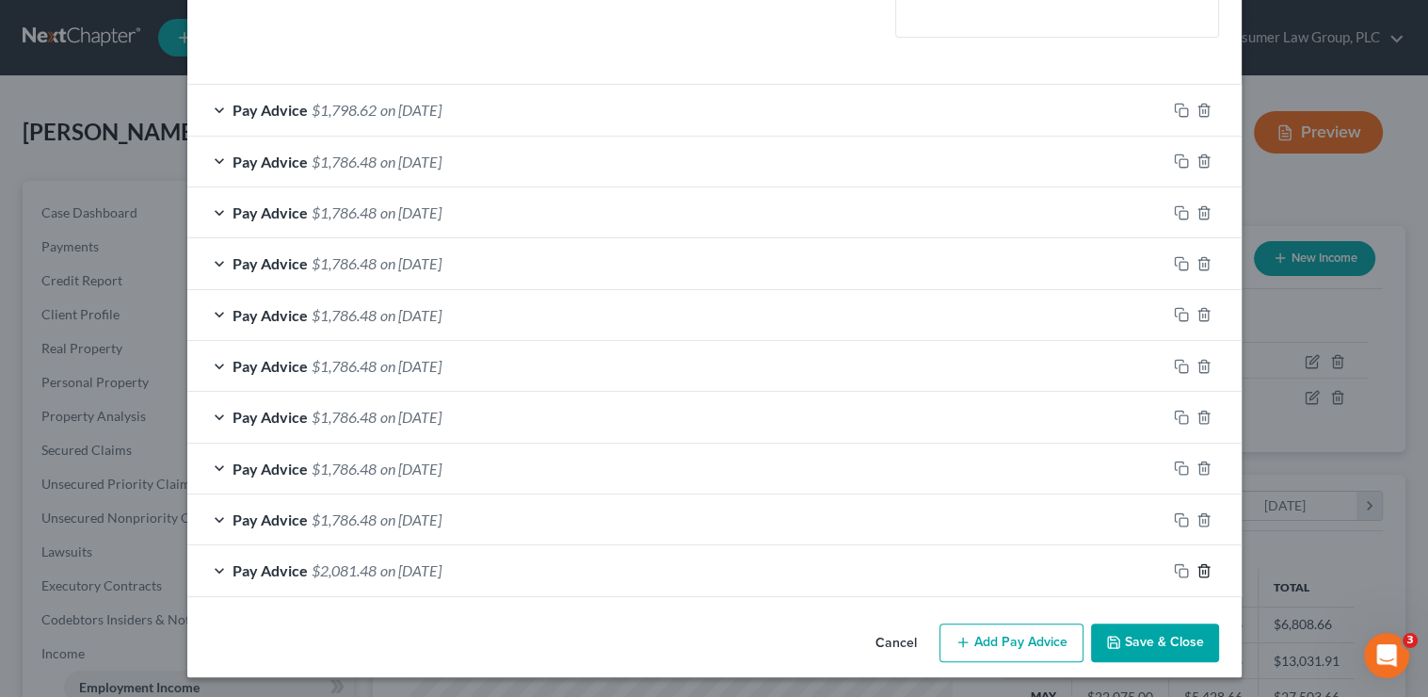
click at [1199, 564] on icon "button" at bounding box center [1203, 570] width 8 height 12
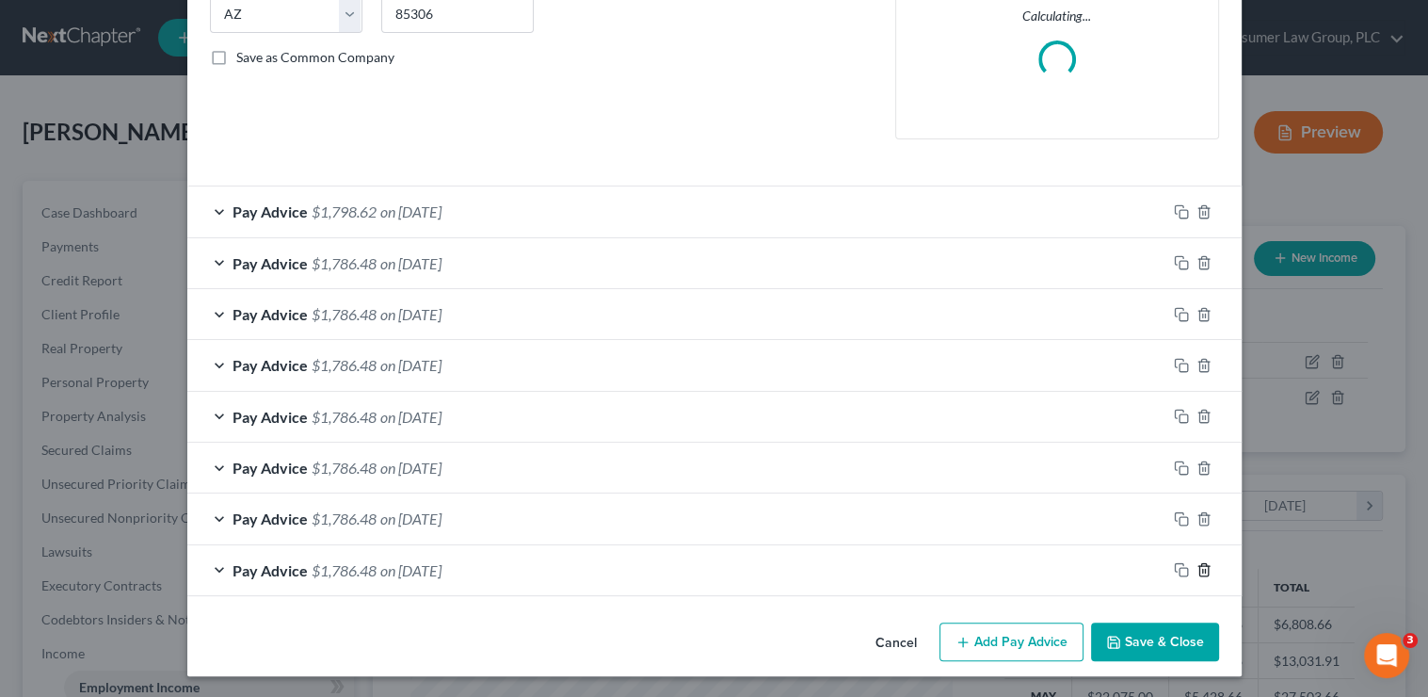
click at [1199, 564] on icon "button" at bounding box center [1203, 570] width 8 height 12
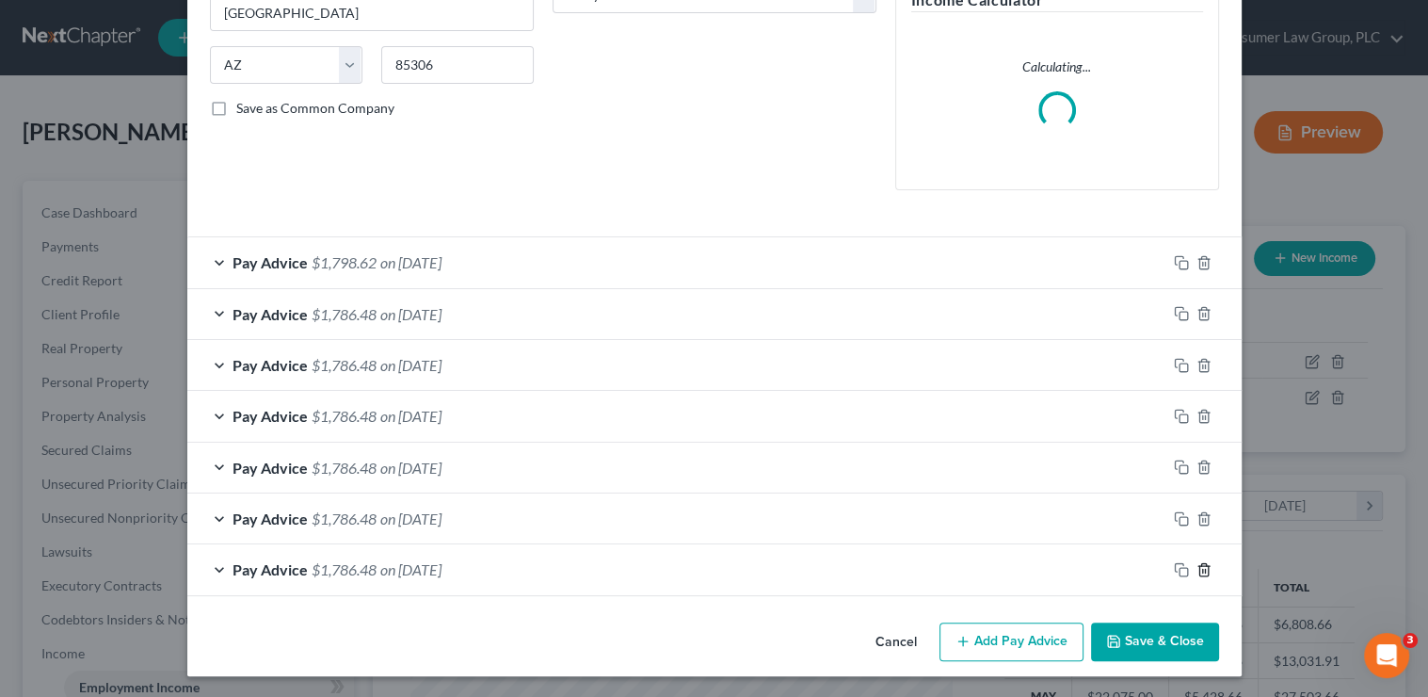
click at [1199, 563] on icon "button" at bounding box center [1203, 569] width 8 height 12
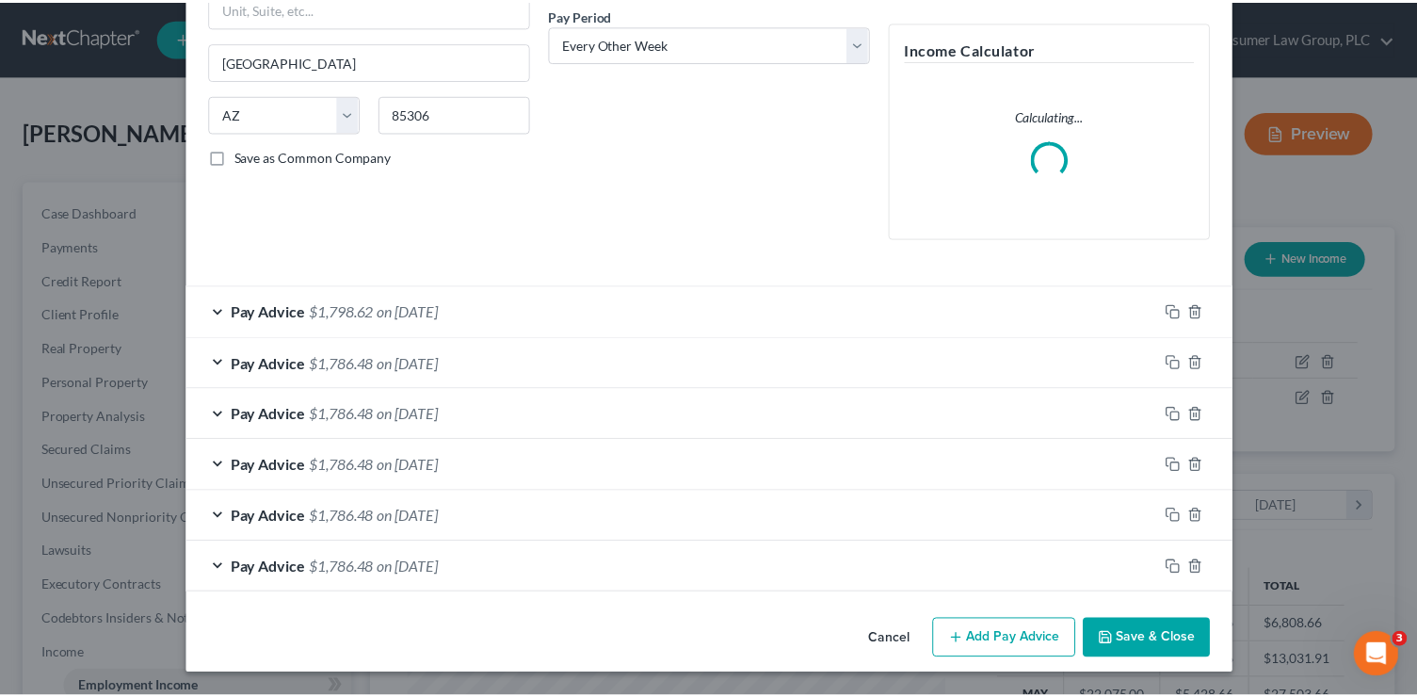
scroll to position [291, 0]
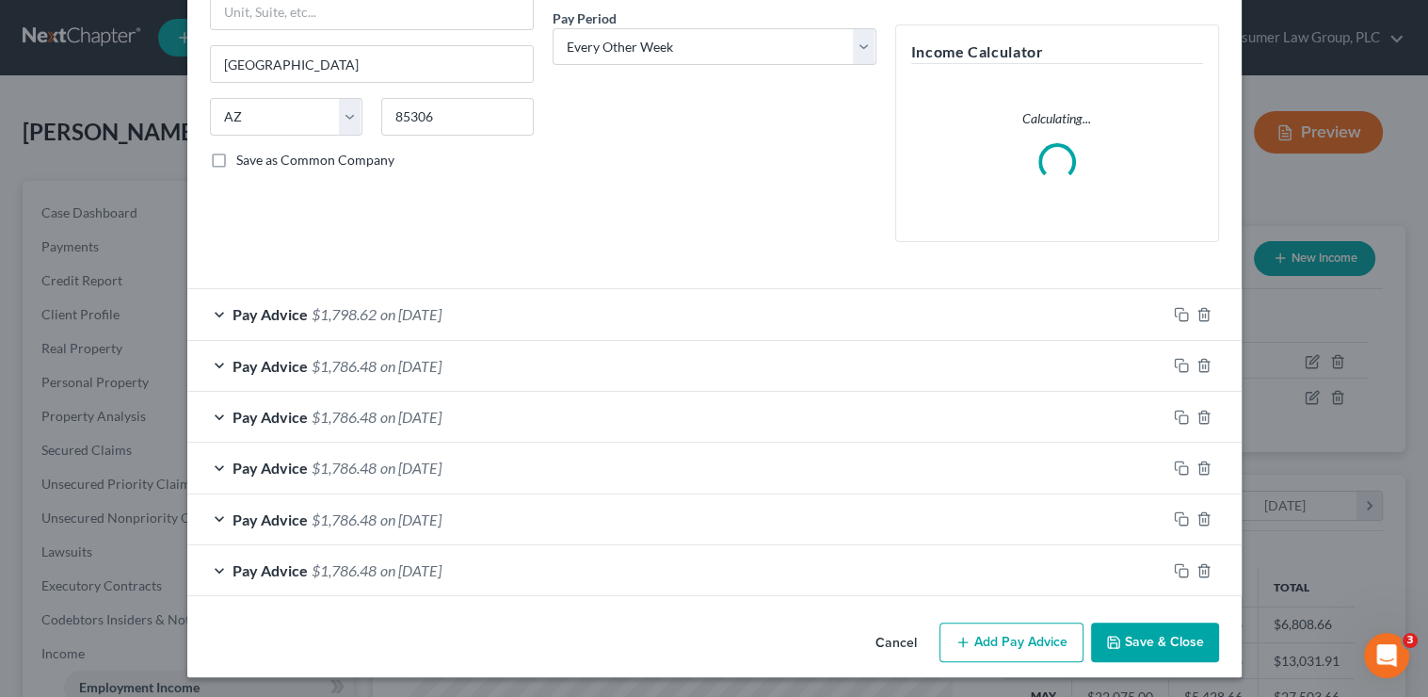
click at [1172, 635] on button "Save & Close" at bounding box center [1155, 642] width 128 height 40
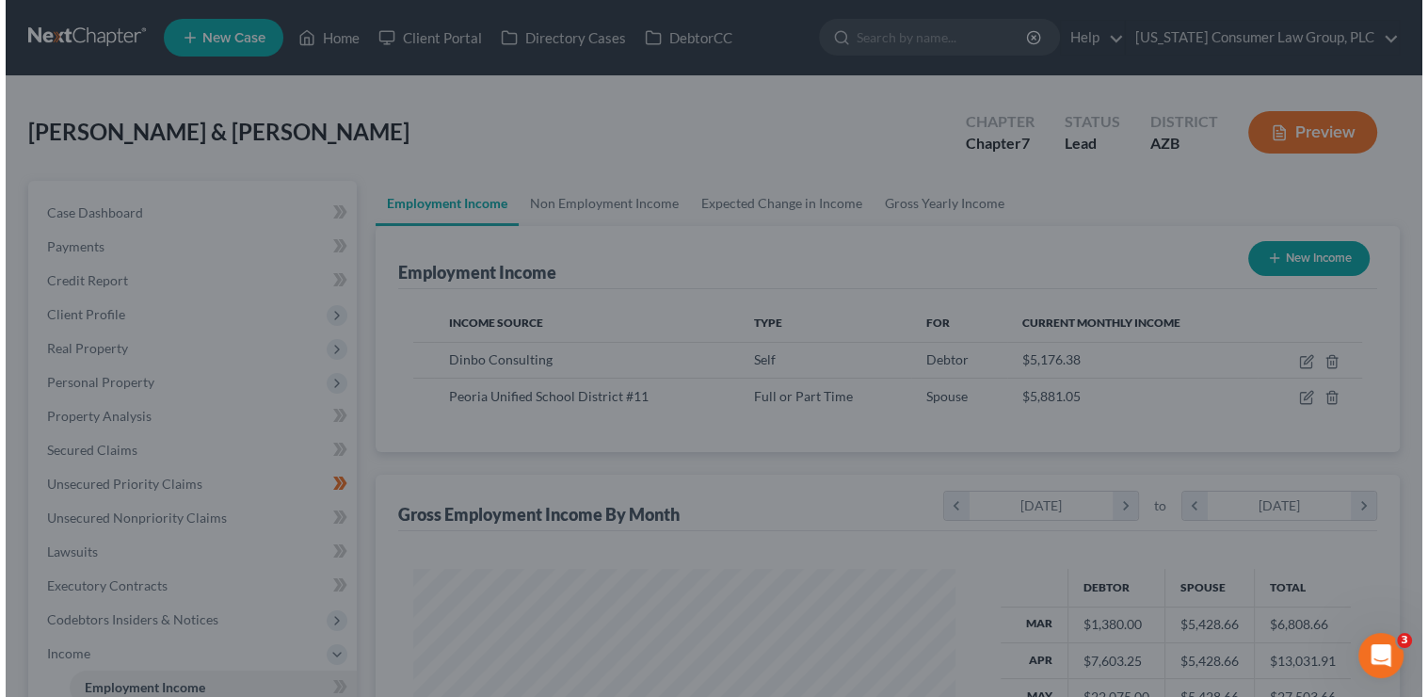
scroll to position [941140, 940900]
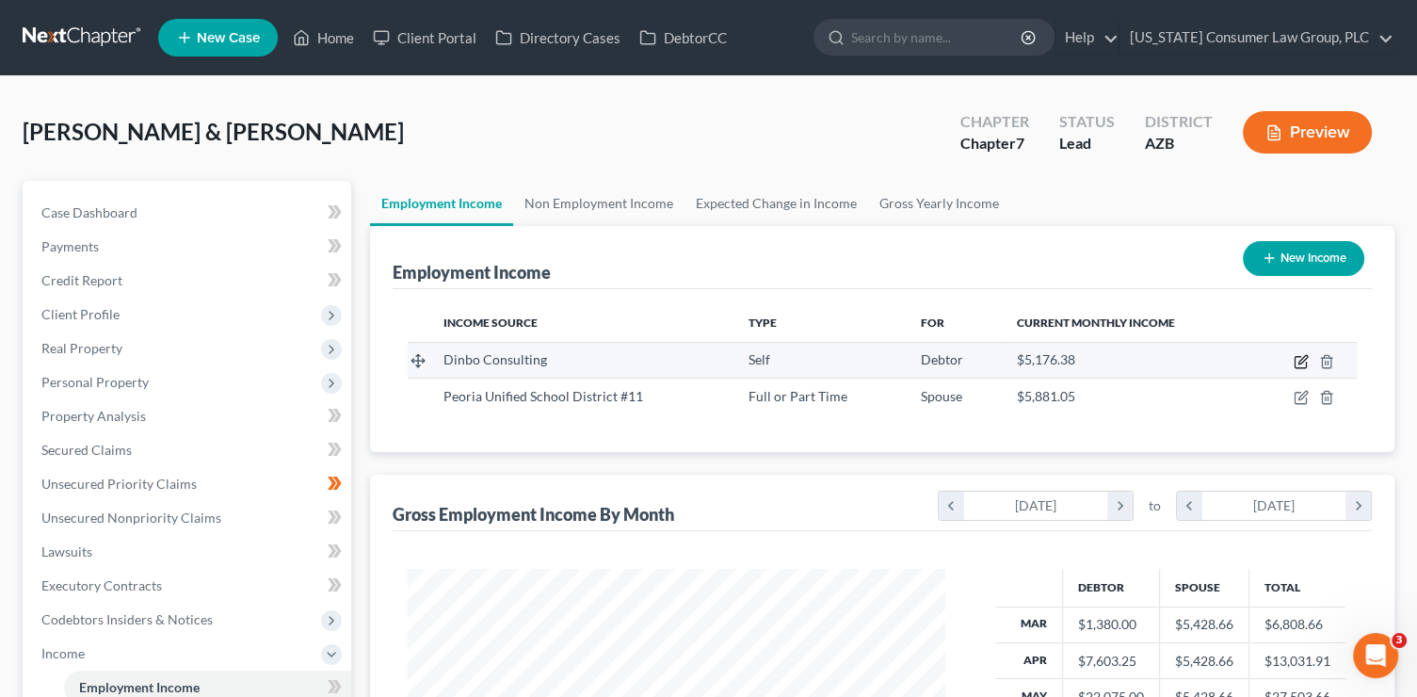
click at [1303, 356] on icon "button" at bounding box center [1302, 359] width 8 height 8
select select "1"
select select "0"
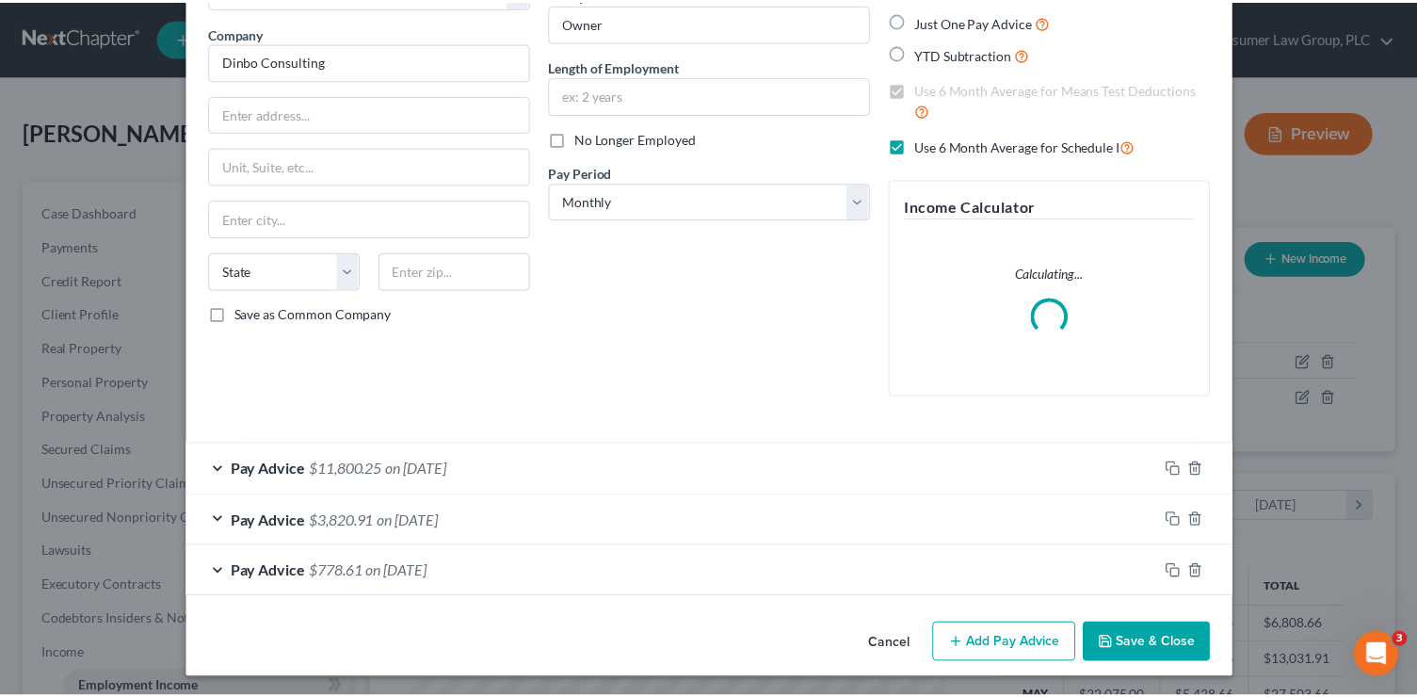
scroll to position [138, 0]
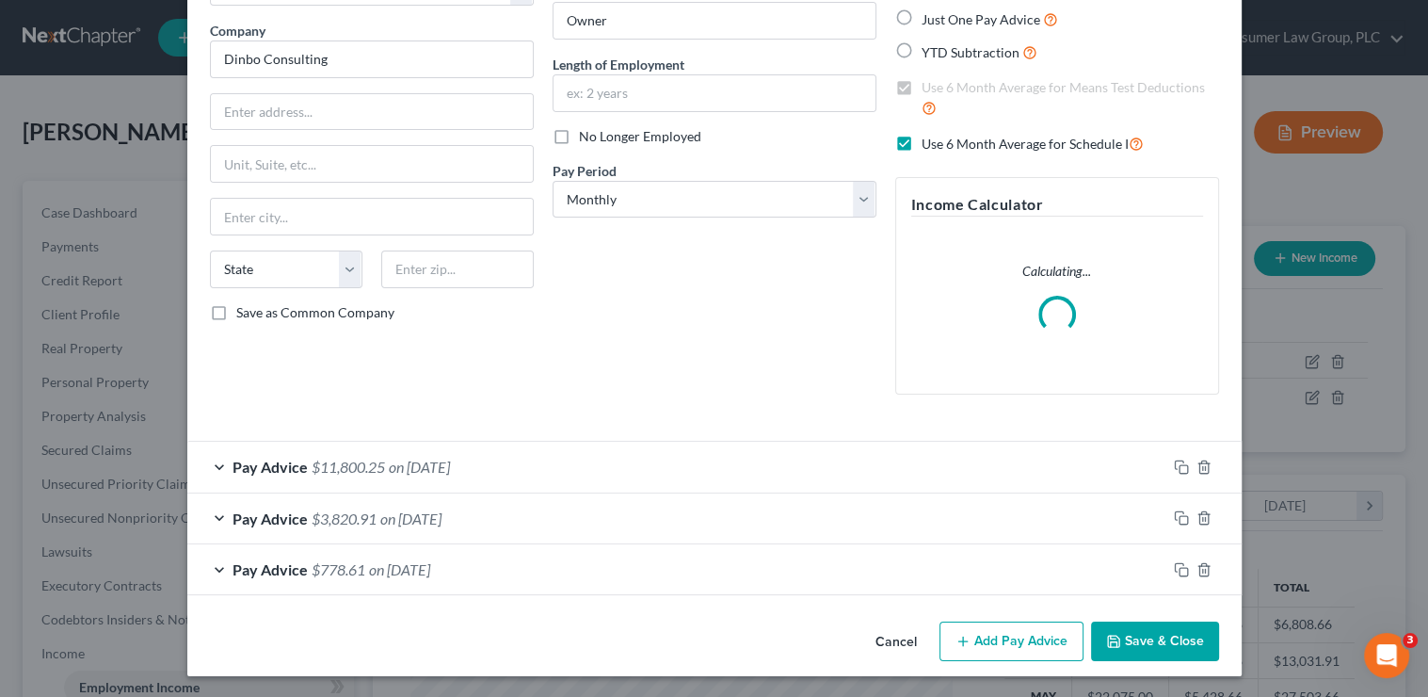
click at [1147, 640] on button "Save & Close" at bounding box center [1155, 641] width 128 height 40
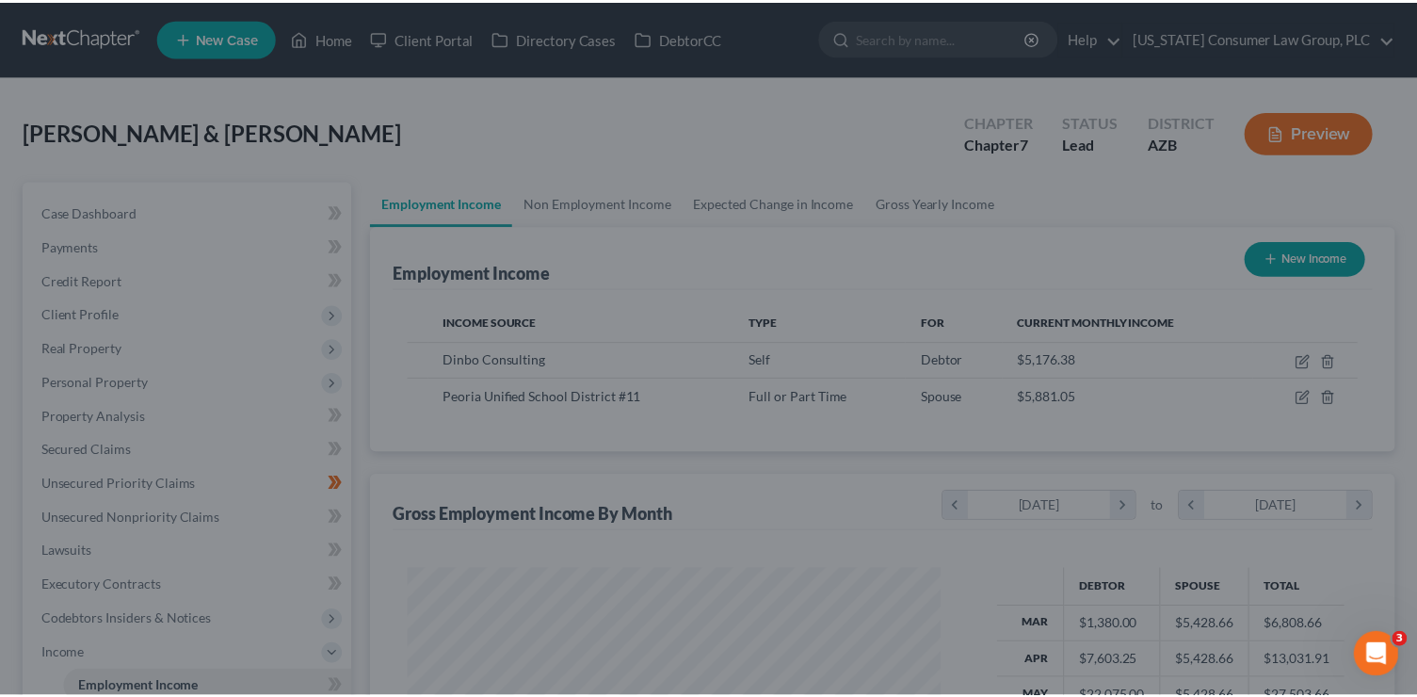
scroll to position [941140, 940900]
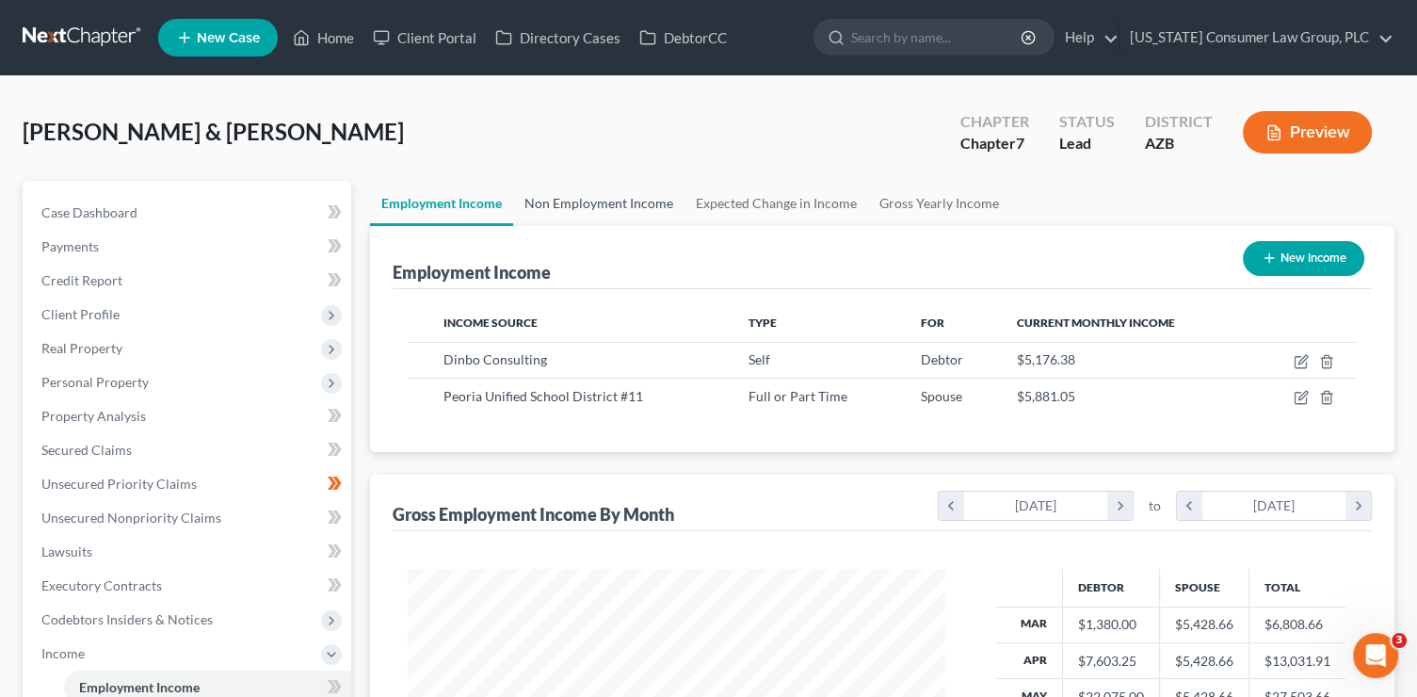
click at [632, 207] on link "Non Employment Income" at bounding box center [598, 203] width 171 height 45
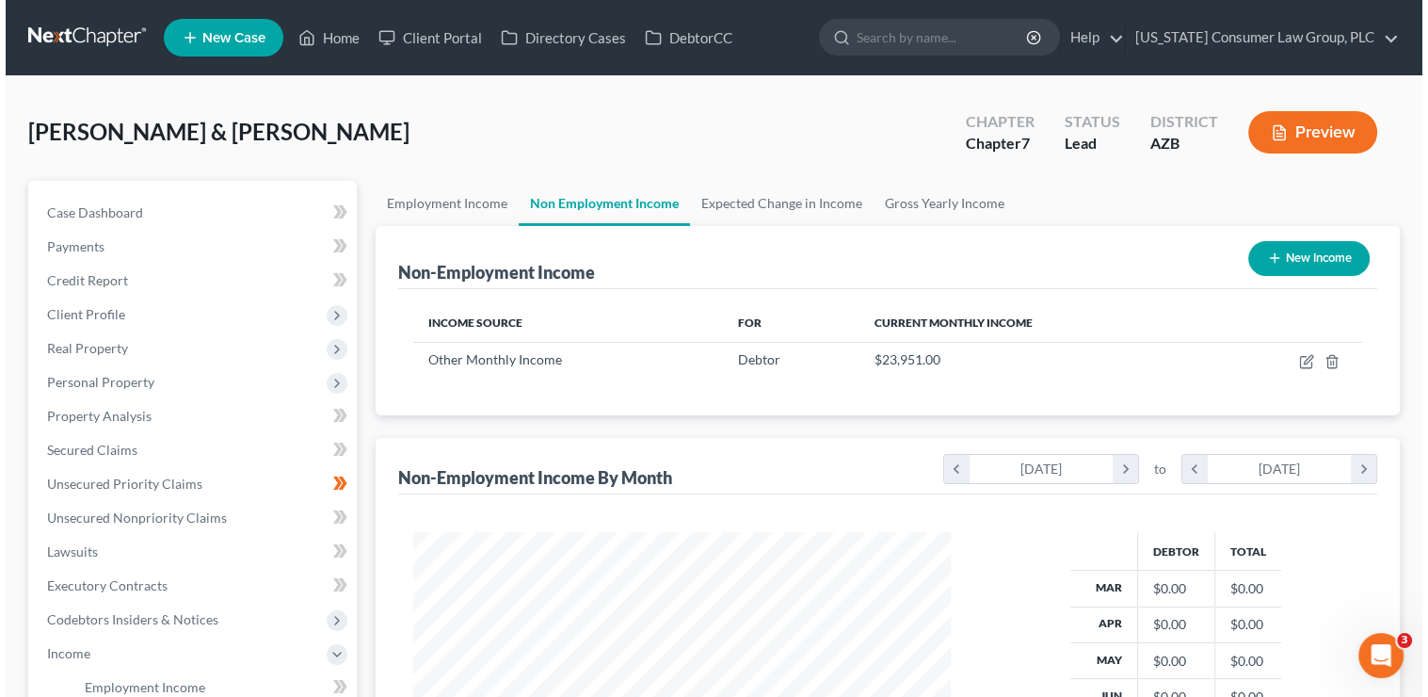
scroll to position [335, 575]
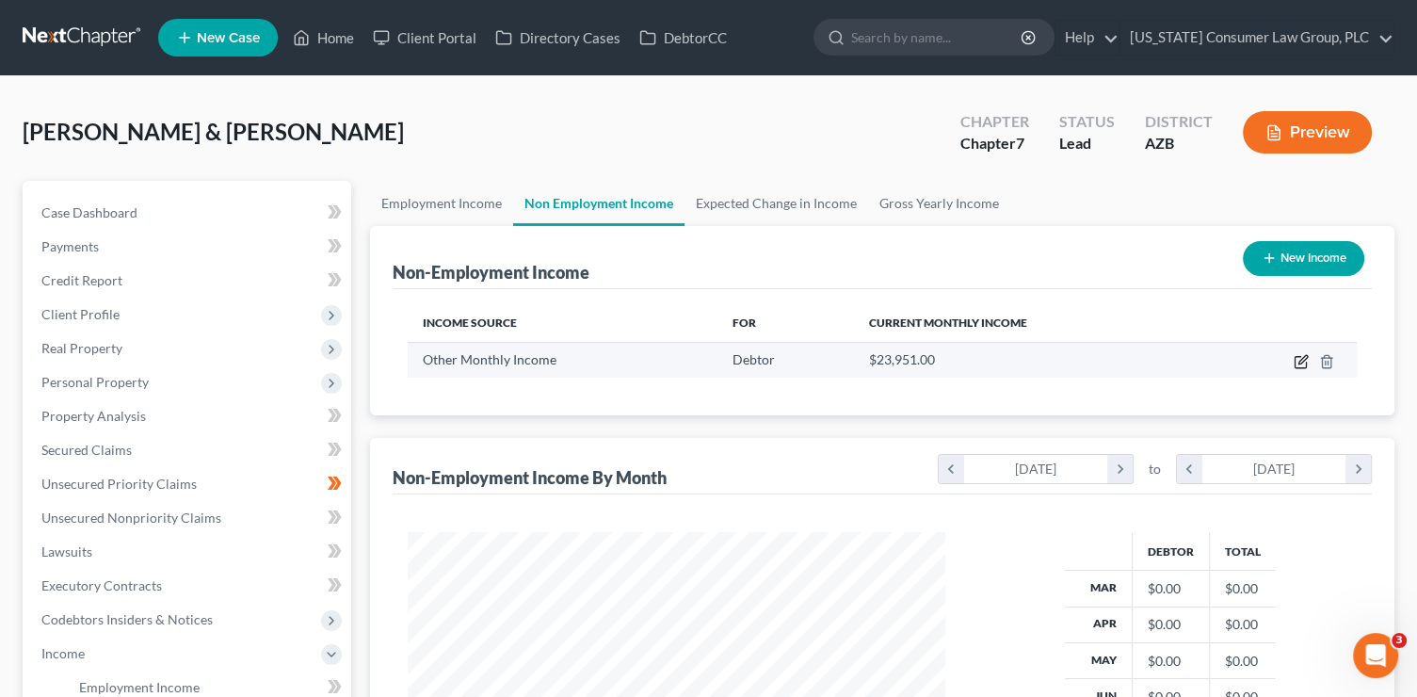
click at [1296, 357] on icon "button" at bounding box center [1301, 361] width 15 height 15
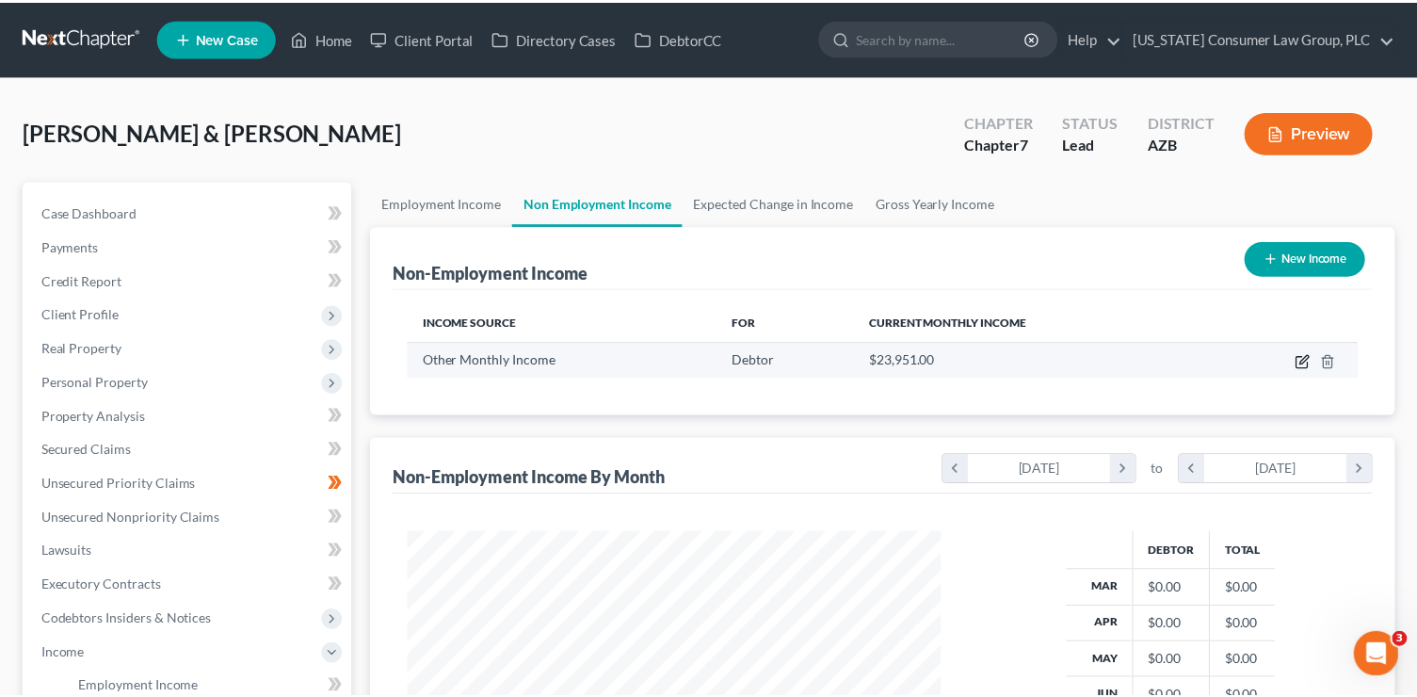
scroll to position [335, 580]
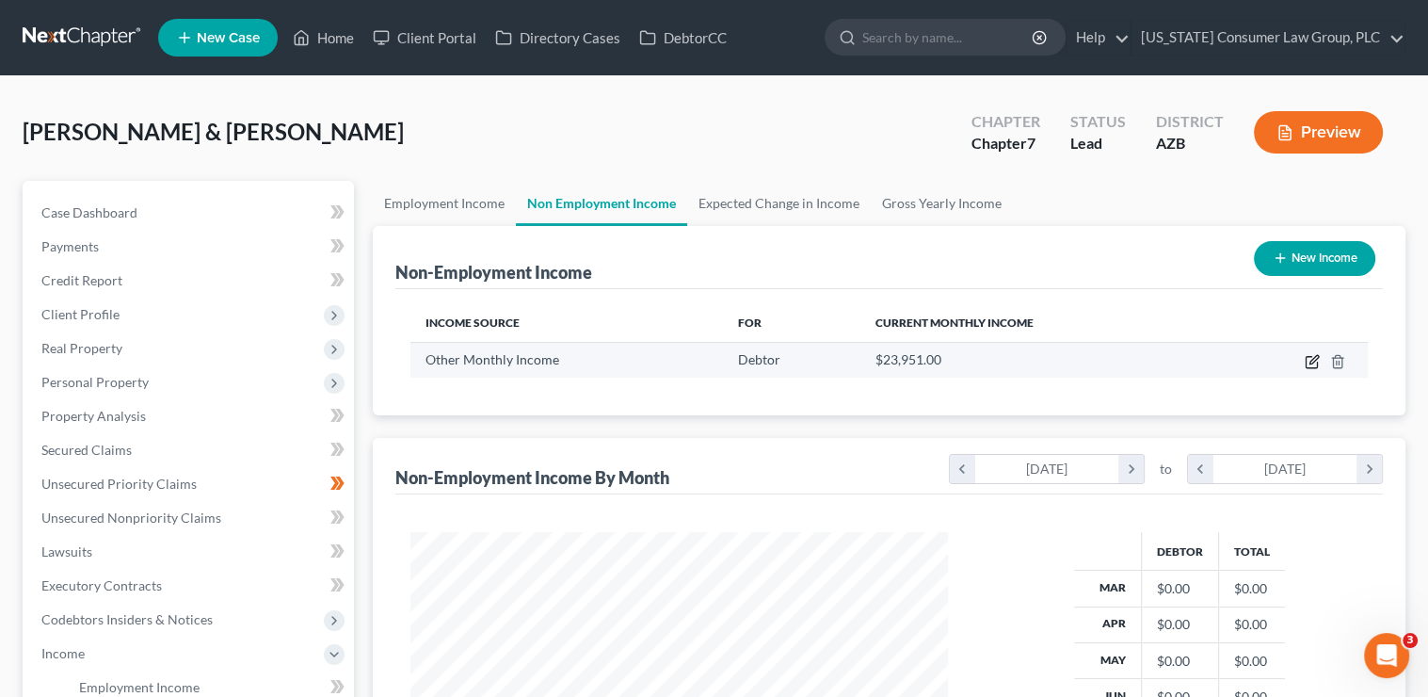
select select "13"
select select "0"
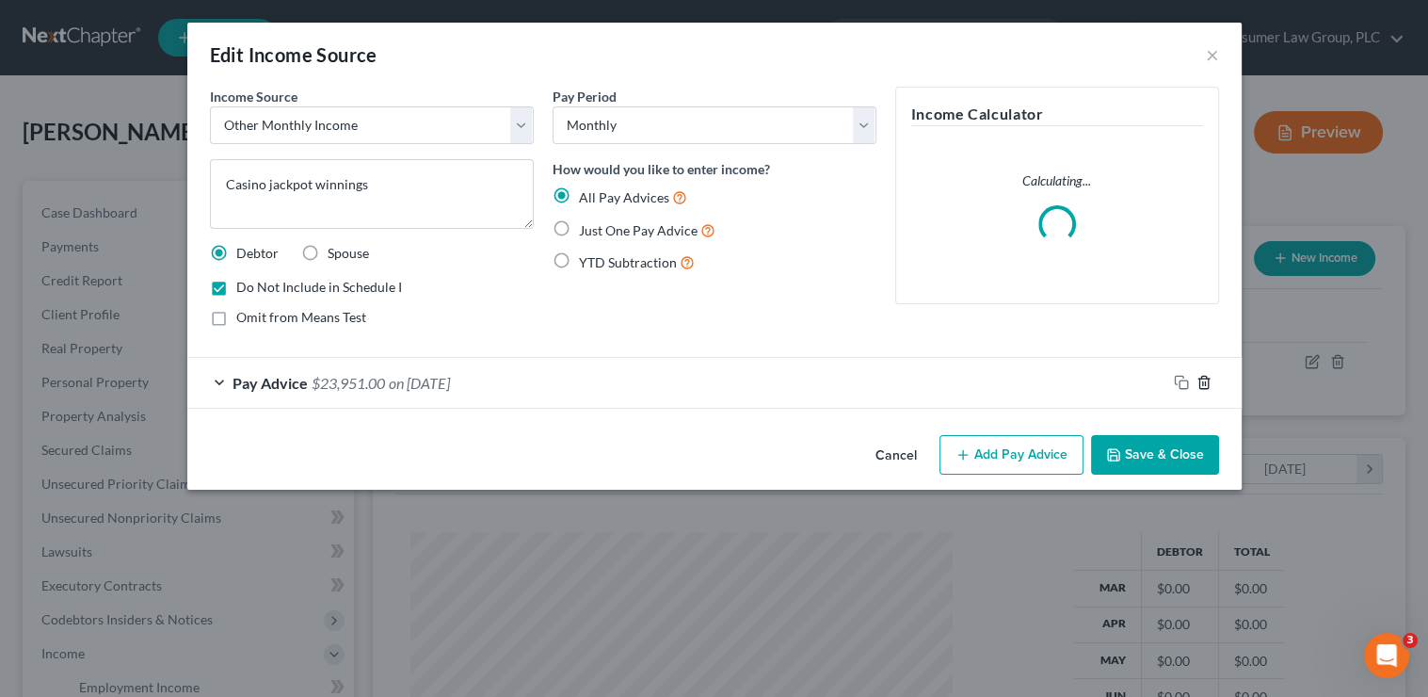
click at [1205, 378] on icon "button" at bounding box center [1203, 383] width 8 height 12
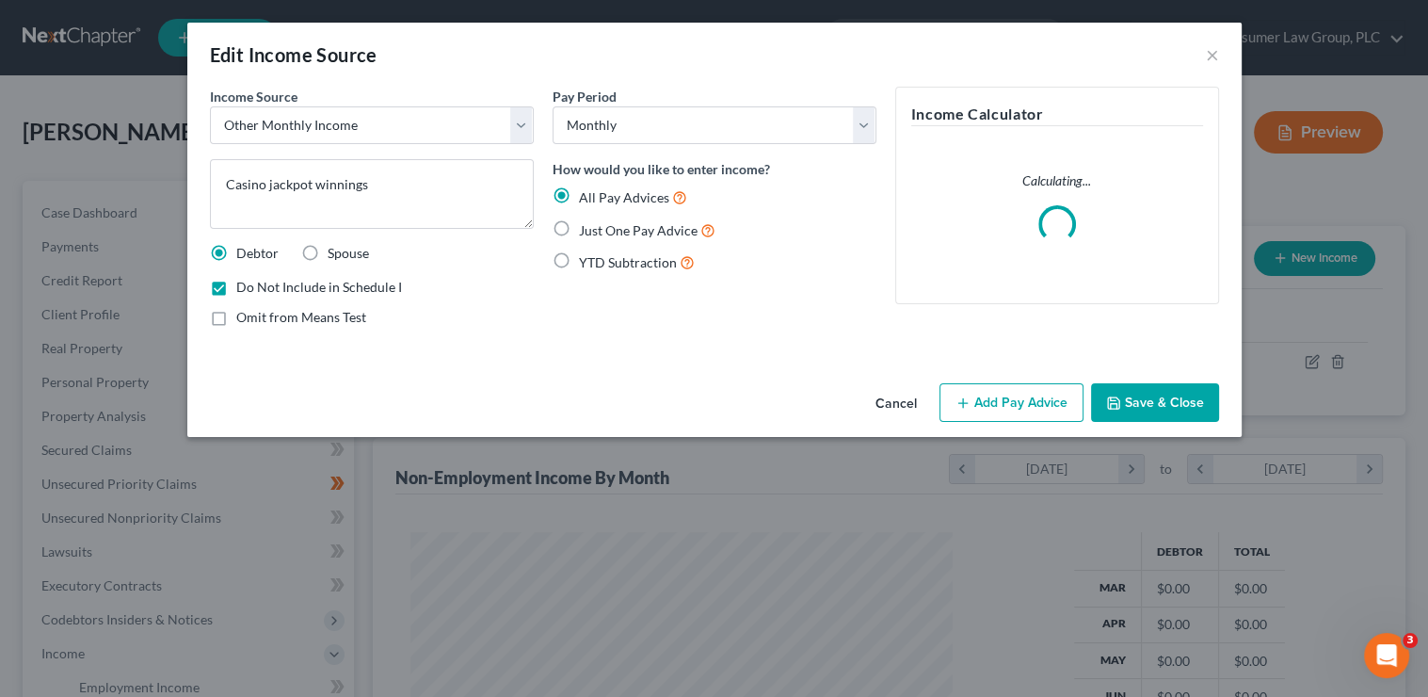
click at [1177, 391] on button "Save & Close" at bounding box center [1155, 403] width 128 height 40
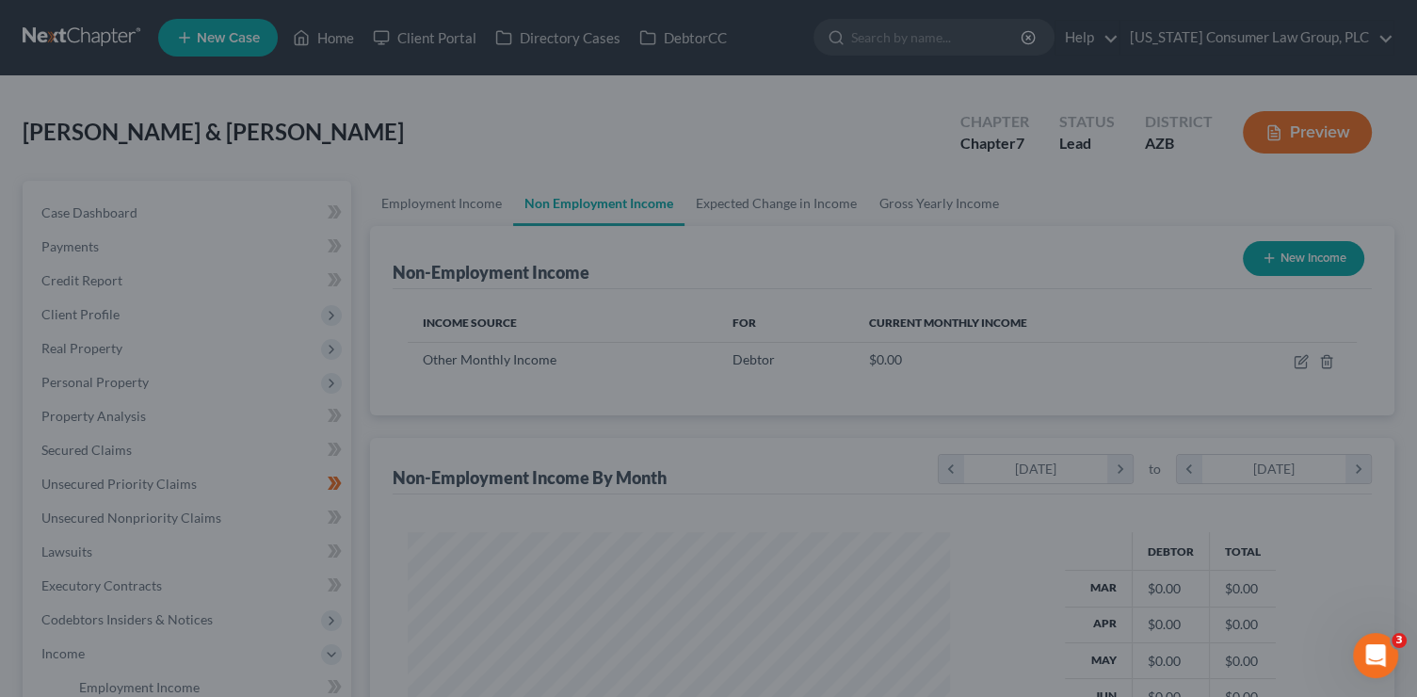
scroll to position [941140, 940900]
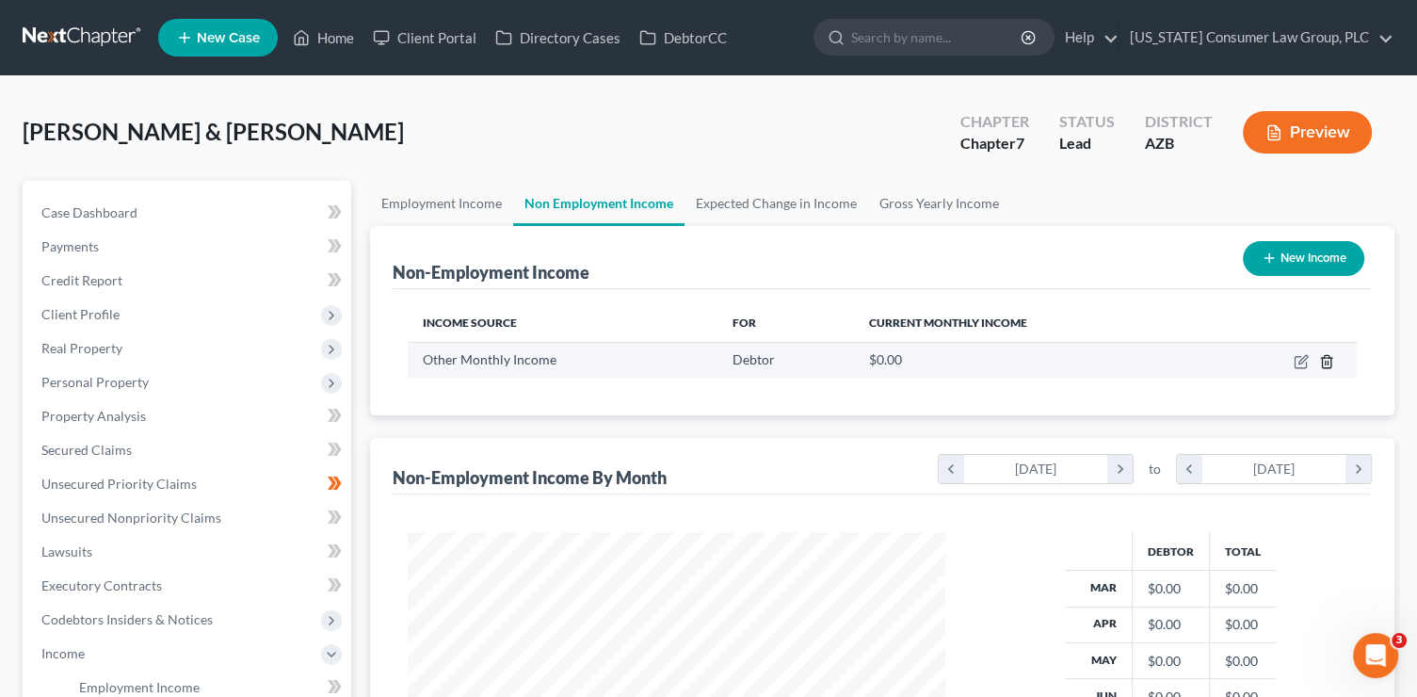
click at [1331, 361] on icon "button" at bounding box center [1326, 361] width 15 height 15
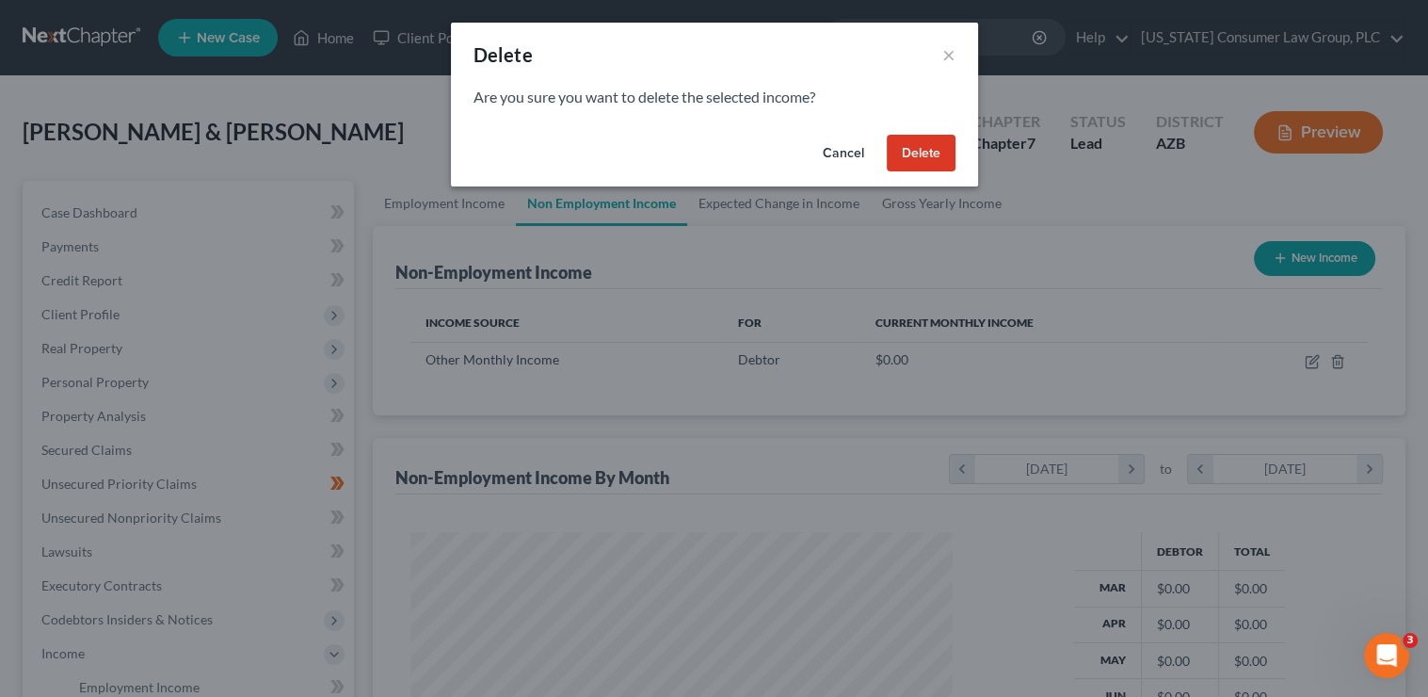
click at [930, 175] on div "Cancel Delete" at bounding box center [714, 157] width 527 height 60
click at [931, 146] on button "Delete" at bounding box center [921, 154] width 69 height 38
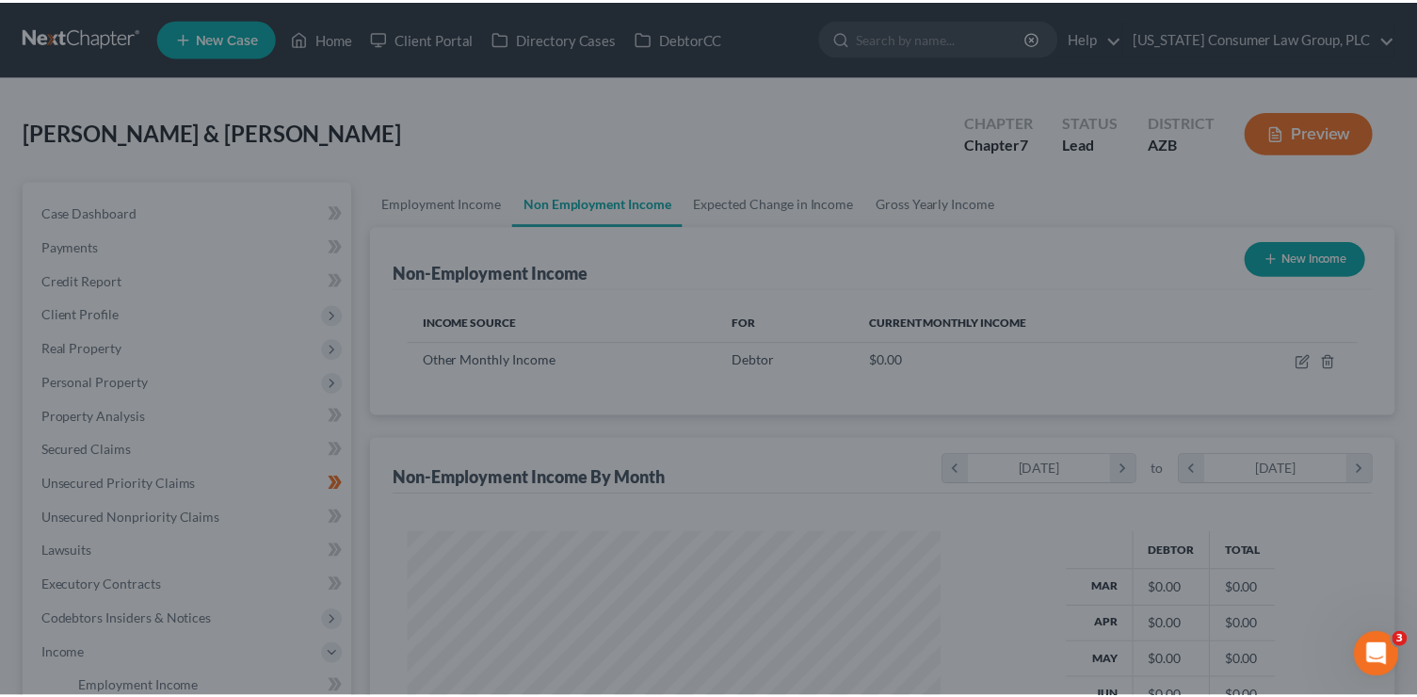
scroll to position [941140, 940900]
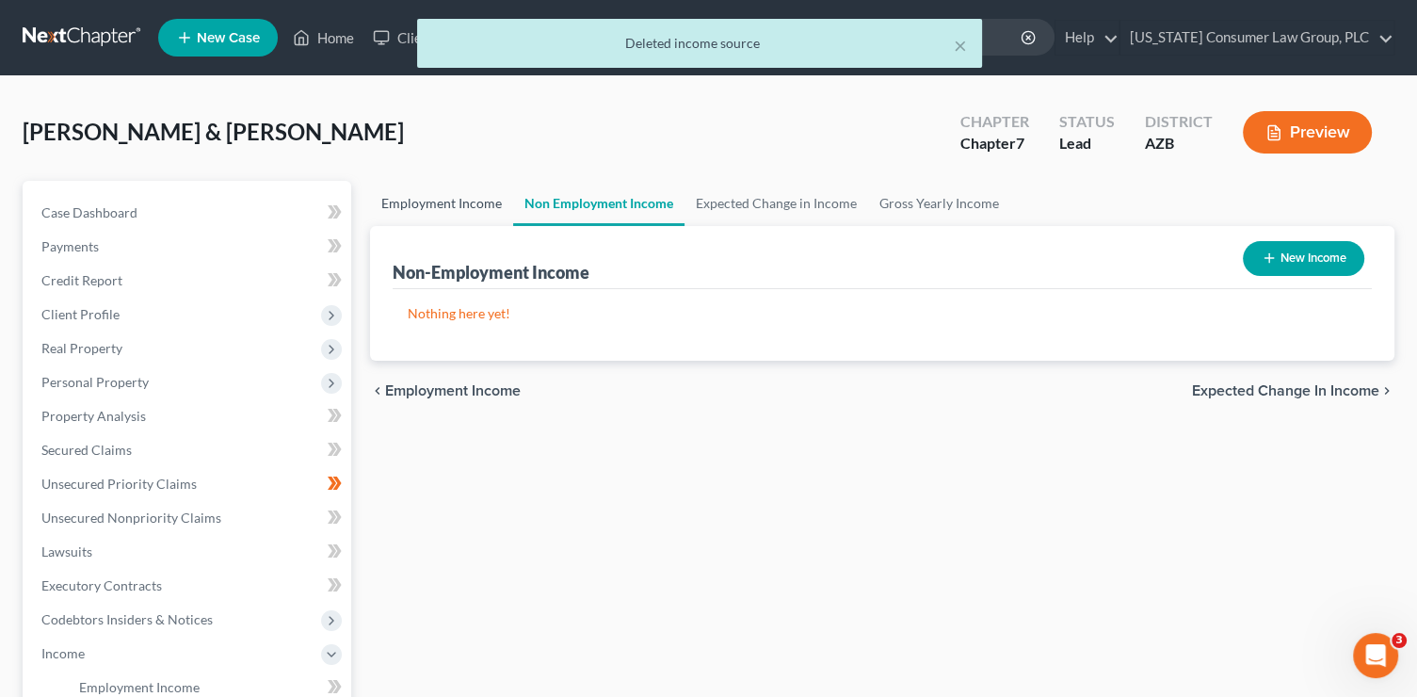
click at [456, 201] on link "Employment Income" at bounding box center [441, 203] width 143 height 45
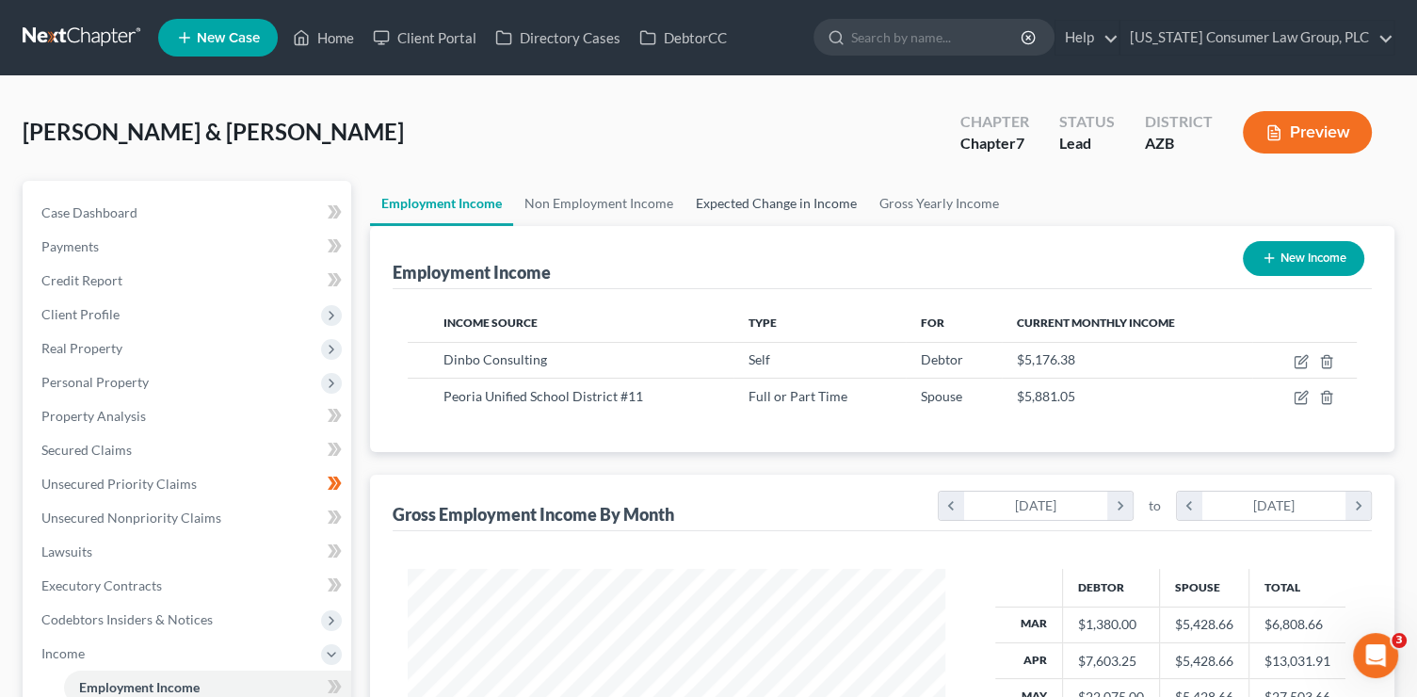
click at [787, 196] on link "Expected Change in Income" at bounding box center [776, 203] width 184 height 45
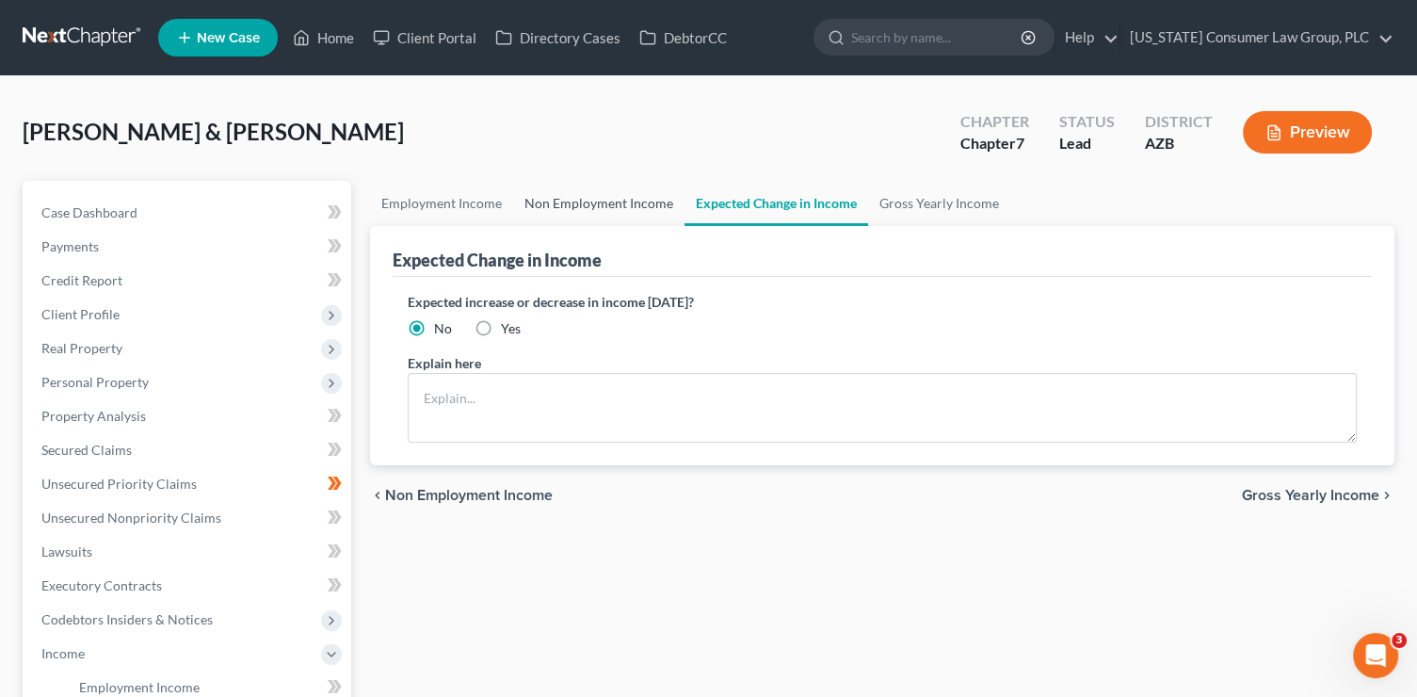
click at [615, 204] on link "Non Employment Income" at bounding box center [598, 203] width 171 height 45
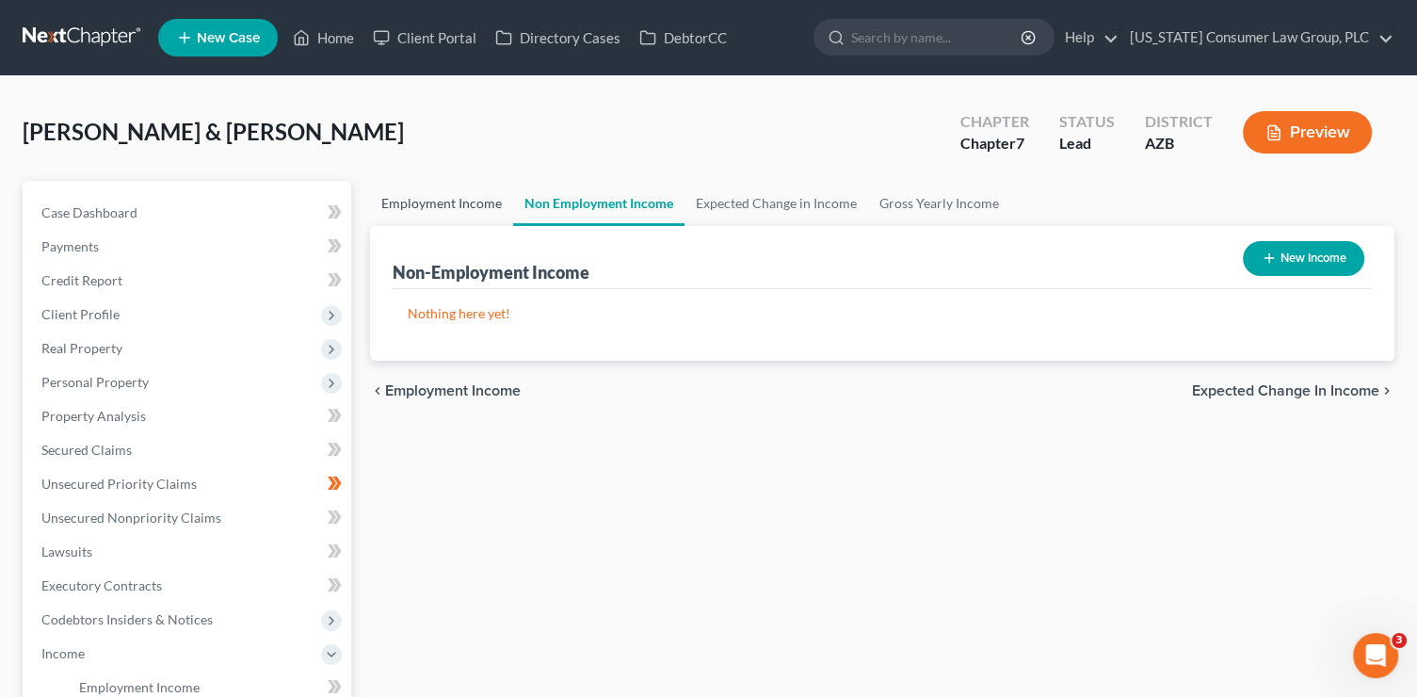
click at [431, 201] on link "Employment Income" at bounding box center [441, 203] width 143 height 45
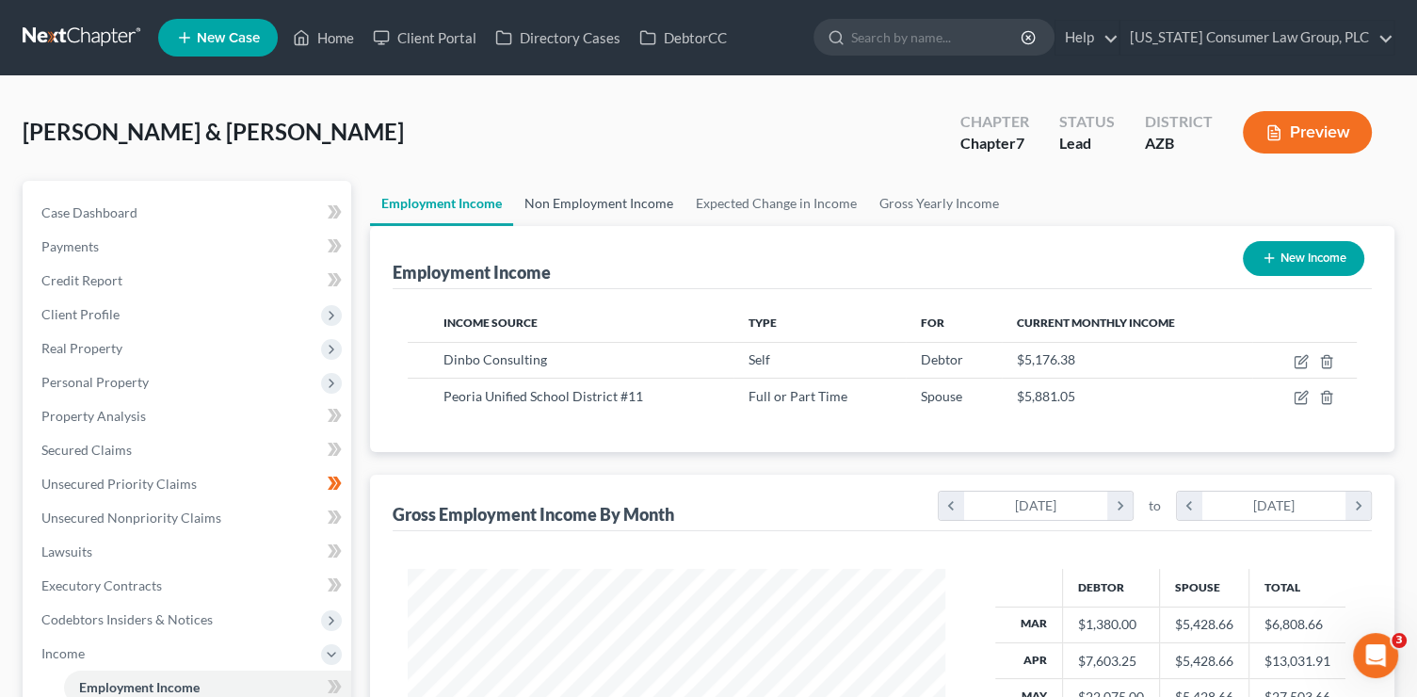
scroll to position [335, 575]
click at [1165, 359] on div "$5,176.38" at bounding box center [1127, 359] width 220 height 19
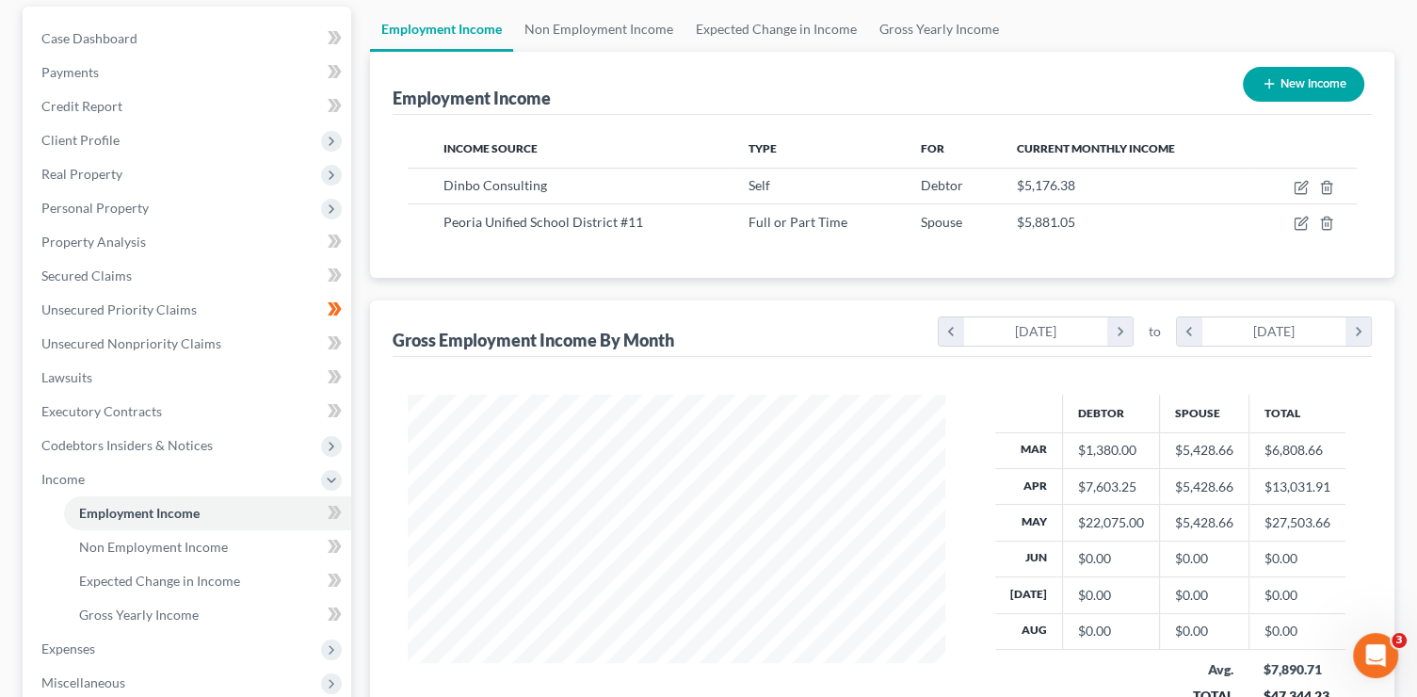
scroll to position [470, 0]
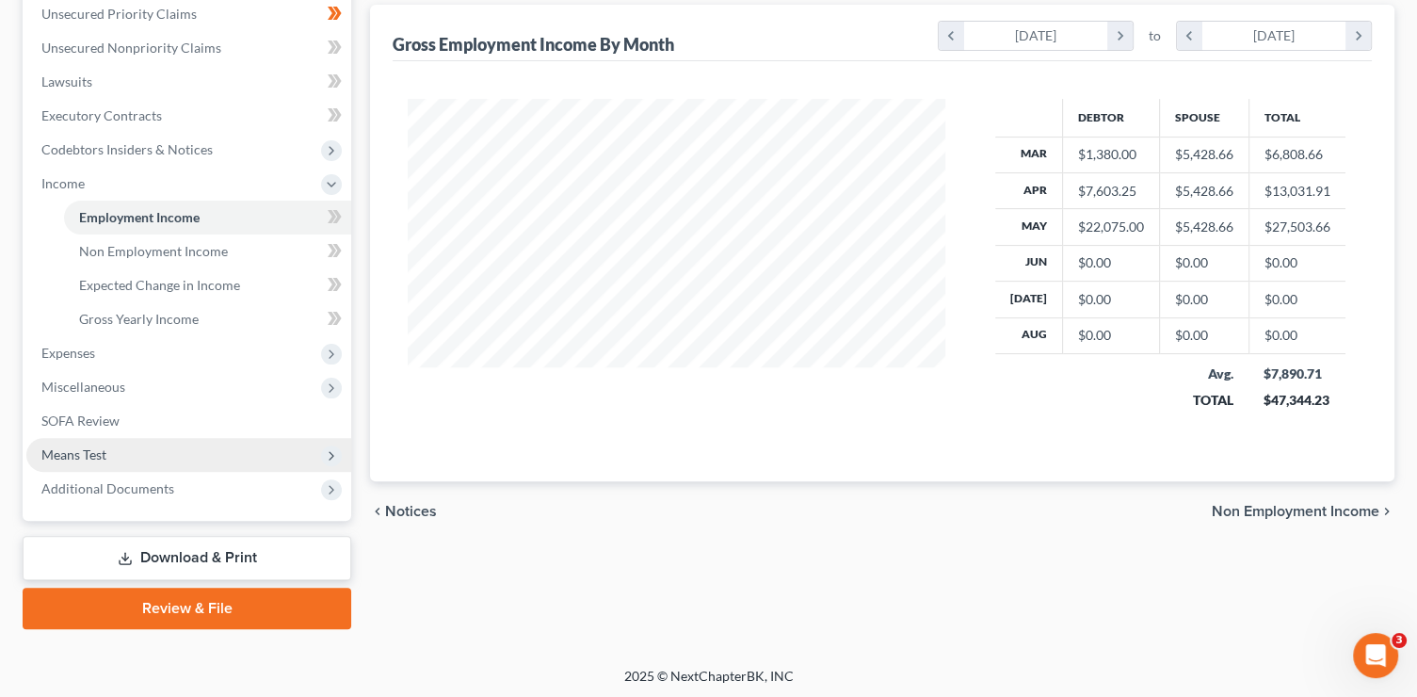
click at [109, 449] on span "Means Test" at bounding box center [188, 455] width 325 height 34
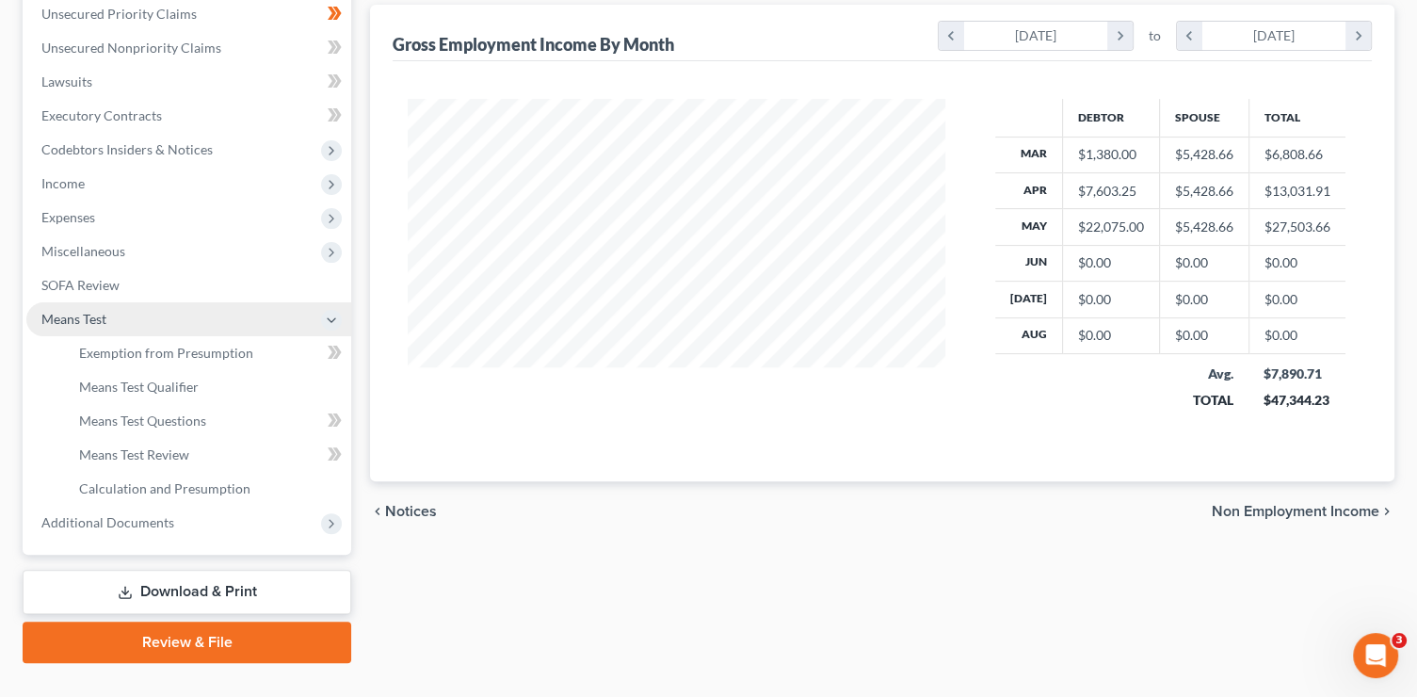
click at [109, 336] on span "Means Test" at bounding box center [188, 319] width 325 height 34
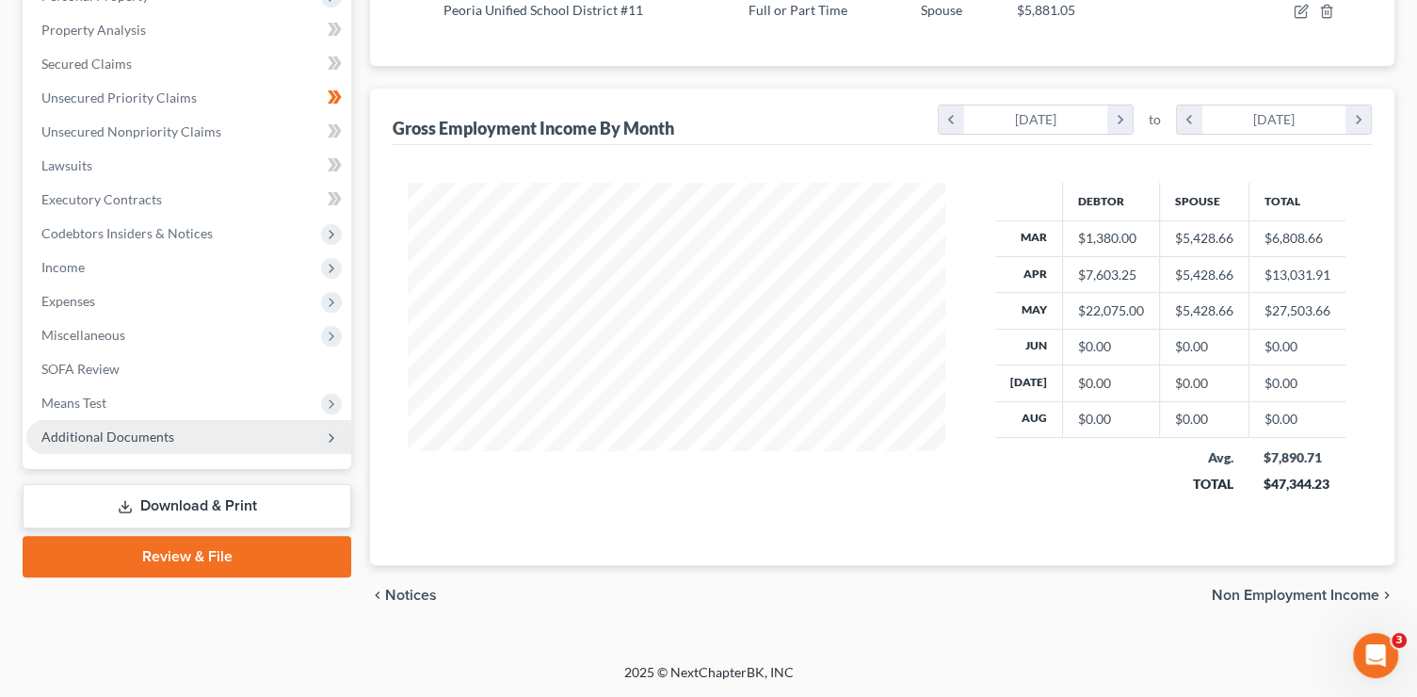
scroll to position [382, 0]
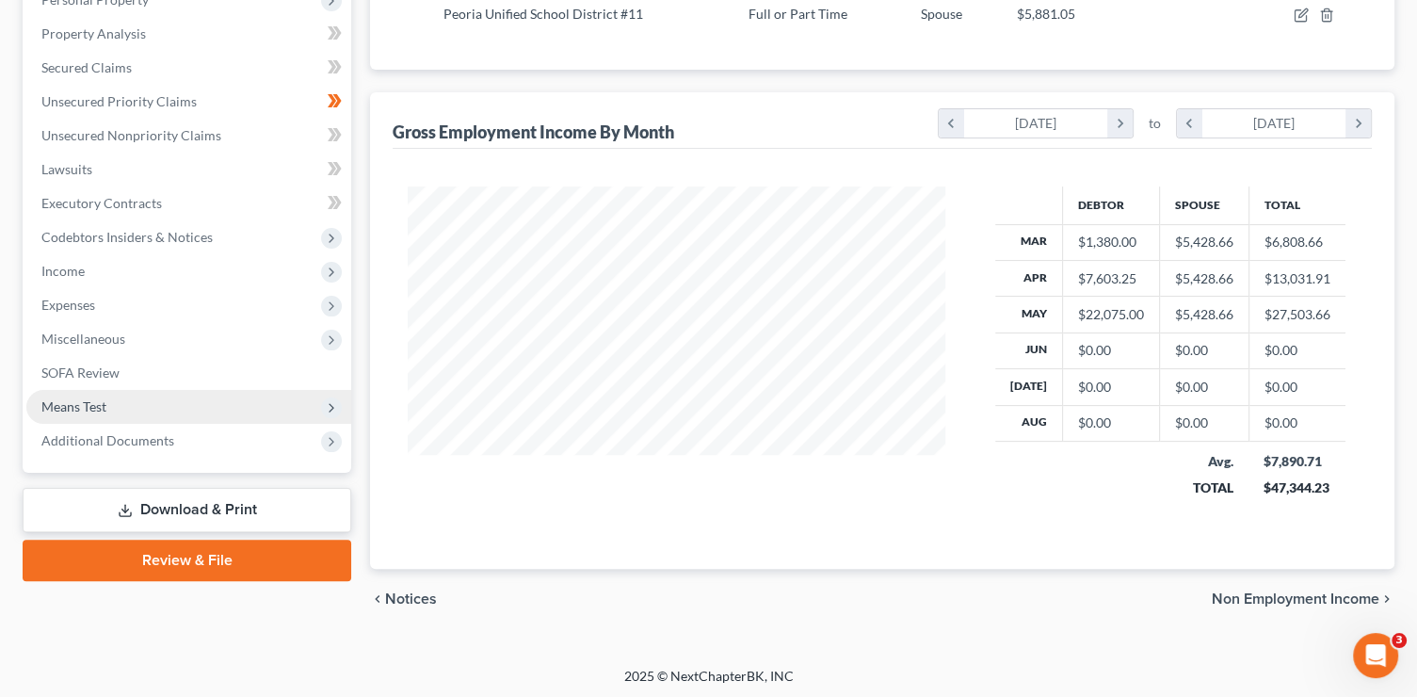
click at [98, 415] on span "Means Test" at bounding box center [188, 407] width 325 height 34
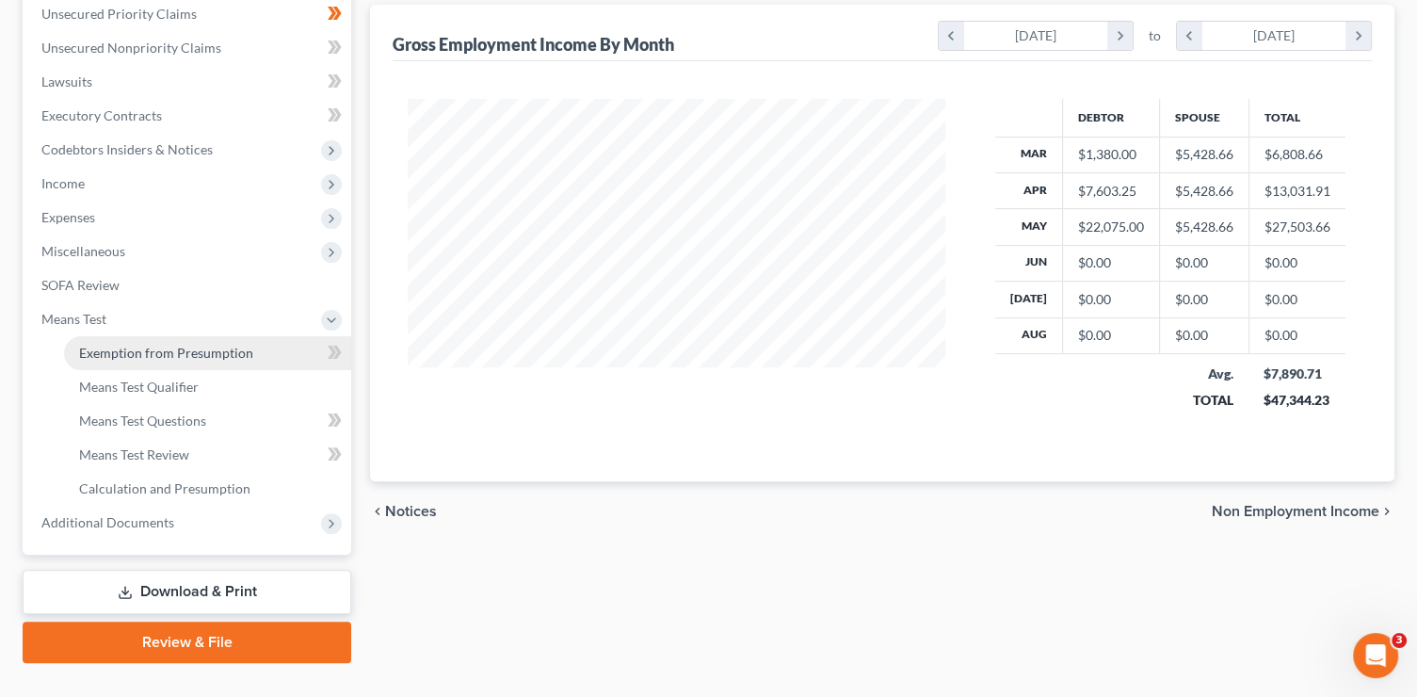
click at [177, 357] on span "Exemption from Presumption" at bounding box center [166, 353] width 174 height 16
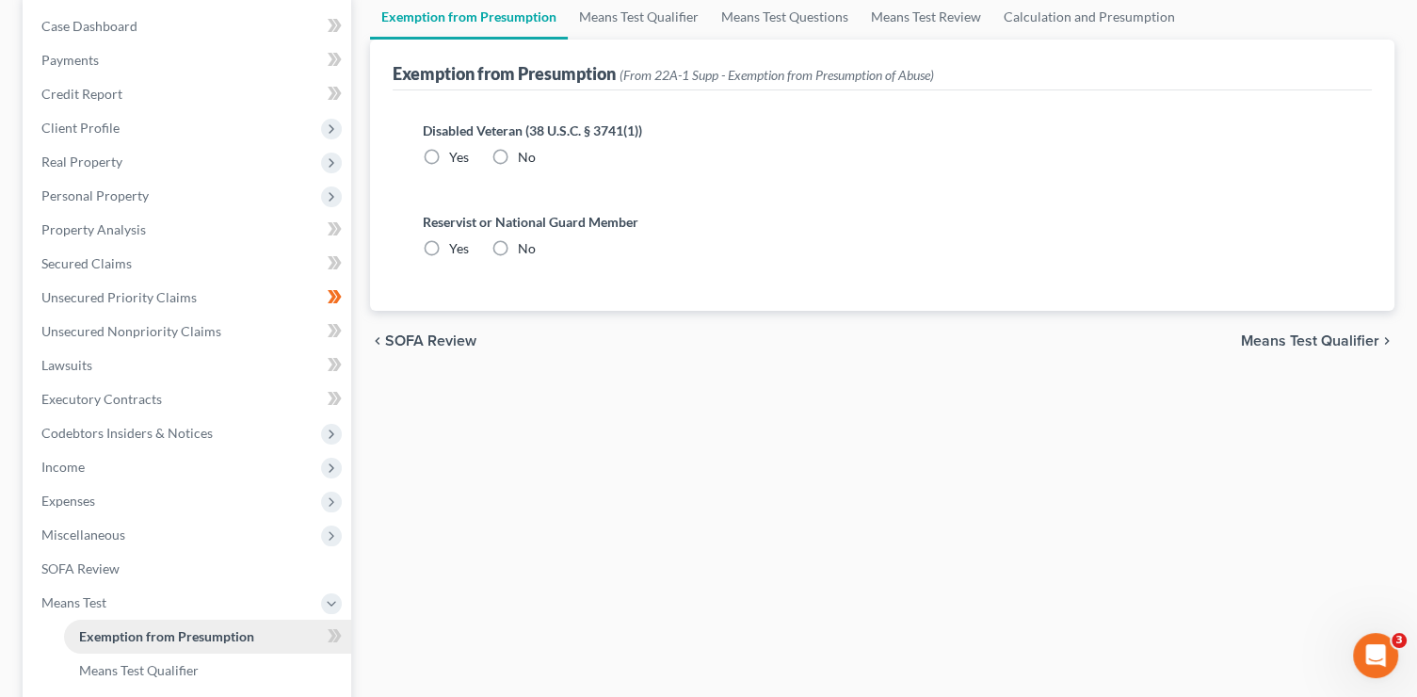
scroll to position [24, 0]
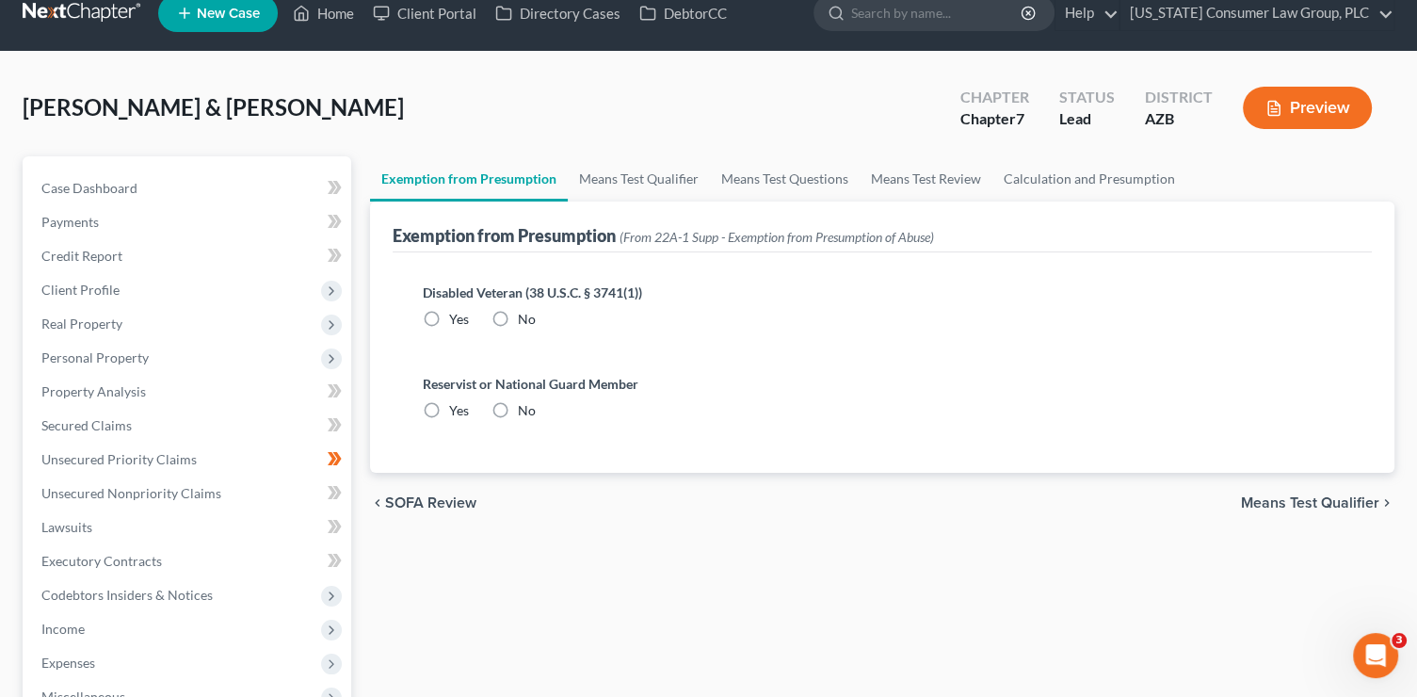
radio input "true"
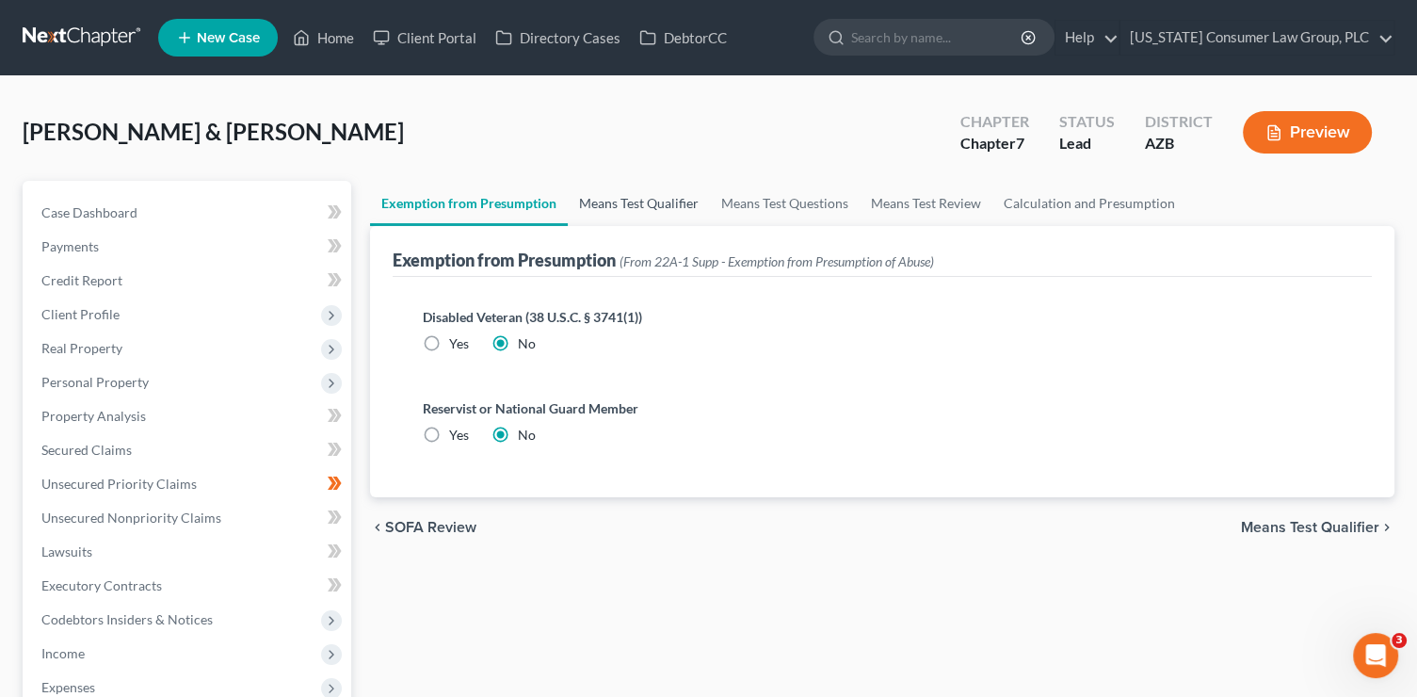
click at [616, 195] on link "Means Test Qualifier" at bounding box center [639, 203] width 142 height 45
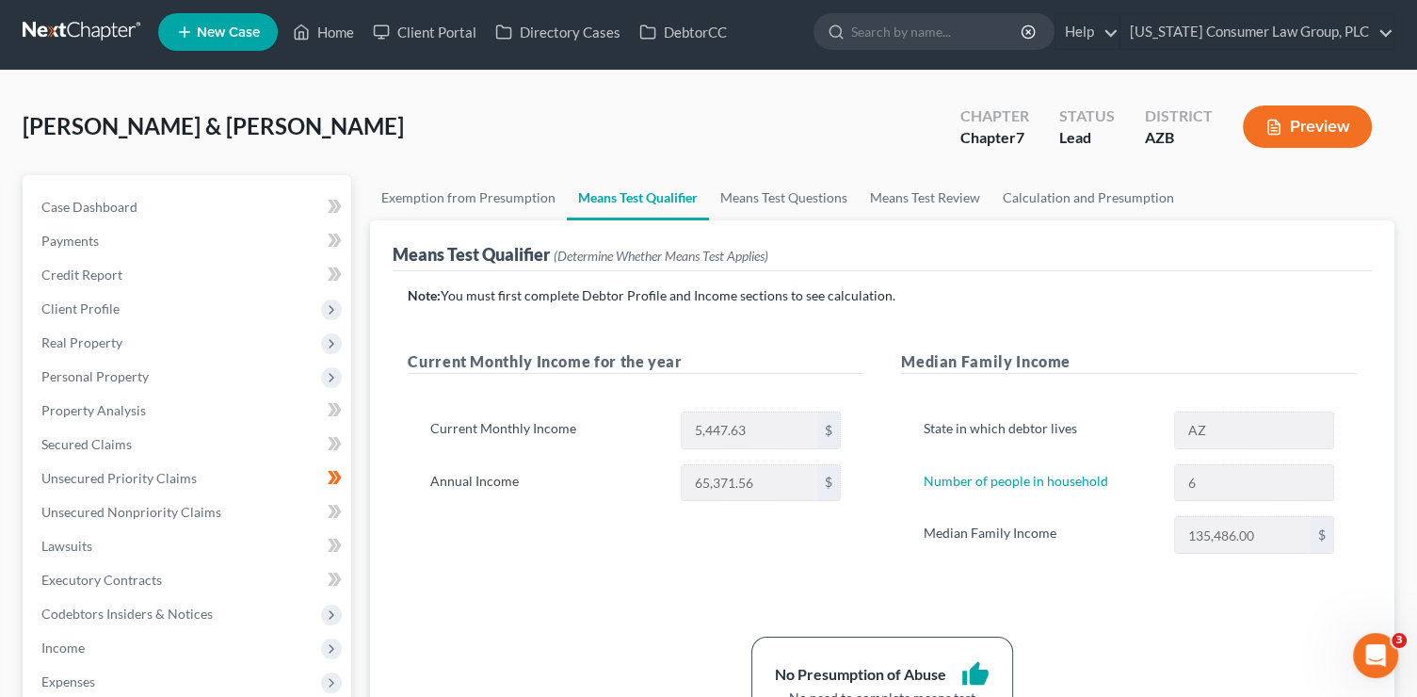
scroll to position [12, 0]
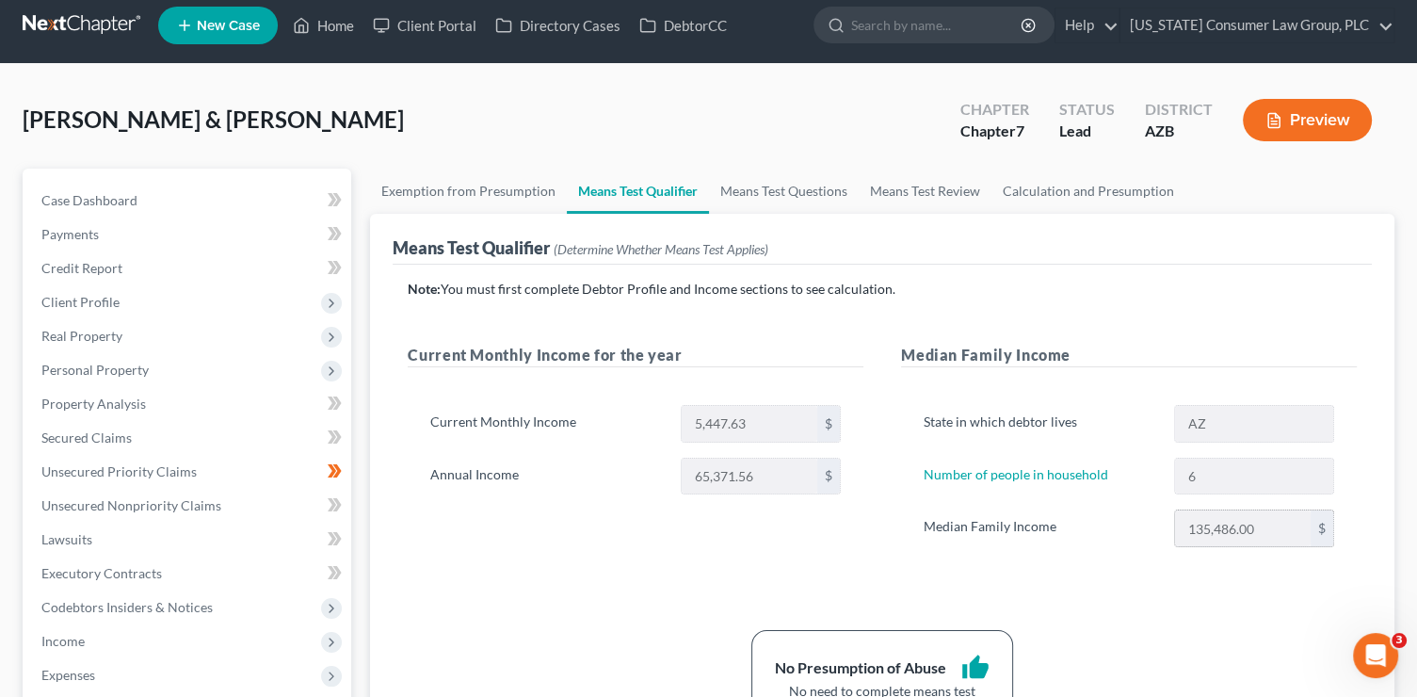
click at [1192, 544] on div "135,486.00 $" at bounding box center [1254, 528] width 160 height 38
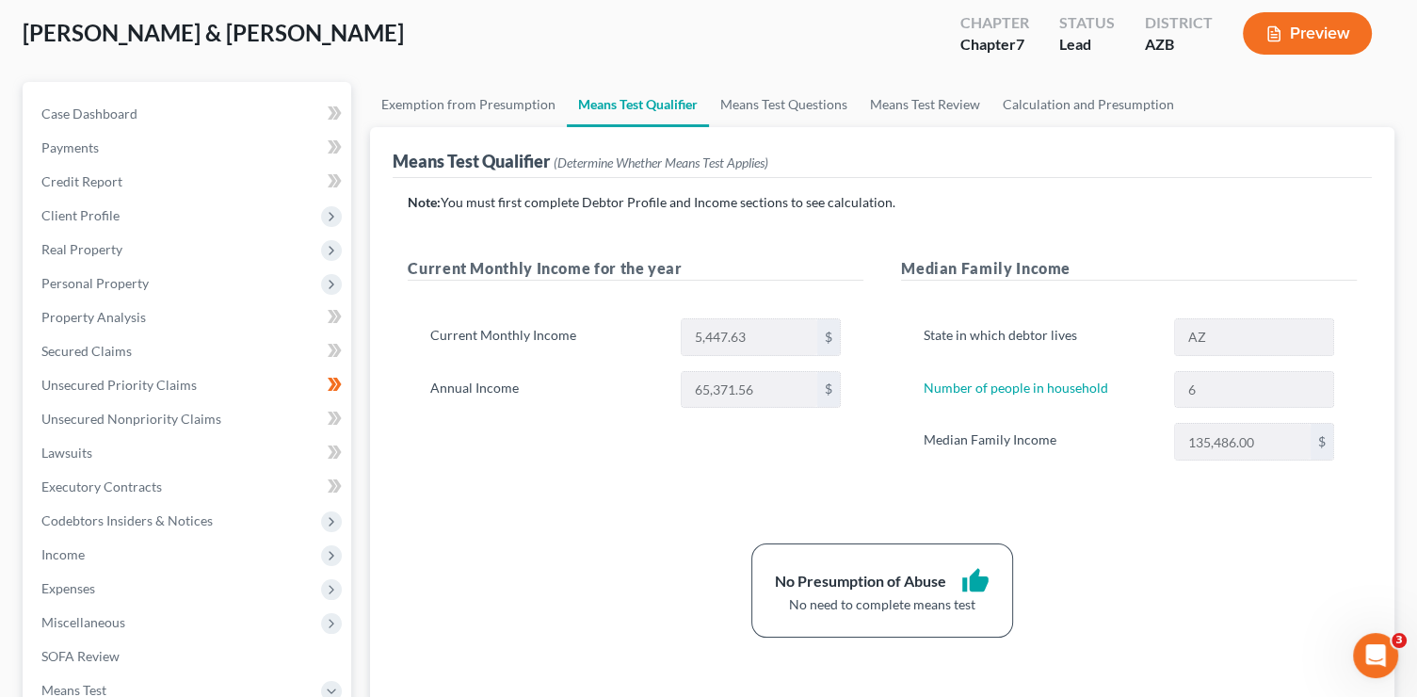
scroll to position [123, 0]
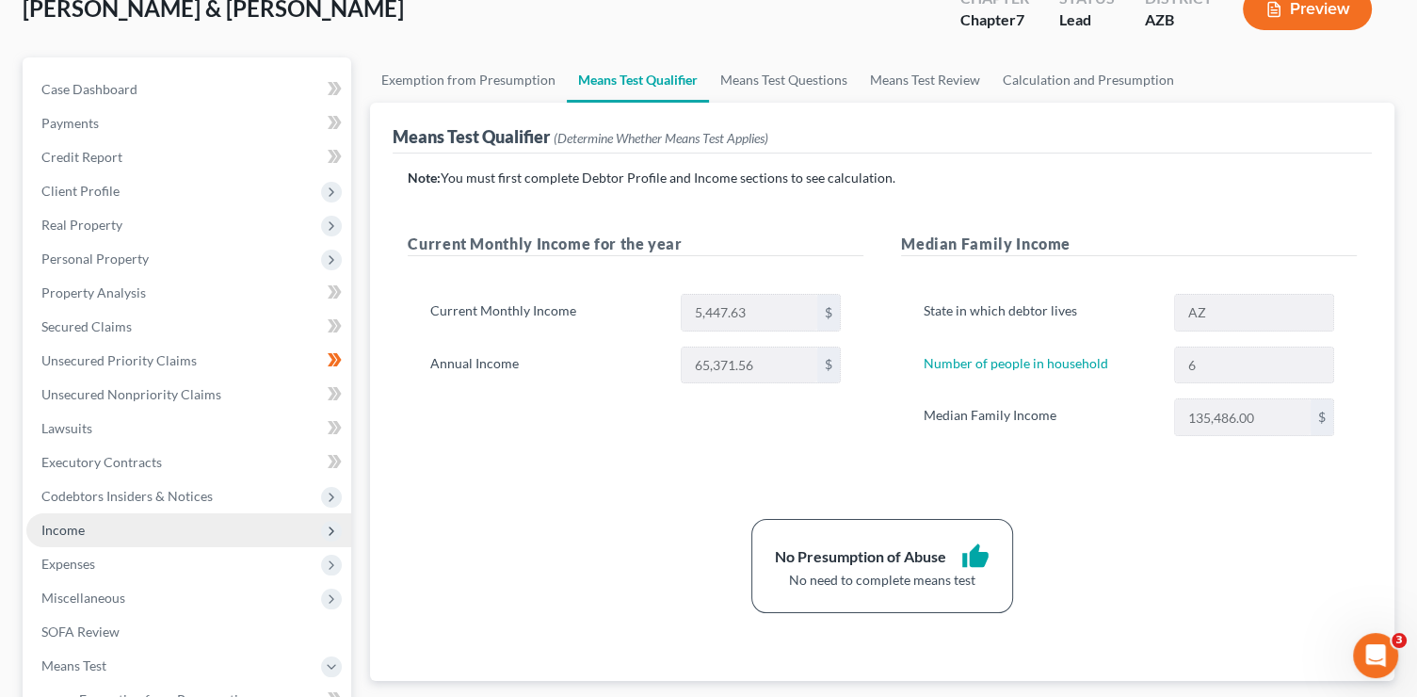
click at [96, 531] on span "Income" at bounding box center [188, 530] width 325 height 34
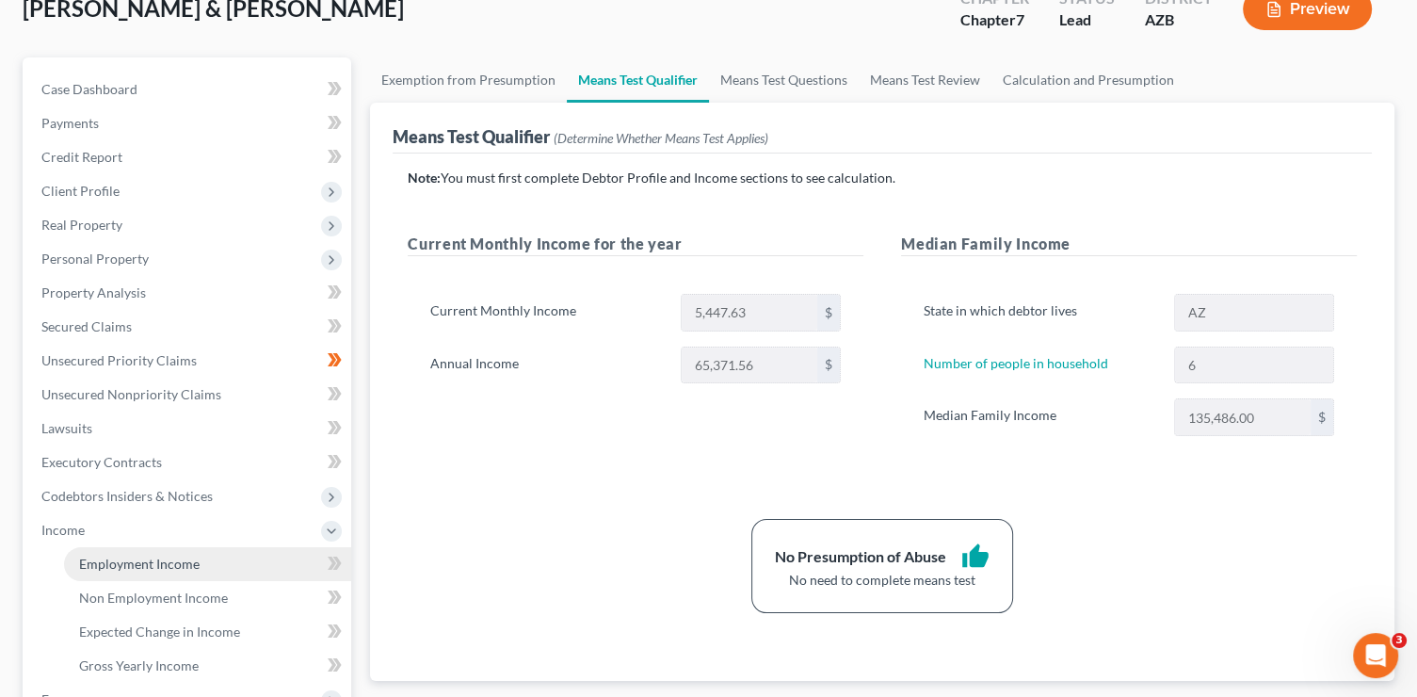
click at [117, 557] on span "Employment Income" at bounding box center [139, 563] width 121 height 16
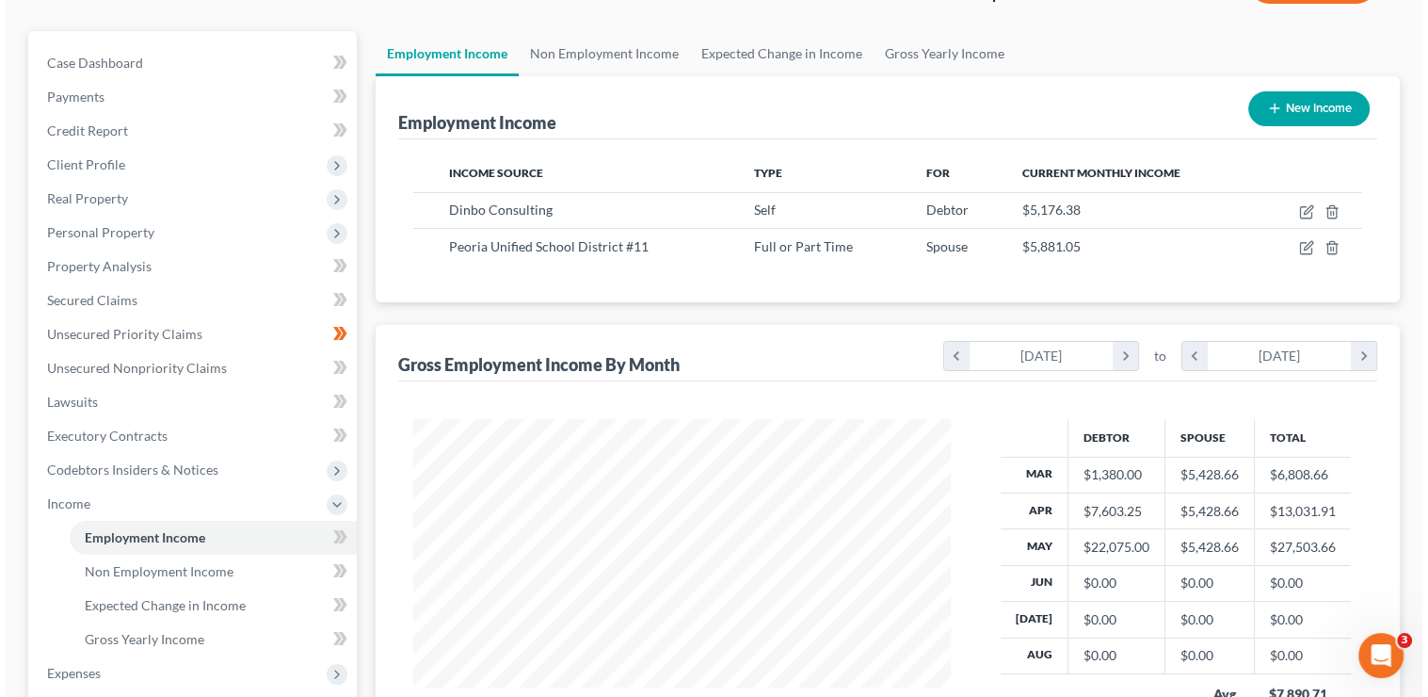
scroll to position [243, 0]
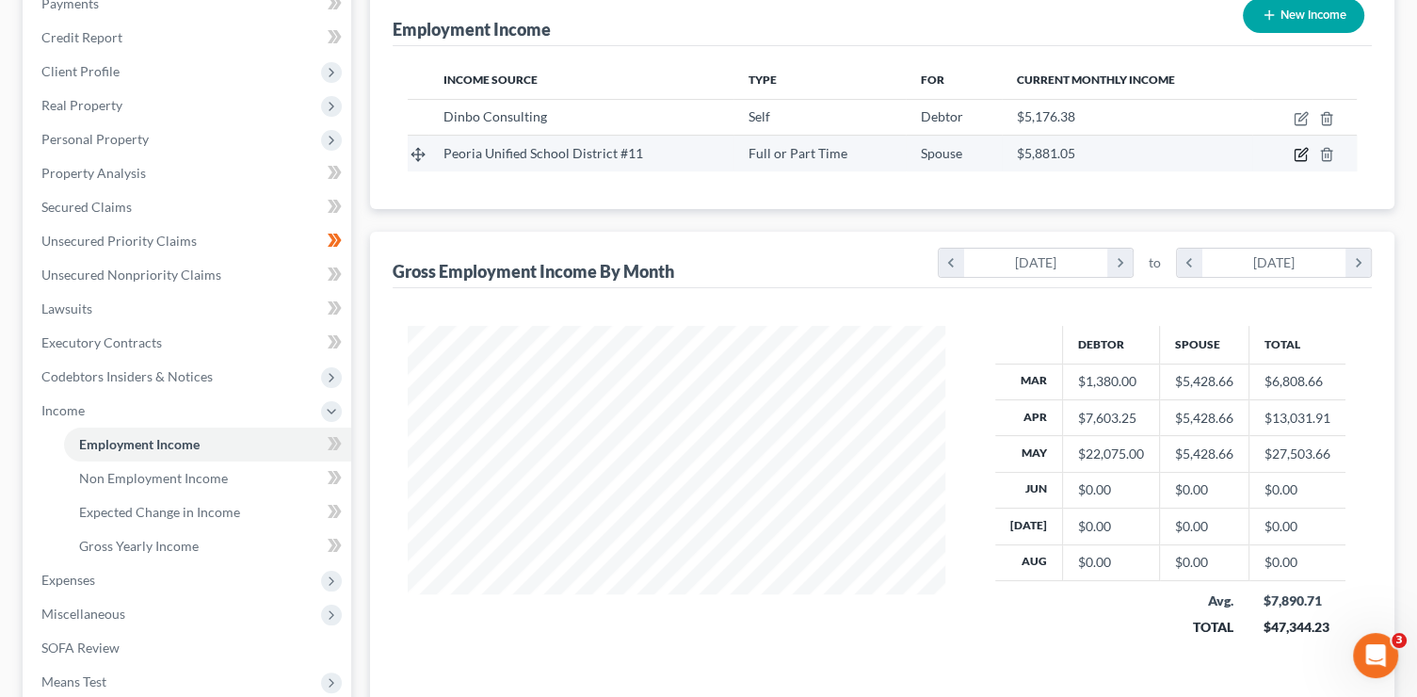
click at [1297, 156] on icon "button" at bounding box center [1301, 154] width 15 height 15
select select "0"
select select "3"
select select "2"
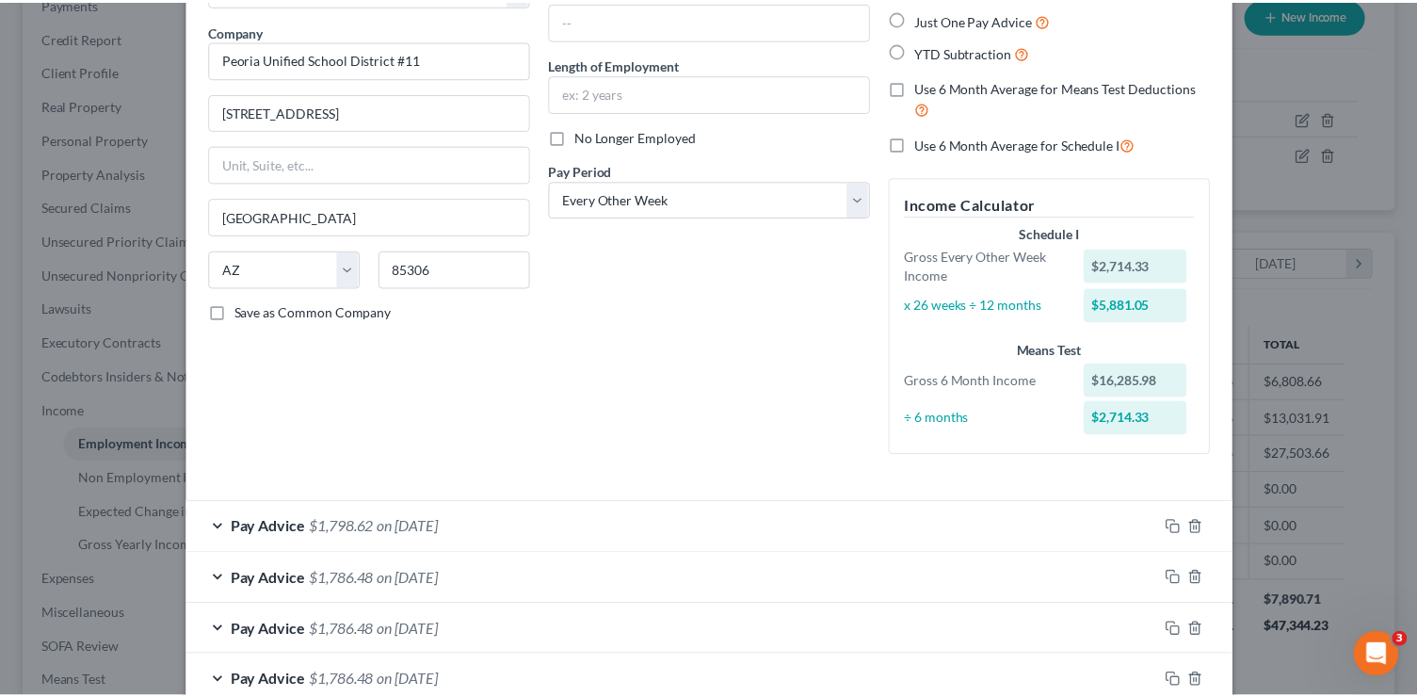
scroll to position [0, 0]
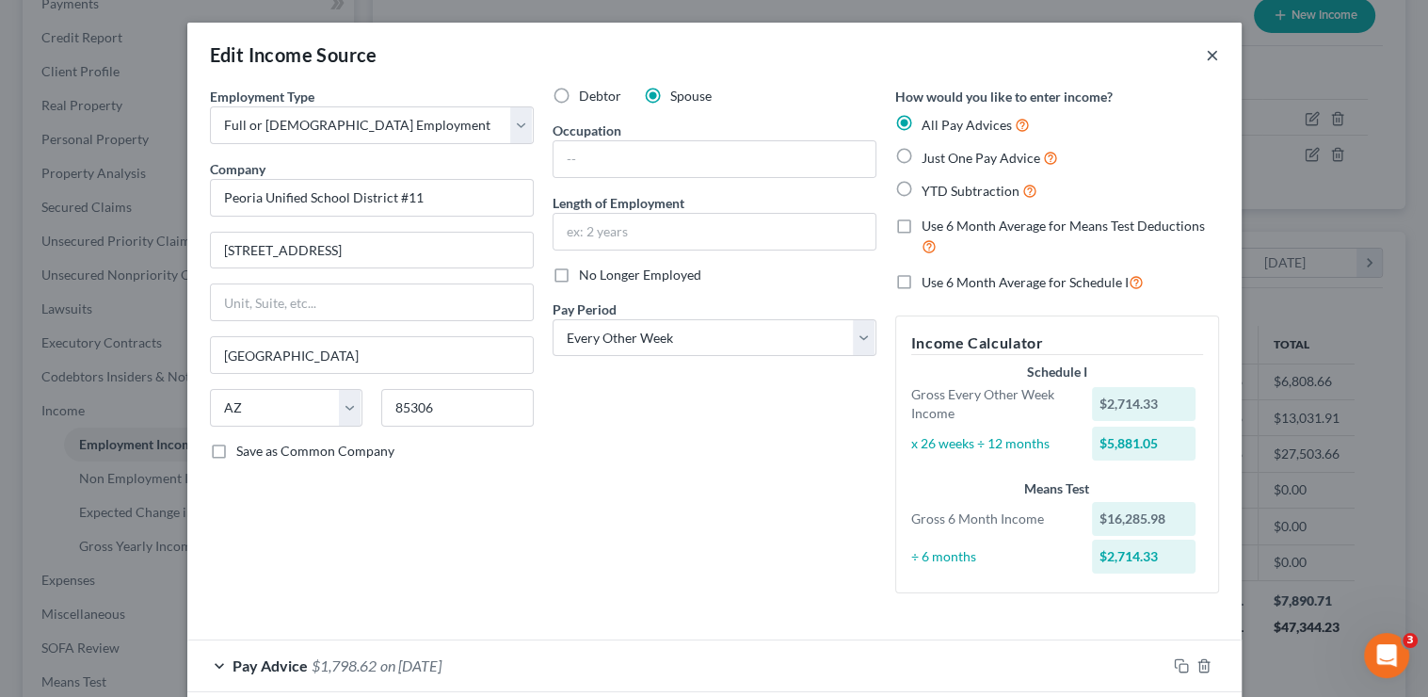
click at [1206, 56] on button "×" at bounding box center [1212, 54] width 13 height 23
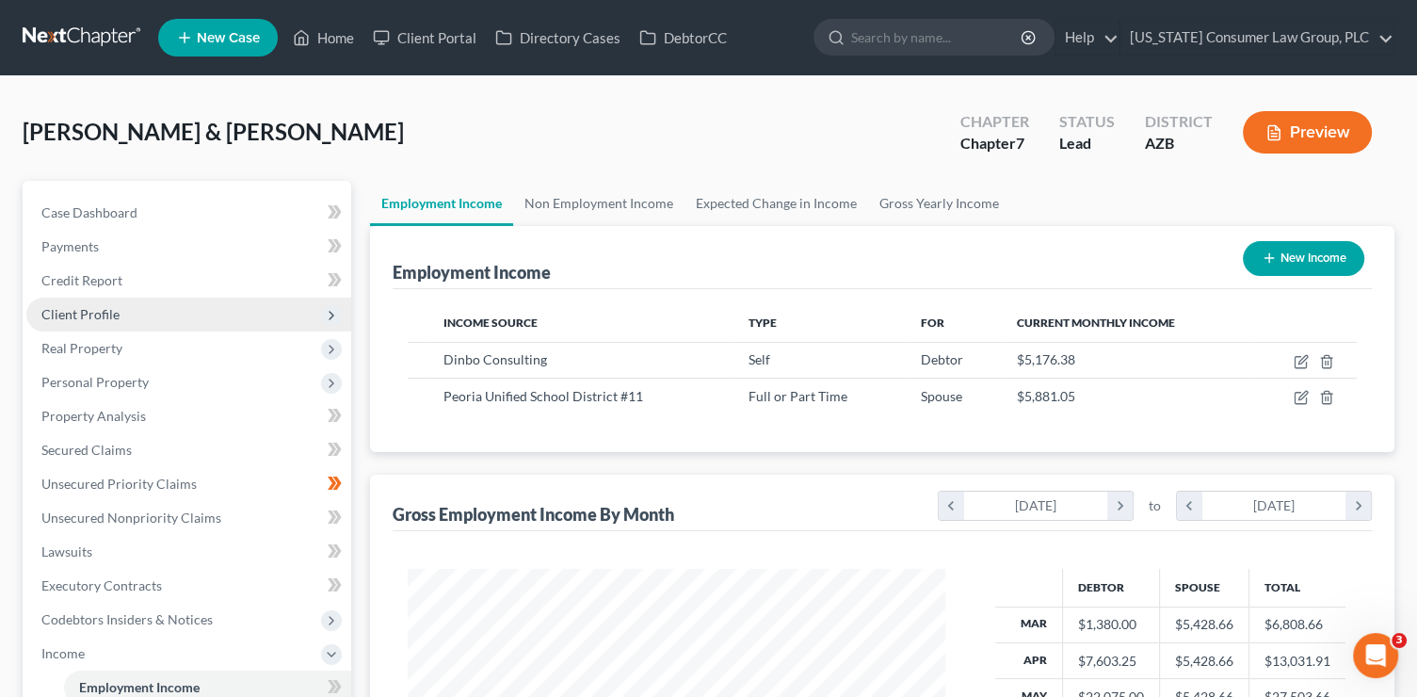
click at [110, 313] on span "Client Profile" at bounding box center [80, 314] width 78 height 16
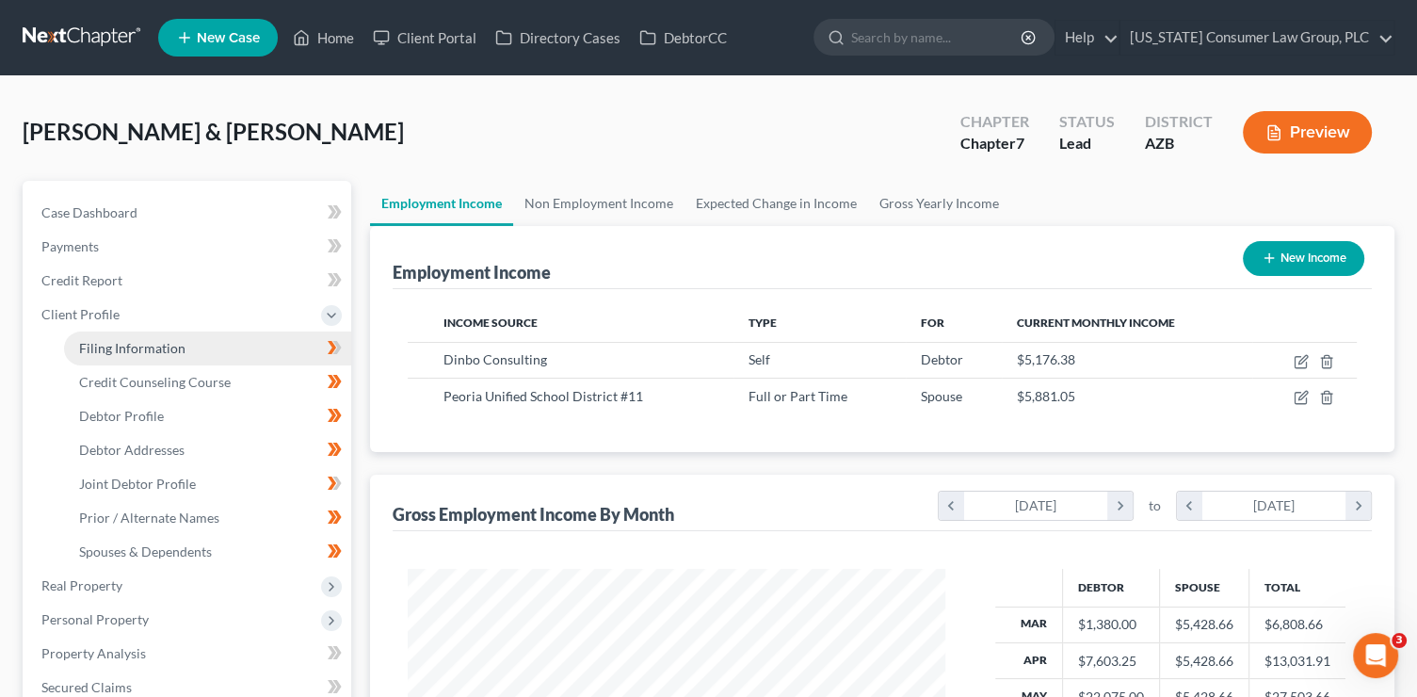
click at [129, 341] on span "Filing Information" at bounding box center [132, 348] width 106 height 16
select select "1"
select select "0"
select select "3"
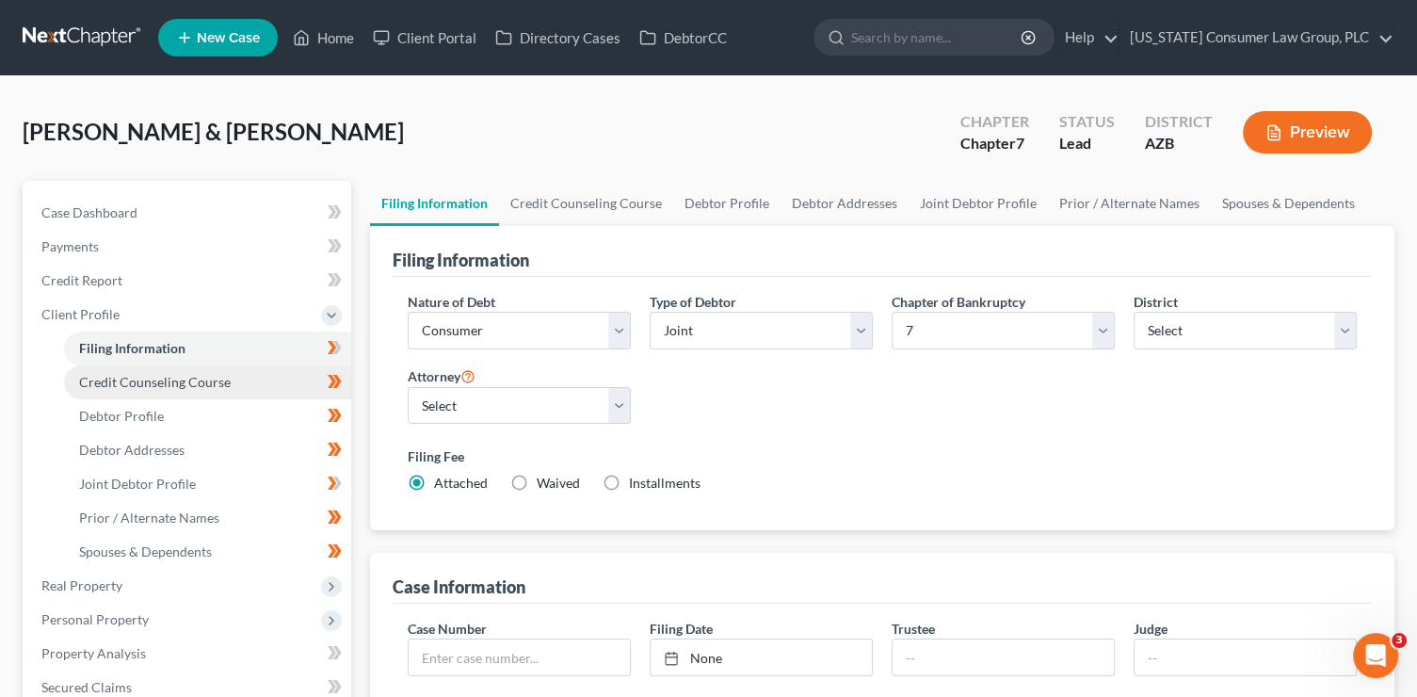
click at [151, 380] on span "Credit Counseling Course" at bounding box center [155, 382] width 152 height 16
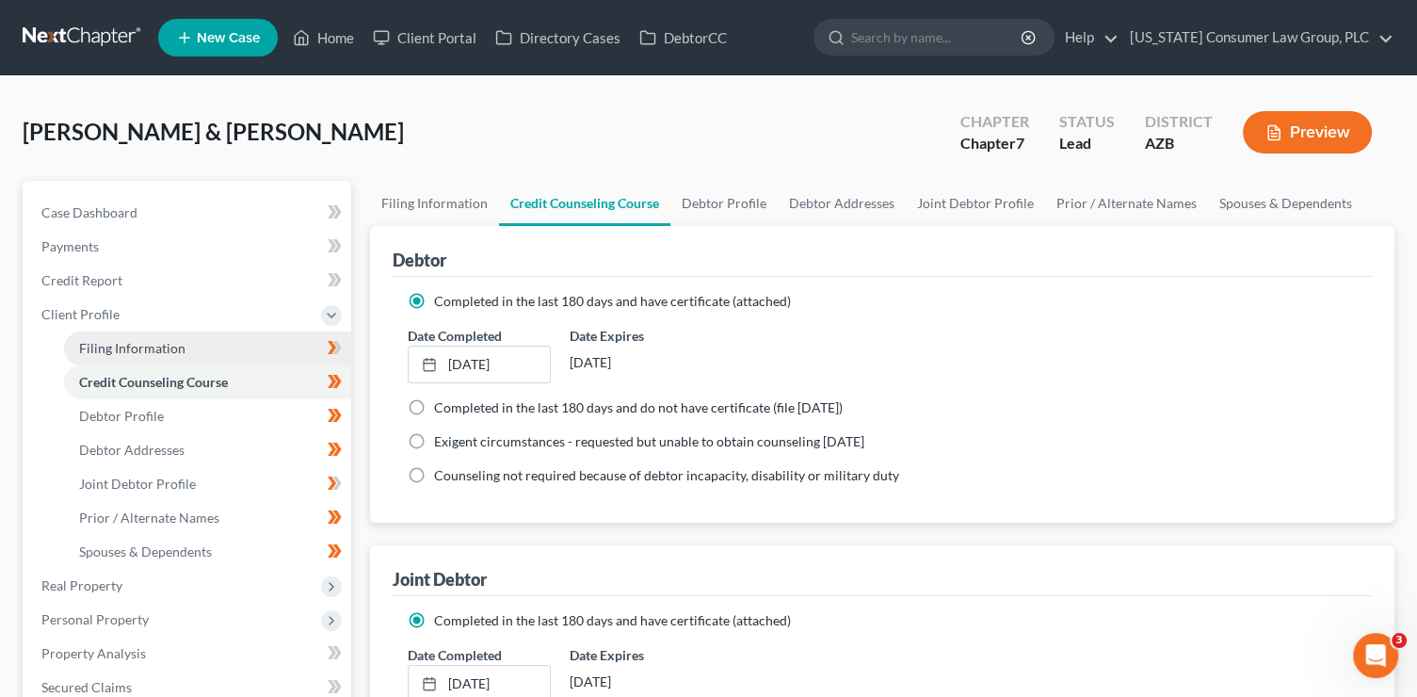
click at [249, 353] on link "Filing Information" at bounding box center [207, 348] width 287 height 34
select select "1"
select select "0"
select select "4"
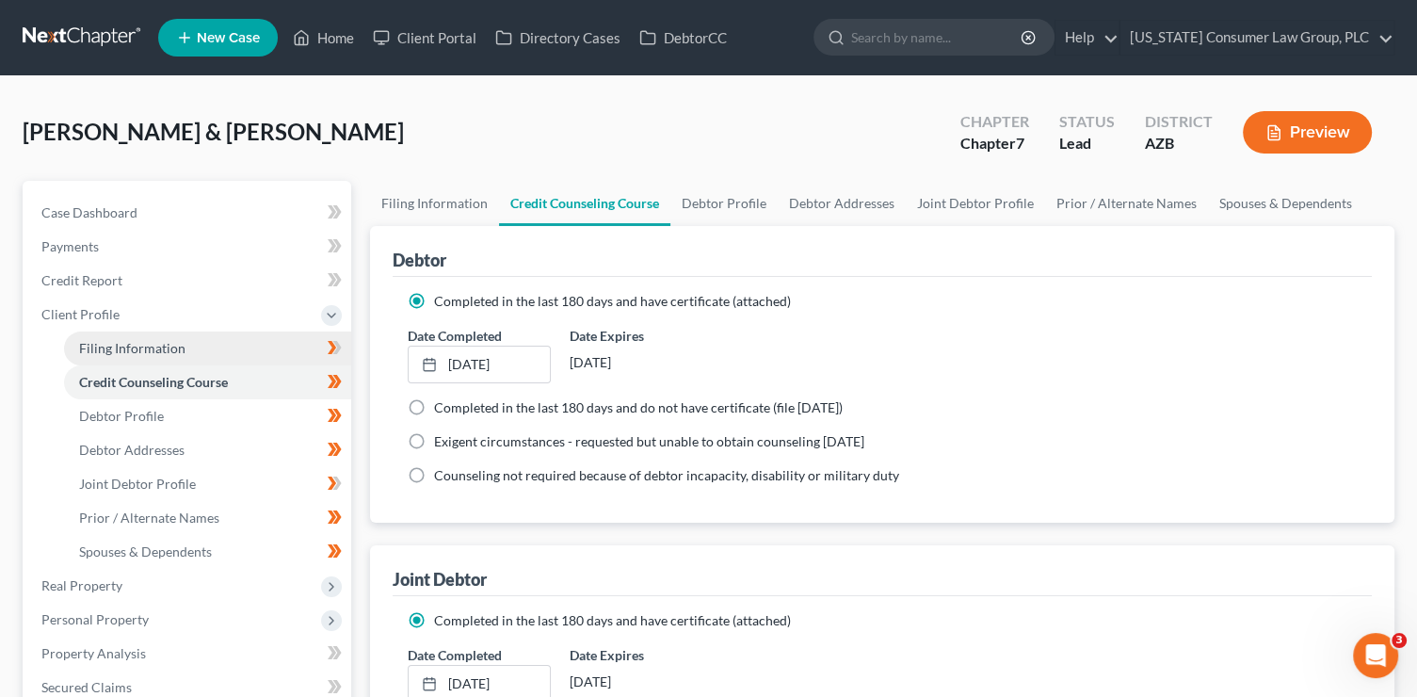
select select "0"
select select "3"
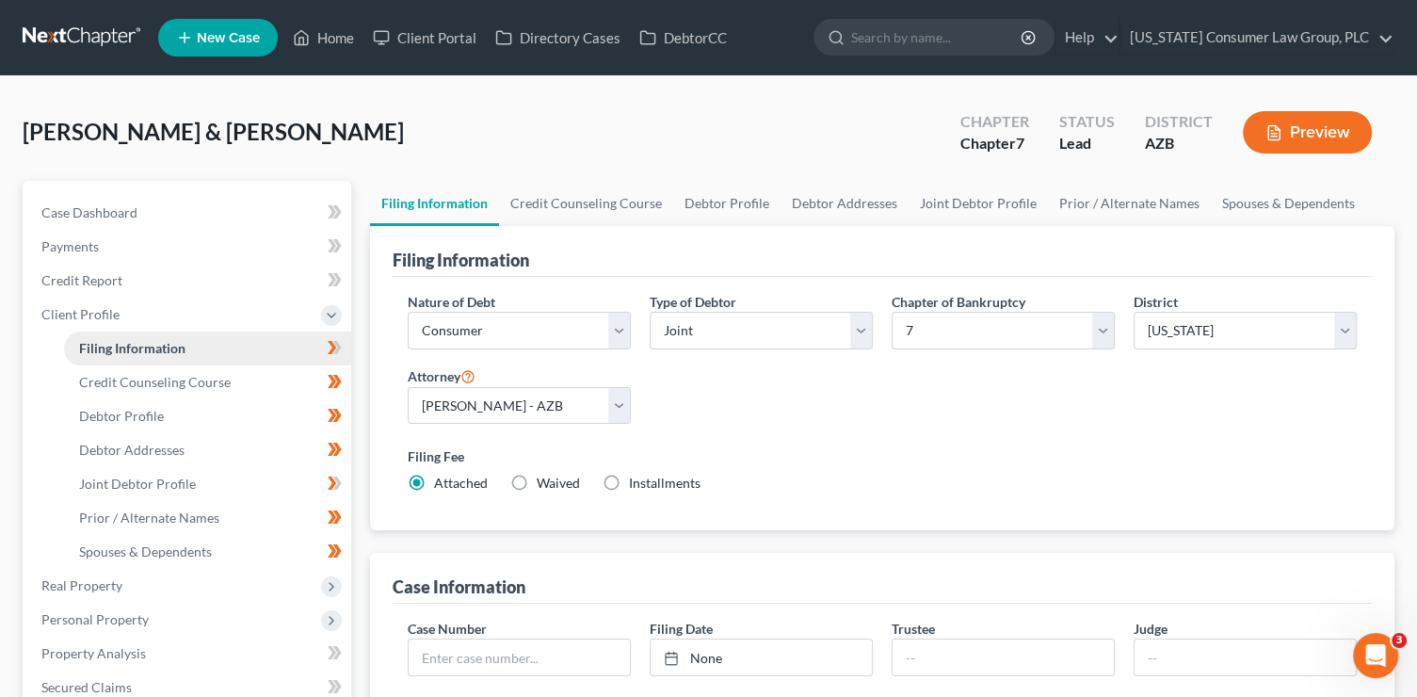
click at [240, 354] on link "Filing Information" at bounding box center [207, 348] width 287 height 34
click at [156, 282] on link "Credit Report" at bounding box center [188, 281] width 325 height 34
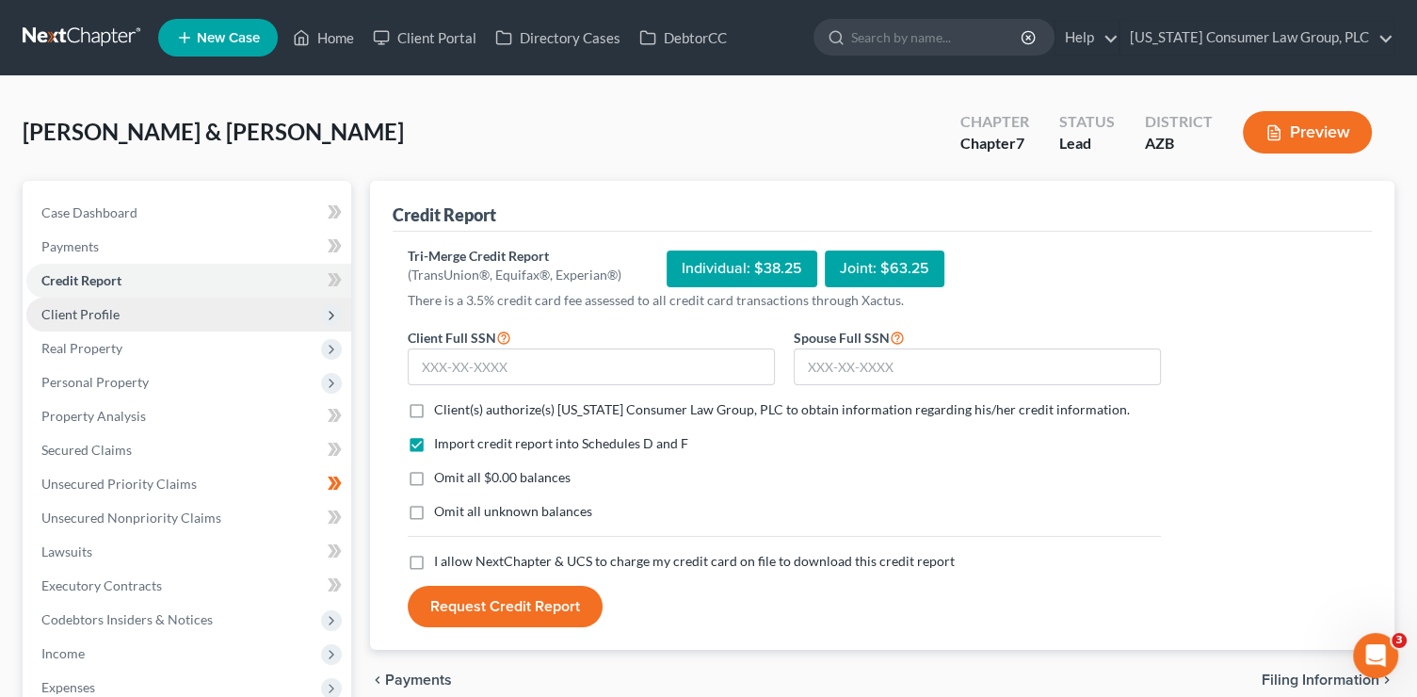
click at [105, 307] on span "Client Profile" at bounding box center [80, 314] width 78 height 16
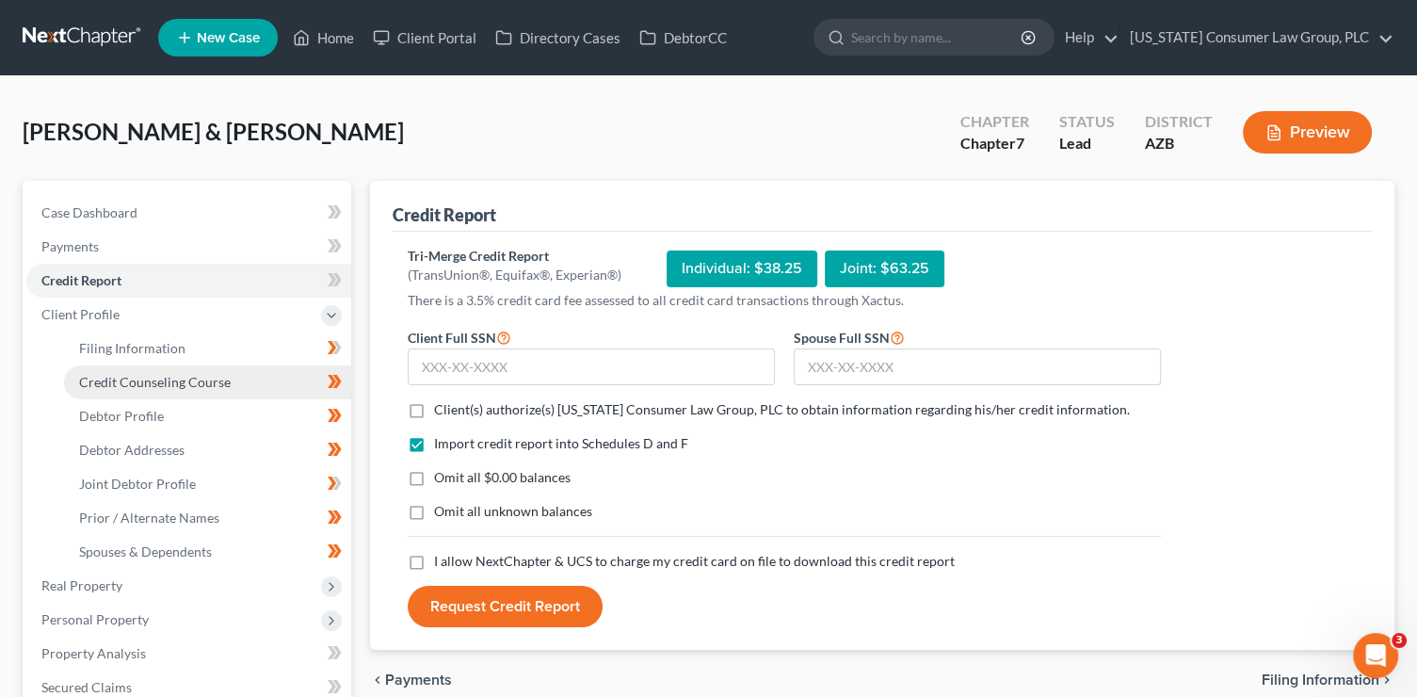
click at [153, 366] on link "Credit Counseling Course" at bounding box center [207, 382] width 287 height 34
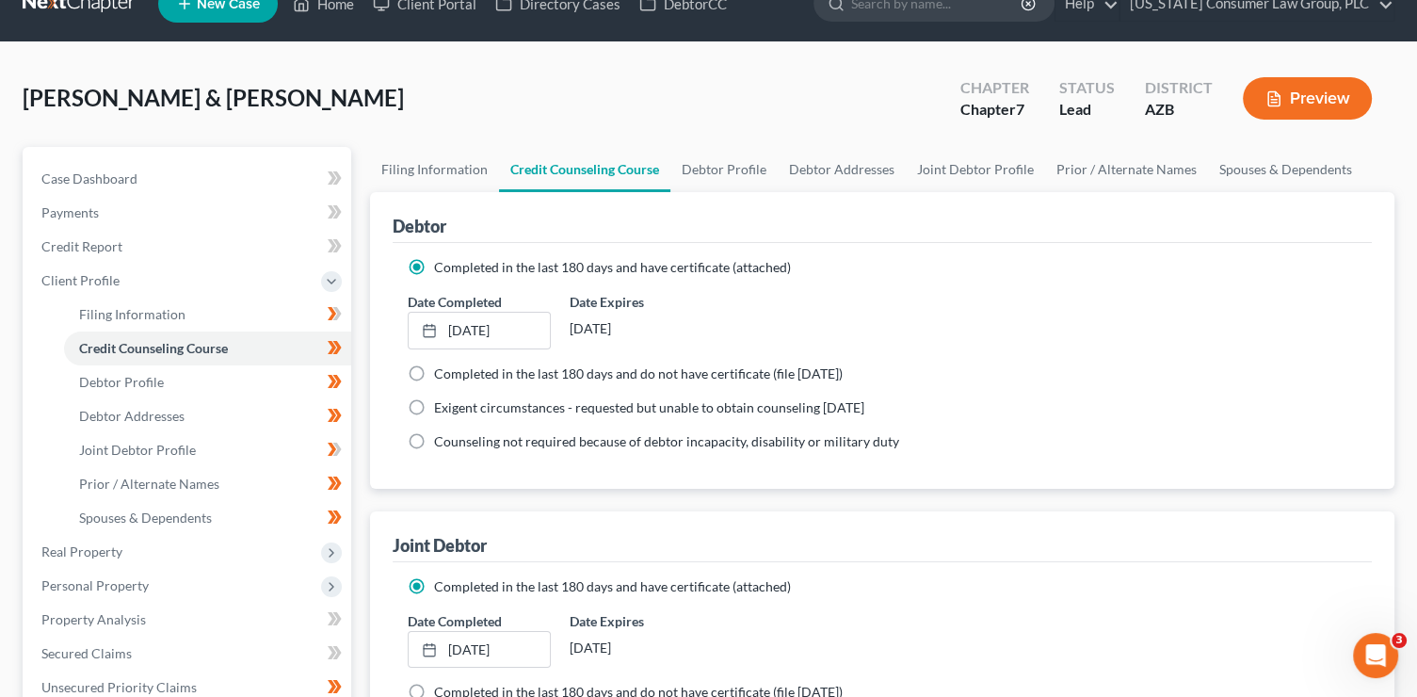
scroll to position [30, 0]
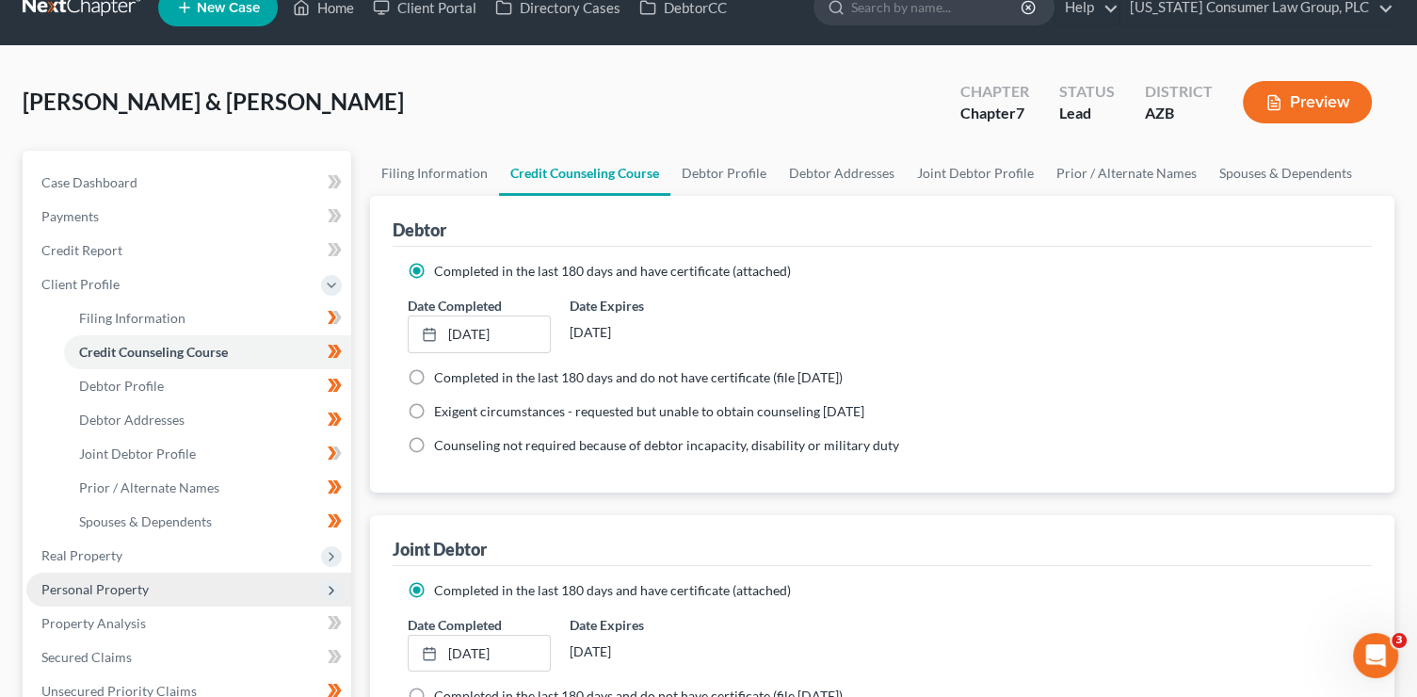
click at [135, 592] on span "Personal Property" at bounding box center [94, 589] width 107 height 16
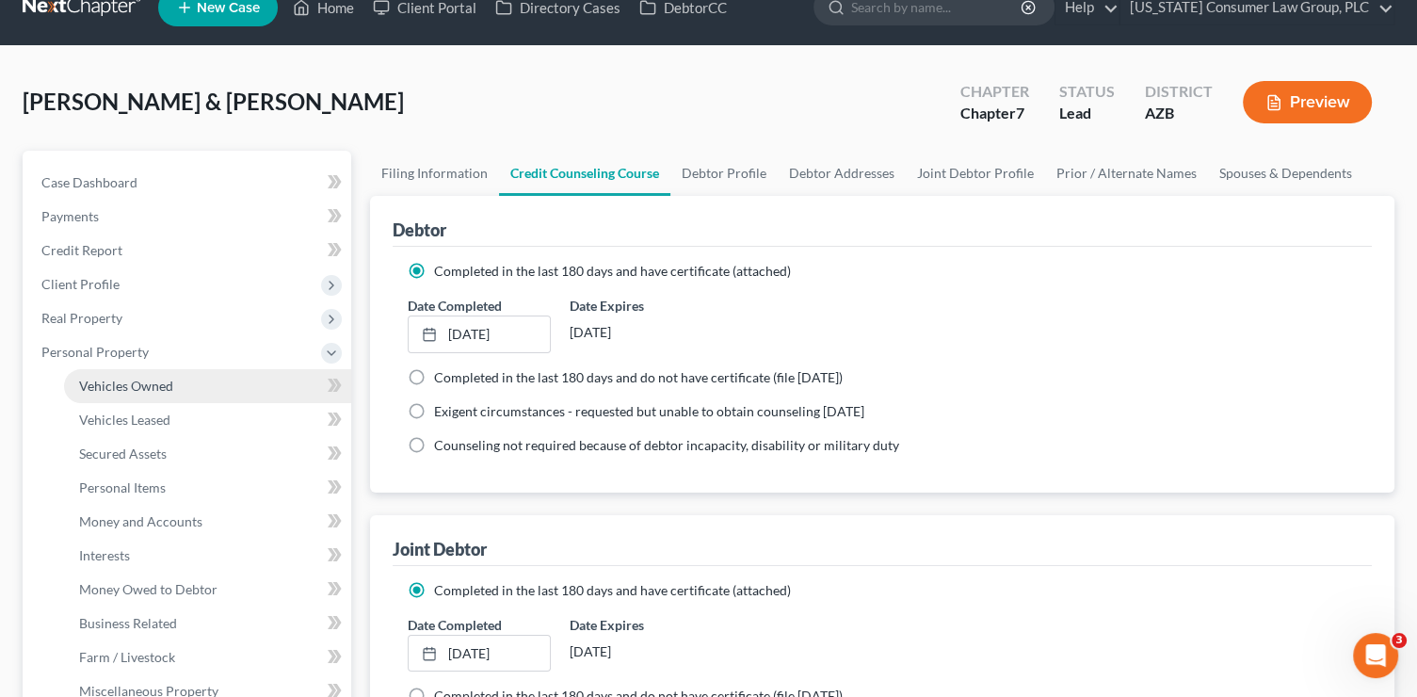
click at [197, 392] on link "Vehicles Owned" at bounding box center [207, 386] width 287 height 34
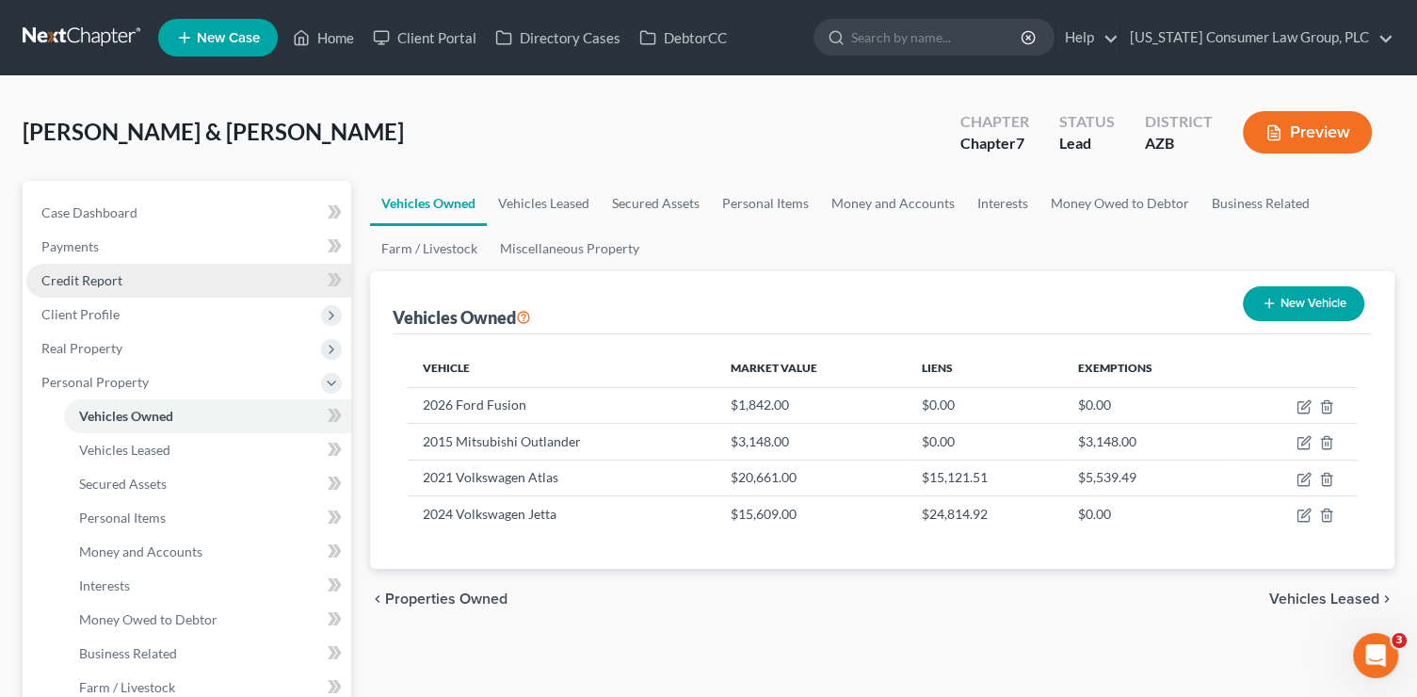
click at [184, 281] on link "Credit Report" at bounding box center [188, 281] width 325 height 34
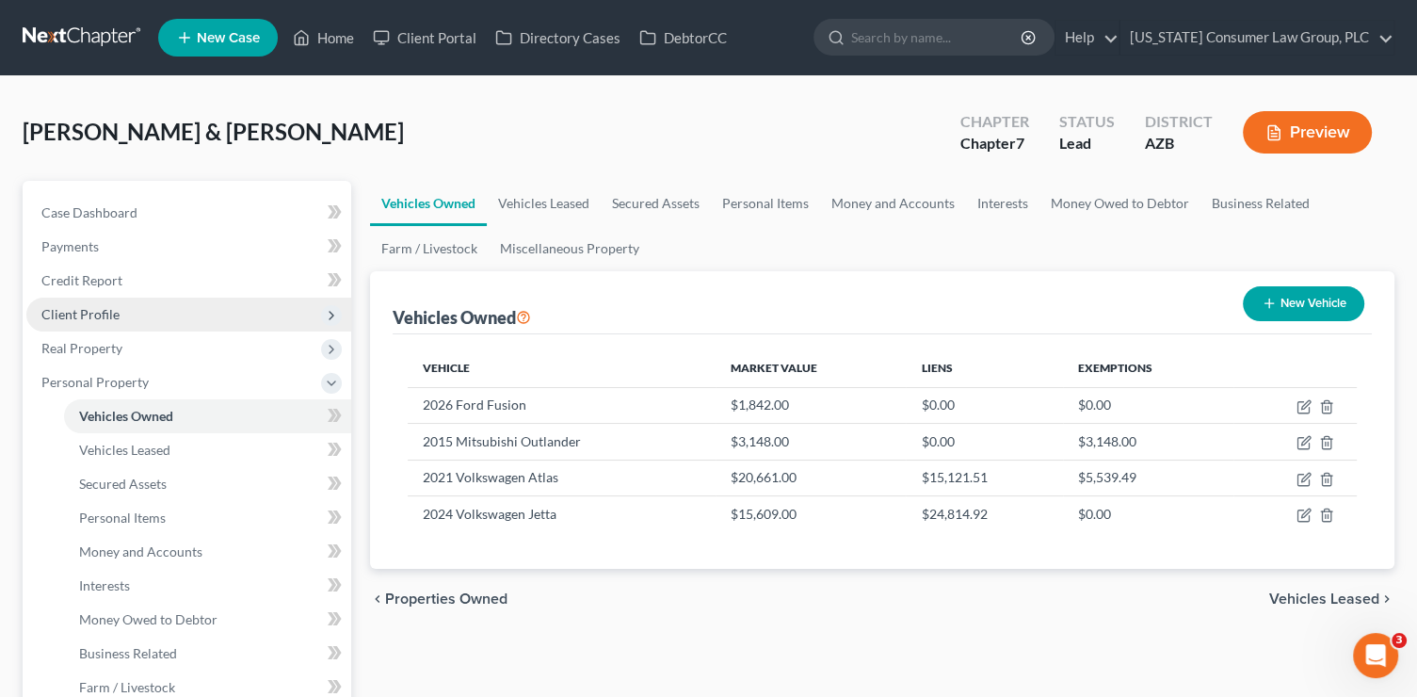
click at [186, 314] on span "Client Profile" at bounding box center [188, 315] width 325 height 34
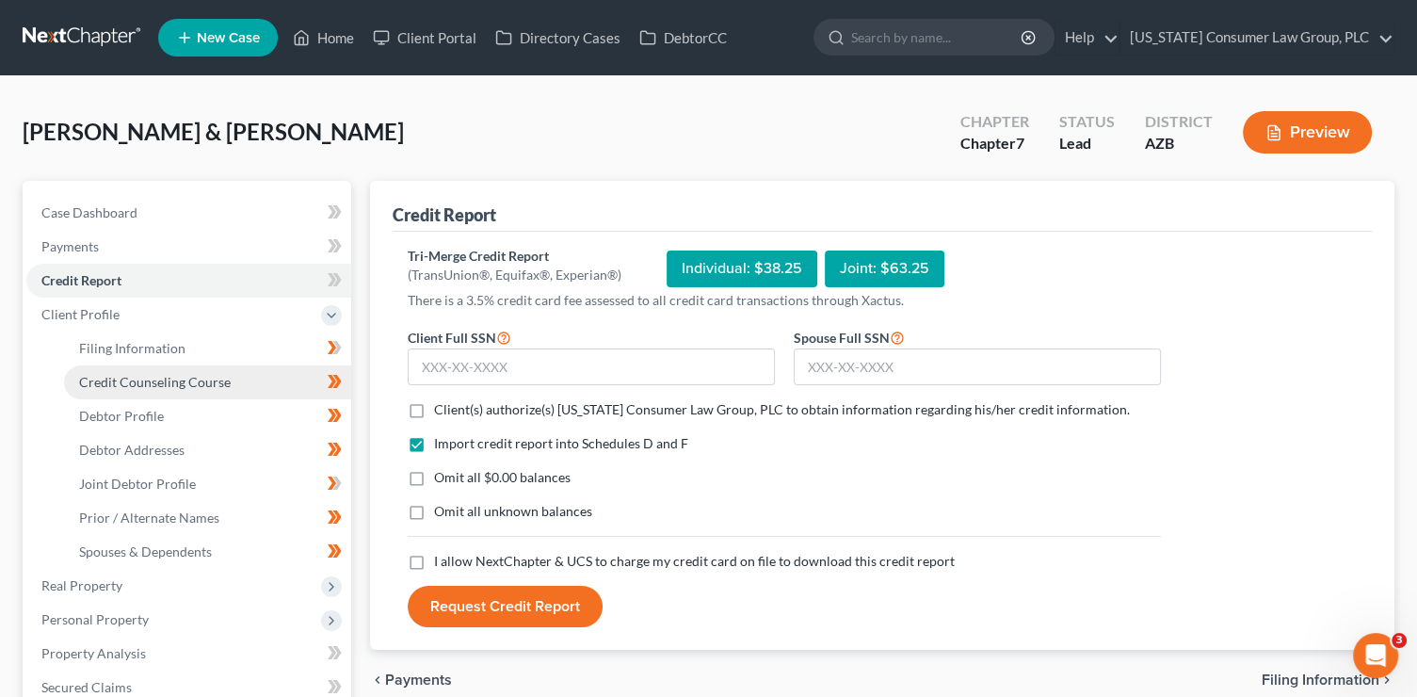
click at [221, 384] on span "Credit Counseling Course" at bounding box center [155, 382] width 152 height 16
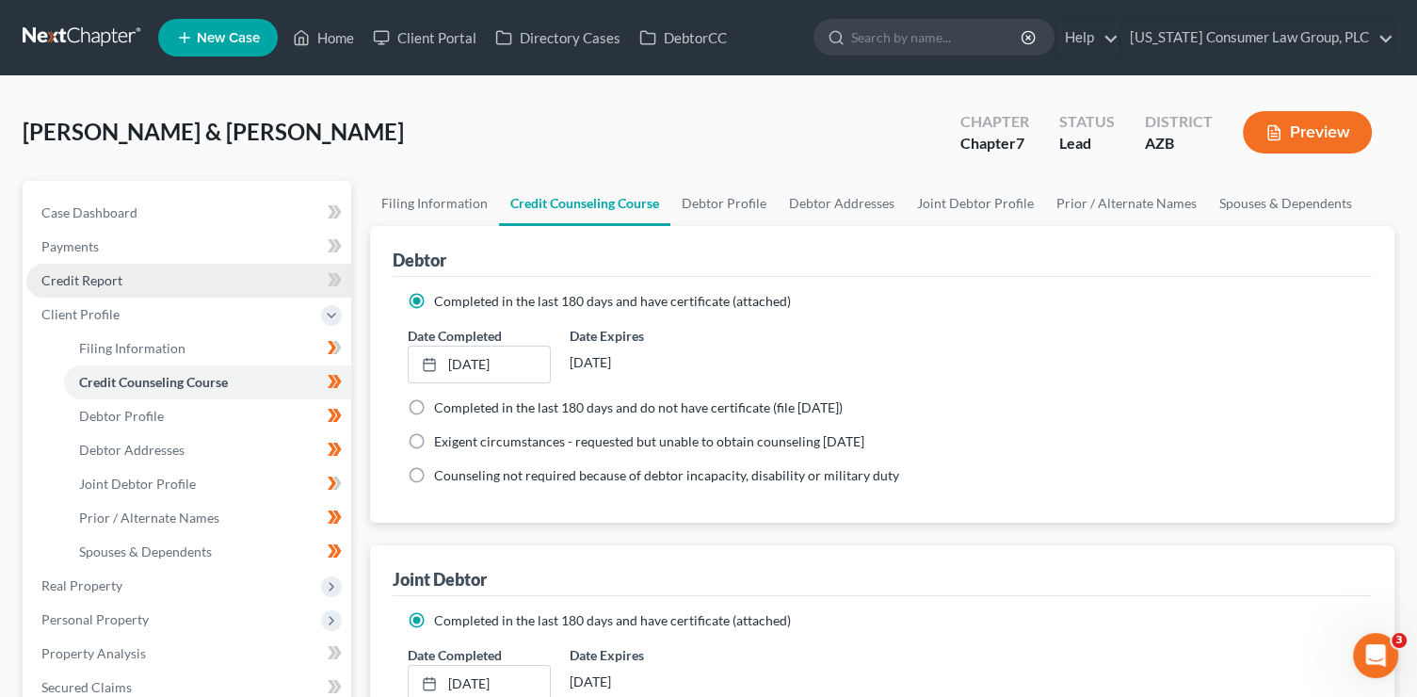
click at [211, 282] on link "Credit Report" at bounding box center [188, 281] width 325 height 34
